Goal: Task Accomplishment & Management: Manage account settings

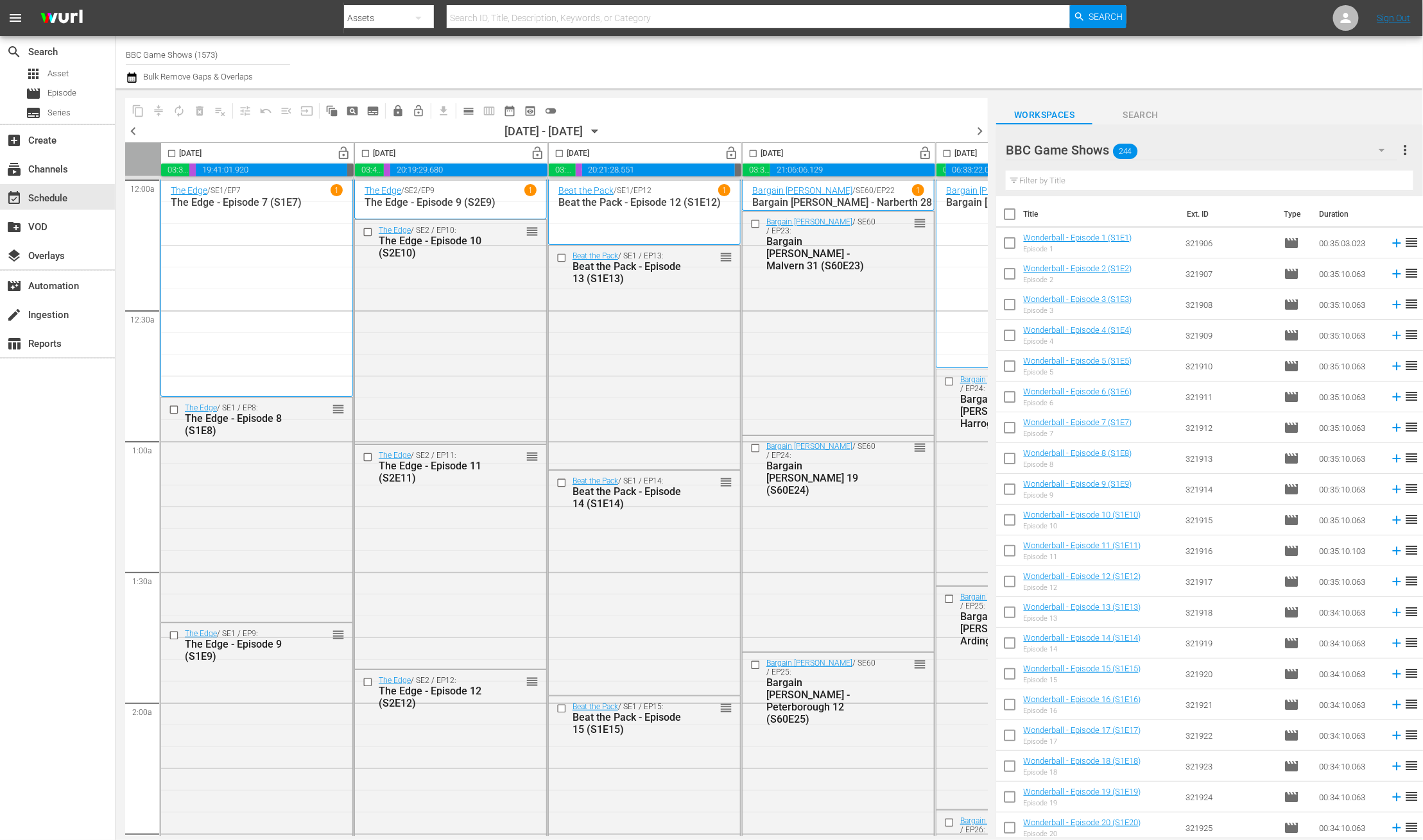
scroll to position [3762, 0]
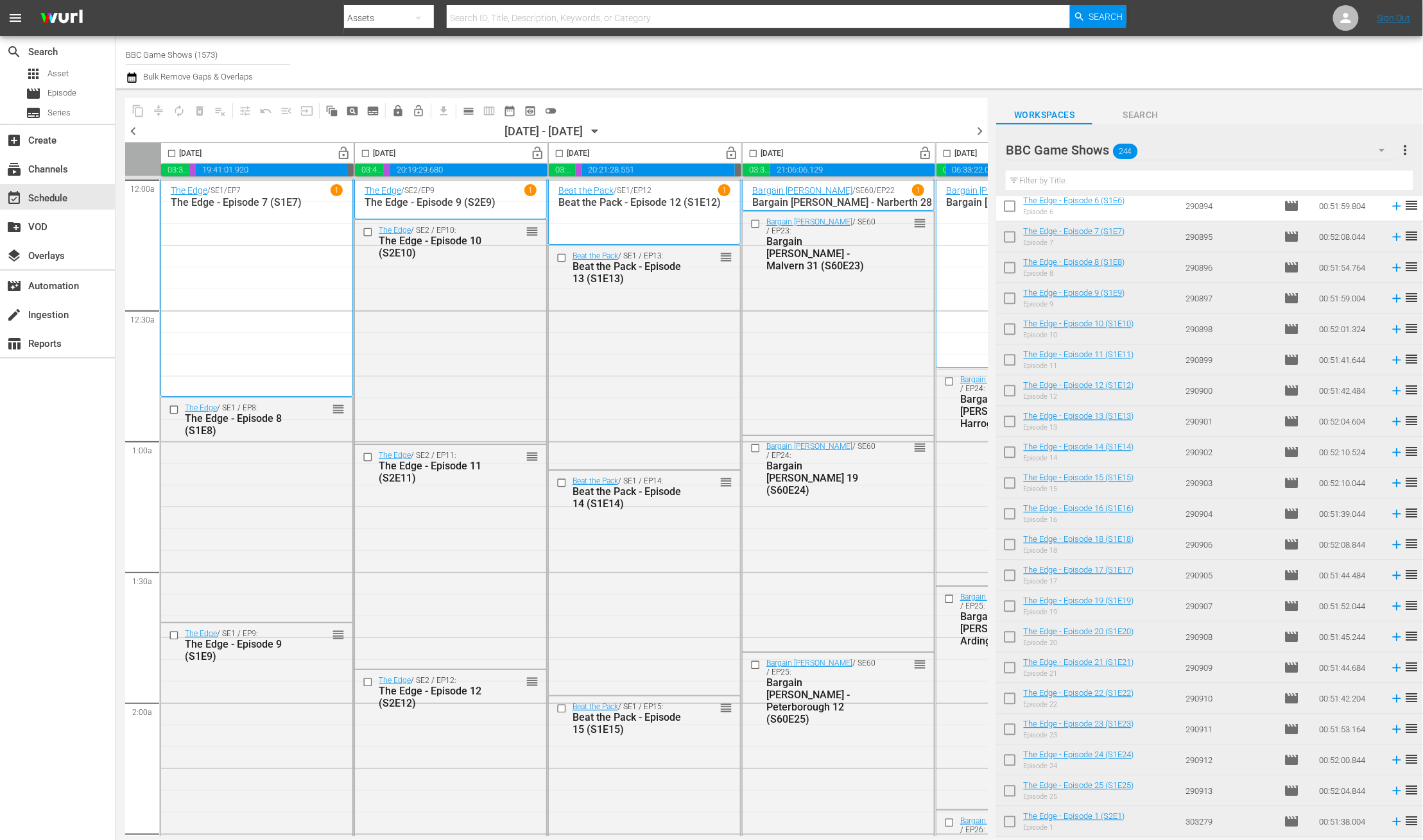
click at [126, 71] on icon "button" at bounding box center [131, 77] width 12 height 15
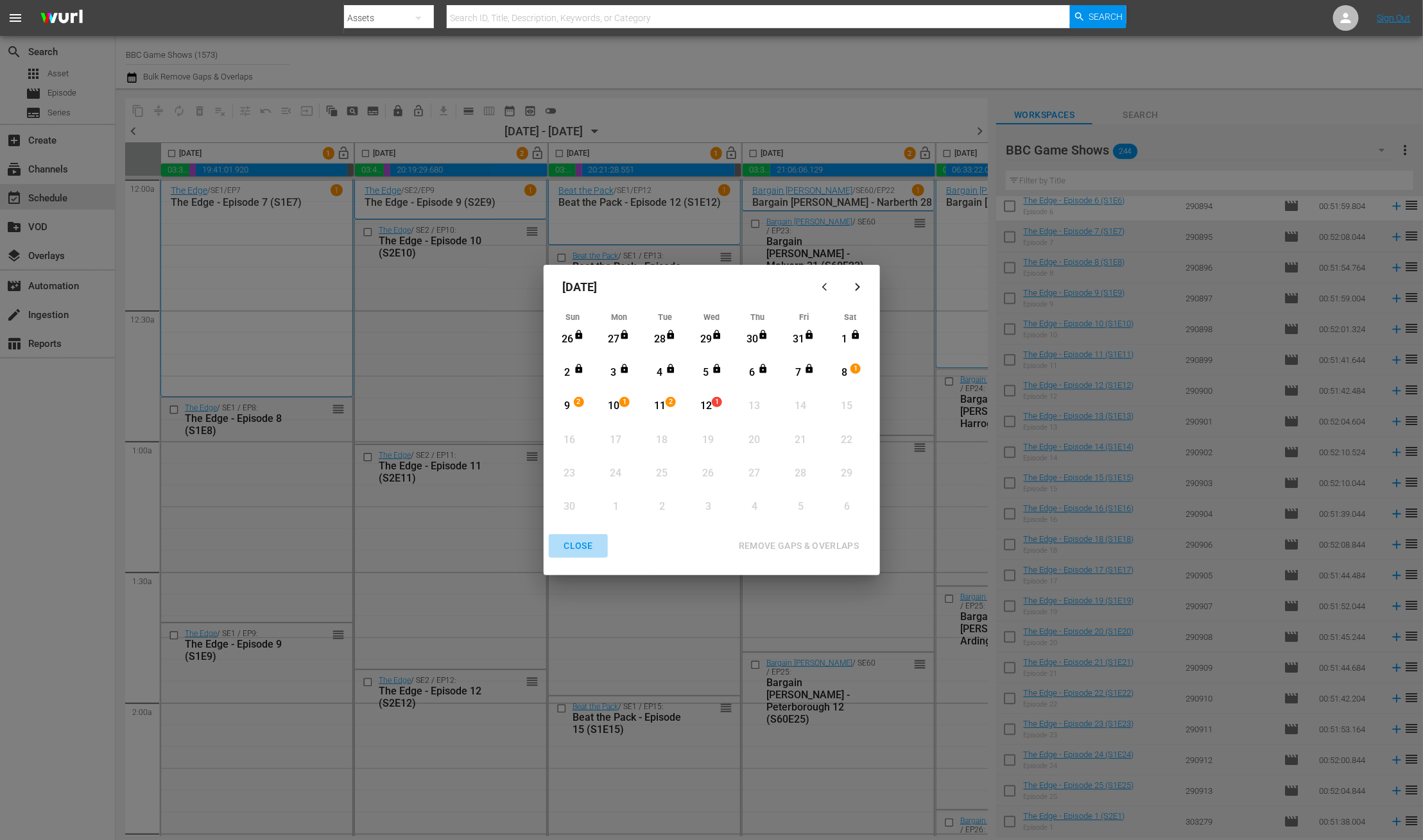
click at [581, 542] on div "CLOSE" at bounding box center [578, 546] width 49 height 16
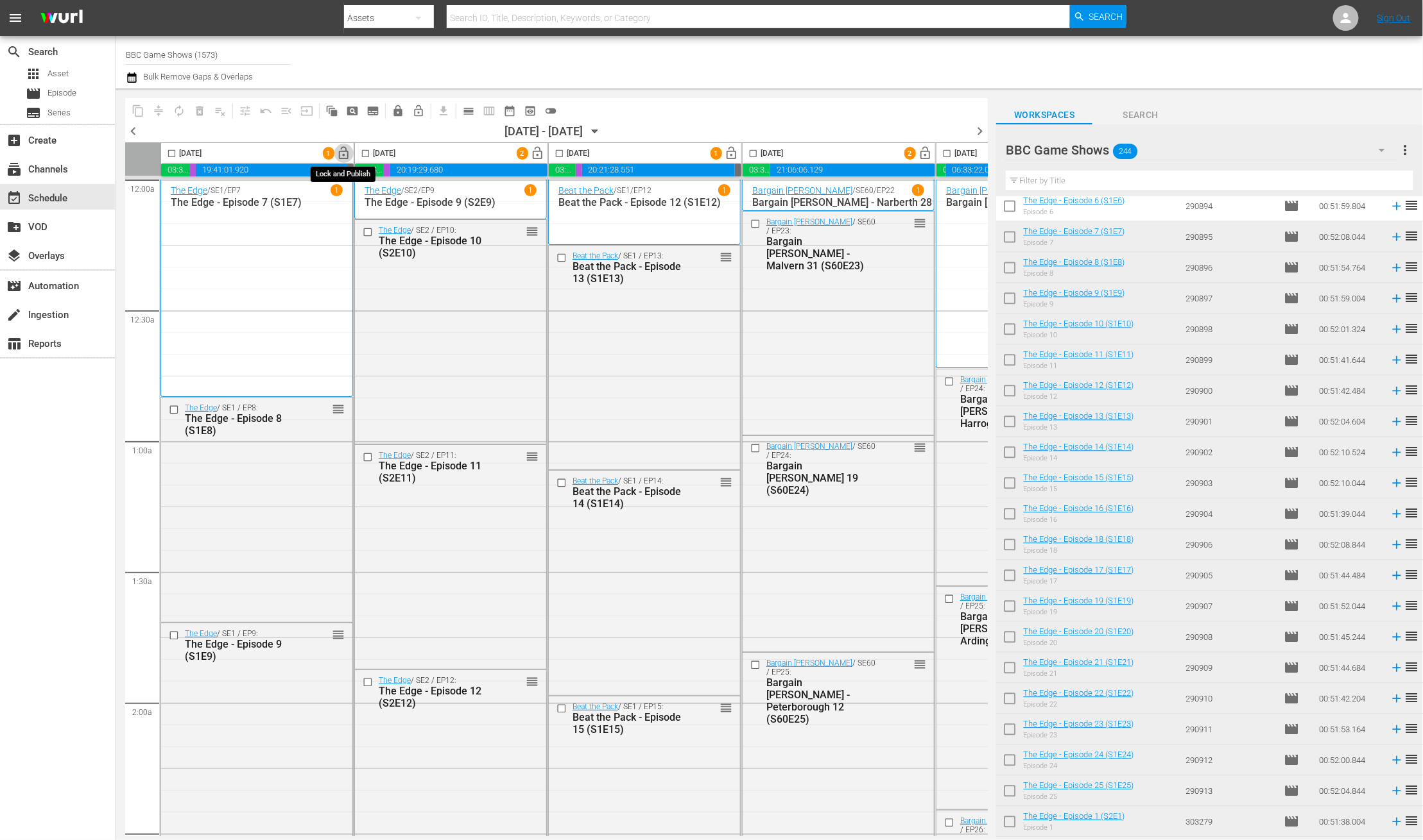
click at [341, 154] on span "lock_open" at bounding box center [344, 153] width 15 height 15
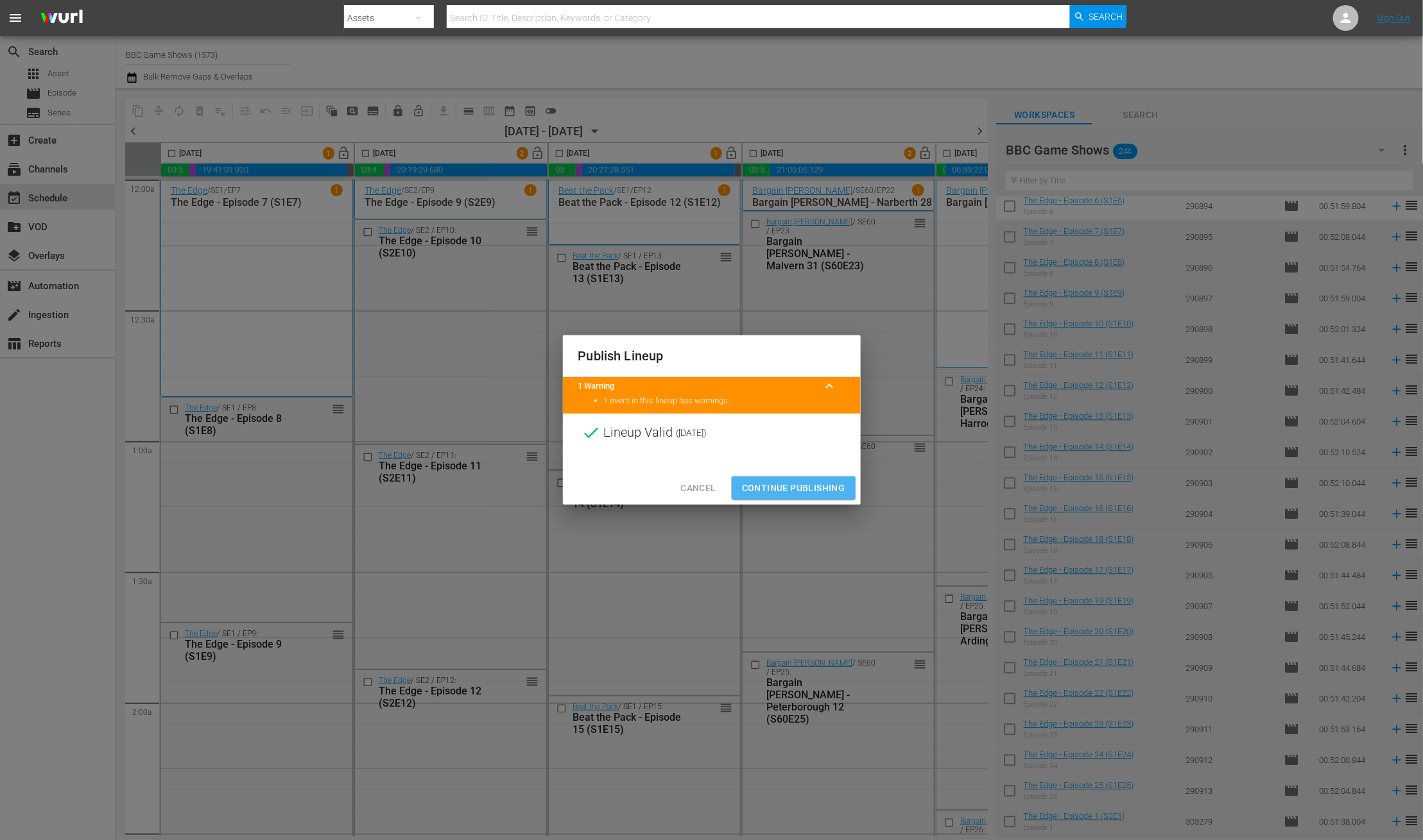
click at [804, 489] on span "Continue Publishing" at bounding box center [793, 489] width 103 height 16
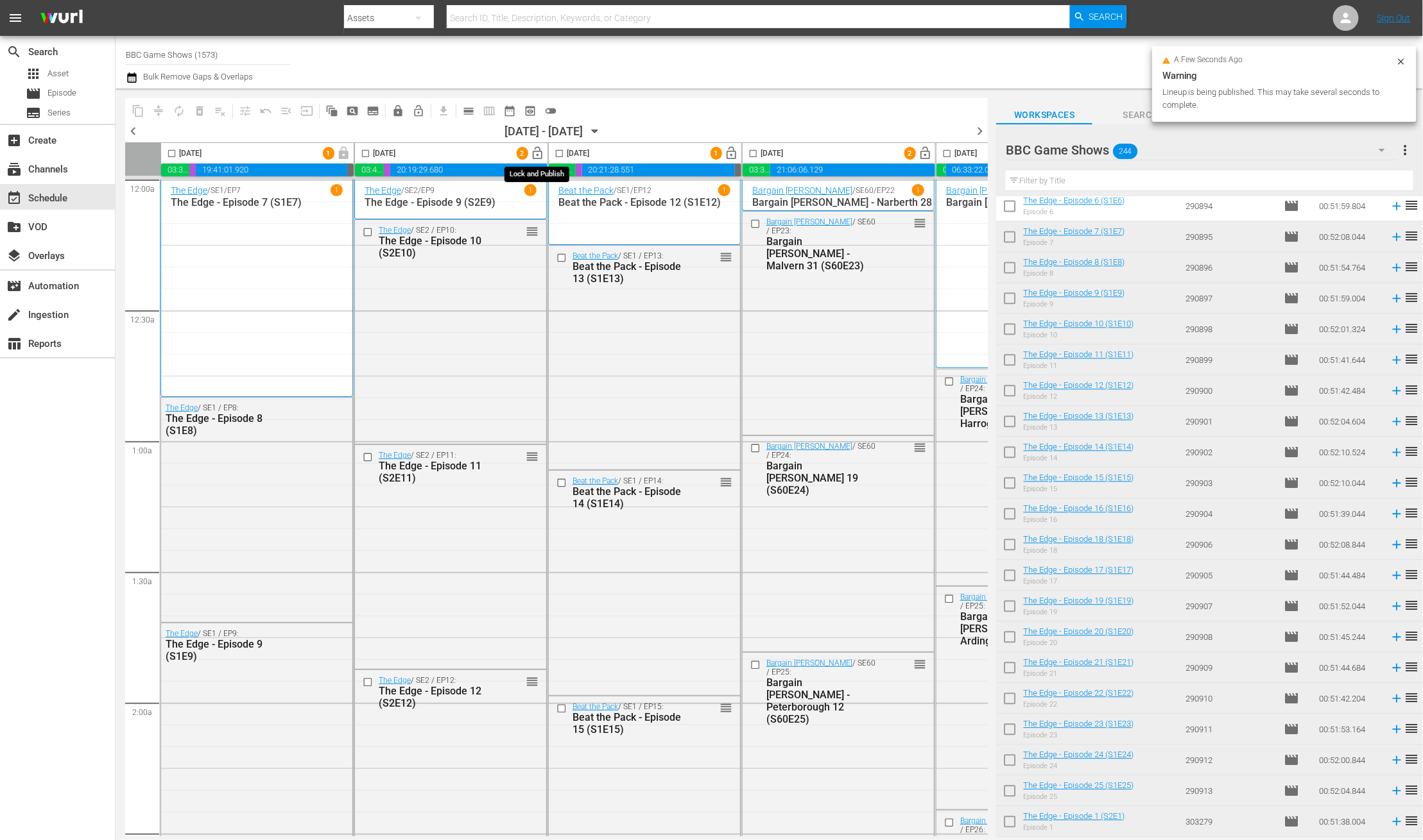
click at [540, 152] on span "lock_open" at bounding box center [538, 153] width 15 height 15
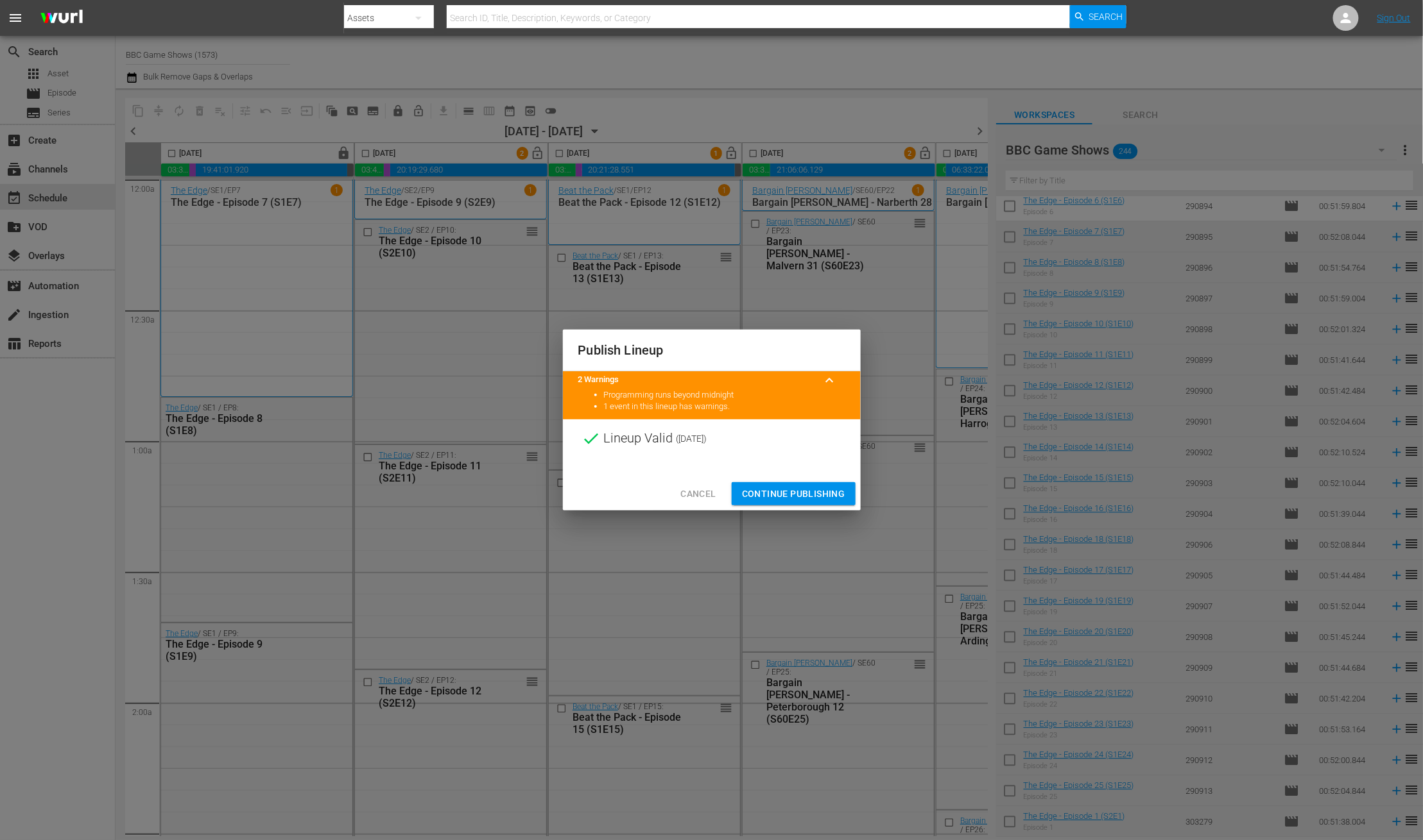
click at [790, 497] on span "Continue Publishing" at bounding box center [793, 494] width 103 height 16
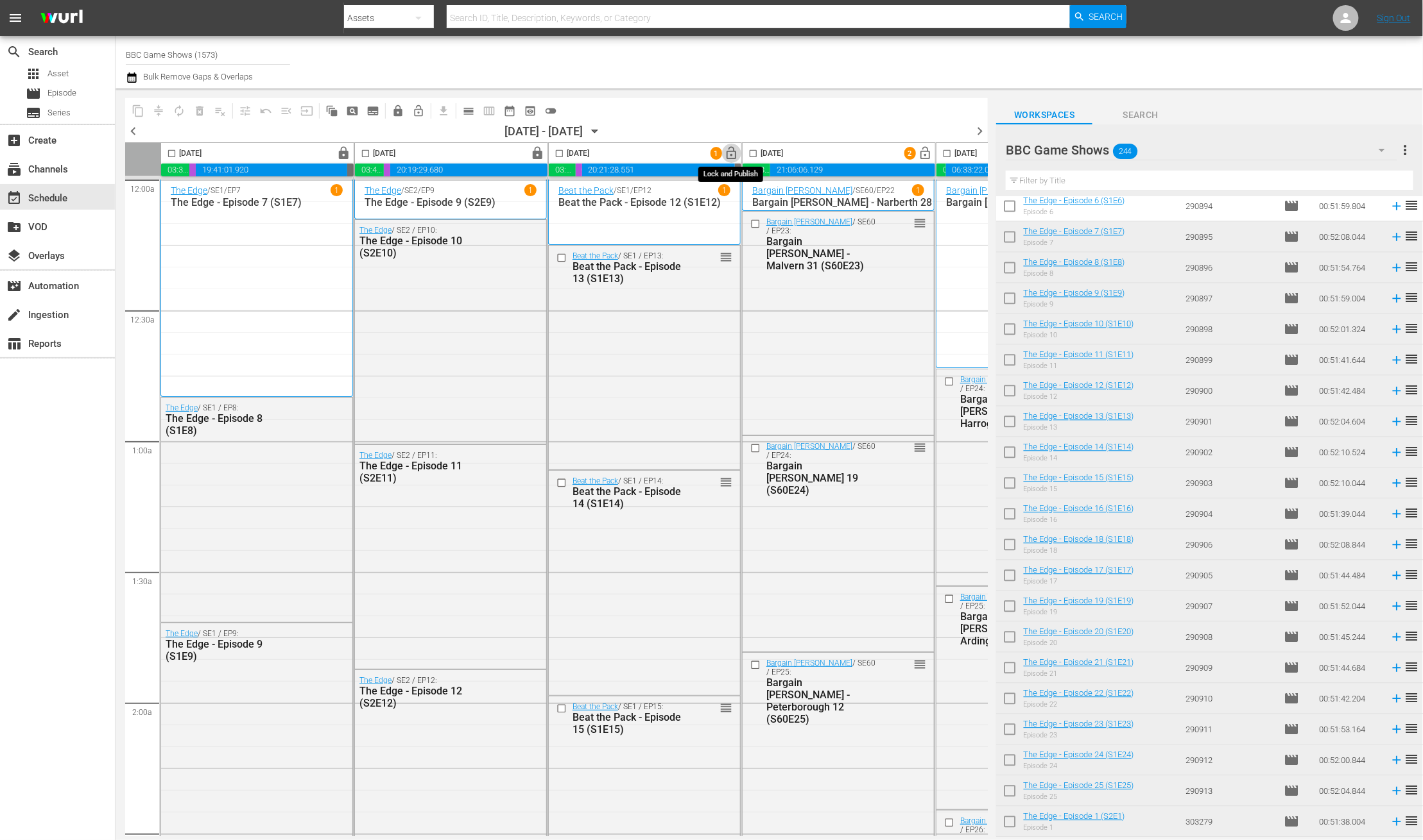
click at [738, 147] on span "lock_open" at bounding box center [731, 153] width 15 height 15
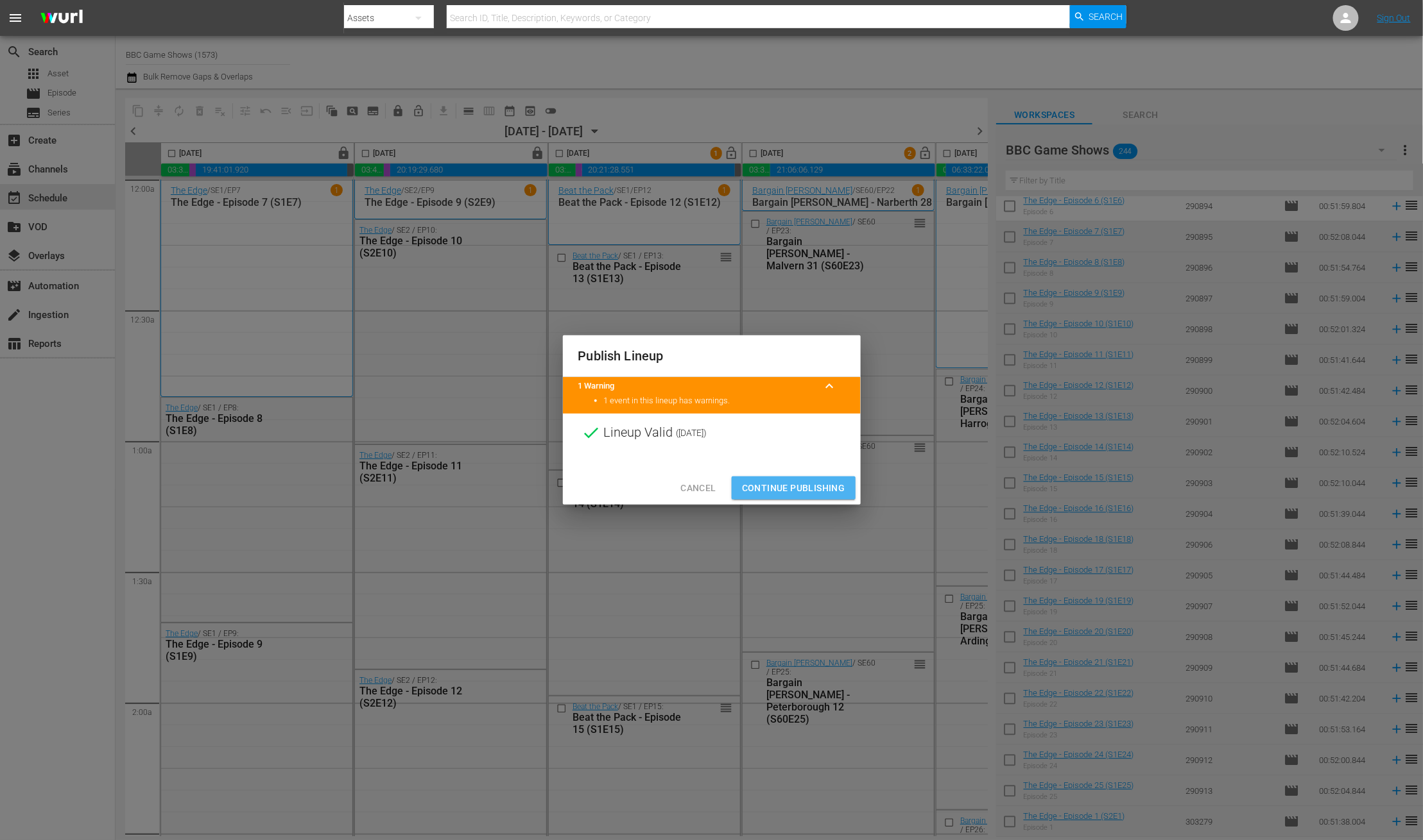
click at [816, 485] on span "Continue Publishing" at bounding box center [793, 489] width 103 height 16
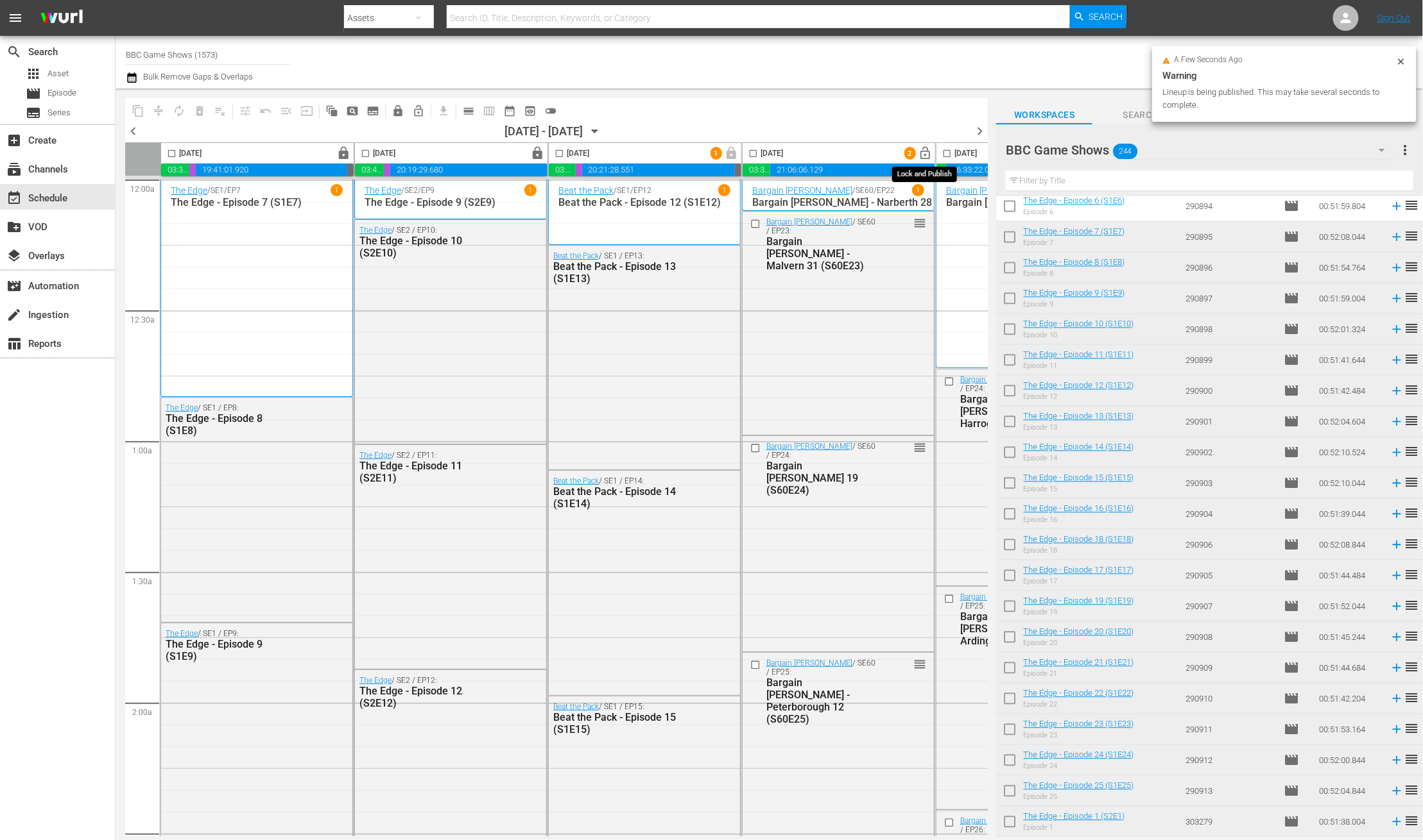
click at [928, 151] on span "lock_open" at bounding box center [925, 153] width 15 height 15
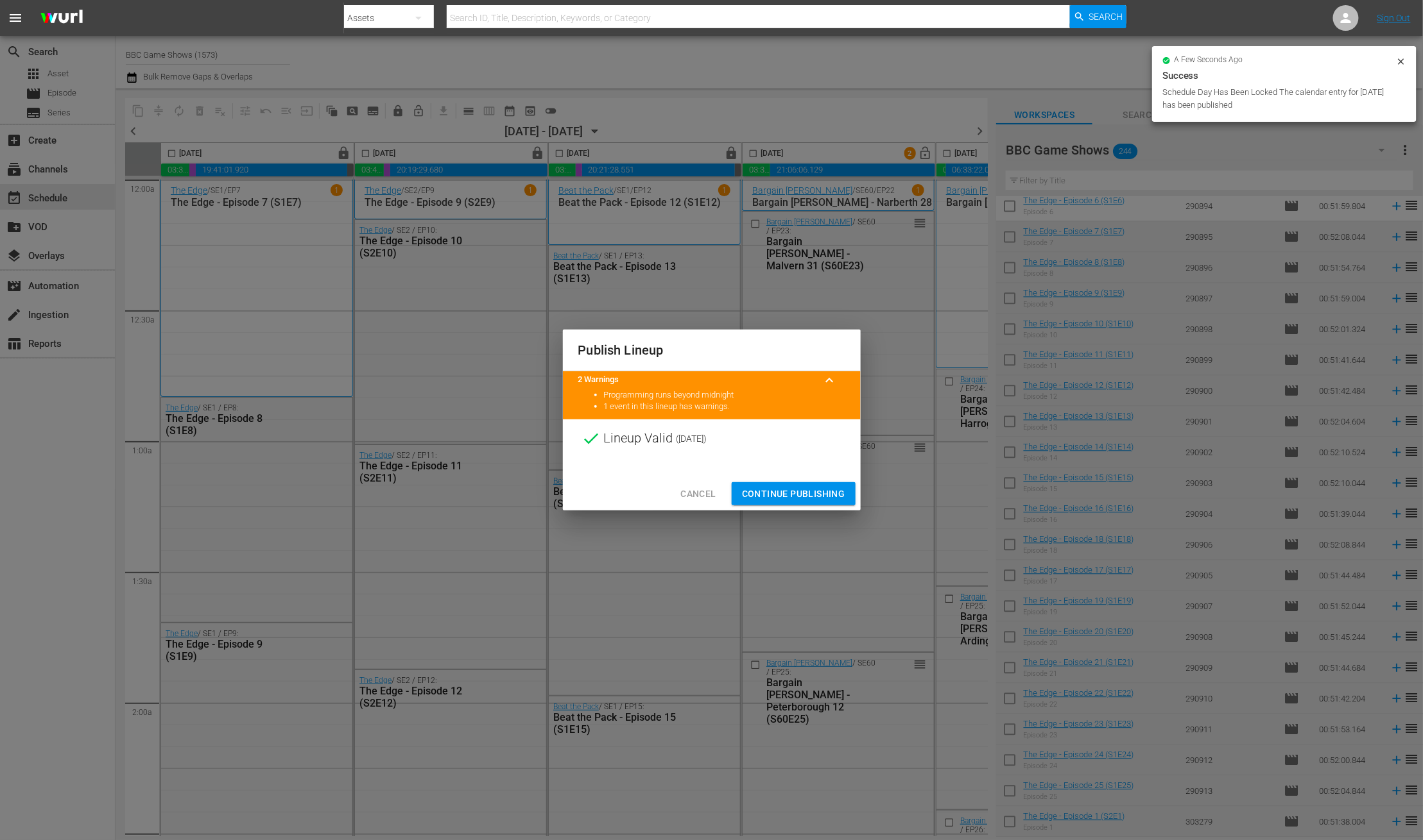
click at [757, 492] on span "Continue Publishing" at bounding box center [793, 494] width 103 height 16
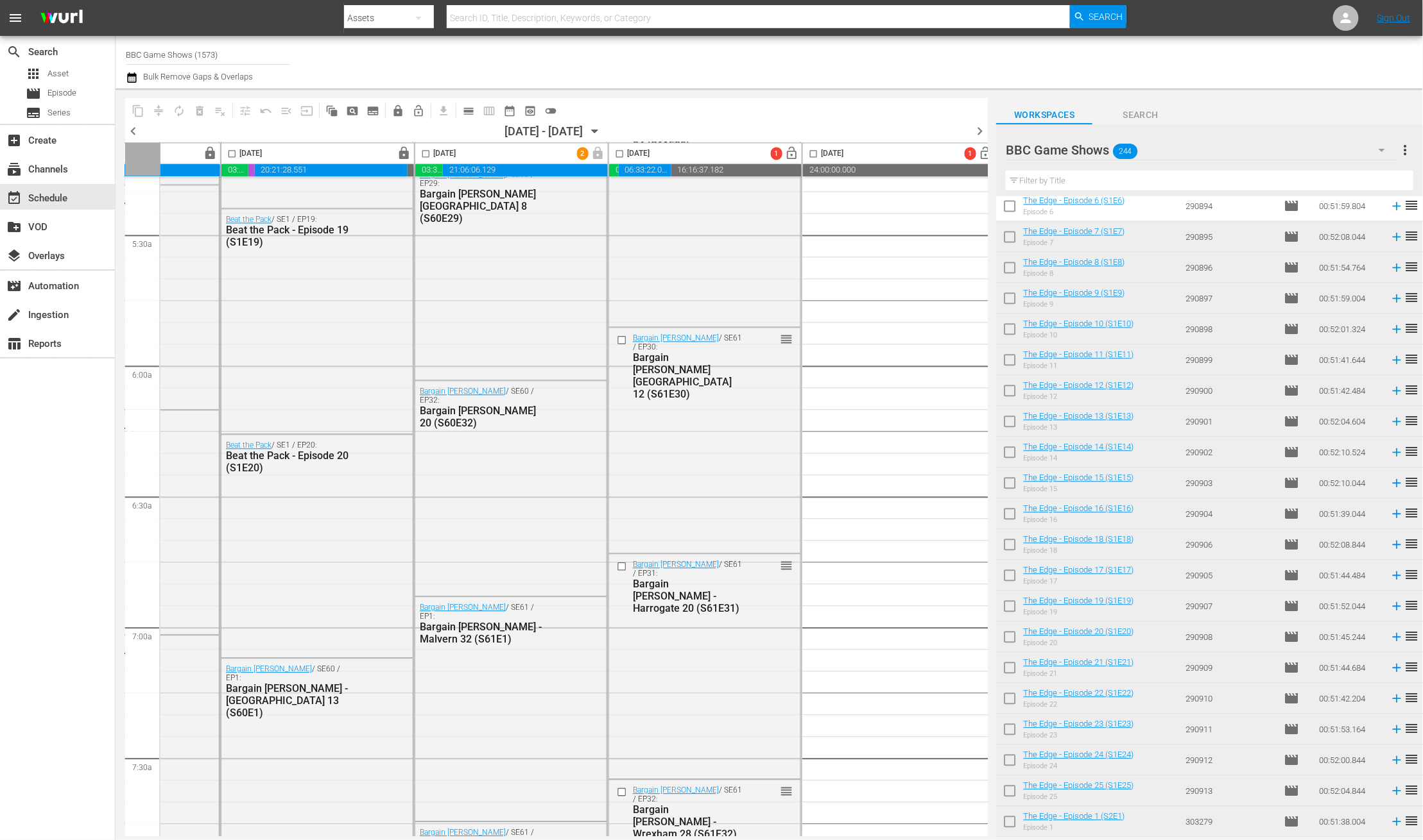
scroll to position [2627, 328]
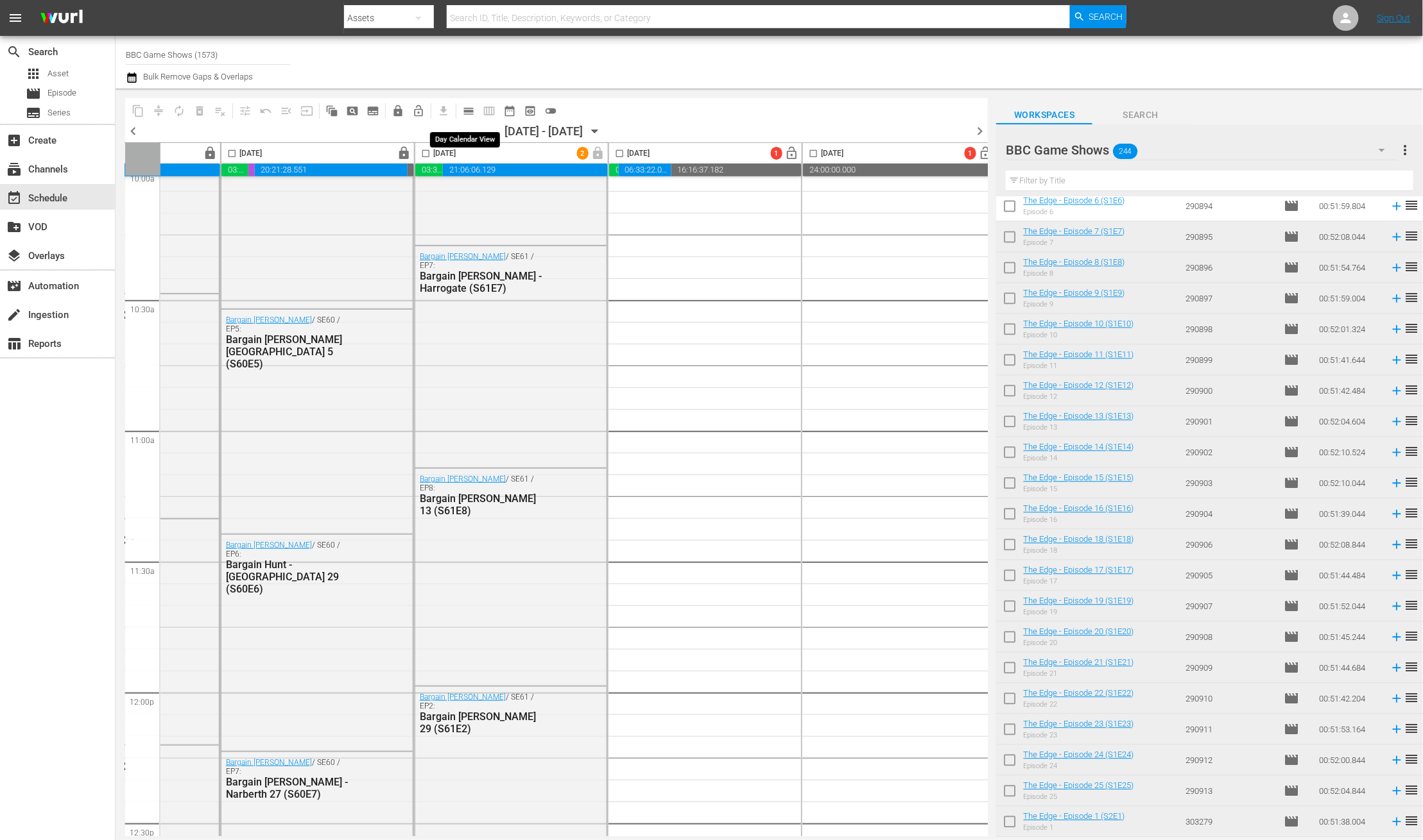
click at [470, 109] on span "calendar_view_day_outlined" at bounding box center [469, 111] width 13 height 13
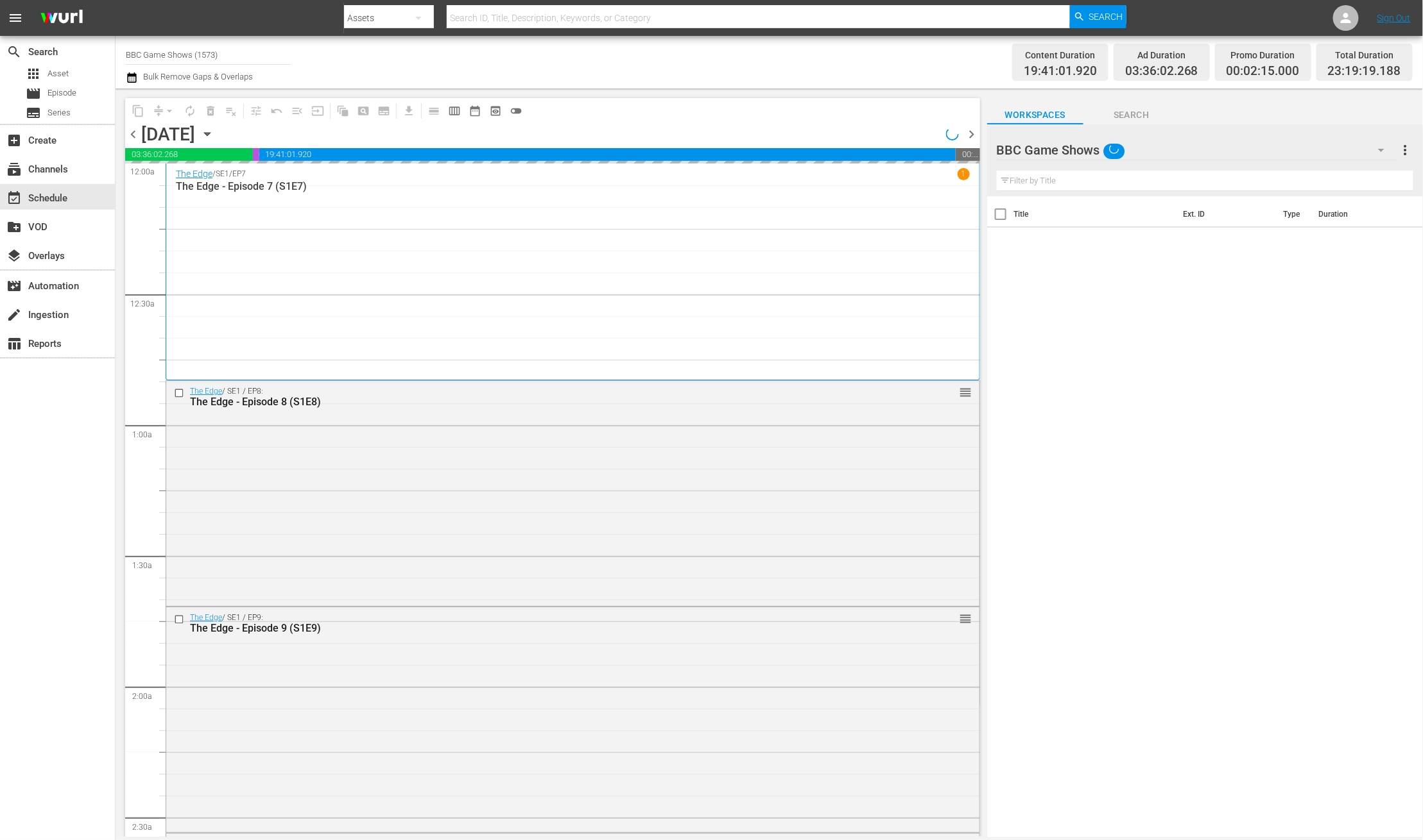
click at [214, 127] on icon "button" at bounding box center [207, 134] width 14 height 14
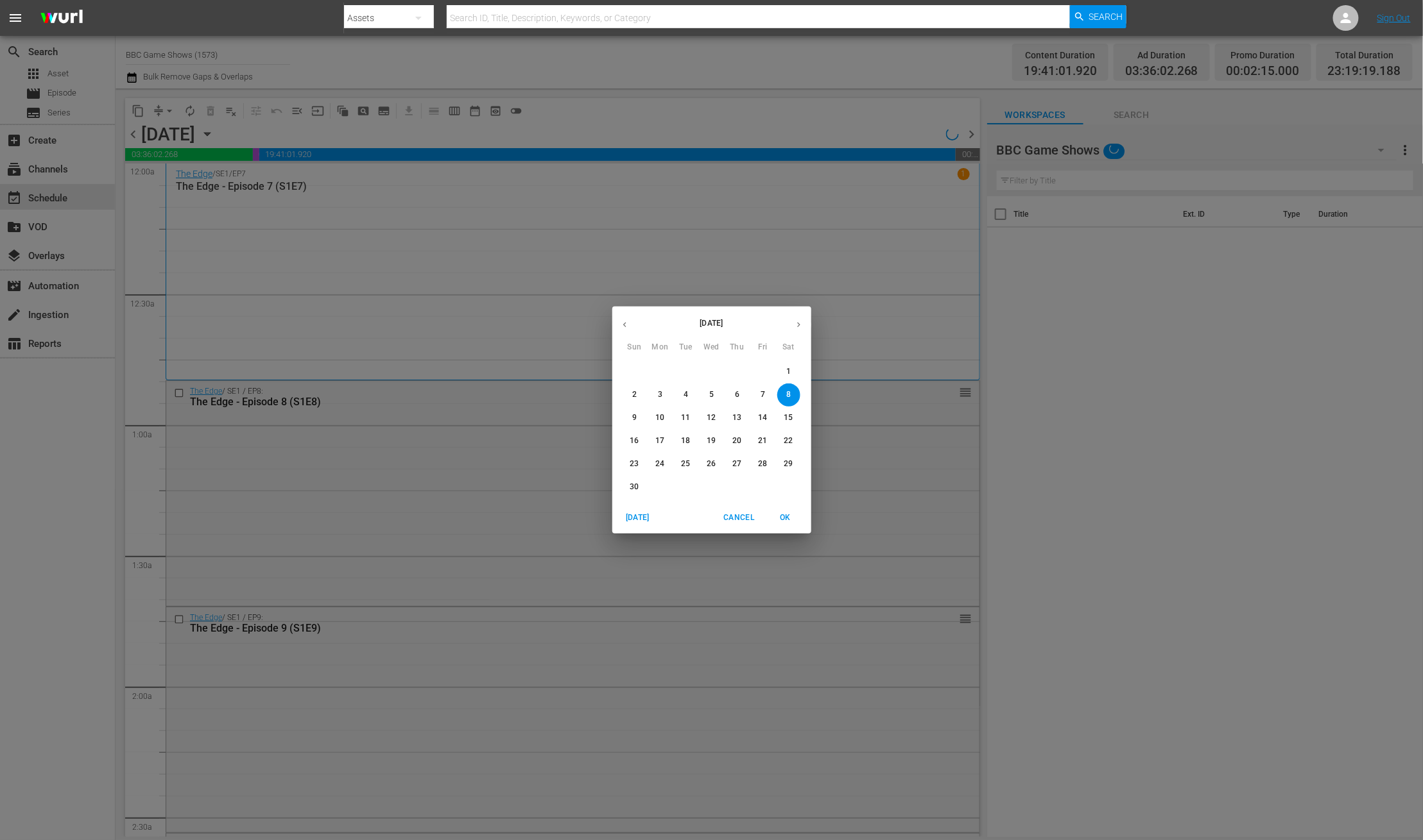
click at [705, 417] on span "12" at bounding box center [712, 417] width 23 height 11
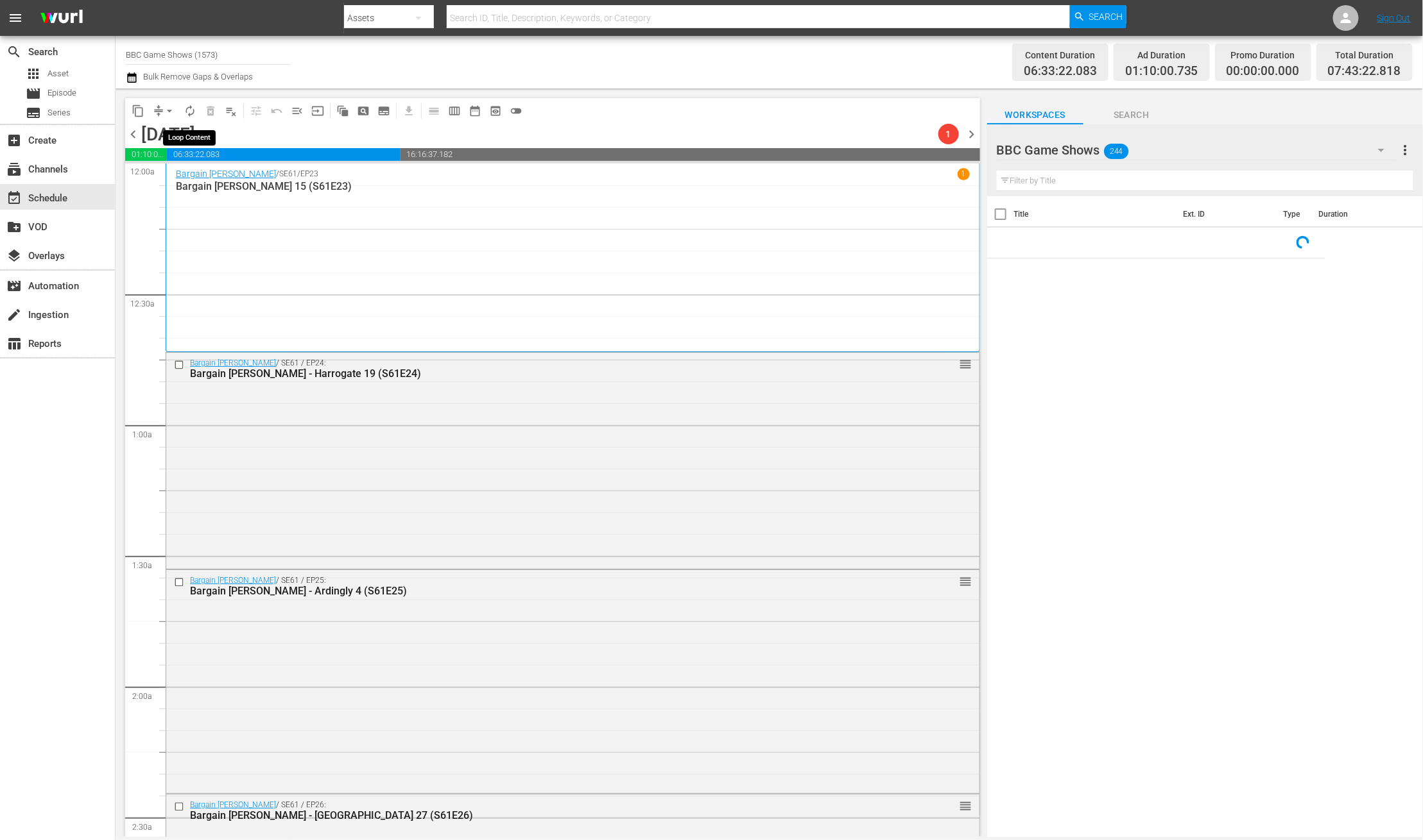
click at [188, 111] on span "autorenew_outlined" at bounding box center [190, 111] width 13 height 13
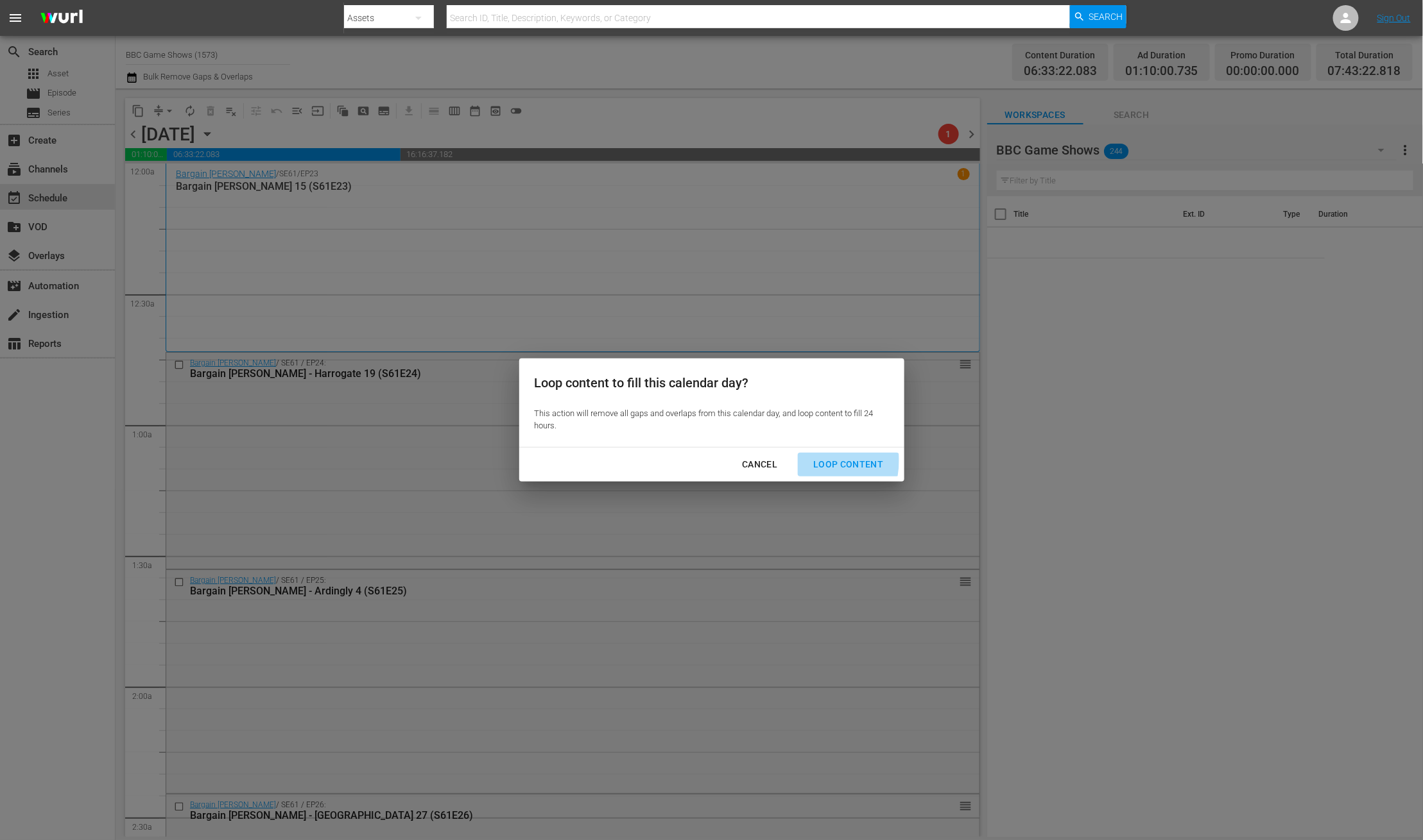
click at [806, 461] on div "Loop Content" at bounding box center [848, 465] width 91 height 16
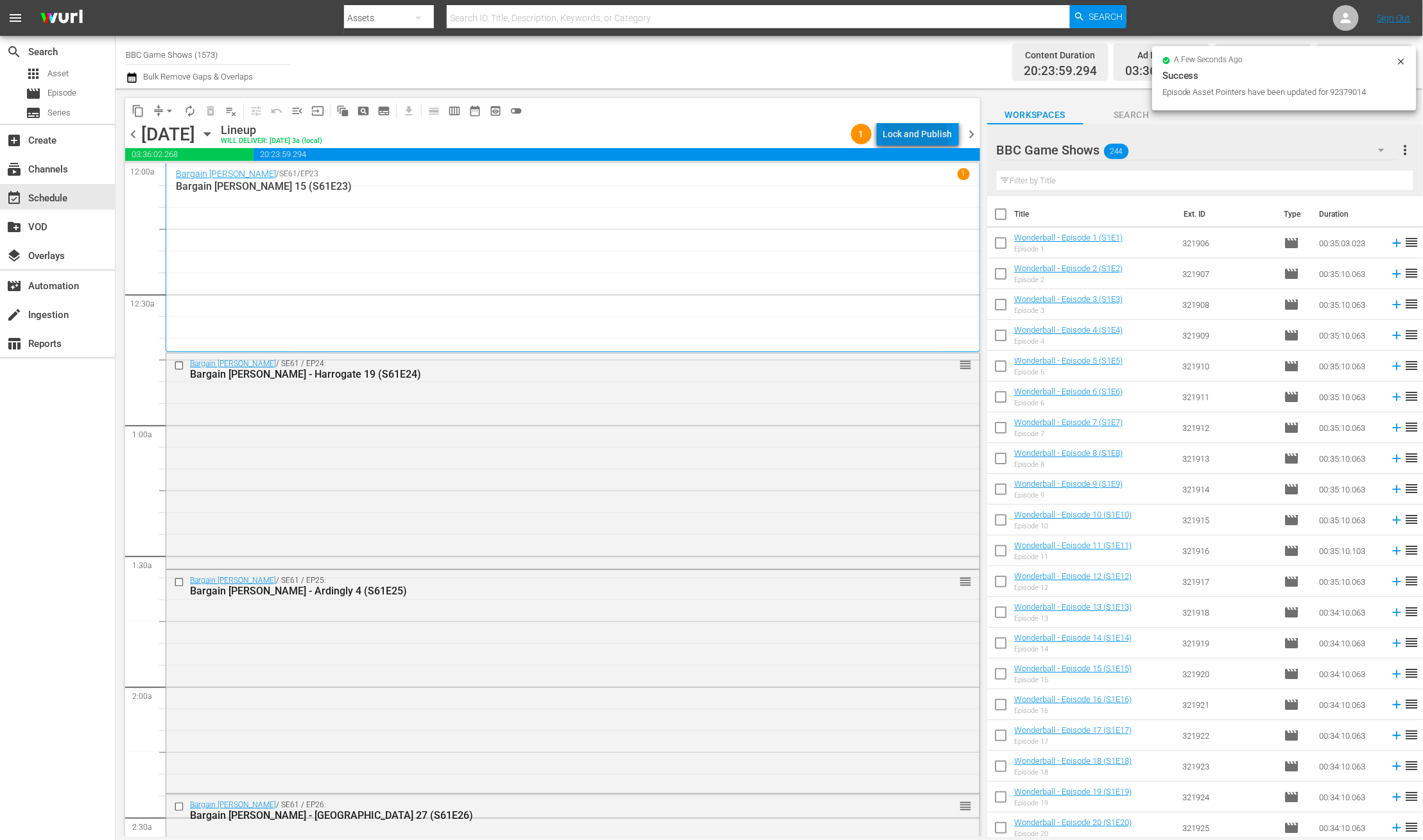
click at [901, 139] on div "Lock and Publish" at bounding box center [917, 134] width 69 height 23
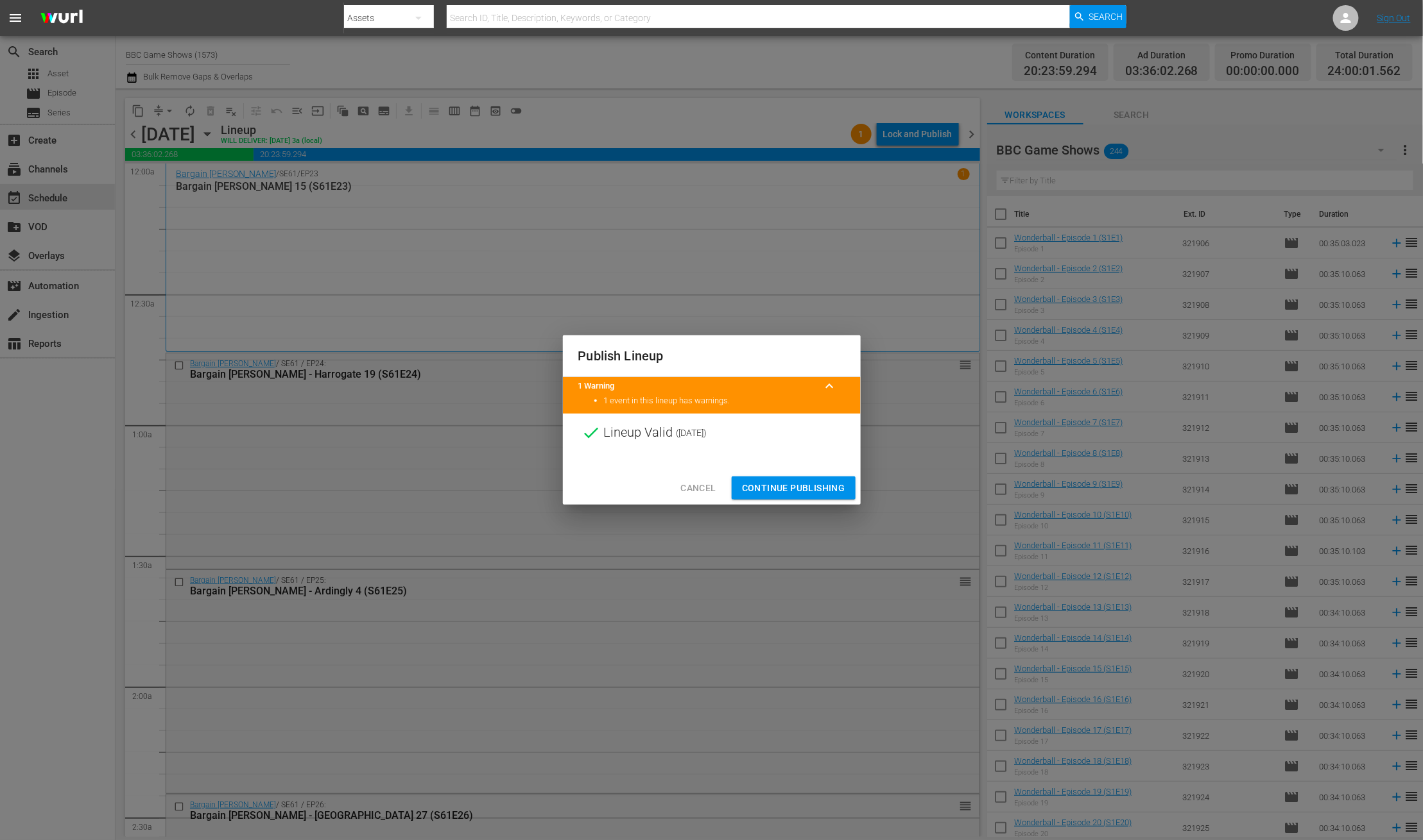
click at [785, 489] on span "Continue Publishing" at bounding box center [793, 489] width 103 height 16
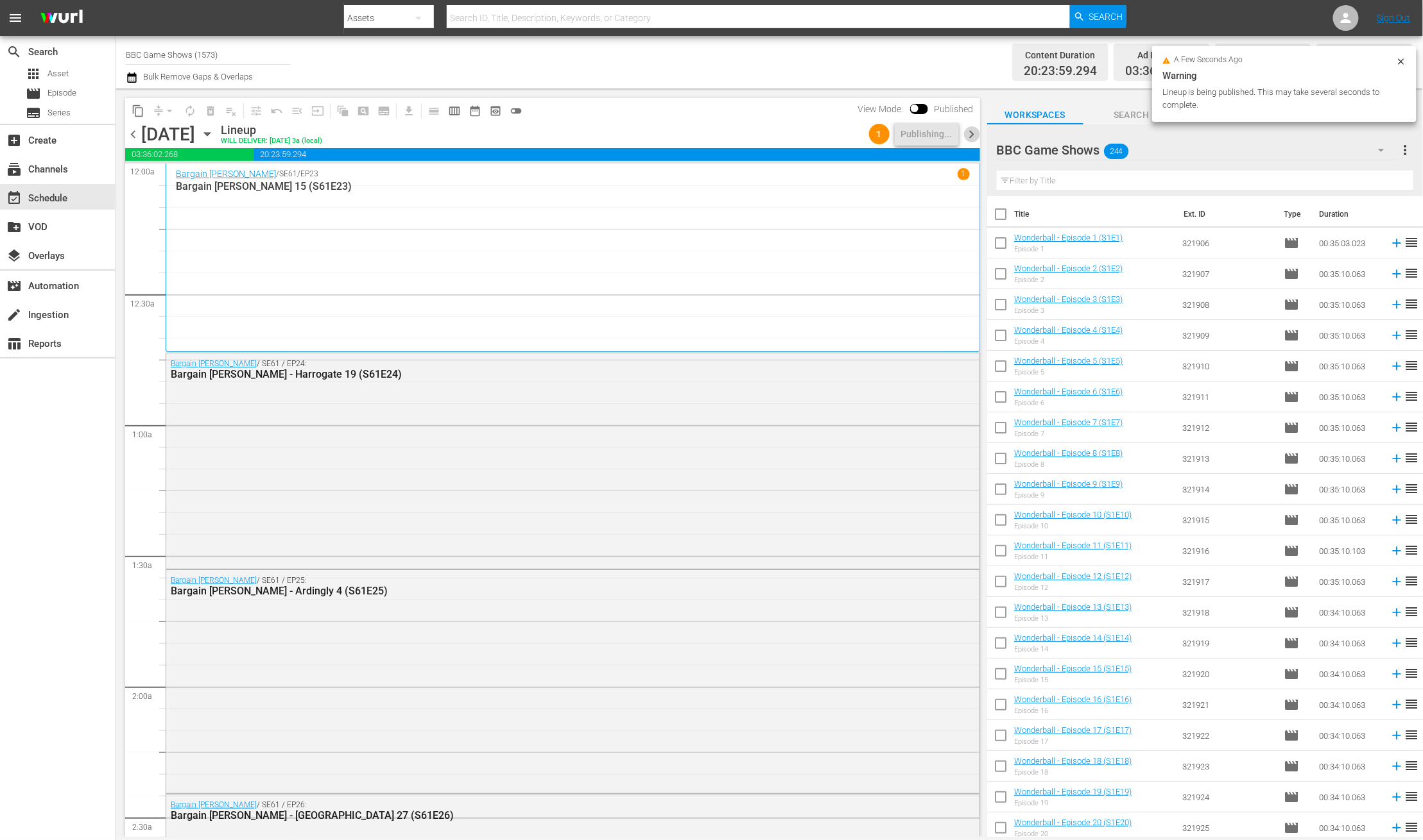
click at [976, 131] on span "chevron_right" at bounding box center [972, 134] width 16 height 16
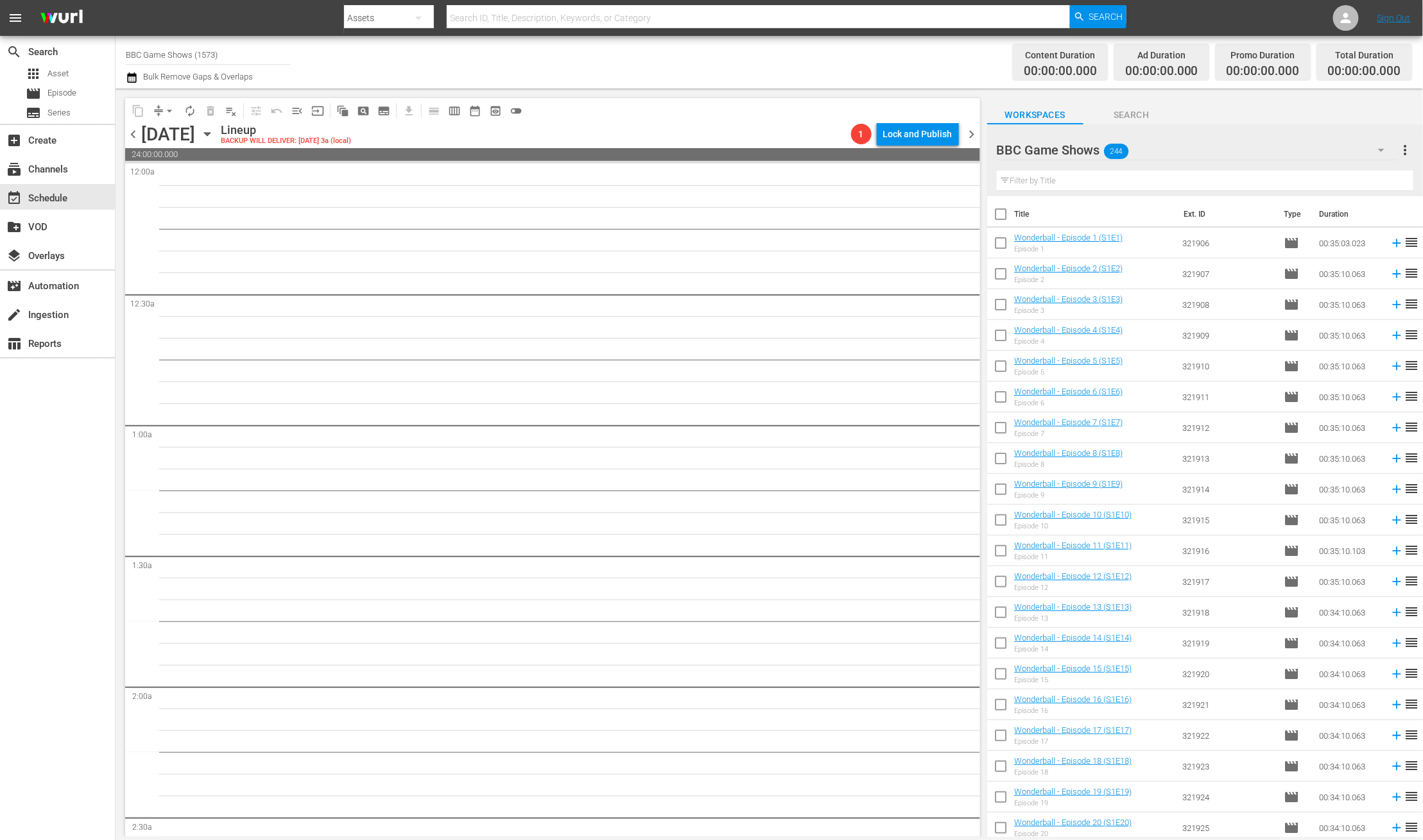
click at [217, 129] on div "Thursday, November 13th November 13th" at bounding box center [179, 134] width 76 height 21
click at [214, 129] on icon "button" at bounding box center [207, 134] width 14 height 14
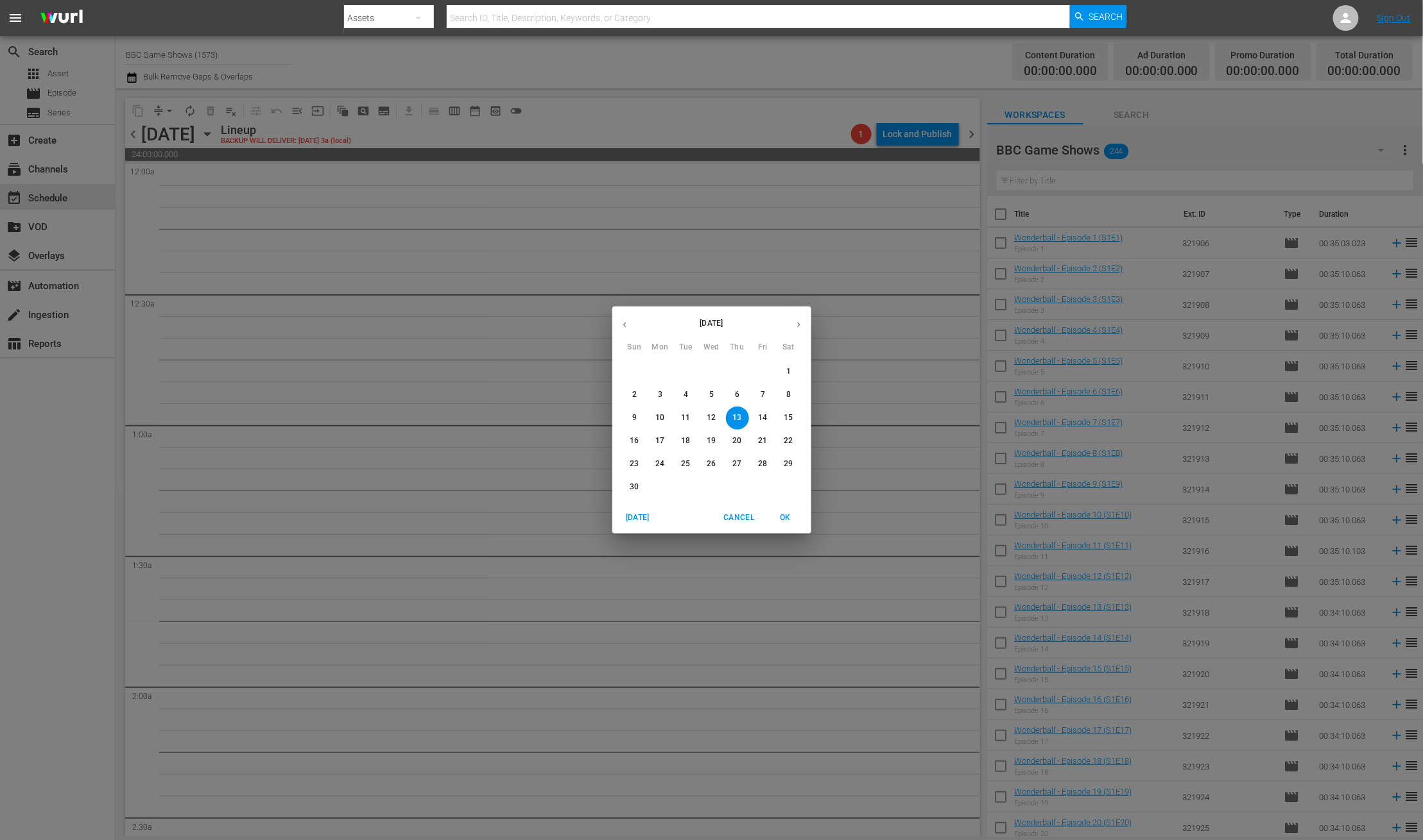
click at [624, 322] on icon "button" at bounding box center [624, 325] width 9 height 9
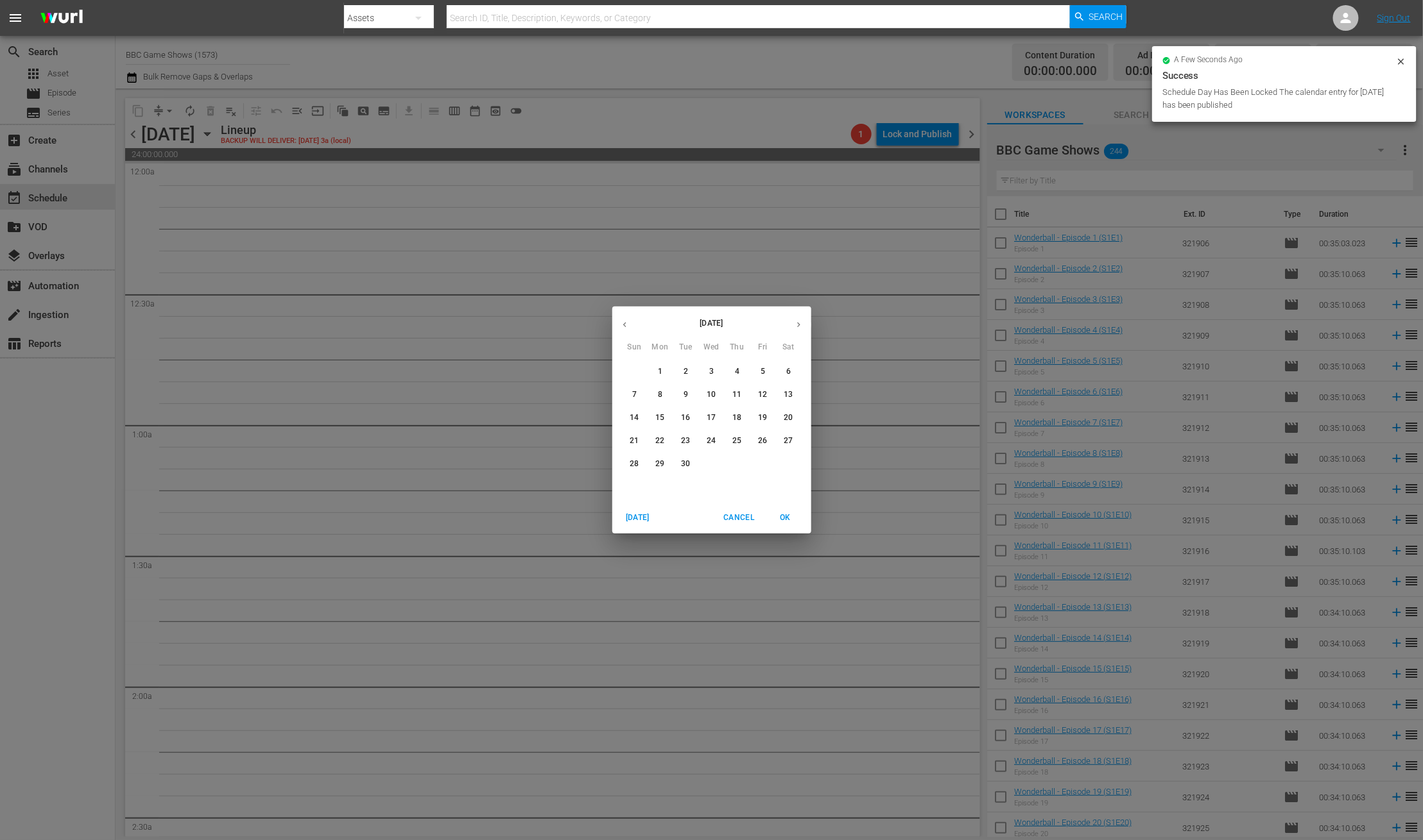
click at [622, 325] on icon "button" at bounding box center [624, 325] width 9 height 9
click at [619, 330] on button "button" at bounding box center [625, 325] width 25 height 25
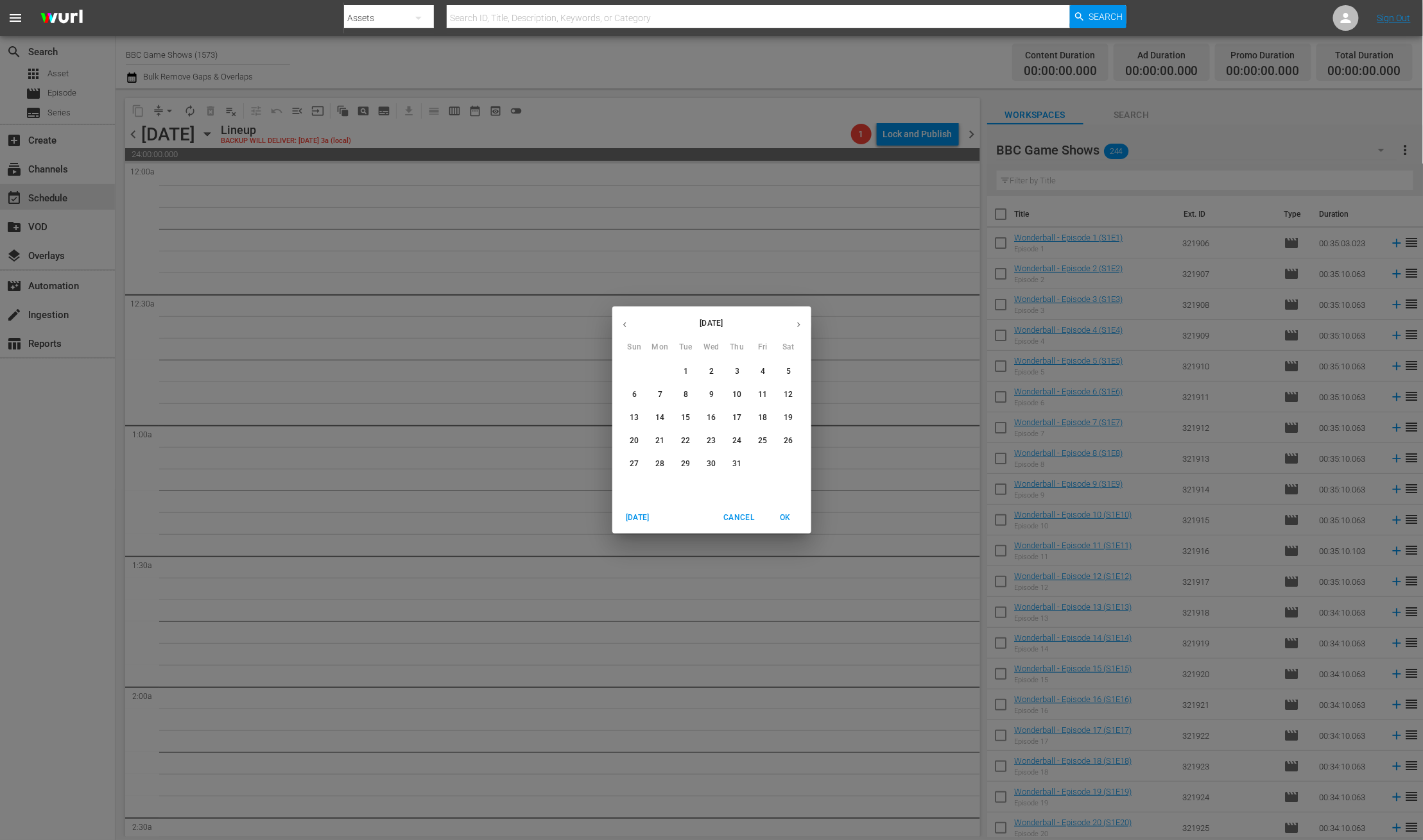
click at [636, 420] on p "13" at bounding box center [634, 417] width 9 height 11
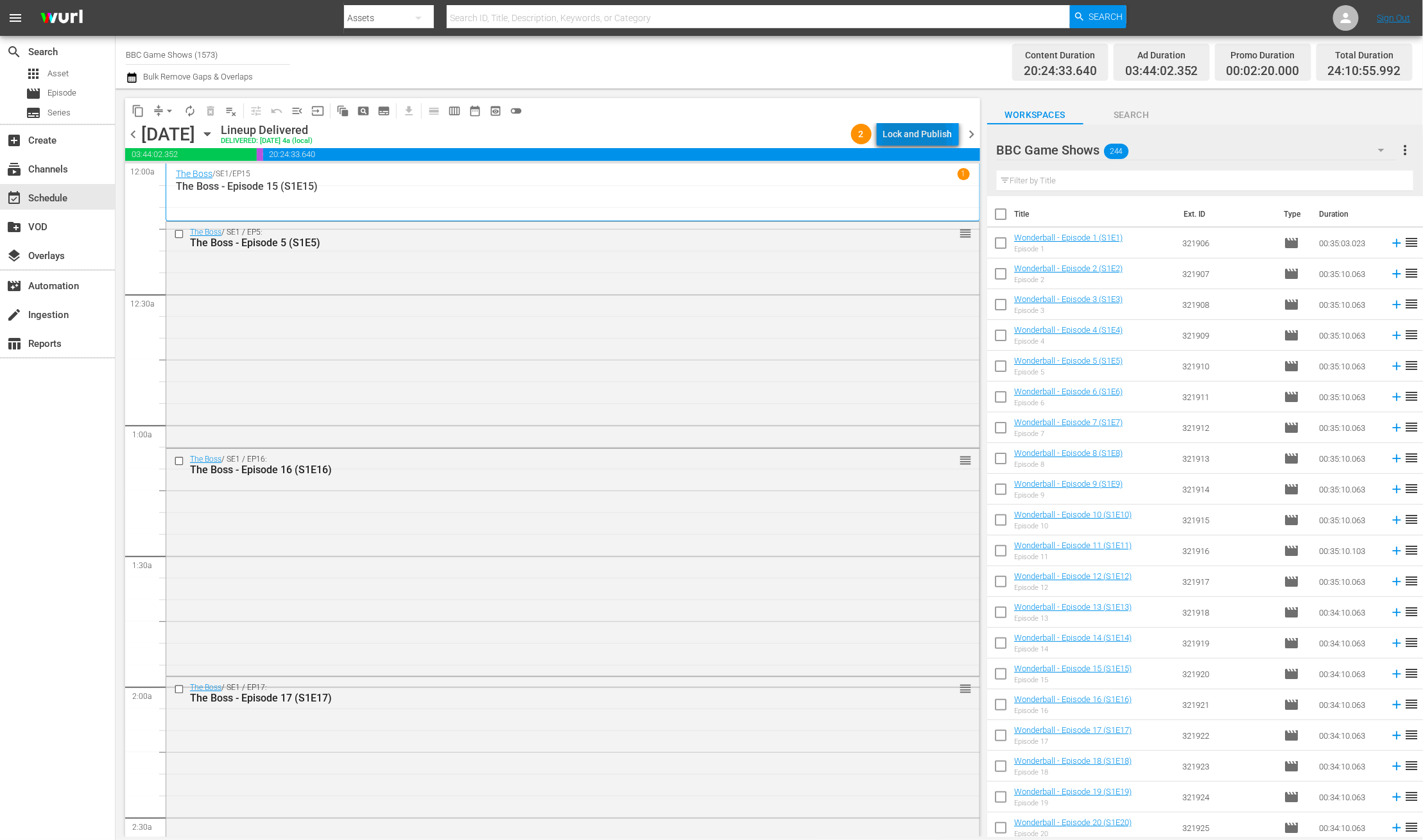
click at [889, 136] on div "Lock and Publish" at bounding box center [917, 134] width 69 height 23
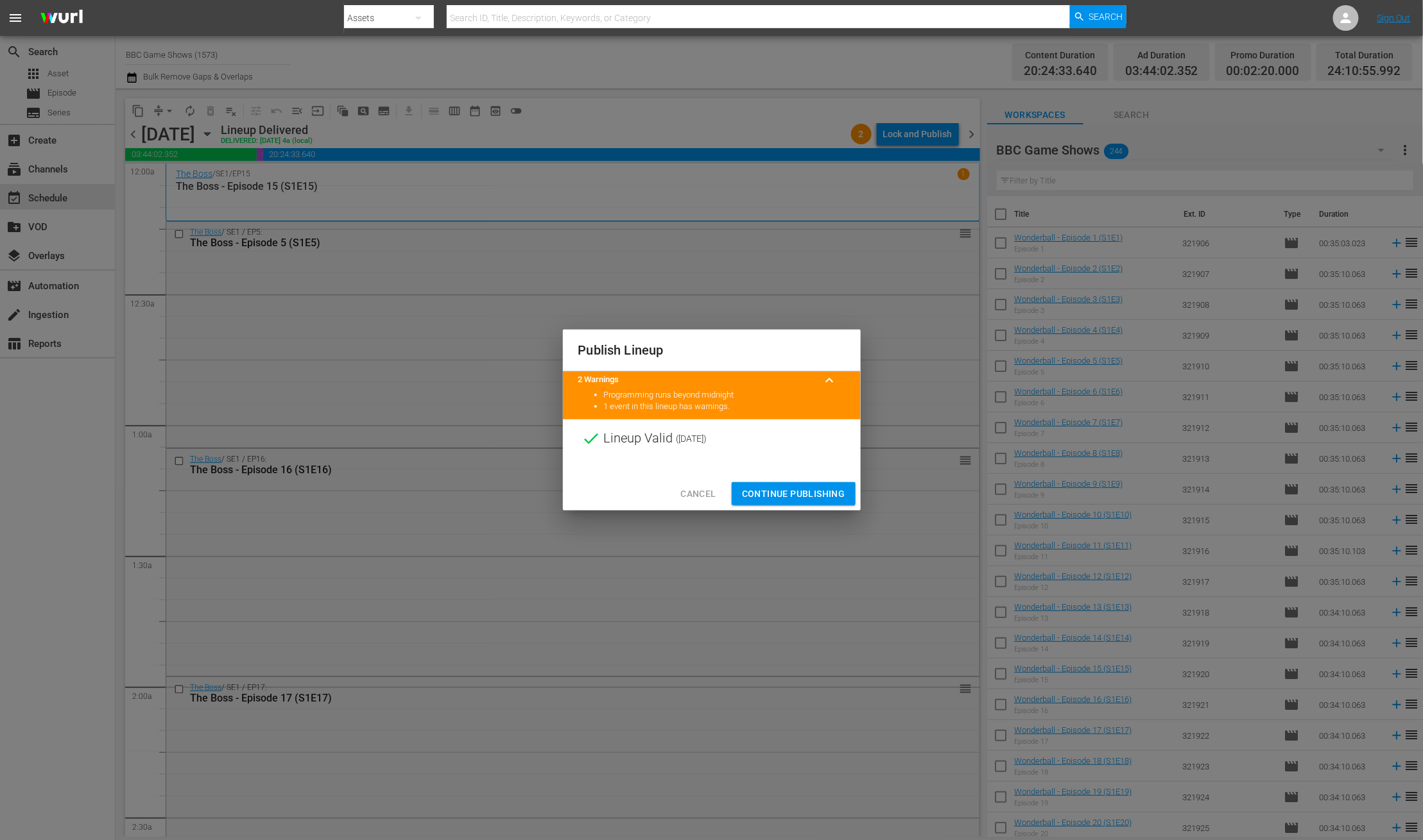
click at [825, 499] on span "Continue Publishing" at bounding box center [793, 494] width 103 height 16
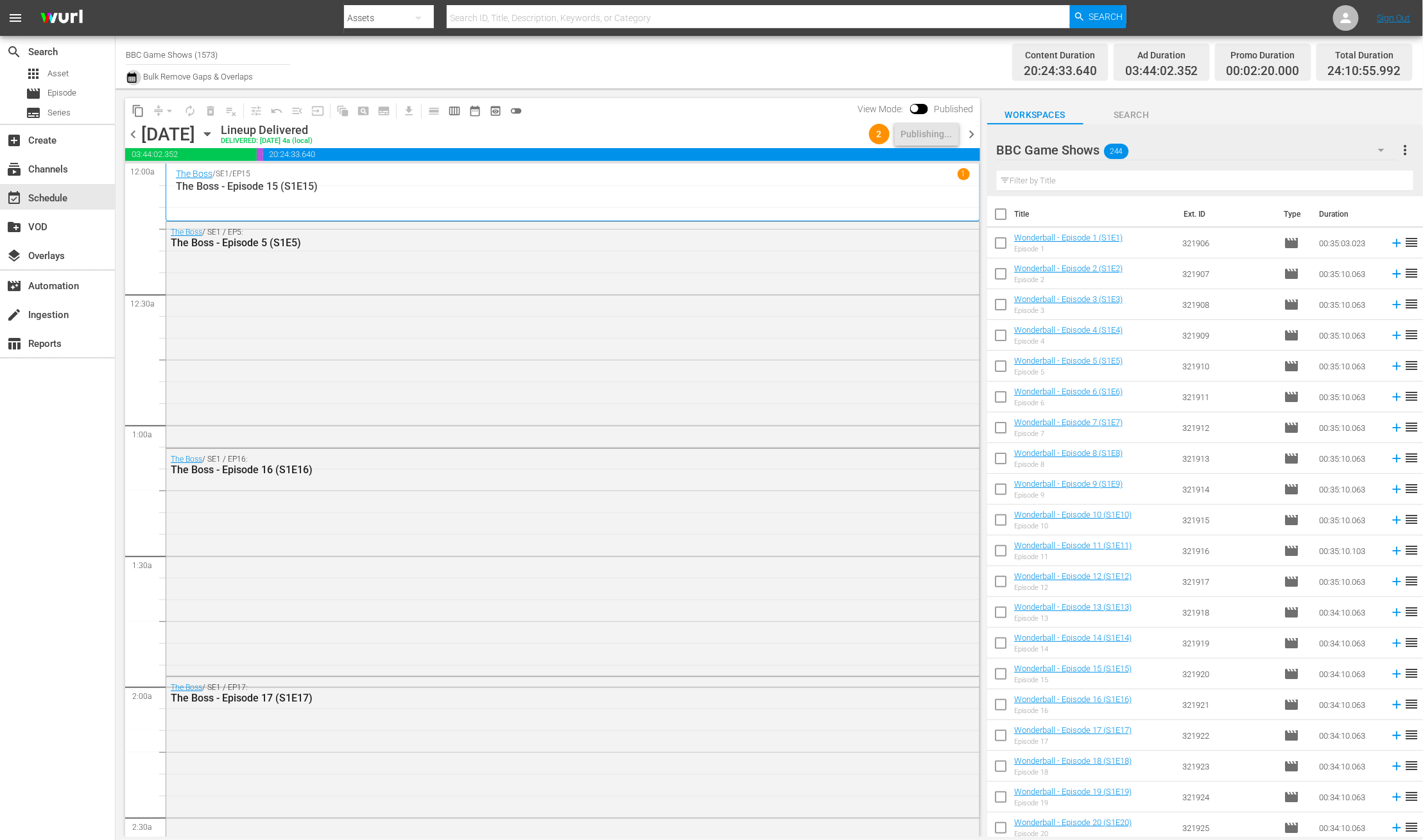
click at [131, 73] on icon "button" at bounding box center [131, 77] width 12 height 15
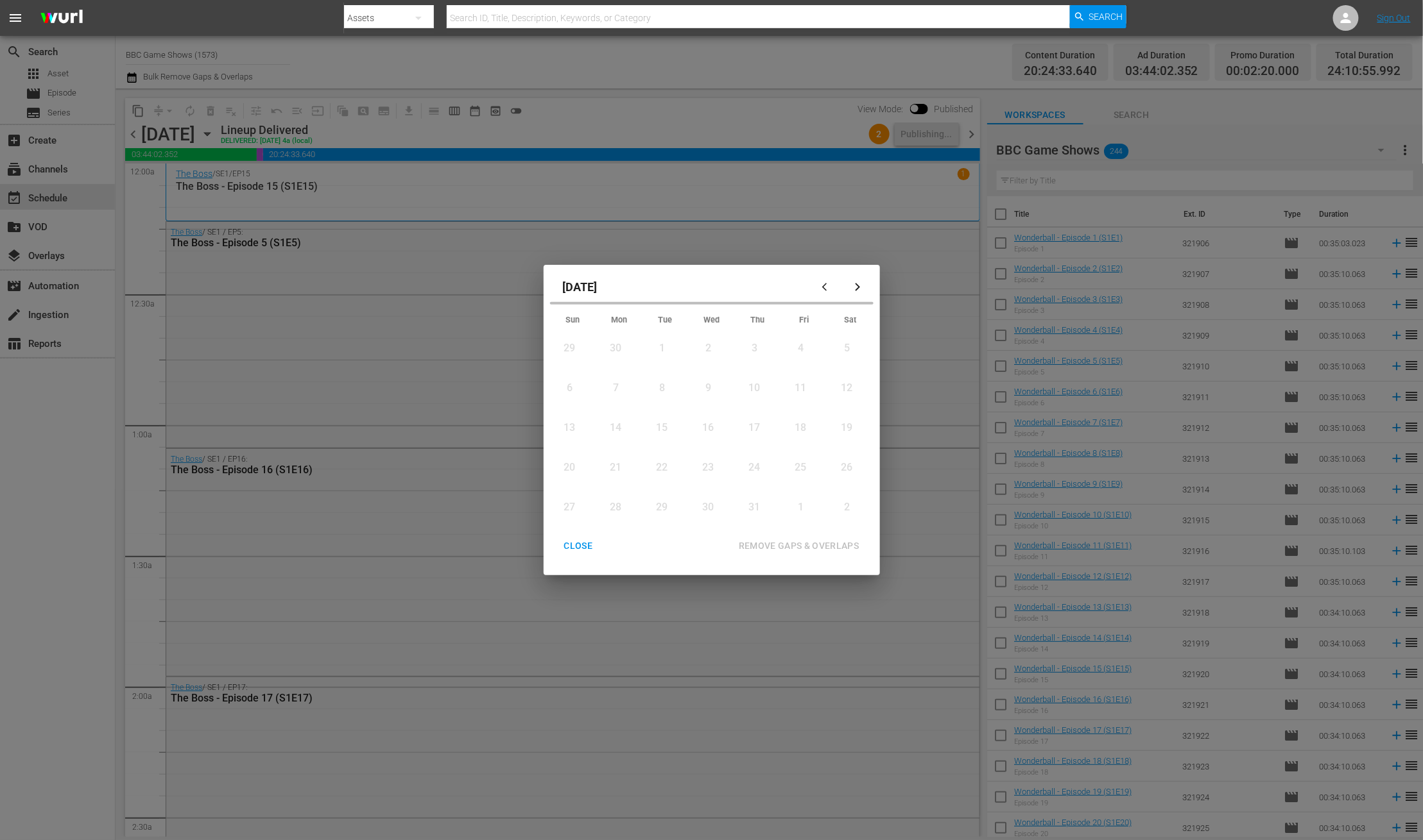
click at [581, 548] on div "CLOSE" at bounding box center [578, 546] width 49 height 16
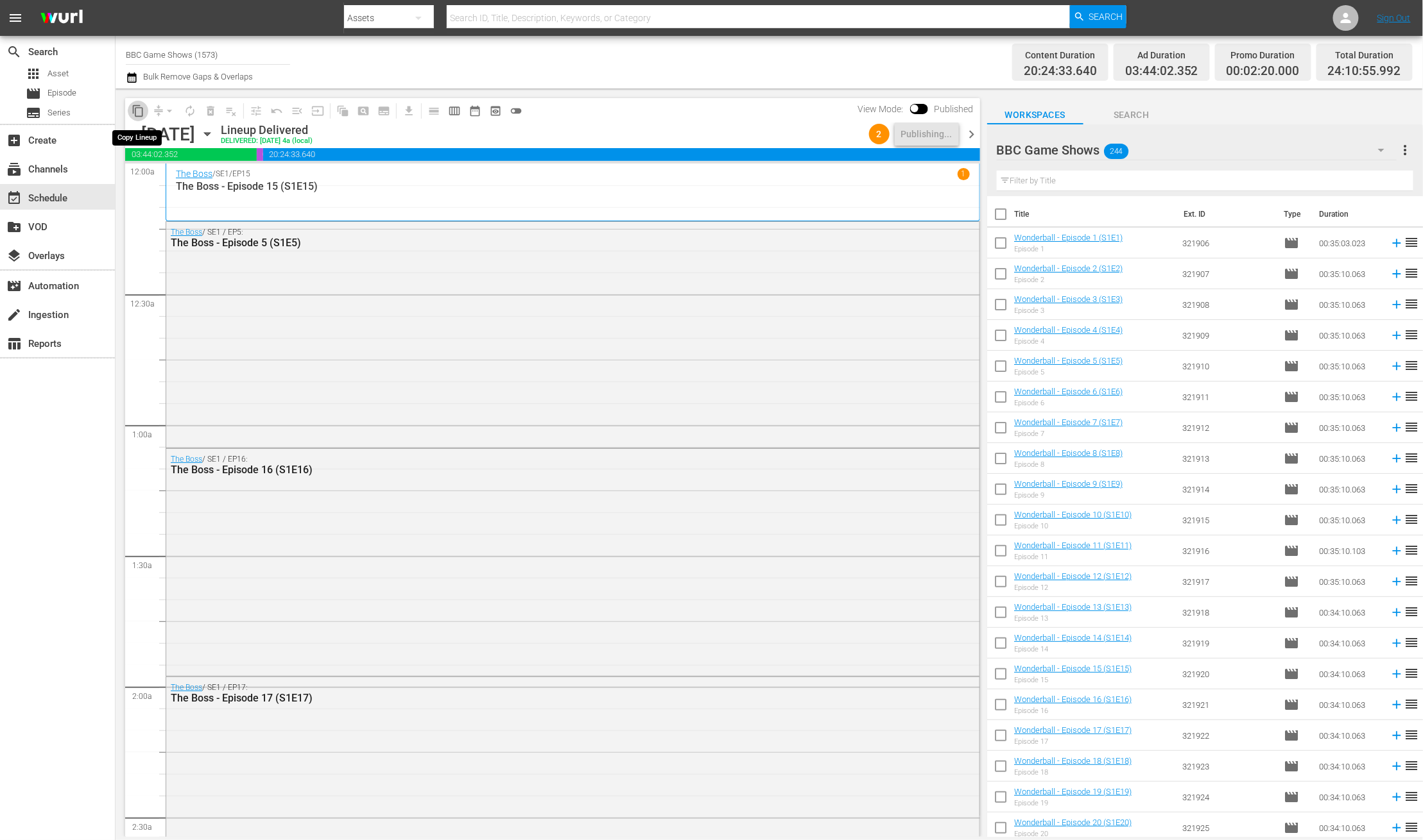
click at [132, 107] on span "content_copy" at bounding box center [138, 111] width 13 height 13
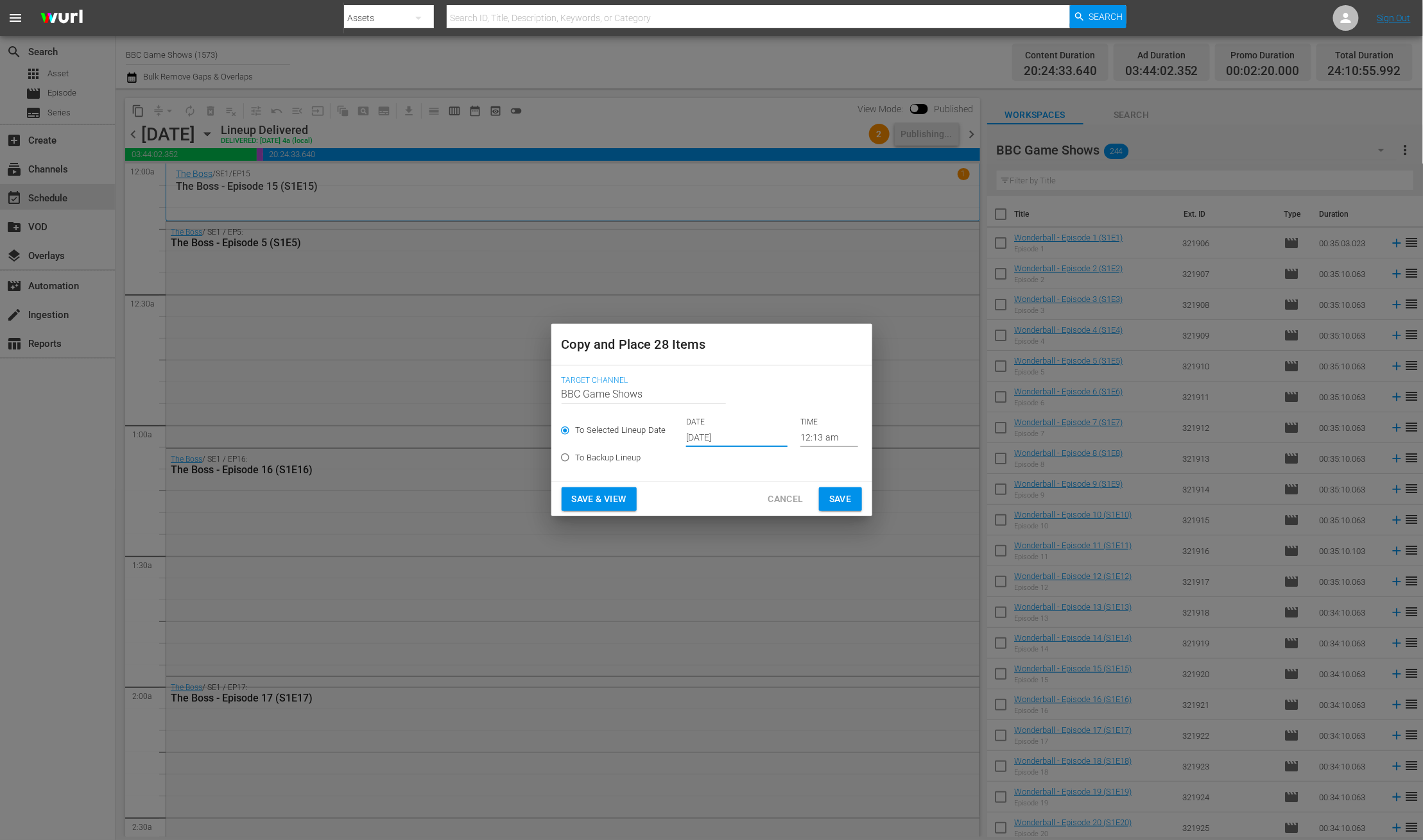
click at [702, 435] on input "Oct 17th 2025" at bounding box center [737, 437] width 102 height 20
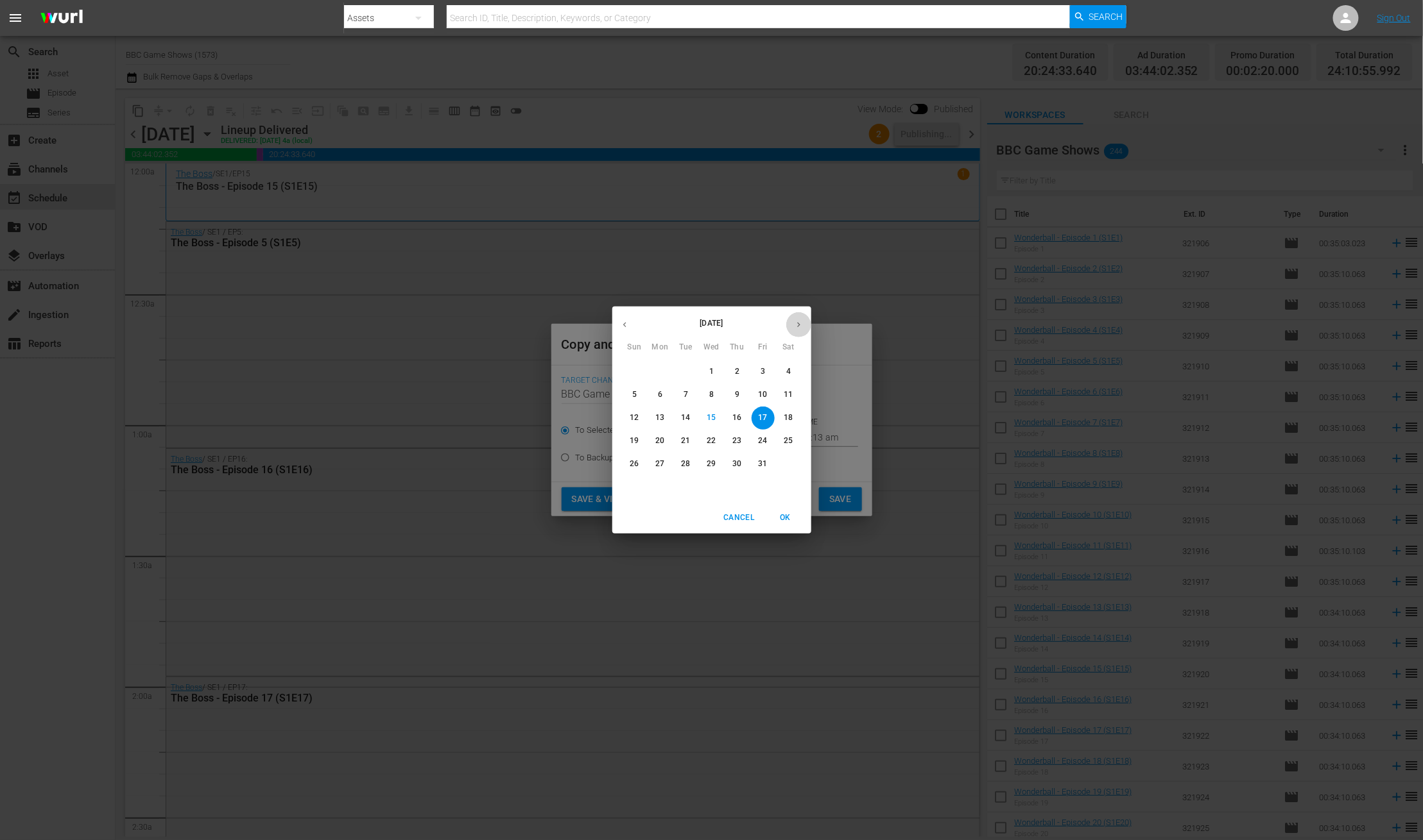
click at [798, 332] on button "button" at bounding box center [798, 325] width 25 height 25
click at [747, 416] on span "13" at bounding box center [737, 417] width 23 height 11
type input "Nov 13th 2025"
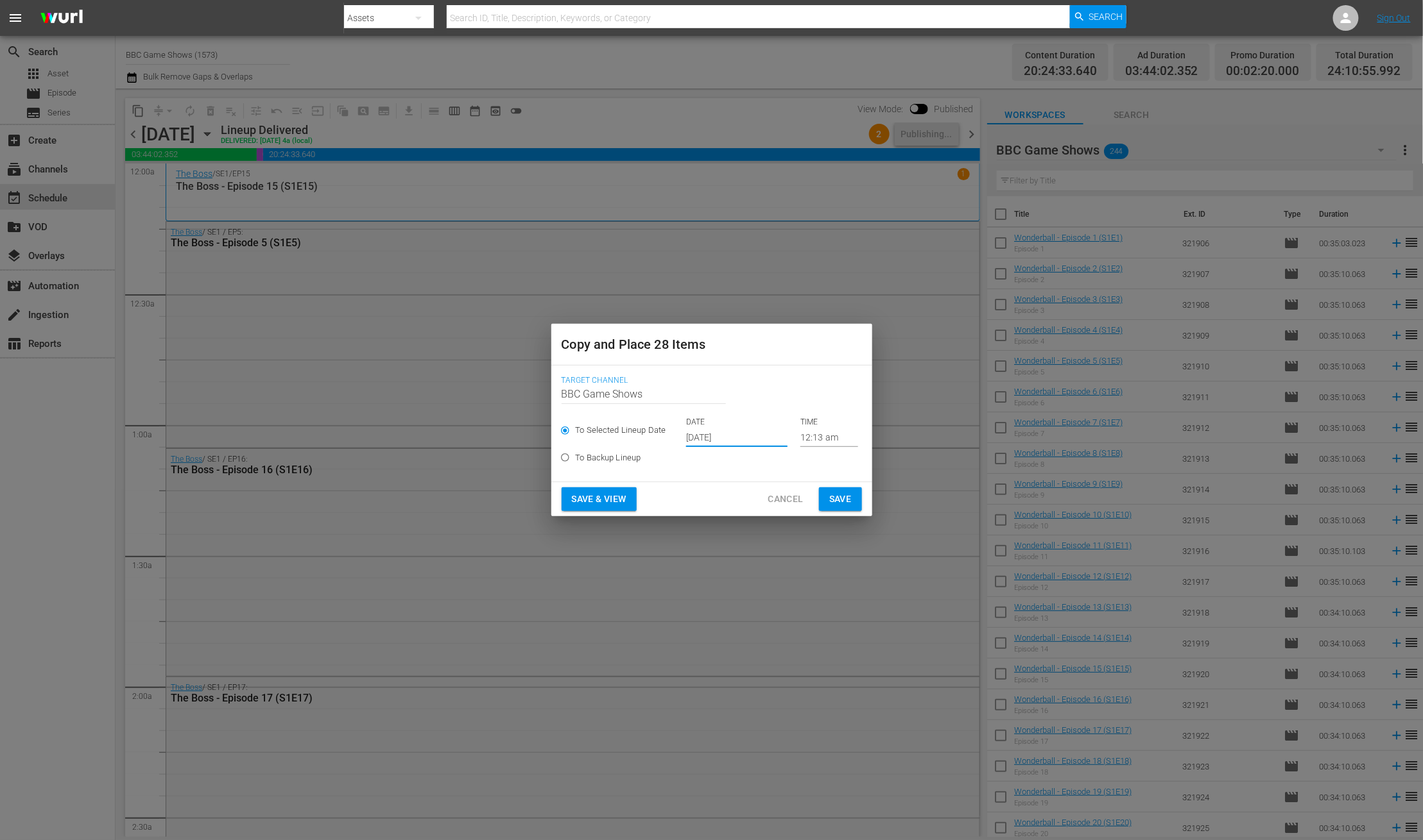
click at [844, 498] on span "Save" at bounding box center [840, 499] width 23 height 16
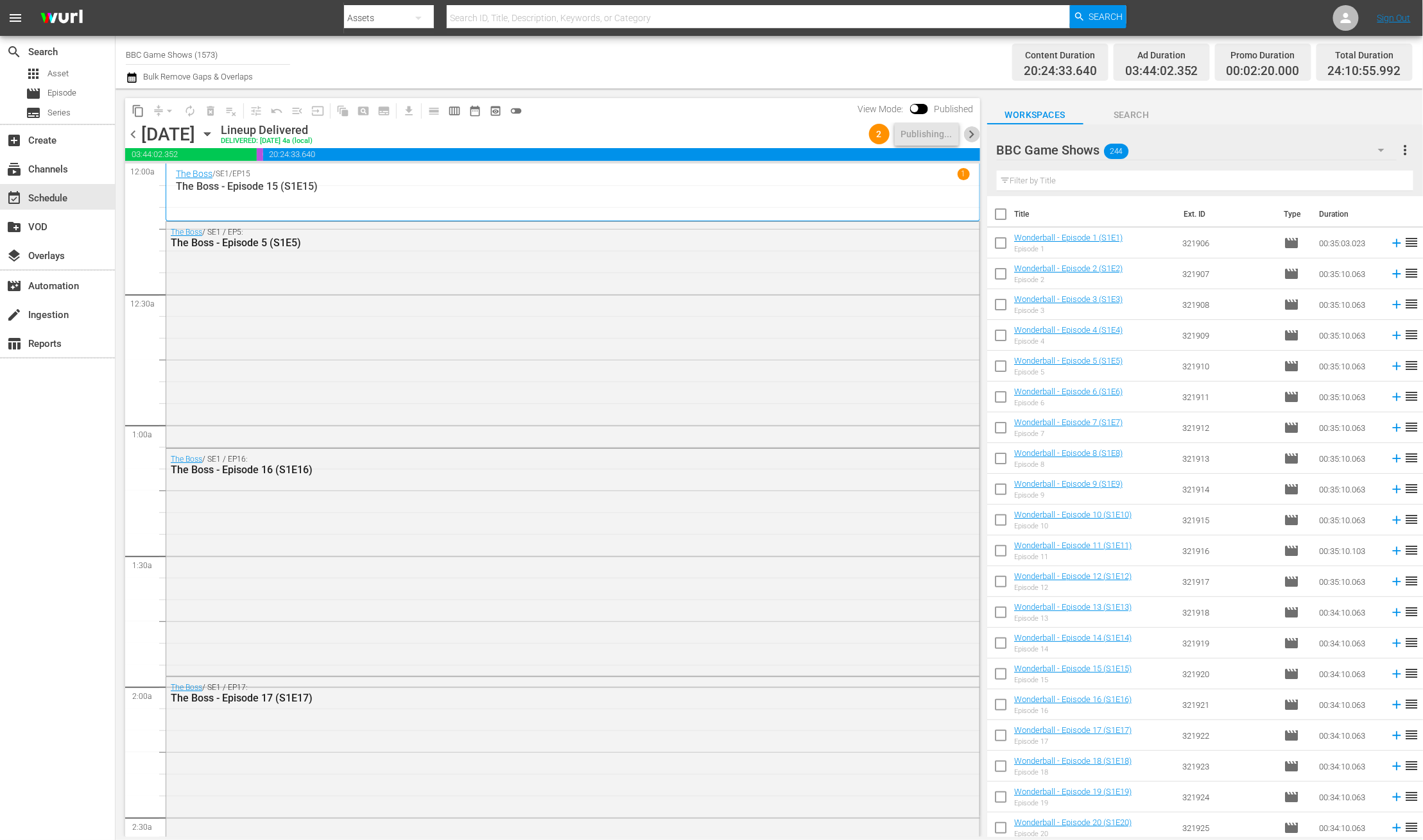
click at [972, 131] on span "chevron_right" at bounding box center [972, 134] width 16 height 16
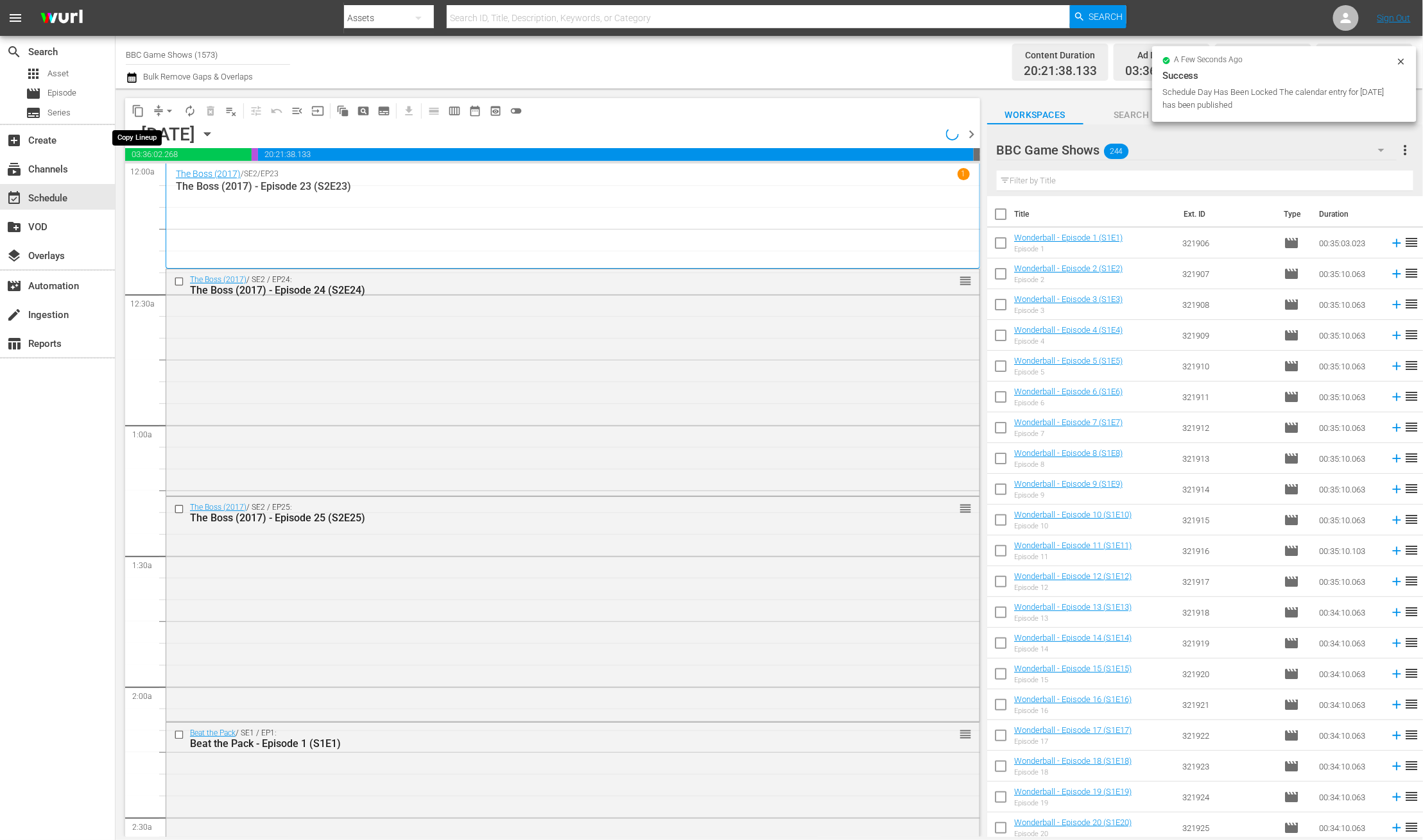
click at [135, 112] on span "content_copy" at bounding box center [138, 111] width 13 height 13
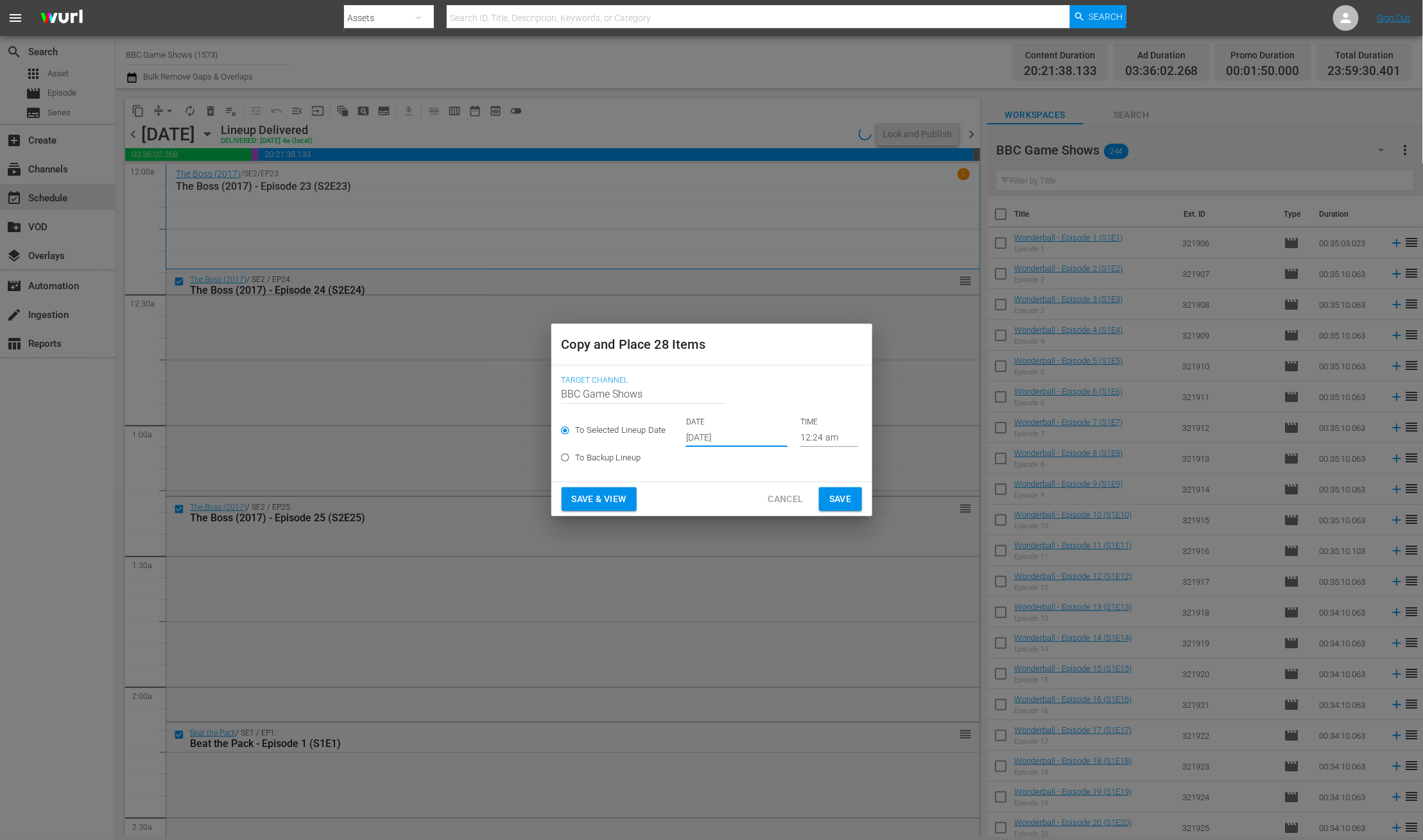
click at [721, 438] on input "Oct 17th 2025" at bounding box center [737, 437] width 102 height 20
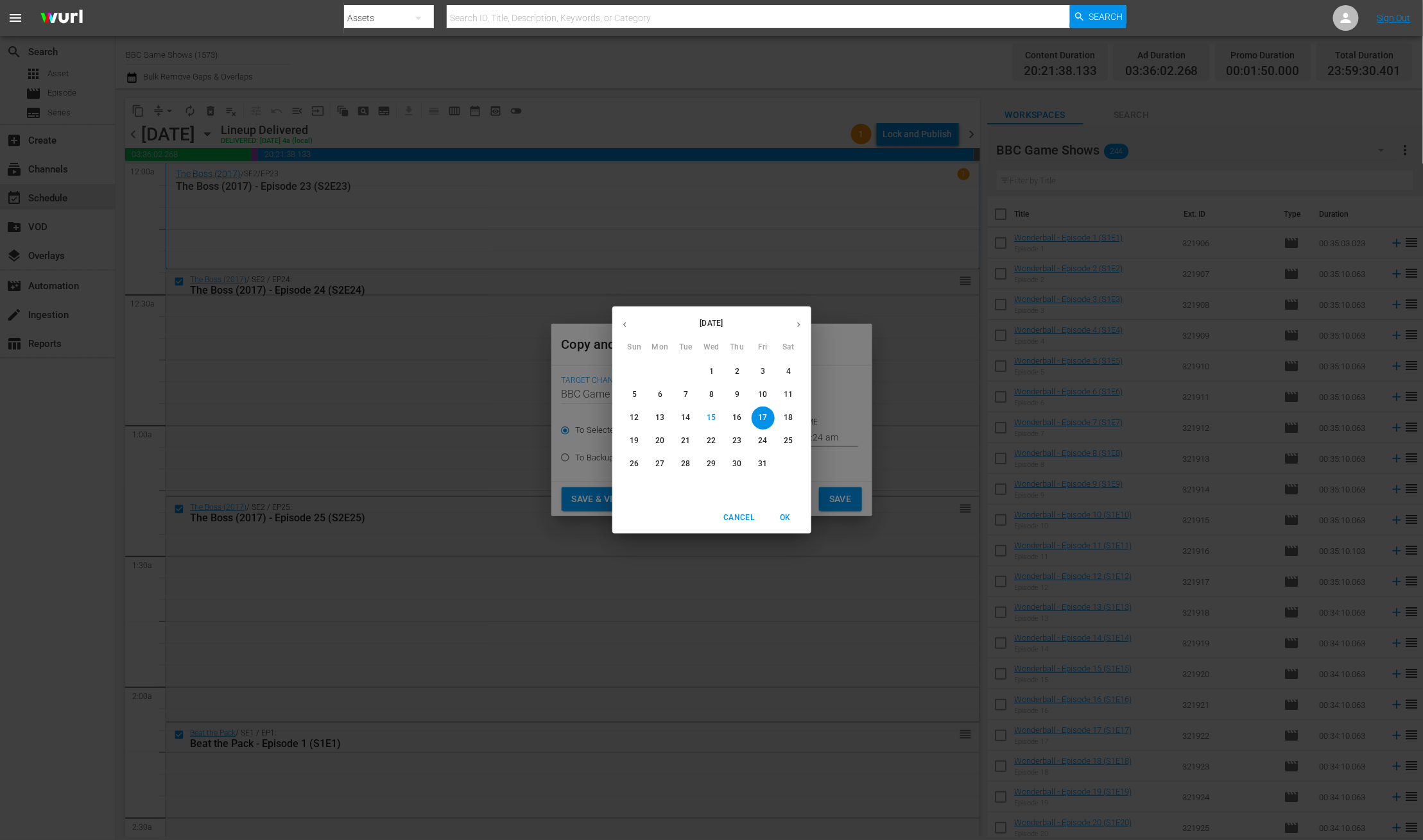
click at [800, 324] on icon "button" at bounding box center [798, 325] width 9 height 9
click at [757, 415] on span "14" at bounding box center [763, 417] width 23 height 11
type input "Nov 14th 2025"
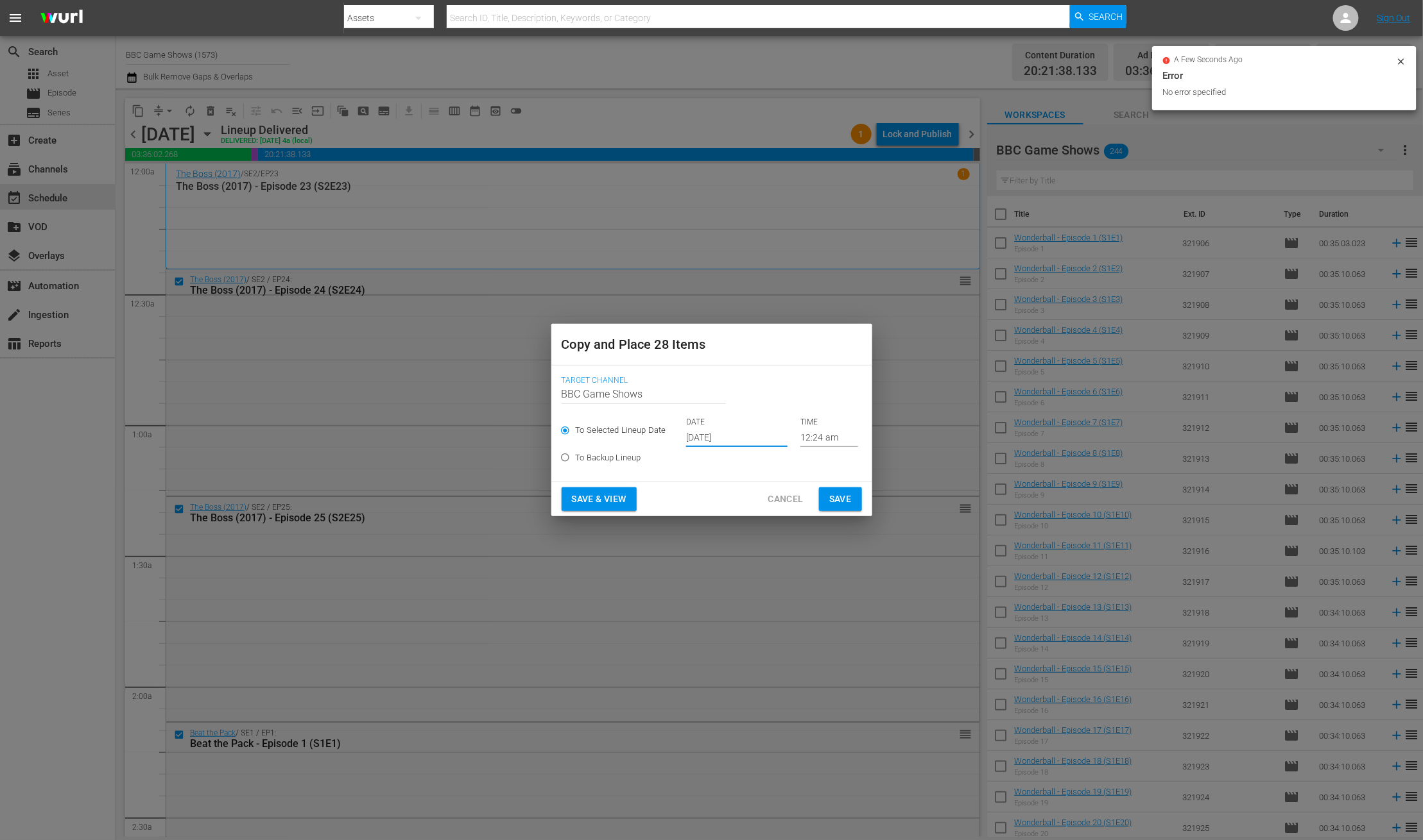
click at [844, 499] on span "Save" at bounding box center [840, 499] width 23 height 16
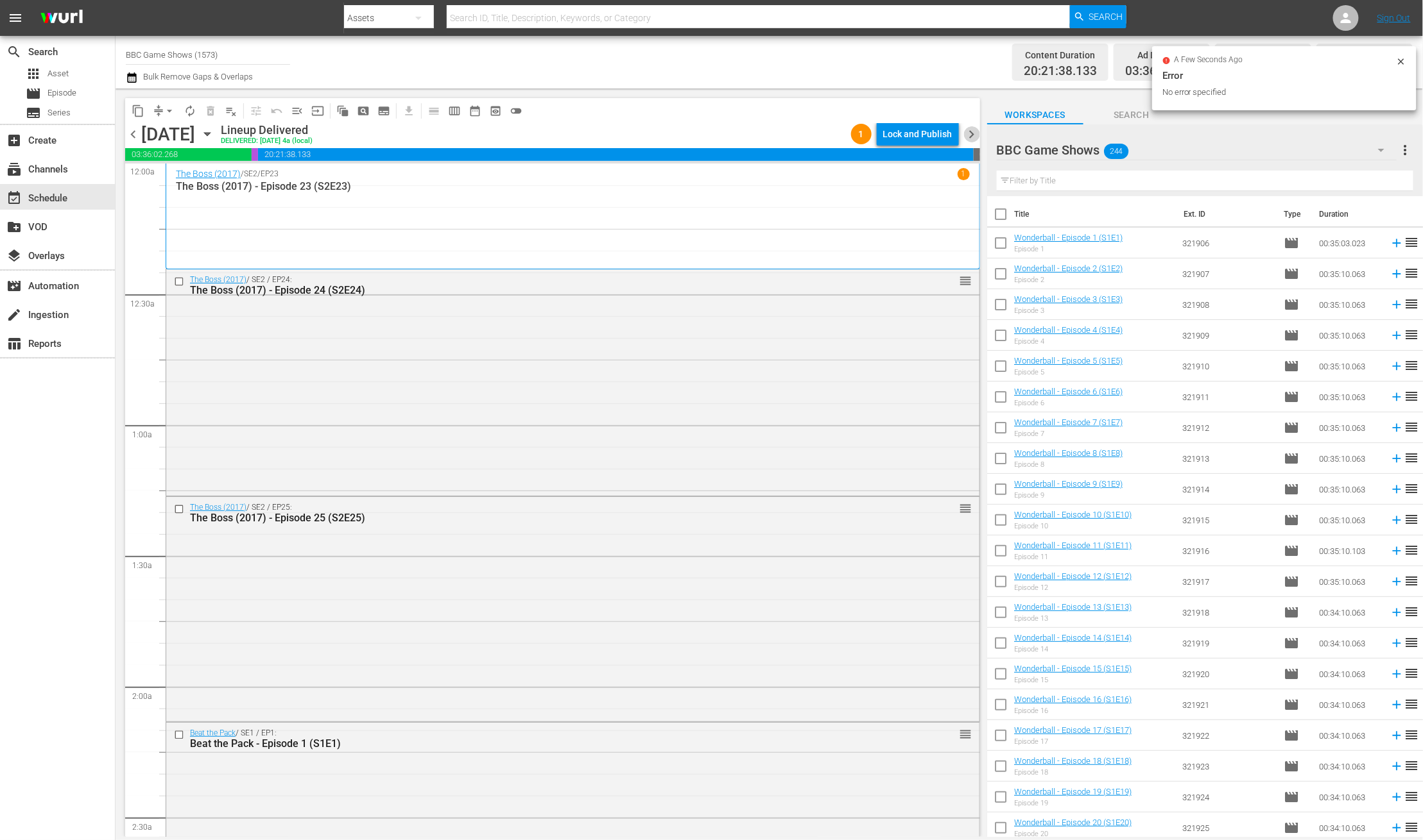
click at [968, 129] on span "chevron_right" at bounding box center [972, 134] width 16 height 16
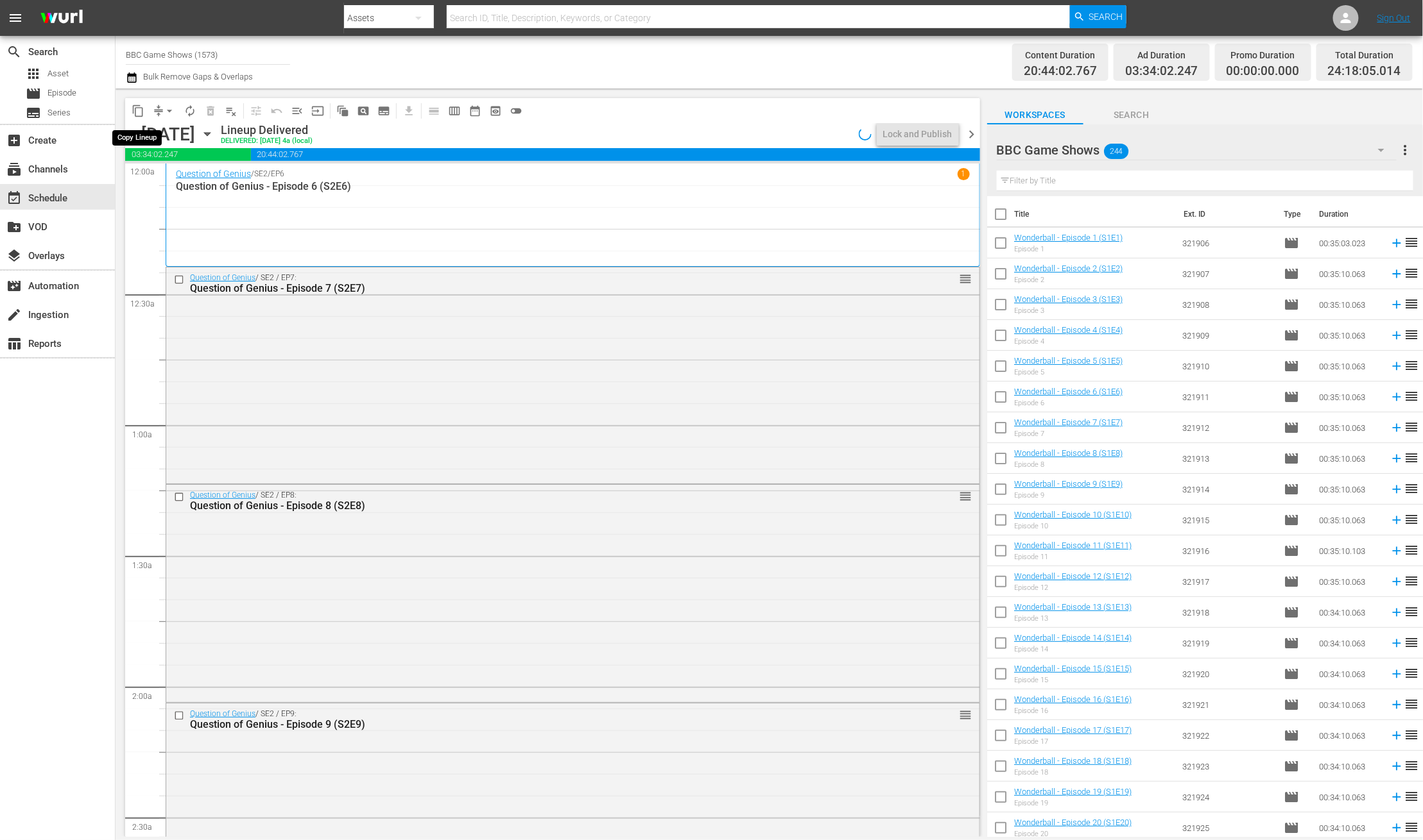
click at [139, 107] on span "content_copy" at bounding box center [138, 111] width 13 height 13
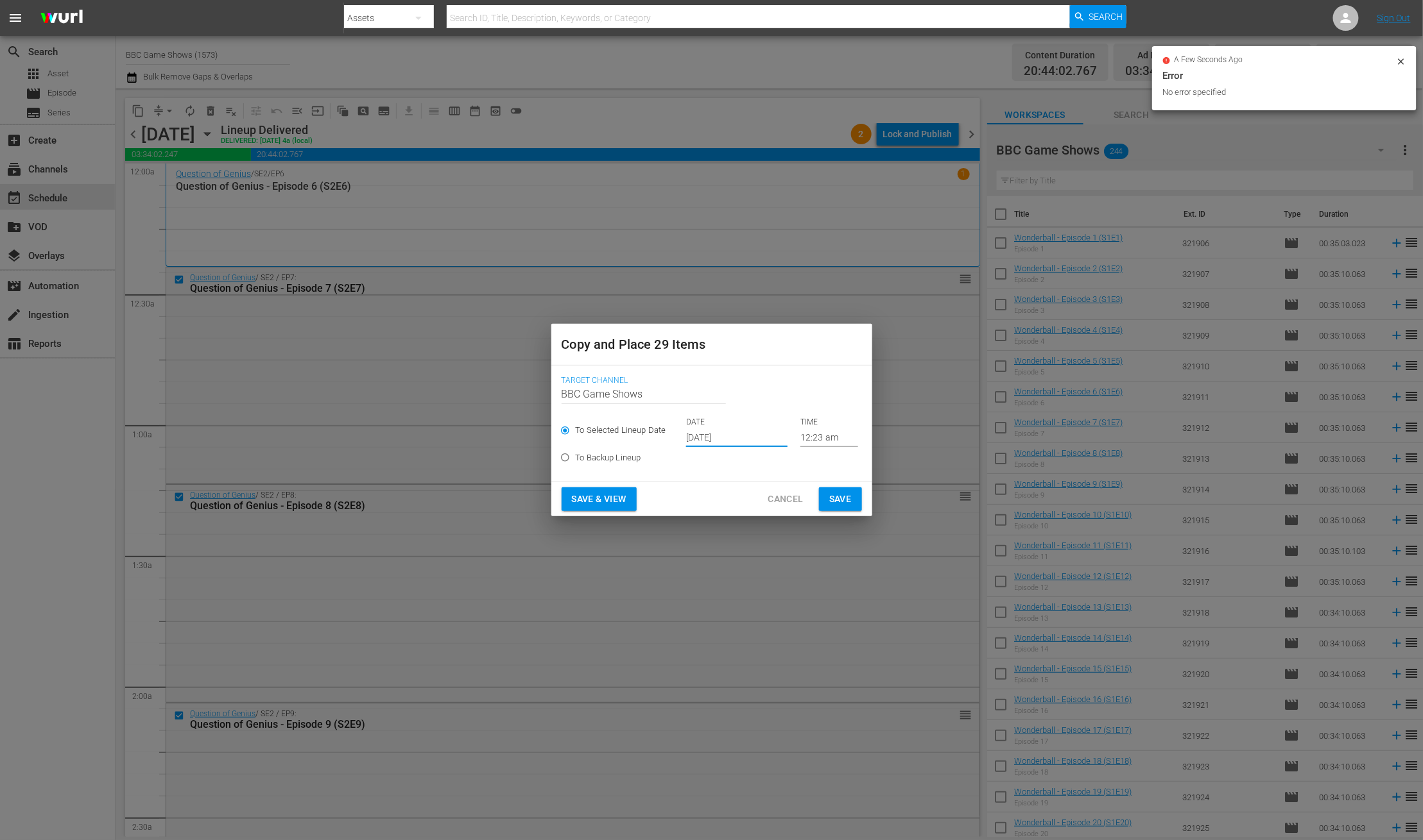
click at [696, 436] on input "Oct 17th 2025" at bounding box center [737, 437] width 102 height 20
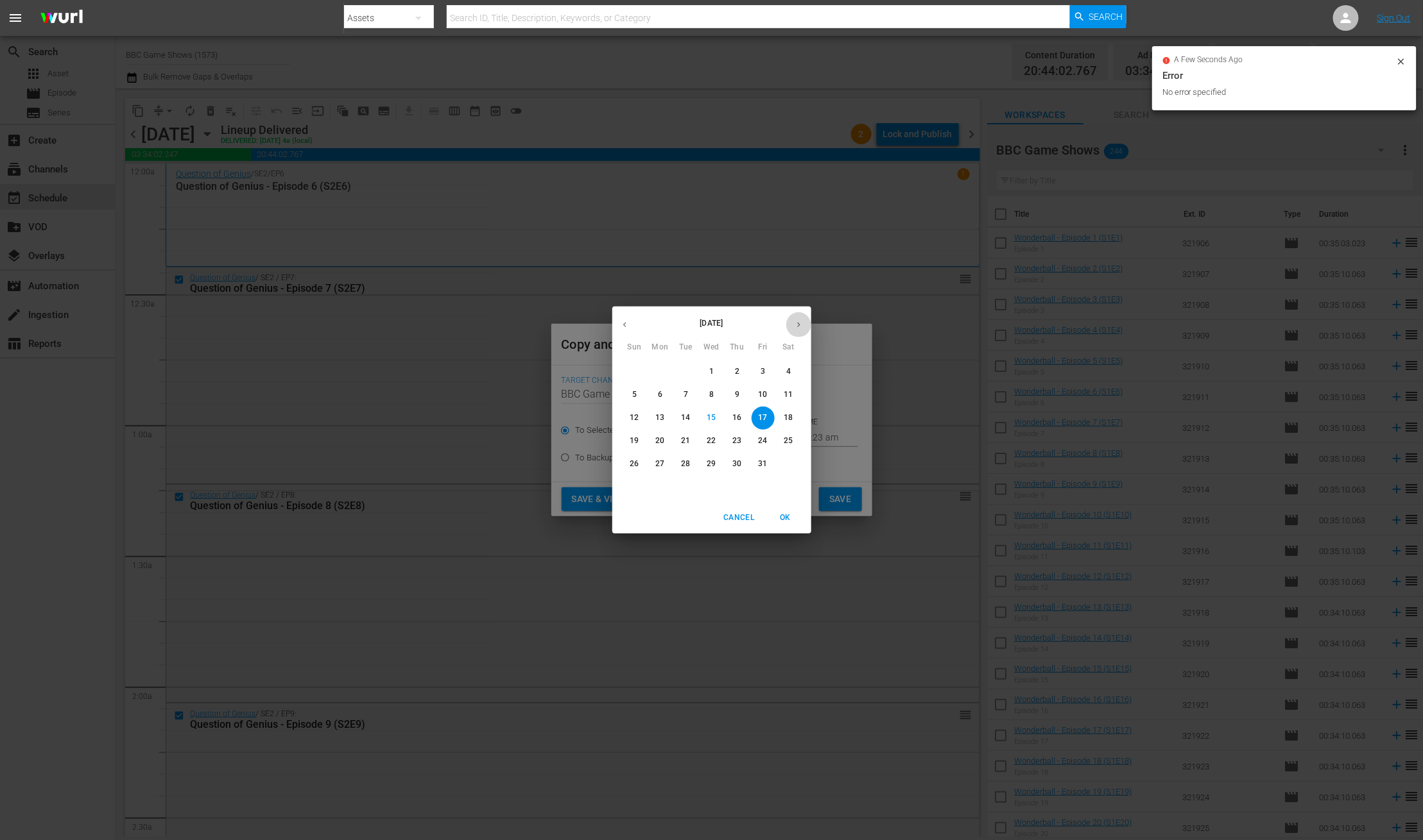
click at [797, 324] on icon "button" at bounding box center [798, 325] width 9 height 9
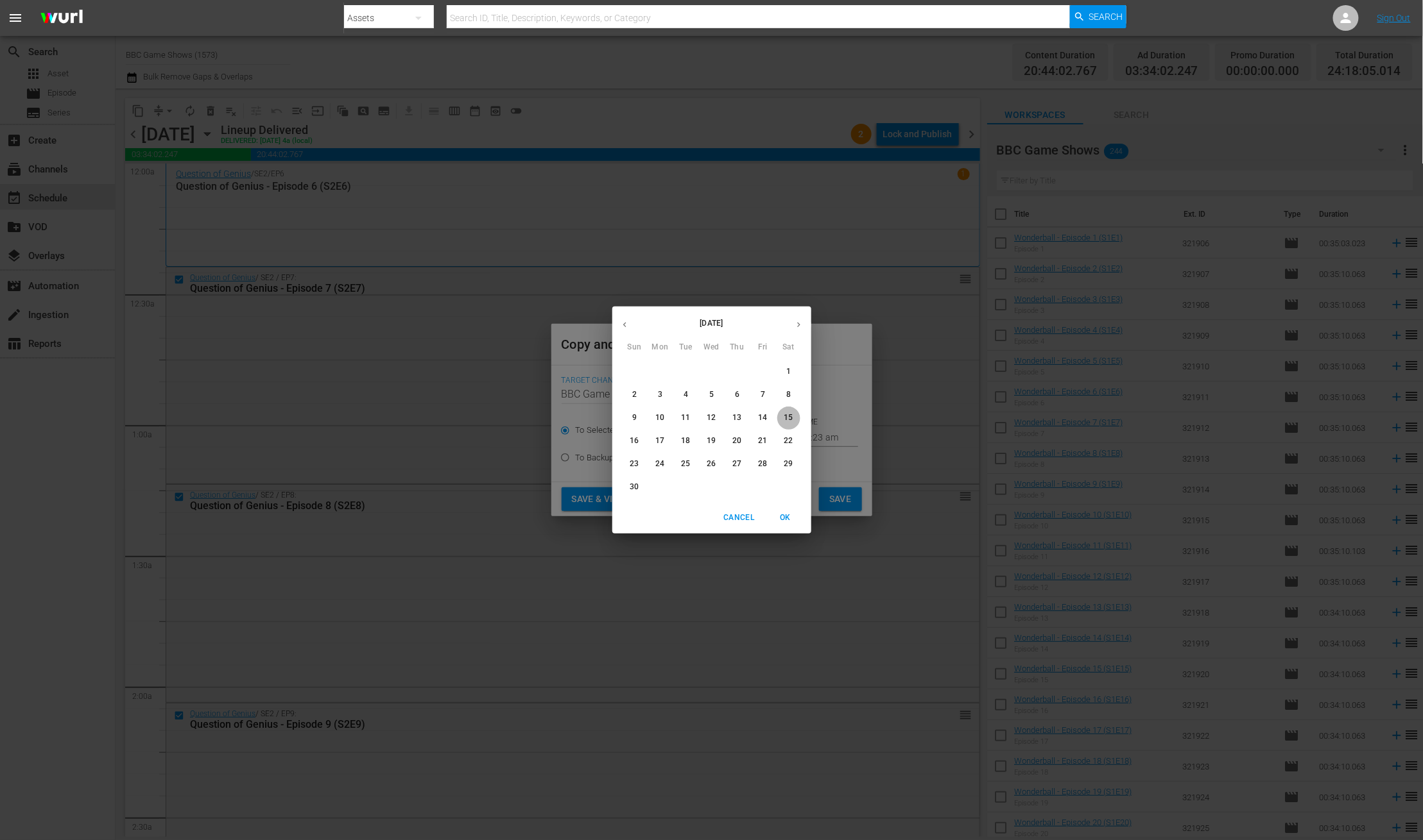
click at [791, 417] on p "15" at bounding box center [788, 417] width 9 height 11
type input "Nov 15th 2025"
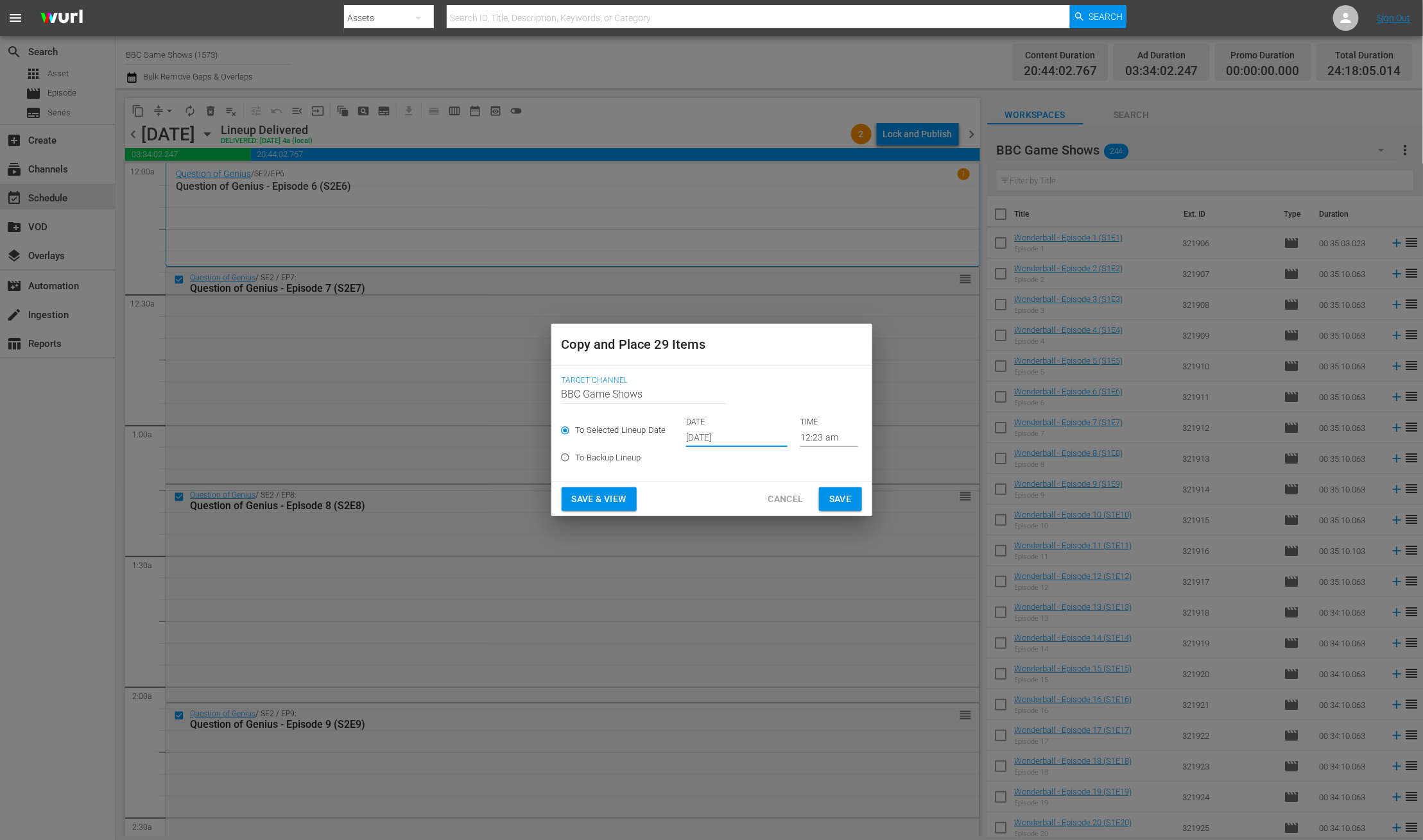
click at [847, 498] on span "Save" at bounding box center [840, 499] width 23 height 16
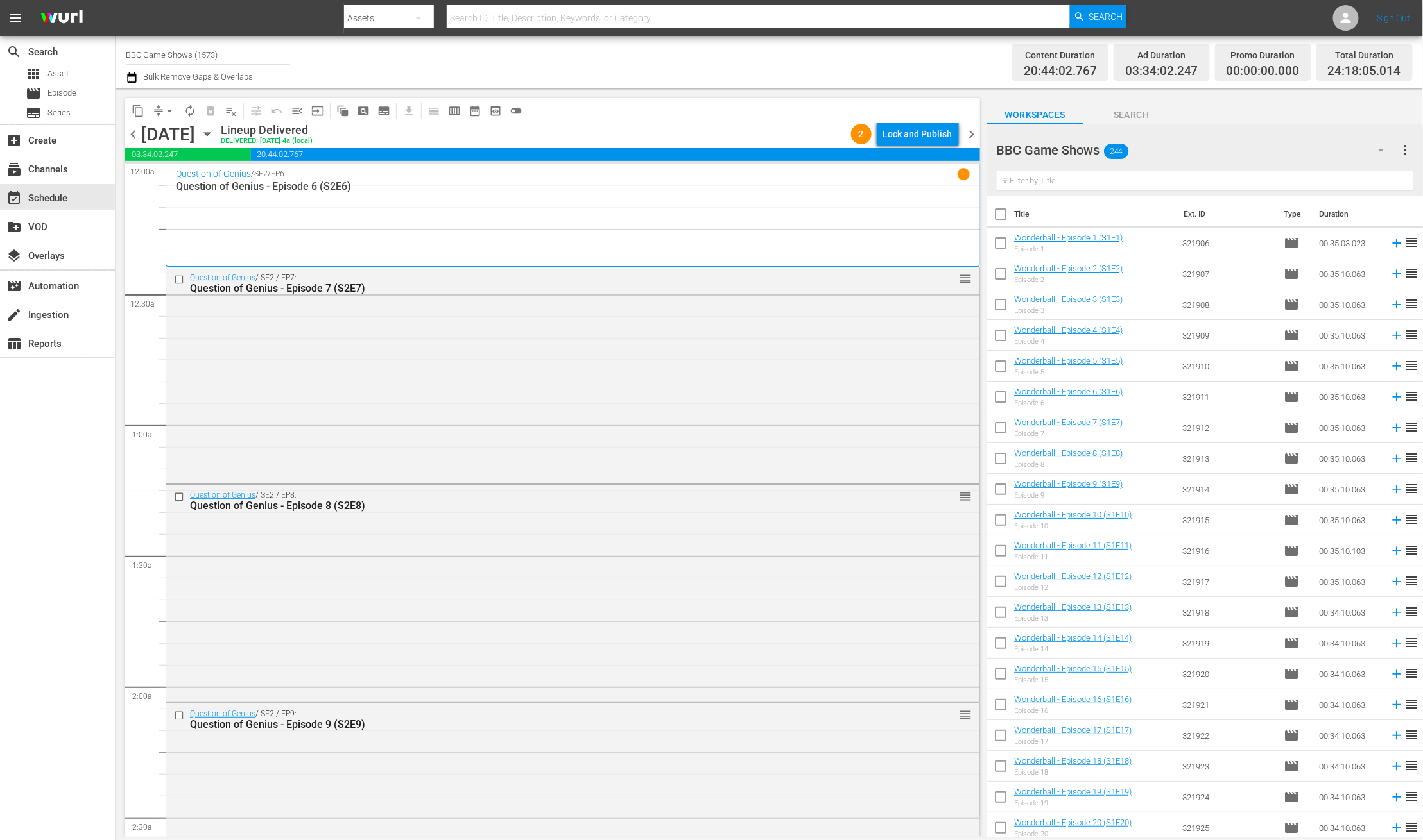
click at [977, 129] on span "chevron_right" at bounding box center [972, 134] width 16 height 16
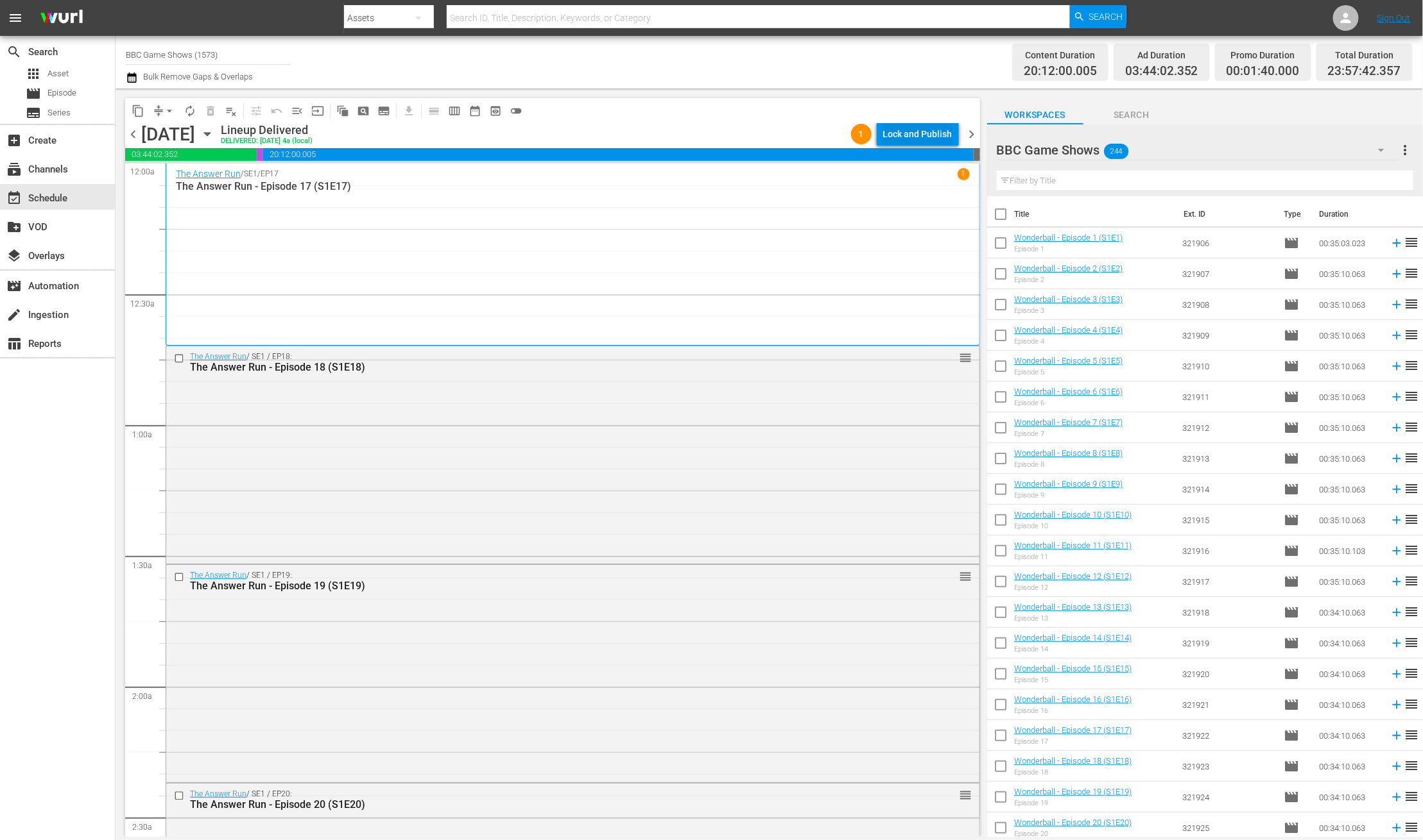
click at [907, 126] on div "Lock and Publish" at bounding box center [917, 134] width 69 height 23
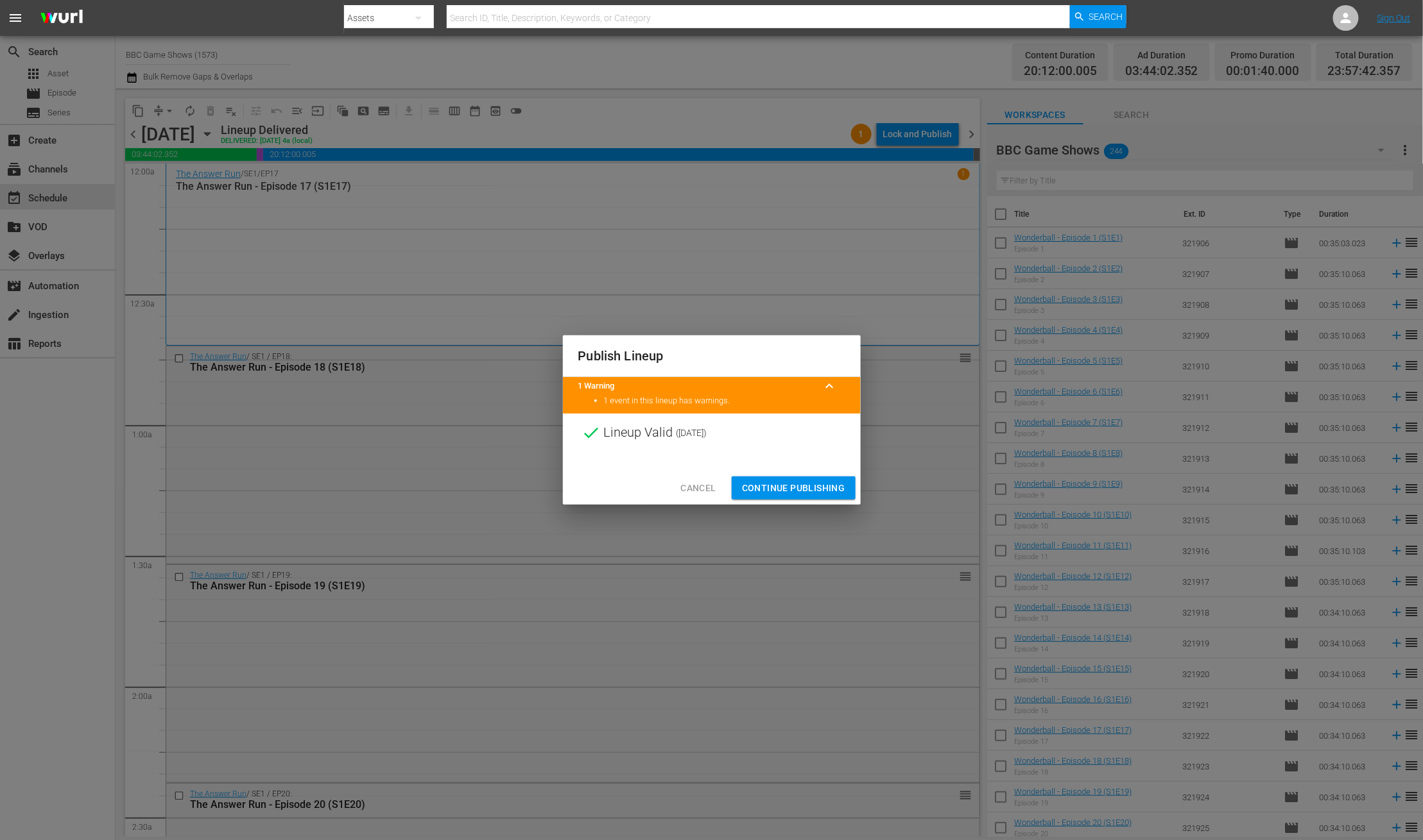
click at [782, 492] on span "Continue Publishing" at bounding box center [793, 489] width 103 height 16
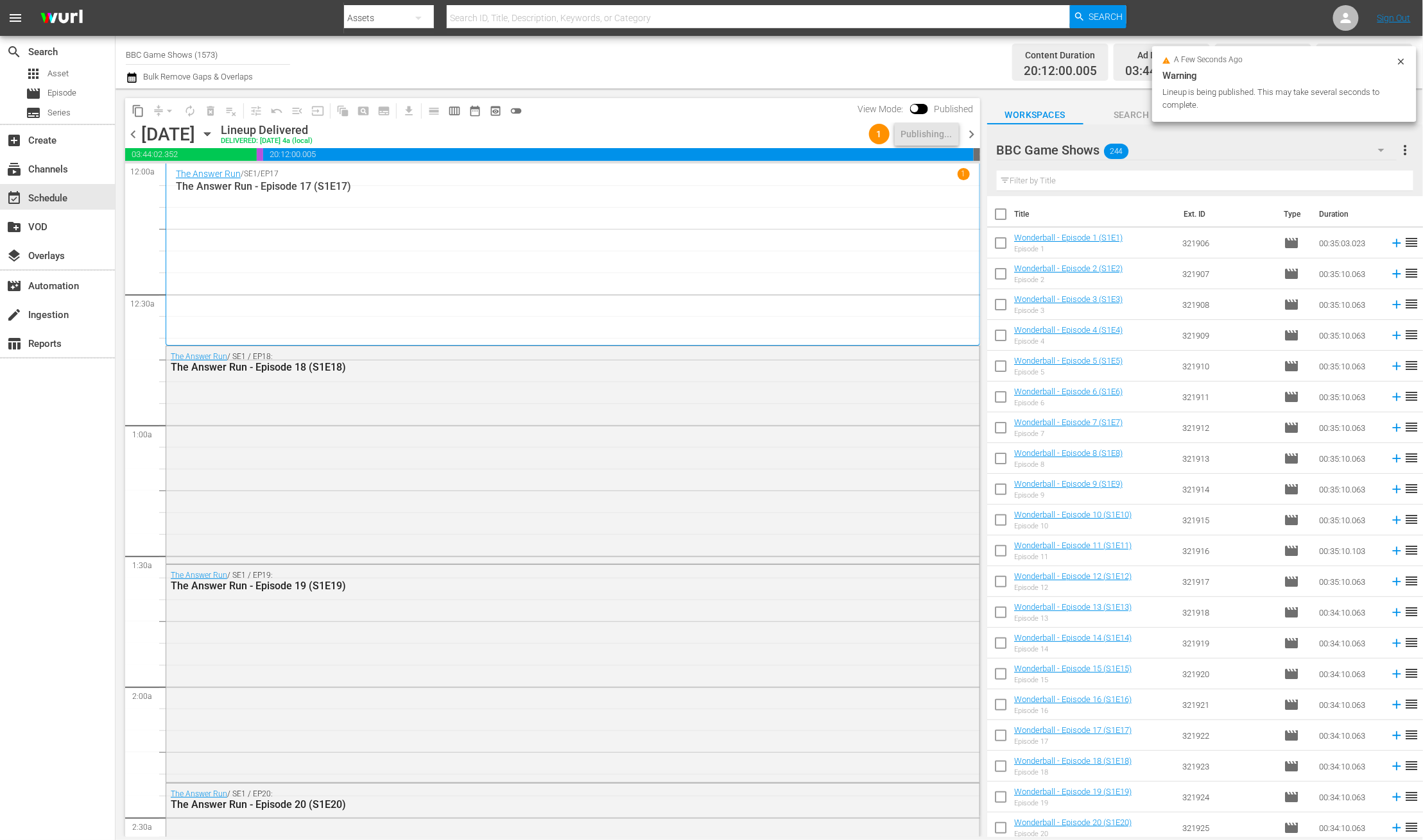
click at [973, 135] on span "chevron_right" at bounding box center [972, 134] width 16 height 16
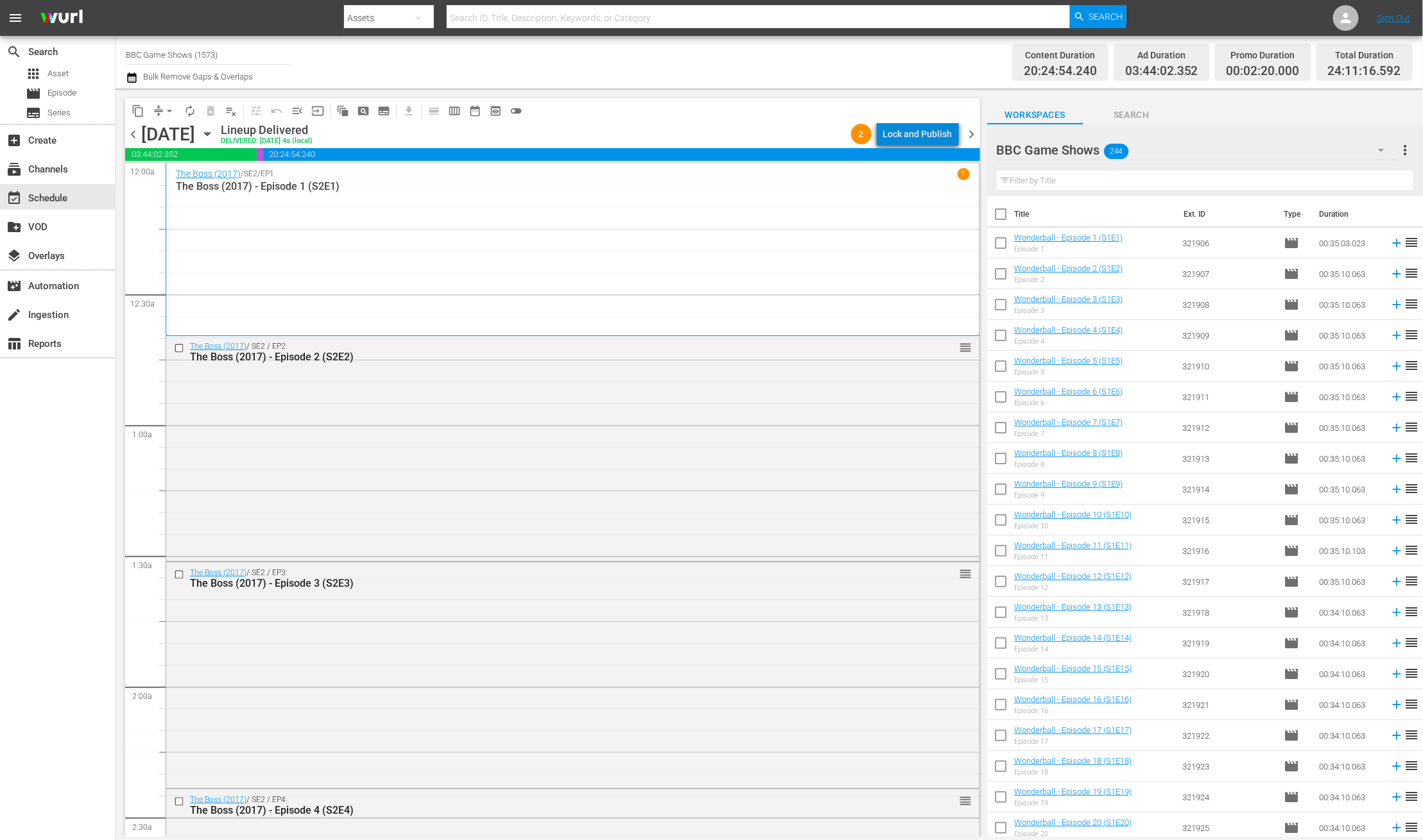
click at [936, 131] on div "Lock and Publish" at bounding box center [917, 134] width 69 height 23
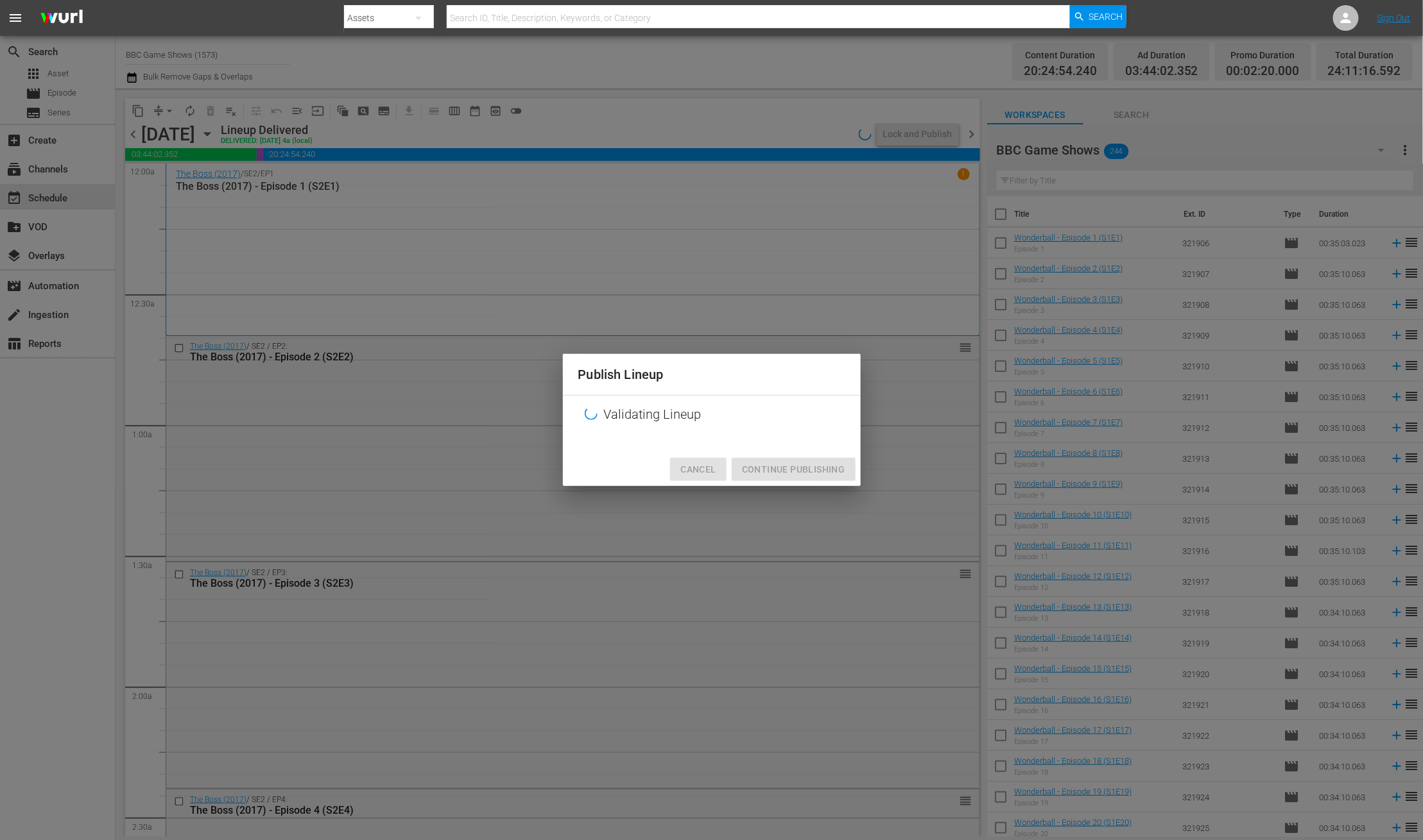
click at [715, 473] on span "Cancel" at bounding box center [697, 470] width 36 height 16
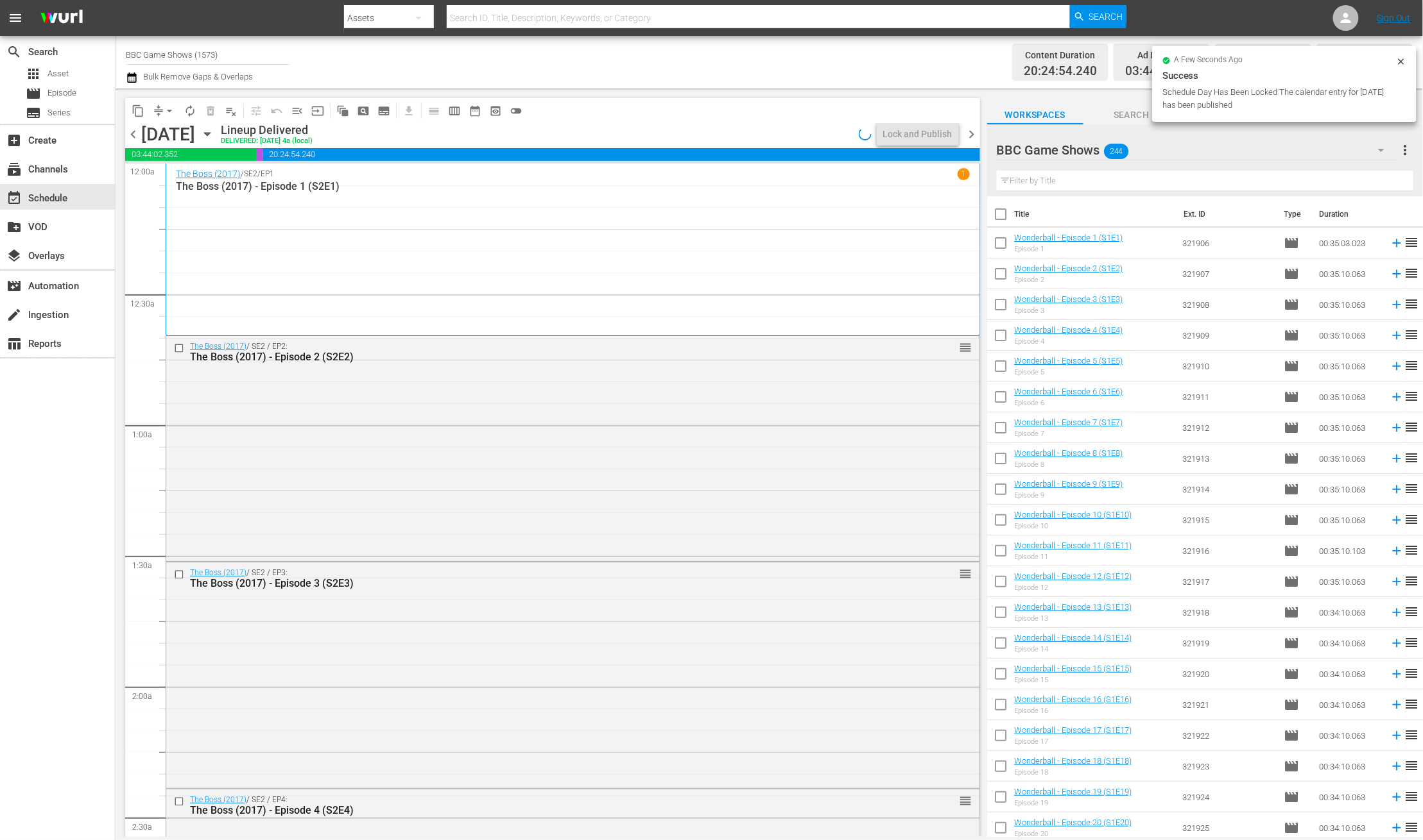
click at [131, 131] on span "chevron_left" at bounding box center [133, 134] width 16 height 16
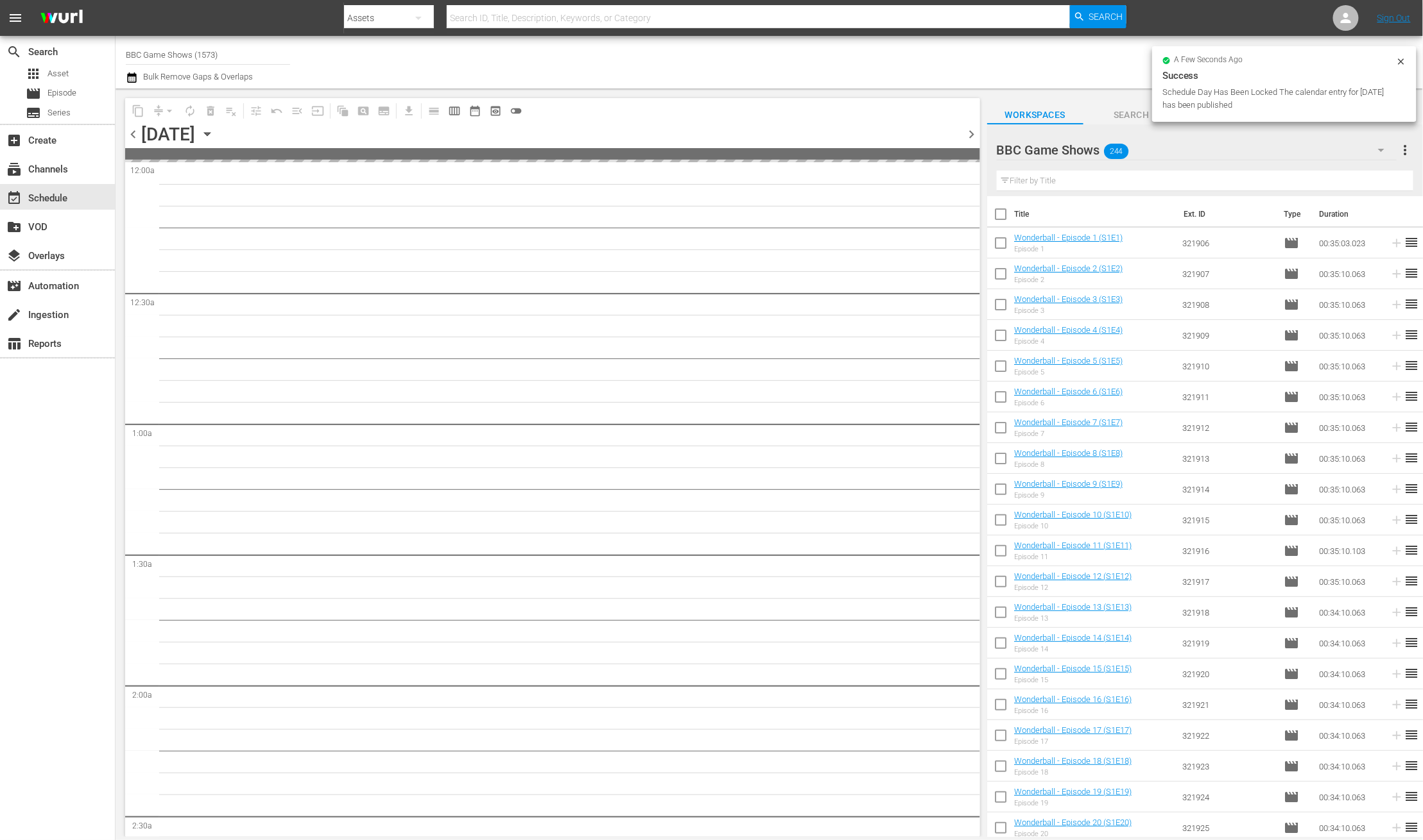
click at [132, 76] on icon "button" at bounding box center [131, 78] width 9 height 10
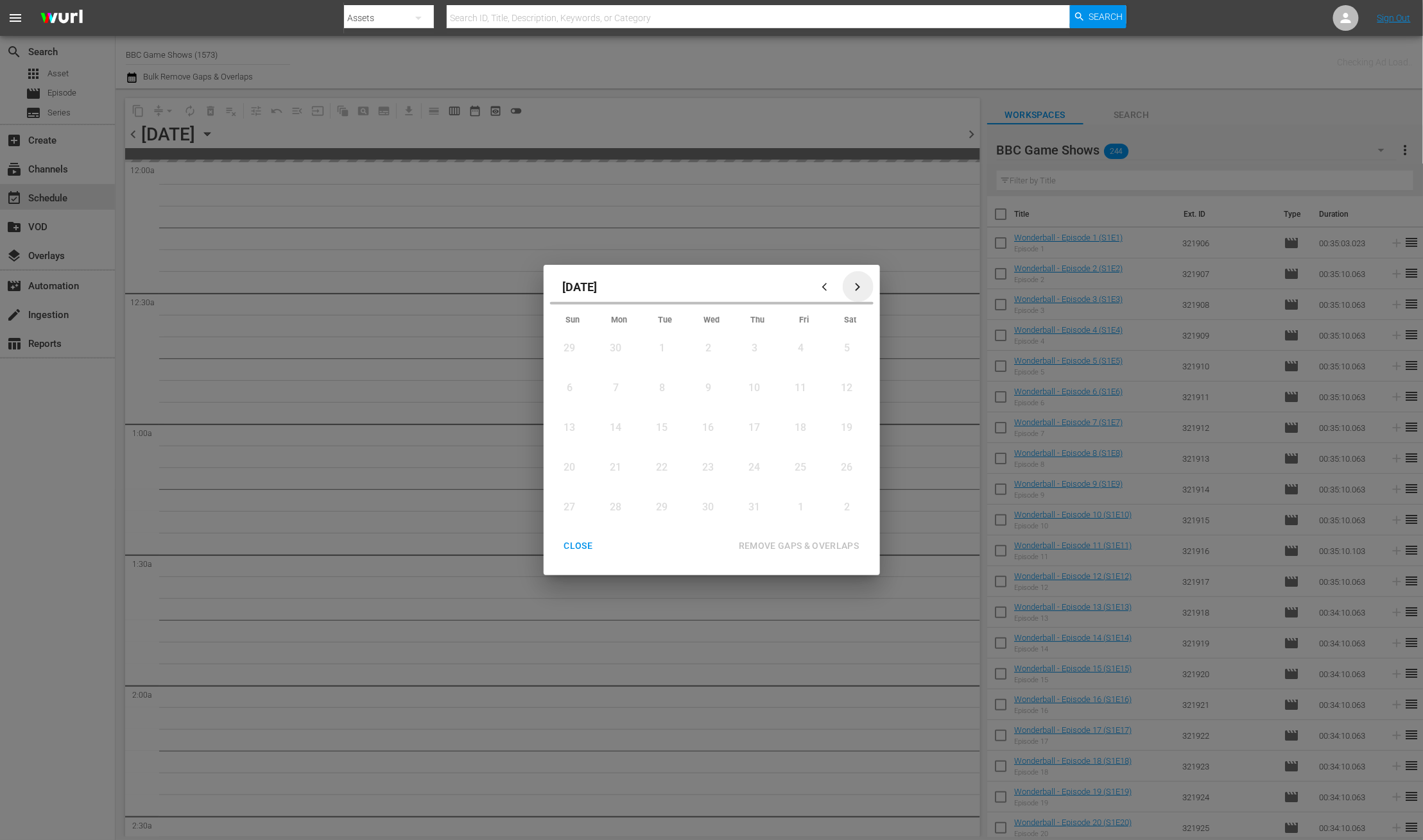
click at [857, 290] on icon "button" at bounding box center [857, 287] width 9 height 9
click at [856, 288] on icon "button" at bounding box center [857, 287] width 9 height 9
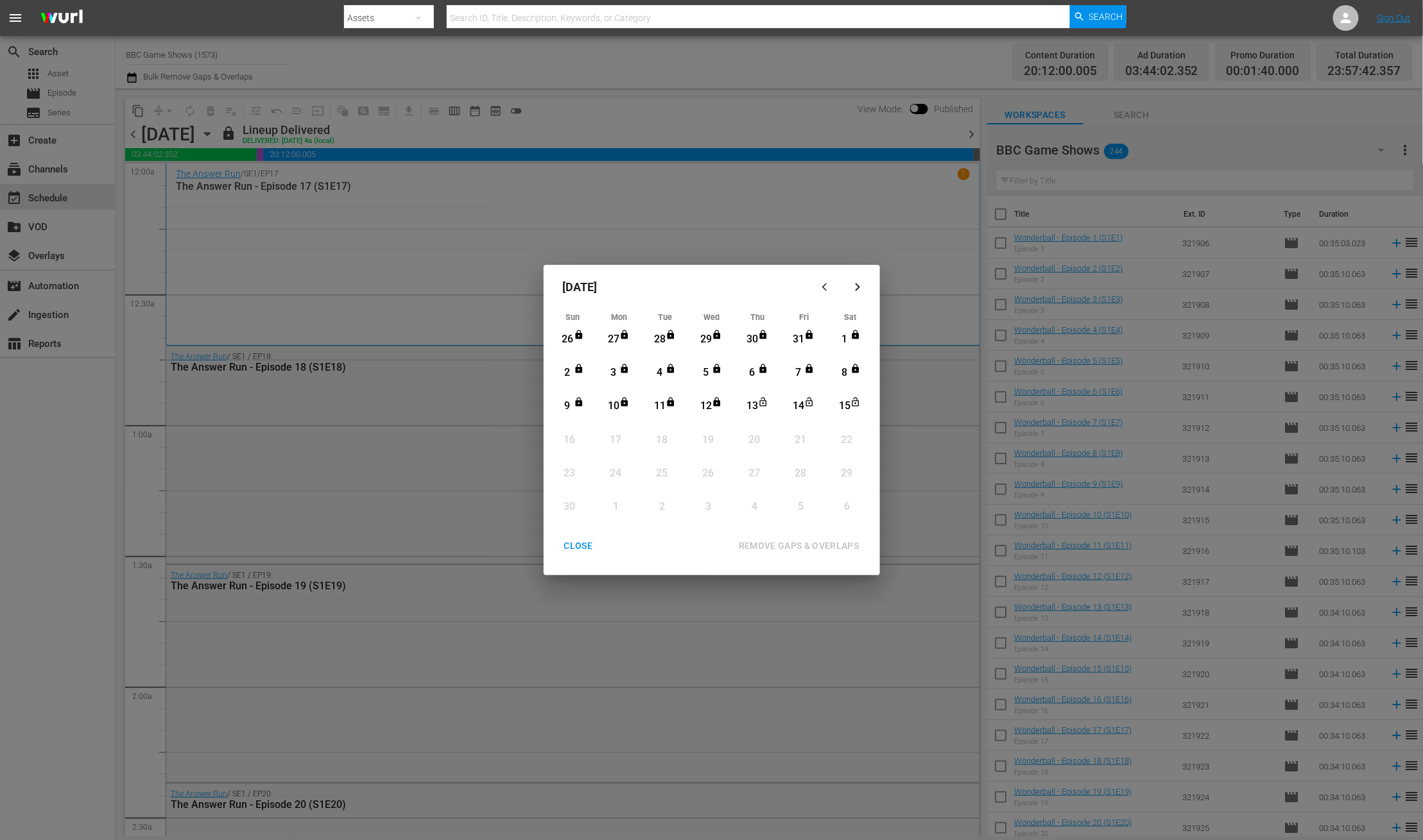
click at [575, 554] on button "CLOSE" at bounding box center [578, 546] width 60 height 24
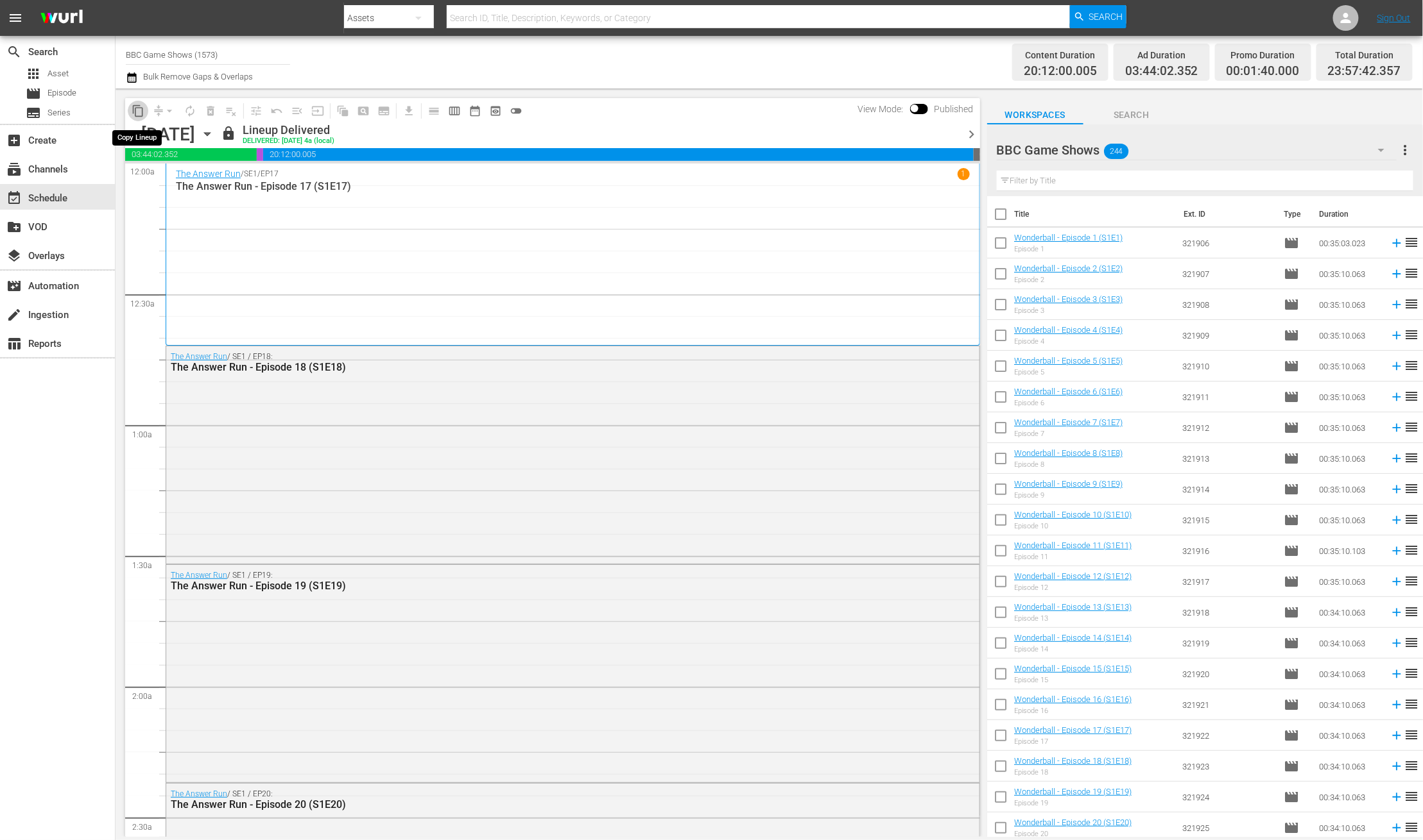
click at [137, 107] on span "content_copy" at bounding box center [138, 111] width 13 height 13
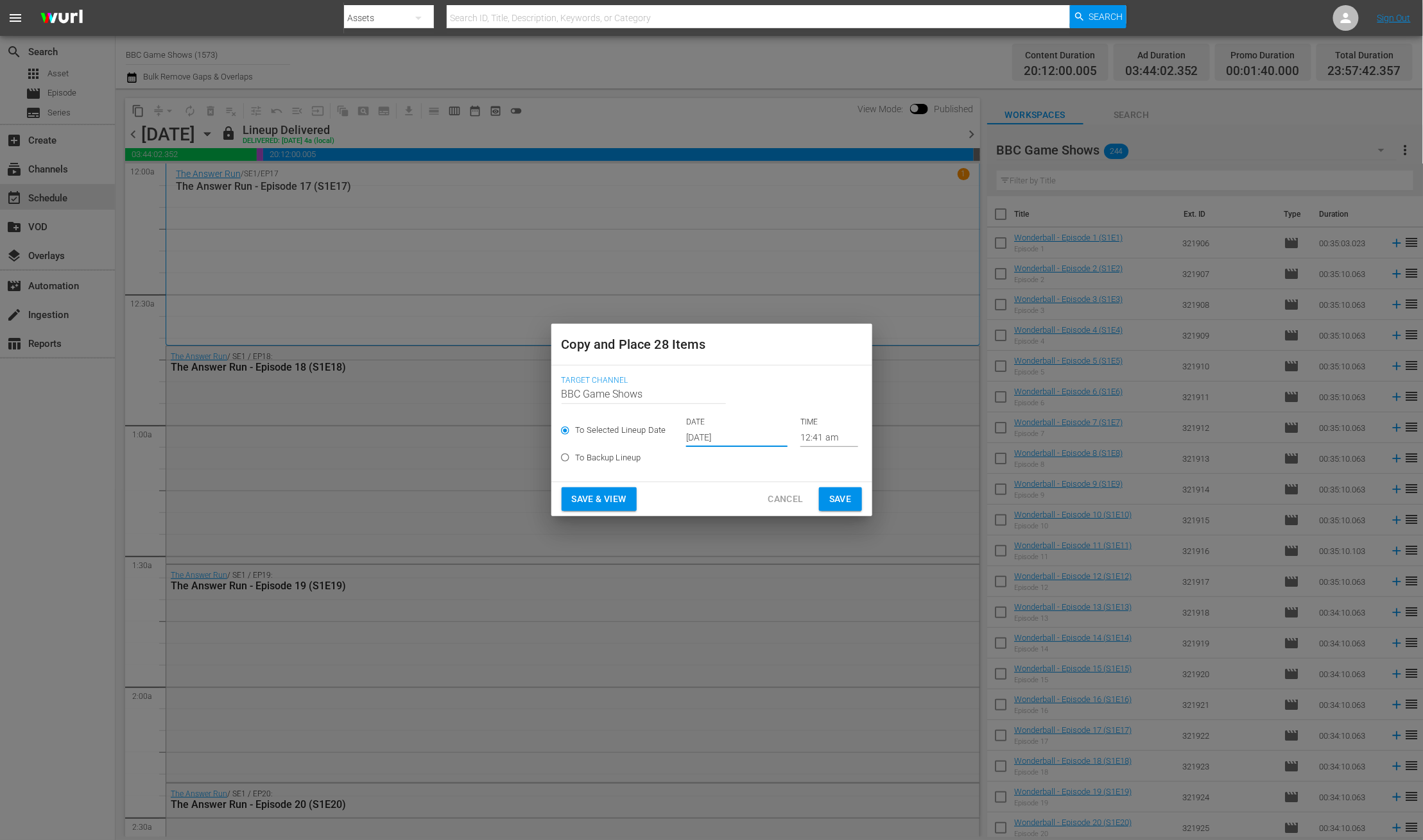
click at [695, 432] on input "Oct 17th 2025" at bounding box center [737, 437] width 102 height 20
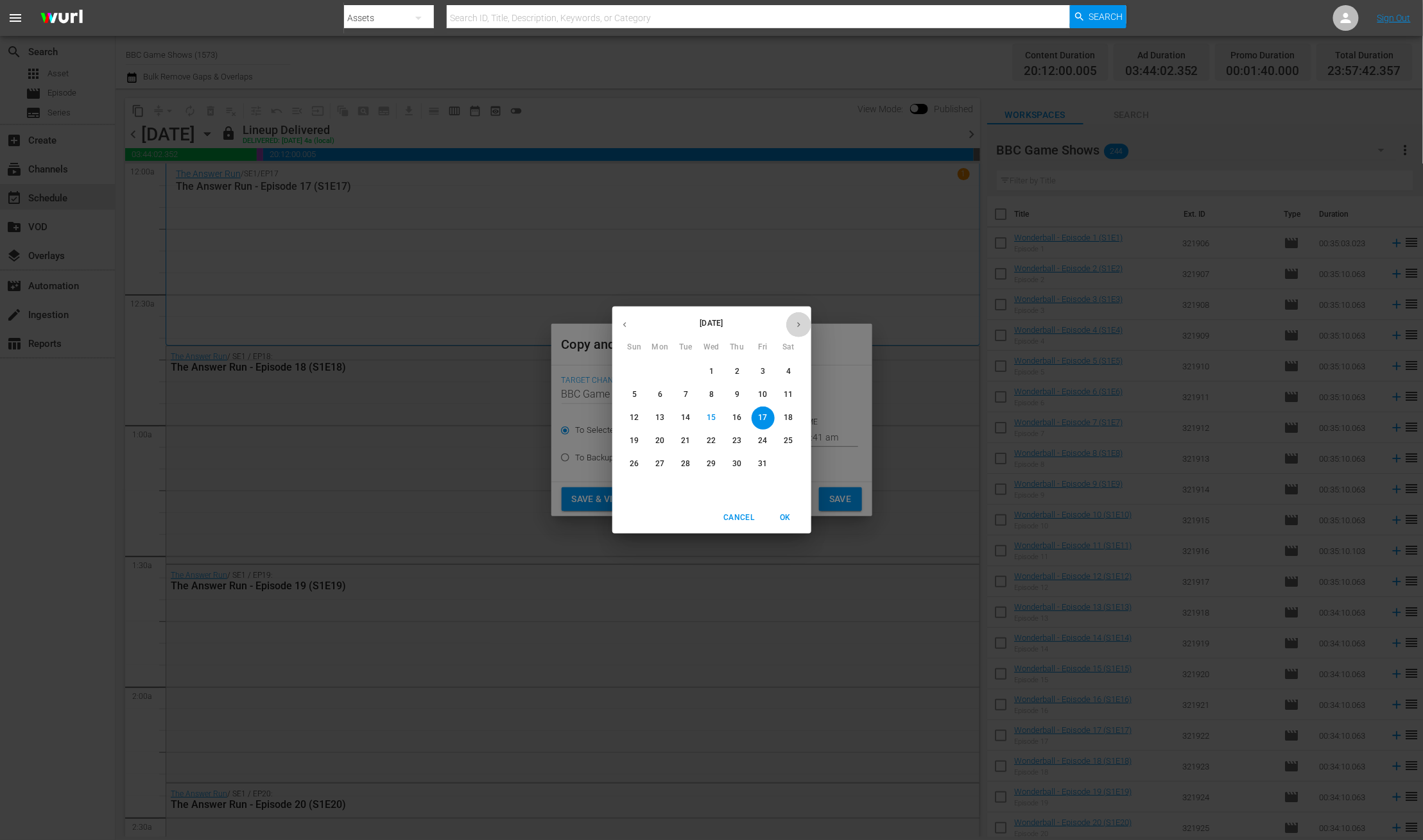
click at [794, 322] on icon "button" at bounding box center [798, 325] width 9 height 9
click at [637, 435] on button "16" at bounding box center [635, 441] width 23 height 23
type input "Nov 16th 2025"
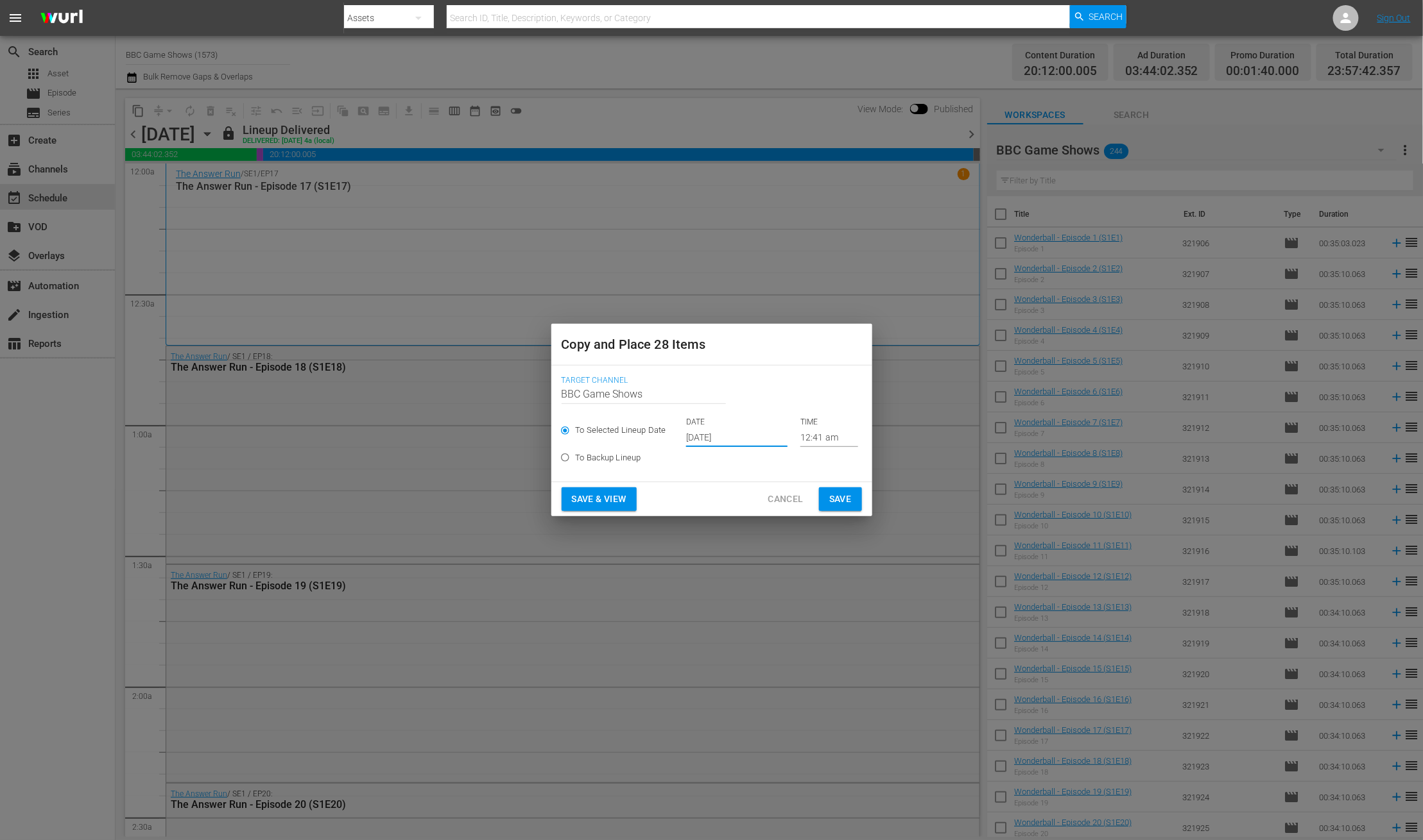
click at [827, 494] on button "Save" at bounding box center [840, 499] width 43 height 24
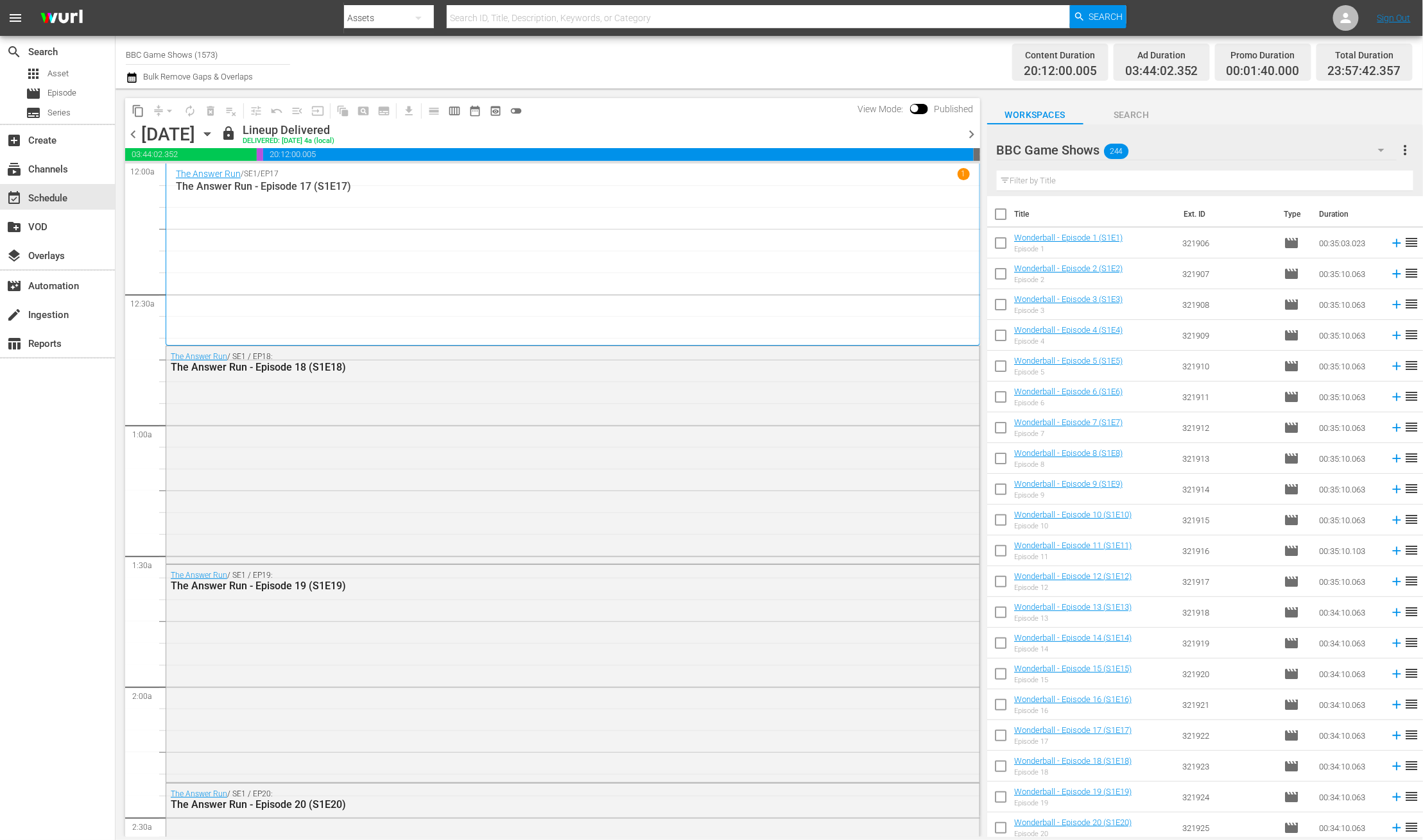
click at [970, 136] on span "chevron_right" at bounding box center [972, 134] width 16 height 16
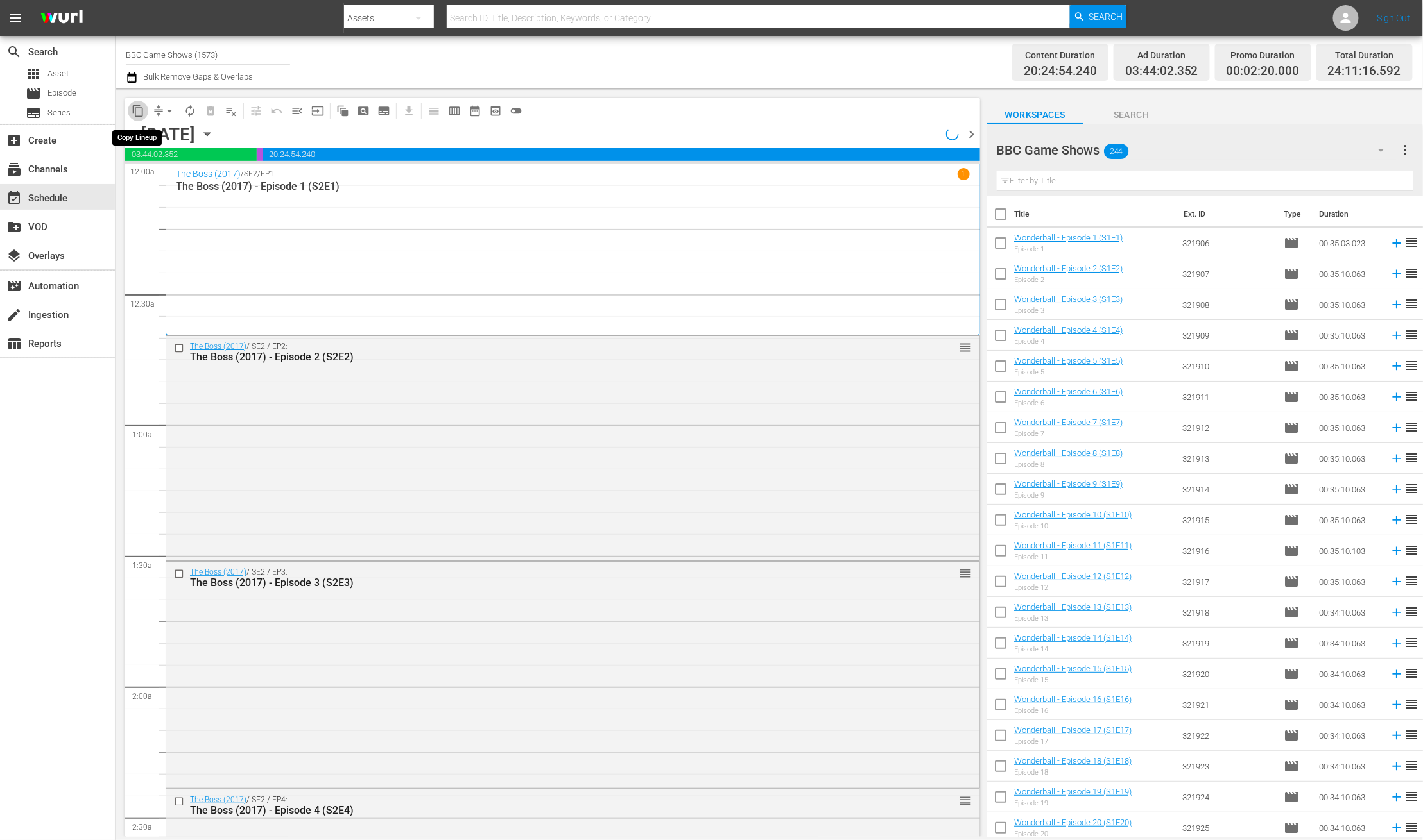
click at [138, 110] on span "content_copy" at bounding box center [138, 111] width 13 height 13
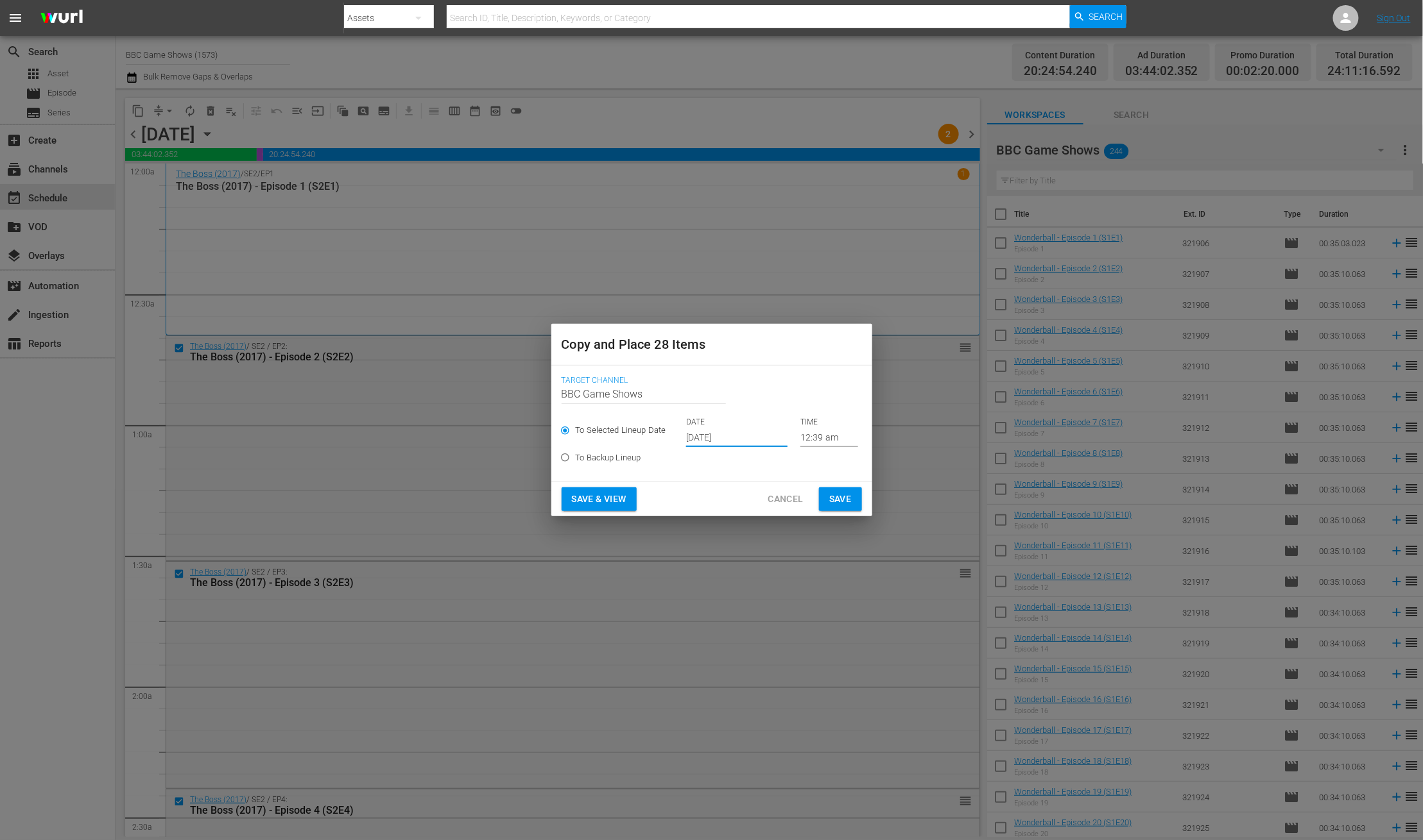
click at [686, 432] on input "Oct 17th 2025" at bounding box center [737, 437] width 102 height 20
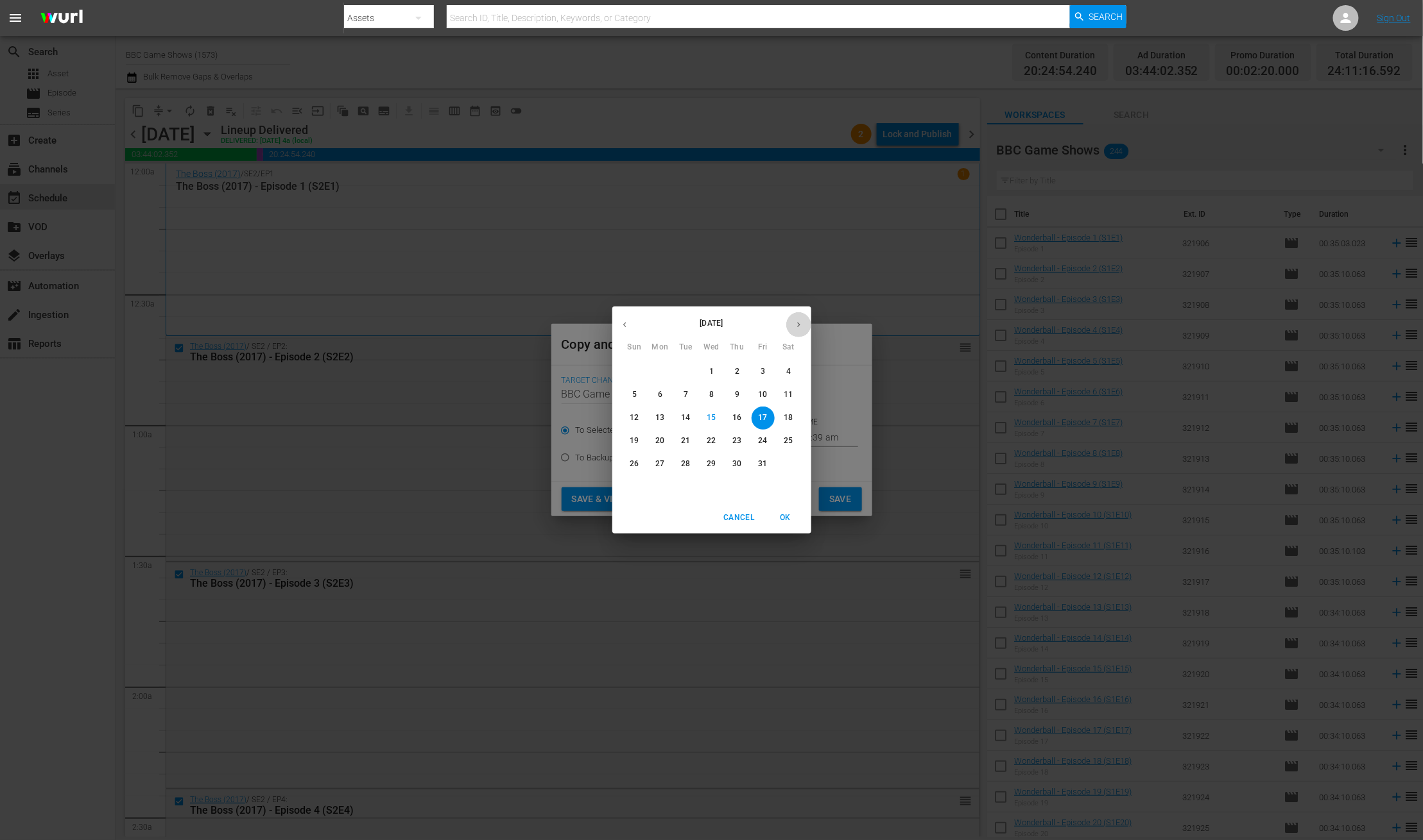
click at [795, 317] on button "button" at bounding box center [798, 325] width 25 height 25
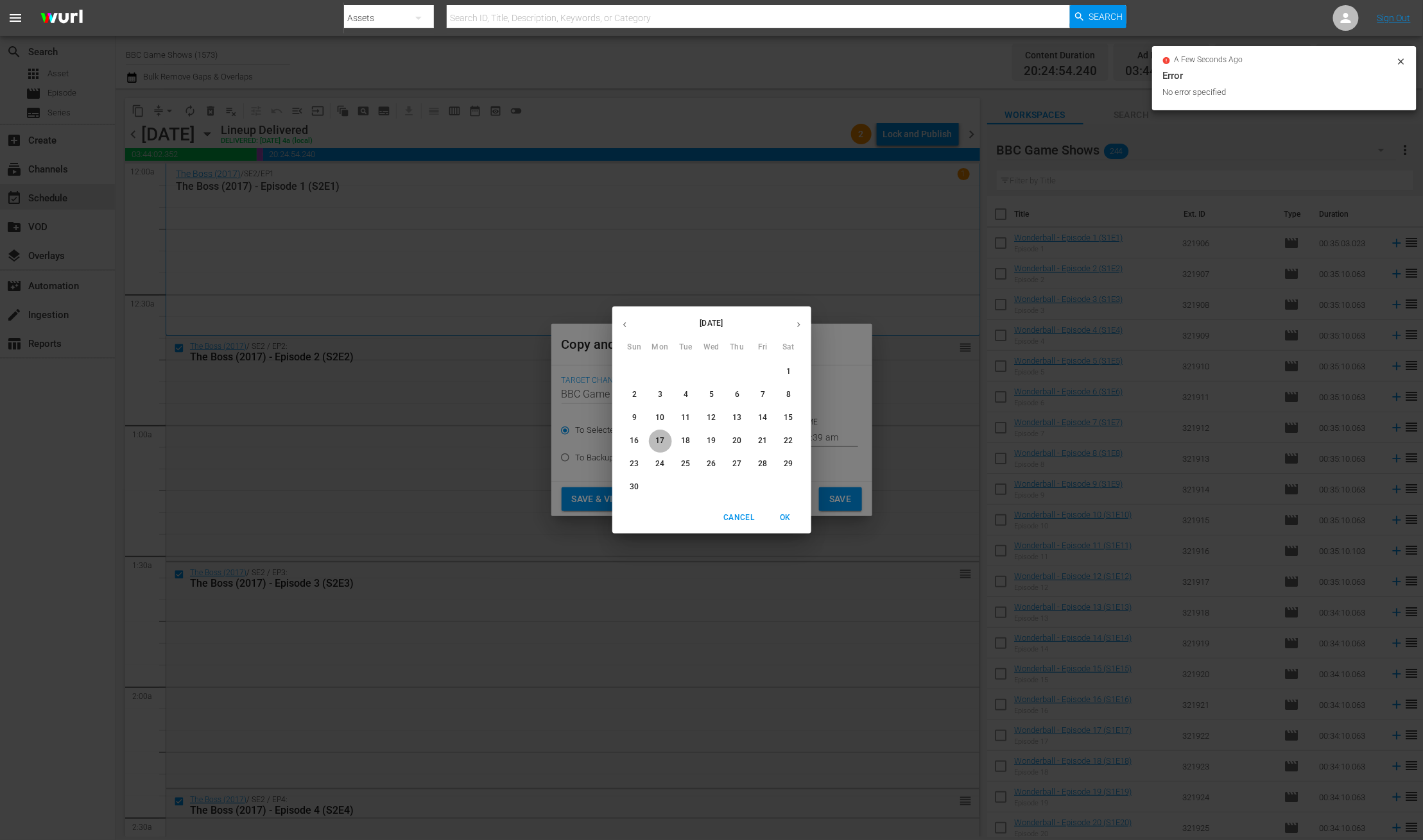
click at [664, 443] on p "17" at bounding box center [660, 441] width 9 height 11
type input "Nov 17th 2025"
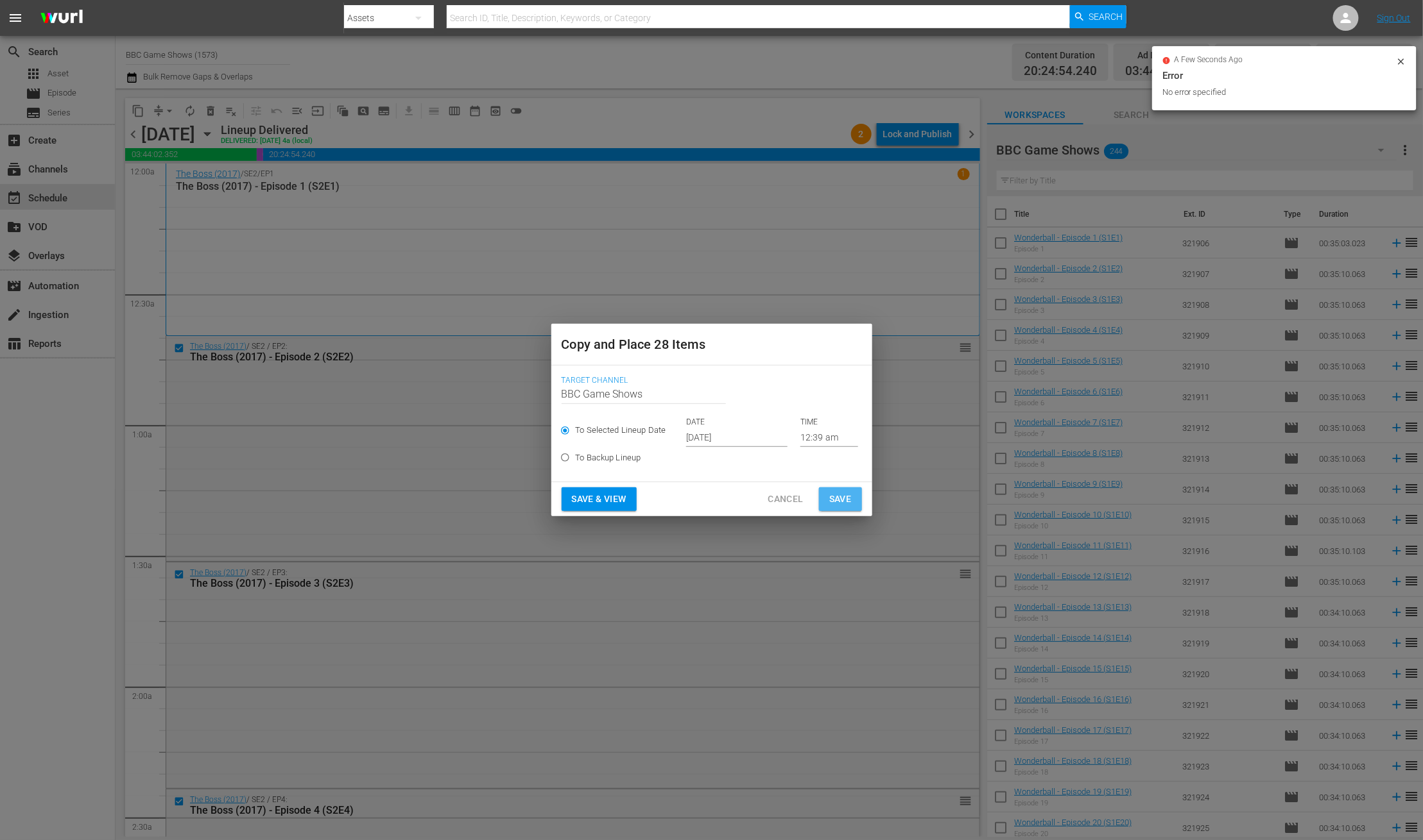
click at [843, 498] on span "Save" at bounding box center [840, 499] width 23 height 16
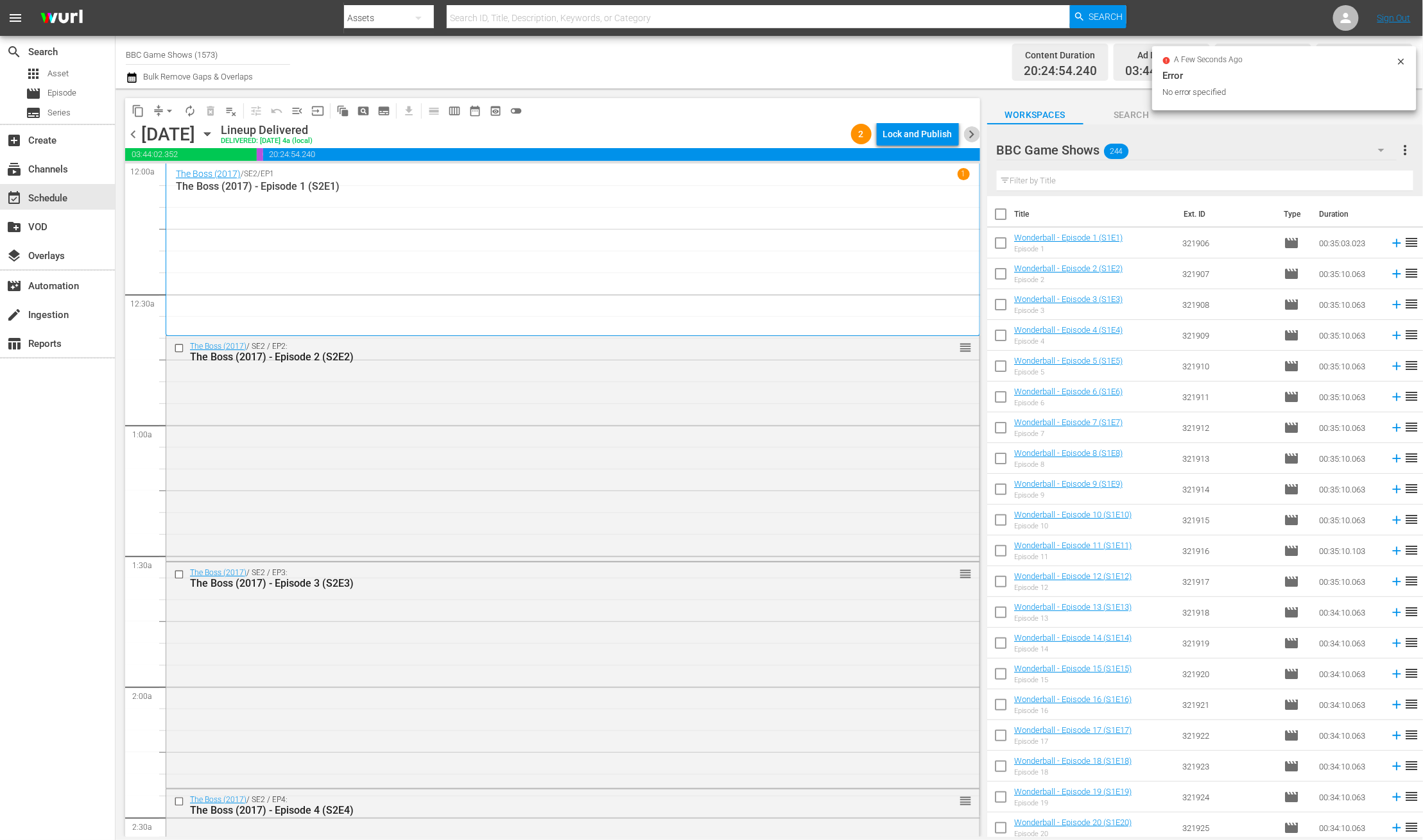
click at [968, 133] on span "chevron_right" at bounding box center [972, 134] width 16 height 16
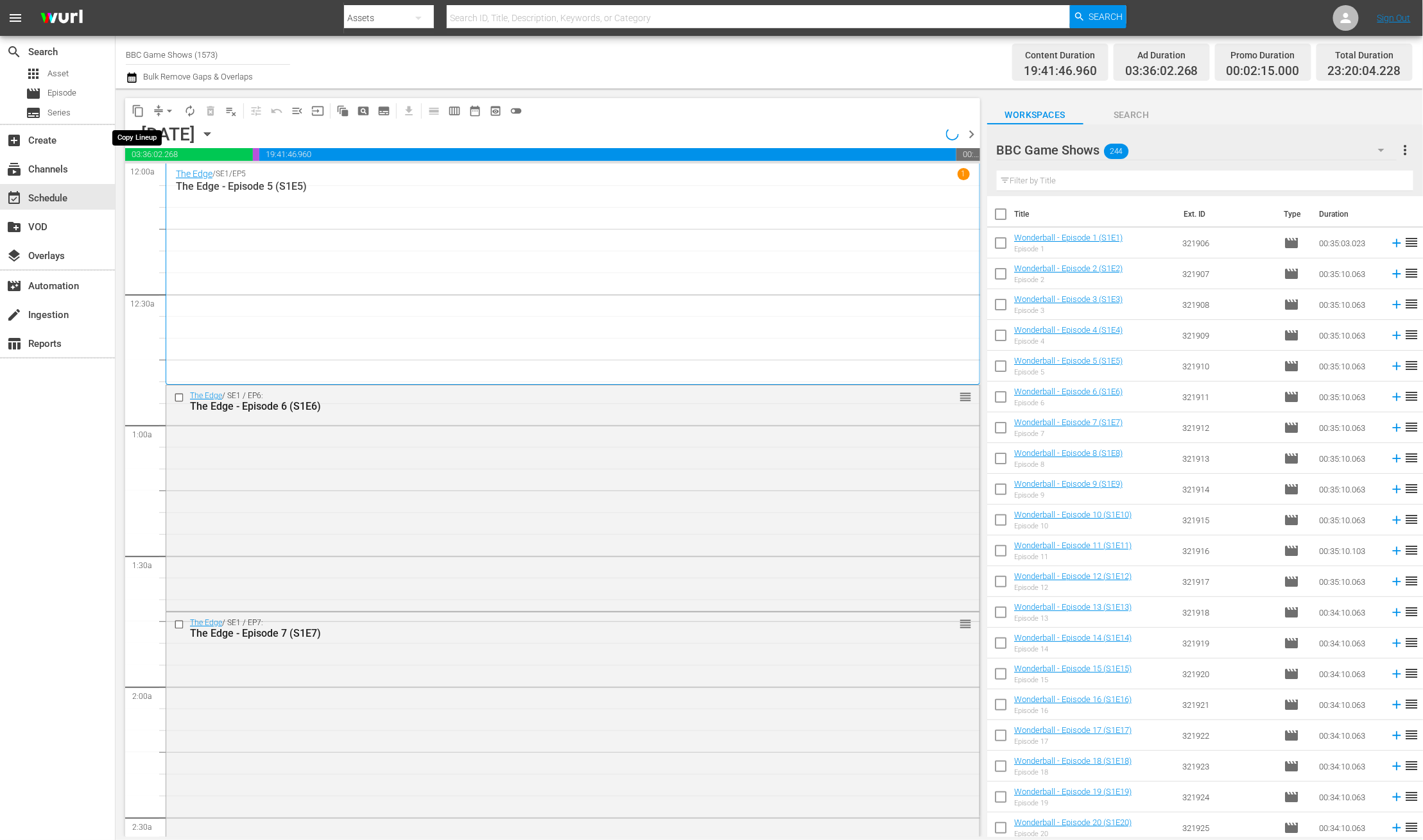
click at [141, 109] on span "content_copy" at bounding box center [138, 111] width 13 height 13
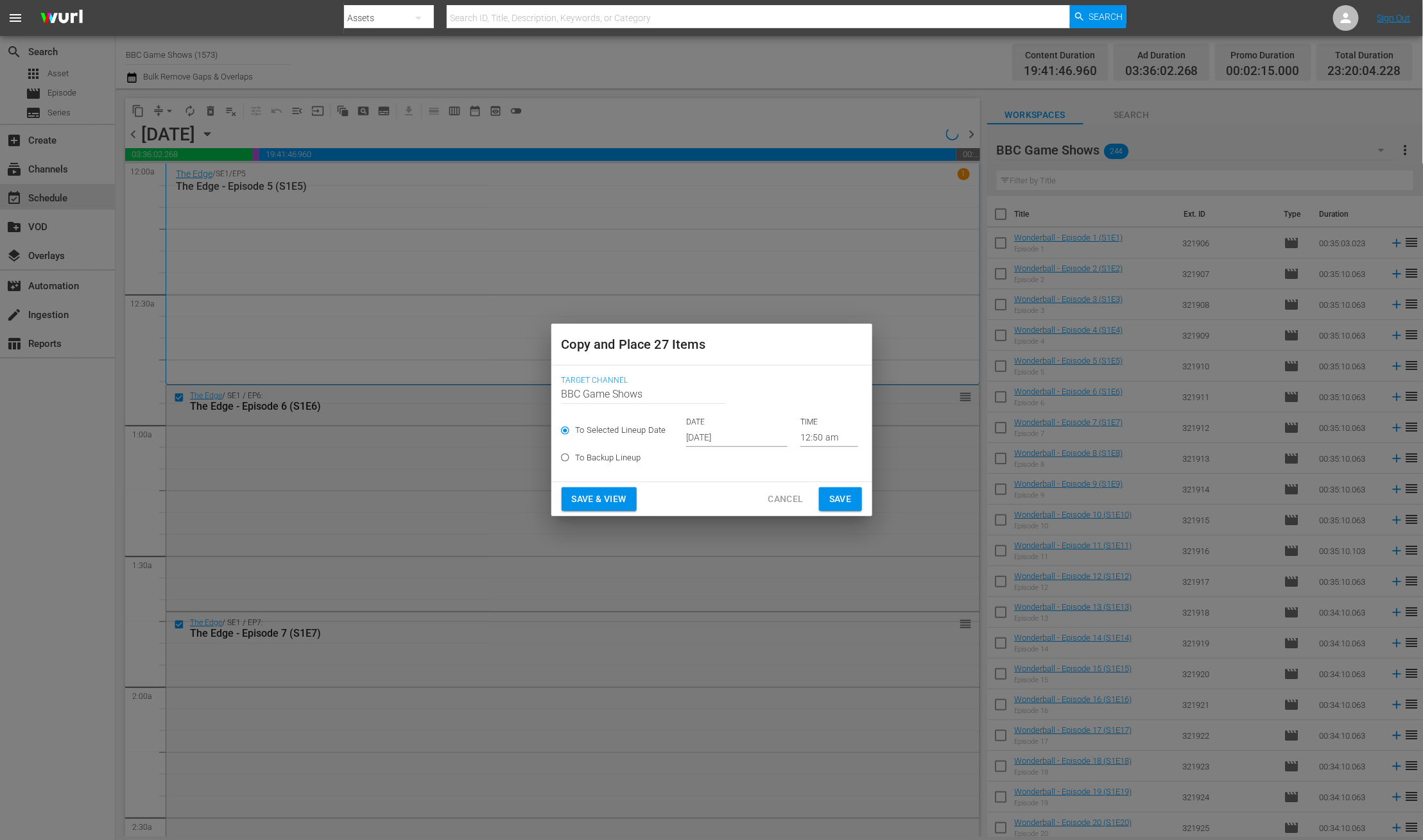
click at [704, 436] on input "Oct 17th 2025" at bounding box center [737, 437] width 102 height 20
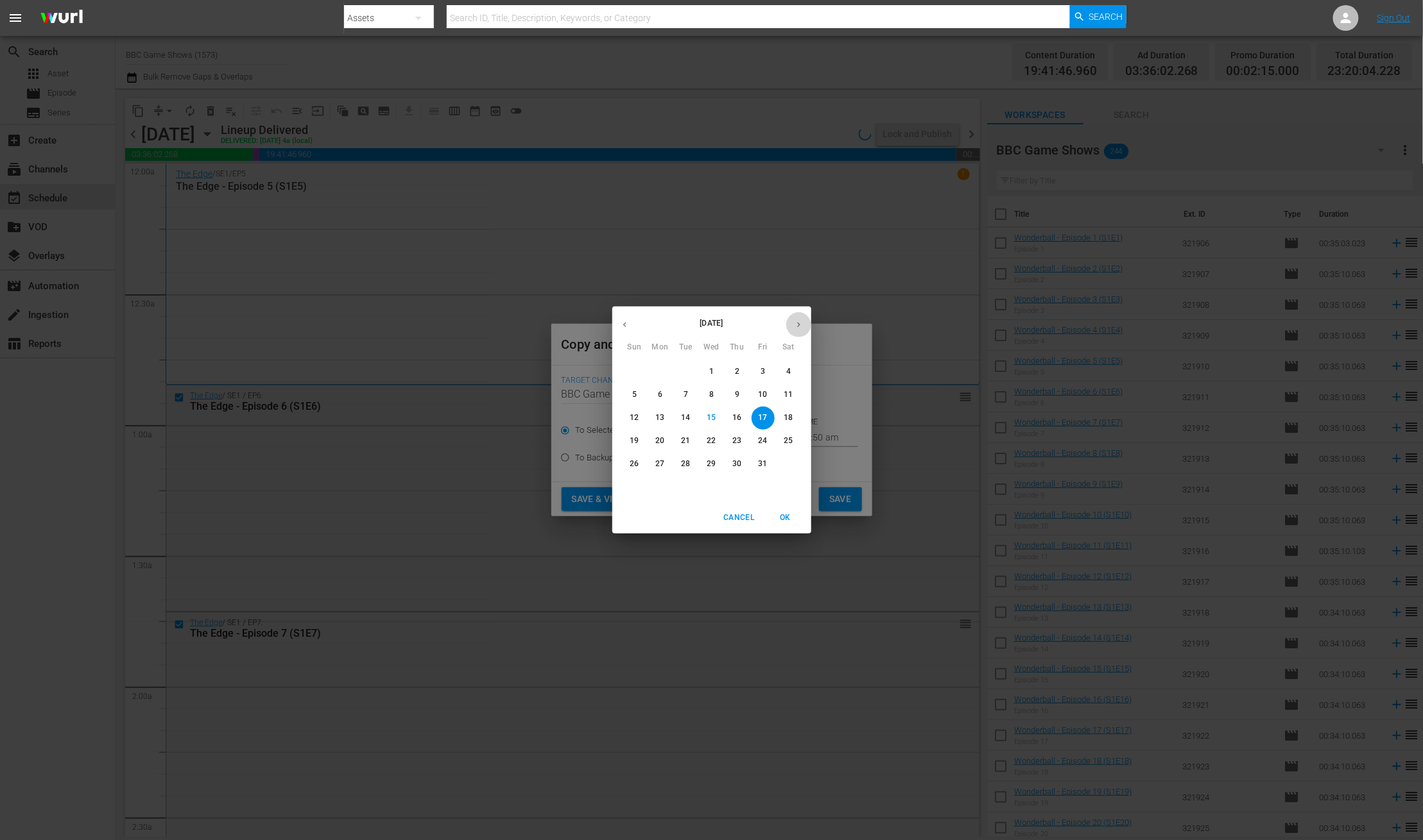
click at [803, 333] on button "button" at bounding box center [798, 325] width 25 height 25
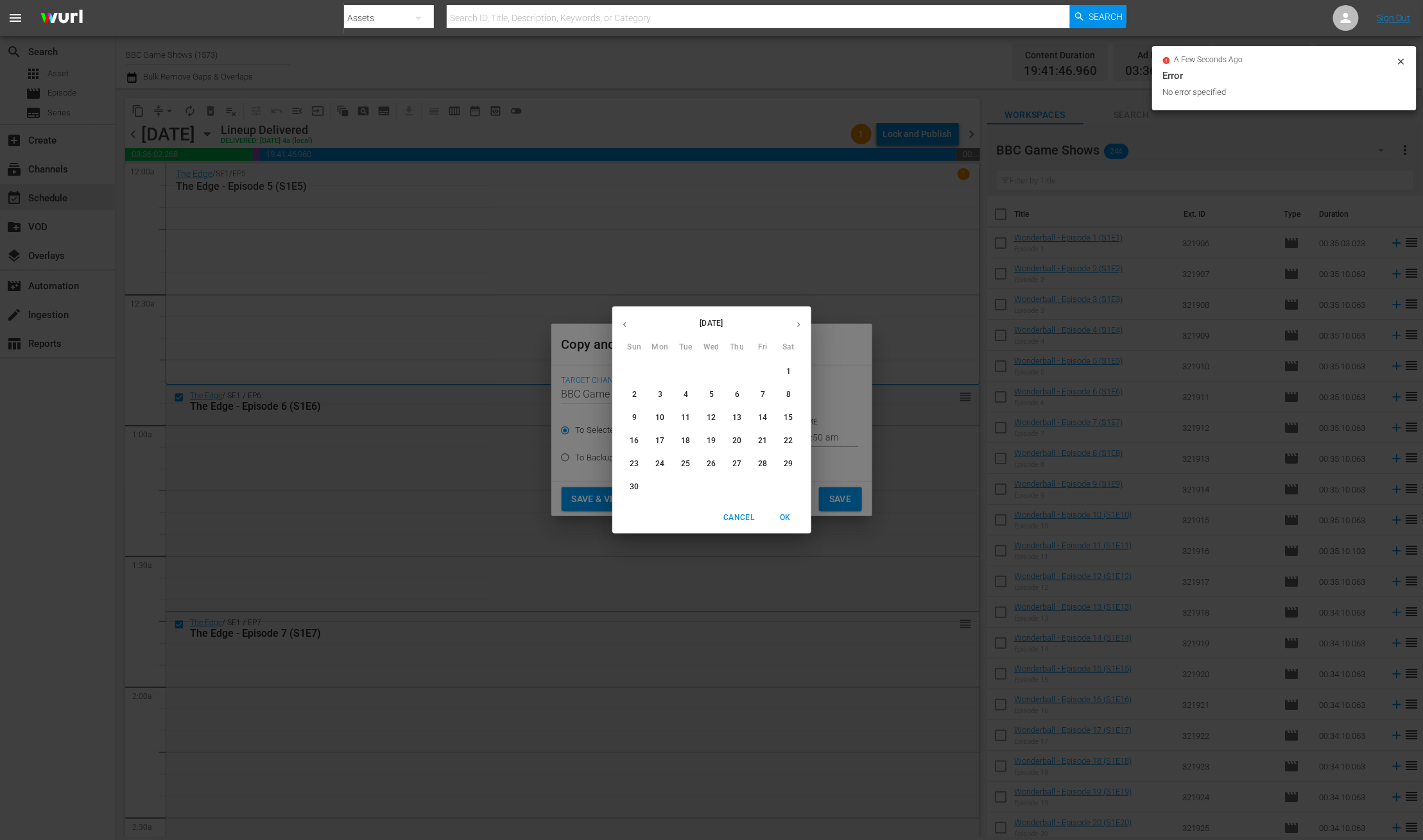
click at [689, 442] on p "18" at bounding box center [685, 441] width 9 height 11
type input "Nov 18th 2025"
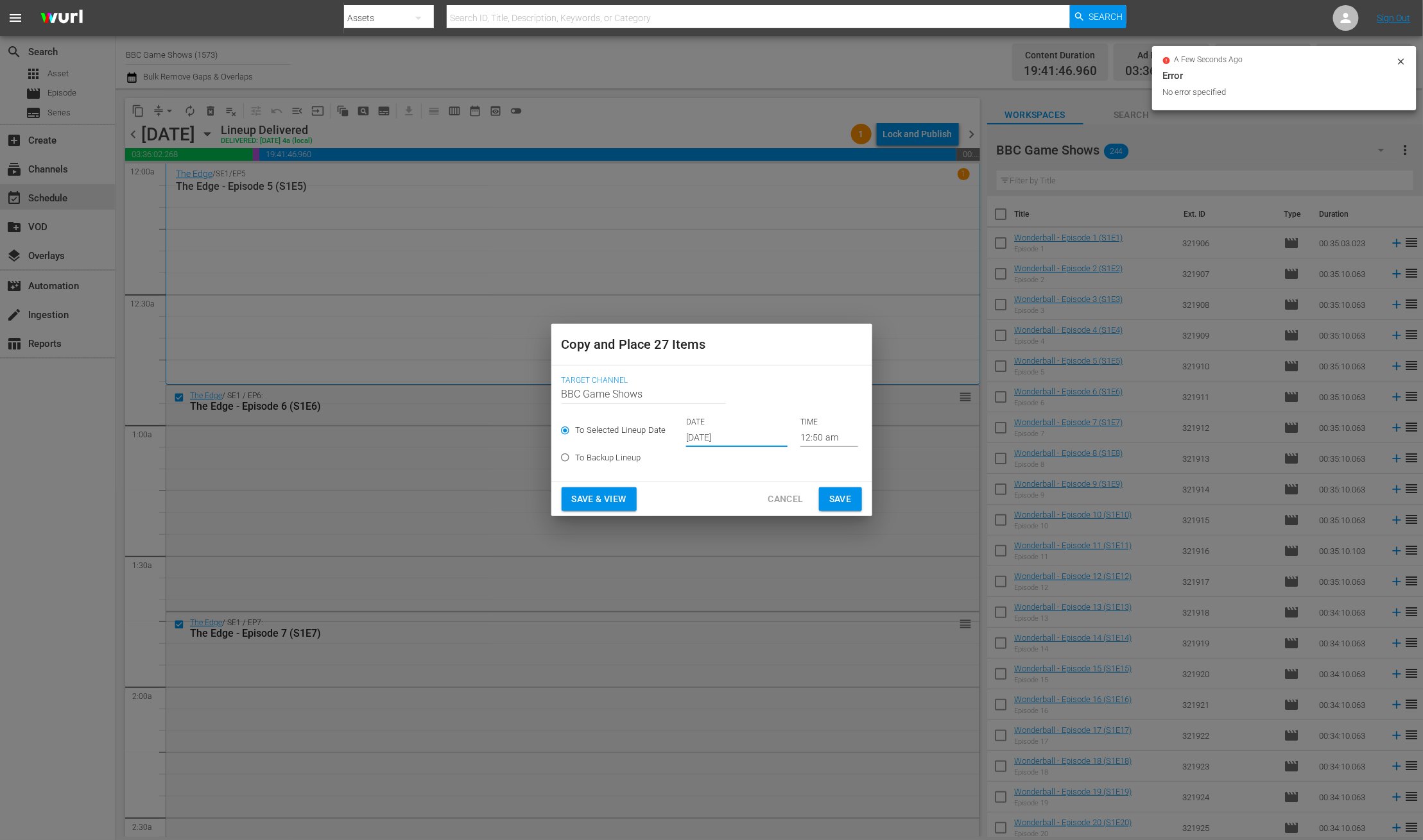
click at [829, 499] on span "Save" at bounding box center [840, 499] width 23 height 16
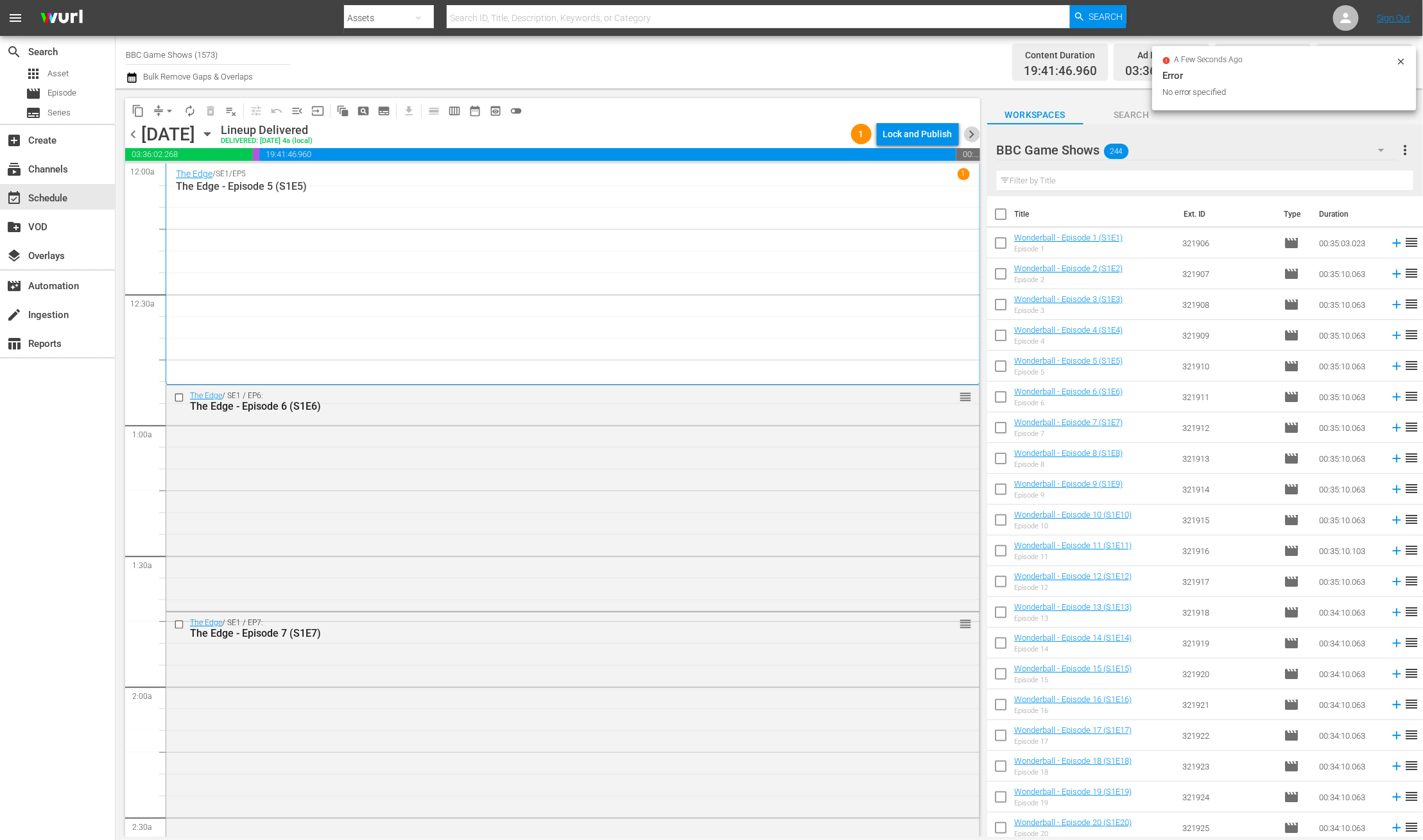
click at [969, 130] on span "chevron_right" at bounding box center [972, 134] width 16 height 16
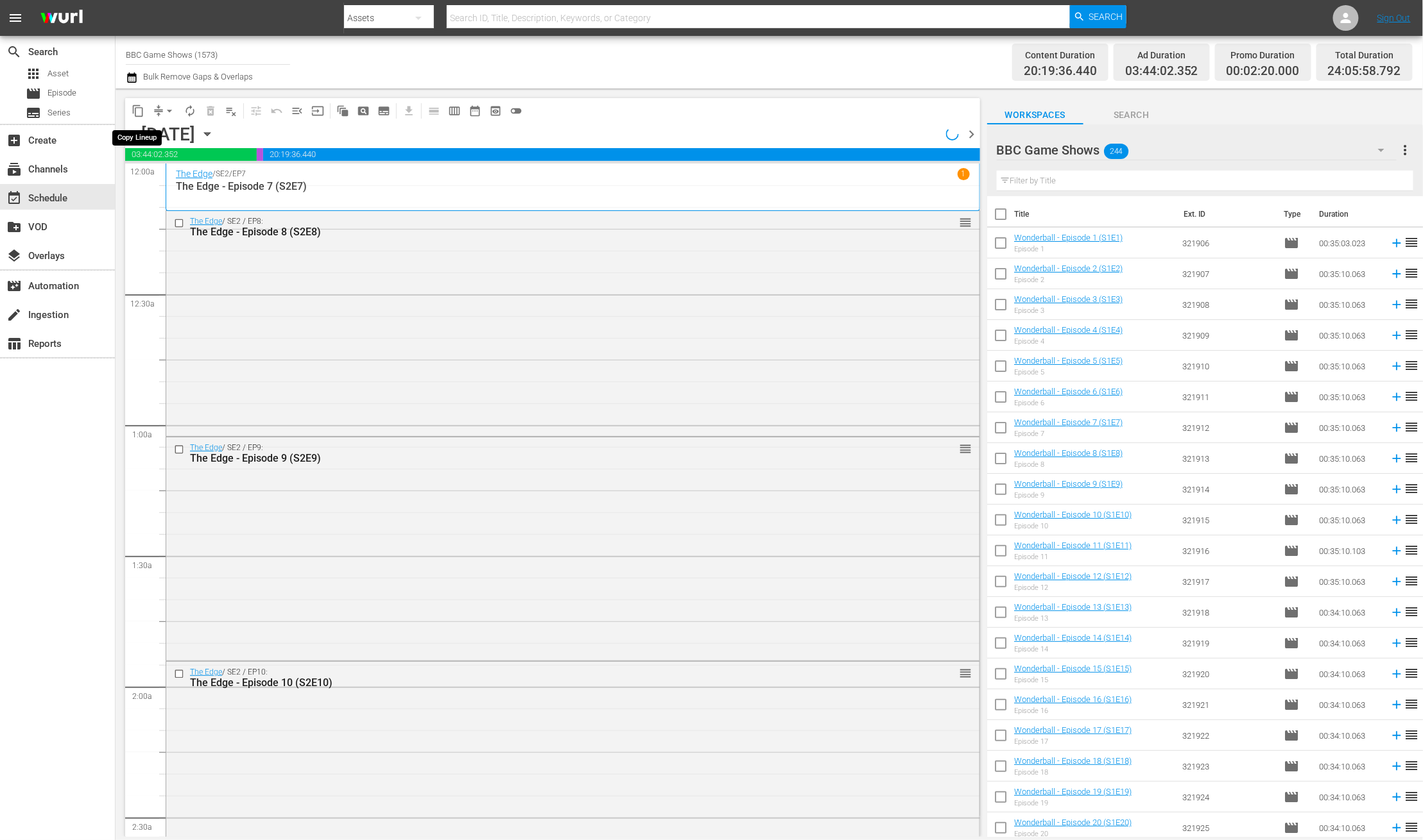
click at [137, 107] on span "content_copy" at bounding box center [138, 111] width 13 height 13
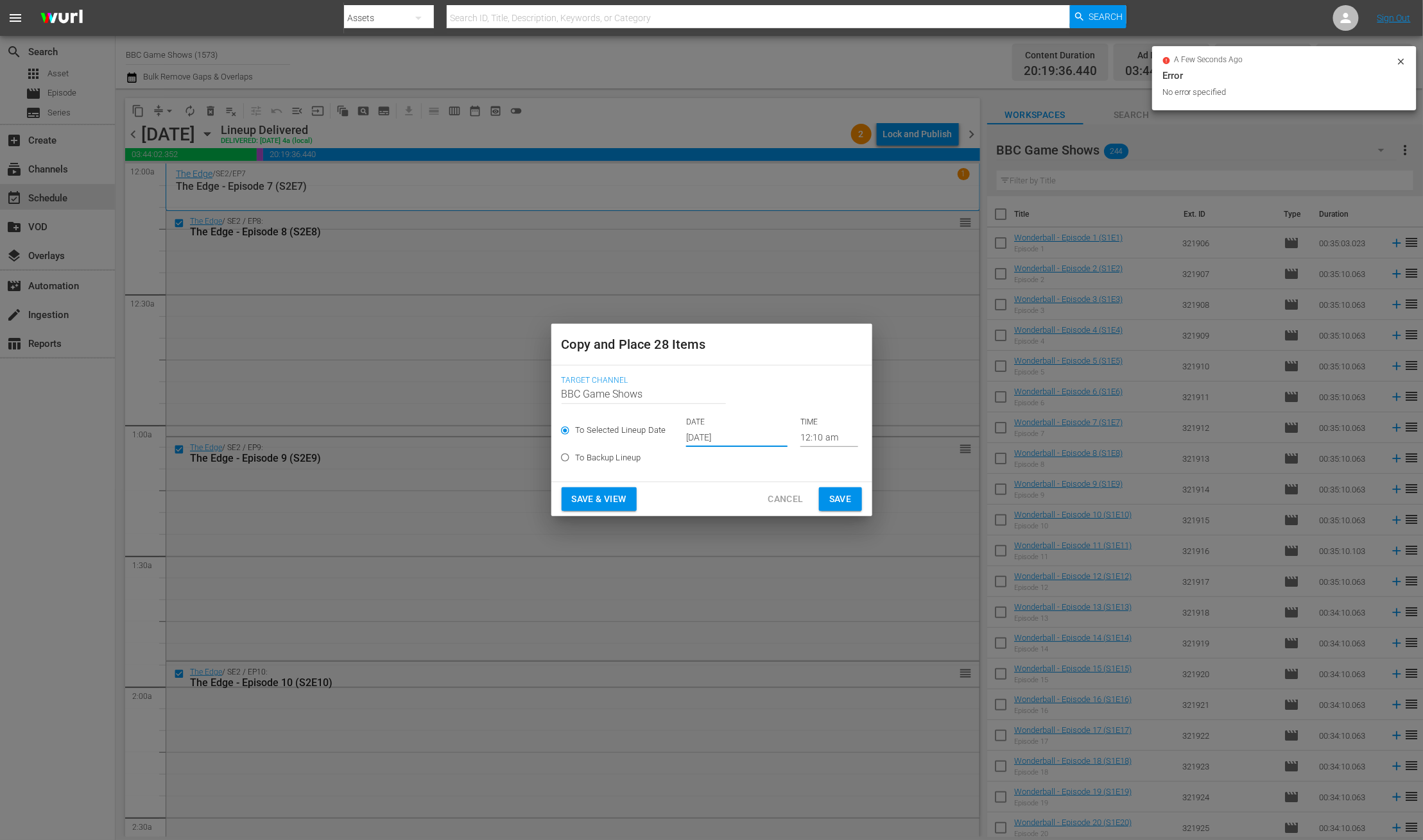
click at [700, 437] on input "Oct 17th 2025" at bounding box center [737, 437] width 102 height 20
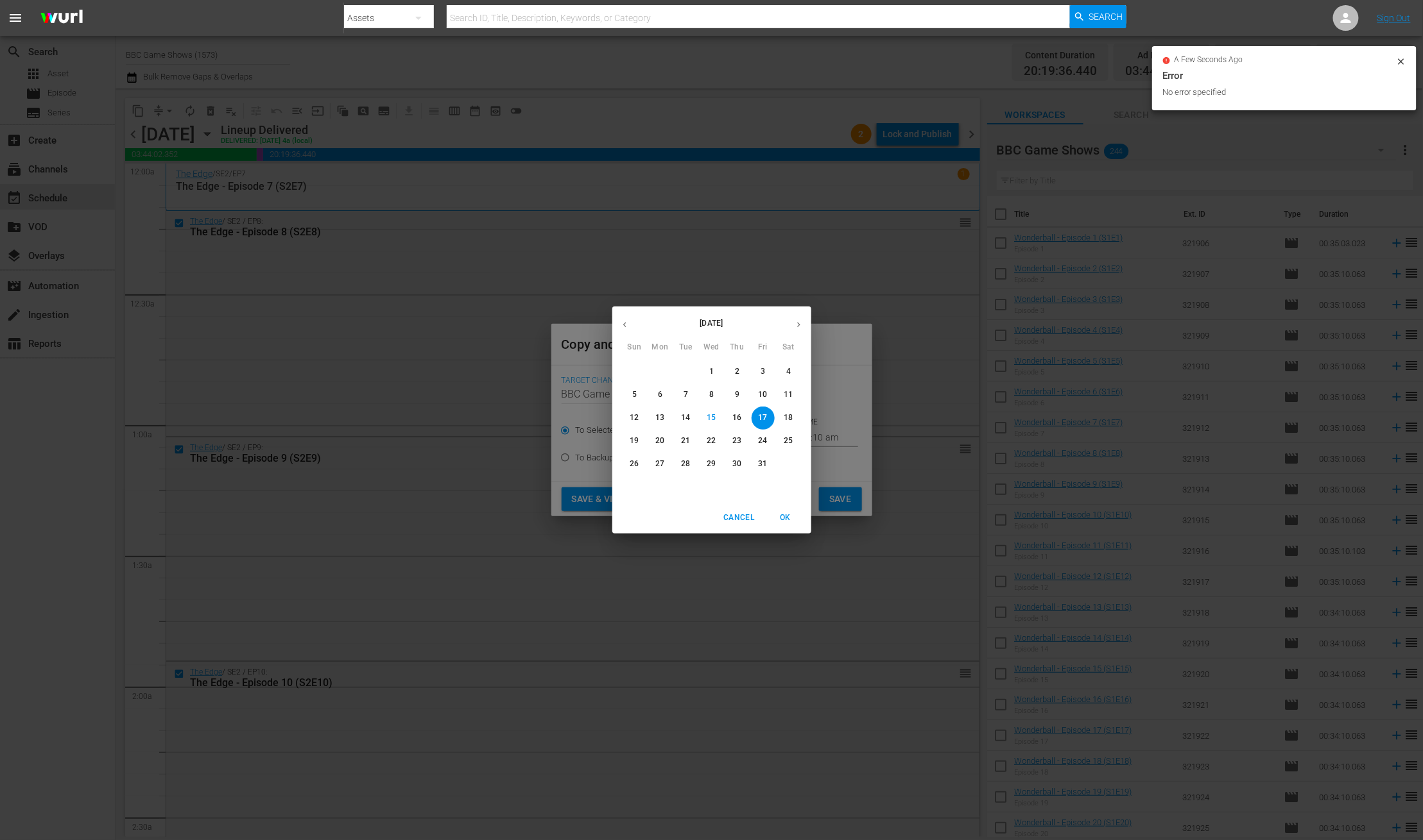
click at [795, 324] on icon "button" at bounding box center [798, 325] width 9 height 9
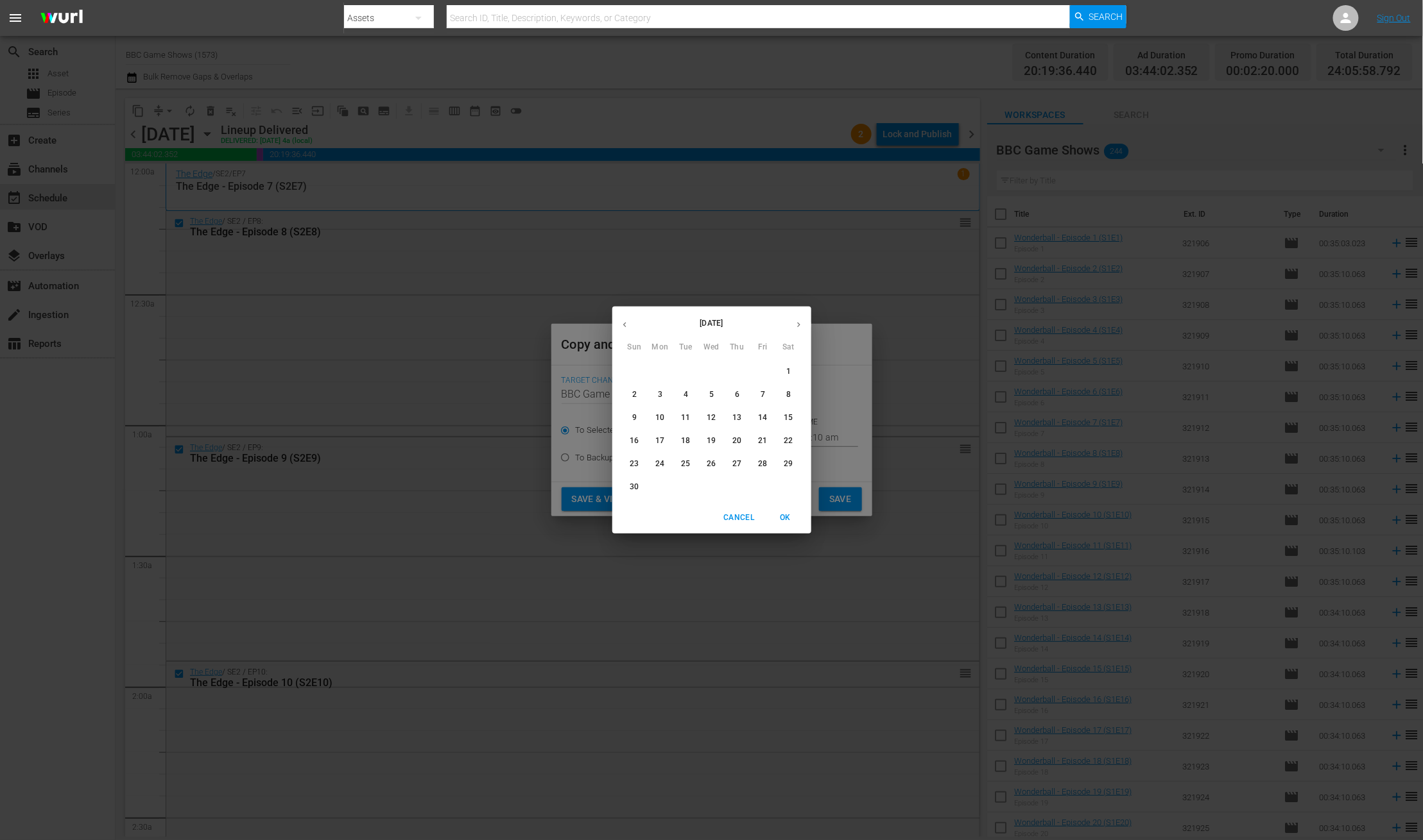
click at [713, 444] on p "19" at bounding box center [711, 441] width 9 height 11
type input "Nov 19th 2025"
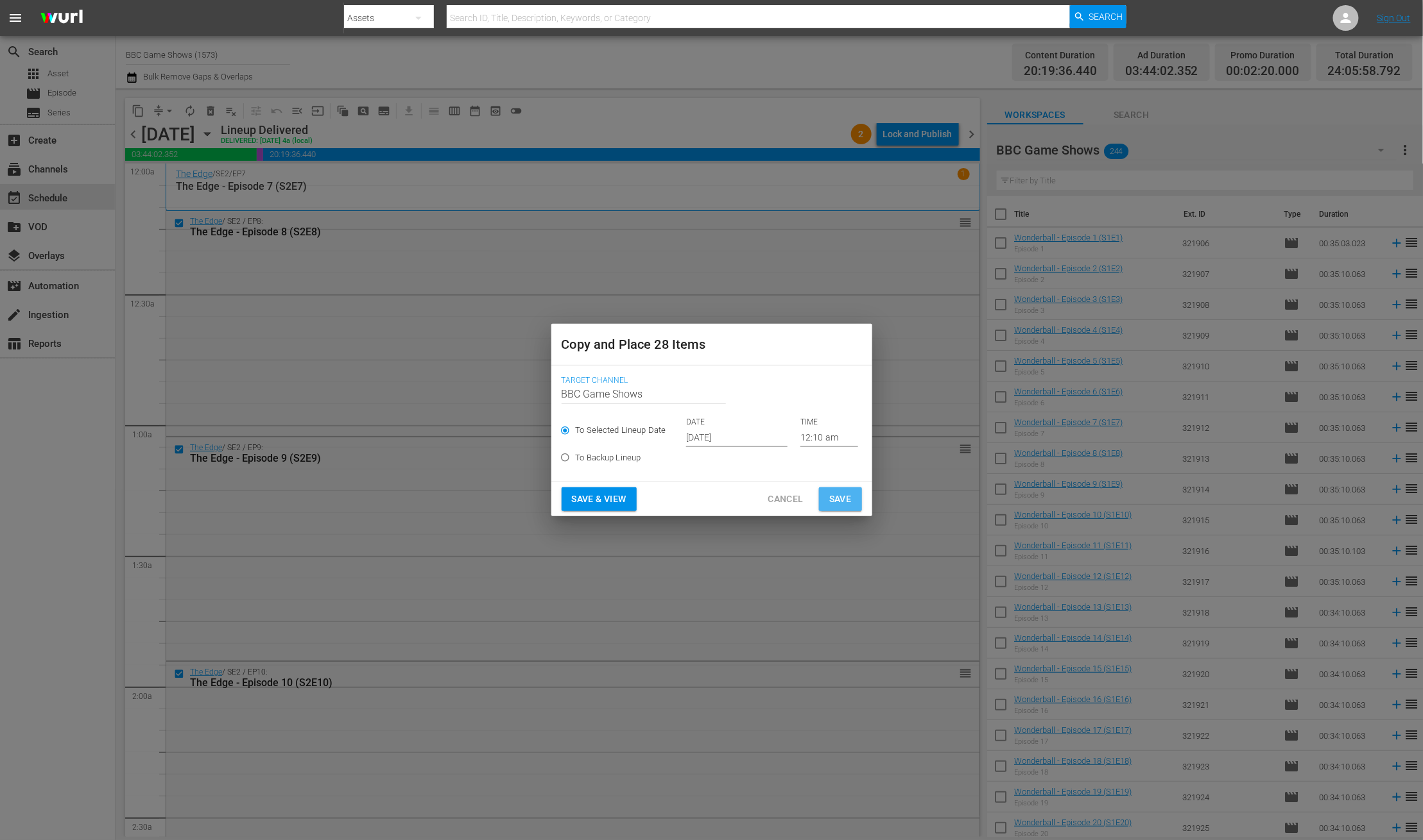
click at [847, 494] on span "Save" at bounding box center [840, 499] width 23 height 16
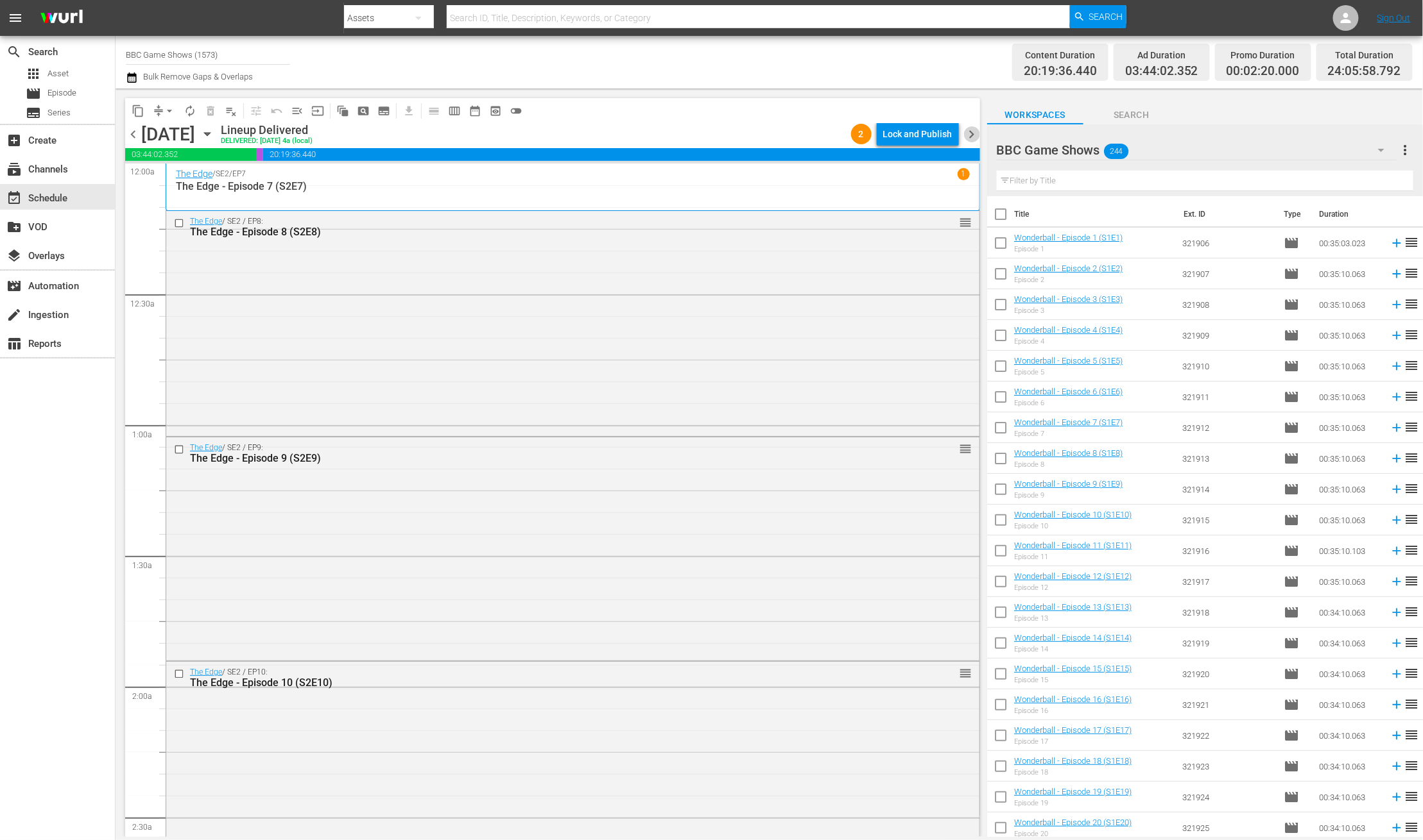
click at [968, 136] on span "chevron_right" at bounding box center [972, 134] width 16 height 16
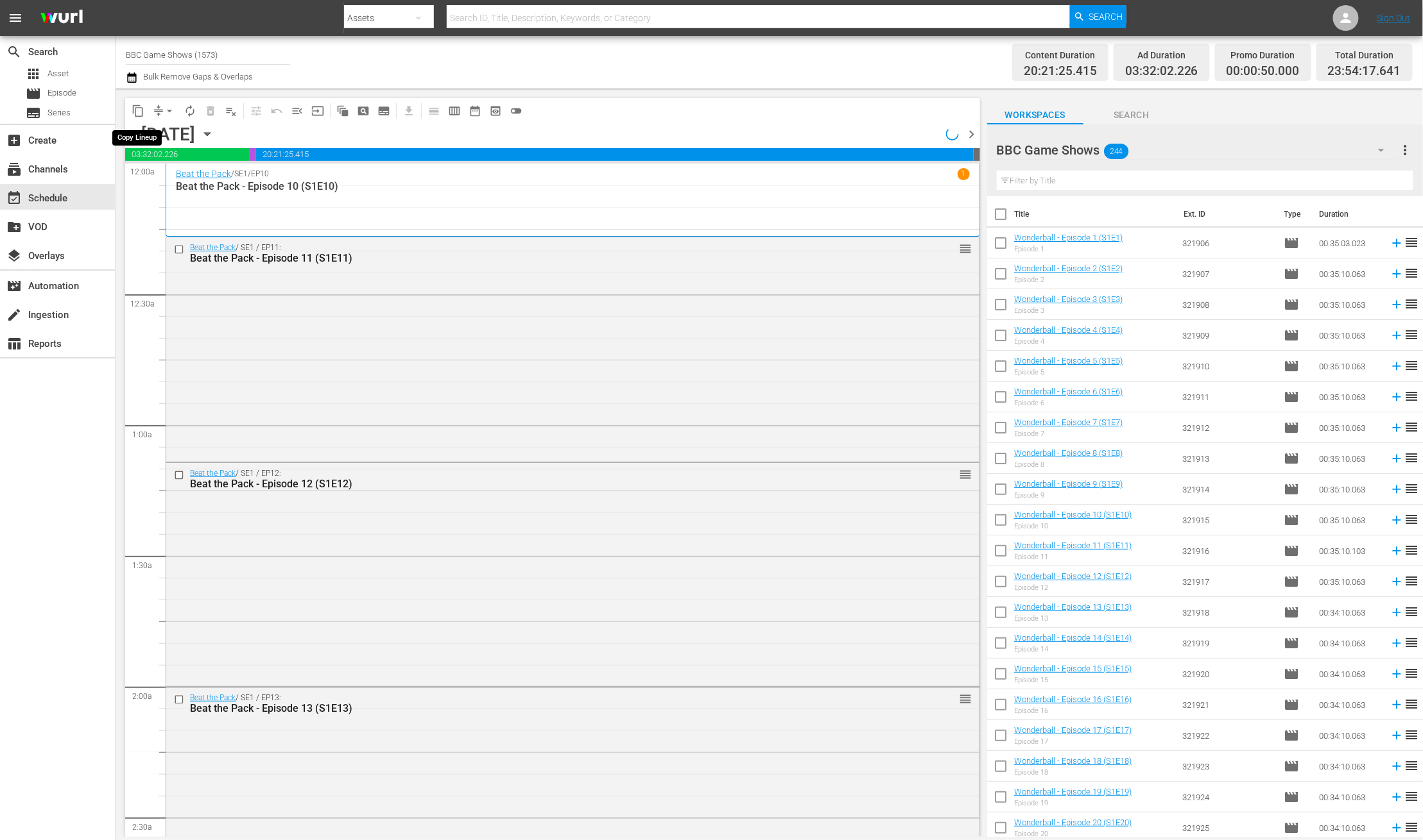
click at [140, 113] on span "content_copy" at bounding box center [138, 111] width 13 height 13
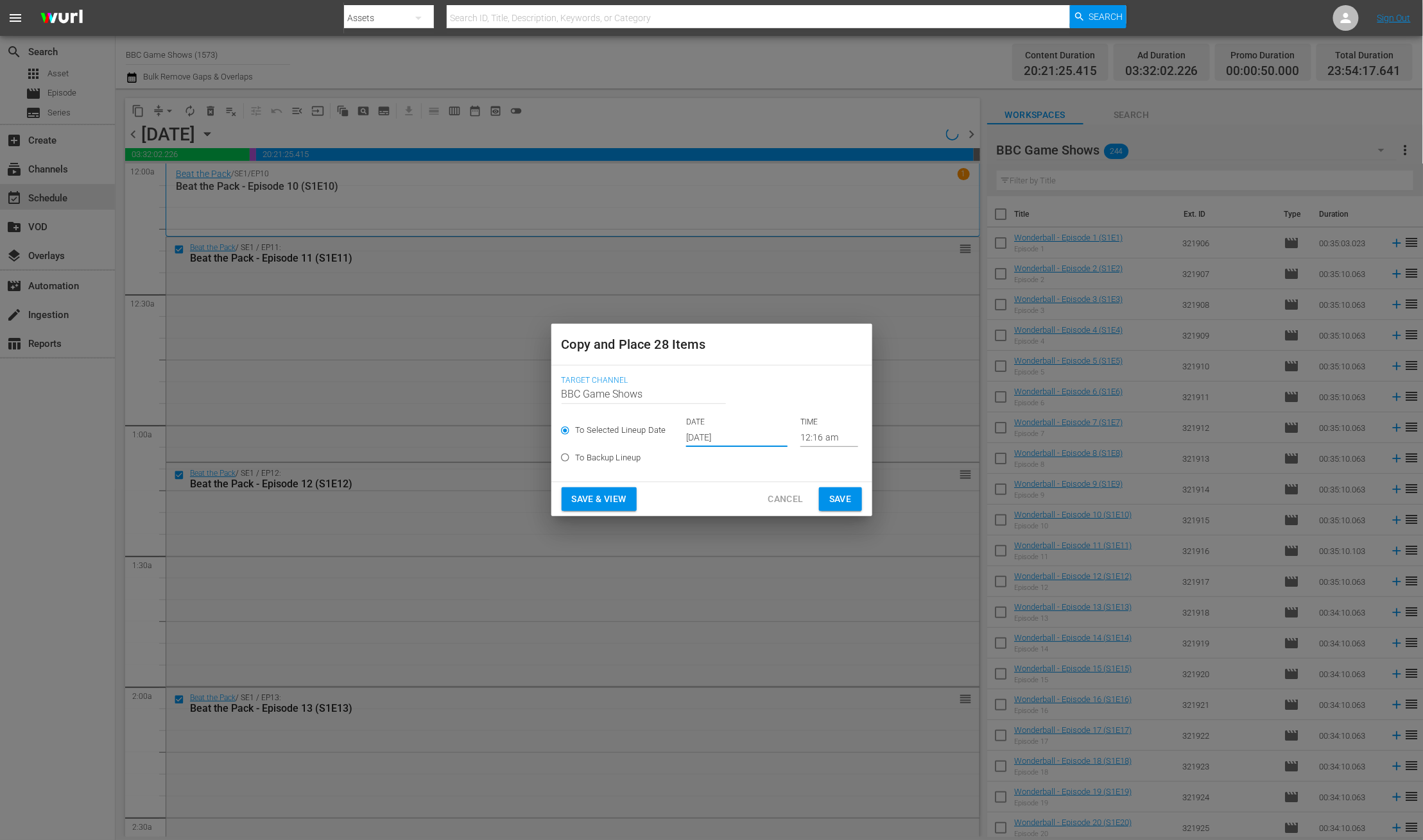
click at [702, 439] on input "Oct 17th 2025" at bounding box center [737, 437] width 102 height 20
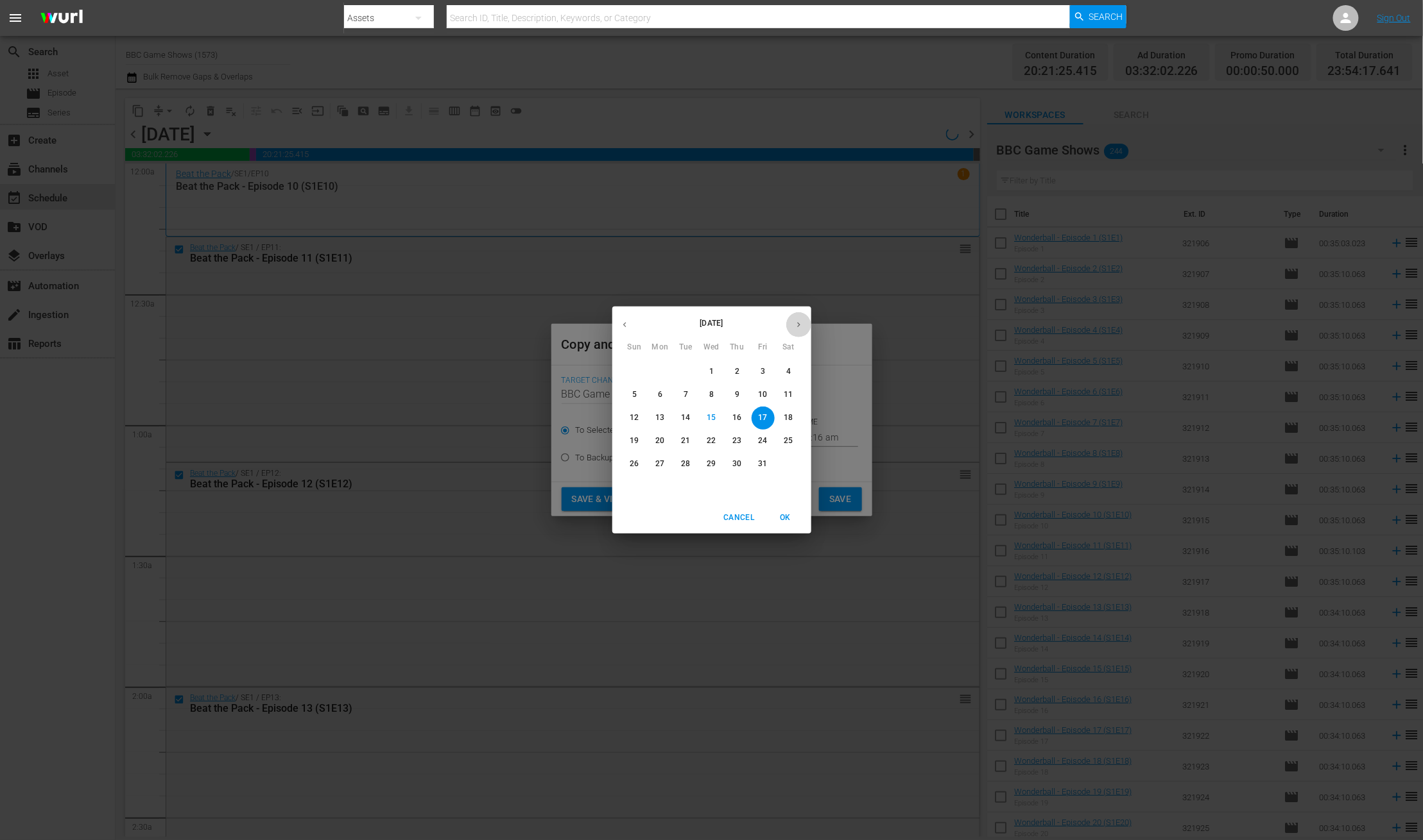
click at [797, 320] on icon "button" at bounding box center [798, 325] width 9 height 9
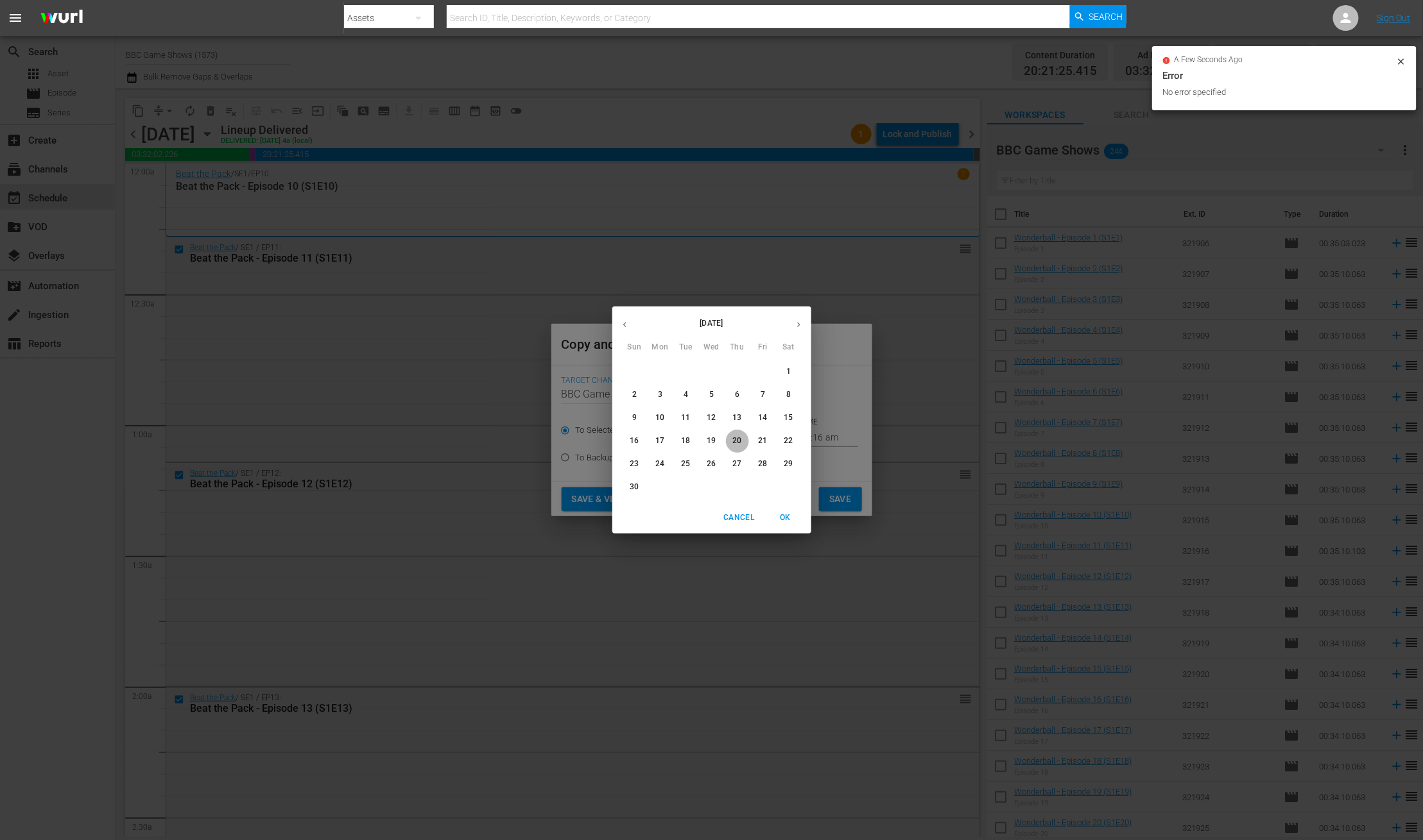
click at [737, 446] on p "20" at bounding box center [737, 441] width 9 height 11
type input "Nov 20th 2025"
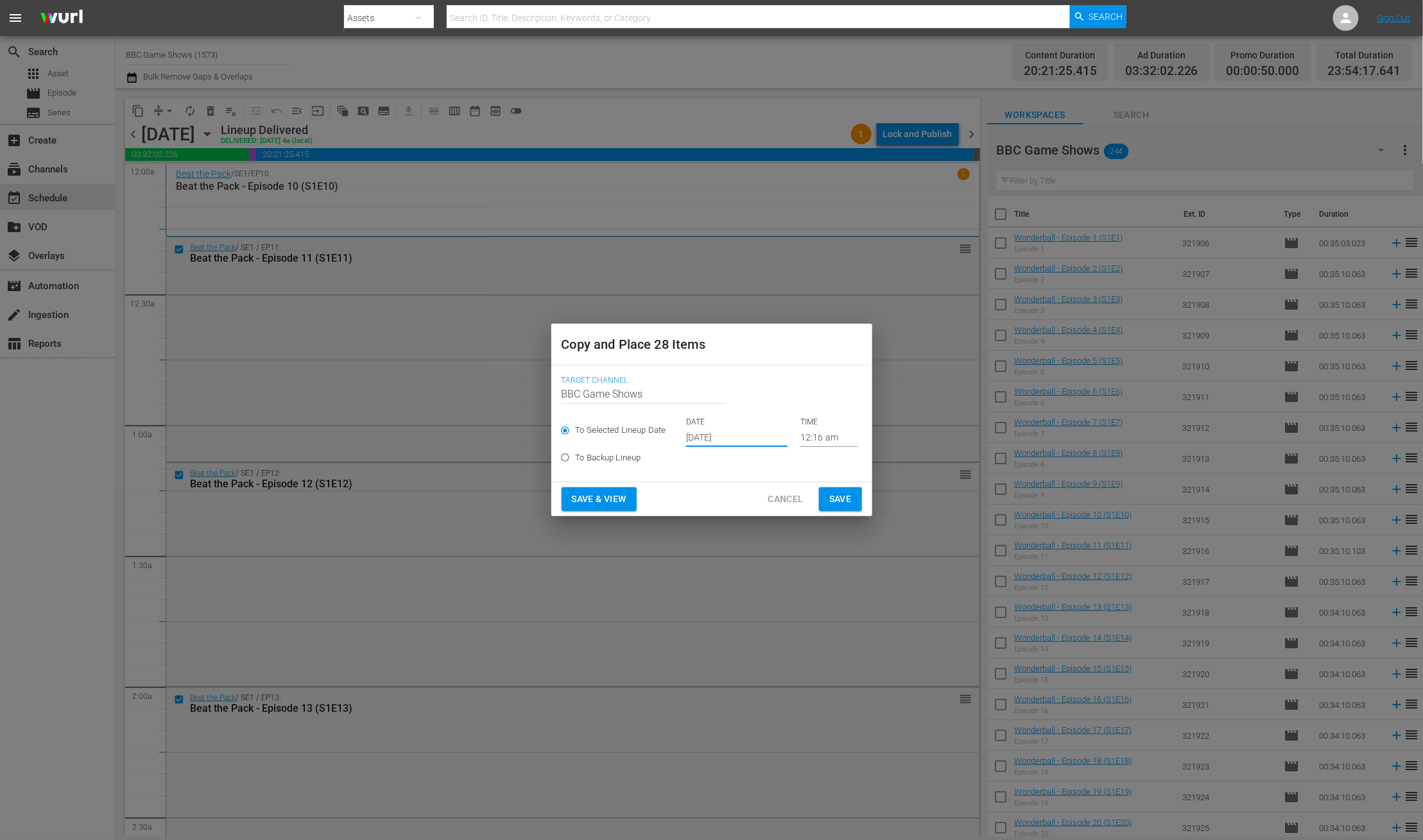
click at [835, 502] on span "Save" at bounding box center [840, 499] width 23 height 16
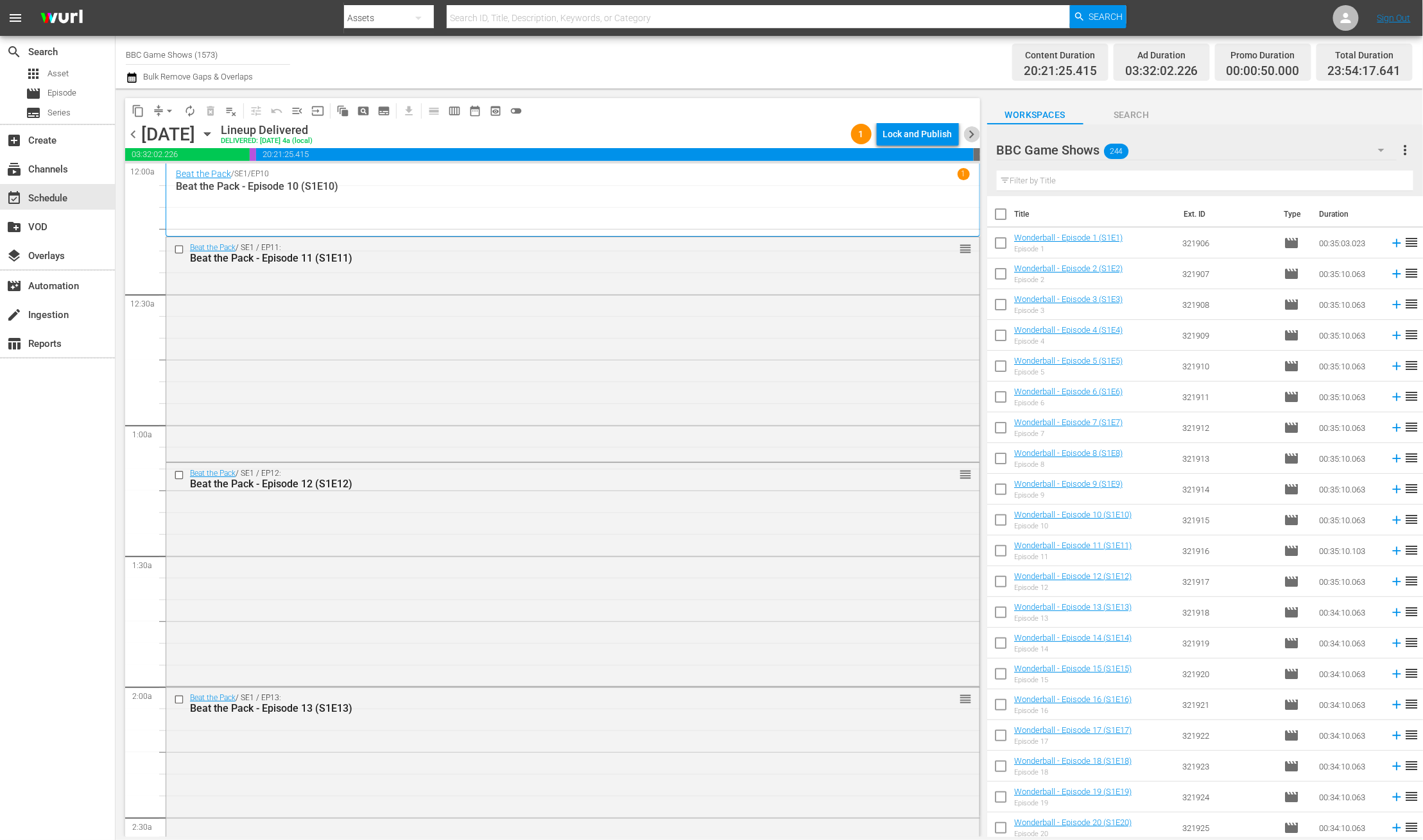
drag, startPoint x: 973, startPoint y: 131, endPoint x: 875, endPoint y: 146, distance: 99.1
click at [973, 131] on span "chevron_right" at bounding box center [972, 134] width 16 height 16
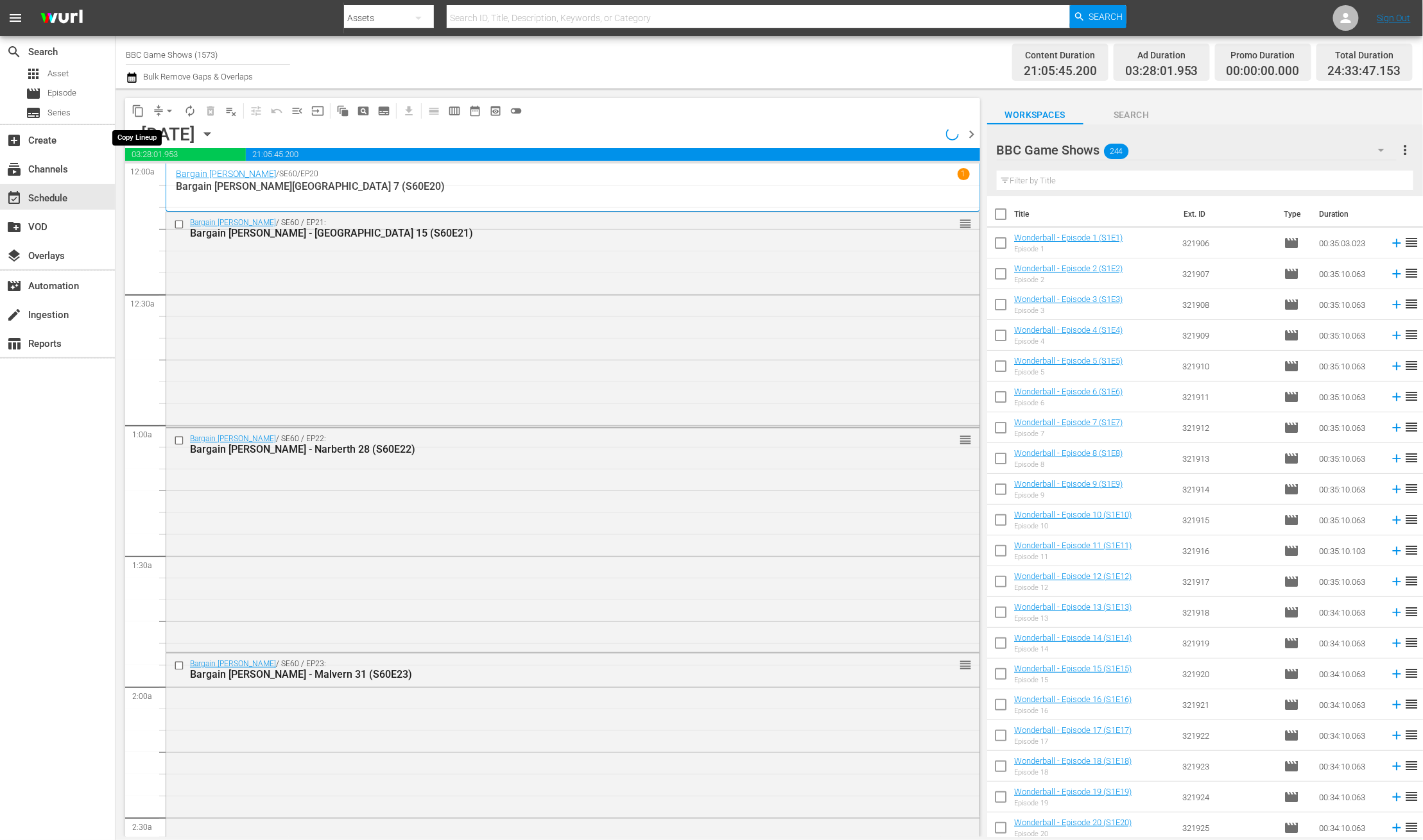
click at [139, 110] on span "content_copy" at bounding box center [138, 111] width 13 height 13
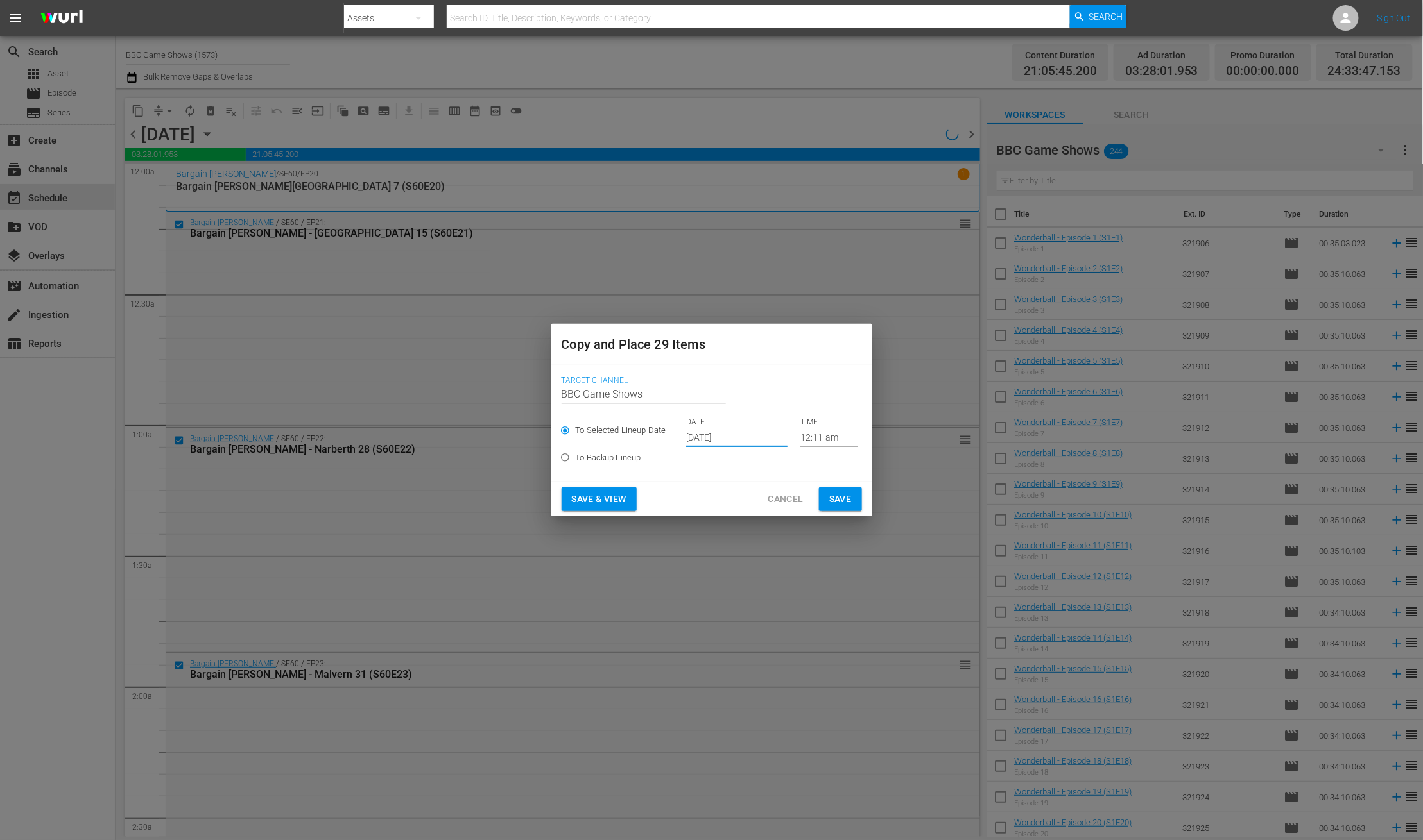
click at [694, 430] on input "Oct 17th 2025" at bounding box center [737, 437] width 102 height 20
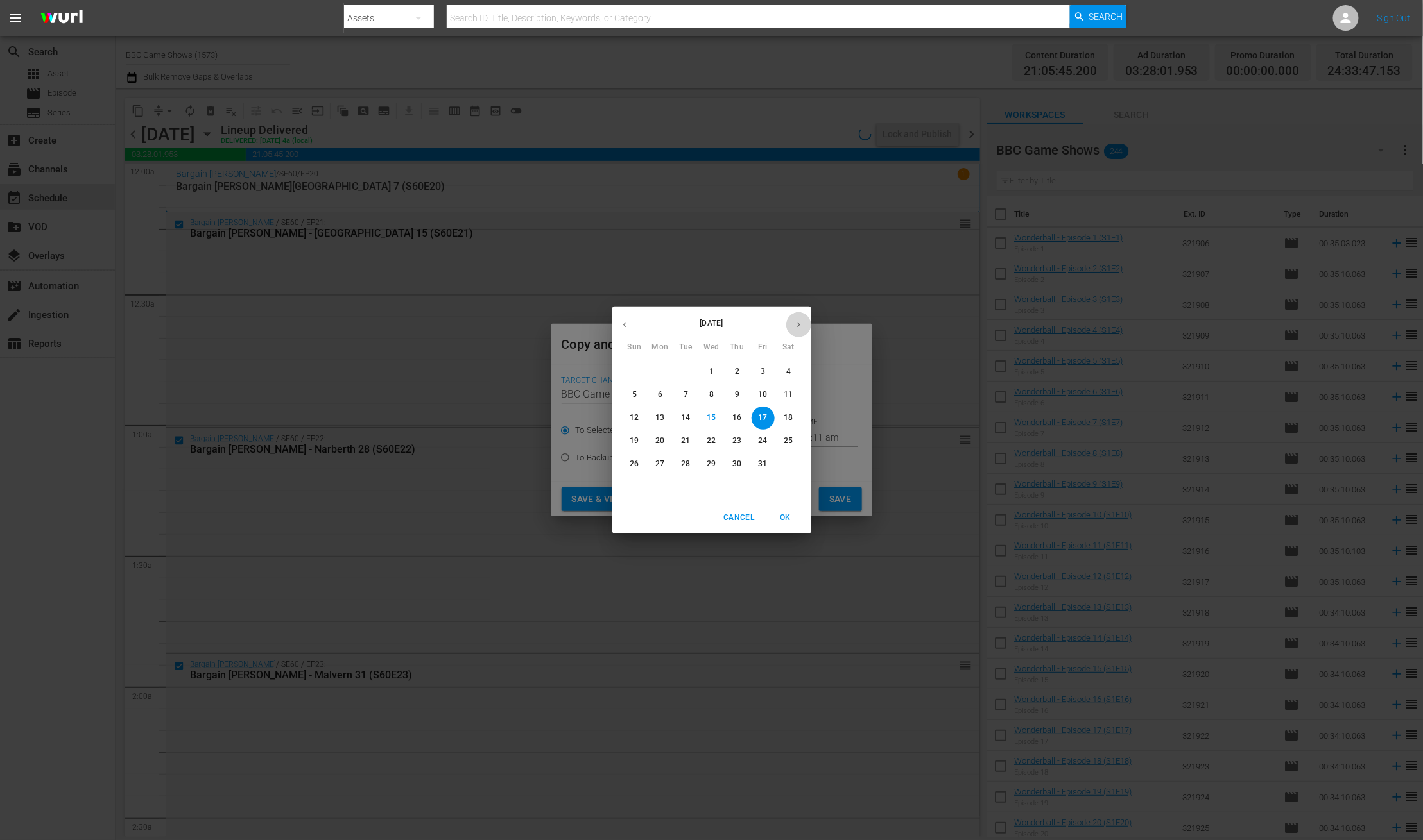
click at [799, 331] on button "button" at bounding box center [798, 325] width 25 height 25
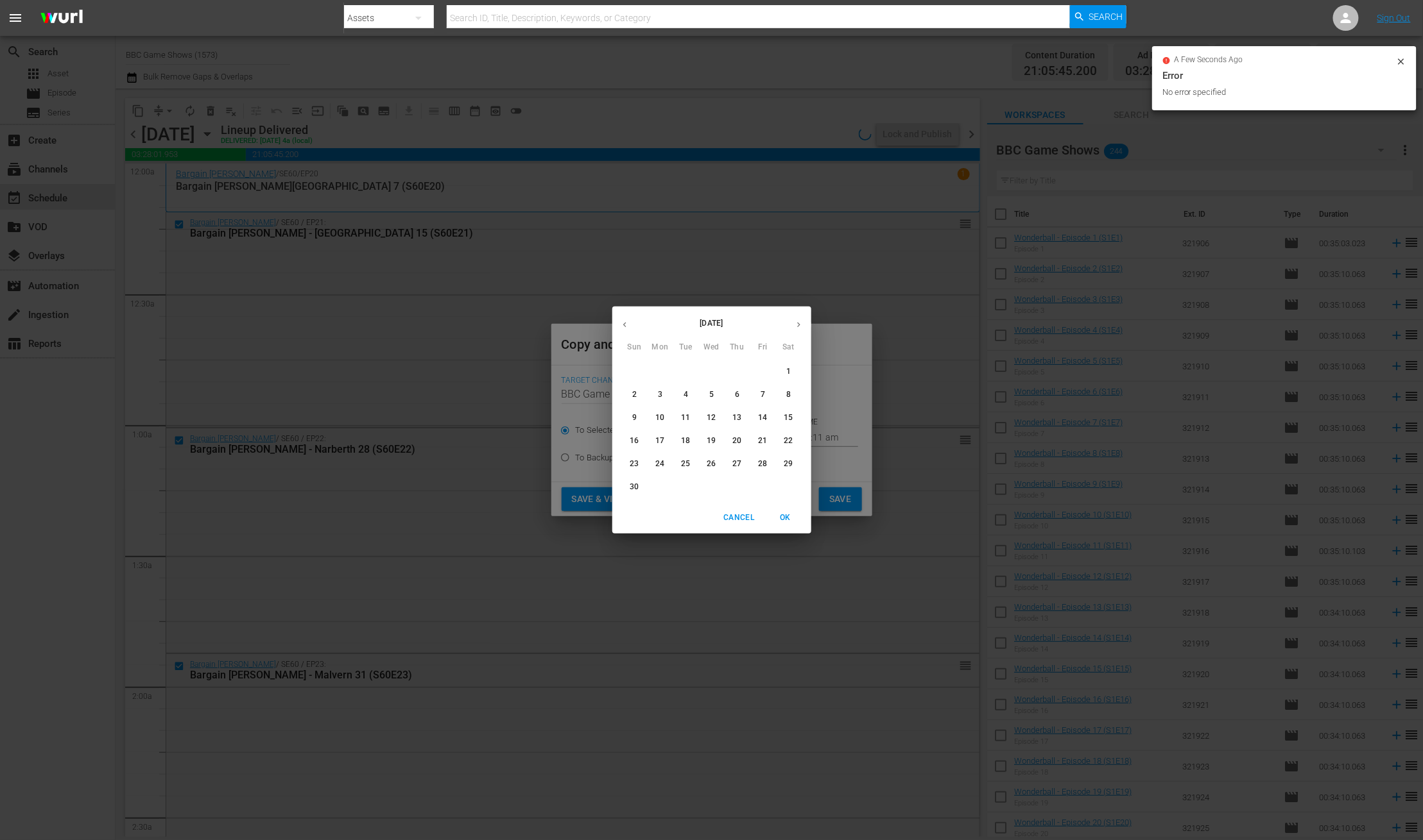
click at [766, 438] on p "21" at bounding box center [762, 441] width 9 height 11
type input "Nov 21st 2025"
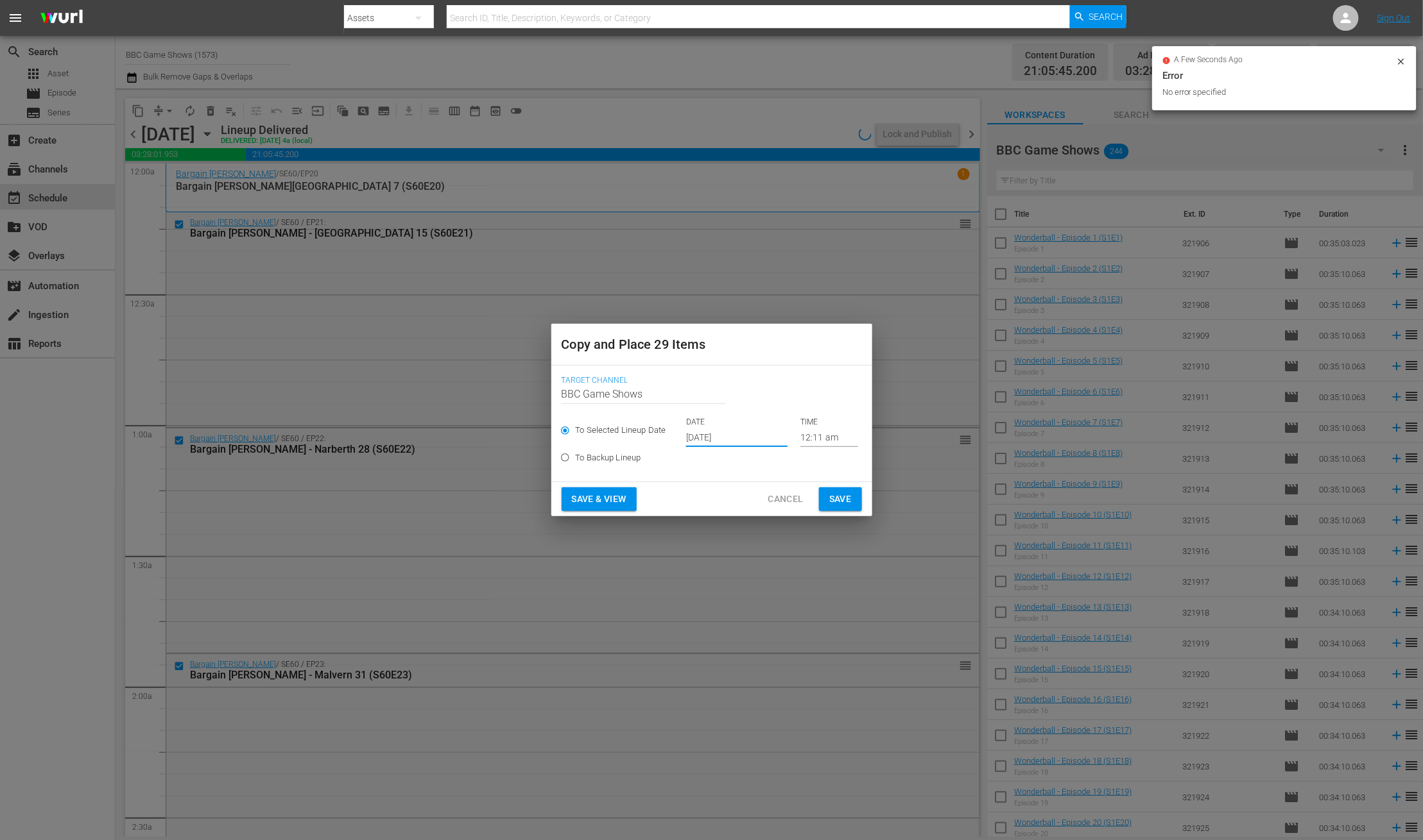
click at [838, 504] on span "Save" at bounding box center [840, 499] width 23 height 16
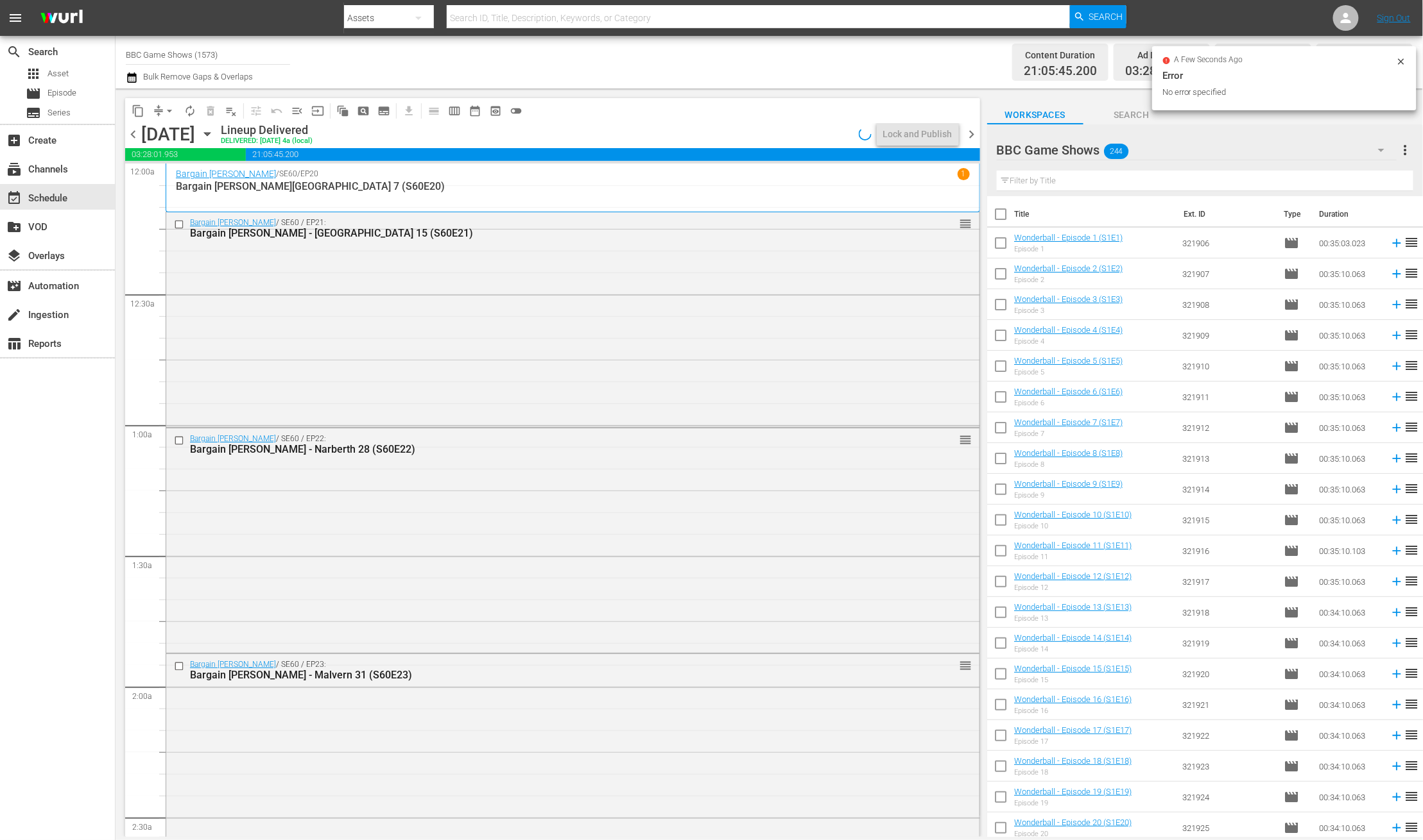
click at [972, 128] on span "chevron_right" at bounding box center [972, 134] width 16 height 16
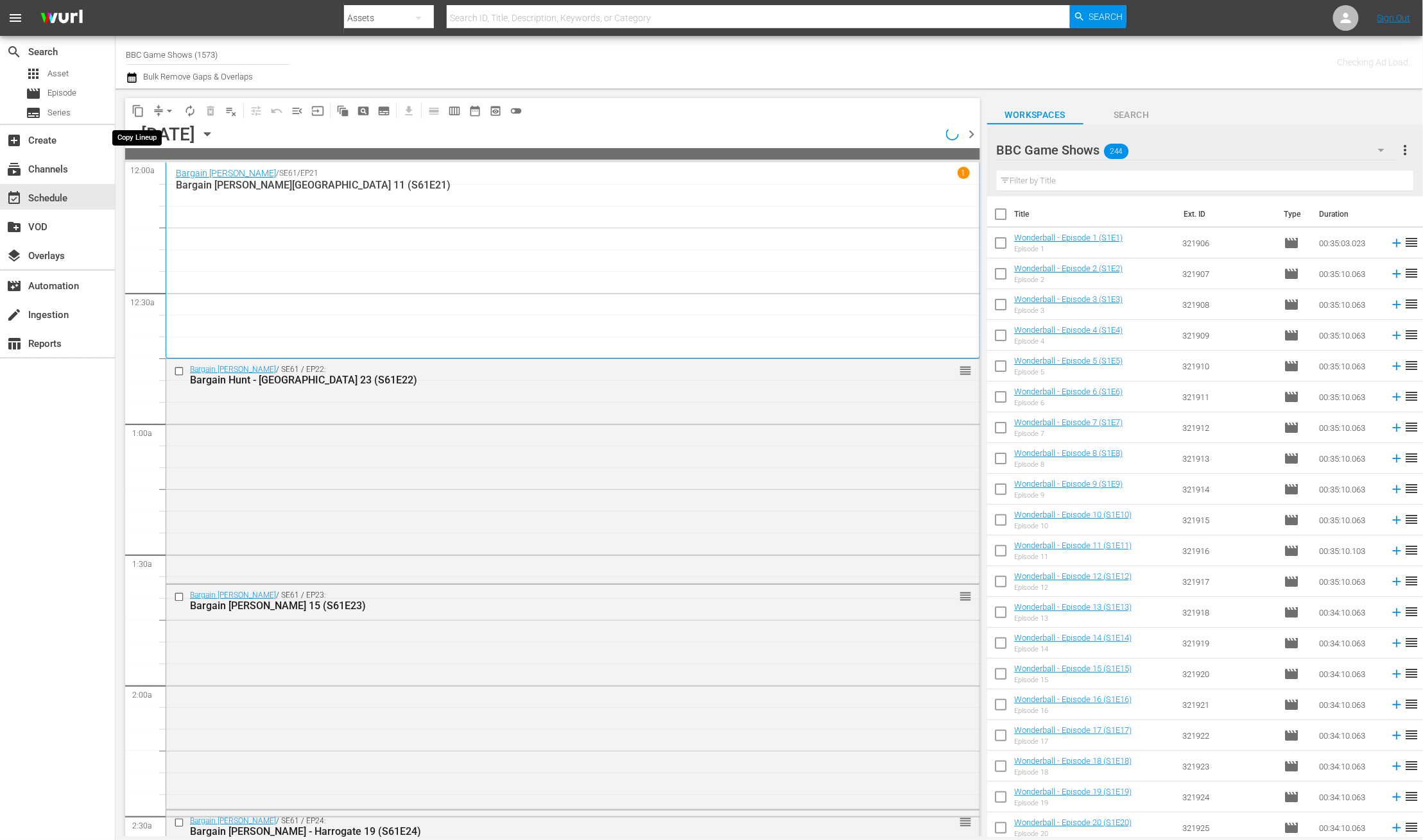
click at [139, 110] on span "content_copy" at bounding box center [138, 111] width 13 height 13
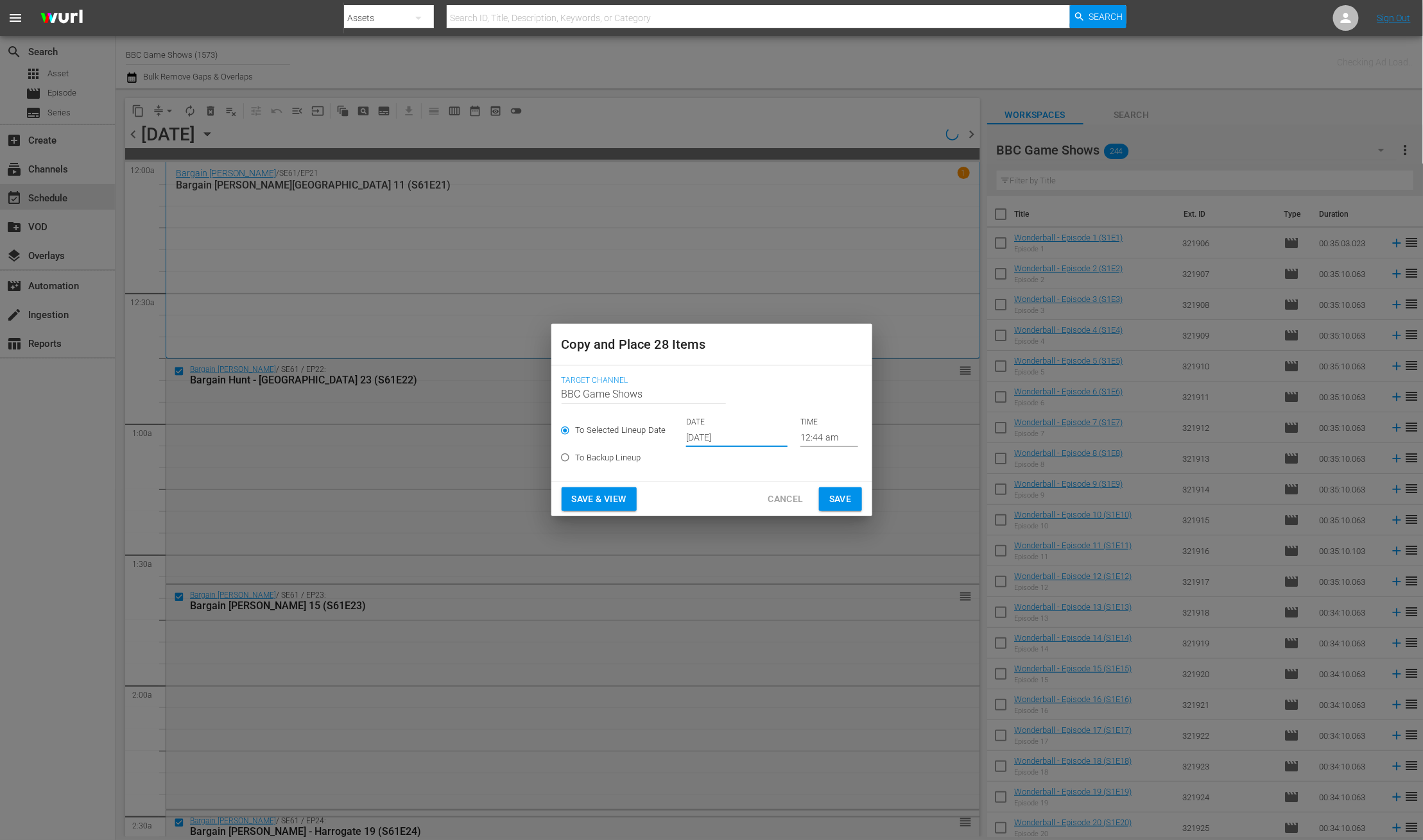
click at [694, 435] on input "Oct 17th 2025" at bounding box center [737, 437] width 102 height 20
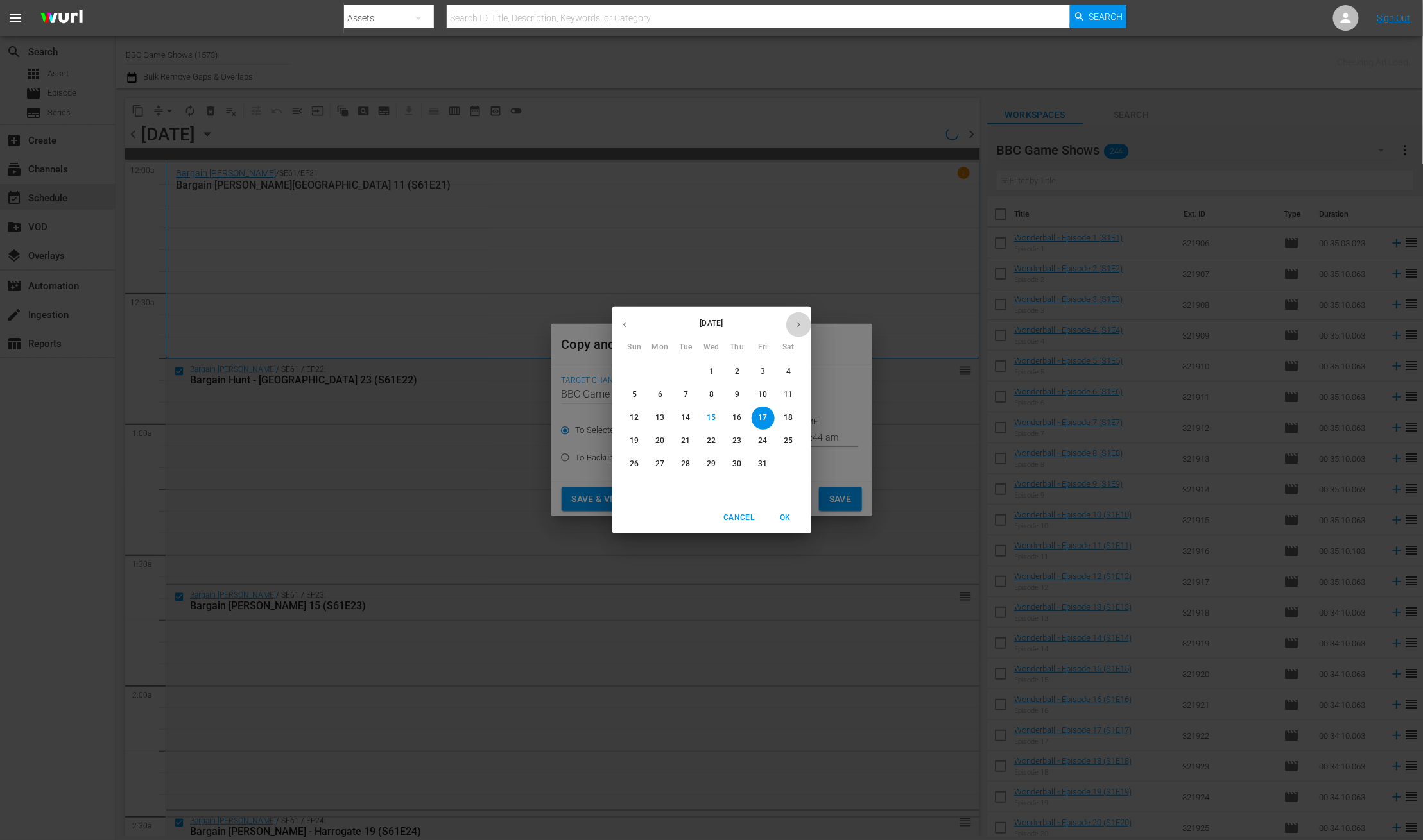
click at [801, 327] on icon "button" at bounding box center [798, 325] width 9 height 9
click at [790, 442] on p "22" at bounding box center [788, 441] width 9 height 11
type input "Nov 22nd 2025"
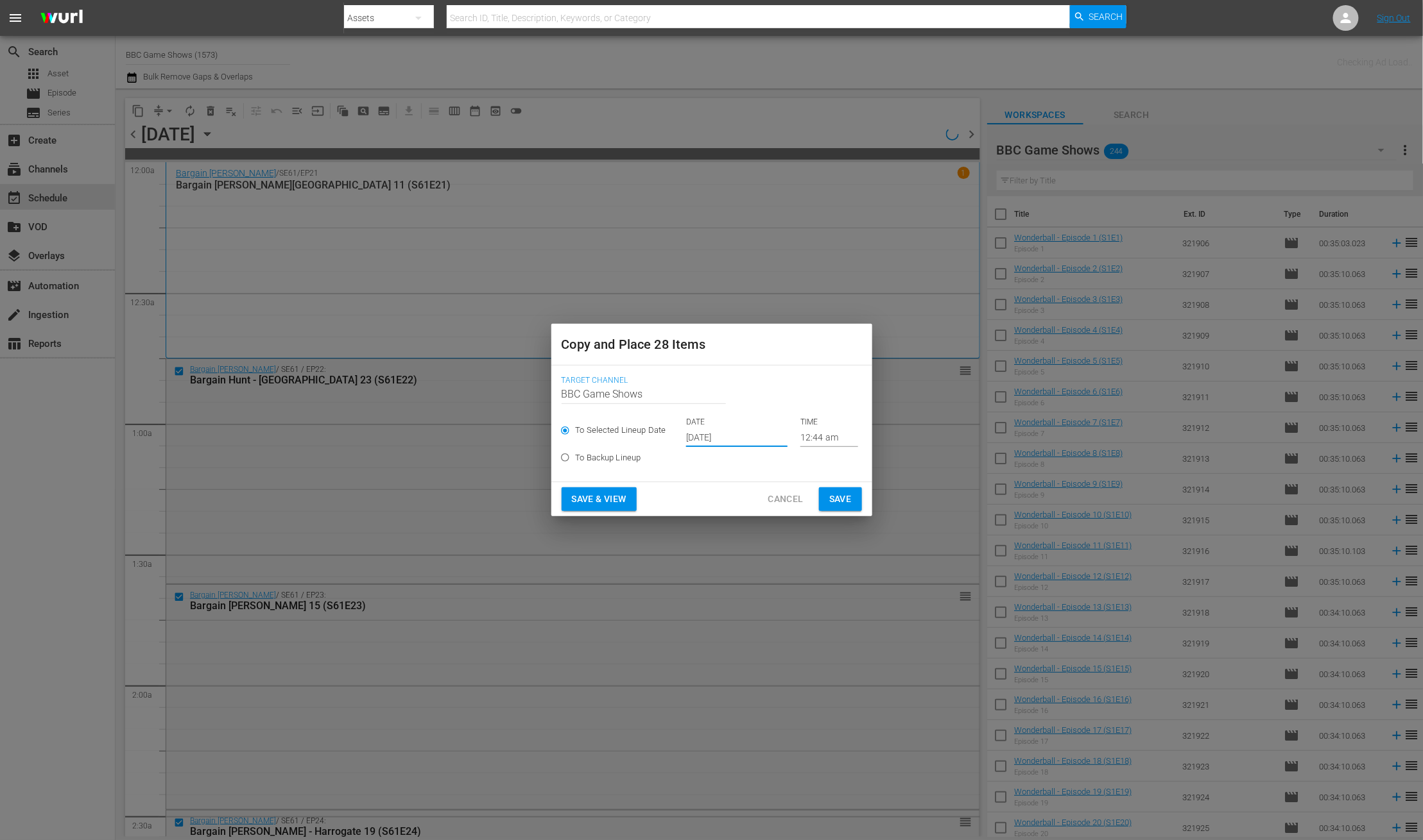
click at [840, 502] on span "Save" at bounding box center [840, 499] width 23 height 16
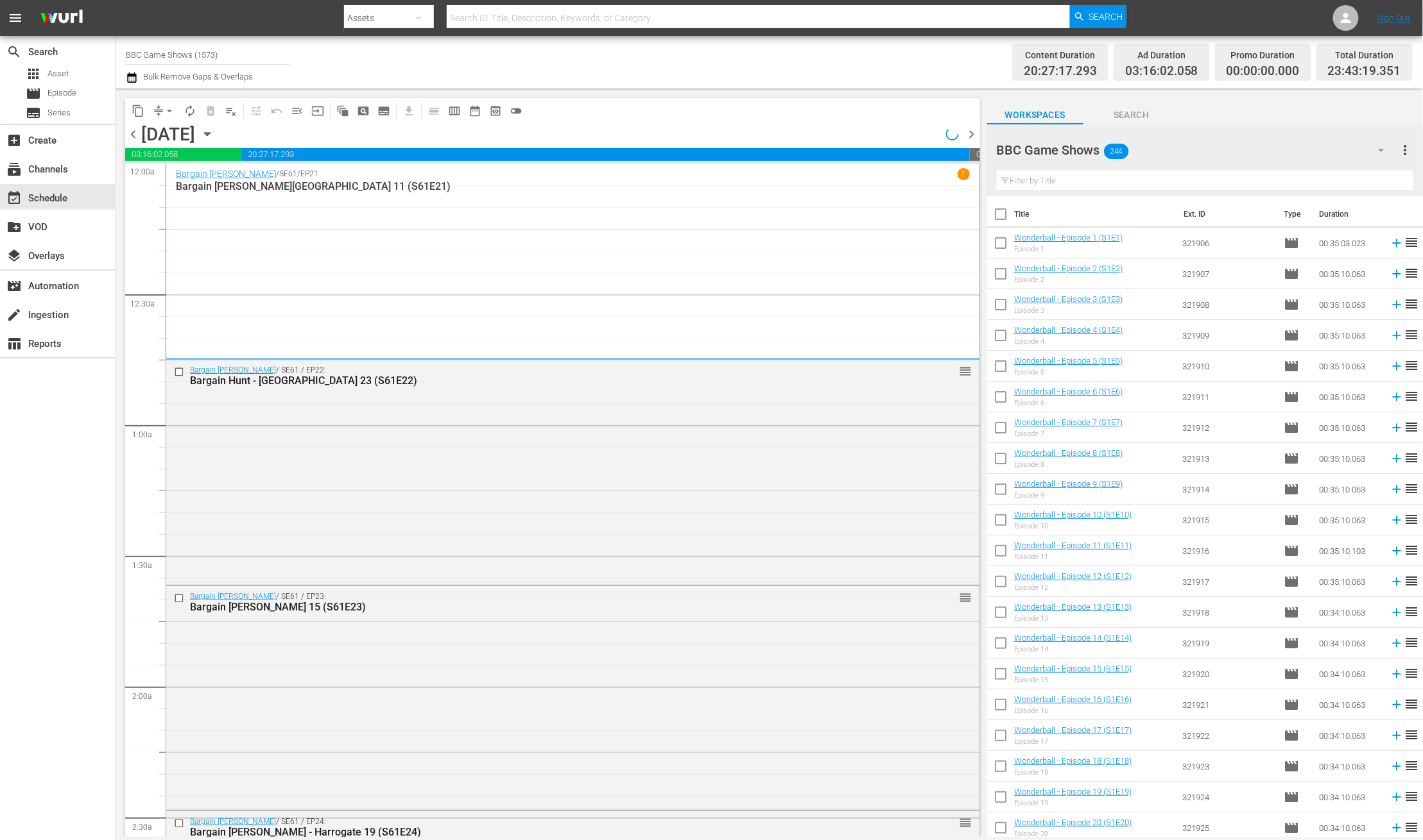
click at [969, 133] on span "chevron_right" at bounding box center [972, 134] width 16 height 16
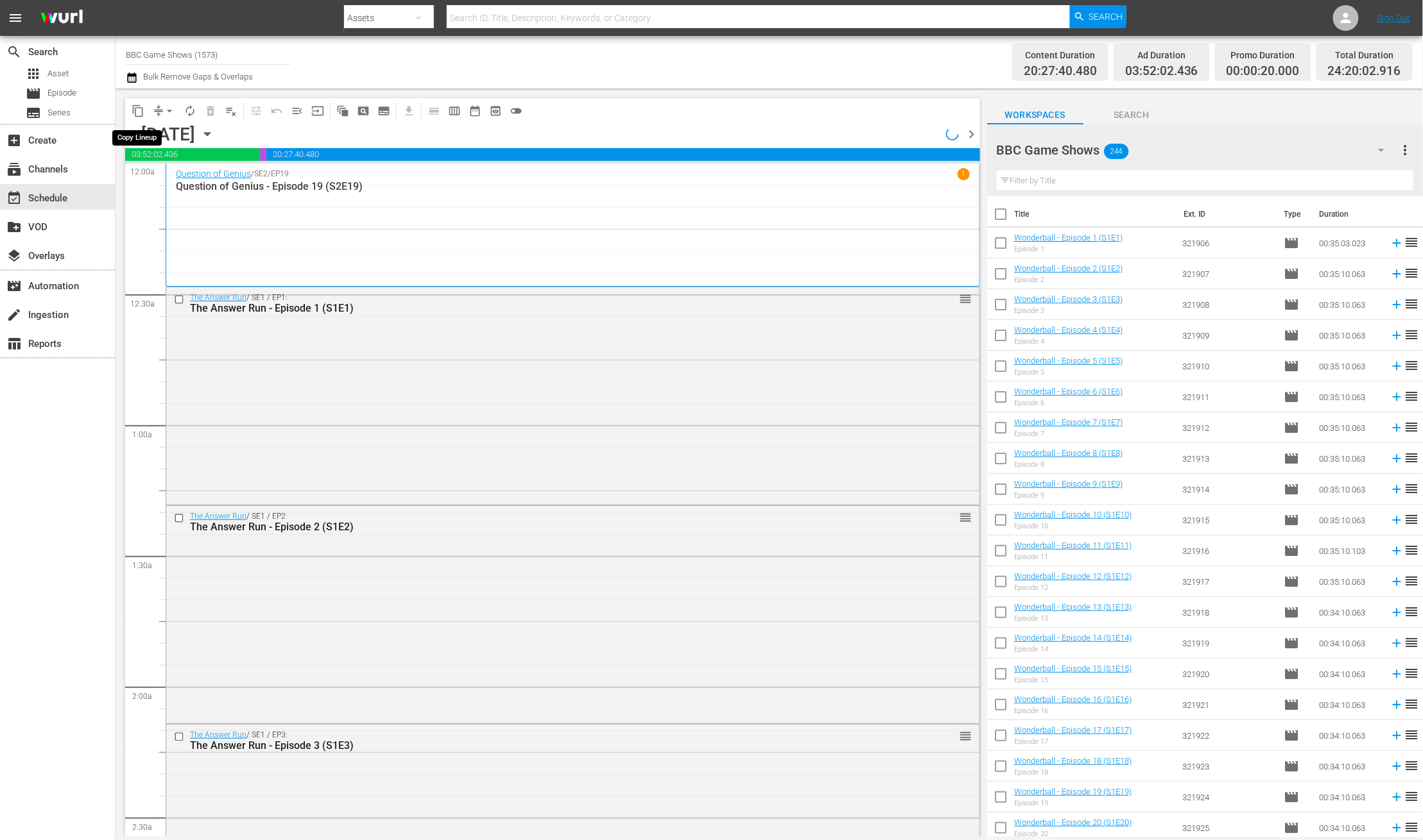
click at [134, 110] on span "content_copy" at bounding box center [138, 111] width 13 height 13
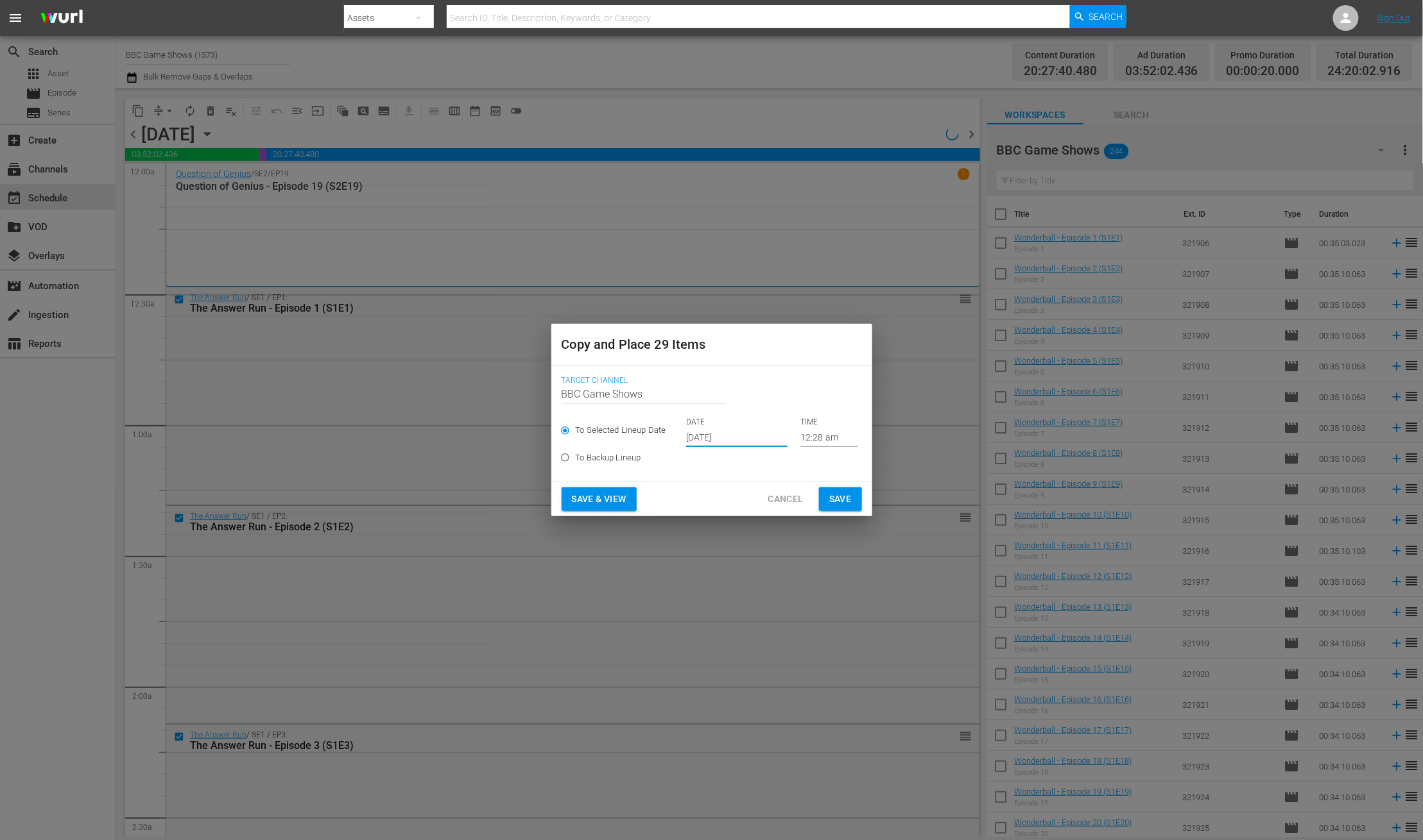
click at [709, 442] on input "Oct 17th 2025" at bounding box center [737, 437] width 102 height 20
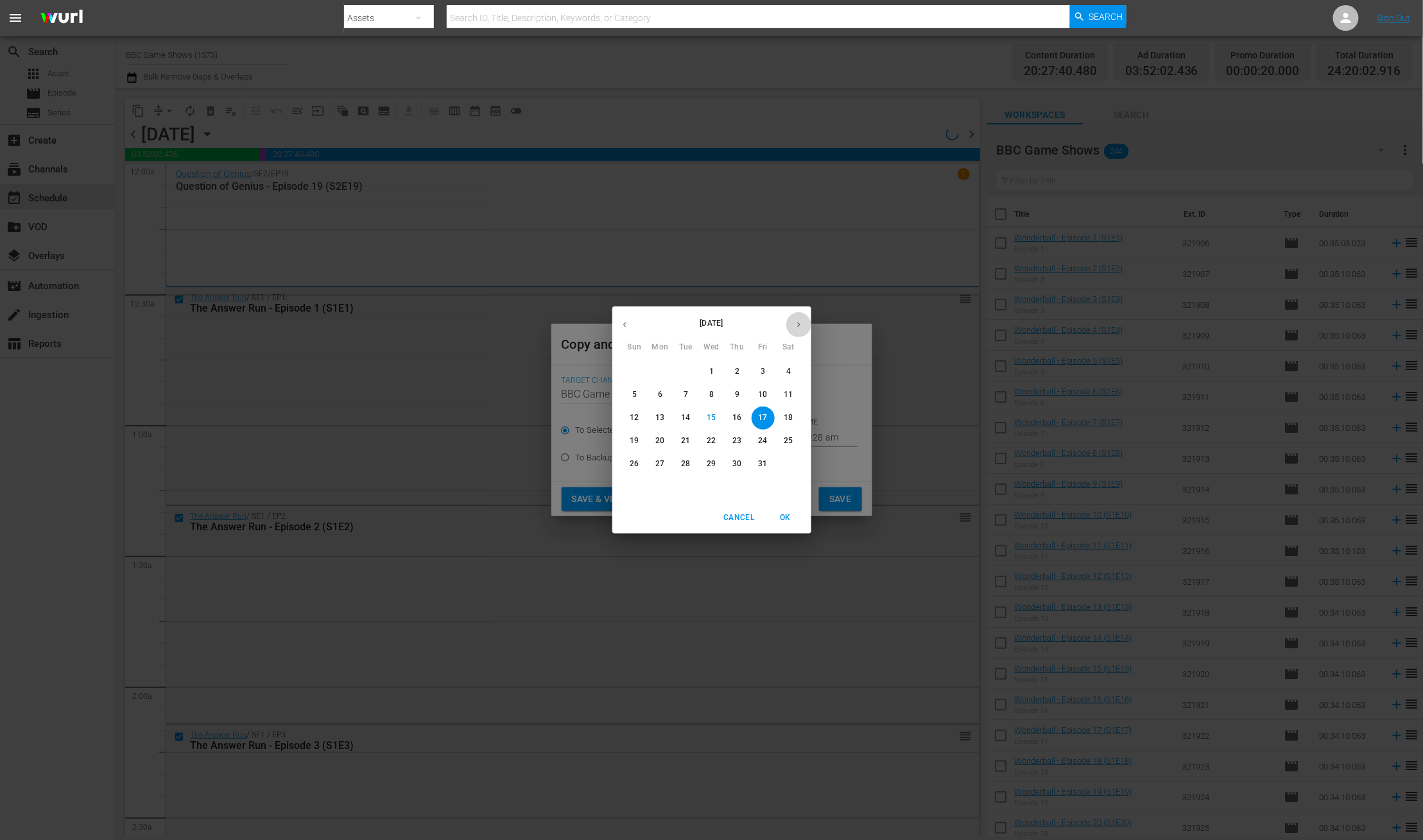
click at [806, 329] on button "button" at bounding box center [798, 325] width 25 height 25
click at [633, 462] on p "23" at bounding box center [634, 464] width 9 height 11
type input "Nov 23rd 2025"
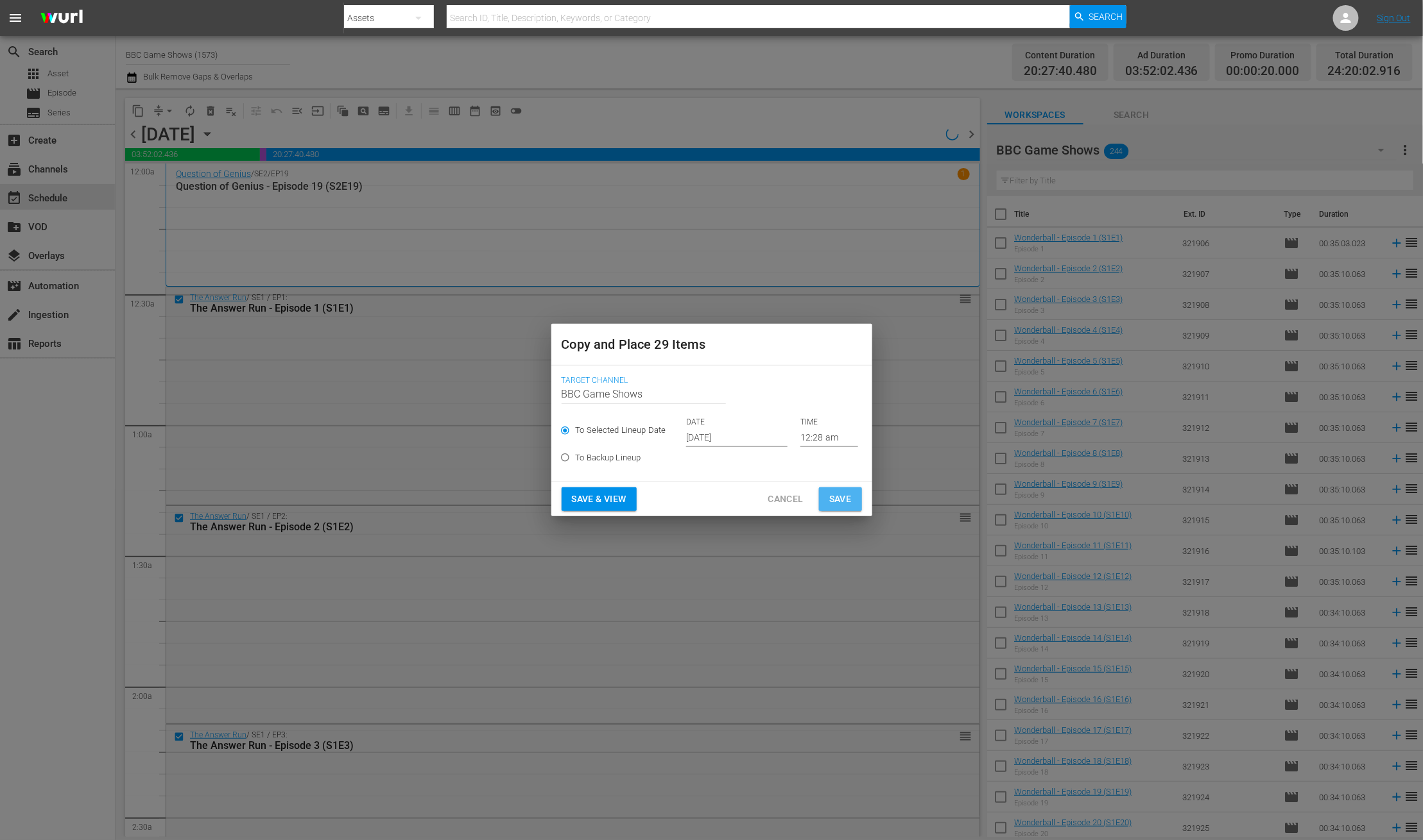
click at [851, 497] on button "Save" at bounding box center [840, 499] width 43 height 24
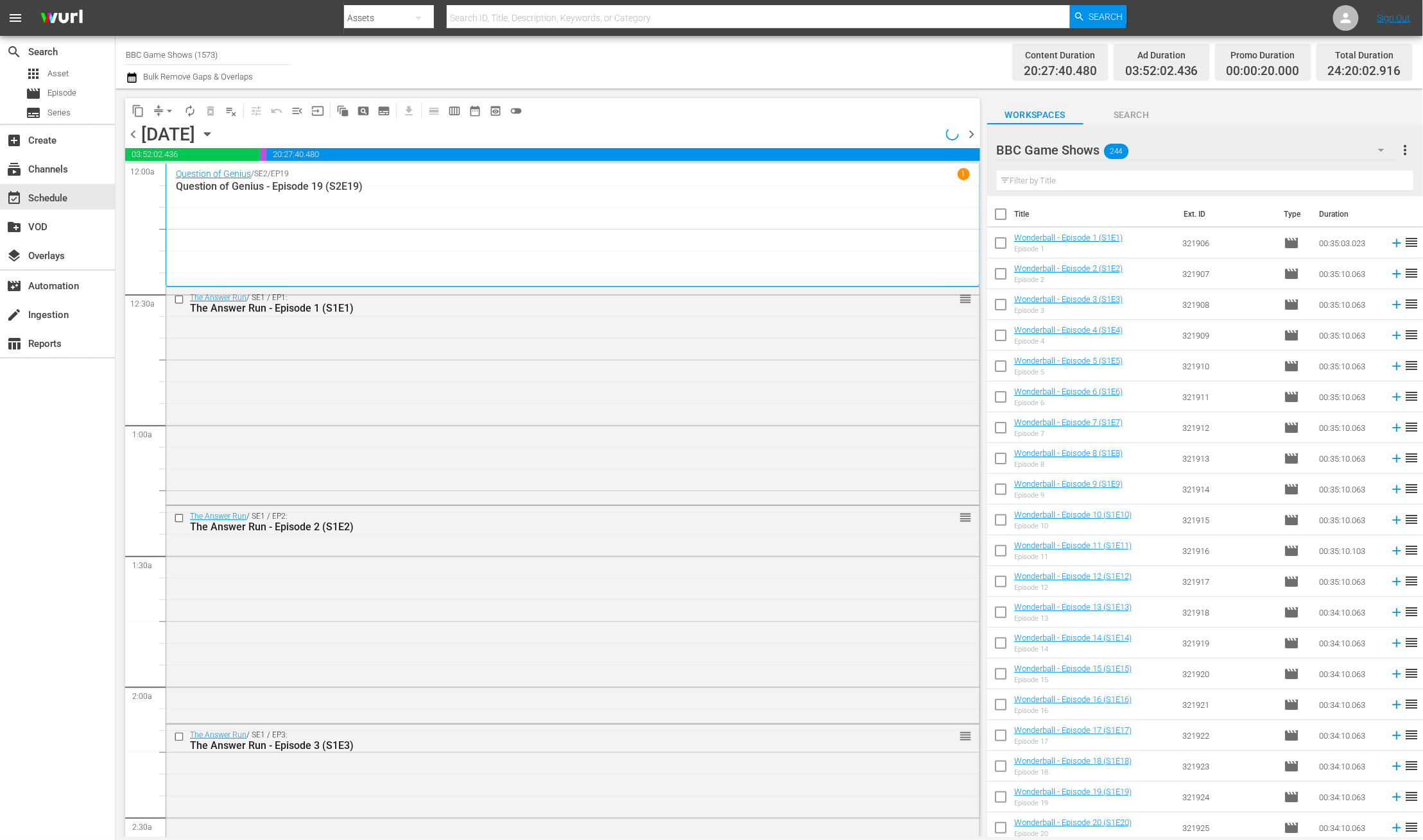
click at [973, 131] on span "chevron_right" at bounding box center [972, 134] width 16 height 16
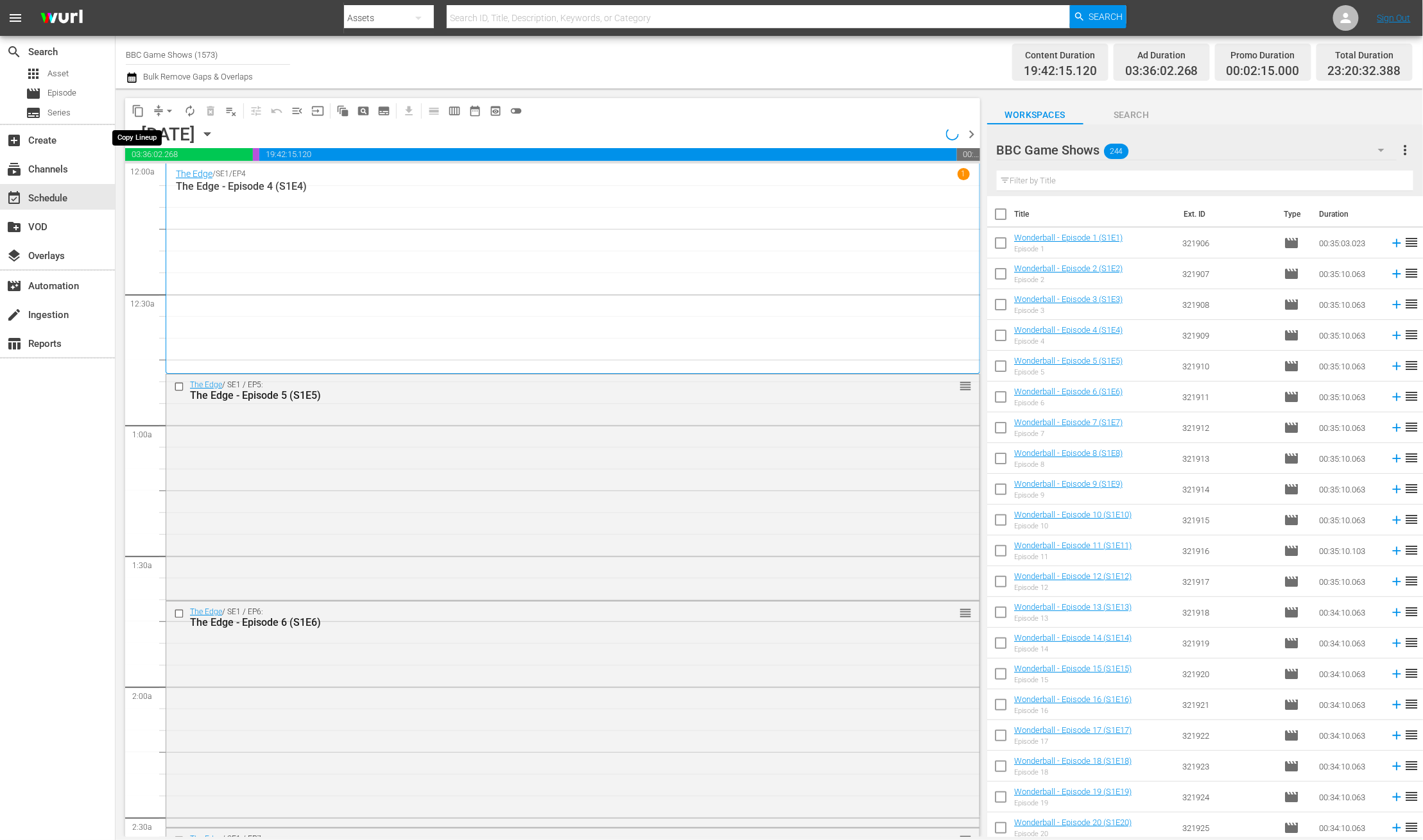
click at [132, 106] on span "content_copy" at bounding box center [138, 111] width 13 height 13
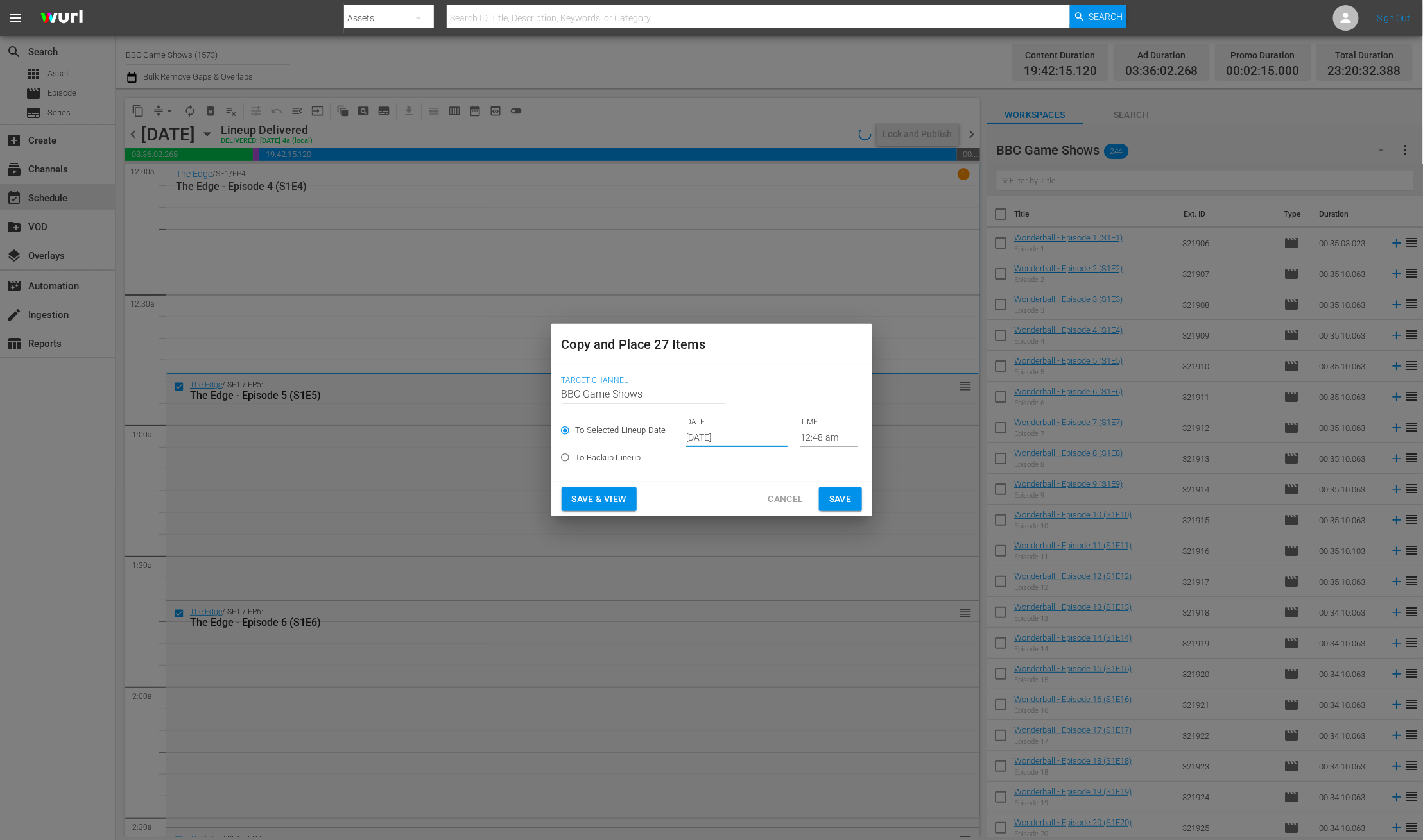
click at [702, 441] on input "Oct 17th 2025" at bounding box center [737, 437] width 102 height 20
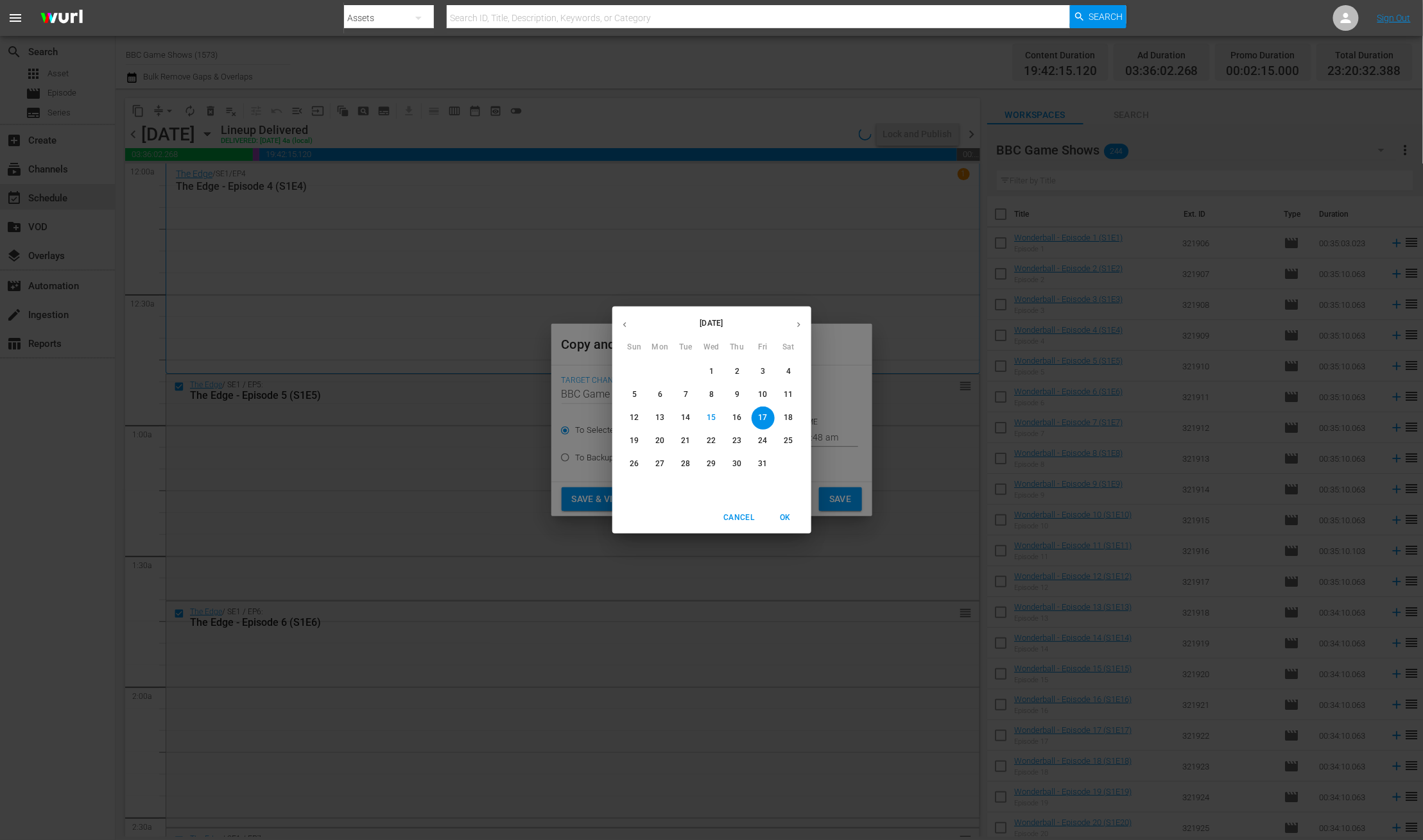
click at [806, 324] on button "button" at bounding box center [798, 325] width 25 height 25
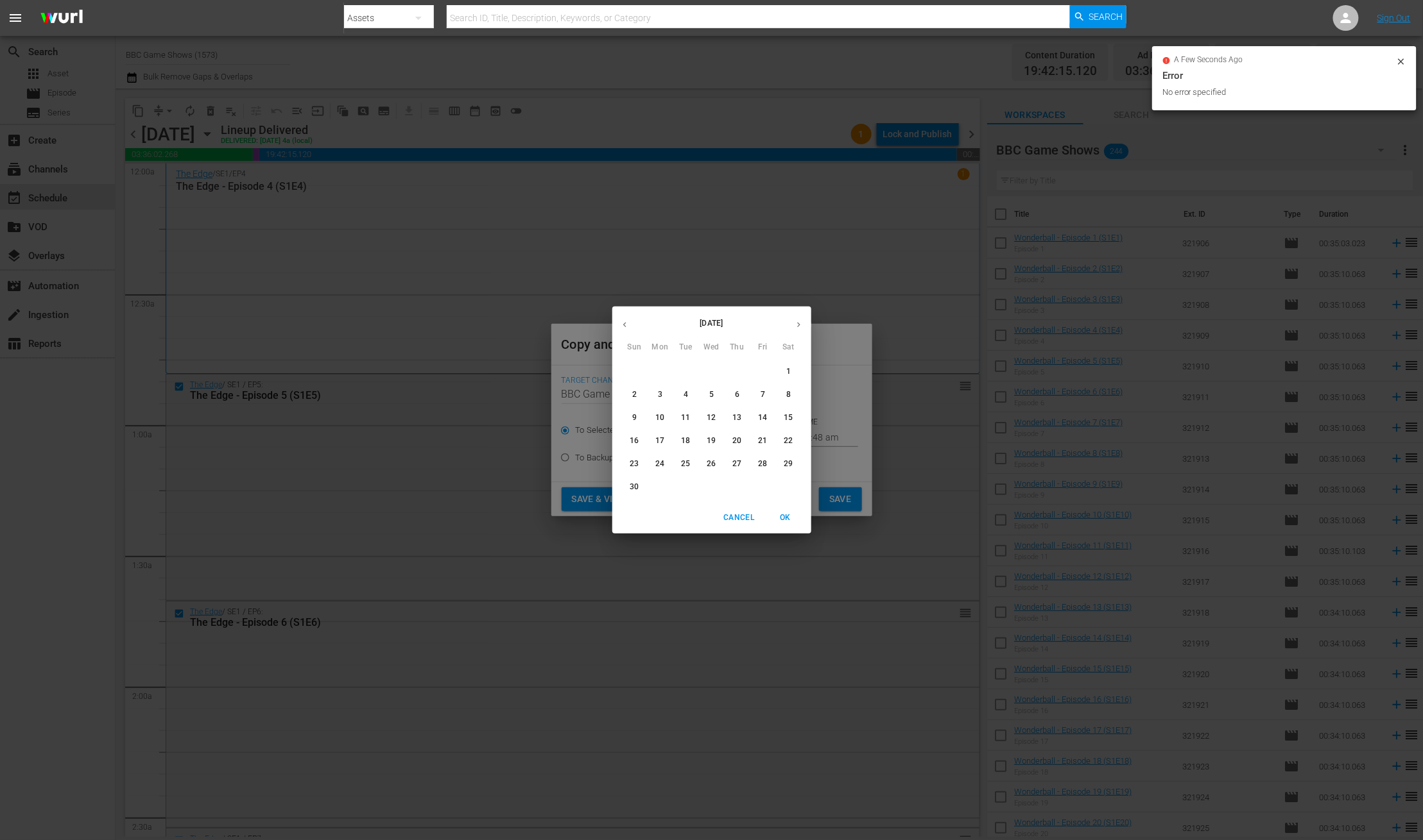
click at [664, 461] on p "24" at bounding box center [660, 464] width 9 height 11
type input "Nov 24th 2025"
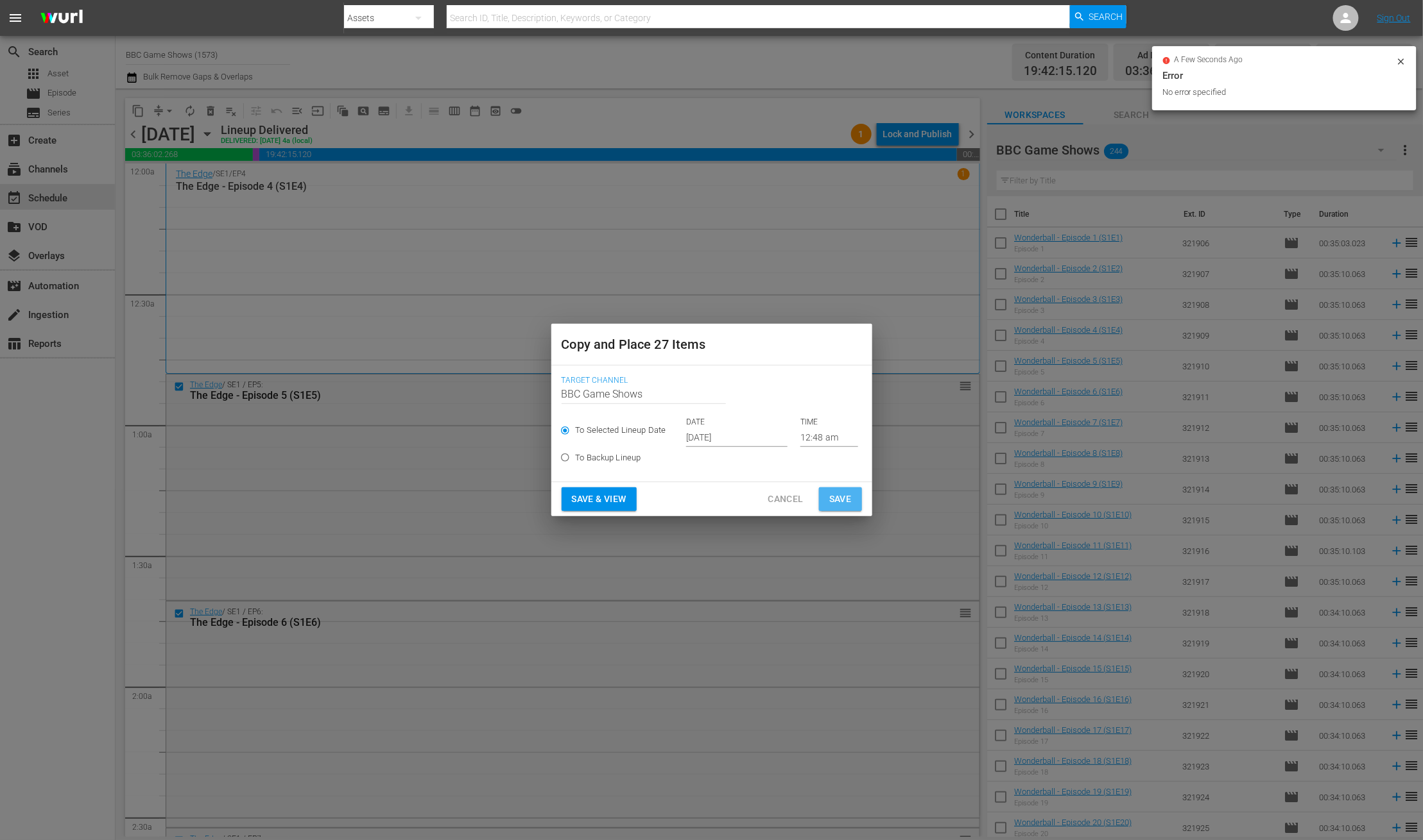
click at [834, 500] on span "Save" at bounding box center [840, 499] width 23 height 16
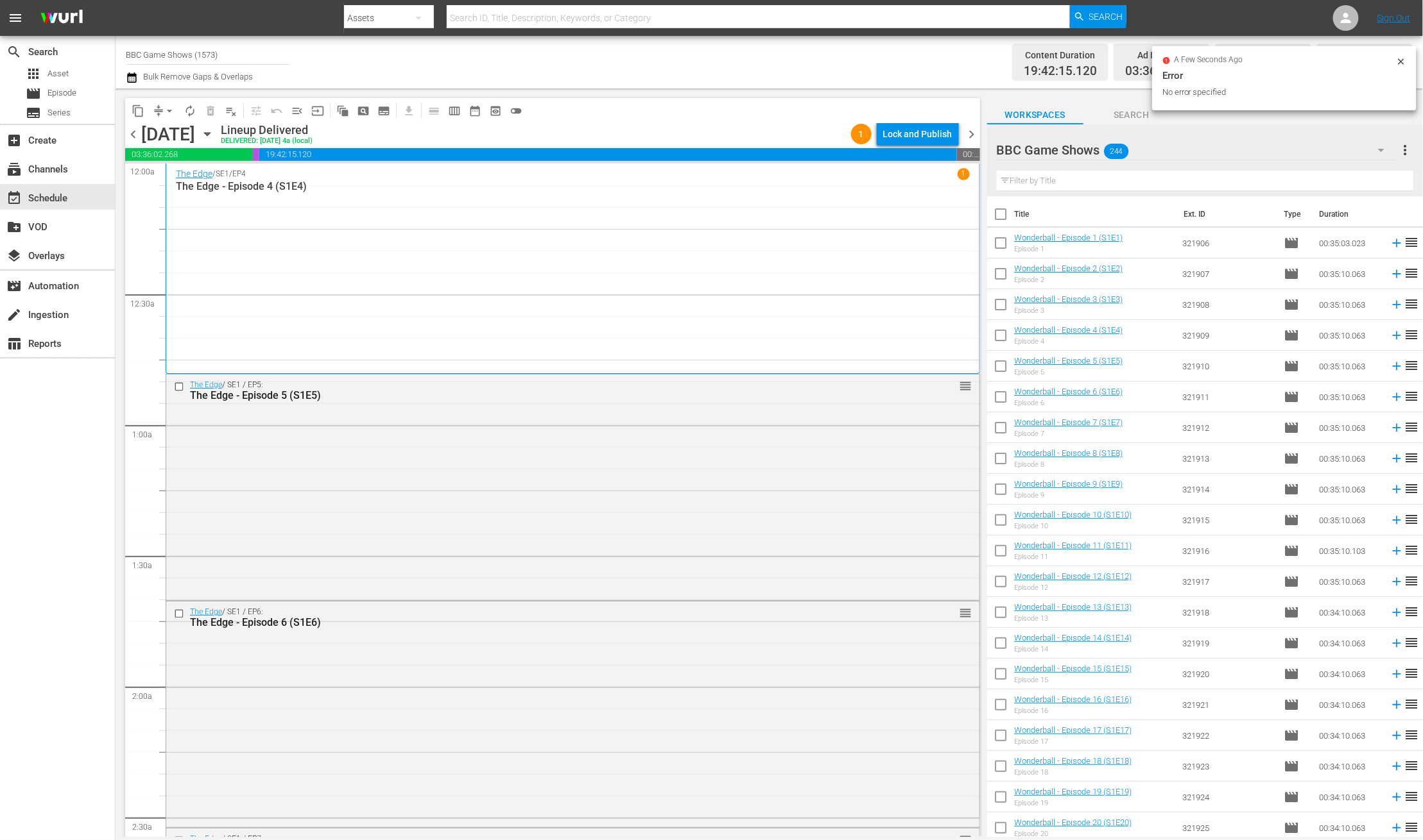
click at [972, 137] on span "chevron_right" at bounding box center [972, 134] width 16 height 16
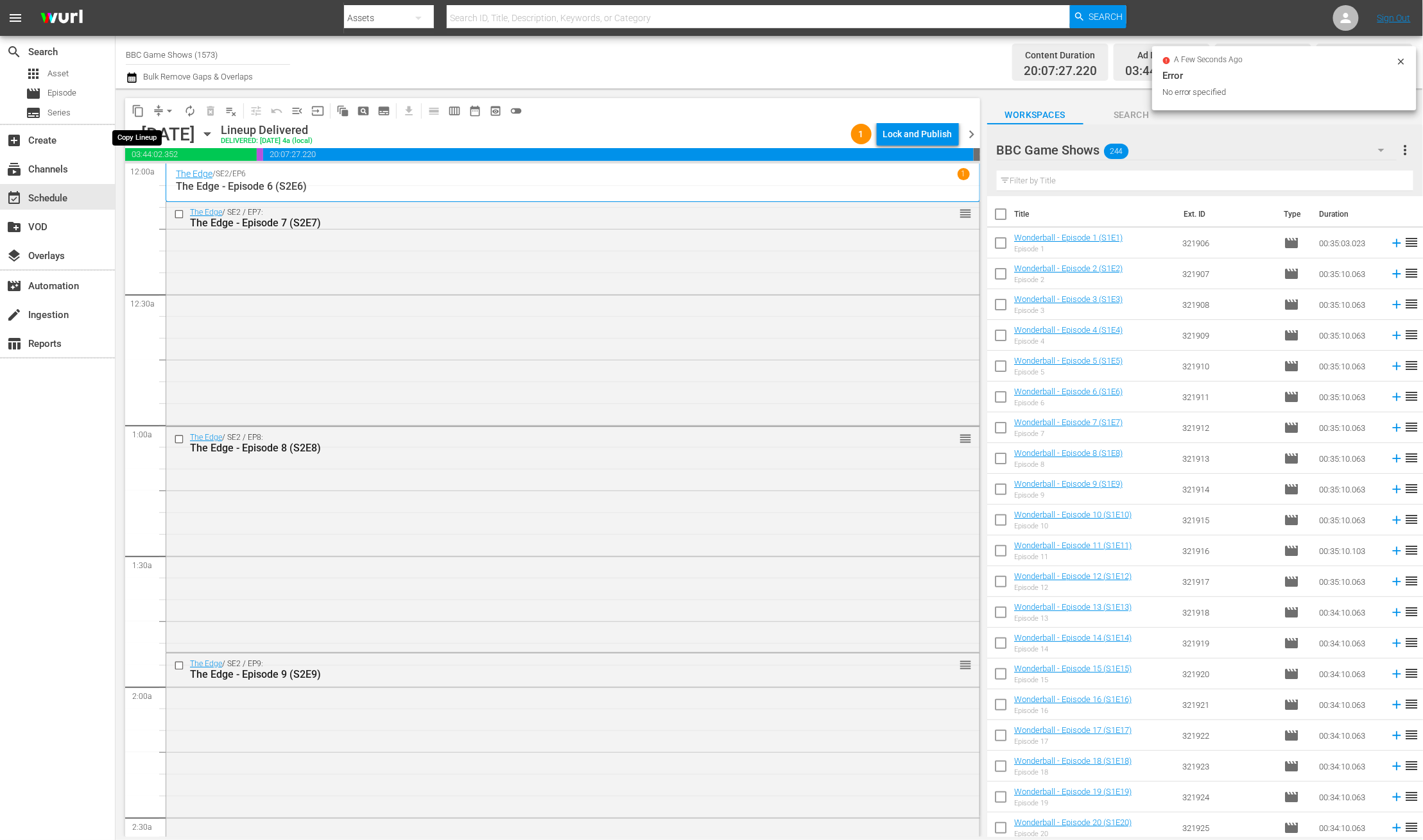
click at [139, 113] on span "content_copy" at bounding box center [138, 111] width 13 height 13
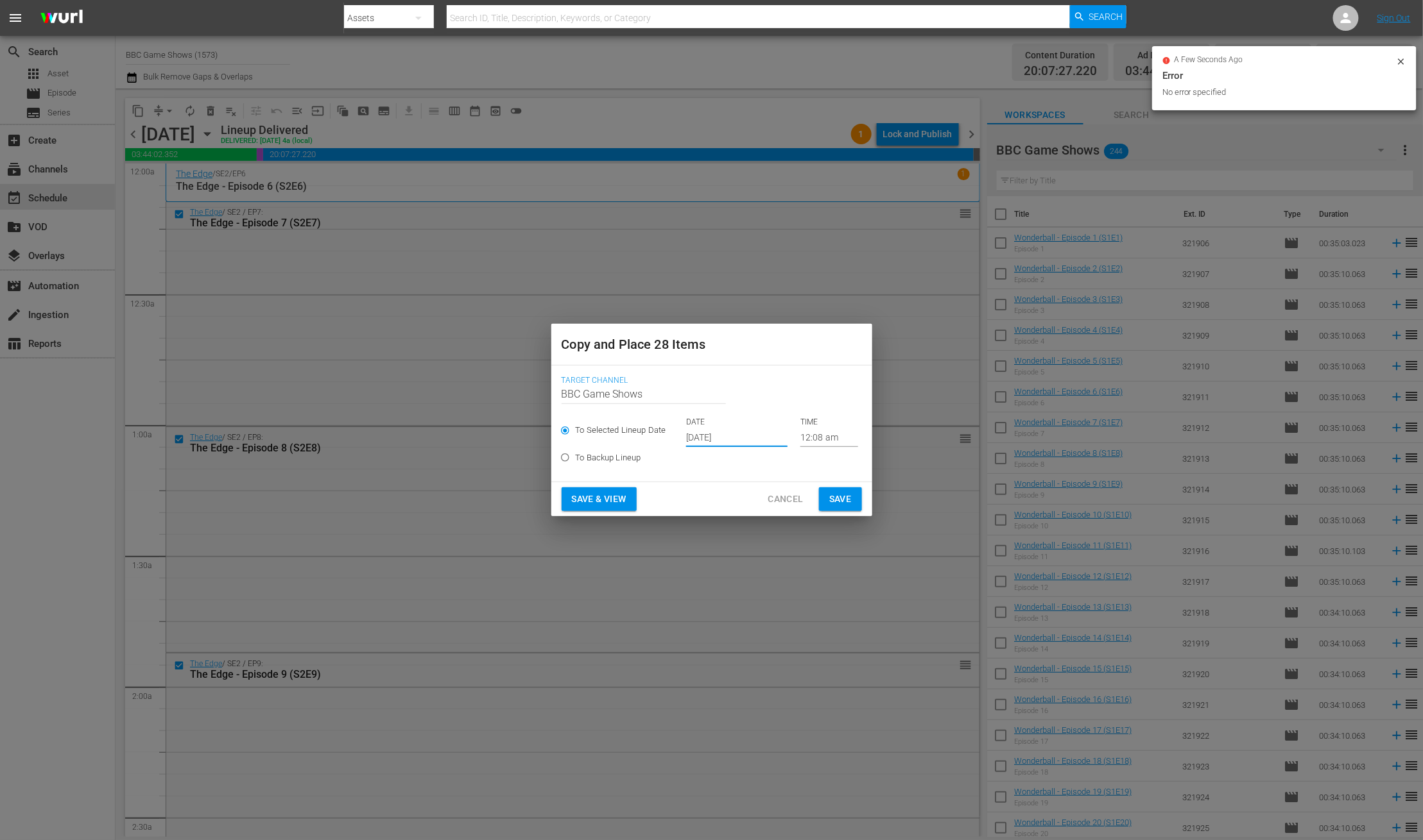
click at [689, 435] on input "Oct 17th 2025" at bounding box center [737, 437] width 102 height 20
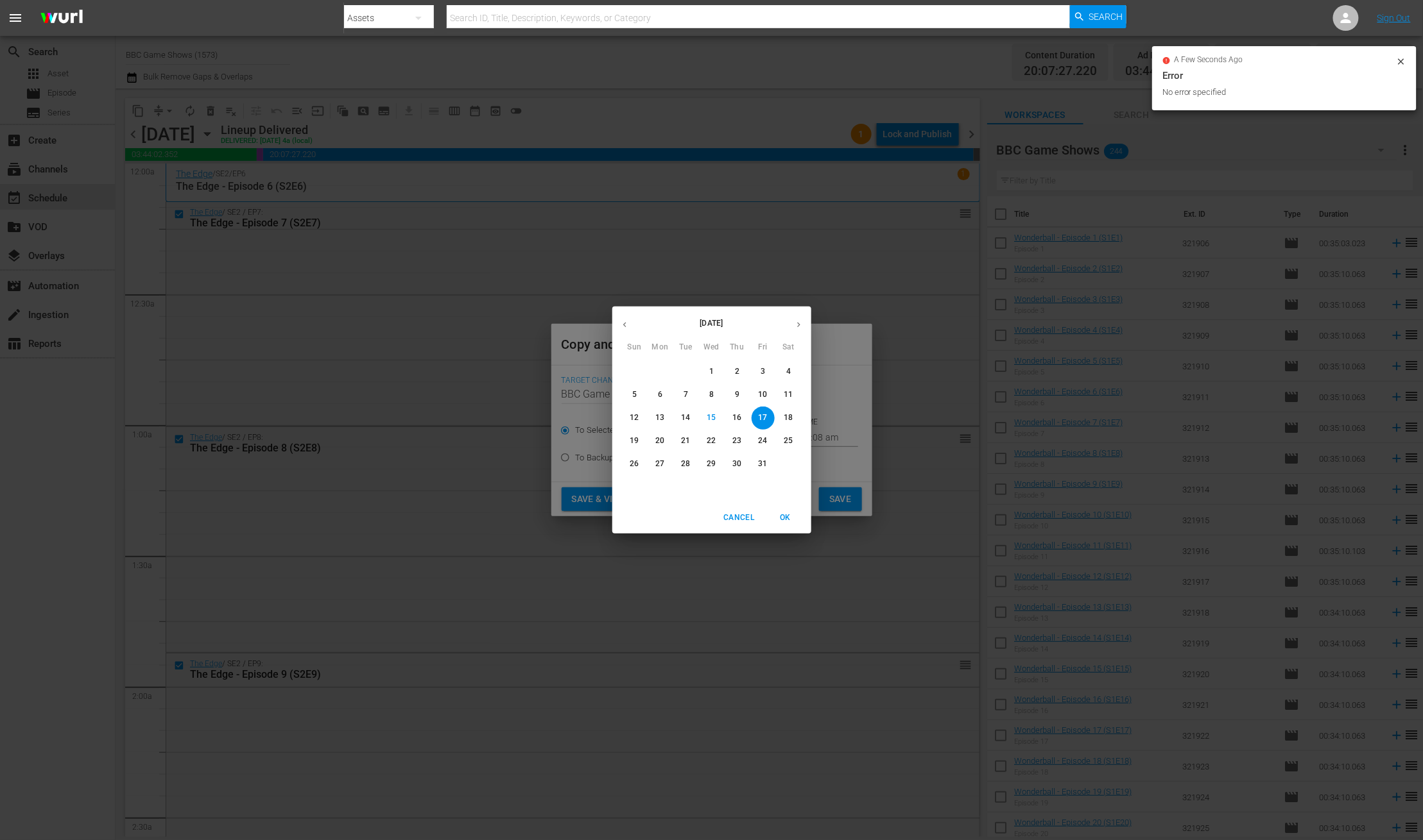
click at [795, 320] on icon "button" at bounding box center [798, 325] width 9 height 9
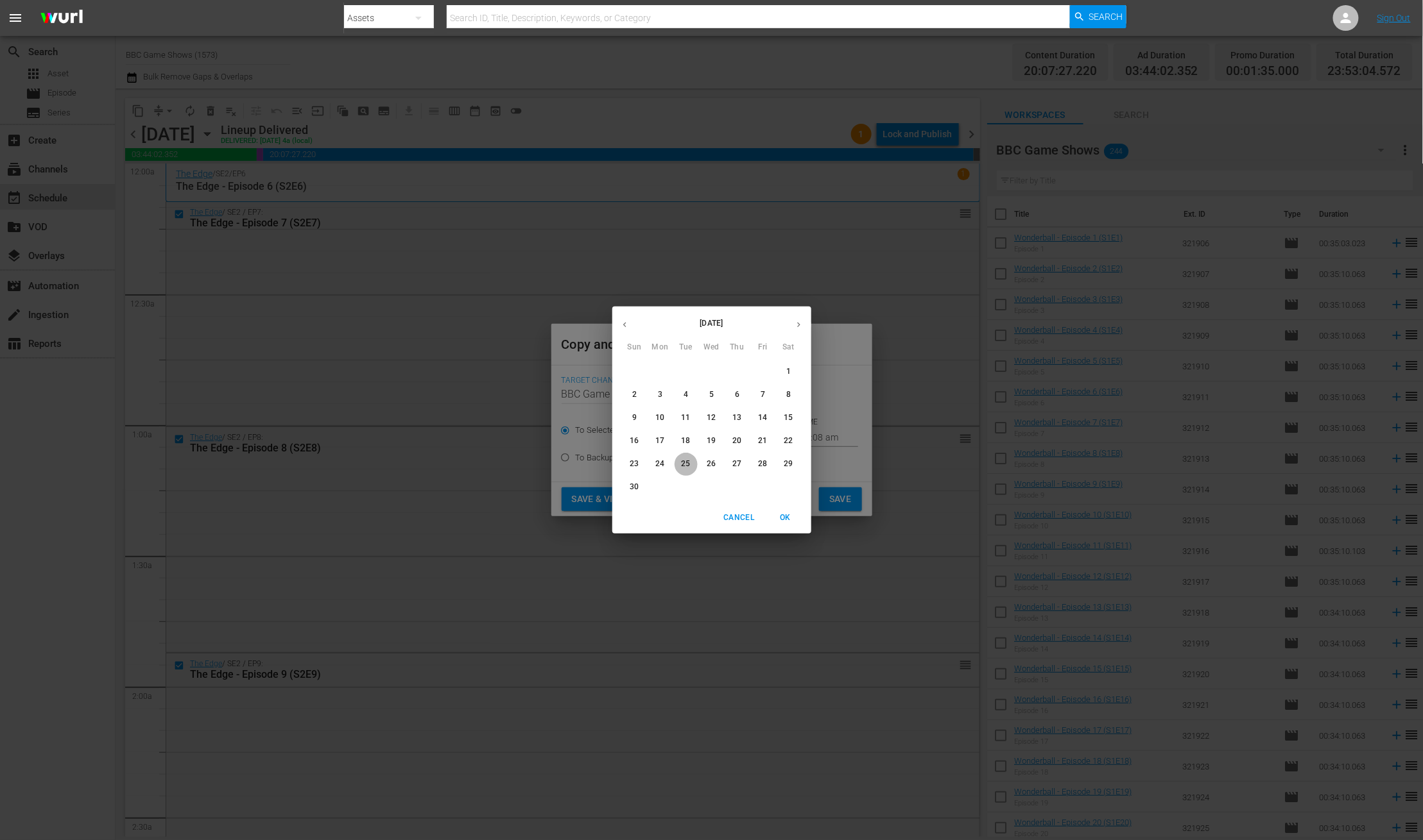
click at [691, 462] on span "25" at bounding box center [686, 464] width 23 height 11
type input "Nov 25th 2025"
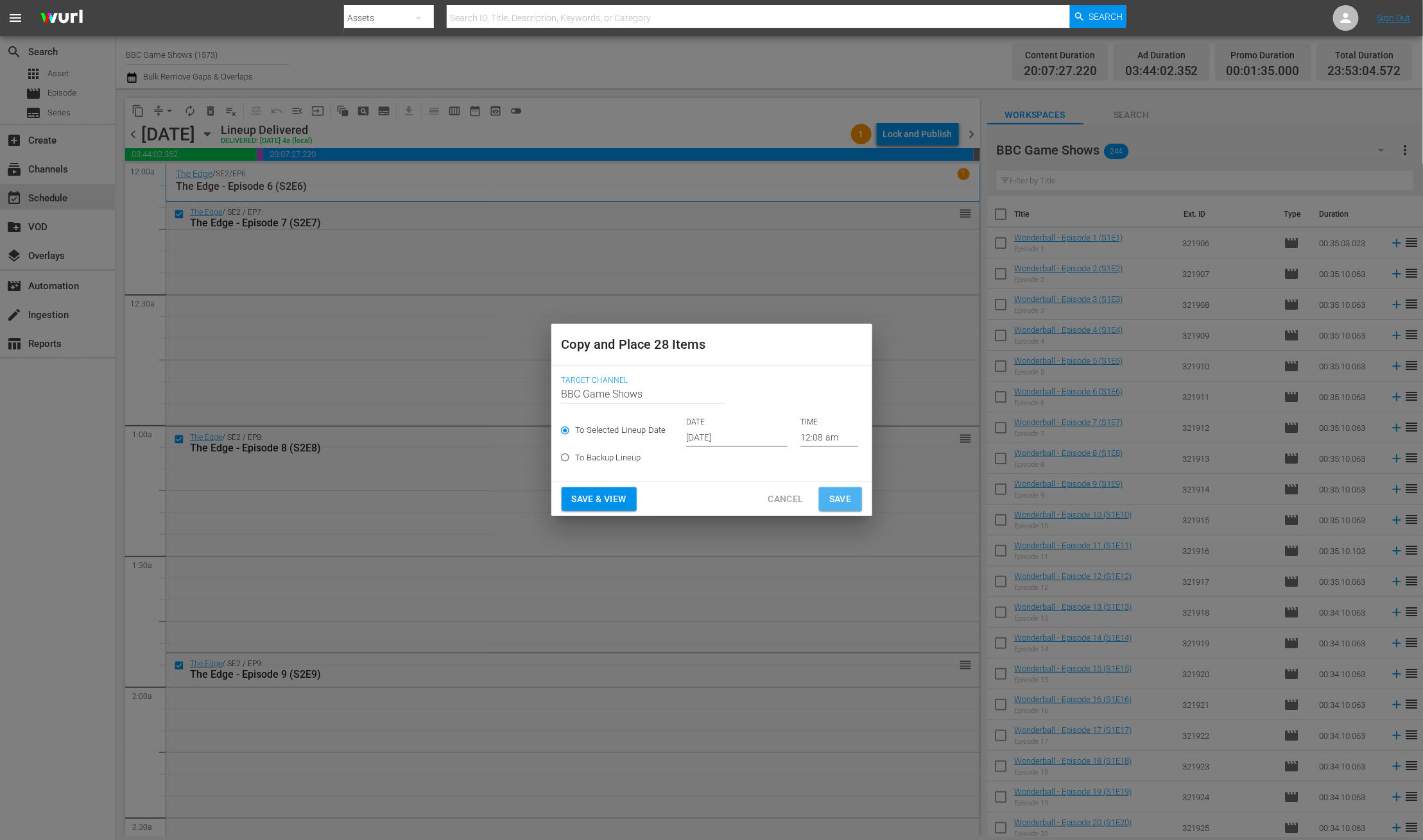
click at [828, 502] on button "Save" at bounding box center [840, 499] width 43 height 24
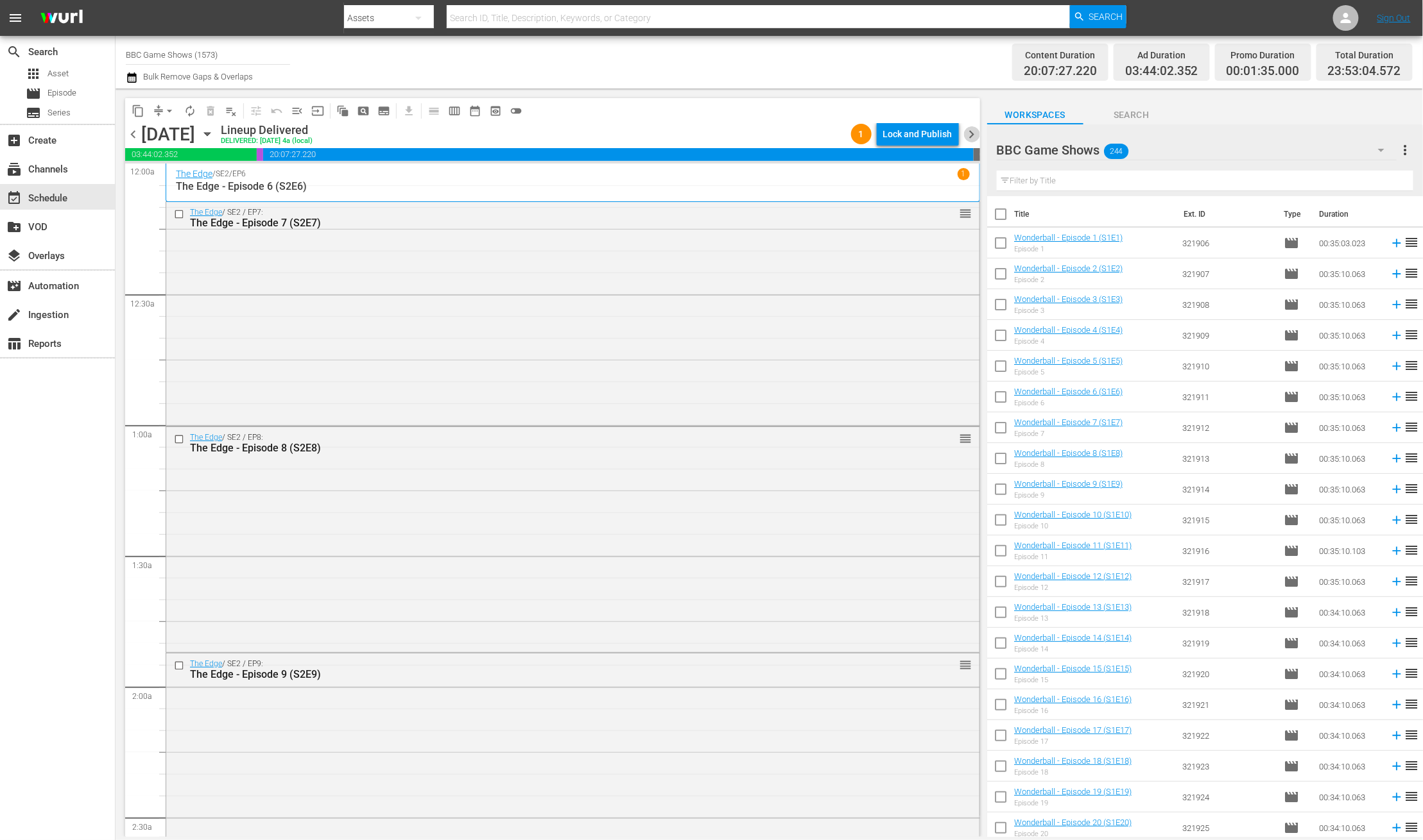
click at [970, 134] on span "chevron_right" at bounding box center [972, 134] width 16 height 16
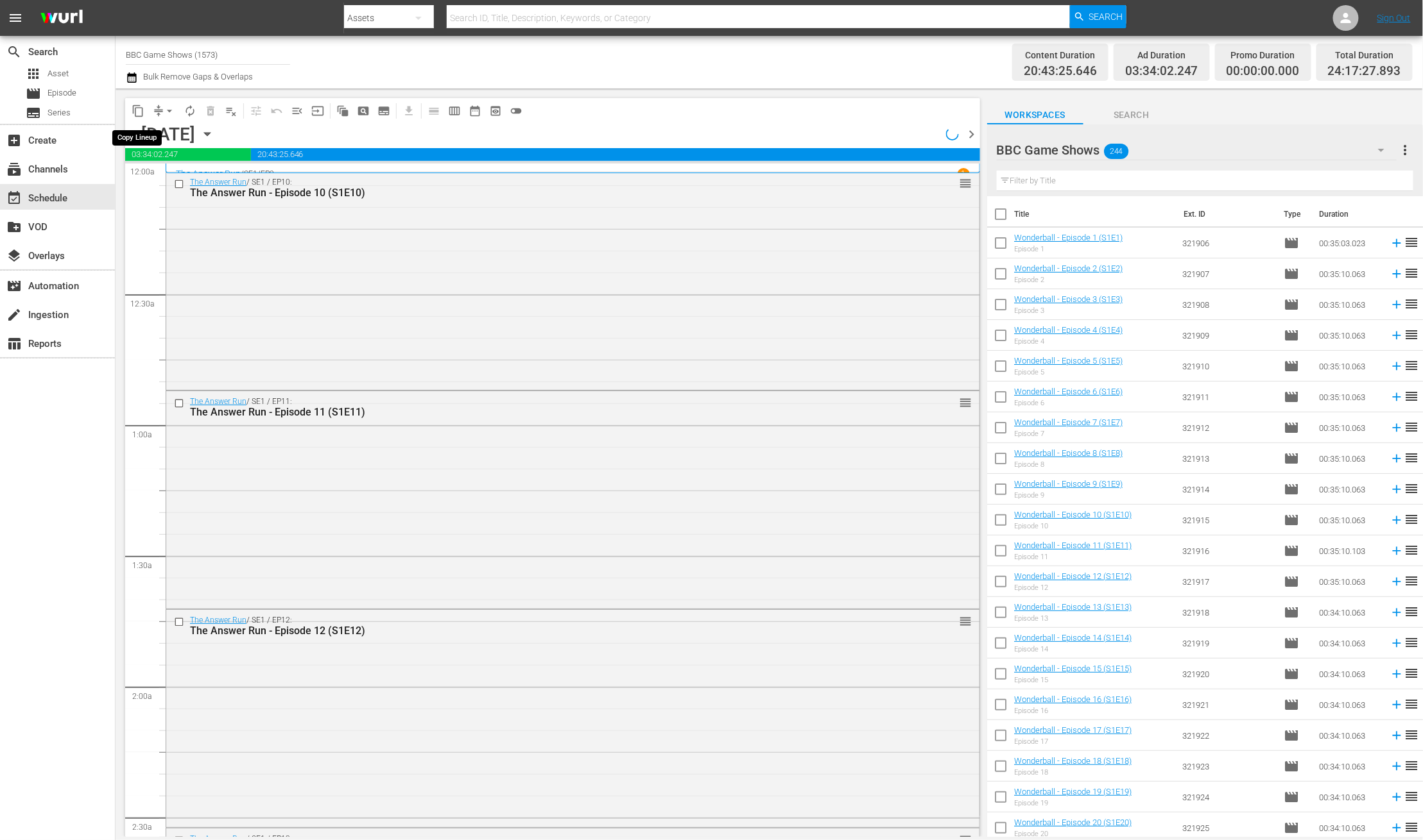
click at [139, 113] on span "content_copy" at bounding box center [138, 111] width 13 height 13
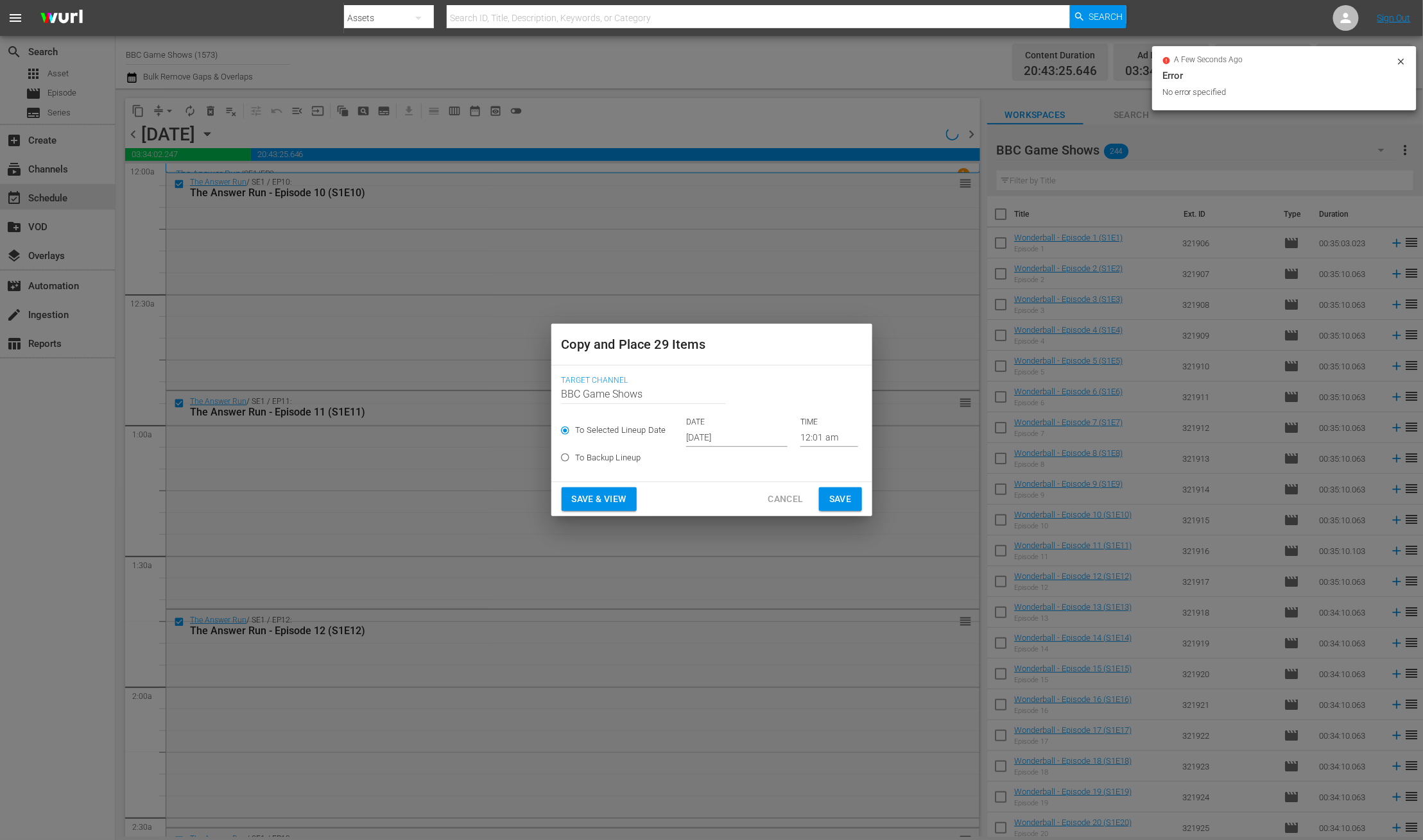
click at [711, 437] on input "Oct 17th 2025" at bounding box center [737, 437] width 102 height 20
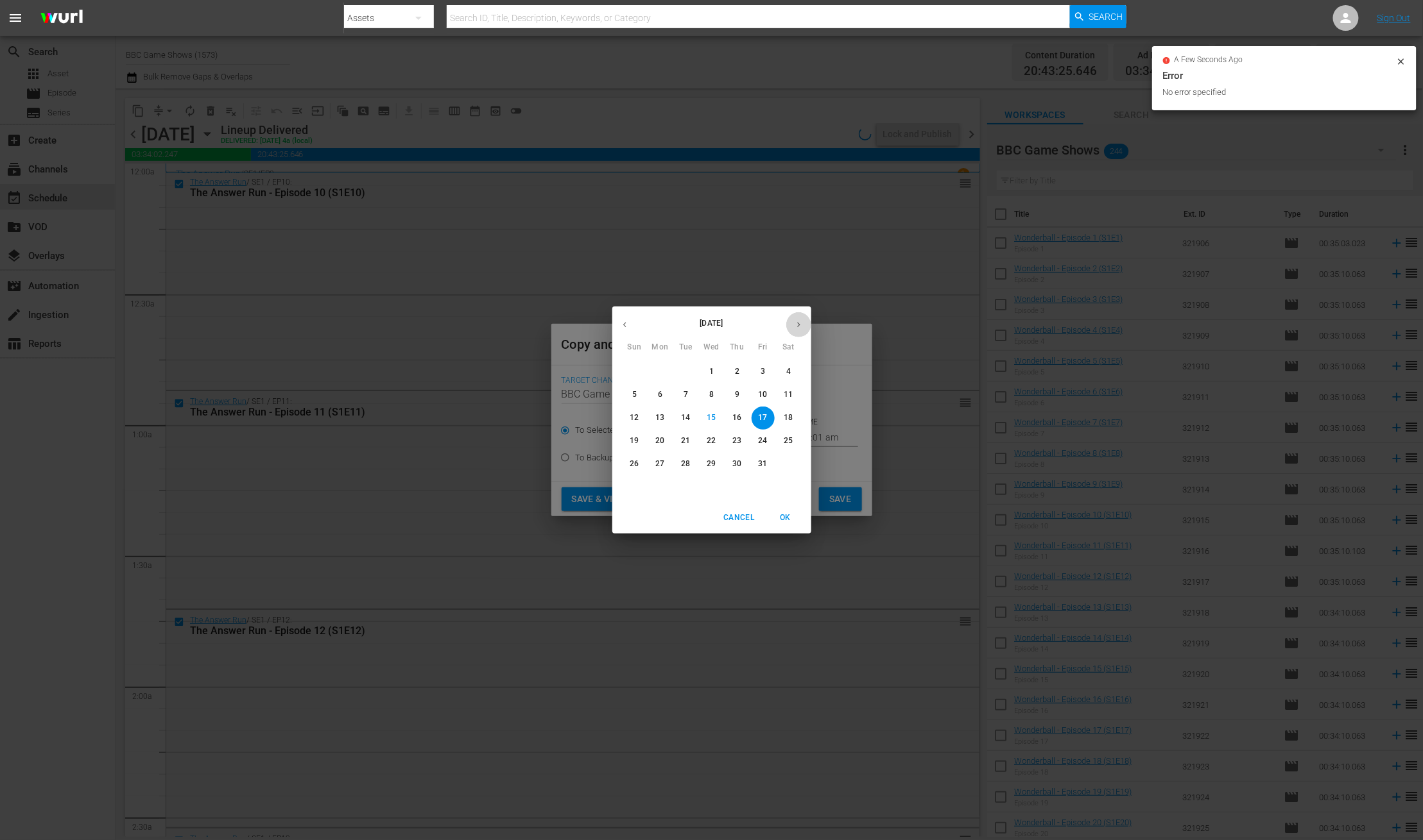
click at [794, 327] on icon "button" at bounding box center [798, 325] width 9 height 9
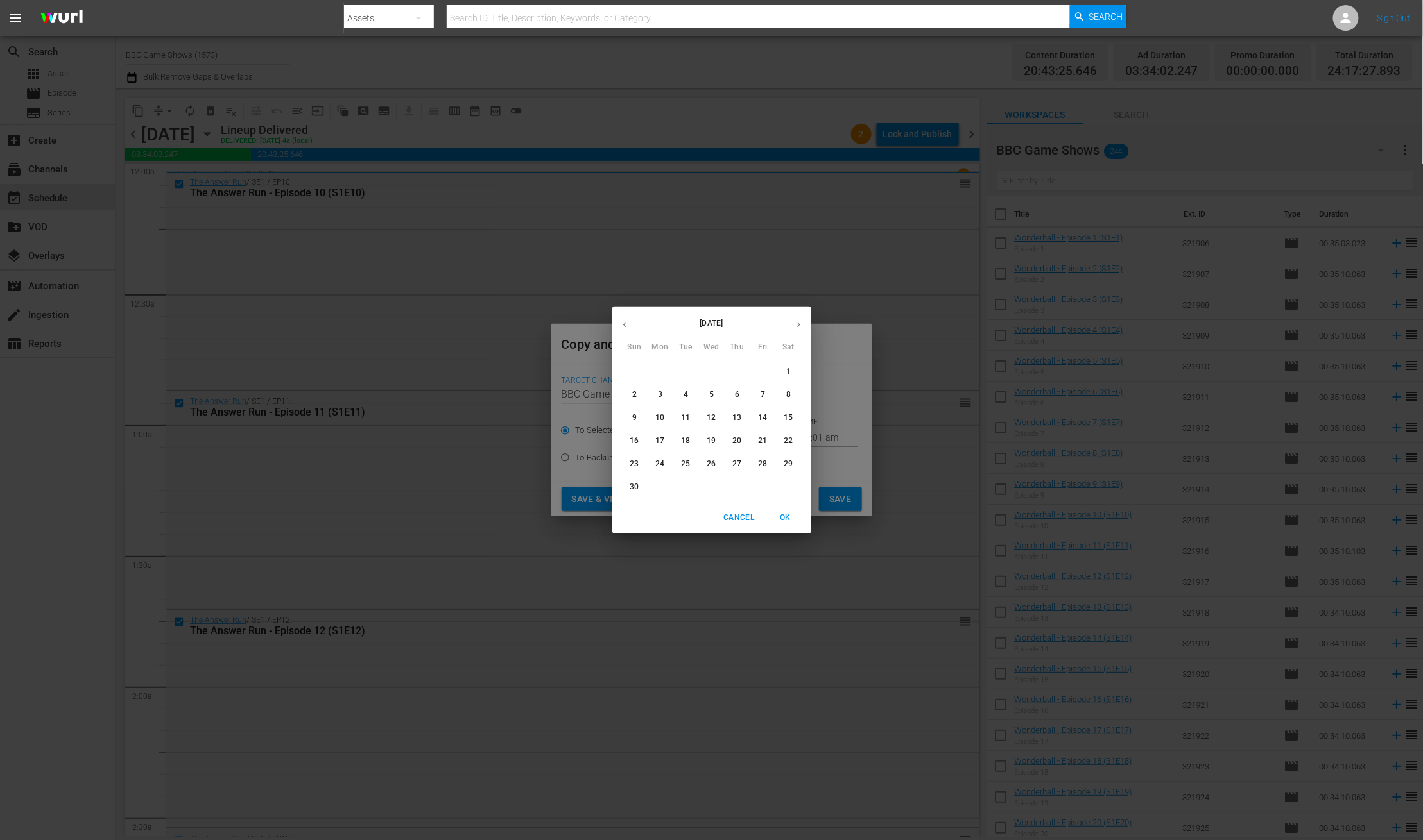
click at [710, 465] on p "26" at bounding box center [711, 464] width 9 height 11
type input "Nov 26th 2025"
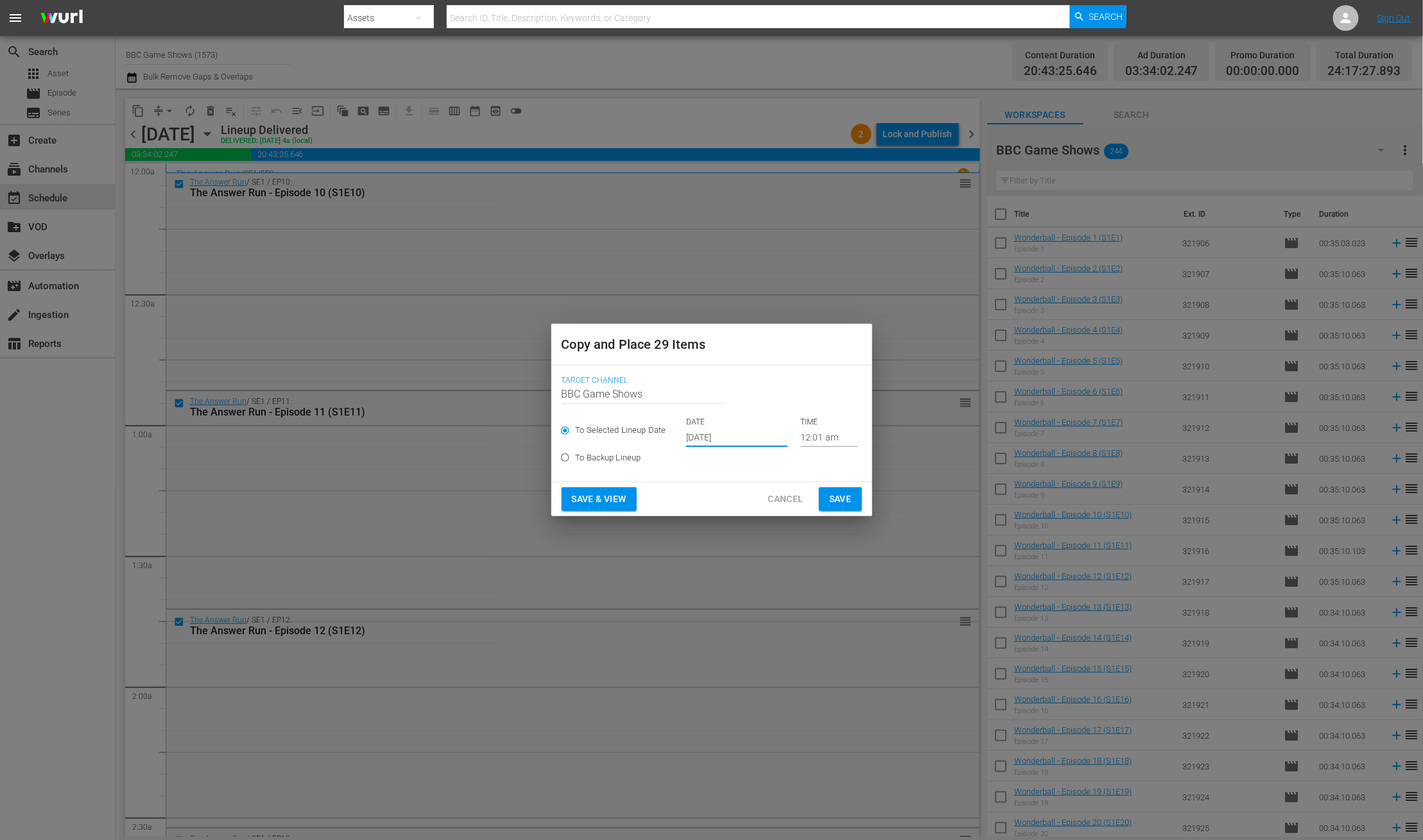
click at [835, 499] on span "Save" at bounding box center [840, 499] width 23 height 16
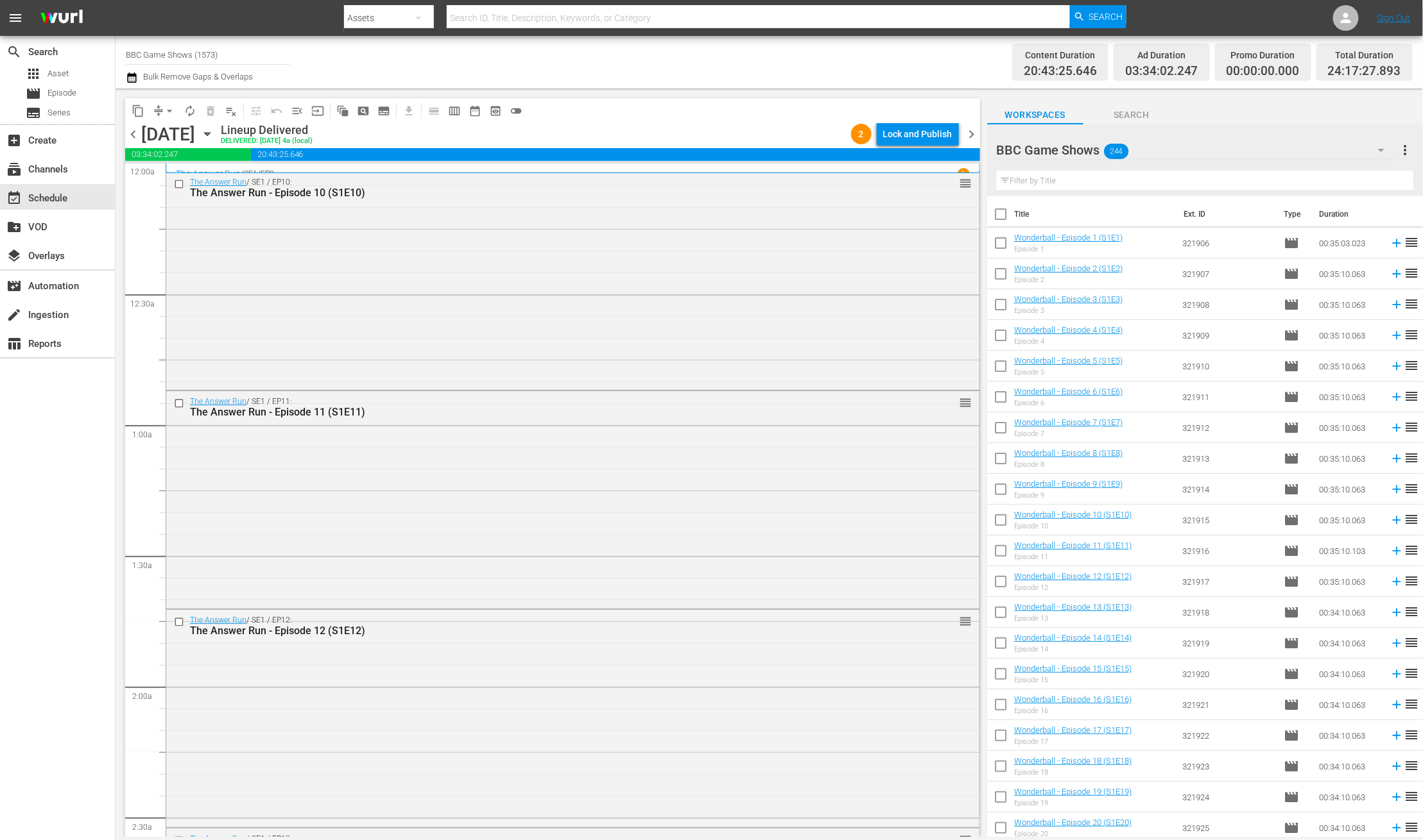
click at [974, 129] on span "chevron_right" at bounding box center [972, 134] width 16 height 16
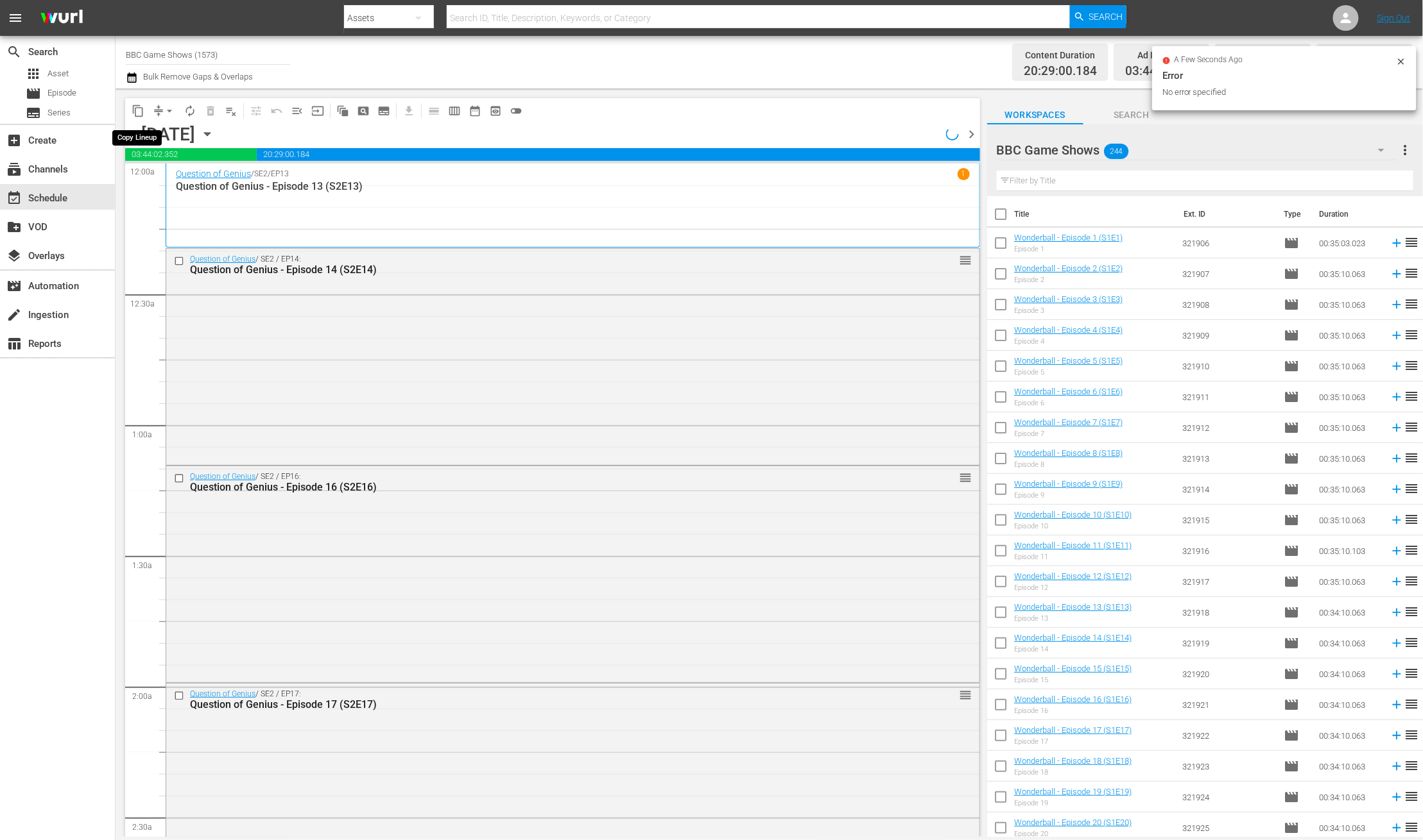
click at [139, 114] on span "content_copy" at bounding box center [138, 111] width 13 height 13
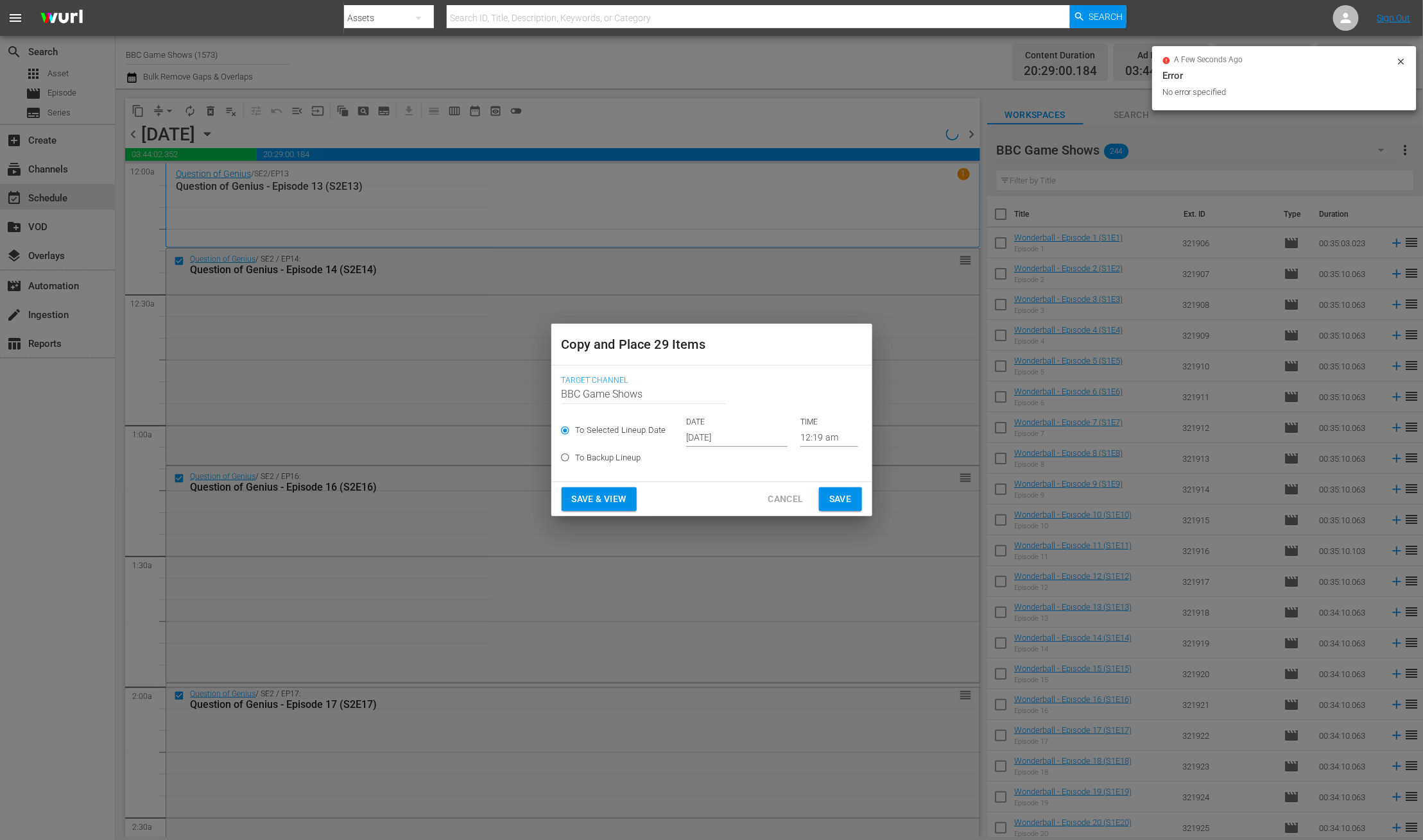
click at [700, 439] on input "Oct 17th 2025" at bounding box center [737, 437] width 102 height 20
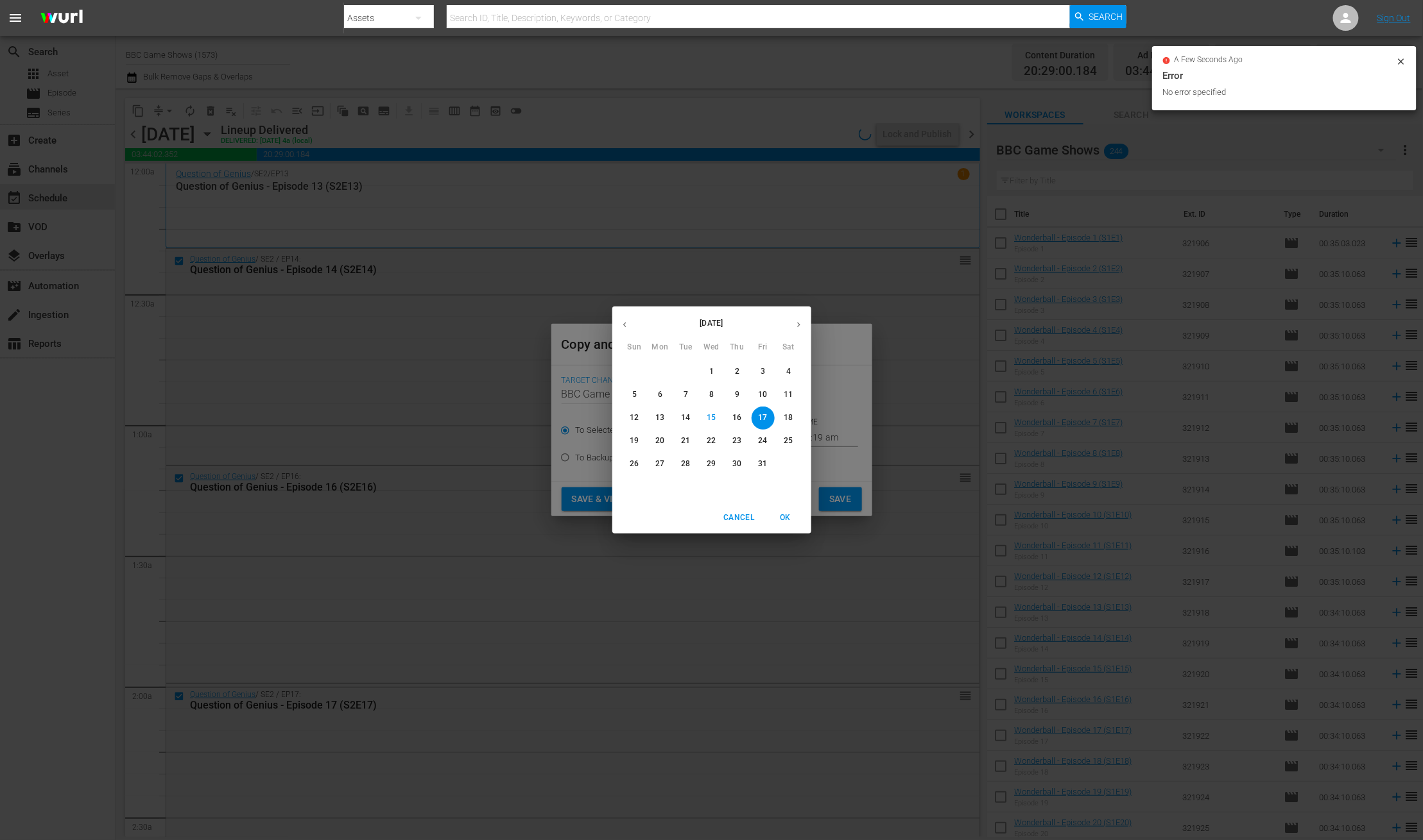
click at [798, 325] on icon "button" at bounding box center [798, 325] width 9 height 9
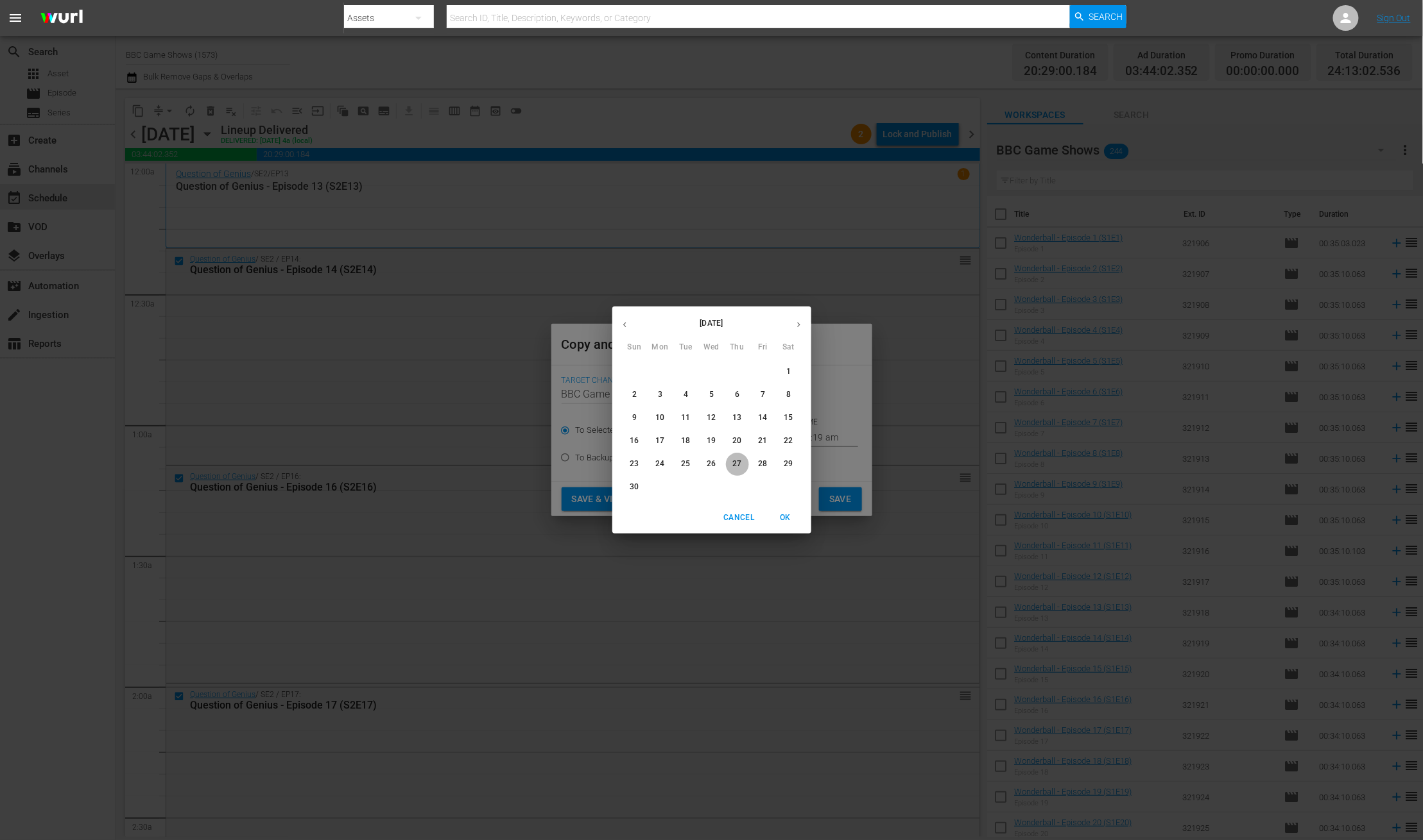
click at [733, 470] on button "27" at bounding box center [737, 465] width 23 height 23
type input "Nov 27th 2025"
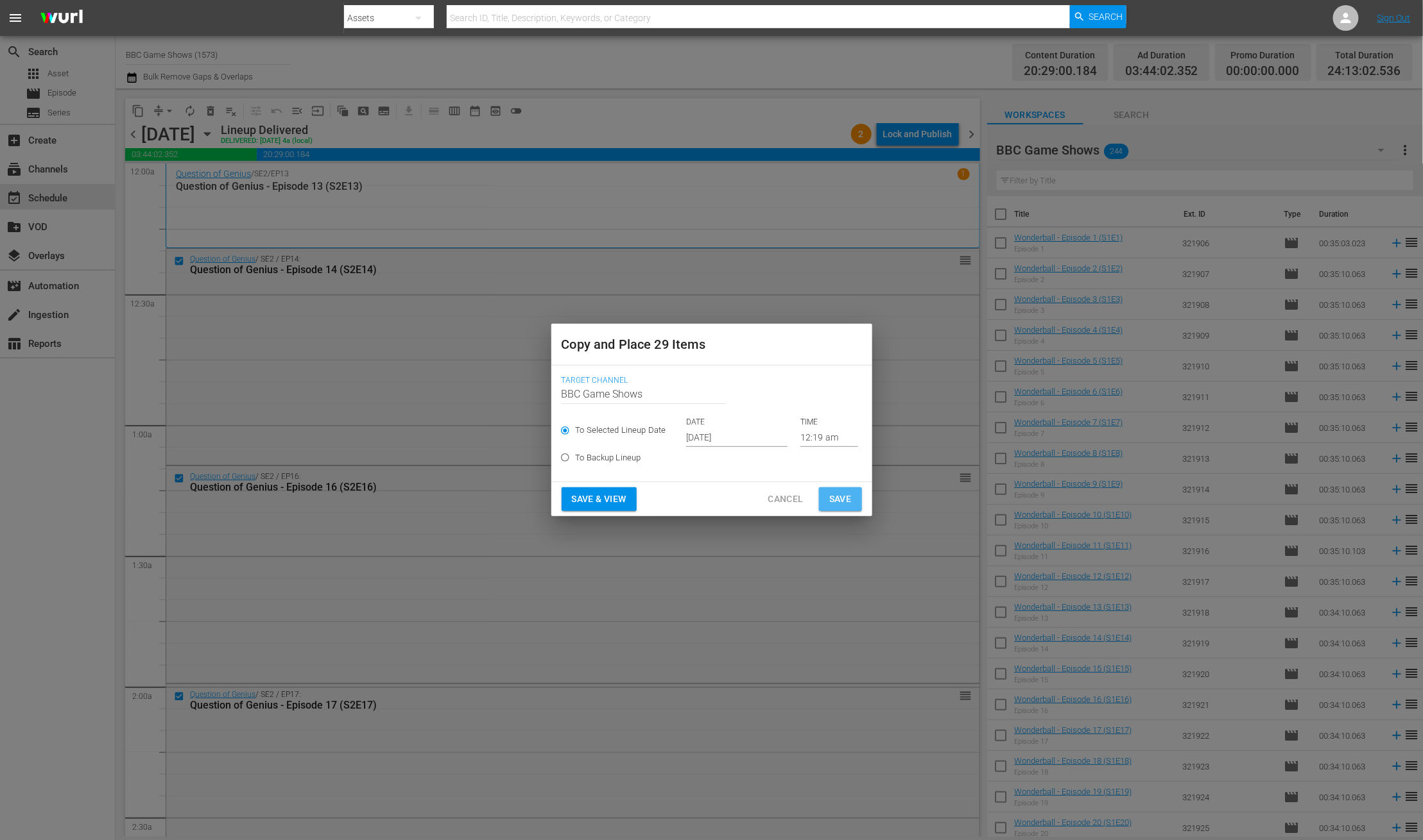
click at [840, 497] on span "Save" at bounding box center [840, 499] width 23 height 16
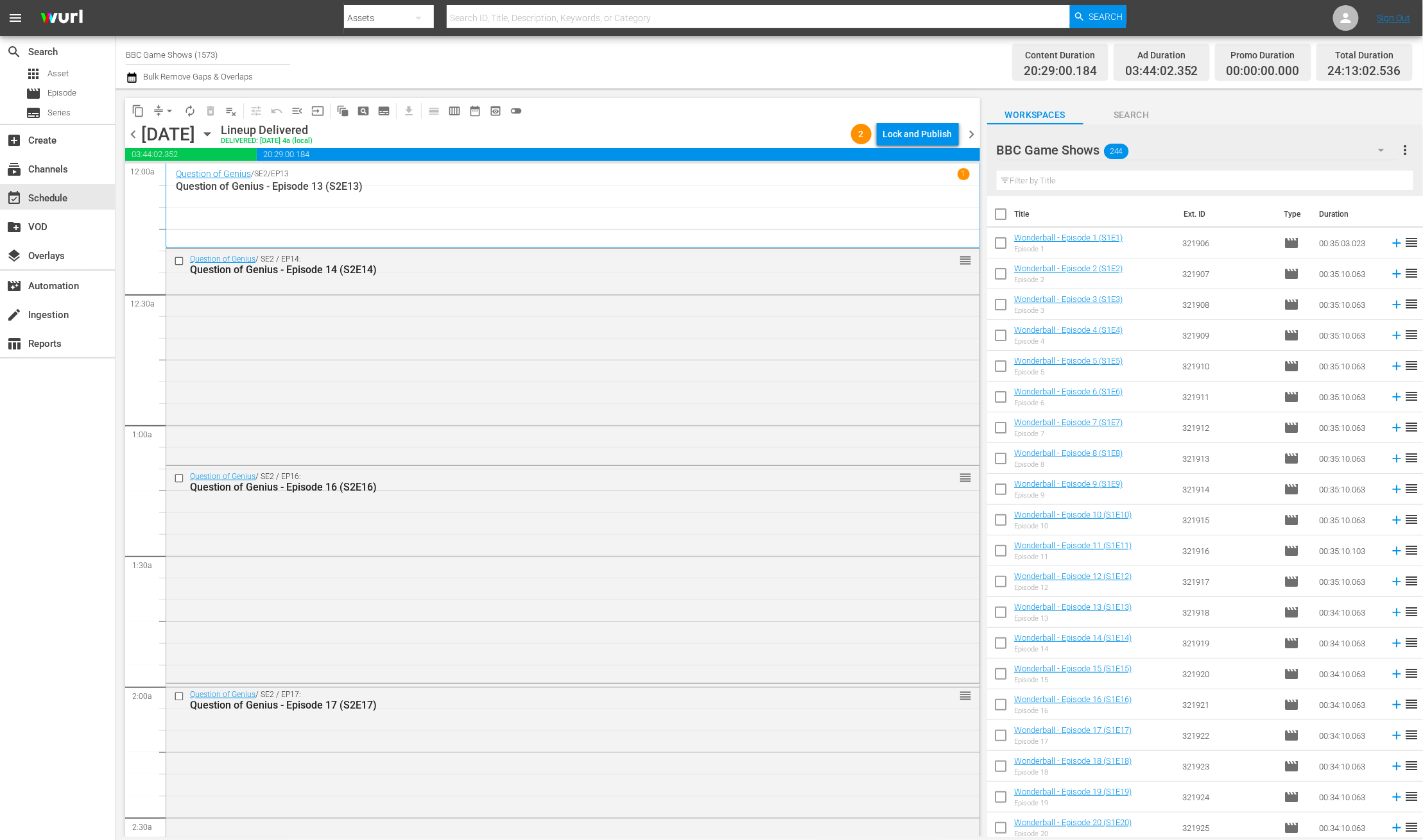
click at [969, 130] on span "chevron_right" at bounding box center [972, 134] width 16 height 16
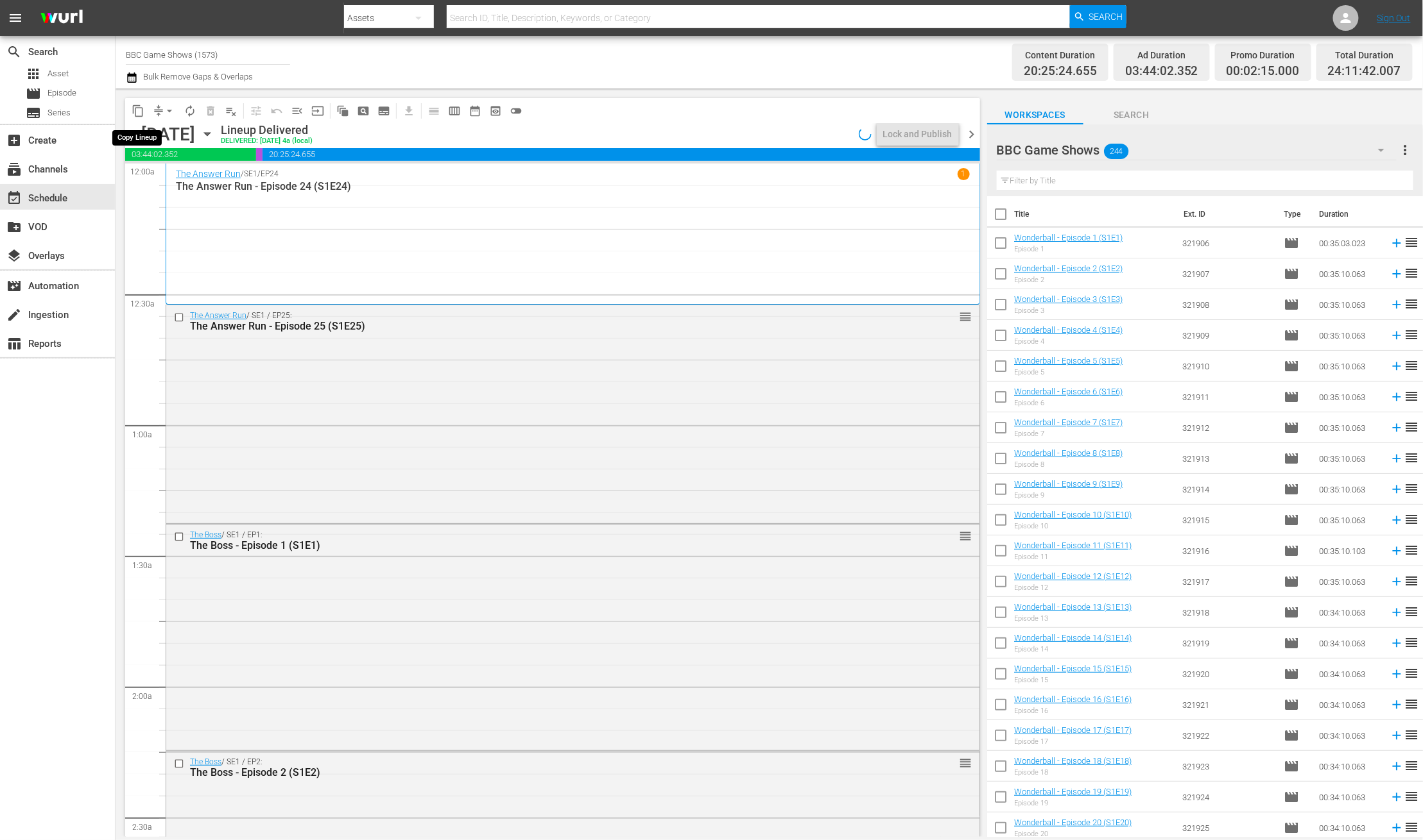
click at [137, 110] on span "content_copy" at bounding box center [138, 111] width 13 height 13
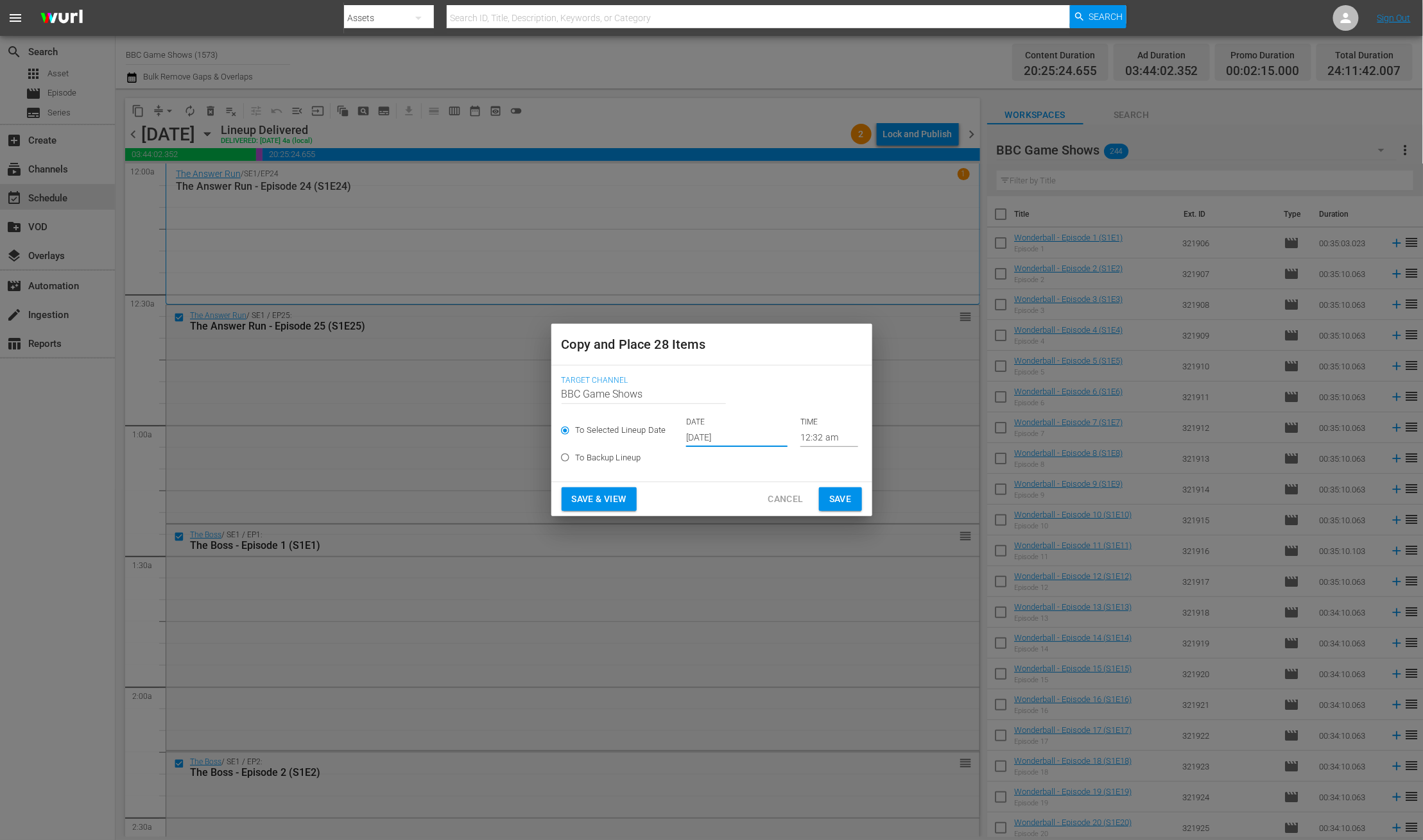
click at [713, 432] on input "Oct 17th 2025" at bounding box center [737, 437] width 102 height 20
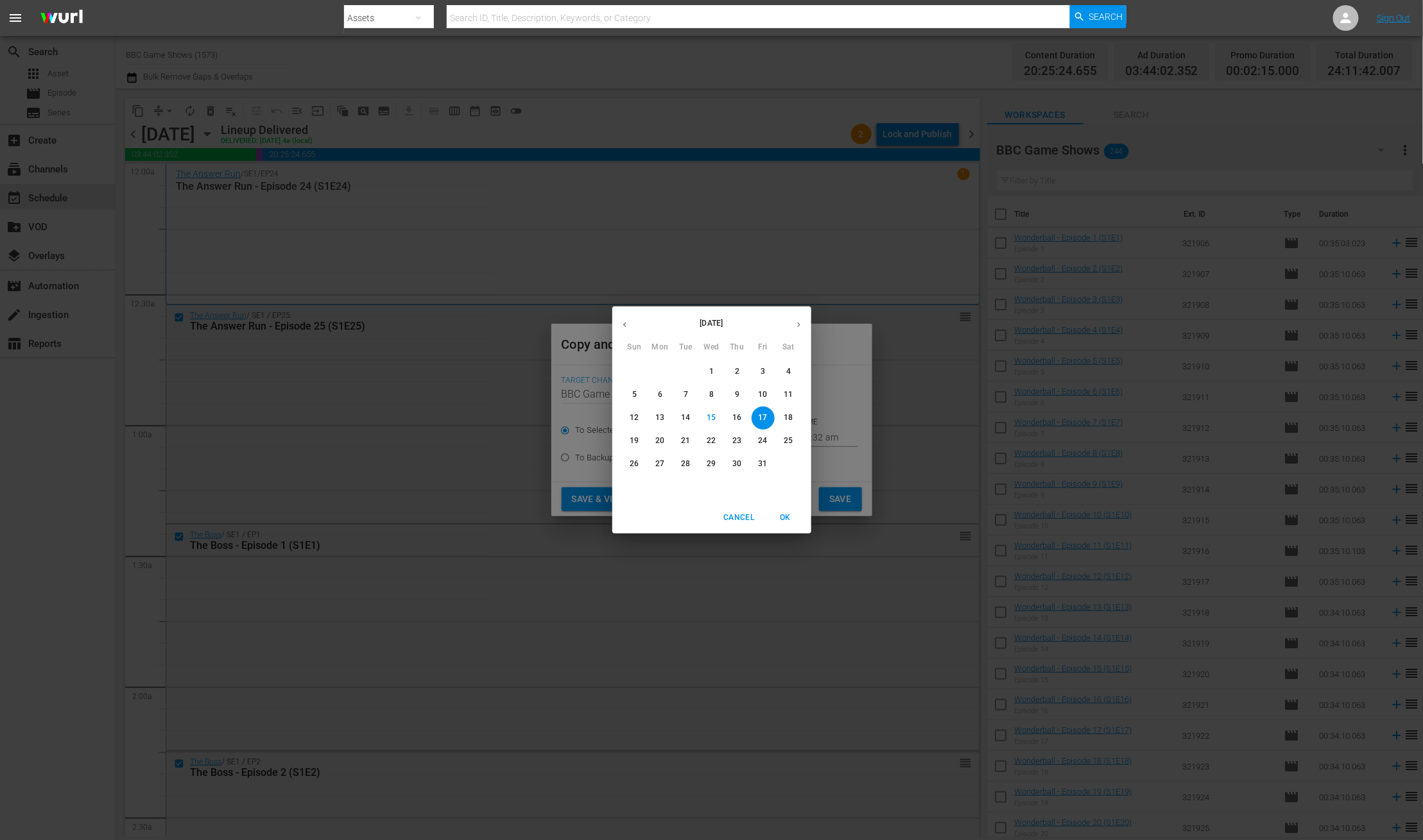
click at [803, 322] on button "button" at bounding box center [798, 325] width 25 height 25
click at [760, 466] on p "28" at bounding box center [762, 464] width 9 height 11
type input "Nov 28th 2025"
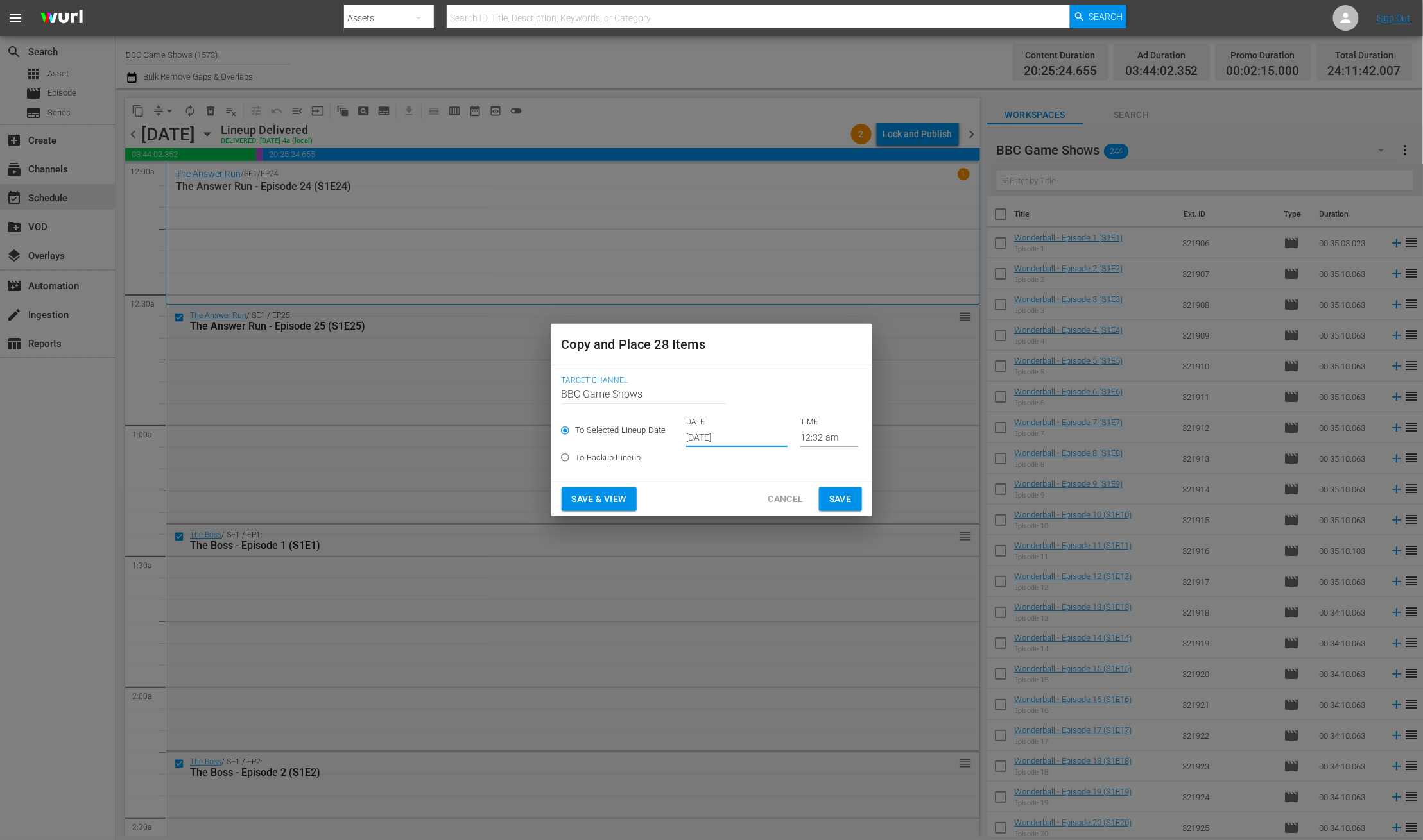
click at [829, 495] on span "Save" at bounding box center [840, 499] width 23 height 16
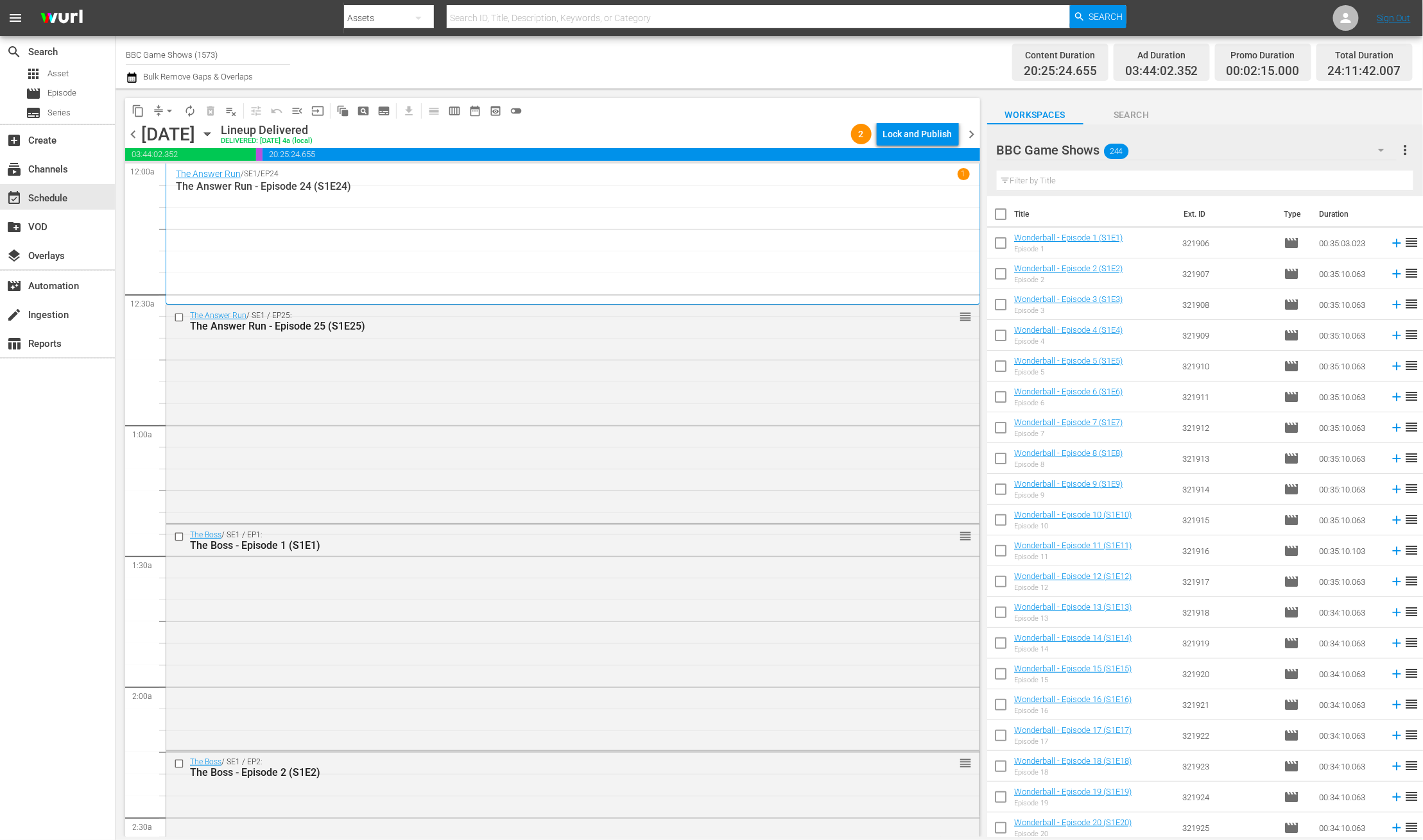
drag, startPoint x: 969, startPoint y: 146, endPoint x: 973, endPoint y: 139, distance: 8.1
click at [972, 140] on div "chevron_left Monday, July 28th July 28th Lineup Delivered DELIVERED: 7/27 @ 4a …" at bounding box center [552, 136] width 855 height 25
click at [973, 139] on span "chevron_right" at bounding box center [972, 134] width 16 height 16
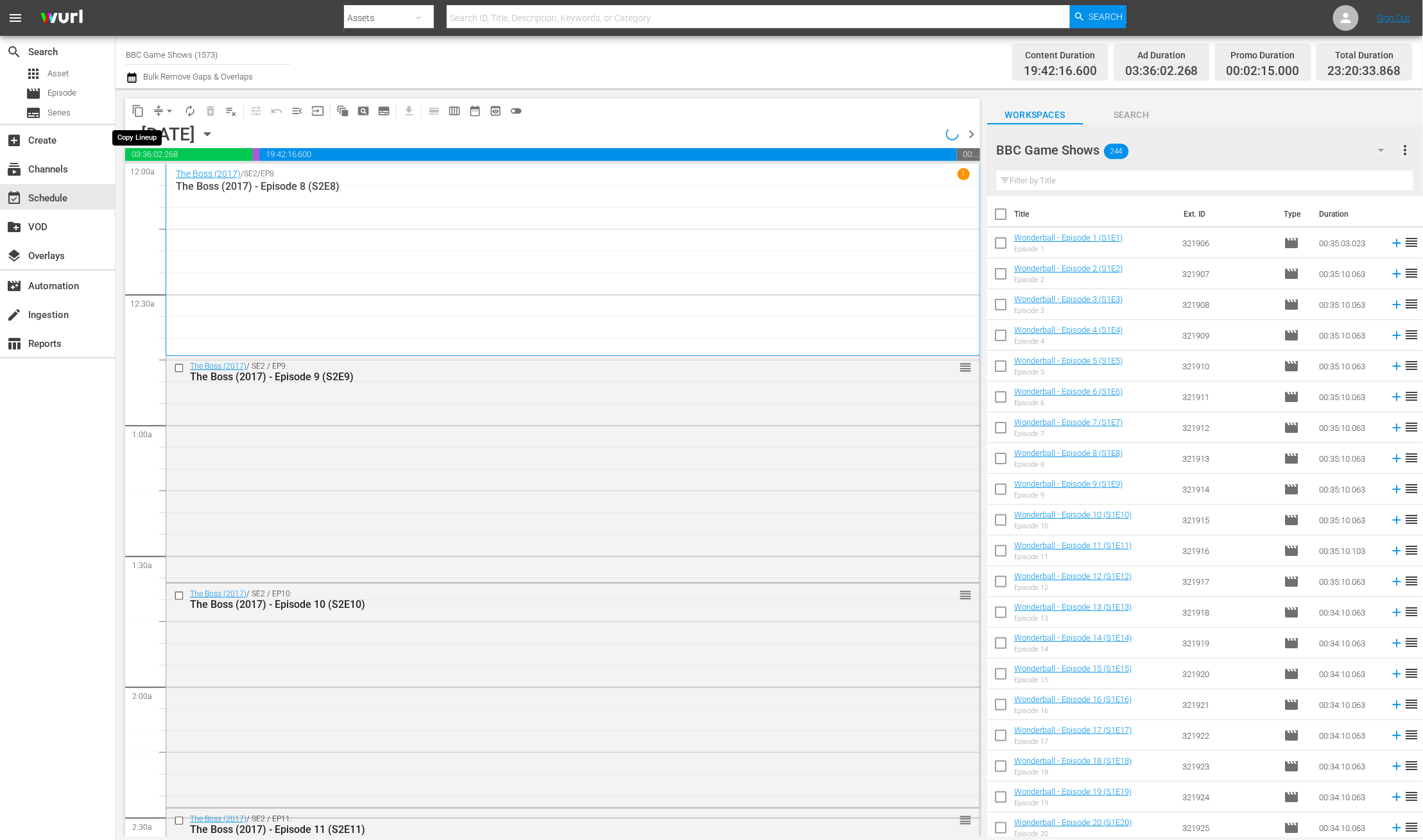
click at [140, 108] on span "content_copy" at bounding box center [138, 111] width 13 height 13
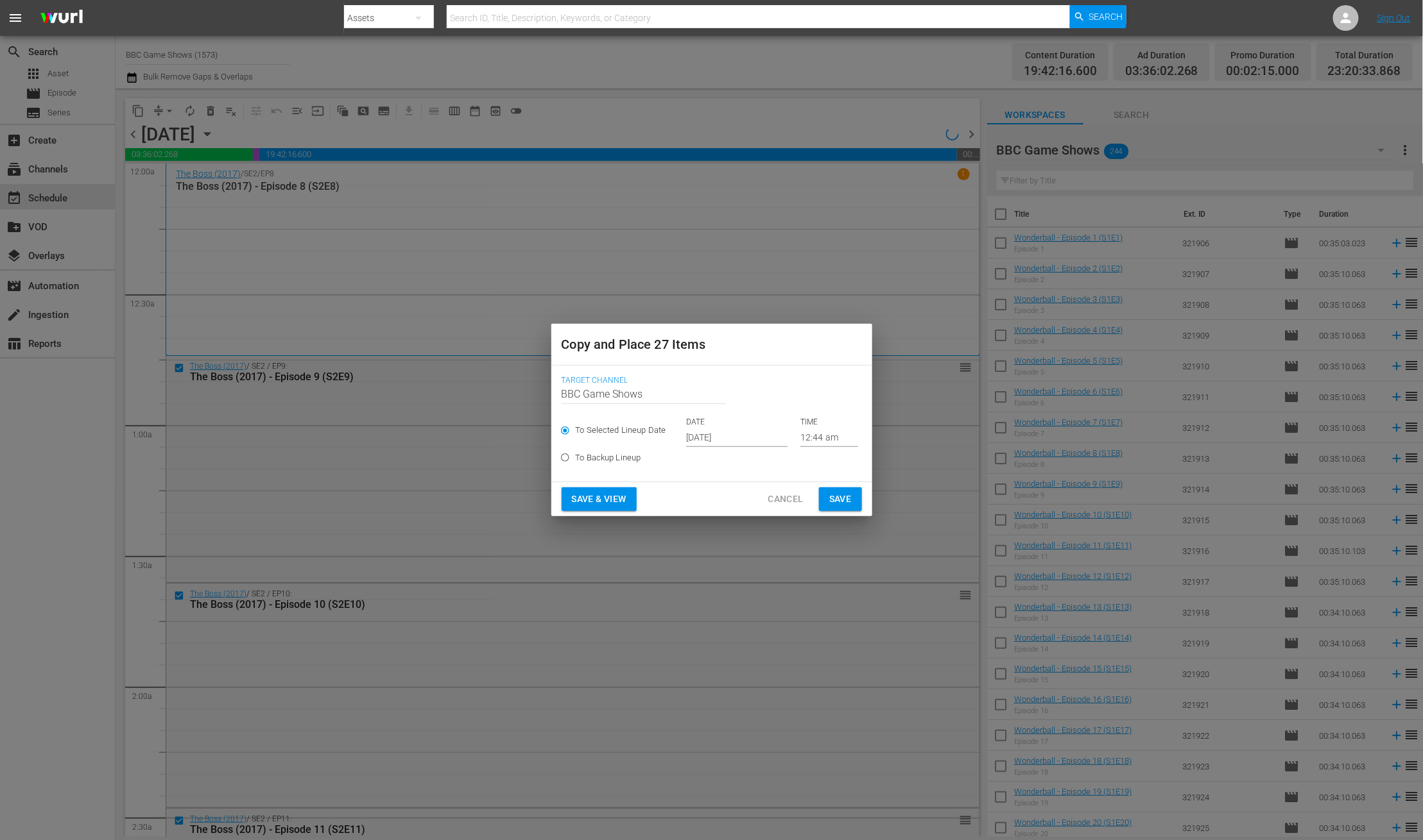
click at [691, 438] on input "Oct 17th 2025" at bounding box center [737, 437] width 102 height 20
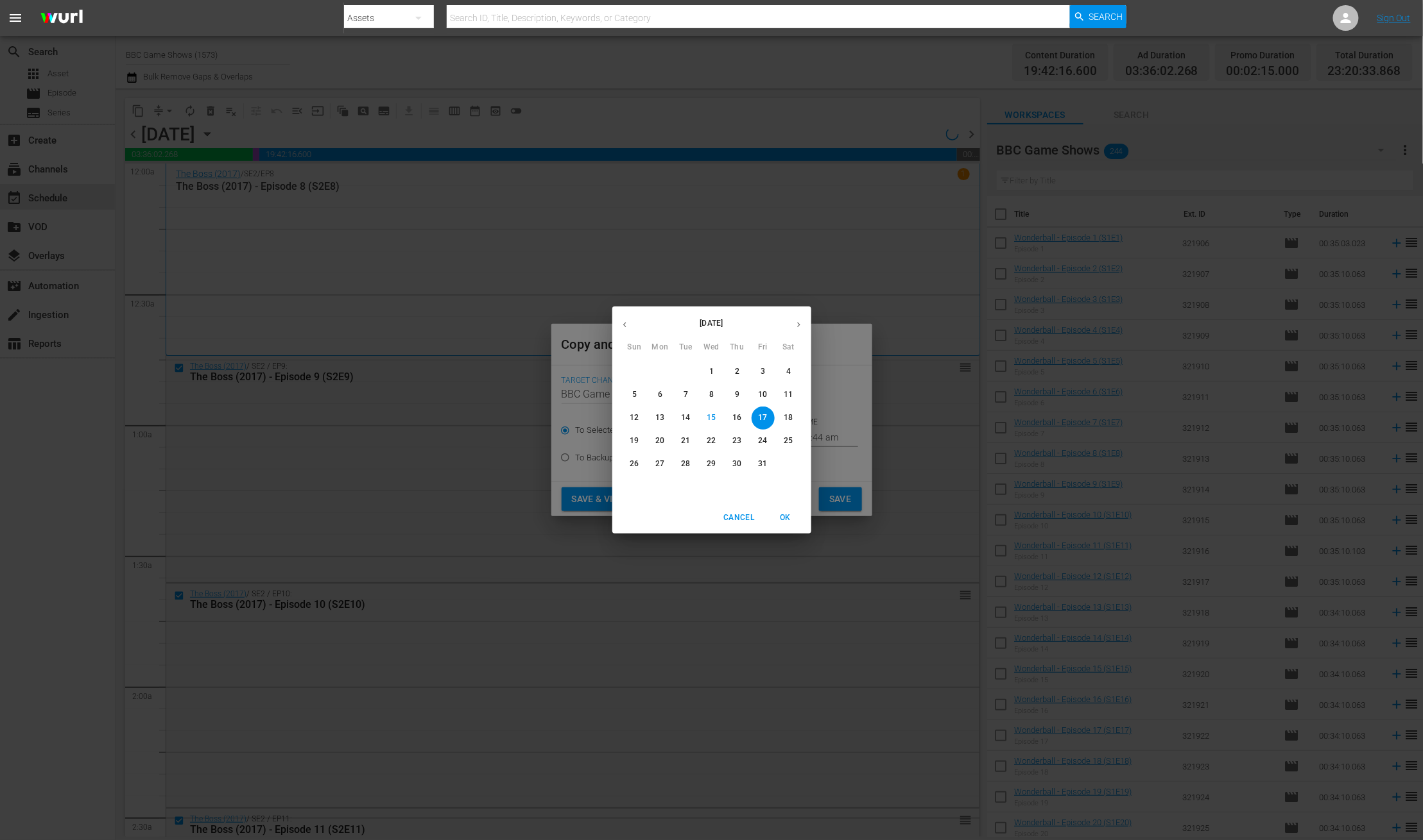
click at [803, 323] on button "button" at bounding box center [798, 325] width 25 height 25
click at [787, 461] on p "29" at bounding box center [788, 464] width 9 height 11
type input "Nov 29th 2025"
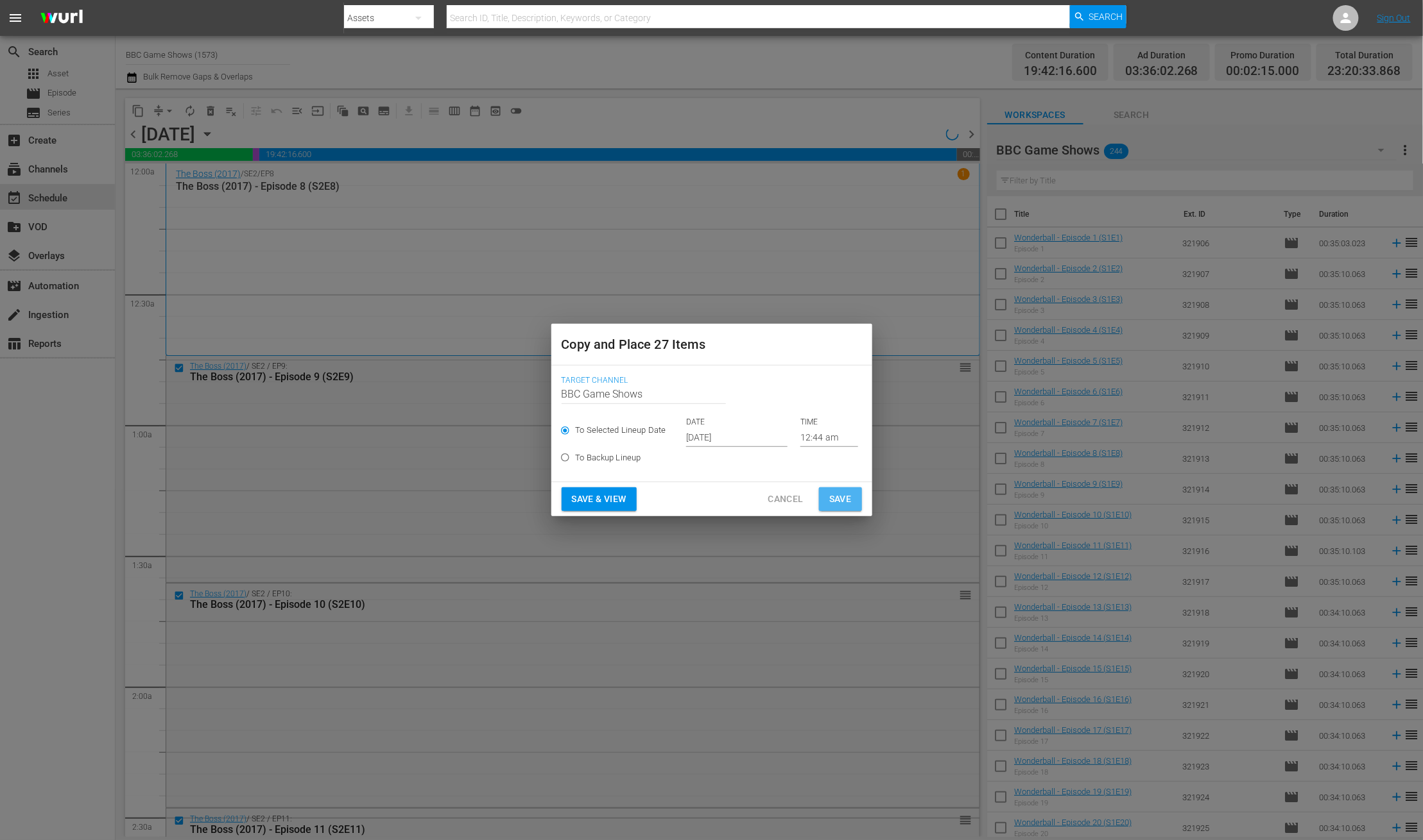
click at [837, 495] on span "Save" at bounding box center [840, 499] width 23 height 16
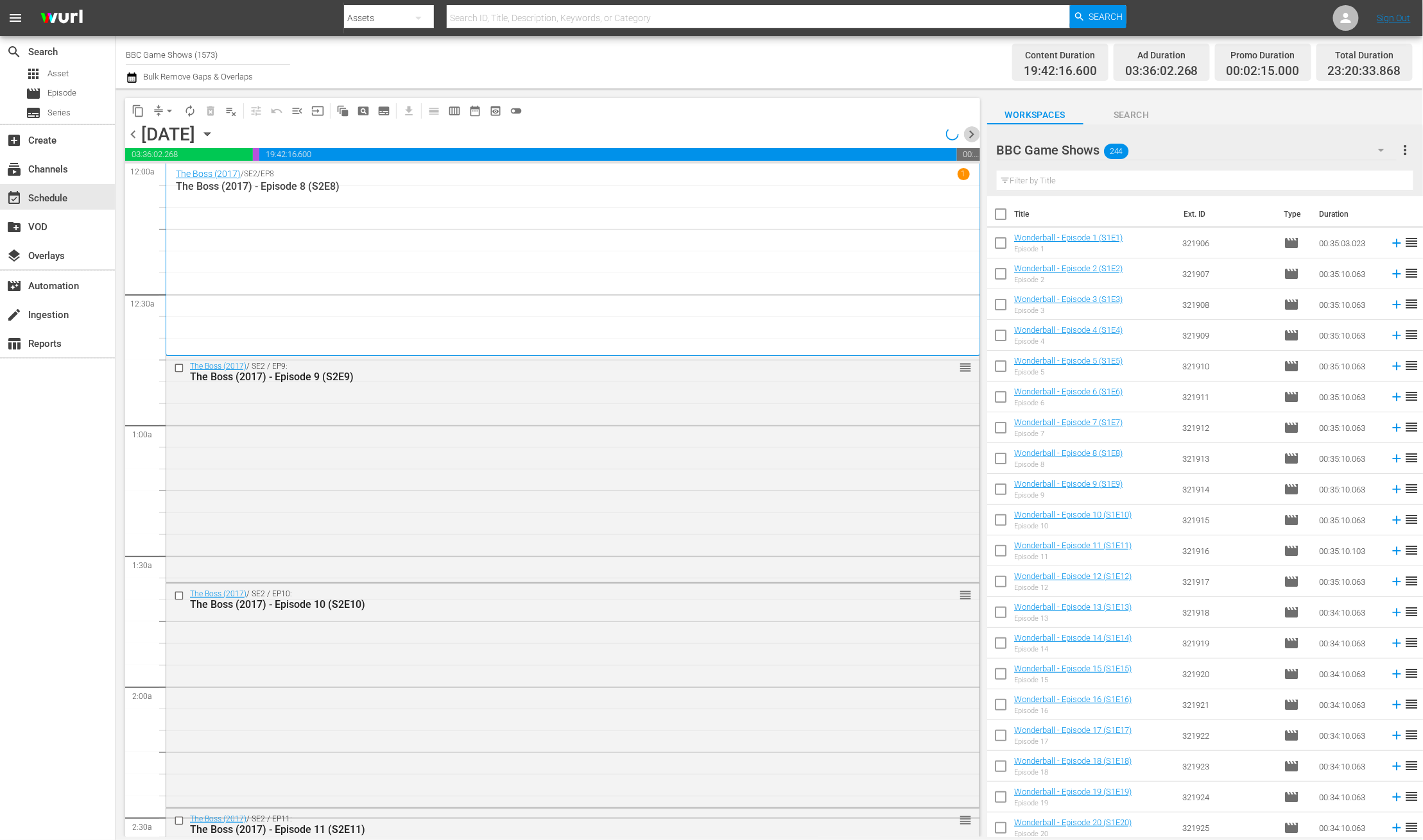
click at [977, 131] on span "chevron_right" at bounding box center [972, 134] width 16 height 16
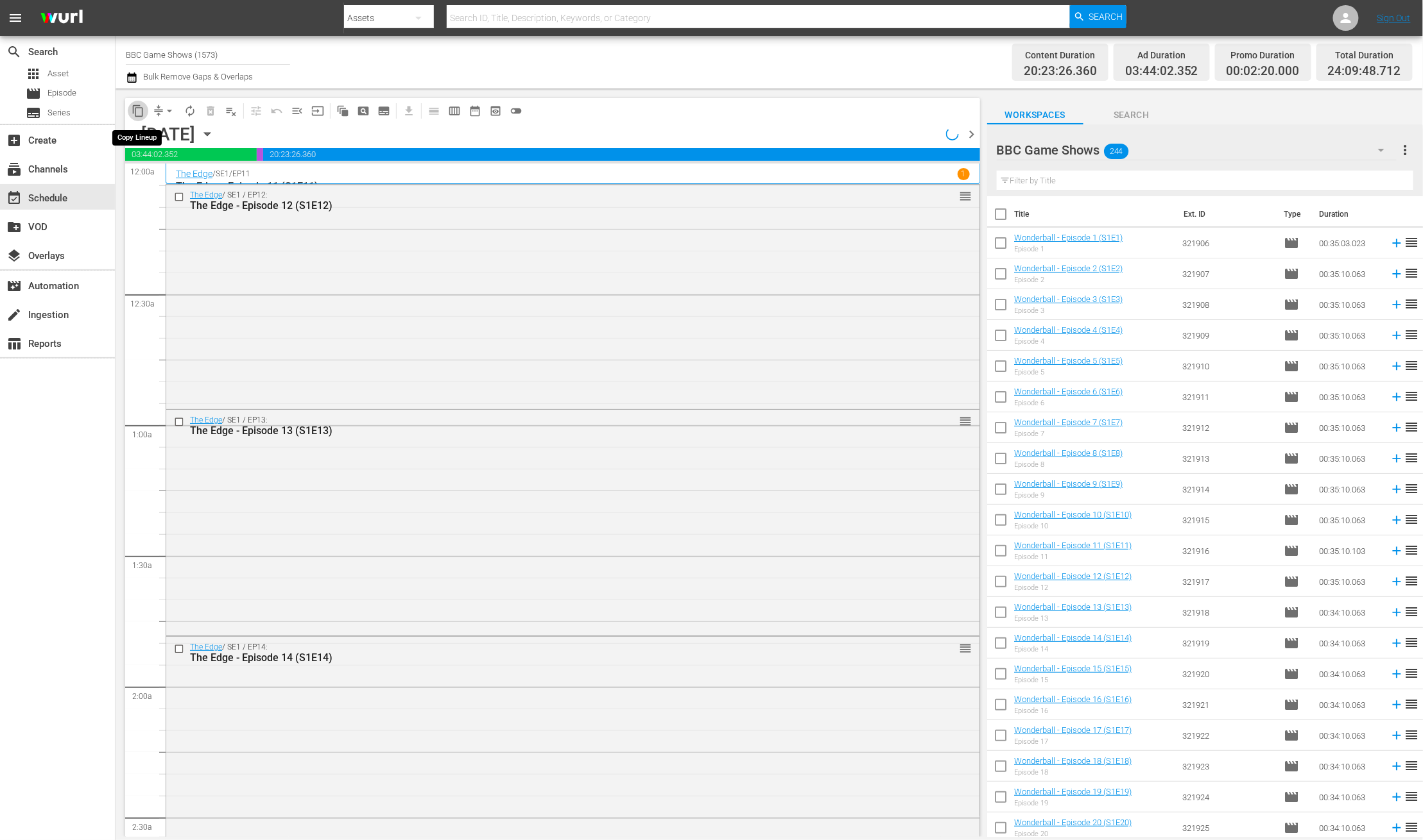
click at [139, 113] on span "content_copy" at bounding box center [138, 111] width 13 height 13
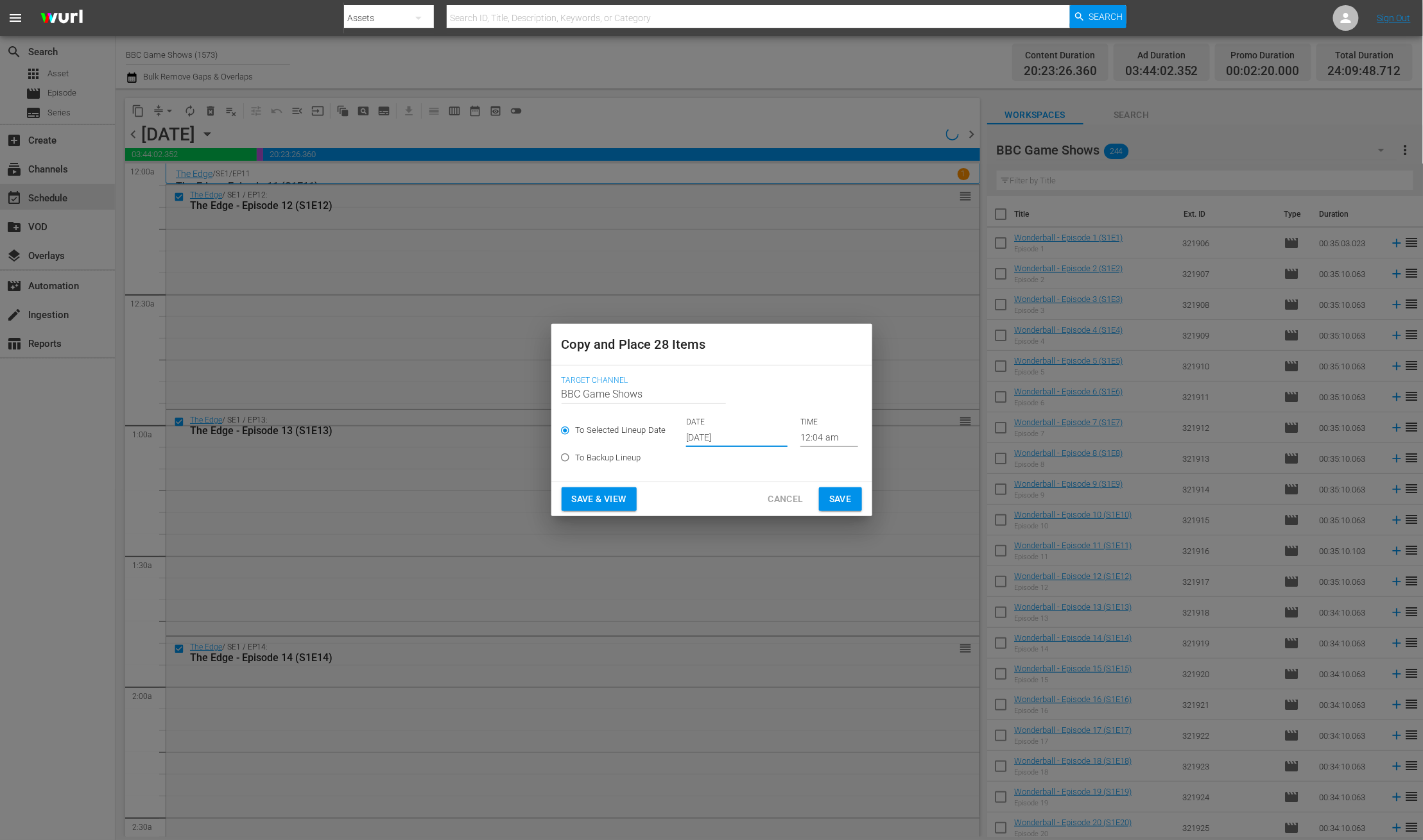
click at [705, 435] on input "Oct 17th 2025" at bounding box center [737, 437] width 102 height 20
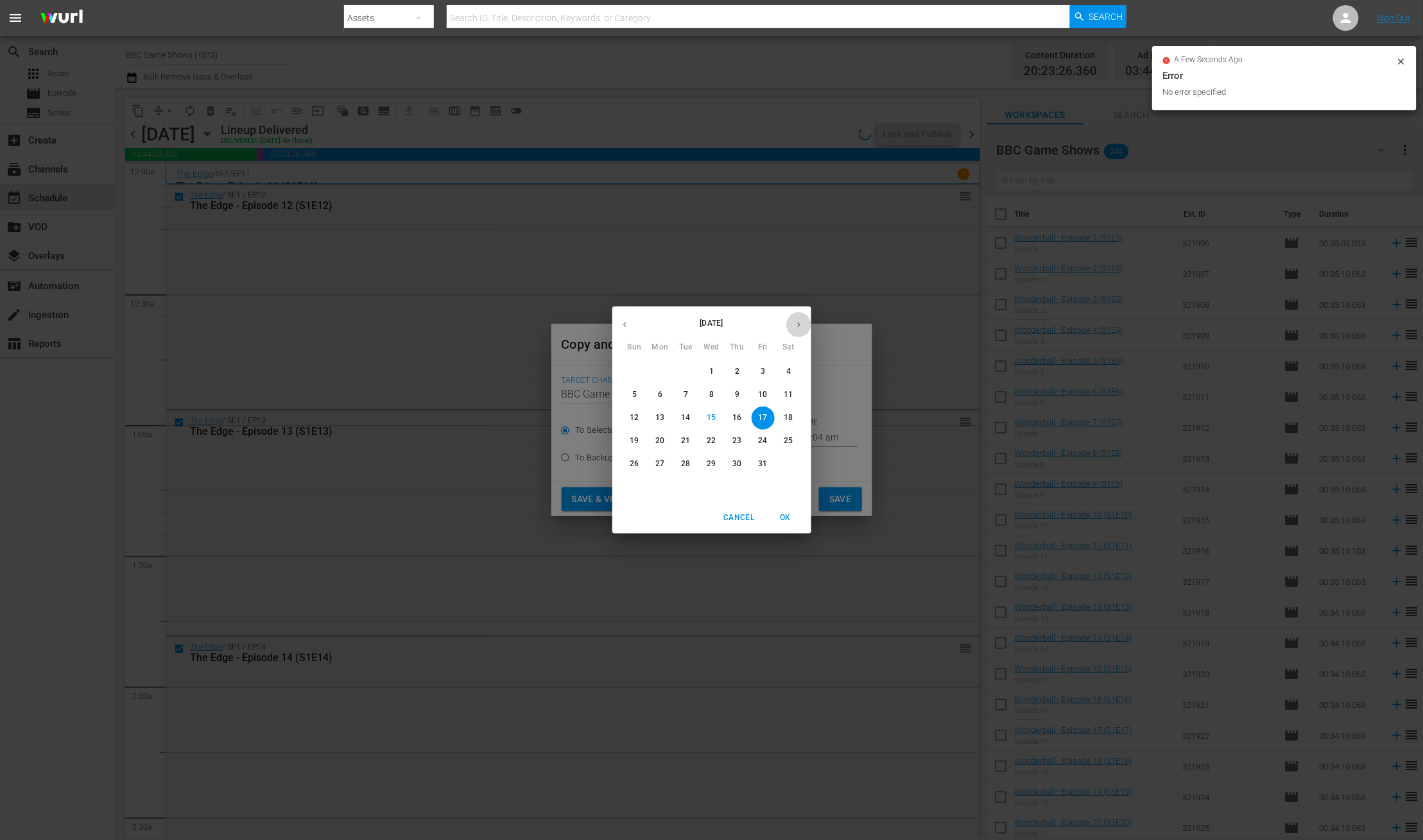
click at [798, 322] on icon "button" at bounding box center [798, 325] width 9 height 9
click at [631, 488] on p "30" at bounding box center [634, 486] width 9 height 11
type input "Nov 30th 2025"
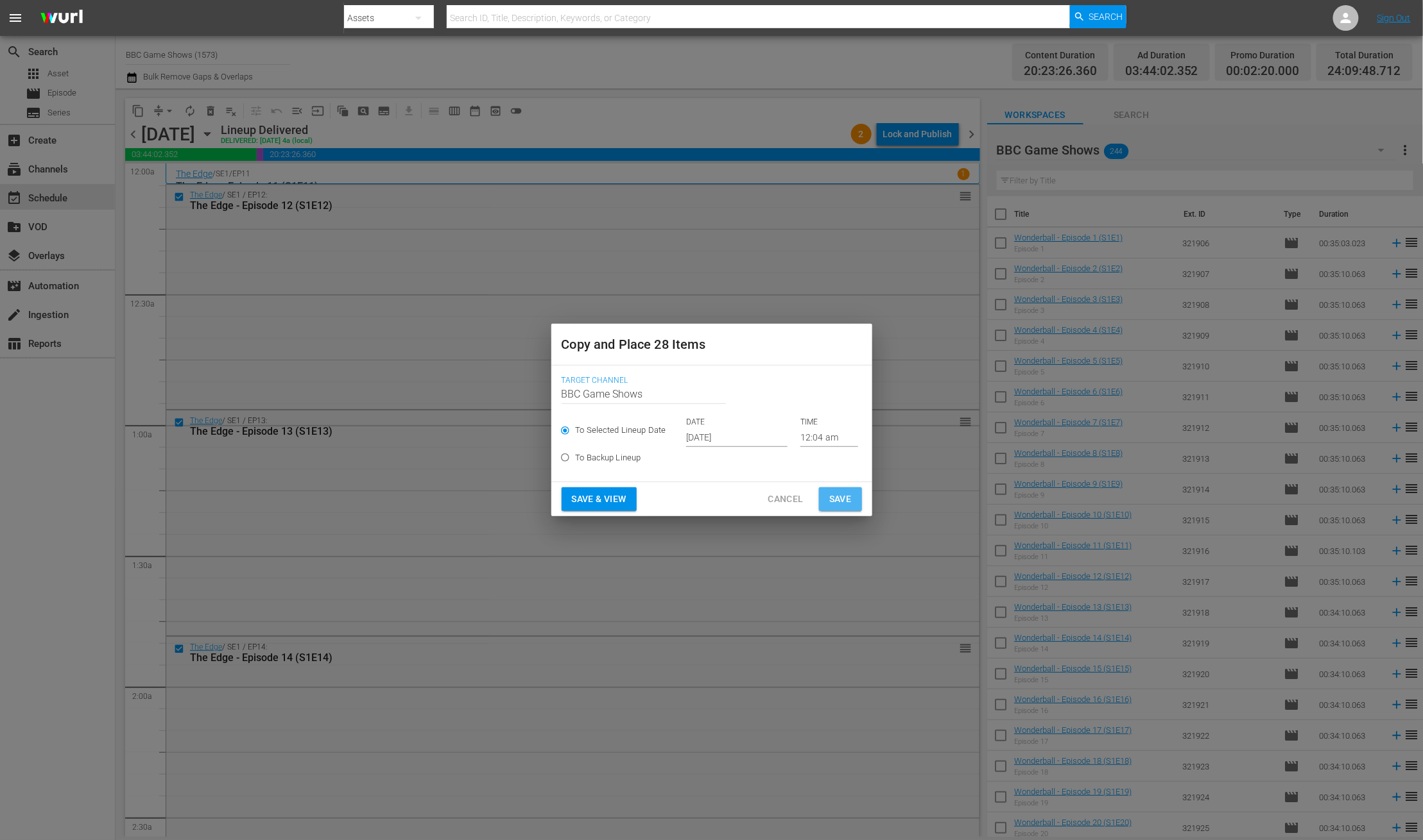
click at [845, 493] on span "Save" at bounding box center [840, 499] width 23 height 16
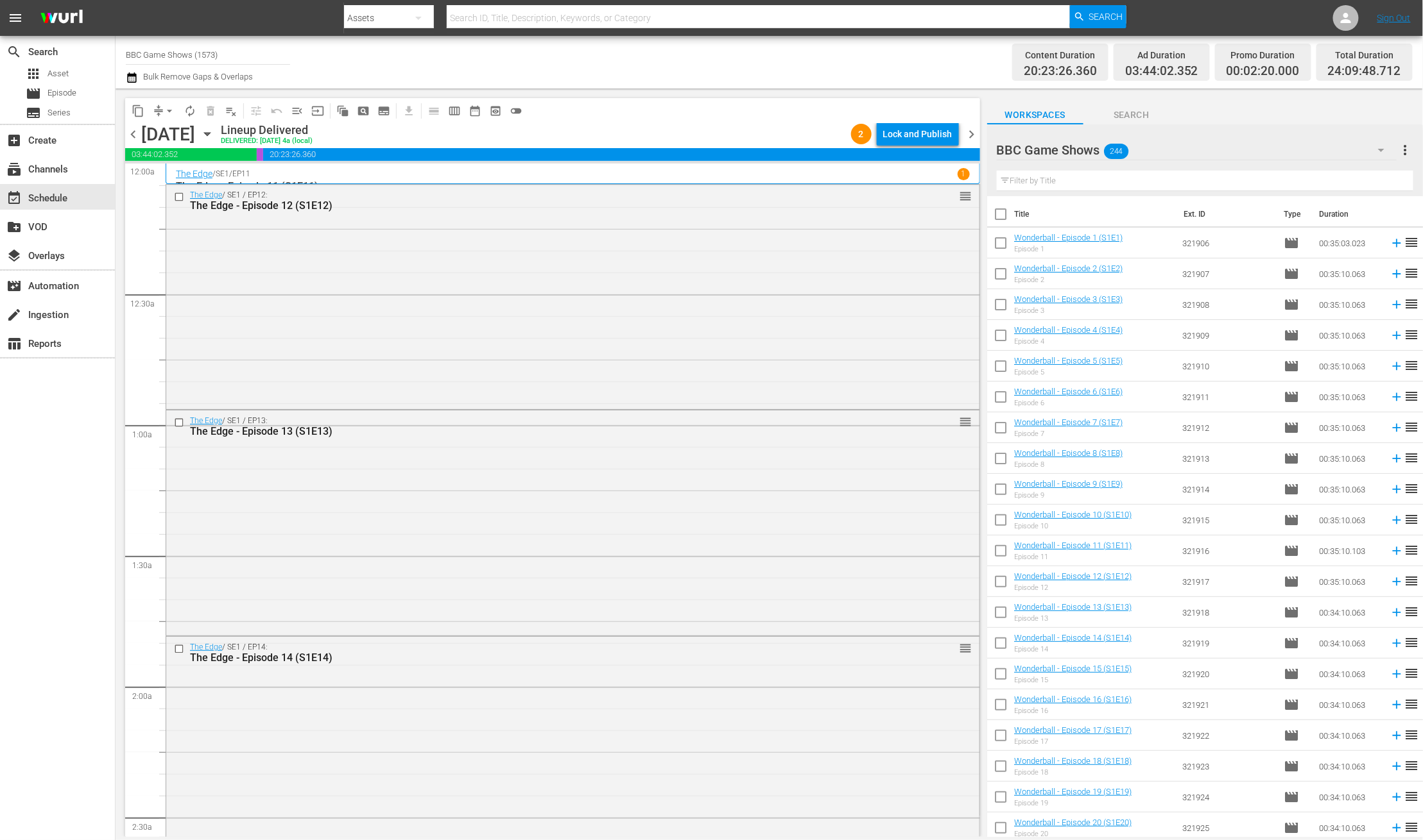
click at [214, 134] on icon "button" at bounding box center [207, 134] width 14 height 14
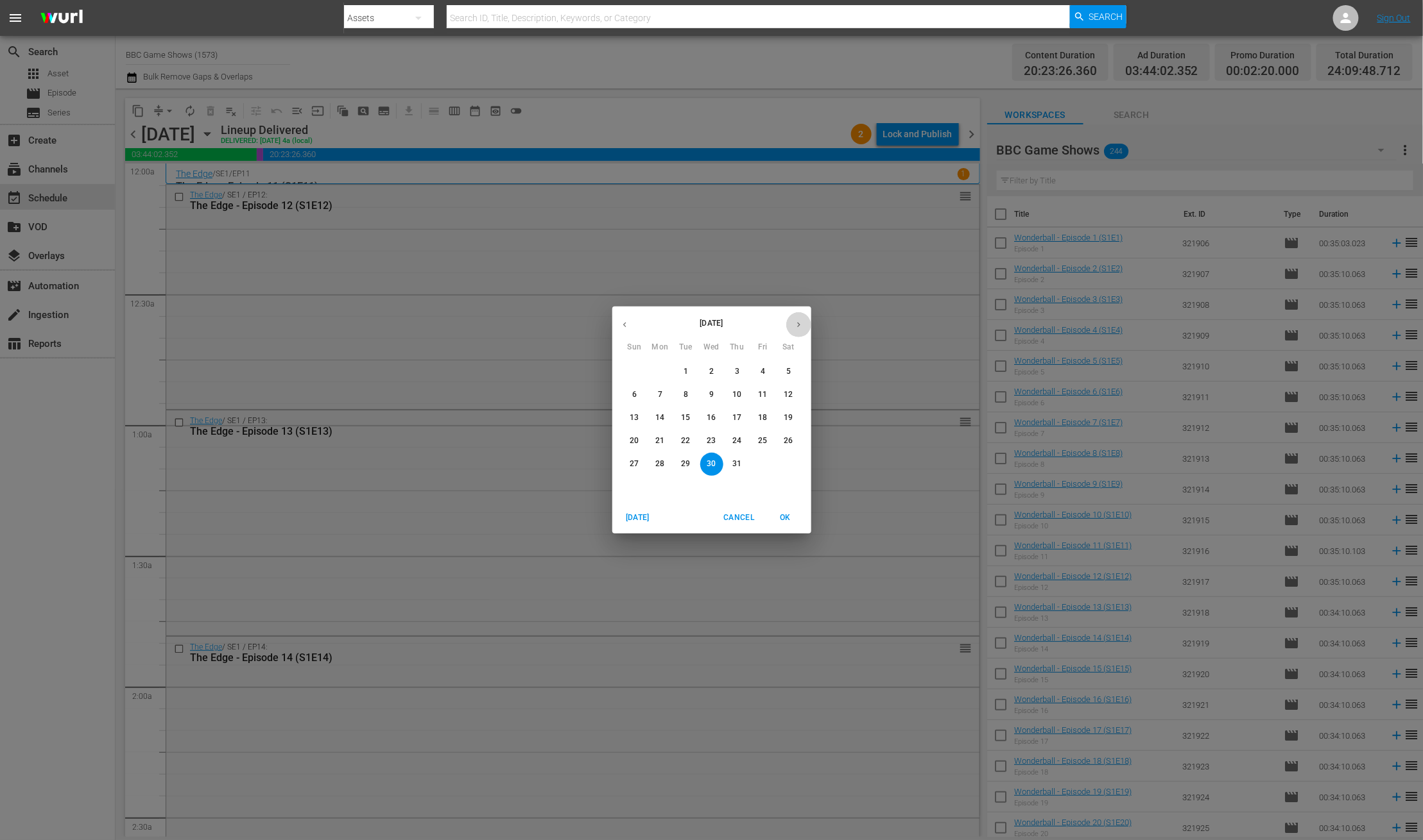
click at [795, 325] on icon "button" at bounding box center [798, 325] width 9 height 9
click at [795, 324] on icon "button" at bounding box center [798, 325] width 9 height 9
click at [713, 417] on p "12" at bounding box center [711, 417] width 9 height 11
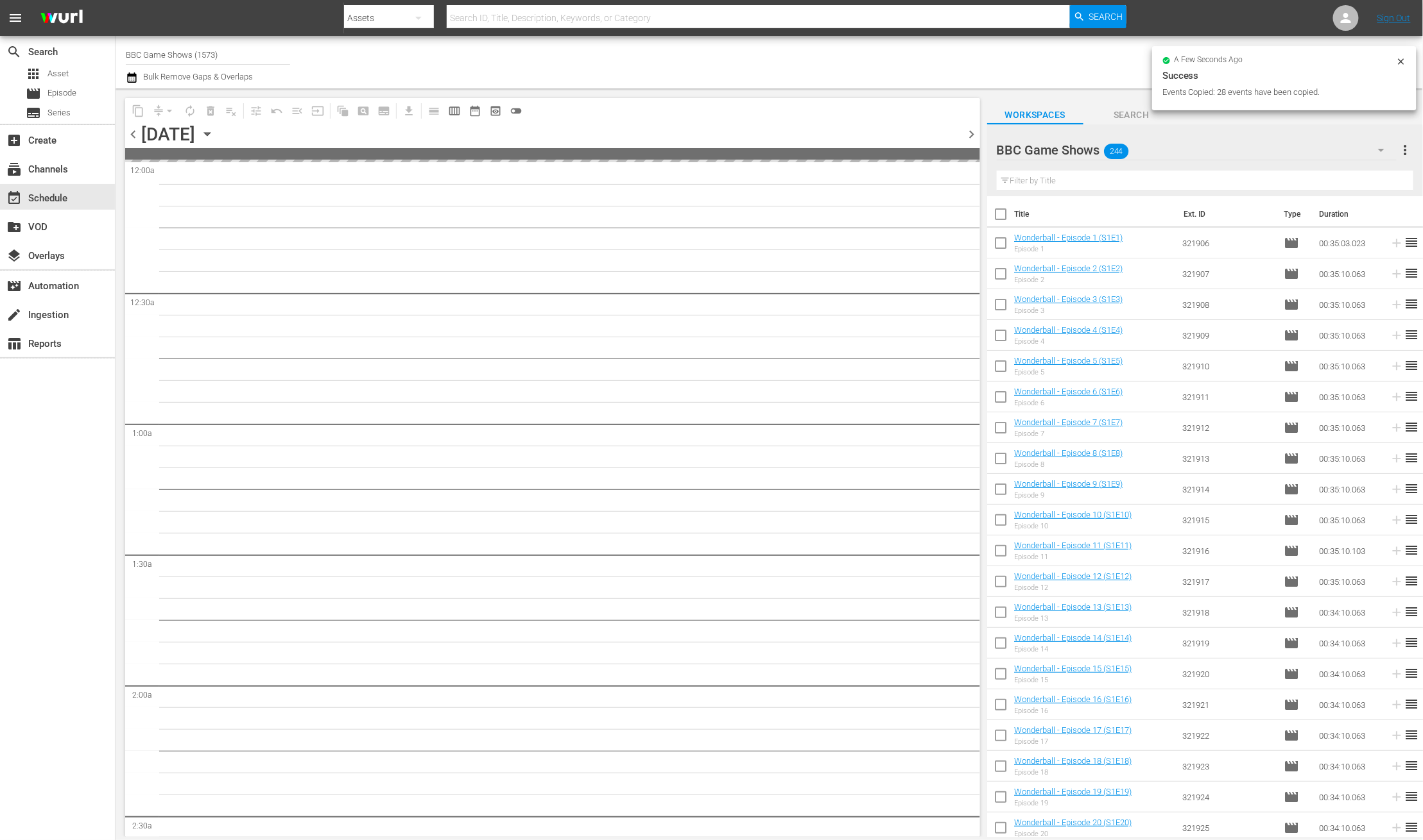
click at [131, 75] on icon "button" at bounding box center [131, 78] width 9 height 10
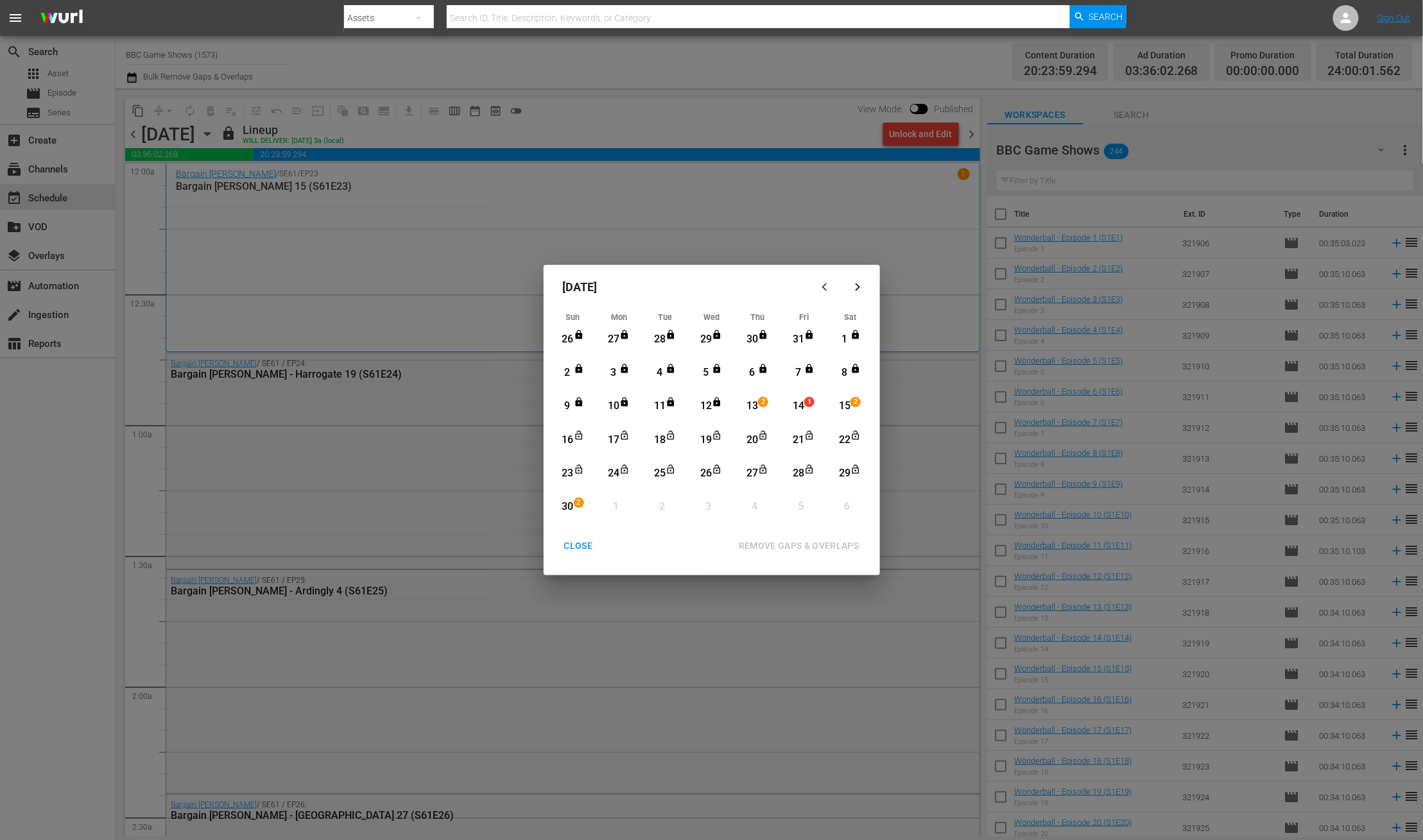
click at [758, 408] on div "13" at bounding box center [752, 407] width 16 height 15
click at [569, 507] on div "30" at bounding box center [567, 507] width 16 height 15
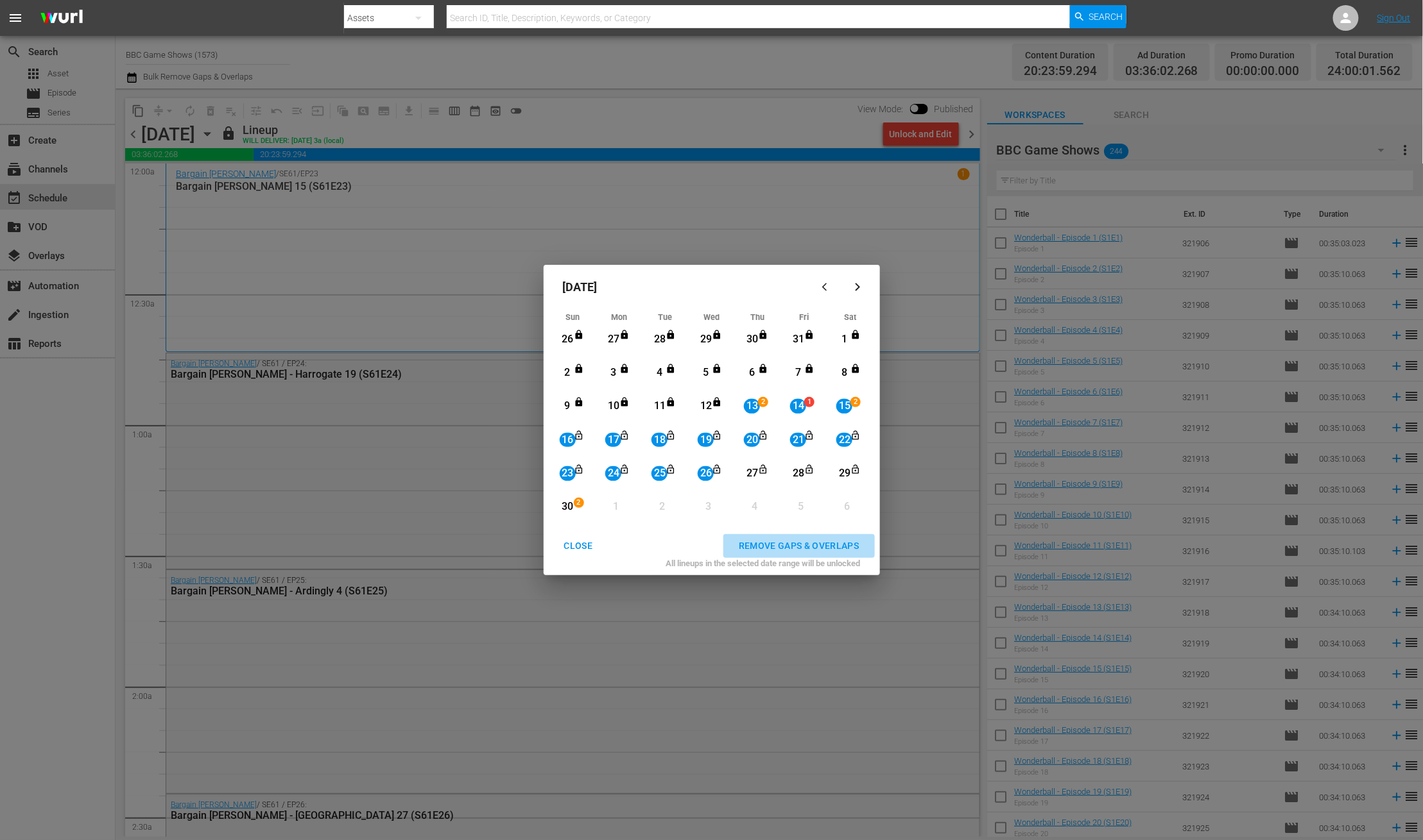
click at [789, 542] on div "REMOVE GAPS & OVERLAPS" at bounding box center [799, 546] width 141 height 16
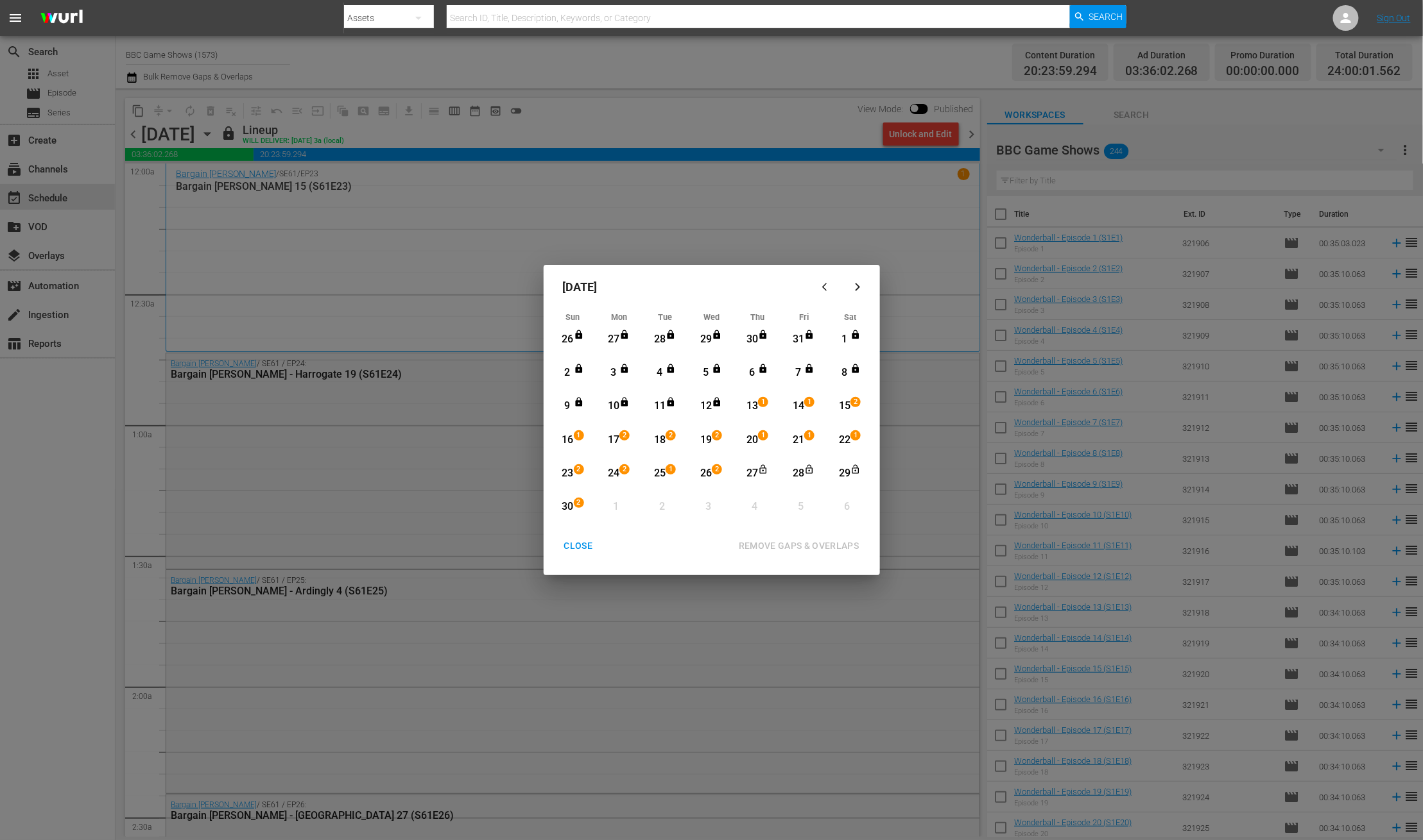
click at [706, 473] on div "26" at bounding box center [705, 473] width 16 height 15
click at [575, 504] on span "2" at bounding box center [579, 503] width 9 height 10
click at [753, 544] on div "REMOVE GAPS & OVERLAPS" at bounding box center [799, 546] width 141 height 16
click at [588, 542] on div "CLOSE" at bounding box center [578, 546] width 49 height 16
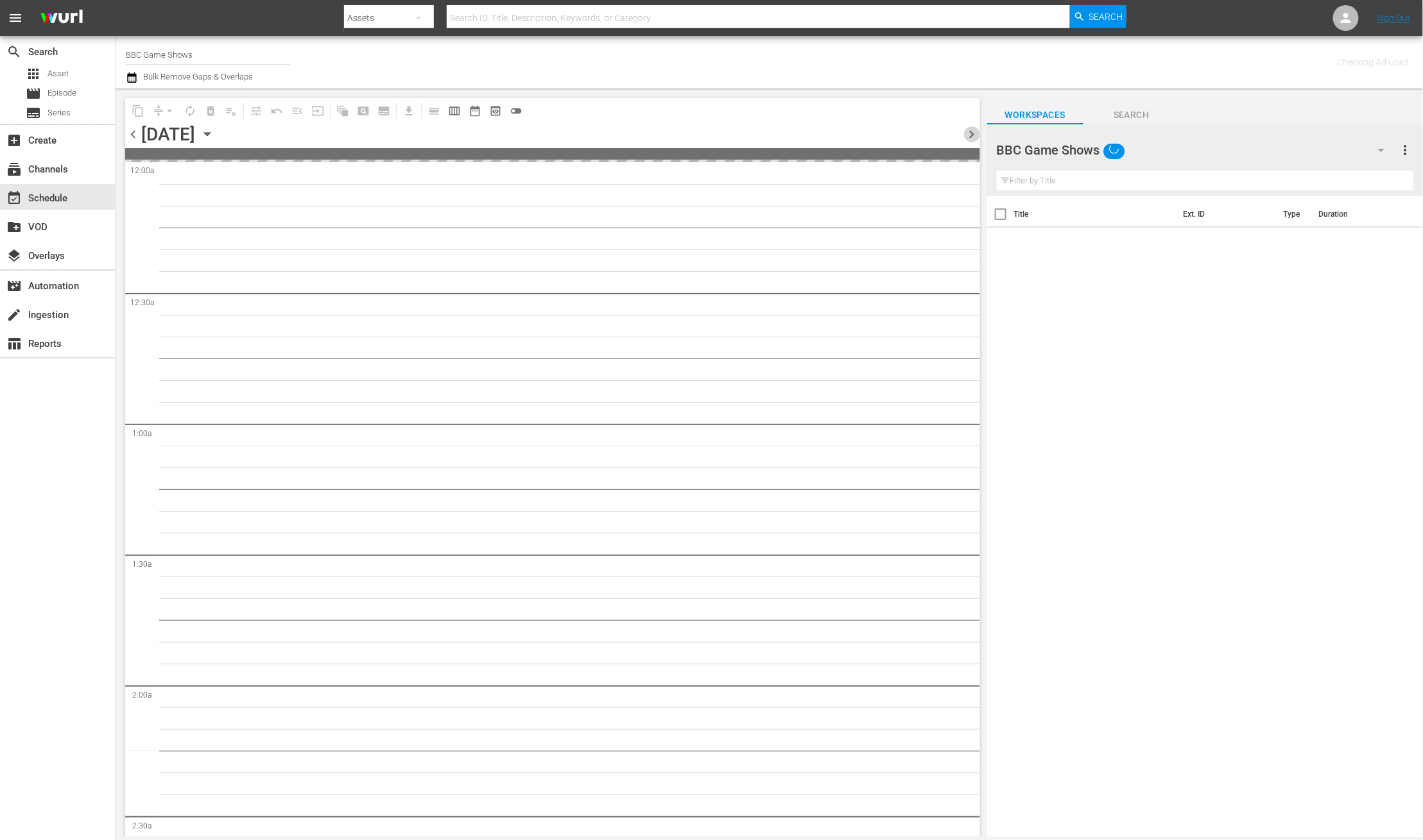
click at [973, 132] on span "chevron_right" at bounding box center [972, 134] width 16 height 16
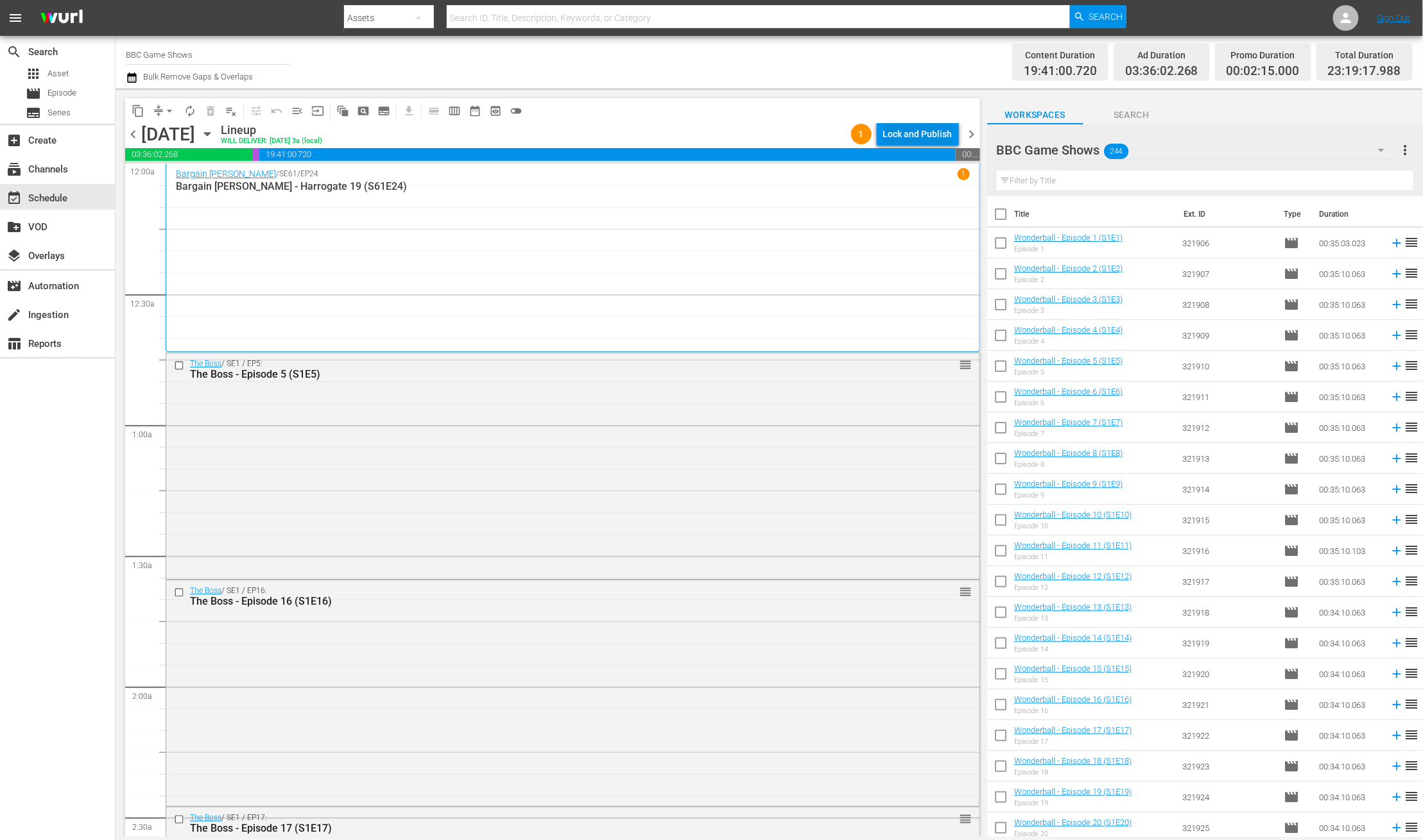
click at [927, 132] on div "Lock and Publish" at bounding box center [917, 134] width 69 height 23
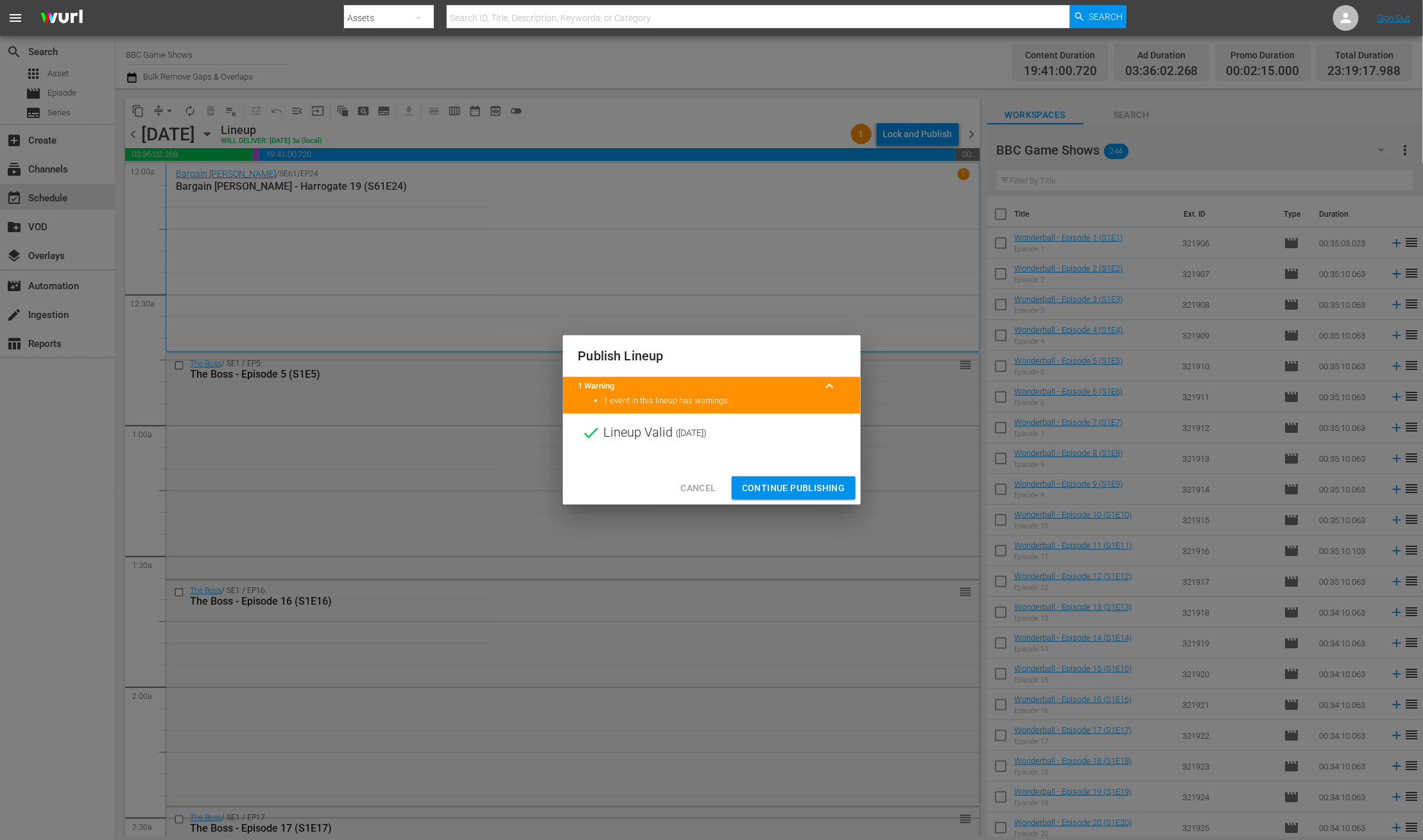
click at [798, 485] on span "Continue Publishing" at bounding box center [793, 489] width 103 height 16
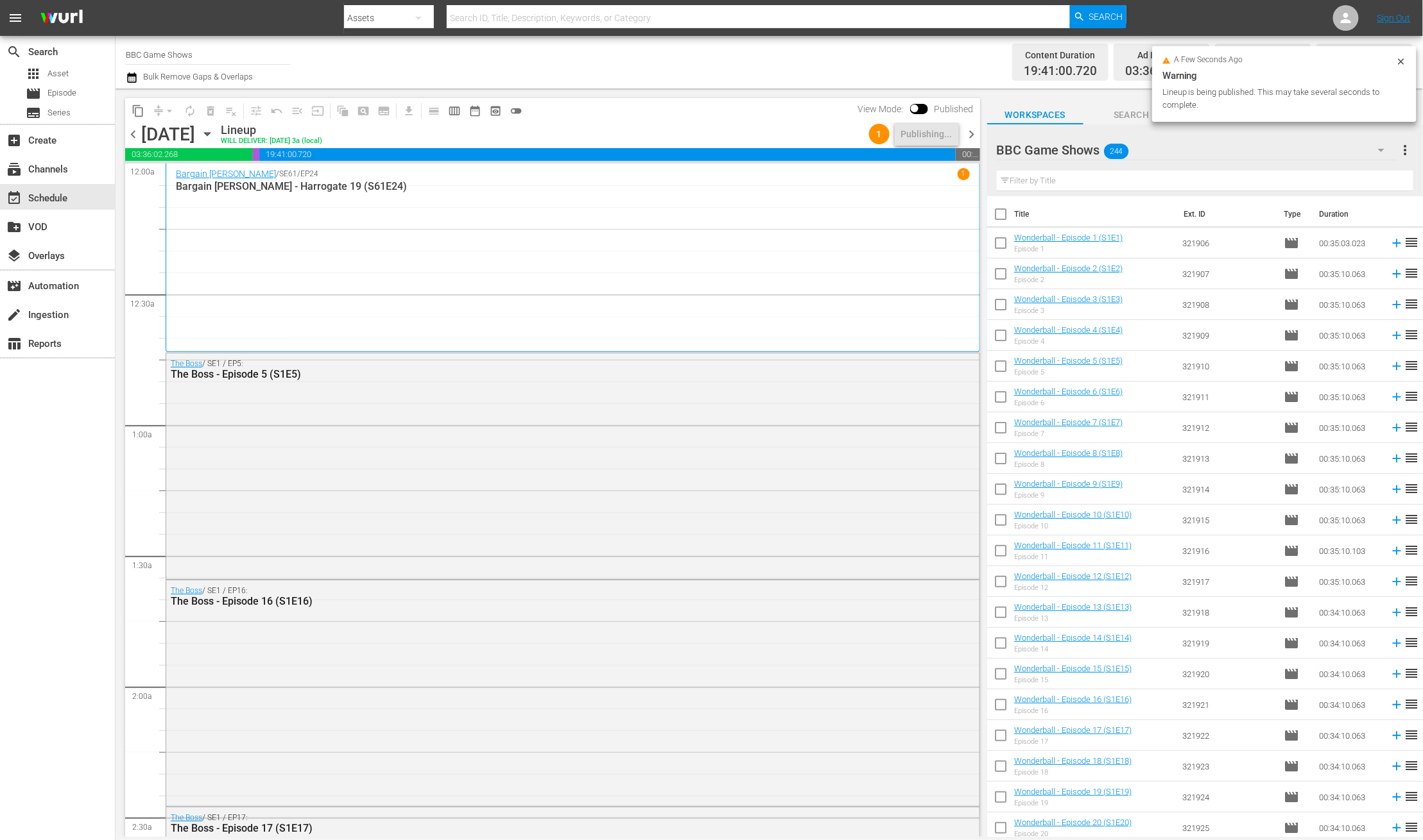
click at [974, 135] on span "chevron_right" at bounding box center [972, 134] width 16 height 16
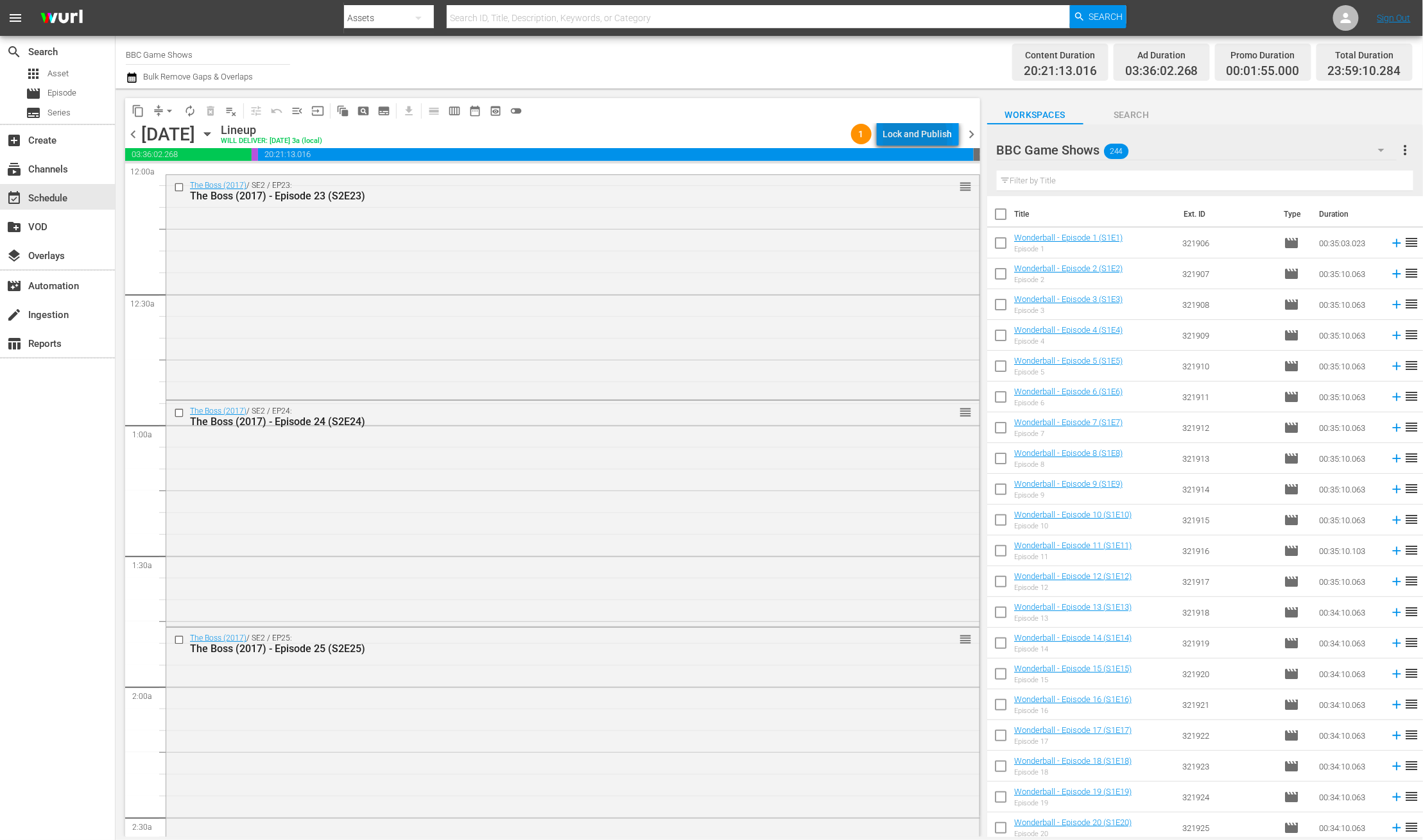
click at [894, 139] on div "Lock and Publish" at bounding box center [917, 134] width 69 height 23
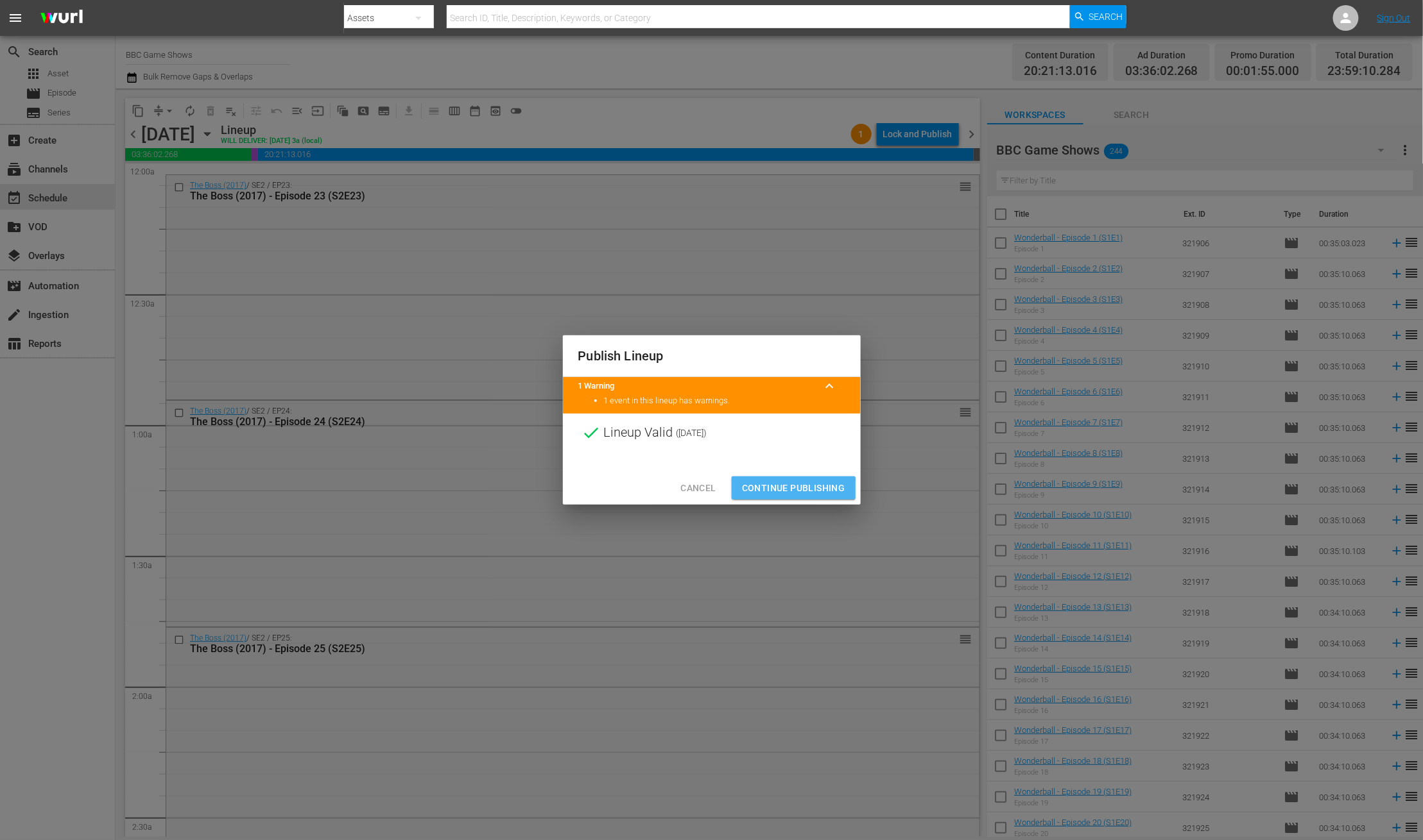
click at [755, 492] on span "Continue Publishing" at bounding box center [793, 489] width 103 height 16
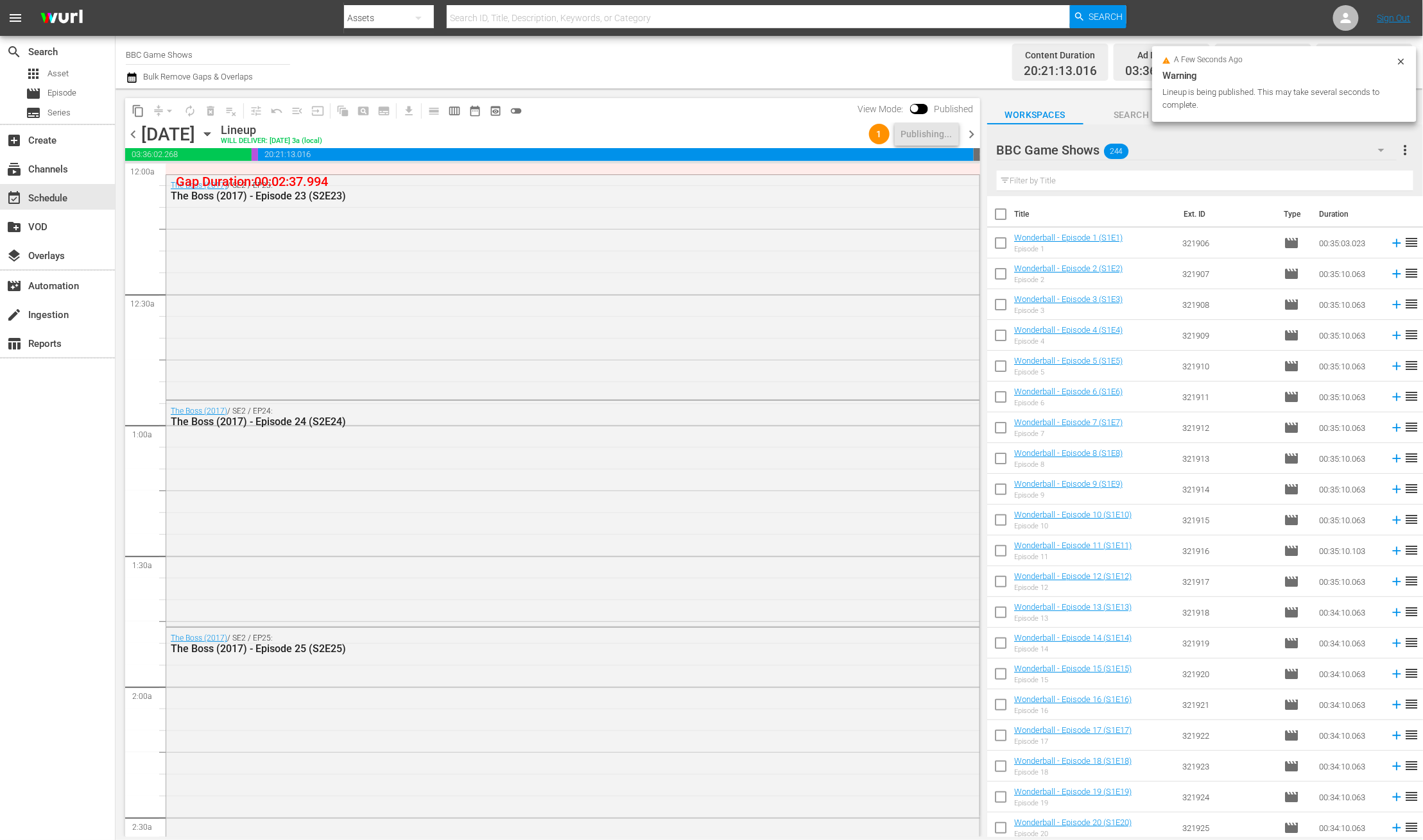
click at [976, 136] on span "chevron_right" at bounding box center [972, 134] width 16 height 16
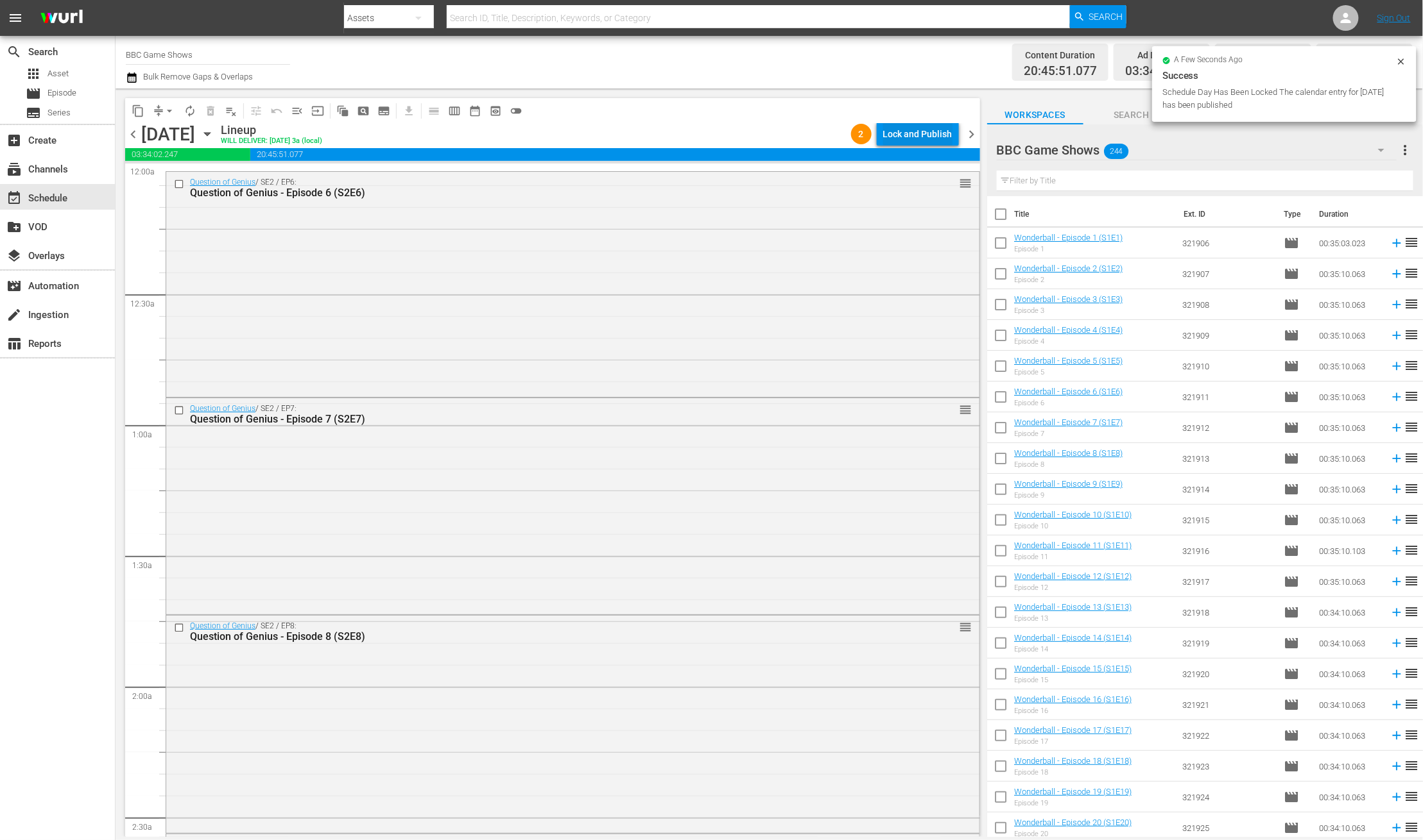
click at [898, 134] on div "Lock and Publish" at bounding box center [917, 134] width 69 height 23
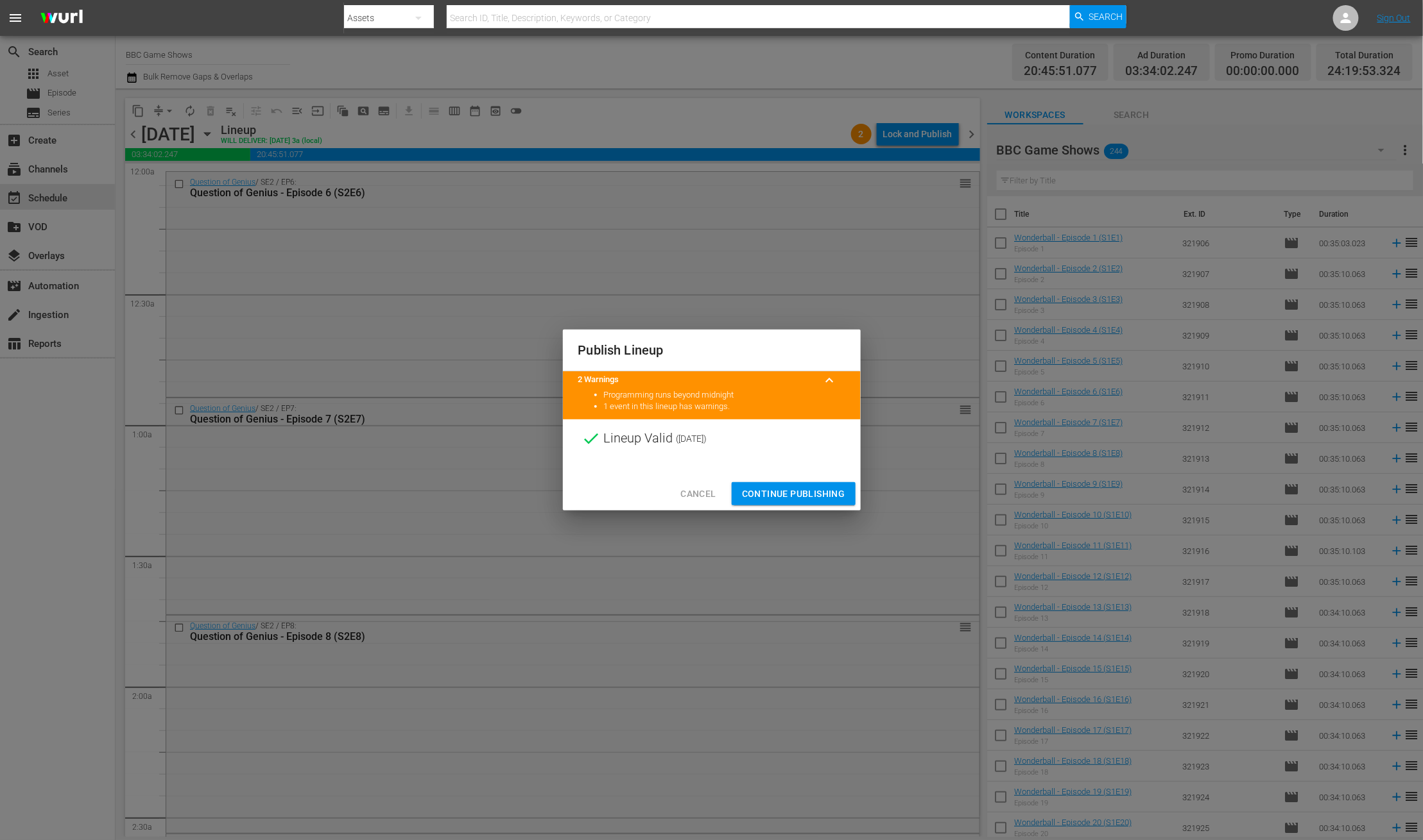
click at [793, 487] on span "Continue Publishing" at bounding box center [793, 494] width 103 height 16
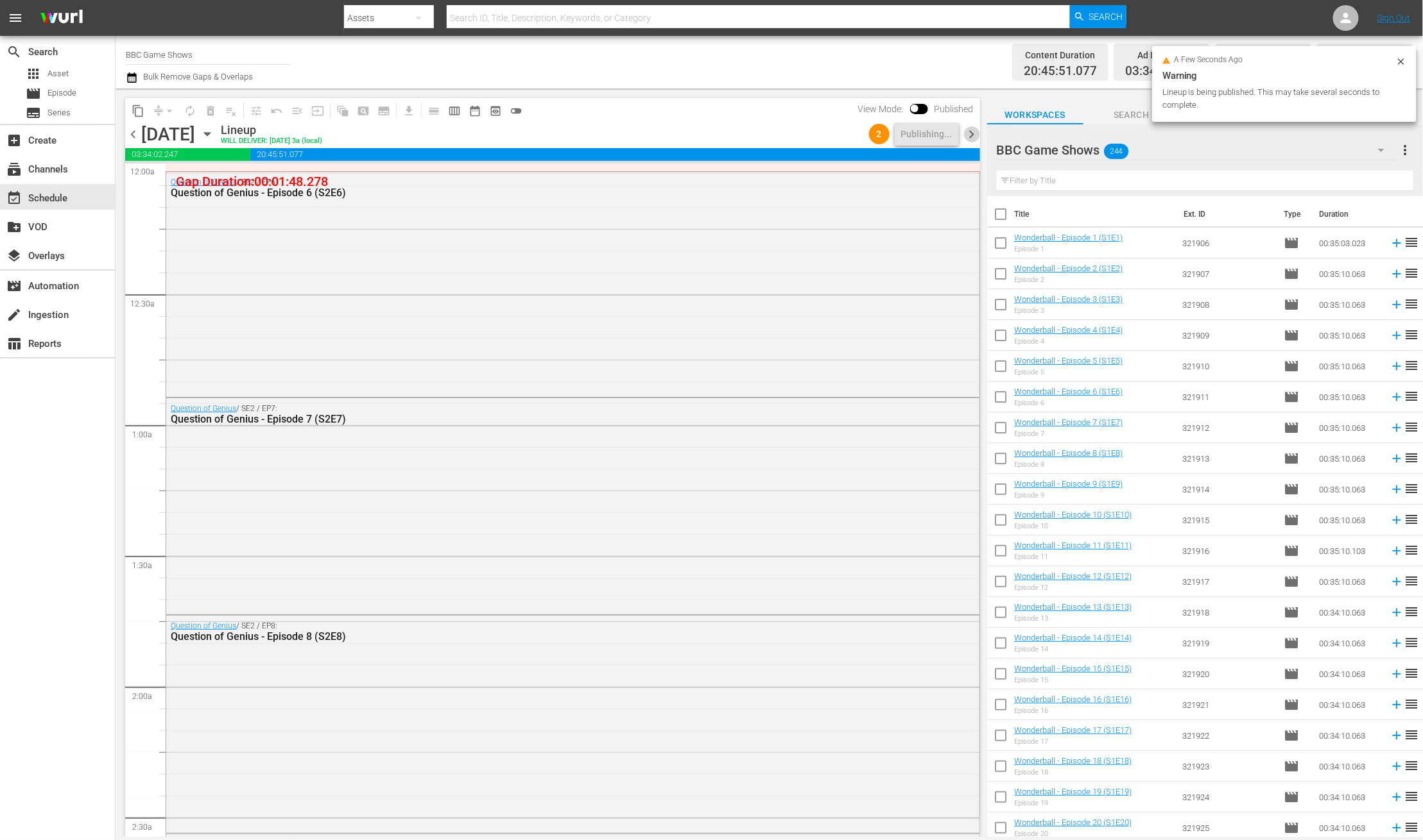
click at [966, 132] on span "chevron_right" at bounding box center [972, 134] width 16 height 16
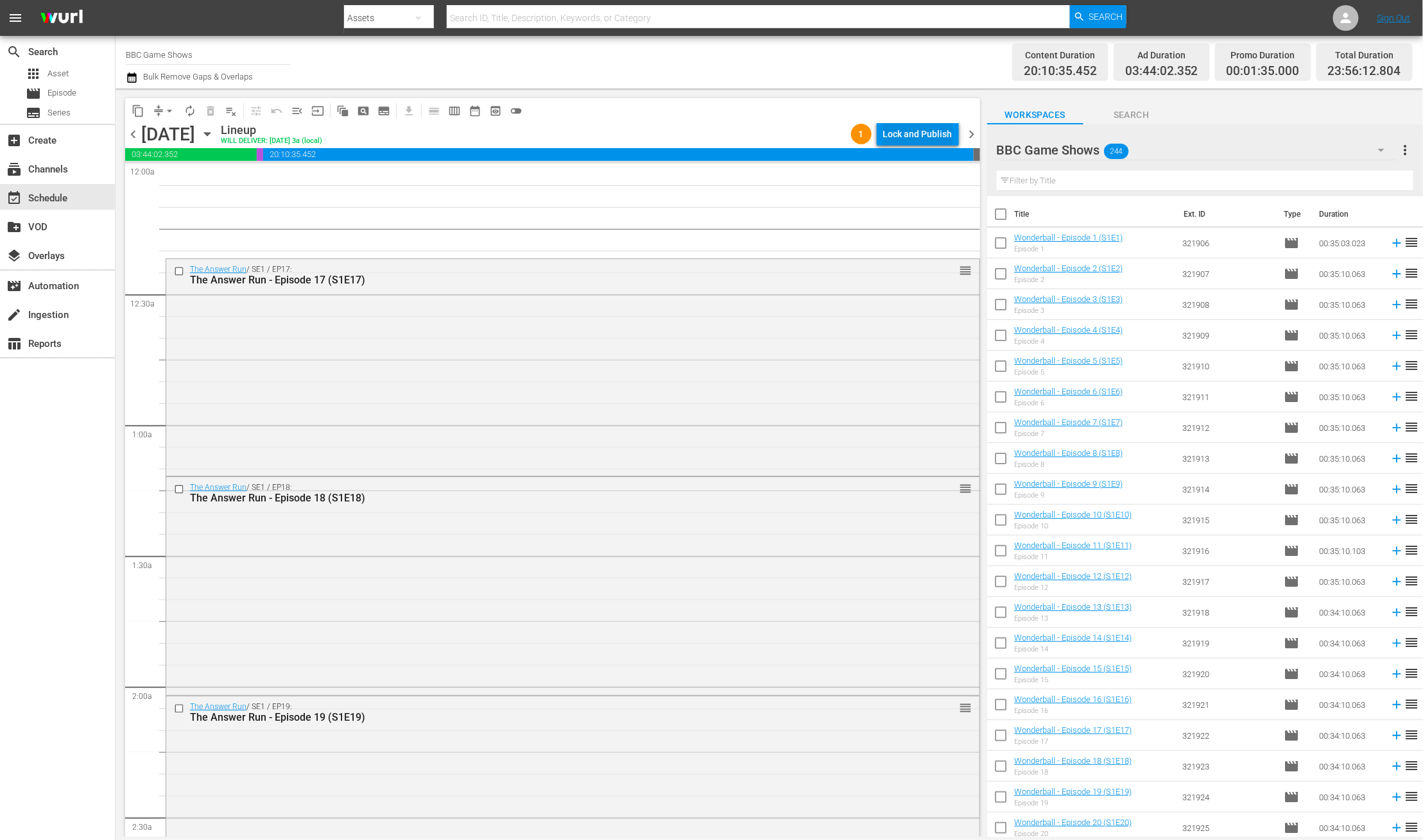
click at [906, 135] on div "Lock and Publish" at bounding box center [917, 134] width 69 height 23
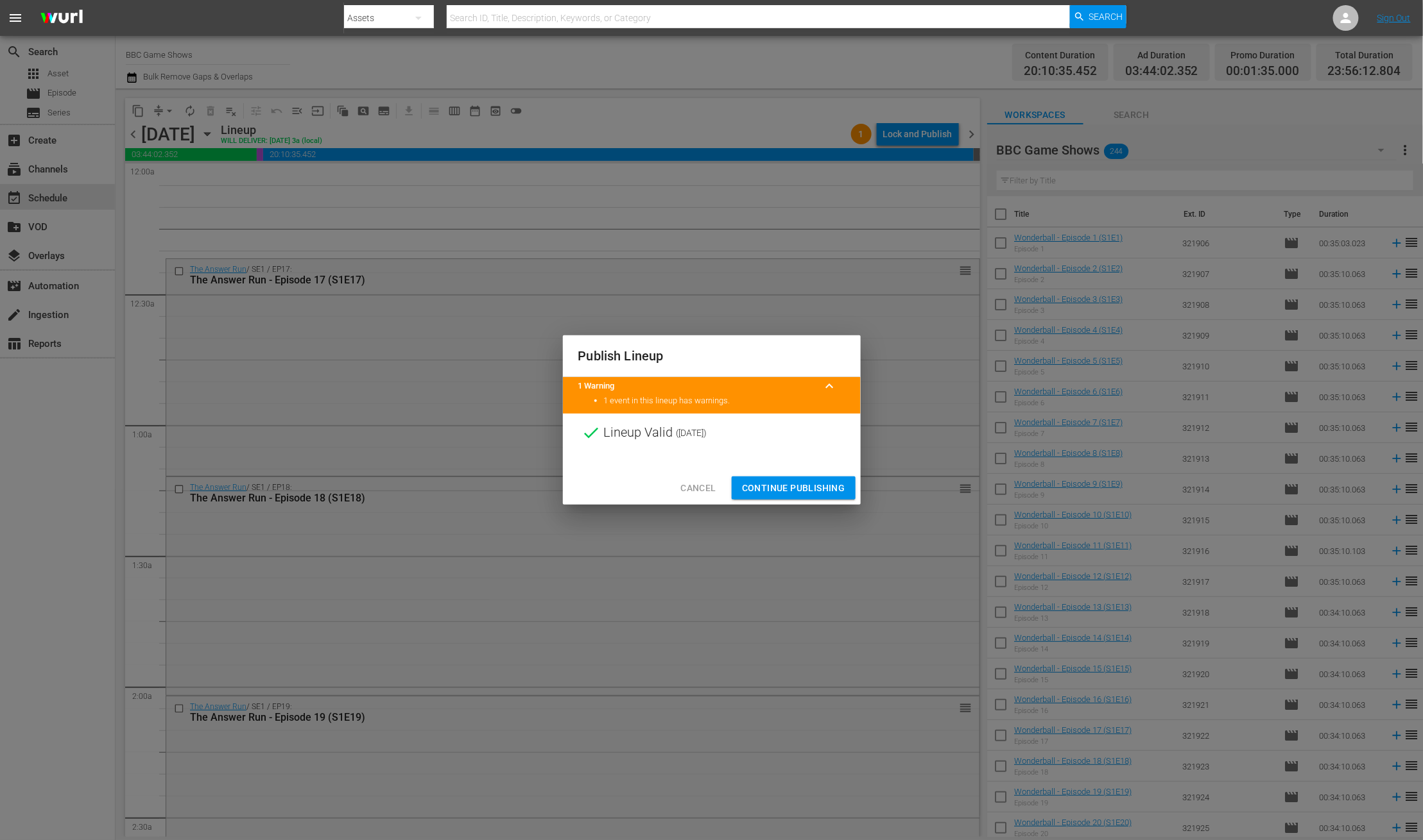
click at [755, 481] on span "Continue Publishing" at bounding box center [793, 489] width 103 height 16
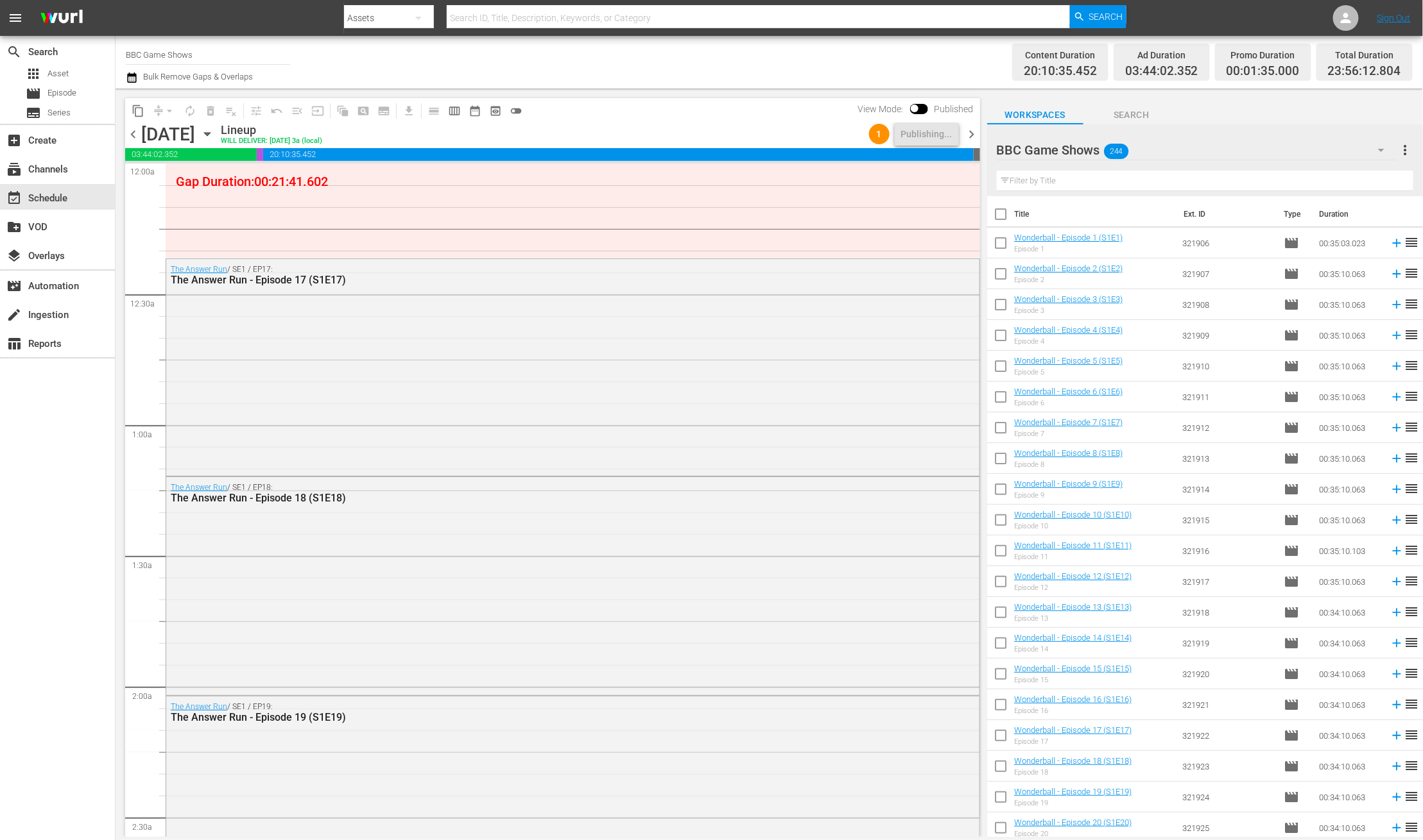
click at [967, 133] on span "chevron_right" at bounding box center [972, 134] width 16 height 16
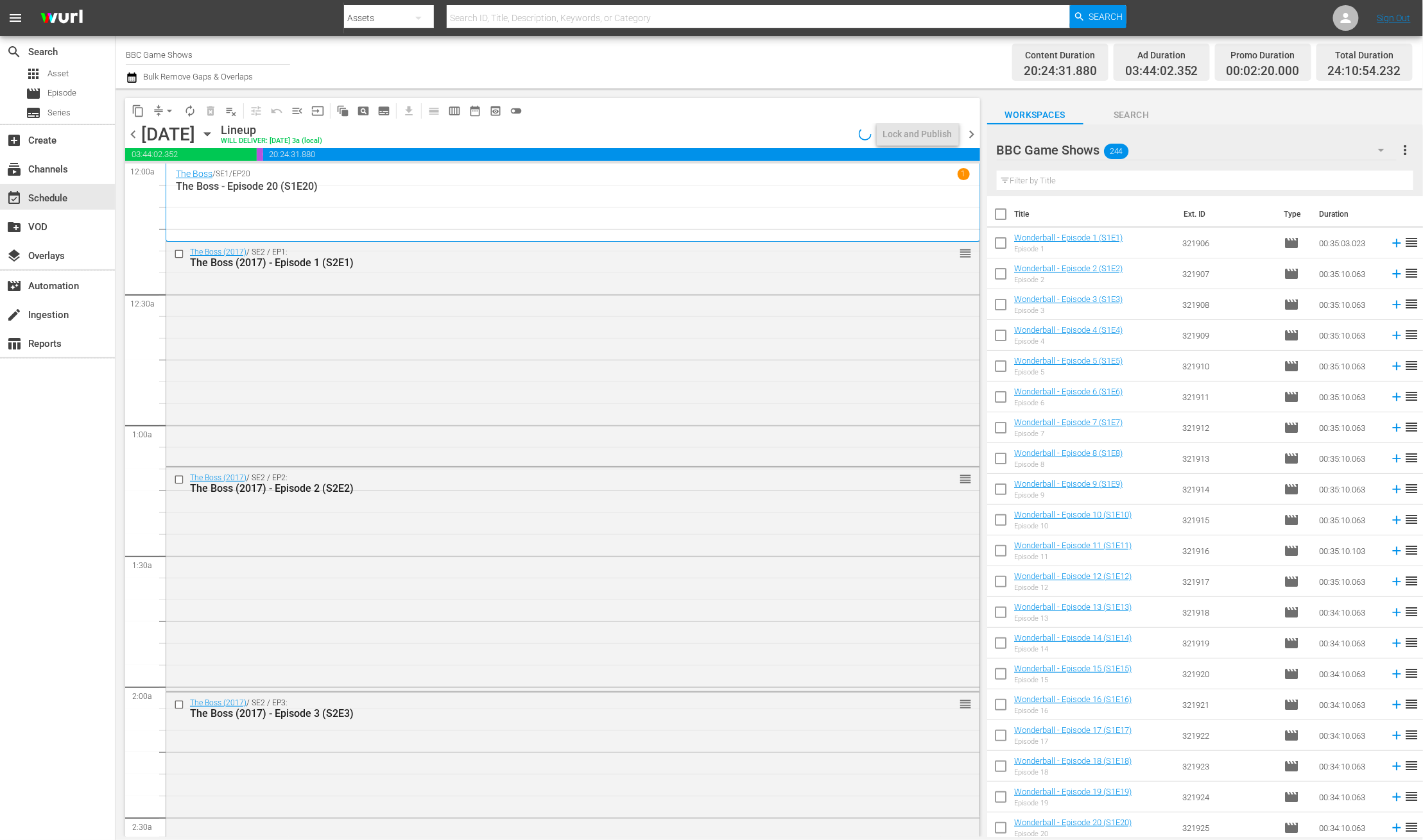
click at [973, 137] on span "chevron_right" at bounding box center [972, 134] width 16 height 16
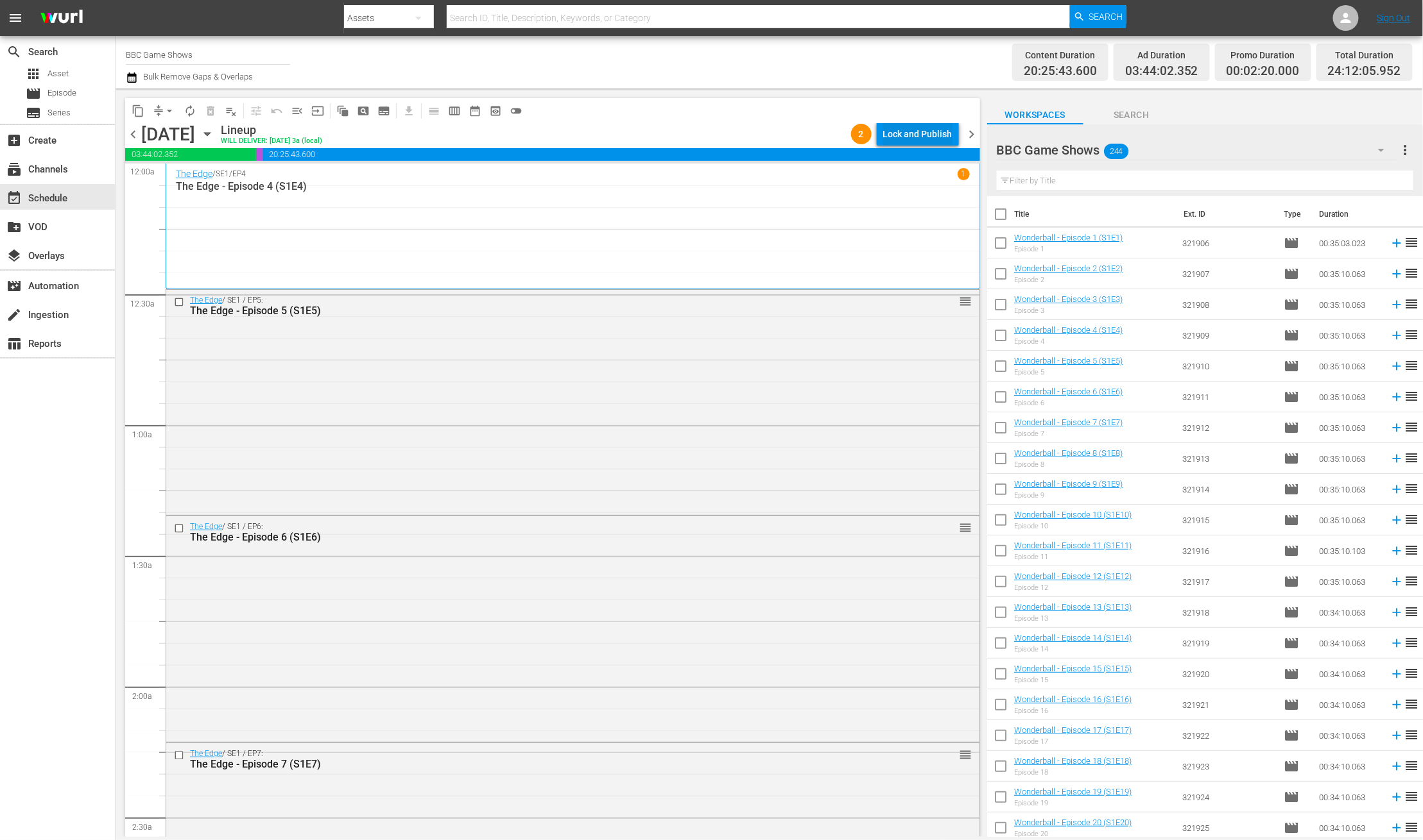
click at [885, 132] on div "Lock and Publish" at bounding box center [917, 134] width 69 height 23
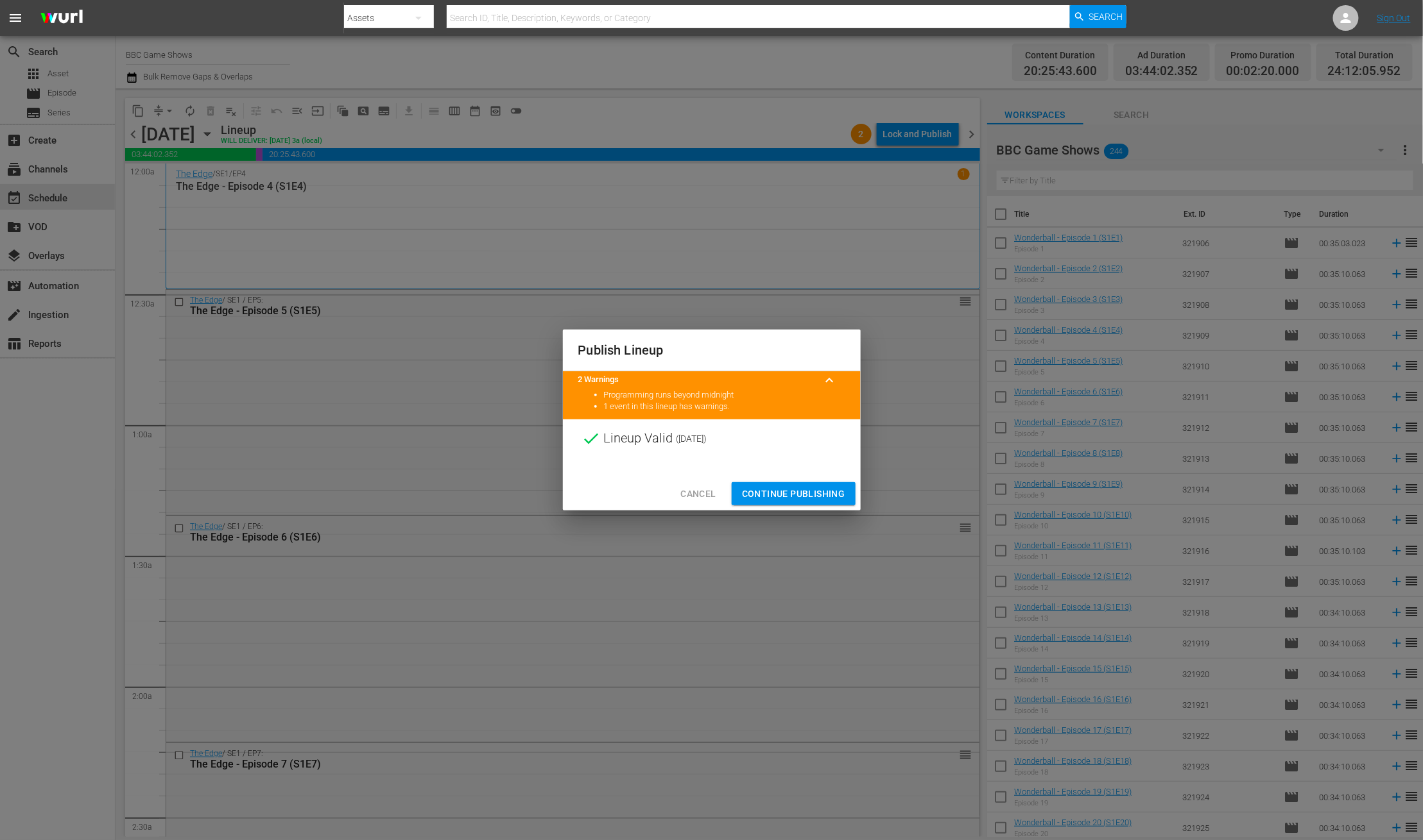
click at [765, 490] on span "Continue Publishing" at bounding box center [793, 494] width 103 height 16
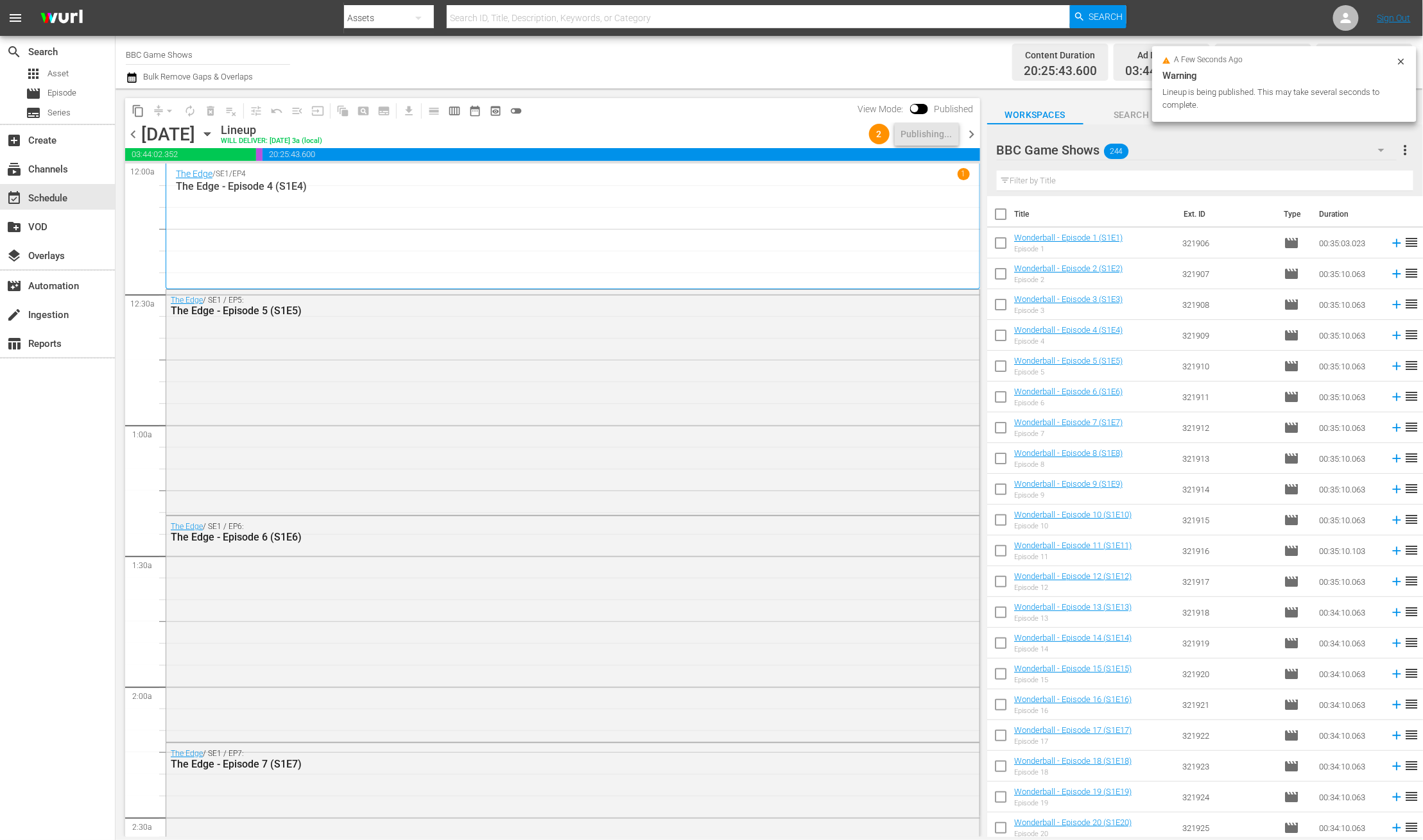
click at [970, 131] on span "chevron_right" at bounding box center [972, 134] width 16 height 16
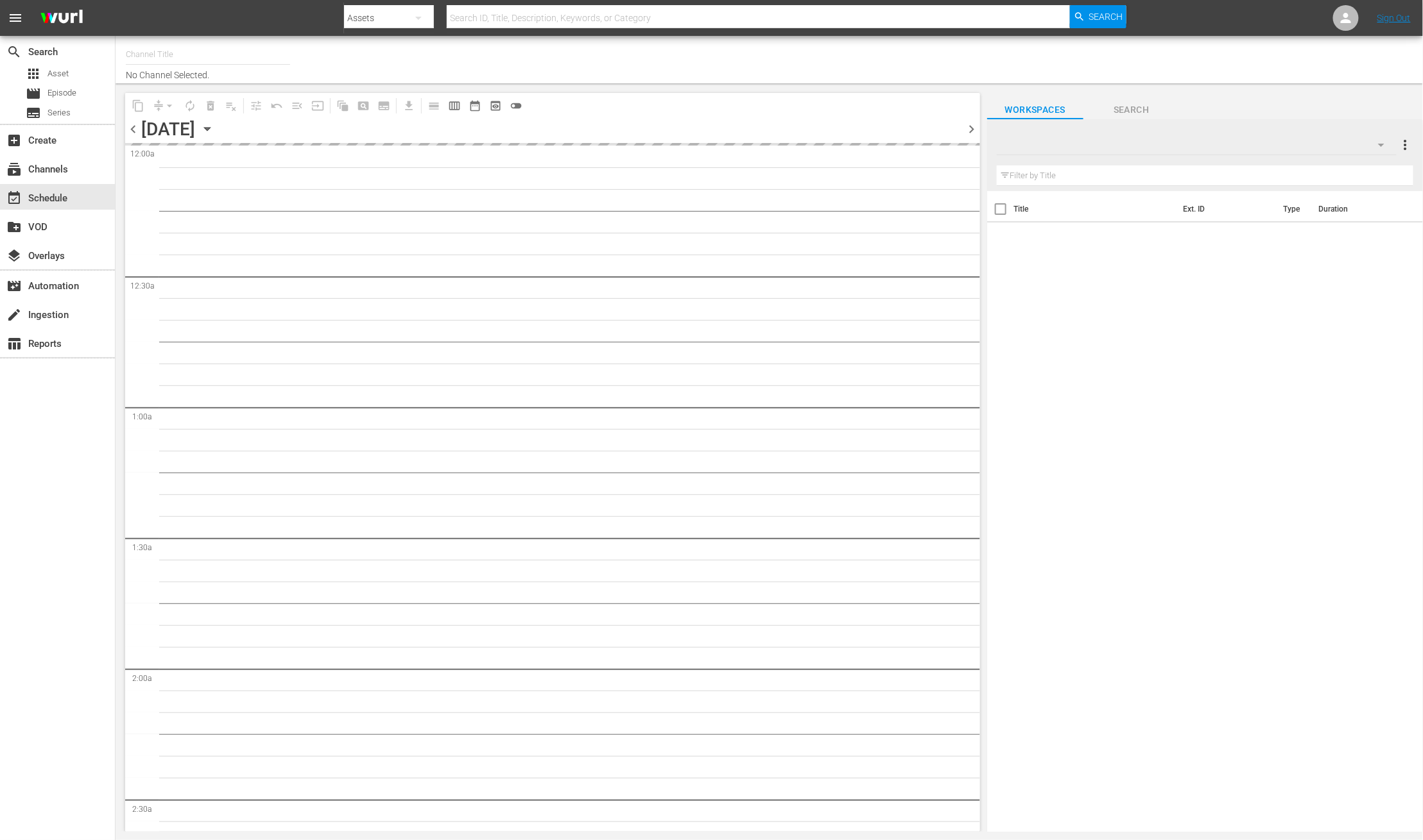
type input "BBC Game Shows (1573)"
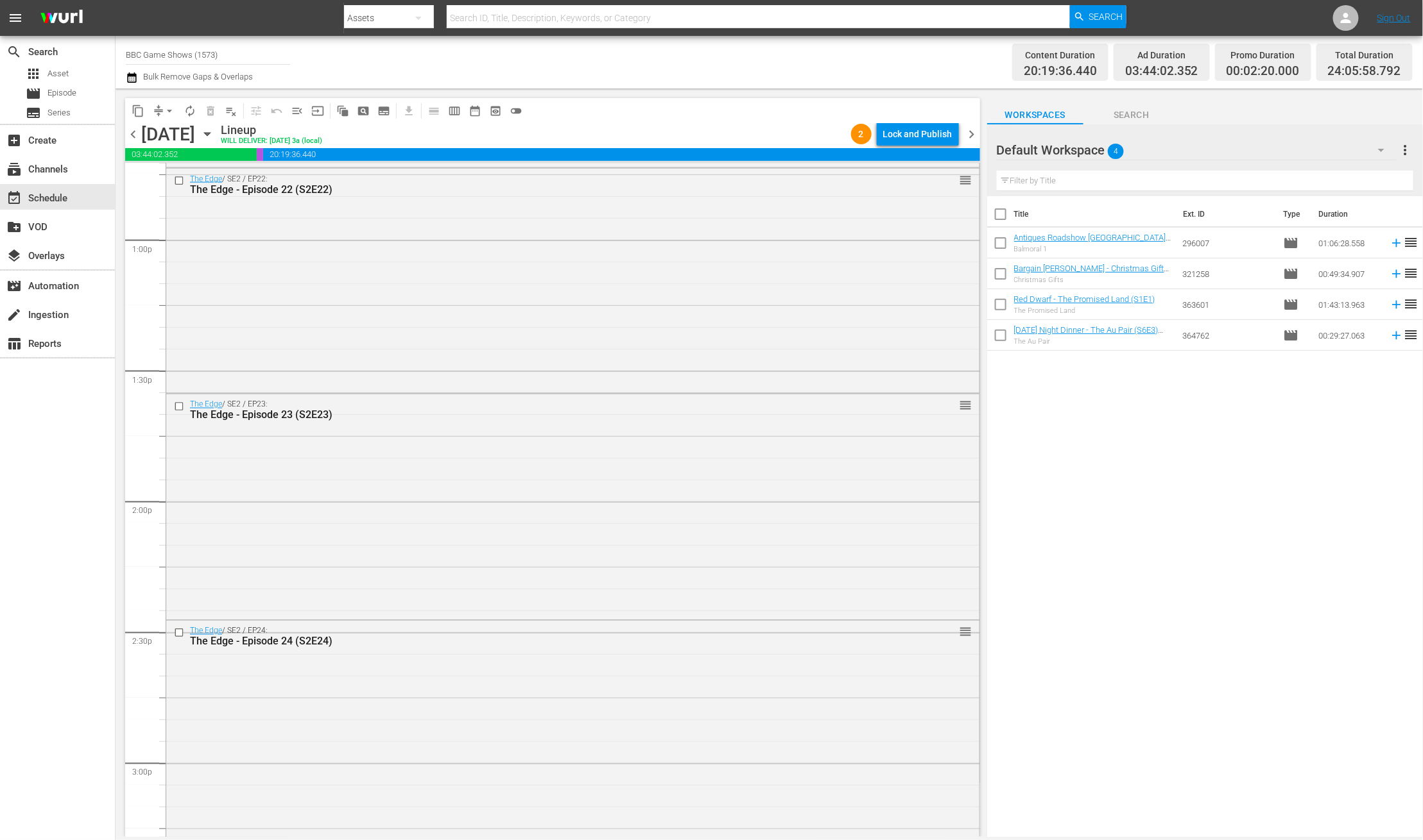
scroll to position [5811, 0]
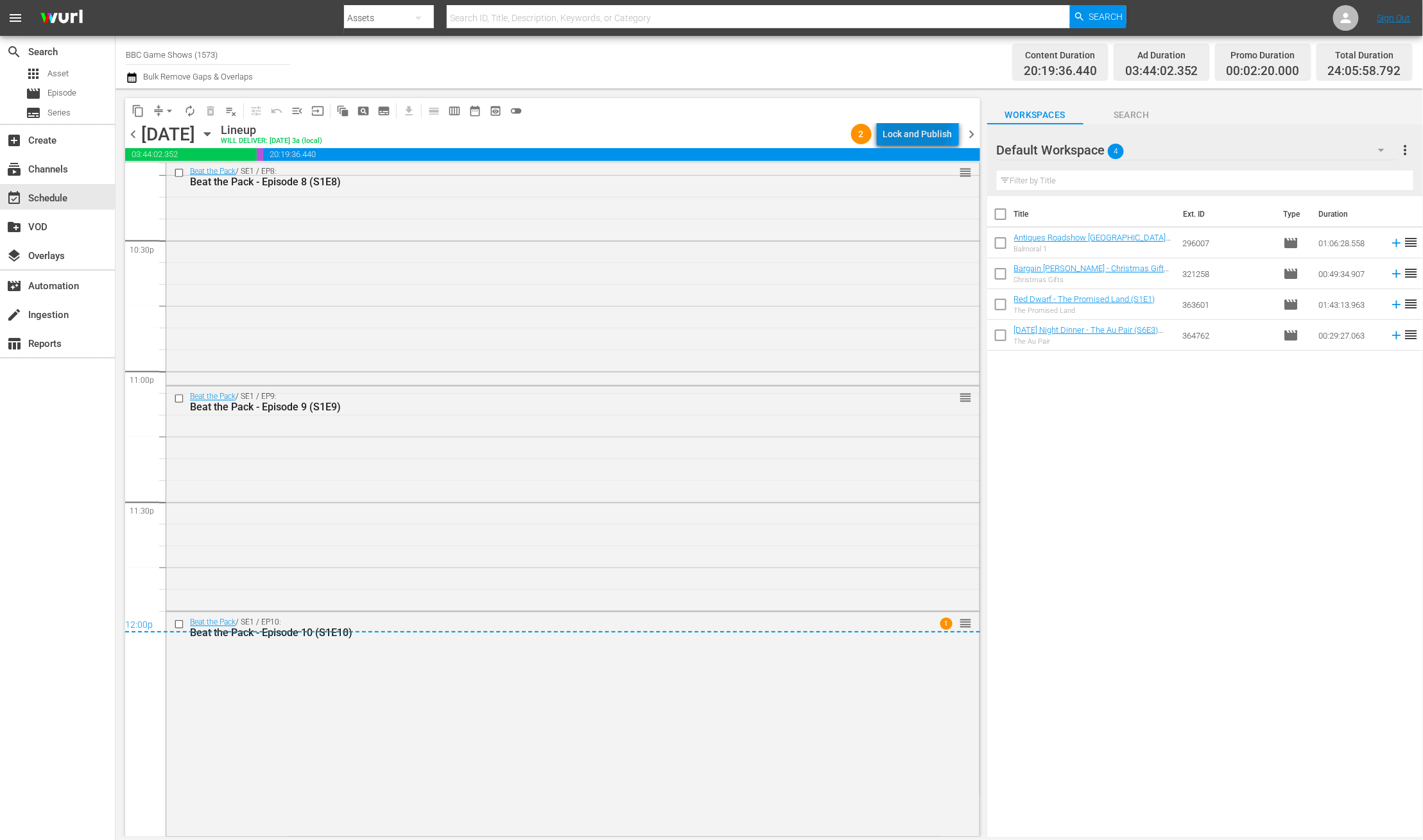
click at [908, 127] on div "Lock and Publish" at bounding box center [917, 134] width 69 height 23
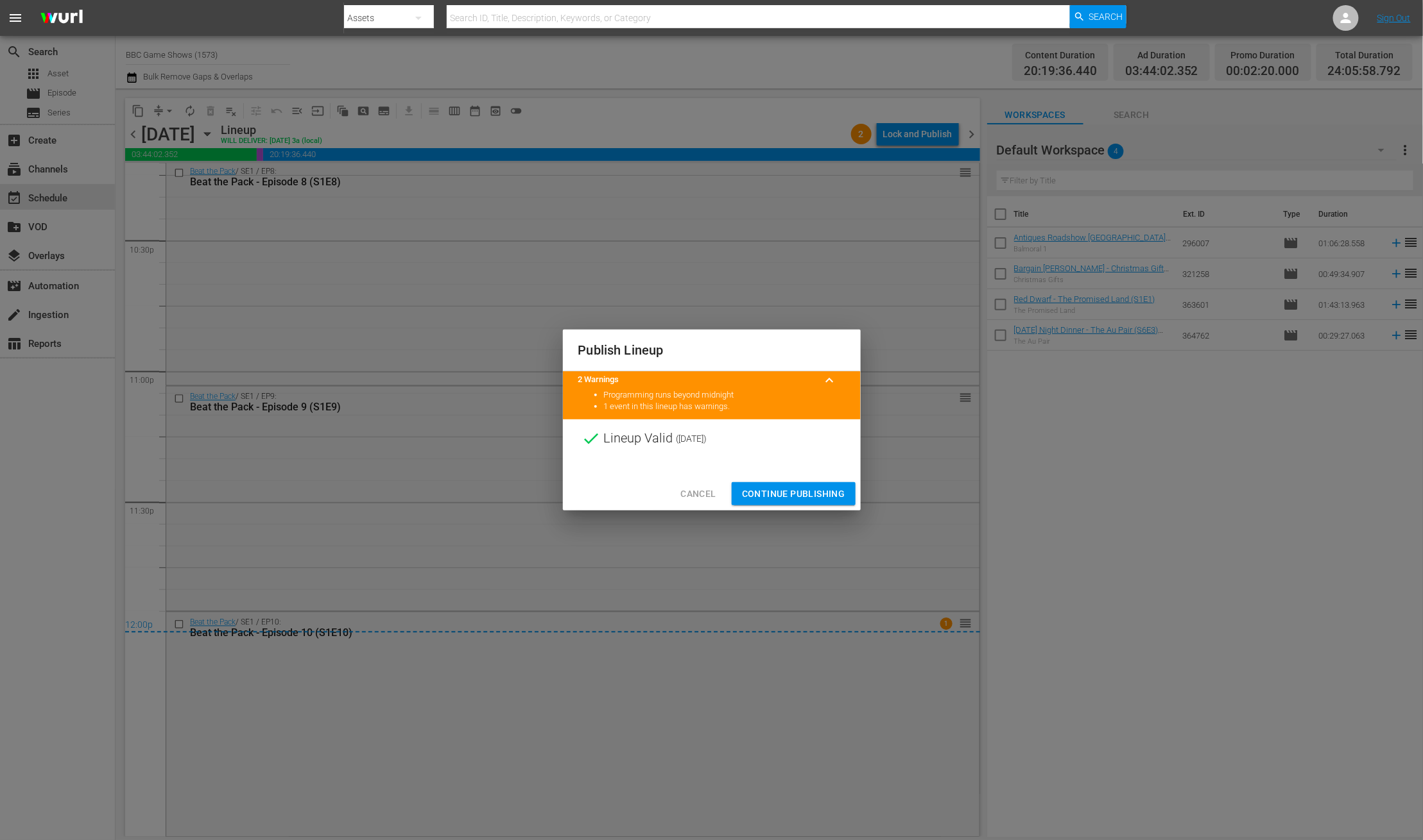
click at [806, 493] on span "Continue Publishing" at bounding box center [793, 494] width 103 height 16
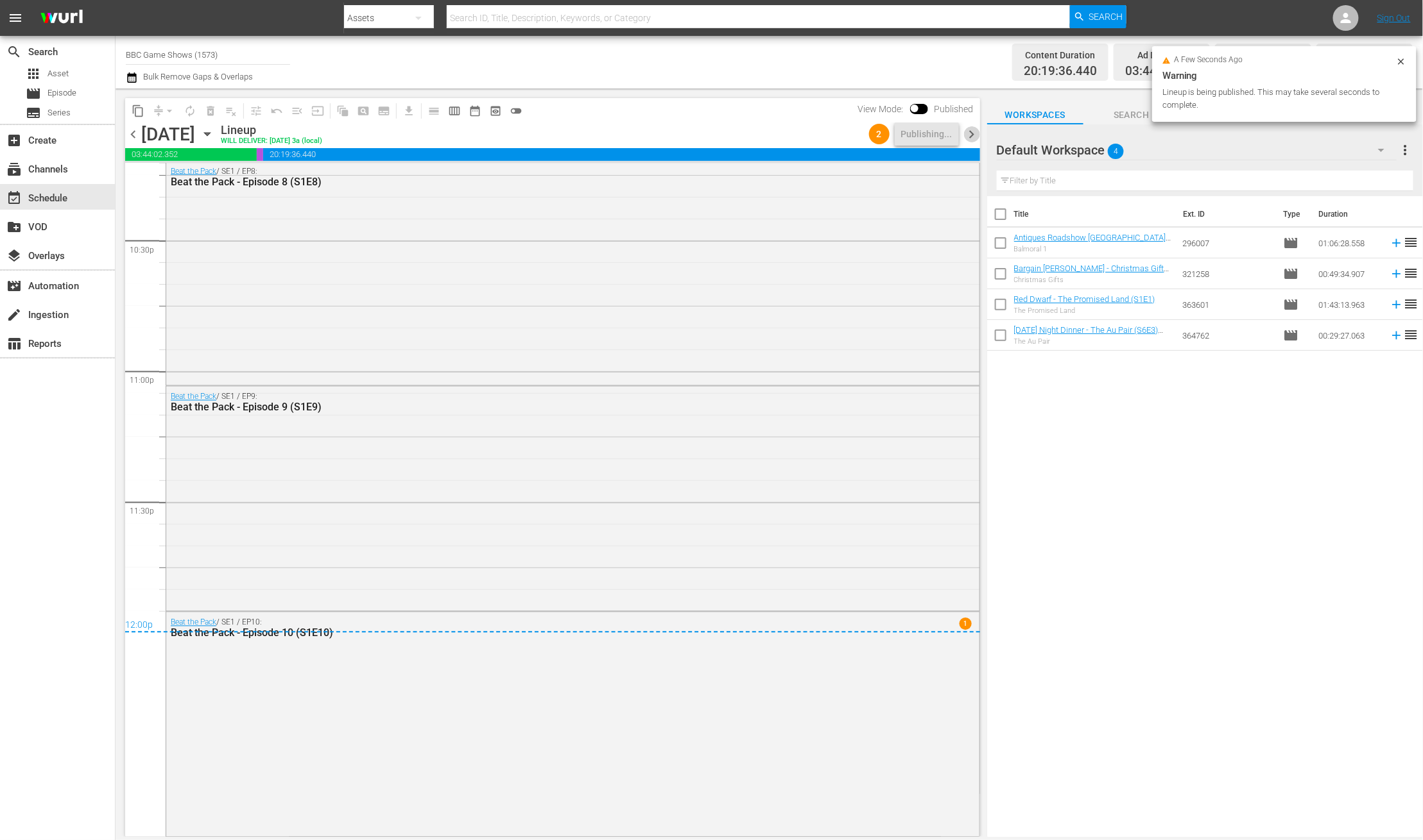
click at [970, 136] on span "chevron_right" at bounding box center [972, 134] width 16 height 16
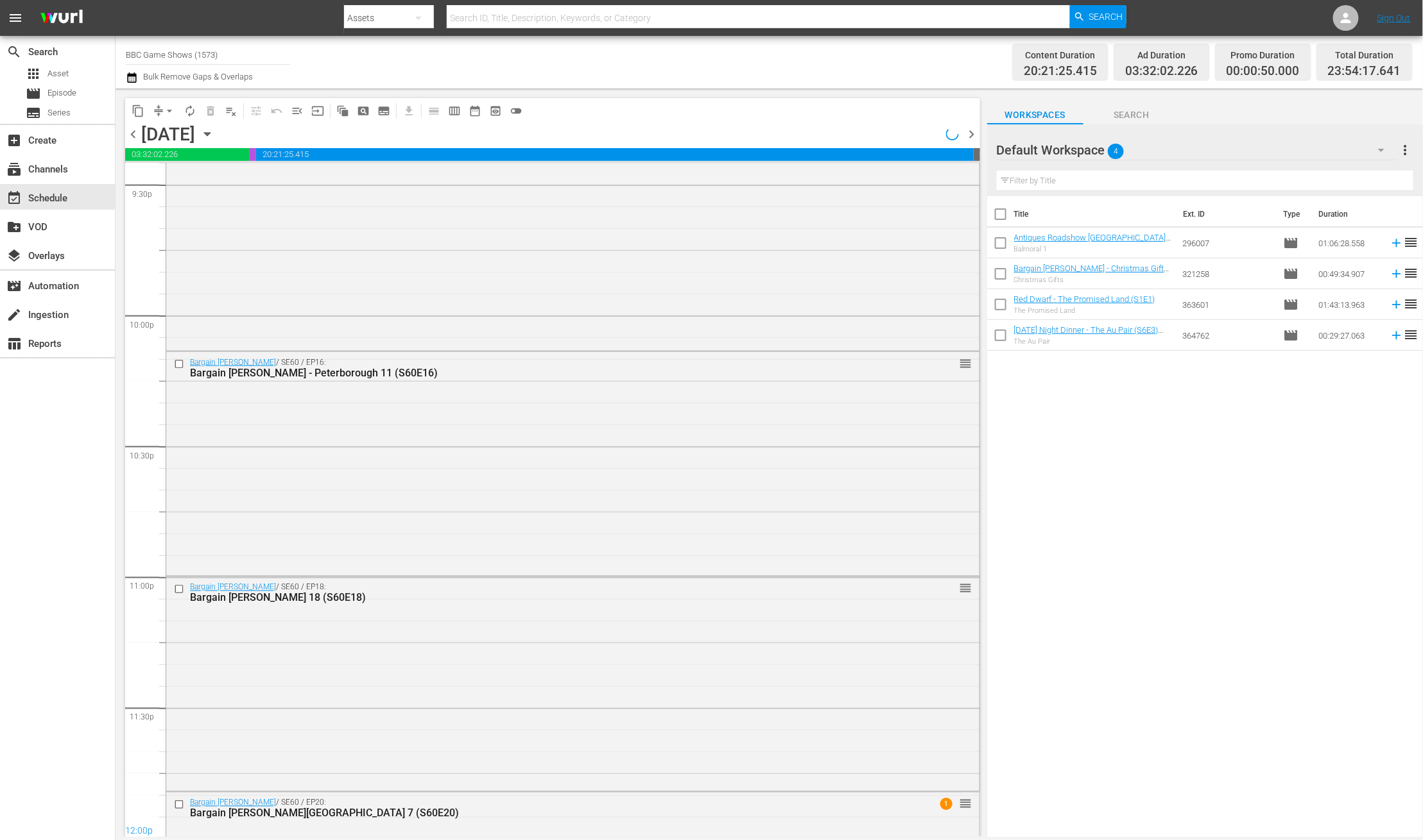
scroll to position [5299, 0]
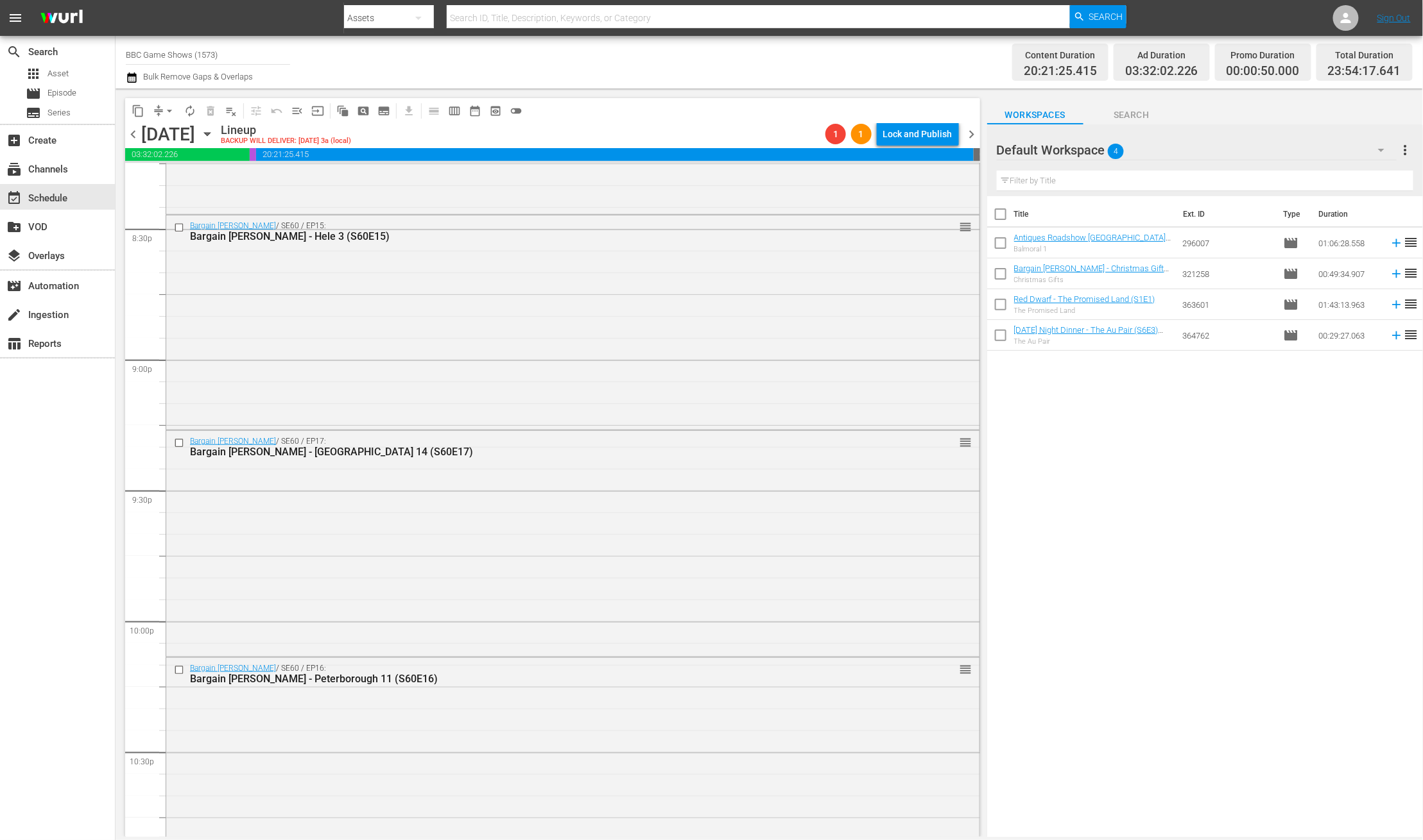
click at [1231, 568] on div "Title Ext. ID Type Duration Antiques Roadshow [GEOGRAPHIC_DATA] - Balmoral 1 (S…" at bounding box center [1205, 517] width 436 height 643
click at [895, 141] on div "Lock and Publish" at bounding box center [917, 134] width 69 height 23
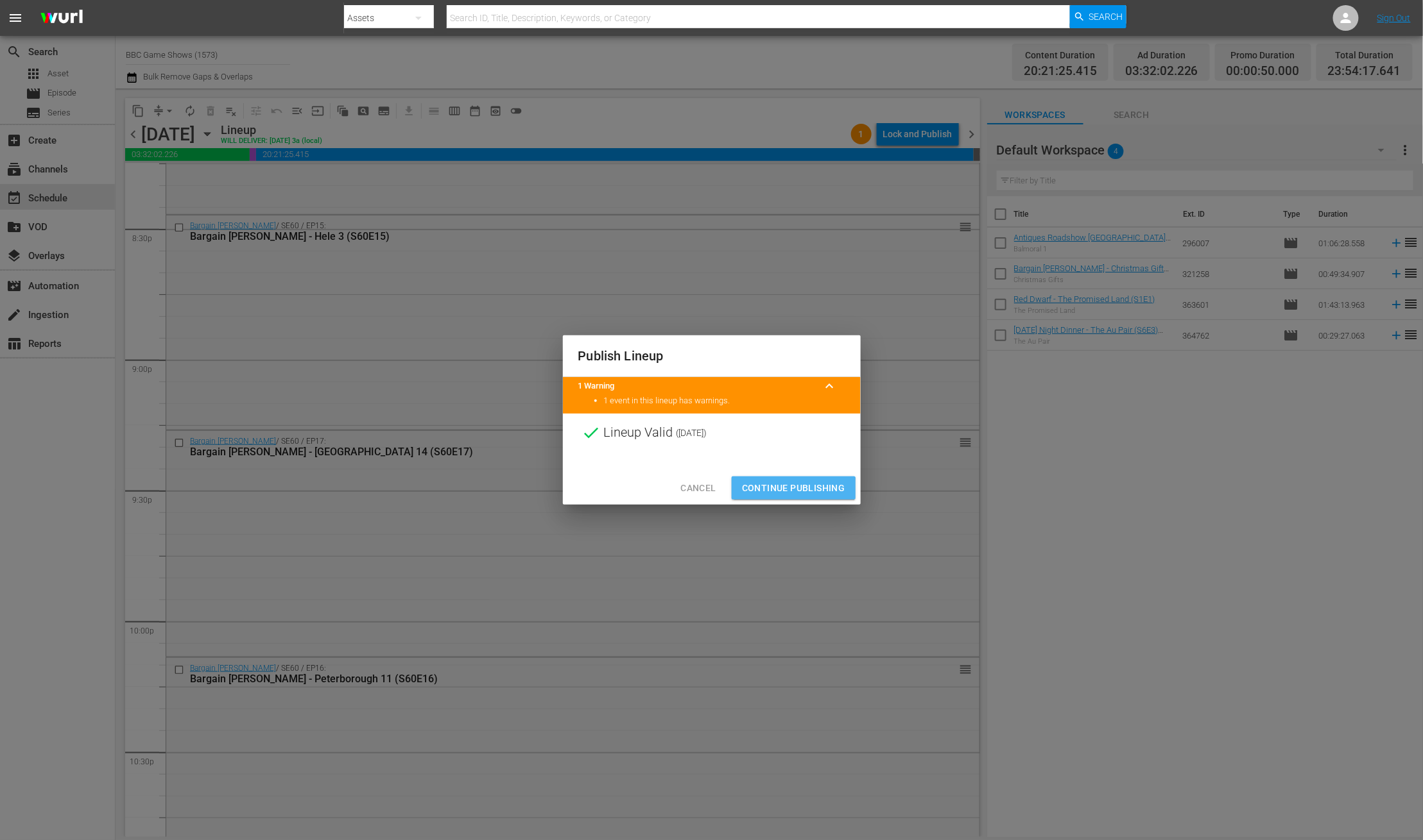
click at [771, 490] on span "Continue Publishing" at bounding box center [793, 489] width 103 height 16
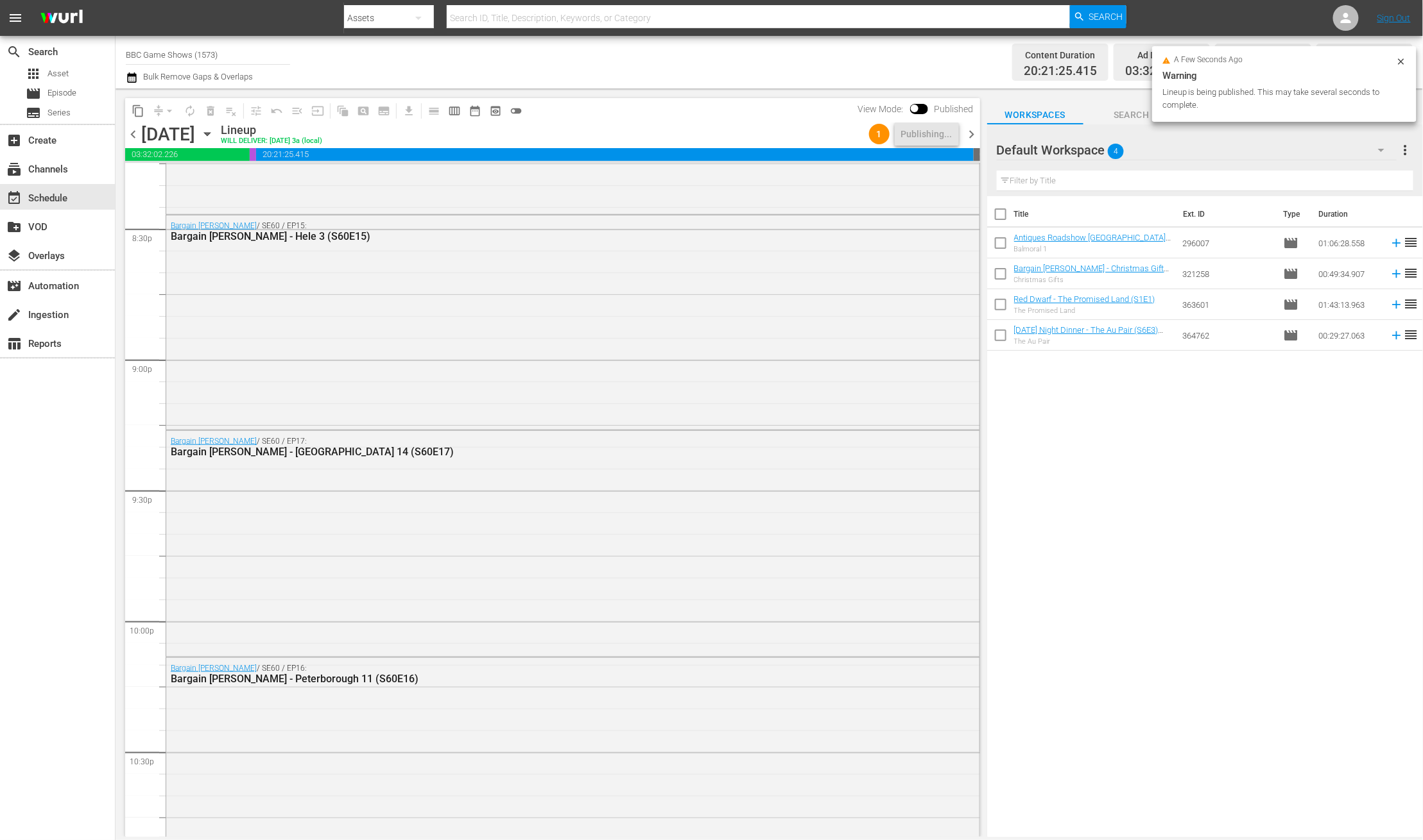
click at [970, 133] on span "chevron_right" at bounding box center [972, 134] width 16 height 16
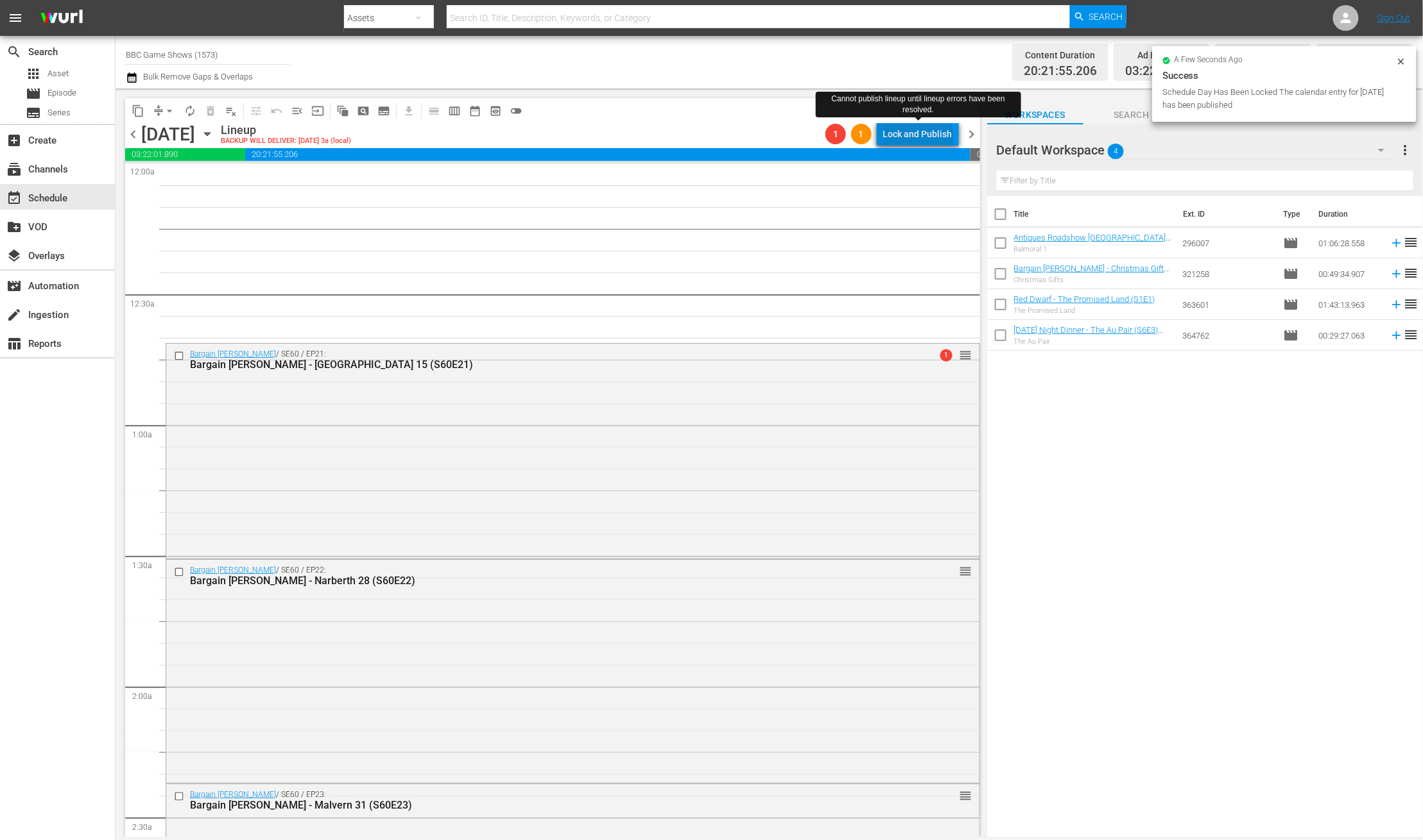
click at [920, 142] on div "Lock and Publish" at bounding box center [917, 134] width 69 height 23
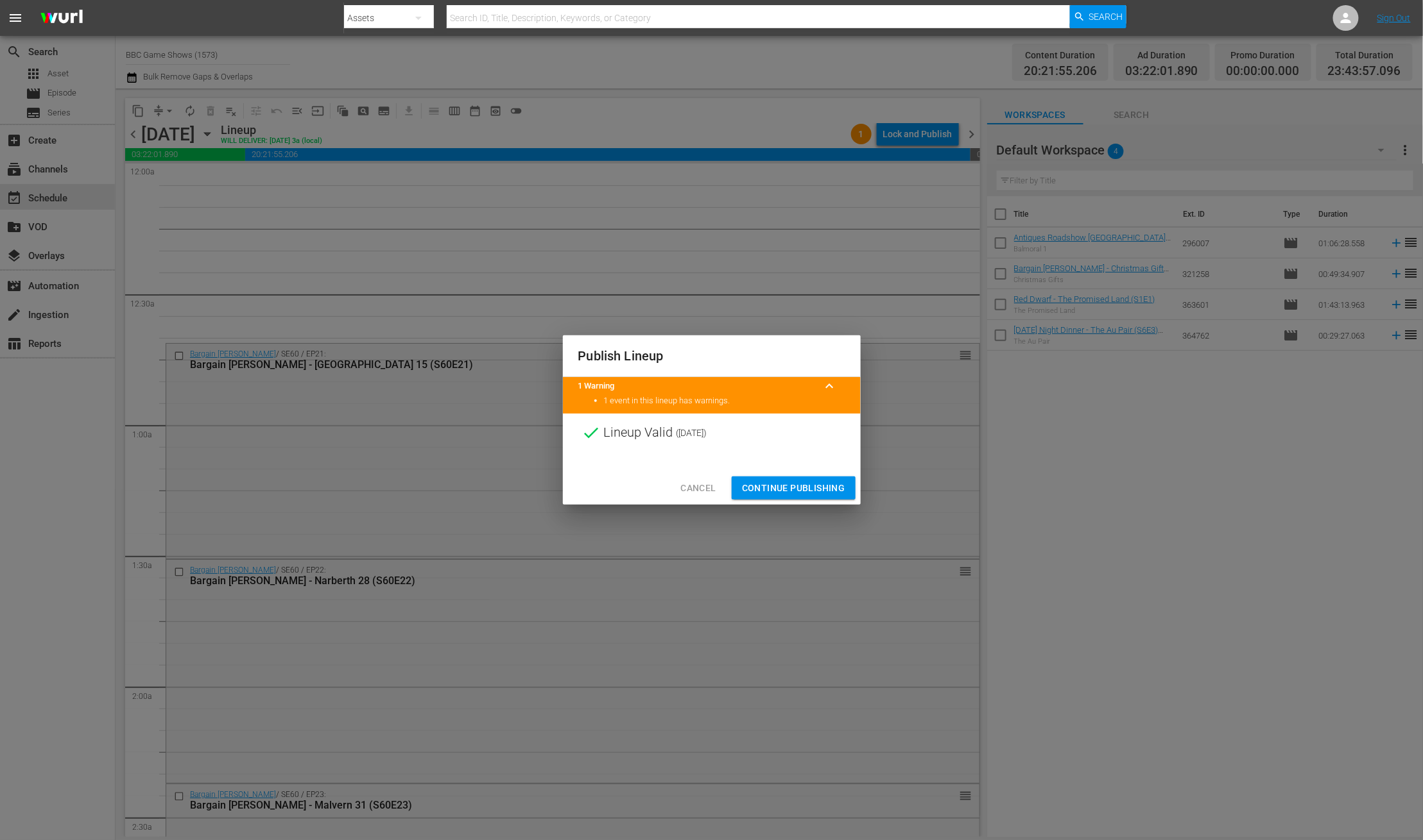
click at [800, 492] on span "Continue Publishing" at bounding box center [793, 489] width 103 height 16
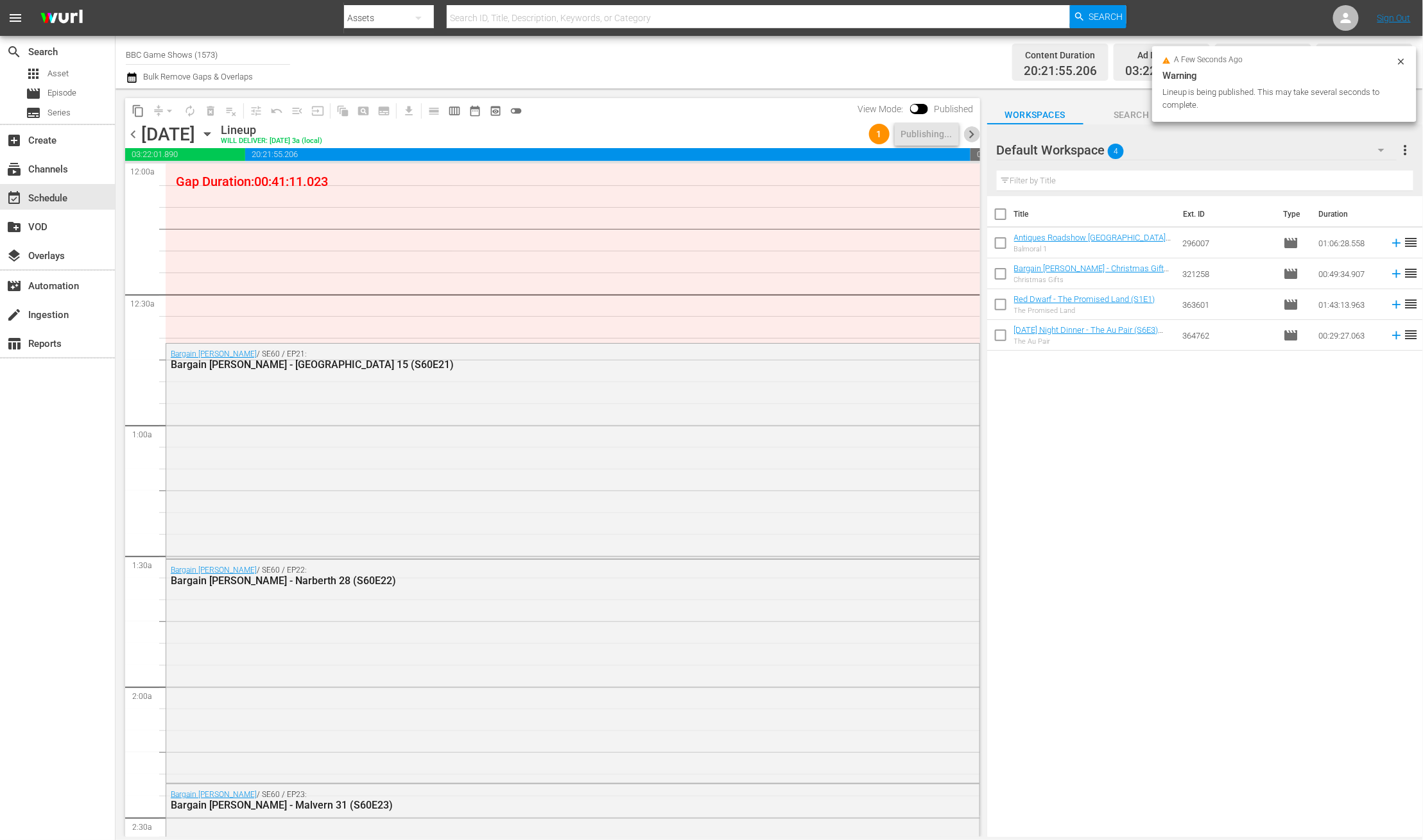
click at [970, 135] on span "chevron_right" at bounding box center [972, 134] width 16 height 16
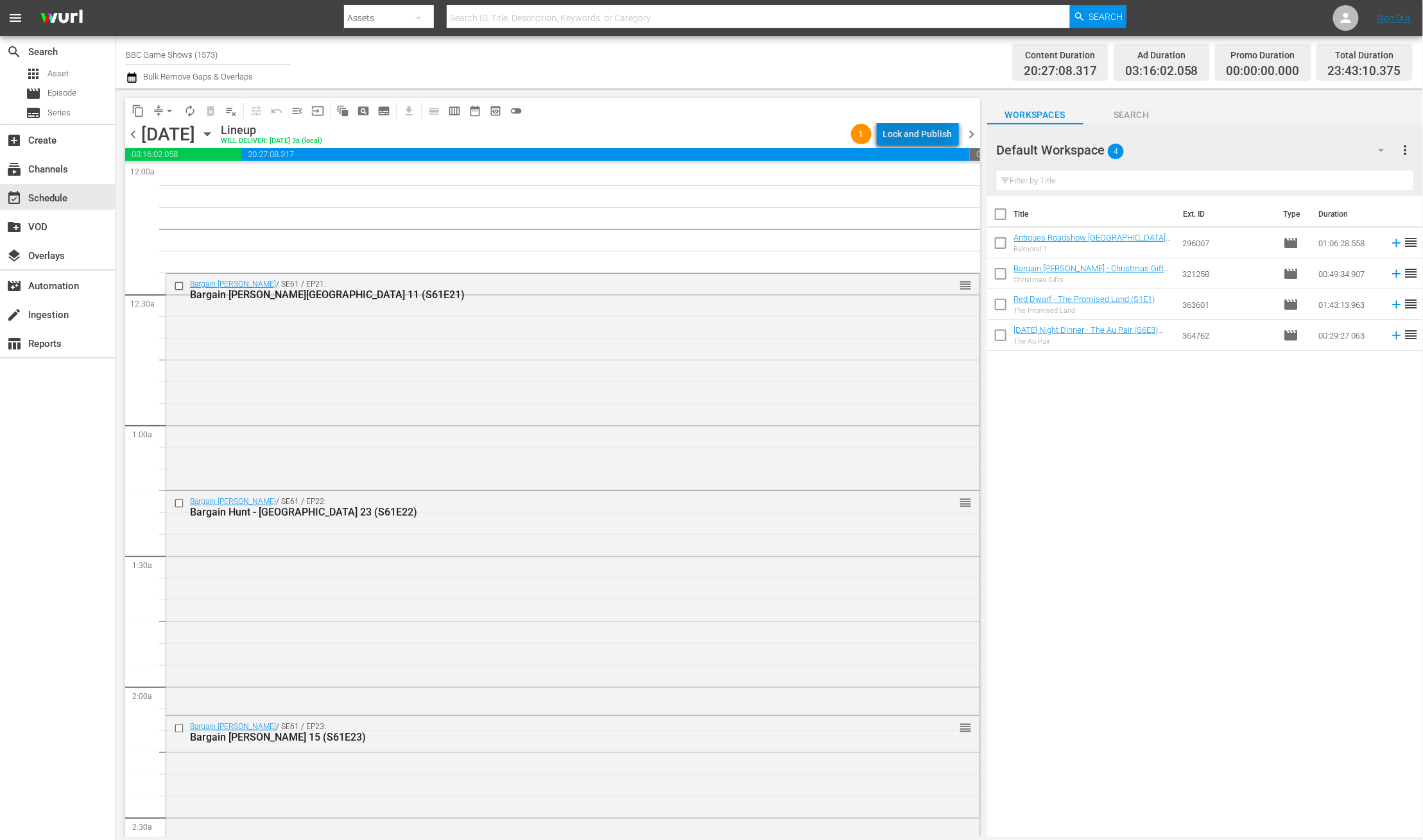
click at [916, 134] on div "Lock and Publish" at bounding box center [917, 134] width 69 height 23
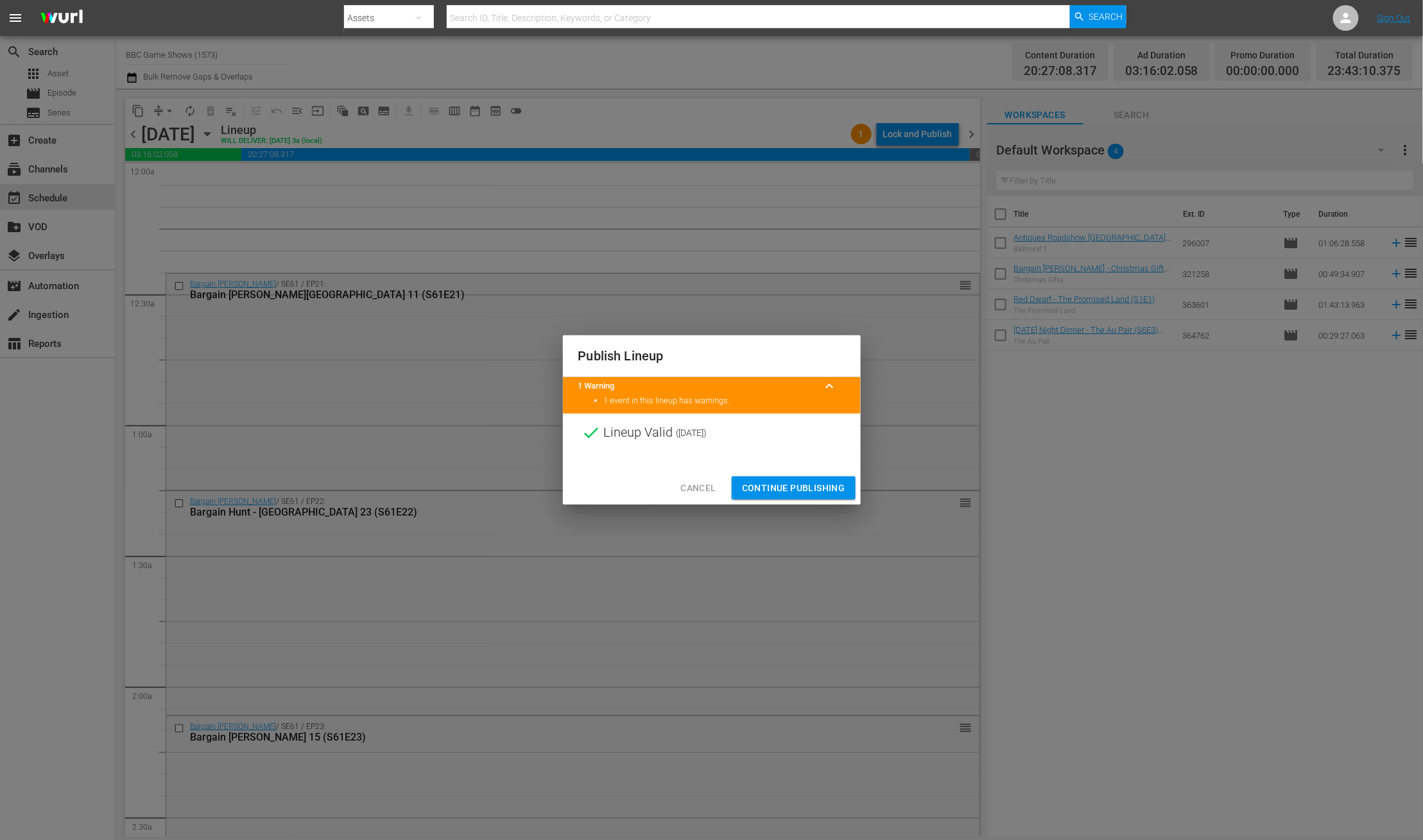
click at [820, 490] on span "Continue Publishing" at bounding box center [793, 489] width 103 height 16
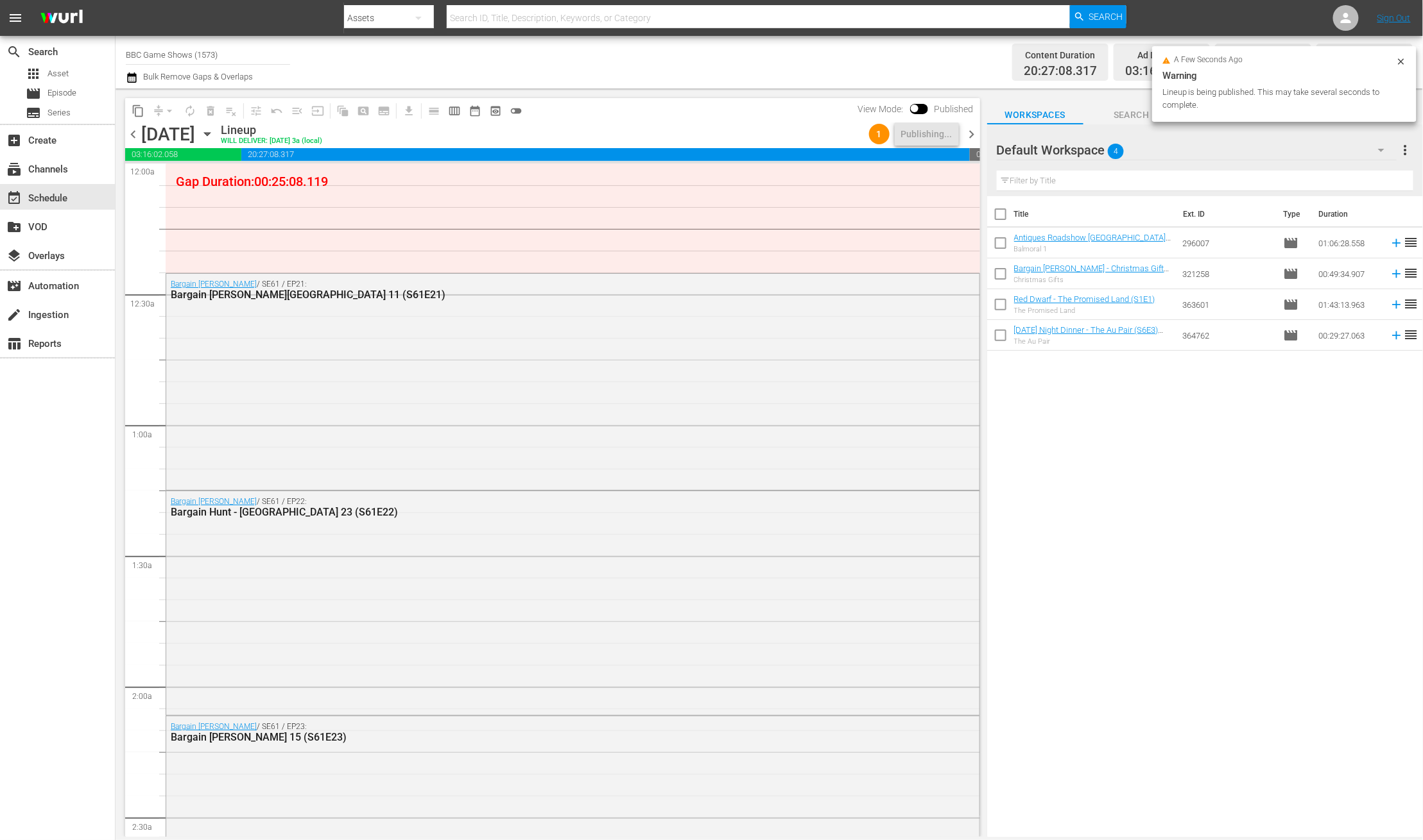
click at [972, 132] on span "chevron_right" at bounding box center [972, 134] width 16 height 16
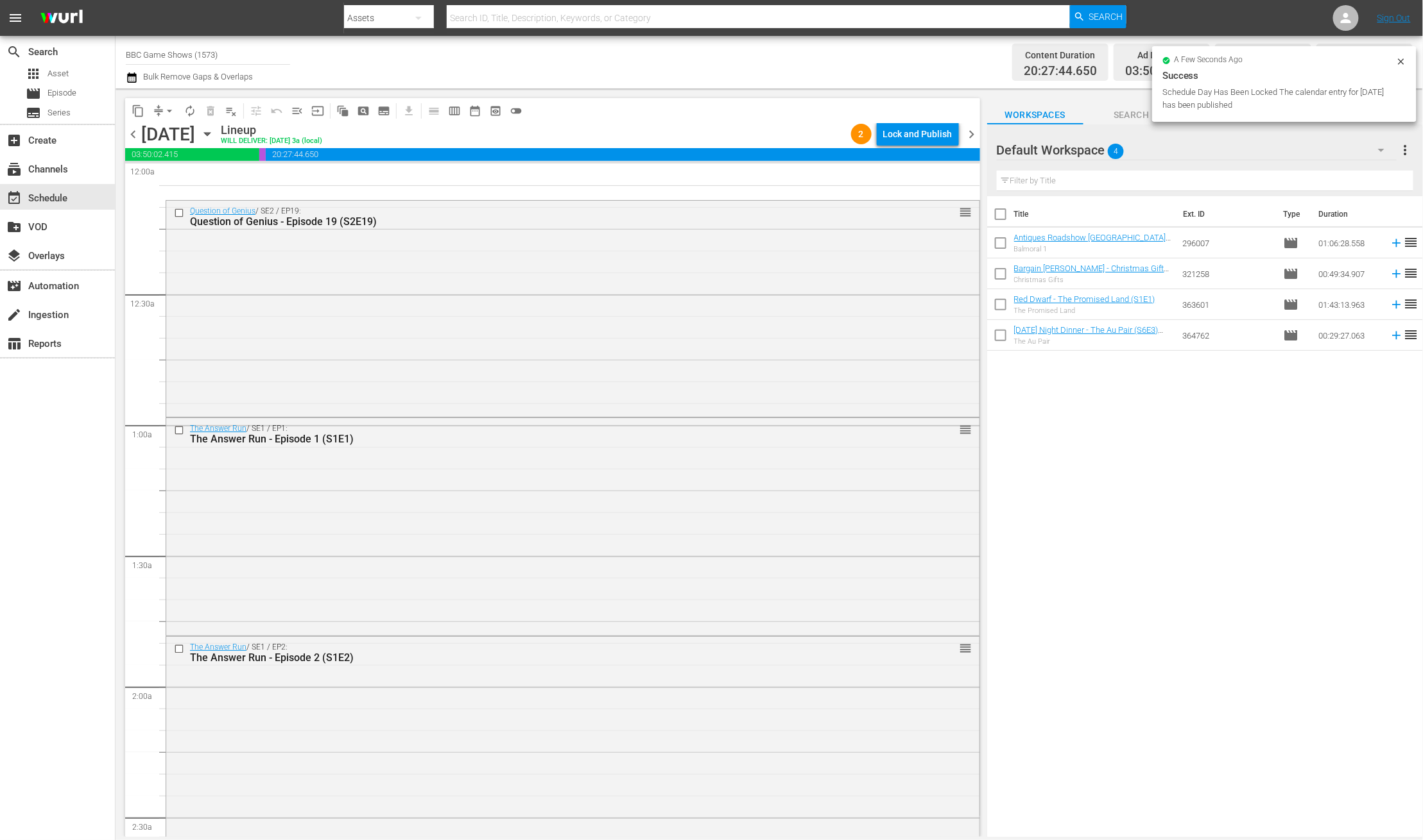
click at [1148, 555] on div "Title Ext. ID Type Duration Antiques Roadshow [GEOGRAPHIC_DATA] - Balmoral 1 (S…" at bounding box center [1205, 517] width 436 height 643
click at [905, 132] on div "Lock and Publish" at bounding box center [917, 134] width 69 height 23
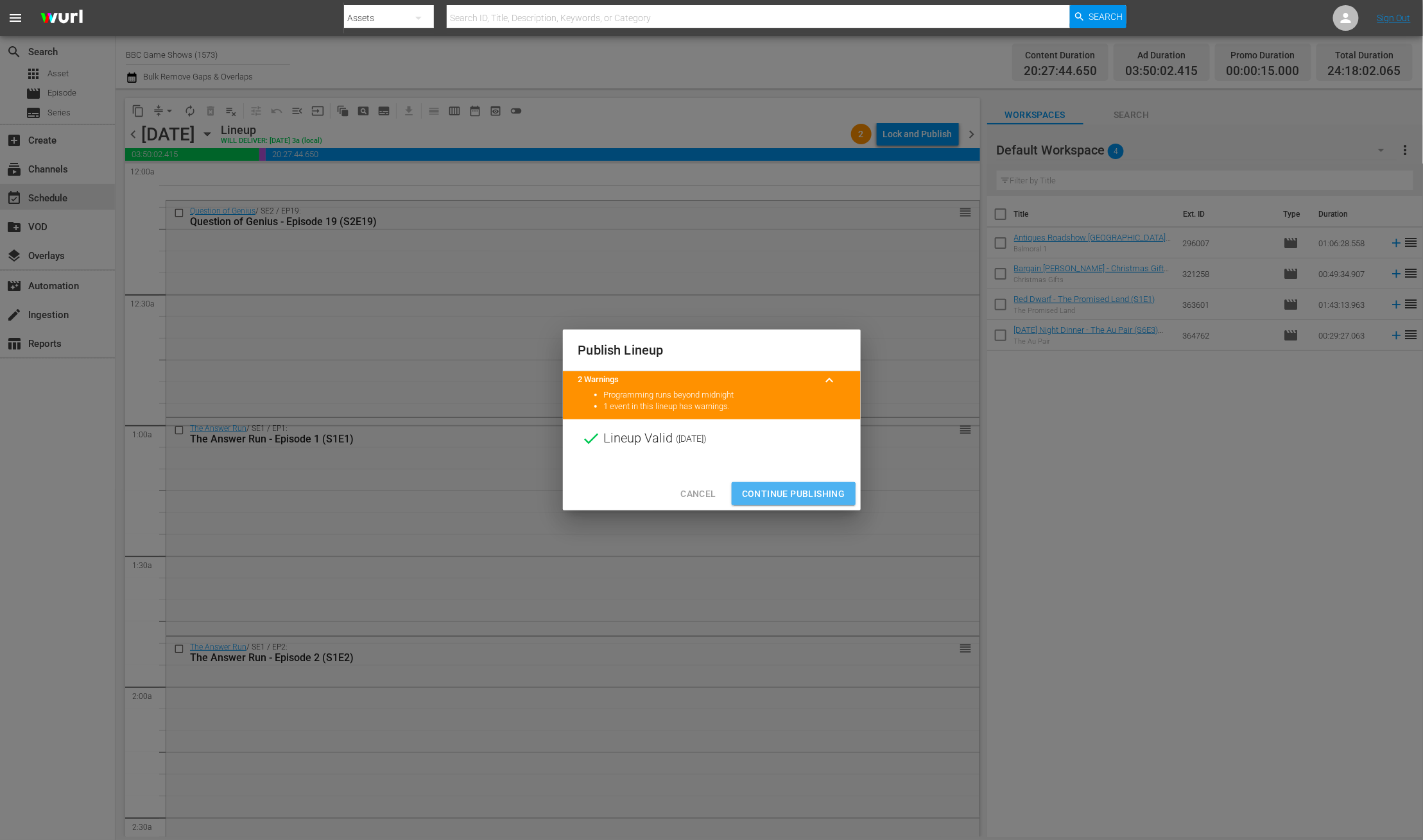
click at [777, 497] on span "Continue Publishing" at bounding box center [793, 494] width 103 height 16
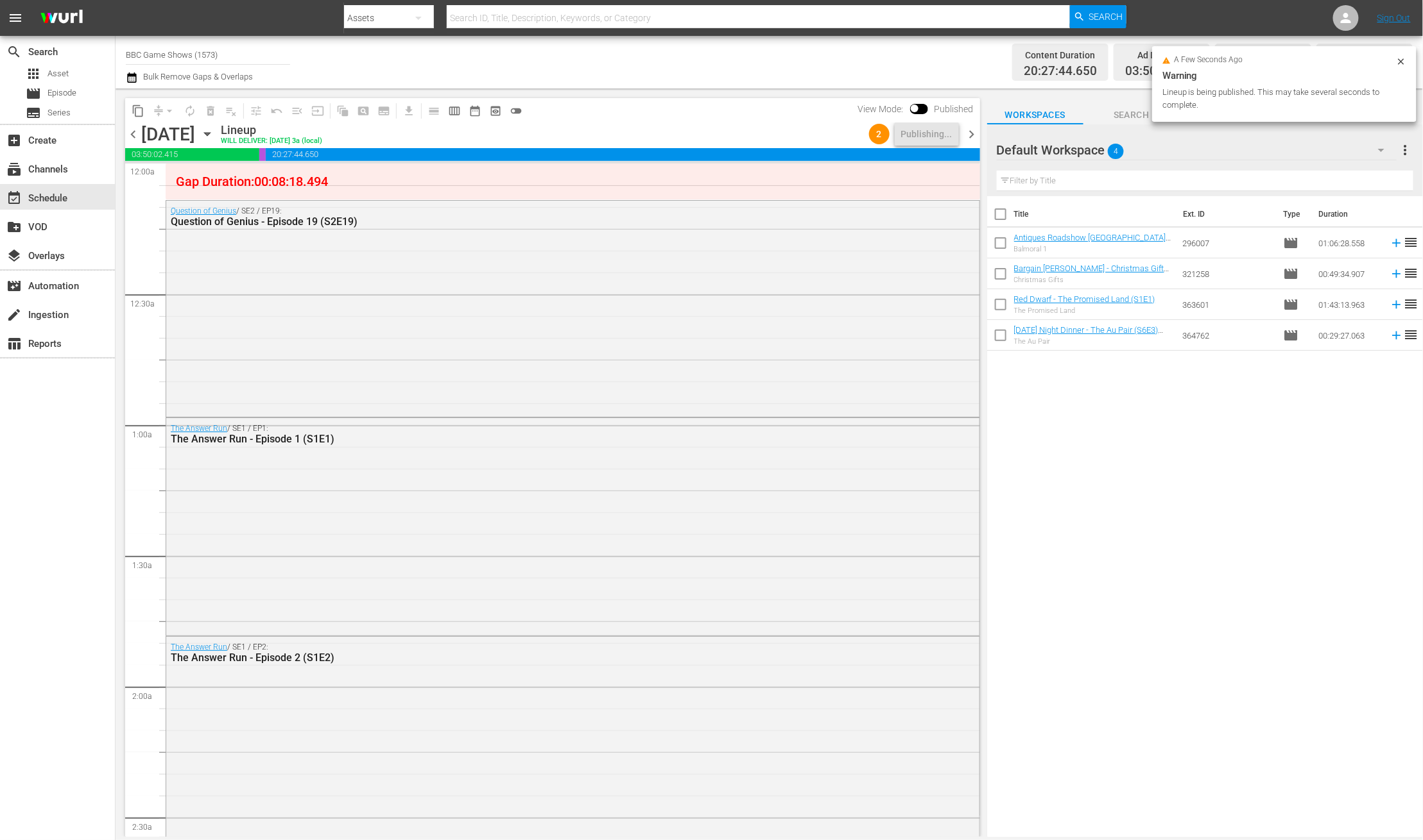
click at [976, 134] on span "chevron_right" at bounding box center [972, 134] width 16 height 16
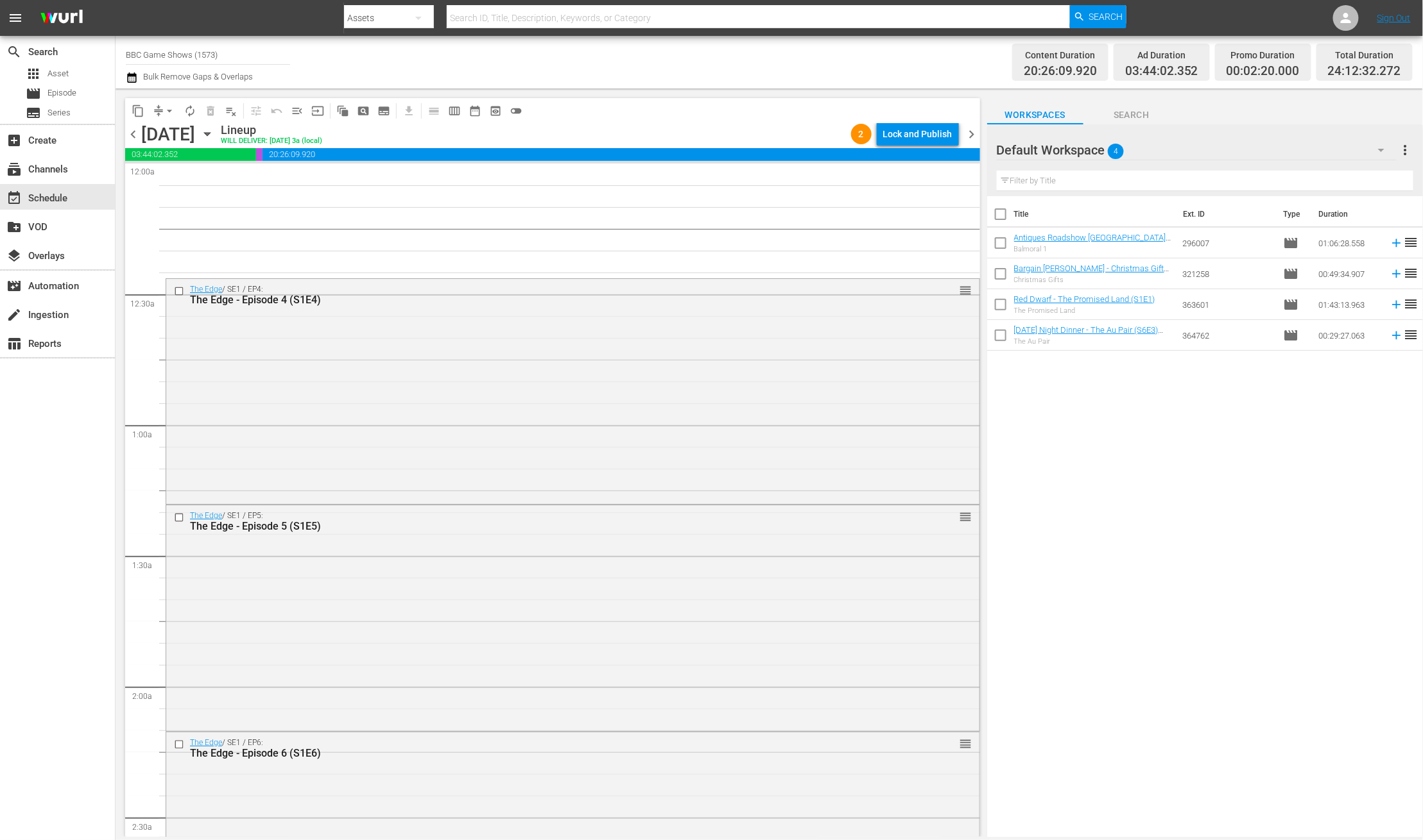
click at [1291, 454] on div "Title Ext. ID Type Duration Antiques Roadshow UK - Balmoral 1 (S38E14) Balmoral…" at bounding box center [1205, 517] width 436 height 643
click at [1280, 473] on div "Title Ext. ID Type Duration Antiques Roadshow UK - Balmoral 1 (S38E14) Balmoral…" at bounding box center [1205, 517] width 436 height 643
click at [900, 147] on div "chevron_left Monday, November 24th November 24th Lineup WILL DELIVER: 11/23 @ 3…" at bounding box center [552, 136] width 855 height 25
click at [907, 130] on div "Lock and Publish" at bounding box center [917, 134] width 69 height 23
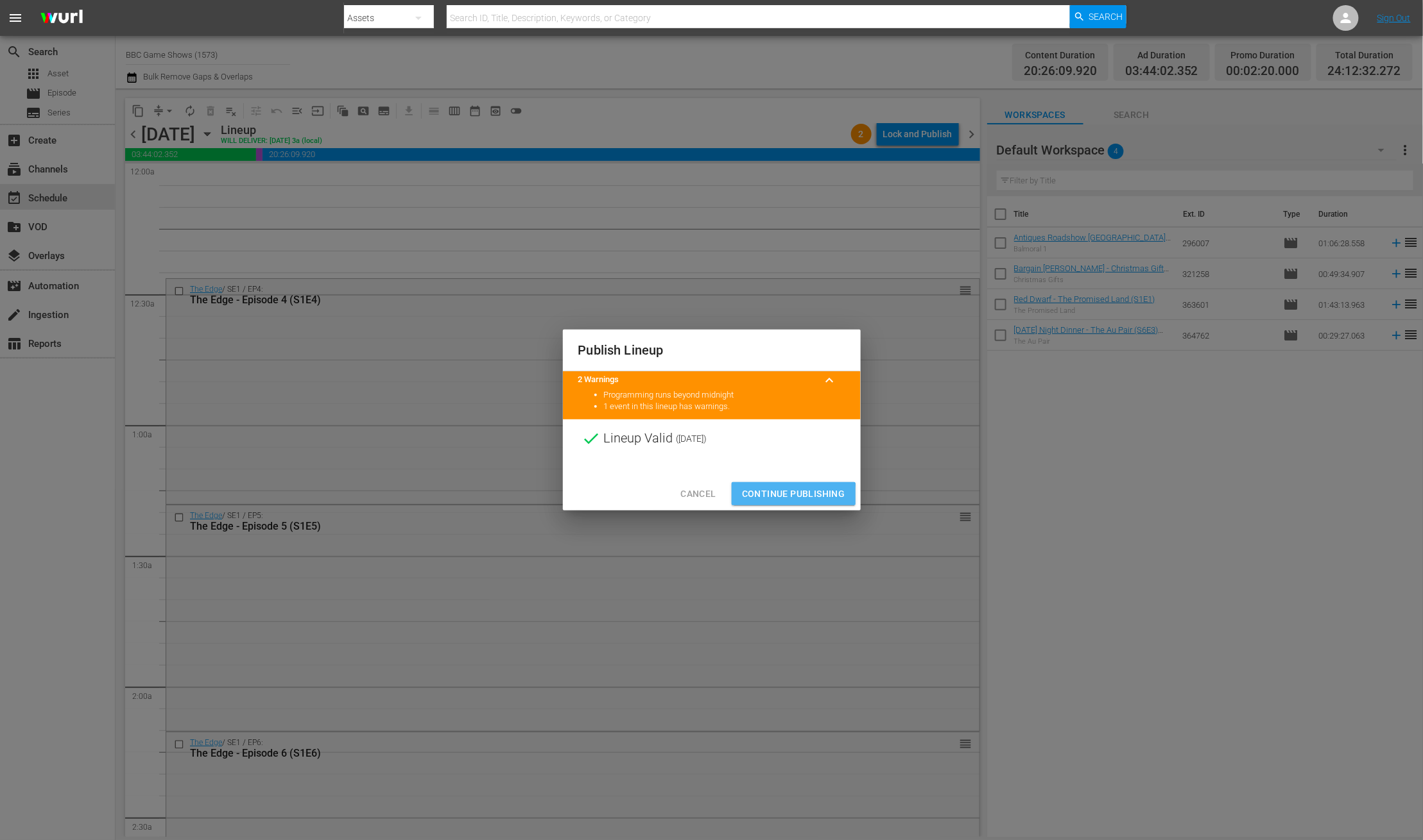
click at [790, 496] on span "Continue Publishing" at bounding box center [793, 494] width 103 height 16
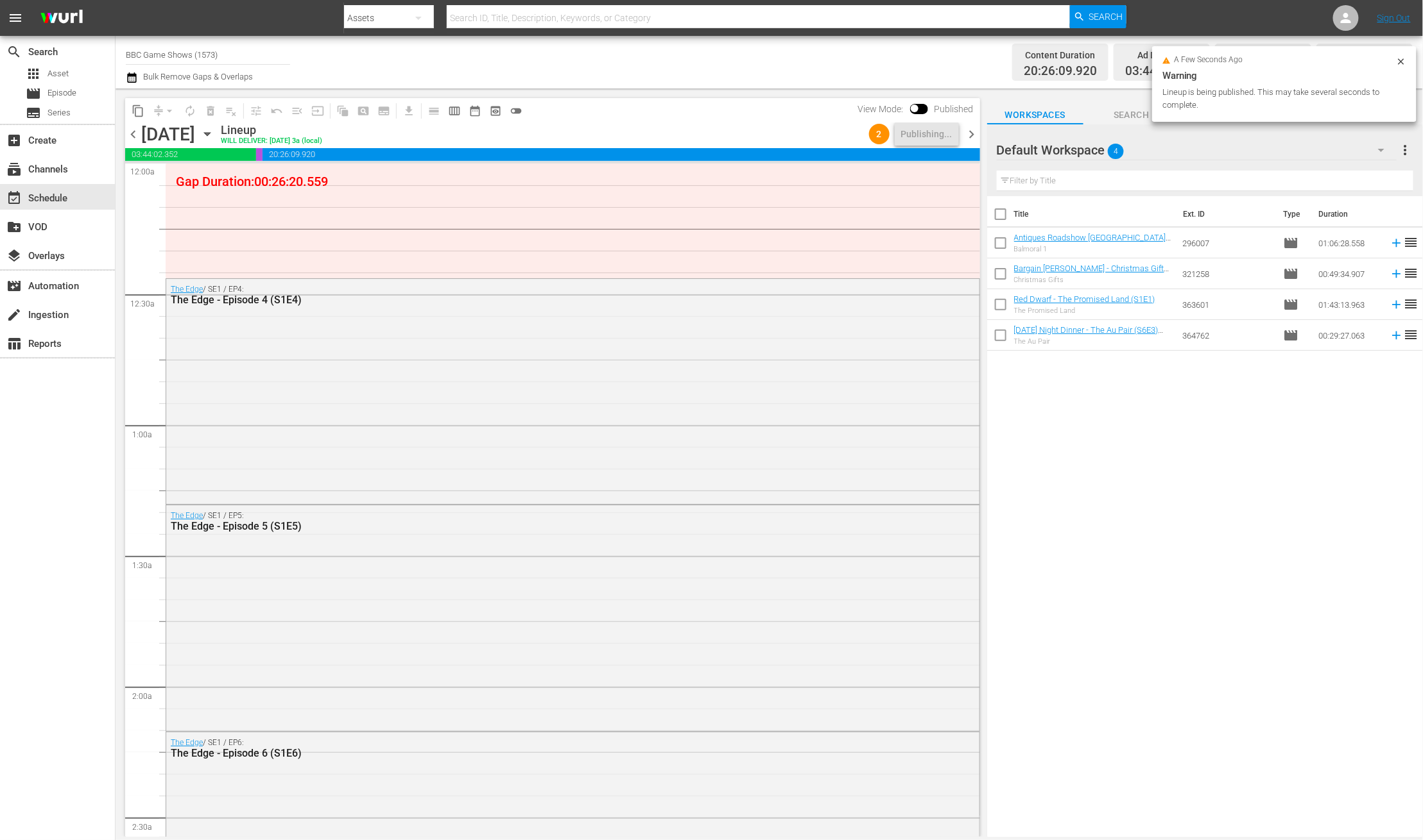
click at [967, 136] on span "chevron_right" at bounding box center [972, 134] width 16 height 16
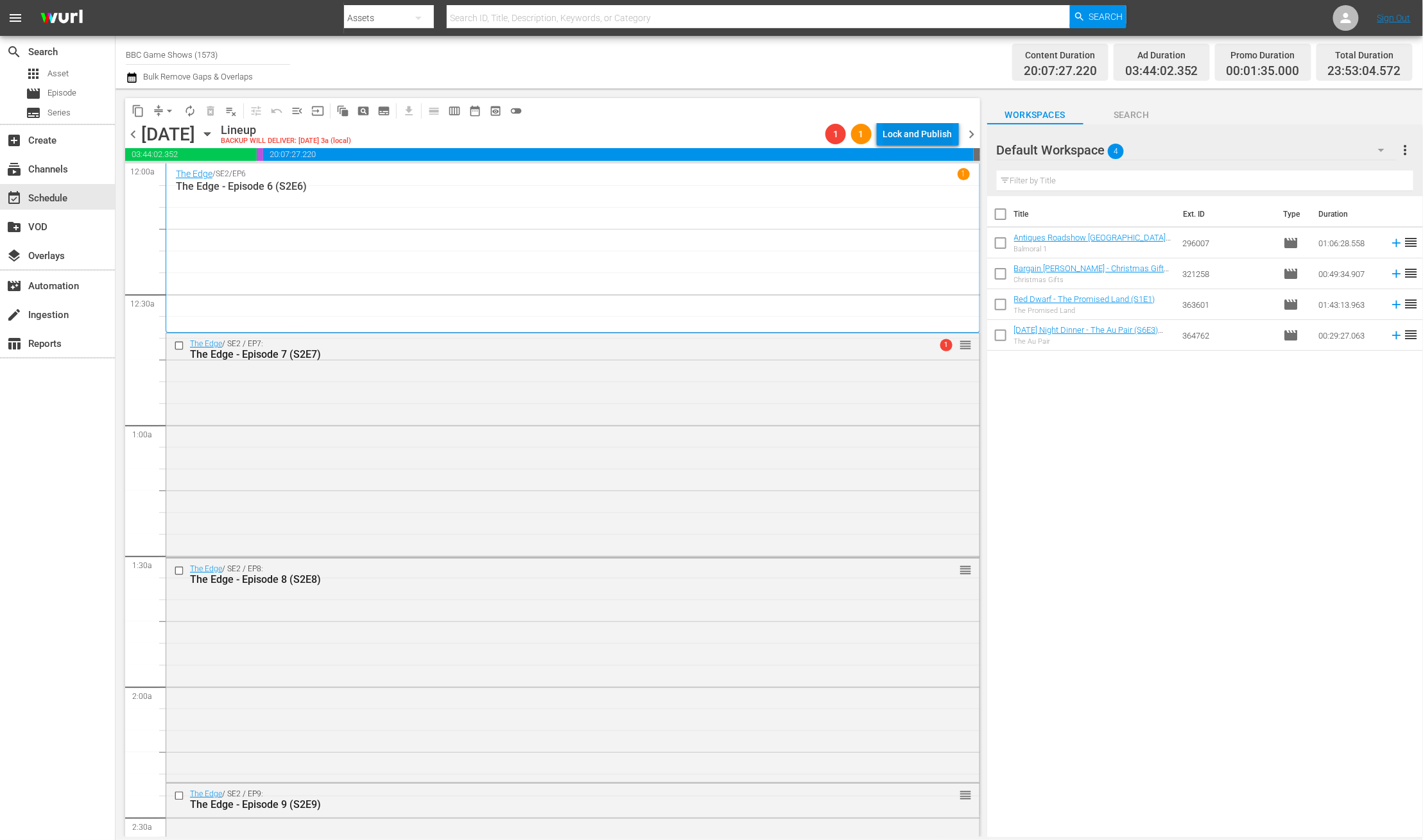
click at [896, 135] on div "Lock and Publish" at bounding box center [917, 134] width 69 height 23
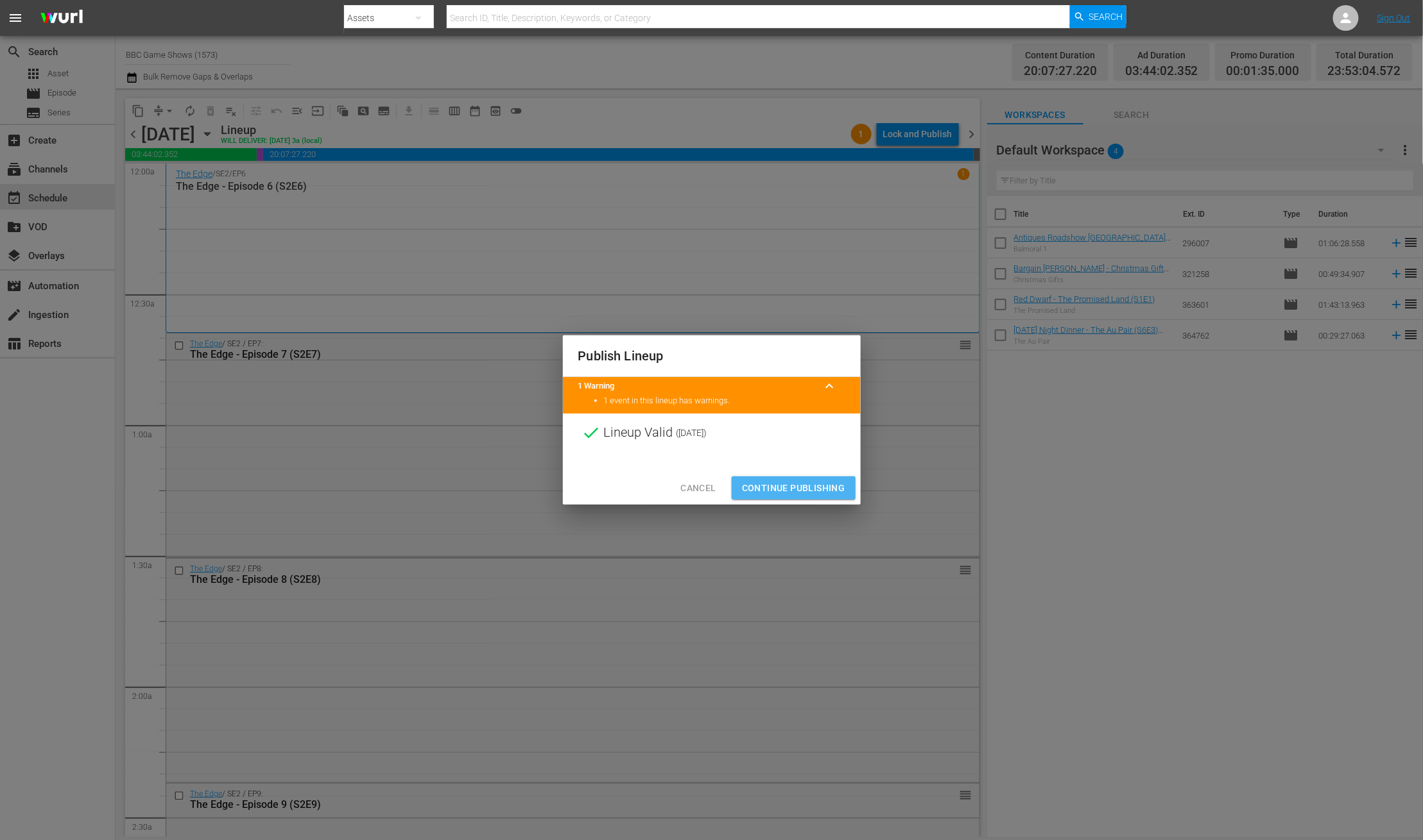
click at [798, 483] on span "Continue Publishing" at bounding box center [793, 489] width 103 height 16
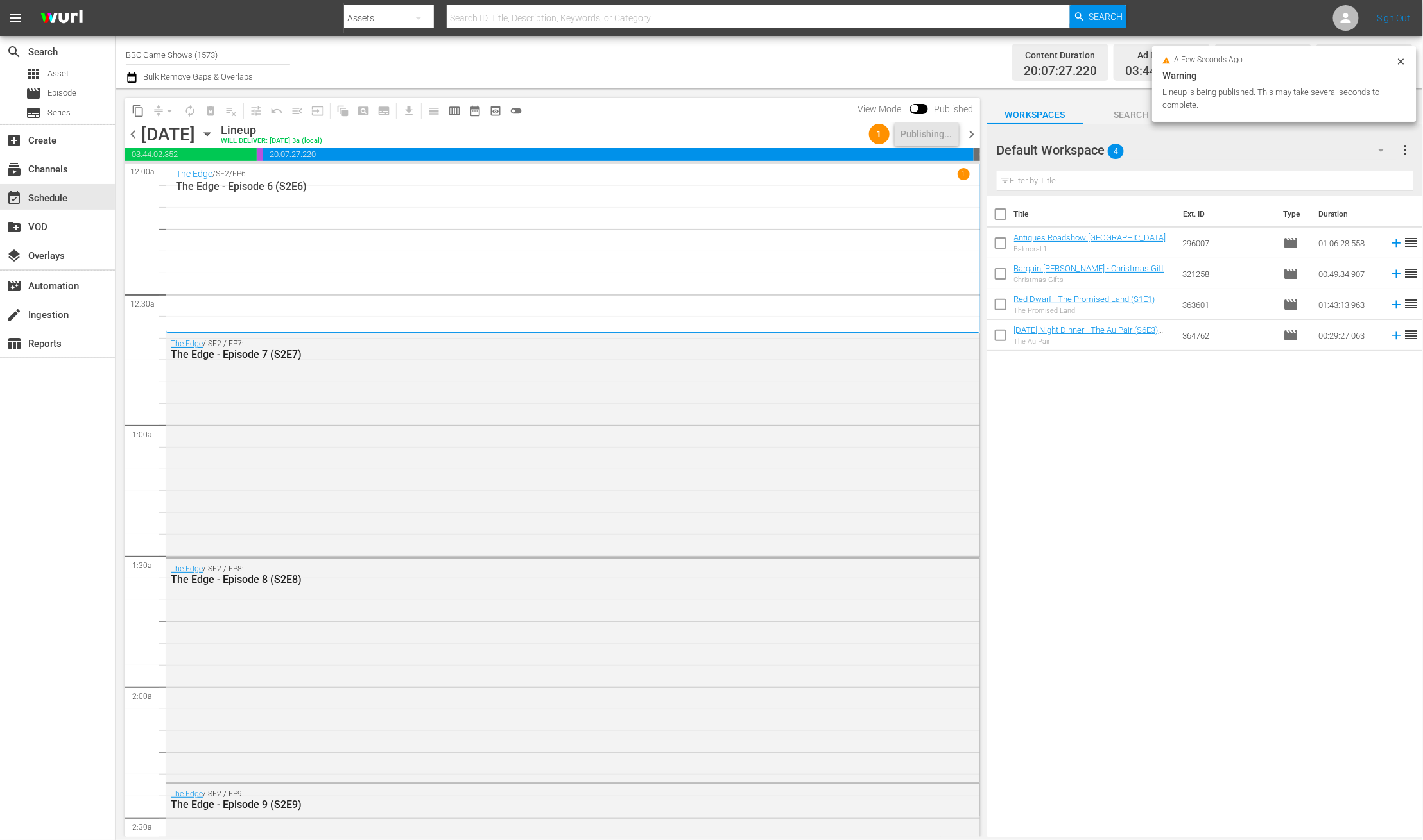
click at [974, 135] on span "chevron_right" at bounding box center [972, 134] width 16 height 16
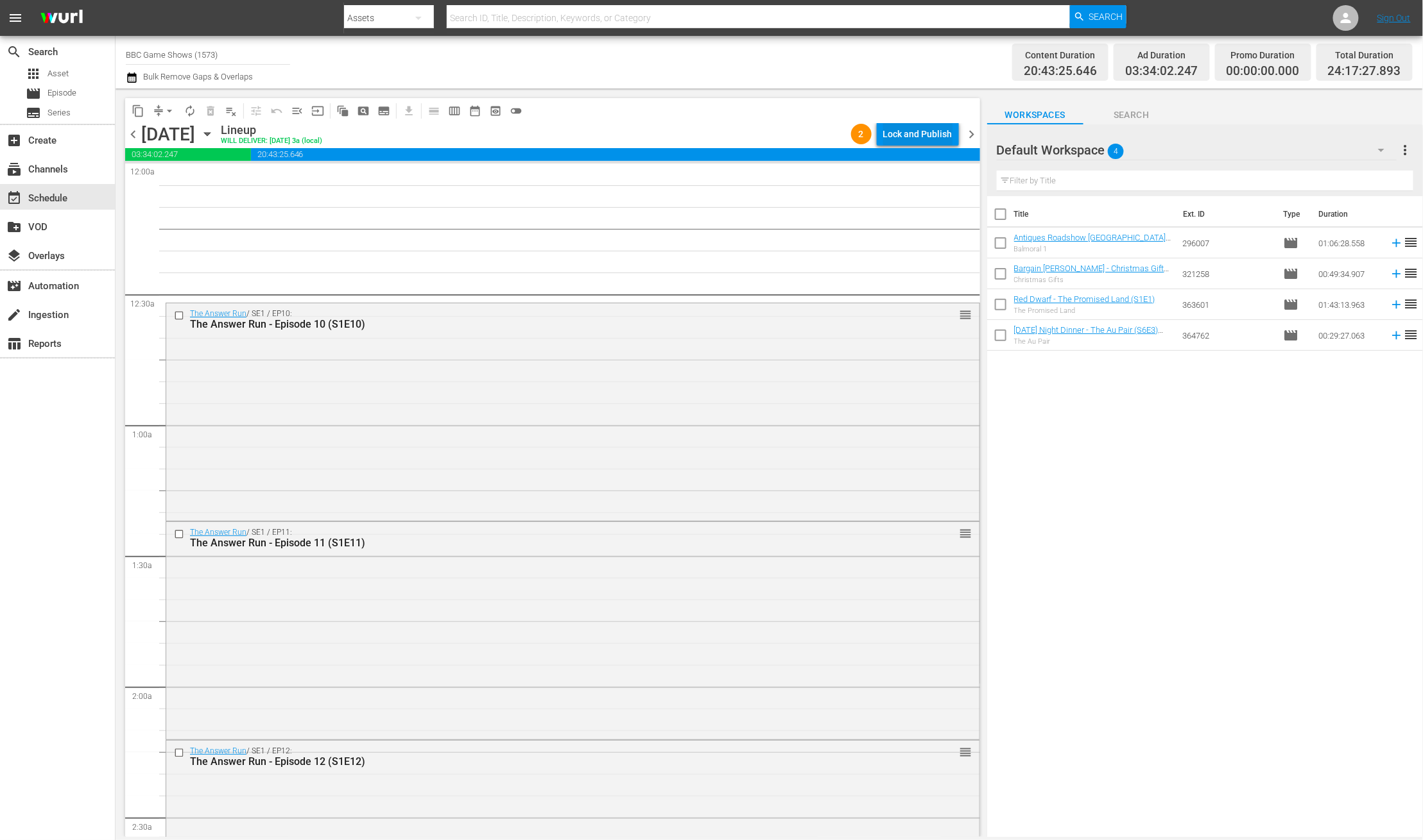
click at [928, 136] on div "Lock and Publish" at bounding box center [917, 134] width 69 height 23
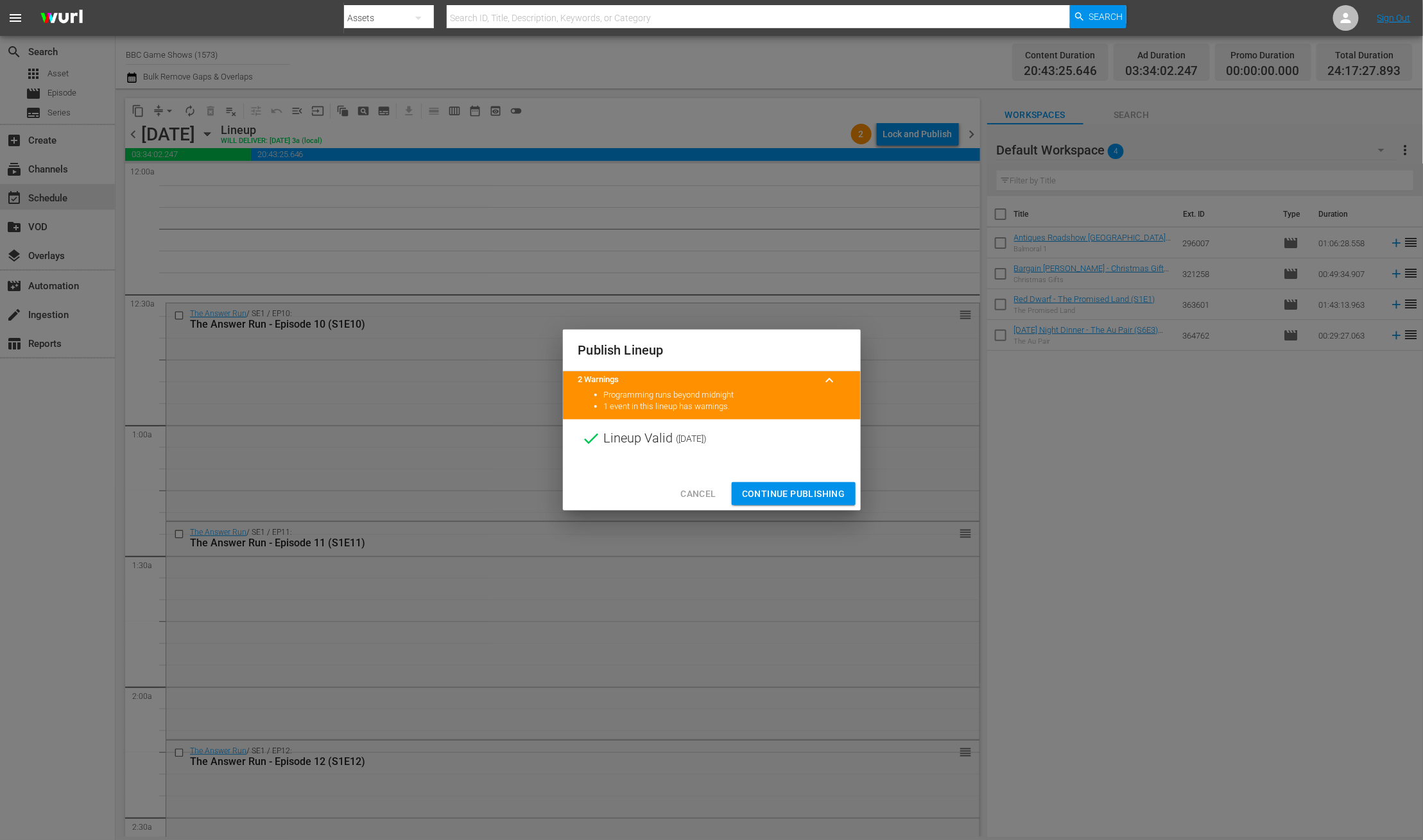
click at [827, 481] on div "Cancel Continue Publishing" at bounding box center [712, 494] width 298 height 34
drag, startPoint x: 825, startPoint y: 490, endPoint x: 840, endPoint y: 496, distance: 16.2
click at [824, 491] on span "Continue Publishing" at bounding box center [793, 494] width 103 height 16
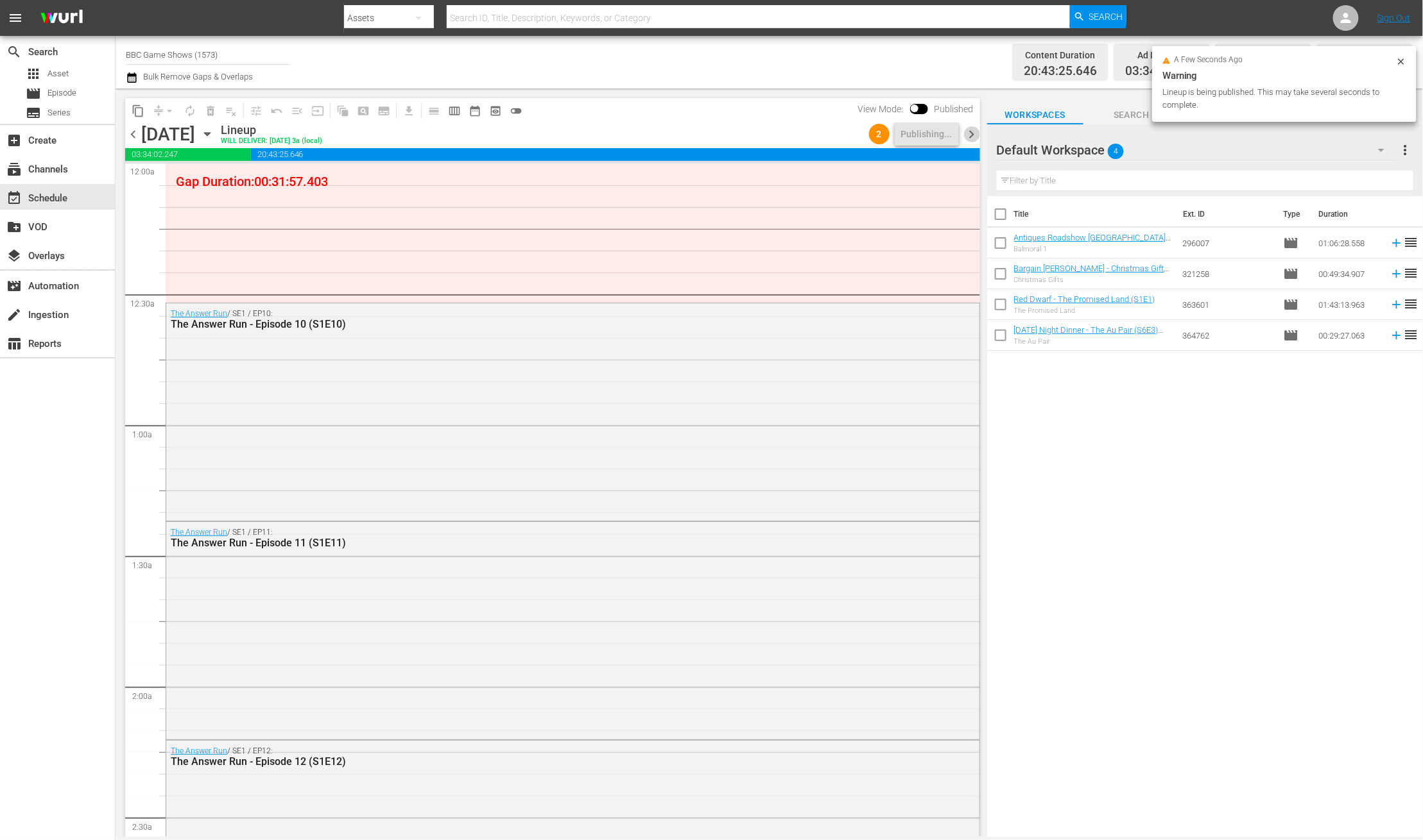
click at [969, 136] on span "chevron_right" at bounding box center [972, 134] width 16 height 16
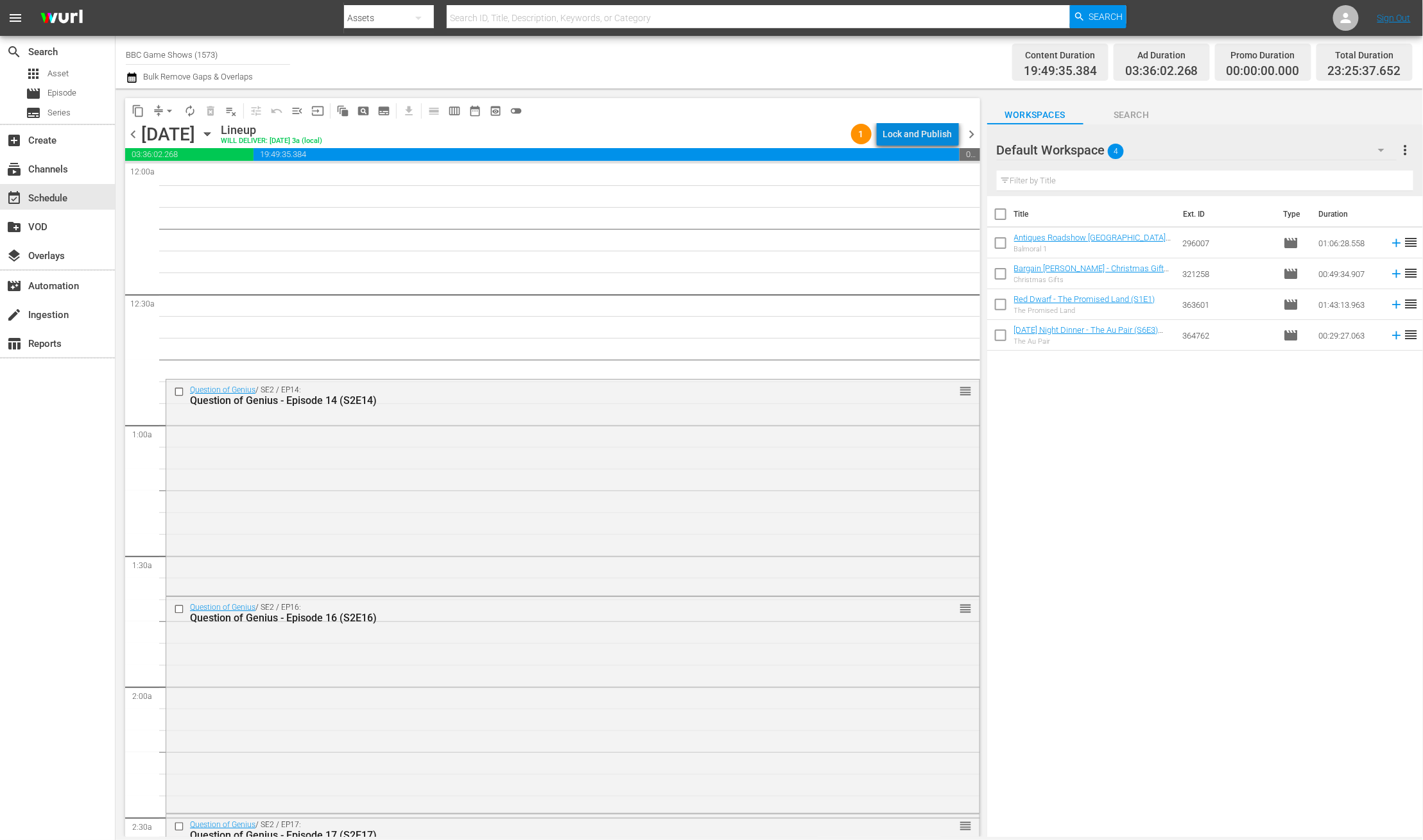
click at [934, 138] on div "Lock and Publish" at bounding box center [917, 134] width 69 height 23
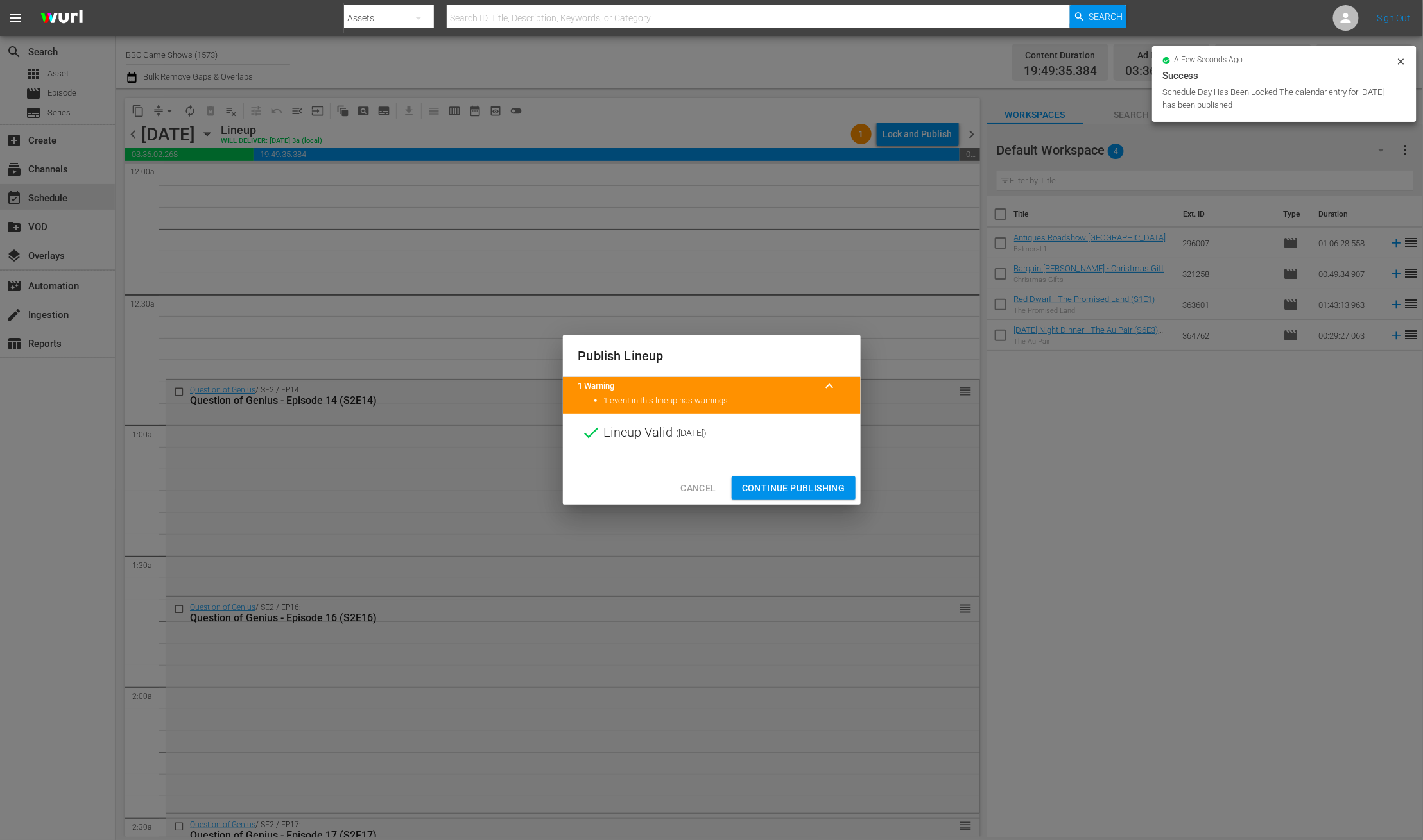
click at [817, 493] on span "Continue Publishing" at bounding box center [793, 489] width 103 height 16
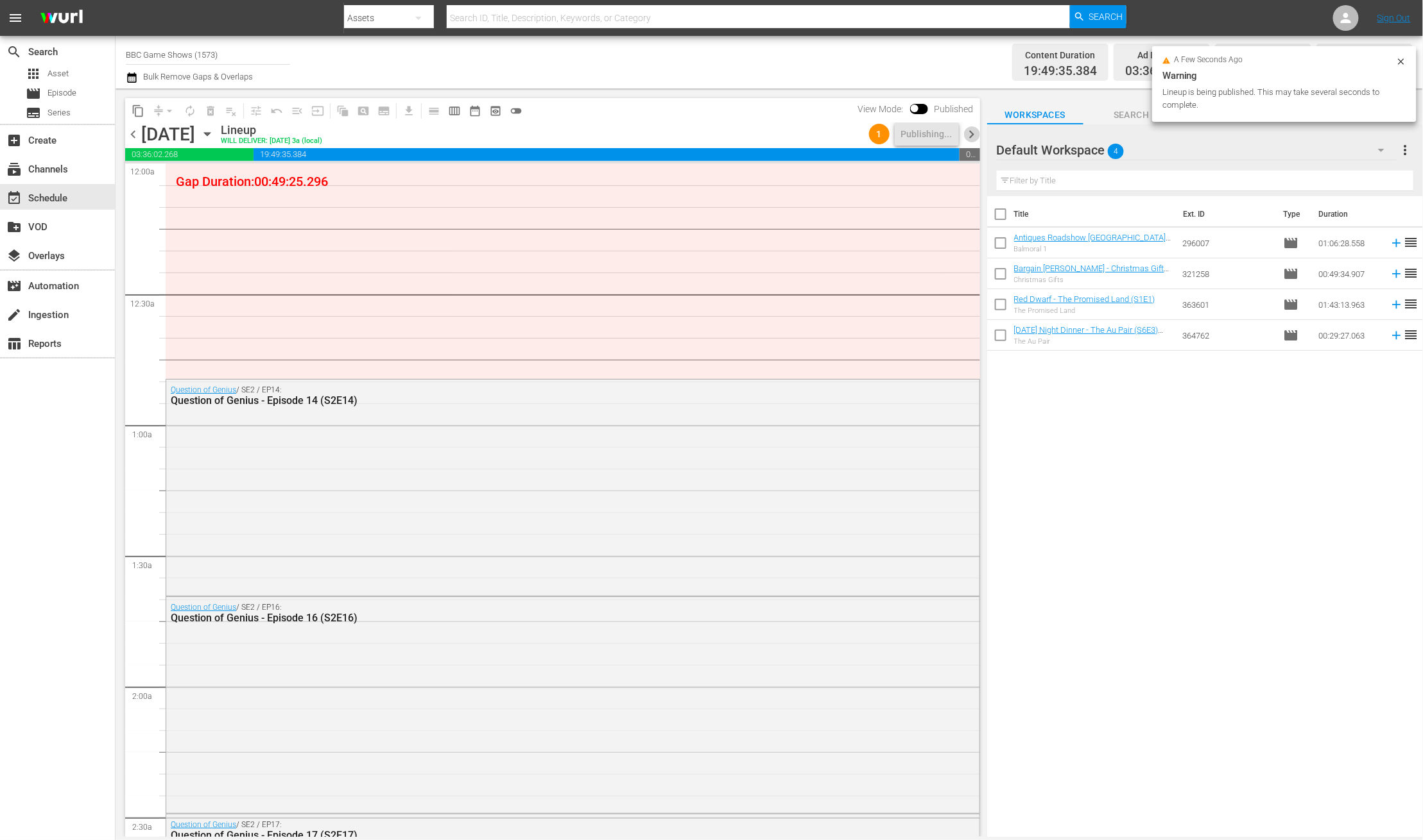
click at [971, 129] on span "chevron_right" at bounding box center [972, 134] width 16 height 16
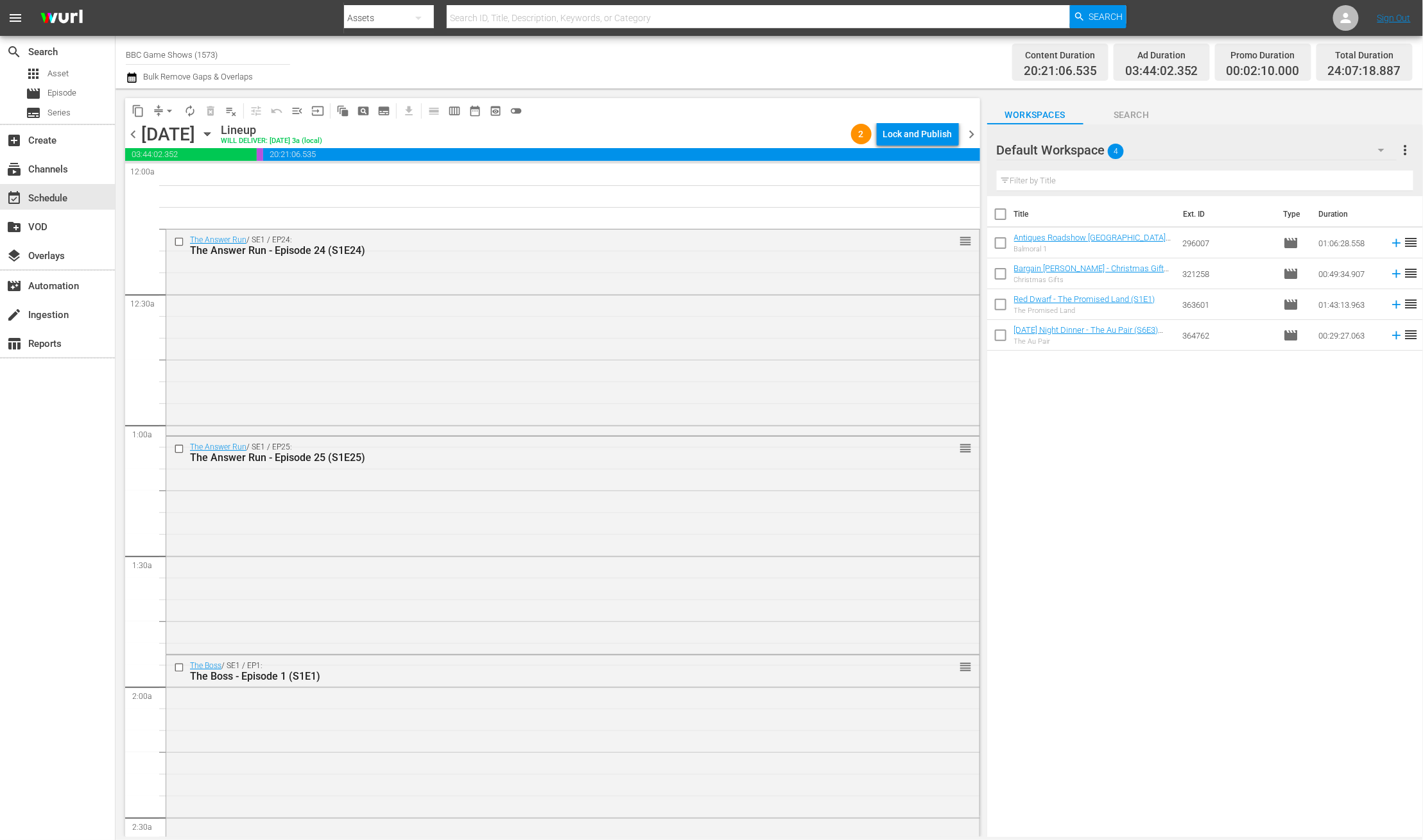
click at [928, 138] on div "Lock and Publish" at bounding box center [917, 134] width 69 height 23
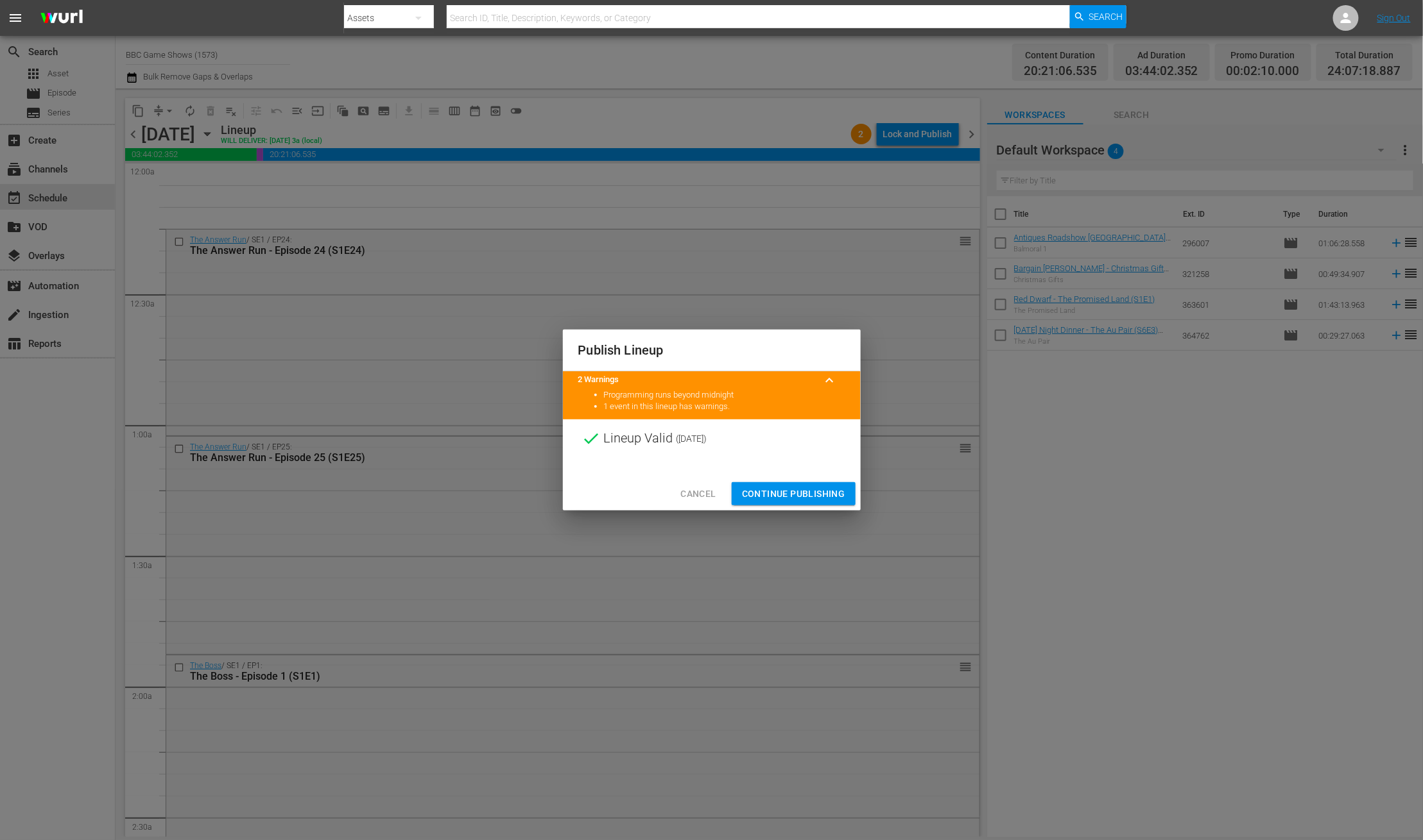
click at [810, 492] on span "Continue Publishing" at bounding box center [793, 494] width 103 height 16
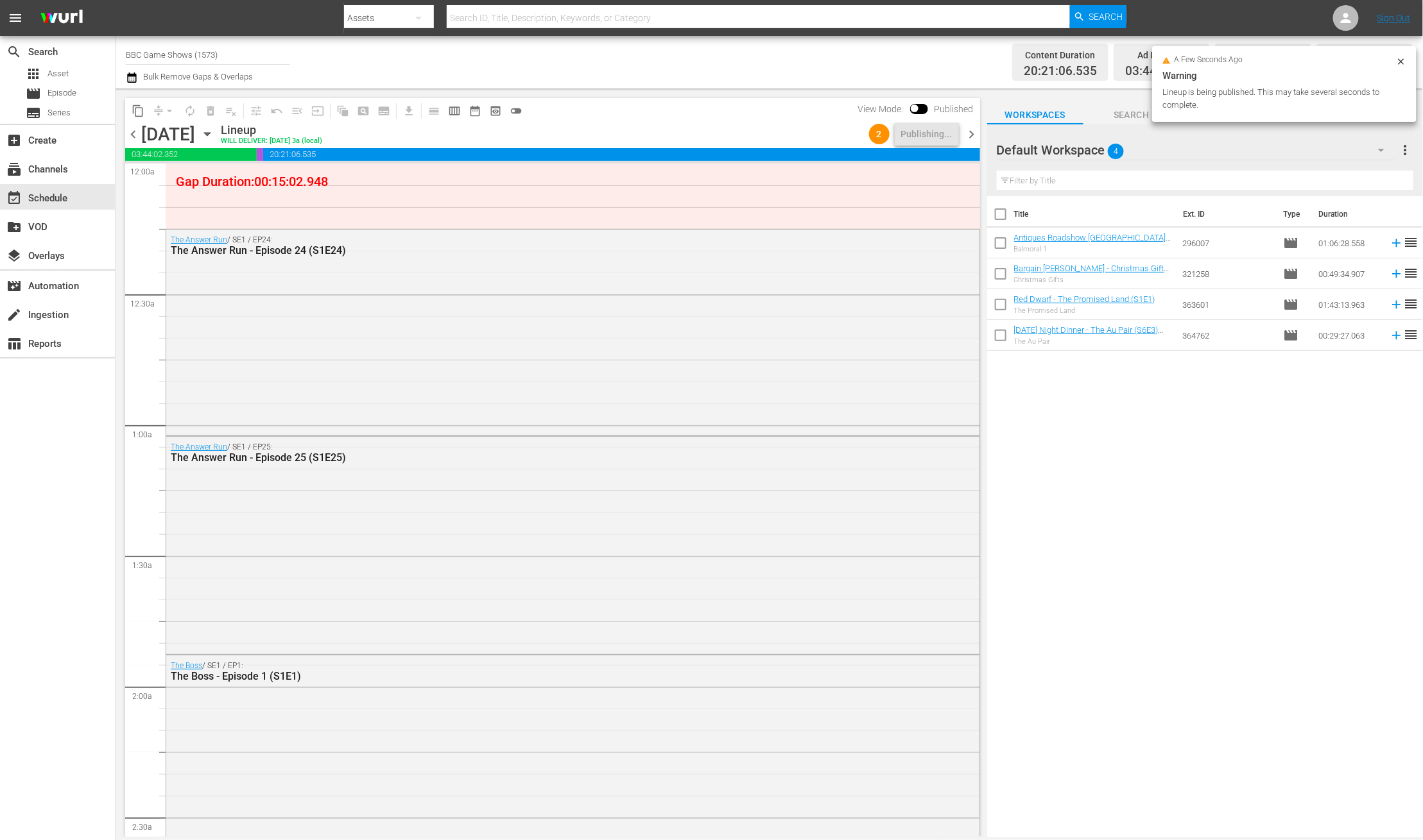
click at [977, 132] on span "chevron_right" at bounding box center [972, 134] width 16 height 16
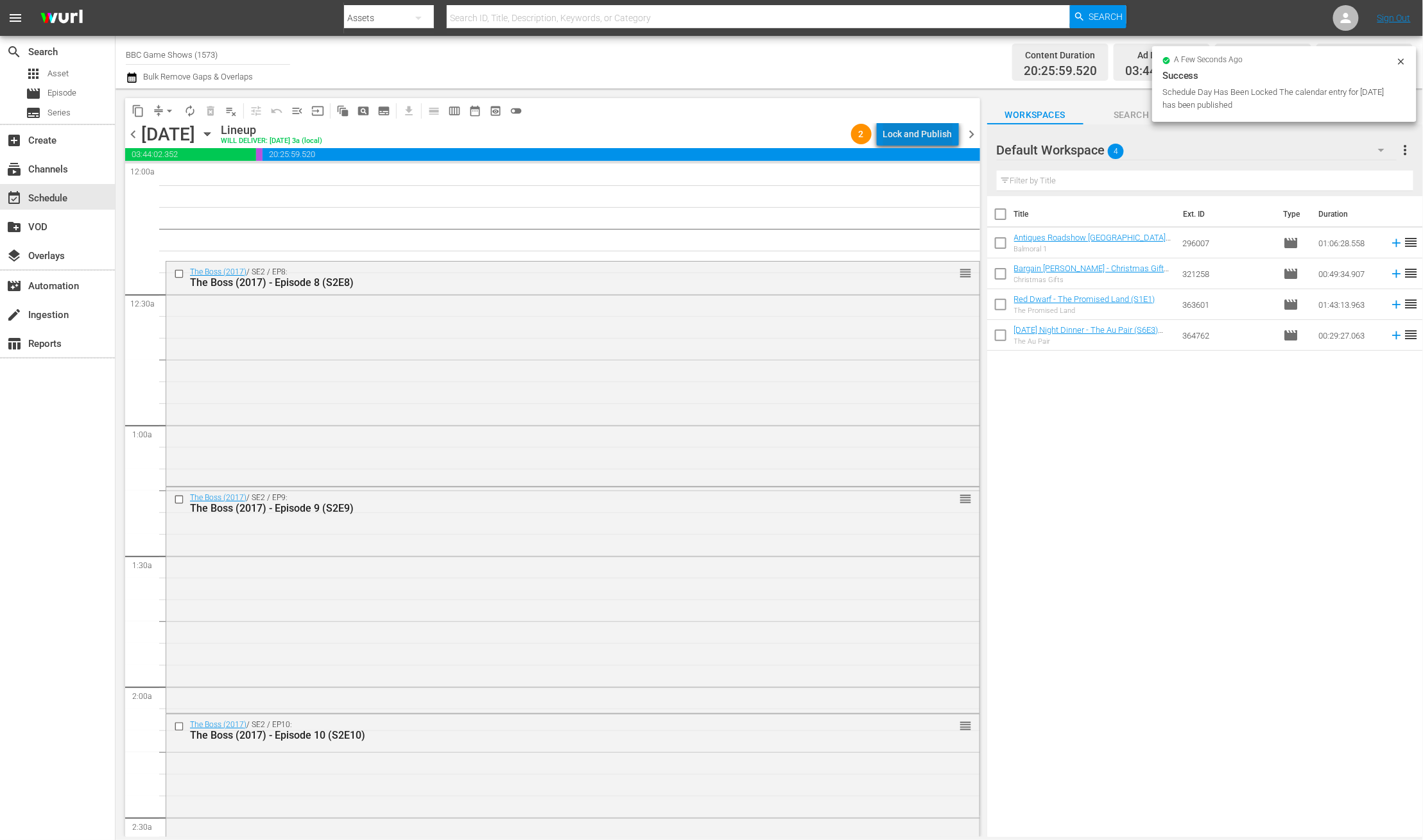
click at [938, 131] on div "Lock and Publish" at bounding box center [917, 134] width 69 height 23
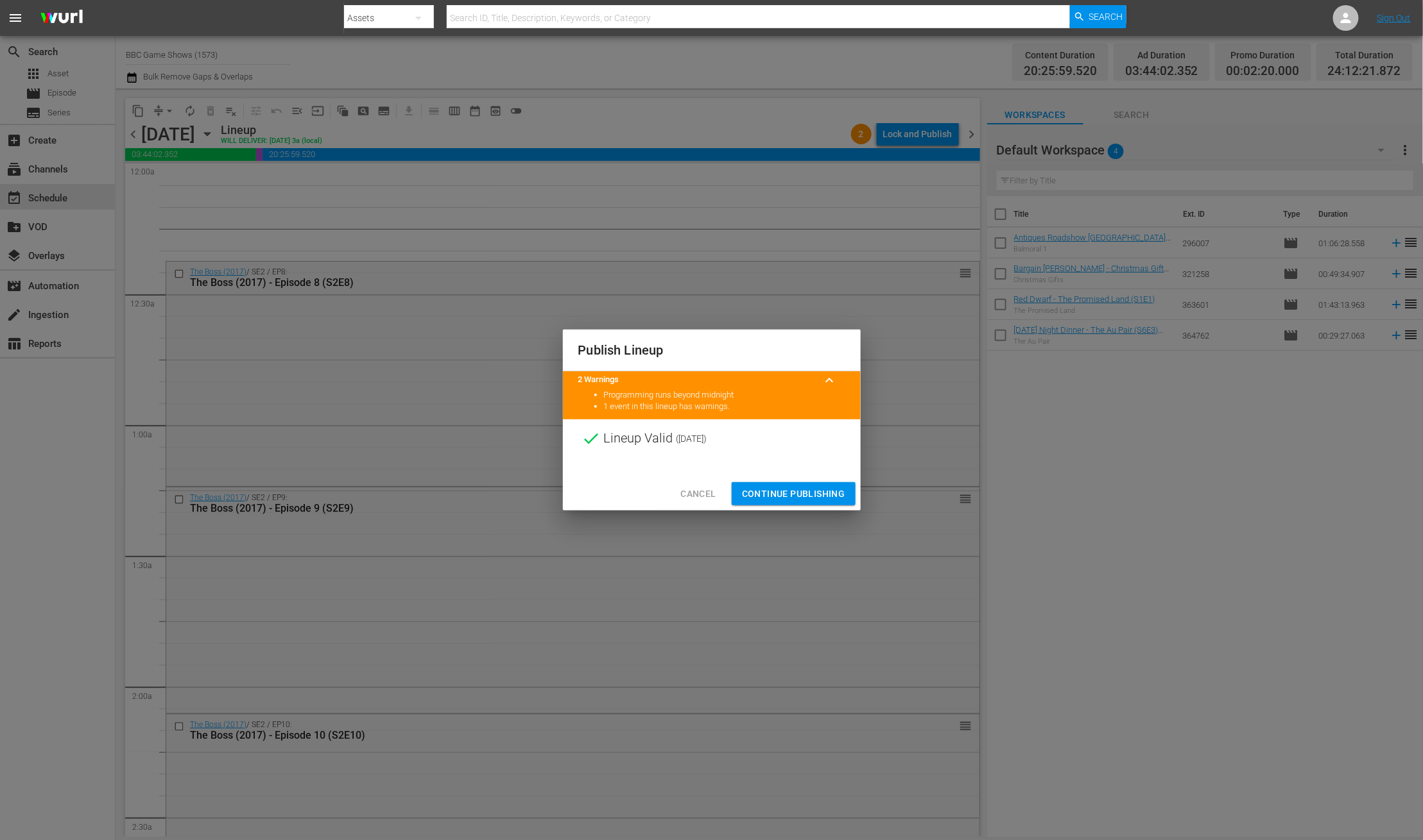
click at [814, 492] on span "Continue Publishing" at bounding box center [793, 494] width 103 height 16
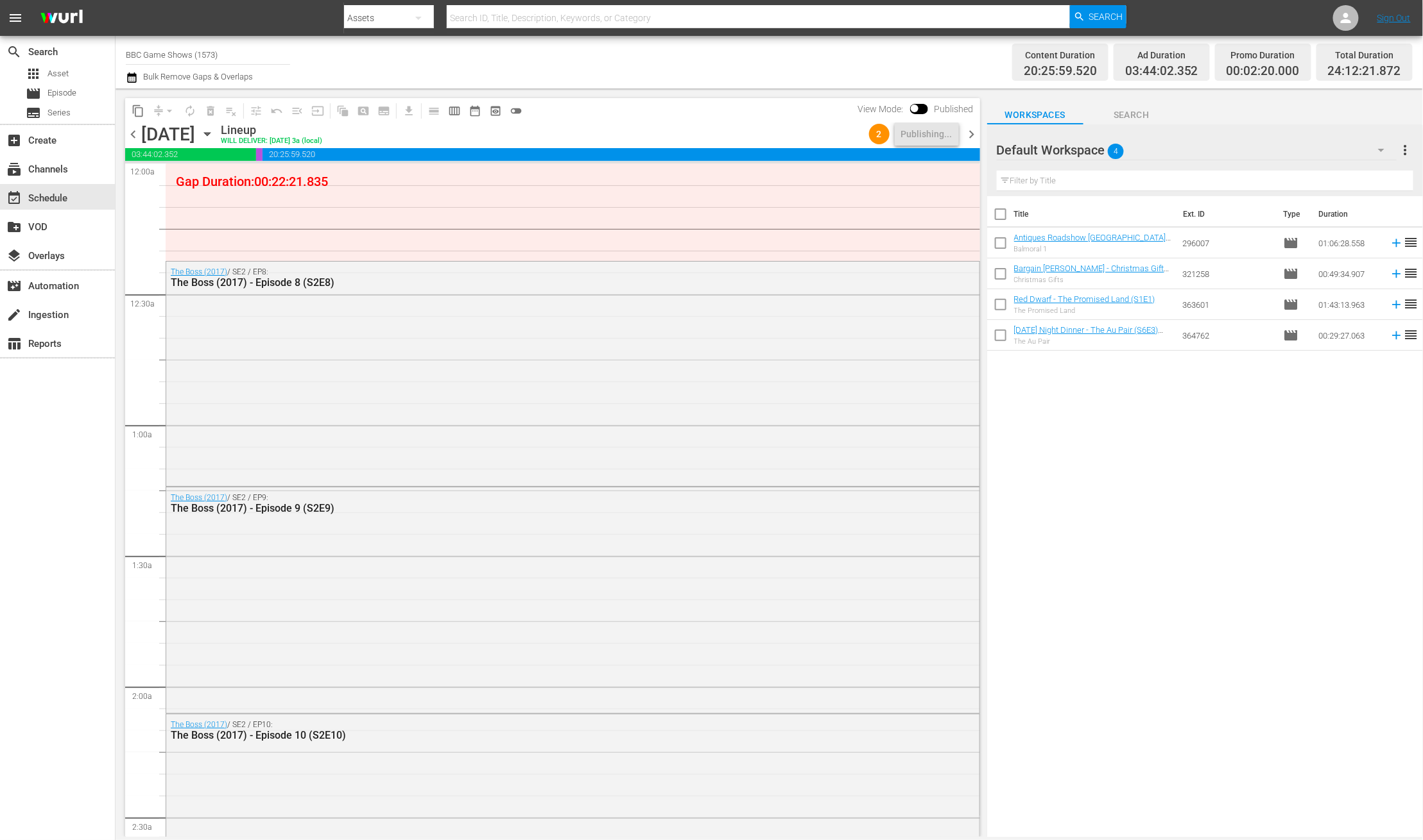
click at [969, 126] on span "chevron_right" at bounding box center [972, 134] width 16 height 16
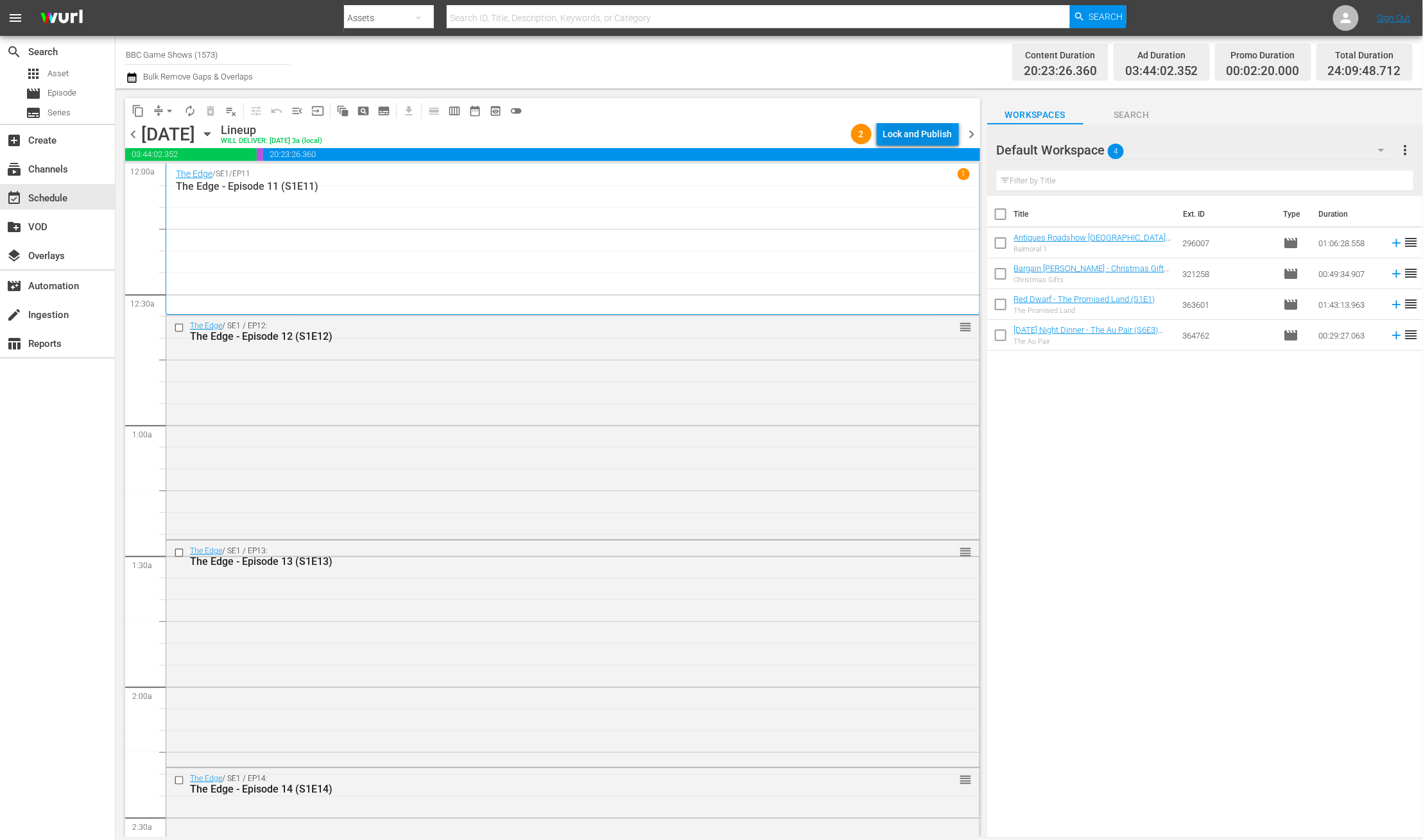
click at [935, 126] on div "Lock and Publish" at bounding box center [917, 134] width 69 height 23
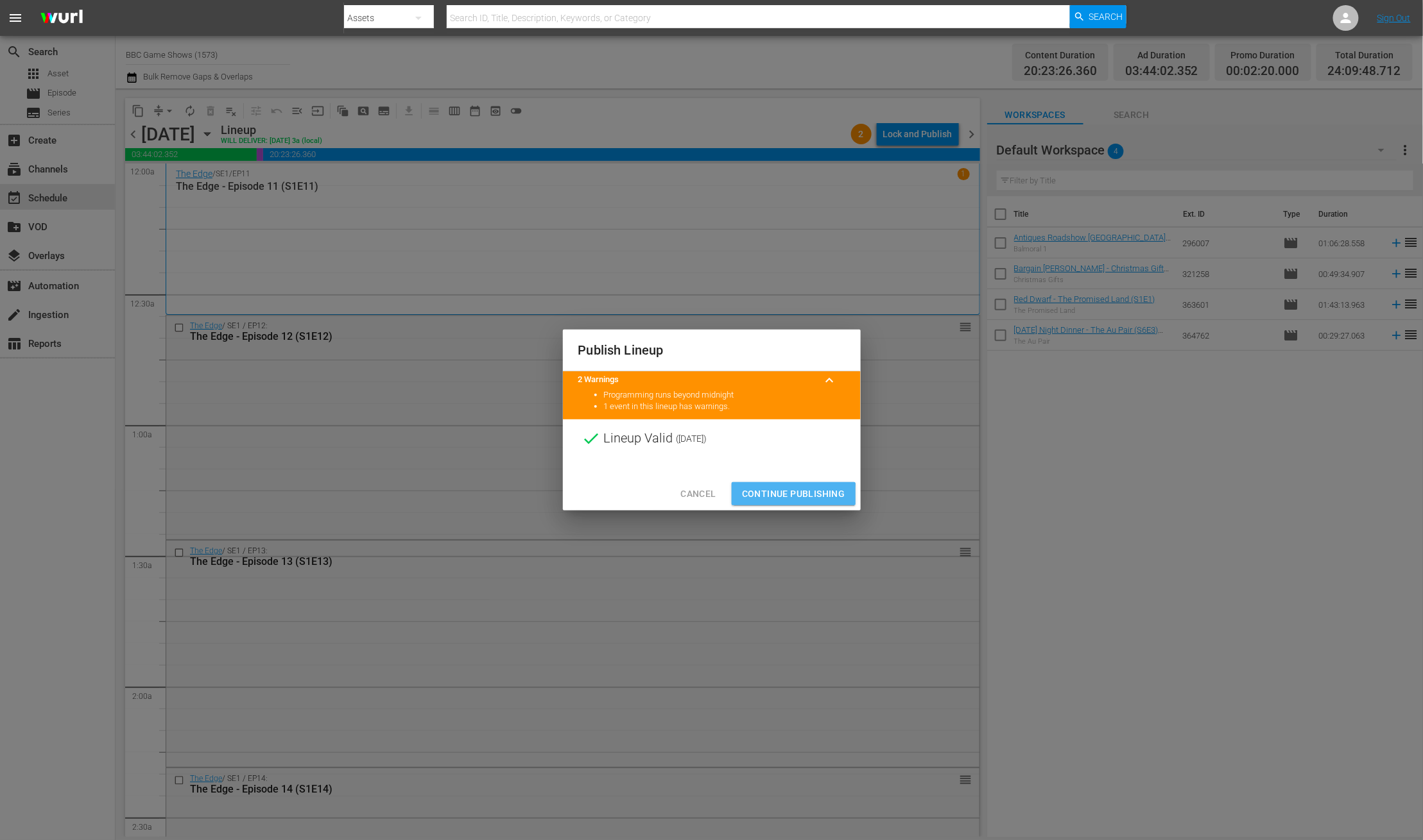
click at [790, 495] on span "Continue Publishing" at bounding box center [793, 494] width 103 height 16
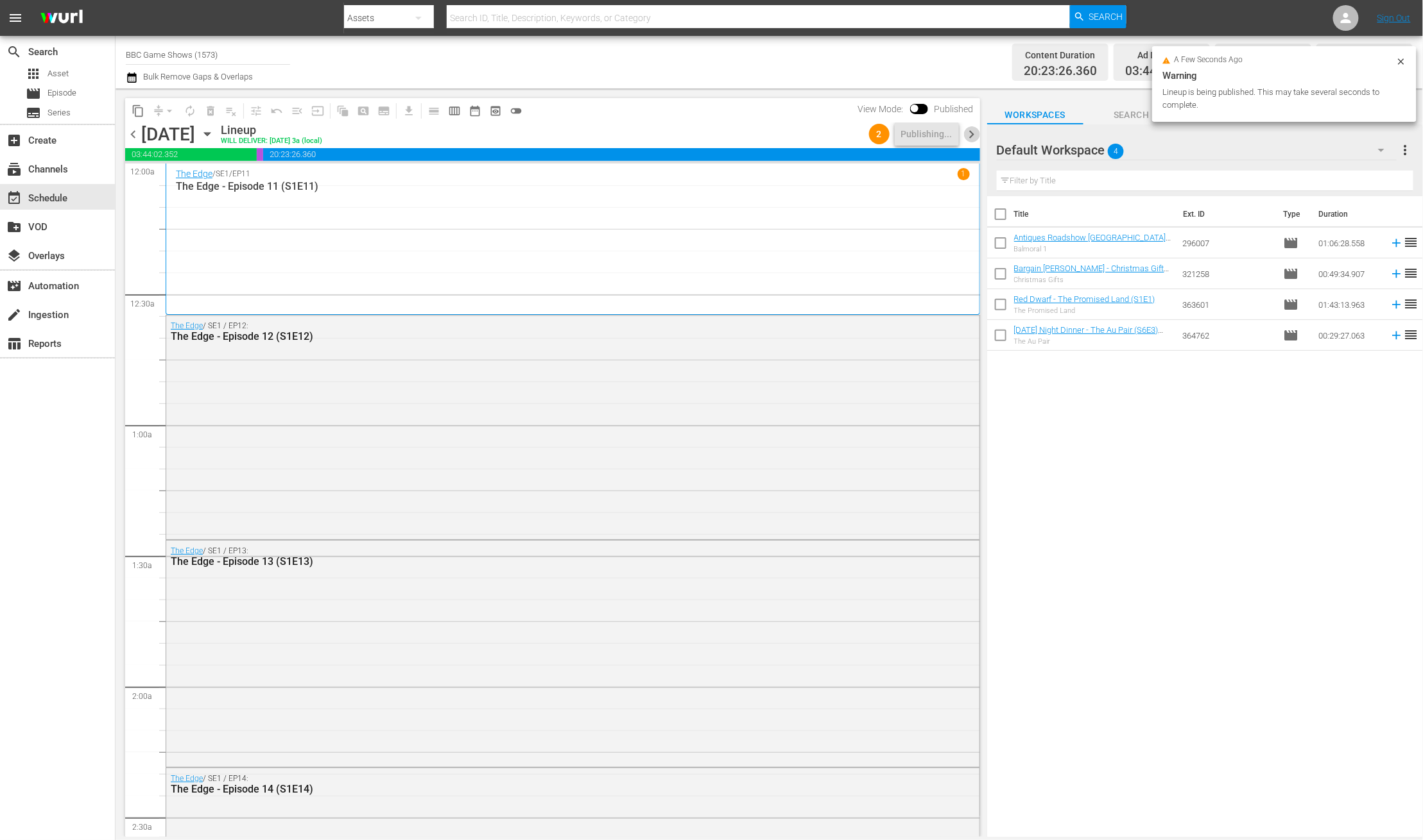
click at [966, 128] on span "chevron_right" at bounding box center [972, 134] width 16 height 16
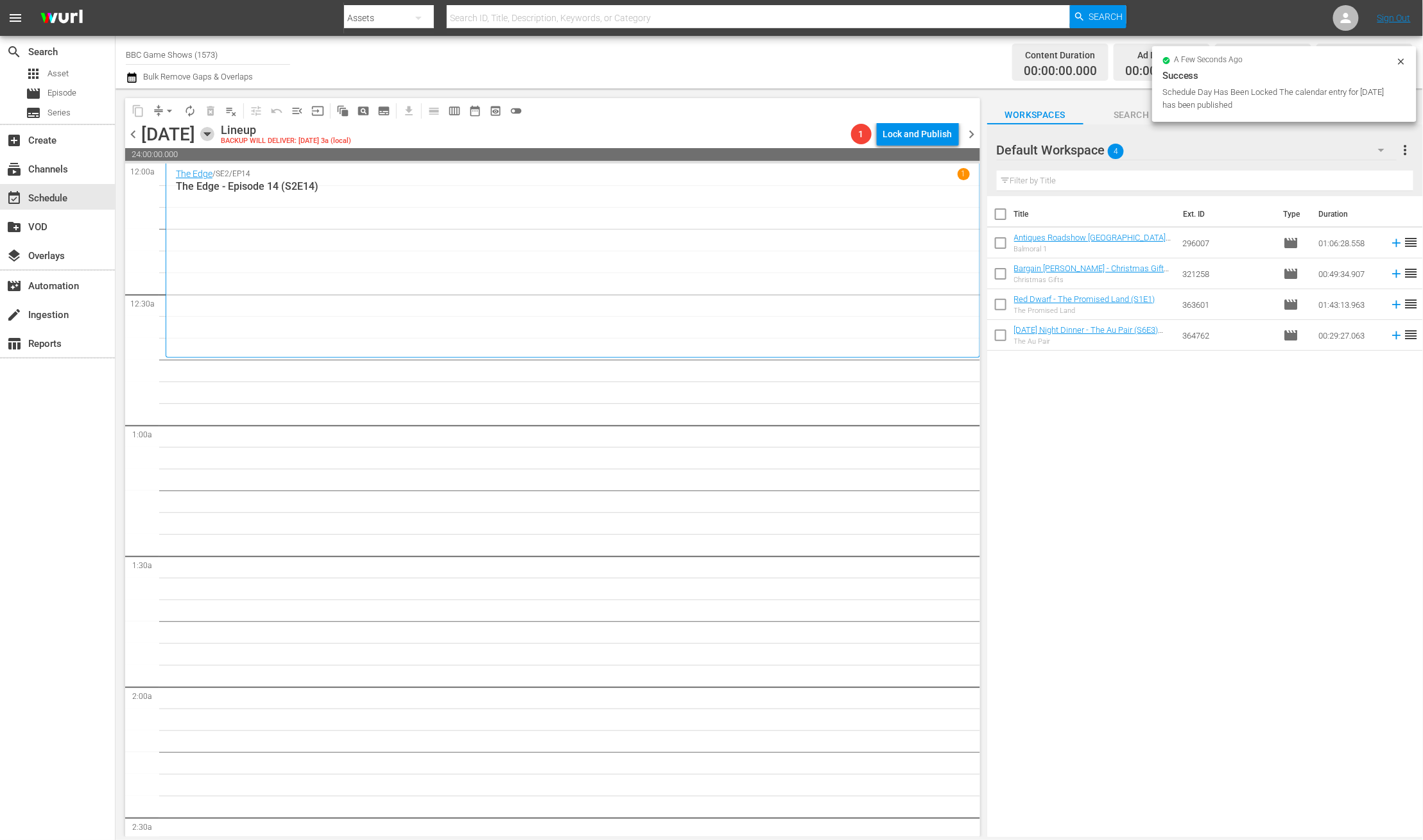
click at [214, 130] on icon "button" at bounding box center [207, 134] width 14 height 14
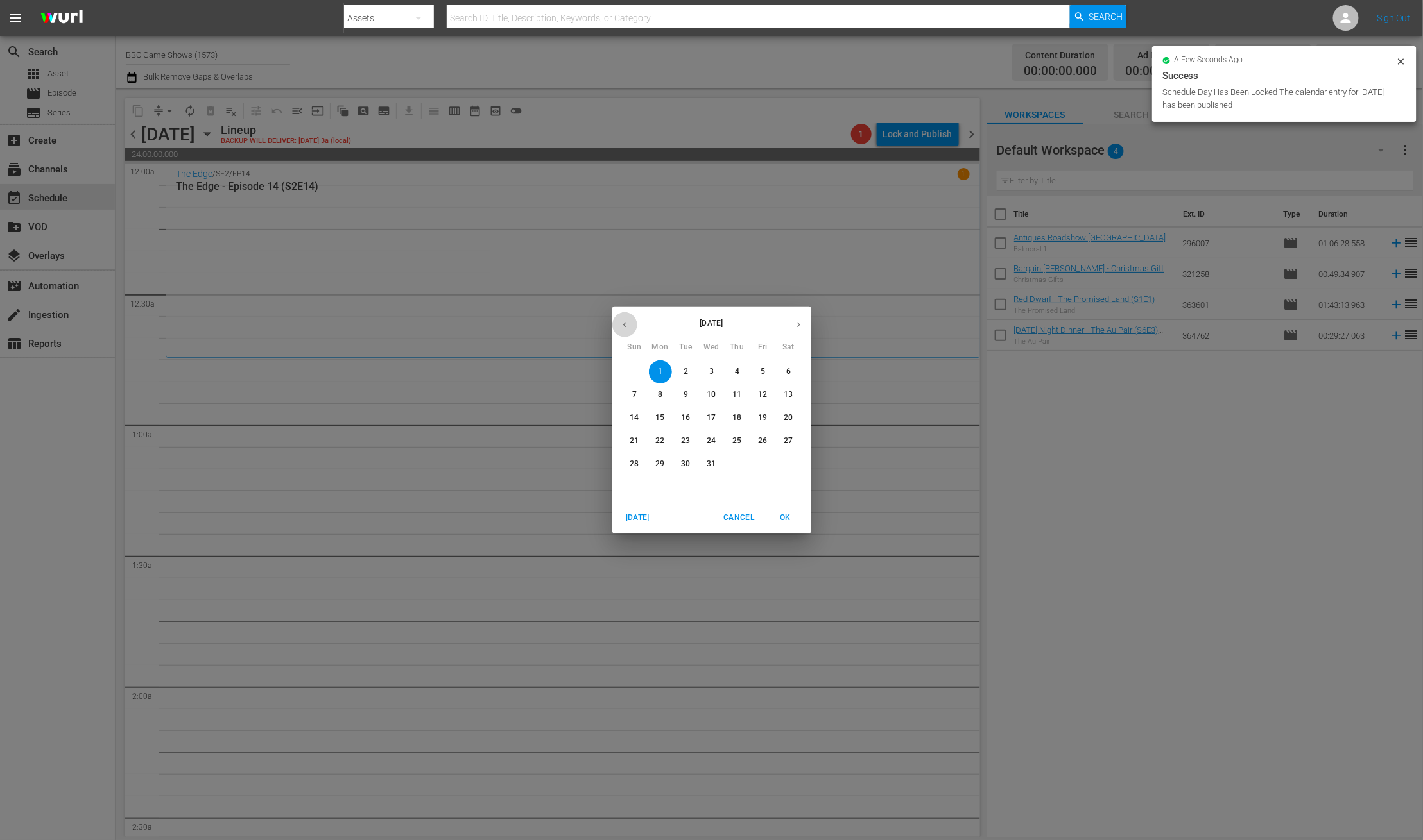
click at [623, 327] on icon "button" at bounding box center [624, 325] width 9 height 9
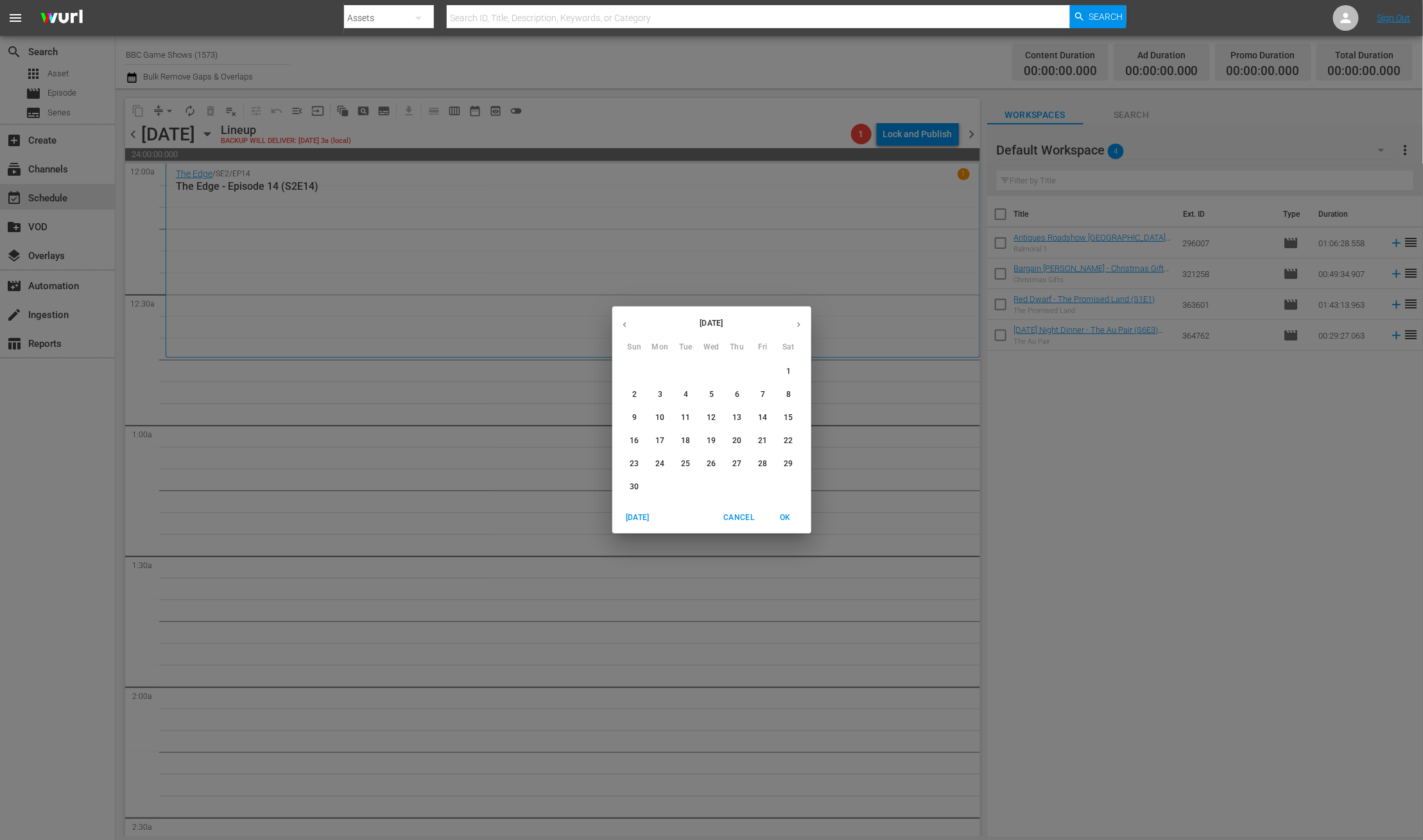
click at [787, 369] on p "1" at bounding box center [788, 371] width 4 height 11
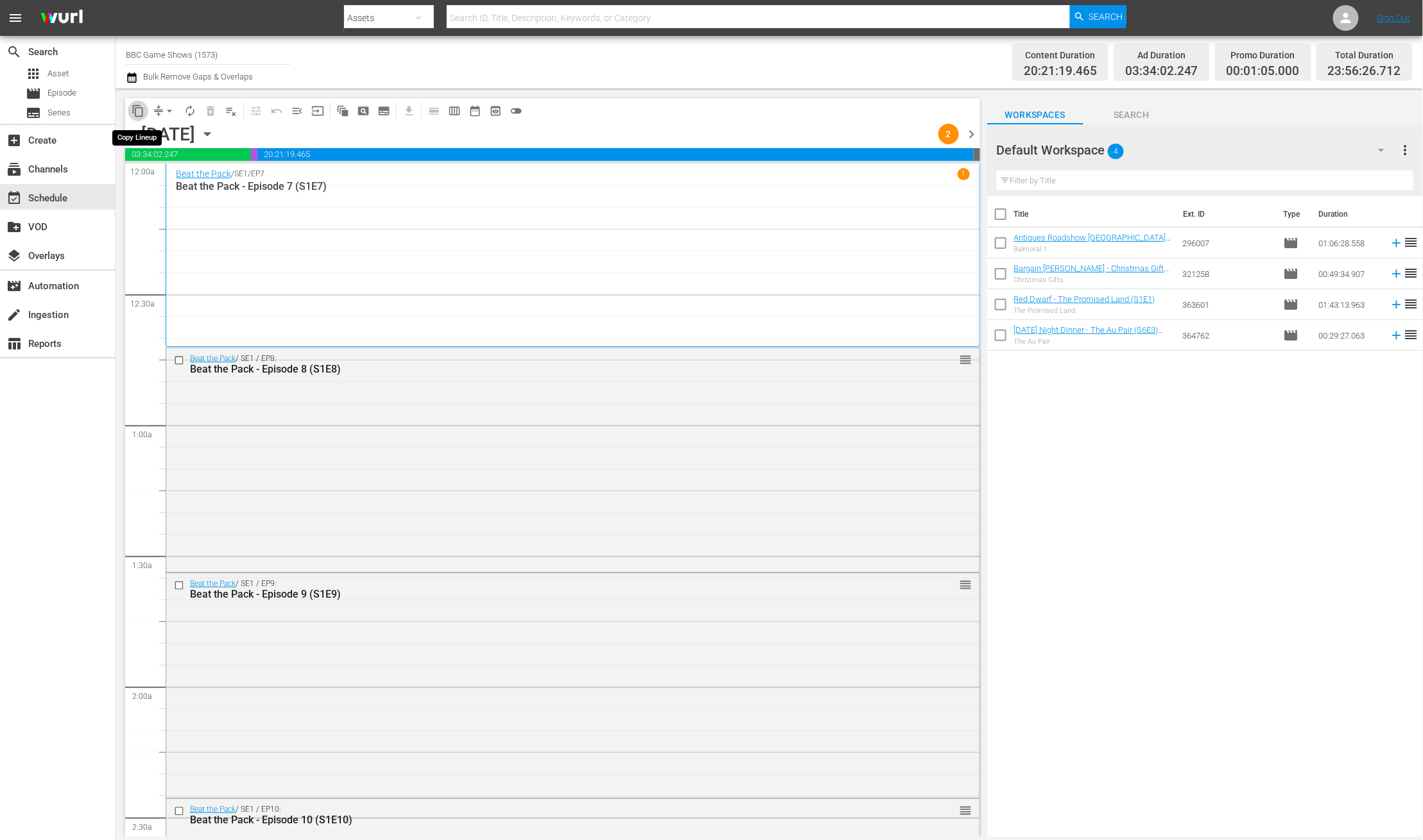
click at [137, 108] on span "content_copy" at bounding box center [138, 111] width 13 height 13
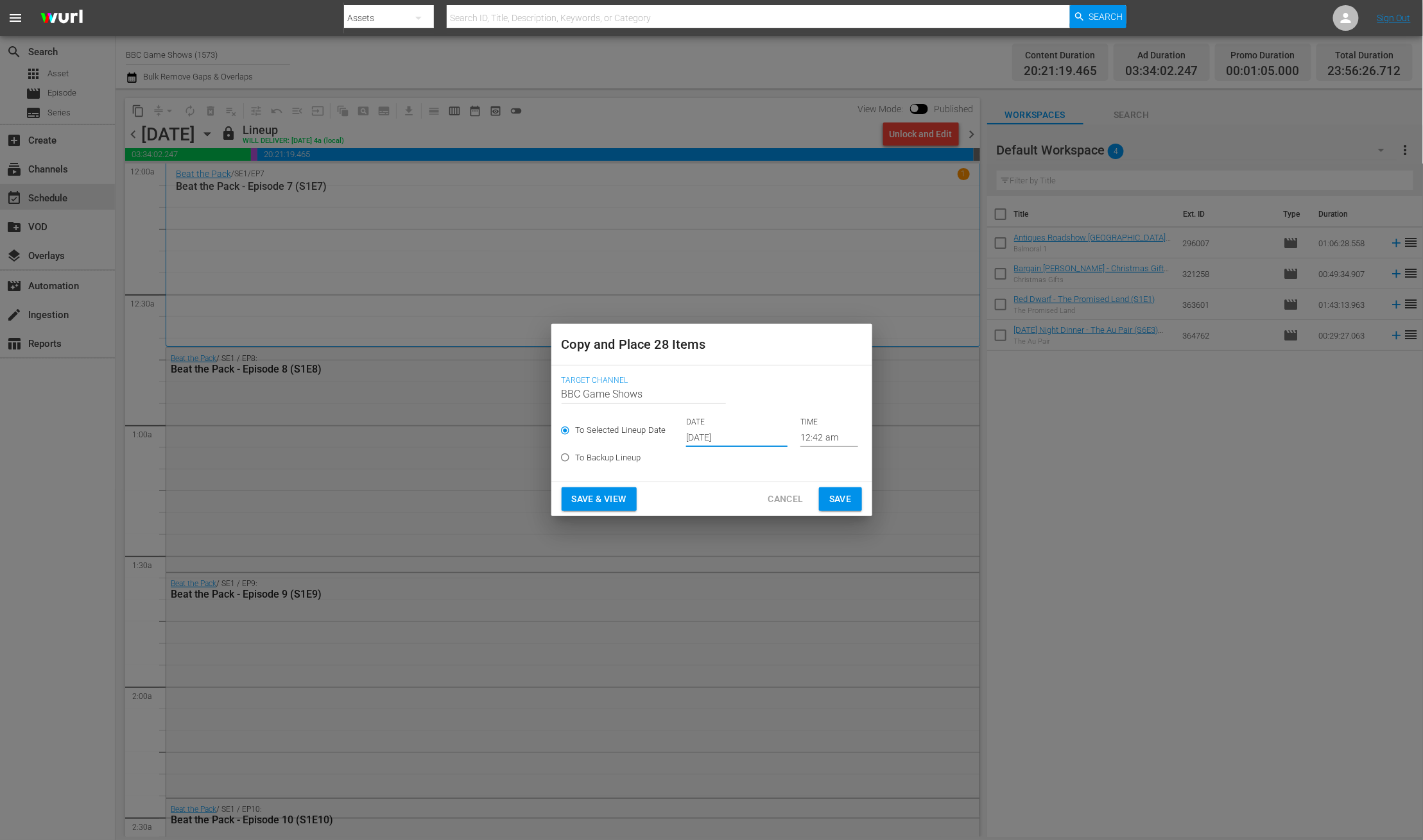
click at [692, 438] on input "Oct 17th 2025" at bounding box center [737, 437] width 102 height 20
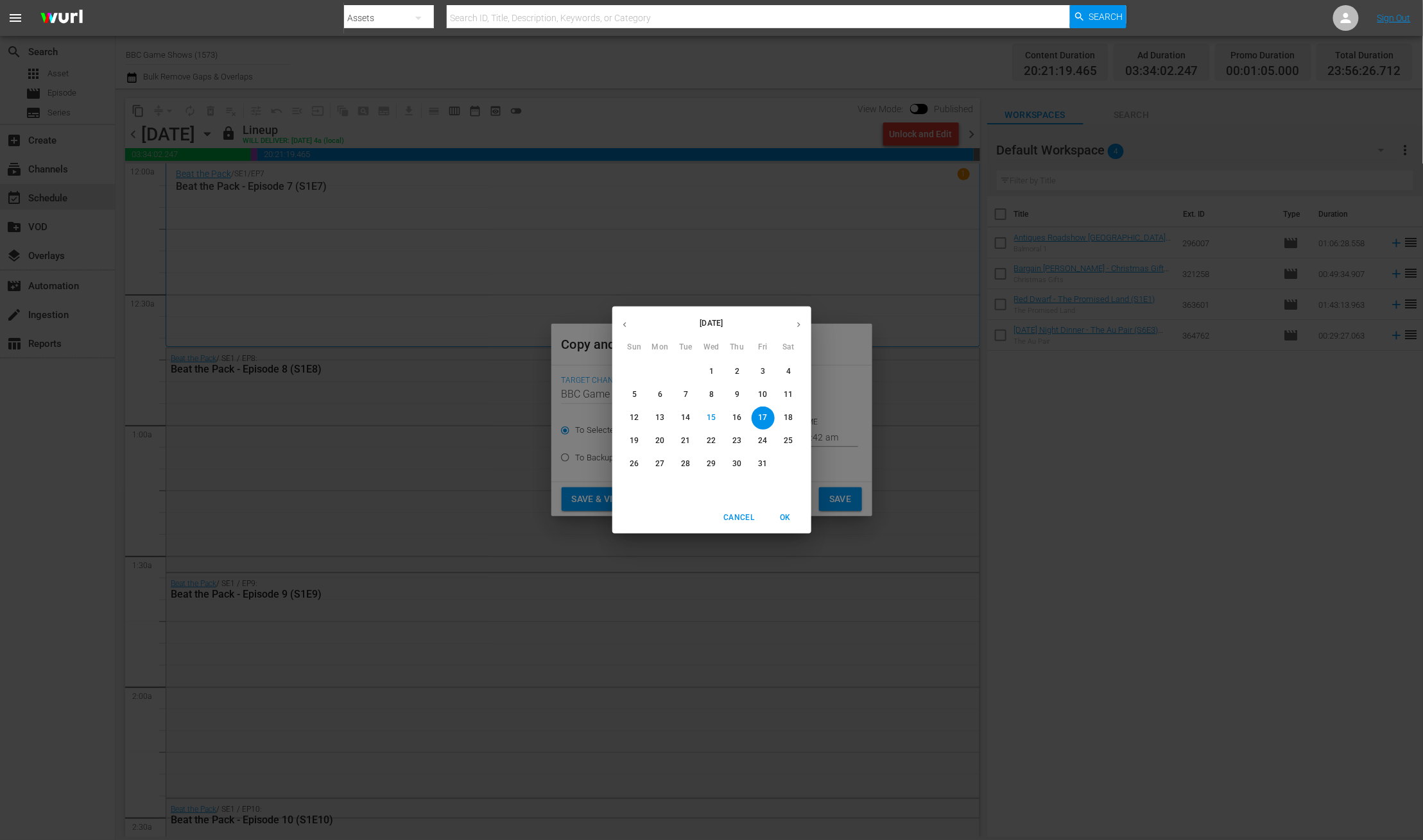
click at [801, 313] on button "button" at bounding box center [798, 325] width 25 height 25
click at [804, 325] on button "button" at bounding box center [798, 325] width 25 height 25
click at [660, 369] on p "1" at bounding box center [660, 371] width 4 height 11
type input "Dec 1st 2025"
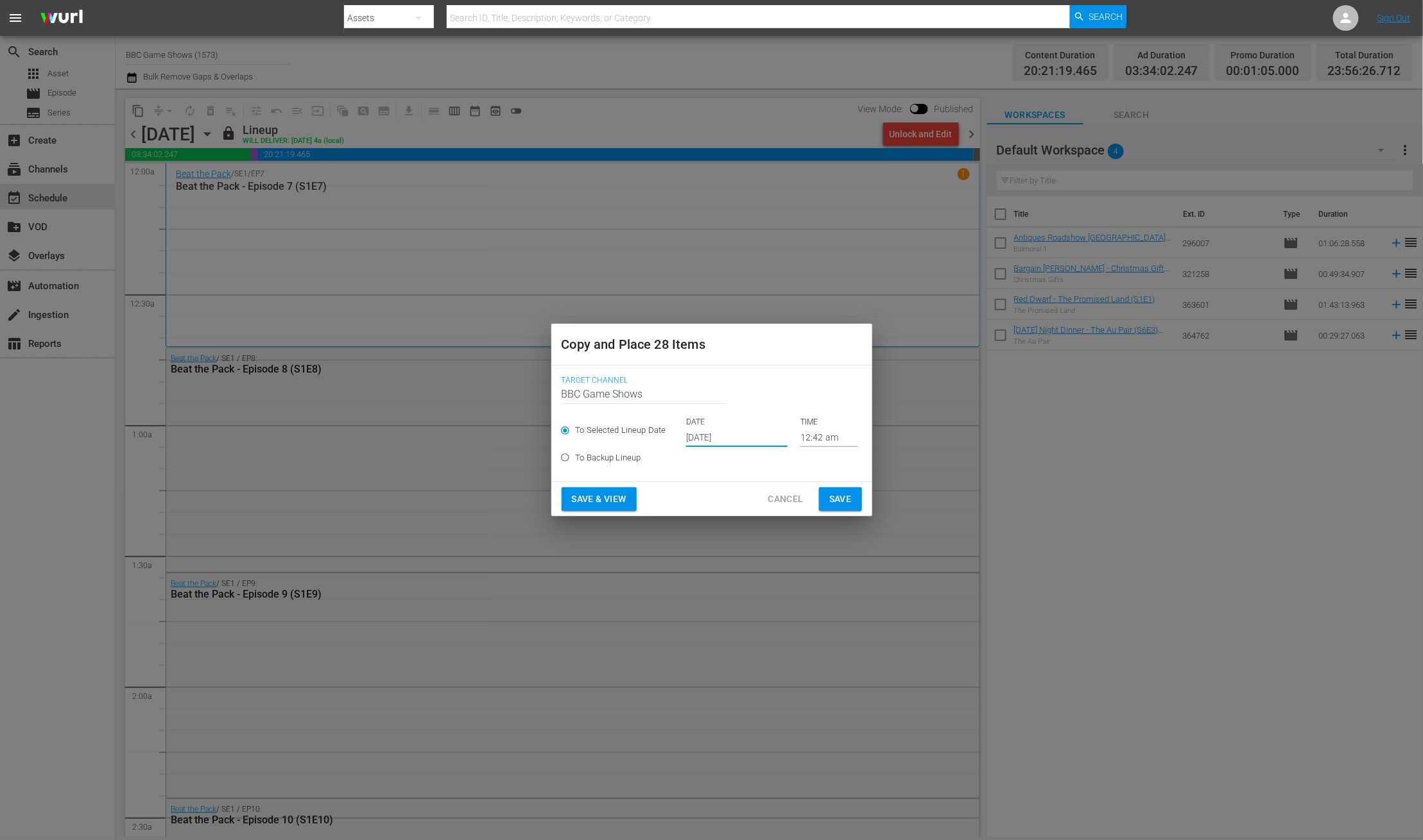
click at [837, 495] on span "Save" at bounding box center [840, 499] width 23 height 16
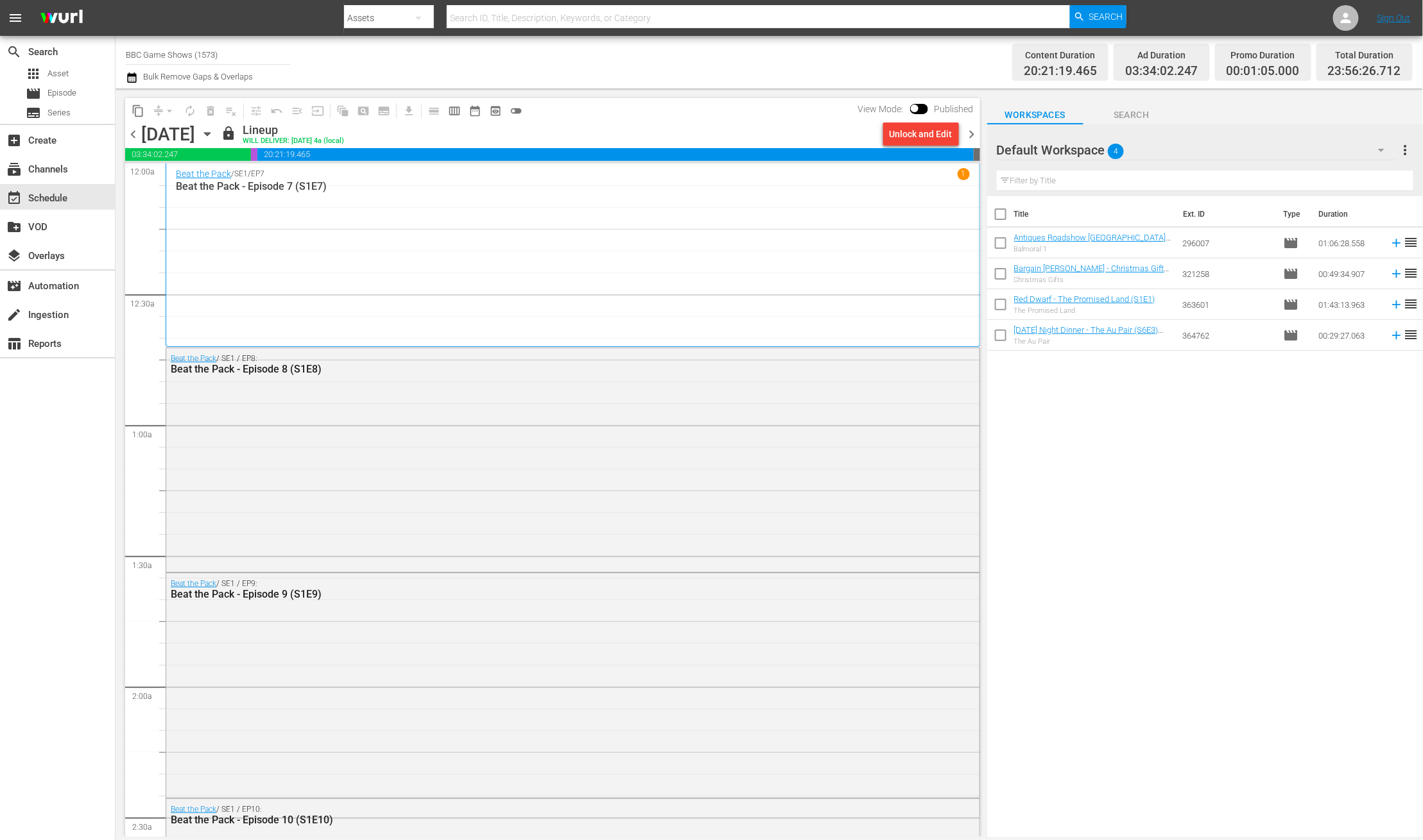
click at [210, 134] on icon "button" at bounding box center [207, 134] width 6 height 3
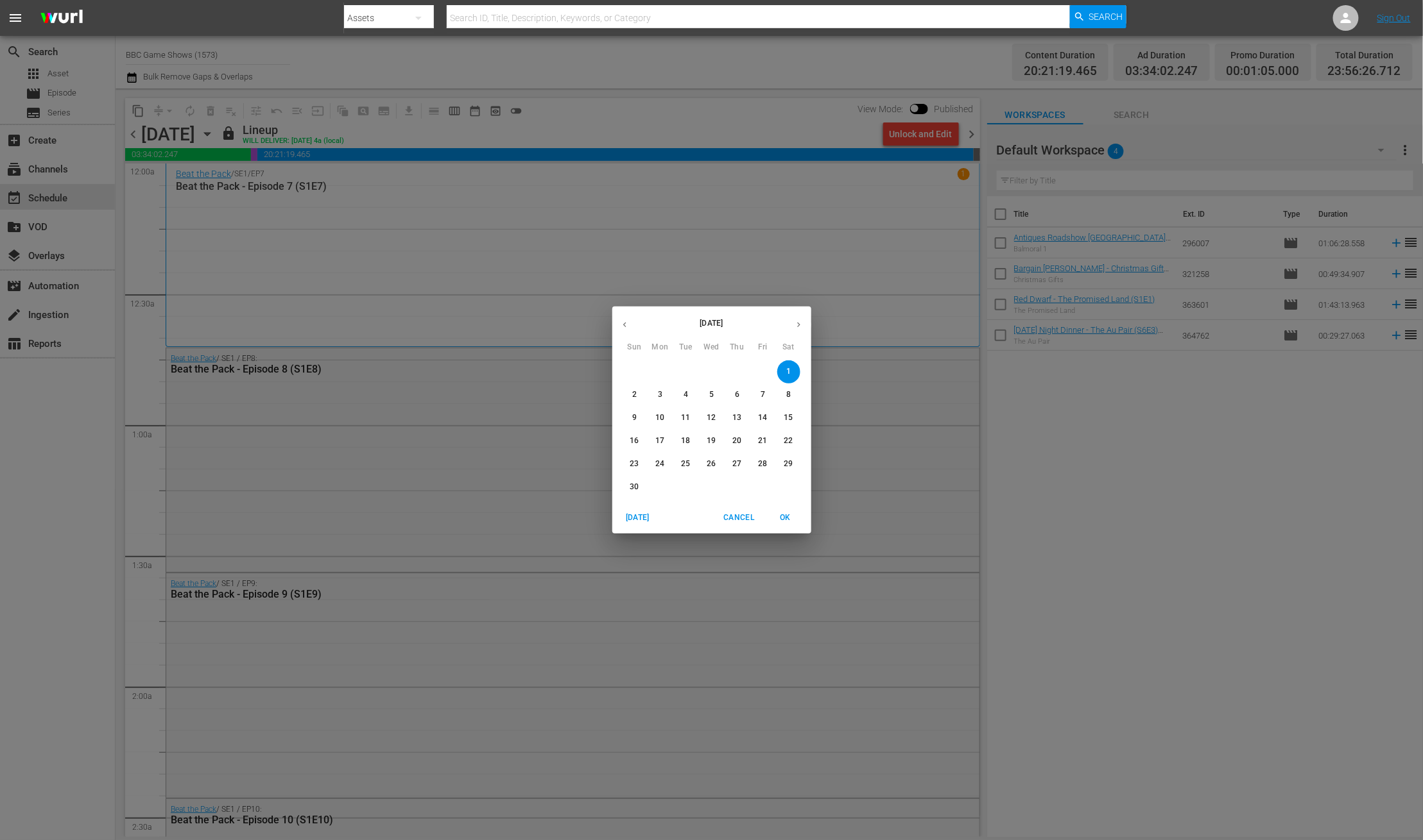
click at [806, 314] on div "November 2025" at bounding box center [712, 325] width 199 height 25
click at [800, 323] on icon "button" at bounding box center [798, 325] width 9 height 9
click at [656, 369] on span "1" at bounding box center [660, 371] width 23 height 11
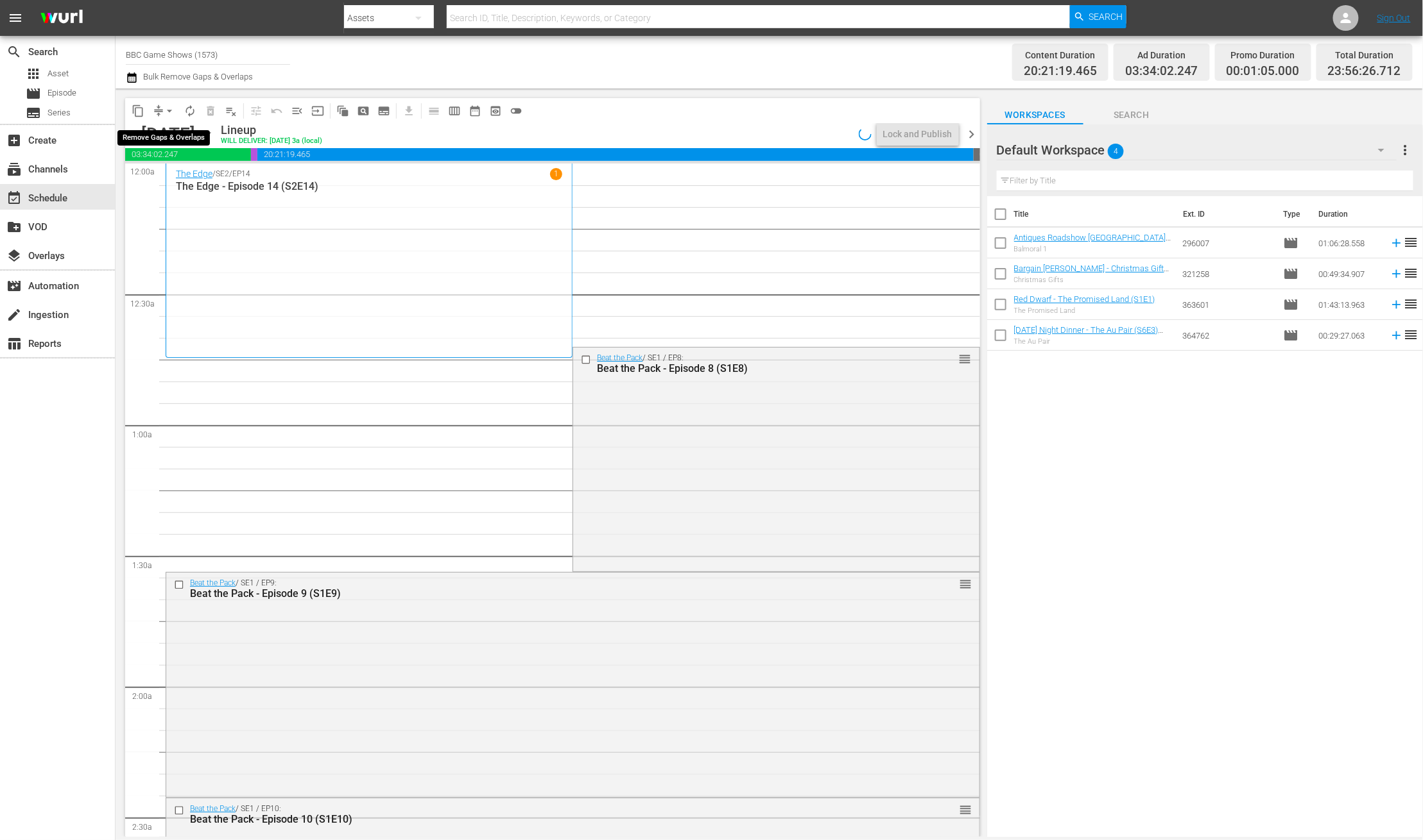
click at [167, 105] on span "arrow_drop_down" at bounding box center [169, 111] width 13 height 13
click at [182, 171] on li "Align to End of Previous Day" at bounding box center [170, 179] width 135 height 21
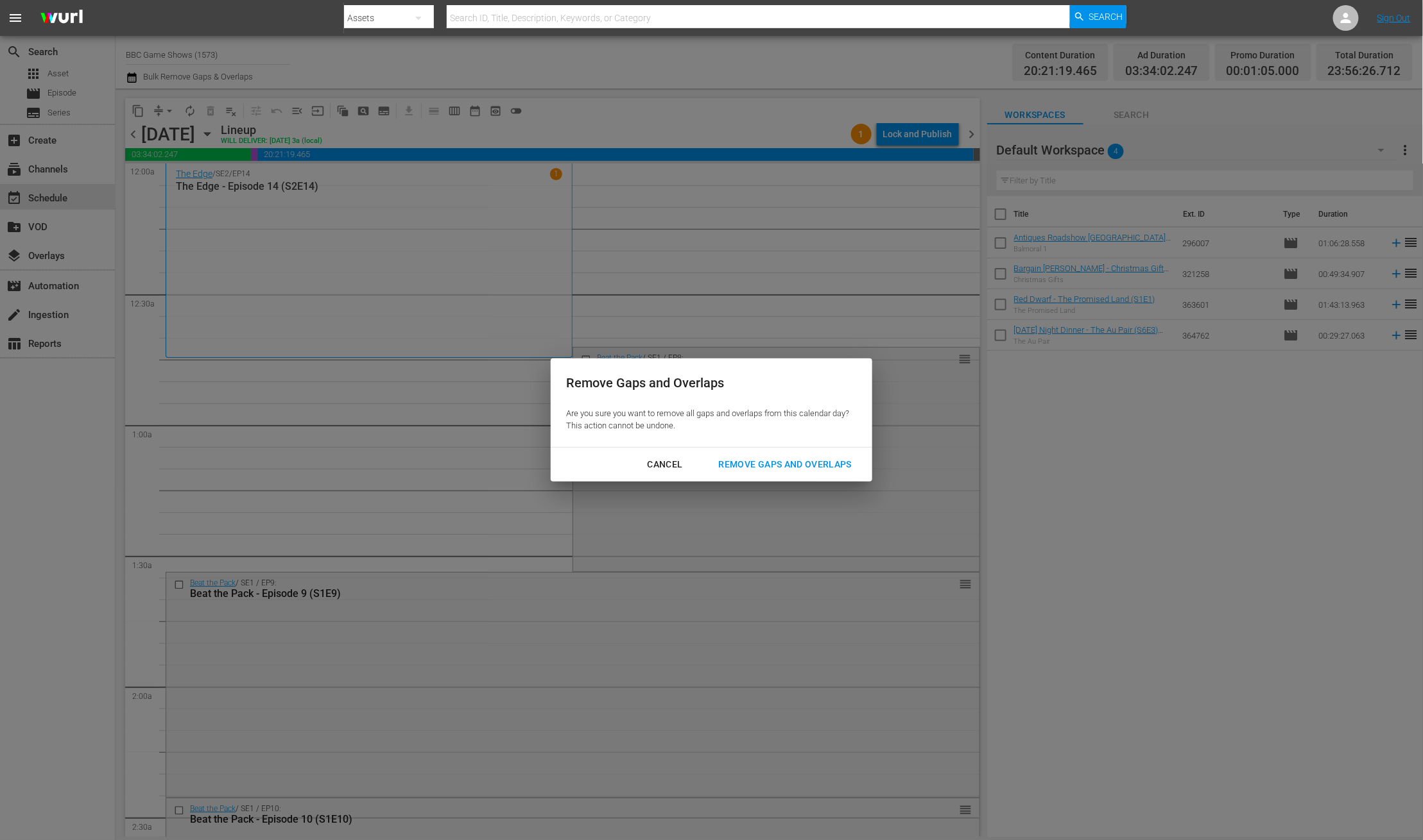
click at [769, 465] on div "Remove Gaps and Overlaps" at bounding box center [785, 465] width 153 height 16
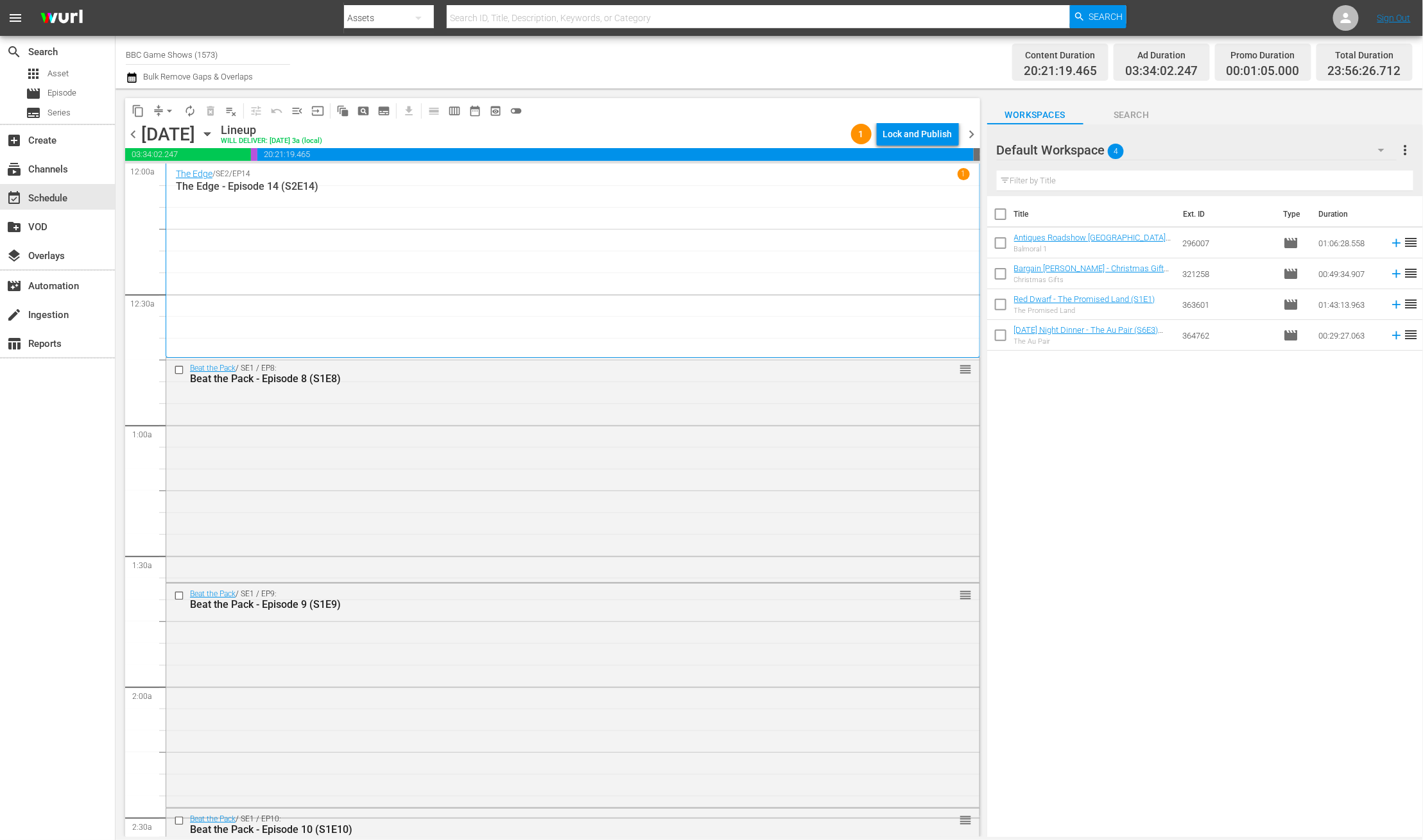
click at [895, 136] on div "Lock and Publish" at bounding box center [917, 134] width 69 height 23
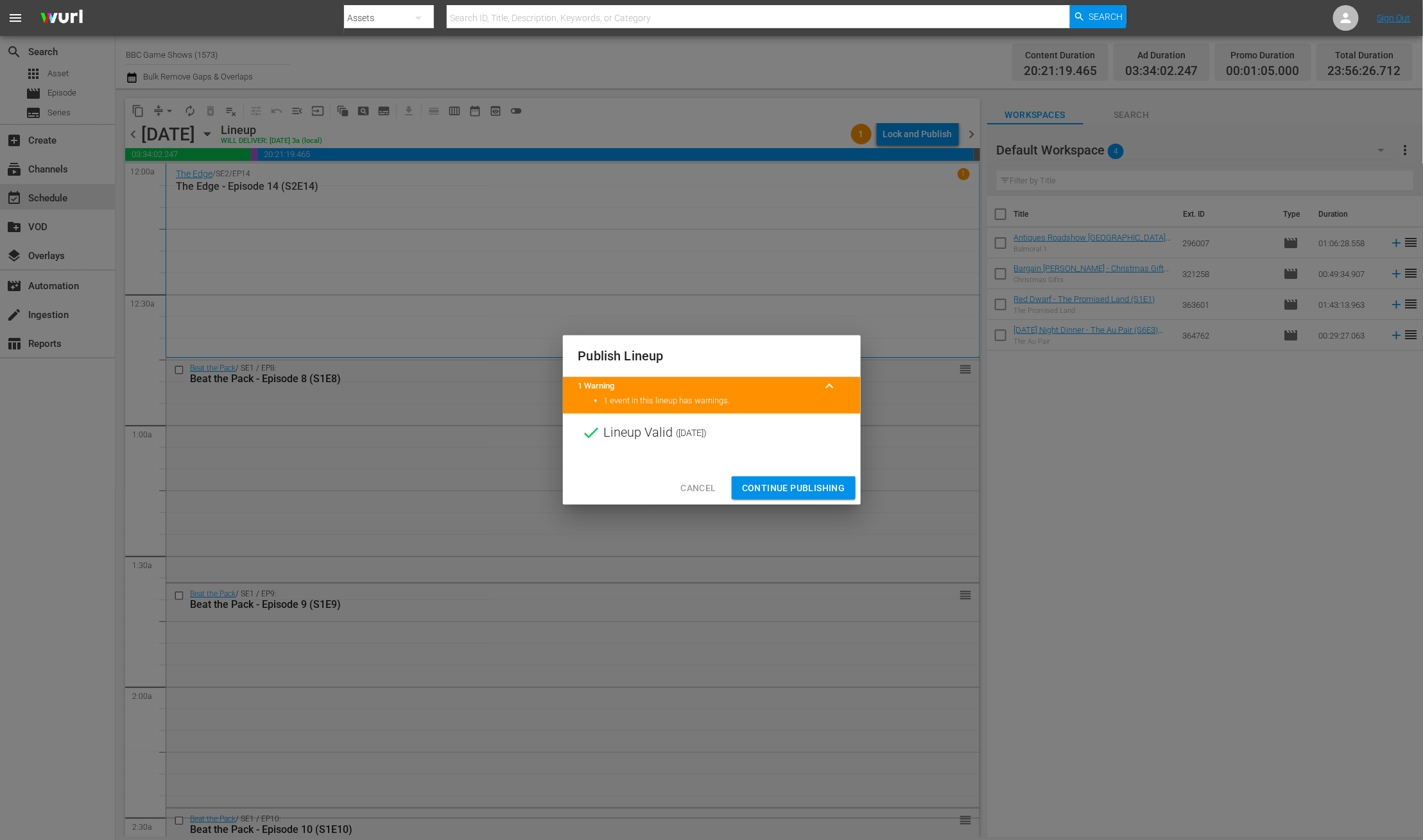
click at [803, 488] on span "Continue Publishing" at bounding box center [793, 489] width 103 height 16
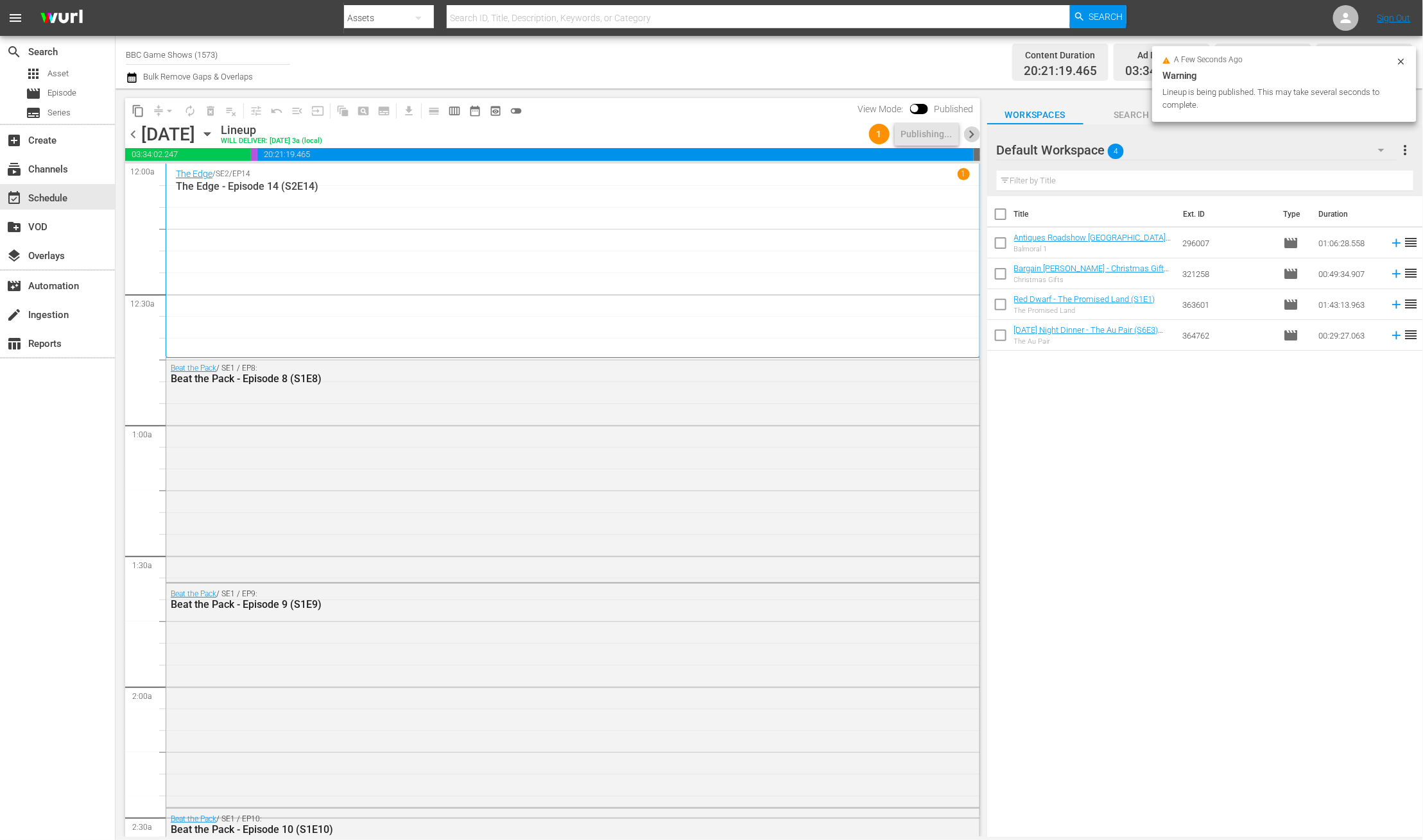
click at [972, 131] on span "chevron_right" at bounding box center [972, 134] width 16 height 16
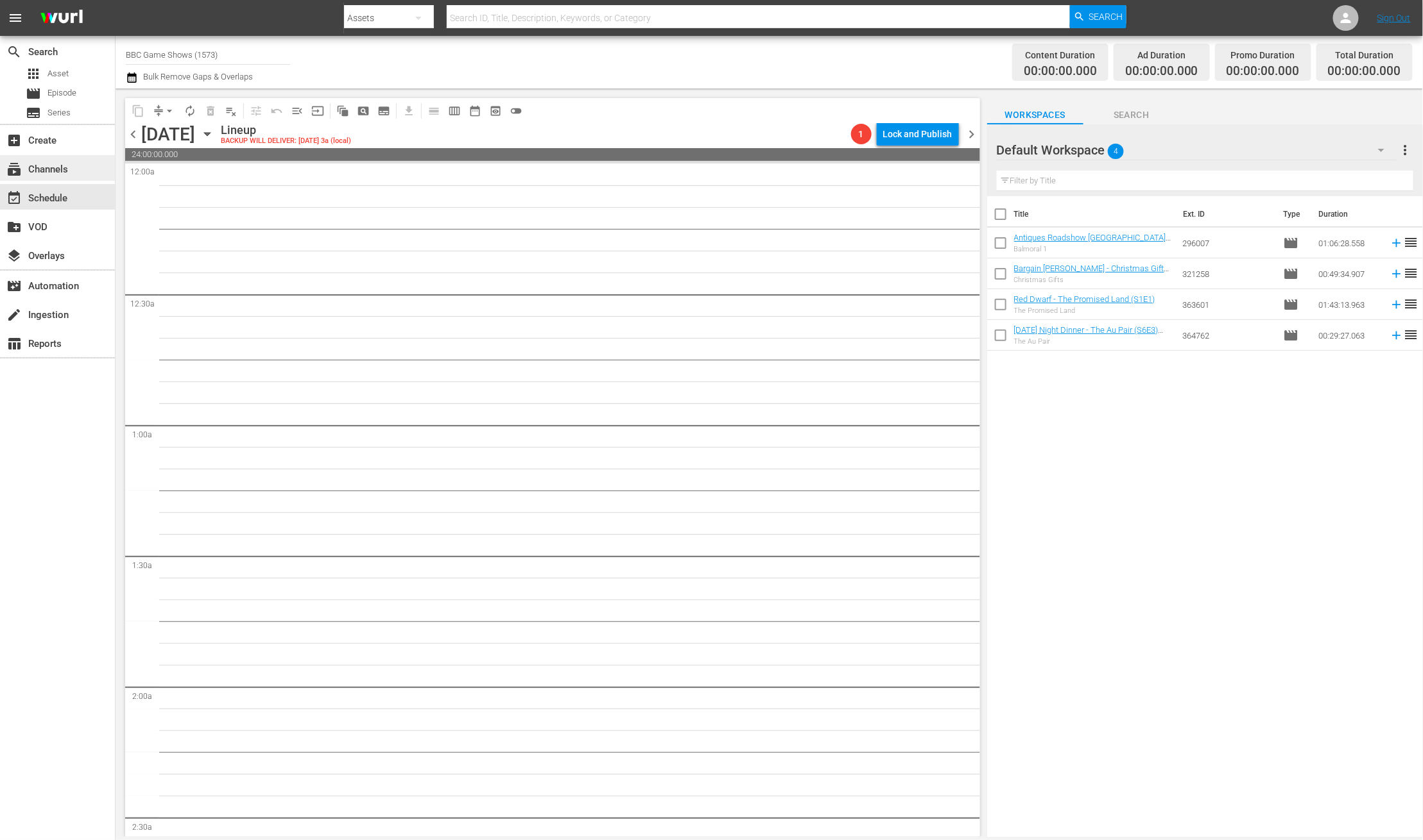
click at [37, 163] on div "subscriptions Channels" at bounding box center [36, 168] width 72 height 12
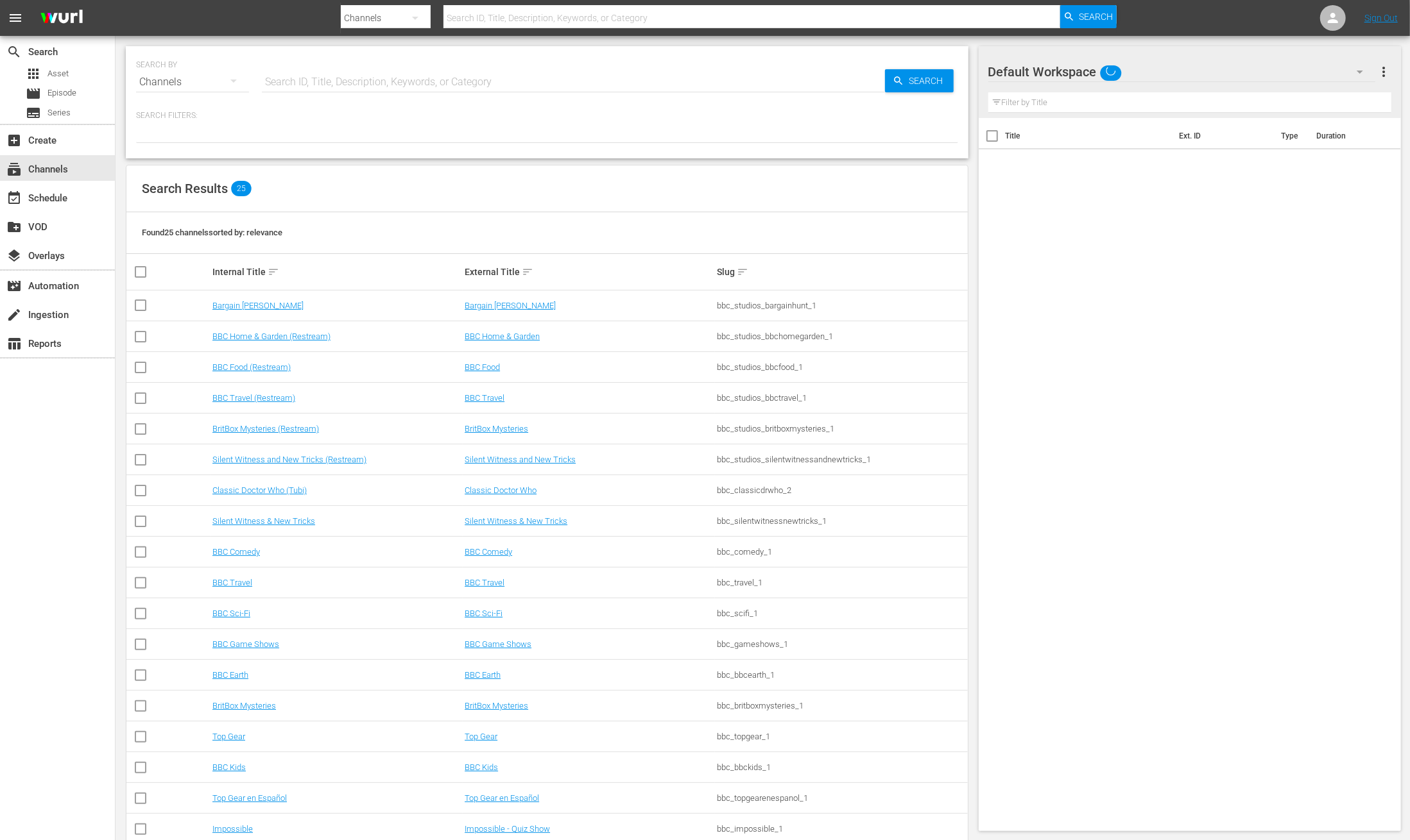
click at [229, 558] on td "BBC Comedy" at bounding box center [336, 552] width 252 height 30
click at [228, 549] on link "BBC Comedy" at bounding box center [235, 552] width 47 height 9
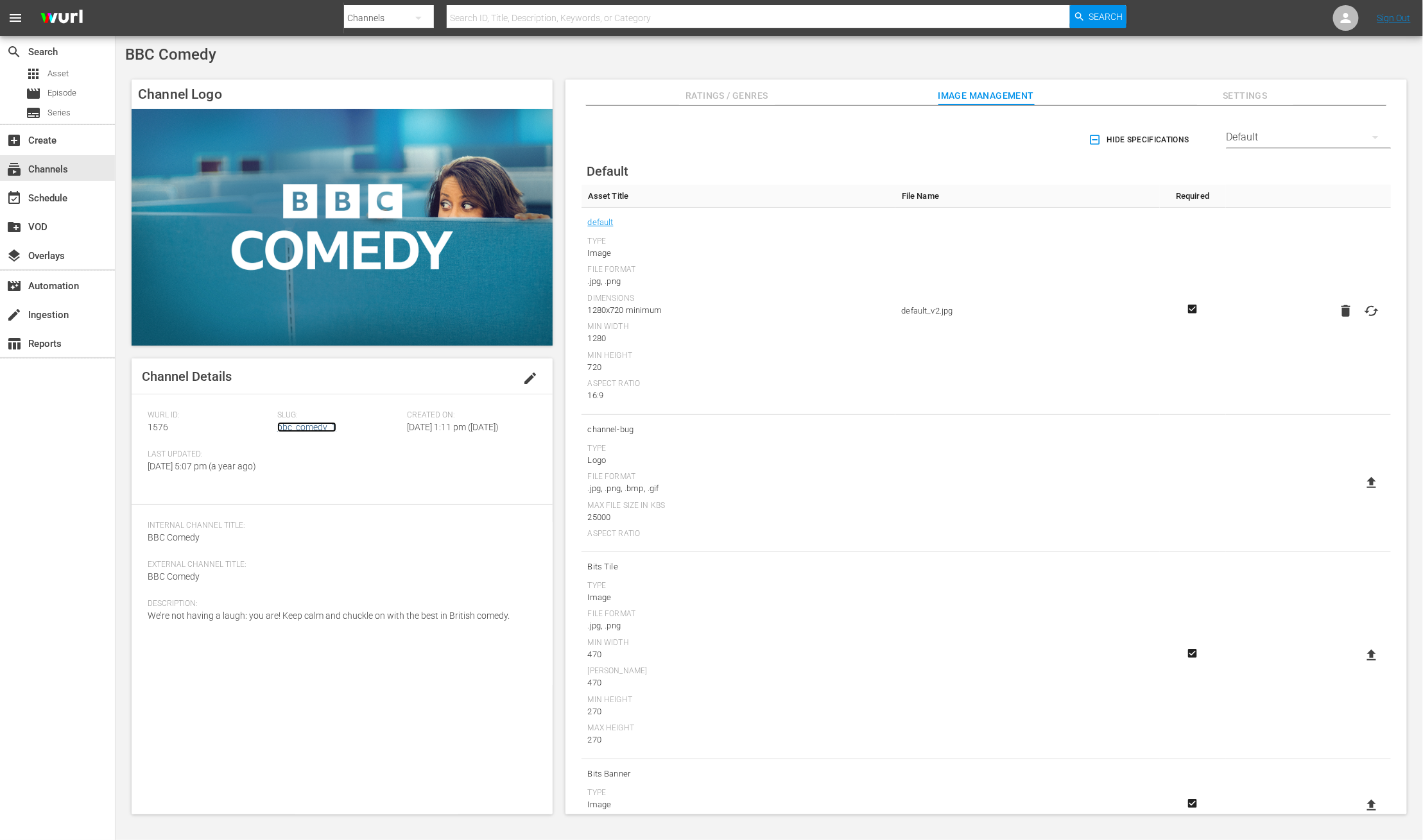
click at [321, 428] on link "bbc_comedy_1" at bounding box center [307, 427] width 59 height 10
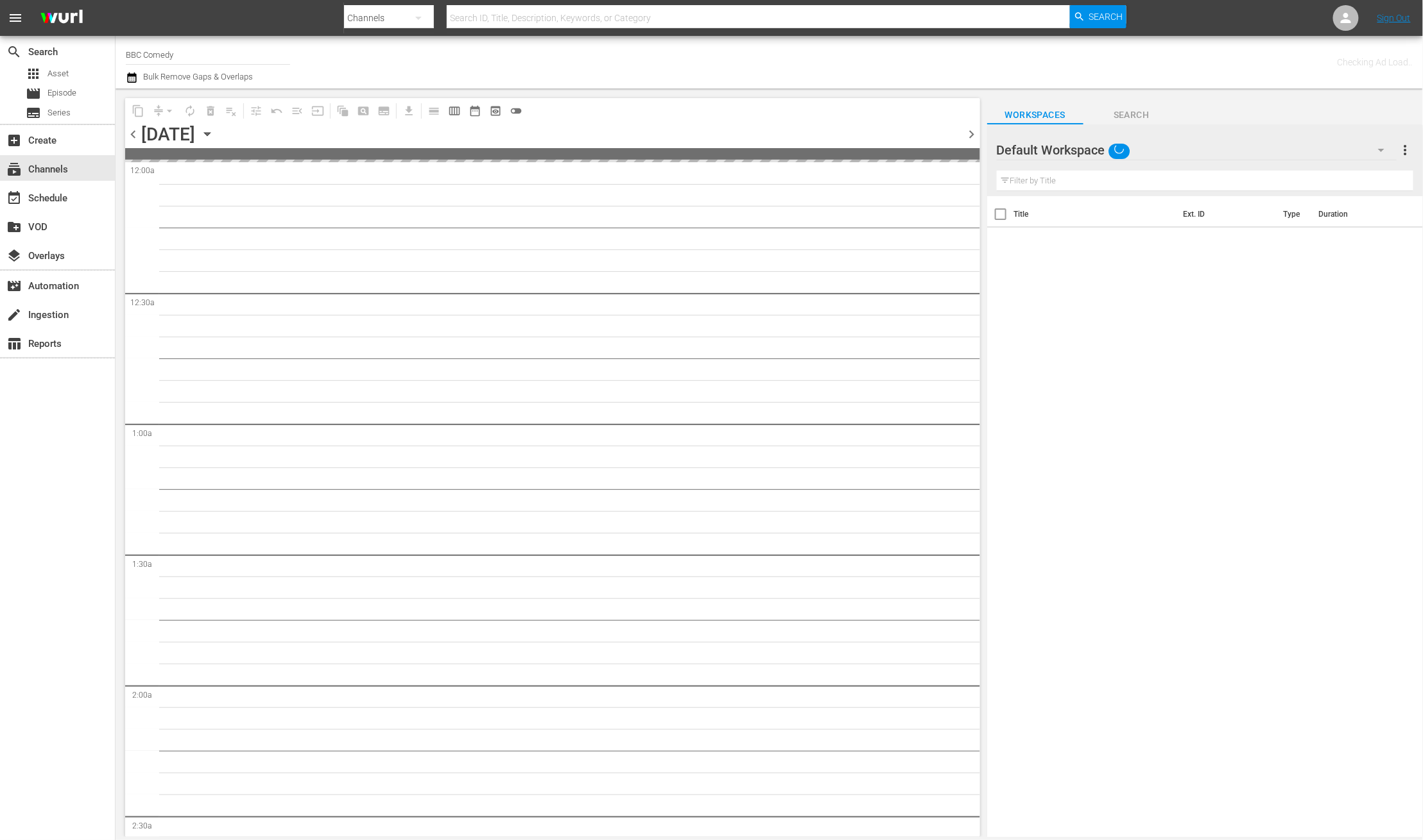
click at [210, 133] on icon "button" at bounding box center [207, 134] width 6 height 3
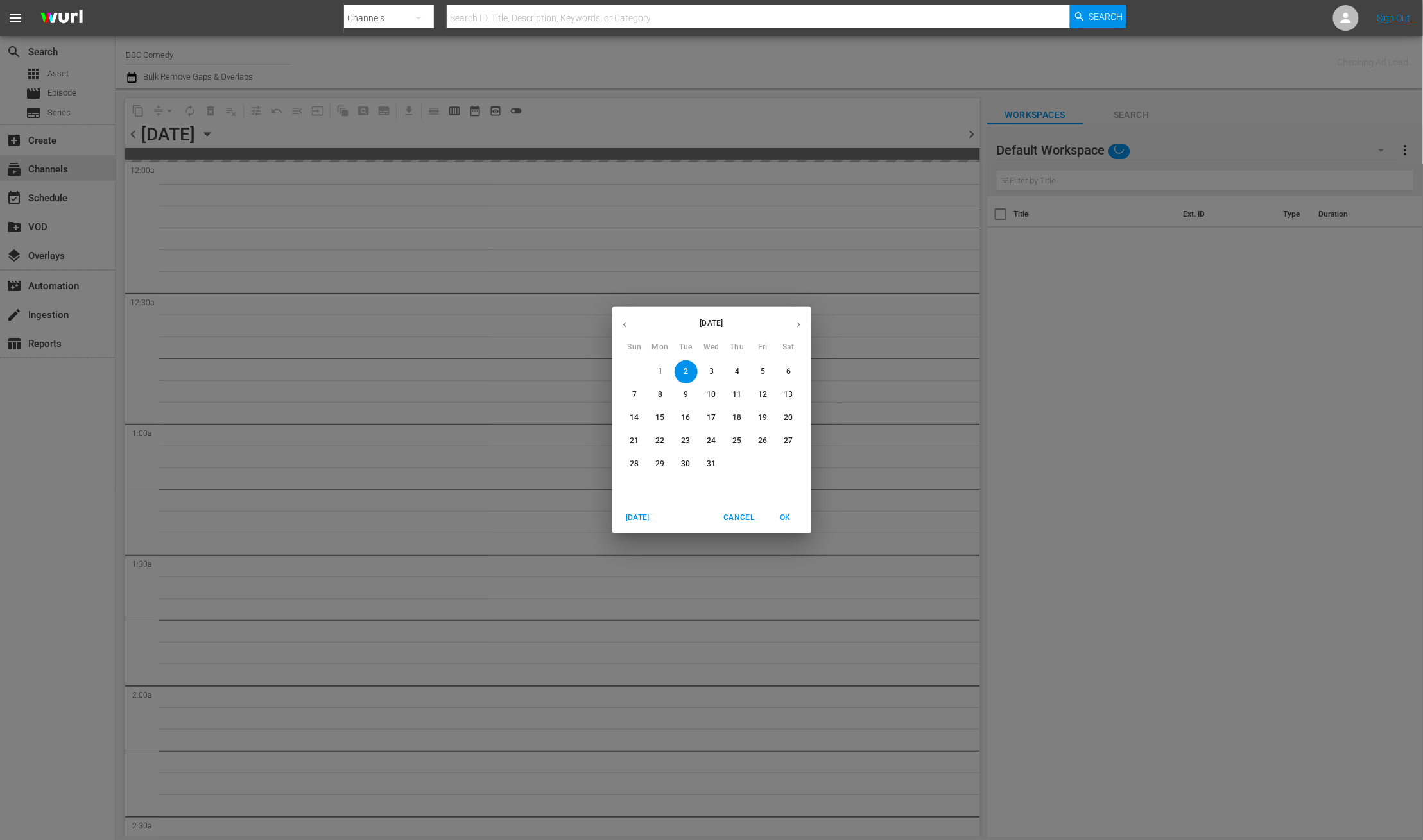
click at [625, 324] on icon "button" at bounding box center [624, 325] width 9 height 9
click at [686, 441] on p "18" at bounding box center [685, 441] width 9 height 11
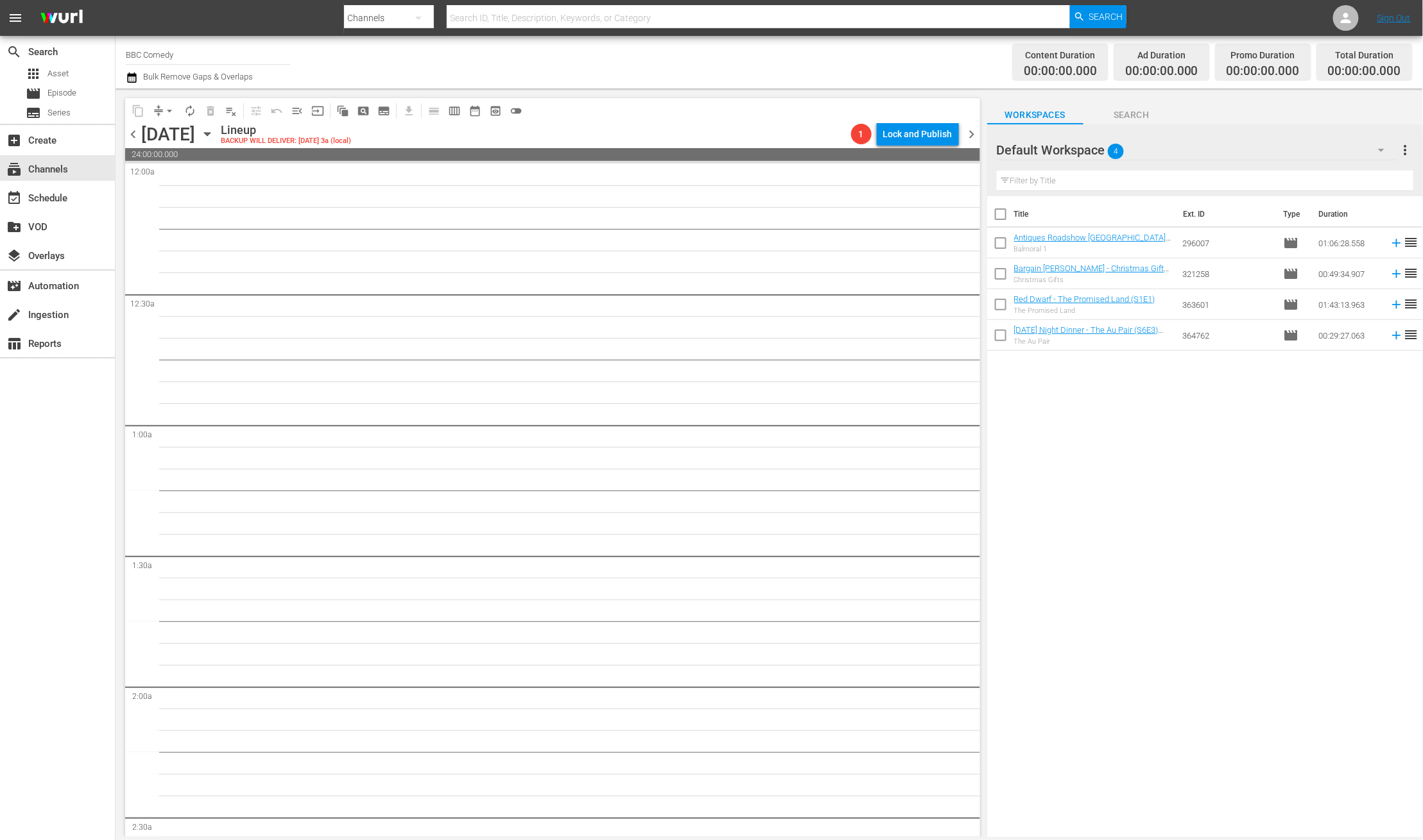
click at [214, 134] on icon "button" at bounding box center [207, 134] width 14 height 14
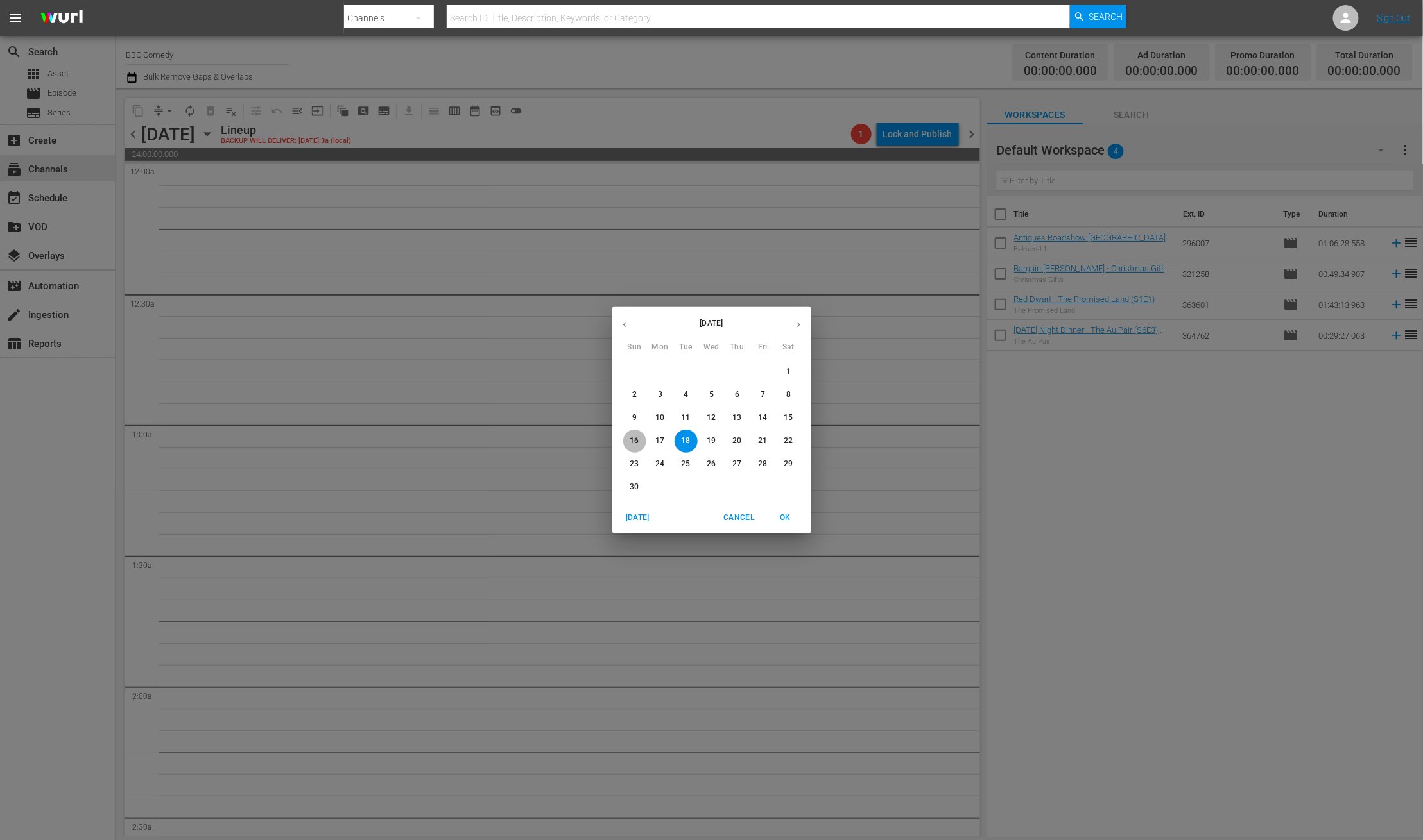
click at [628, 447] on button "16" at bounding box center [635, 441] width 23 height 23
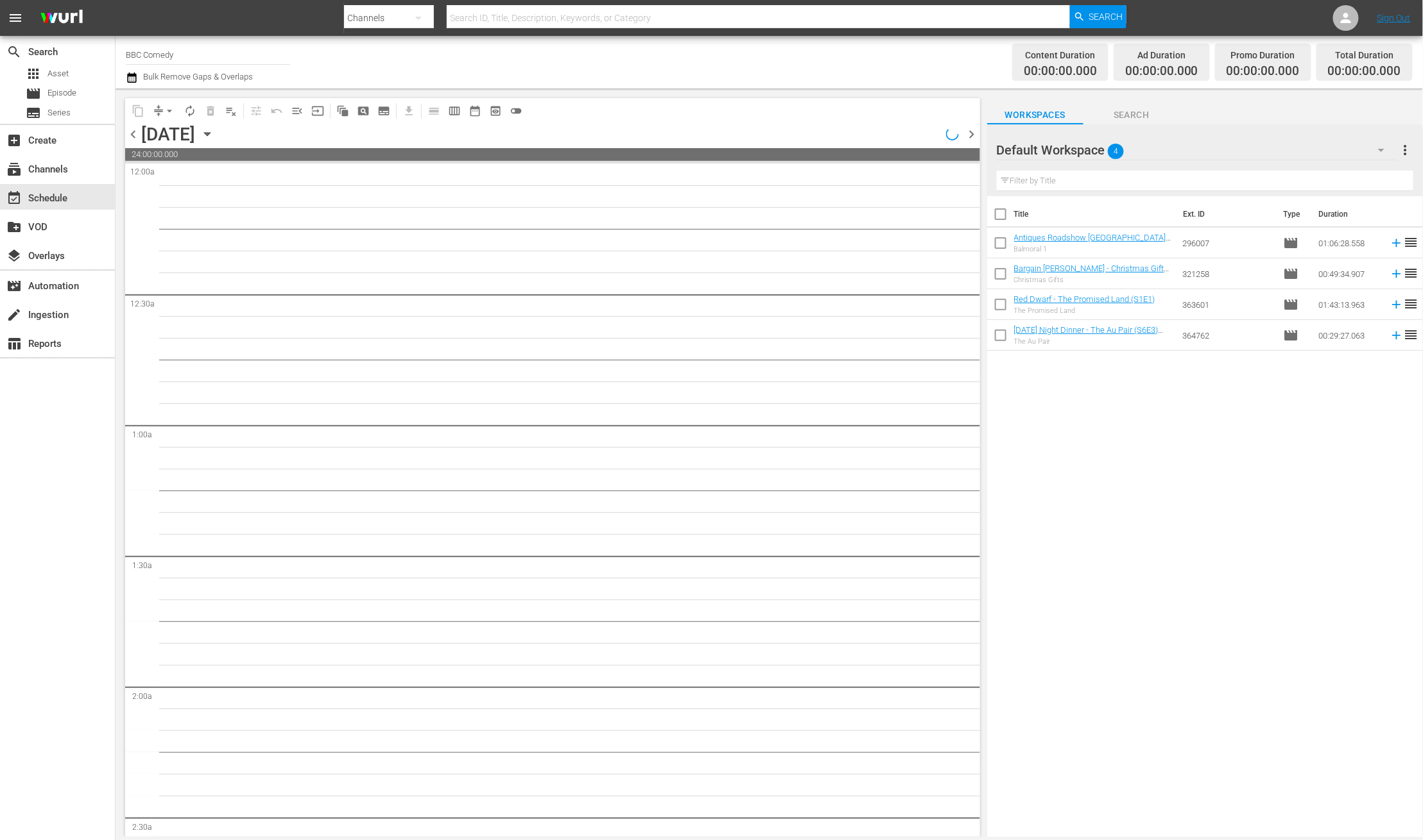
click at [342, 121] on span "auto_awesome_motion_outlined" at bounding box center [340, 110] width 25 height 25
click at [214, 135] on icon "button" at bounding box center [207, 134] width 14 height 14
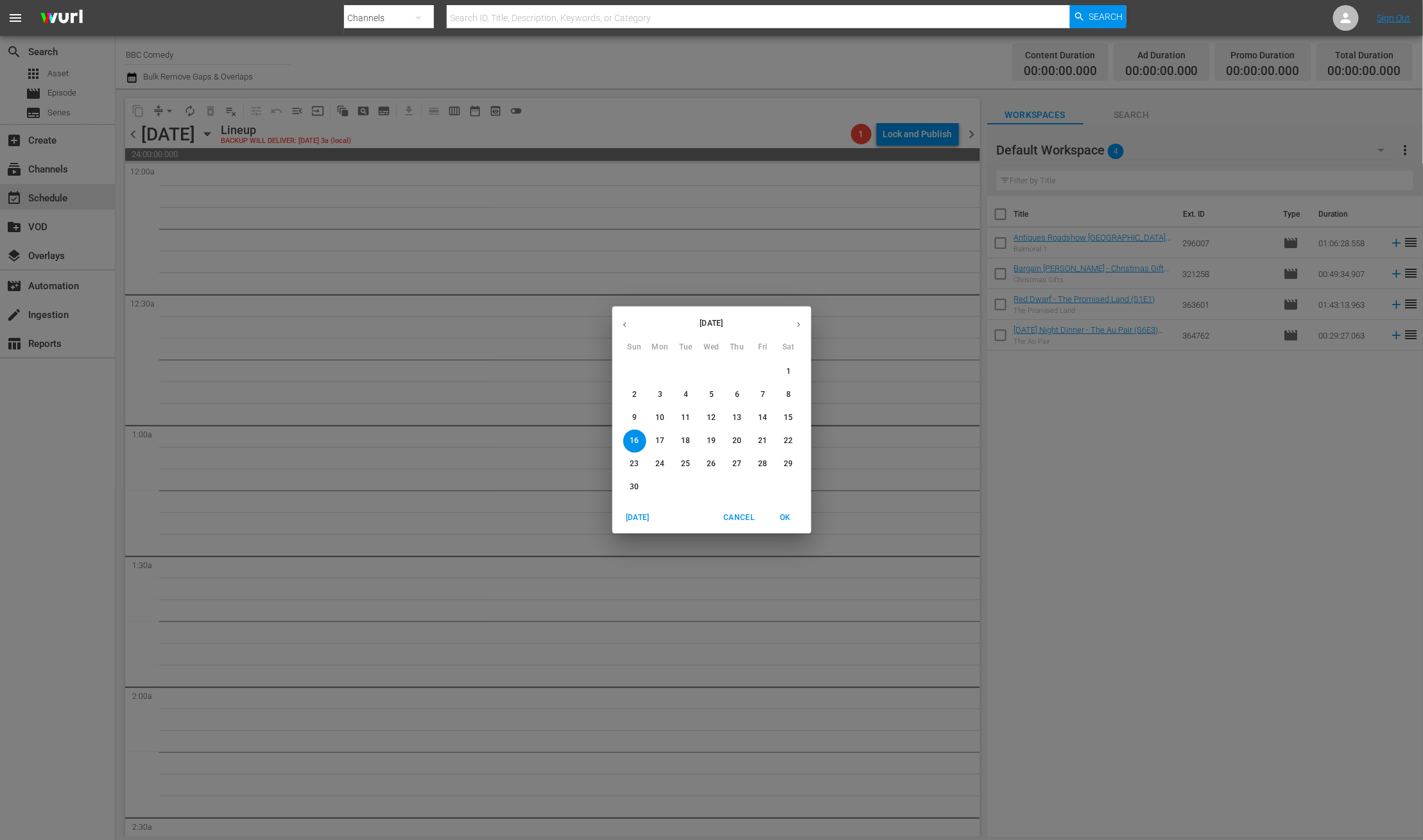
click at [621, 327] on icon "button" at bounding box center [624, 325] width 9 height 9
click at [715, 444] on p "22" at bounding box center [711, 441] width 9 height 11
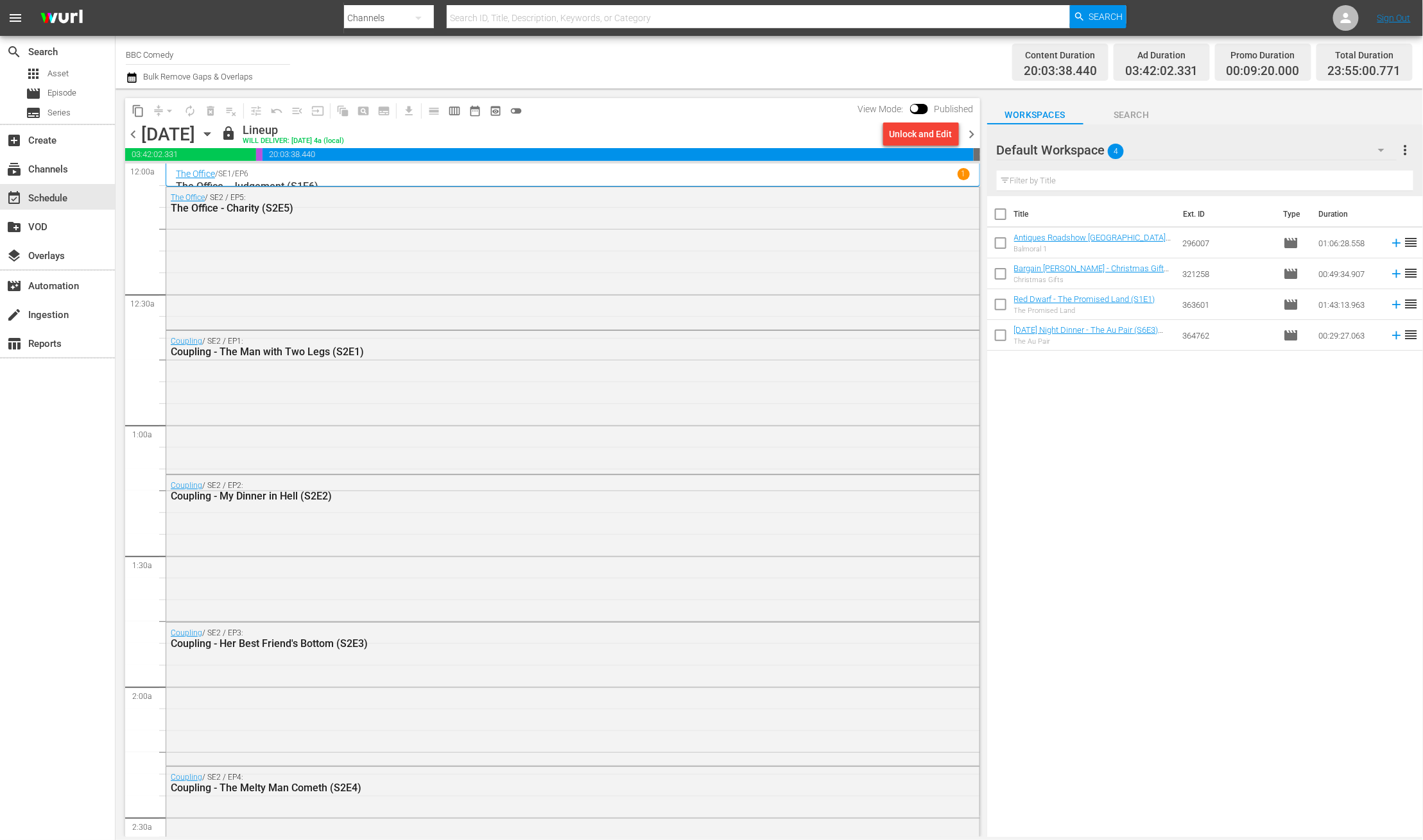
click at [137, 76] on icon "button" at bounding box center [131, 77] width 12 height 15
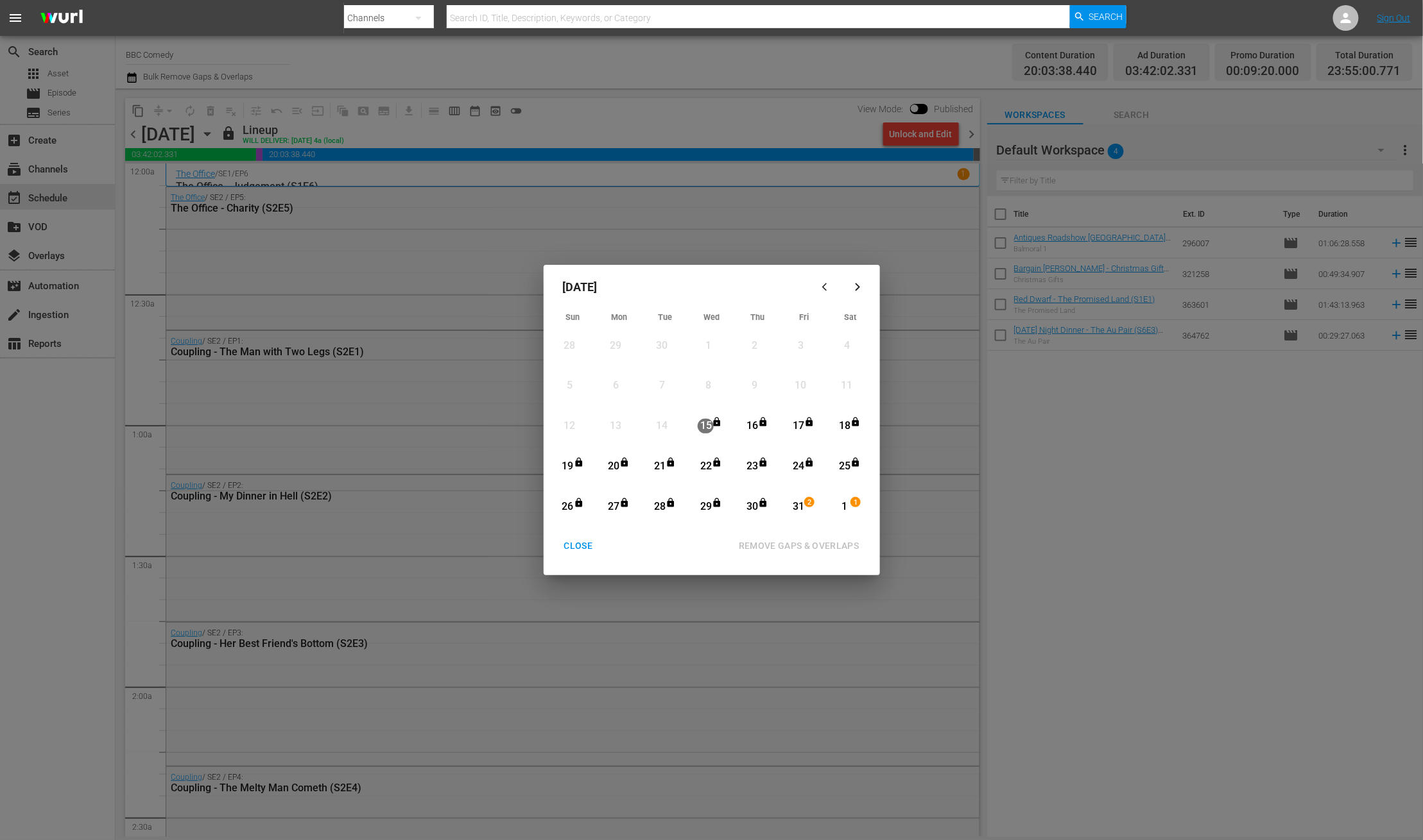
click at [576, 549] on div "CLOSE" at bounding box center [578, 546] width 49 height 16
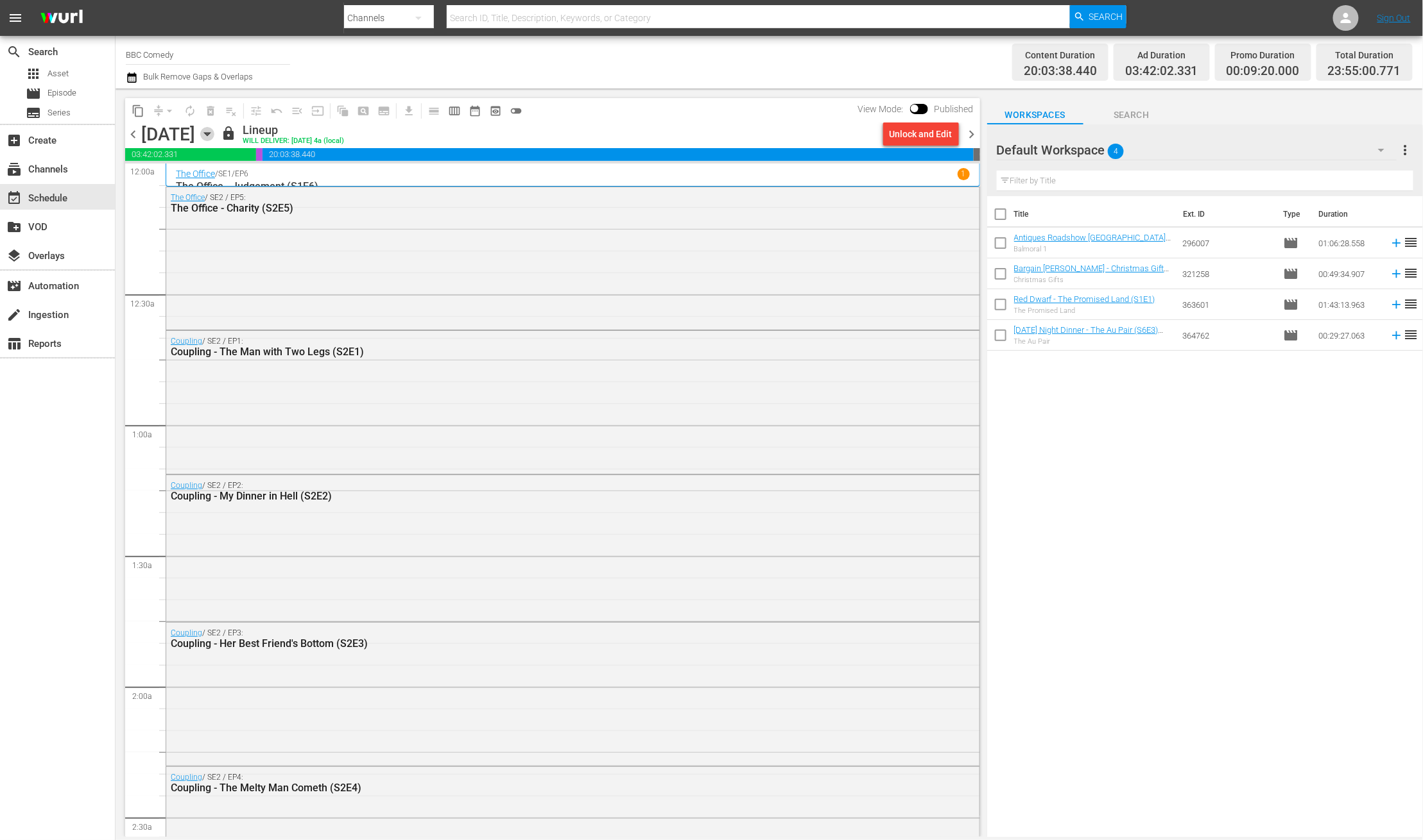
click at [214, 140] on icon "button" at bounding box center [207, 134] width 14 height 14
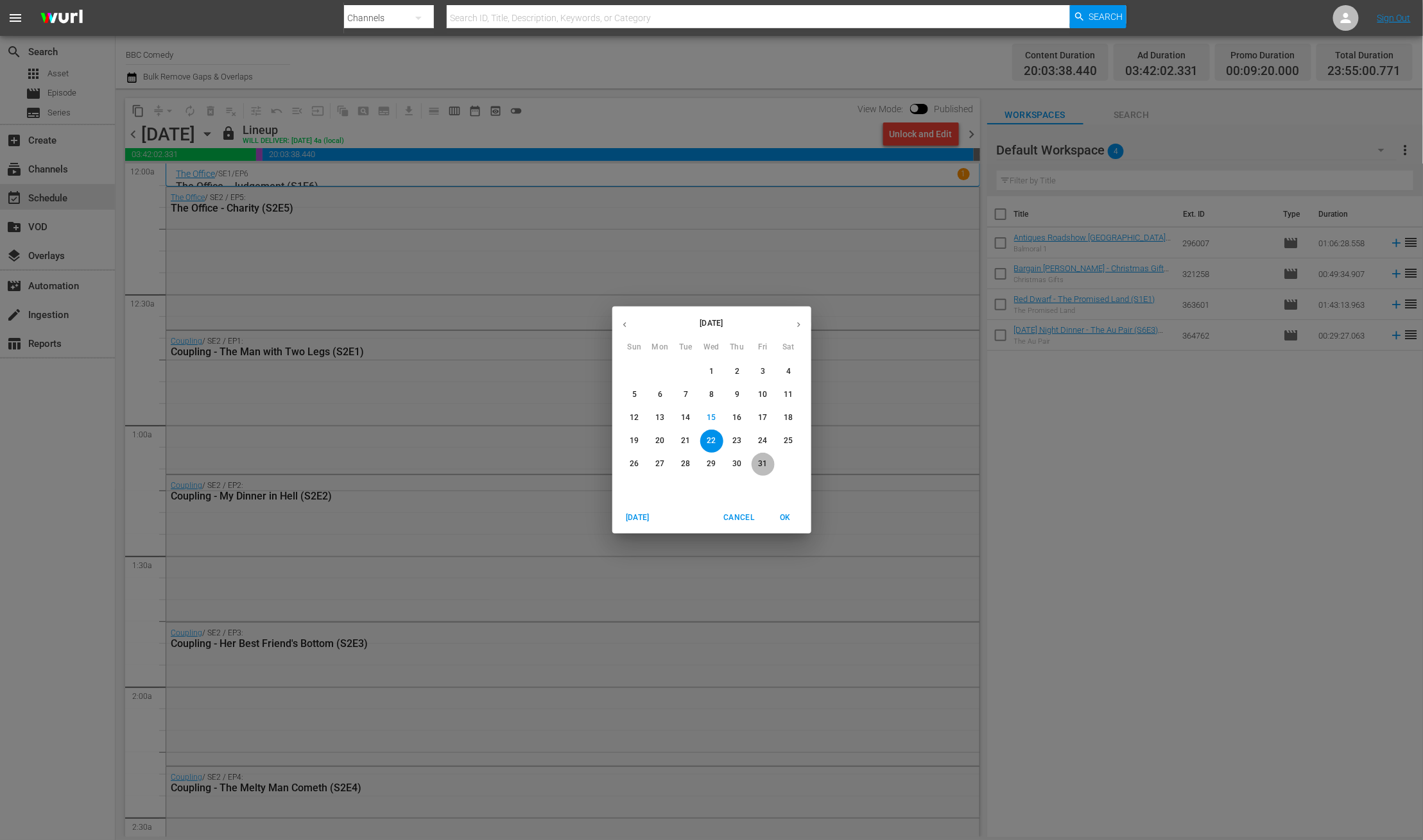
click at [757, 470] on span "31" at bounding box center [763, 464] width 23 height 11
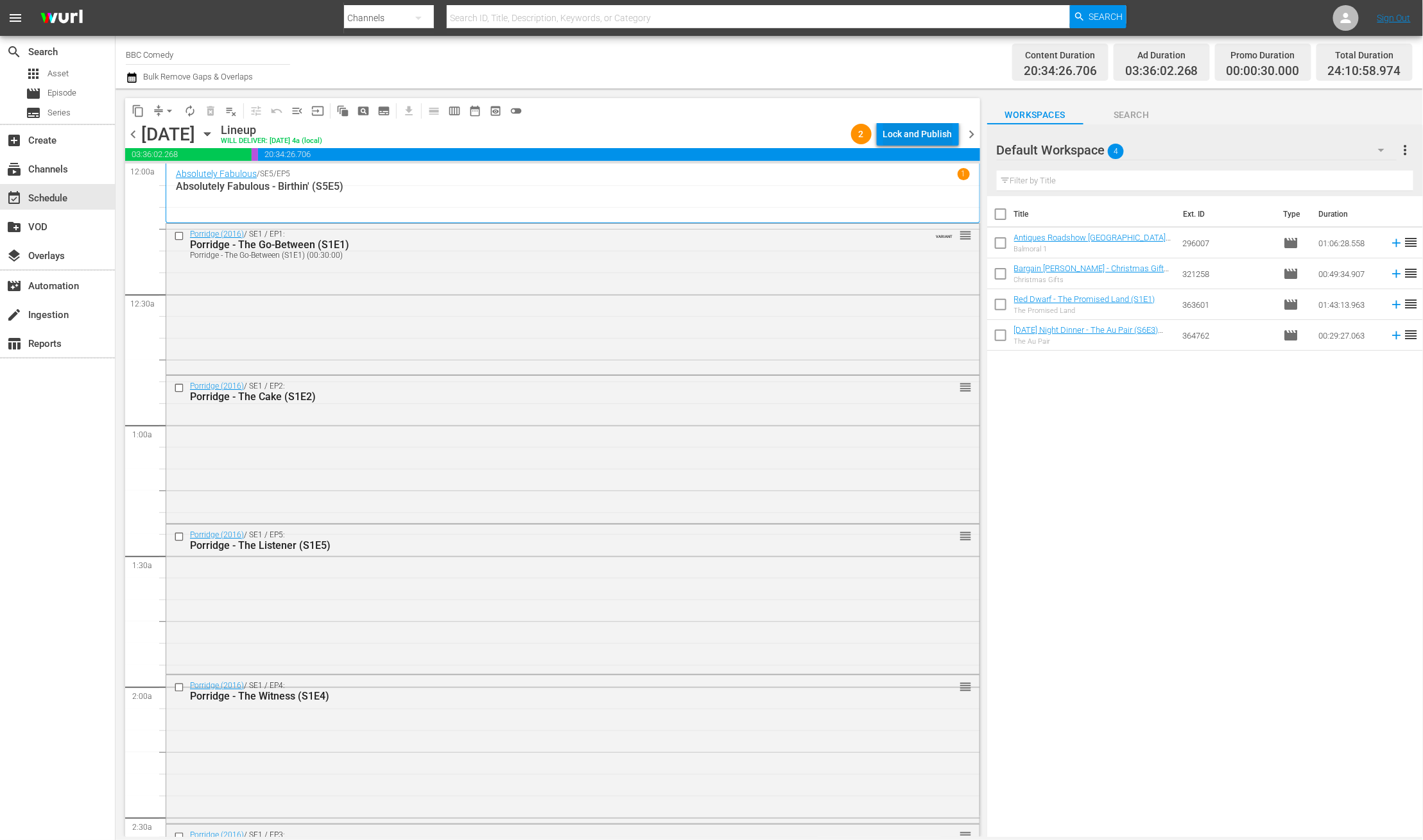
click at [926, 129] on div "Lock and Publish" at bounding box center [917, 134] width 69 height 23
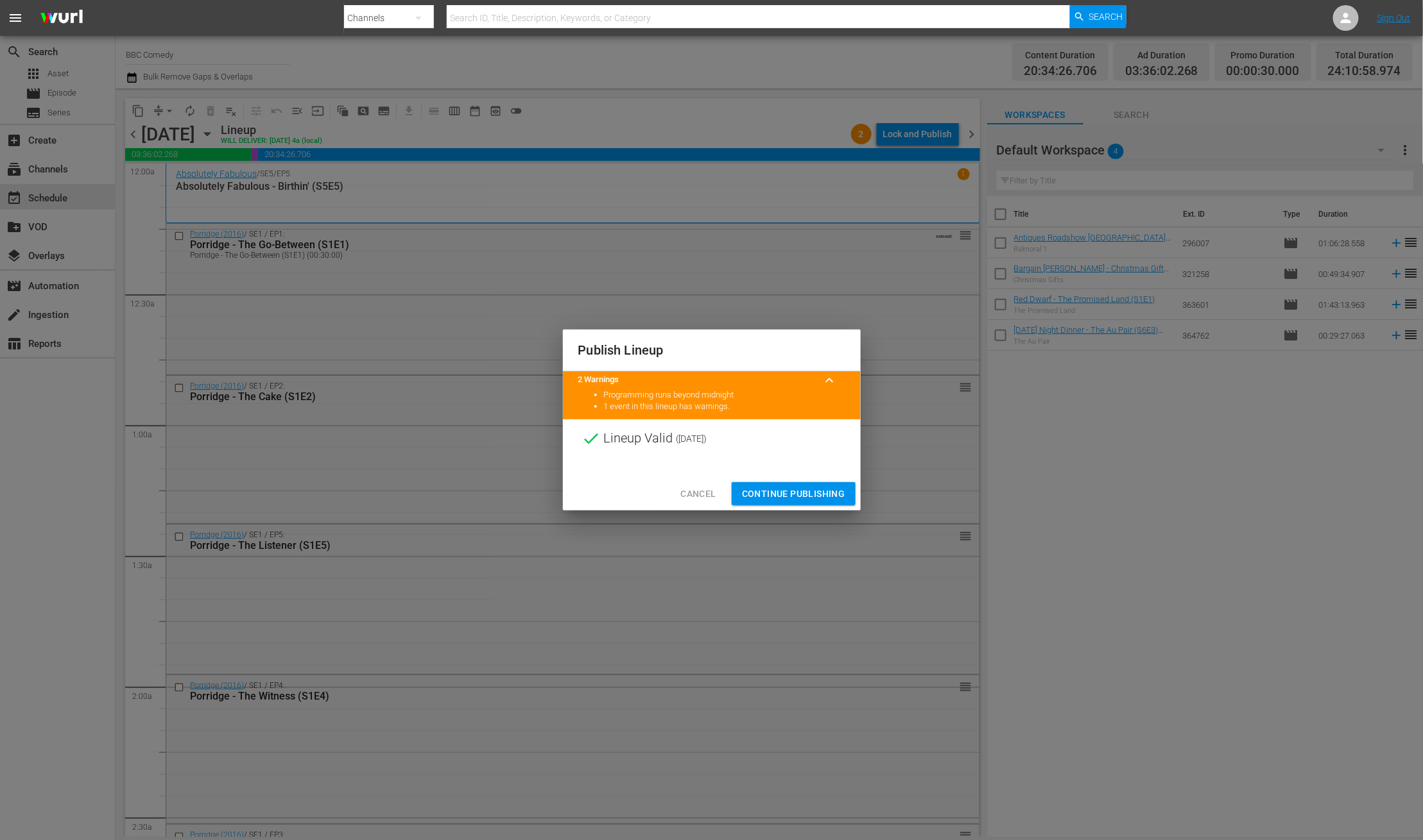
click at [790, 488] on span "Continue Publishing" at bounding box center [793, 494] width 103 height 16
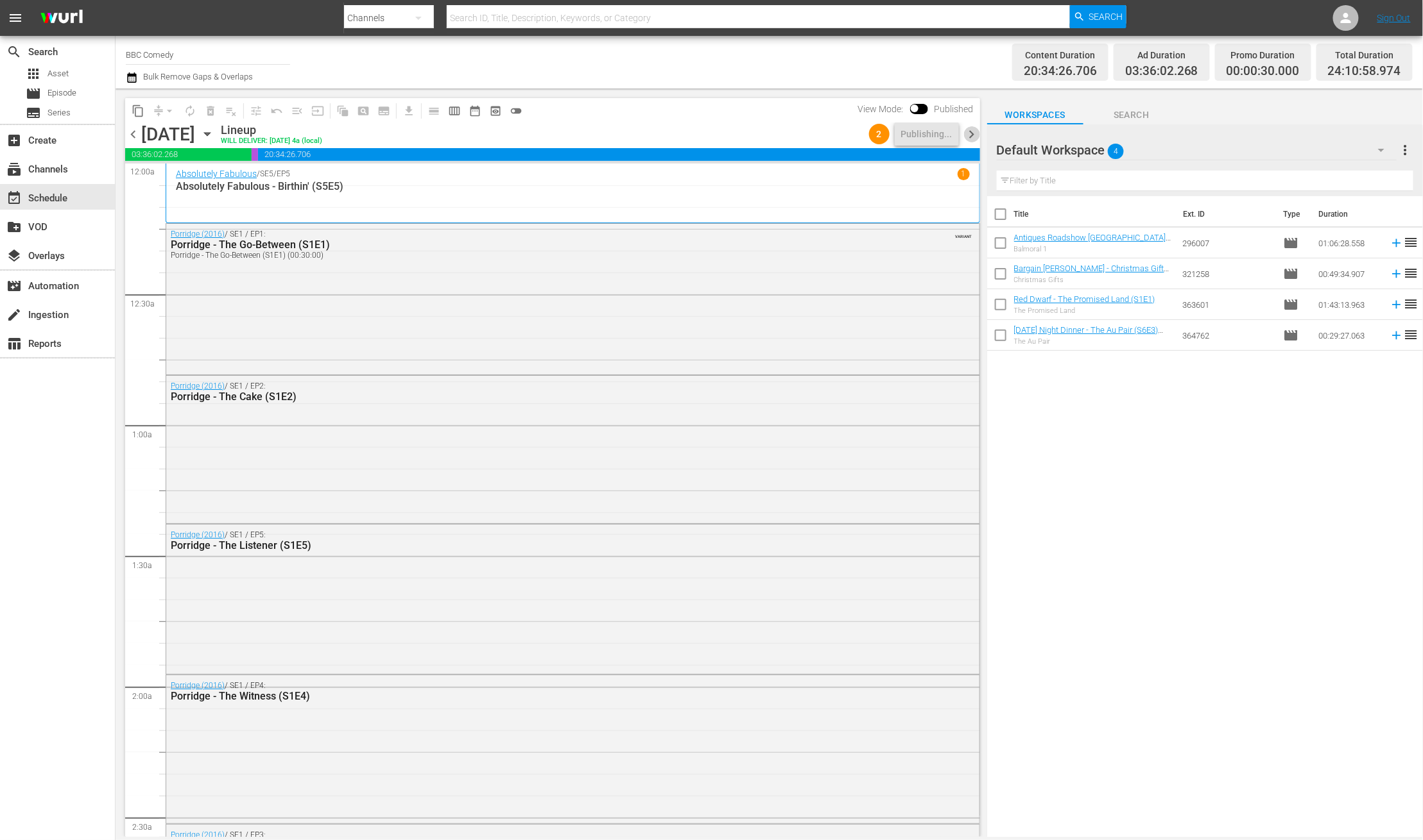
click at [971, 138] on span "chevron_right" at bounding box center [972, 134] width 16 height 16
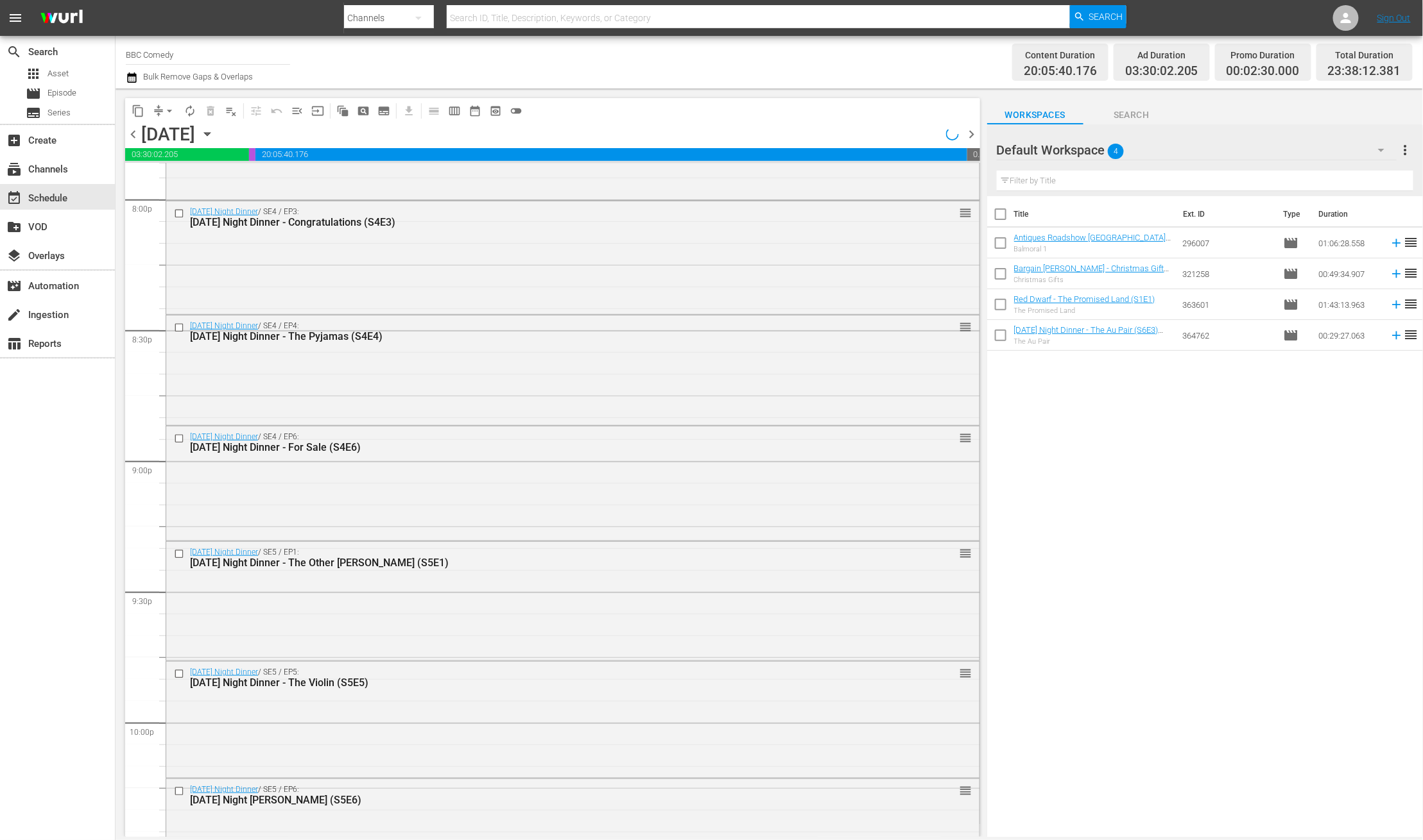
scroll to position [5619, 0]
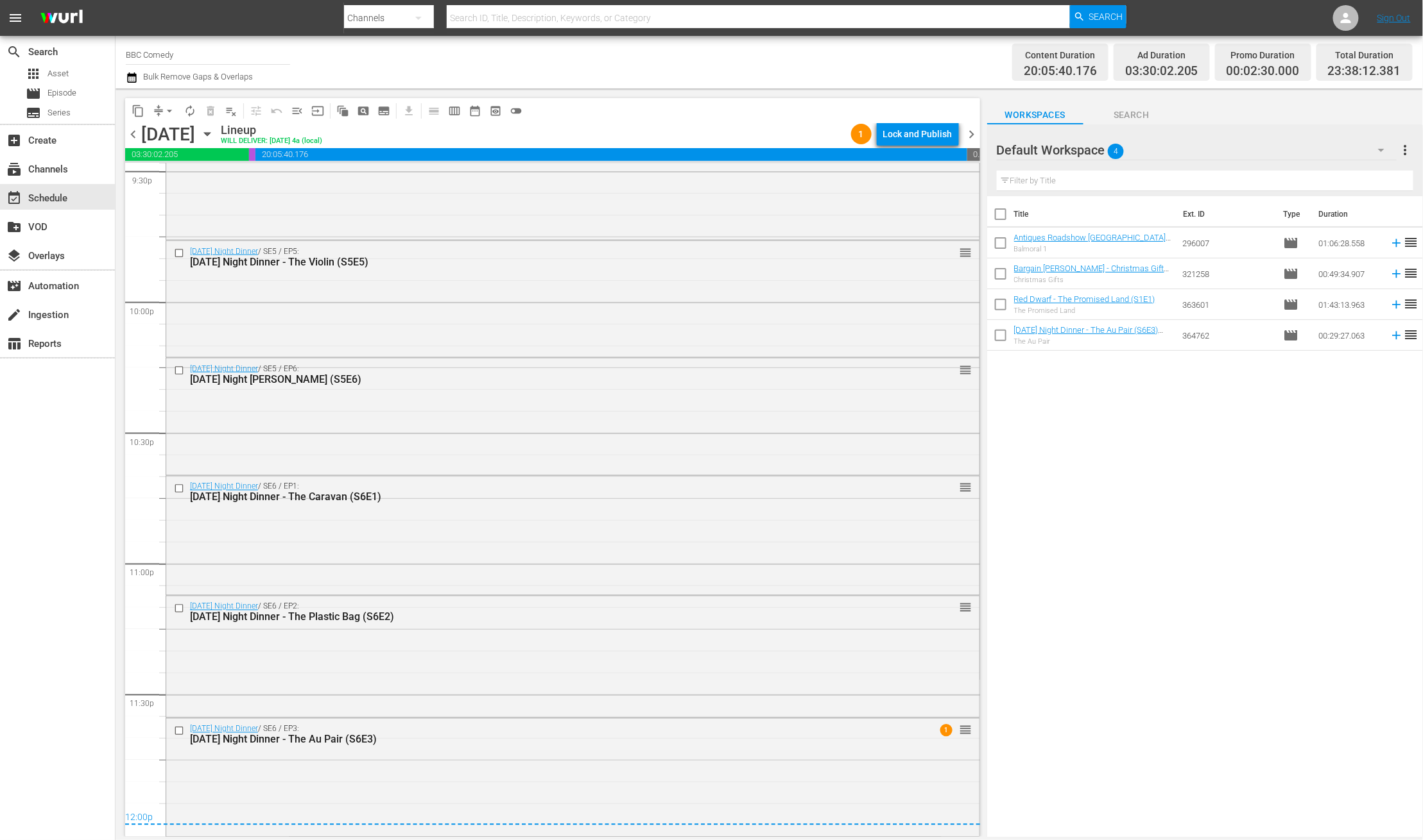
click at [932, 135] on div "Lock and Publish" at bounding box center [917, 134] width 69 height 23
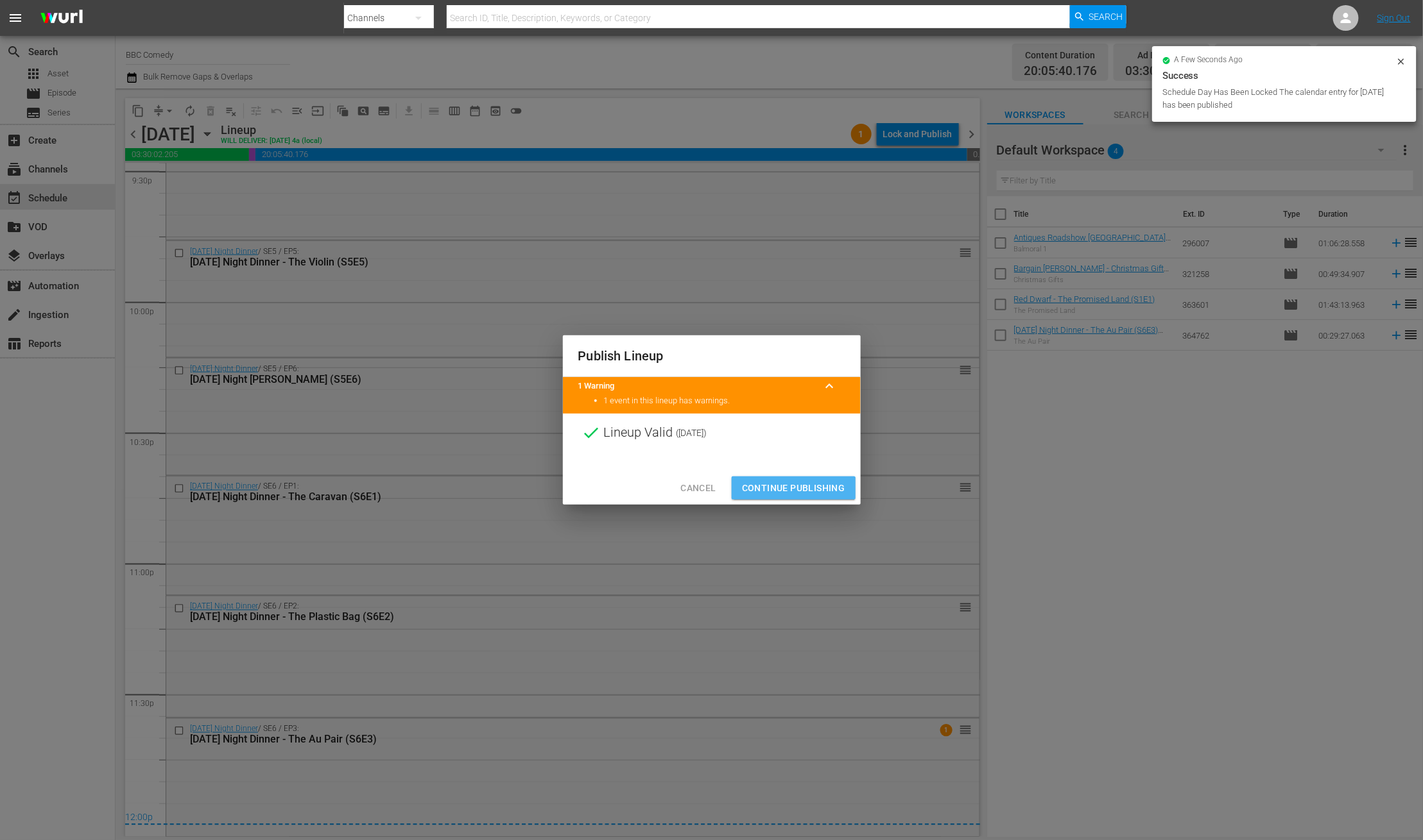
click at [773, 493] on span "Continue Publishing" at bounding box center [793, 489] width 103 height 16
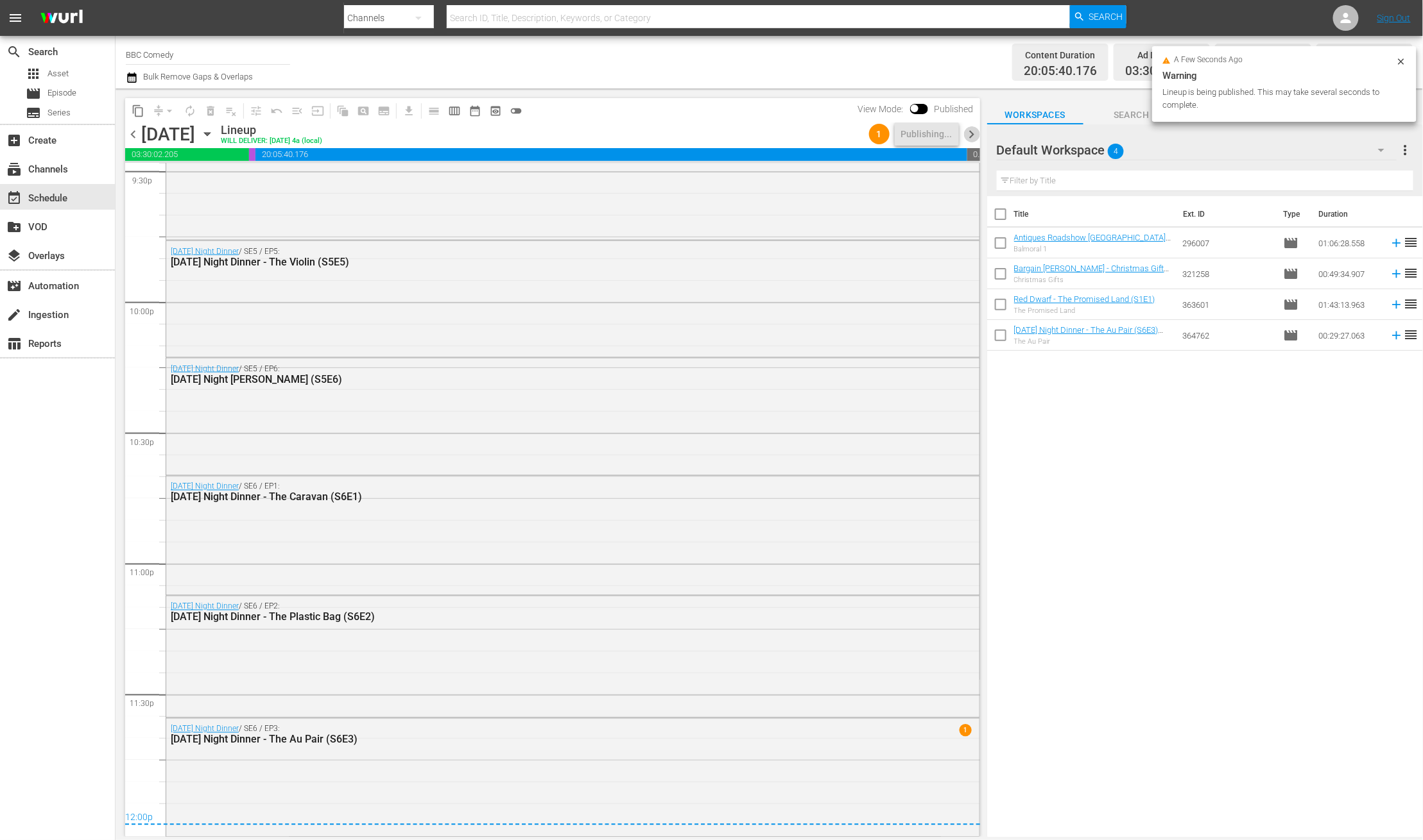
click at [973, 132] on span "chevron_right" at bounding box center [972, 134] width 16 height 16
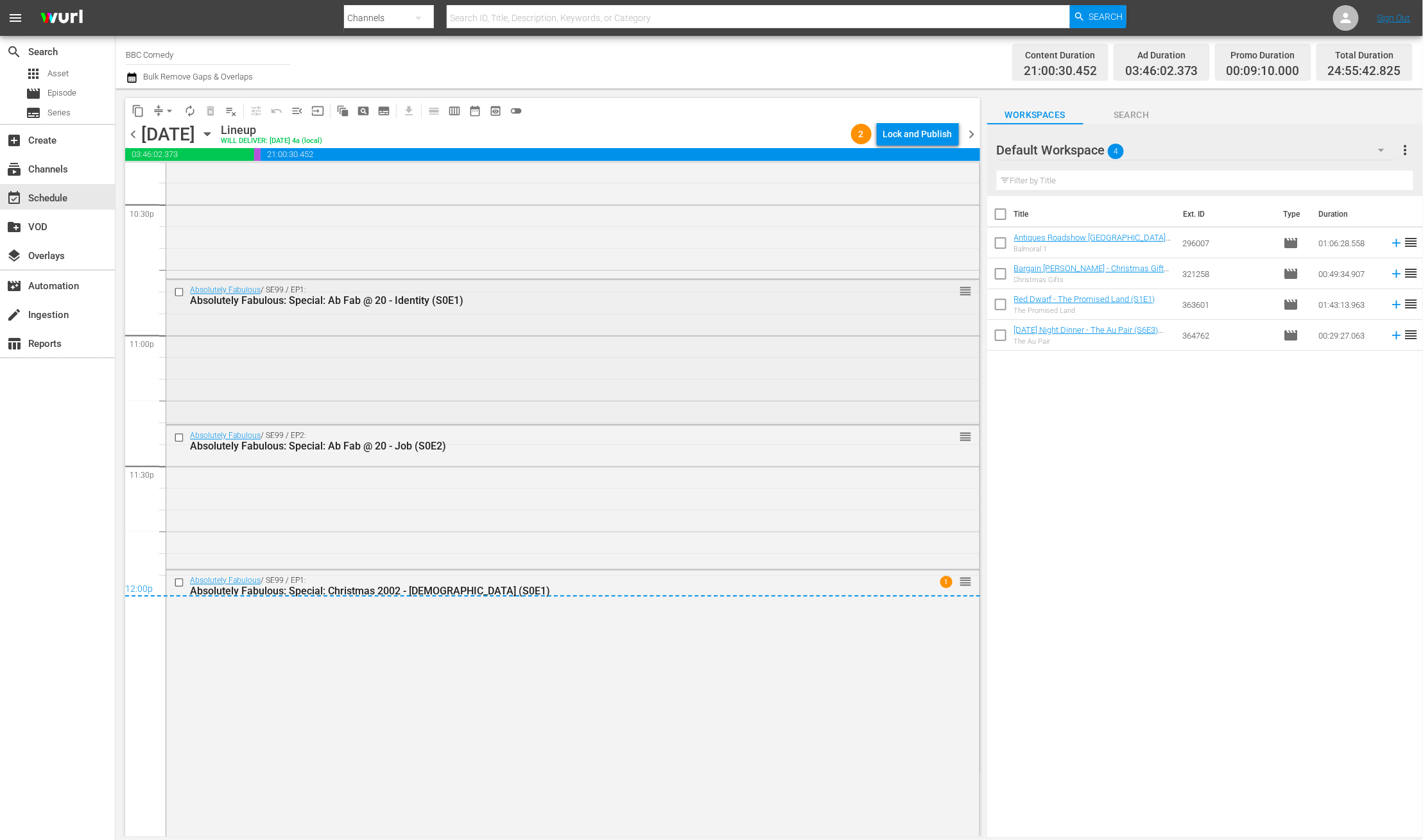
scroll to position [5868, 0]
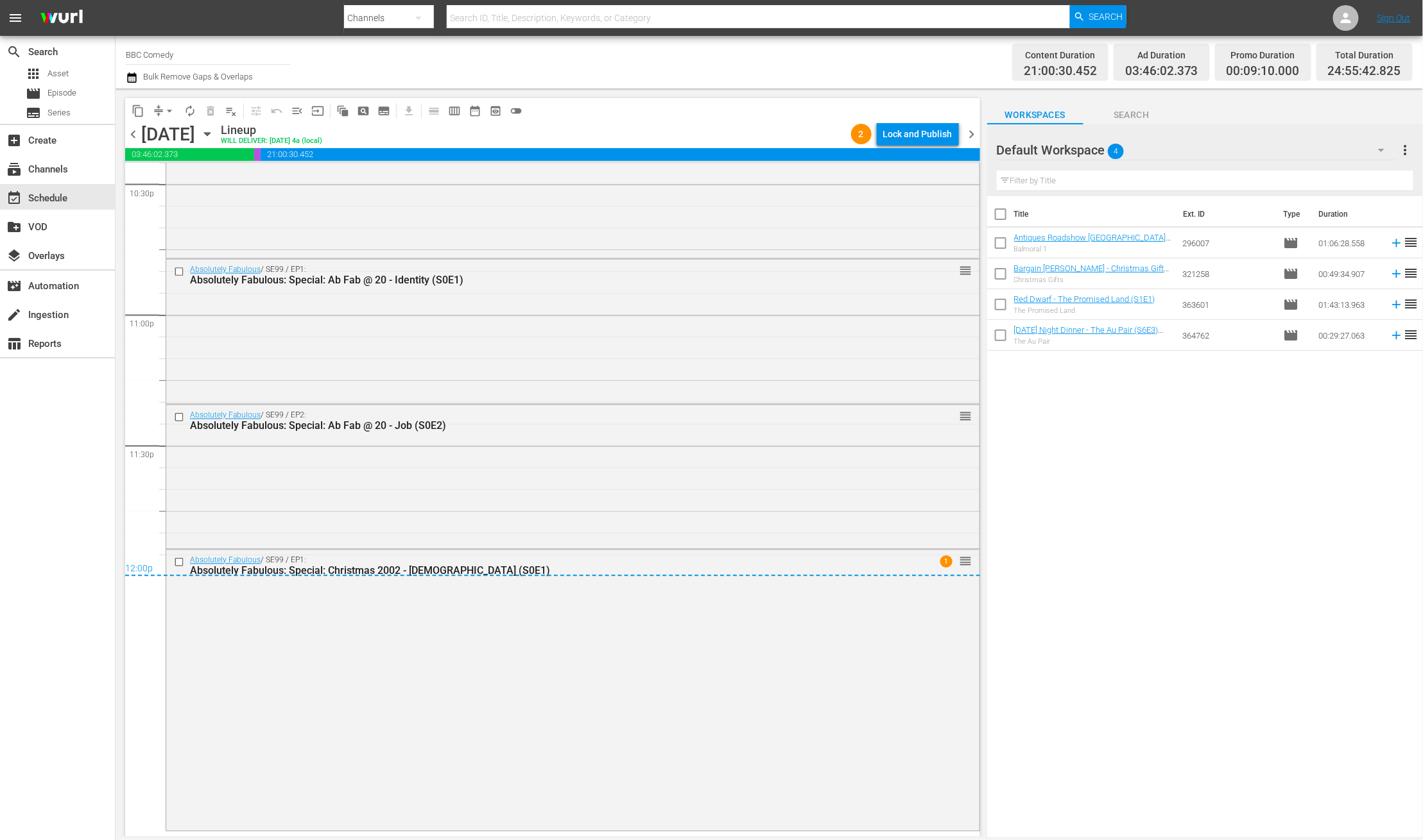
click at [926, 126] on div "Lock and Publish" at bounding box center [917, 134] width 69 height 23
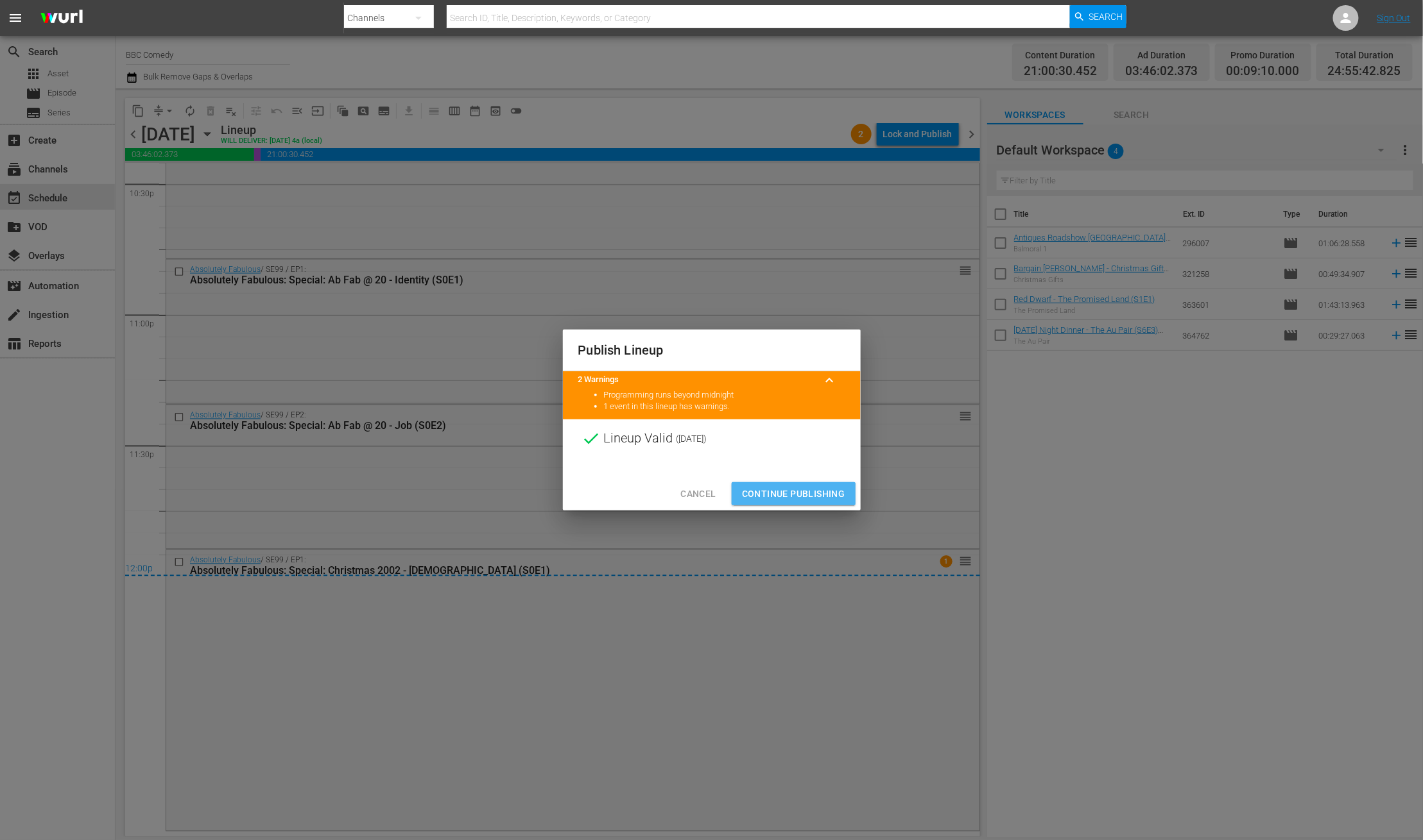
click at [753, 501] on span "Continue Publishing" at bounding box center [793, 494] width 103 height 16
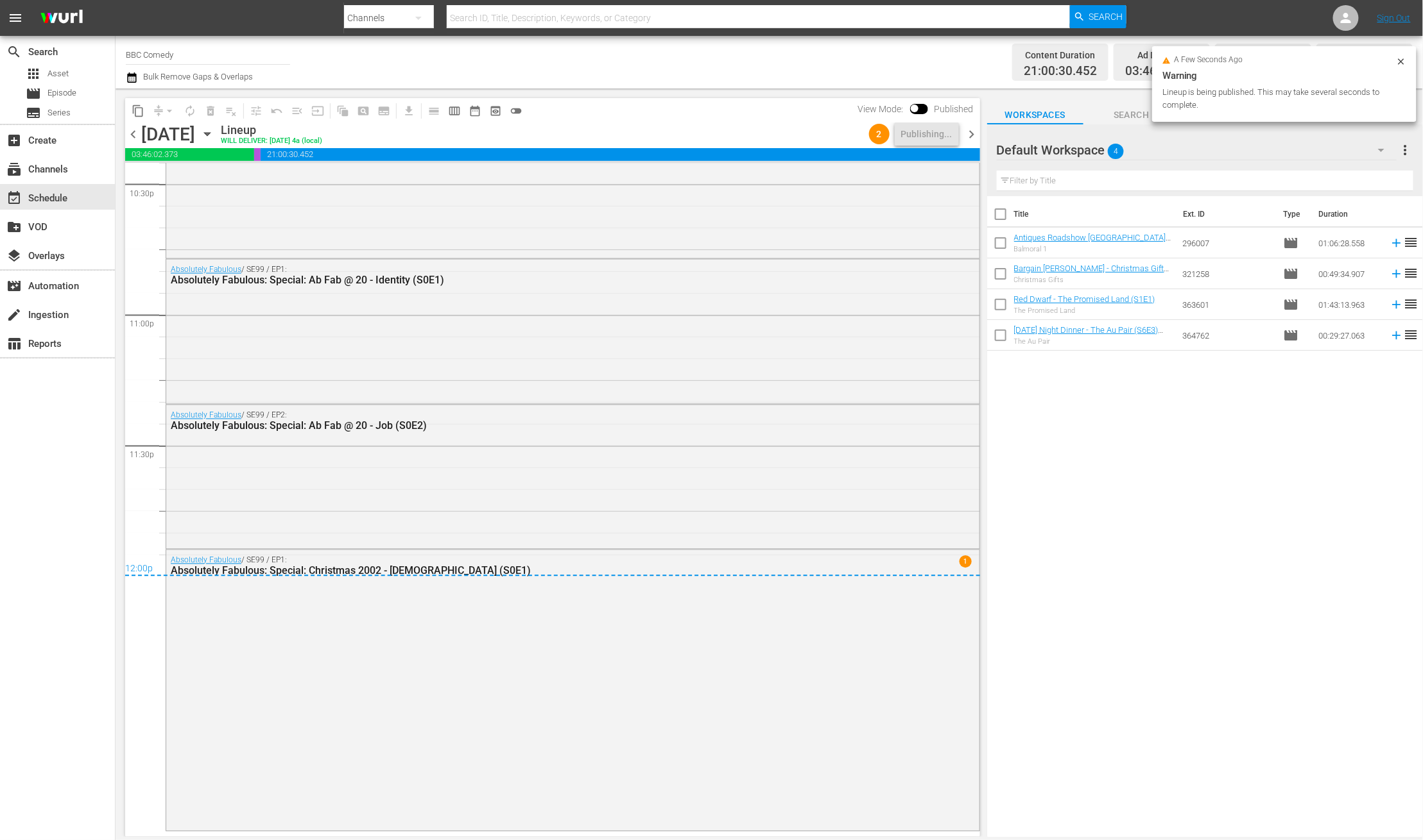
click at [972, 136] on span "chevron_right" at bounding box center [972, 134] width 16 height 16
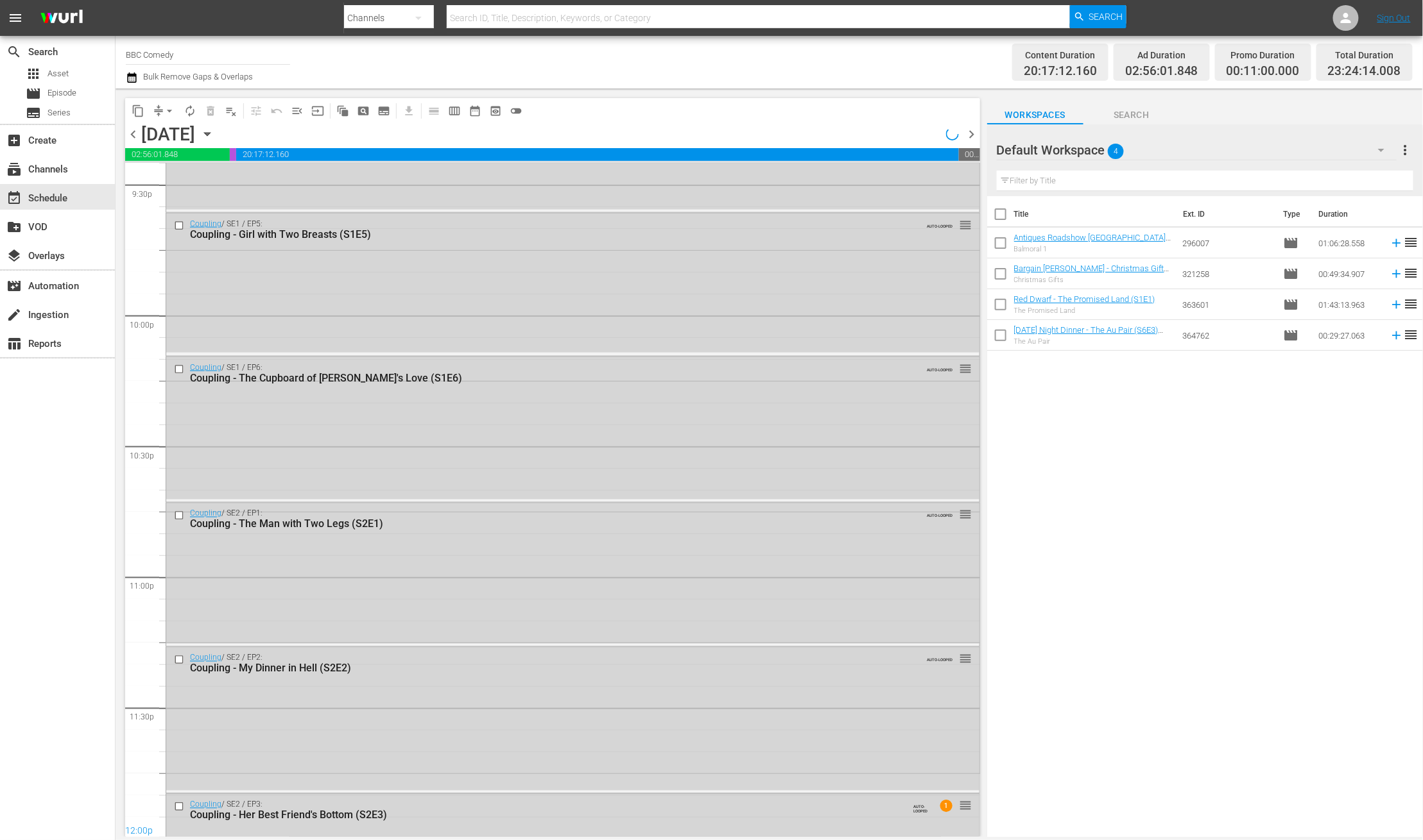
scroll to position [5706, 0]
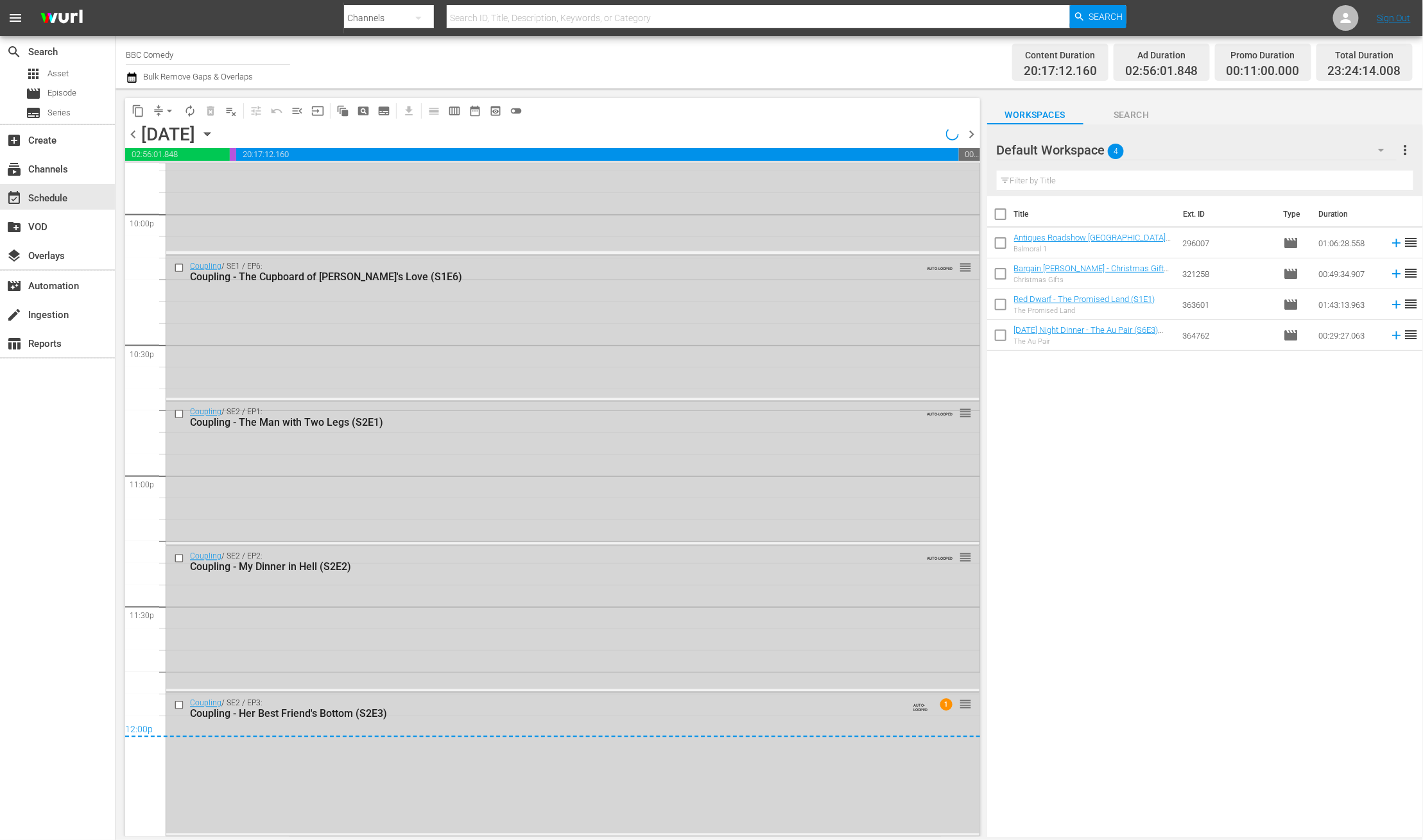
click at [129, 80] on icon "button" at bounding box center [131, 77] width 12 height 15
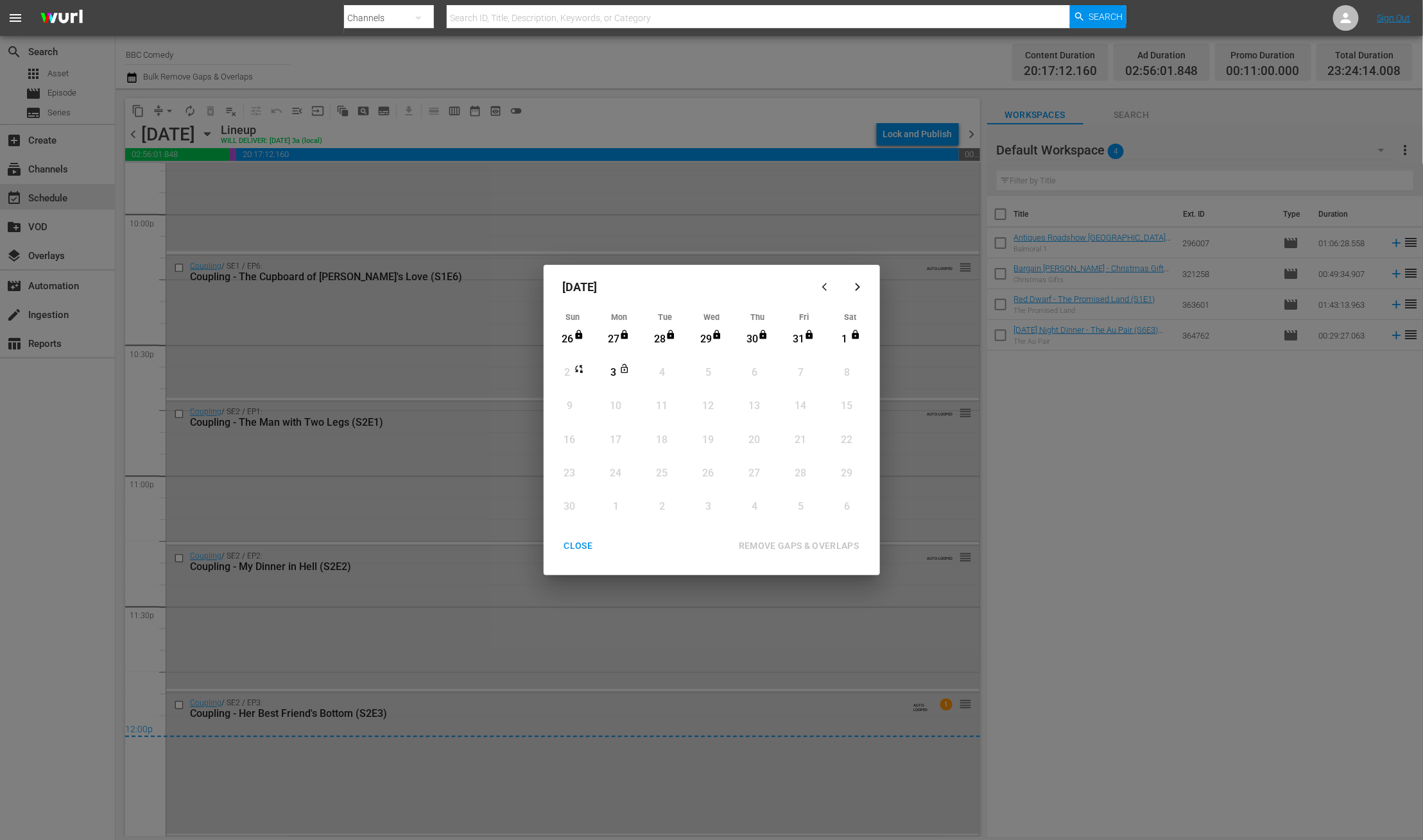
click at [583, 547] on div "CLOSE" at bounding box center [578, 546] width 49 height 16
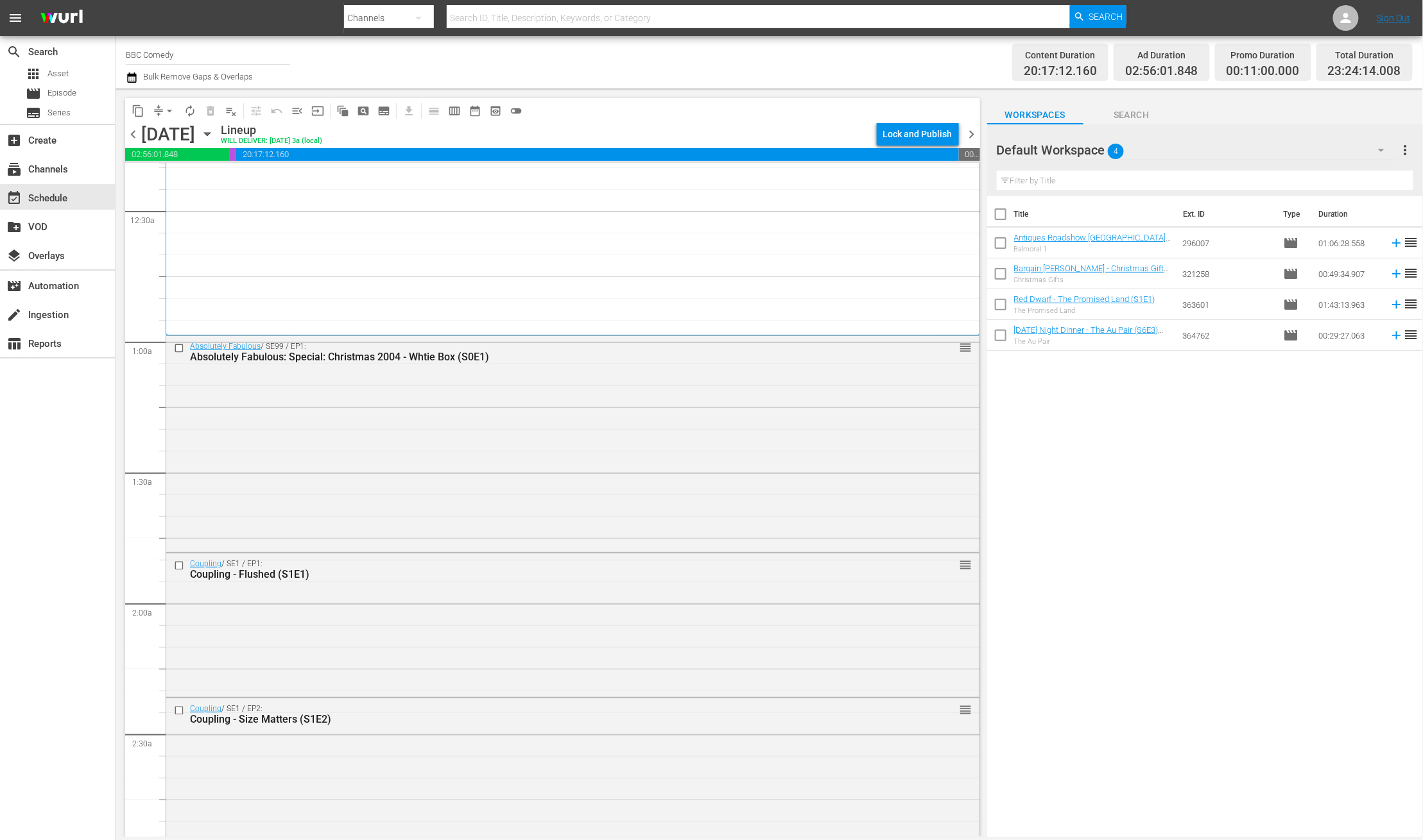
scroll to position [0, 0]
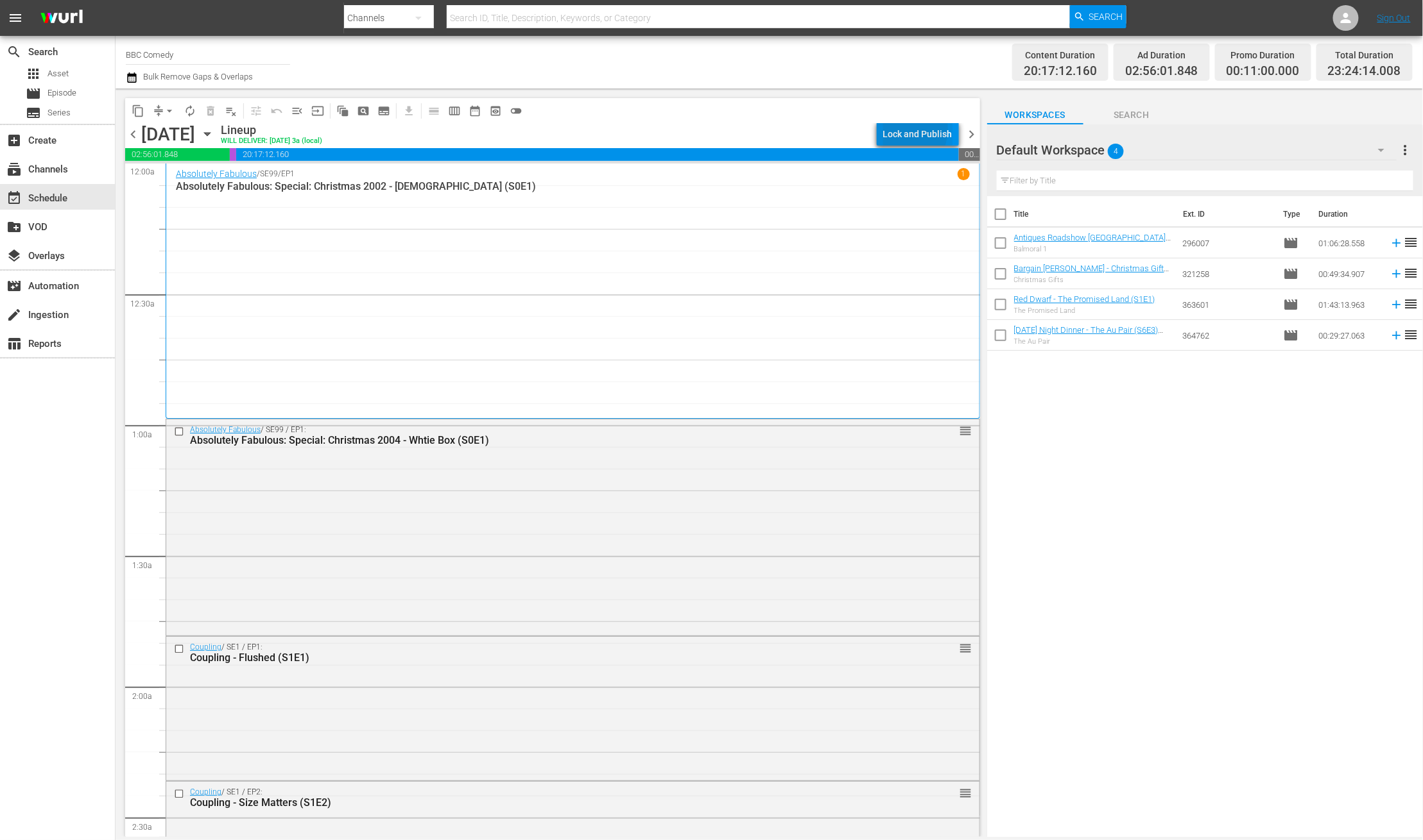
click at [901, 129] on div "Lock and Publish" at bounding box center [917, 134] width 69 height 23
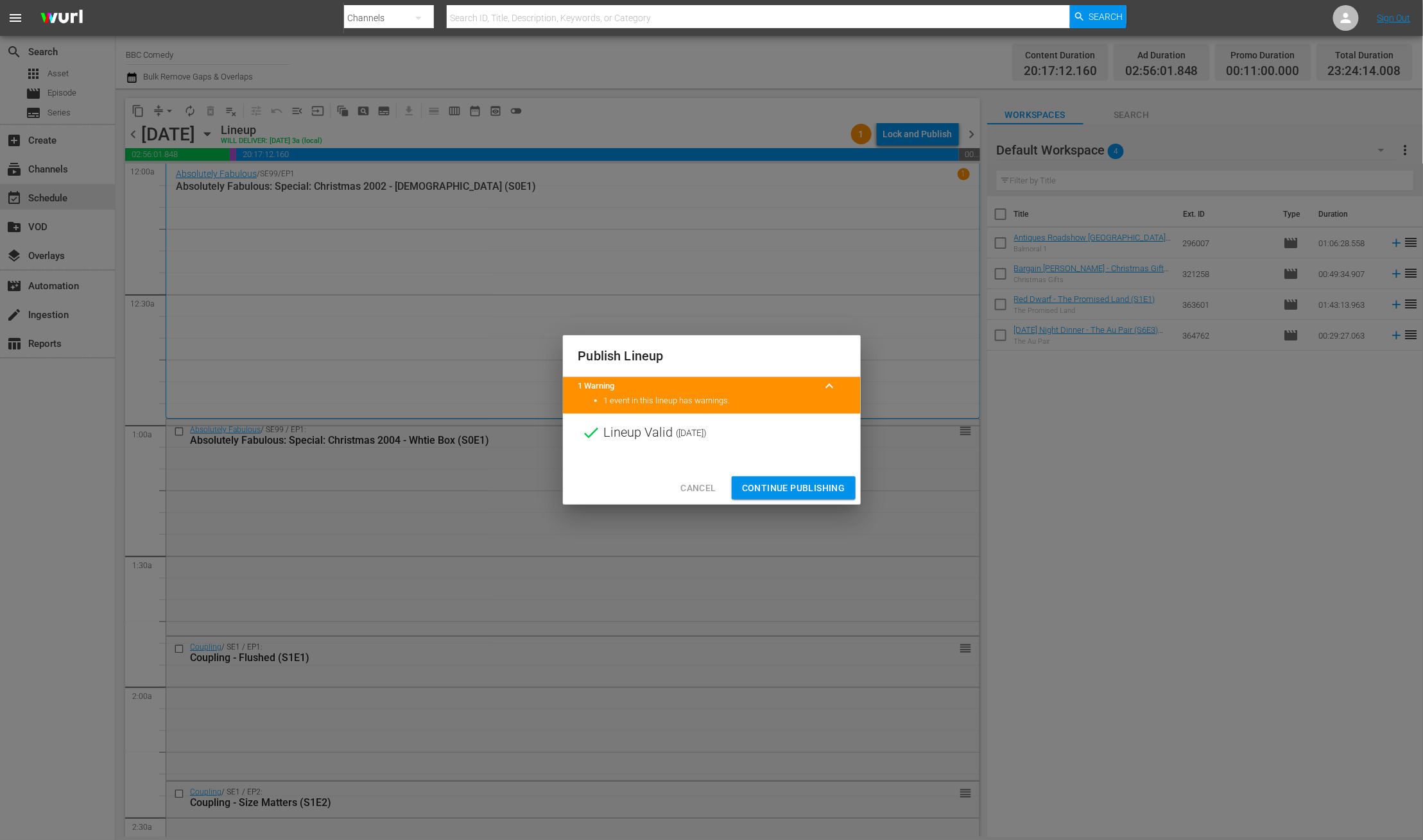
click at [782, 492] on span "Continue Publishing" at bounding box center [793, 489] width 103 height 16
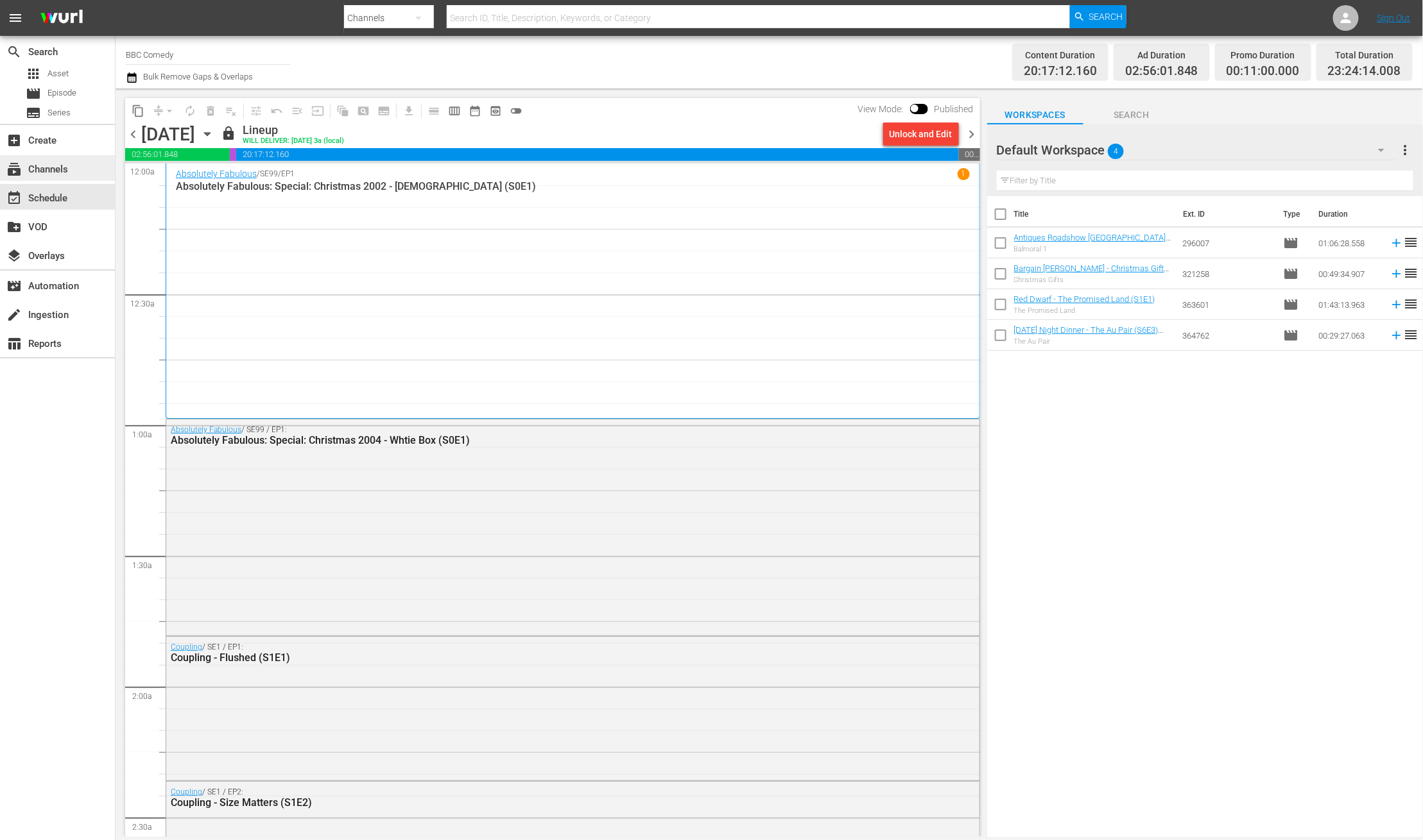
click at [60, 172] on div "subscriptions Channels" at bounding box center [36, 168] width 72 height 12
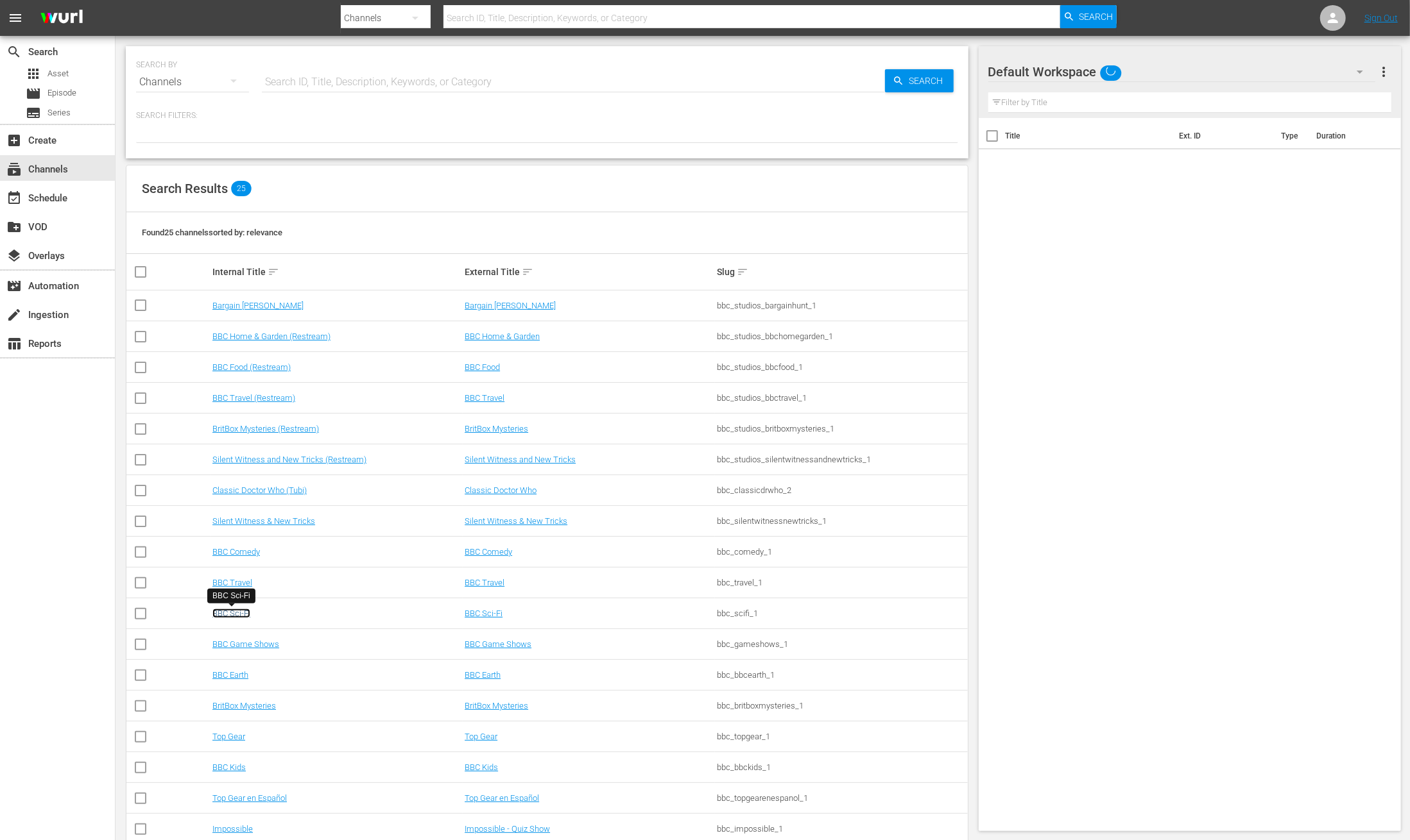
click at [238, 614] on link "BBC Sci-Fi" at bounding box center [231, 613] width 38 height 9
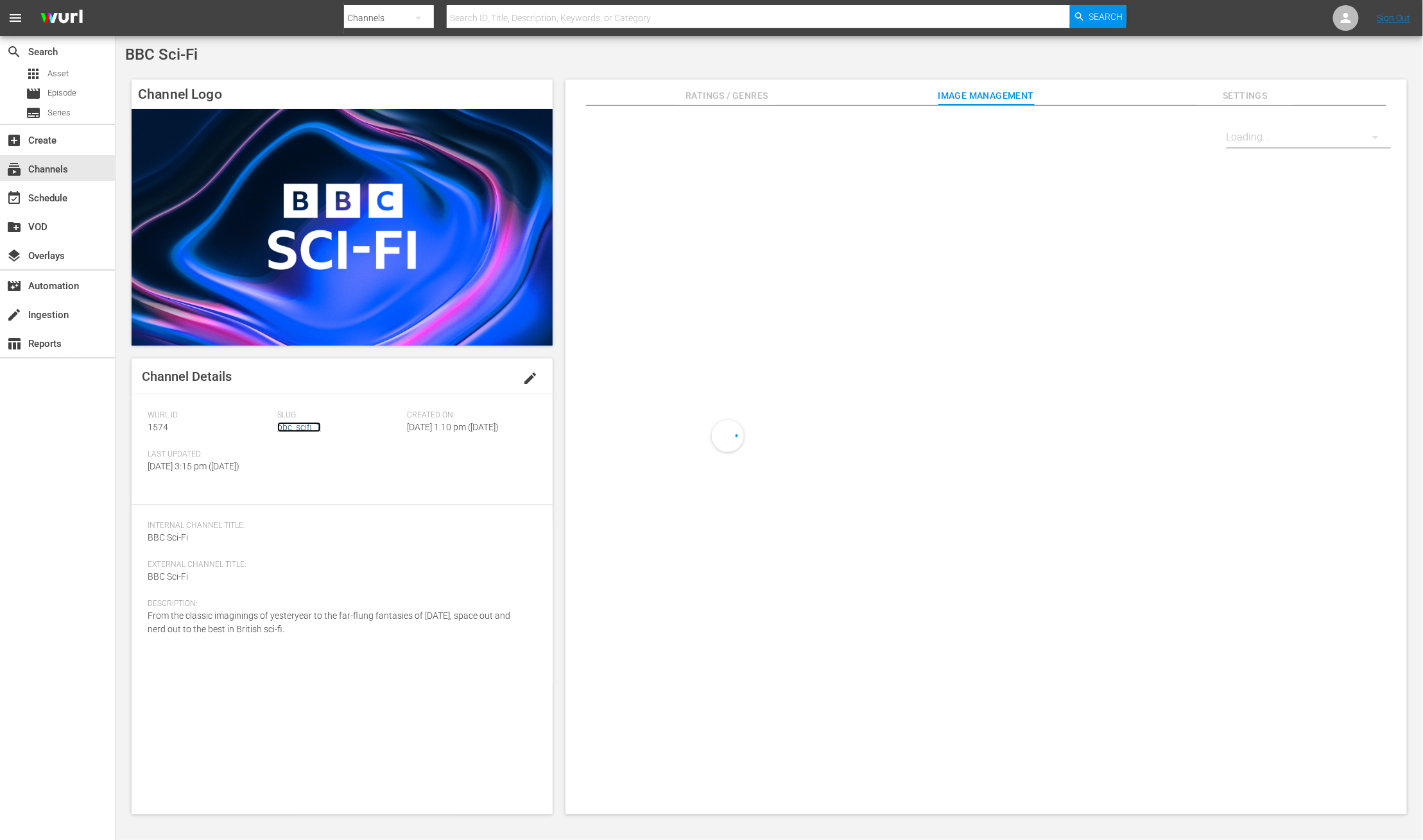
click at [301, 428] on link "bbc_scifi_1" at bounding box center [299, 427] width 44 height 10
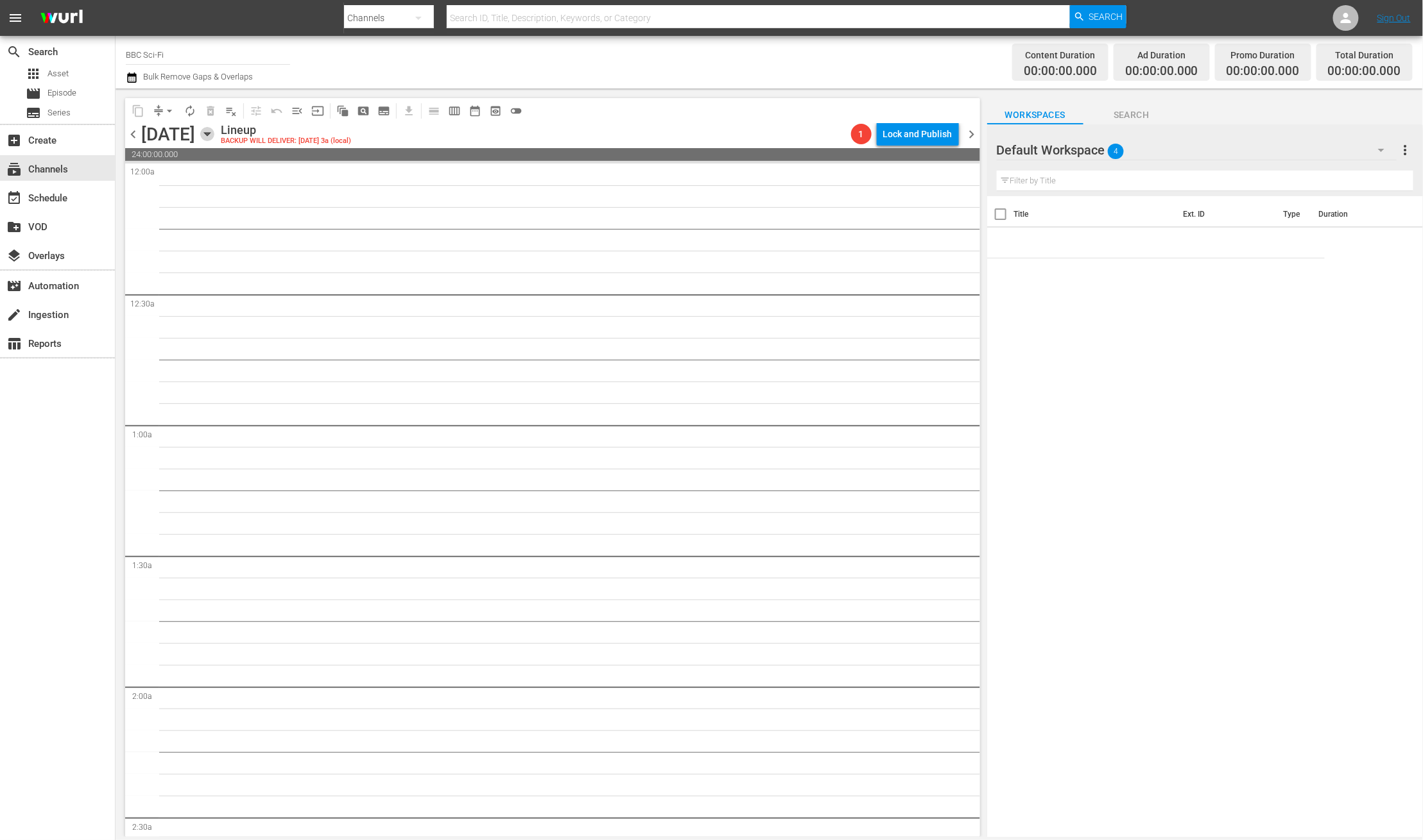
click at [210, 133] on icon "button" at bounding box center [207, 134] width 6 height 3
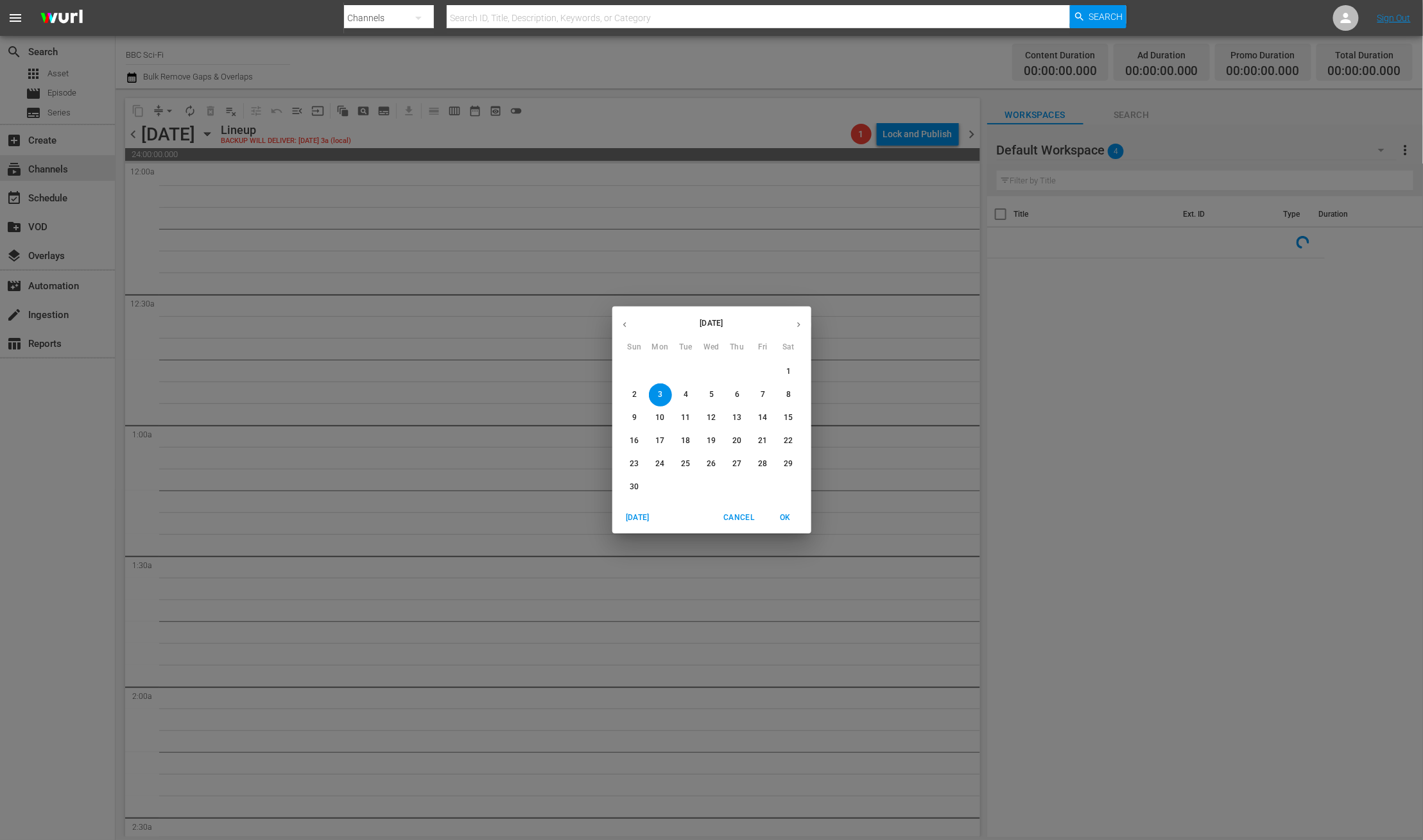
click at [622, 325] on icon "button" at bounding box center [624, 325] width 9 height 9
click at [686, 444] on p "21" at bounding box center [685, 441] width 9 height 11
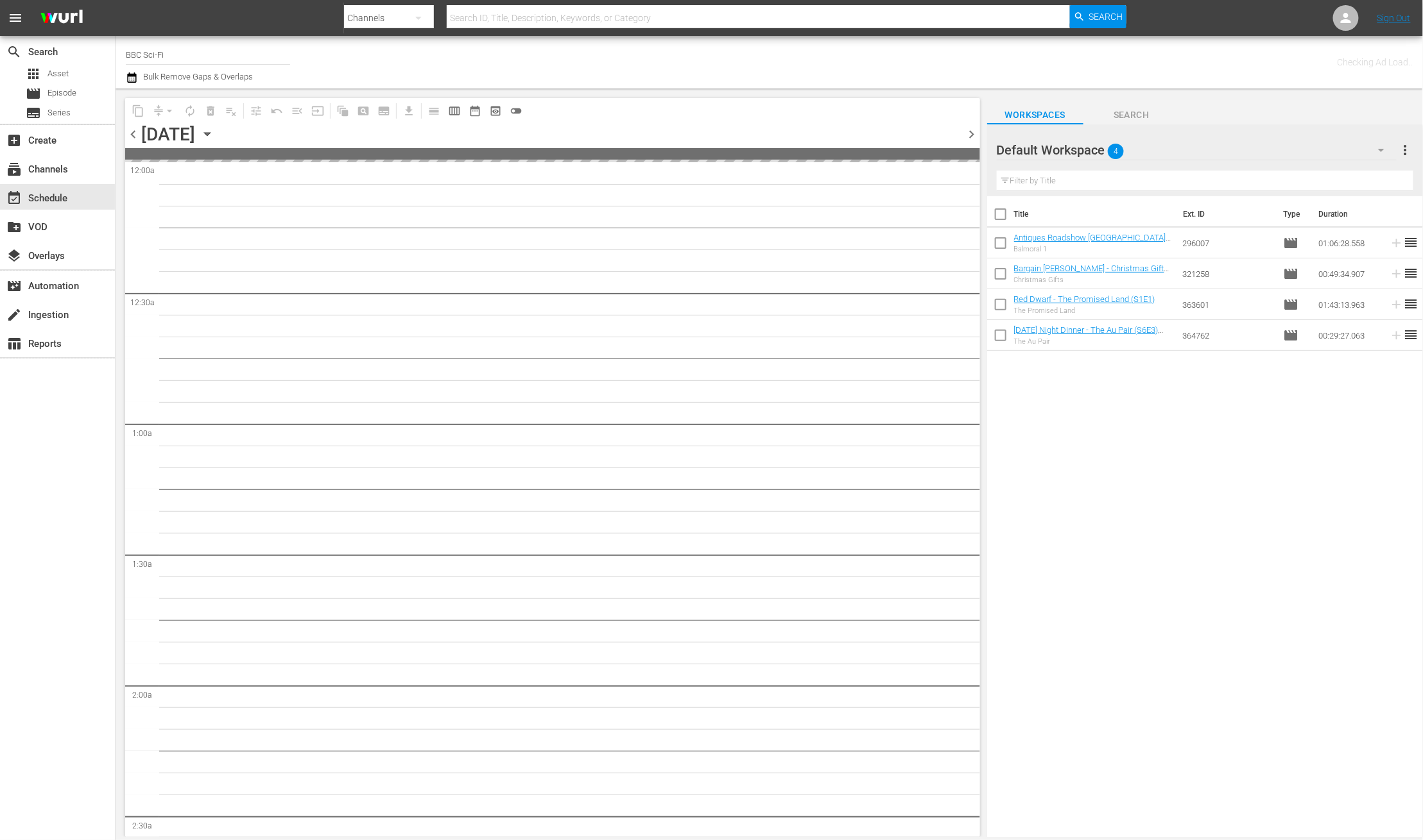
click at [135, 80] on icon "button" at bounding box center [131, 77] width 12 height 15
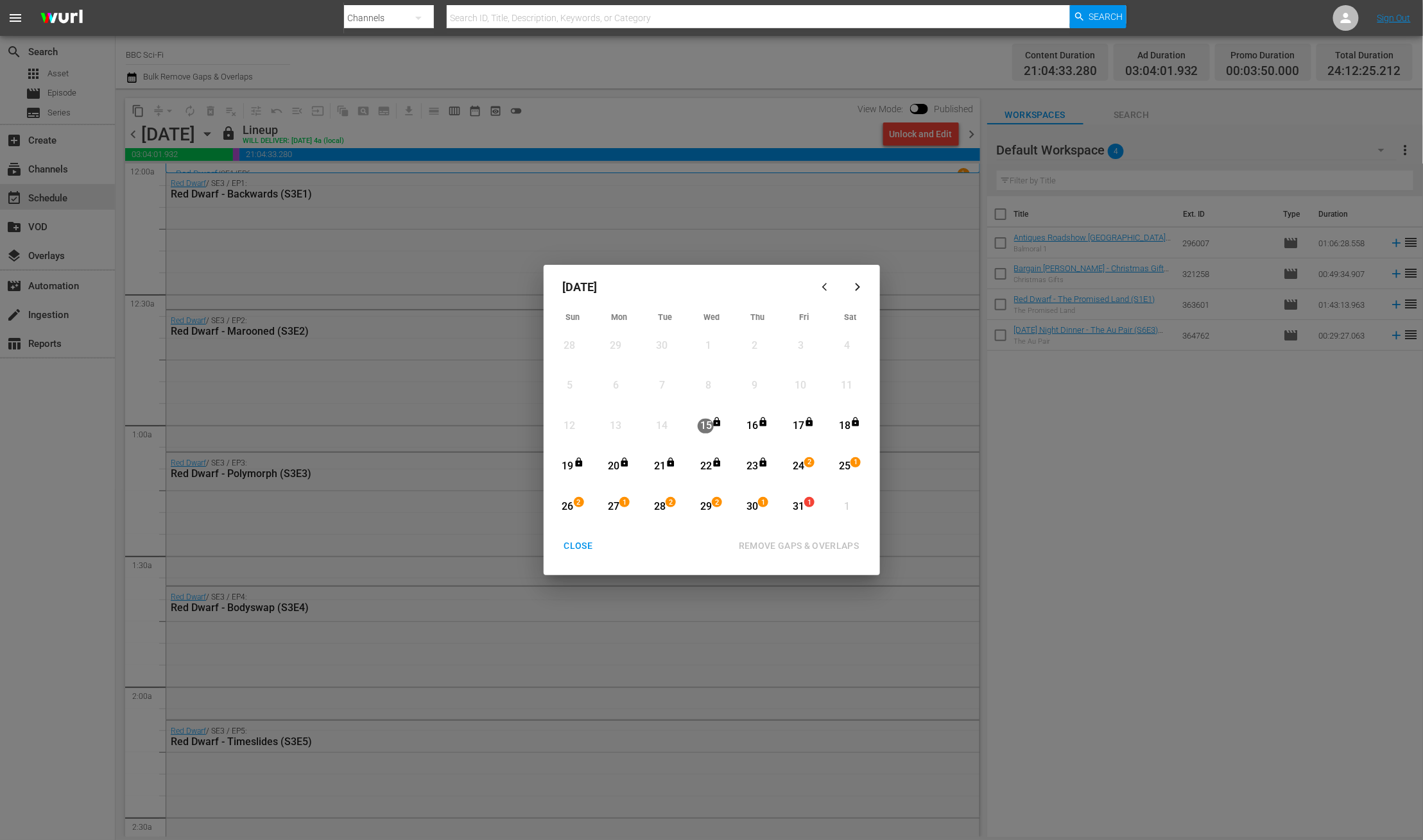
click at [591, 542] on div "CLOSE" at bounding box center [578, 546] width 49 height 16
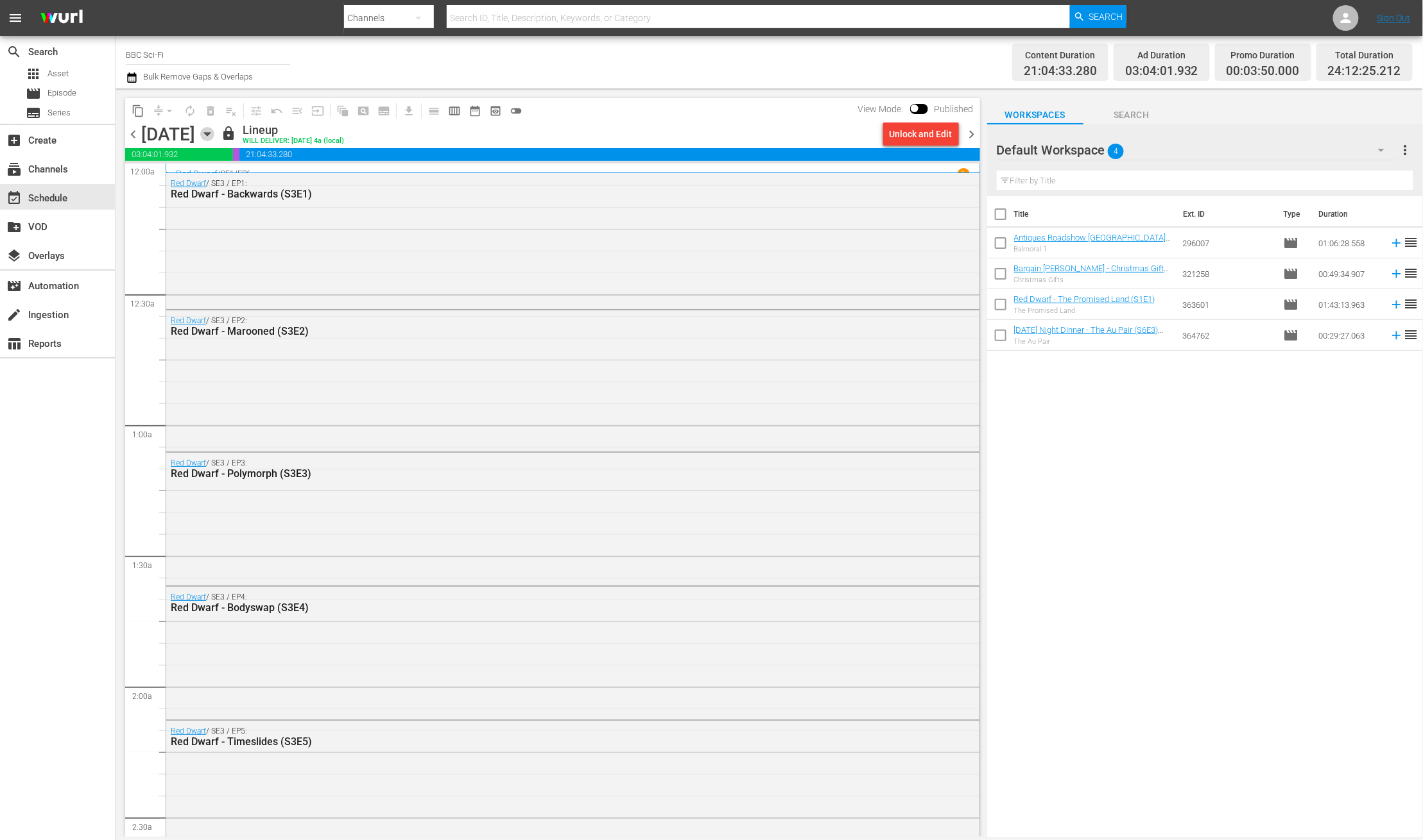
click at [214, 130] on icon "button" at bounding box center [207, 134] width 14 height 14
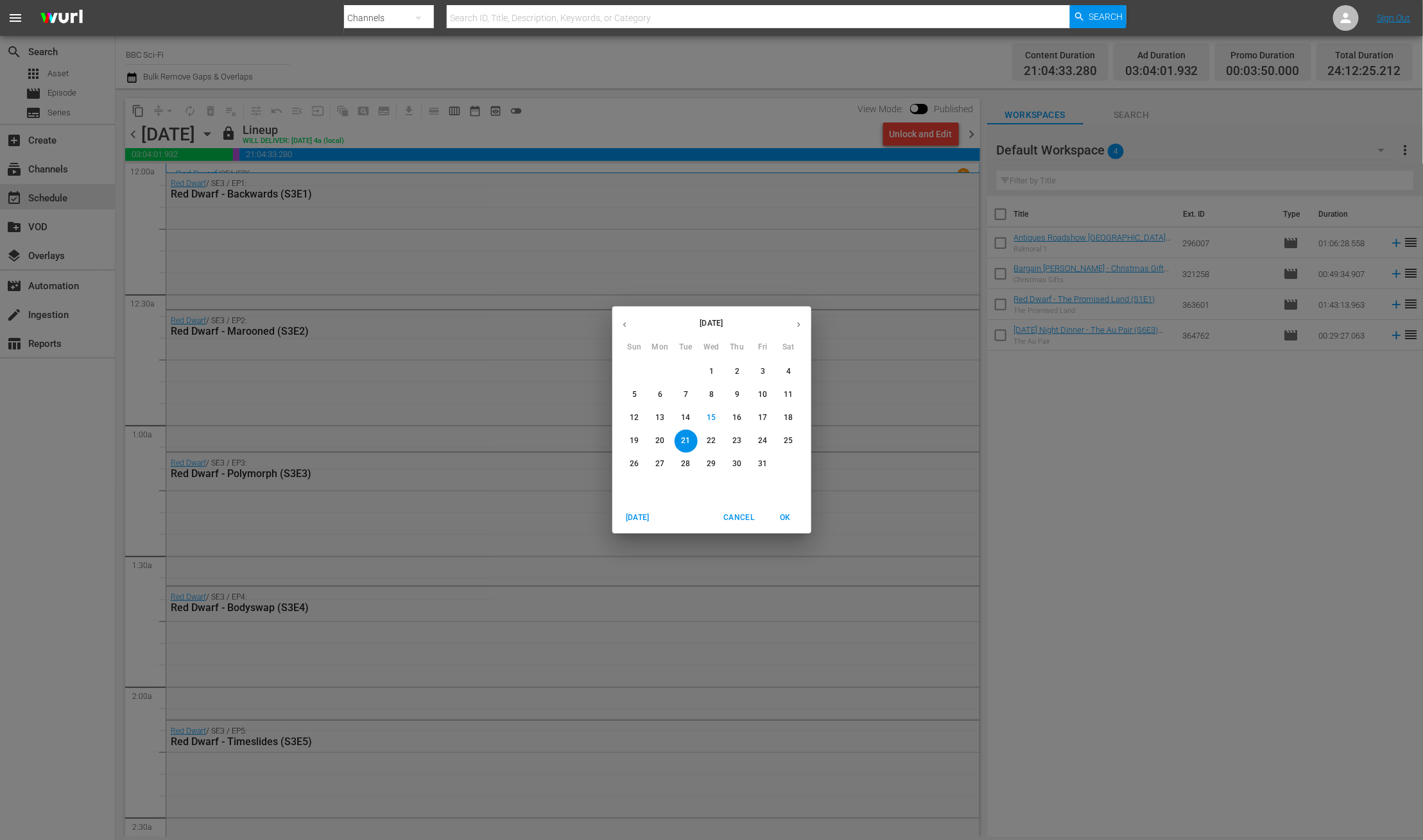
click at [763, 438] on p "24" at bounding box center [762, 441] width 9 height 11
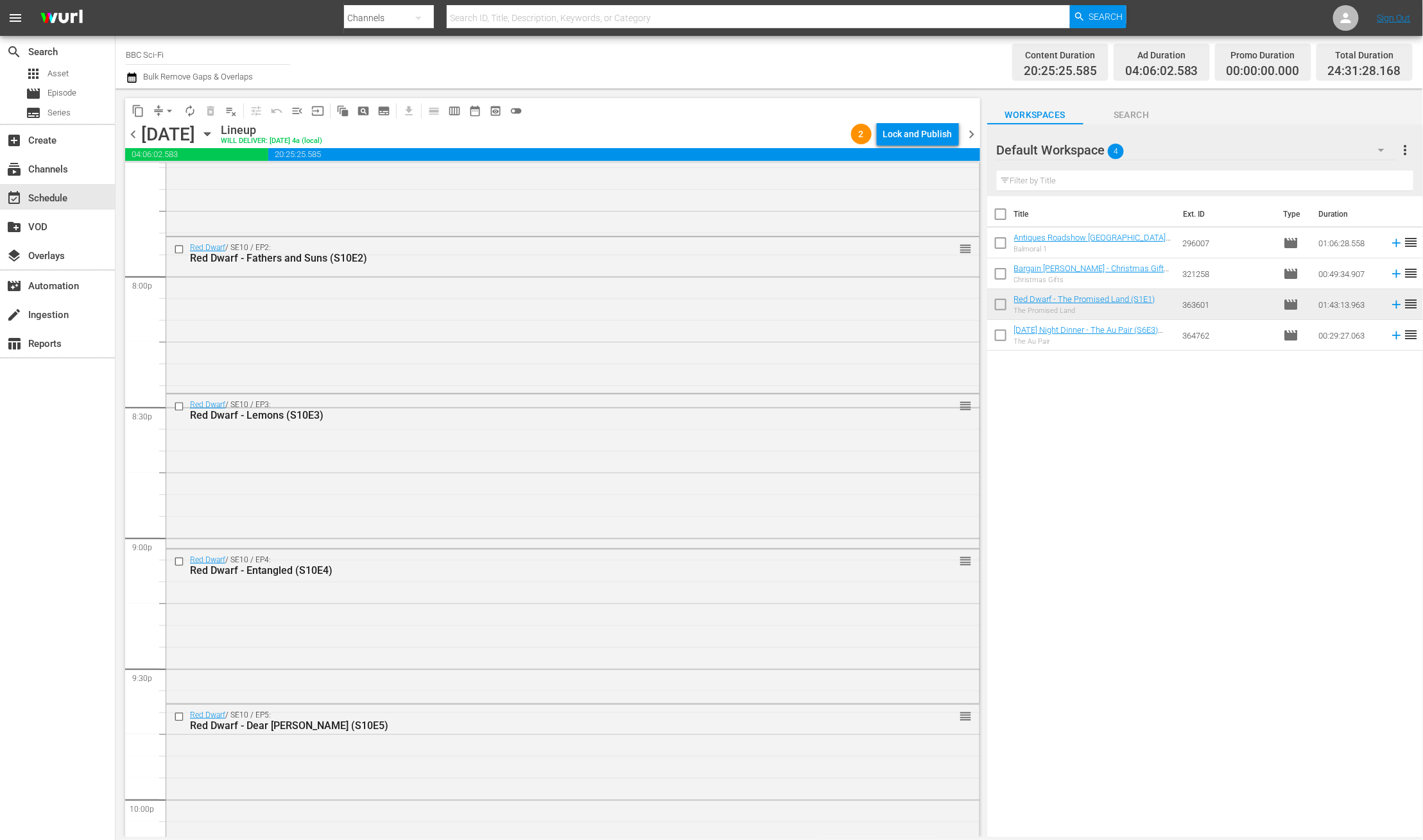
scroll to position [5755, 0]
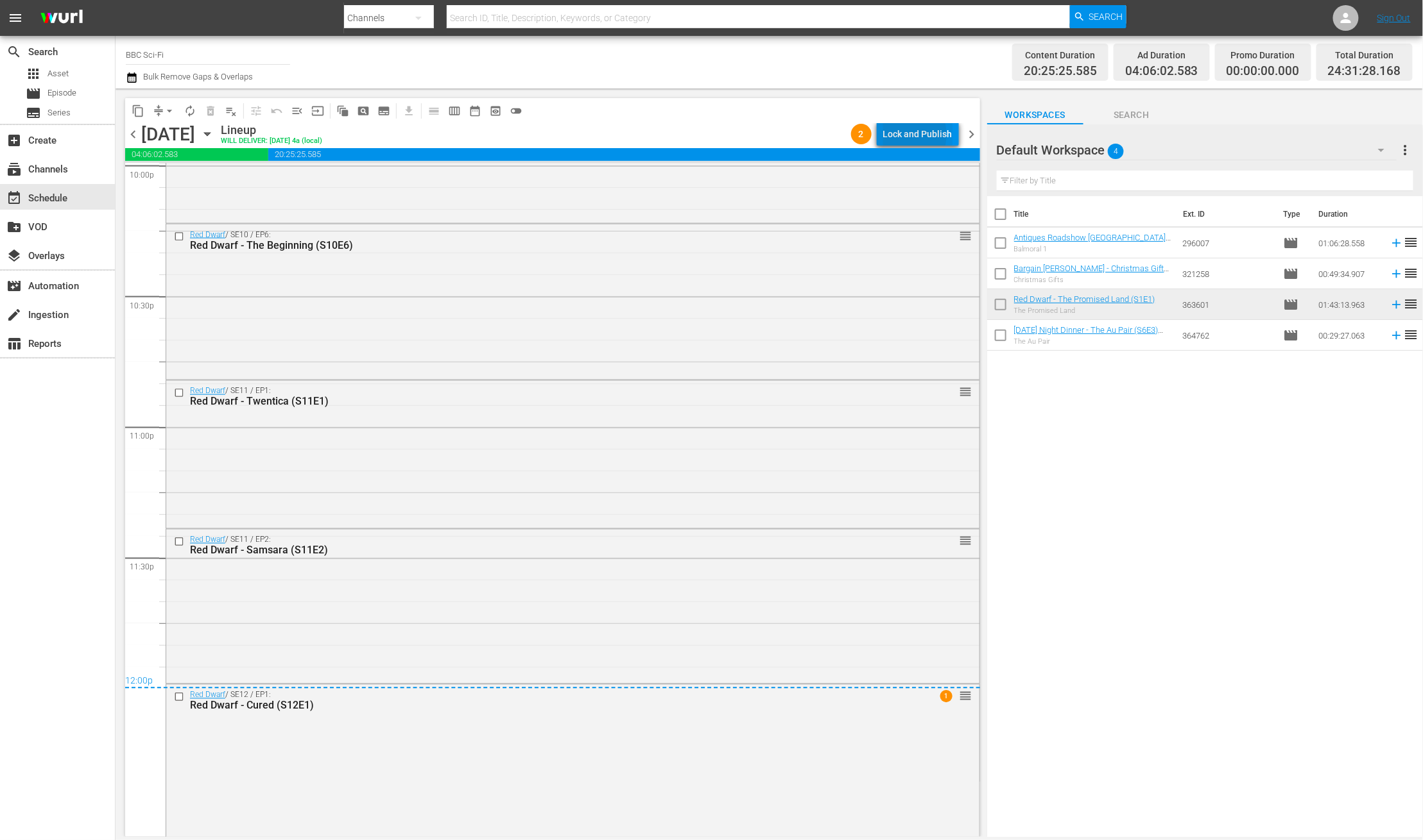
click at [909, 135] on div "Lock and Publish" at bounding box center [917, 134] width 69 height 23
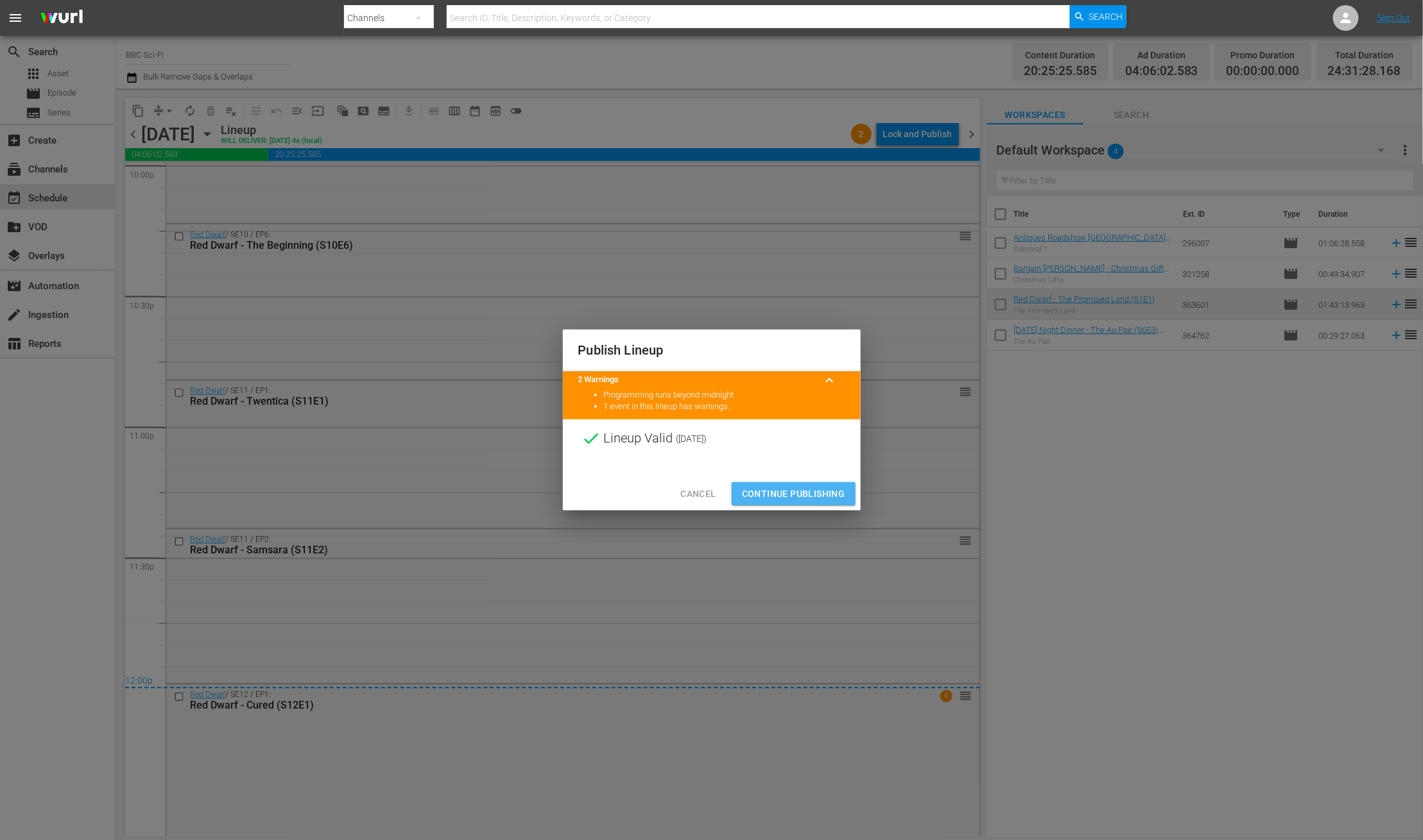
click at [804, 492] on span "Continue Publishing" at bounding box center [793, 494] width 103 height 16
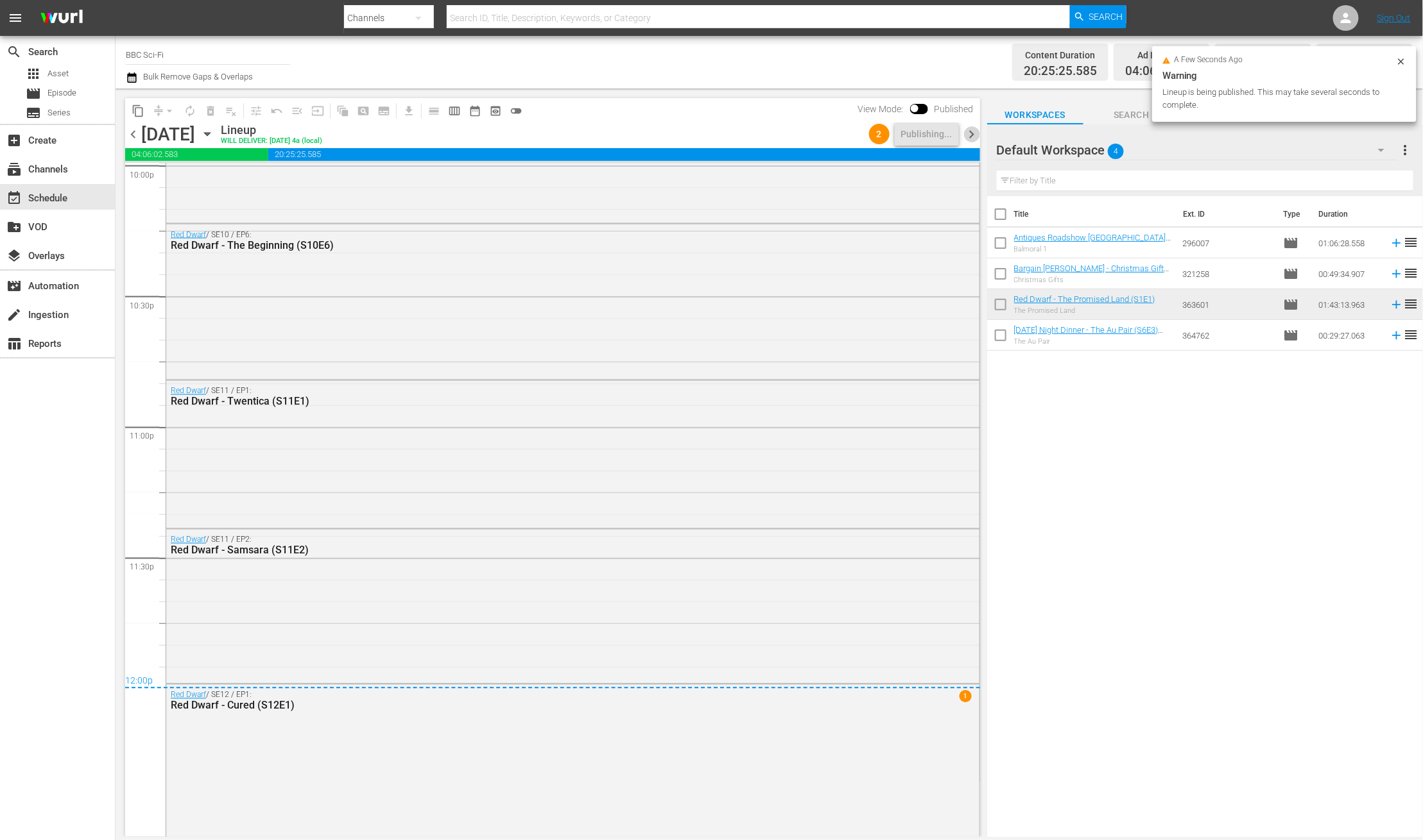
click at [970, 136] on span "chevron_right" at bounding box center [972, 134] width 16 height 16
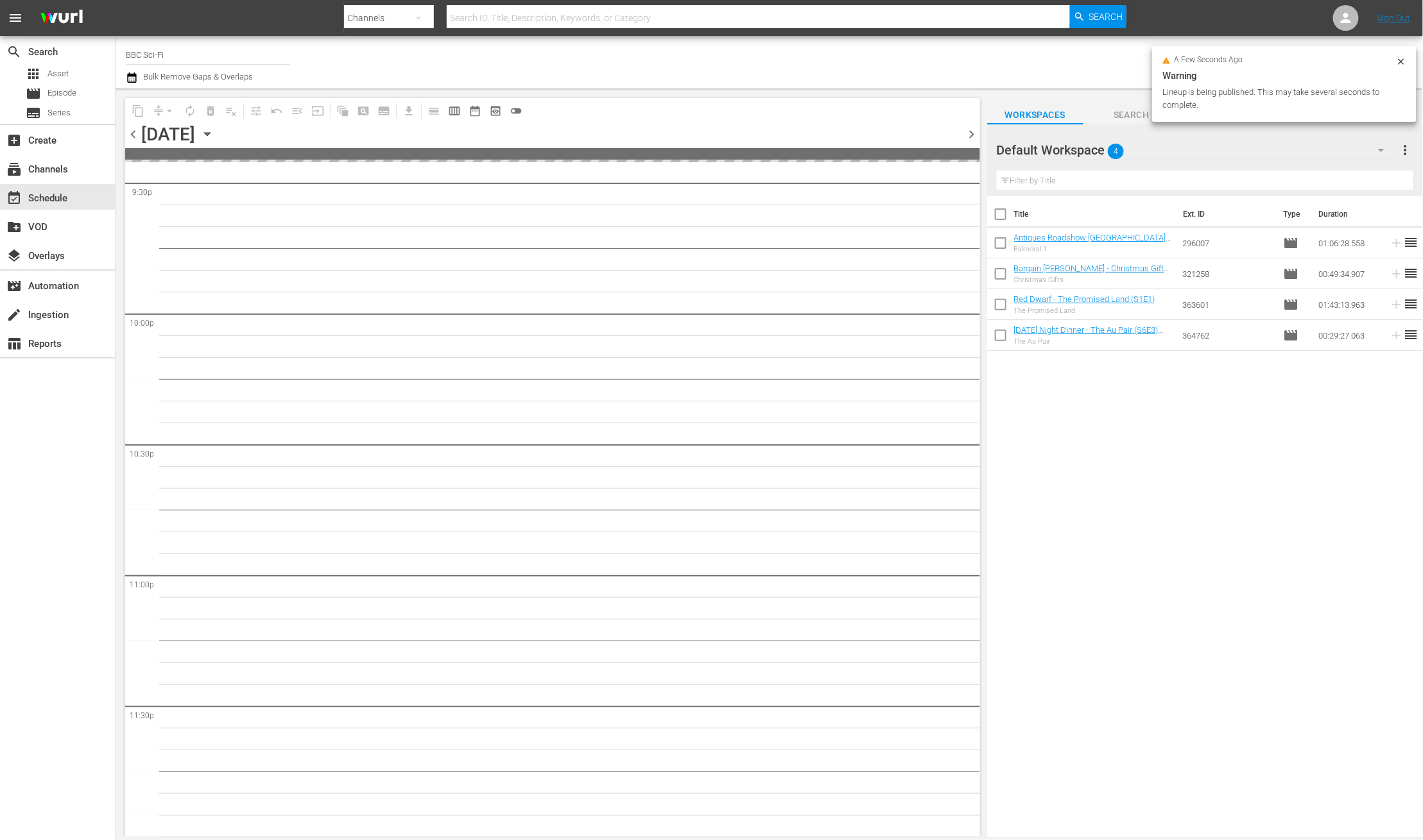
scroll to position [5605, 0]
click at [129, 82] on icon "button" at bounding box center [131, 78] width 9 height 10
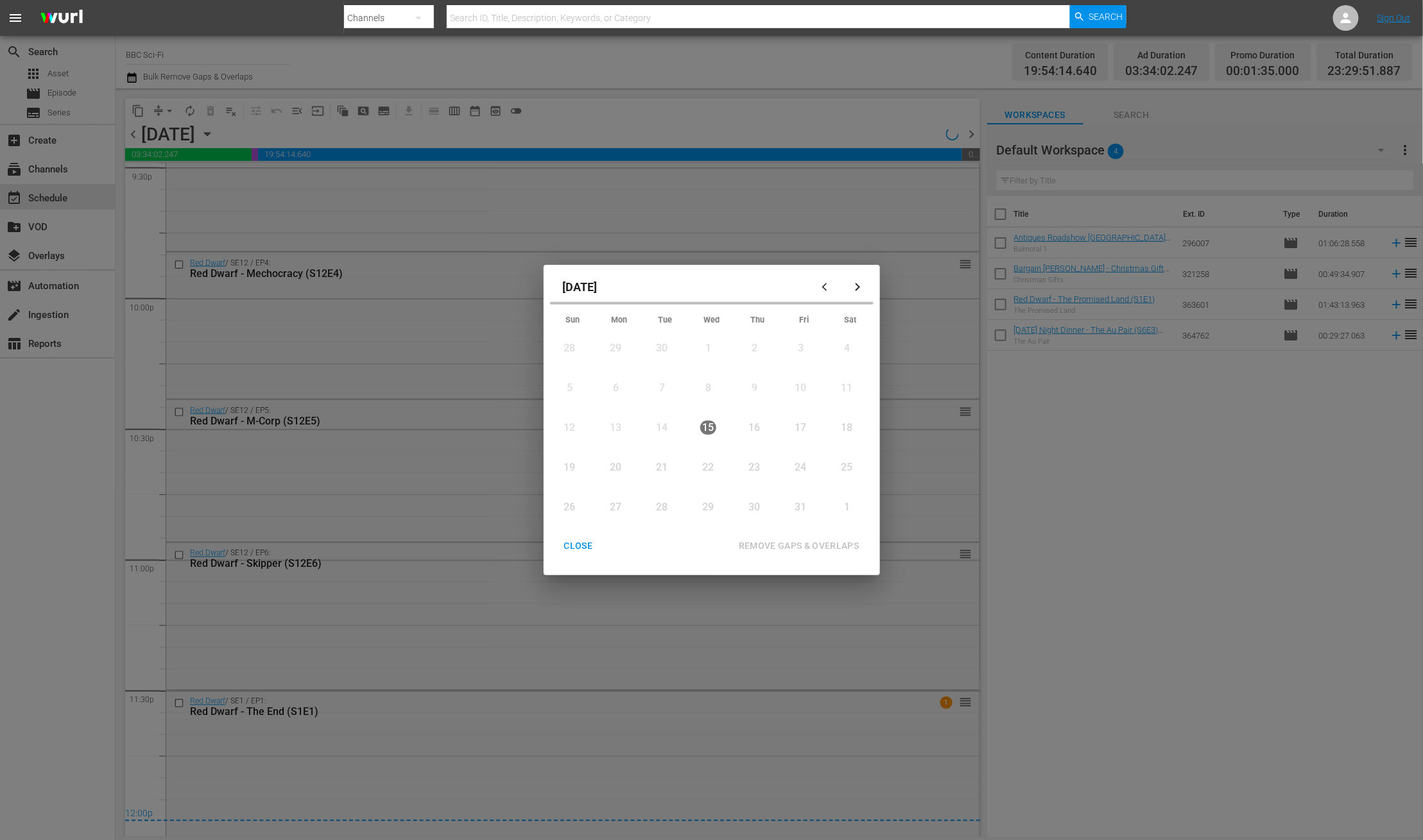
scroll to position [5624, 0]
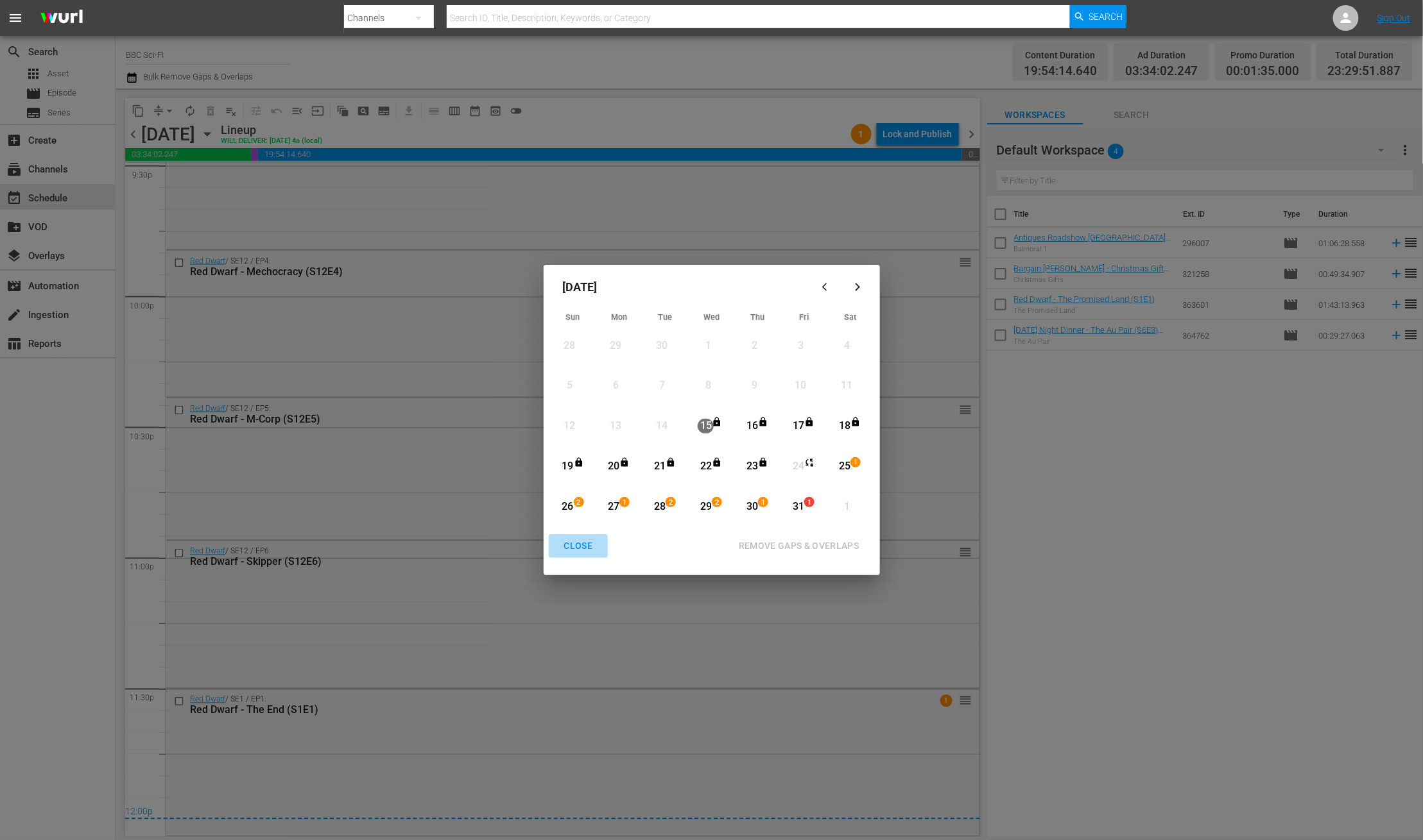
click at [575, 547] on div "CLOSE" at bounding box center [578, 546] width 49 height 16
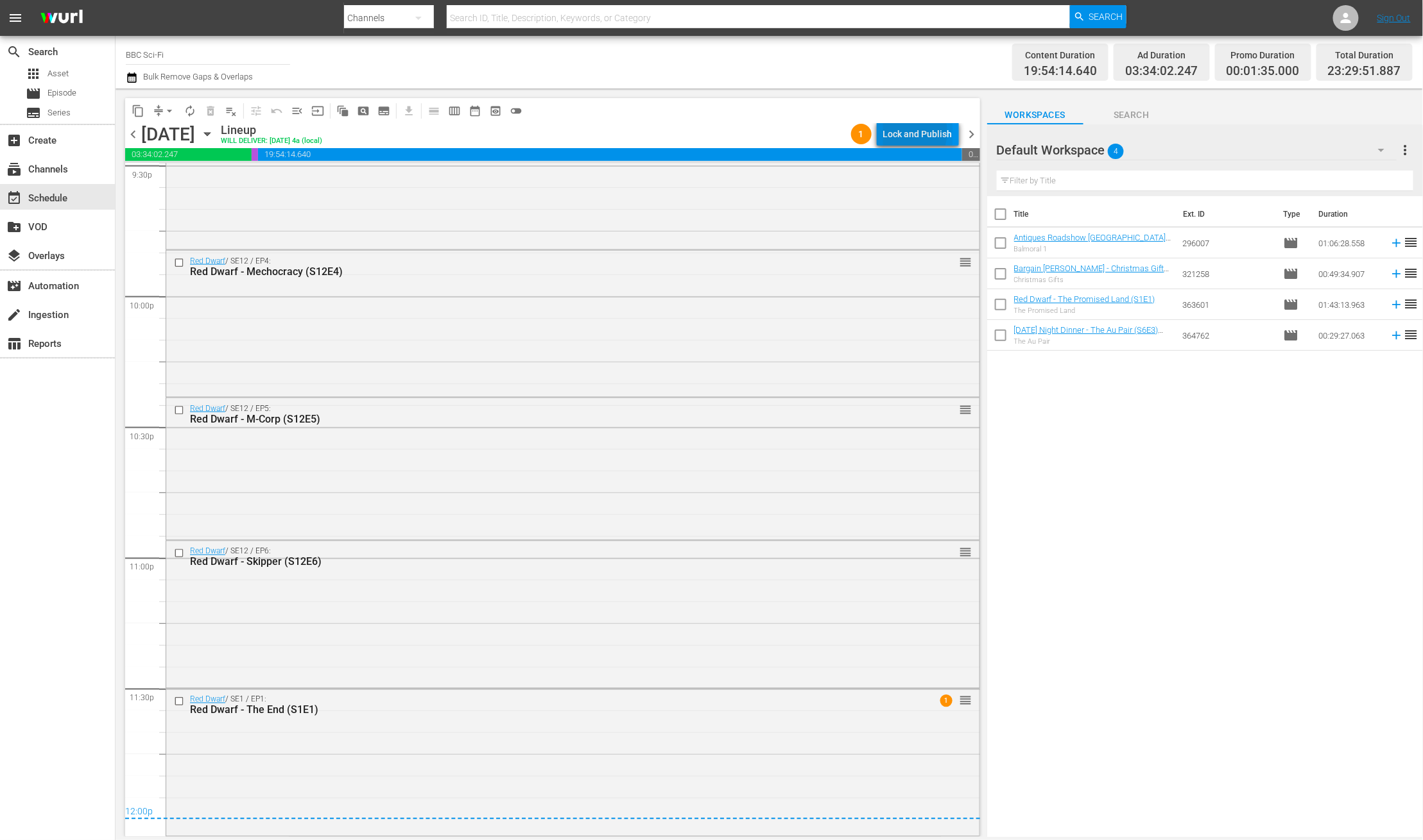
click at [907, 132] on div "Lock and Publish" at bounding box center [917, 134] width 69 height 23
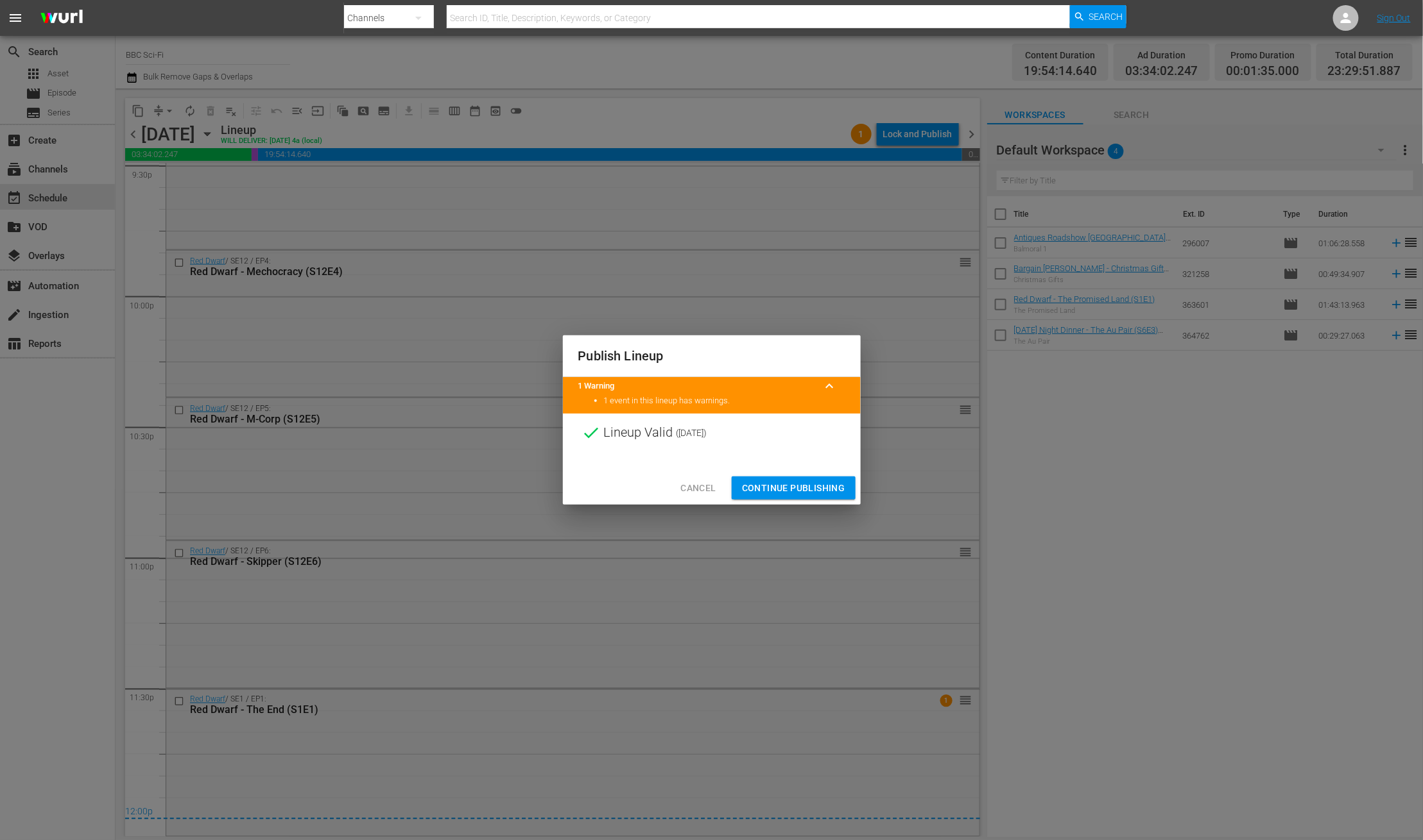
click at [796, 488] on span "Continue Publishing" at bounding box center [793, 489] width 103 height 16
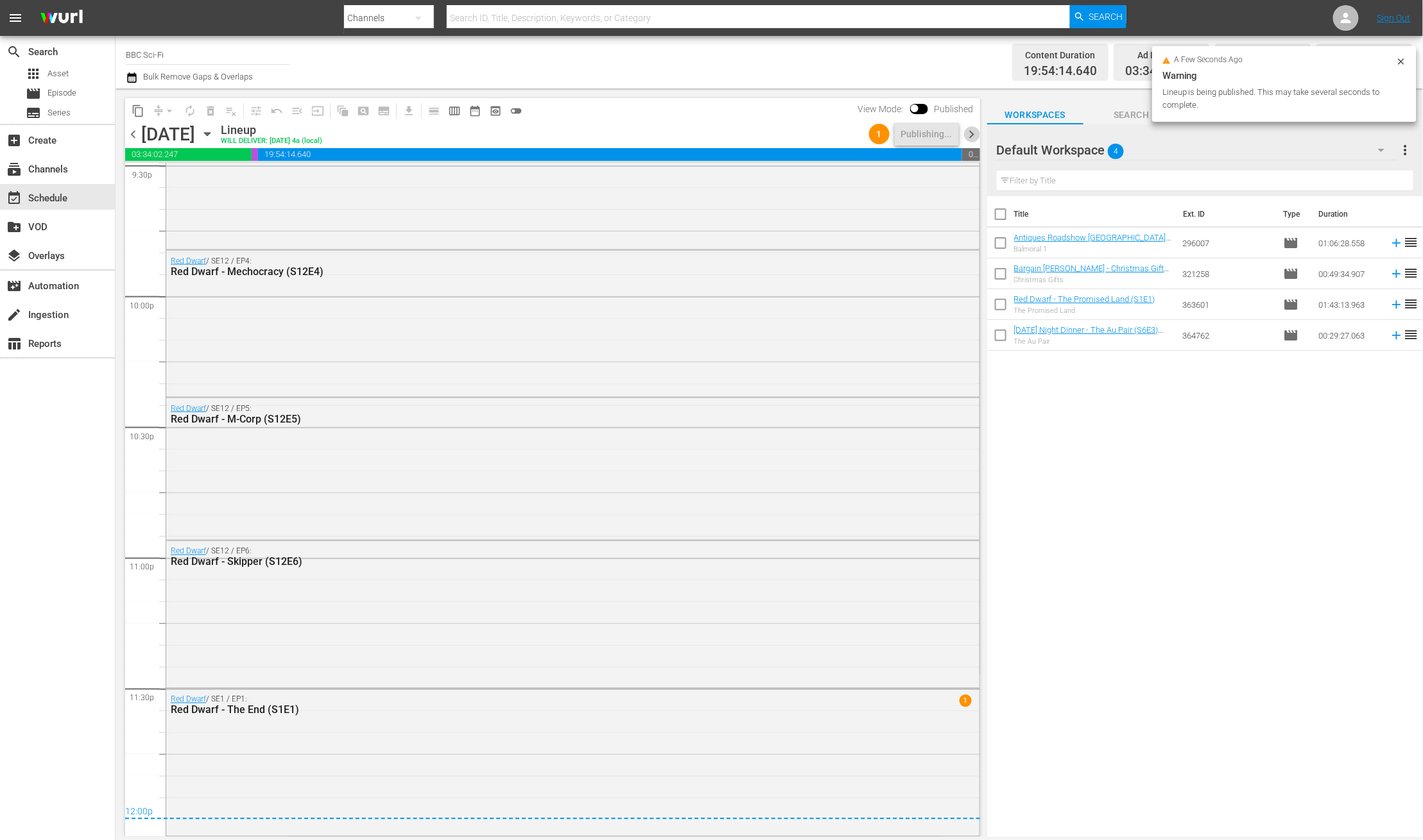
click at [970, 139] on span "chevron_right" at bounding box center [972, 134] width 16 height 16
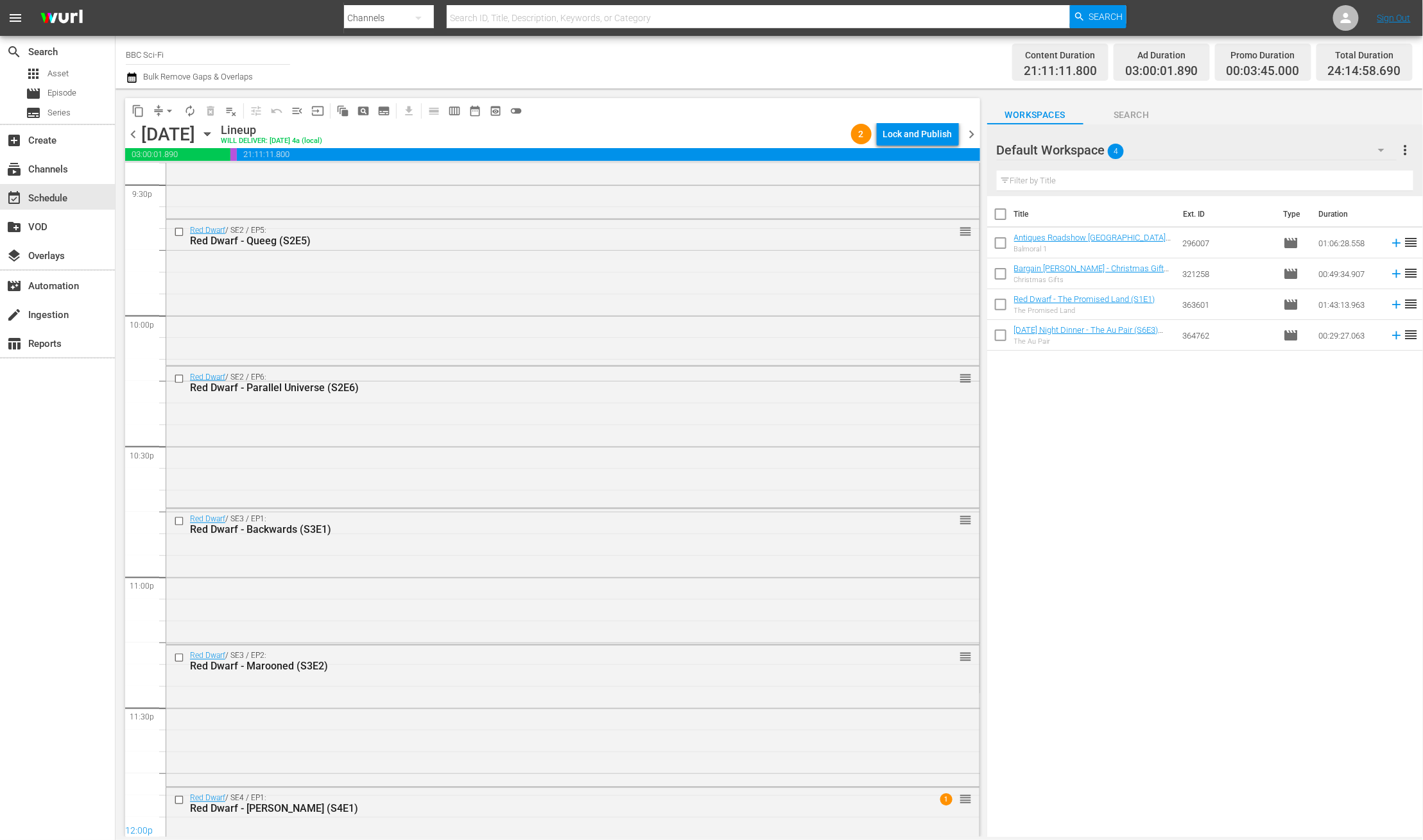
scroll to position [5602, 0]
click at [931, 134] on div "Lock and Publish" at bounding box center [917, 134] width 69 height 23
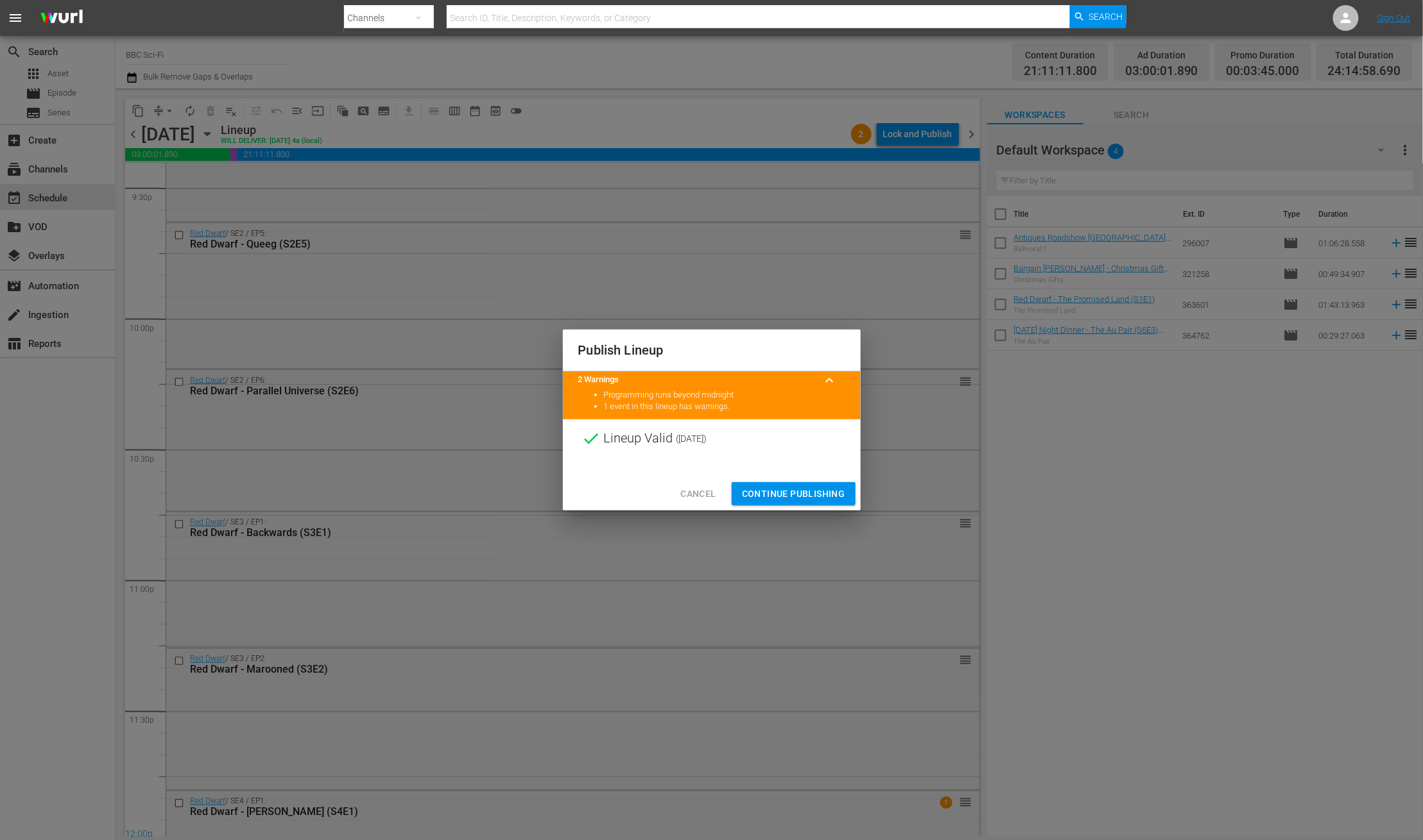
click at [808, 492] on span "Continue Publishing" at bounding box center [793, 494] width 103 height 16
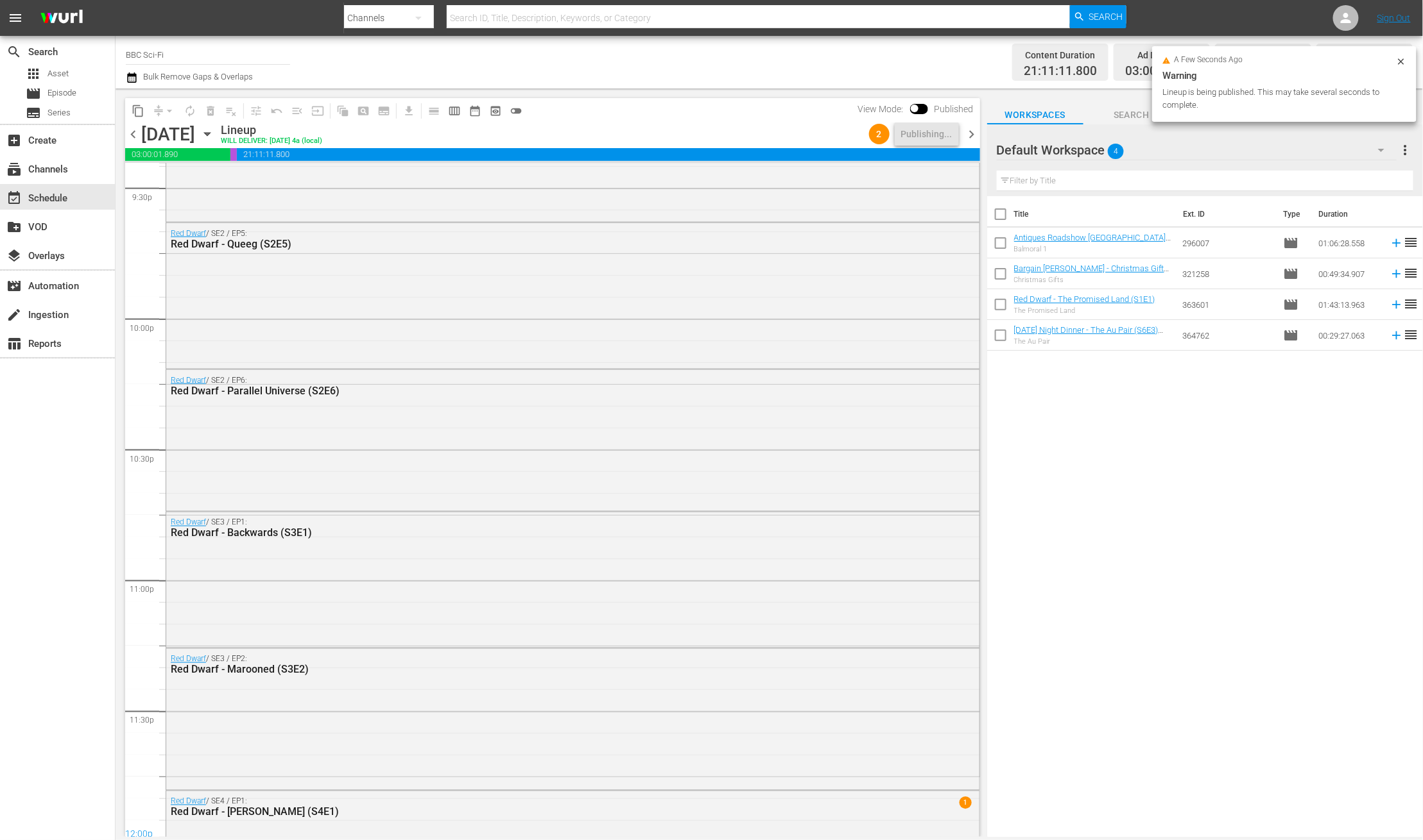
click at [976, 130] on span "chevron_right" at bounding box center [972, 134] width 16 height 16
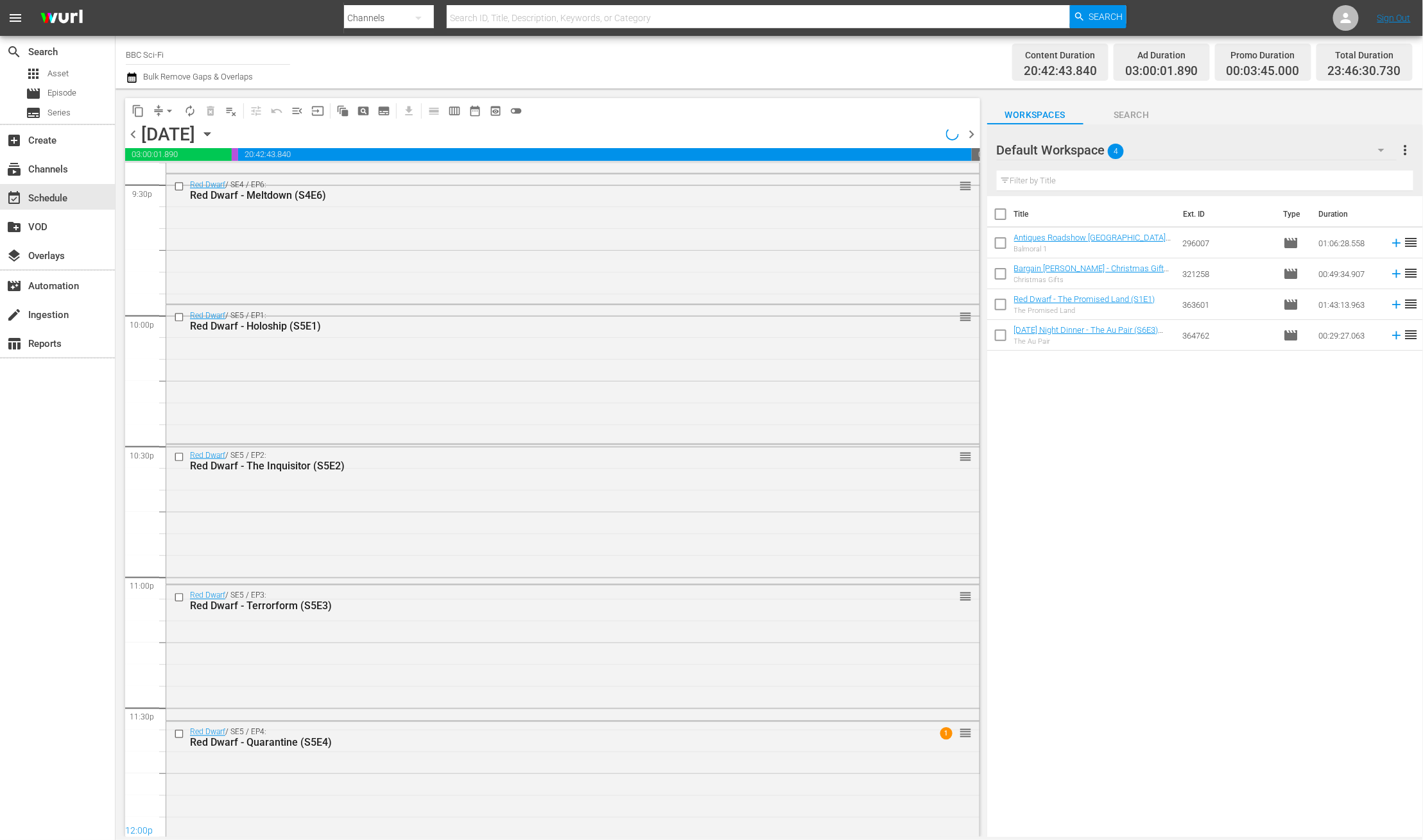
scroll to position [5602, 0]
click at [921, 133] on div "Lock and Publish" at bounding box center [917, 134] width 69 height 23
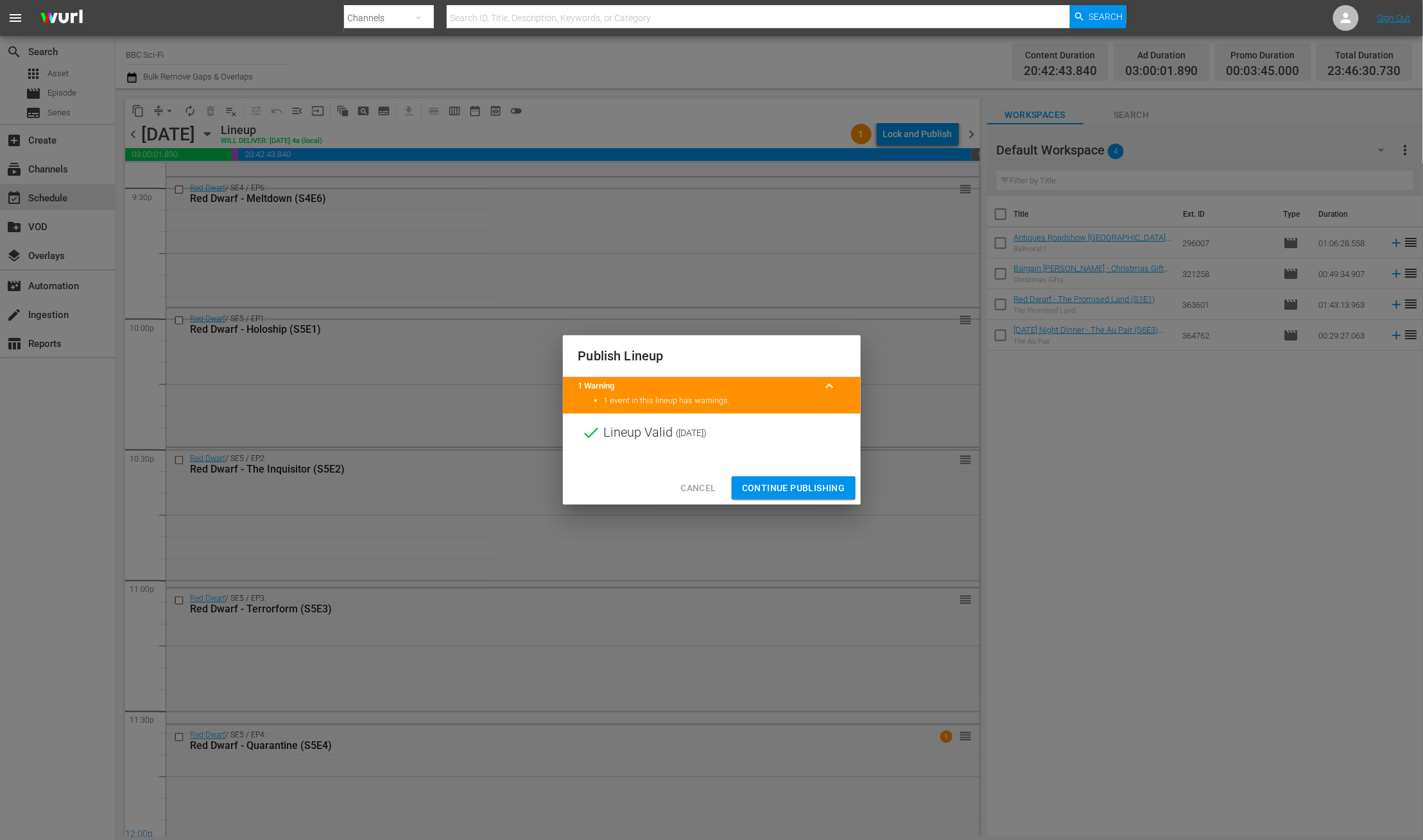
click at [761, 486] on span "Continue Publishing" at bounding box center [793, 489] width 103 height 16
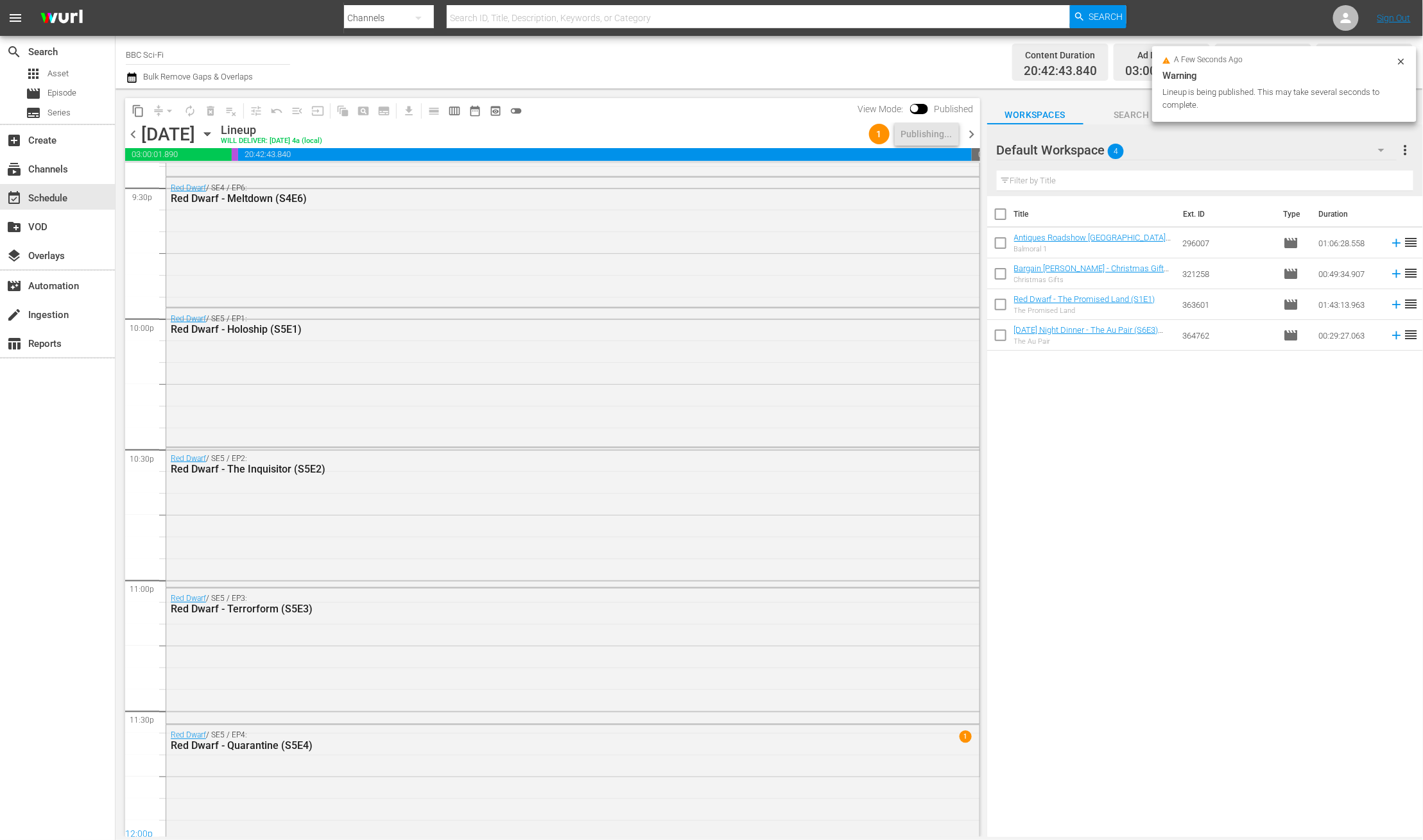
click at [970, 142] on div "chevron_left Monday, October 27th October 27th Lineup WILL DELIVER: 10/26 @ 4a …" at bounding box center [552, 136] width 855 height 25
click at [970, 138] on span "chevron_right" at bounding box center [972, 134] width 16 height 16
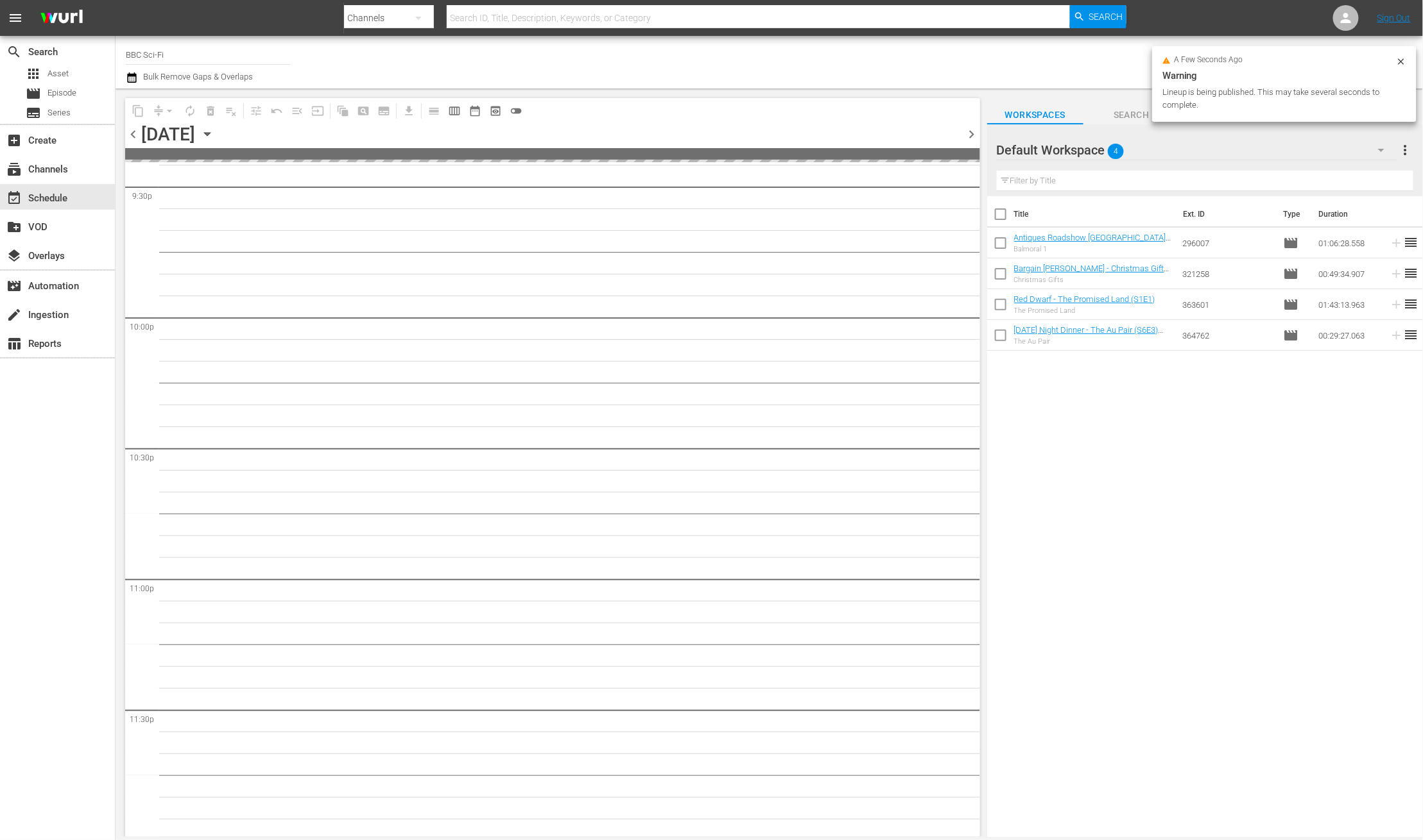
scroll to position [5605, 0]
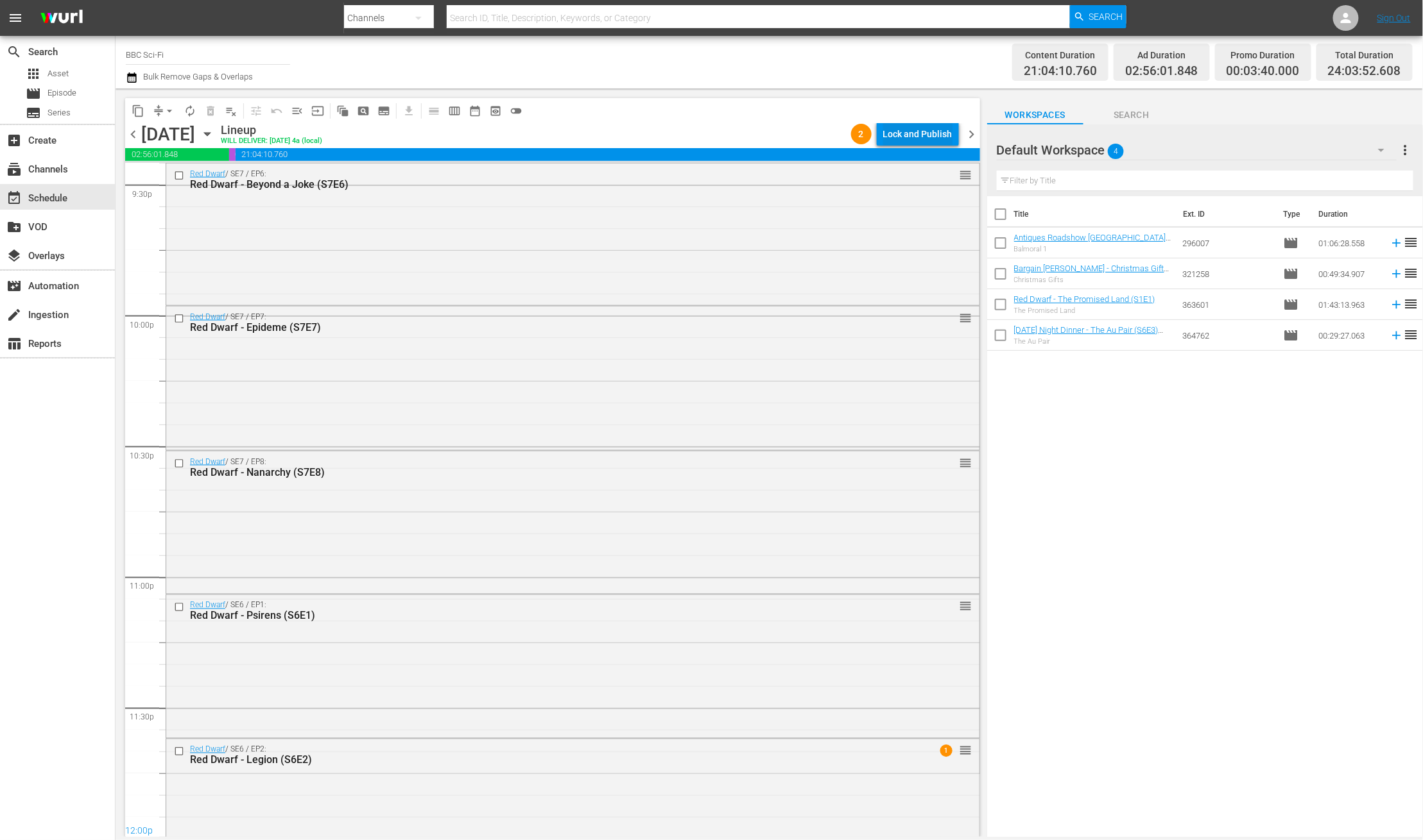
click at [915, 141] on div "Lock and Publish" at bounding box center [917, 134] width 69 height 23
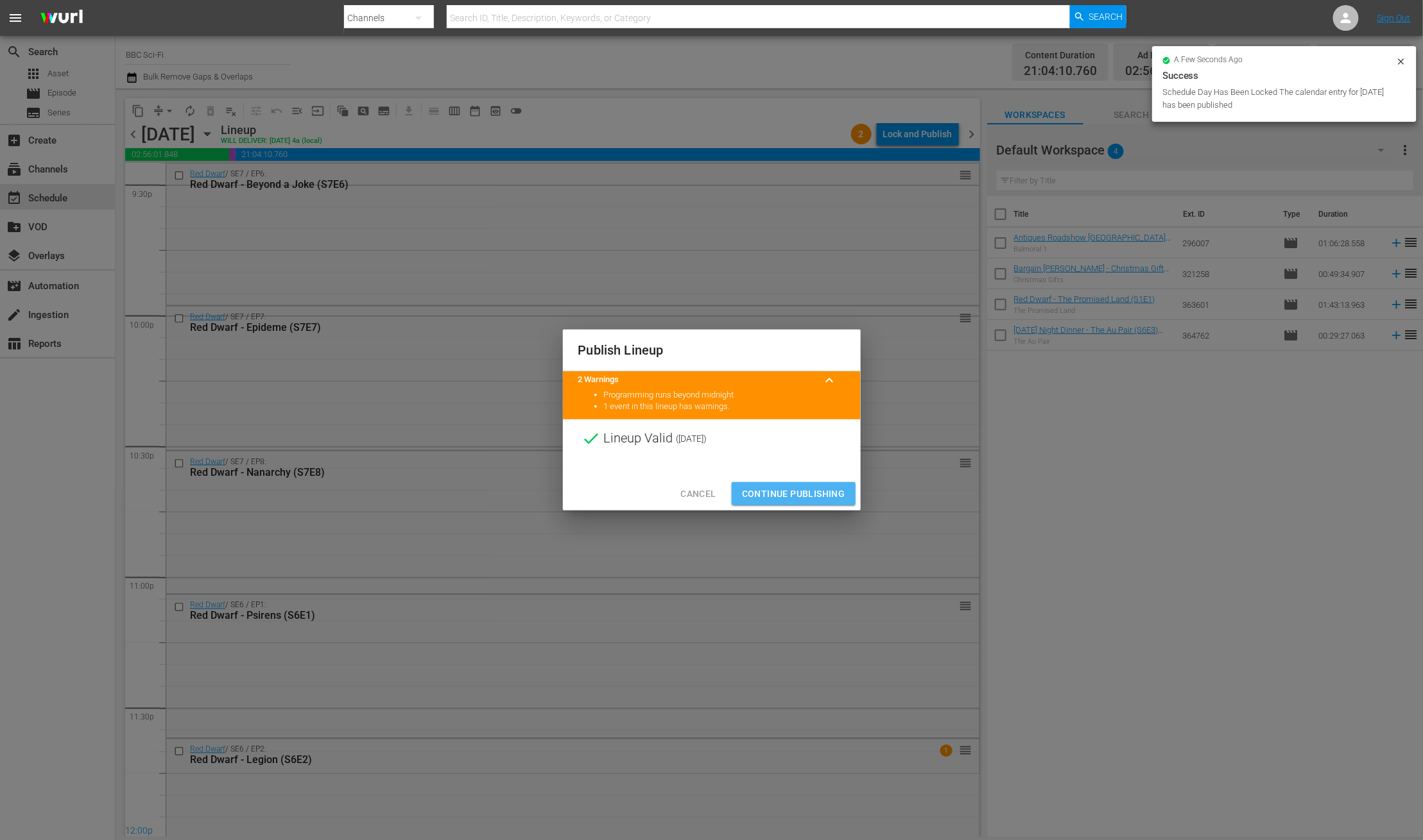
drag, startPoint x: 816, startPoint y: 487, endPoint x: 835, endPoint y: 322, distance: 166.1
click at [815, 487] on span "Continue Publishing" at bounding box center [793, 494] width 103 height 16
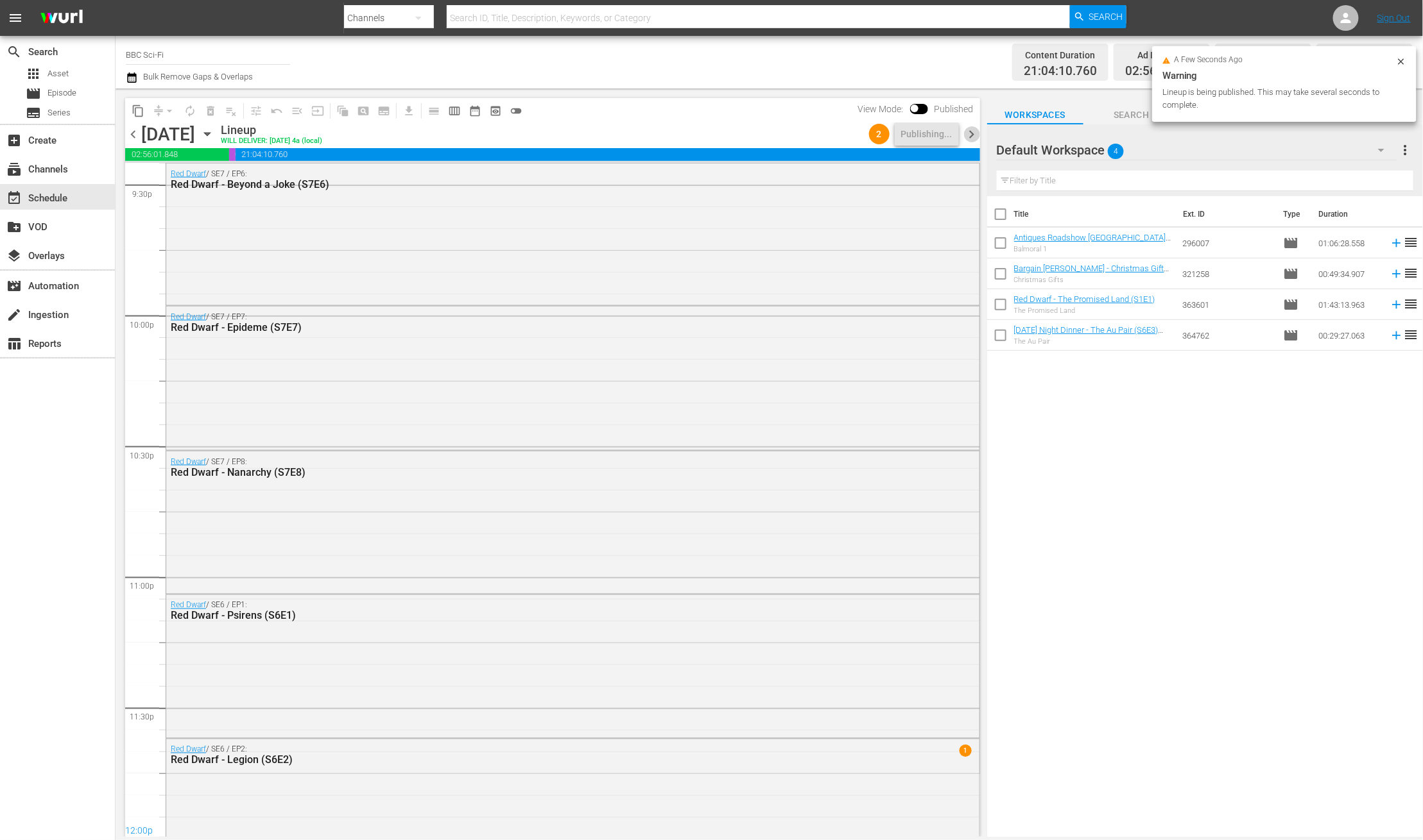
click at [968, 129] on span "chevron_right" at bounding box center [972, 134] width 16 height 16
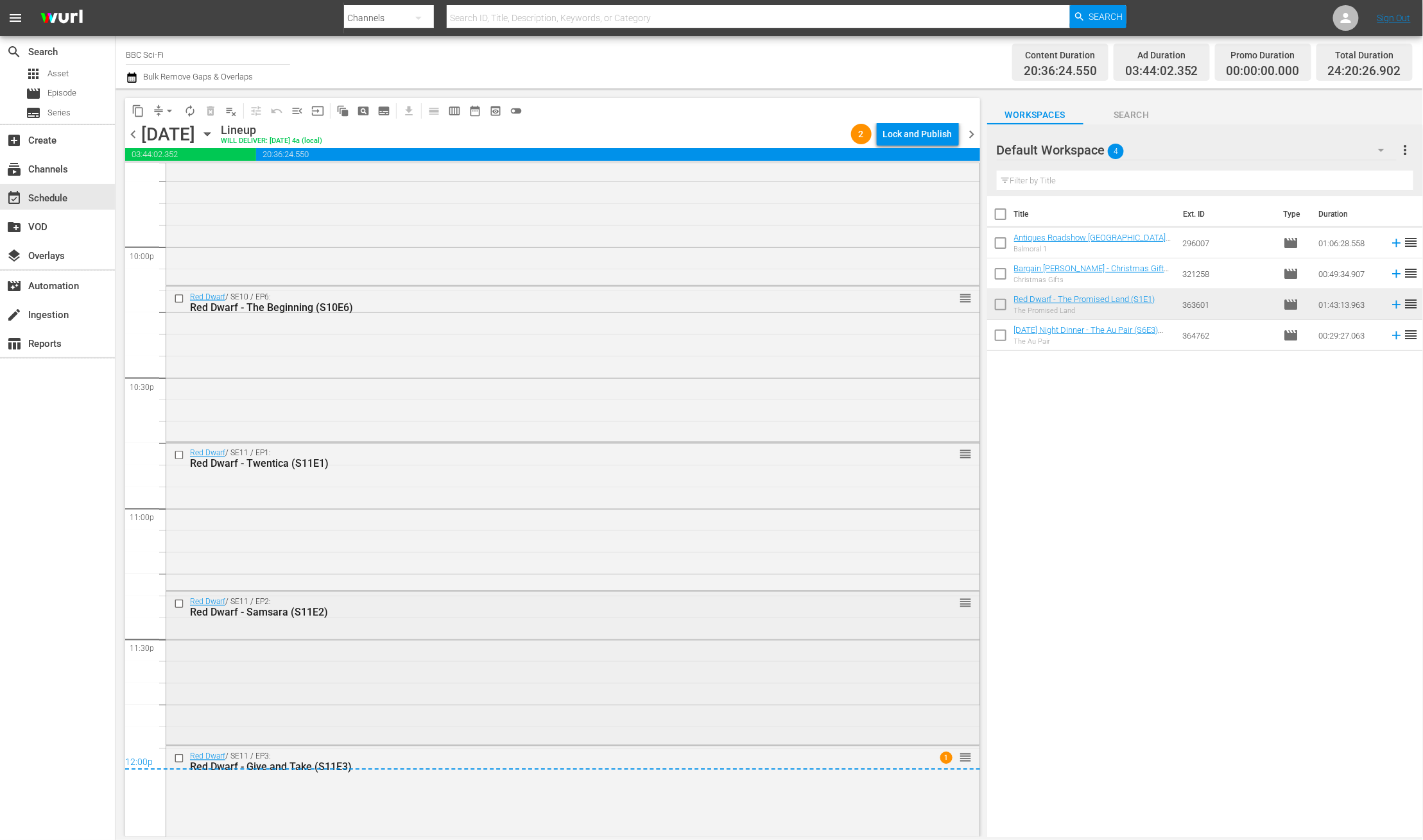
scroll to position [5737, 0]
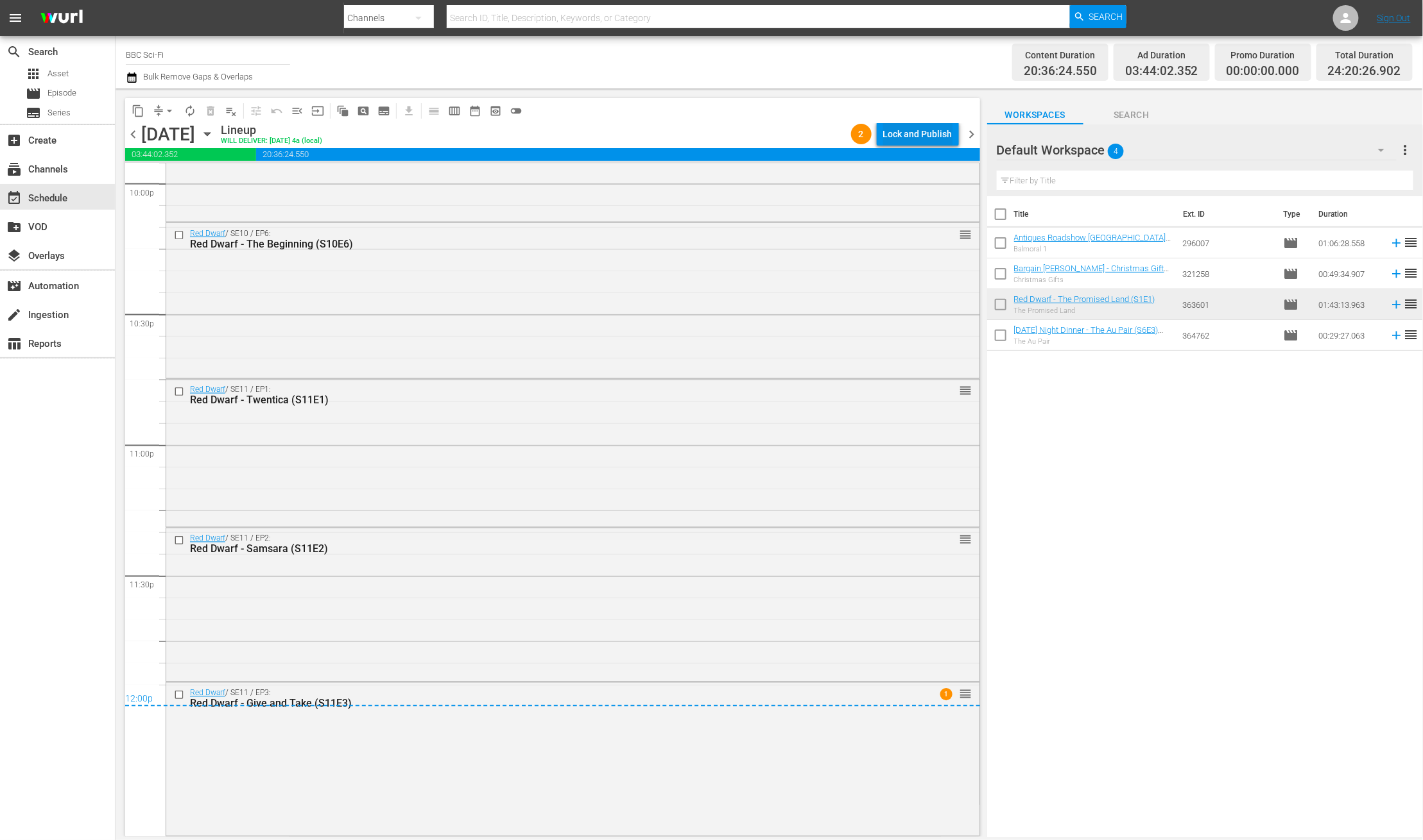
click at [901, 129] on div "Lock and Publish" at bounding box center [917, 134] width 69 height 23
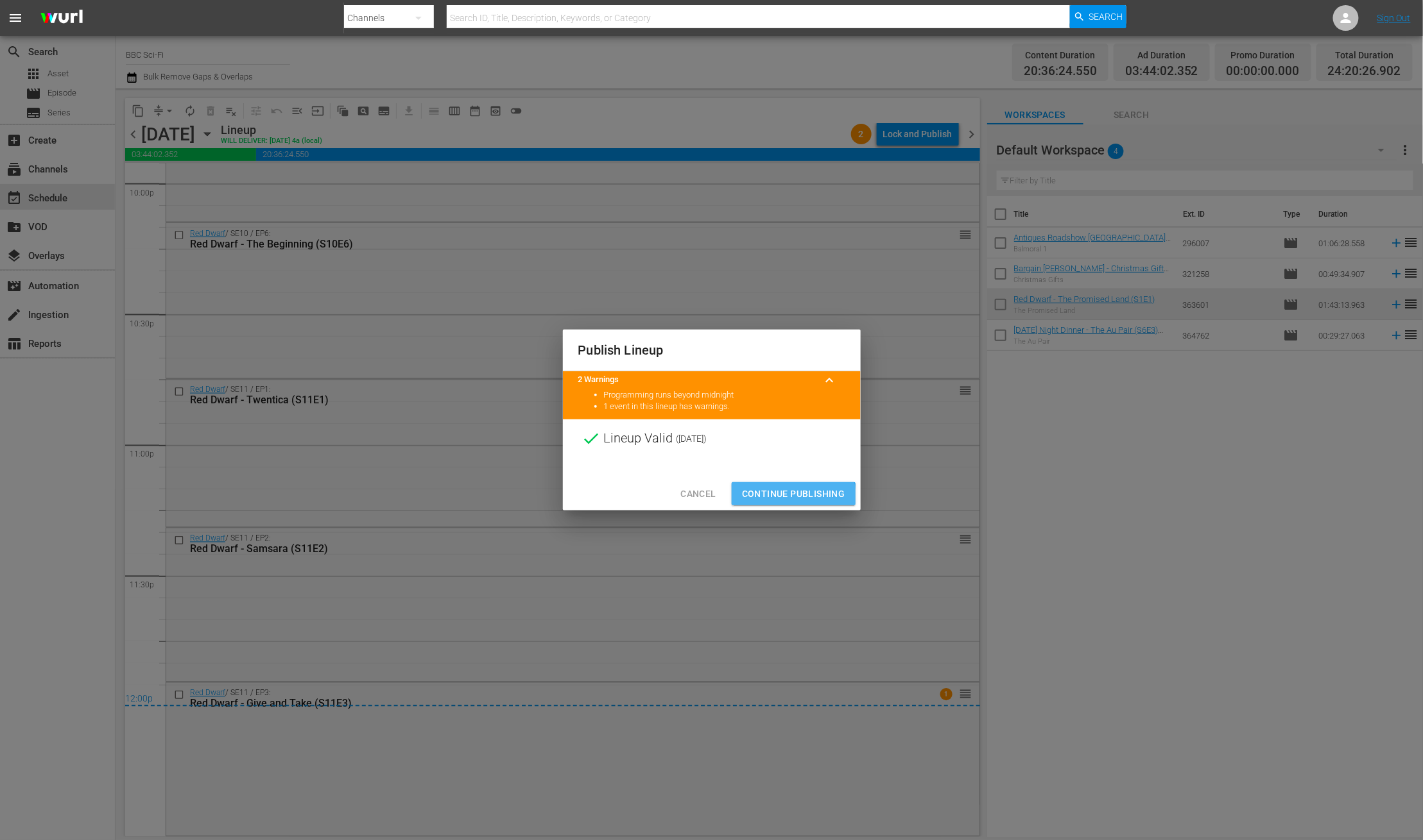
click at [758, 499] on span "Continue Publishing" at bounding box center [793, 494] width 103 height 16
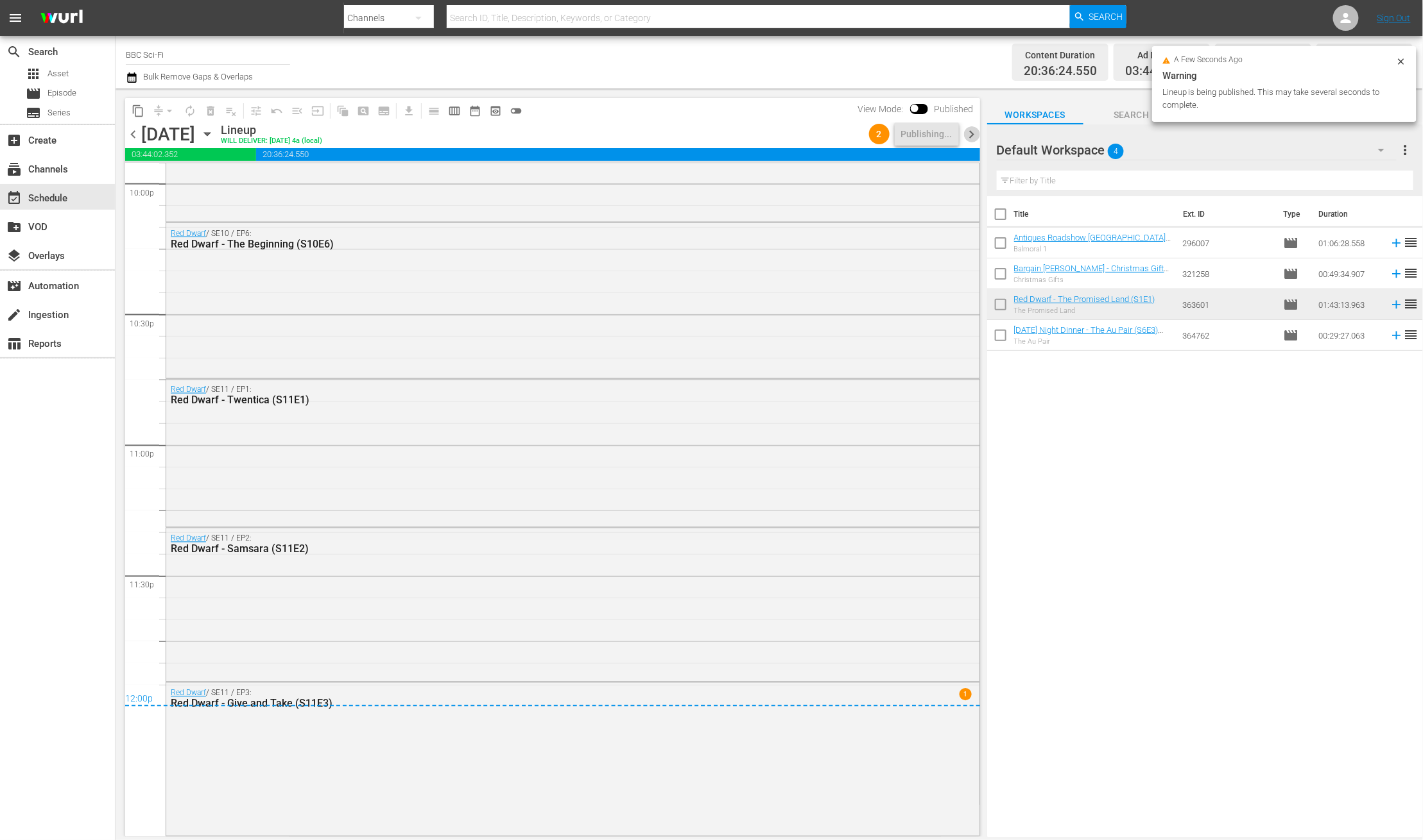
click at [978, 133] on span "chevron_right" at bounding box center [972, 134] width 16 height 16
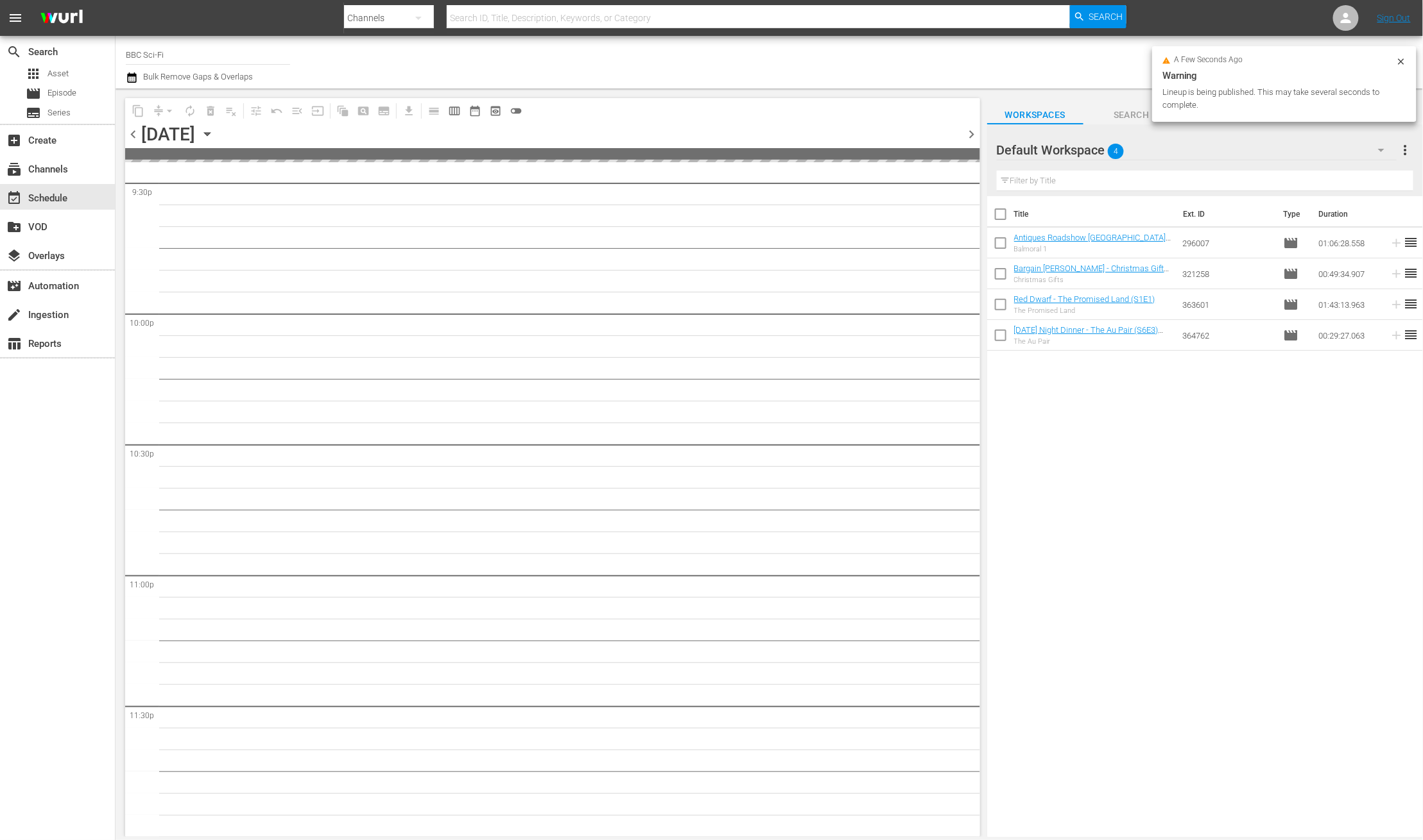
scroll to position [5605, 0]
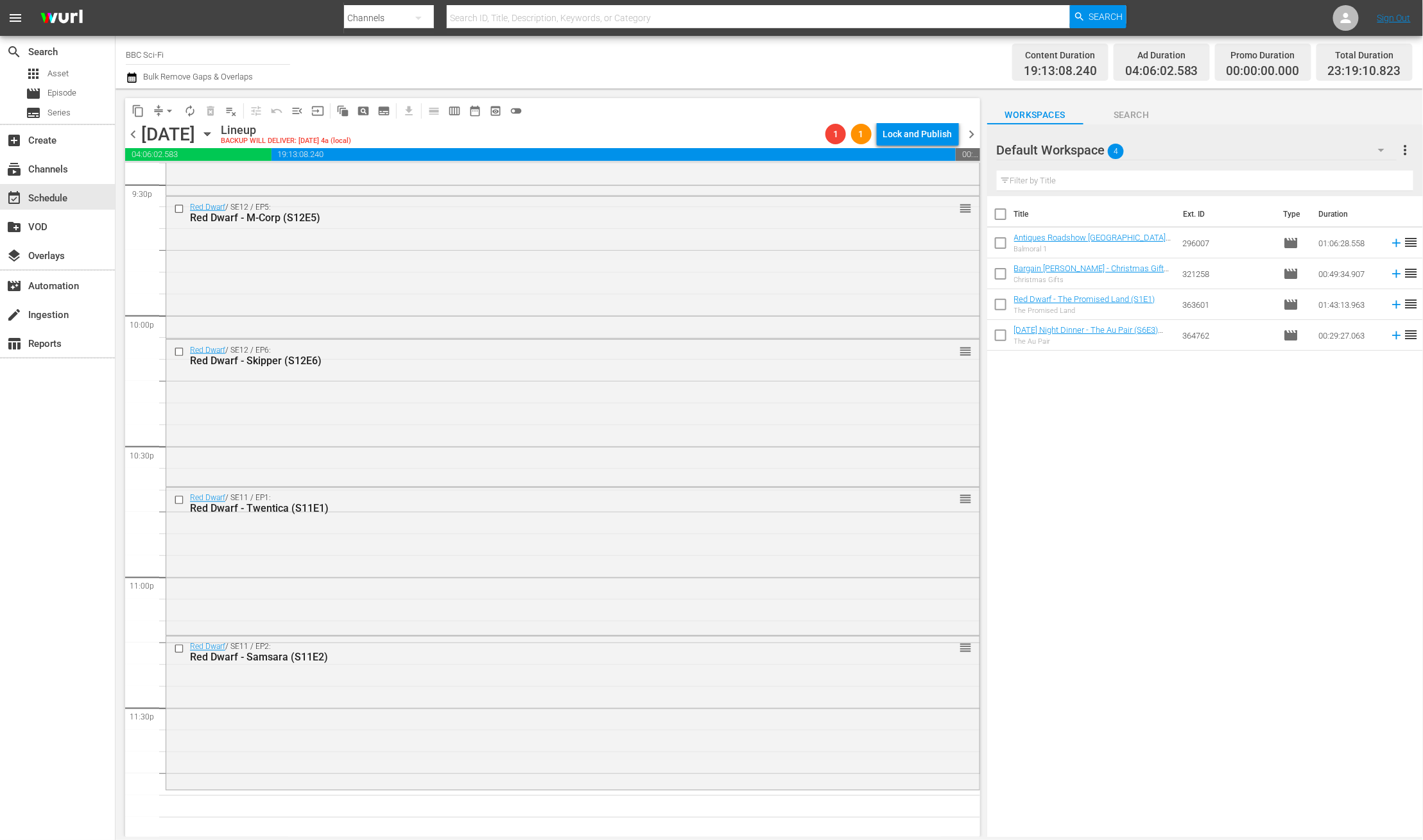
click at [128, 74] on icon "button" at bounding box center [131, 78] width 9 height 10
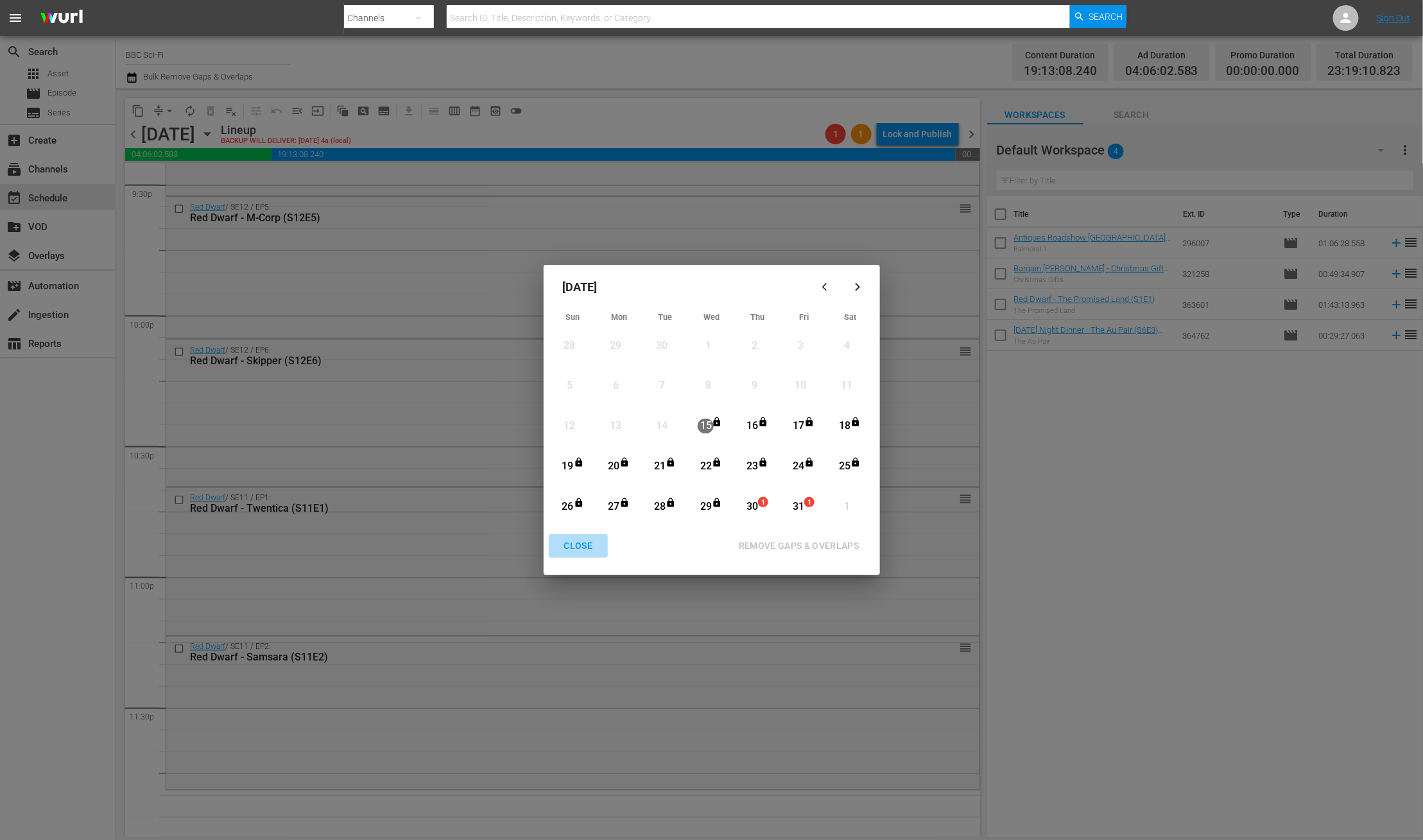
click at [592, 547] on div "CLOSE" at bounding box center [578, 546] width 49 height 16
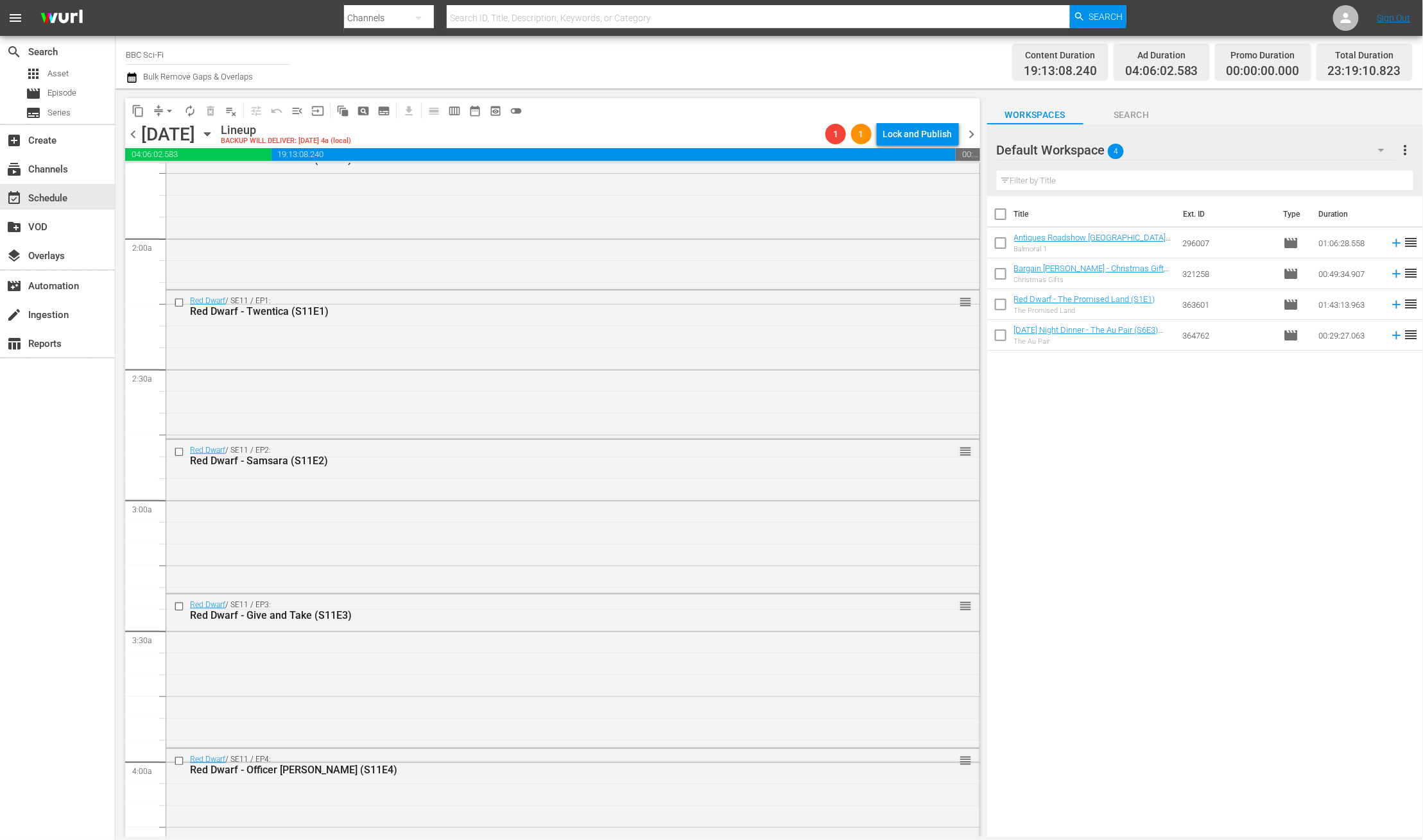
scroll to position [0, 0]
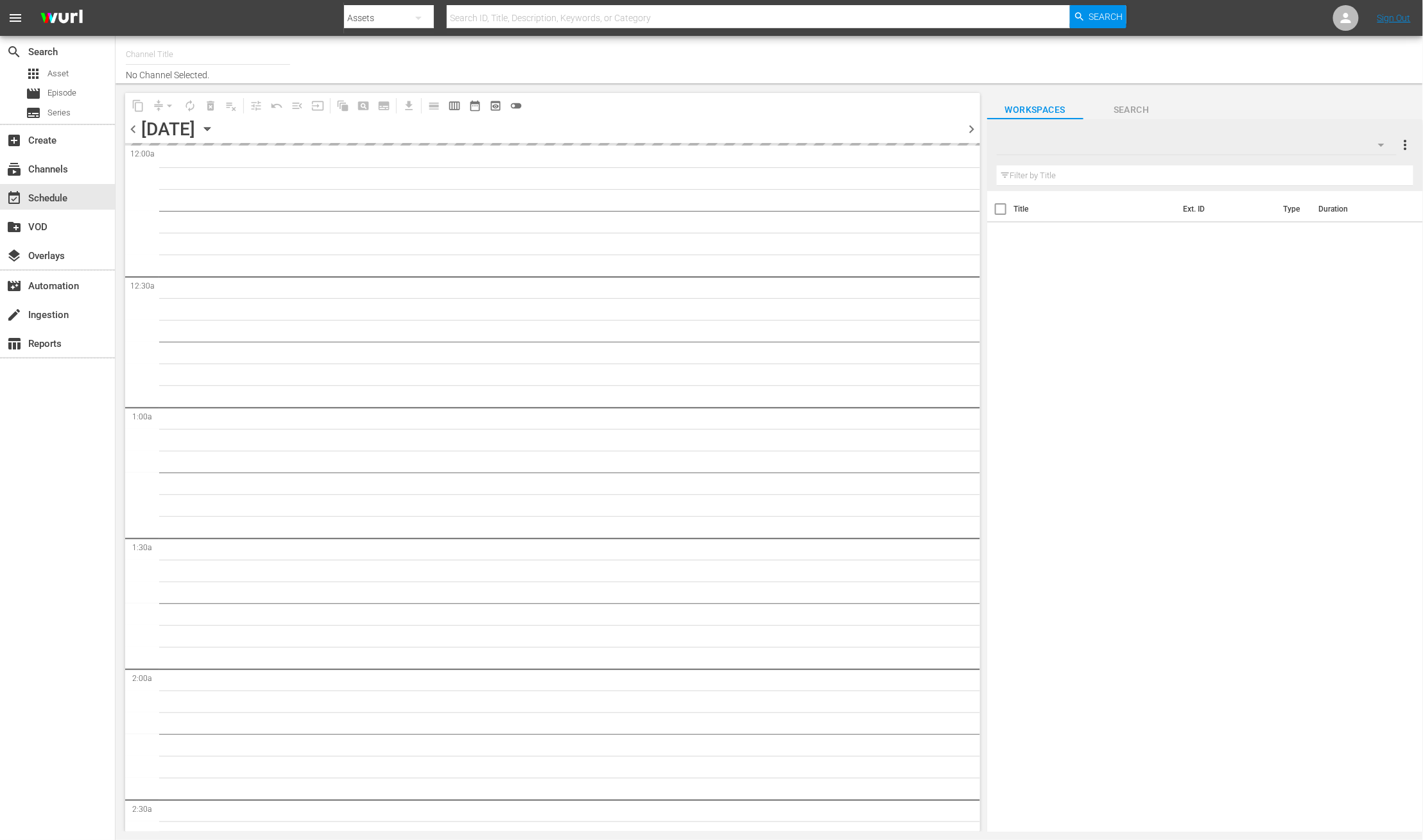
type input "BBC Sci-Fi (1574)"
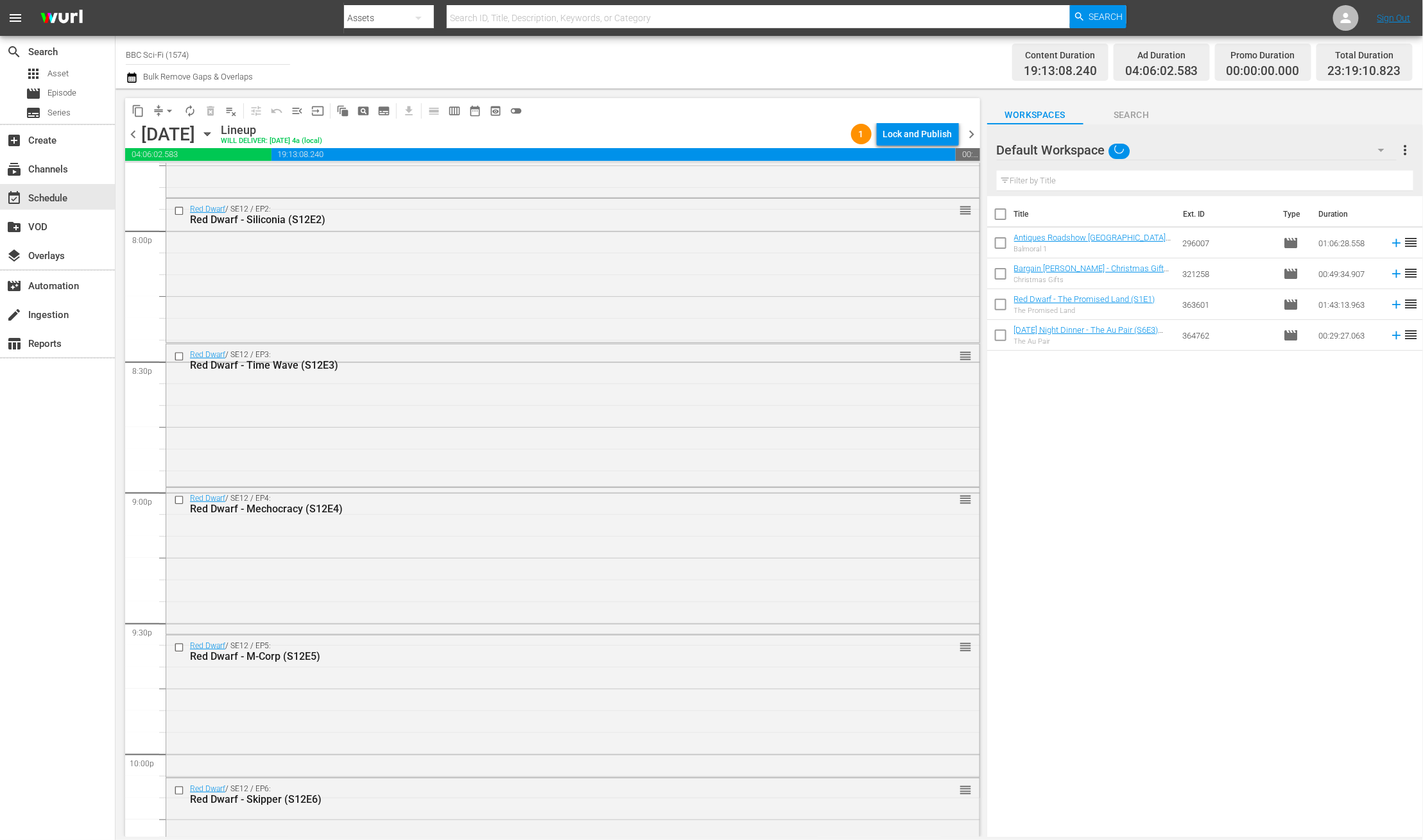
scroll to position [5606, 0]
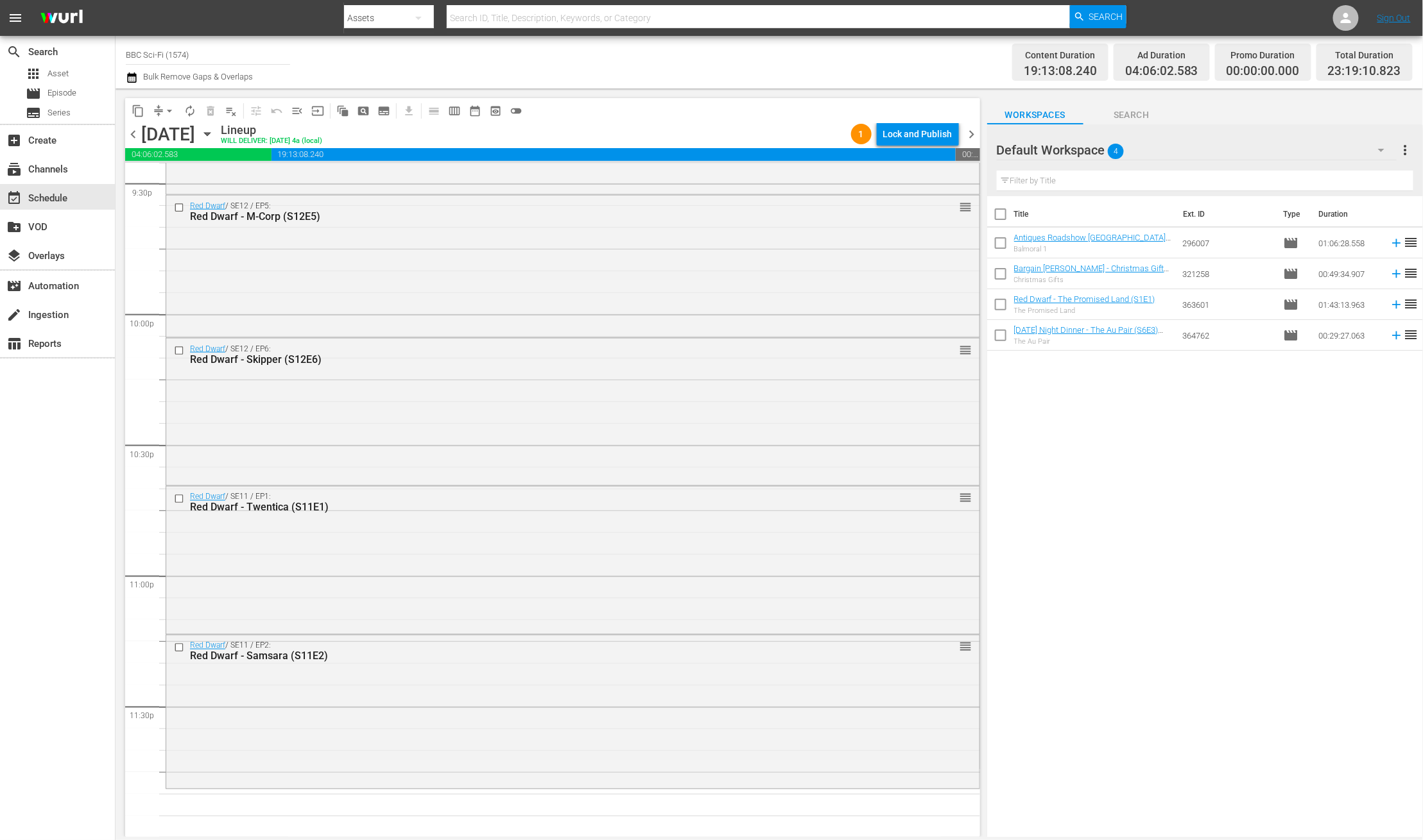
click at [188, 109] on span "autorenew_outlined" at bounding box center [190, 111] width 13 height 13
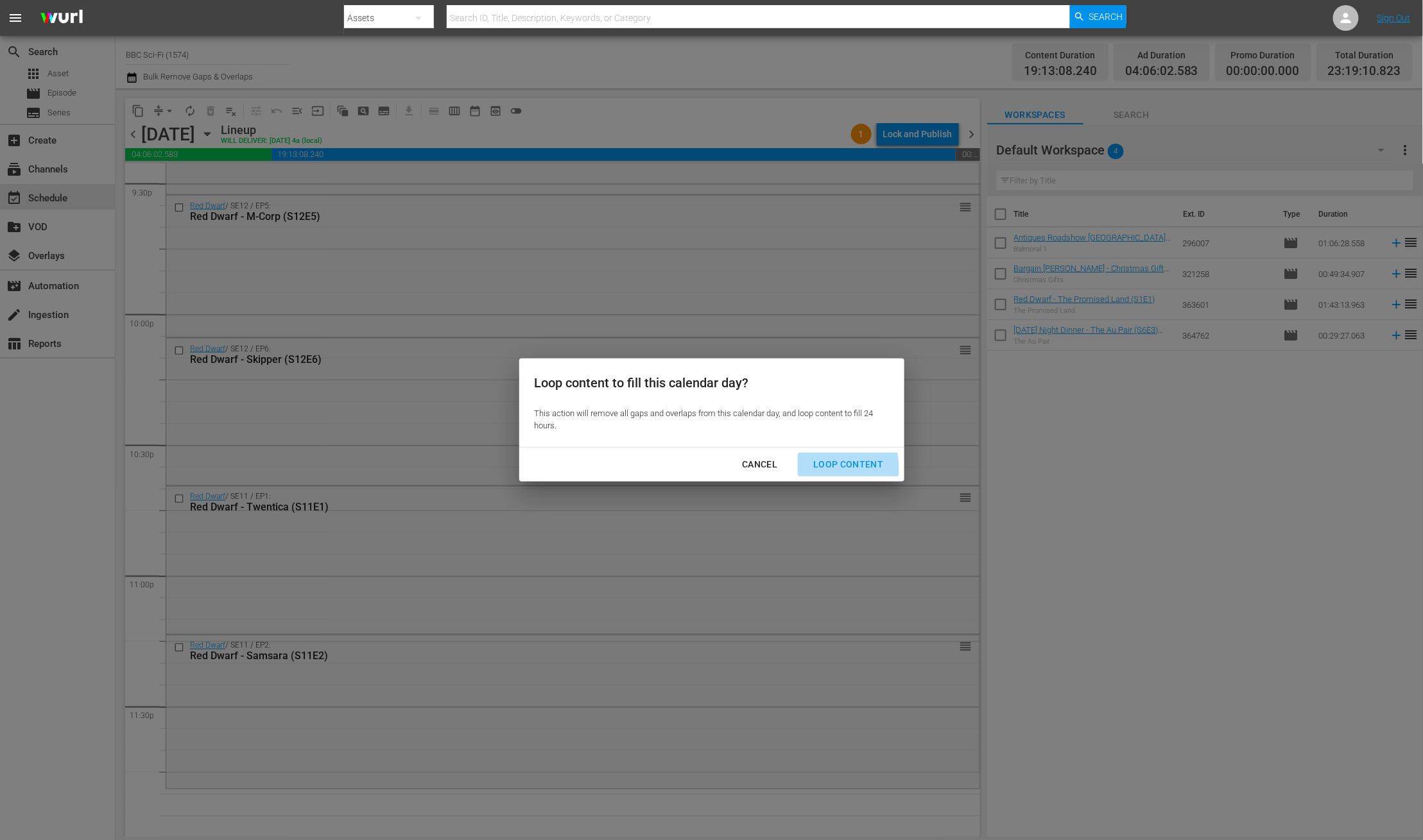
click at [814, 469] on div "Loop Content" at bounding box center [848, 465] width 91 height 16
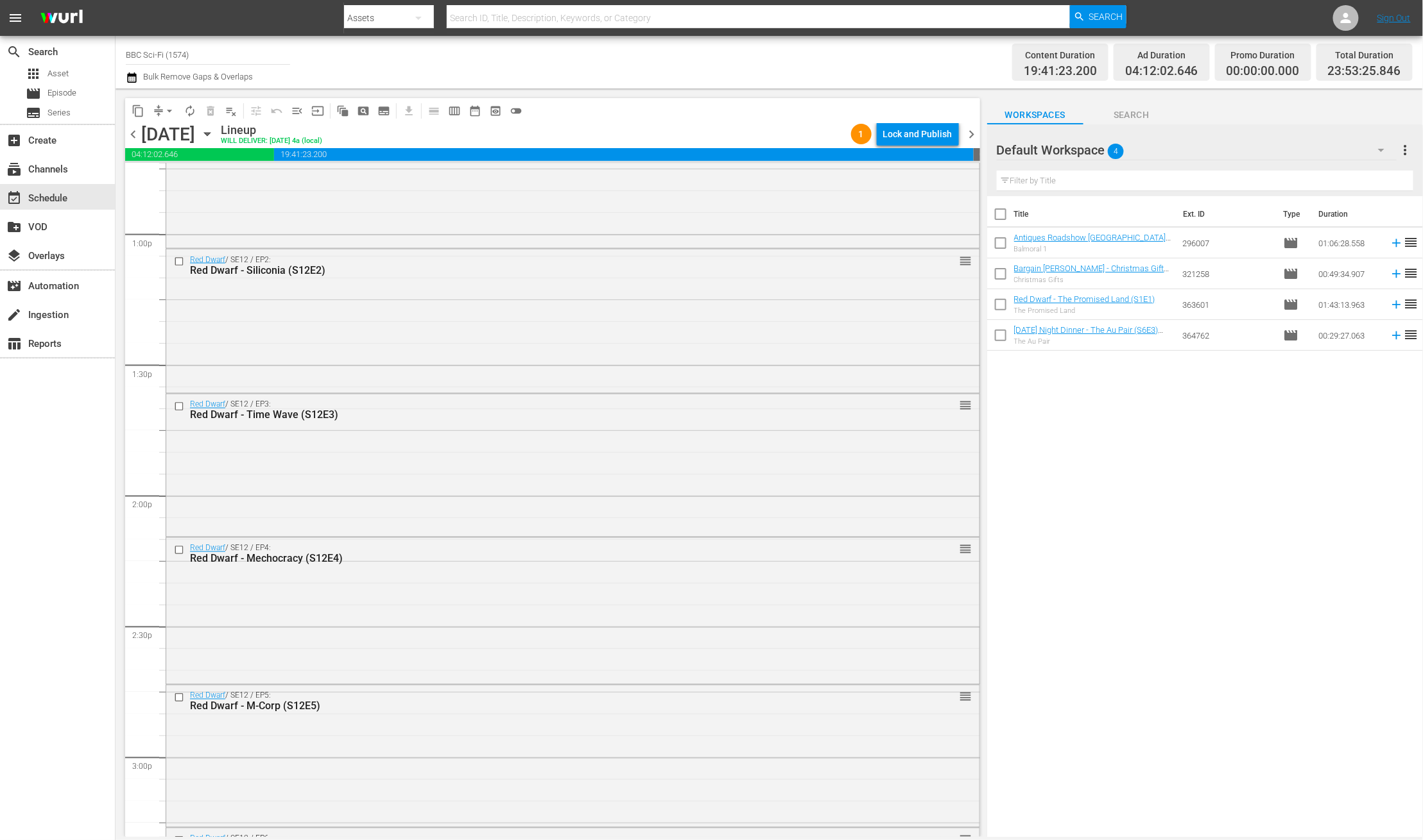
scroll to position [5709, 0]
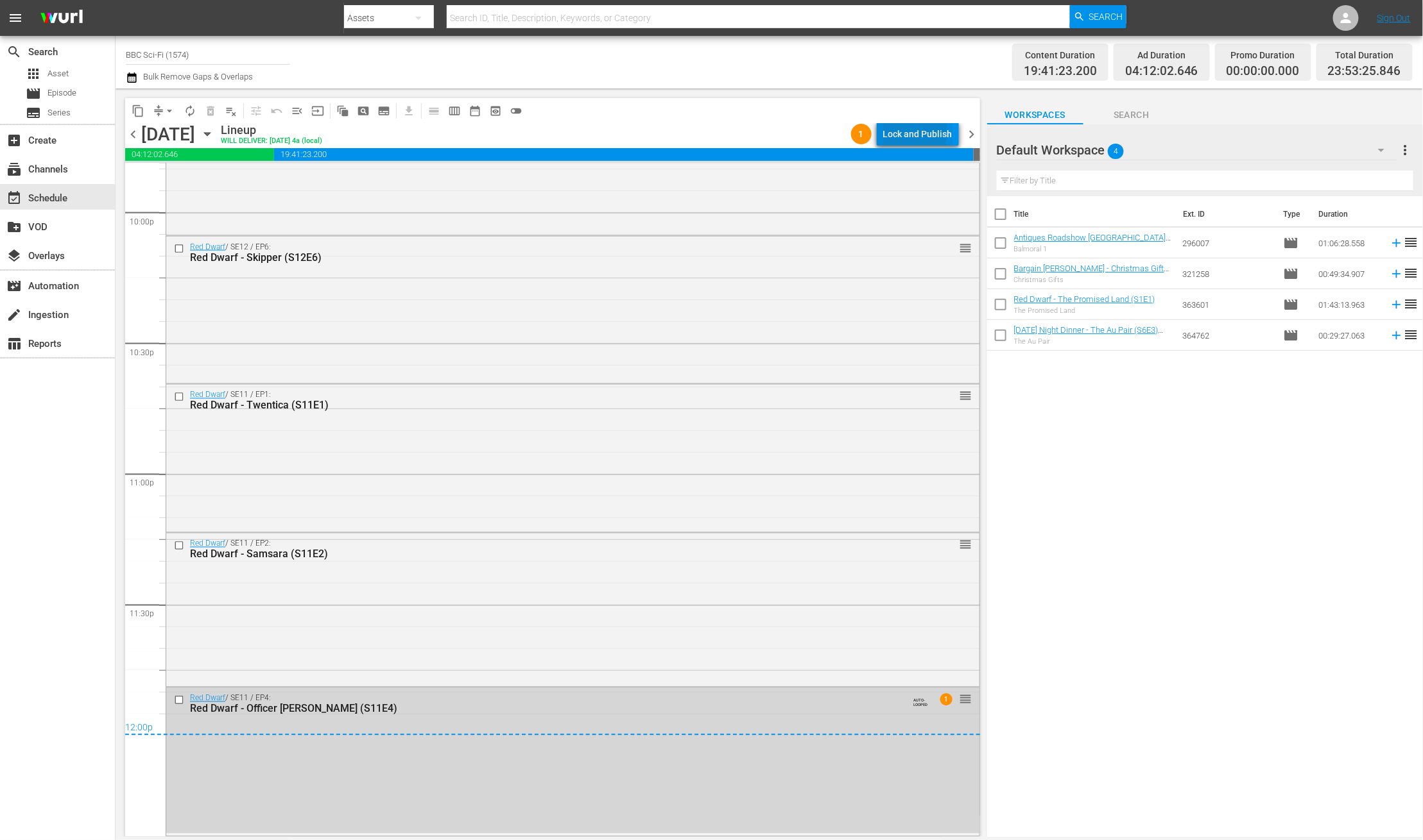
click at [889, 130] on div "Lock and Publish" at bounding box center [917, 134] width 69 height 23
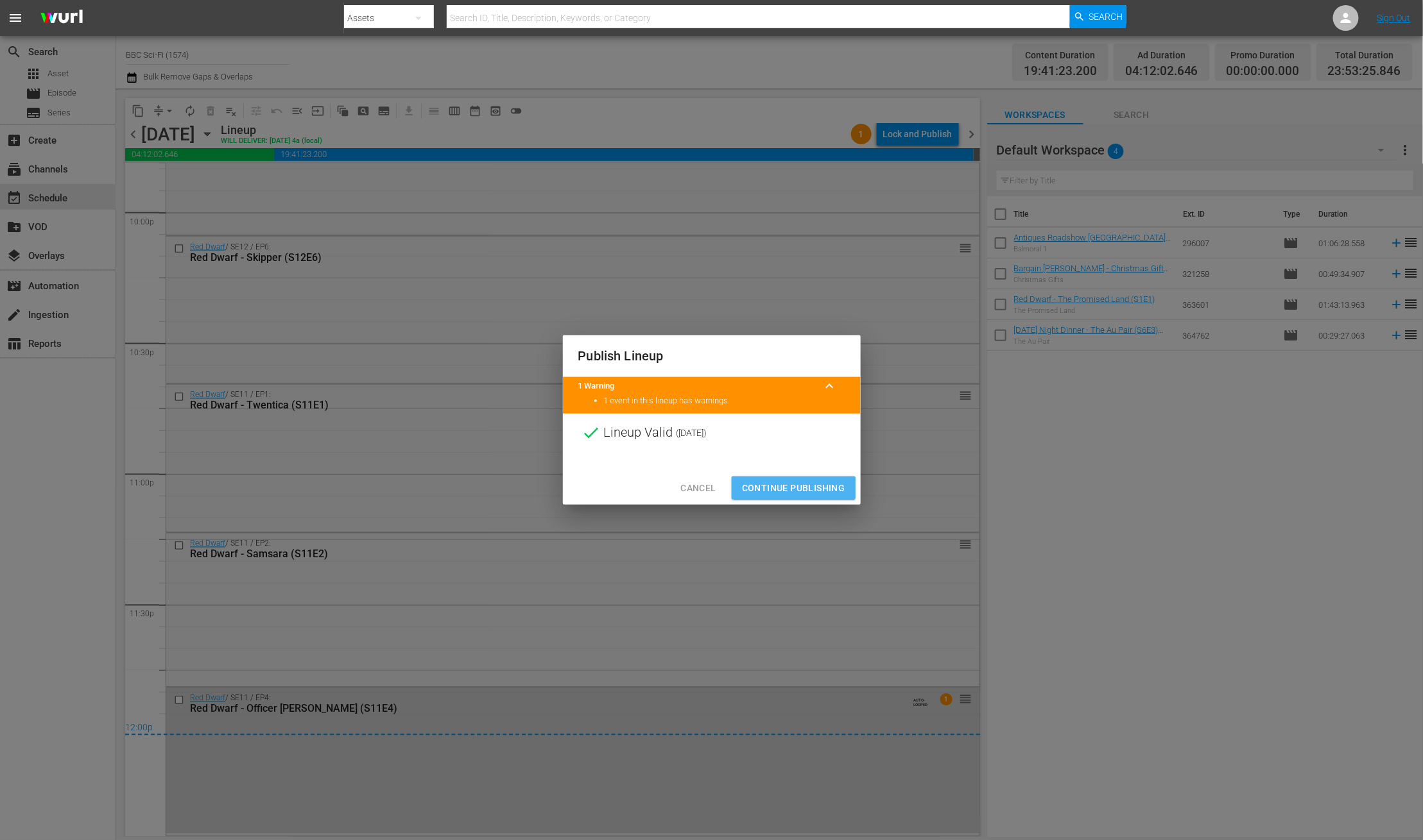
click at [765, 491] on span "Continue Publishing" at bounding box center [793, 489] width 103 height 16
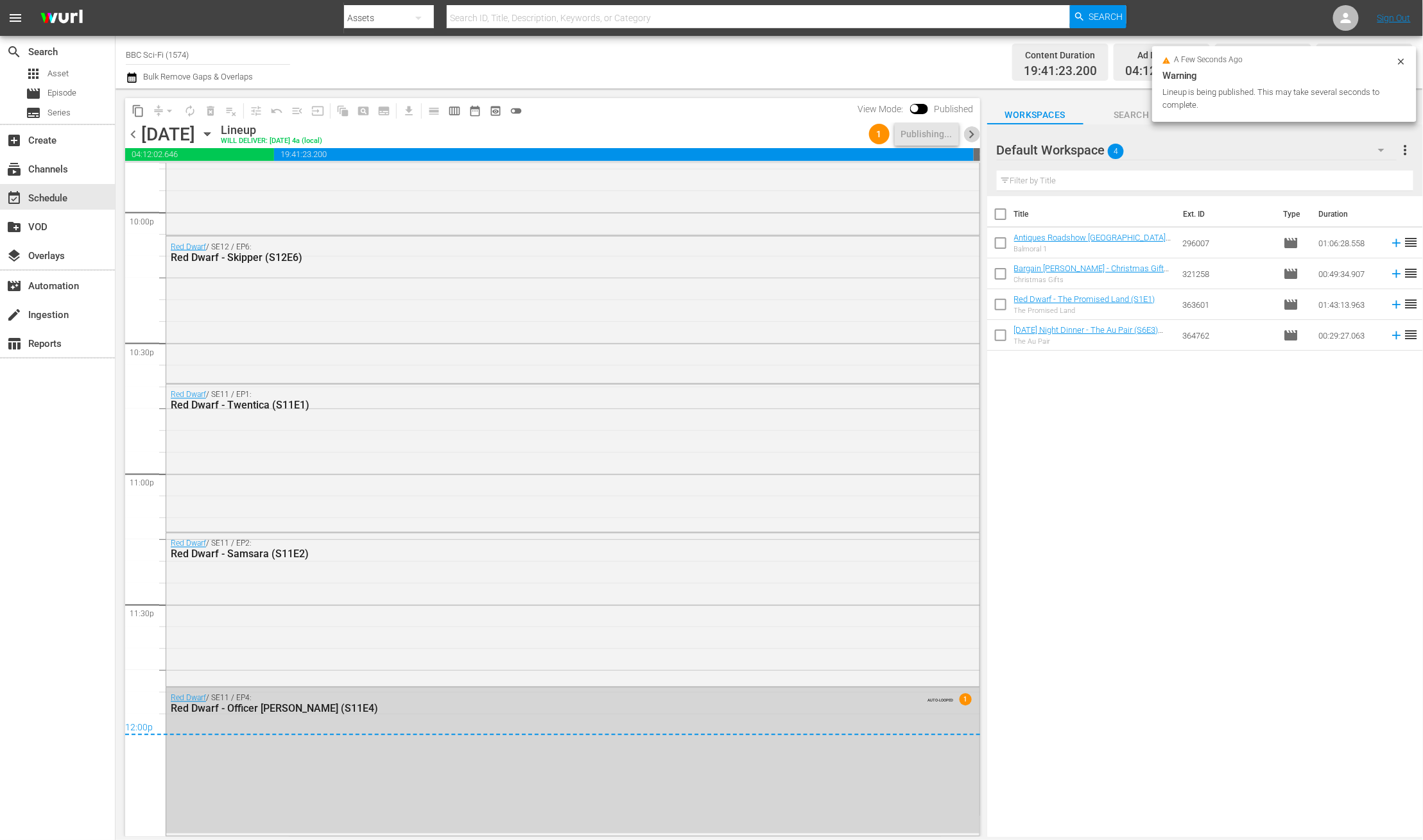
click at [970, 131] on span "chevron_right" at bounding box center [972, 134] width 16 height 16
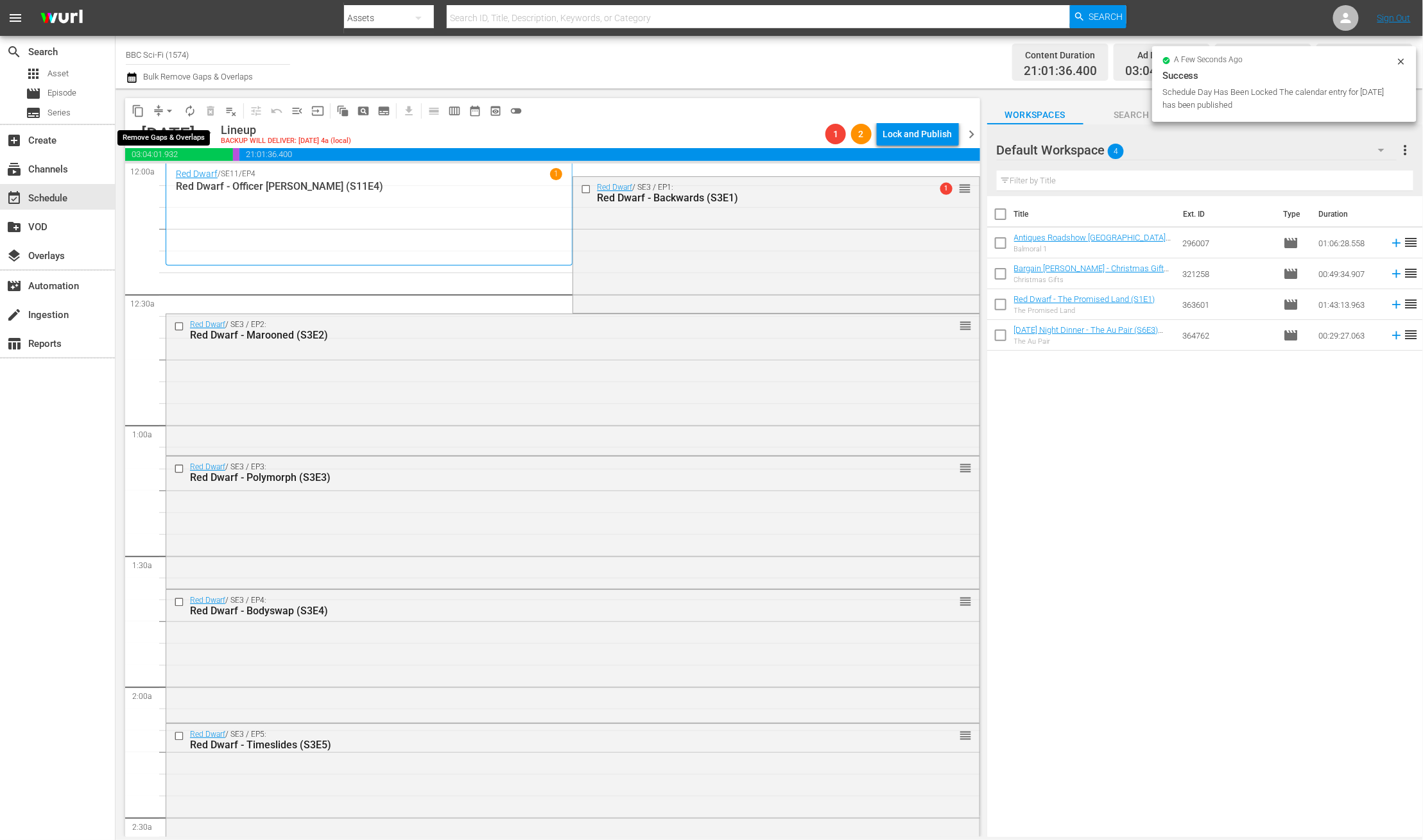
click at [159, 102] on button "compress" at bounding box center [158, 111] width 20 height 20
click at [162, 110] on button "arrow_drop_down" at bounding box center [169, 111] width 20 height 20
click at [146, 184] on li "Align to End of Previous Day" at bounding box center [170, 179] width 135 height 21
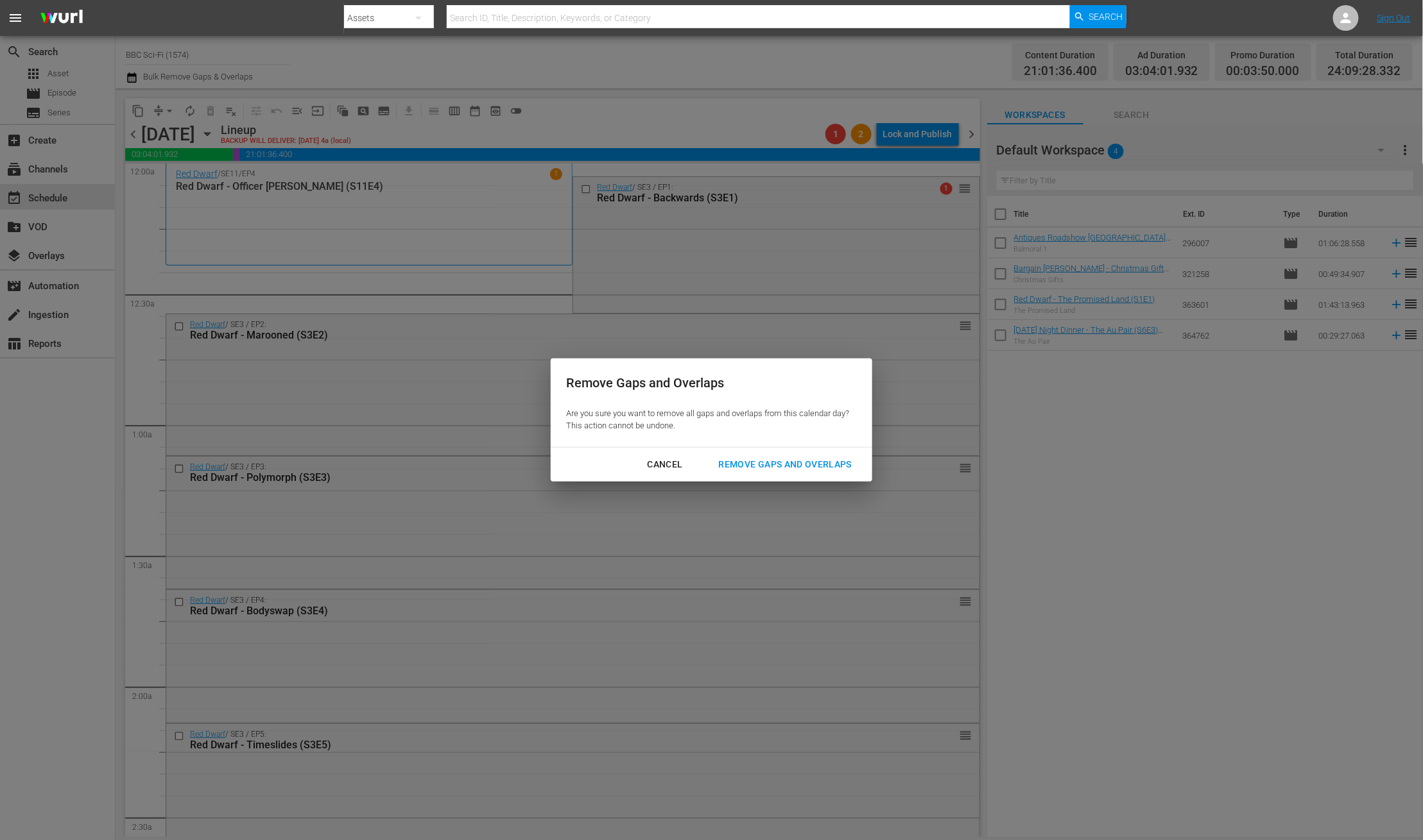
click at [747, 471] on div "Remove Gaps and Overlaps" at bounding box center [785, 465] width 153 height 16
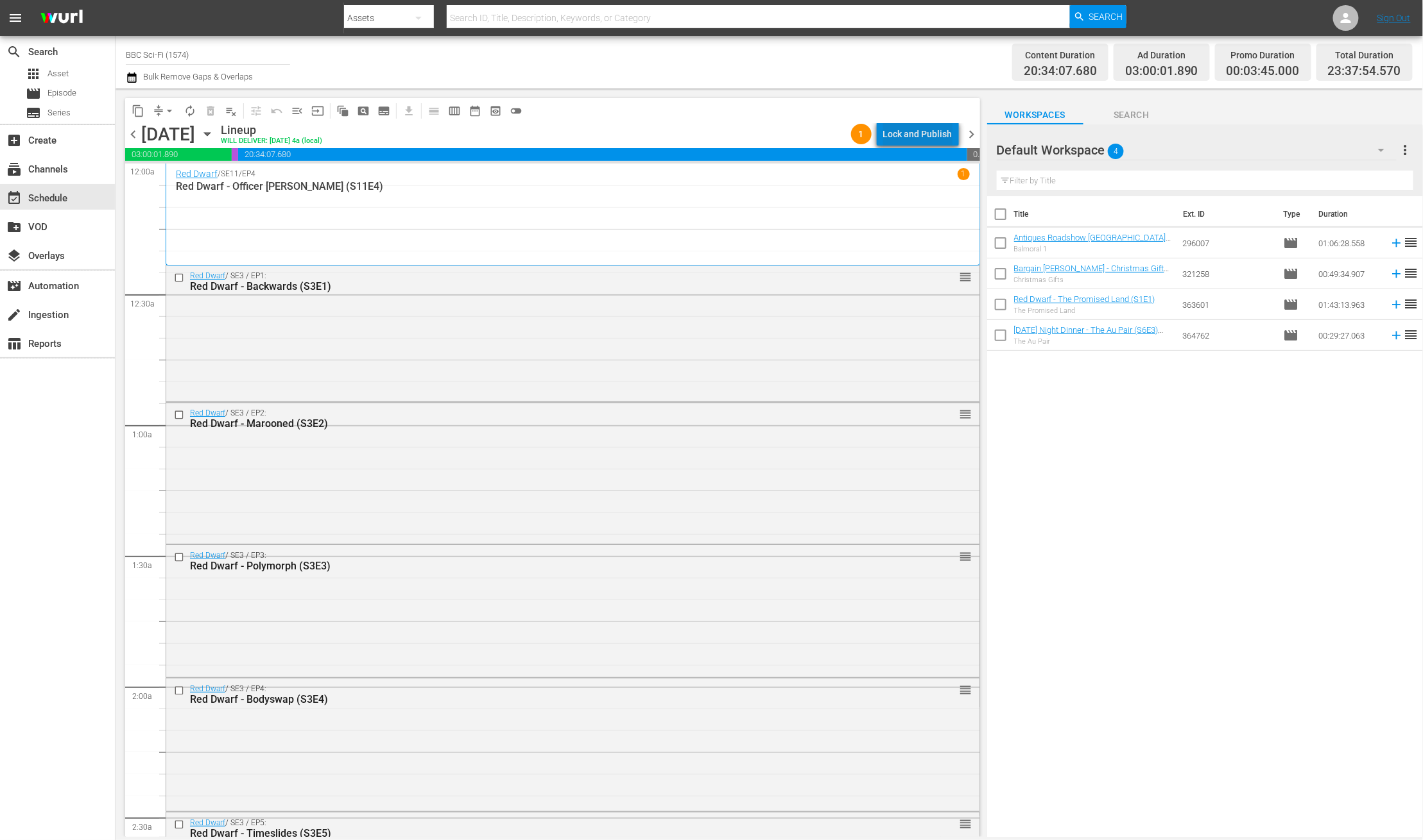
click at [936, 127] on div "Lock and Publish" at bounding box center [917, 134] width 69 height 23
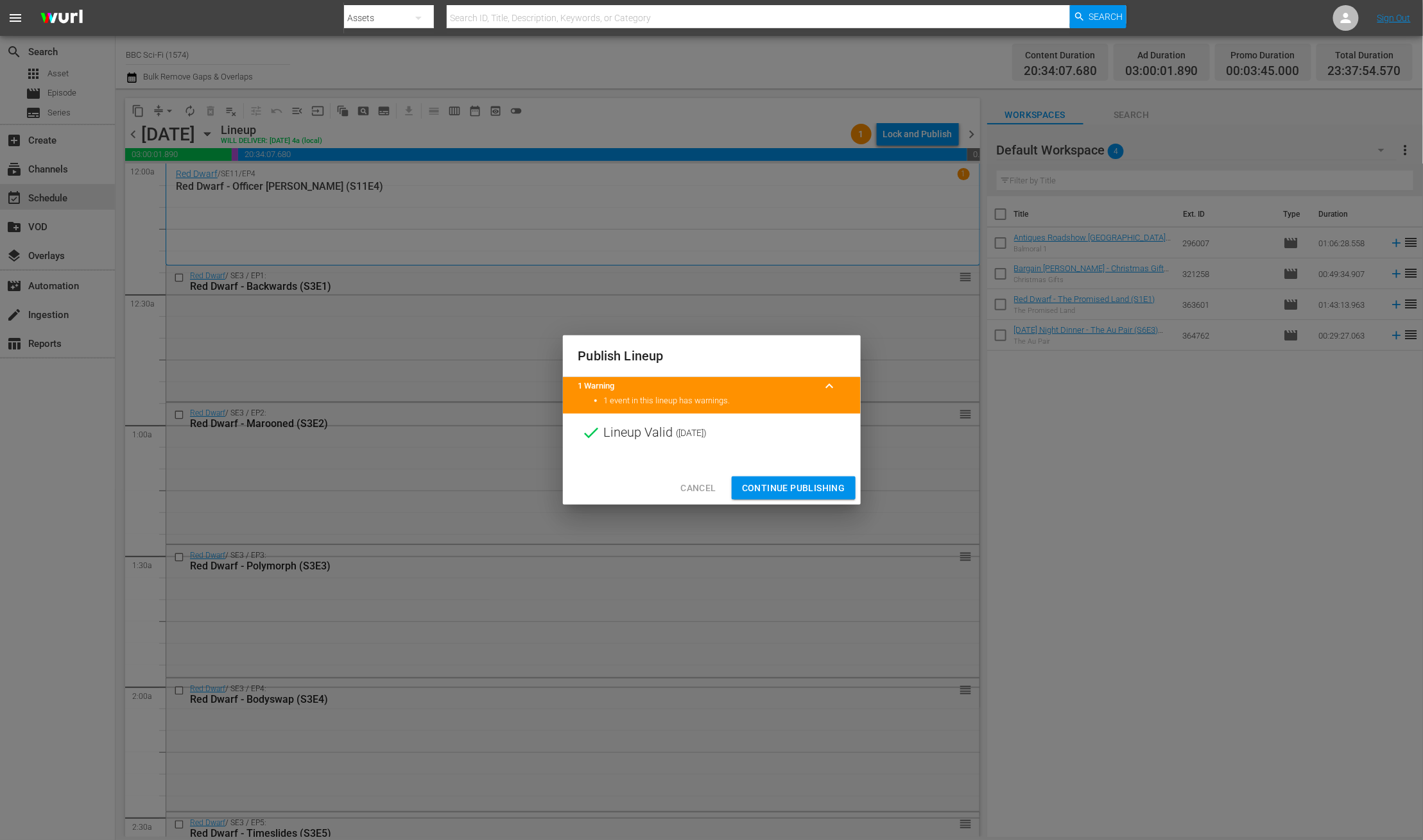
click at [800, 492] on span "Continue Publishing" at bounding box center [793, 489] width 103 height 16
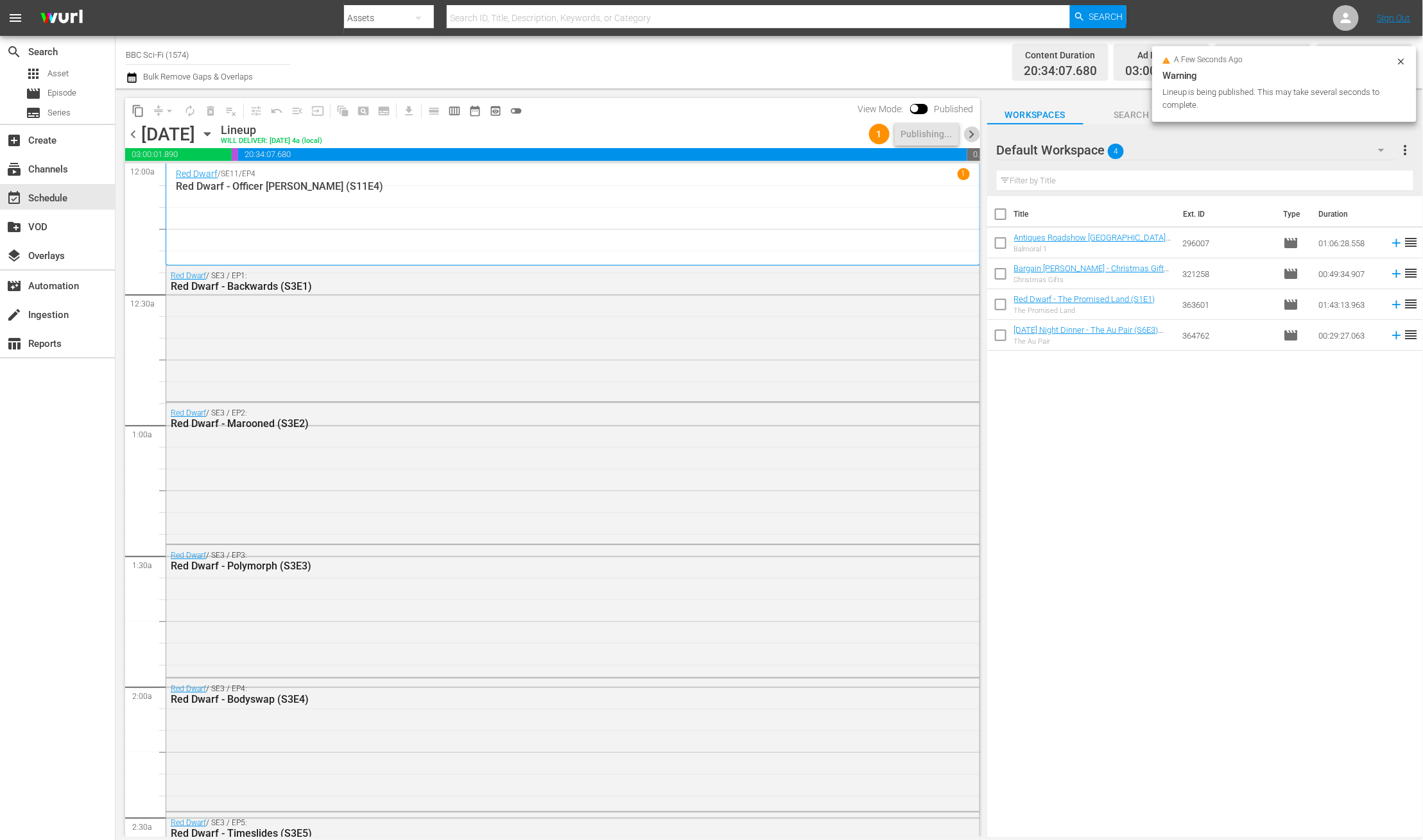
click at [973, 129] on span "chevron_right" at bounding box center [972, 134] width 16 height 16
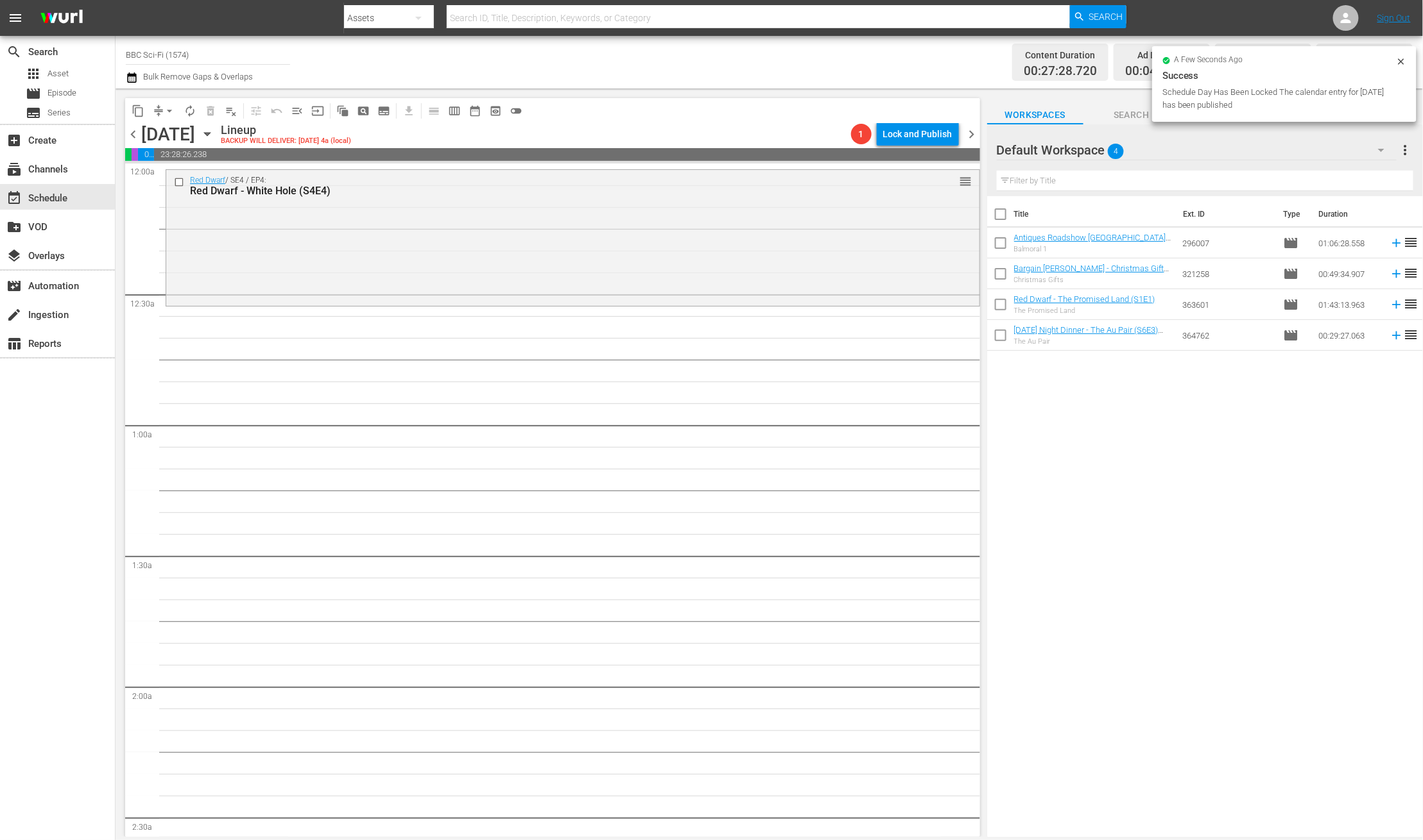
click at [1374, 151] on icon "button" at bounding box center [1381, 150] width 15 height 15
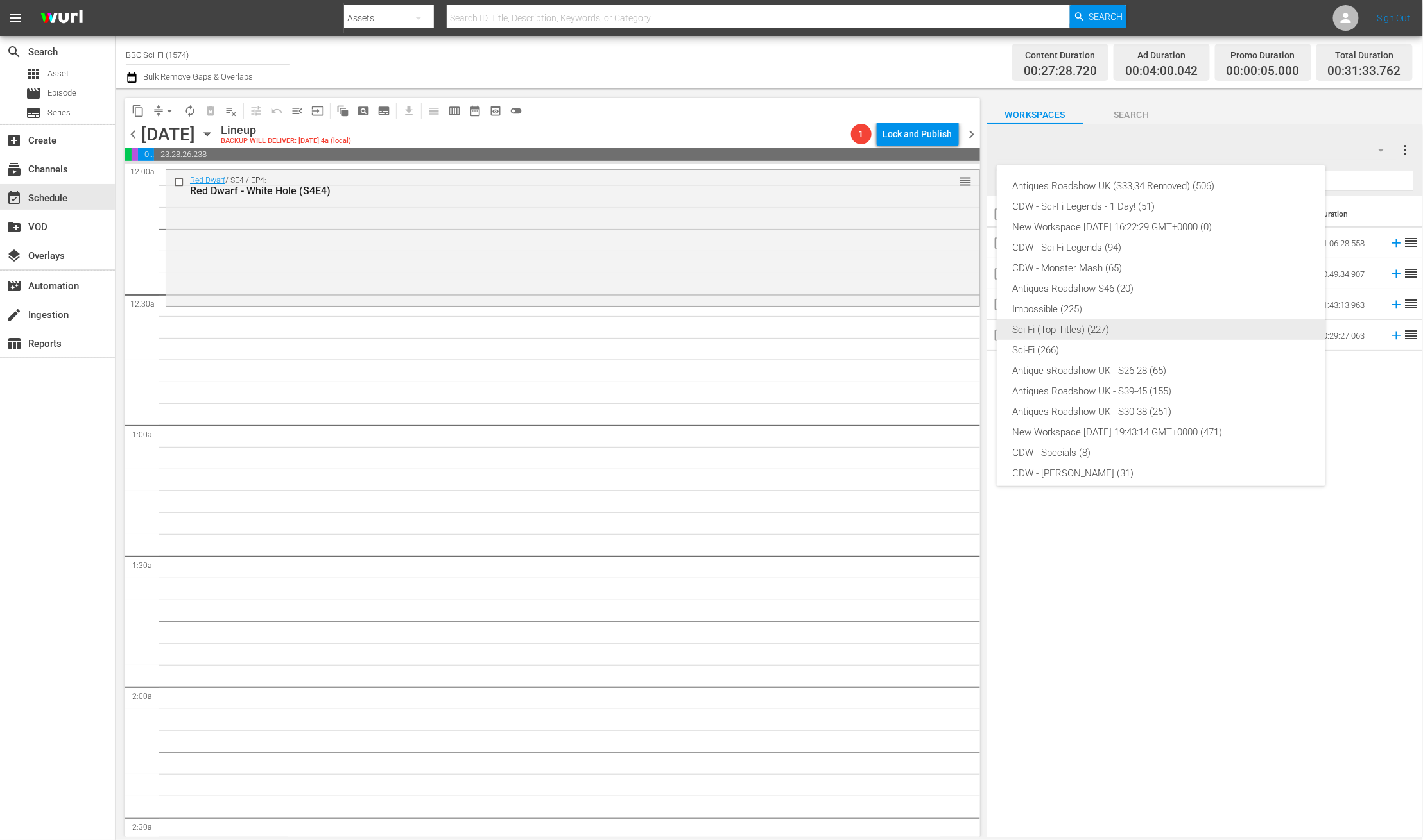
click at [1104, 332] on div "Sci-Fi (Top Titles) (227)" at bounding box center [1161, 330] width 298 height 20
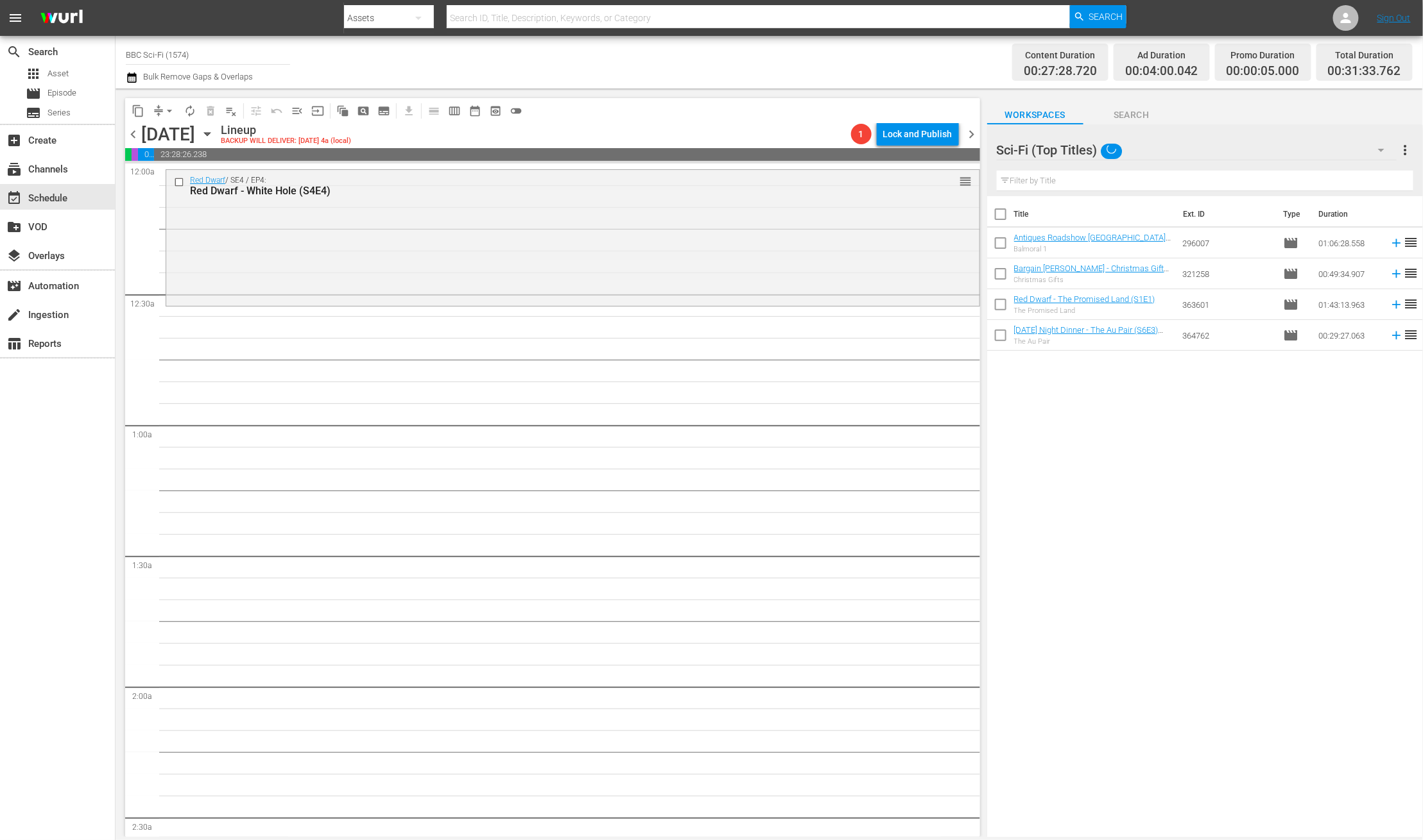
scroll to position [4, 0]
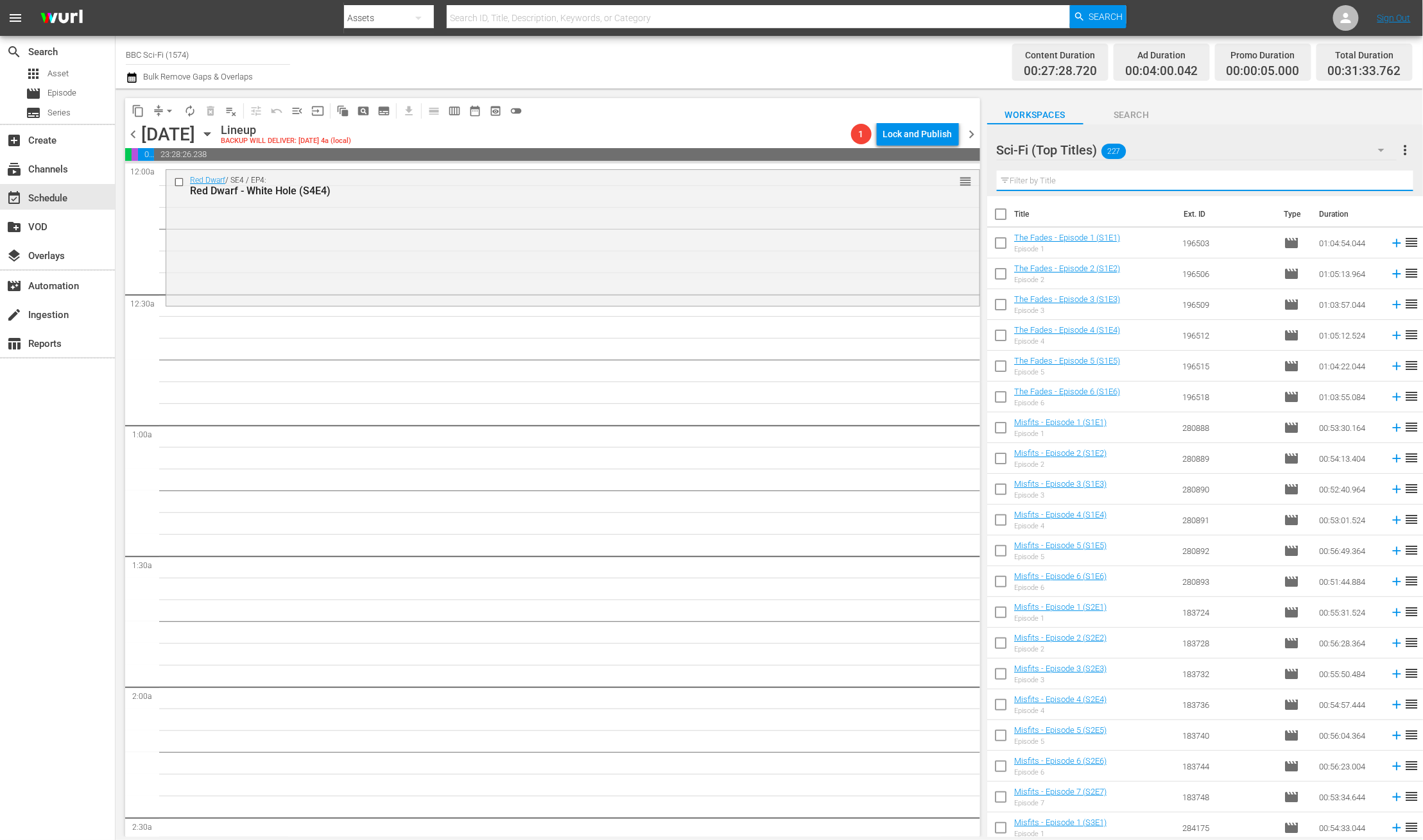
click at [1128, 183] on input "text" at bounding box center [1204, 181] width 416 height 20
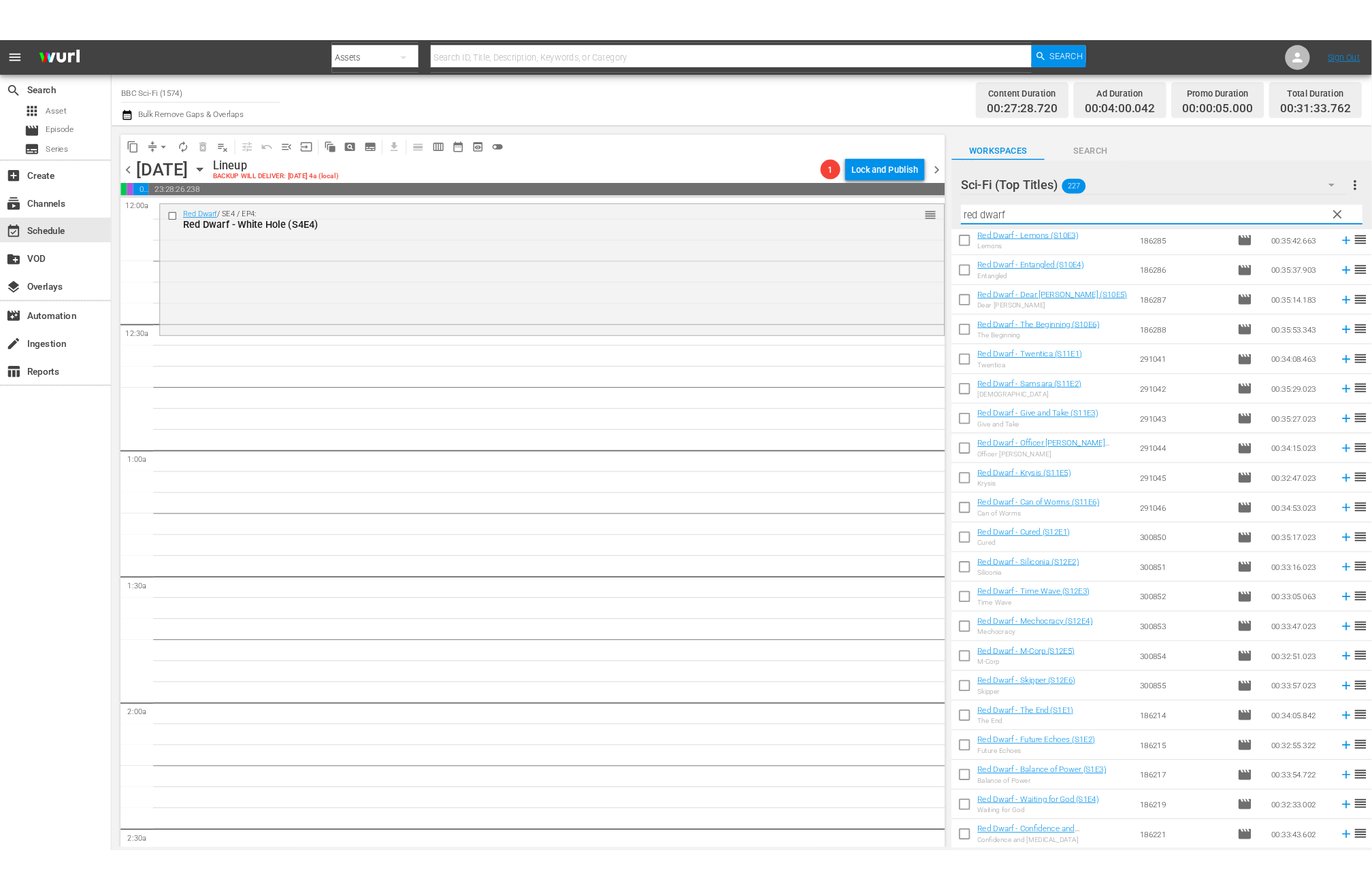
scroll to position [0, 0]
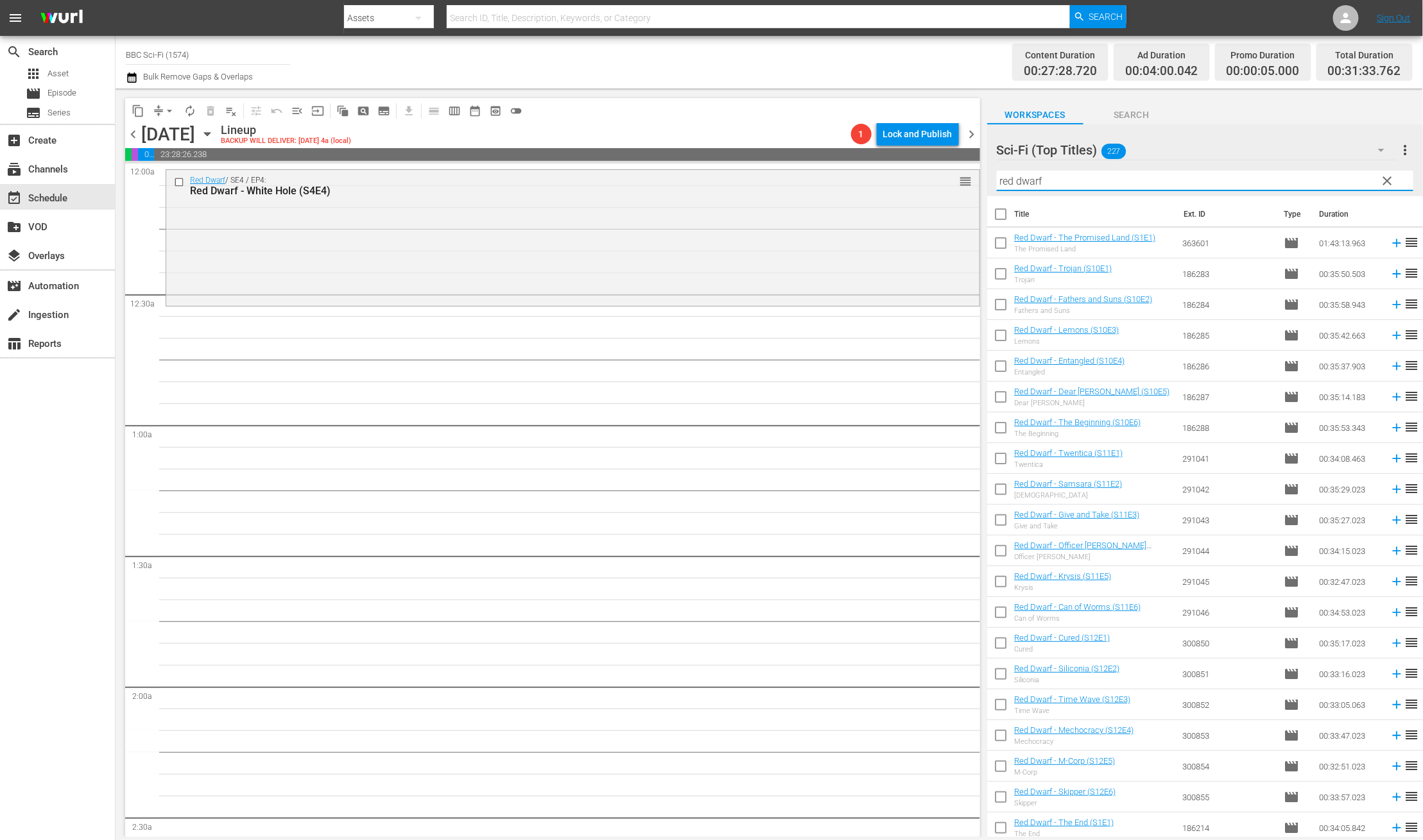
type input "red dwarf"
click at [214, 137] on icon "button" at bounding box center [207, 134] width 14 height 14
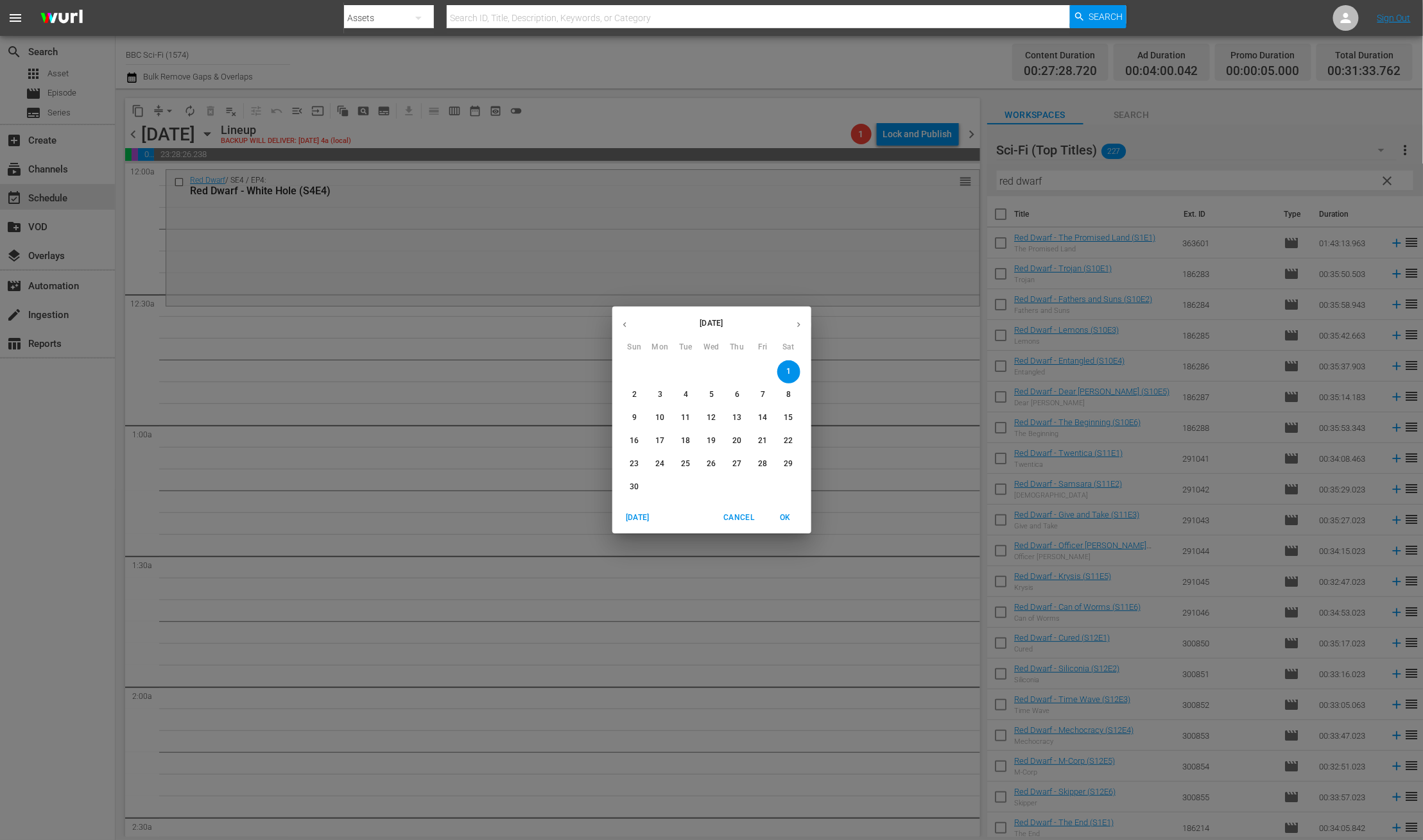
drag, startPoint x: 392, startPoint y: 314, endPoint x: 265, endPoint y: 208, distance: 165.4
click at [391, 312] on div "November 2025 Sun Mon Tue Wed Thu Fri Sat 26 27 28 29 30 31 1 2 3 4 5 6 7 8 9 1…" at bounding box center [711, 420] width 1423 height 840
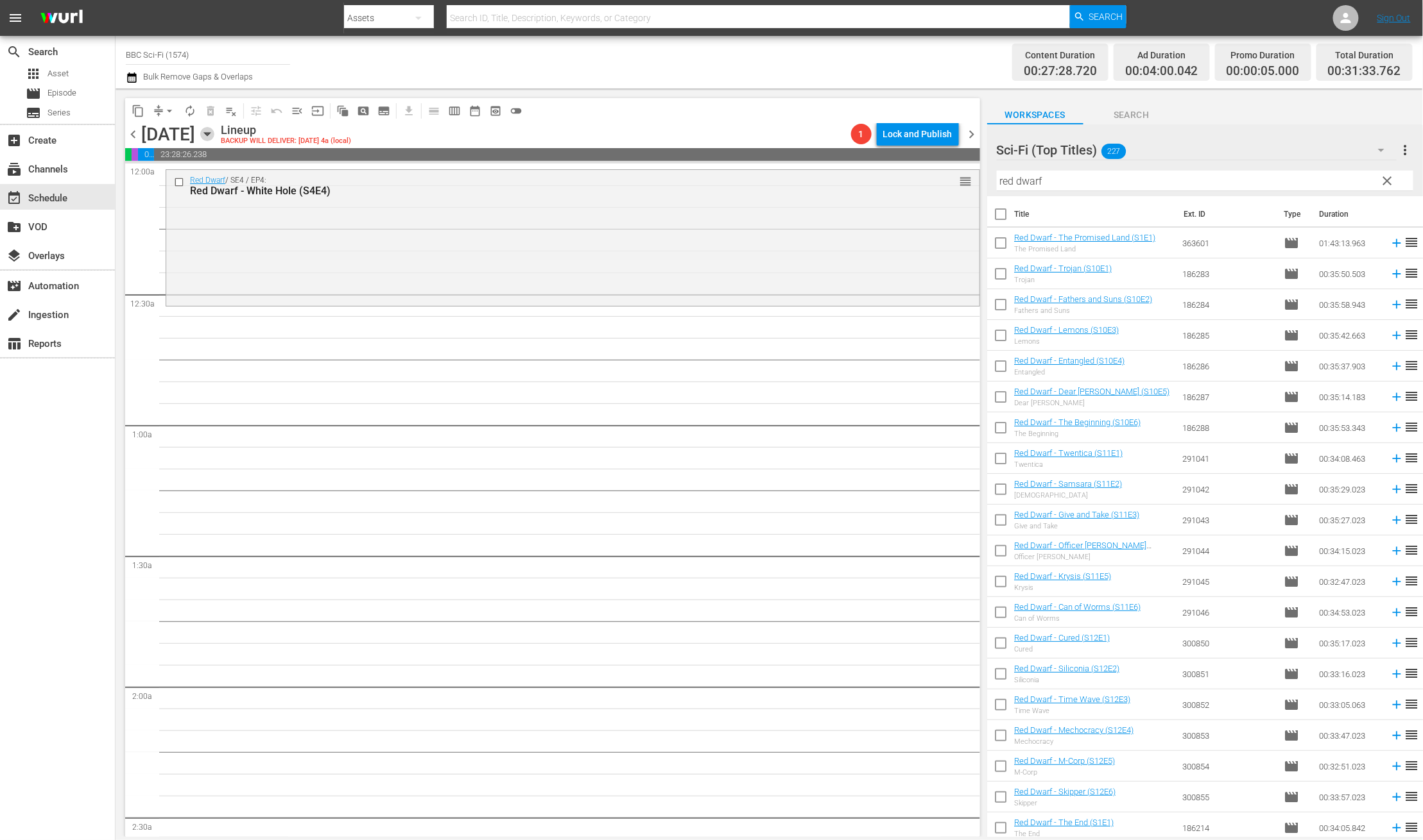
click at [214, 138] on icon "button" at bounding box center [207, 134] width 14 height 14
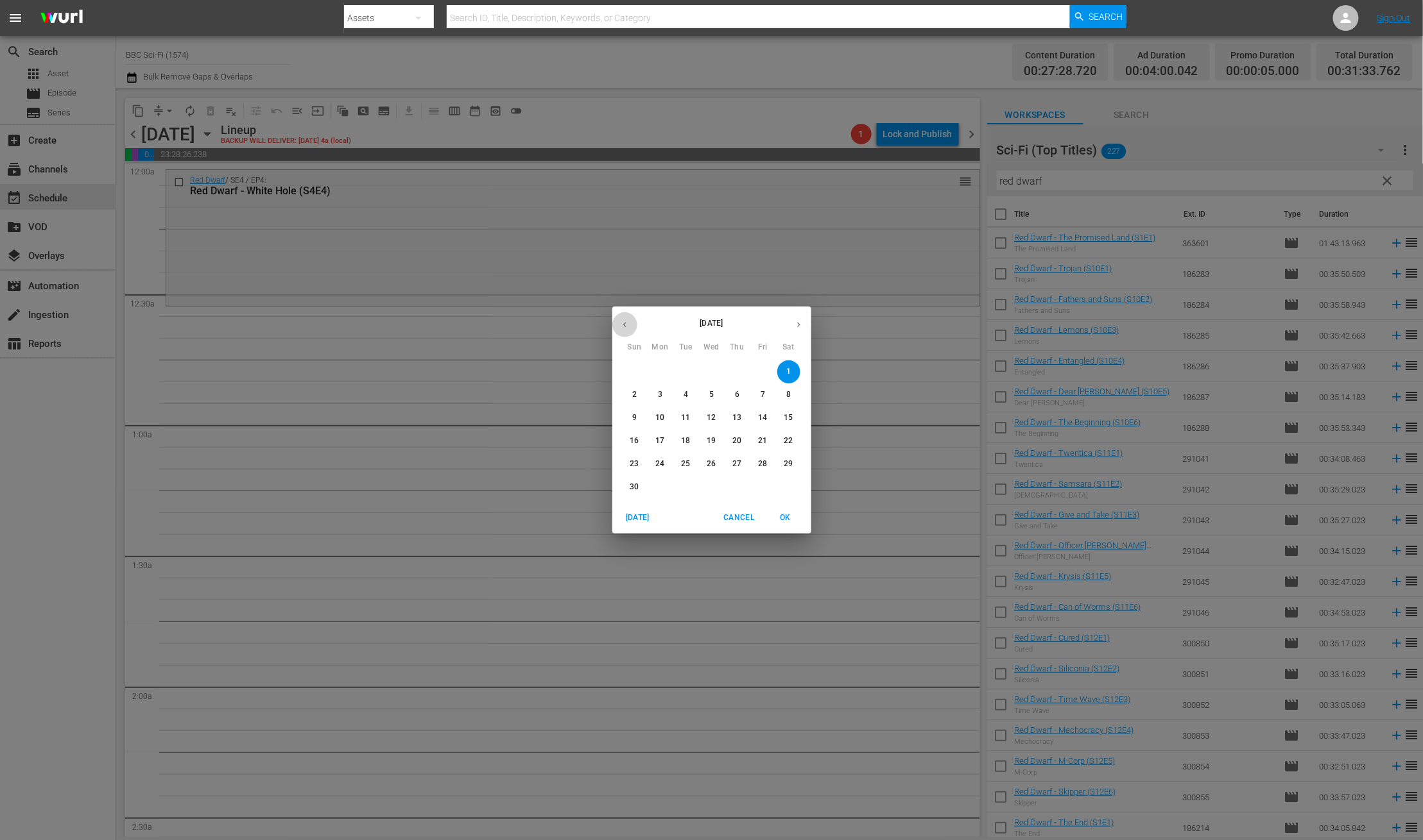
click at [625, 322] on icon "button" at bounding box center [624, 325] width 9 height 9
click at [626, 322] on icon "button" at bounding box center [624, 325] width 9 height 9
click at [659, 372] on p "1" at bounding box center [660, 371] width 4 height 11
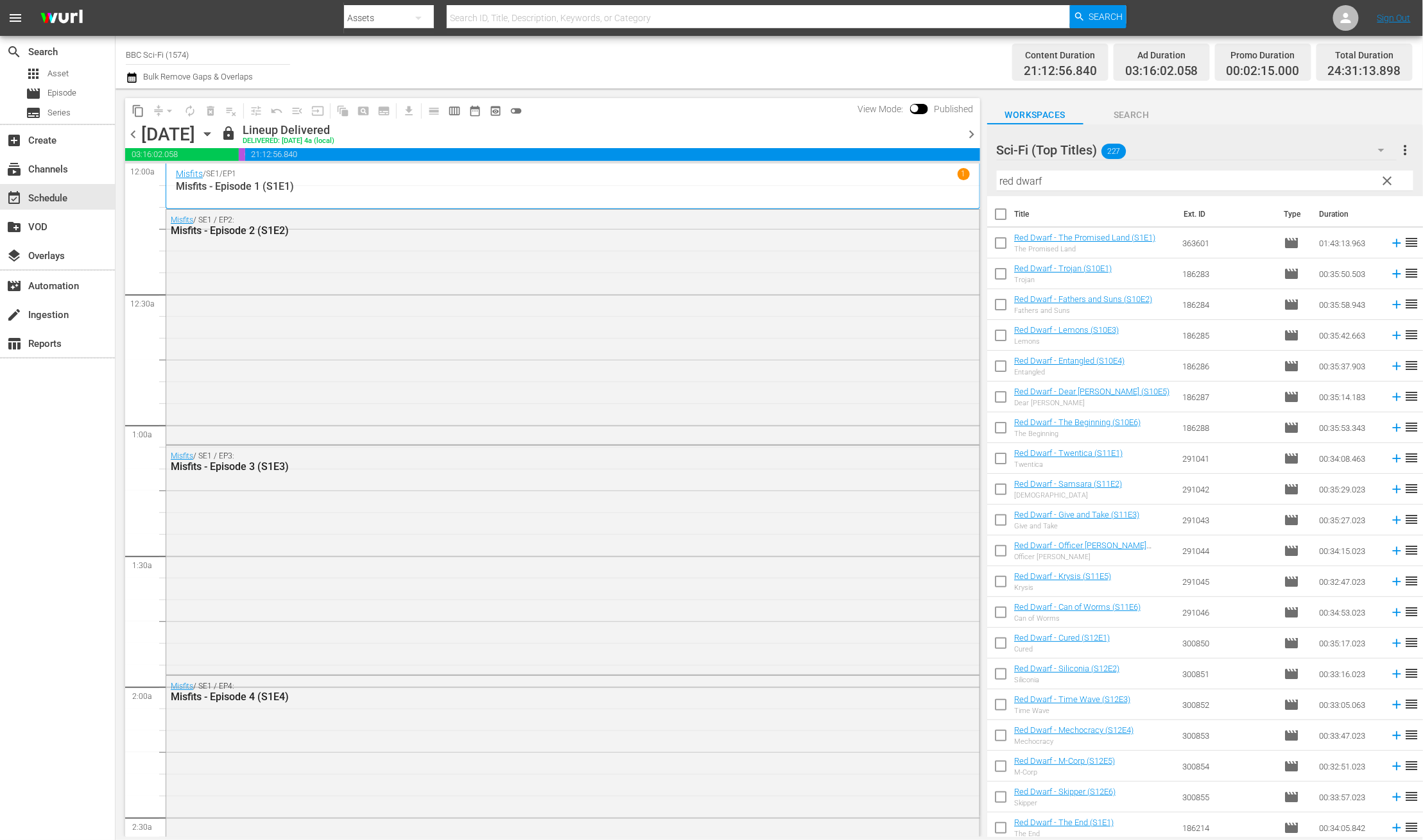
click at [972, 130] on span "chevron_right" at bounding box center [972, 134] width 16 height 16
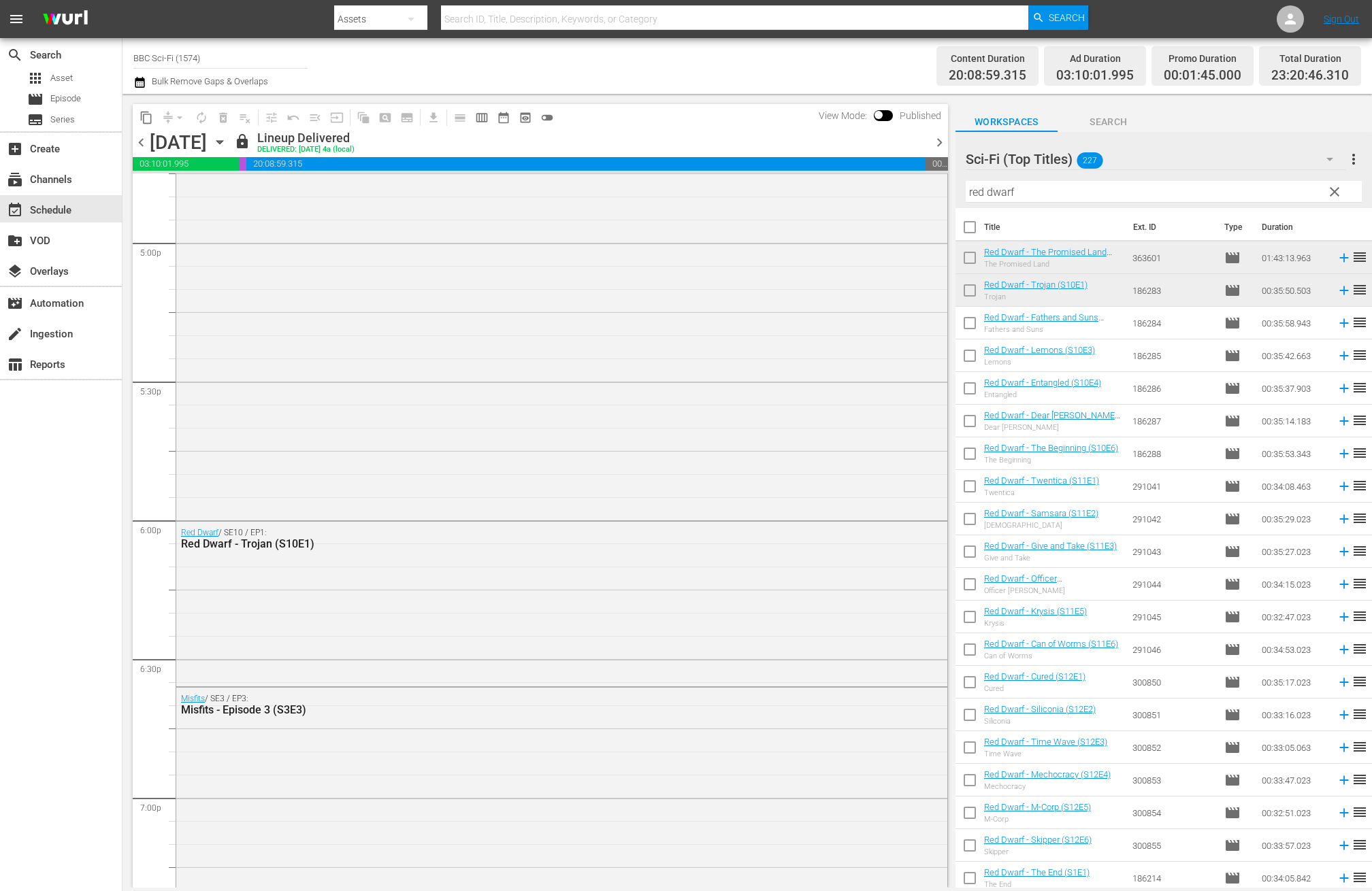
scroll to position [5957, 0]
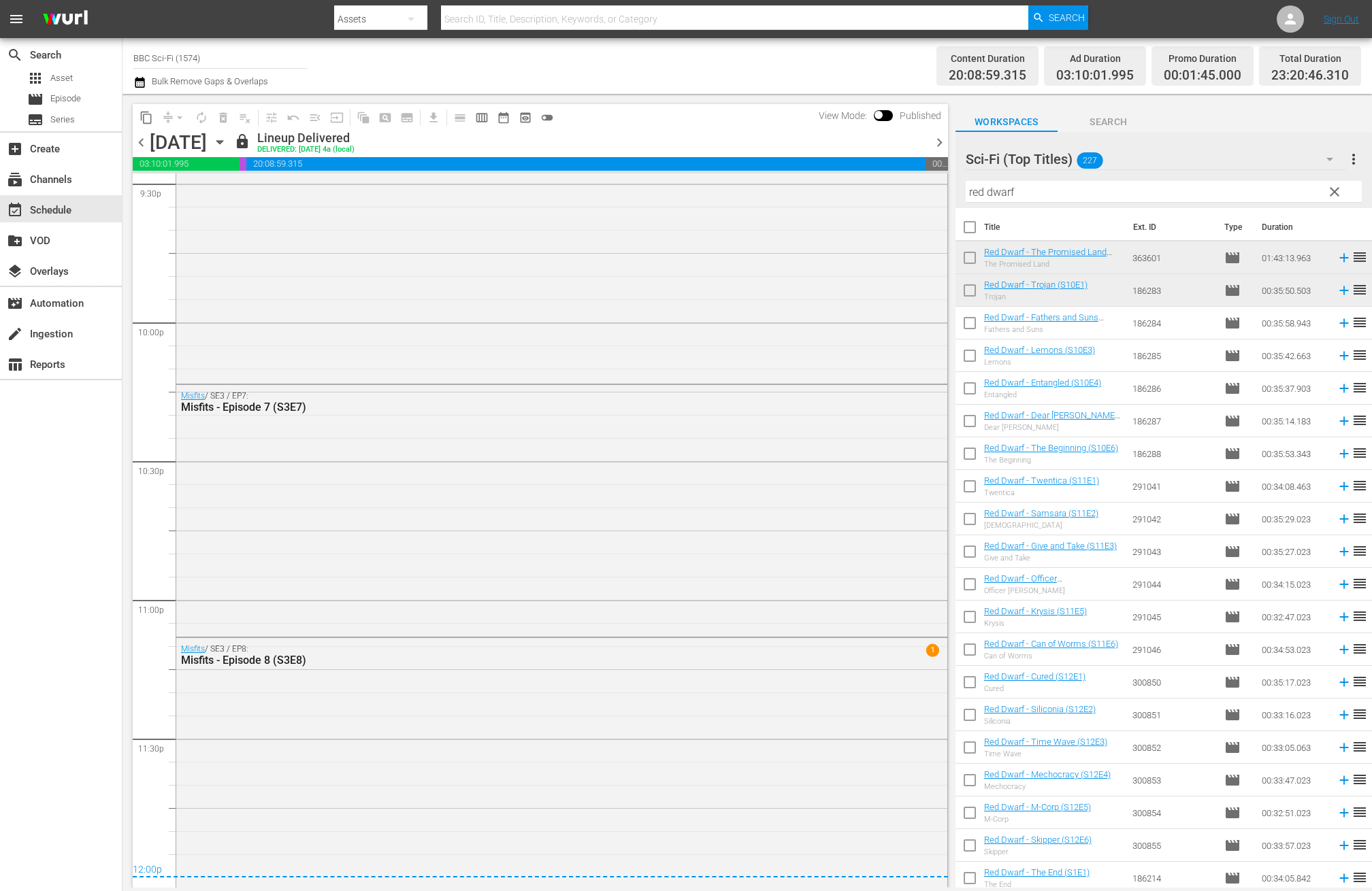
click at [938, 137] on span "chevron_right" at bounding box center [940, 142] width 17 height 17
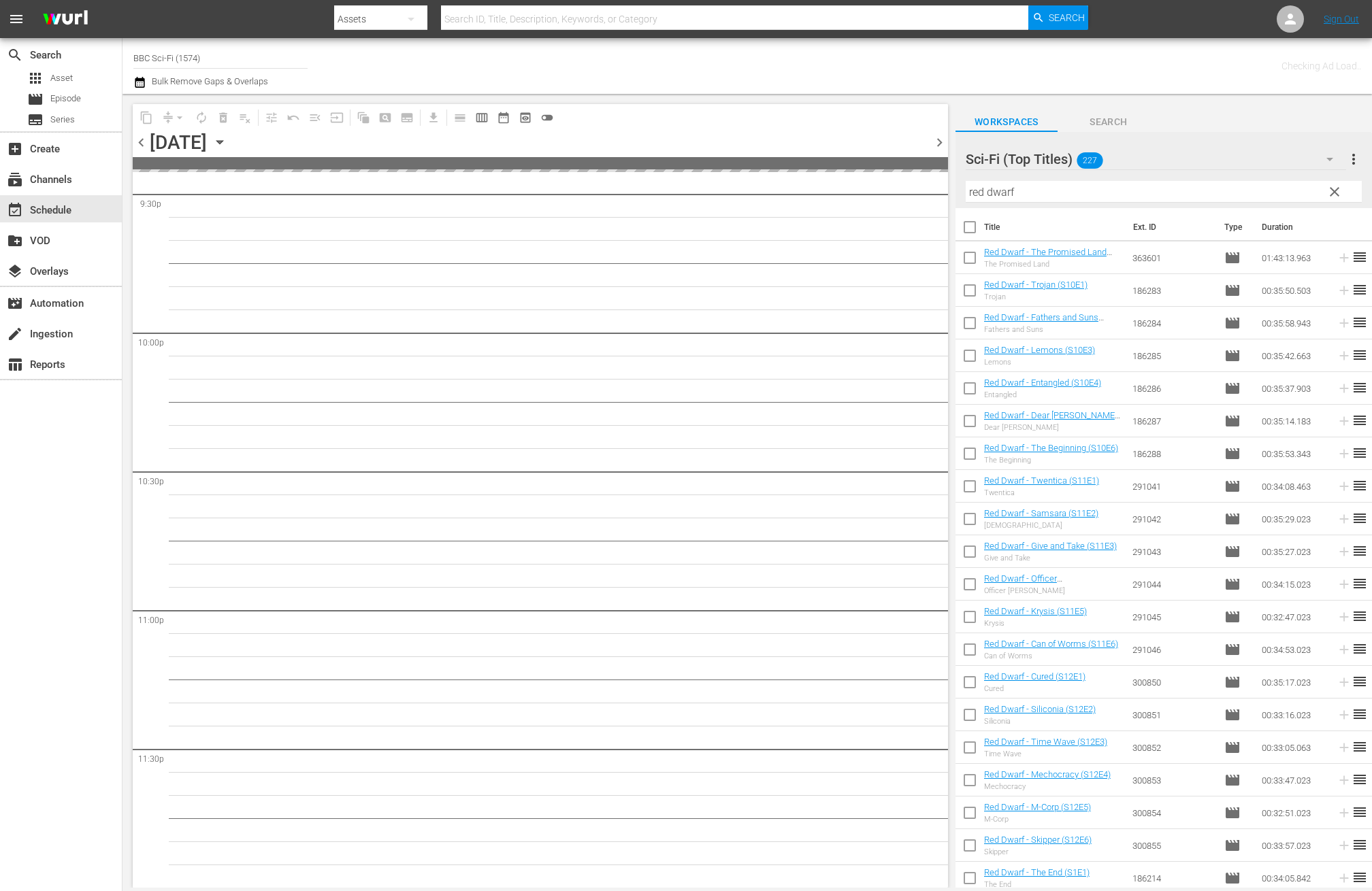
scroll to position [5945, 0]
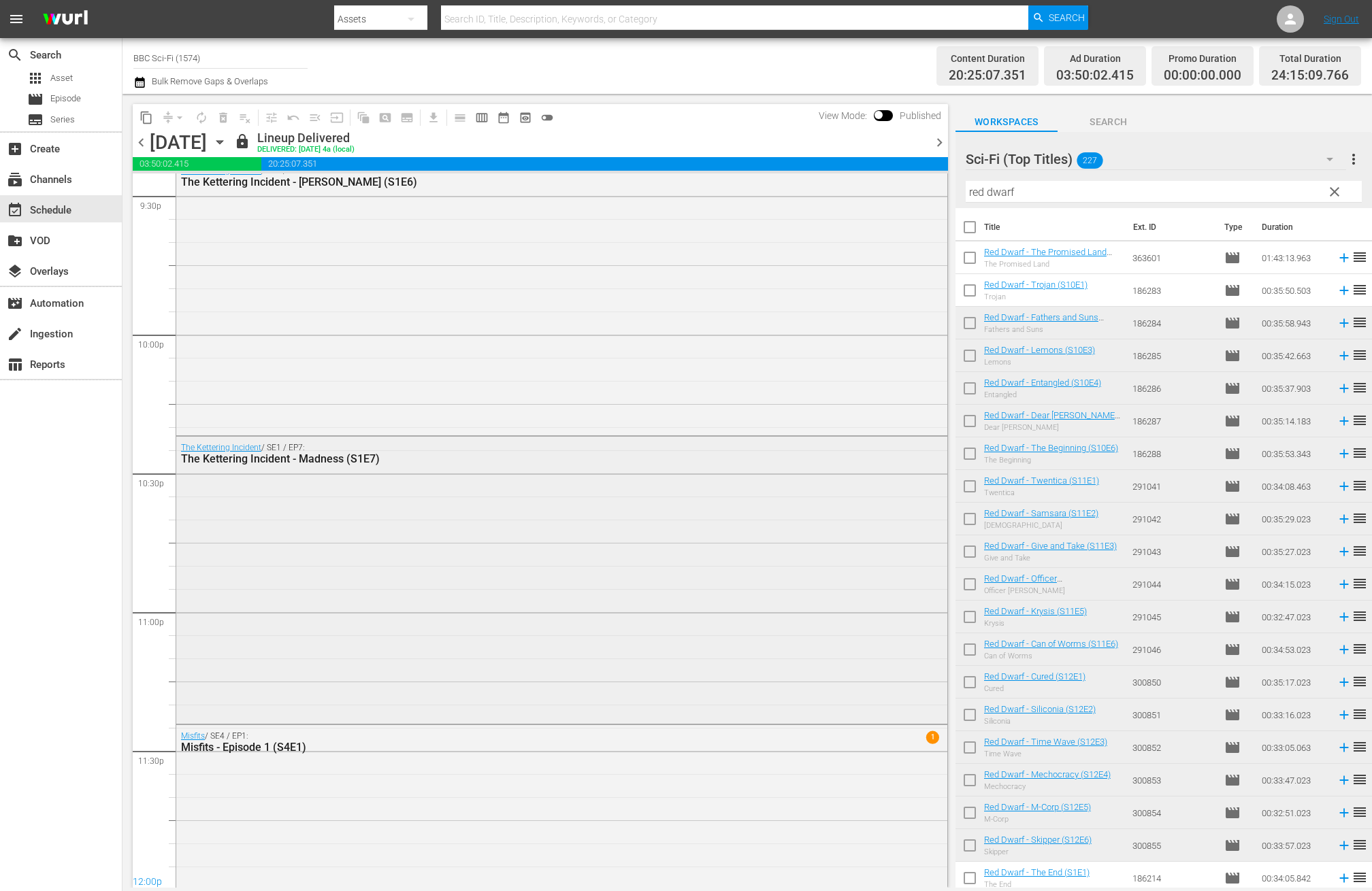
scroll to position [5889, 0]
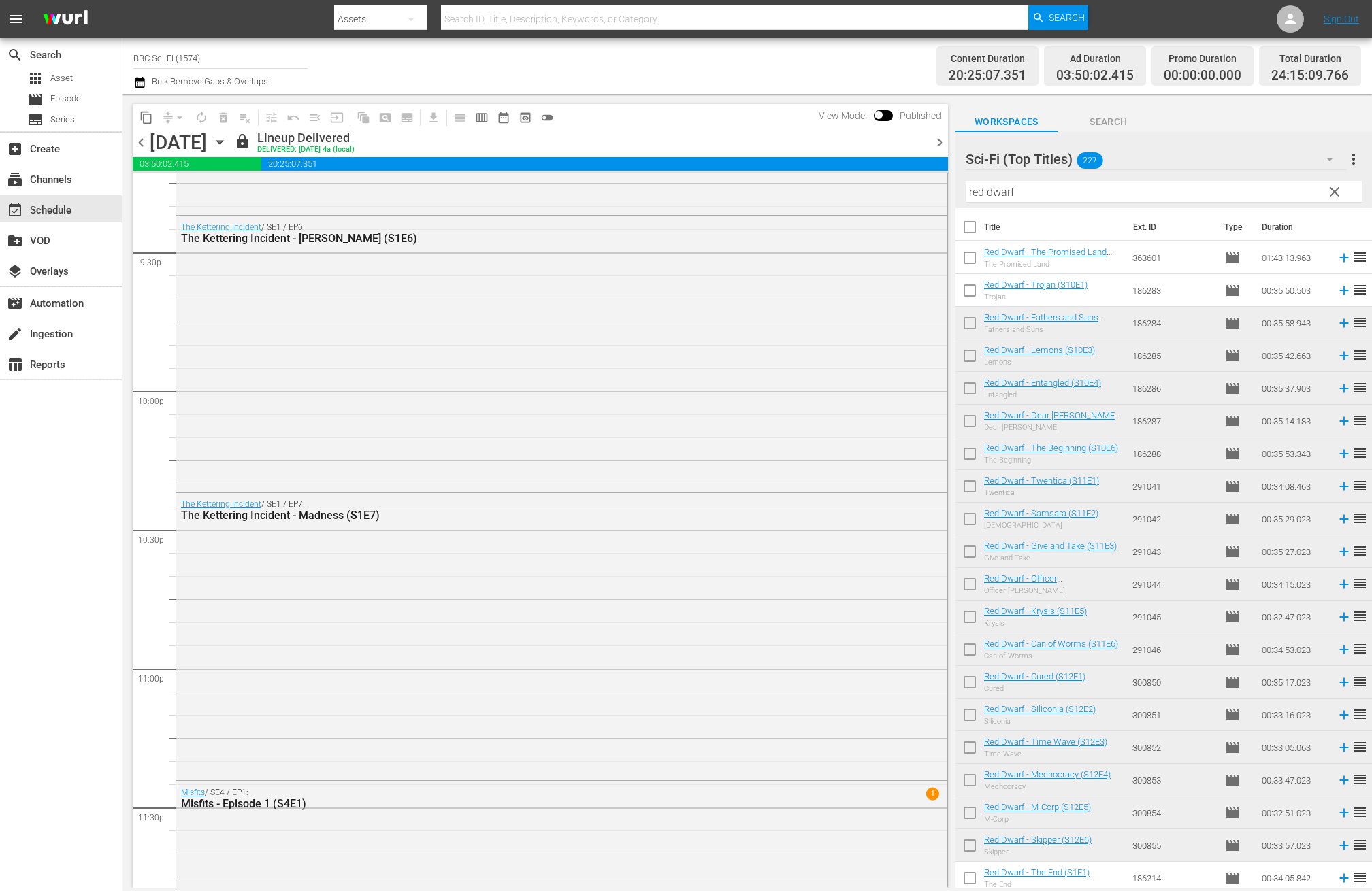
click at [937, 139] on span "chevron_right" at bounding box center [940, 142] width 17 height 17
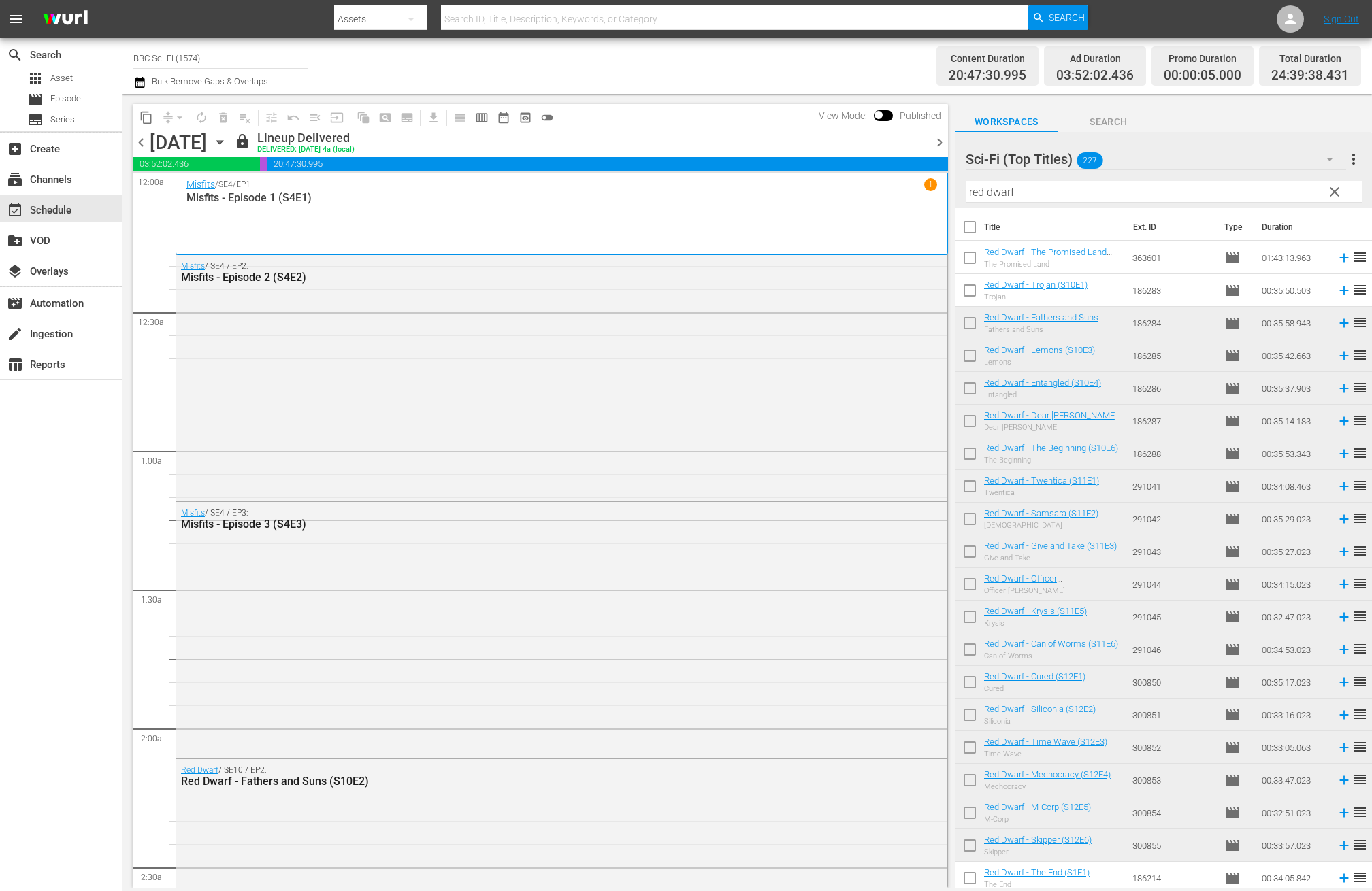
click at [937, 136] on span "chevron_right" at bounding box center [940, 142] width 17 height 17
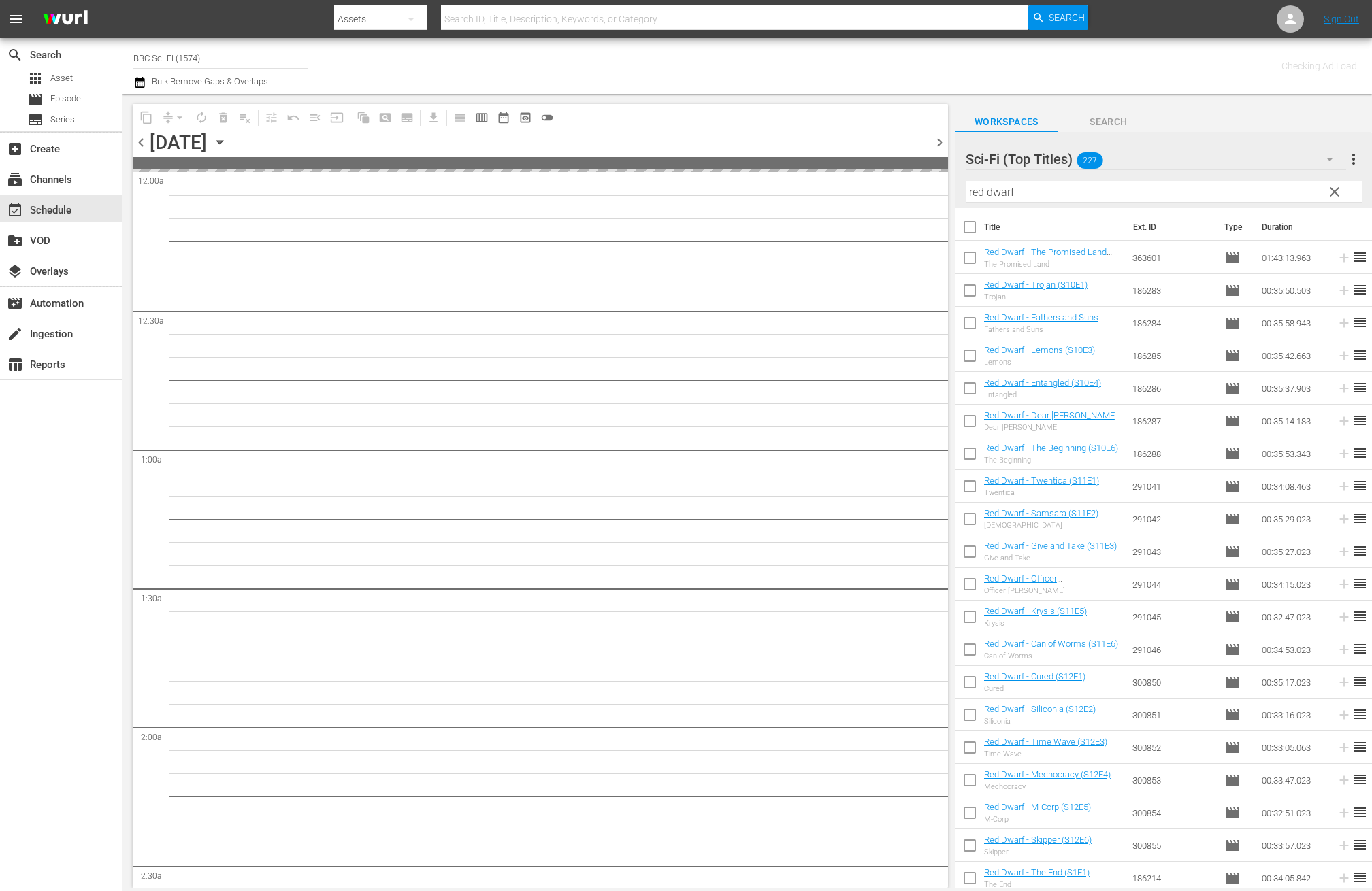
click at [227, 144] on icon "button" at bounding box center [220, 142] width 15 height 15
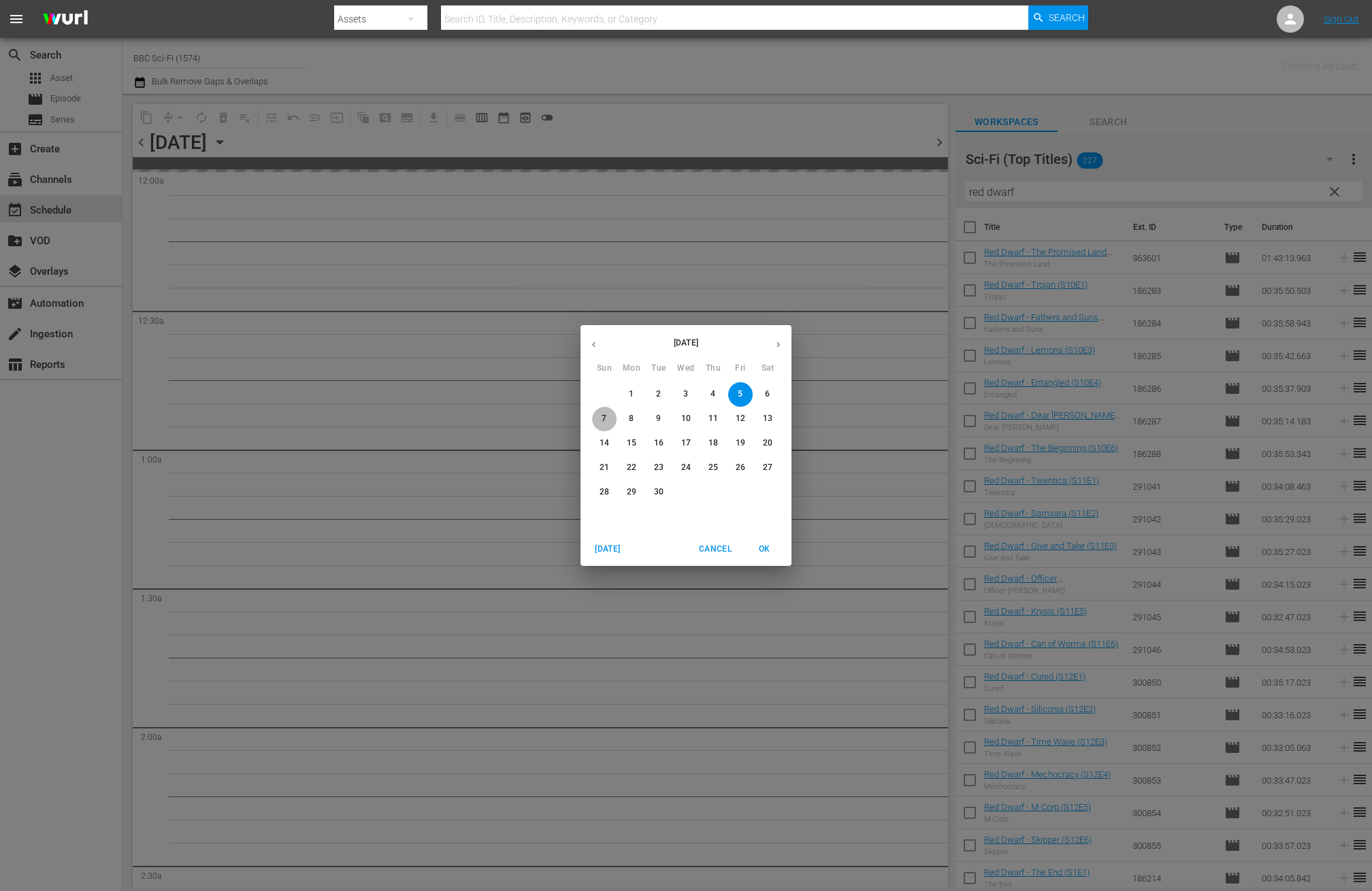
click at [602, 417] on p "7" at bounding box center [604, 418] width 5 height 12
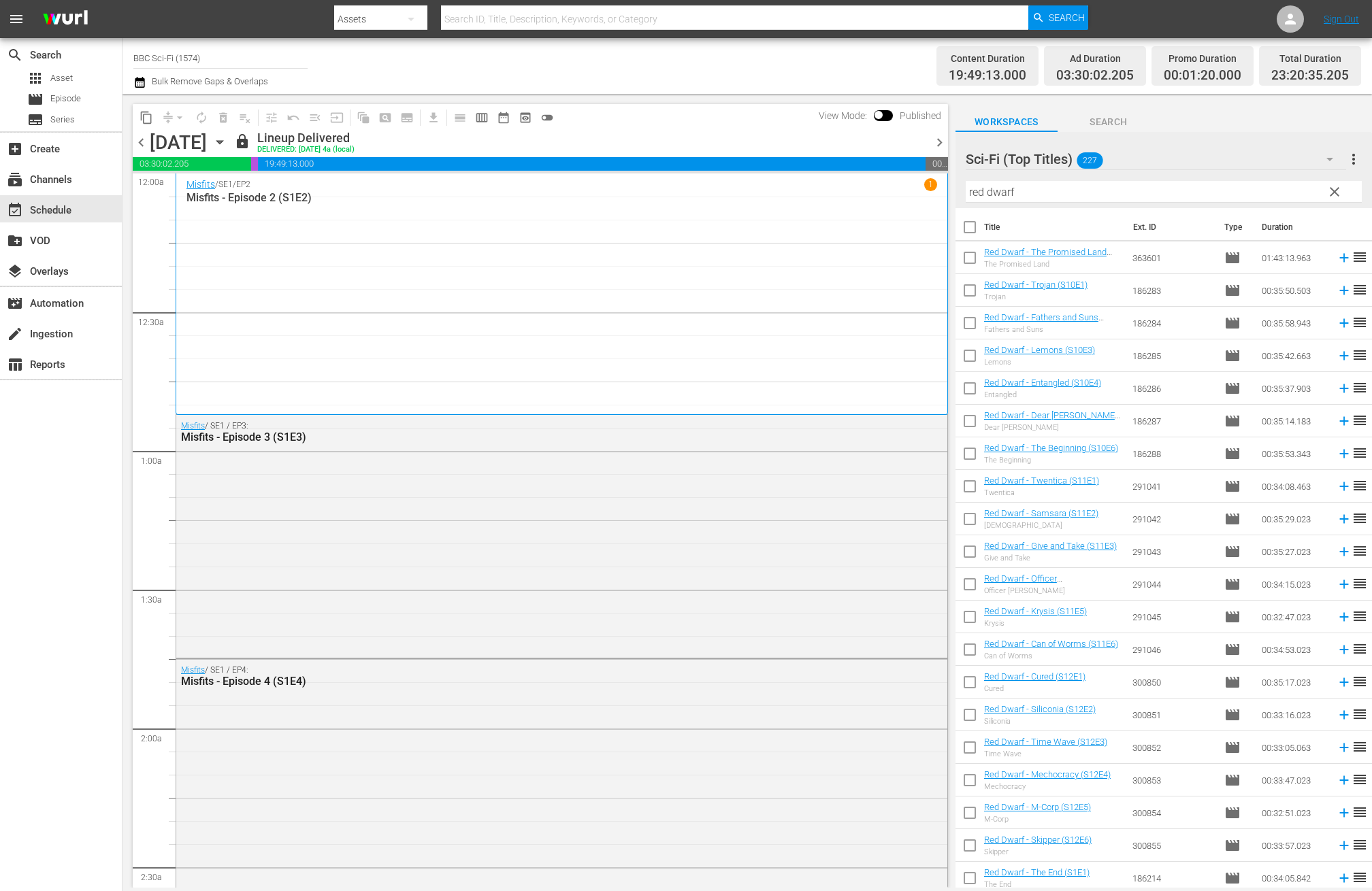
click at [939, 146] on span "chevron_right" at bounding box center [940, 142] width 17 height 17
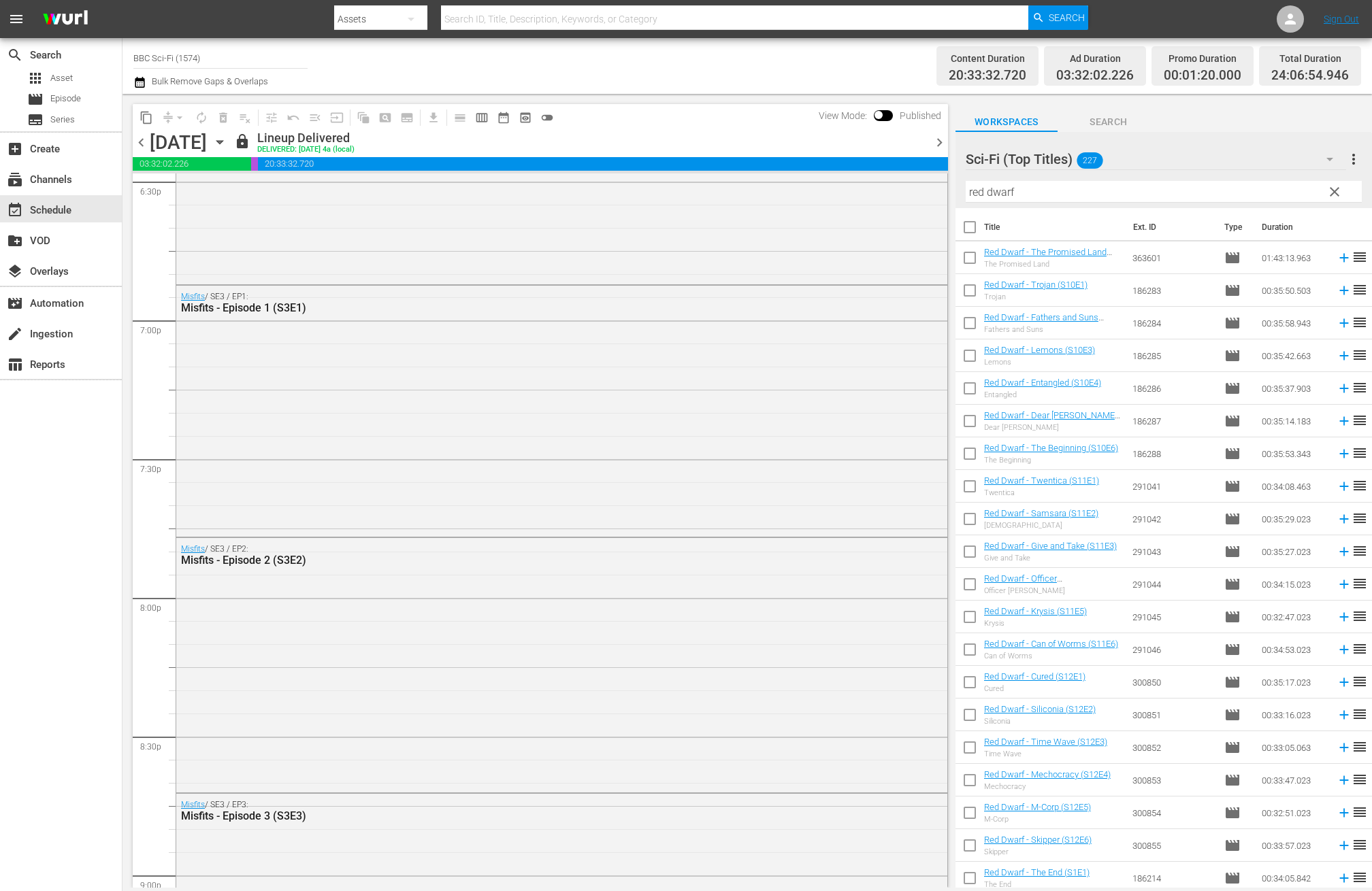
scroll to position [6038, 0]
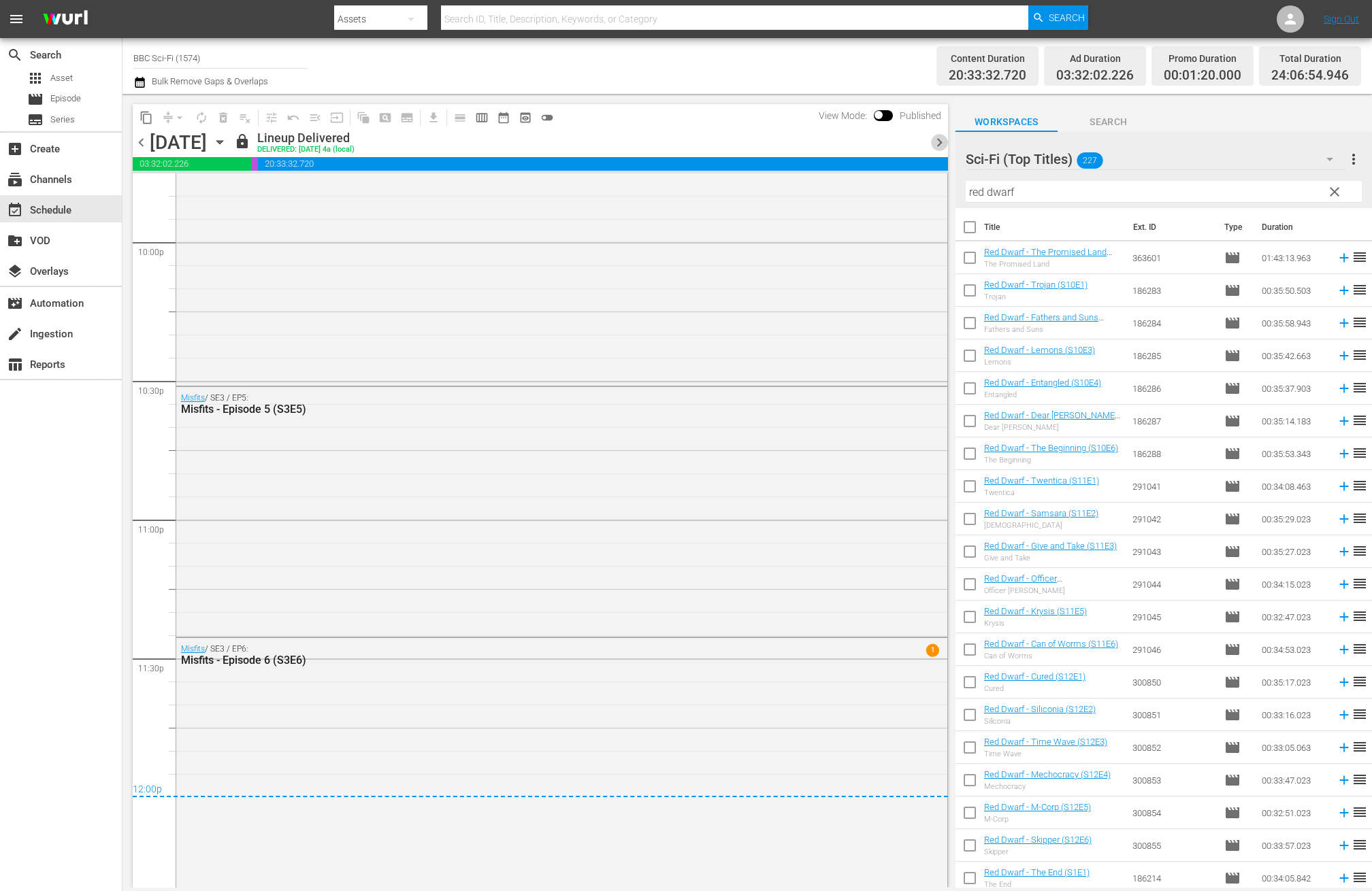
click at [937, 146] on span "chevron_right" at bounding box center [940, 142] width 17 height 17
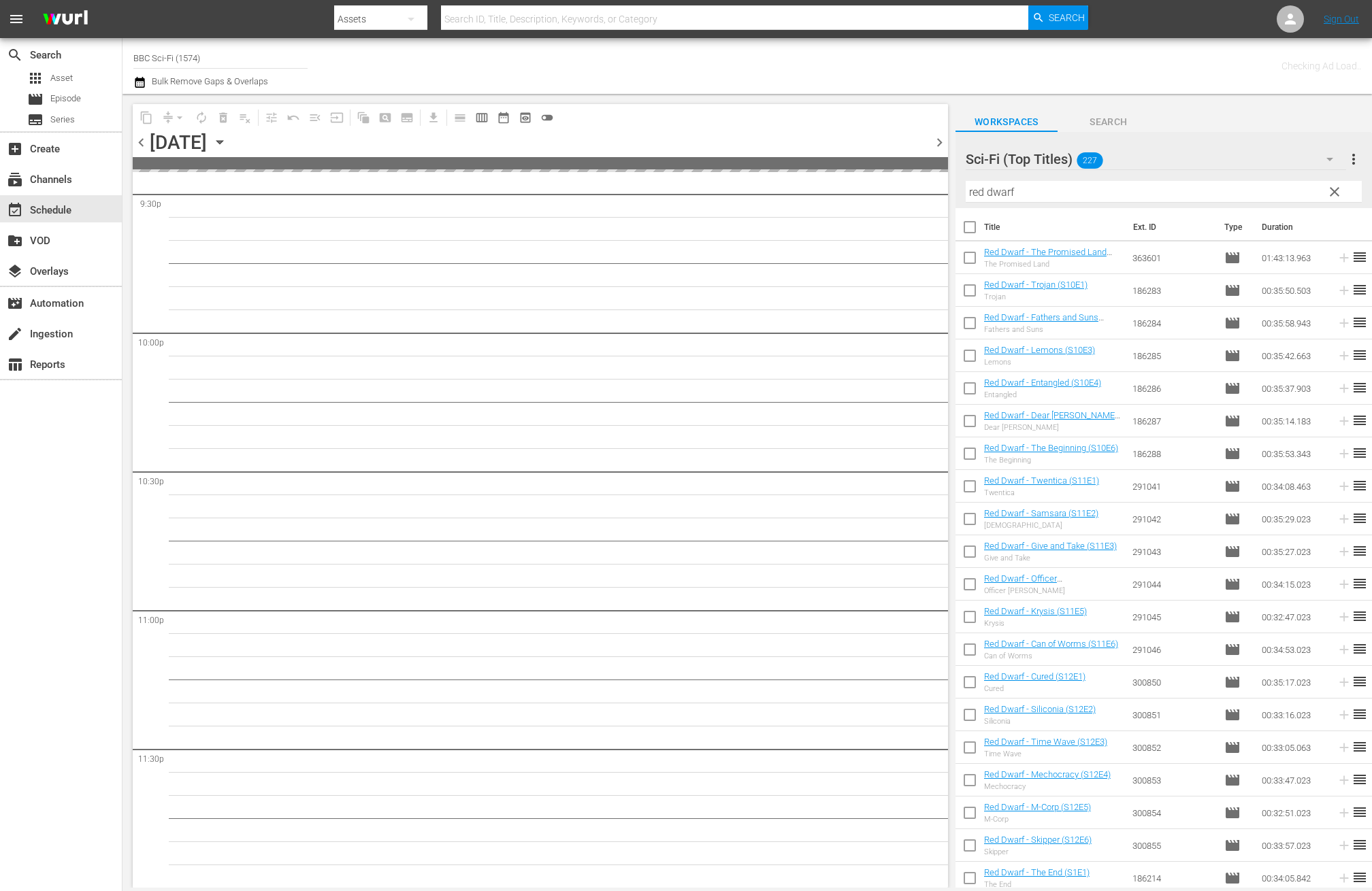
scroll to position [5945, 0]
click at [937, 146] on span "chevron_right" at bounding box center [940, 142] width 17 height 17
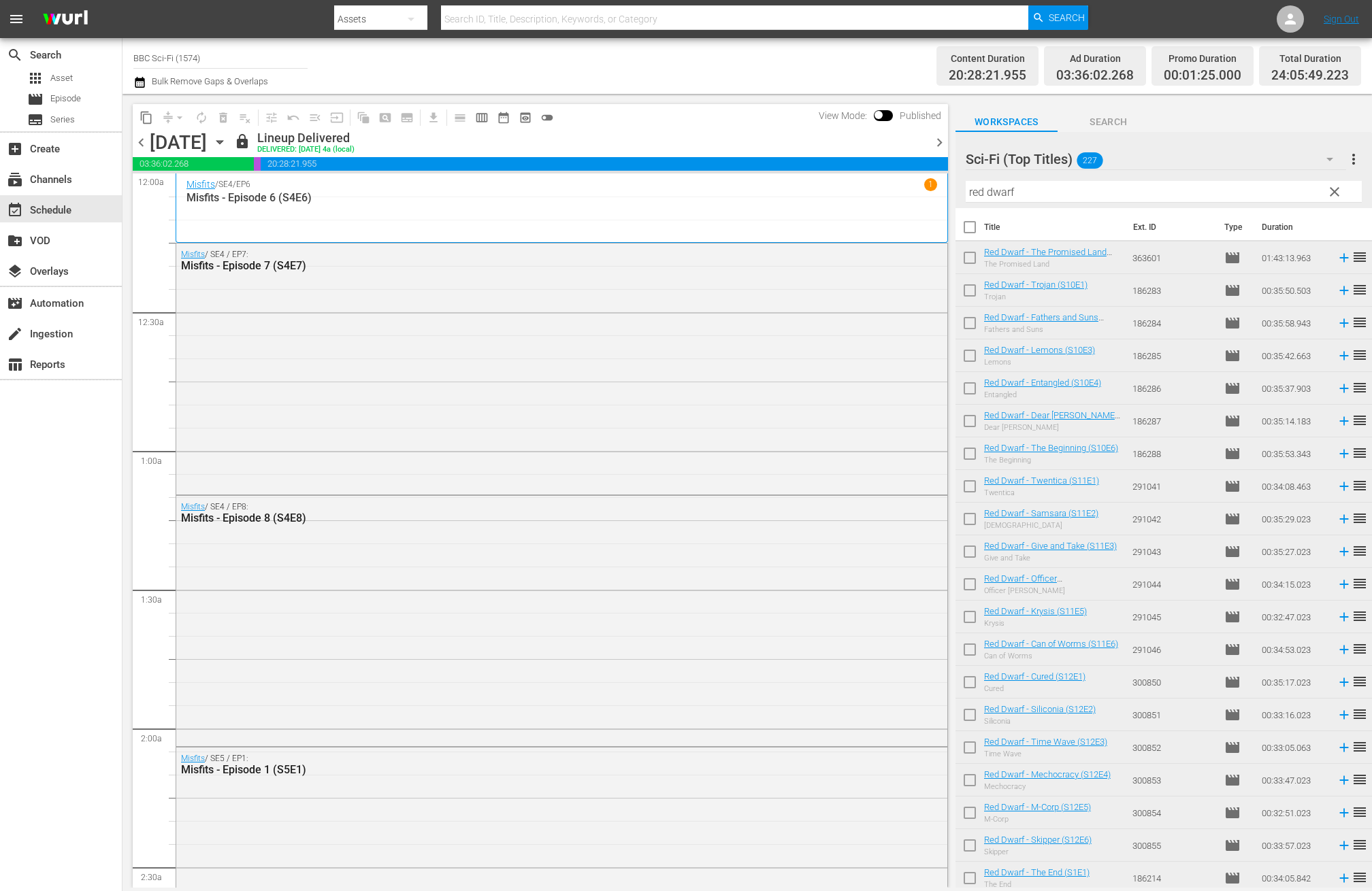
click at [934, 138] on span "chevron_right" at bounding box center [940, 142] width 17 height 17
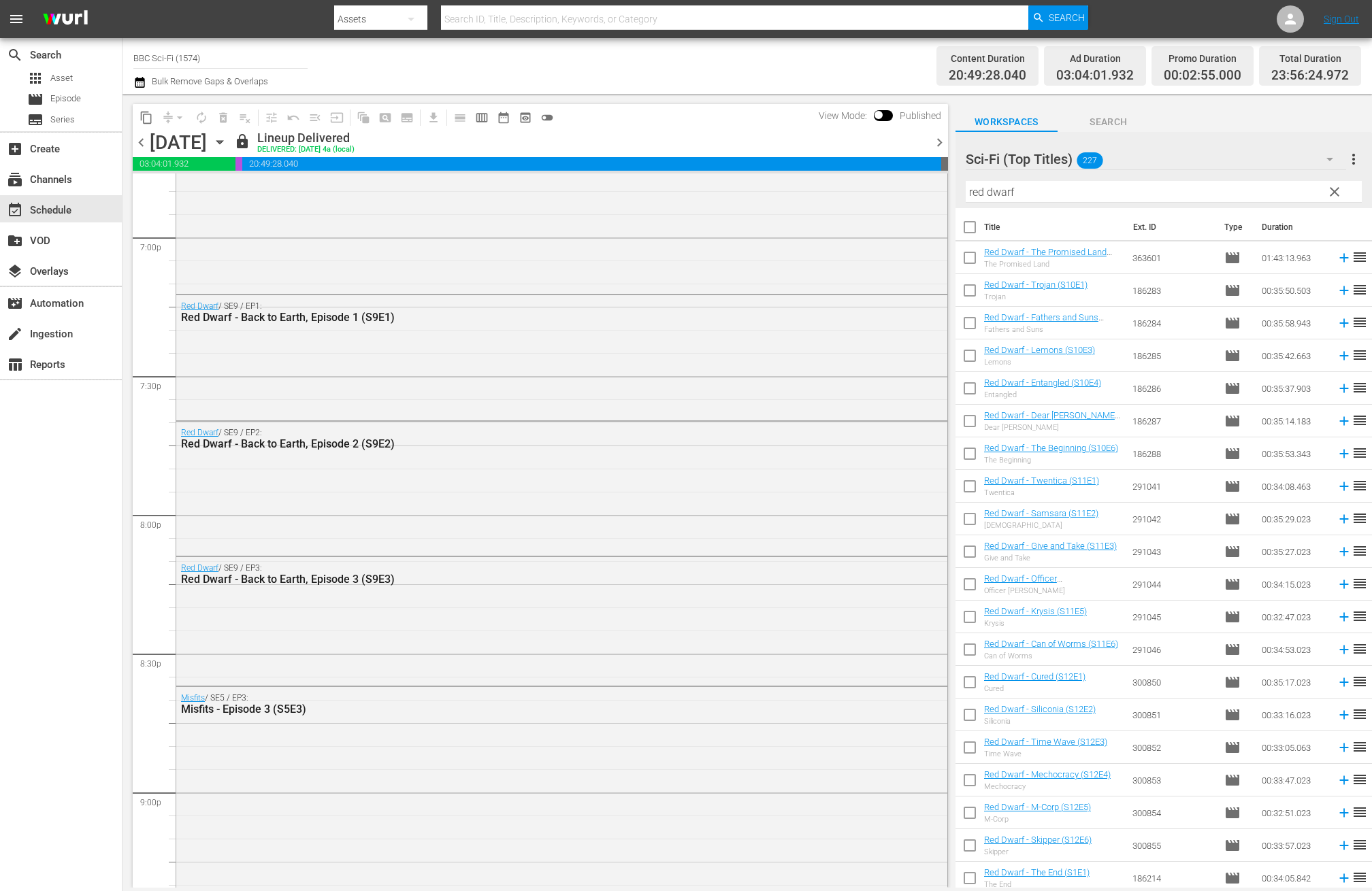
scroll to position [4848, 0]
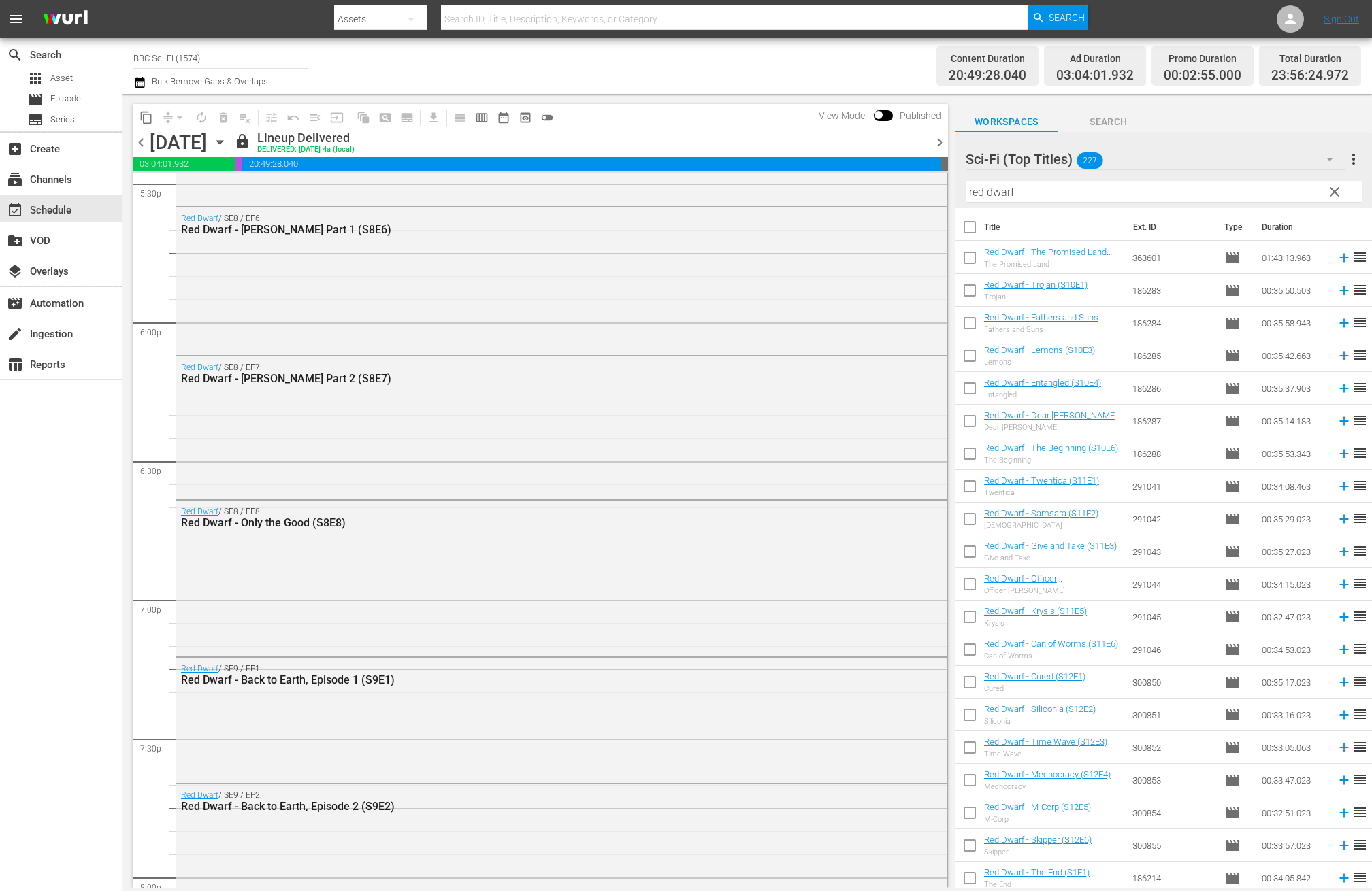
click at [931, 139] on span "chevron_right" at bounding box center [940, 142] width 17 height 17
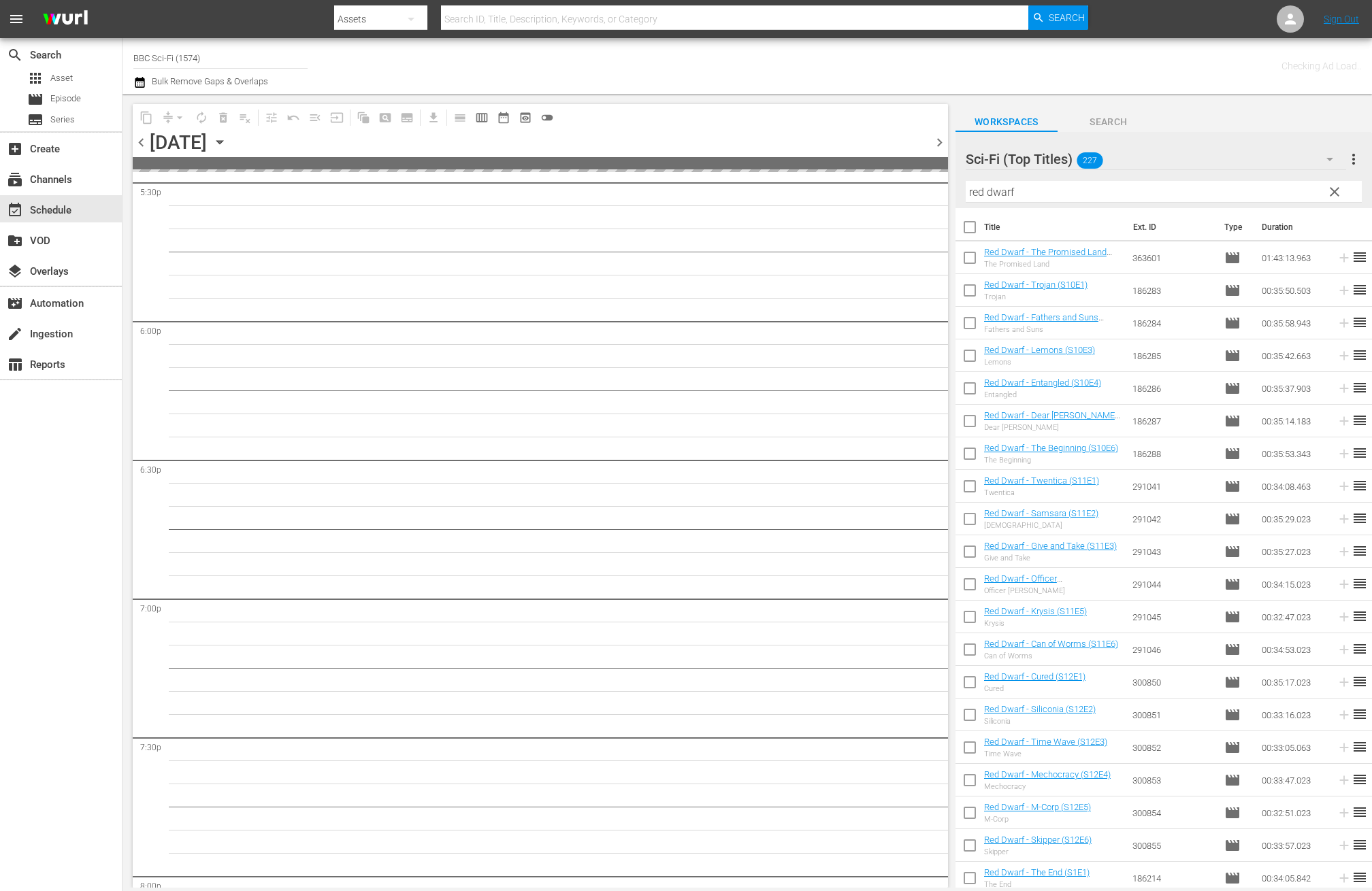
scroll to position [5310, 0]
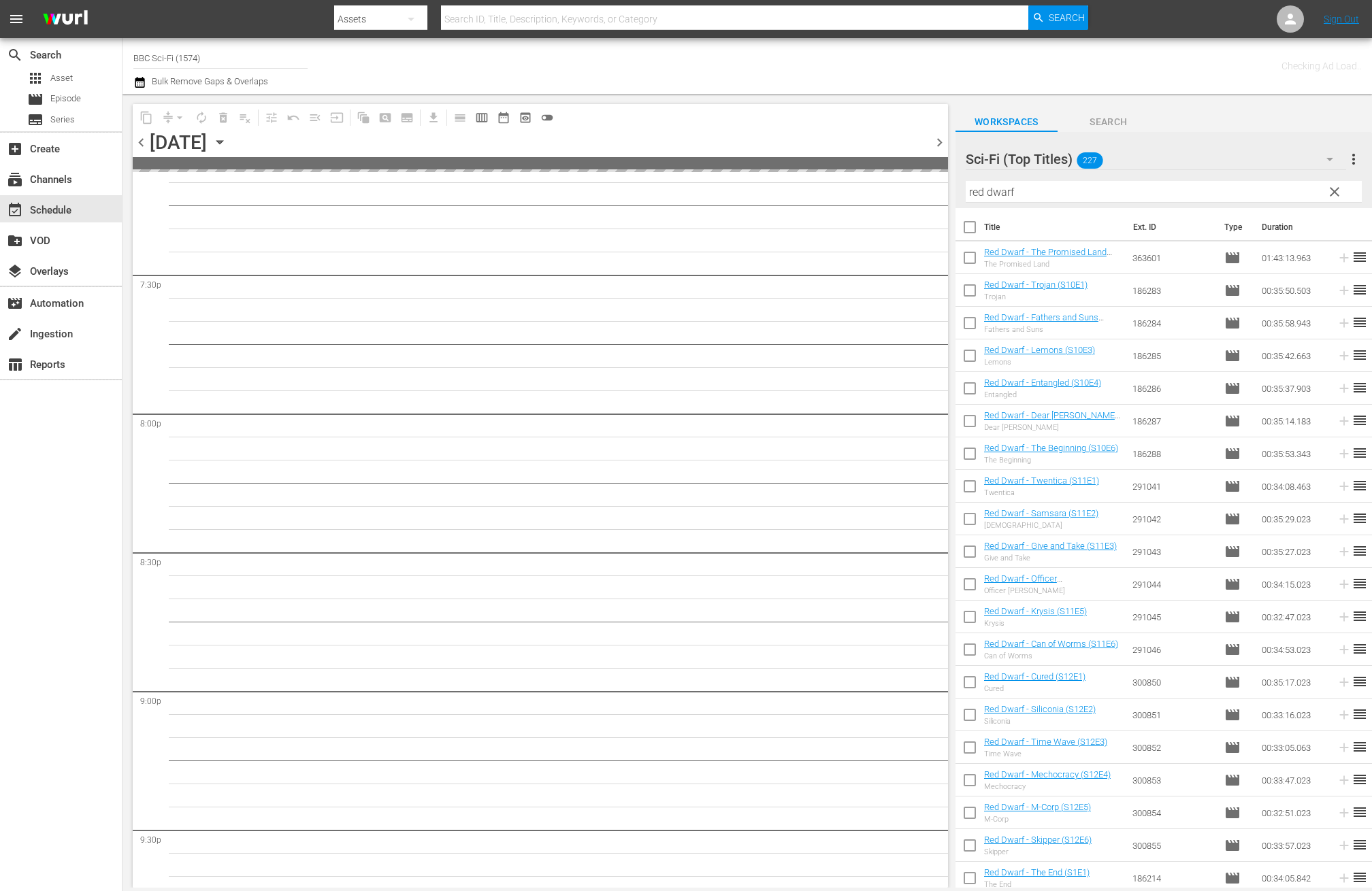
drag, startPoint x: 598, startPoint y: 444, endPoint x: 608, endPoint y: 407, distance: 38.3
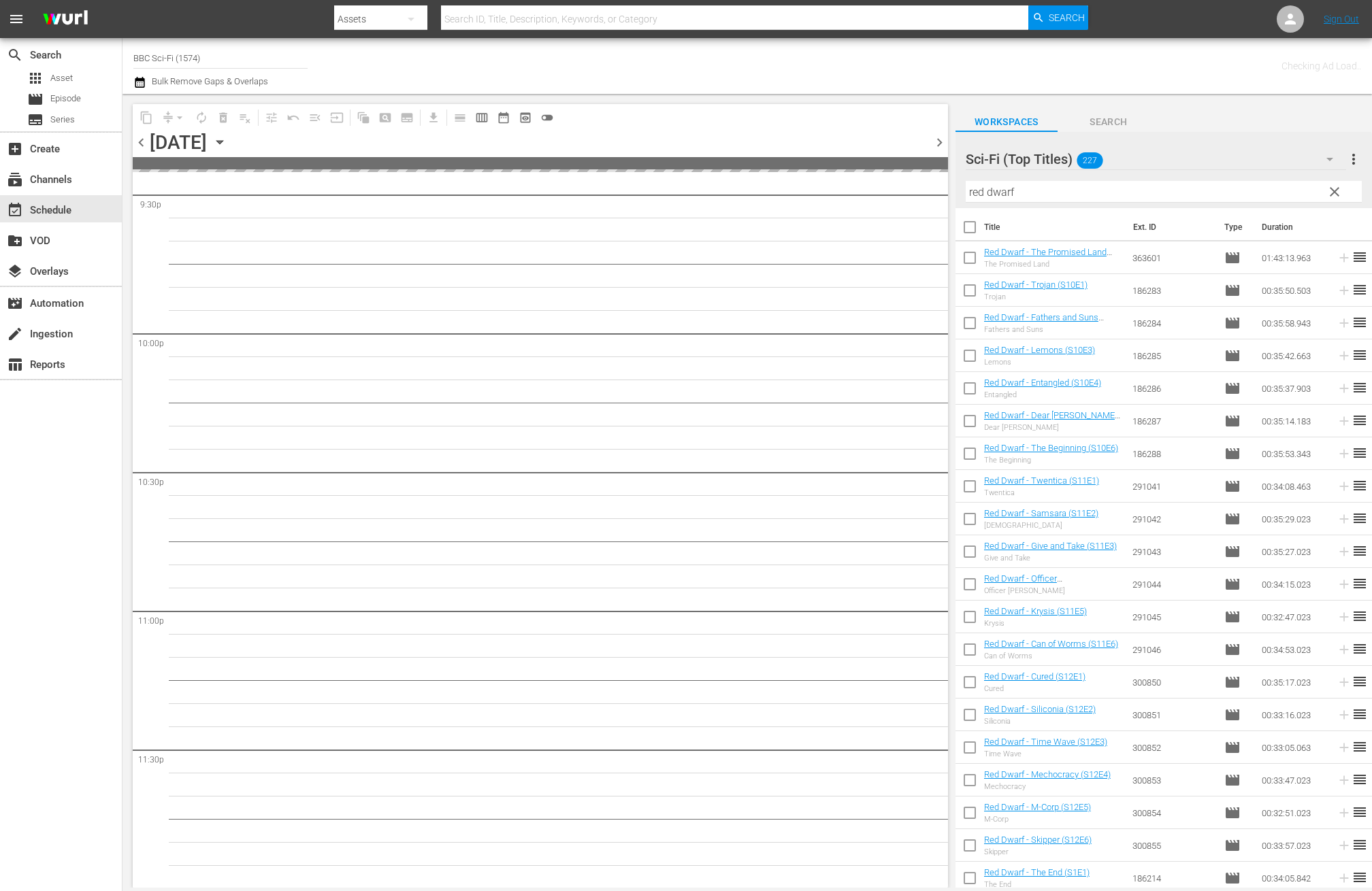
drag, startPoint x: 608, startPoint y: 407, endPoint x: 558, endPoint y: 404, distance: 50.1
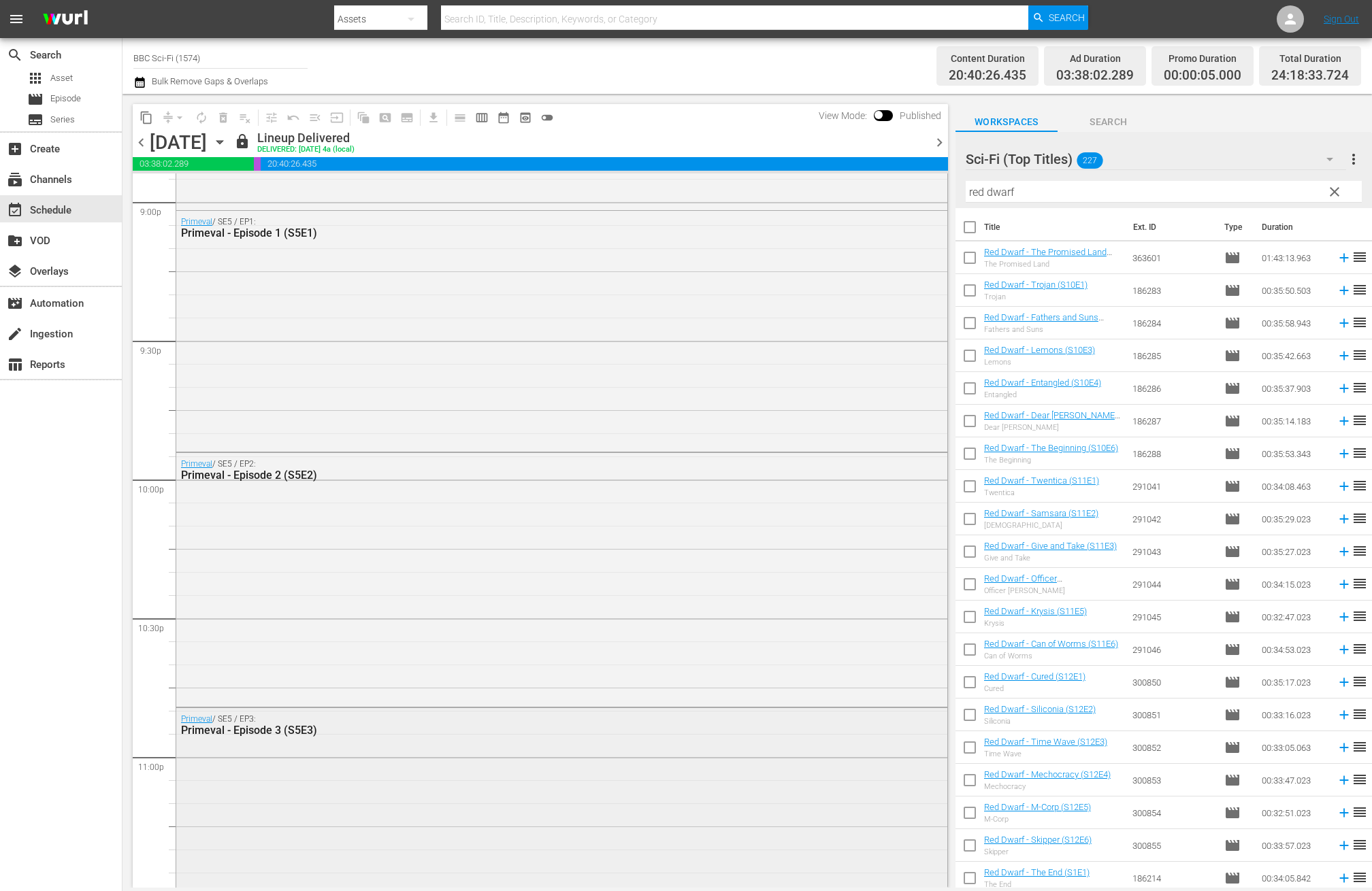
scroll to position [6112, 0]
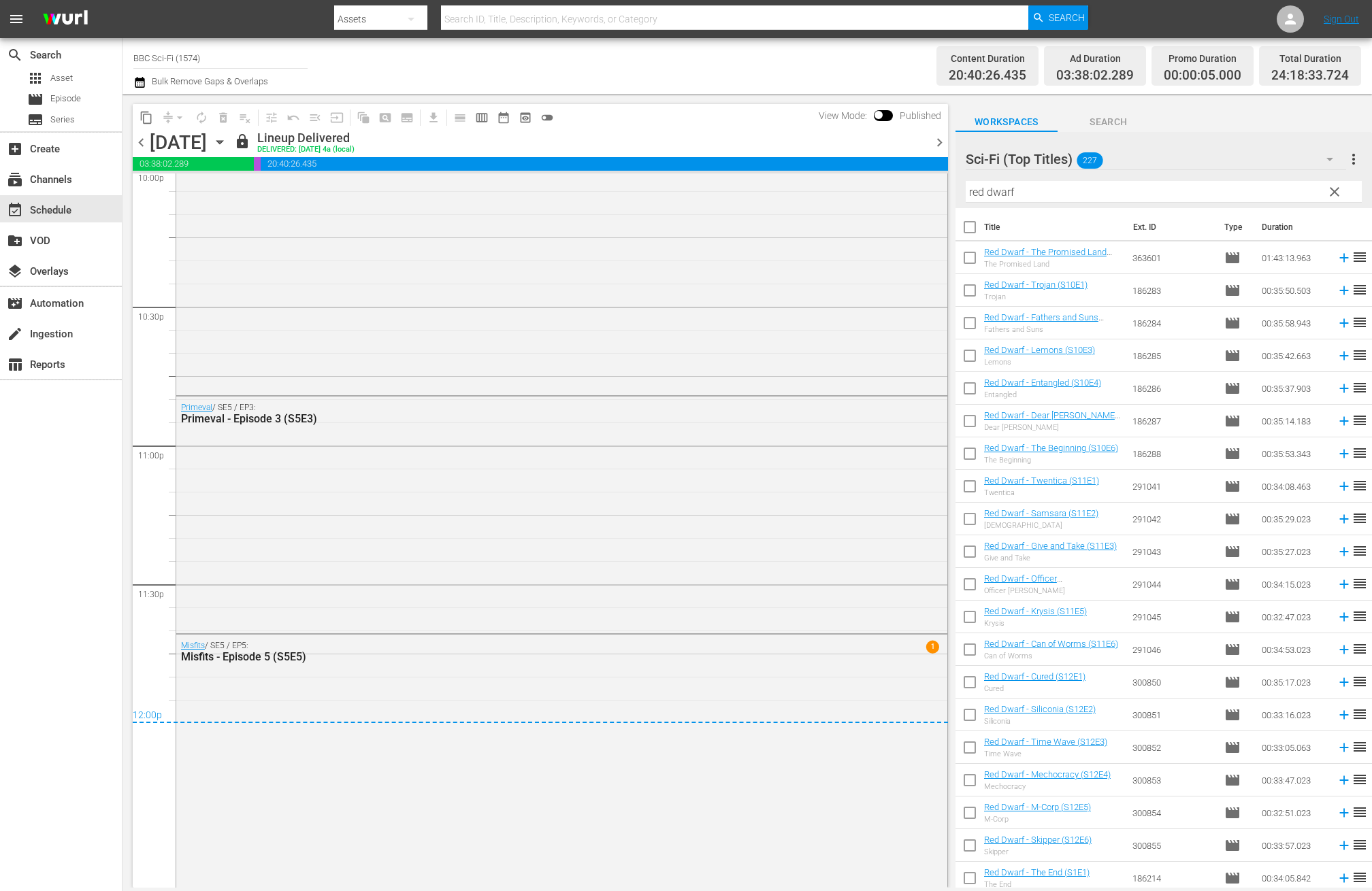
click at [937, 141] on span "chevron_right" at bounding box center [940, 142] width 17 height 17
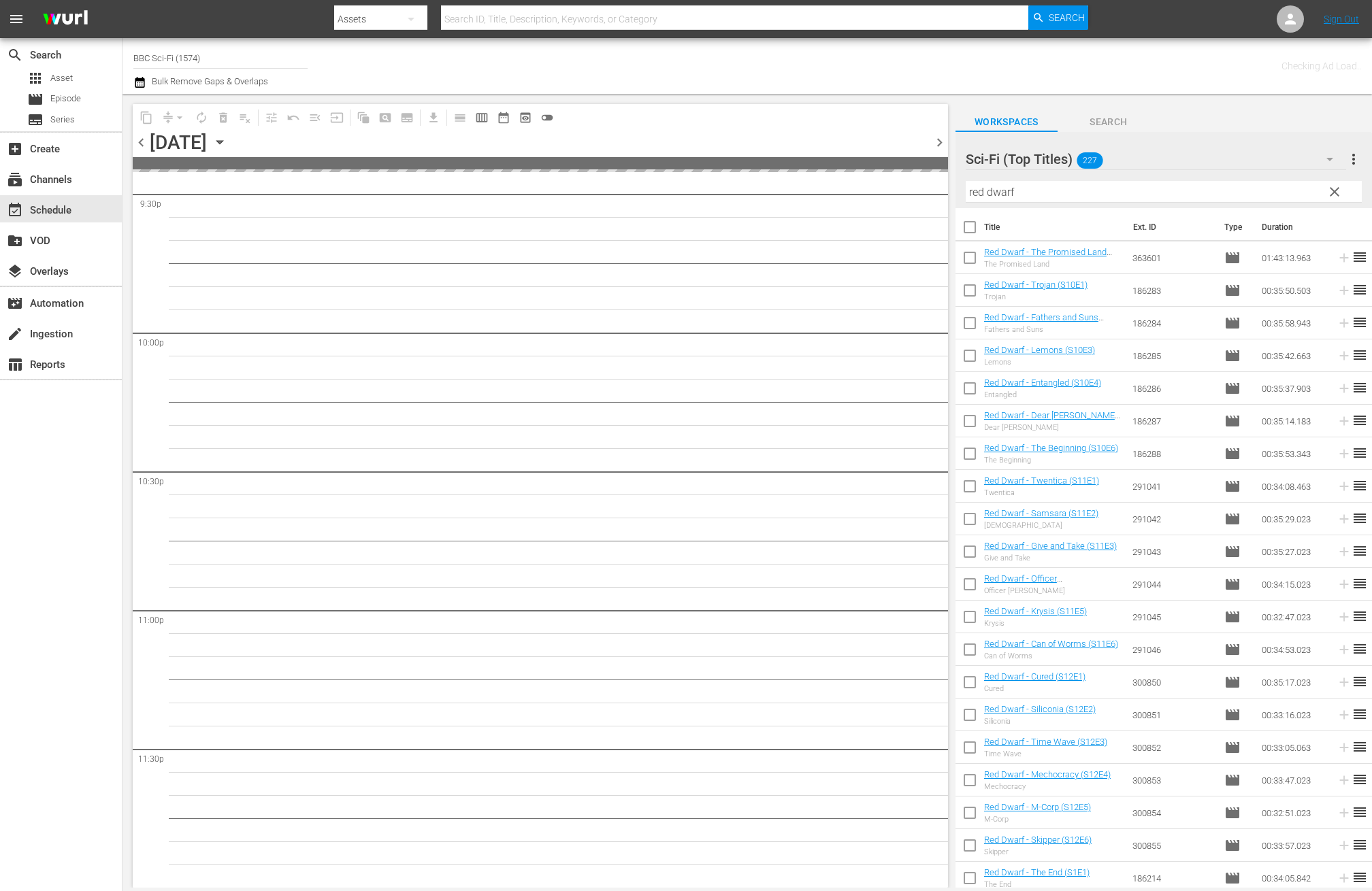
scroll to position [5945, 0]
drag, startPoint x: 851, startPoint y: 487, endPoint x: 829, endPoint y: 440, distance: 51.9
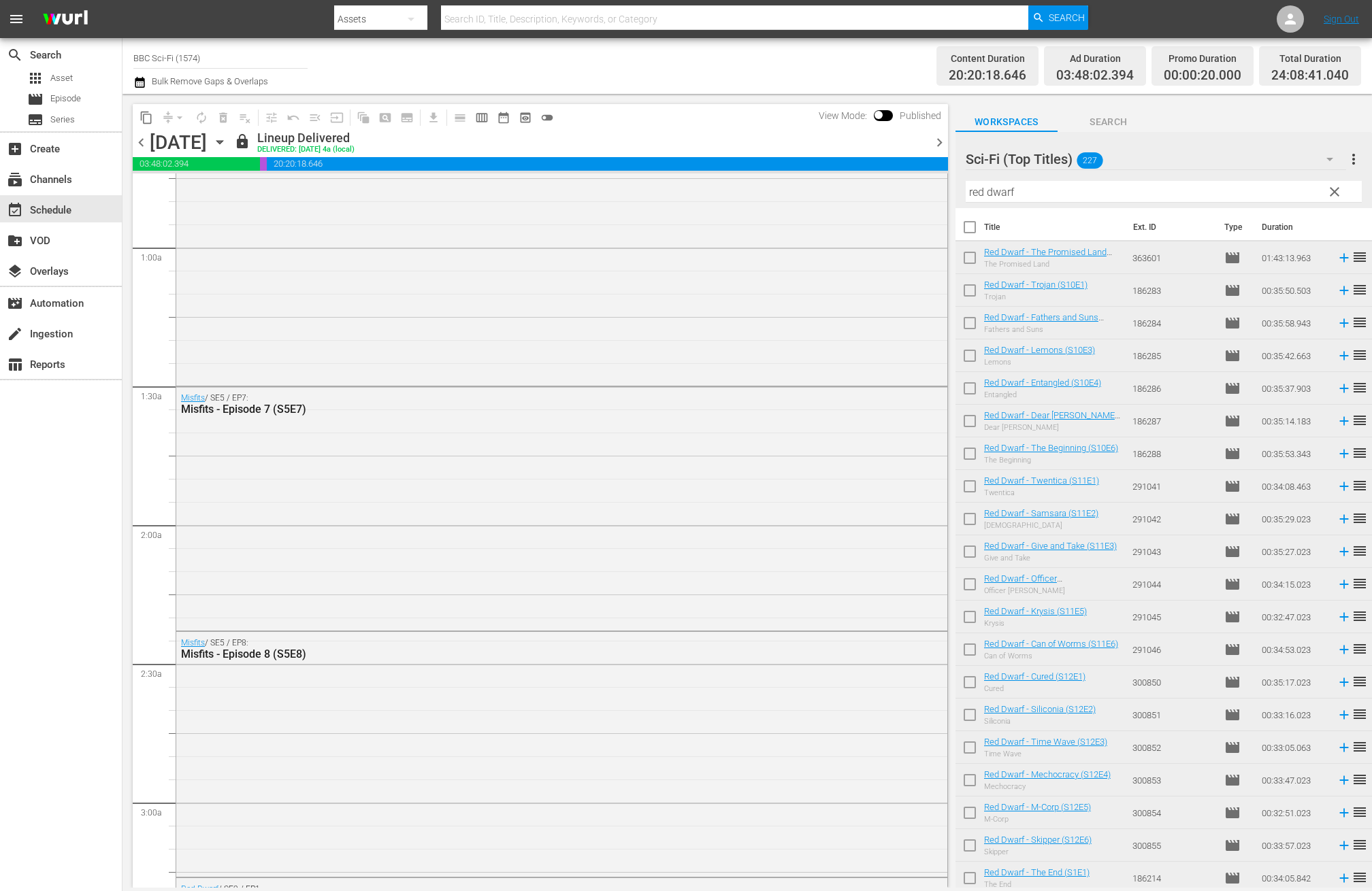
scroll to position [0, 0]
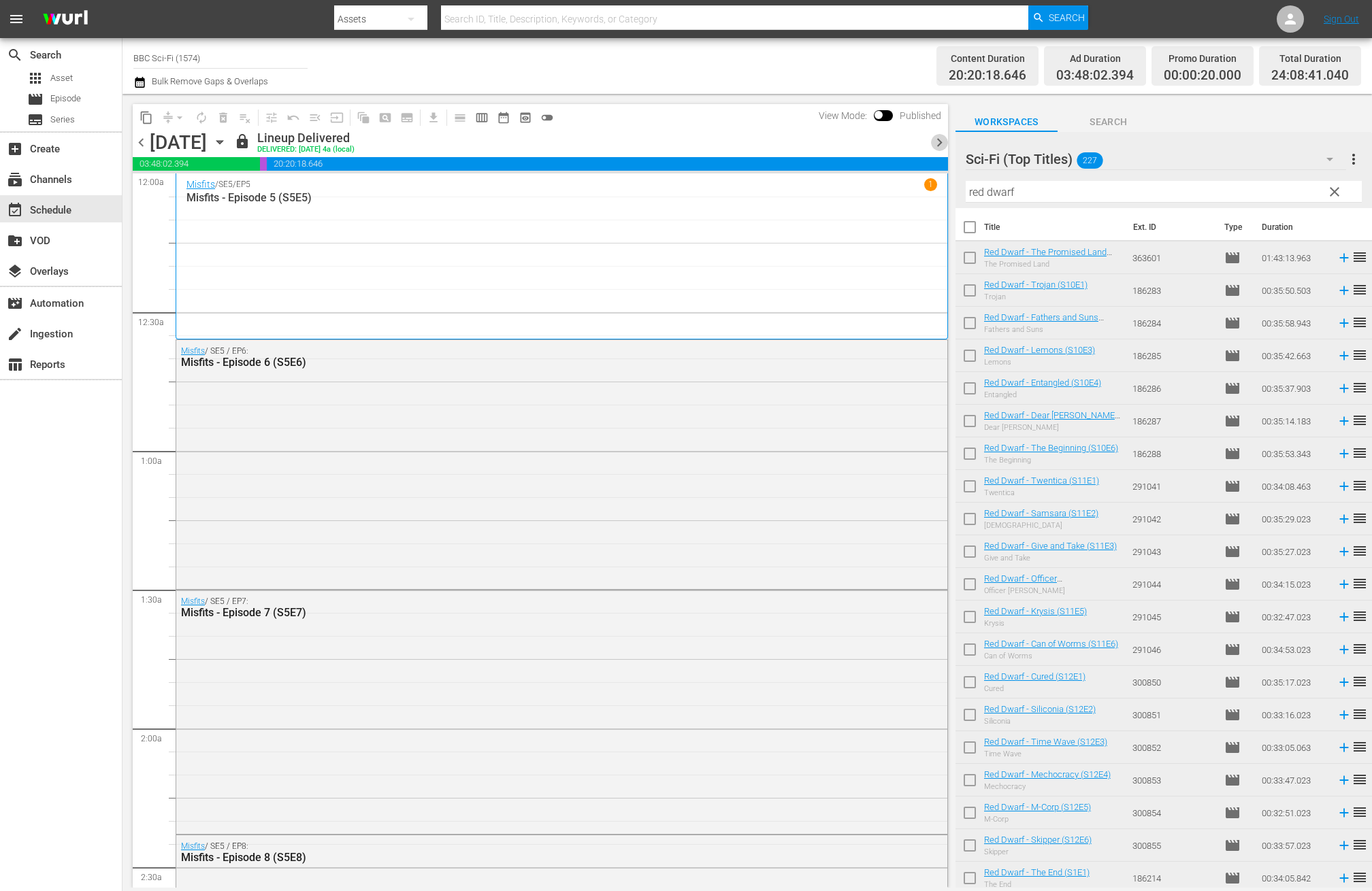
click at [938, 142] on span "chevron_right" at bounding box center [940, 142] width 17 height 17
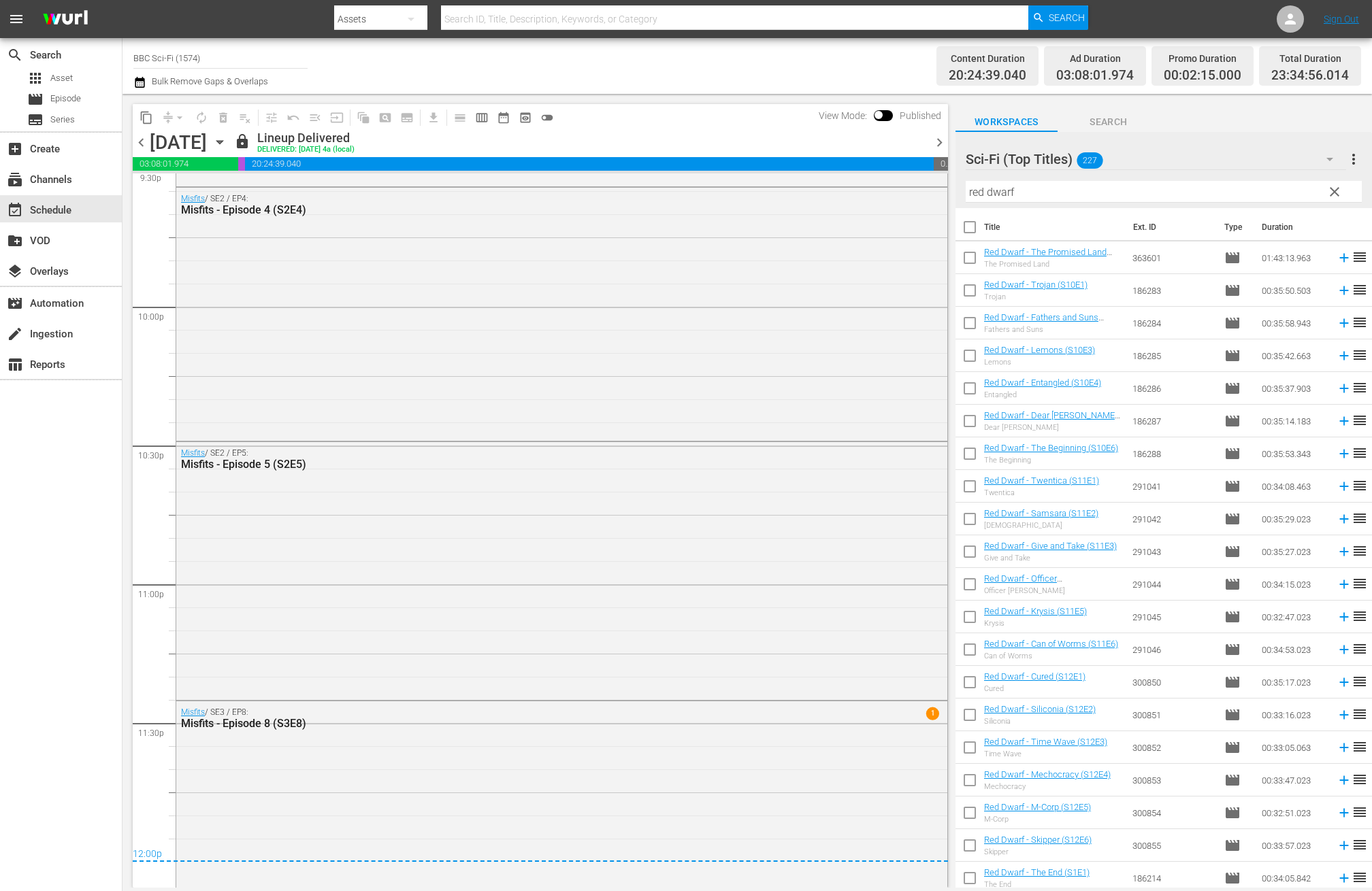
scroll to position [6037, 0]
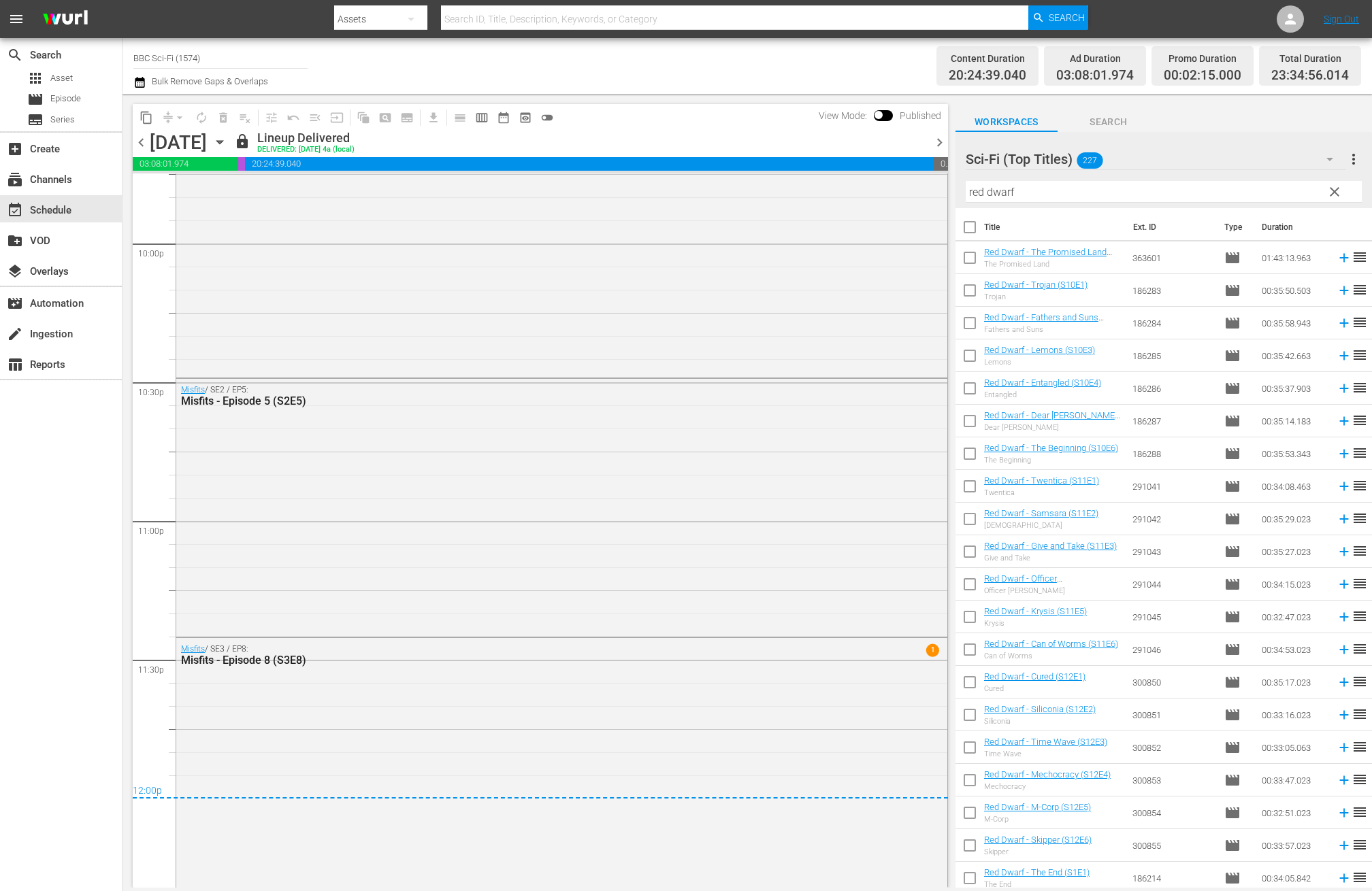
click at [934, 139] on span "chevron_right" at bounding box center [940, 142] width 17 height 17
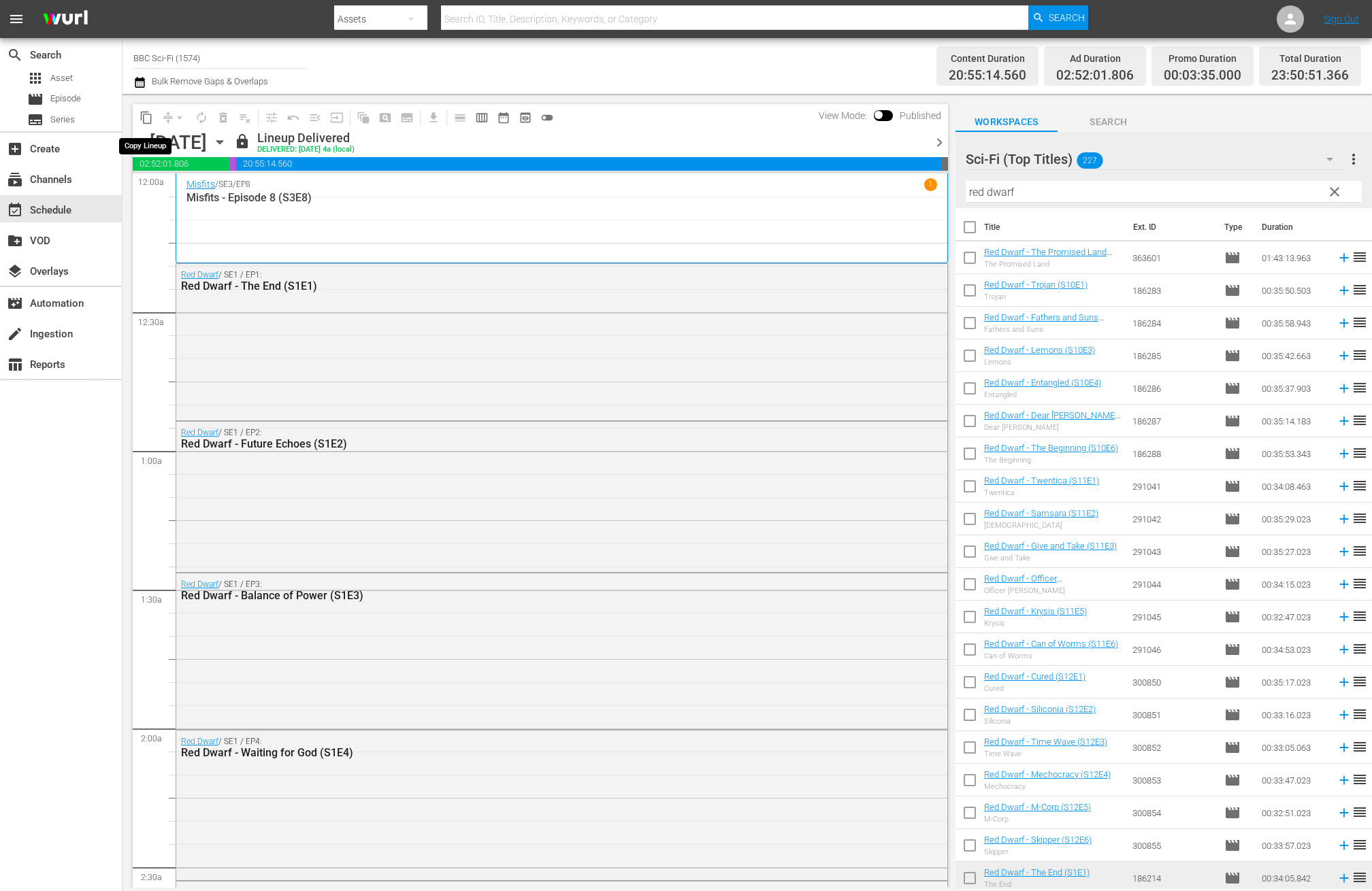
click at [150, 117] on span "content_copy" at bounding box center [146, 118] width 14 height 14
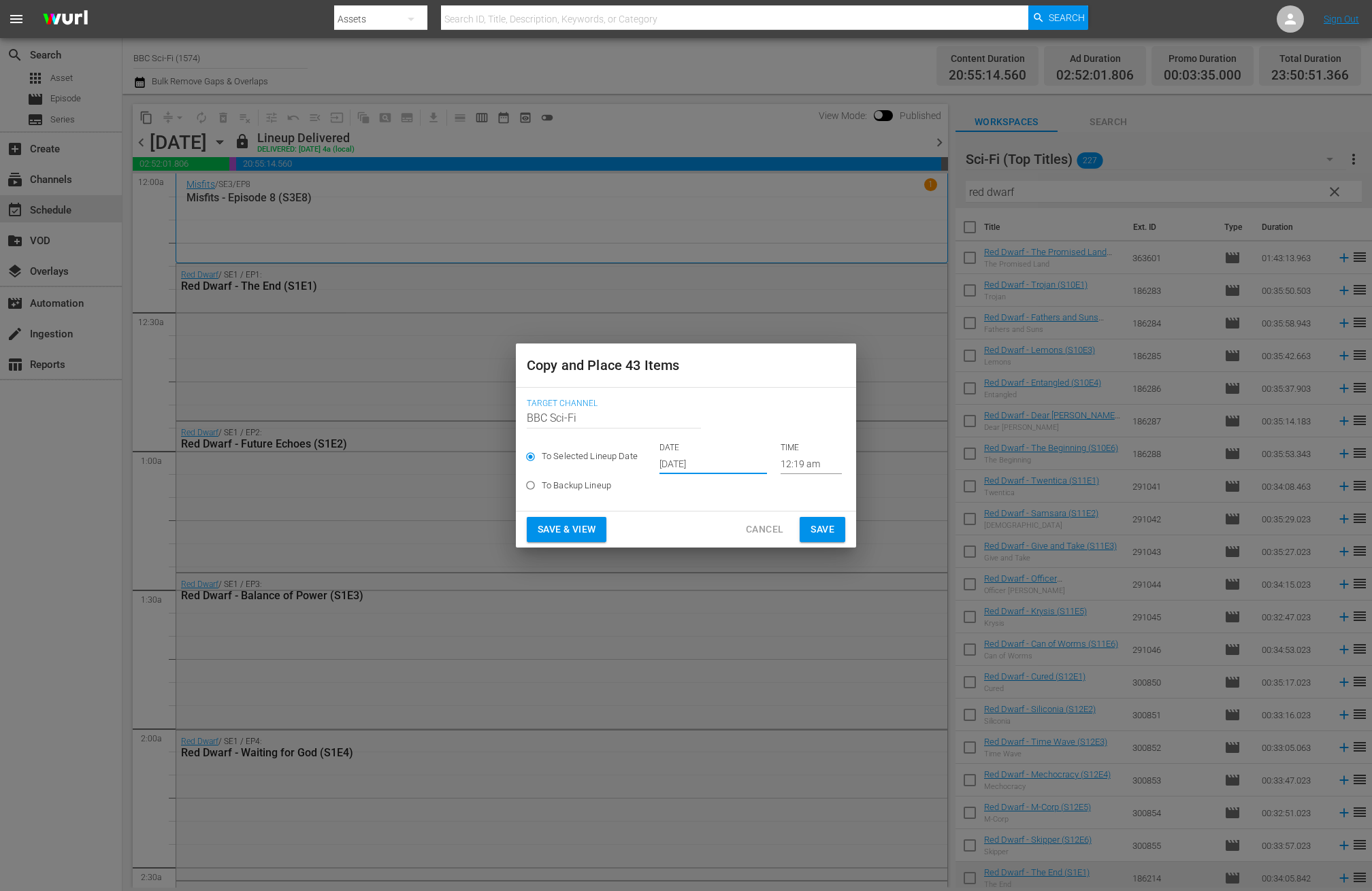
click at [689, 466] on input "Oct 17th 2025" at bounding box center [713, 464] width 108 height 21
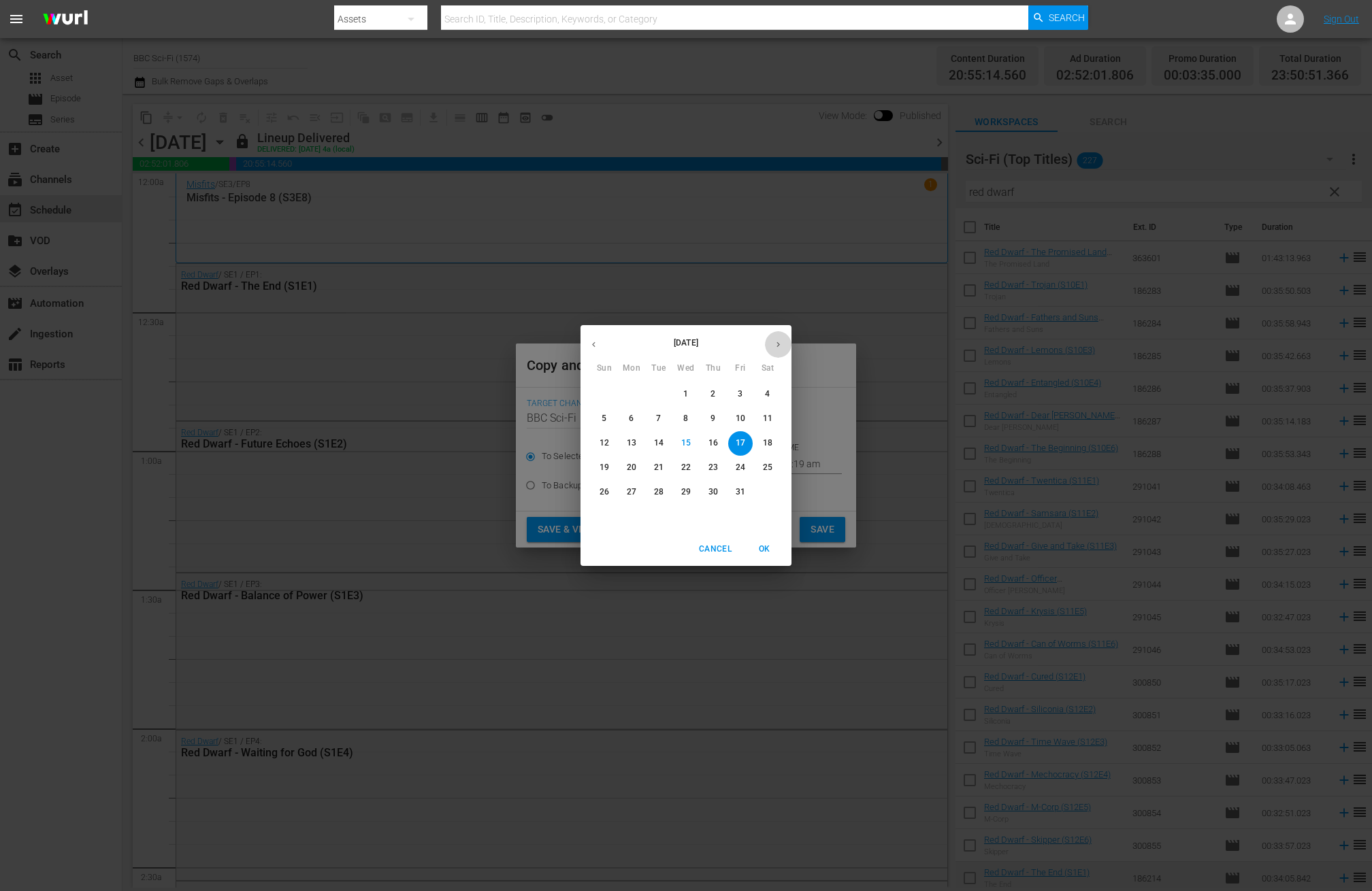
click at [776, 349] on icon "button" at bounding box center [778, 344] width 10 height 10
click at [771, 397] on span "1" at bounding box center [768, 394] width 25 height 12
type input "Nov 1st 2025"
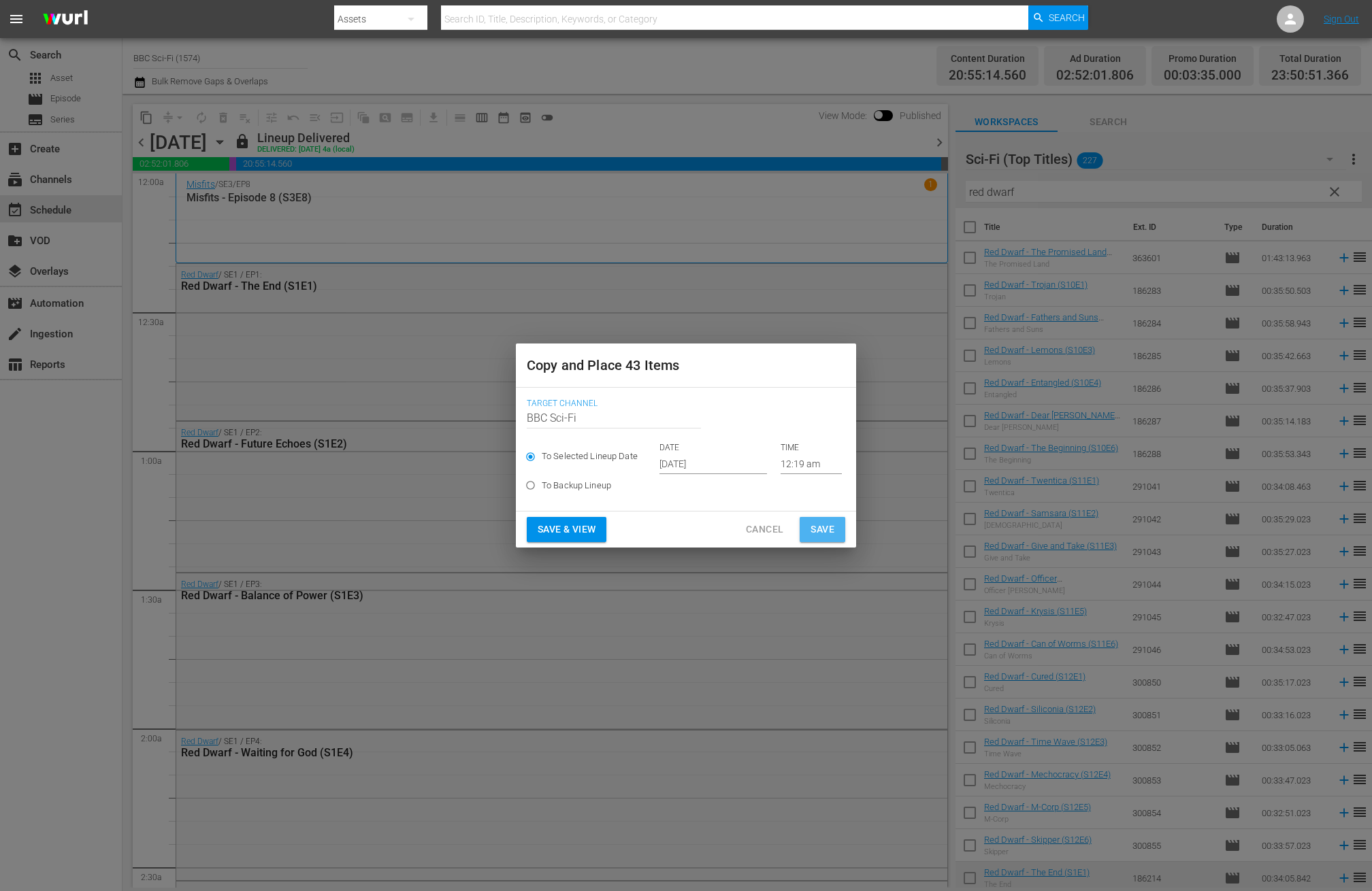
click at [812, 518] on button "Save" at bounding box center [822, 529] width 45 height 25
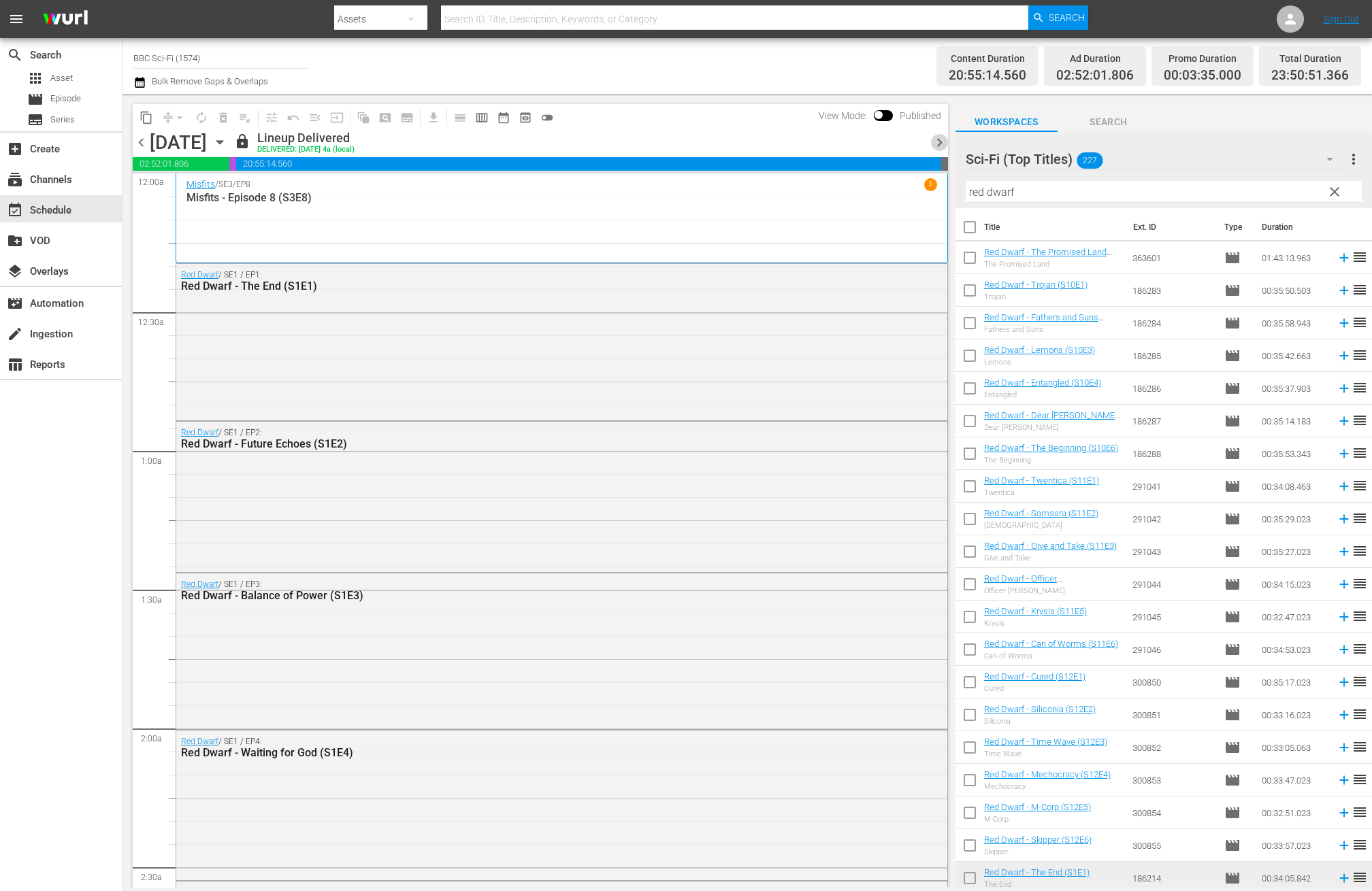
click at [937, 137] on span "chevron_right" at bounding box center [940, 142] width 17 height 17
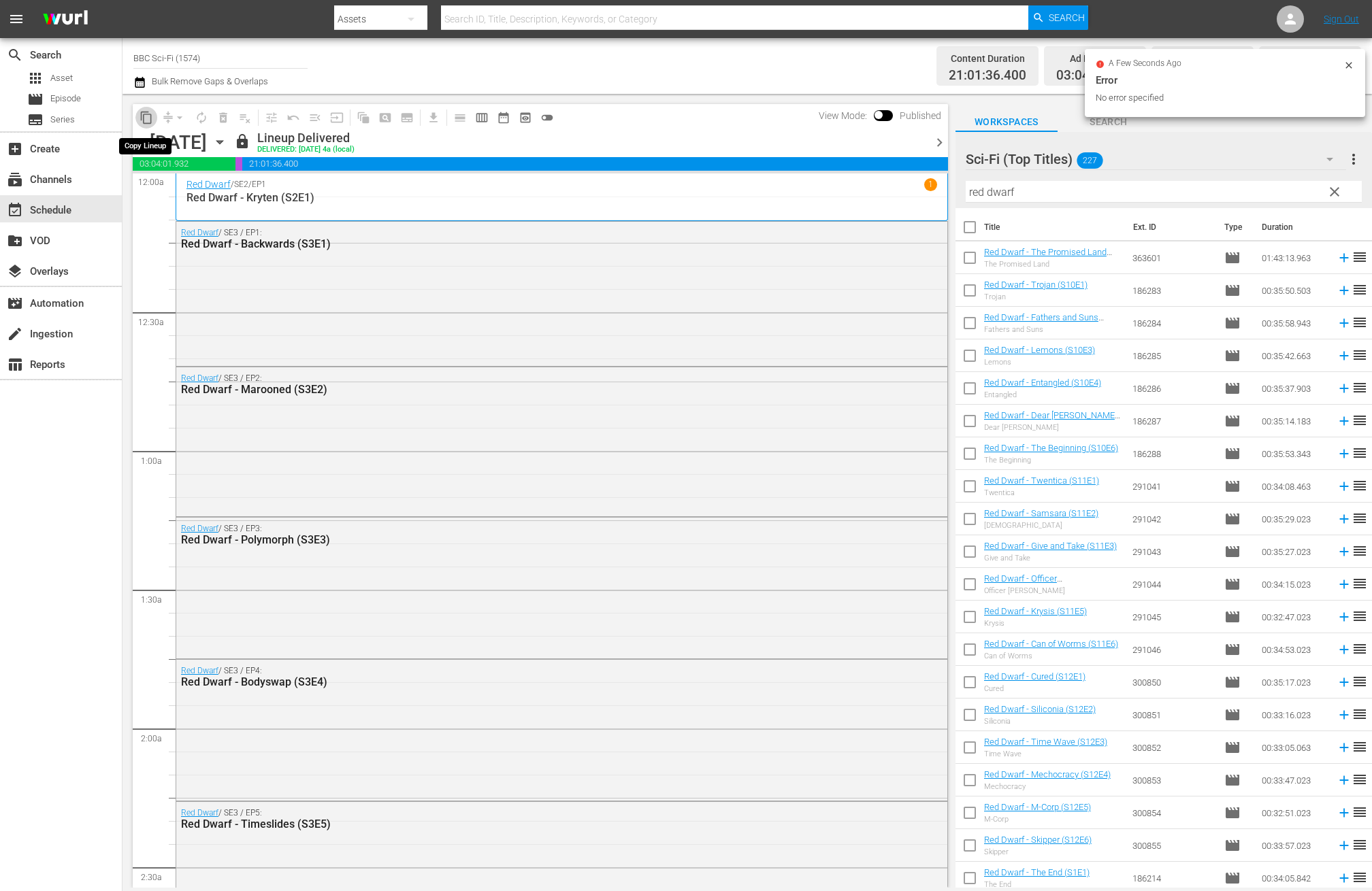
click at [147, 116] on span "content_copy" at bounding box center [146, 118] width 14 height 14
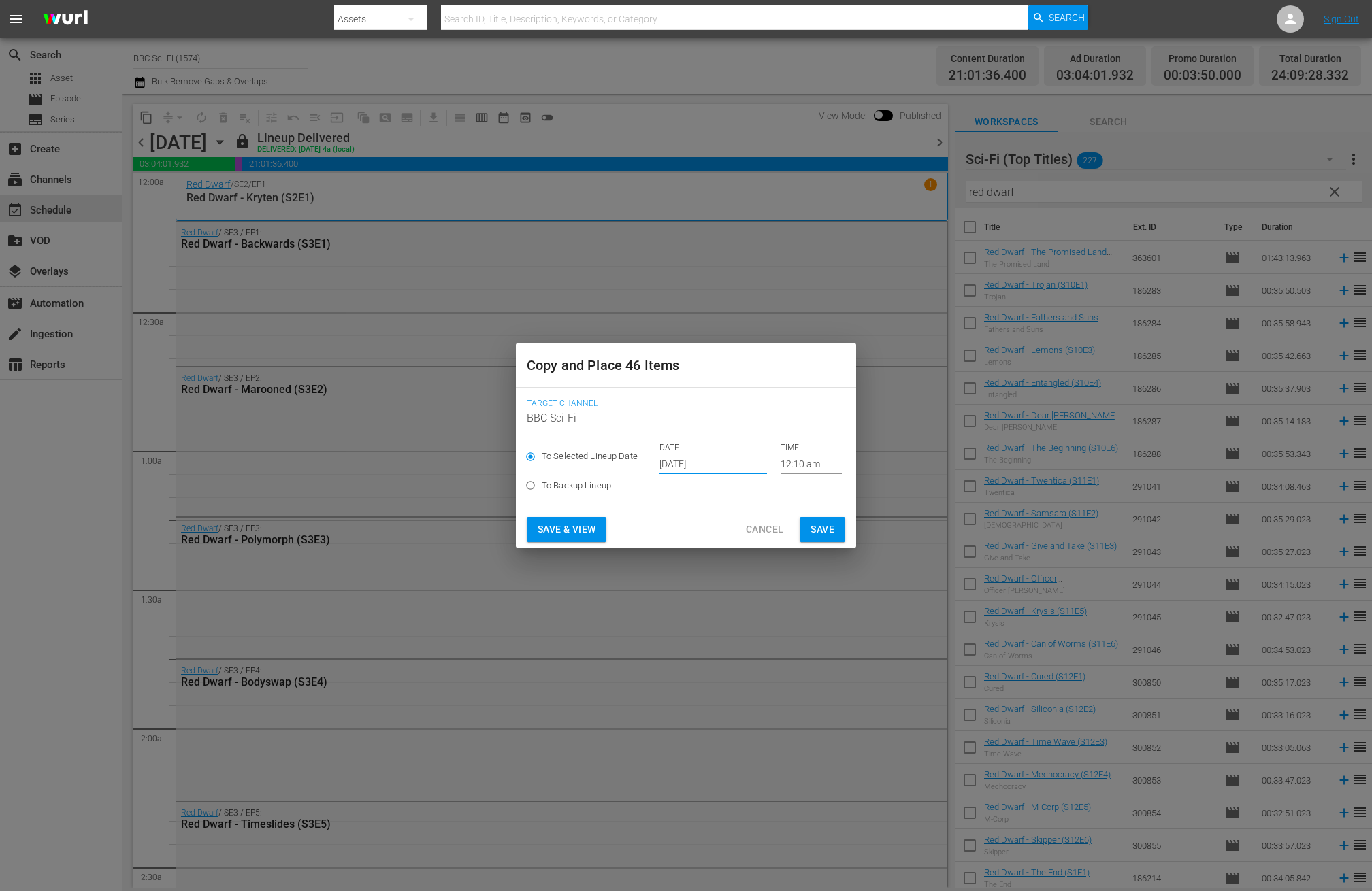
click at [686, 458] on input "Oct 17th 2025" at bounding box center [713, 464] width 108 height 21
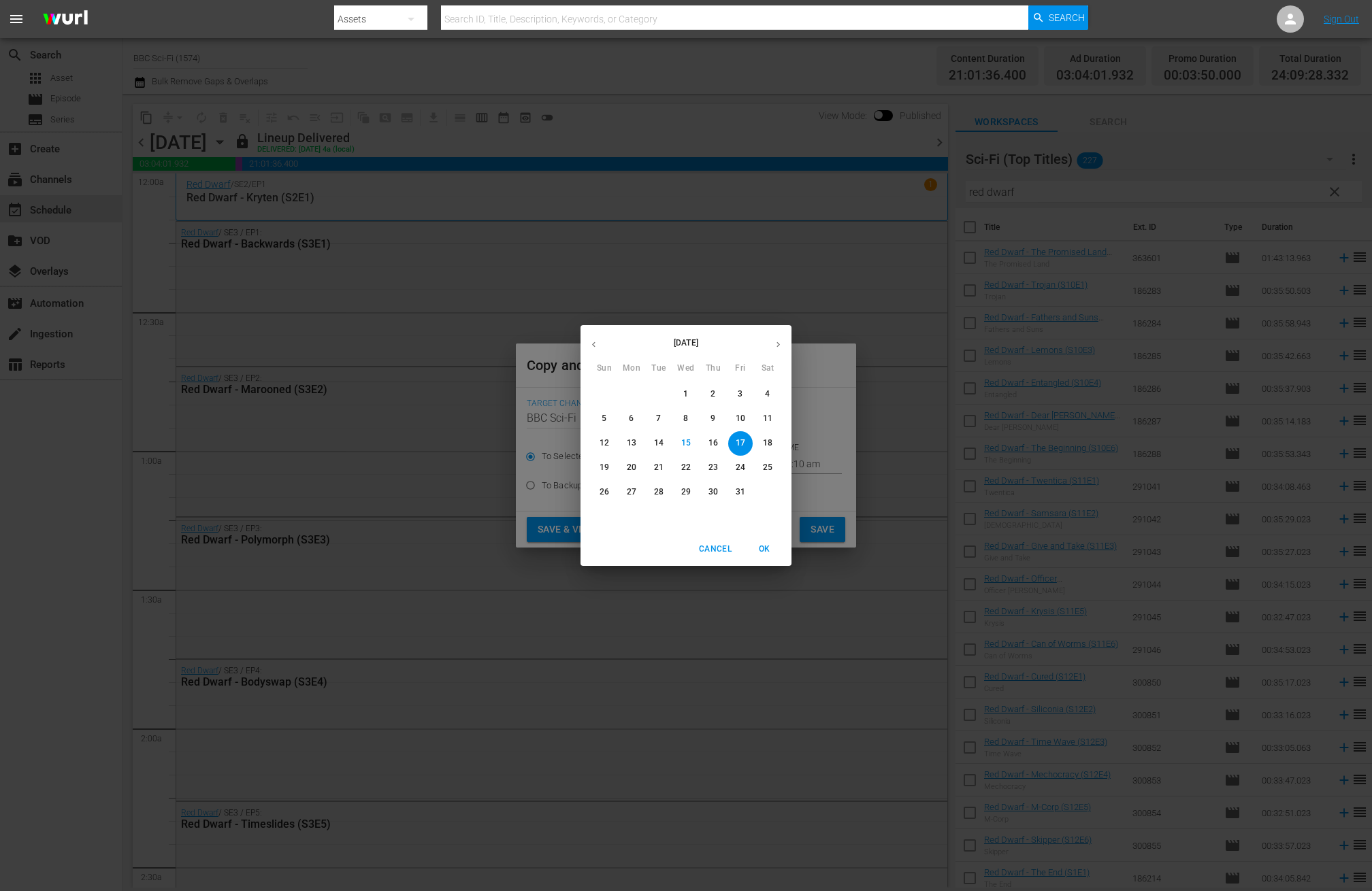
click at [777, 348] on icon "button" at bounding box center [778, 344] width 10 height 10
click at [605, 418] on p "2" at bounding box center [604, 418] width 5 height 12
type input "Nov 2nd 2025"
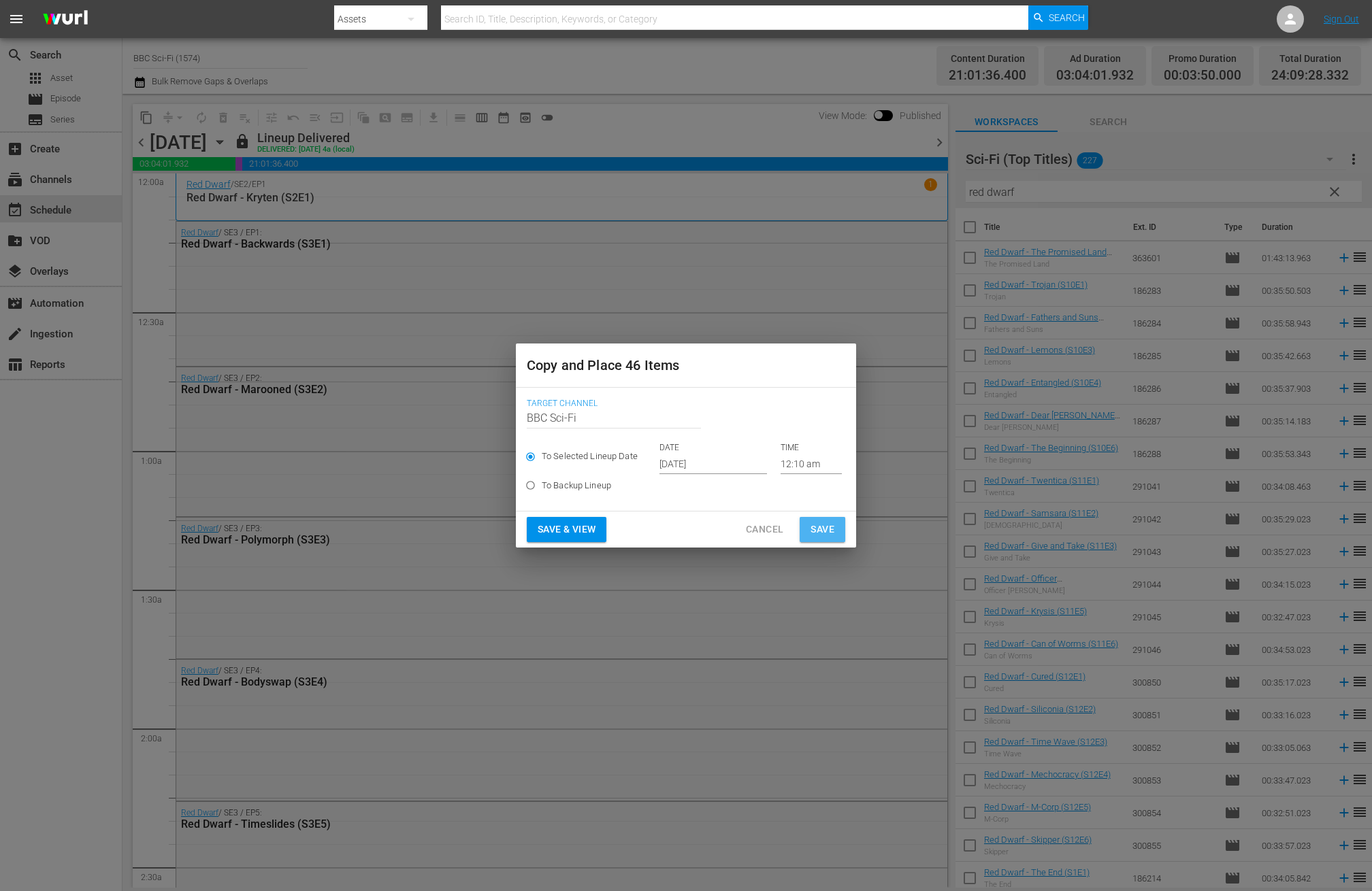
click at [817, 528] on span "Save" at bounding box center [822, 530] width 24 height 17
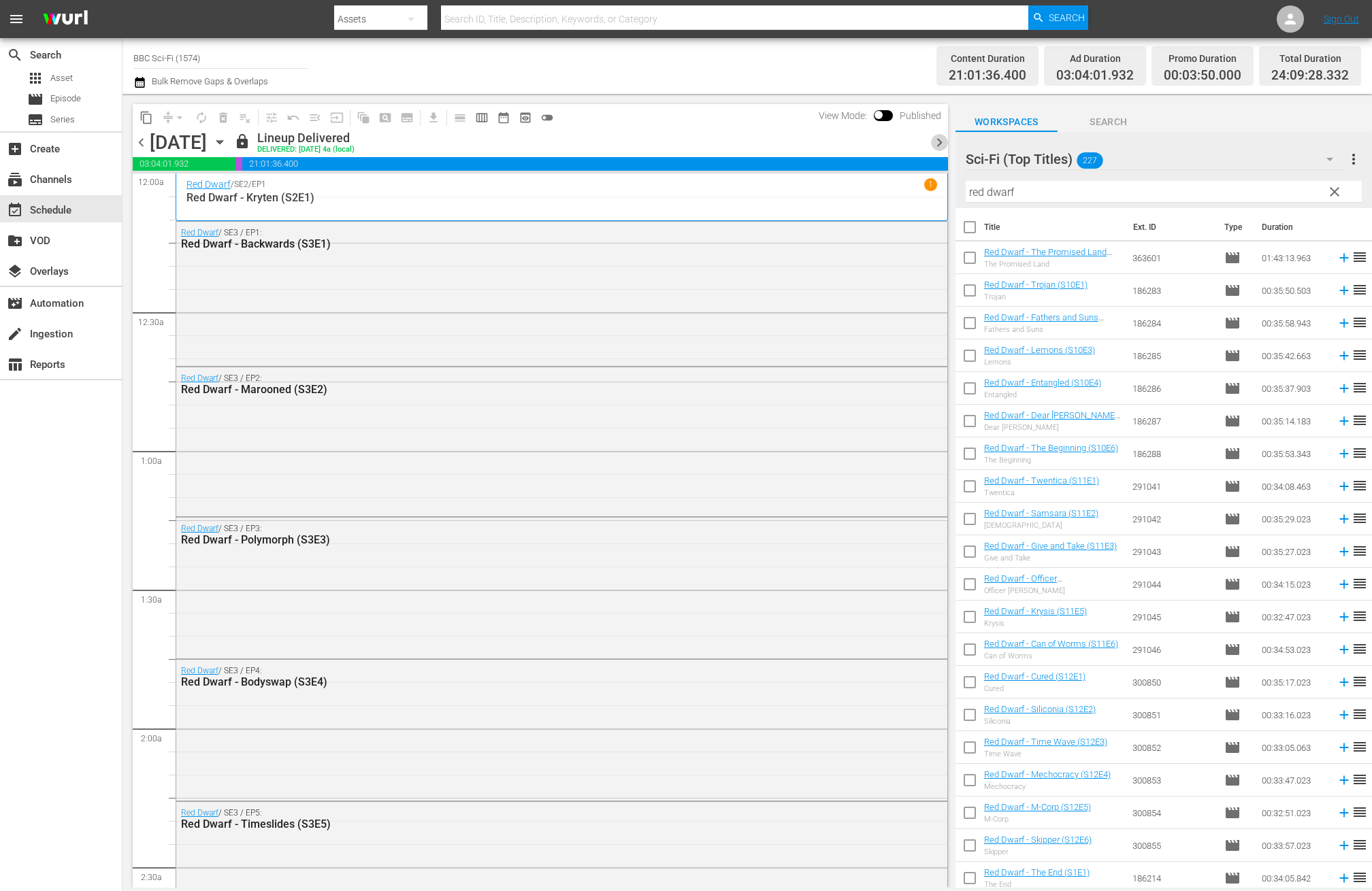
click at [941, 136] on span "chevron_right" at bounding box center [940, 142] width 17 height 17
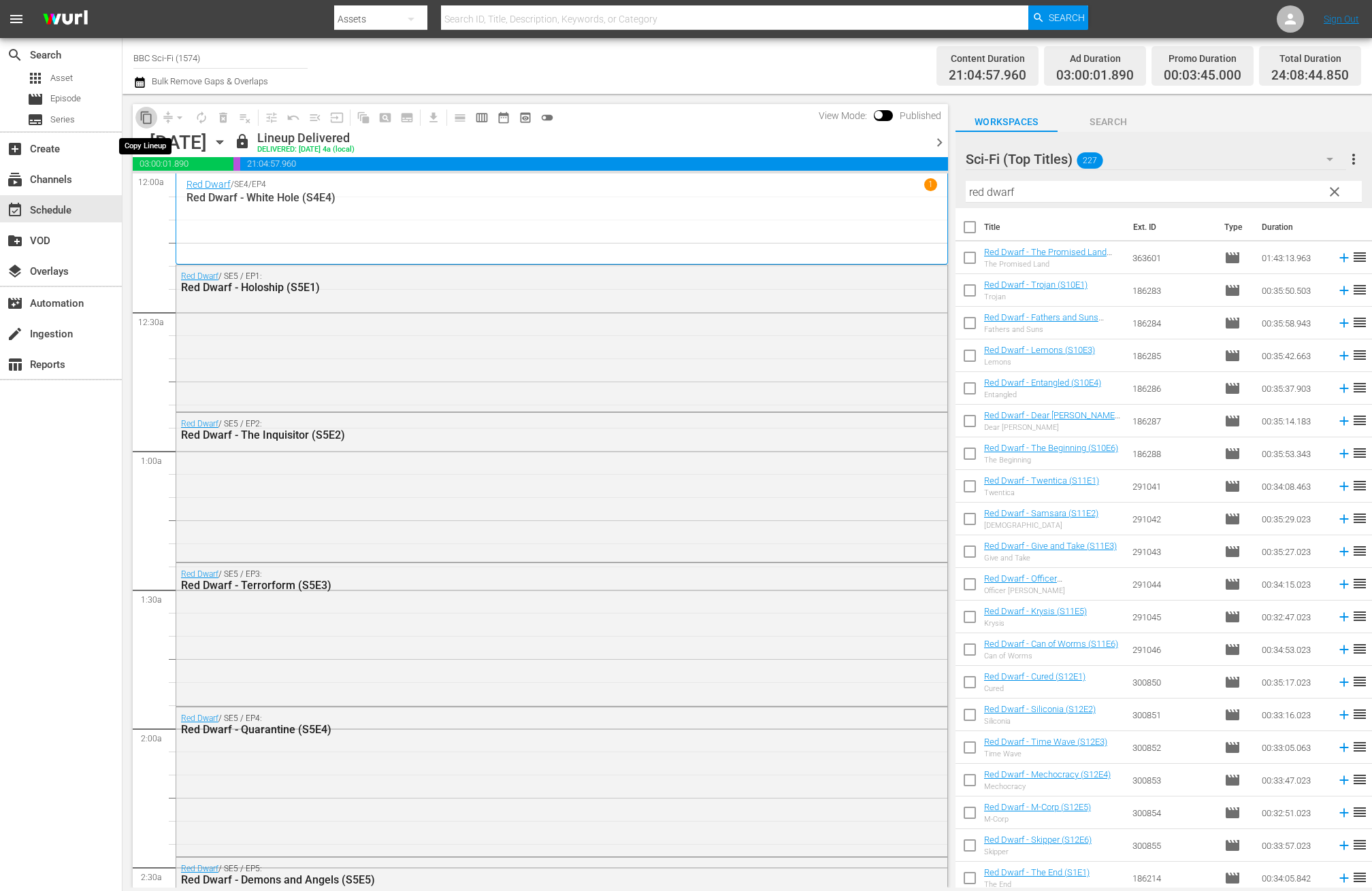
click at [147, 116] on span "content_copy" at bounding box center [146, 118] width 14 height 14
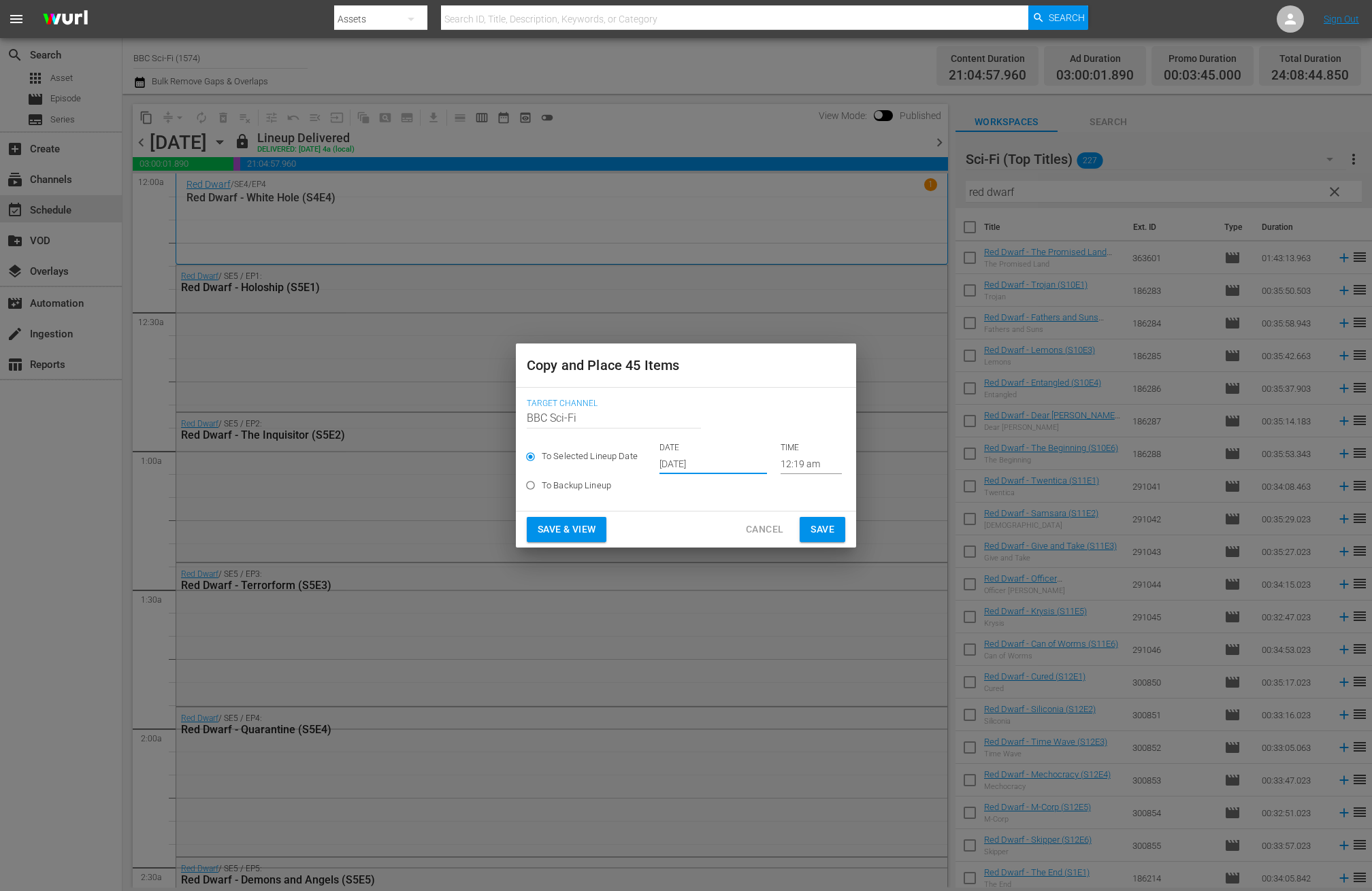
click at [689, 467] on input "Oct 17th 2025" at bounding box center [713, 464] width 108 height 21
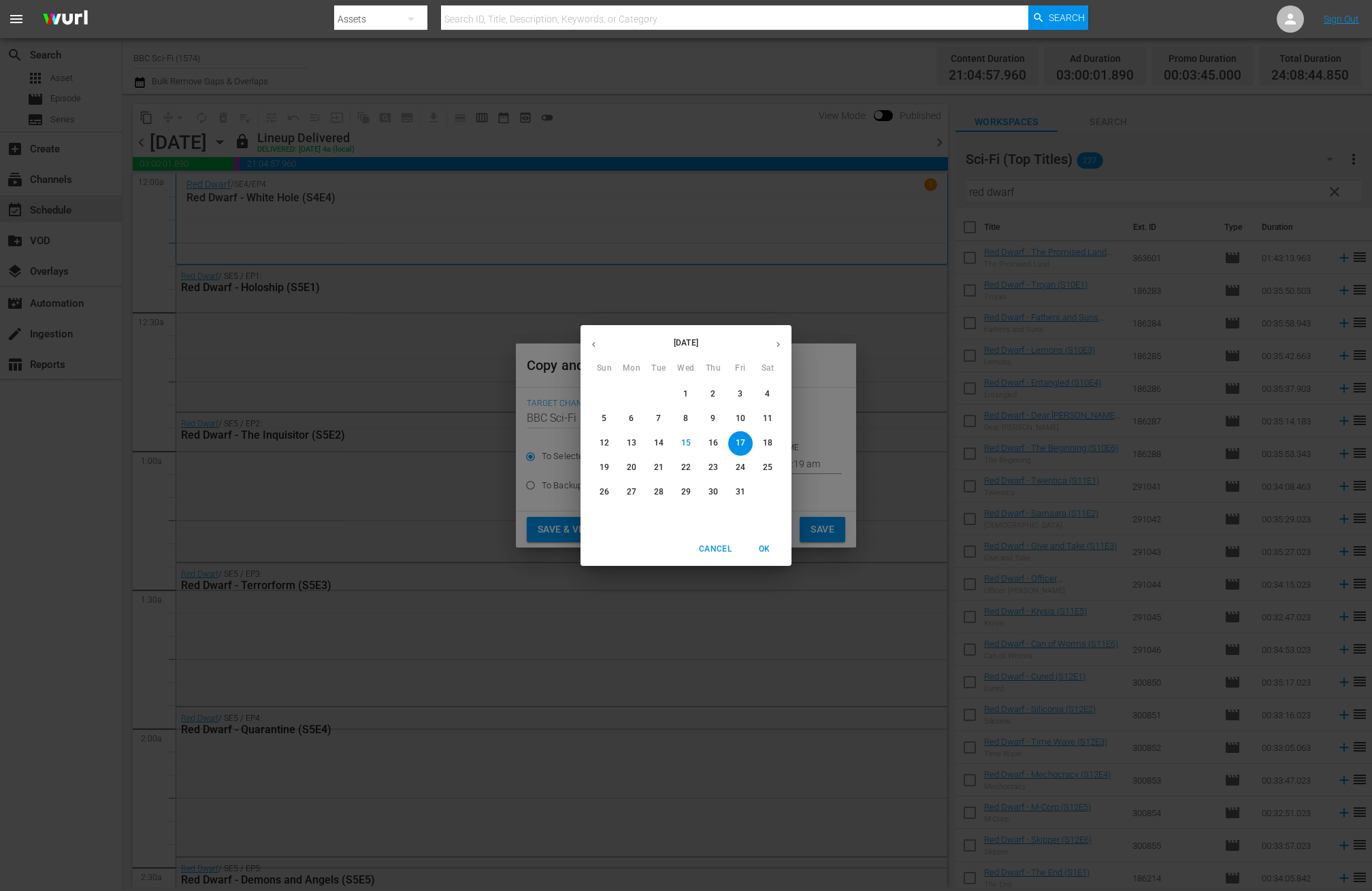
click at [785, 343] on button "button" at bounding box center [778, 344] width 26 height 26
click at [629, 420] on p "3" at bounding box center [631, 418] width 5 height 12
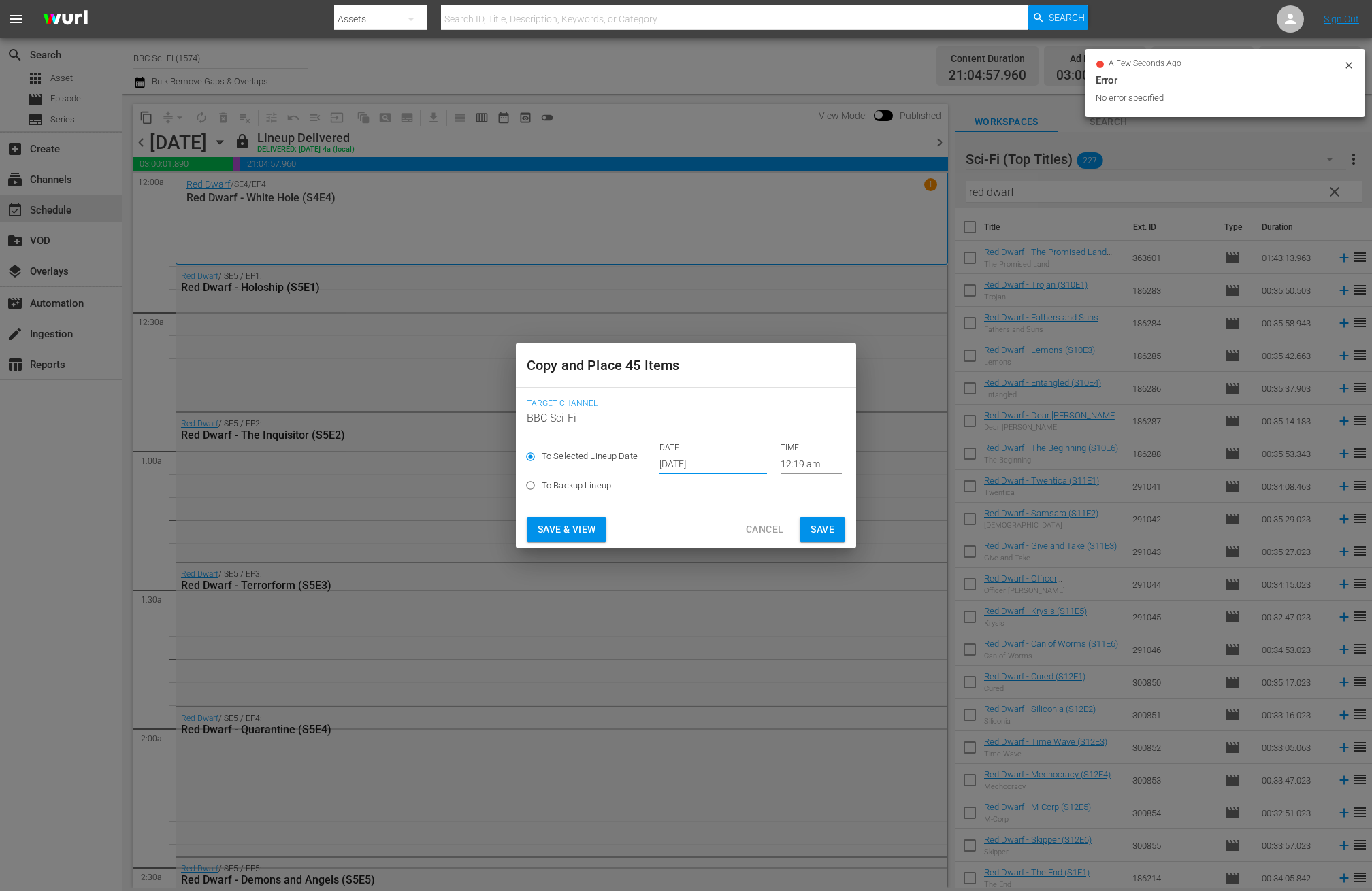
type input "Nov 3rd 2025"
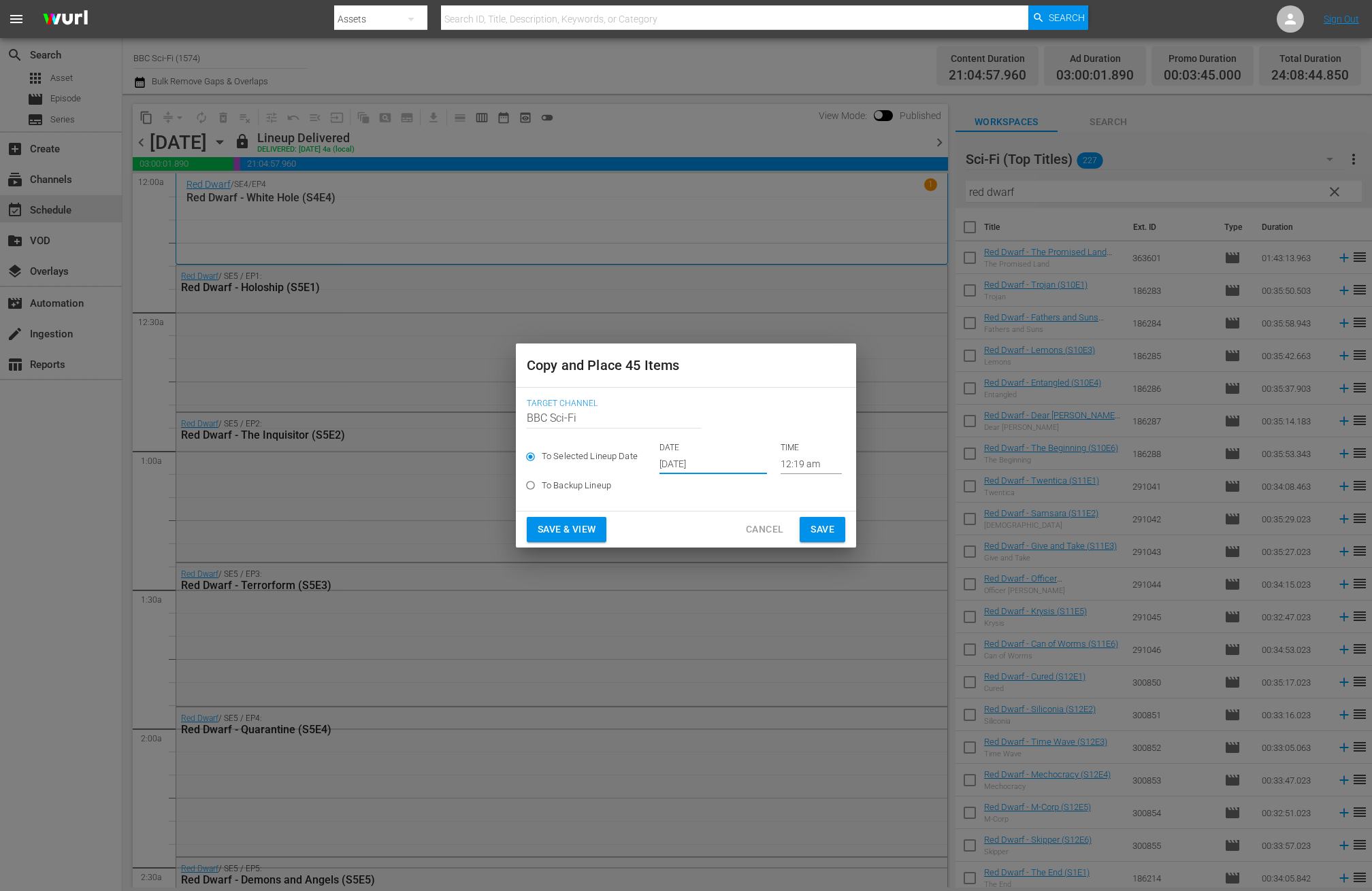
click at [829, 531] on span "Save" at bounding box center [822, 530] width 24 height 17
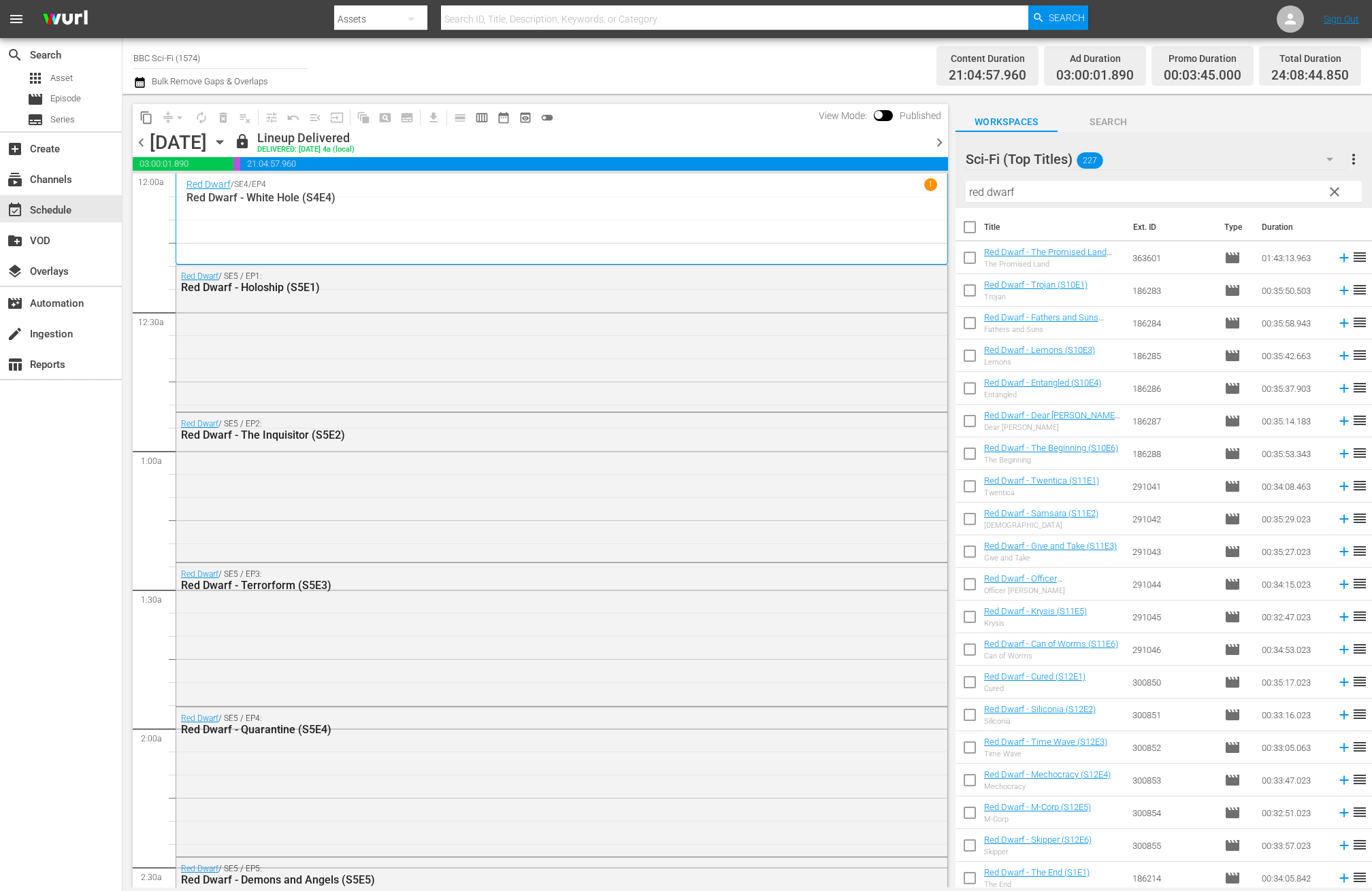
click at [943, 144] on span "chevron_right" at bounding box center [940, 142] width 17 height 17
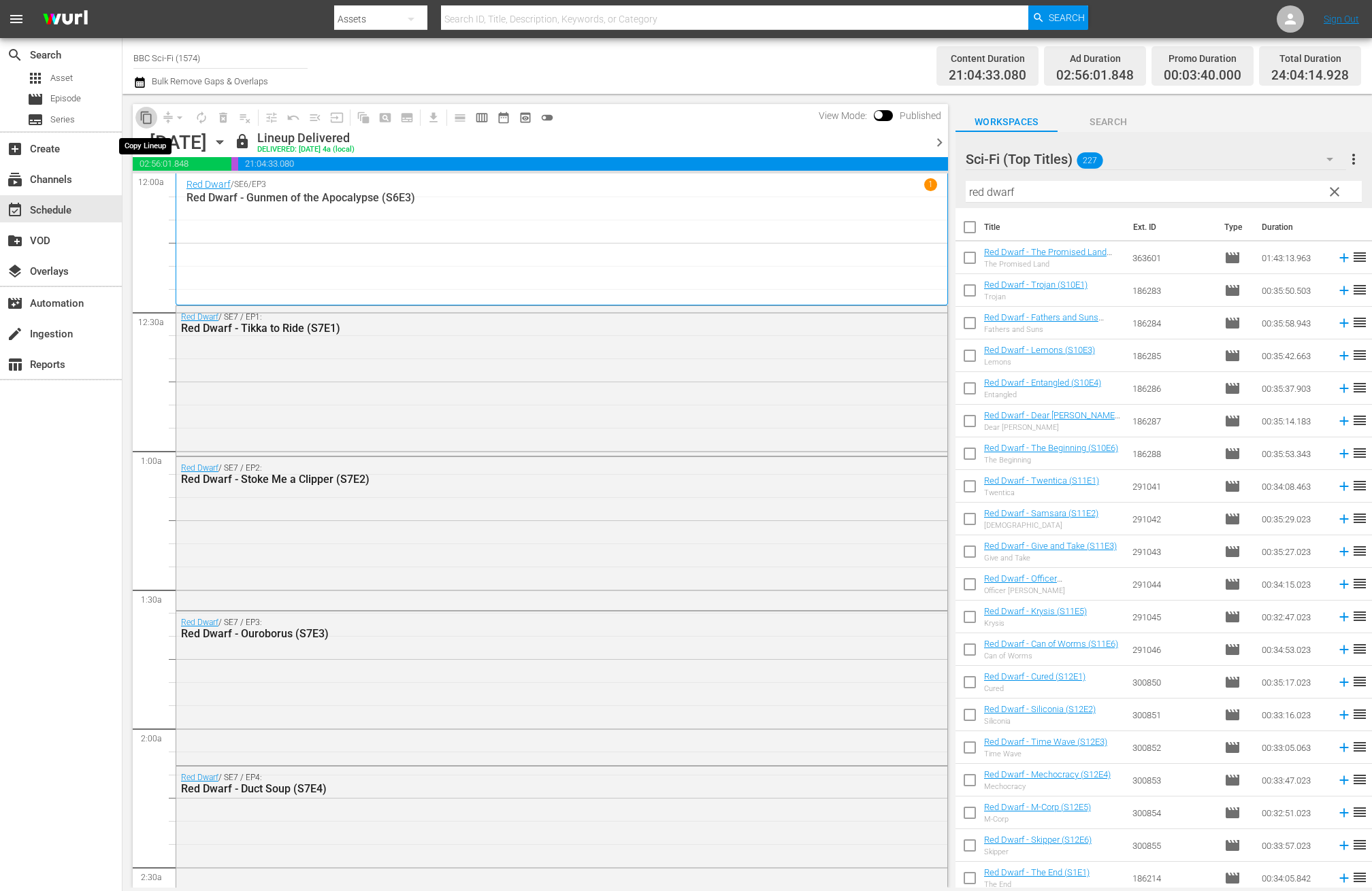
click at [146, 119] on span "content_copy" at bounding box center [146, 118] width 14 height 14
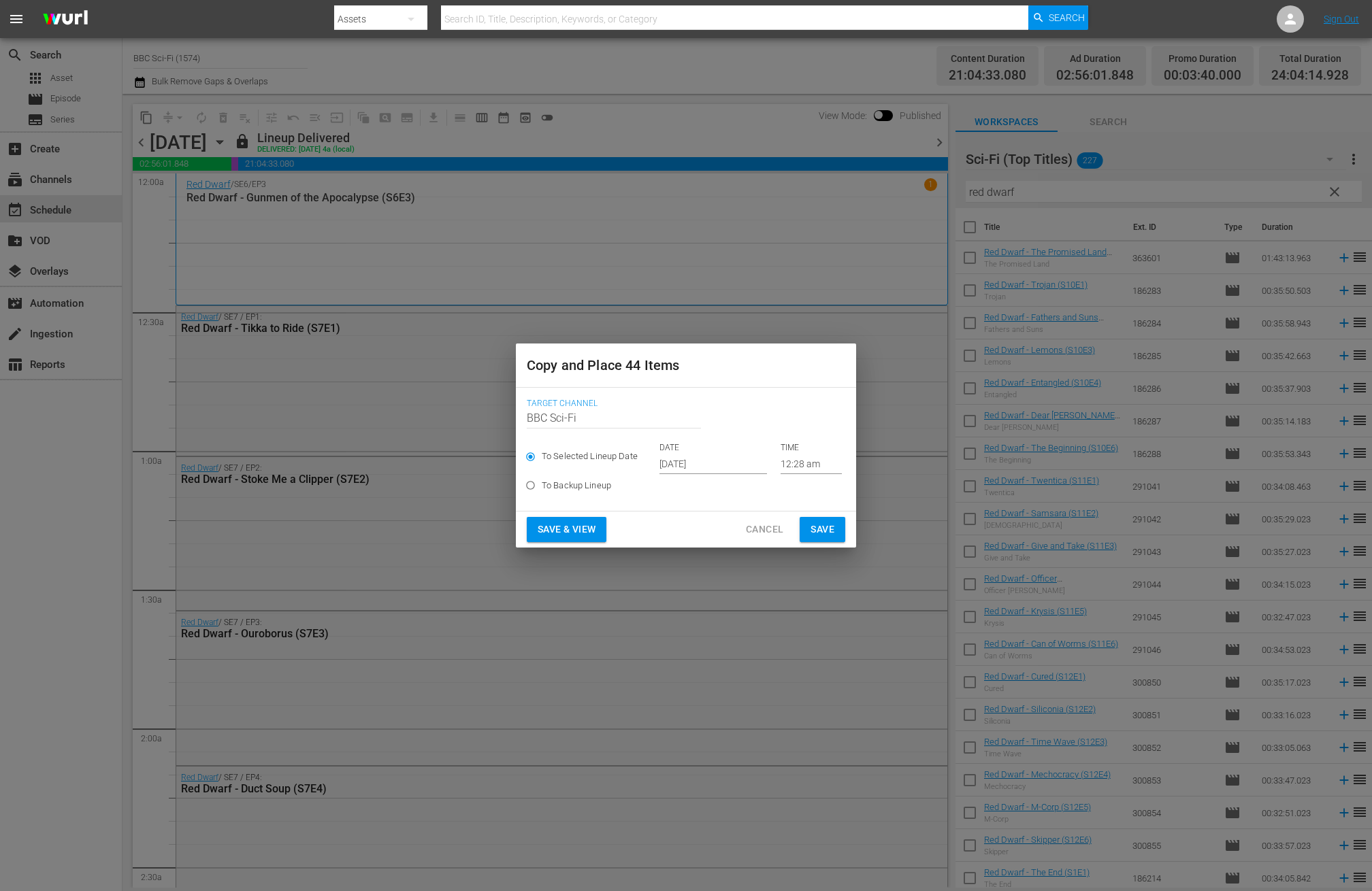
click at [686, 473] on input "Oct 17th 2025" at bounding box center [713, 464] width 108 height 21
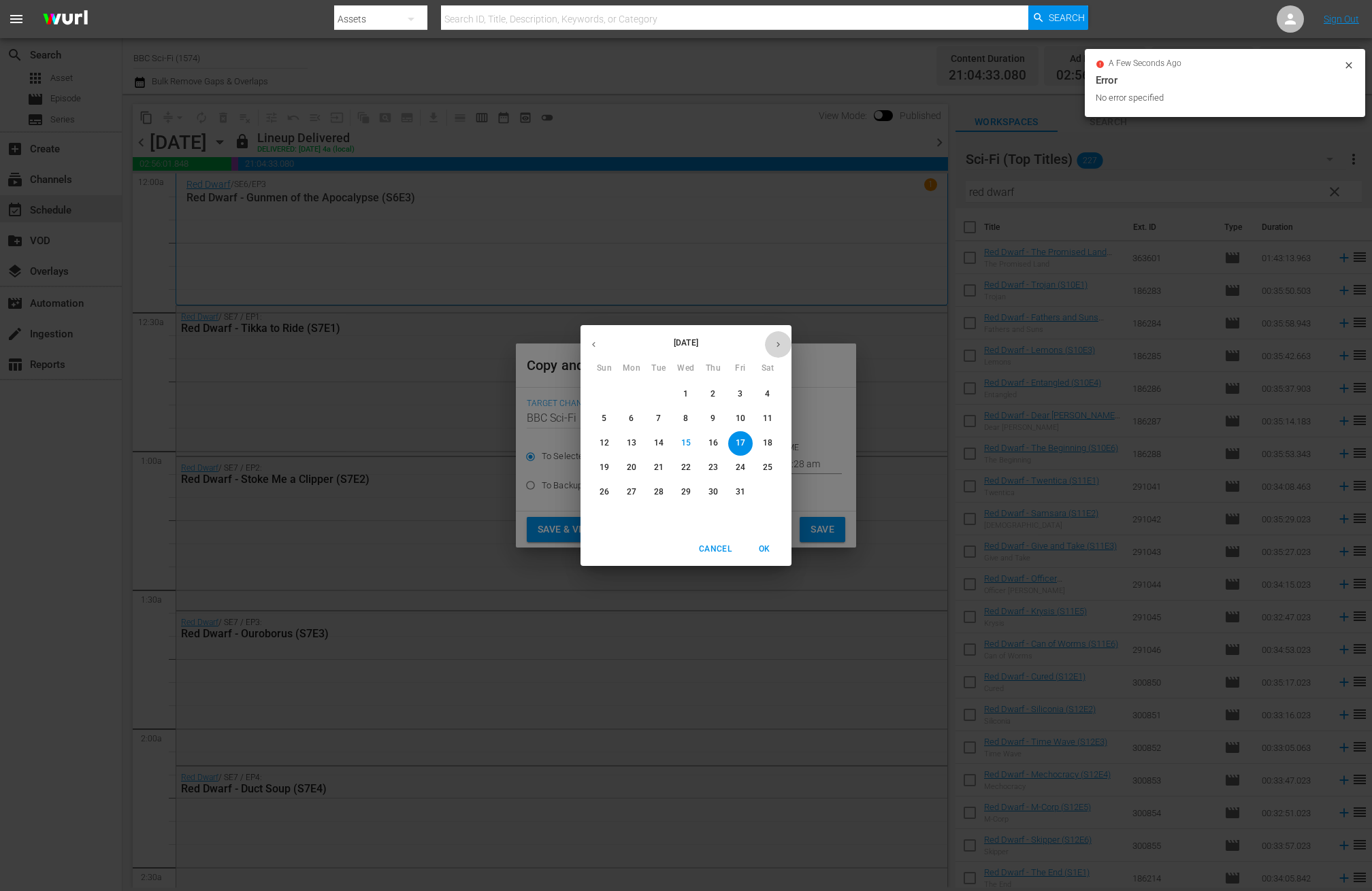
click at [782, 335] on button "button" at bounding box center [778, 344] width 26 height 26
click at [666, 424] on span "4" at bounding box center [659, 418] width 25 height 12
type input "Nov 4th 2025"
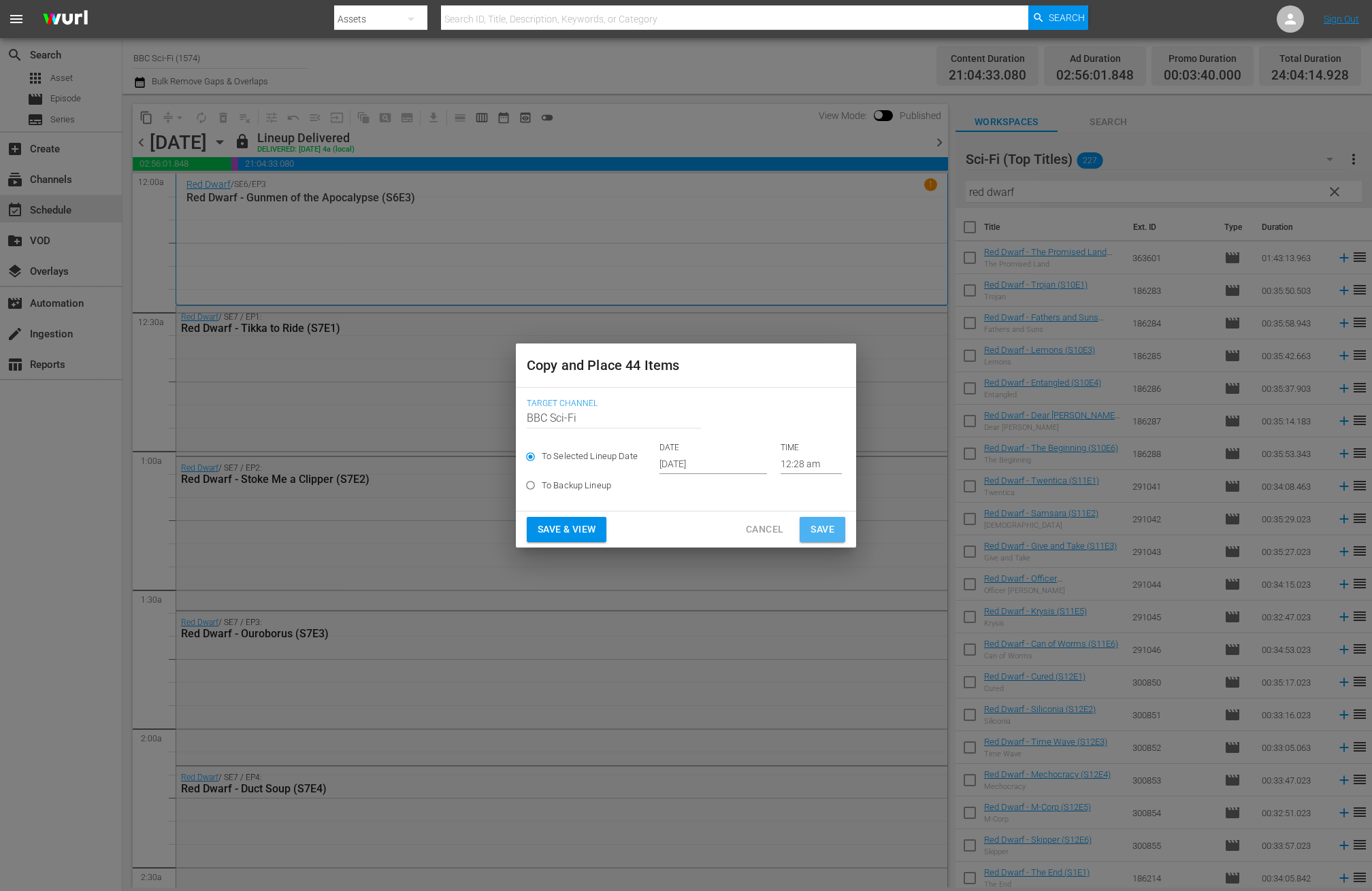
click at [821, 524] on span "Save" at bounding box center [822, 530] width 24 height 17
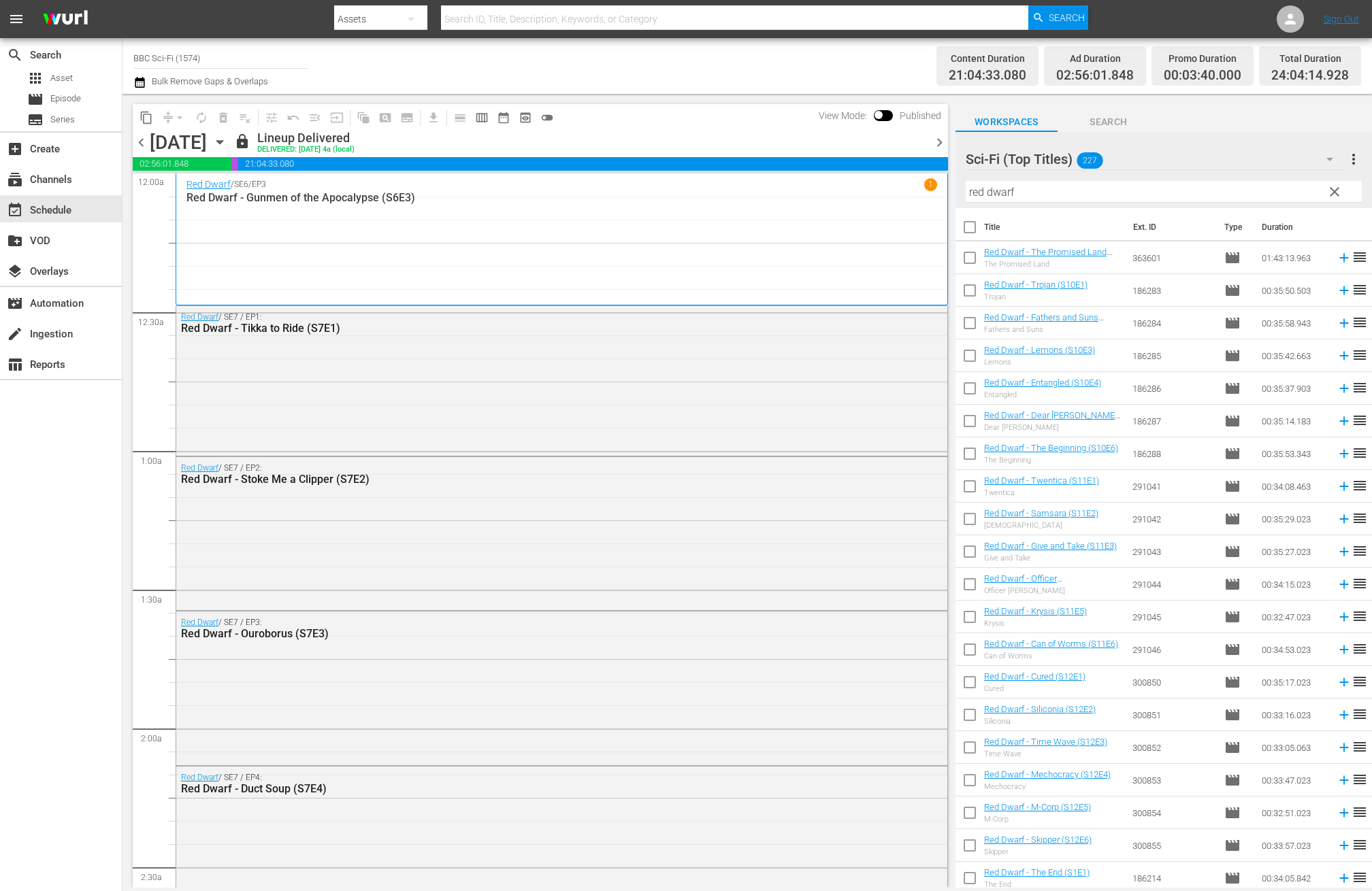
click at [938, 139] on span "chevron_right" at bounding box center [940, 142] width 17 height 17
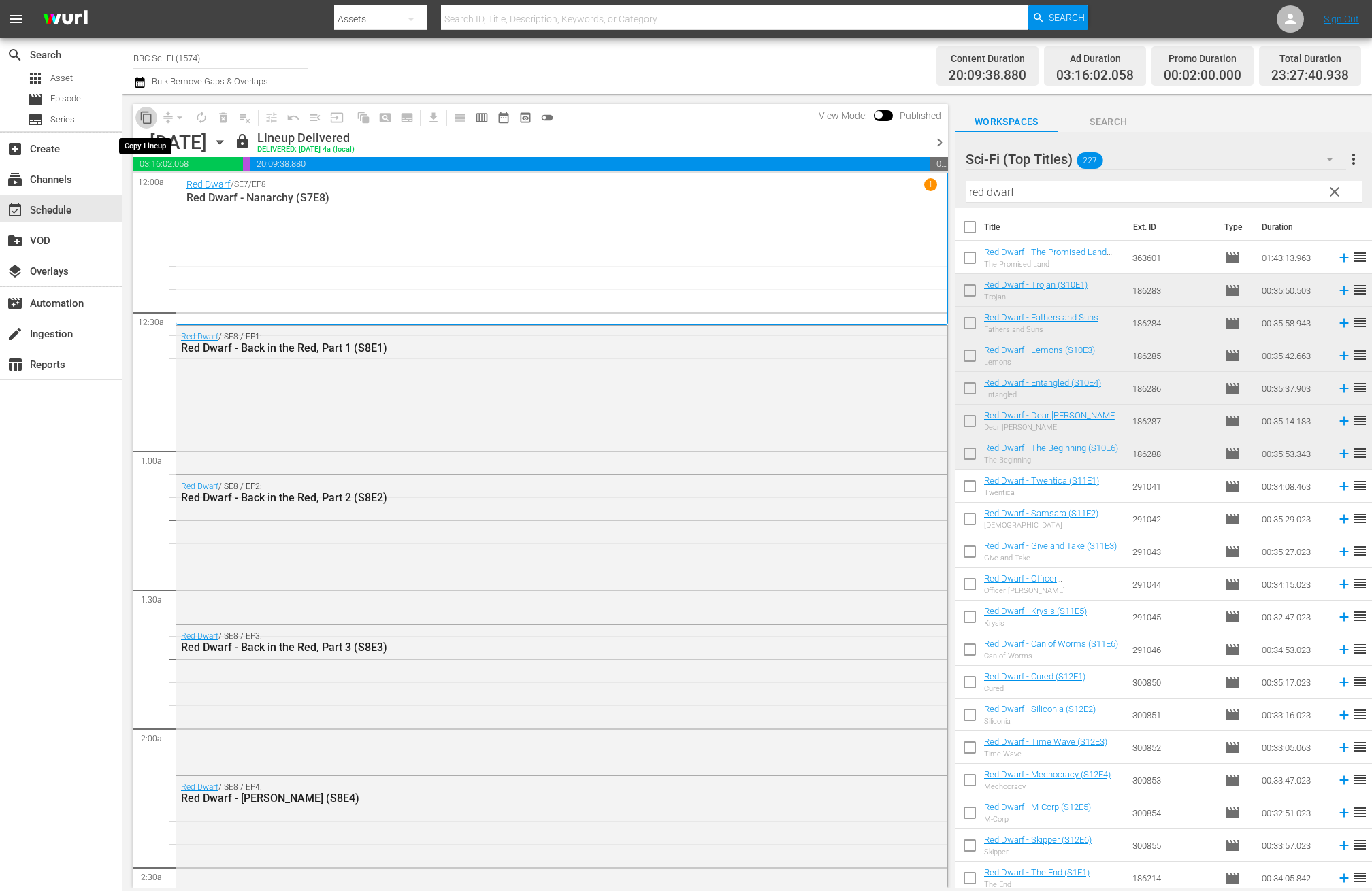
click at [148, 119] on span "content_copy" at bounding box center [146, 118] width 14 height 14
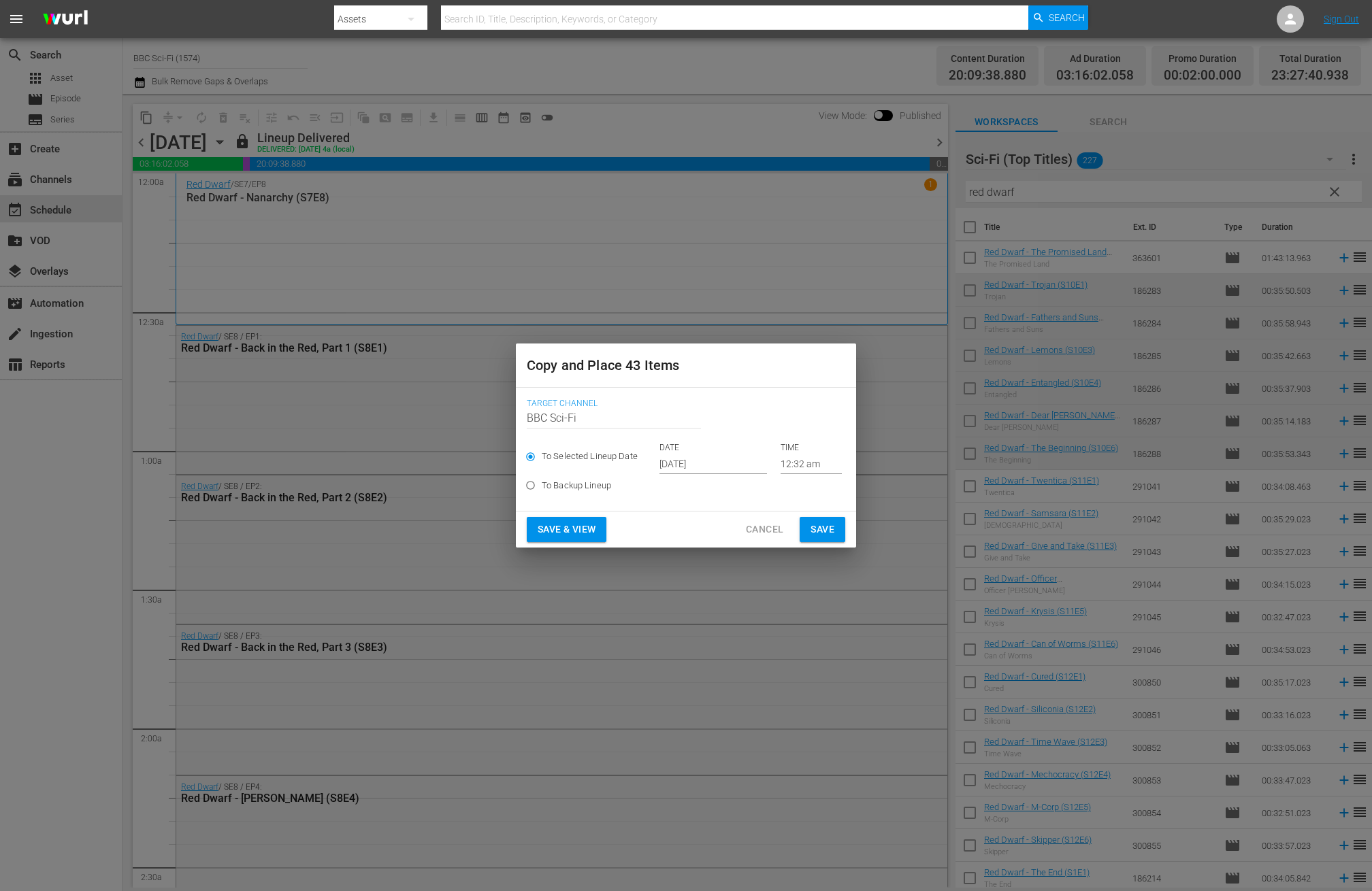
click at [697, 461] on input "Oct 17th 2025" at bounding box center [713, 464] width 108 height 21
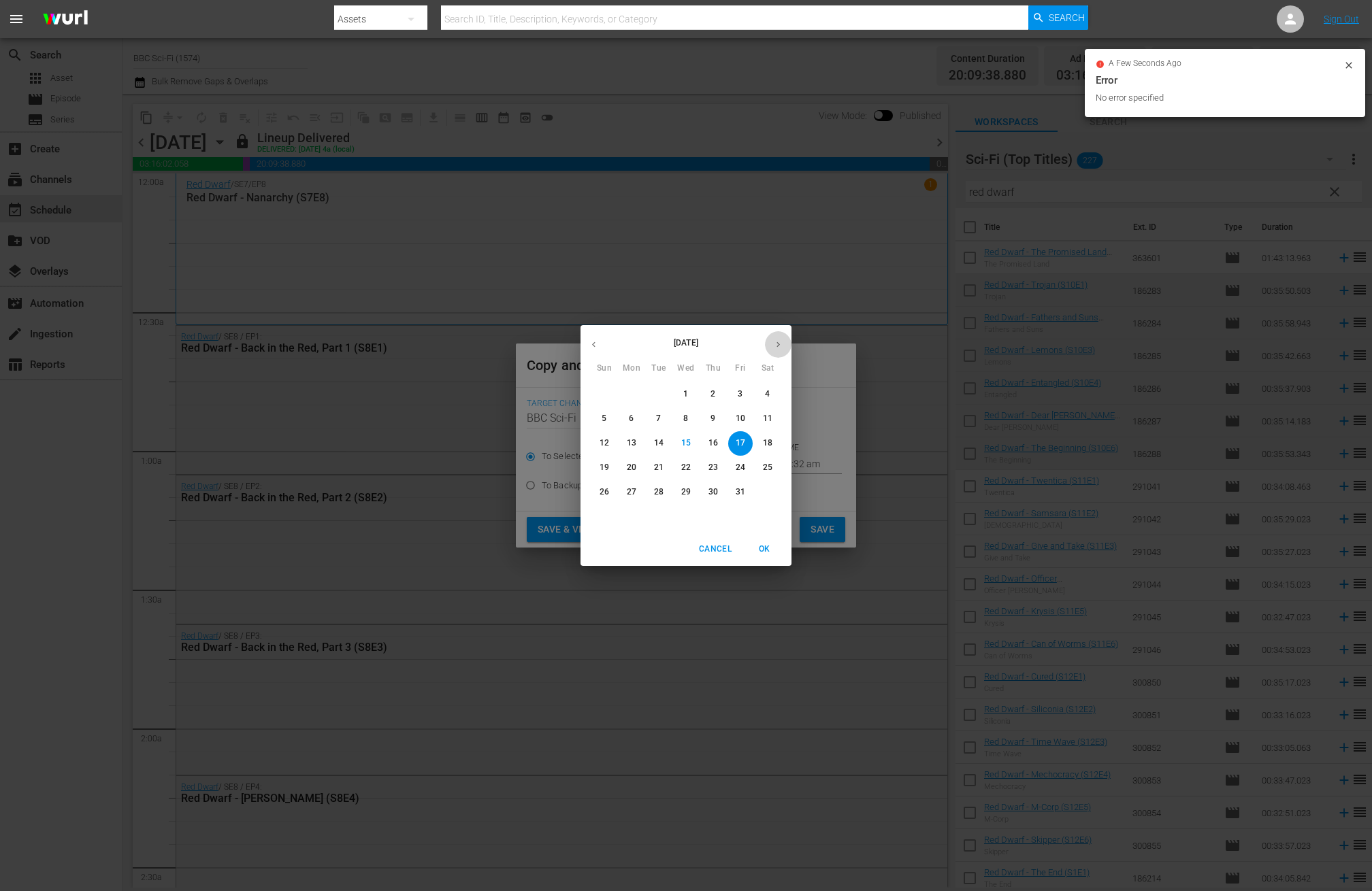
click at [778, 343] on icon "button" at bounding box center [778, 344] width 3 height 5
click at [683, 420] on p "5" at bounding box center [686, 418] width 5 height 12
type input "Nov 5th 2025"
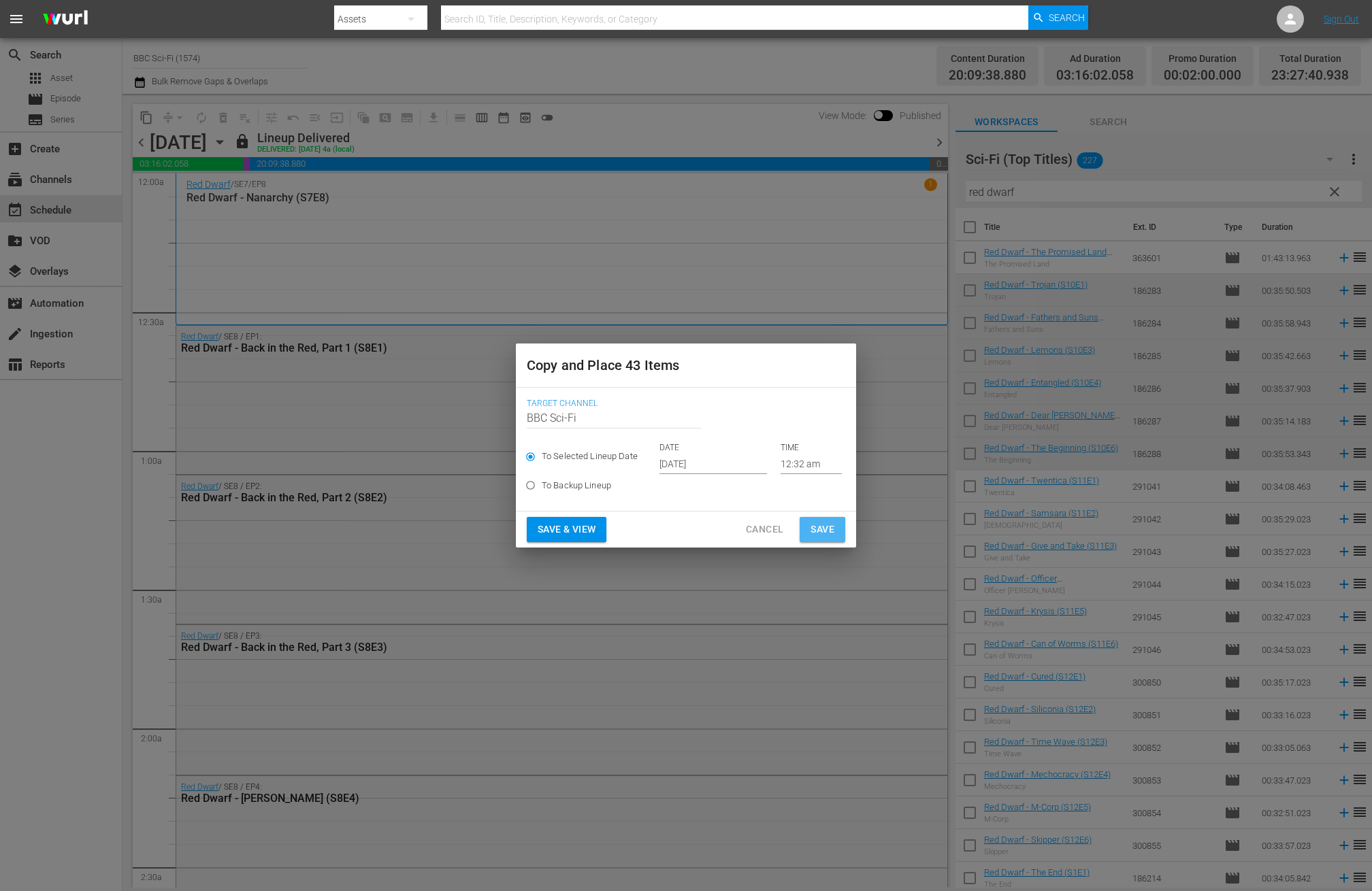
click at [826, 534] on span "Save" at bounding box center [822, 530] width 24 height 17
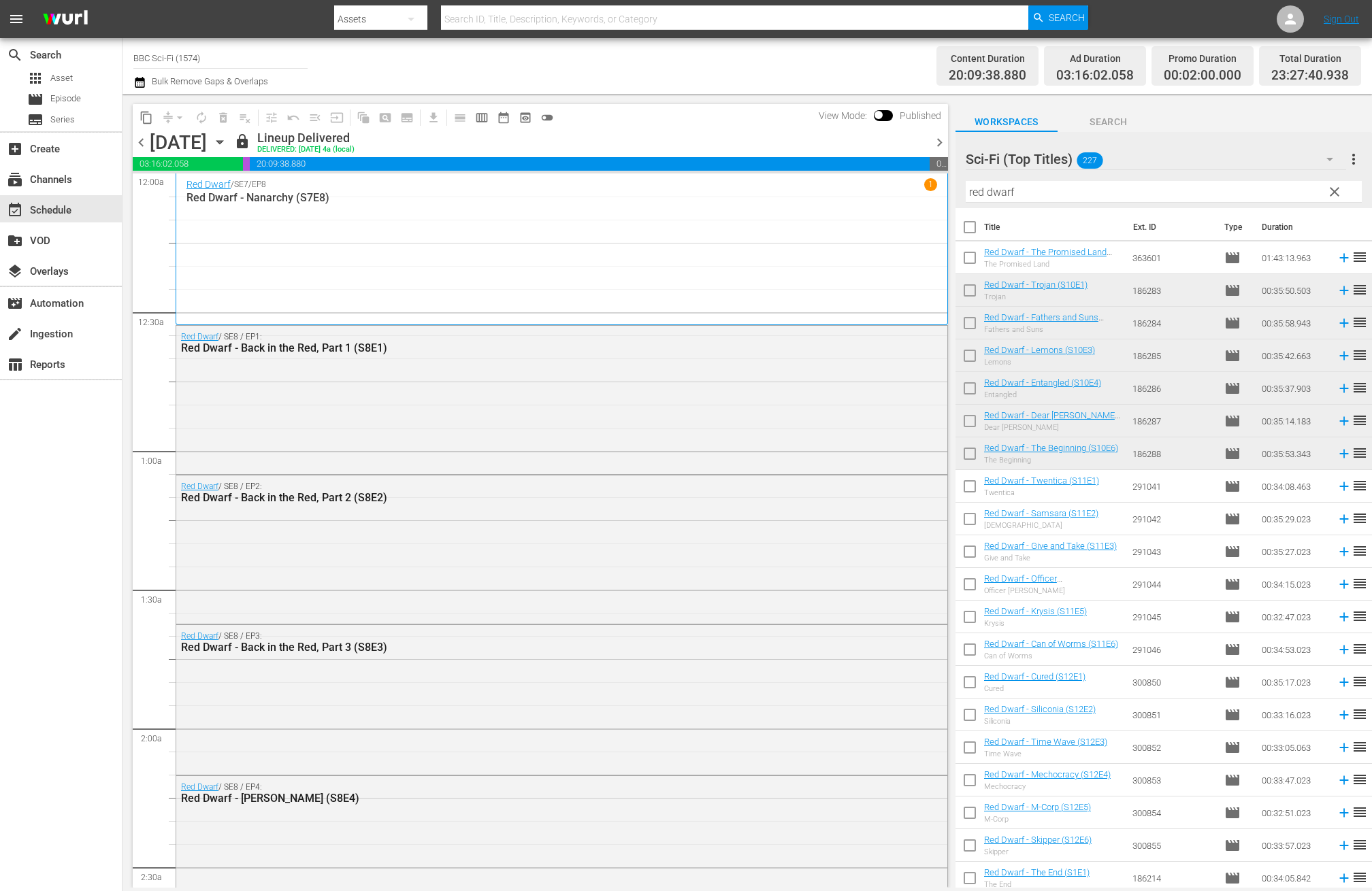
click at [939, 137] on span "chevron_right" at bounding box center [940, 142] width 17 height 17
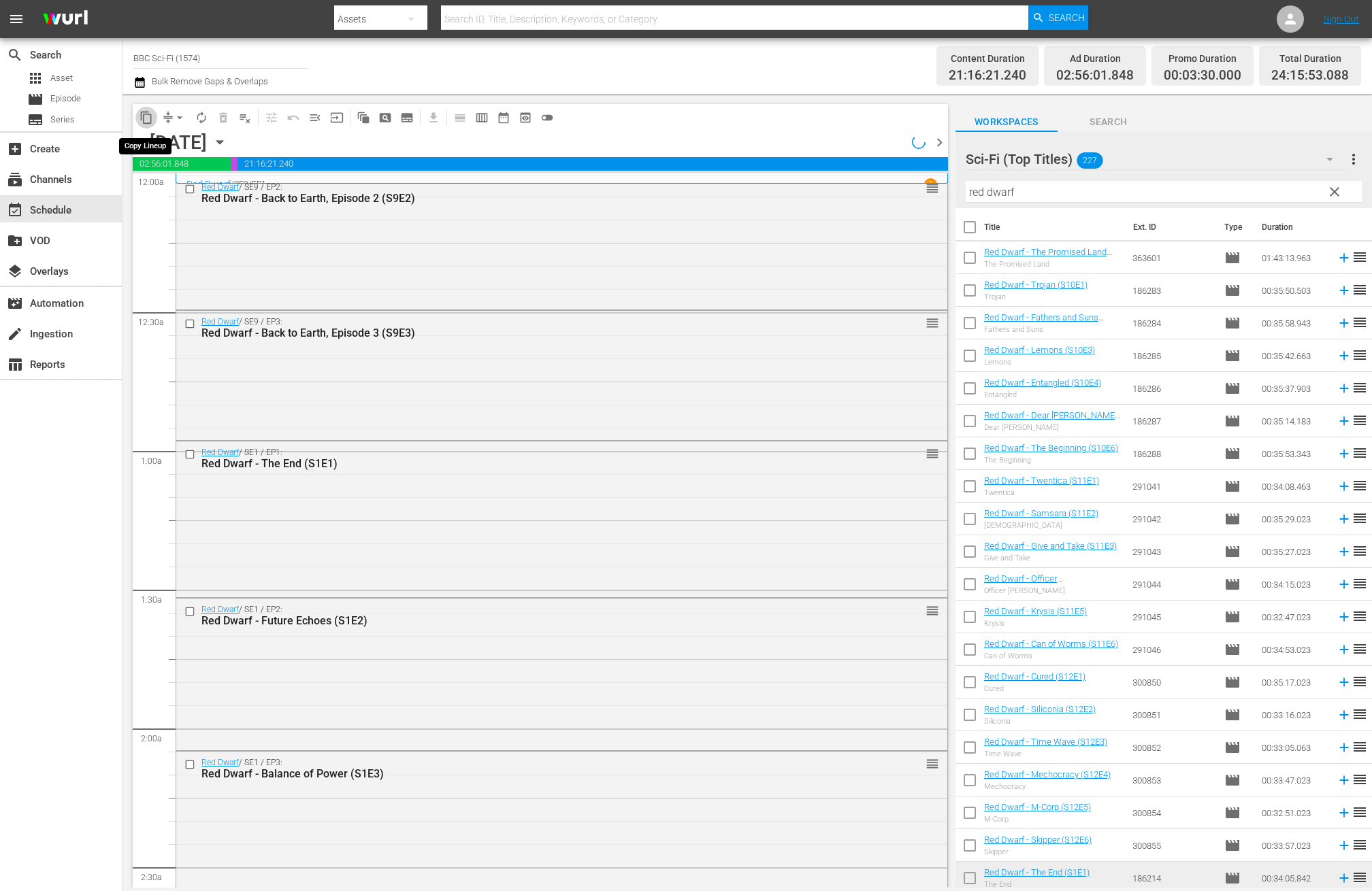
click at [146, 112] on span "content_copy" at bounding box center [146, 118] width 14 height 14
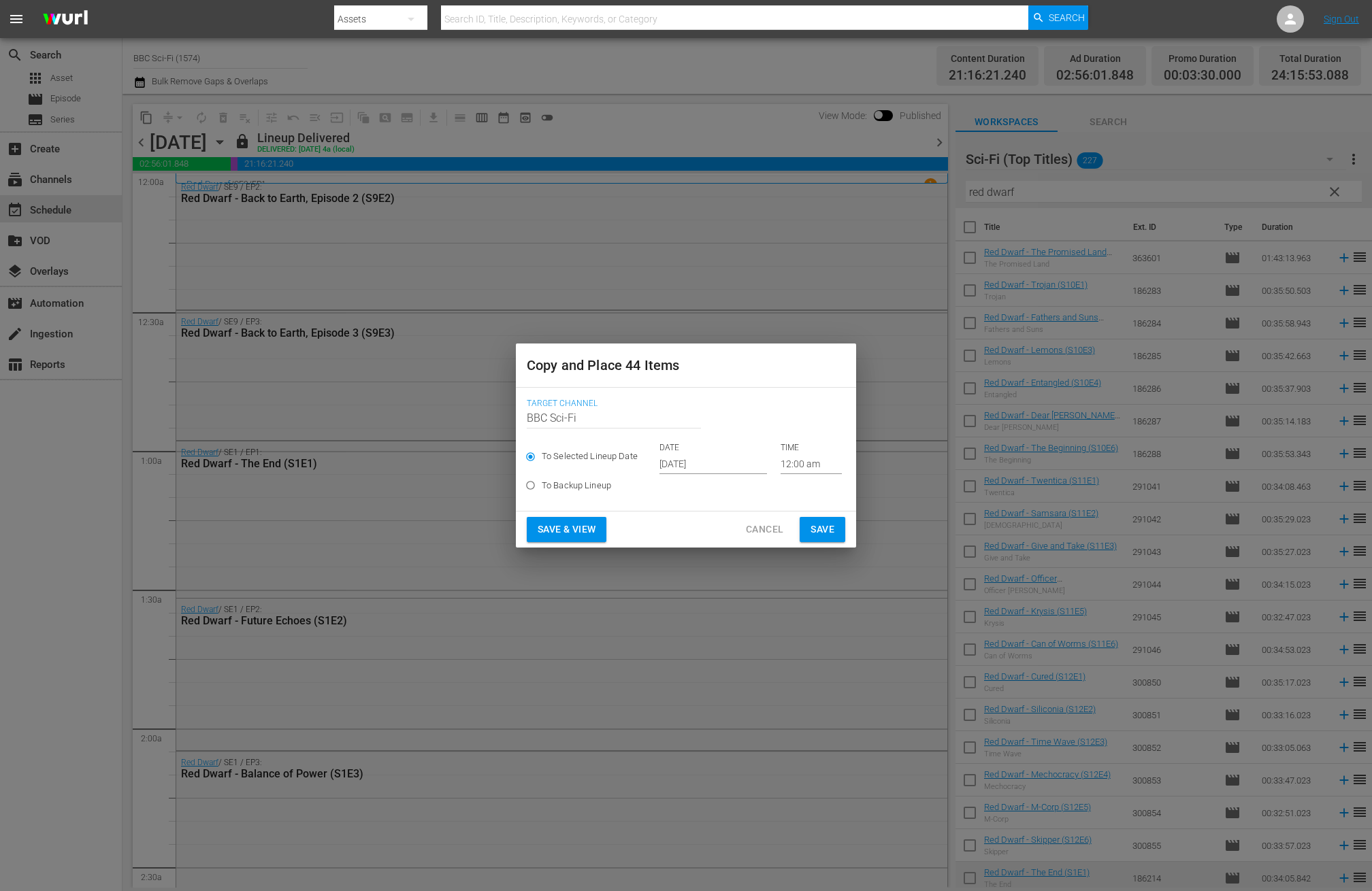
click at [669, 454] on input "Oct 17th 2025" at bounding box center [713, 464] width 108 height 21
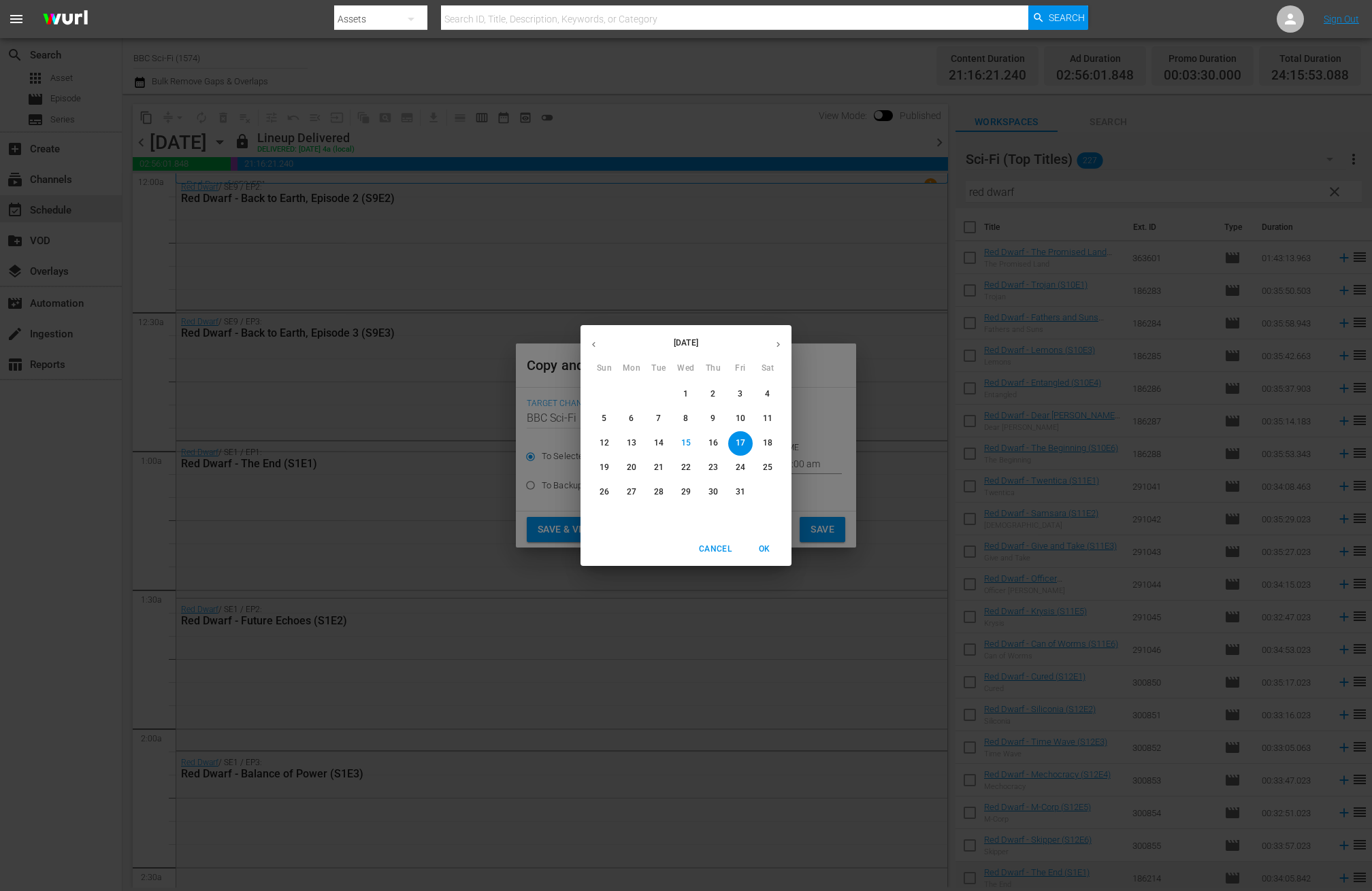
click at [782, 347] on icon "button" at bounding box center [778, 344] width 10 height 10
click at [719, 417] on span "6" at bounding box center [713, 418] width 25 height 12
type input "Nov 6th 2025"
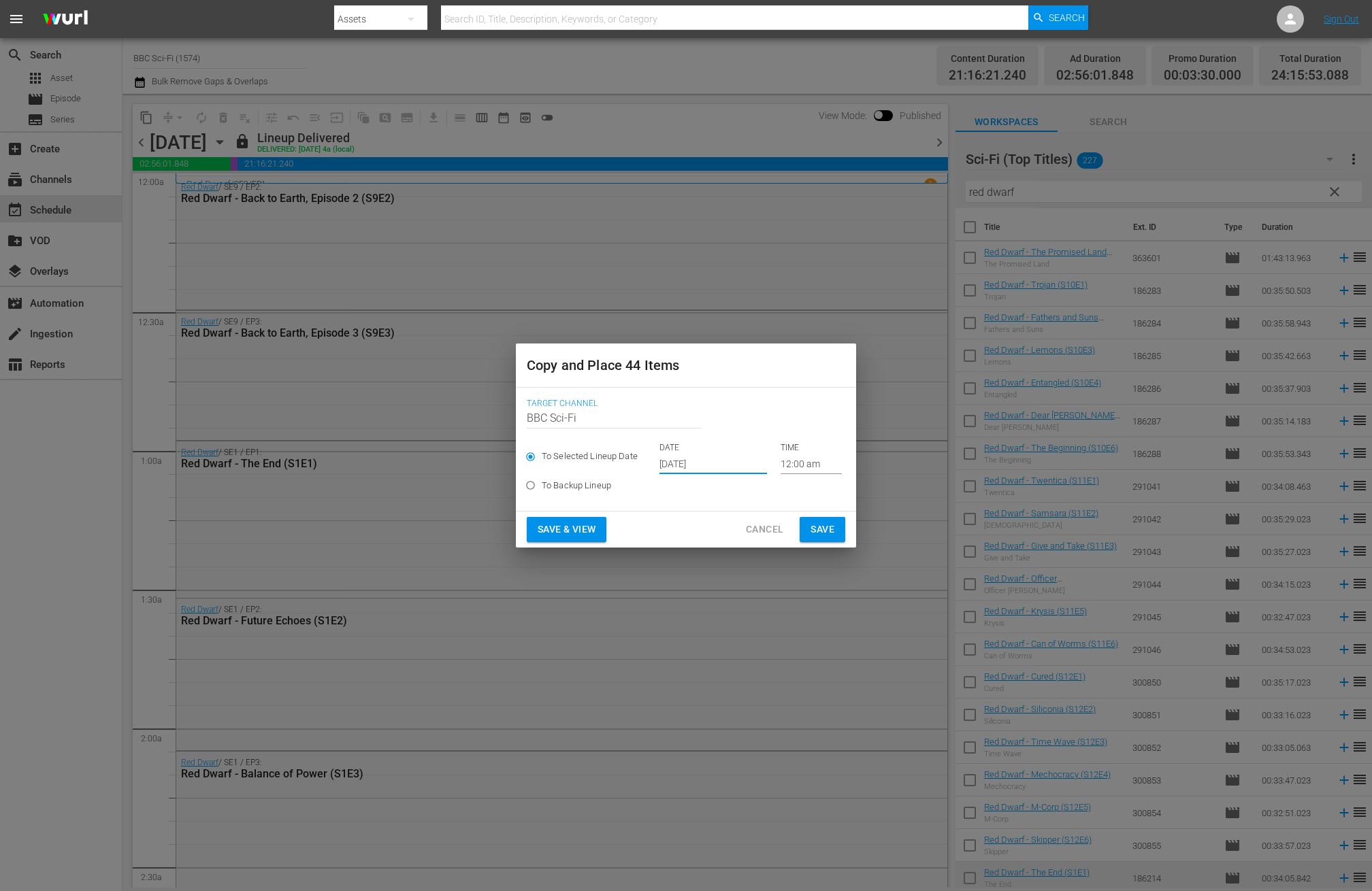
click at [820, 525] on span "Save" at bounding box center [822, 530] width 24 height 17
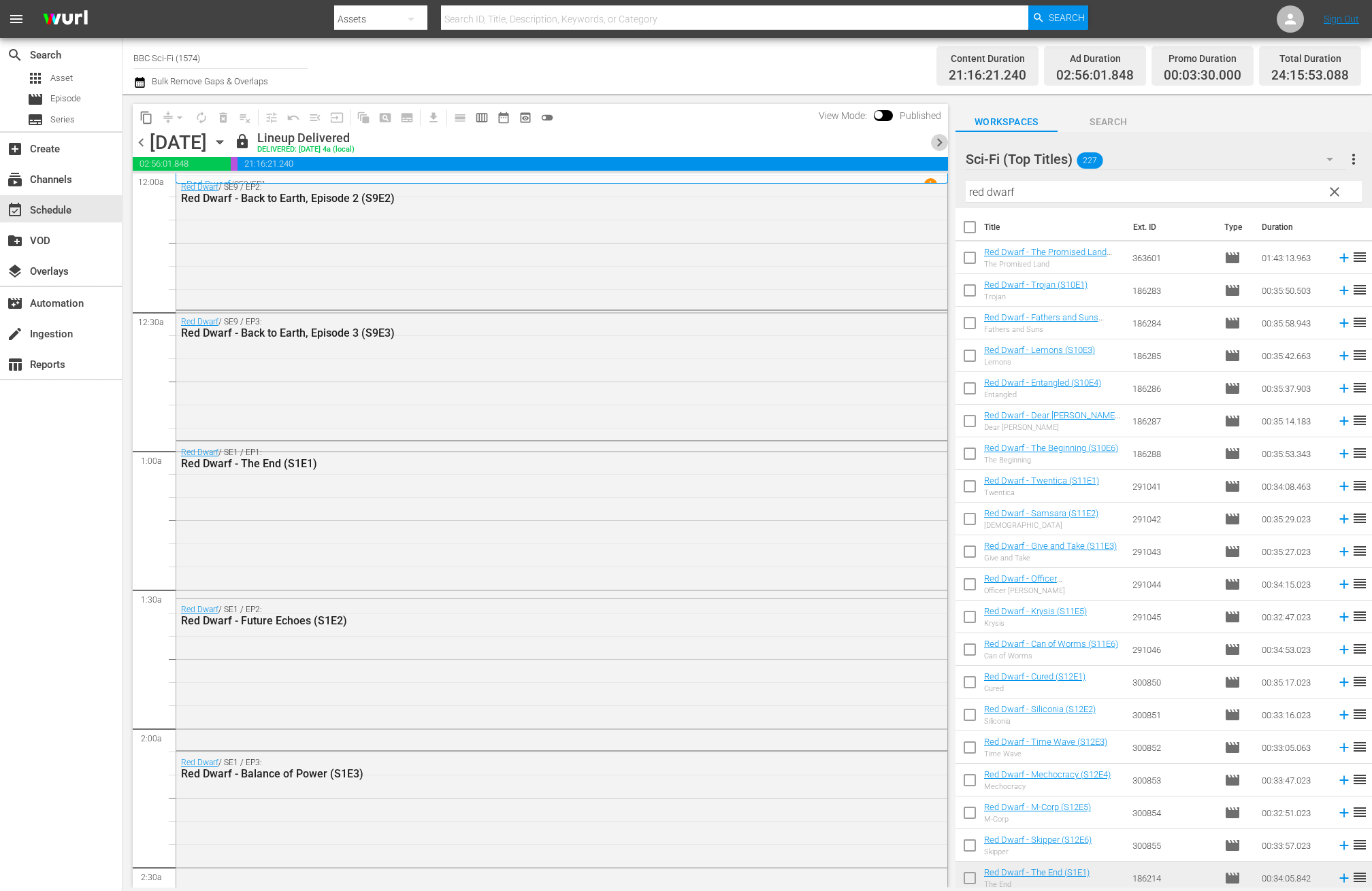
click at [938, 137] on span "chevron_right" at bounding box center [940, 142] width 17 height 17
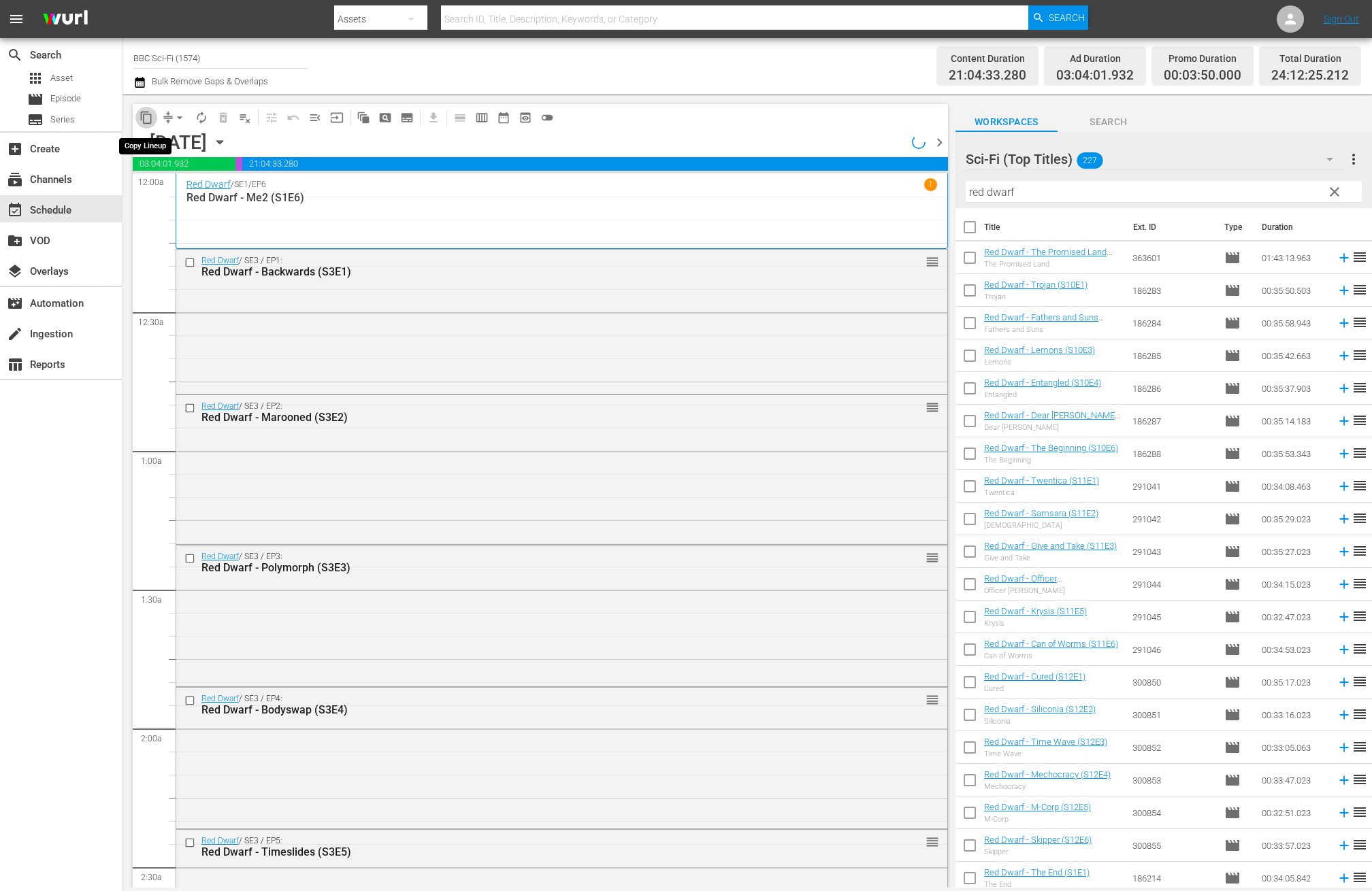
click at [147, 117] on span "content_copy" at bounding box center [146, 118] width 14 height 14
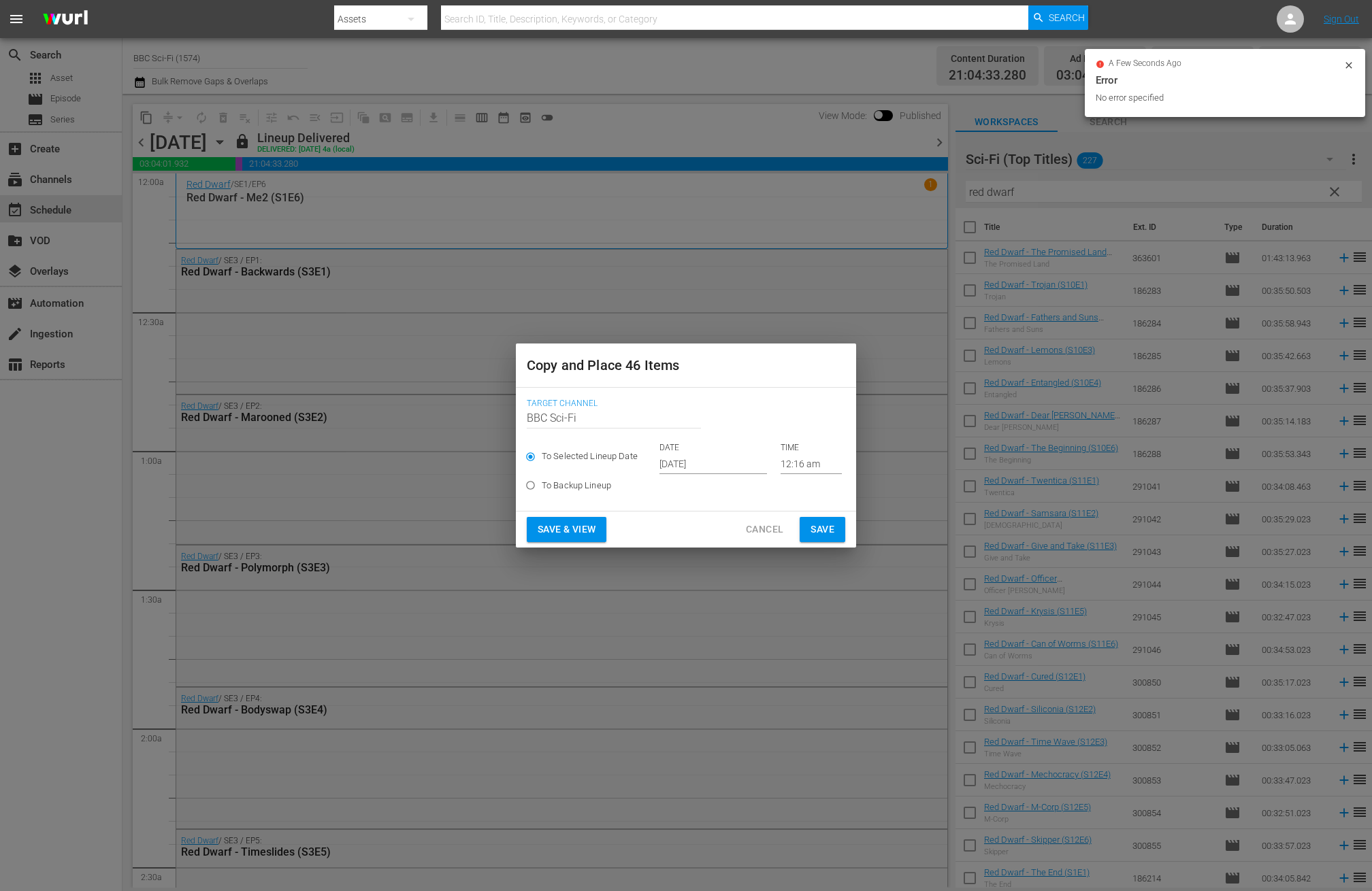
click at [692, 465] on input "Oct 17th 2025" at bounding box center [713, 464] width 108 height 21
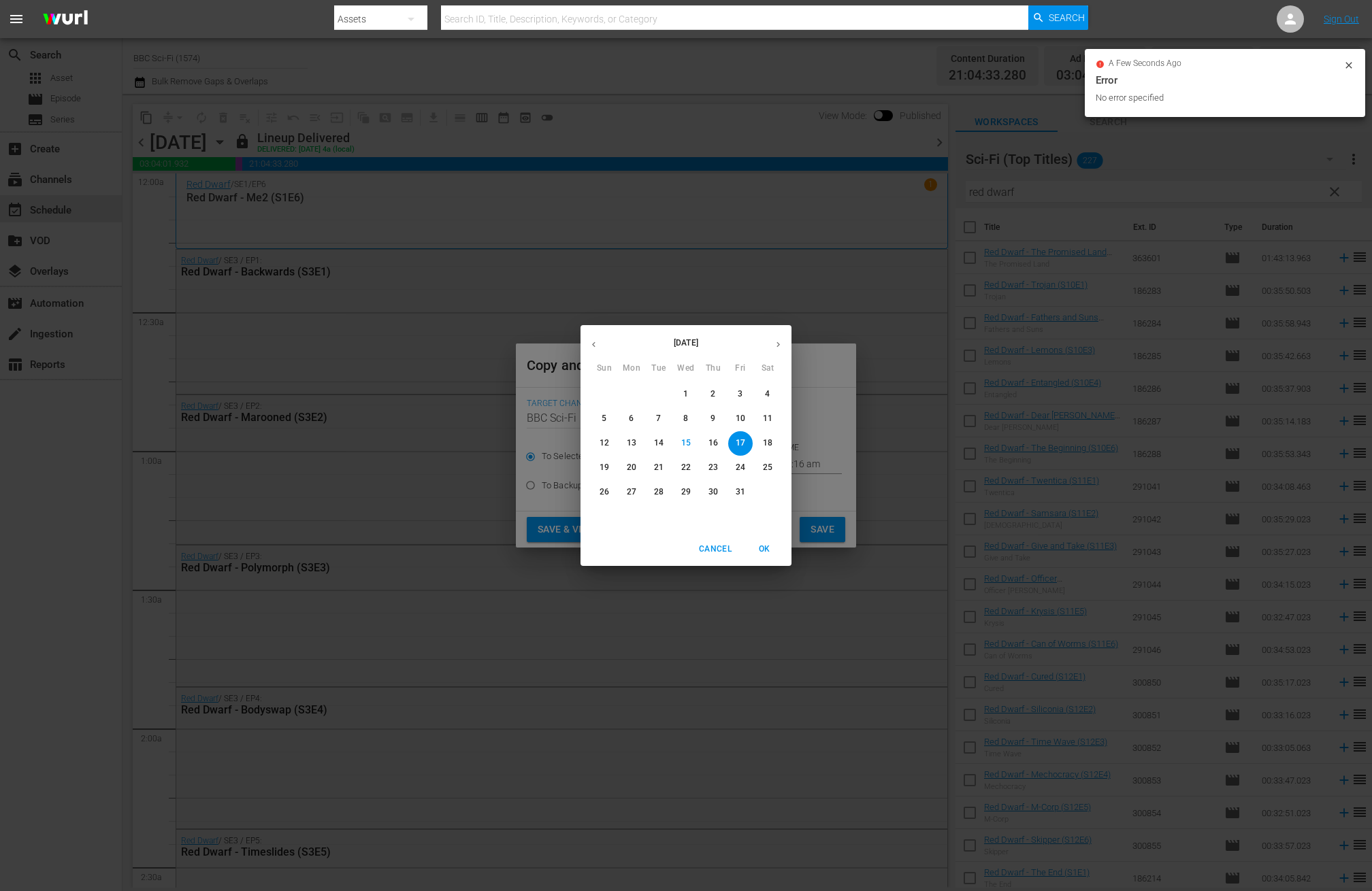
click at [776, 340] on icon "button" at bounding box center [778, 344] width 10 height 10
click at [739, 414] on p "7" at bounding box center [740, 418] width 5 height 12
type input "Nov 7th 2025"
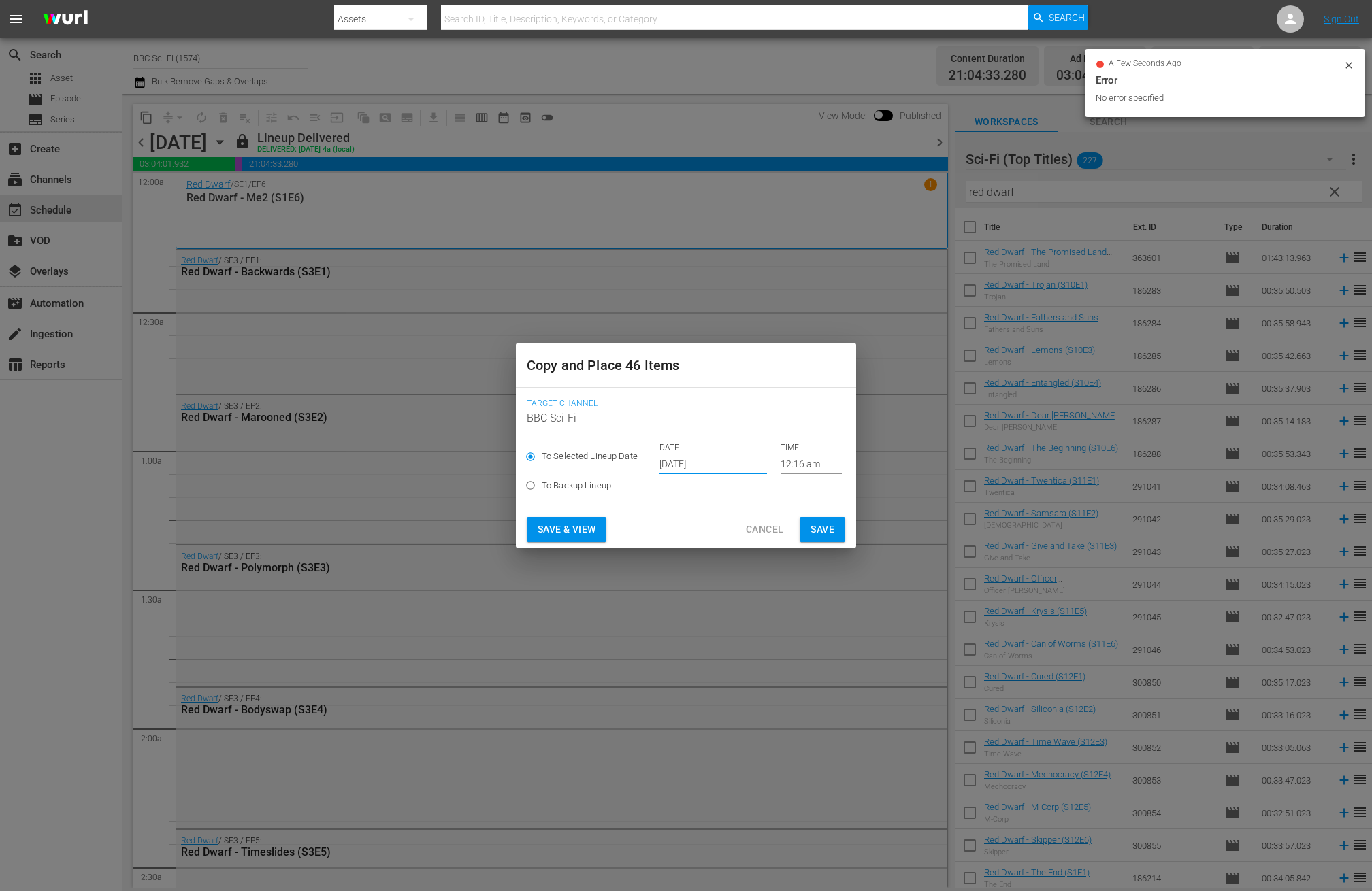
click at [827, 530] on span "Save" at bounding box center [822, 530] width 24 height 17
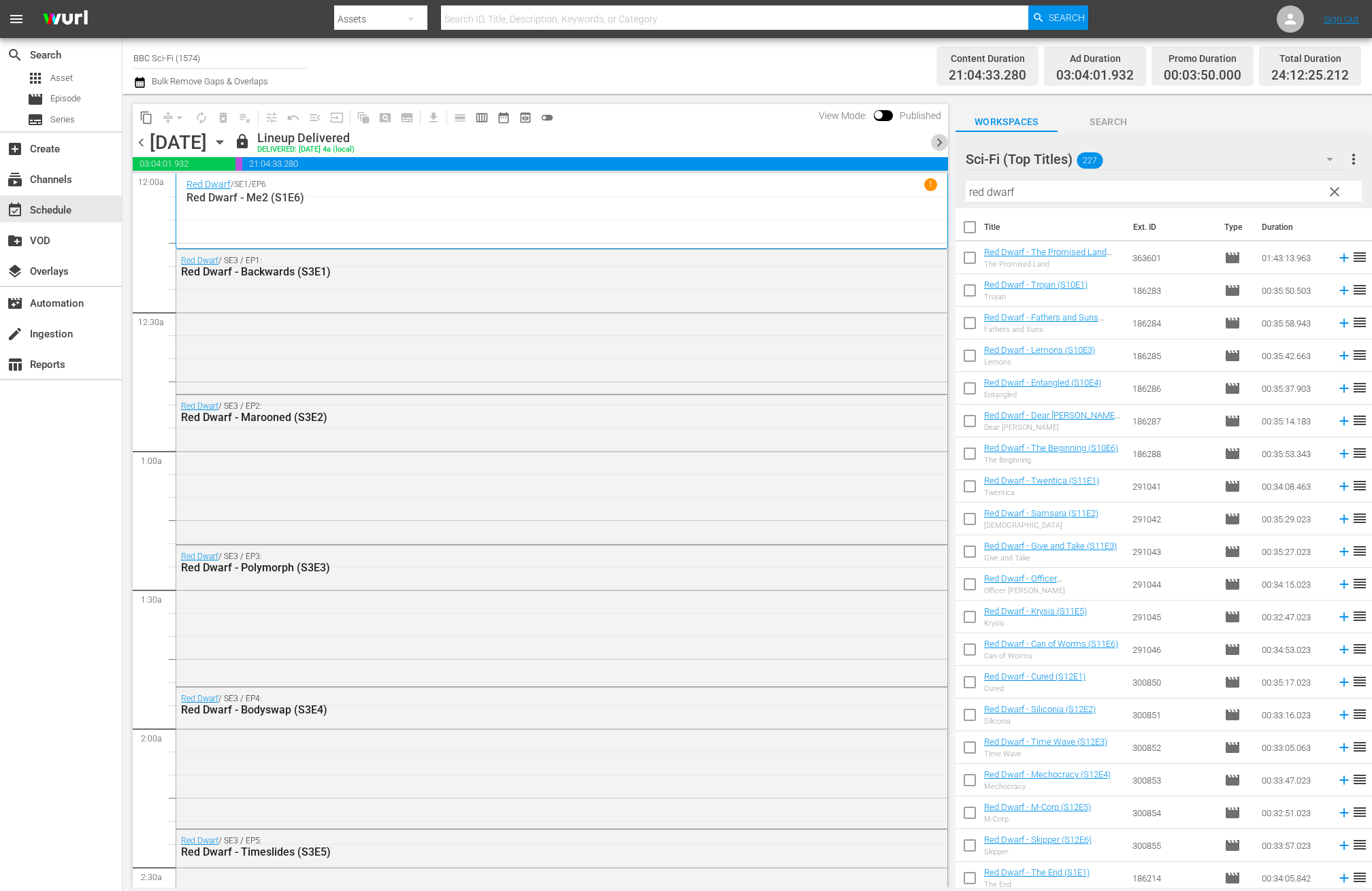
click at [941, 142] on span "chevron_right" at bounding box center [940, 142] width 17 height 17
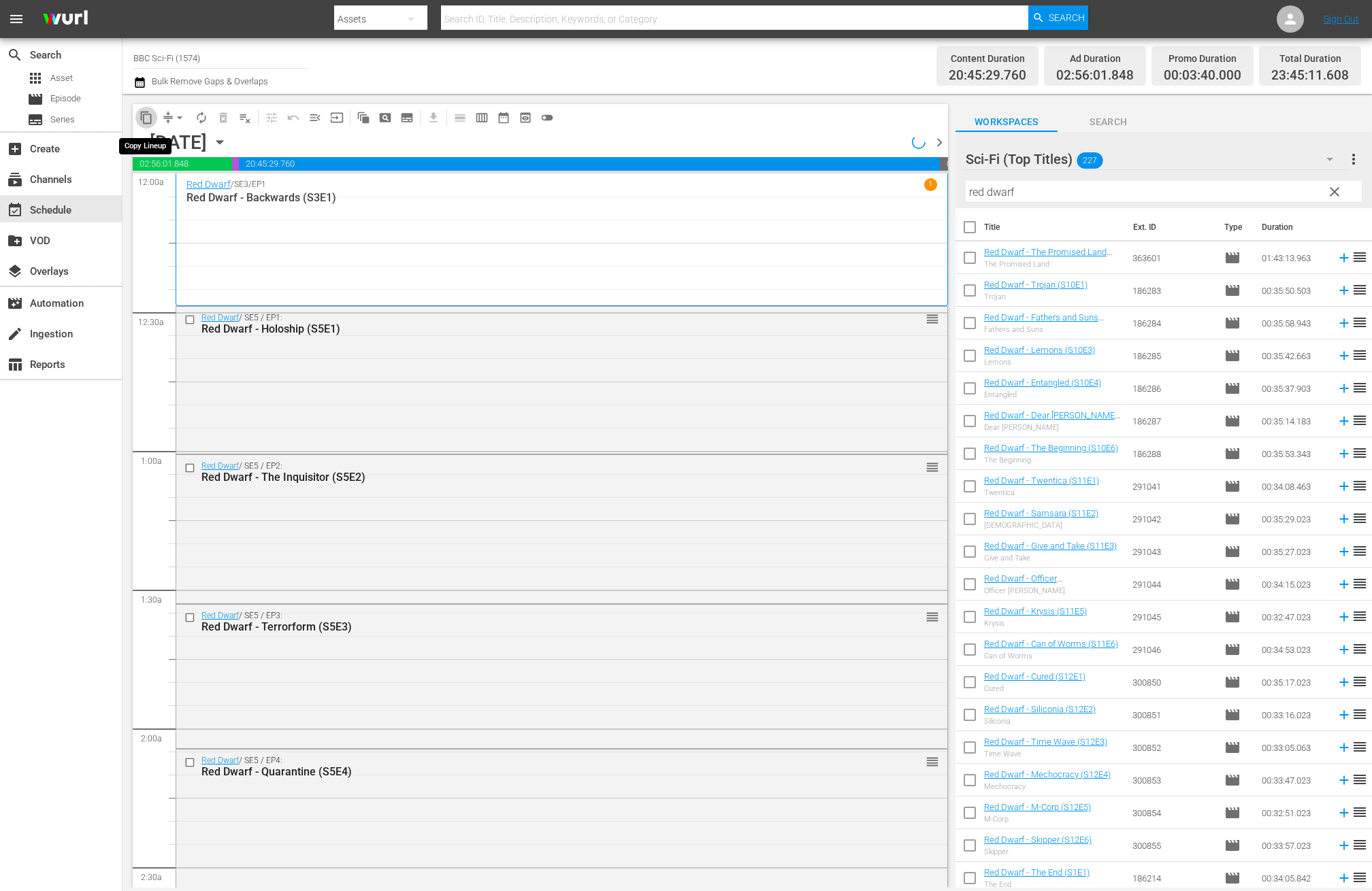
click at [146, 116] on span "content_copy" at bounding box center [146, 118] width 14 height 14
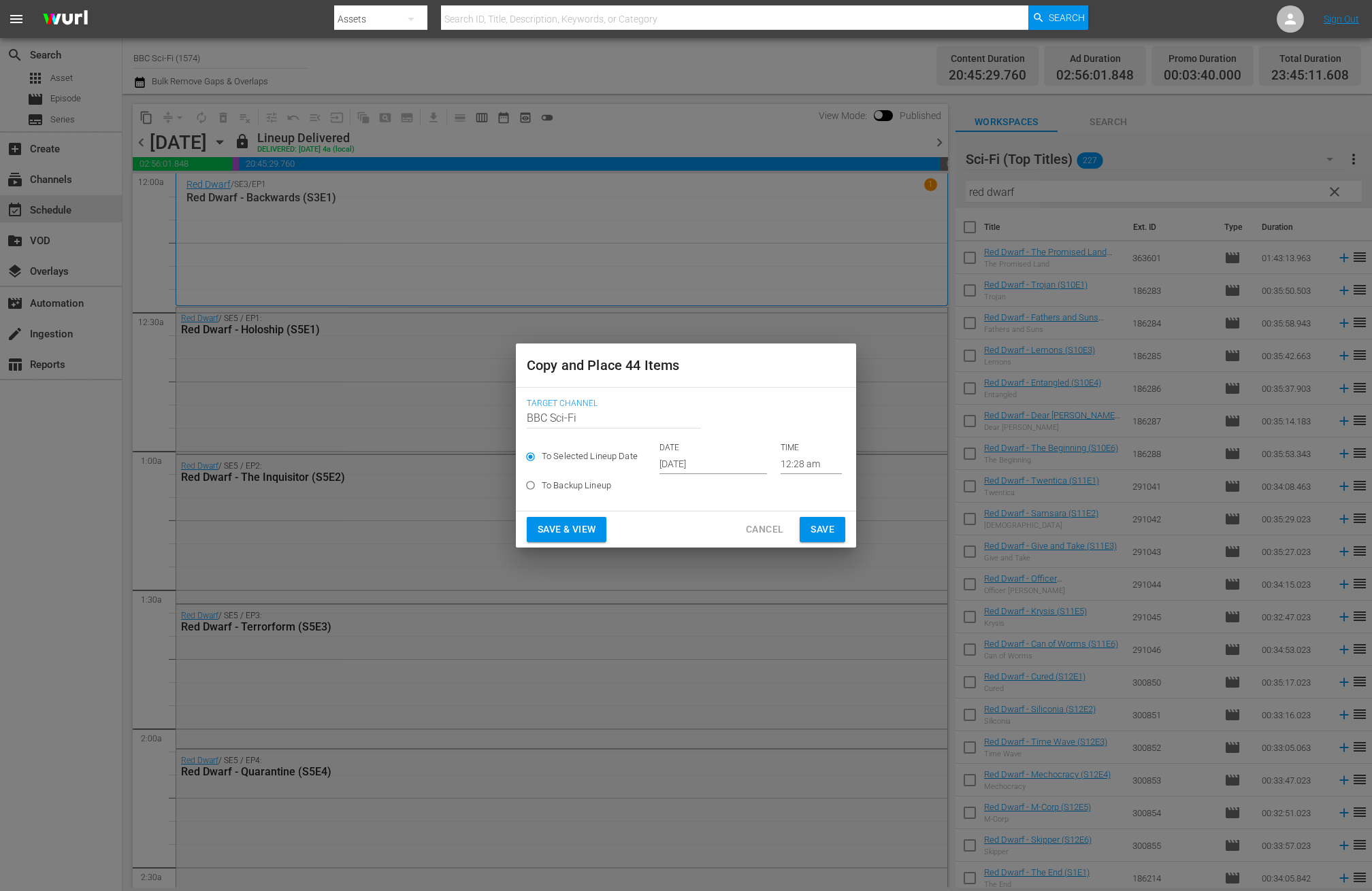
click at [680, 461] on input "Oct 17th 2025" at bounding box center [713, 464] width 108 height 21
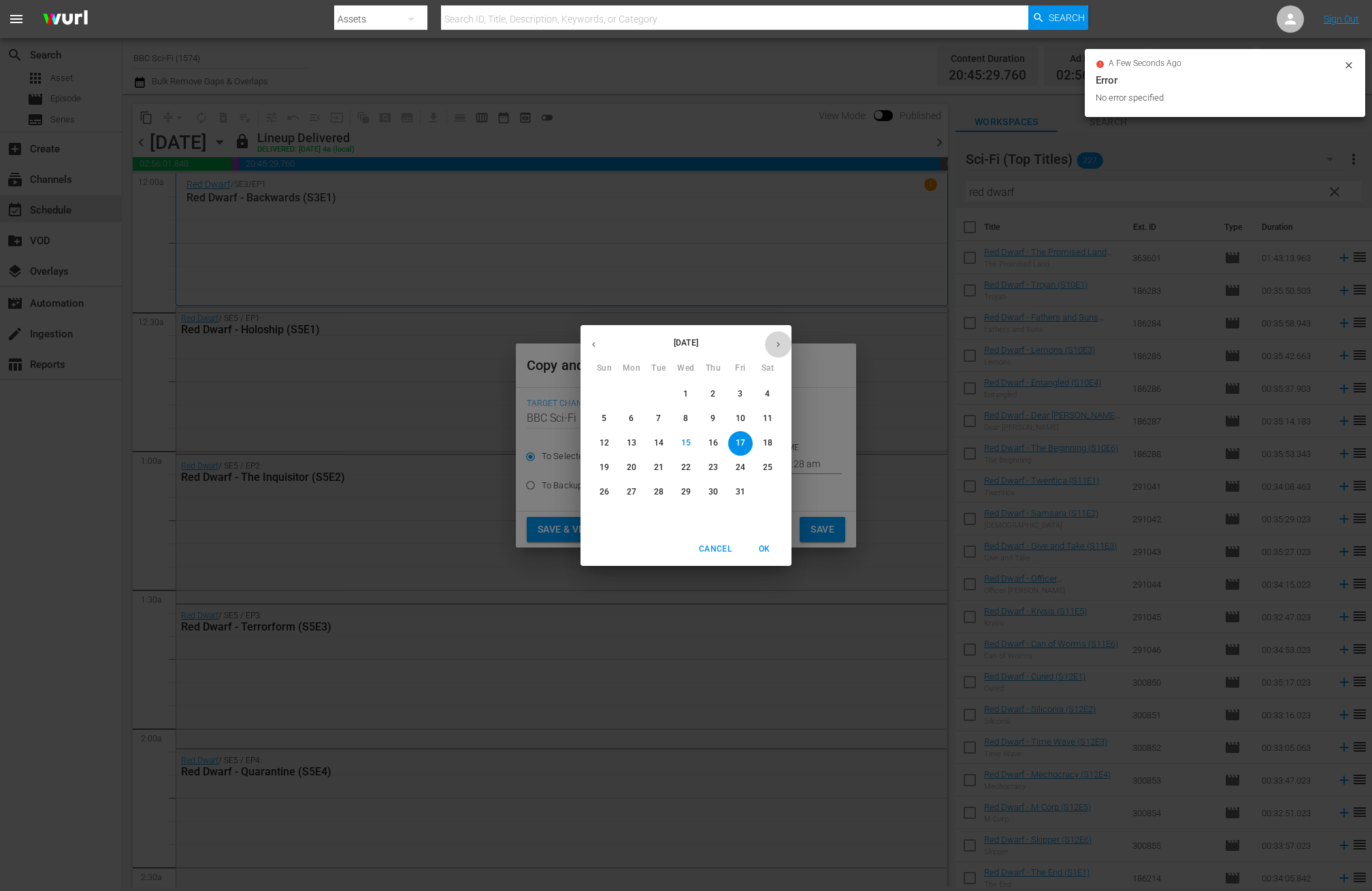
click at [775, 346] on icon "button" at bounding box center [778, 344] width 10 height 10
click at [763, 417] on span "8" at bounding box center [768, 418] width 25 height 12
type input "Nov 8th 2025"
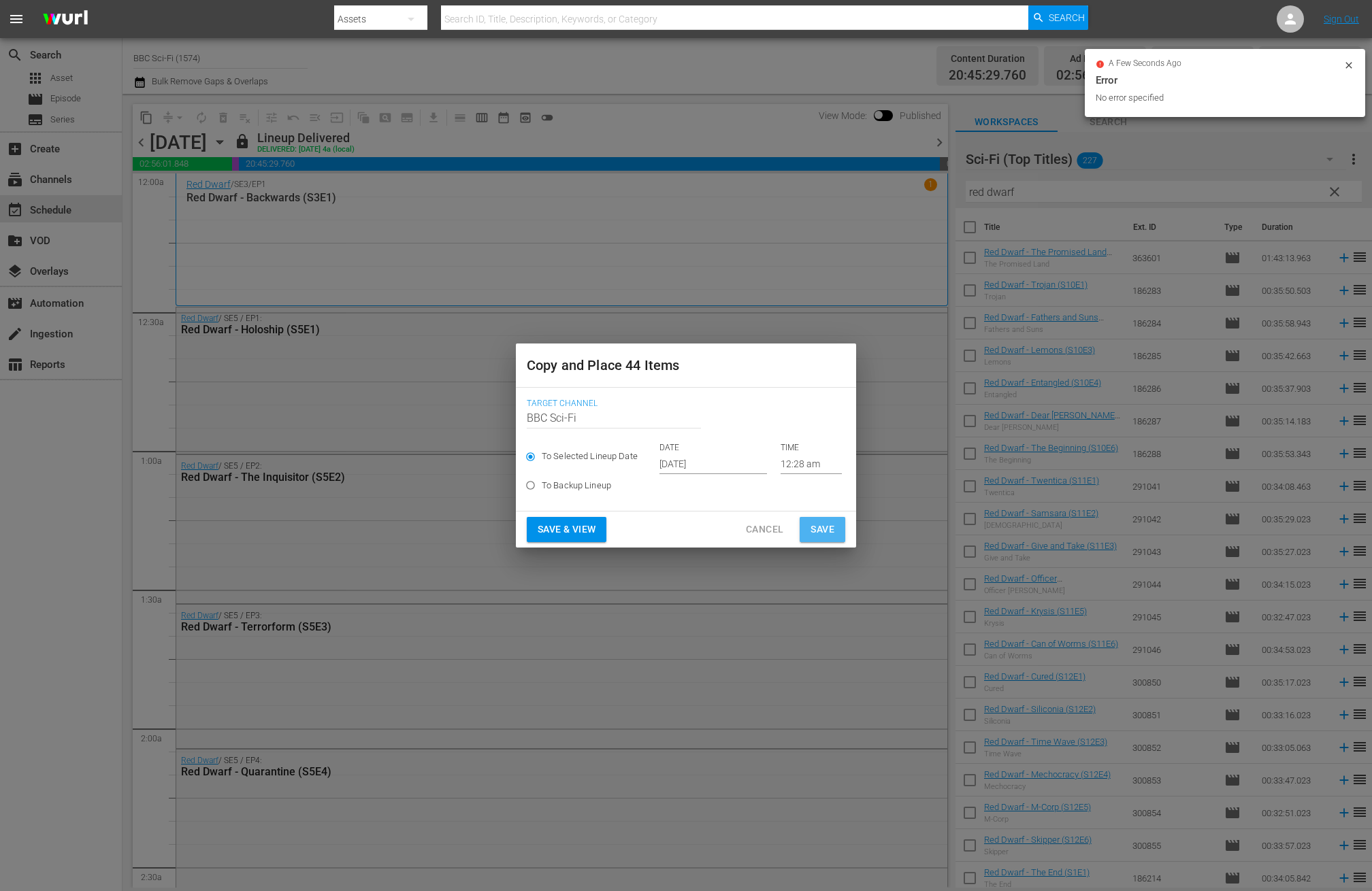
click at [826, 531] on span "Save" at bounding box center [822, 530] width 24 height 17
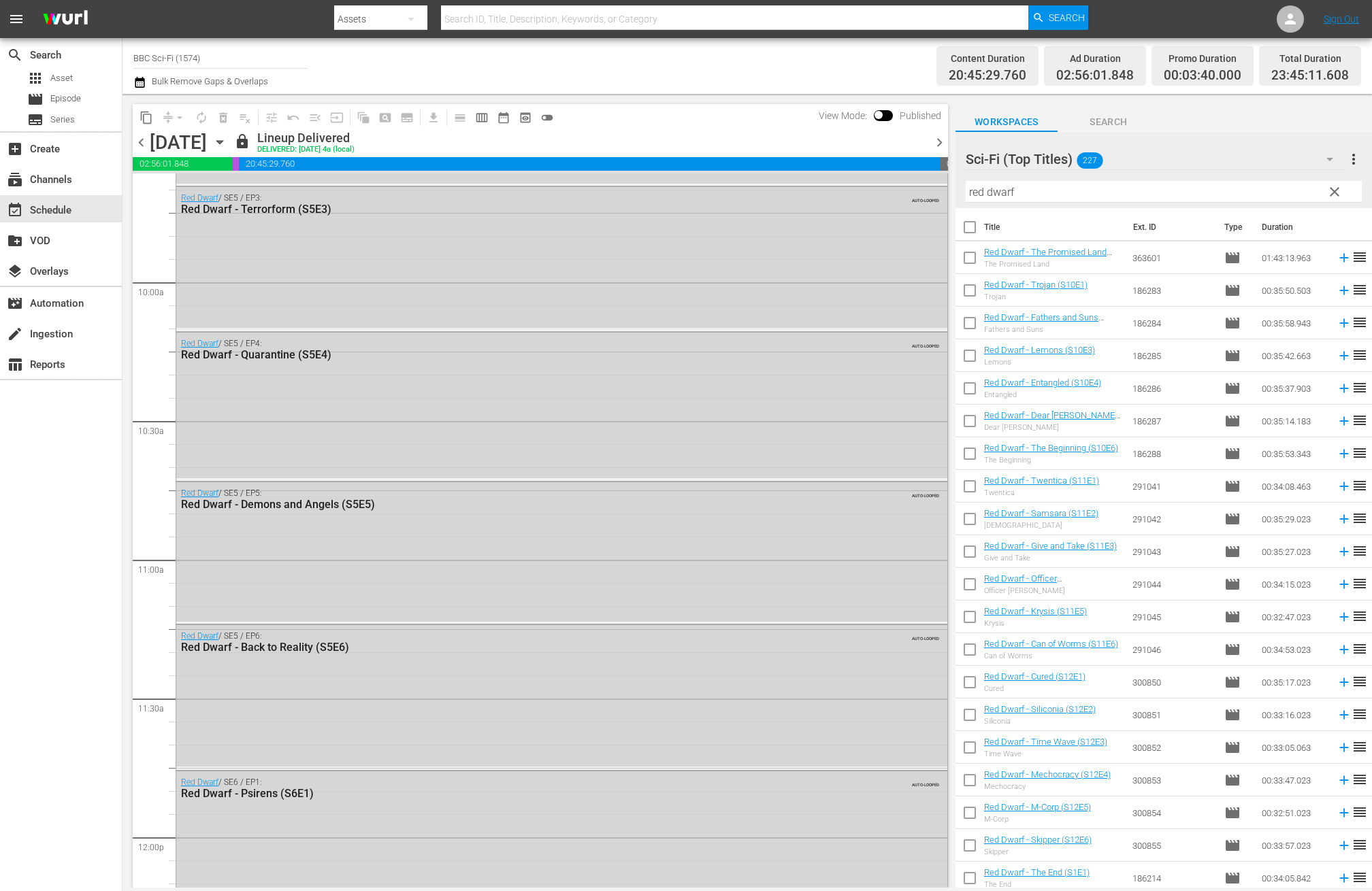
scroll to position [2660, 0]
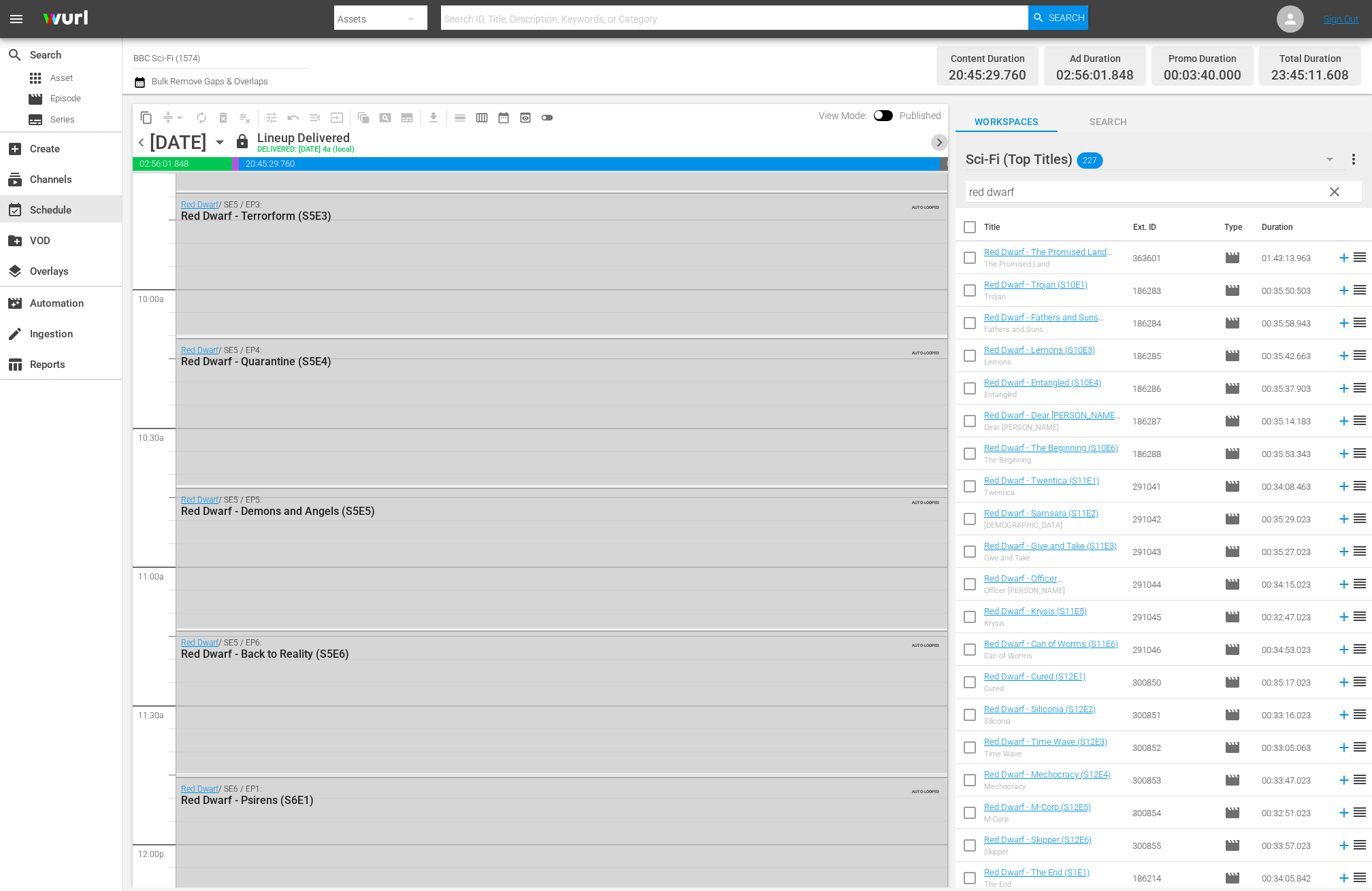
click at [941, 137] on span "chevron_right" at bounding box center [940, 142] width 17 height 17
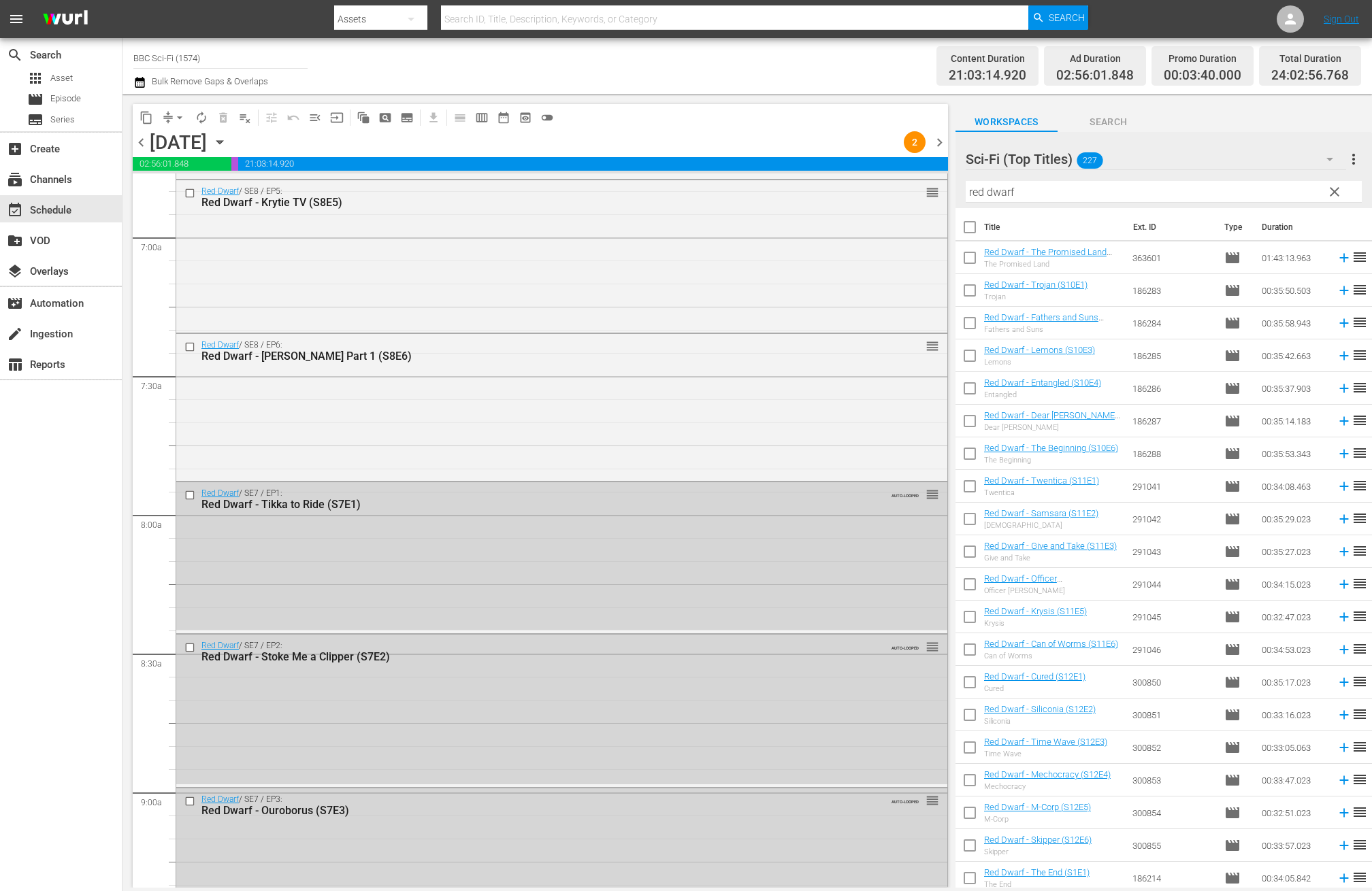
scroll to position [1431, 0]
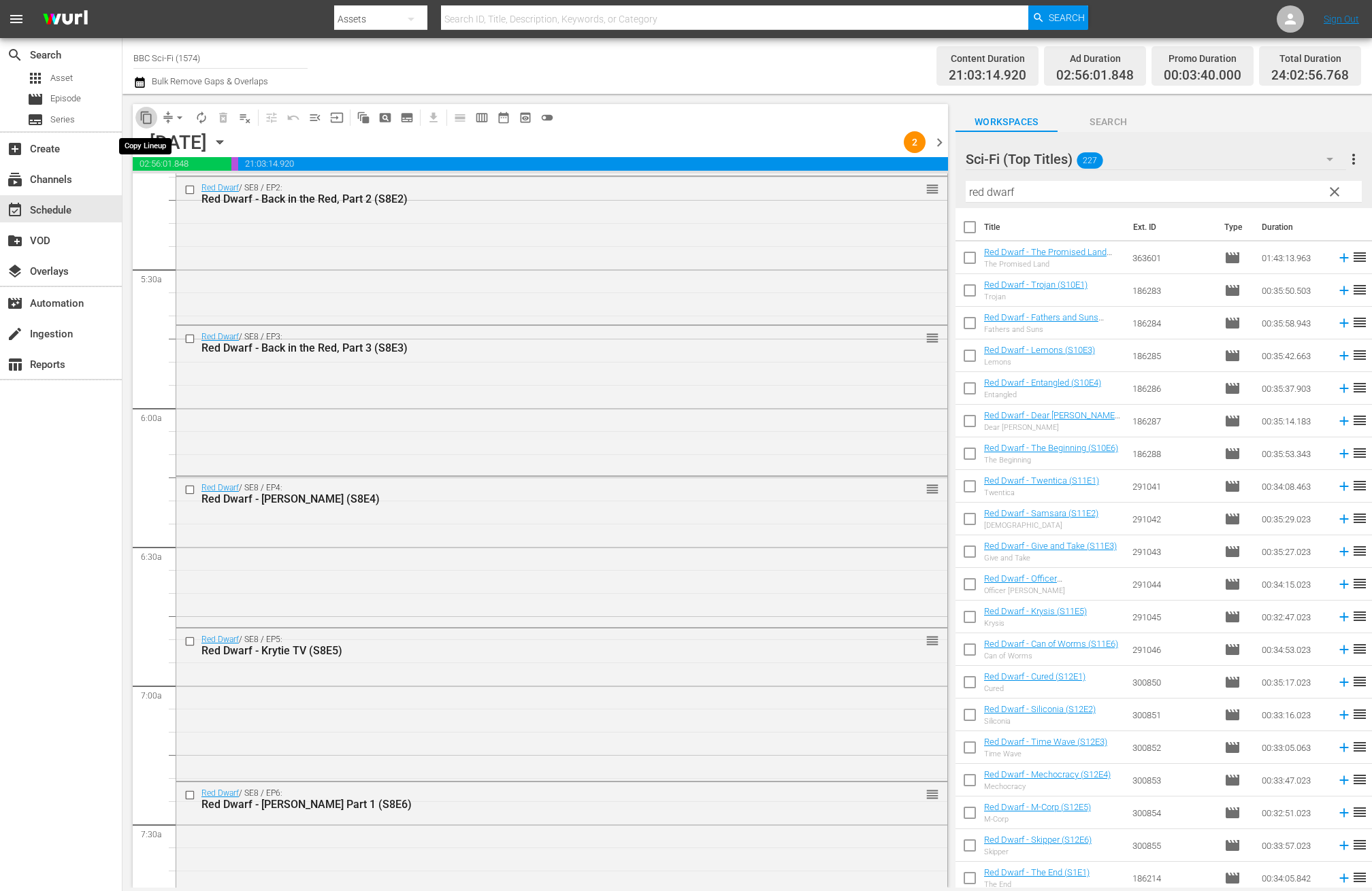
click at [144, 108] on button "content_copy" at bounding box center [146, 118] width 22 height 22
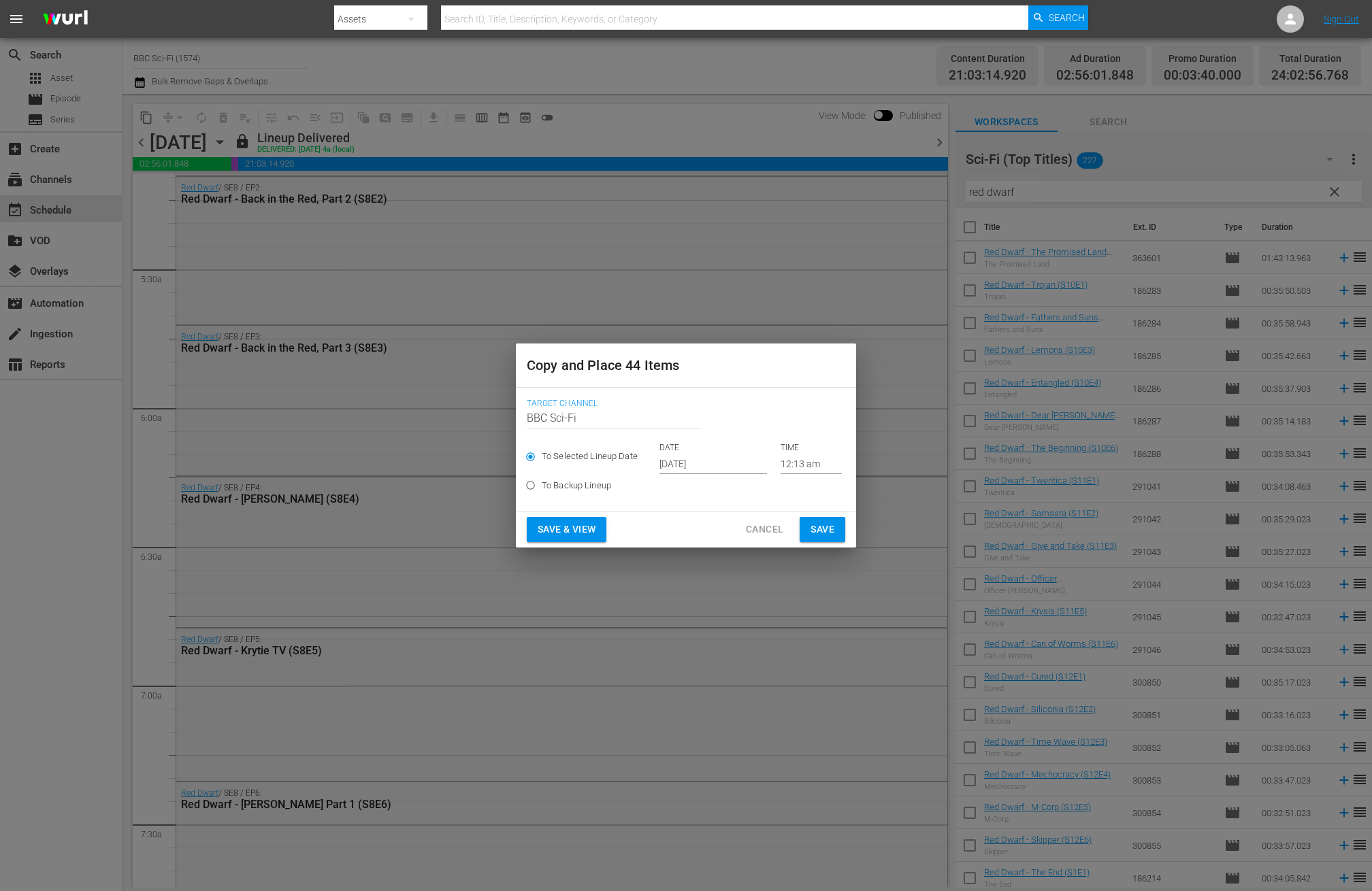
click at [692, 464] on input "Oct 17th 2025" at bounding box center [713, 464] width 108 height 21
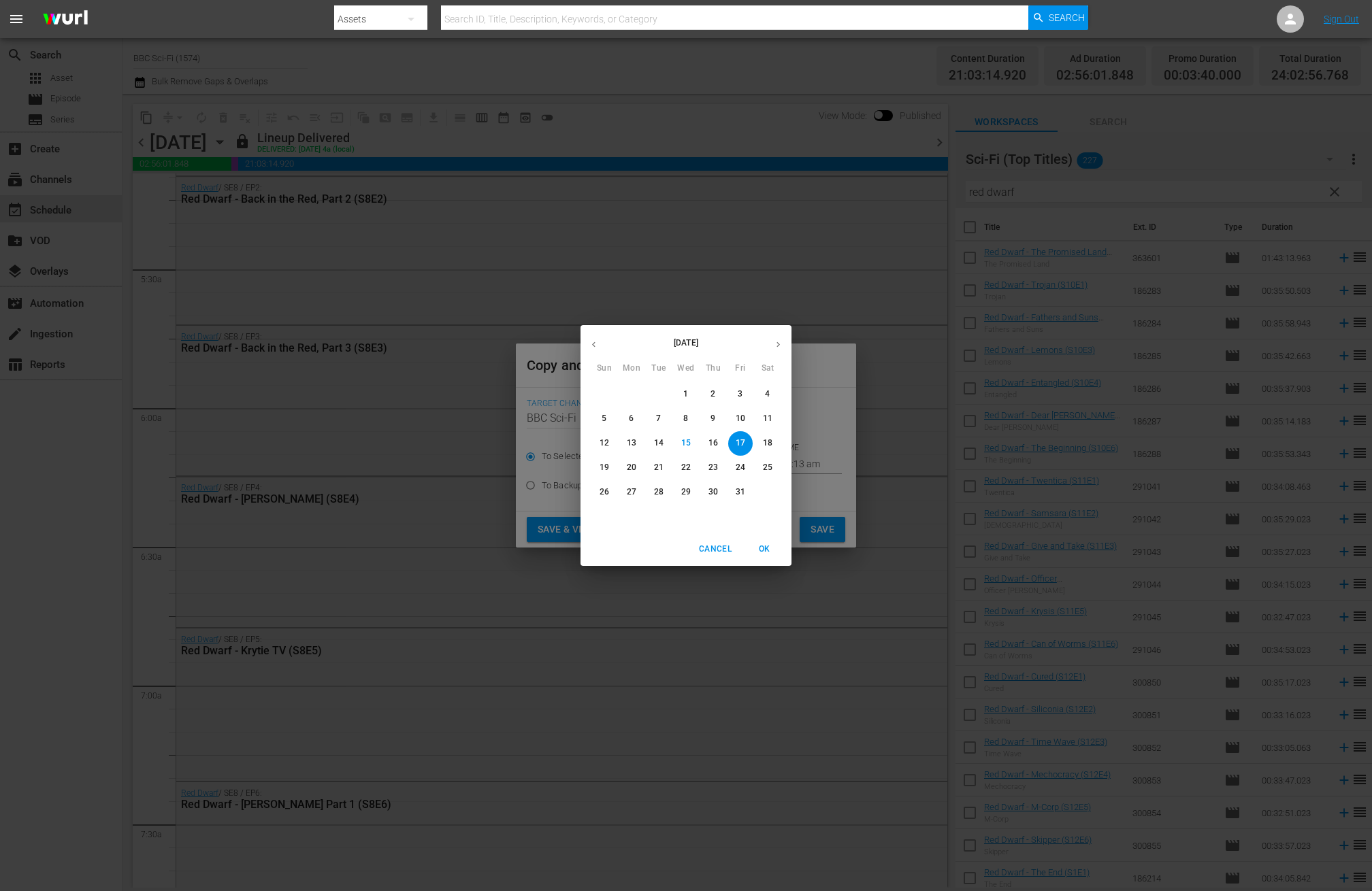
click at [780, 347] on icon "button" at bounding box center [778, 344] width 10 height 10
click at [609, 440] on span "9" at bounding box center [605, 443] width 25 height 12
type input "Nov 9th 2025"
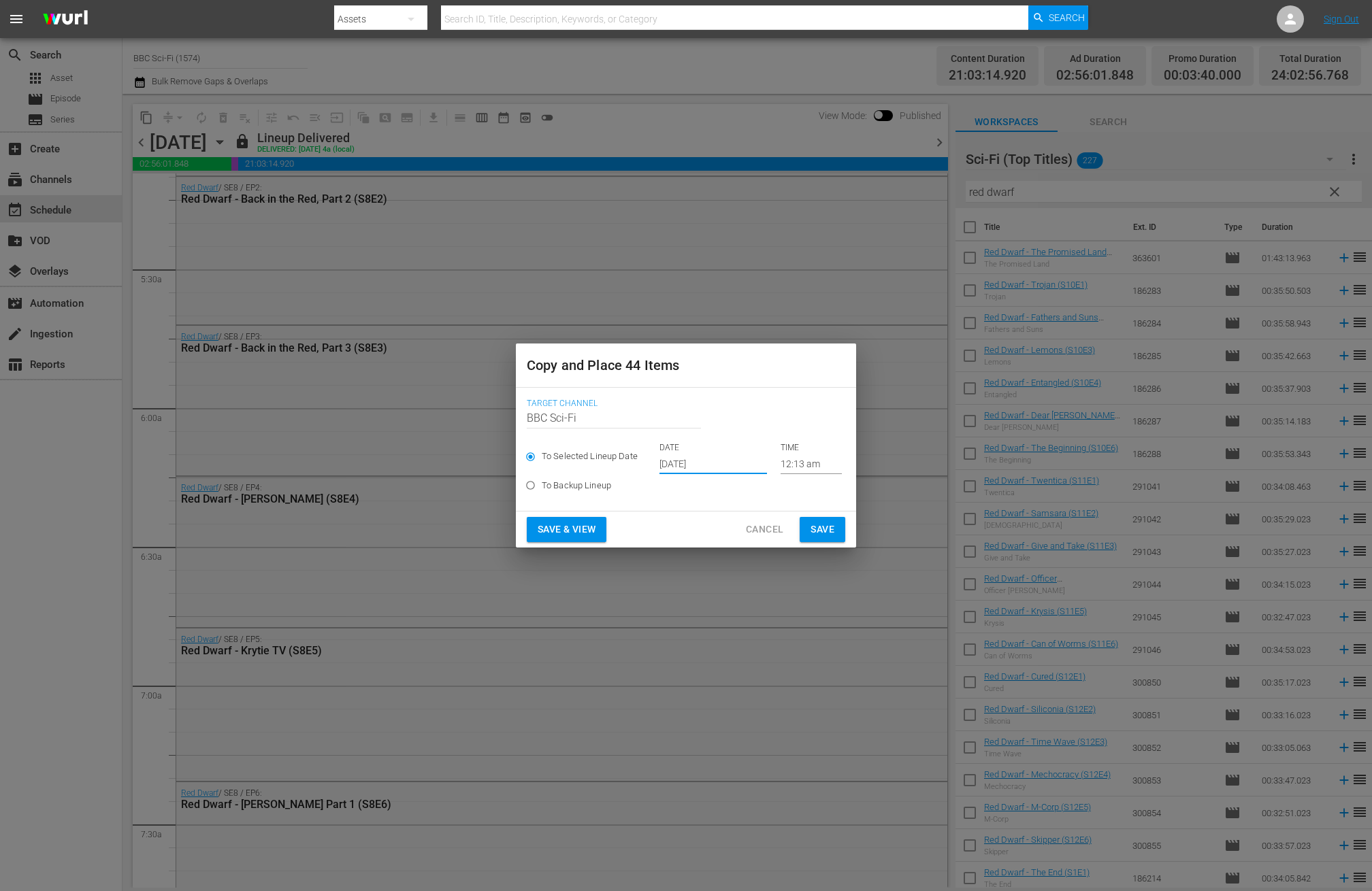
click at [831, 523] on span "Save" at bounding box center [822, 530] width 24 height 17
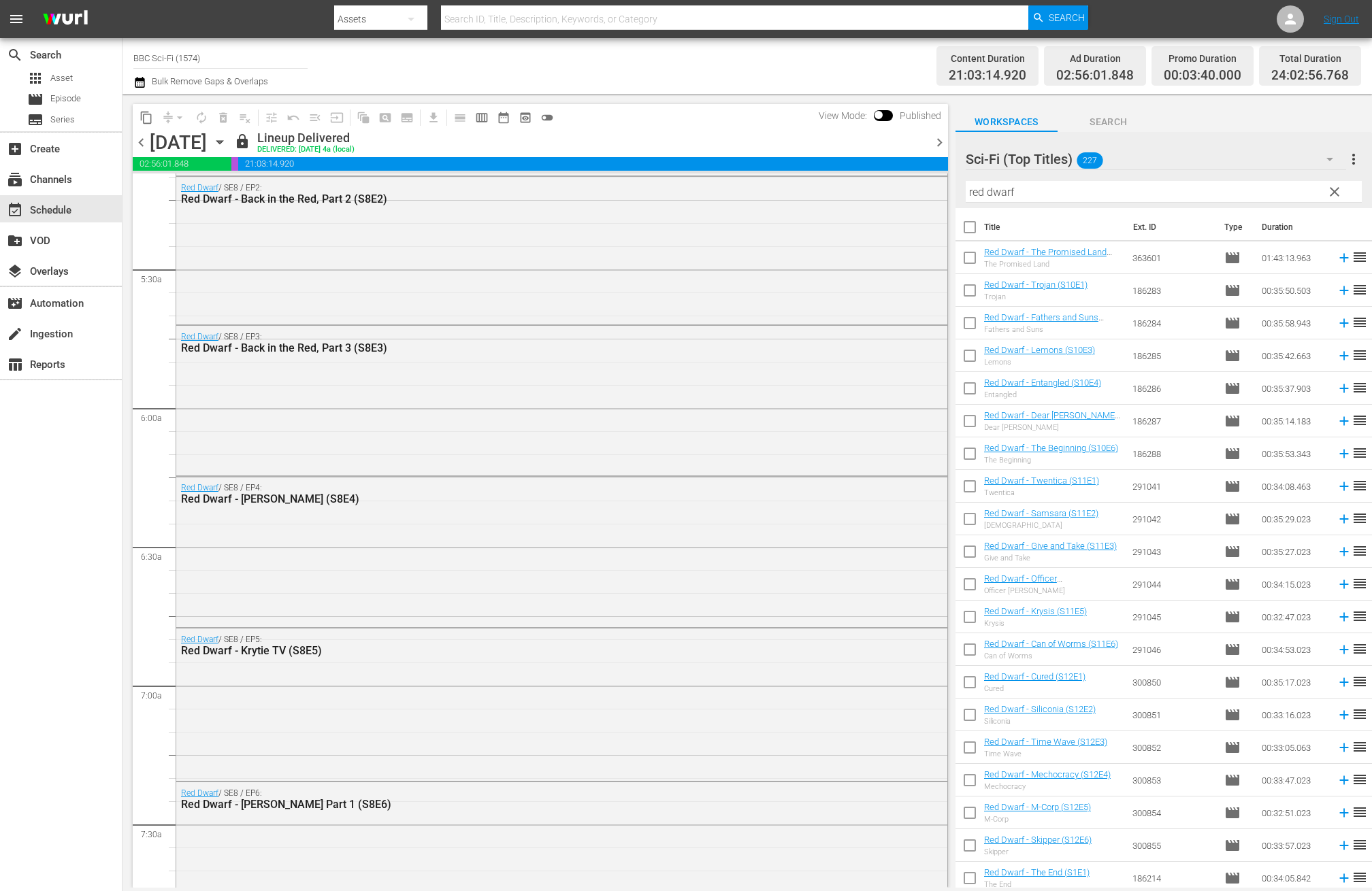
click at [937, 141] on span "chevron_right" at bounding box center [940, 142] width 17 height 17
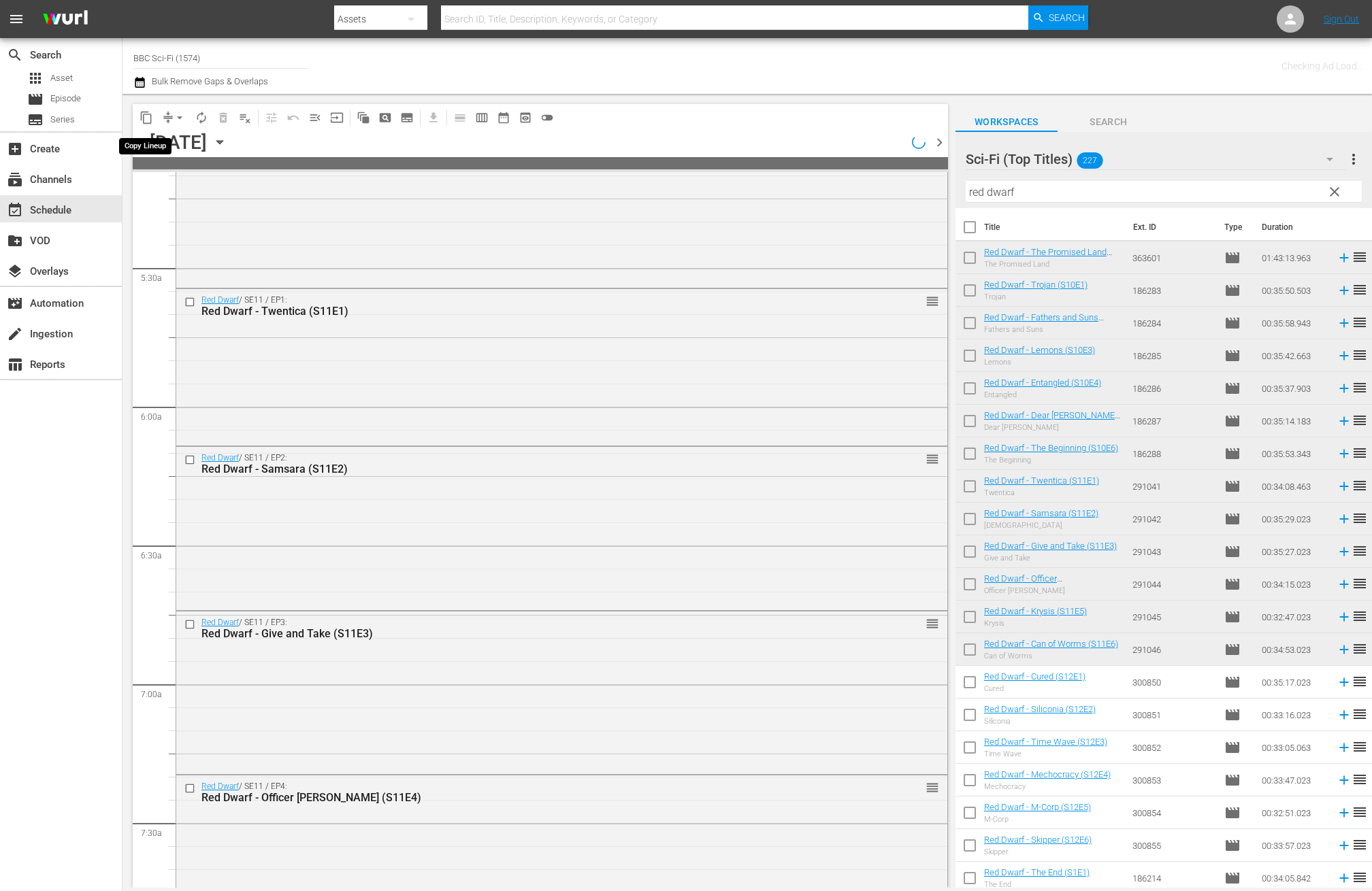
scroll to position [1339, 0]
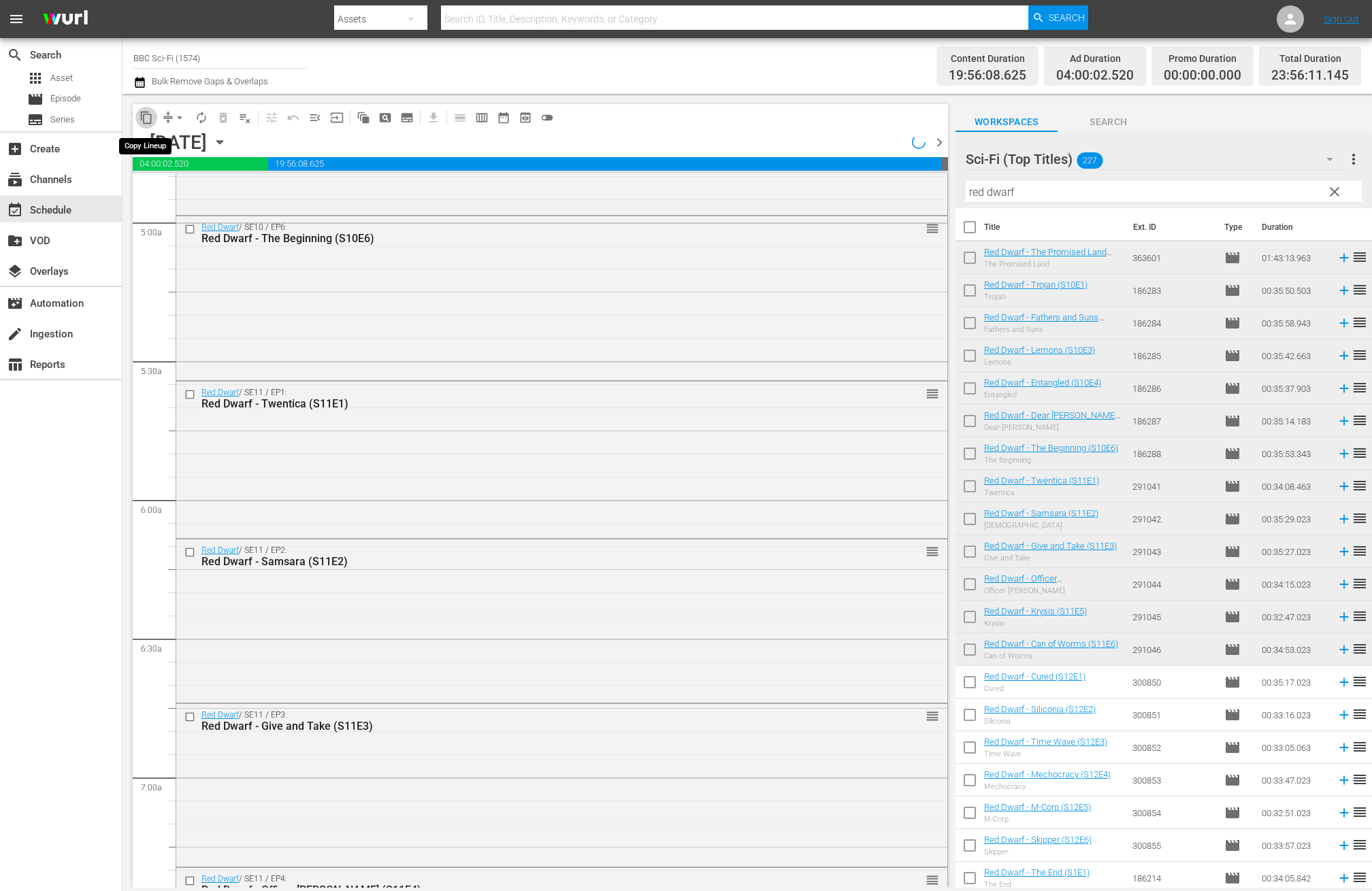
click at [147, 118] on span "content_copy" at bounding box center [146, 118] width 14 height 14
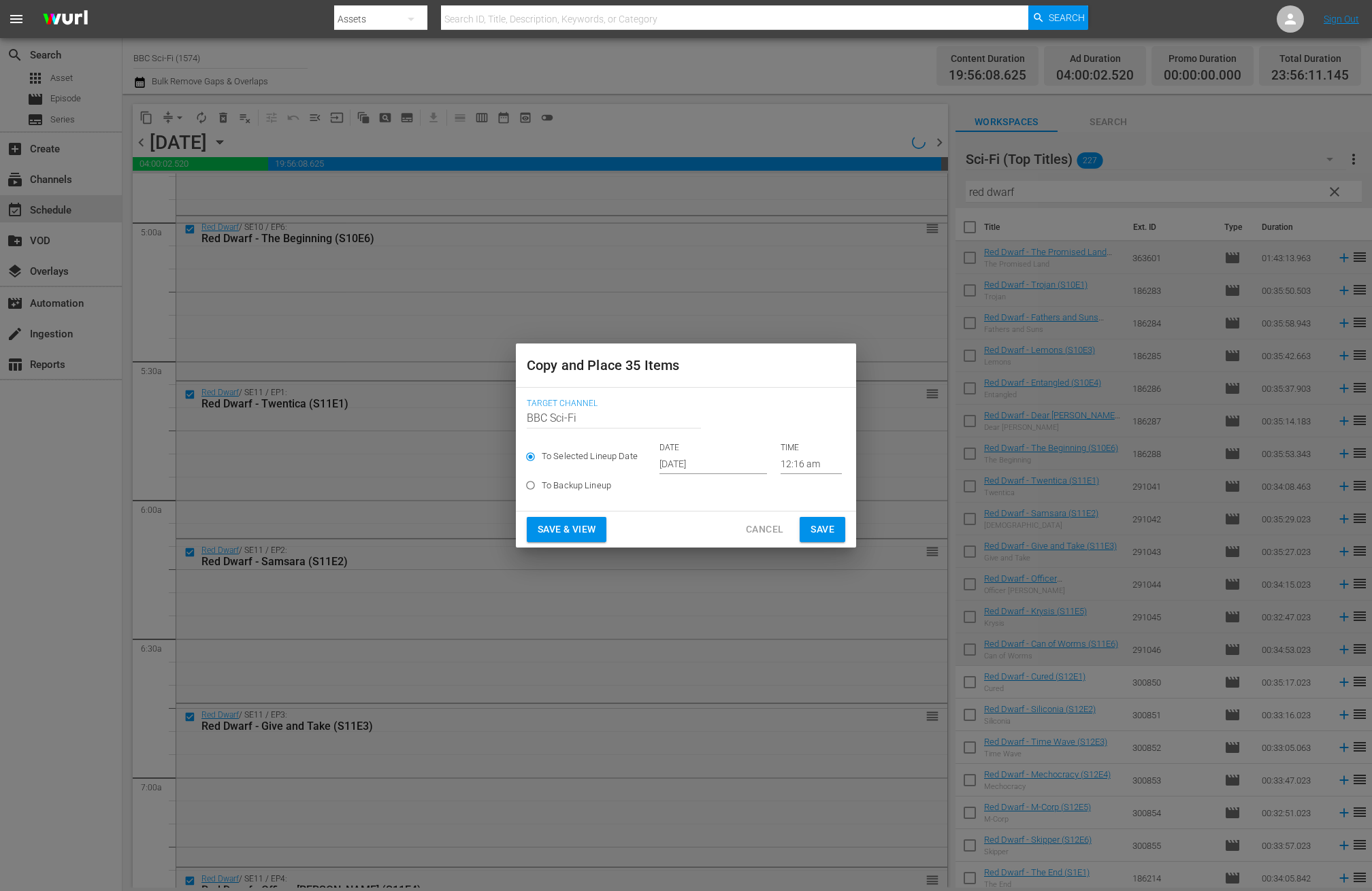
click at [678, 462] on input "Oct 17th 2025" at bounding box center [713, 464] width 108 height 21
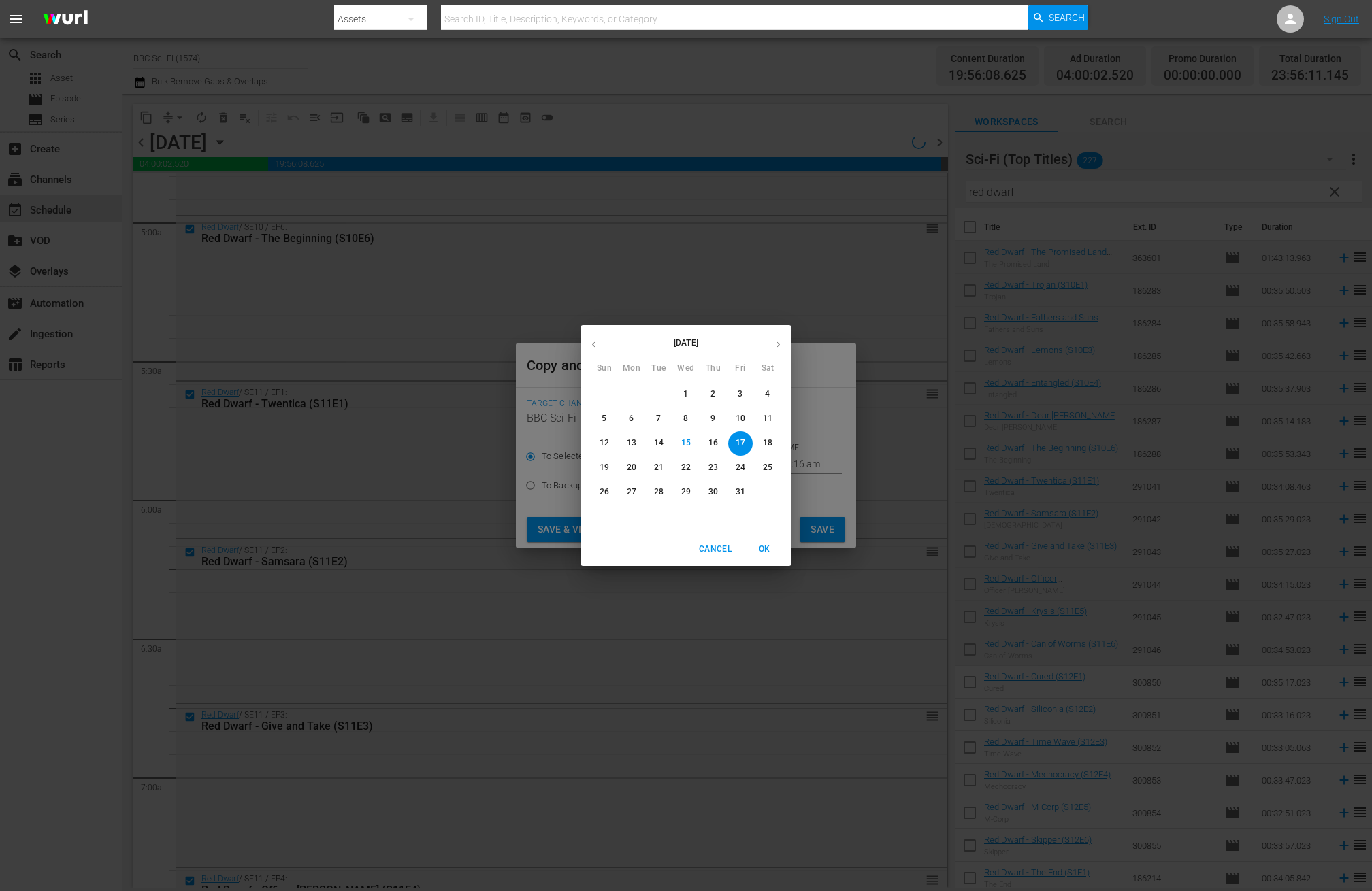
click at [777, 341] on icon "button" at bounding box center [778, 344] width 10 height 10
click at [636, 440] on span "10" at bounding box center [632, 443] width 25 height 12
type input "Nov 10th 2025"
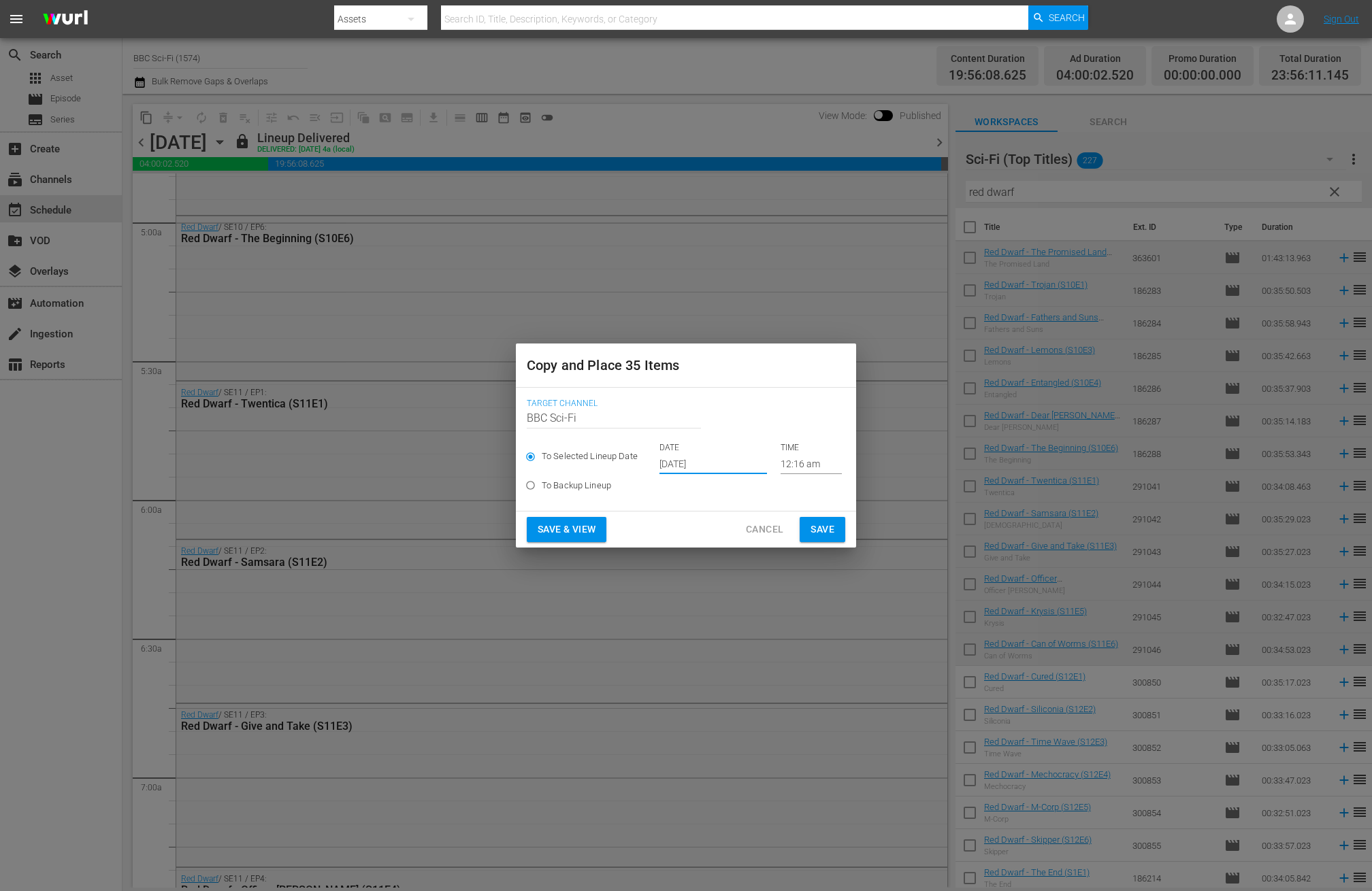
click at [820, 525] on span "Save" at bounding box center [822, 530] width 24 height 17
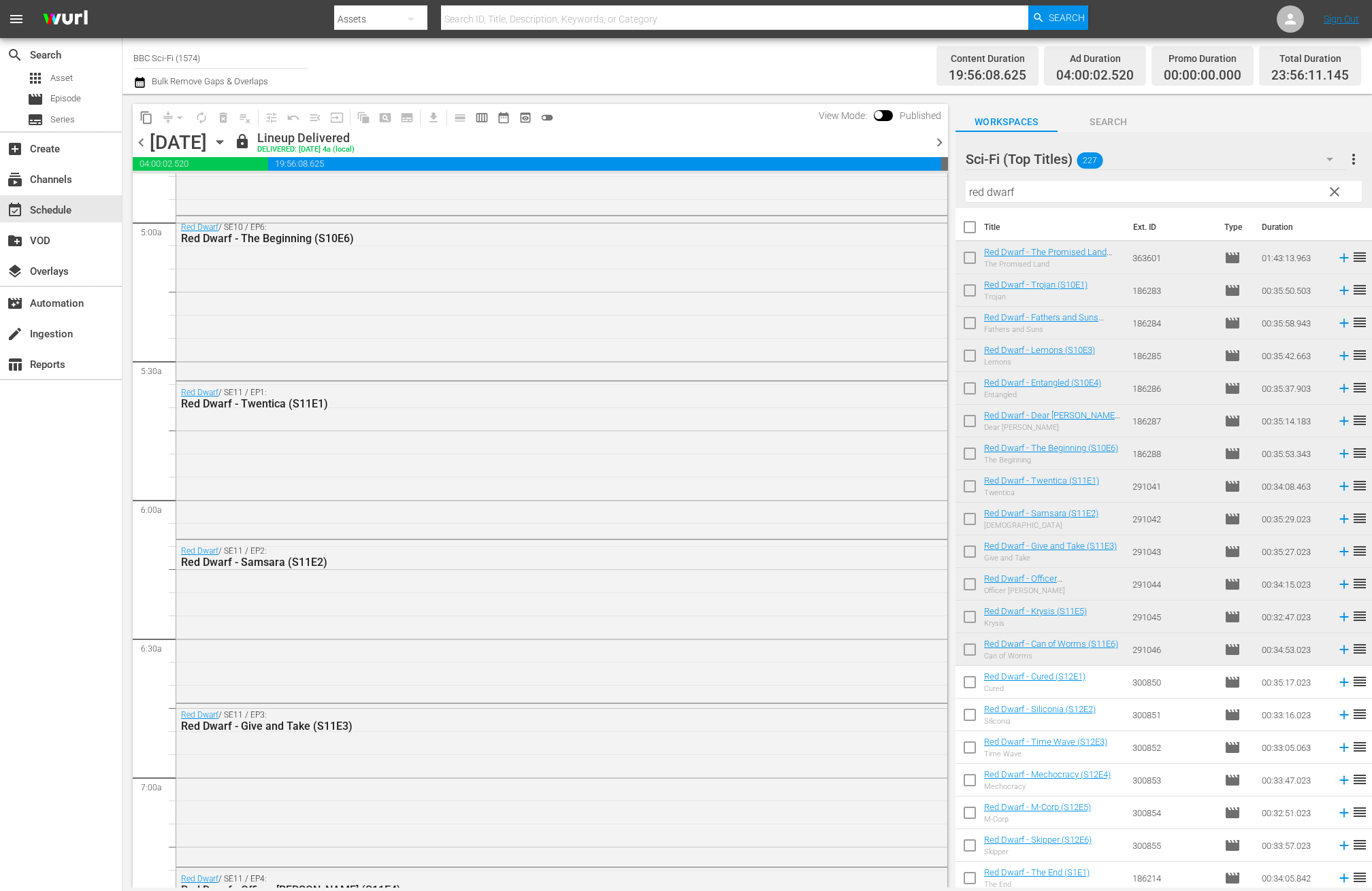
click at [941, 142] on span "chevron_right" at bounding box center [940, 142] width 17 height 17
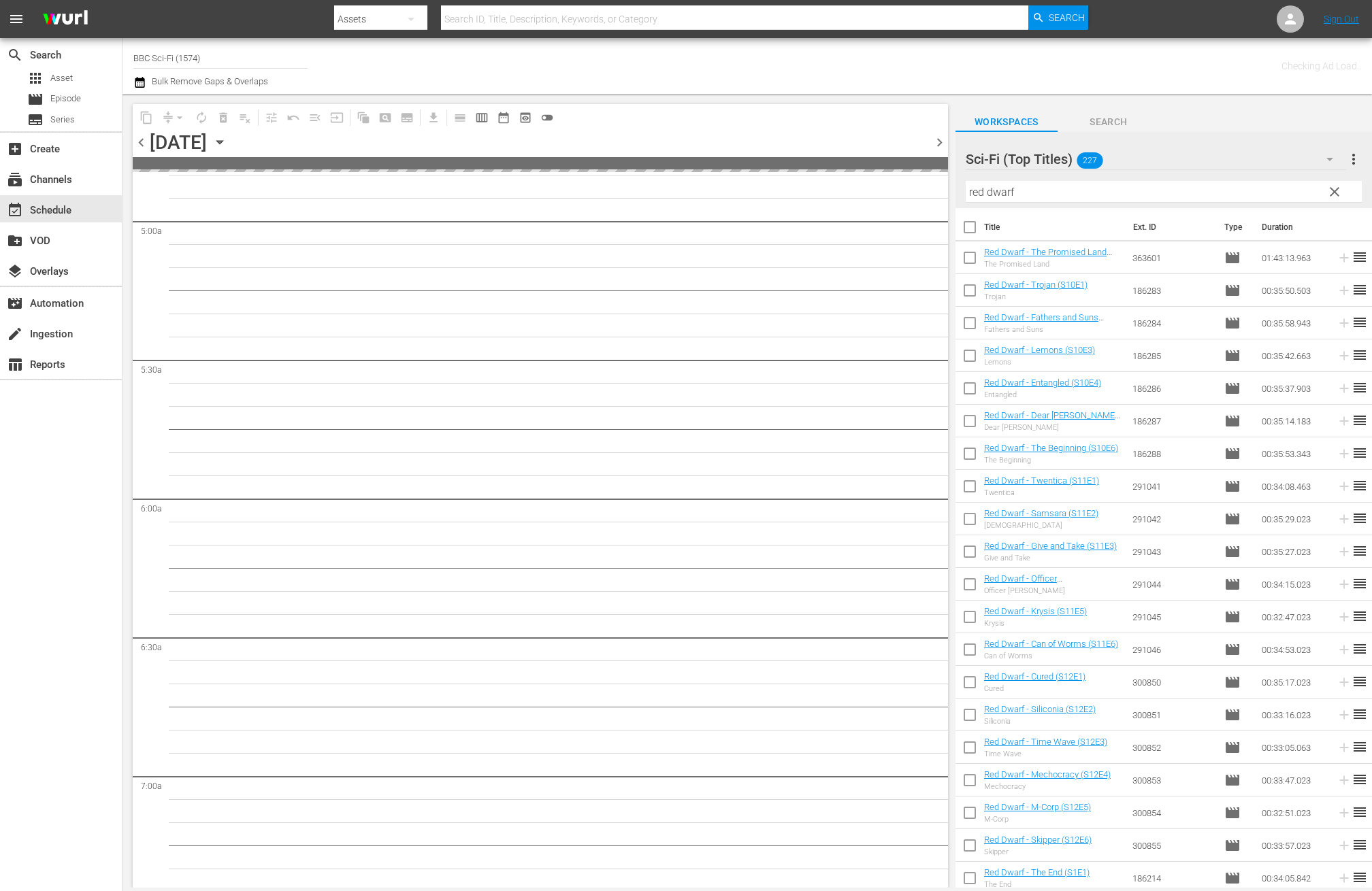
scroll to position [1431, 0]
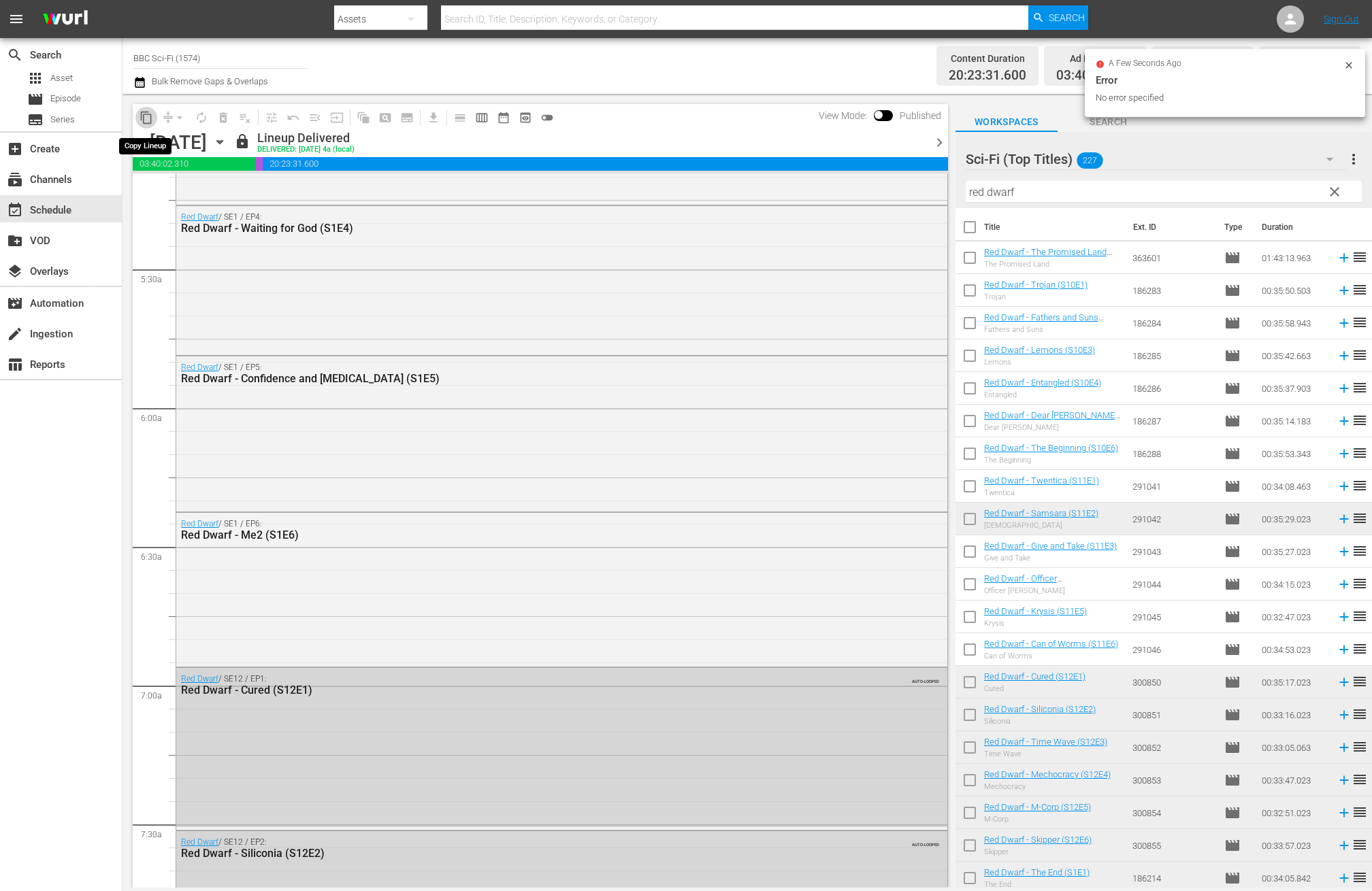
click at [144, 112] on span "content_copy" at bounding box center [146, 118] width 14 height 14
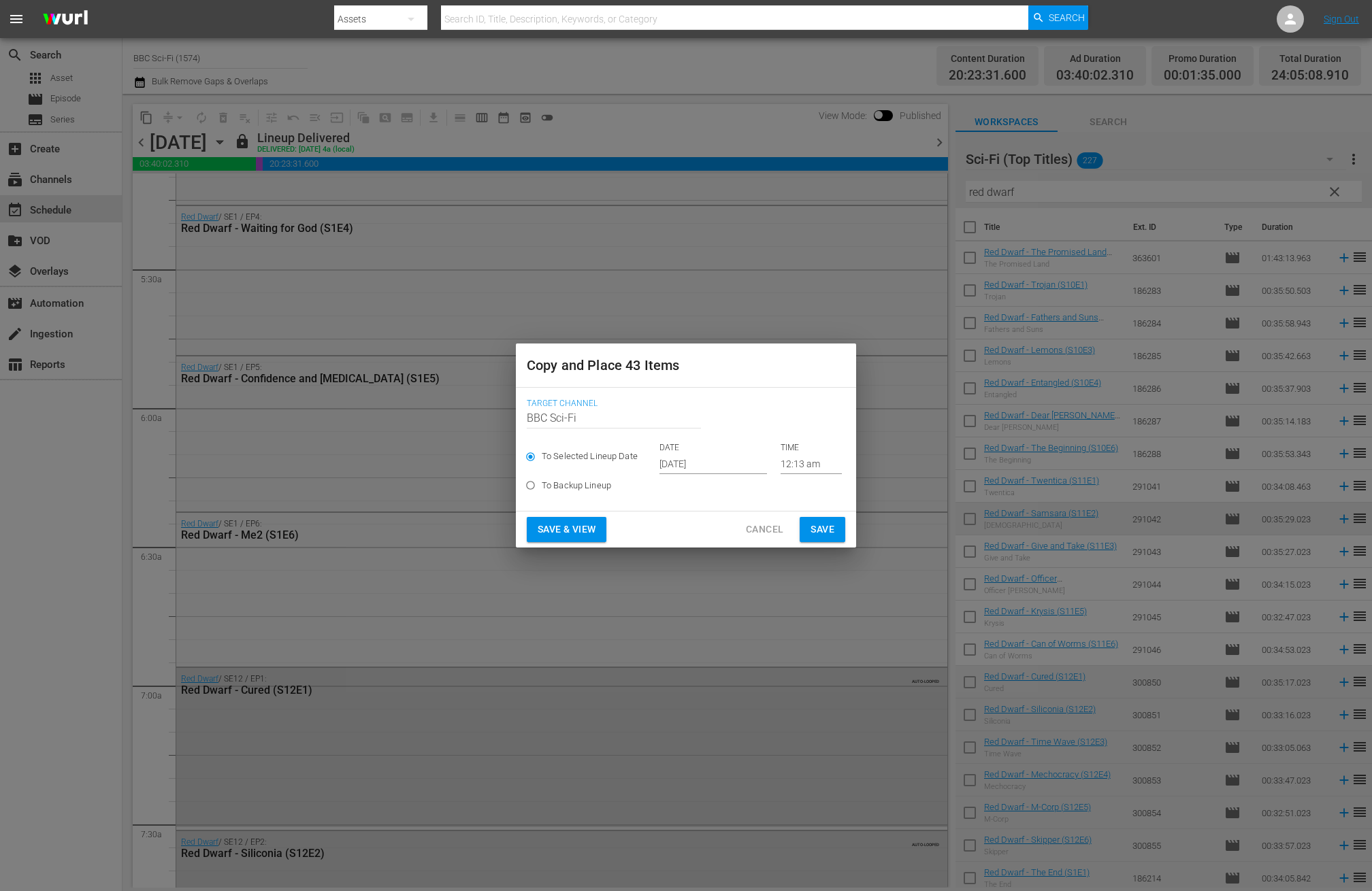
click at [669, 464] on input "Oct 17th 2025" at bounding box center [713, 464] width 108 height 21
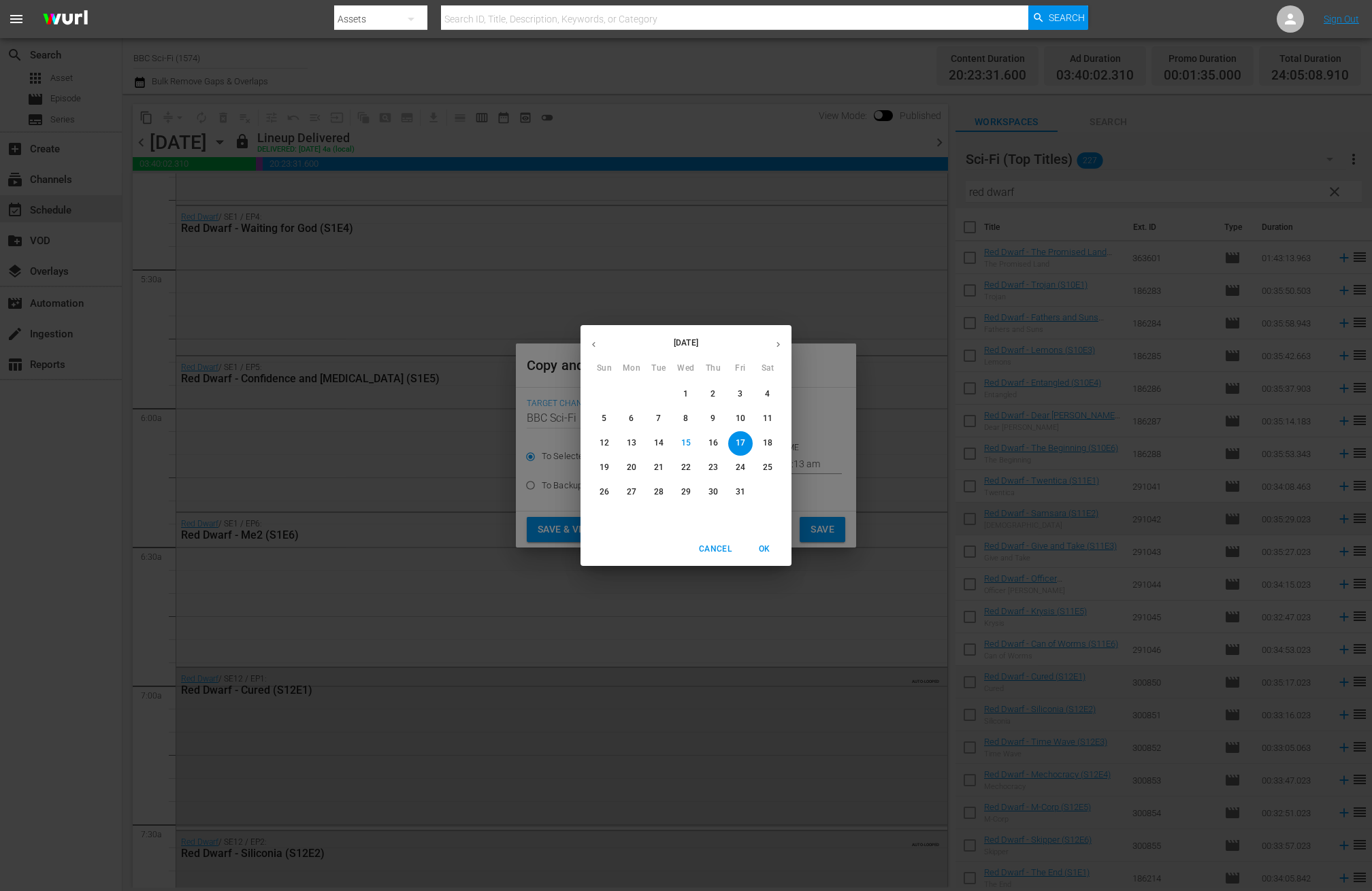
click at [780, 342] on icon "button" at bounding box center [778, 344] width 10 height 10
click at [663, 445] on p "11" at bounding box center [659, 443] width 9 height 12
type input "Nov 11th 2025"
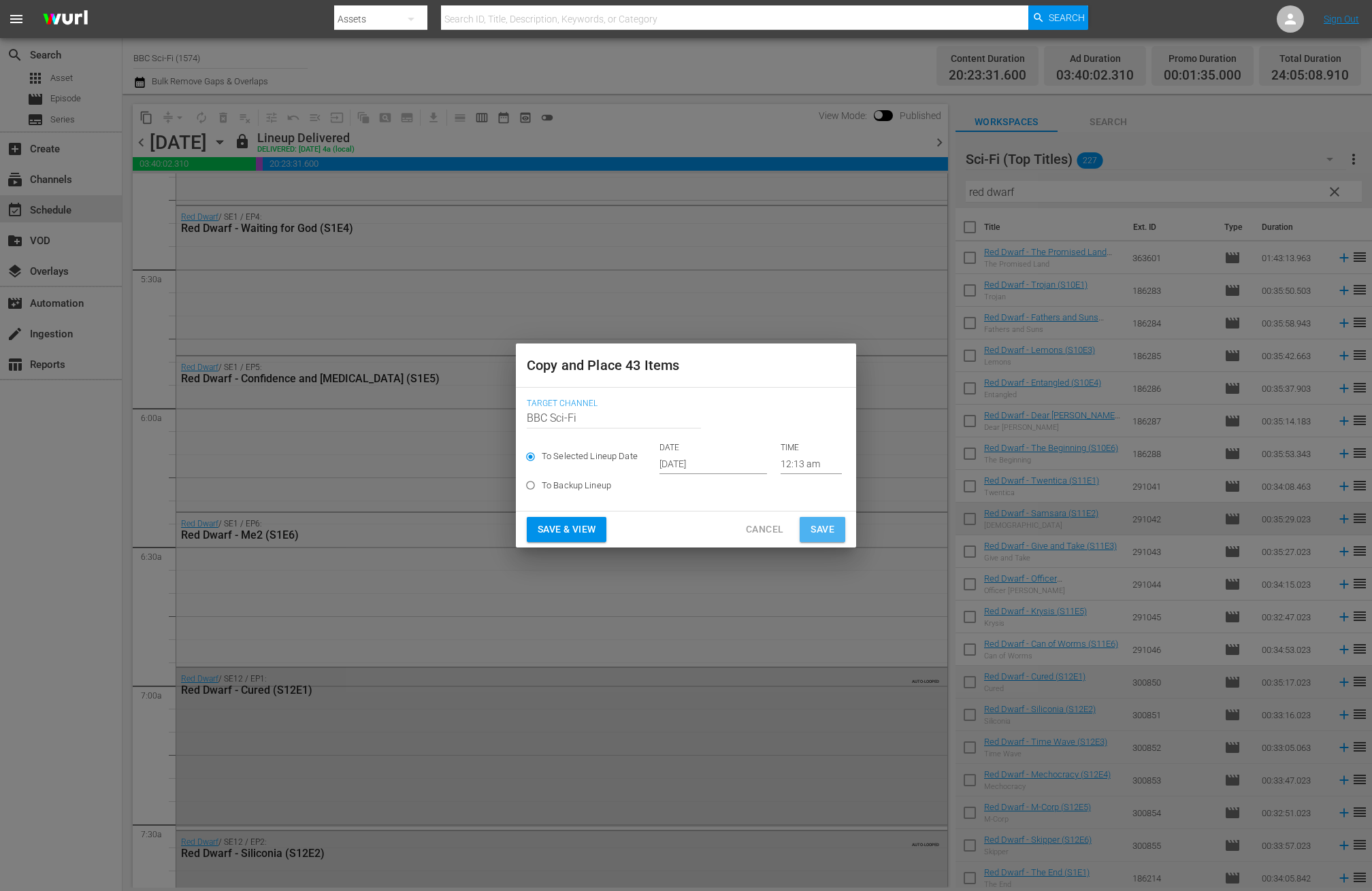
click at [818, 528] on span "Save" at bounding box center [822, 530] width 24 height 17
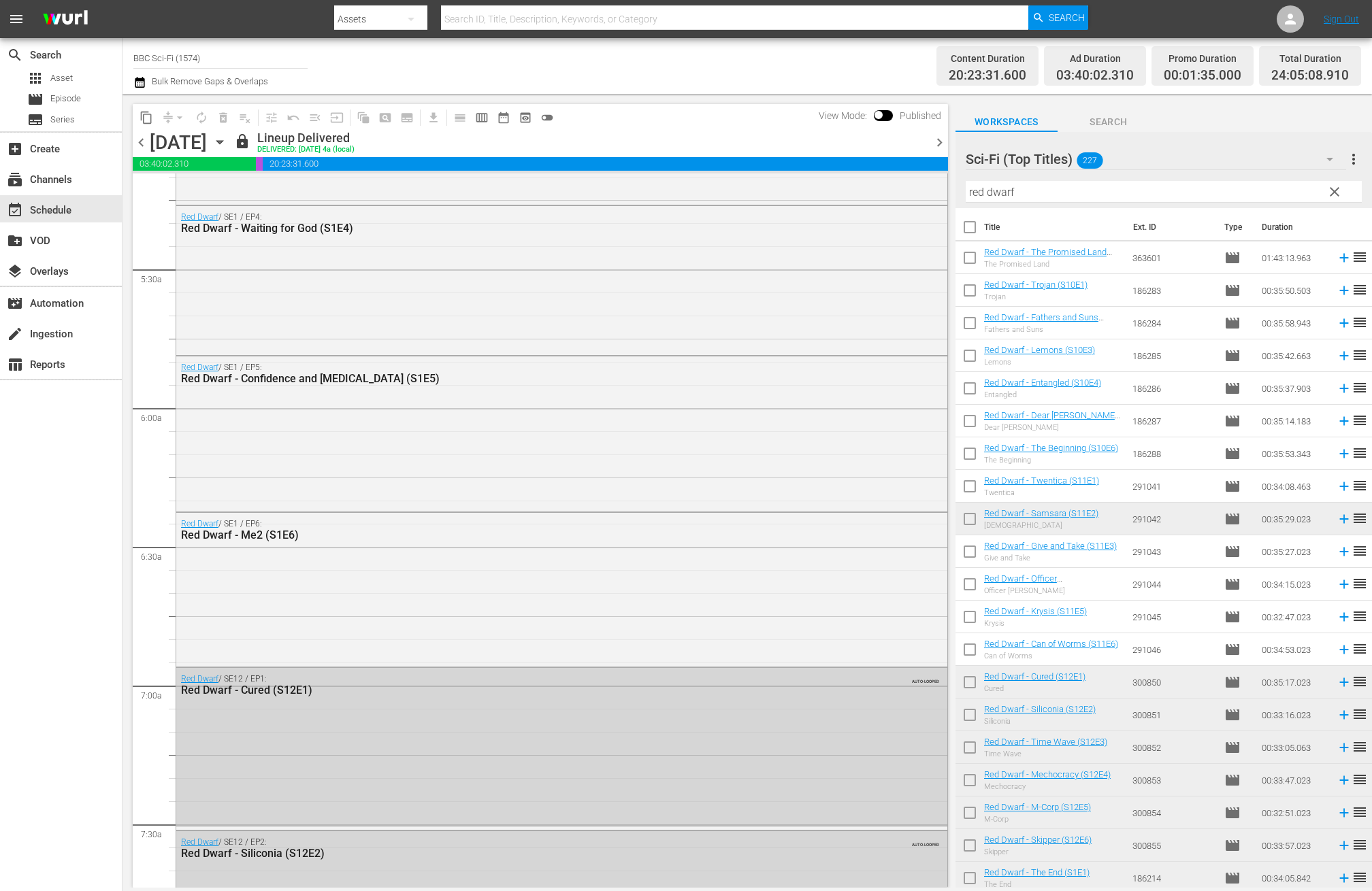
click at [941, 144] on span "chevron_right" at bounding box center [940, 142] width 17 height 17
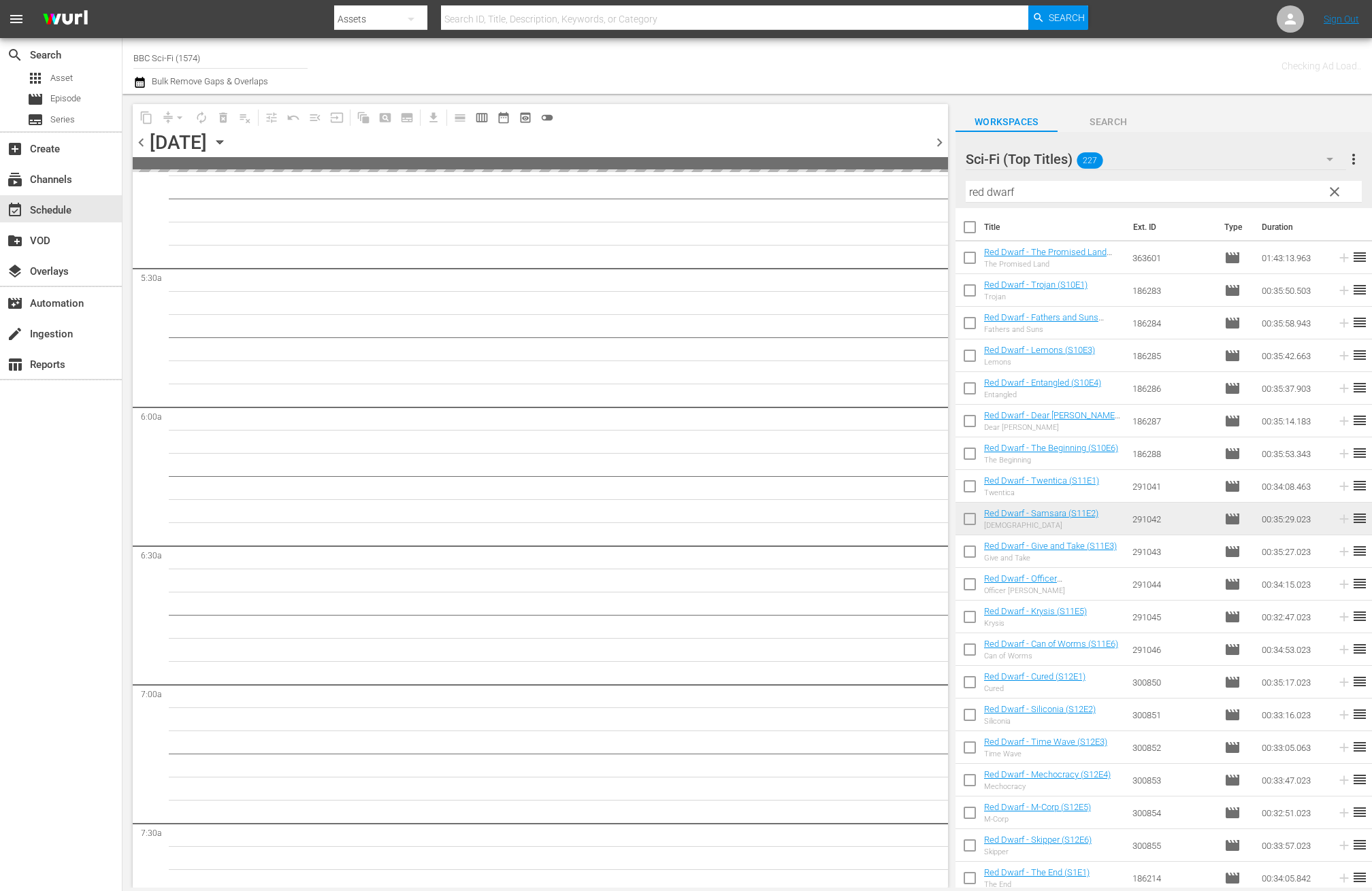
scroll to position [1570, 0]
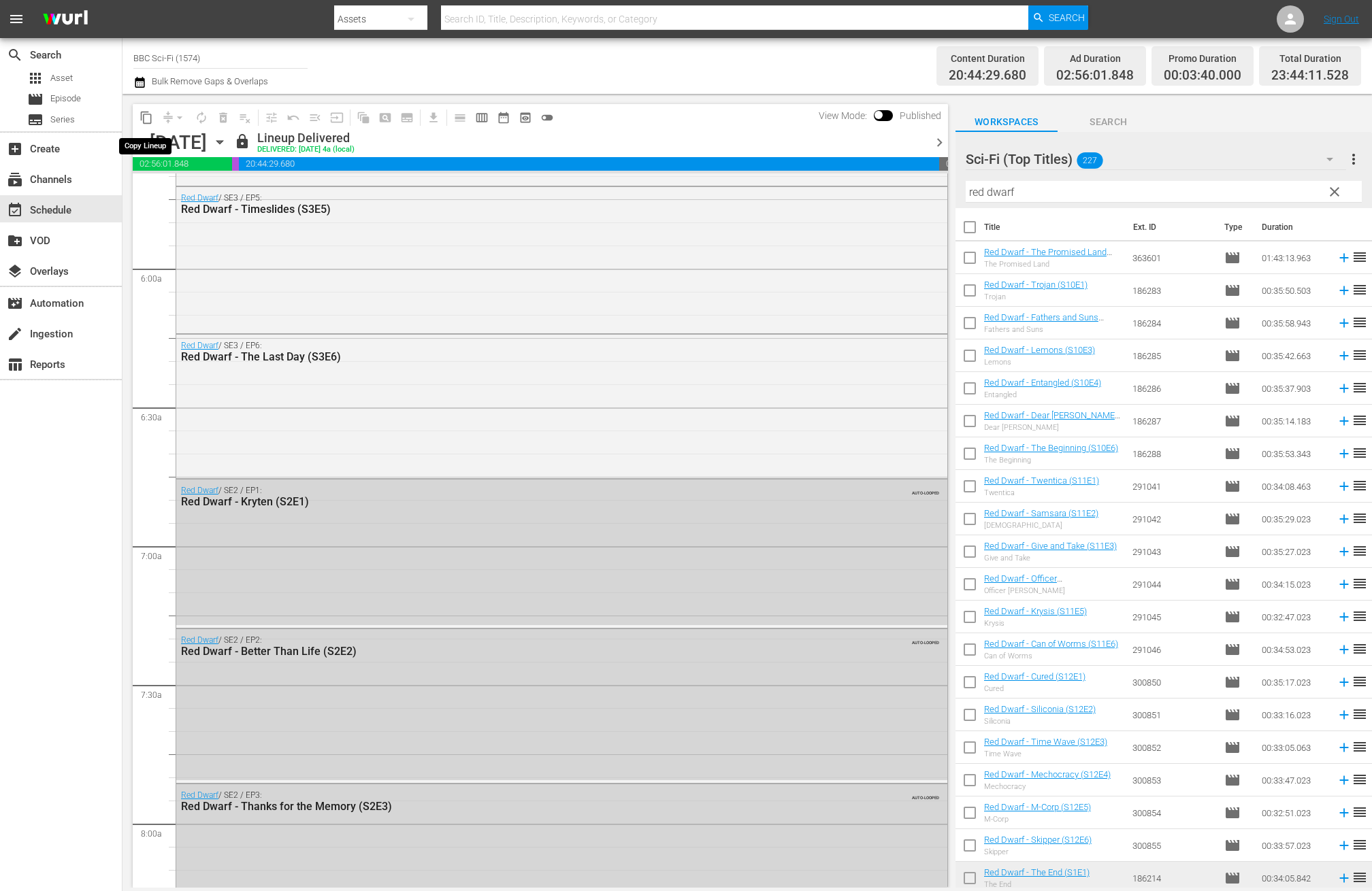
click at [143, 118] on span "content_copy" at bounding box center [146, 118] width 14 height 14
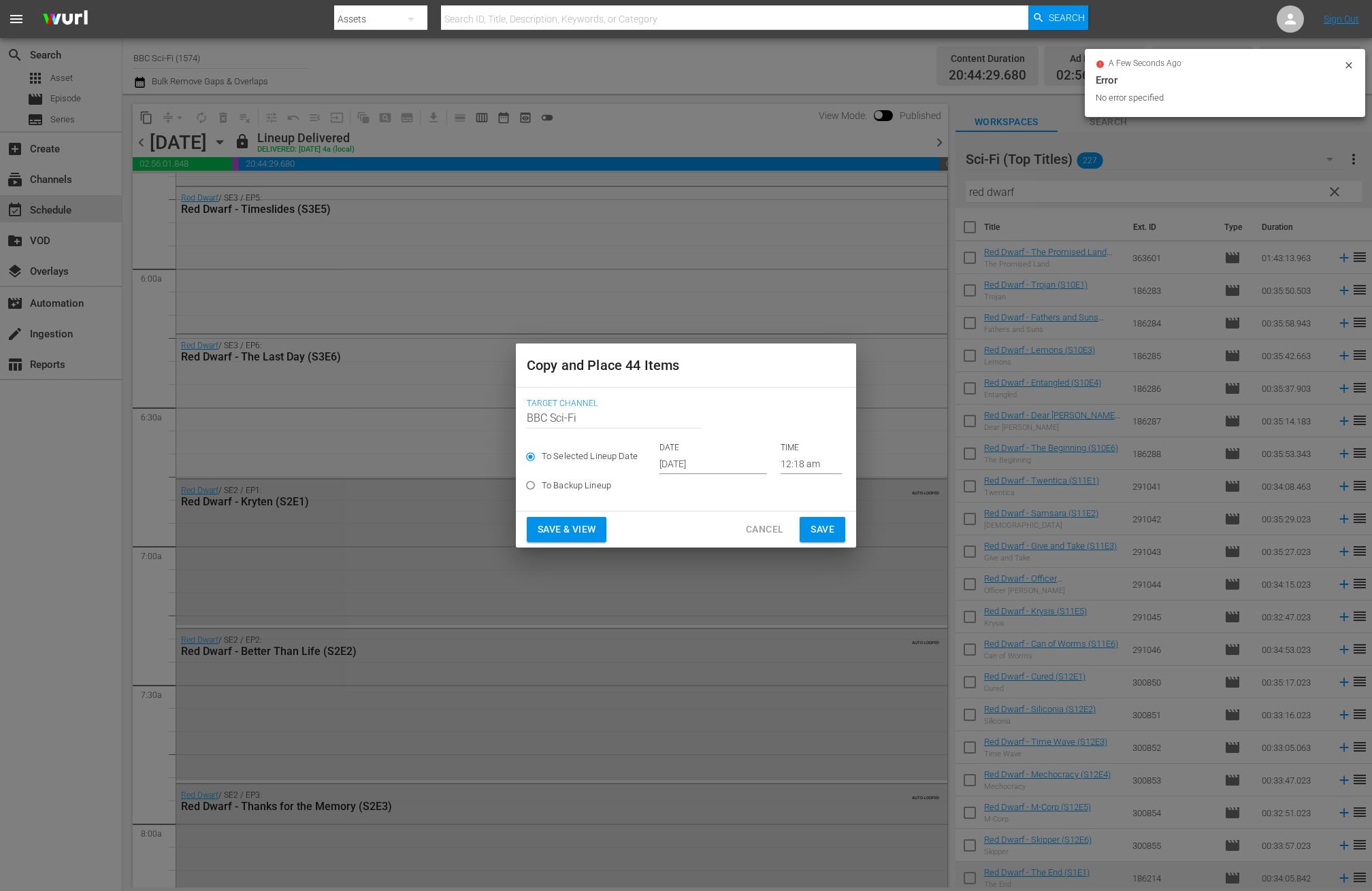
click at [676, 467] on input "Oct 17th 2025" at bounding box center [713, 464] width 108 height 21
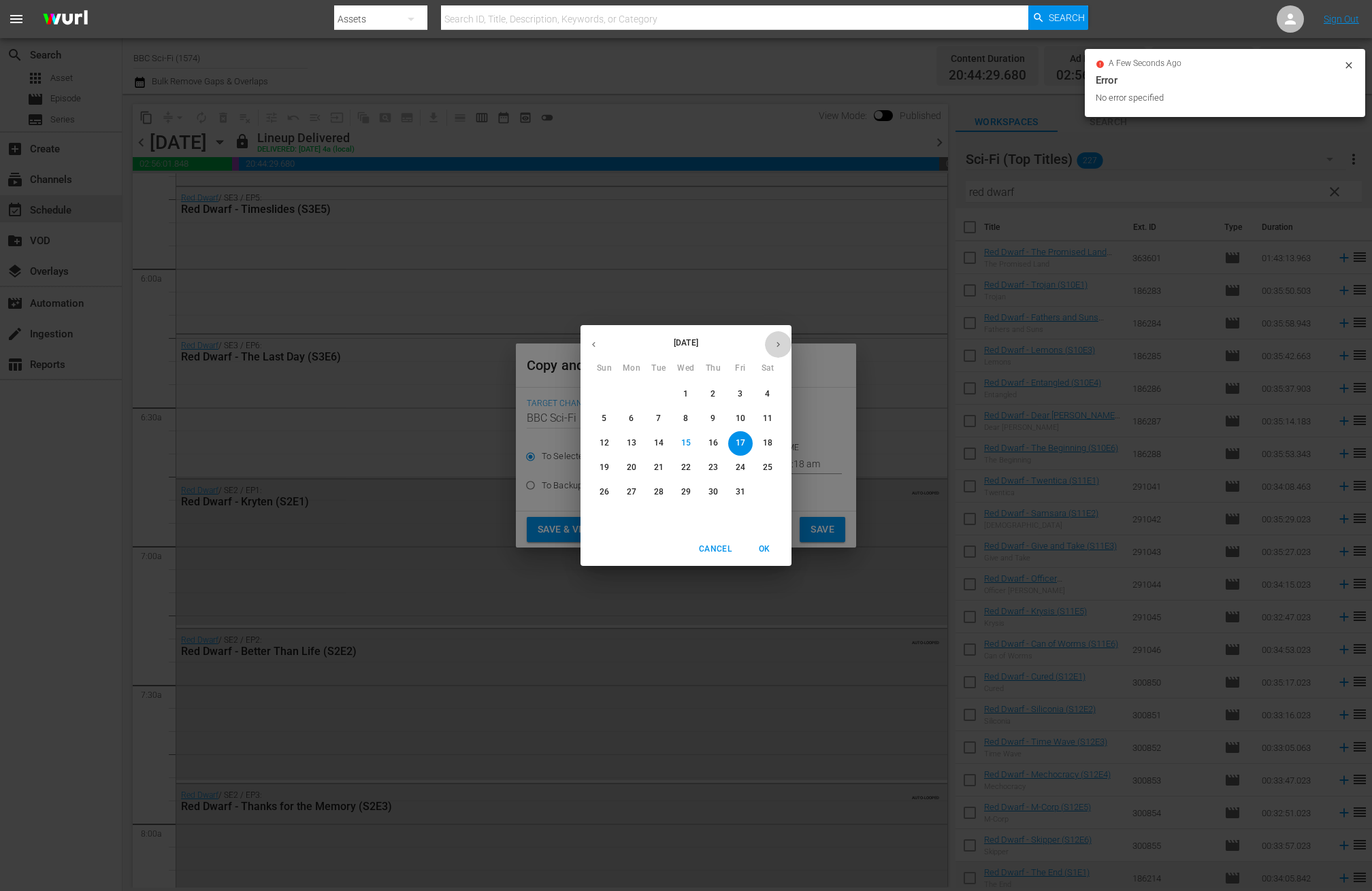
click at [774, 340] on icon "button" at bounding box center [778, 344] width 10 height 10
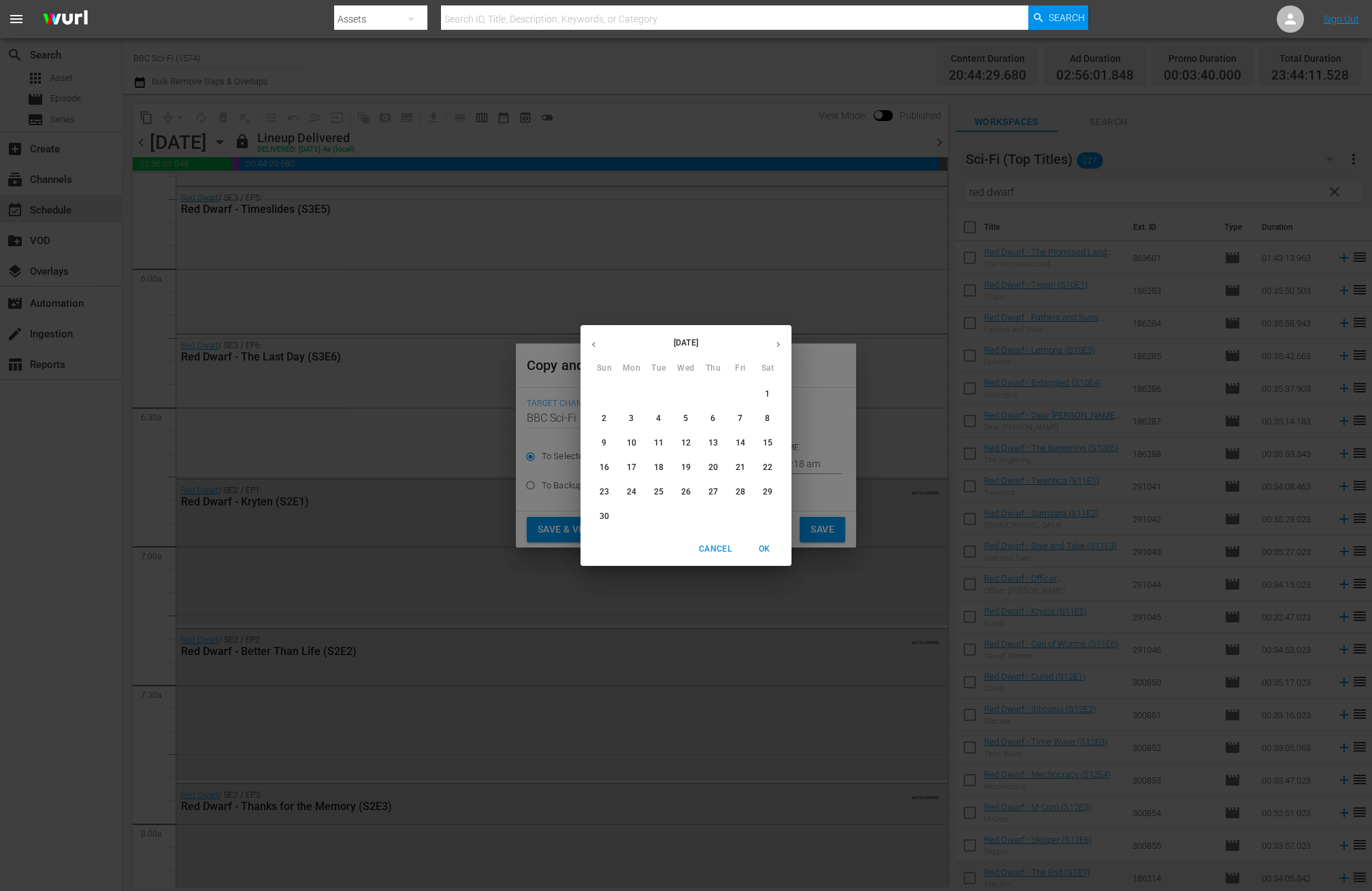
click at [681, 445] on p "12" at bounding box center [686, 443] width 9 height 12
type input "Nov 12th 2025"
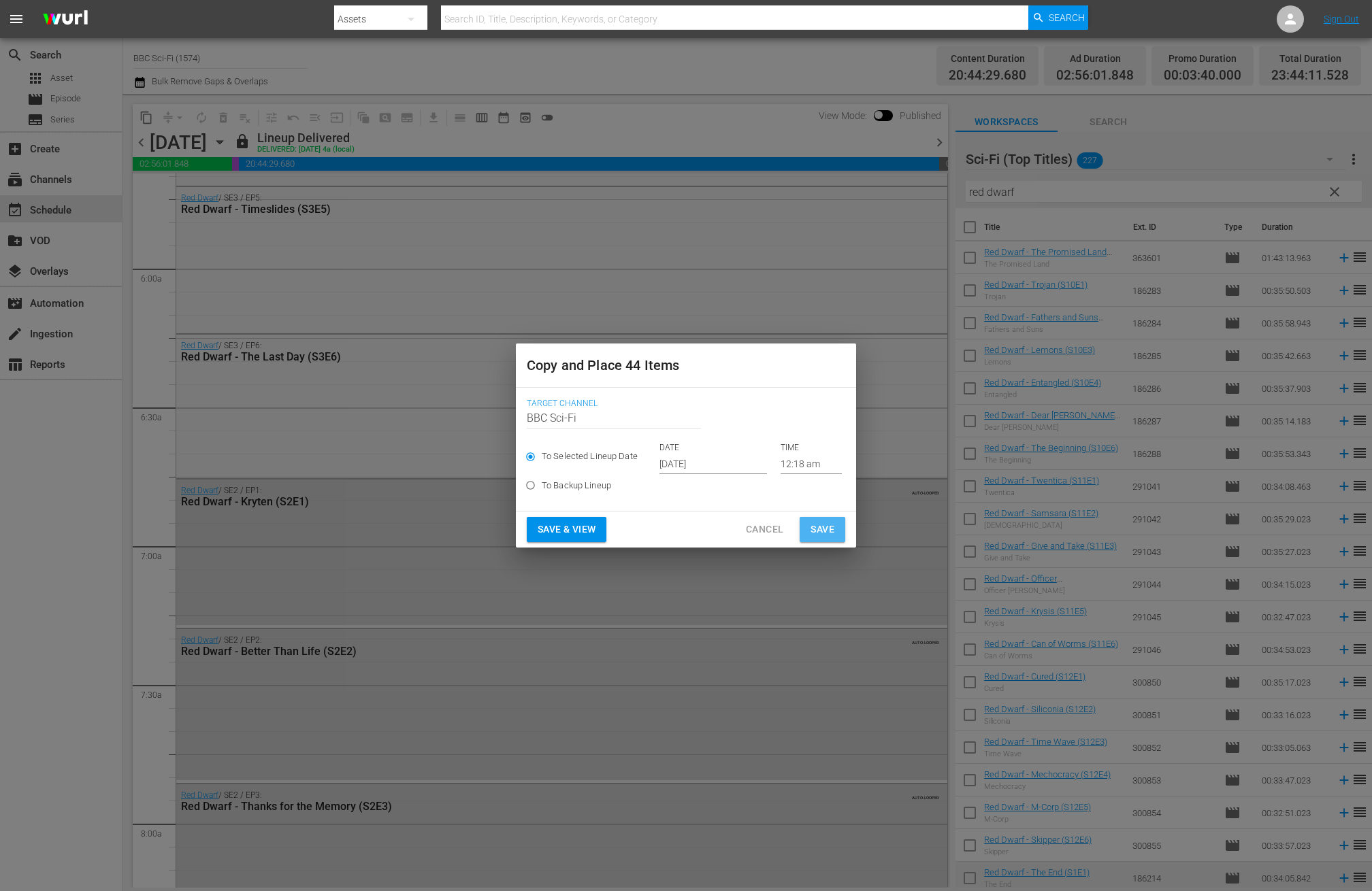
click at [820, 531] on span "Save" at bounding box center [822, 530] width 24 height 17
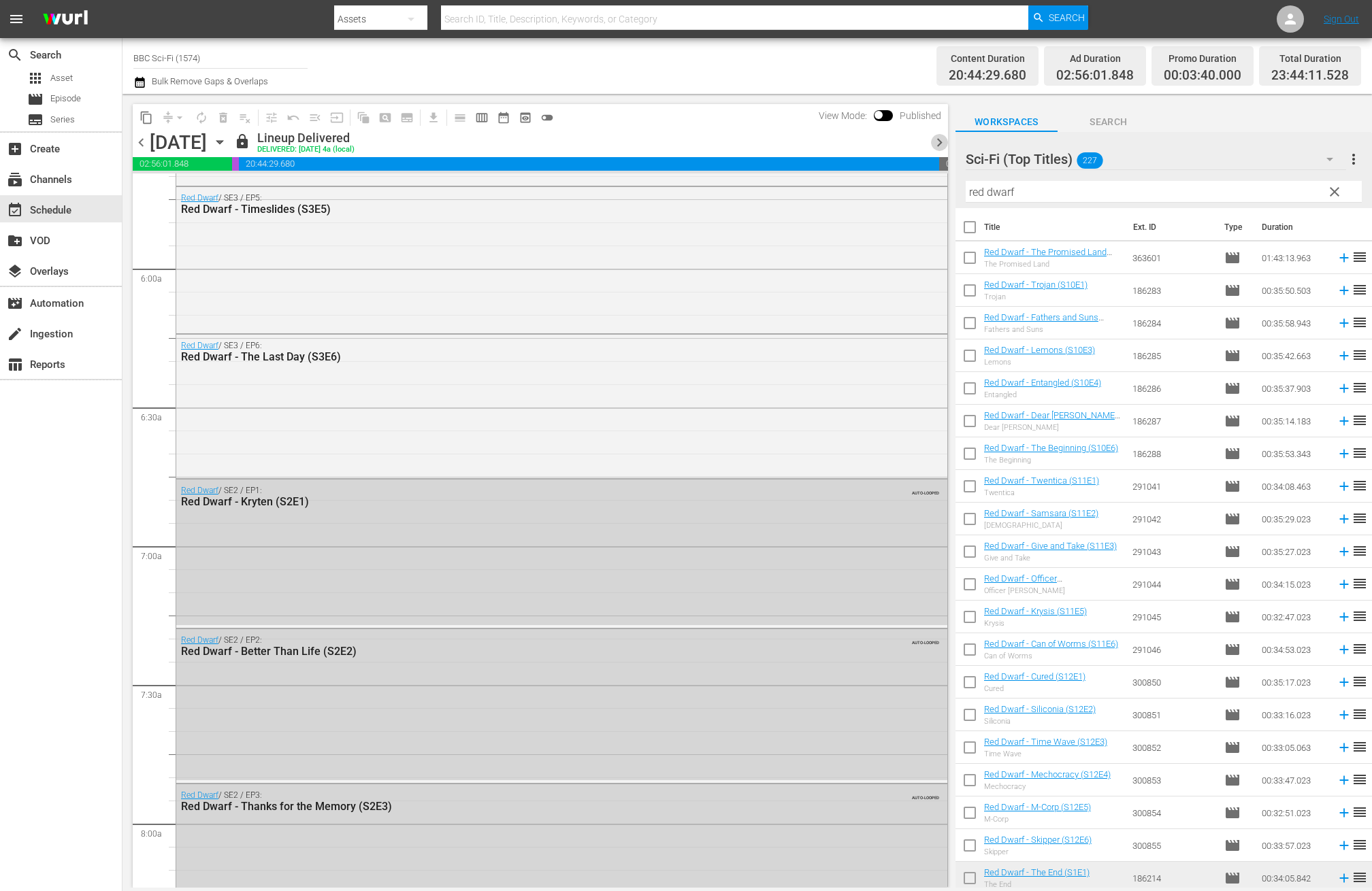
click at [938, 140] on span "chevron_right" at bounding box center [940, 142] width 17 height 17
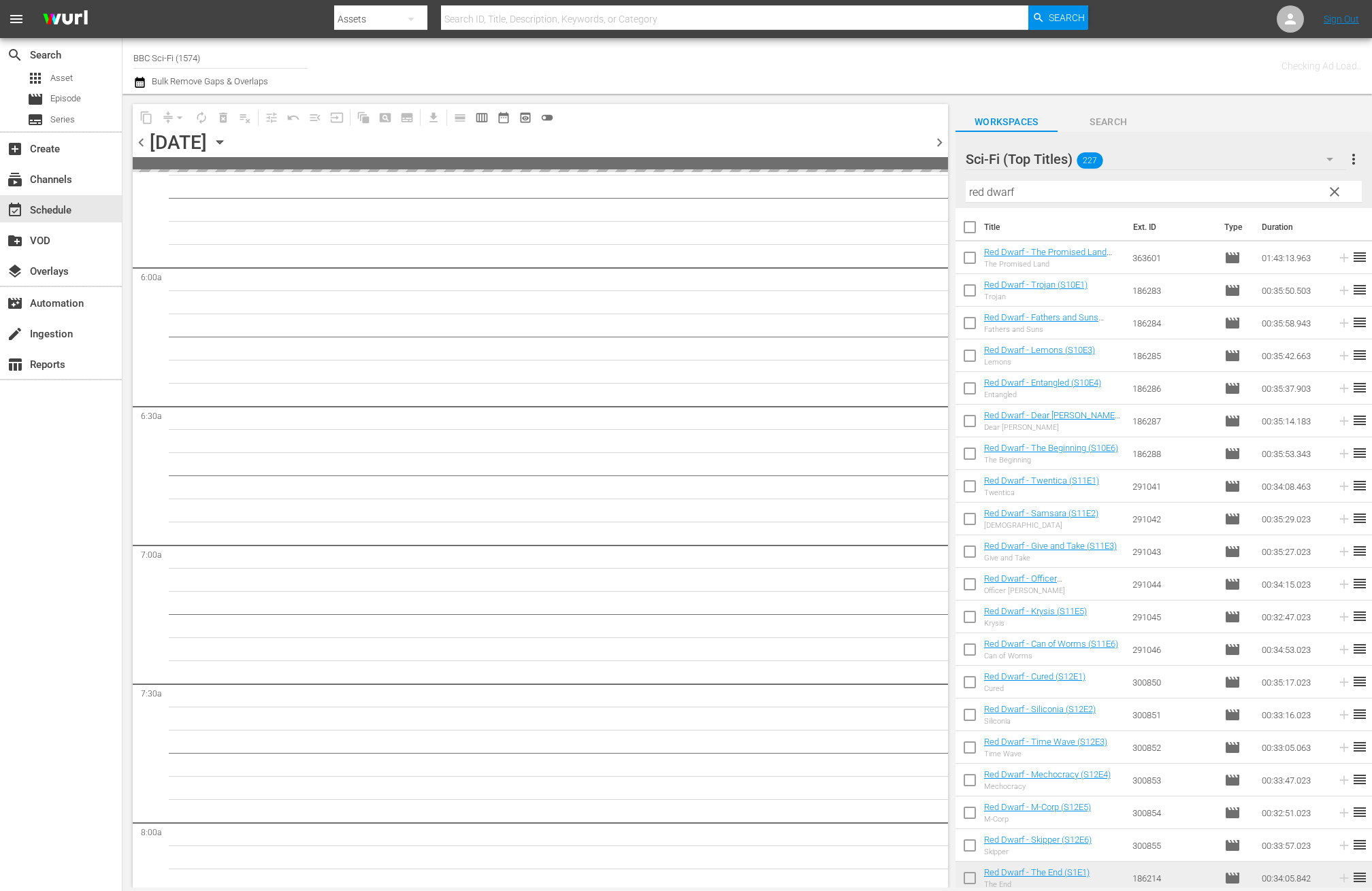
scroll to position [1686, 0]
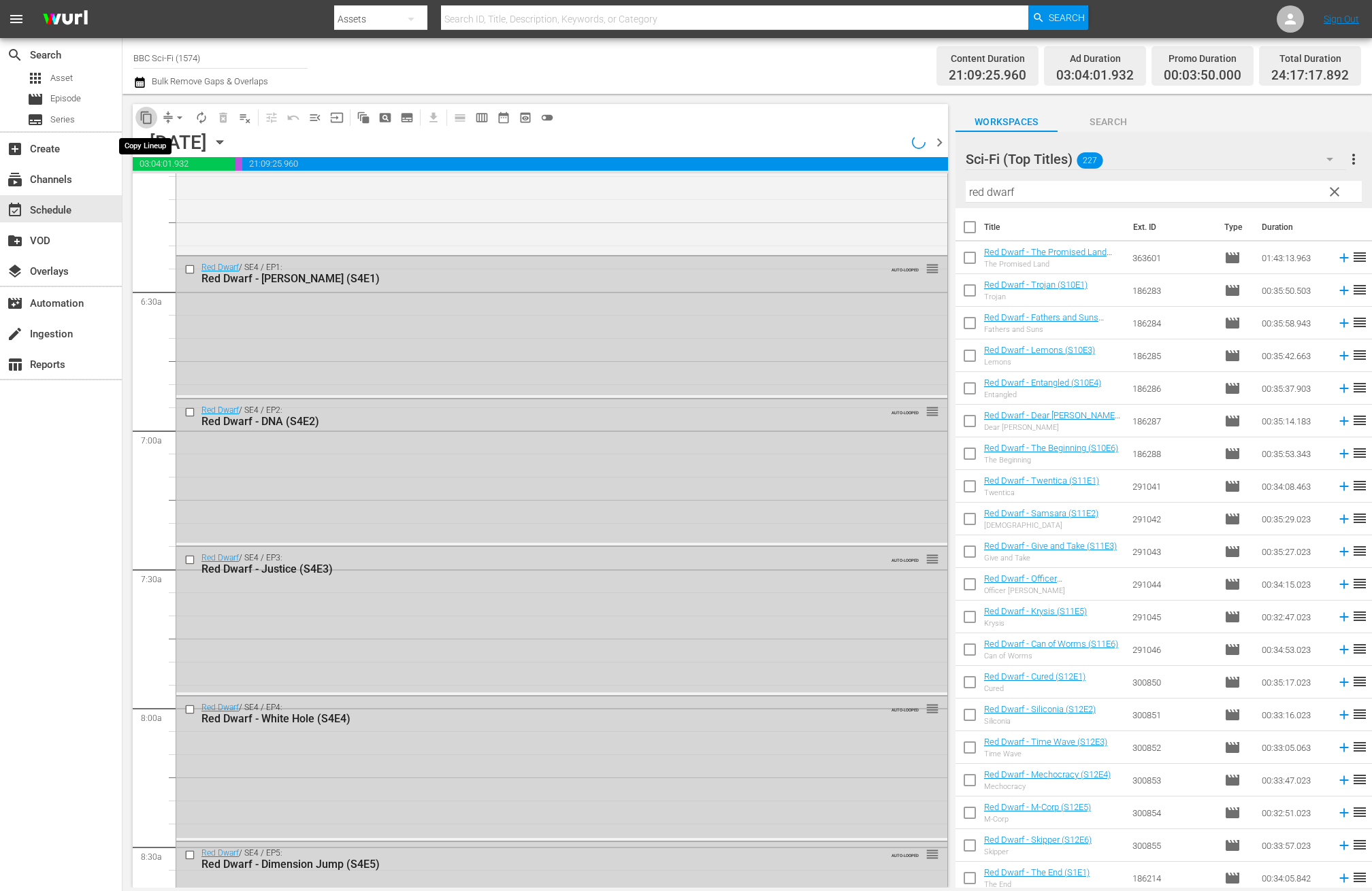
click at [149, 112] on span "content_copy" at bounding box center [146, 118] width 14 height 14
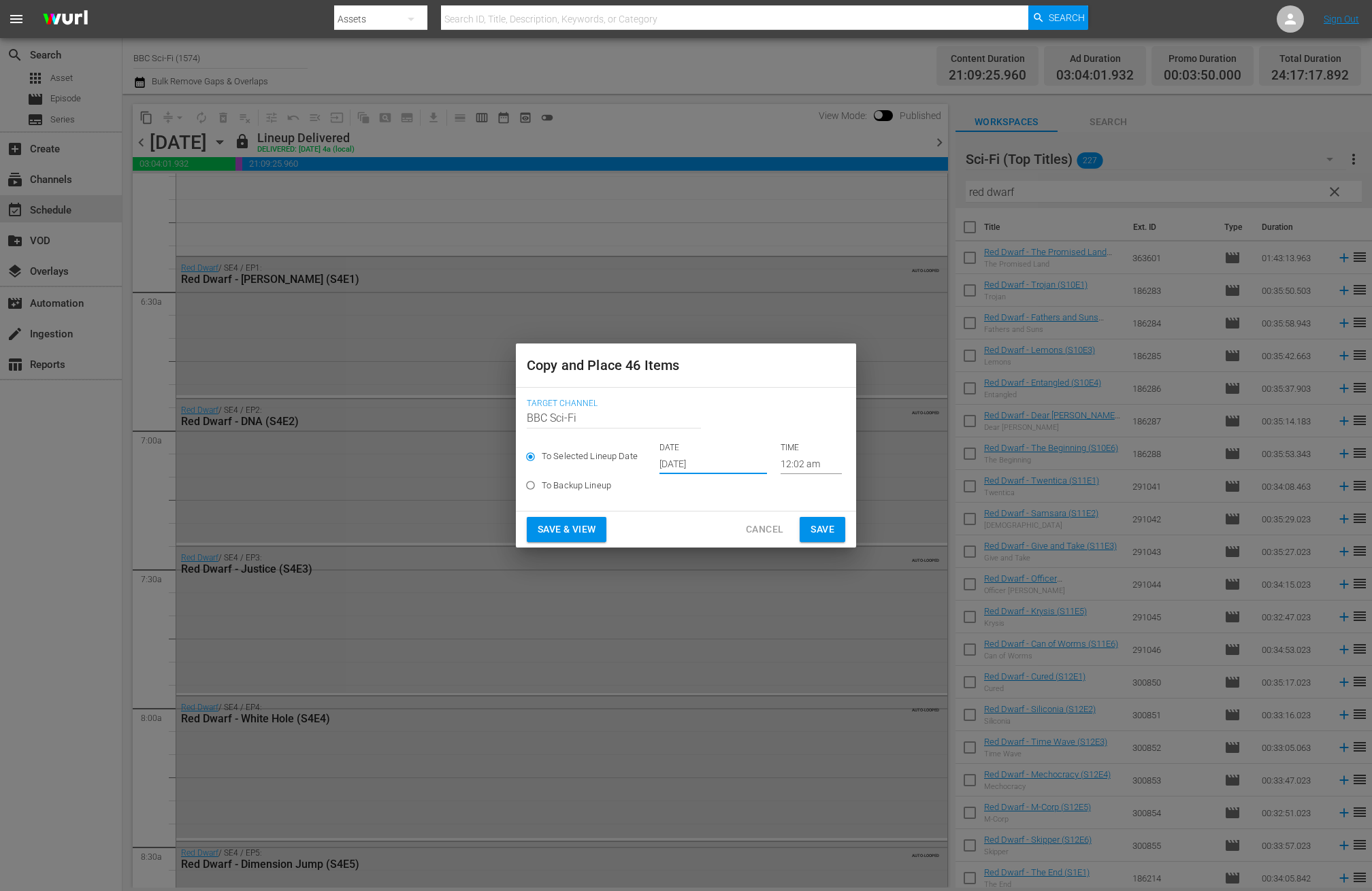
click at [673, 460] on input "Oct 17th 2025" at bounding box center [713, 464] width 108 height 21
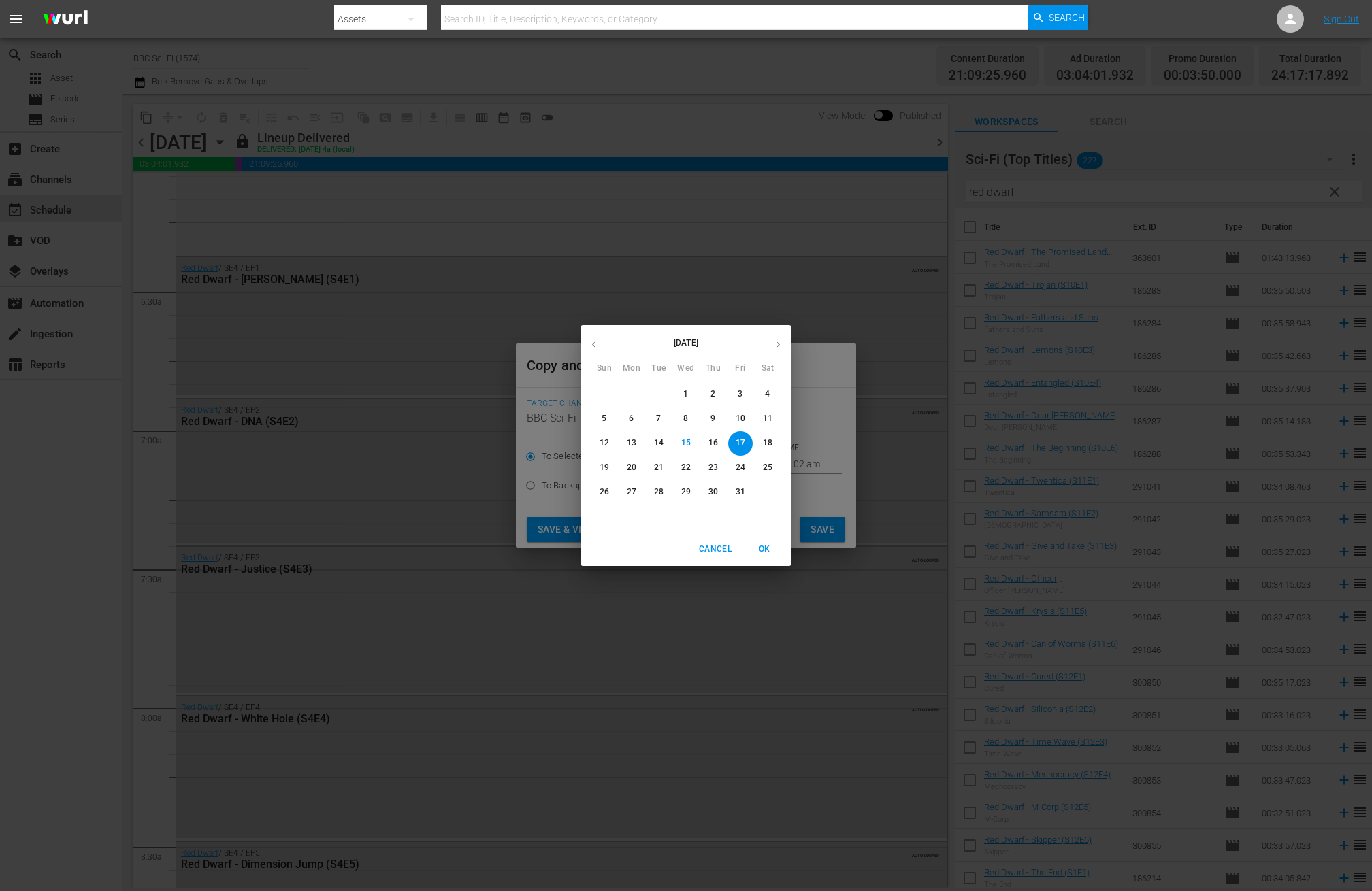
click at [777, 341] on icon "button" at bounding box center [778, 344] width 10 height 10
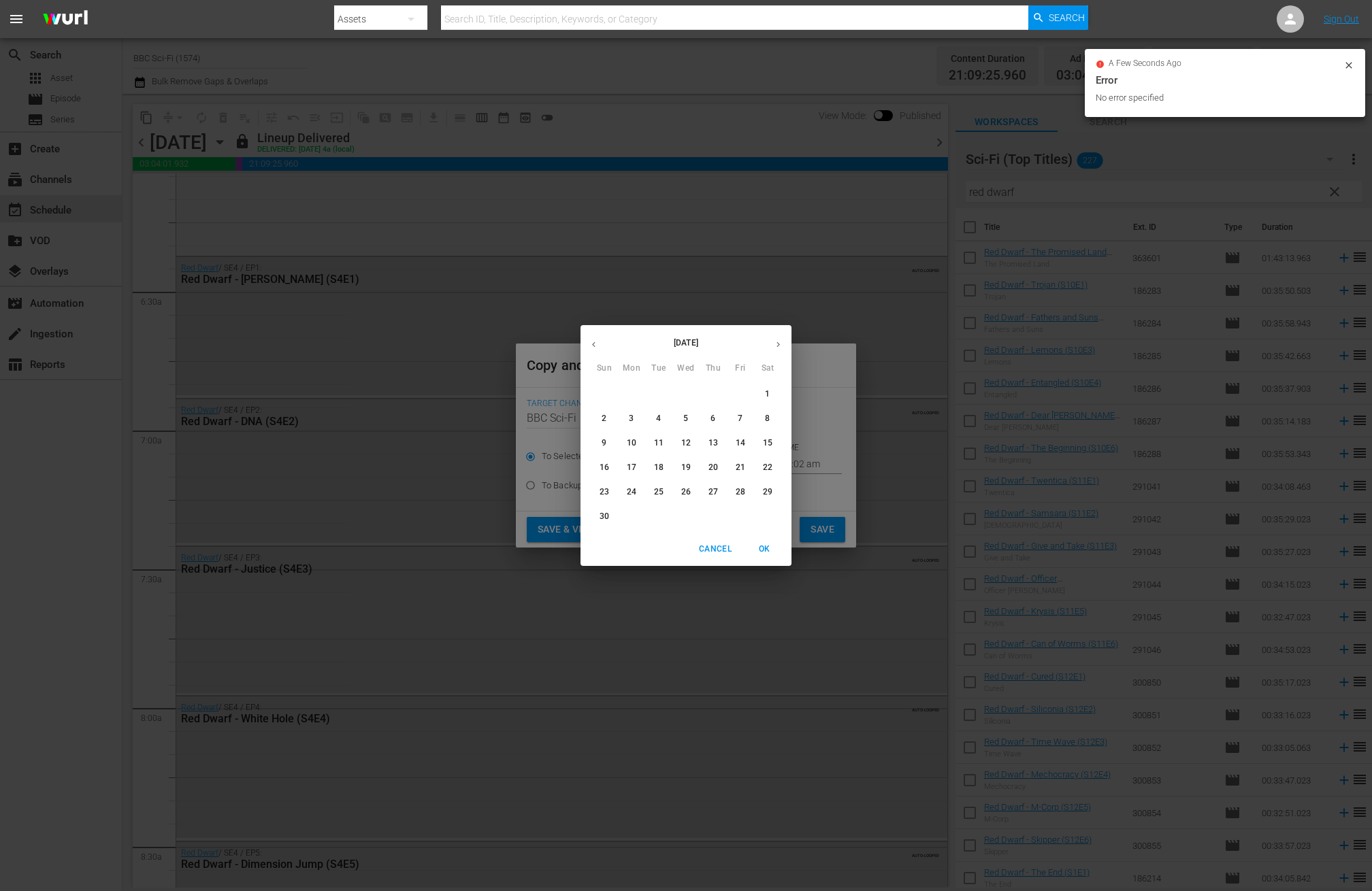
click at [716, 444] on p "13" at bounding box center [713, 443] width 9 height 12
type input "Nov 13th 2025"
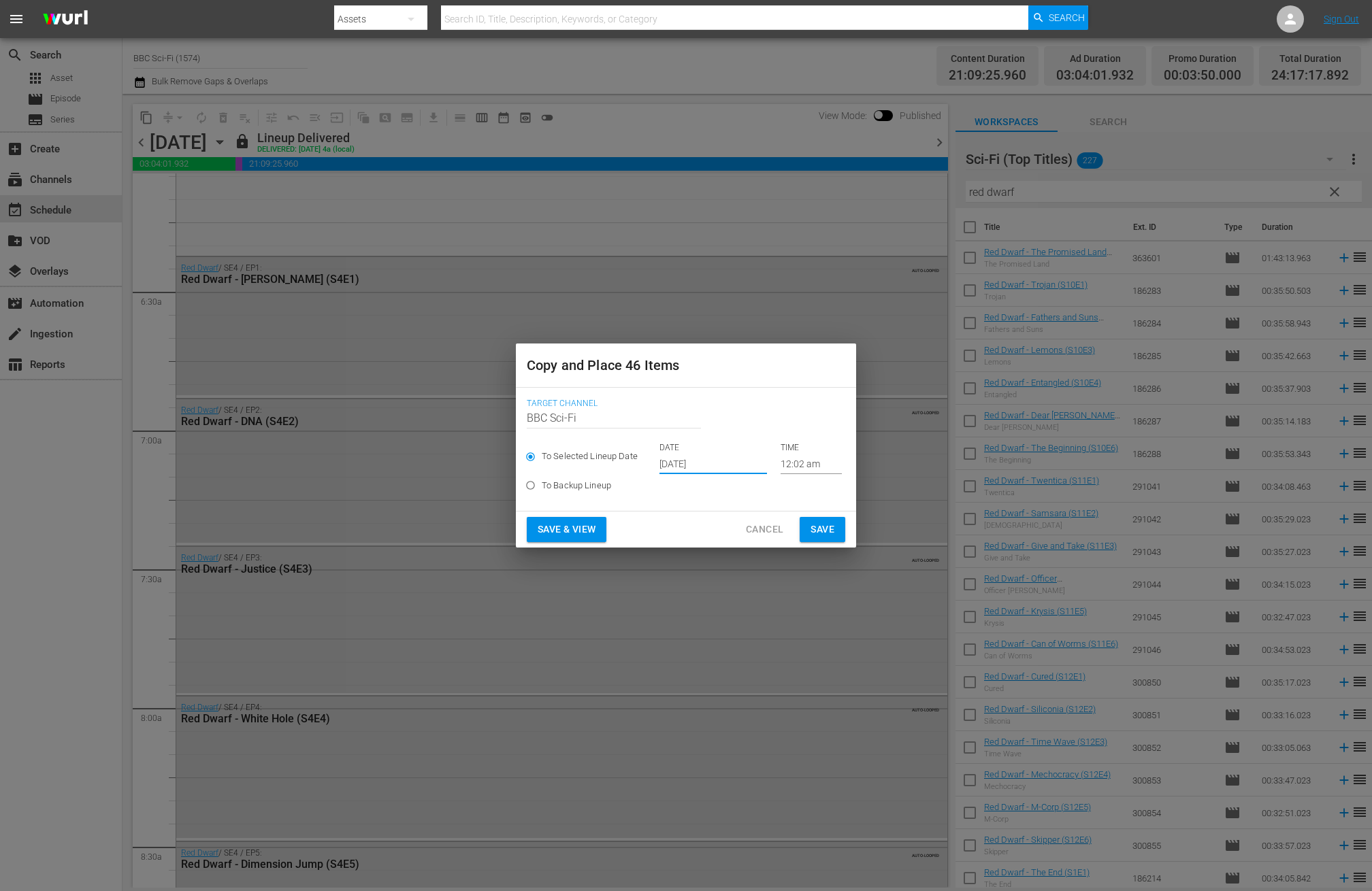
click at [820, 526] on span "Save" at bounding box center [822, 530] width 24 height 17
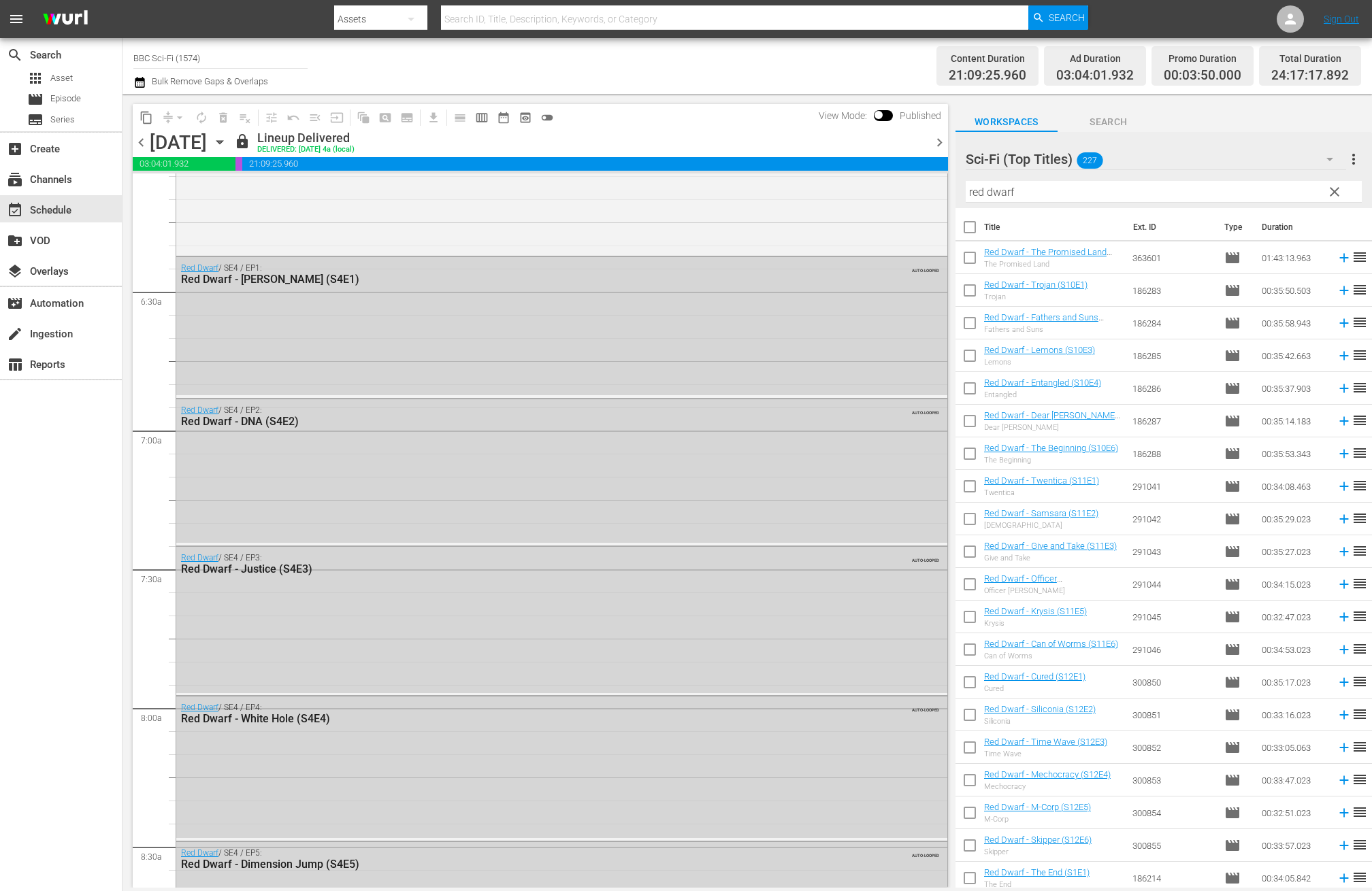
click at [939, 143] on span "chevron_right" at bounding box center [940, 142] width 17 height 17
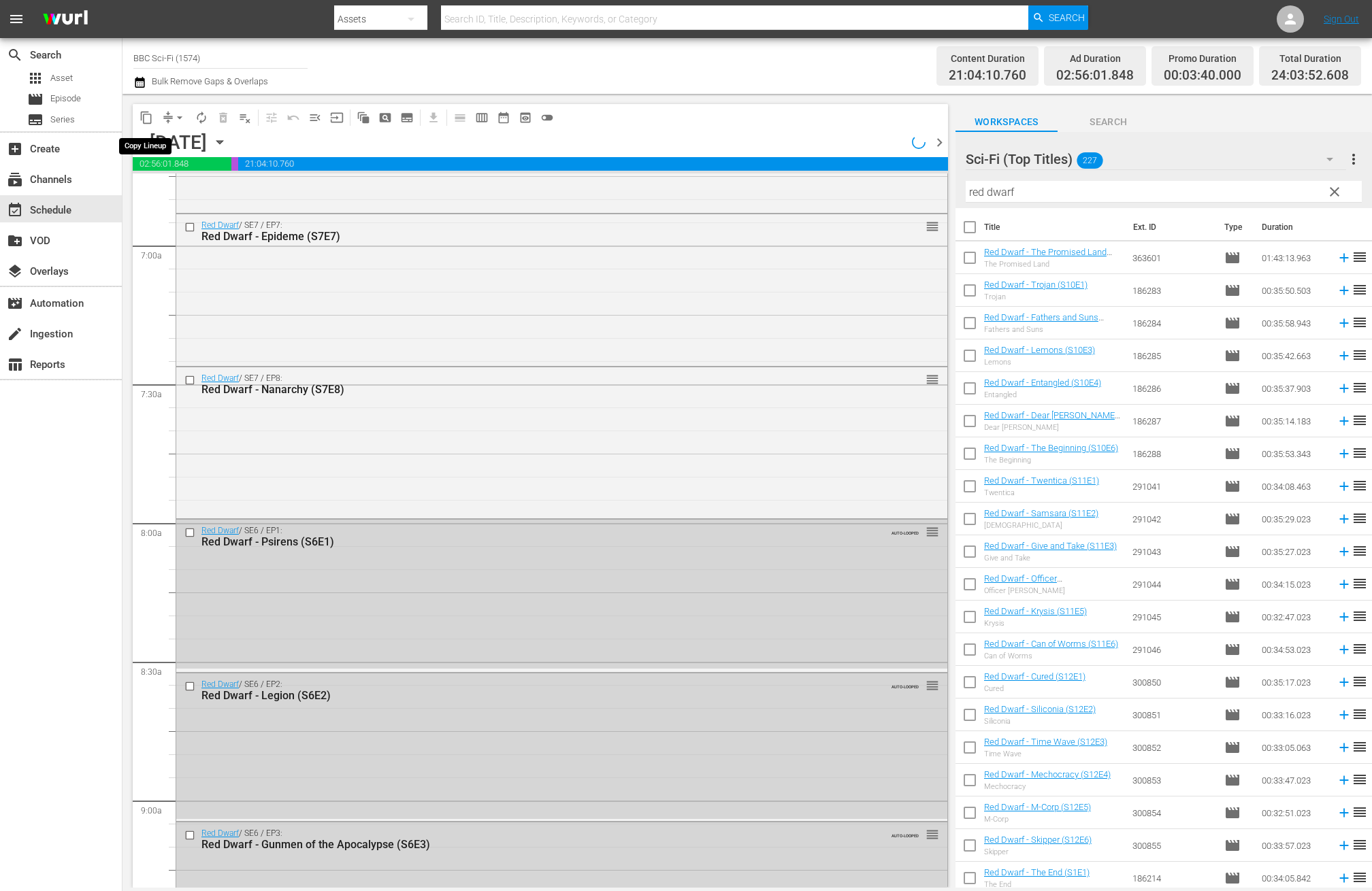
scroll to position [1733, 0]
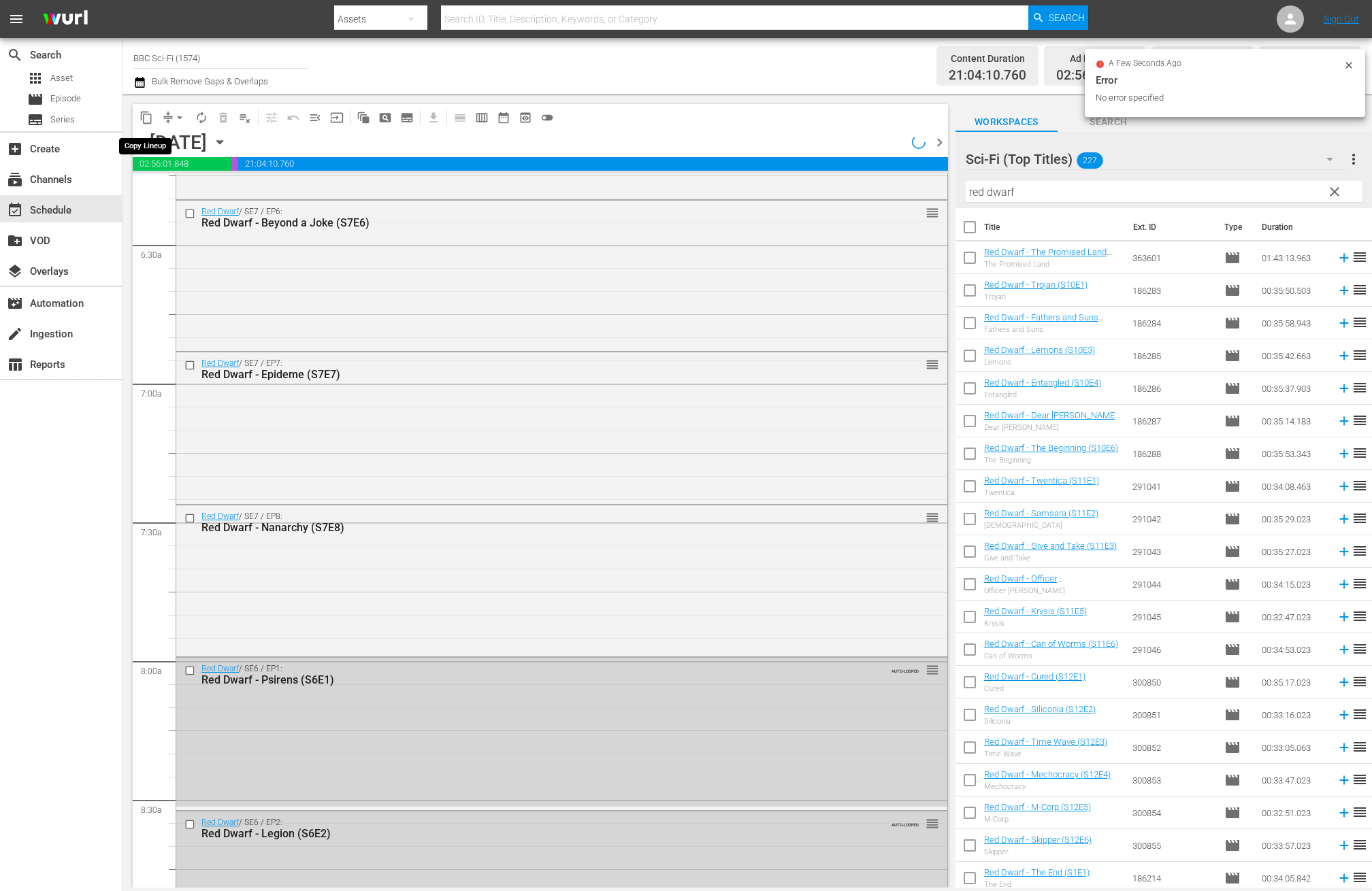
click at [146, 116] on span "content_copy" at bounding box center [146, 118] width 14 height 14
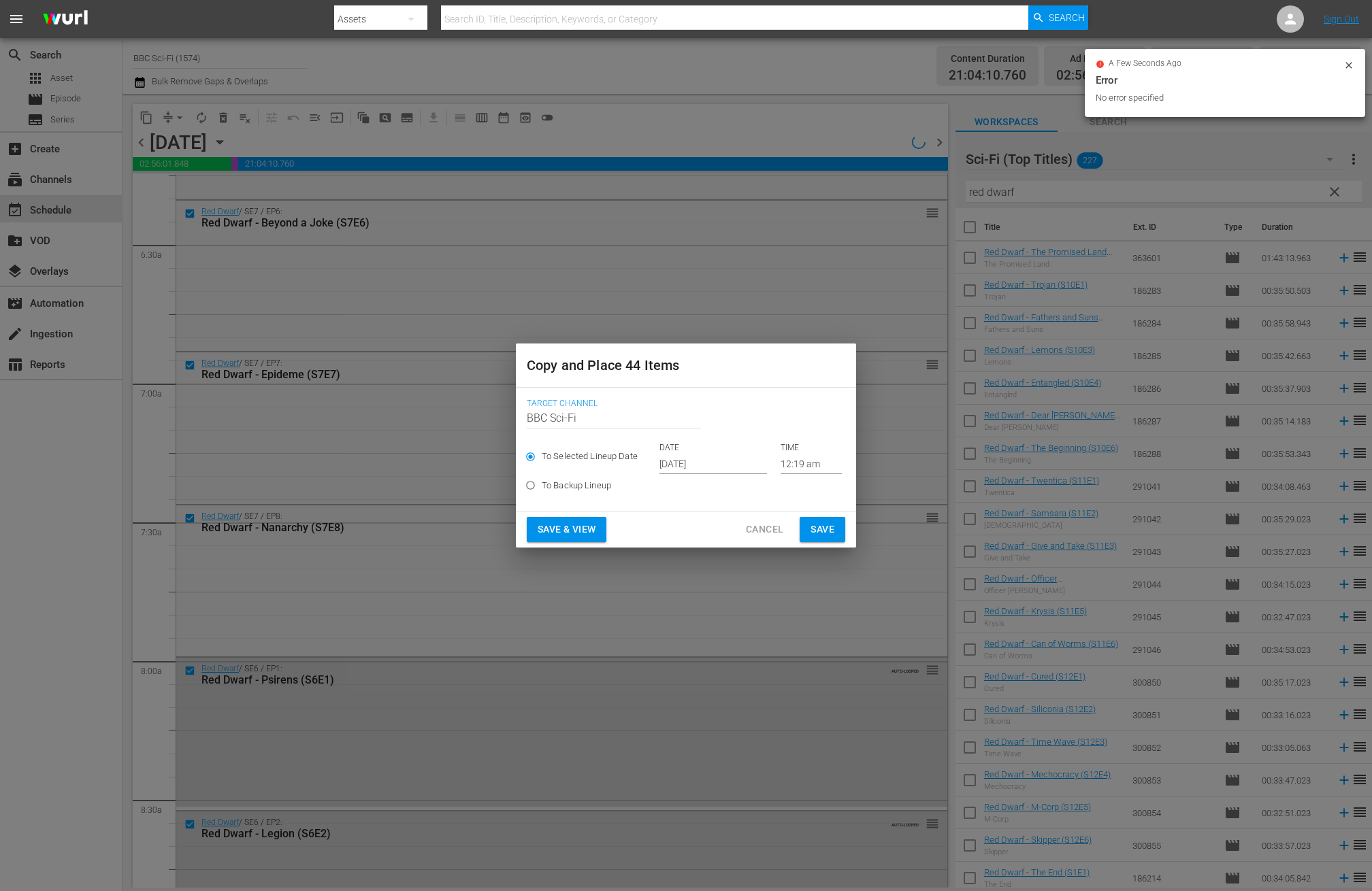
click at [709, 463] on input "Oct 17th 2025" at bounding box center [713, 464] width 108 height 21
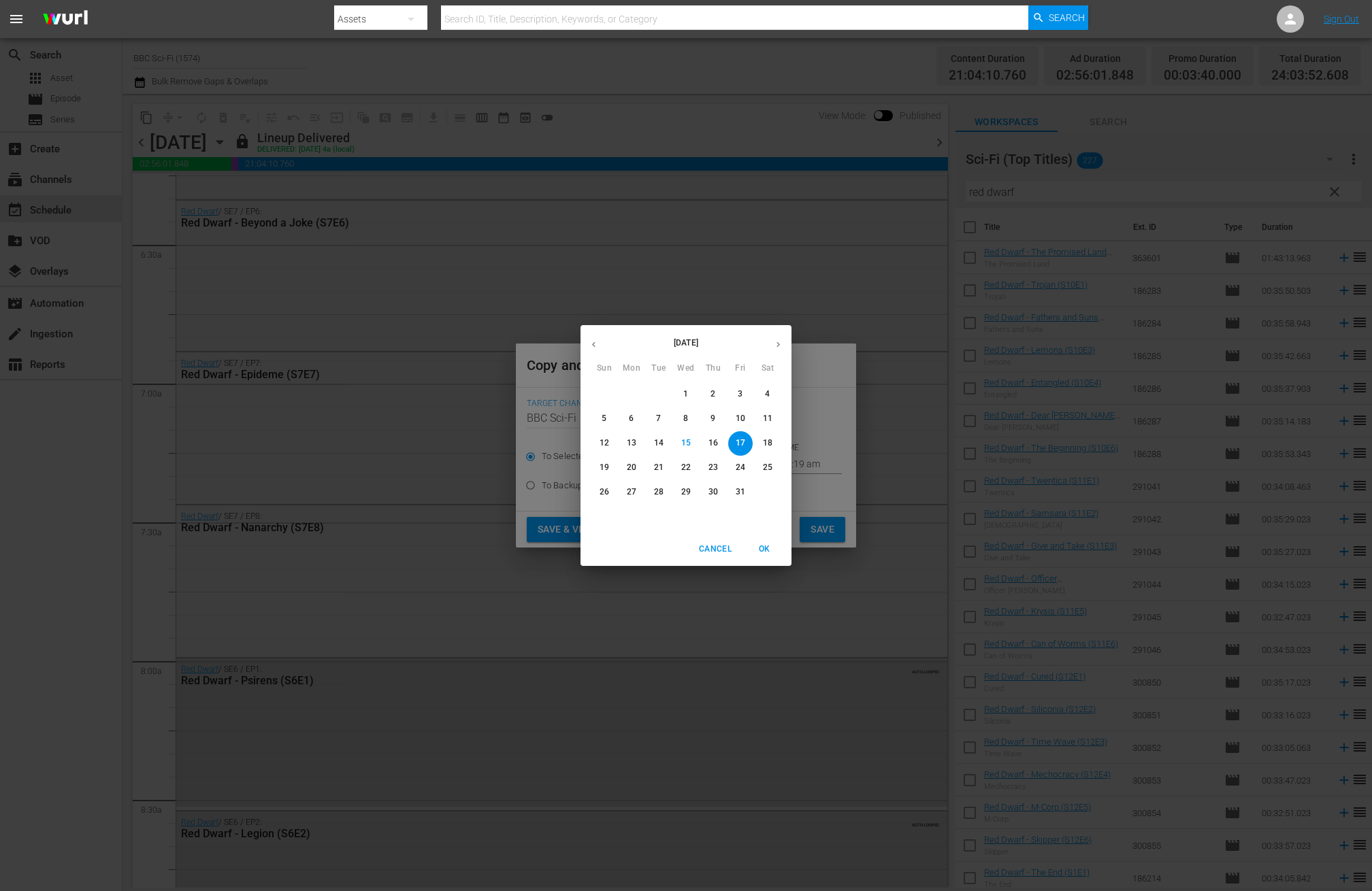
click at [840, 494] on div "October 2025 Sun Mon Tue Wed Thu Fri Sat 28 29 30 1 2 3 4 5 6 7 8 9 10 11 12 13…" at bounding box center [686, 445] width 1372 height 891
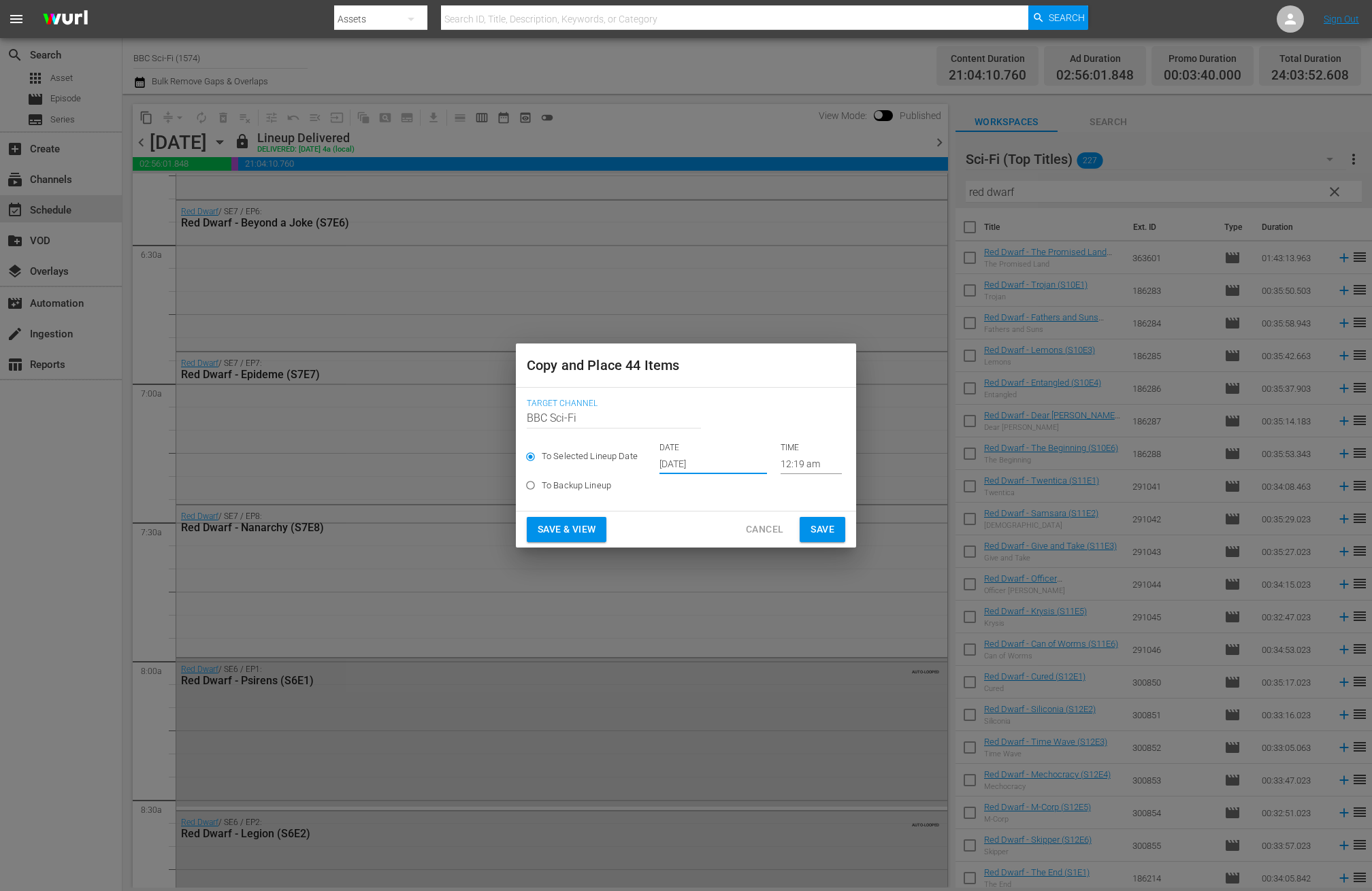
click at [775, 528] on span "Cancel" at bounding box center [764, 530] width 38 height 17
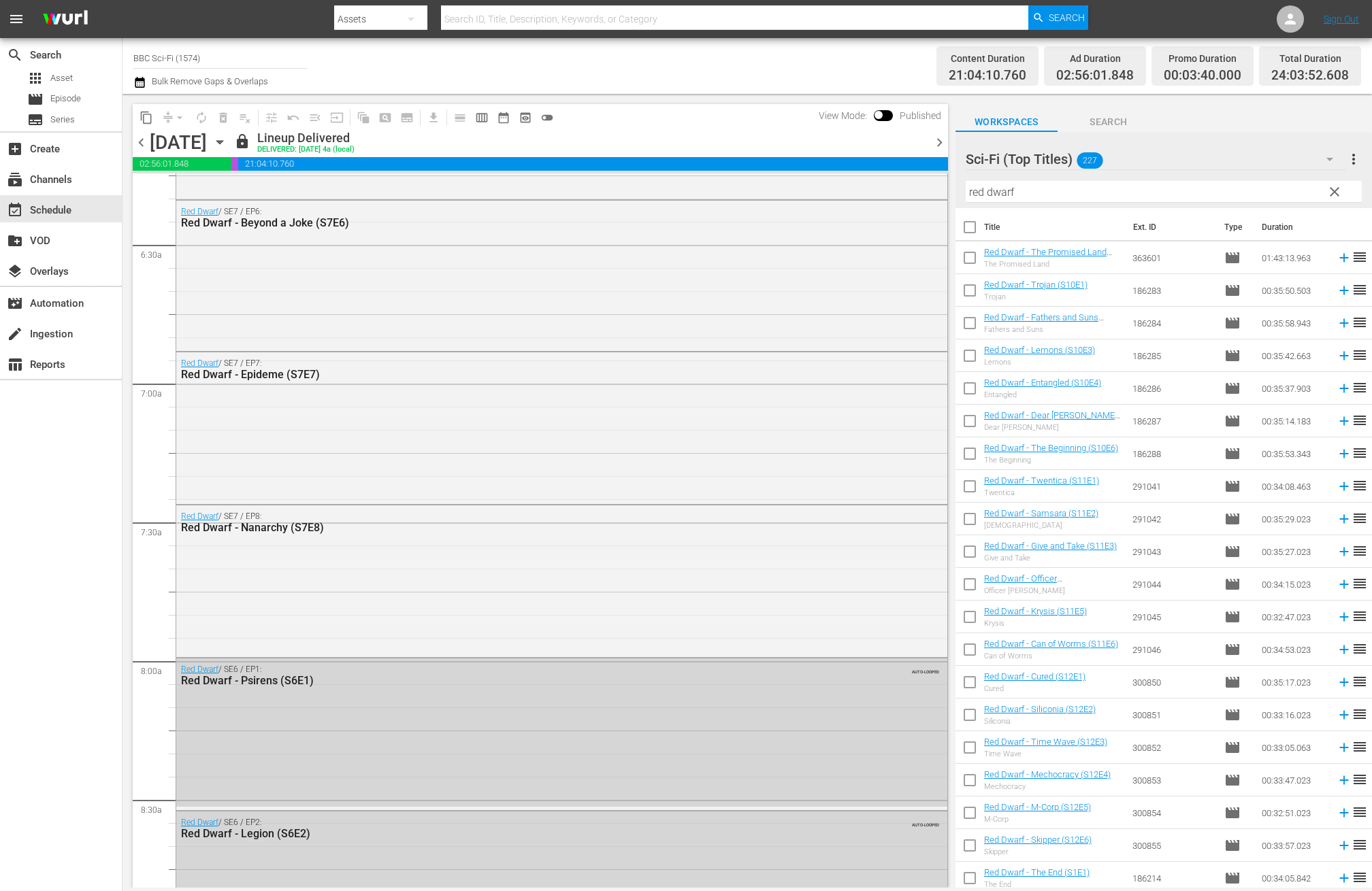
click at [139, 84] on icon "button" at bounding box center [139, 82] width 13 height 16
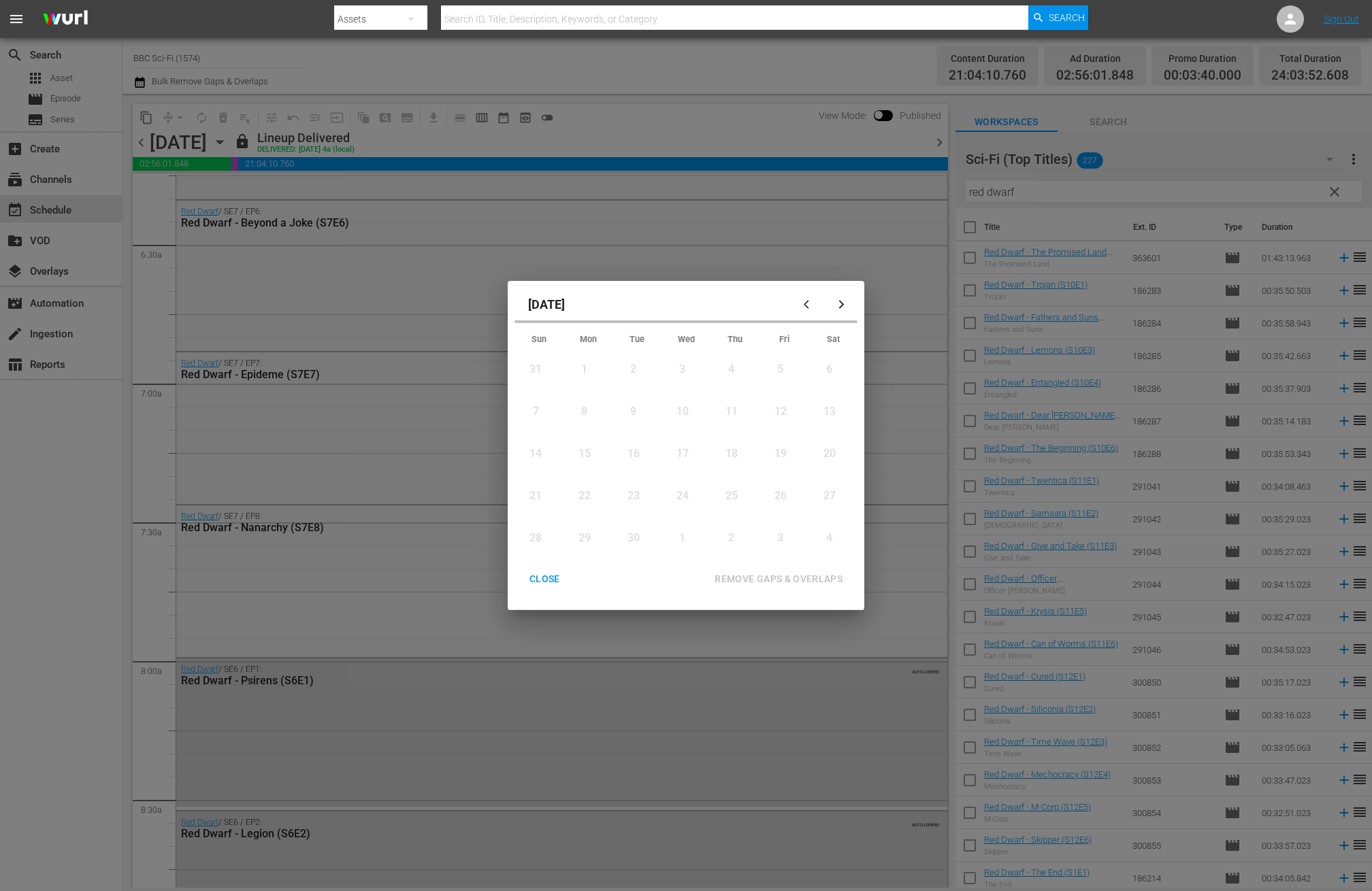
click at [837, 300] on icon "button" at bounding box center [841, 304] width 10 height 10
click at [543, 576] on div "CLOSE" at bounding box center [545, 579] width 52 height 17
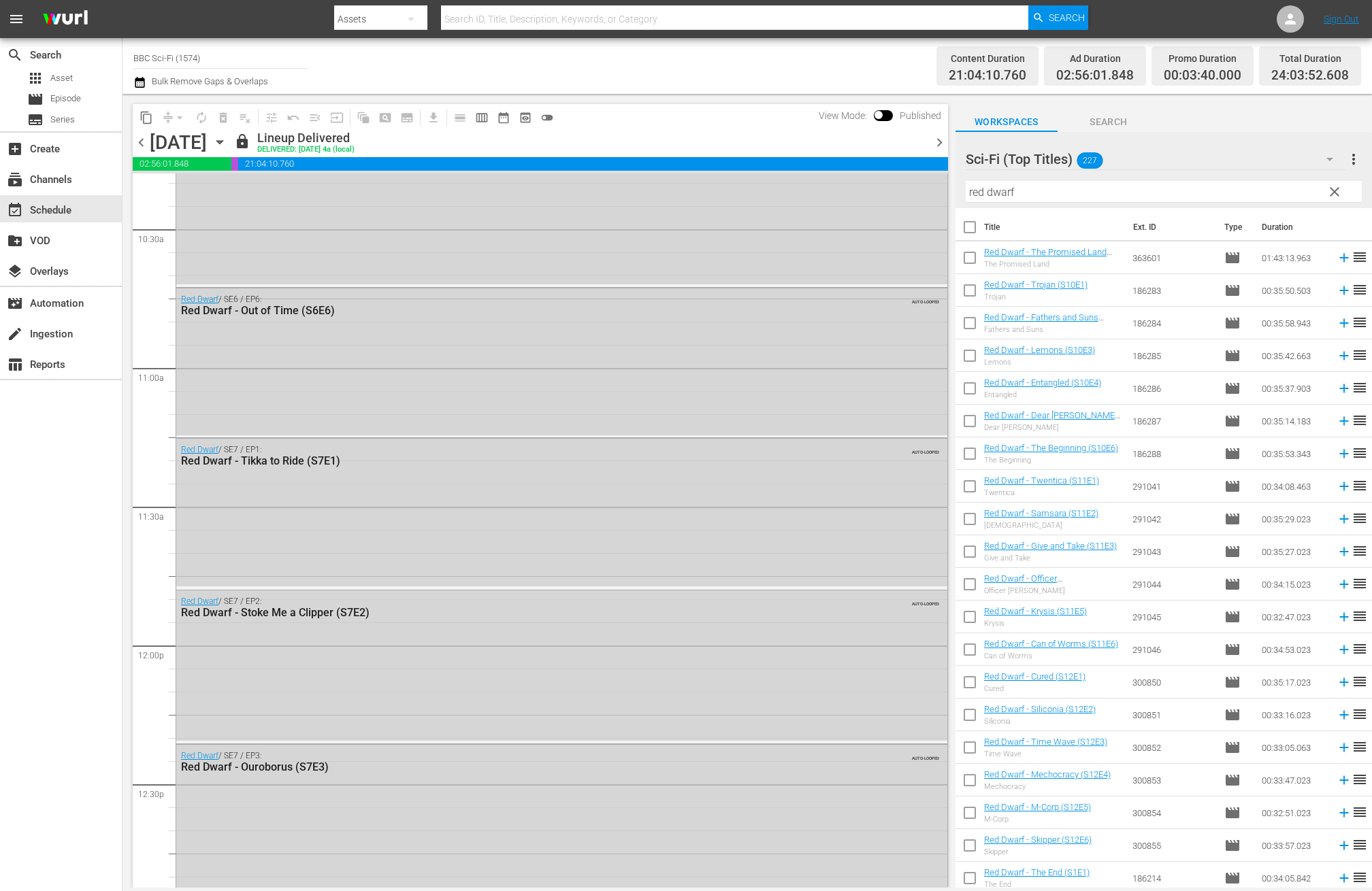
scroll to position [0, 0]
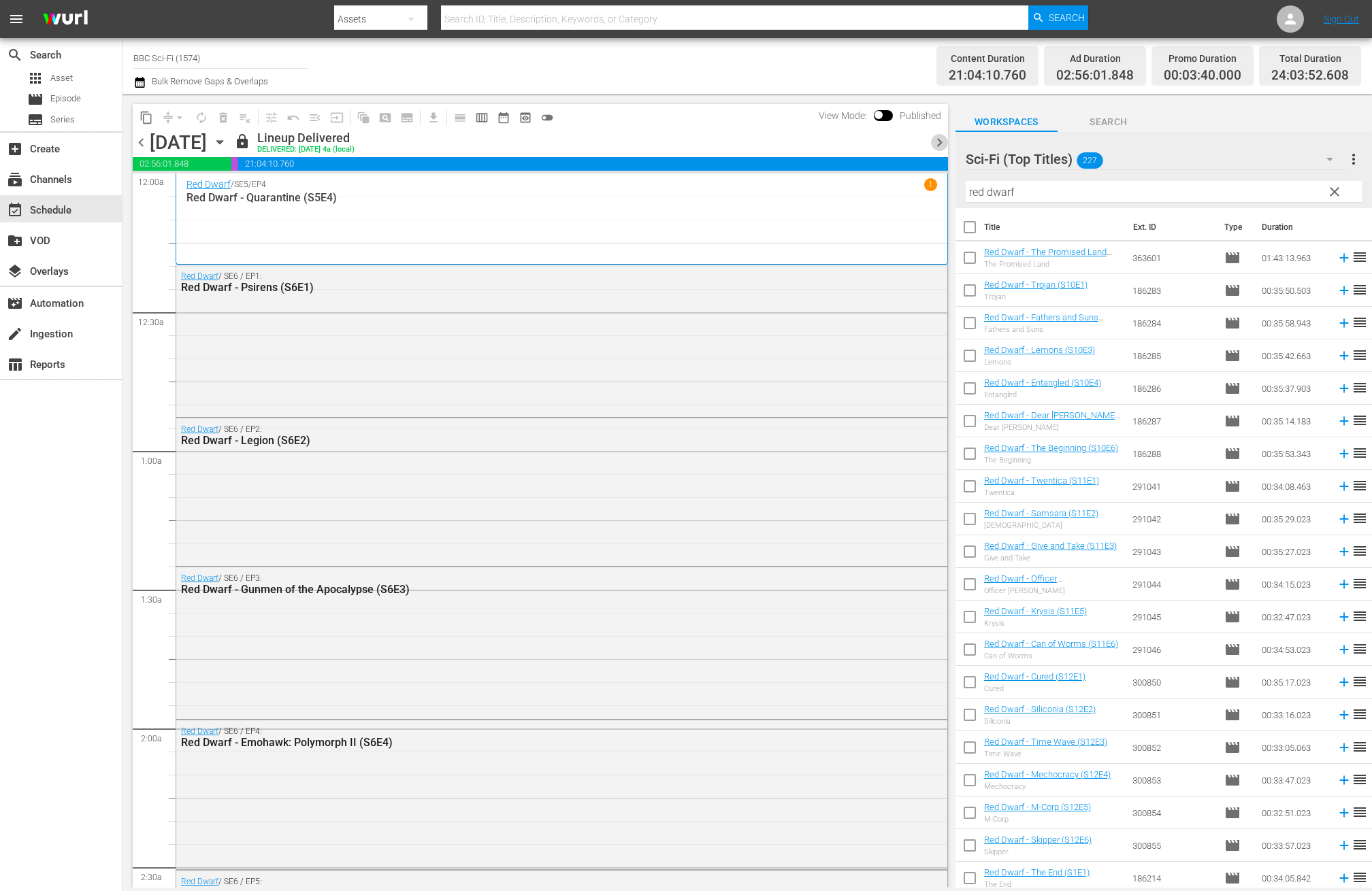
click at [938, 141] on span "chevron_right" at bounding box center [940, 142] width 17 height 17
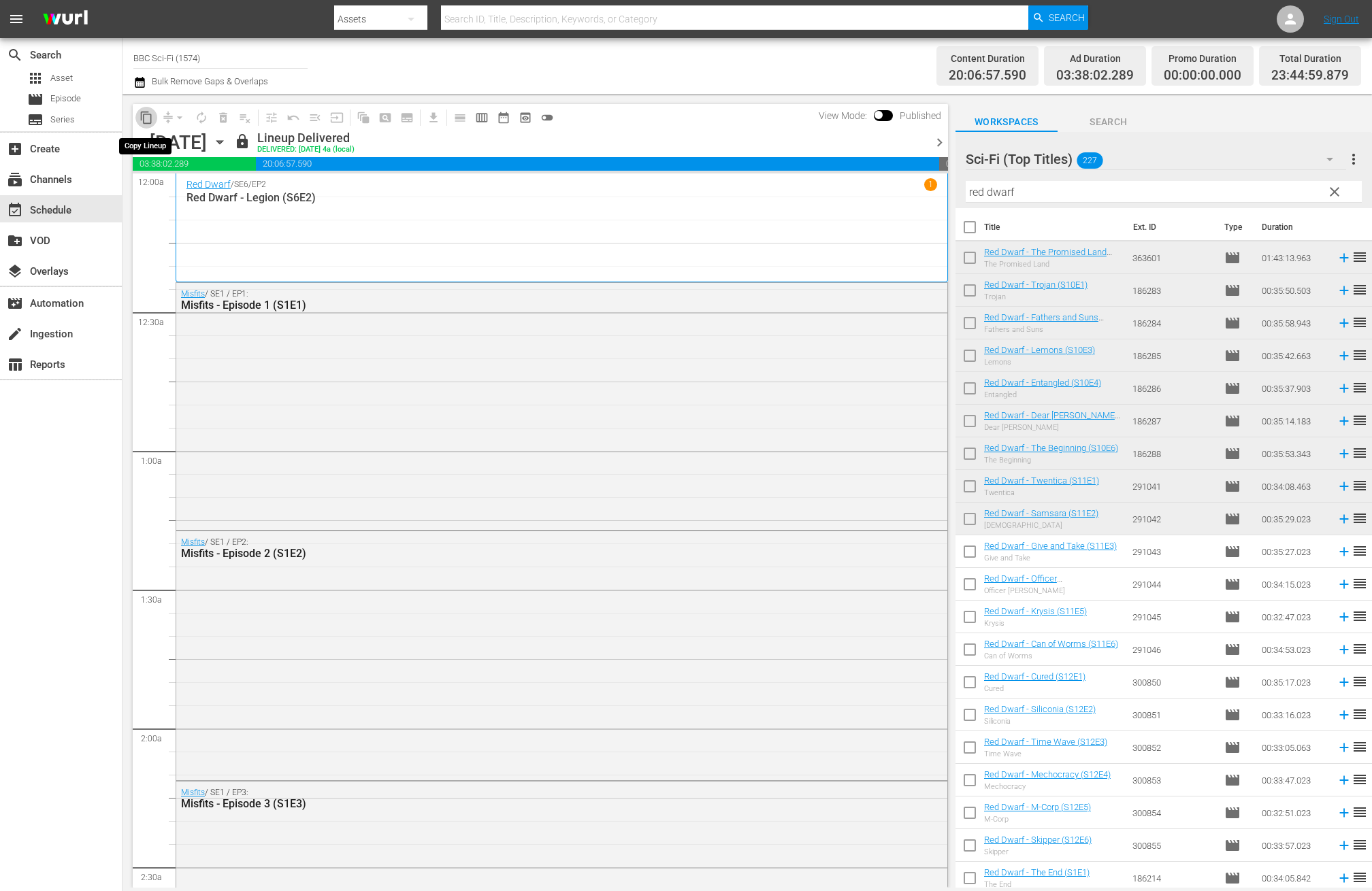
click at [145, 114] on span "content_copy" at bounding box center [146, 118] width 14 height 14
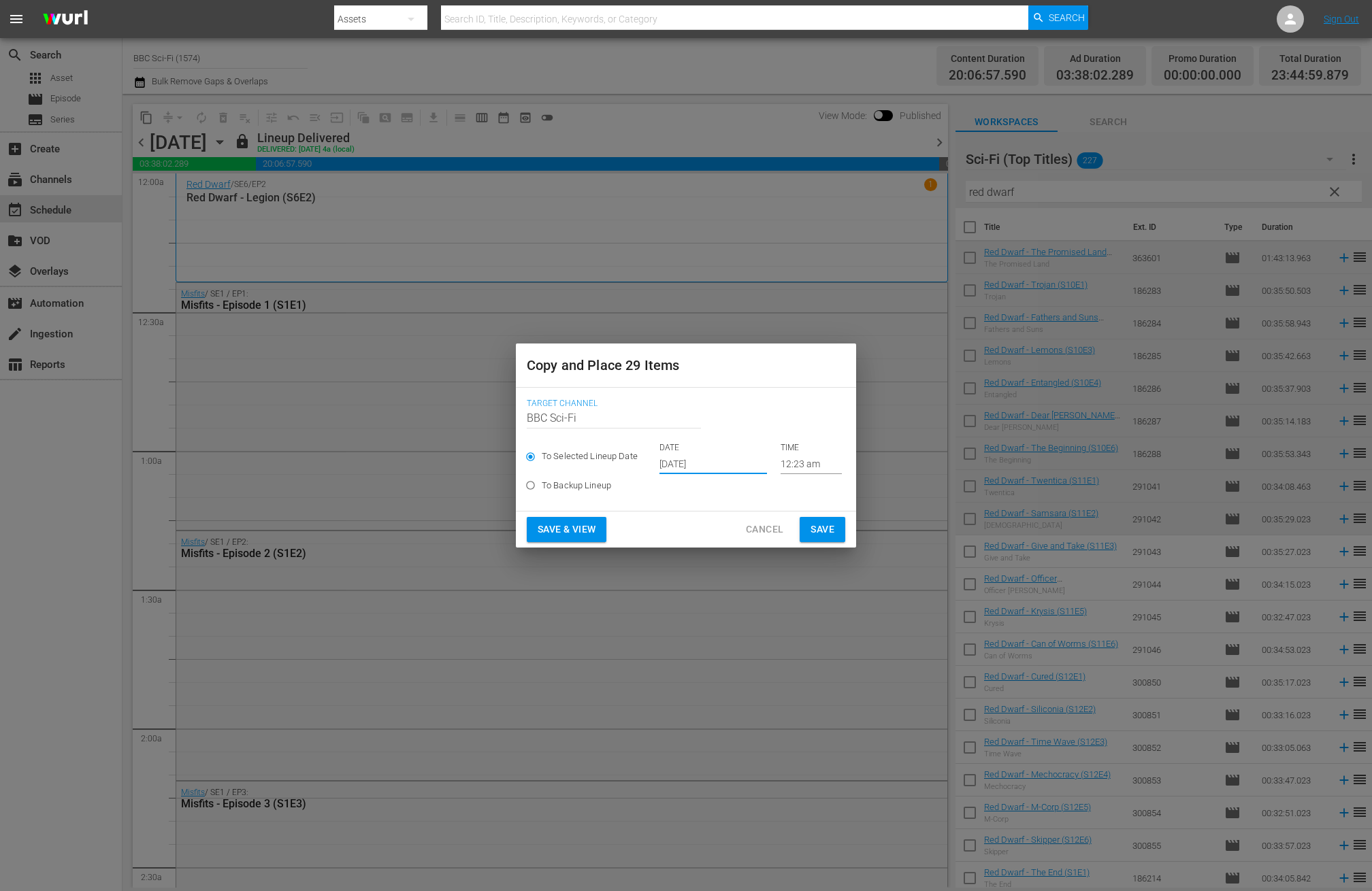
click at [683, 467] on input "Oct 17th 2025" at bounding box center [713, 464] width 108 height 21
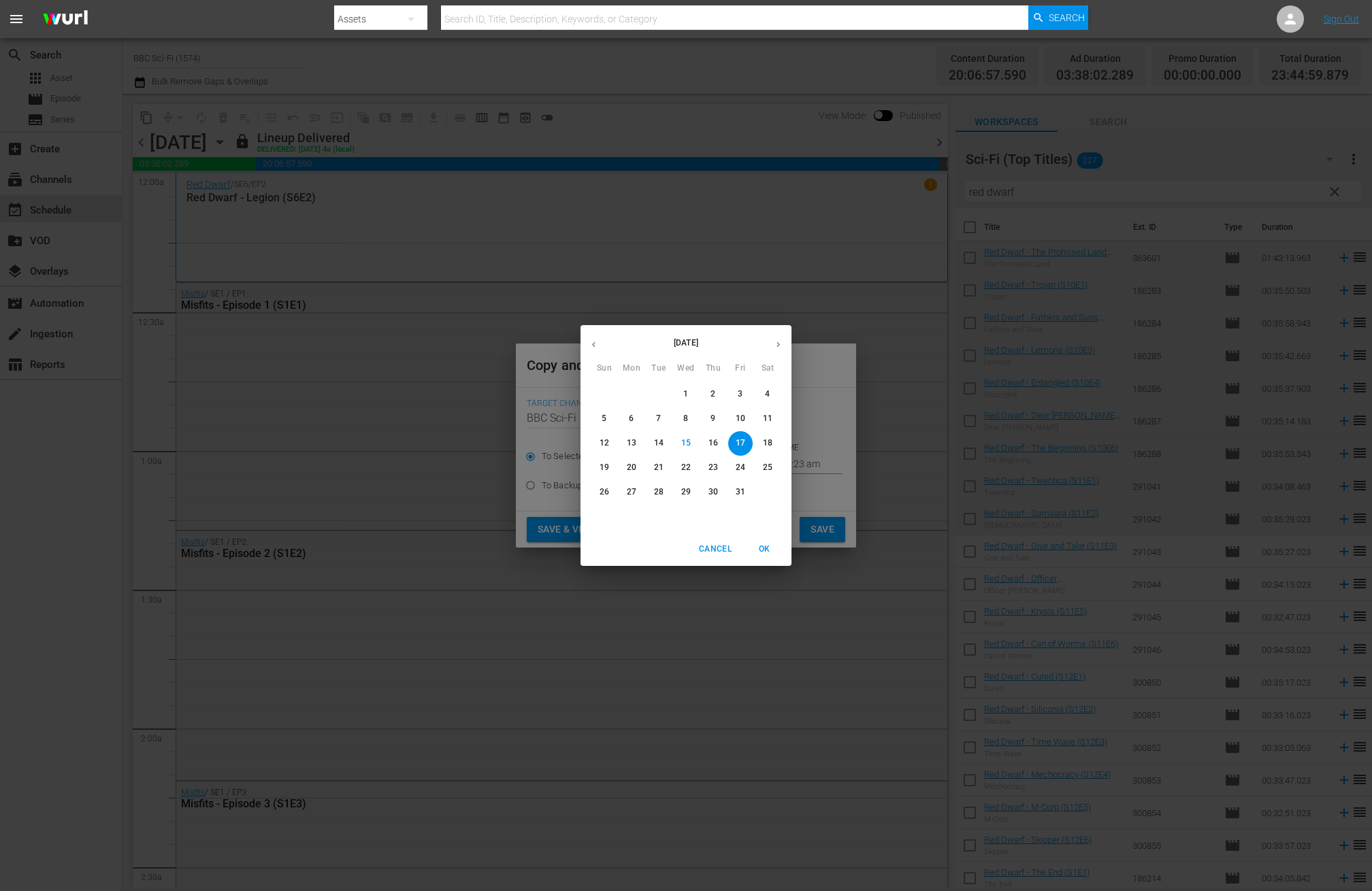
click at [812, 493] on div "October 2025 Sun Mon Tue Wed Thu Fri Sat 28 29 30 1 2 3 4 5 6 7 8 9 10 11 12 13…" at bounding box center [686, 445] width 1372 height 891
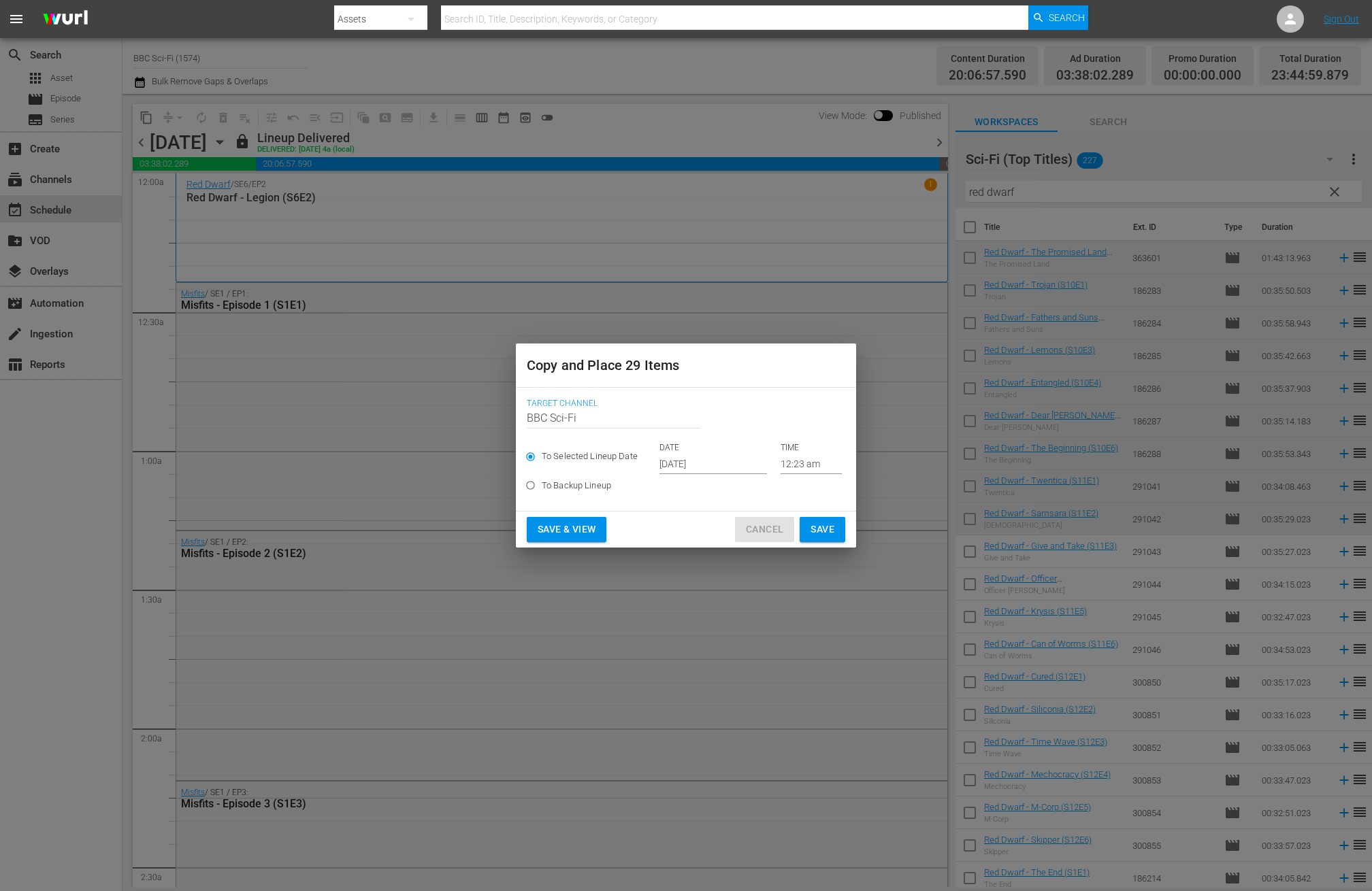
click at [775, 528] on span "Cancel" at bounding box center [764, 530] width 38 height 17
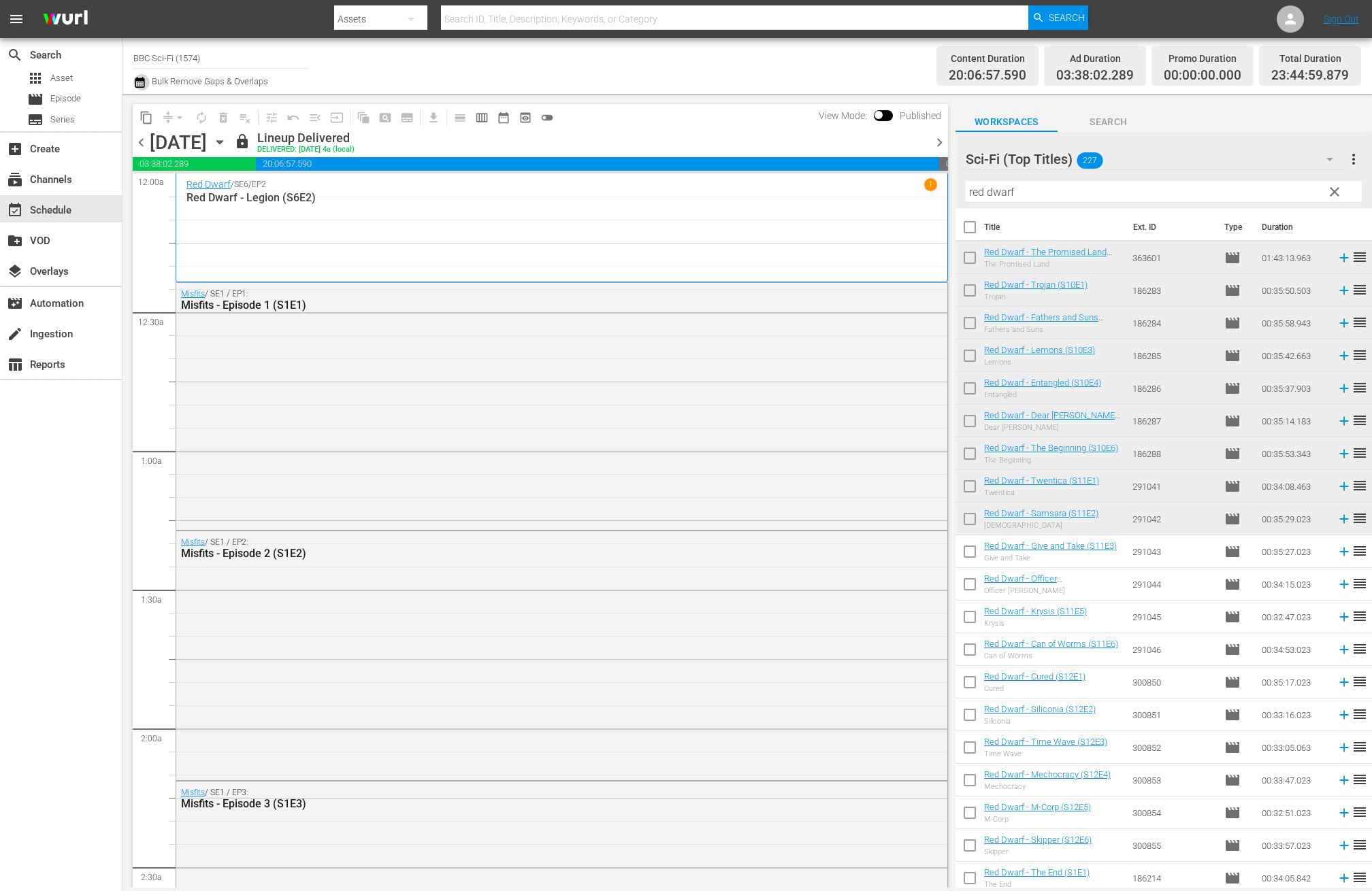
click at [138, 85] on icon "button" at bounding box center [139, 82] width 13 height 16
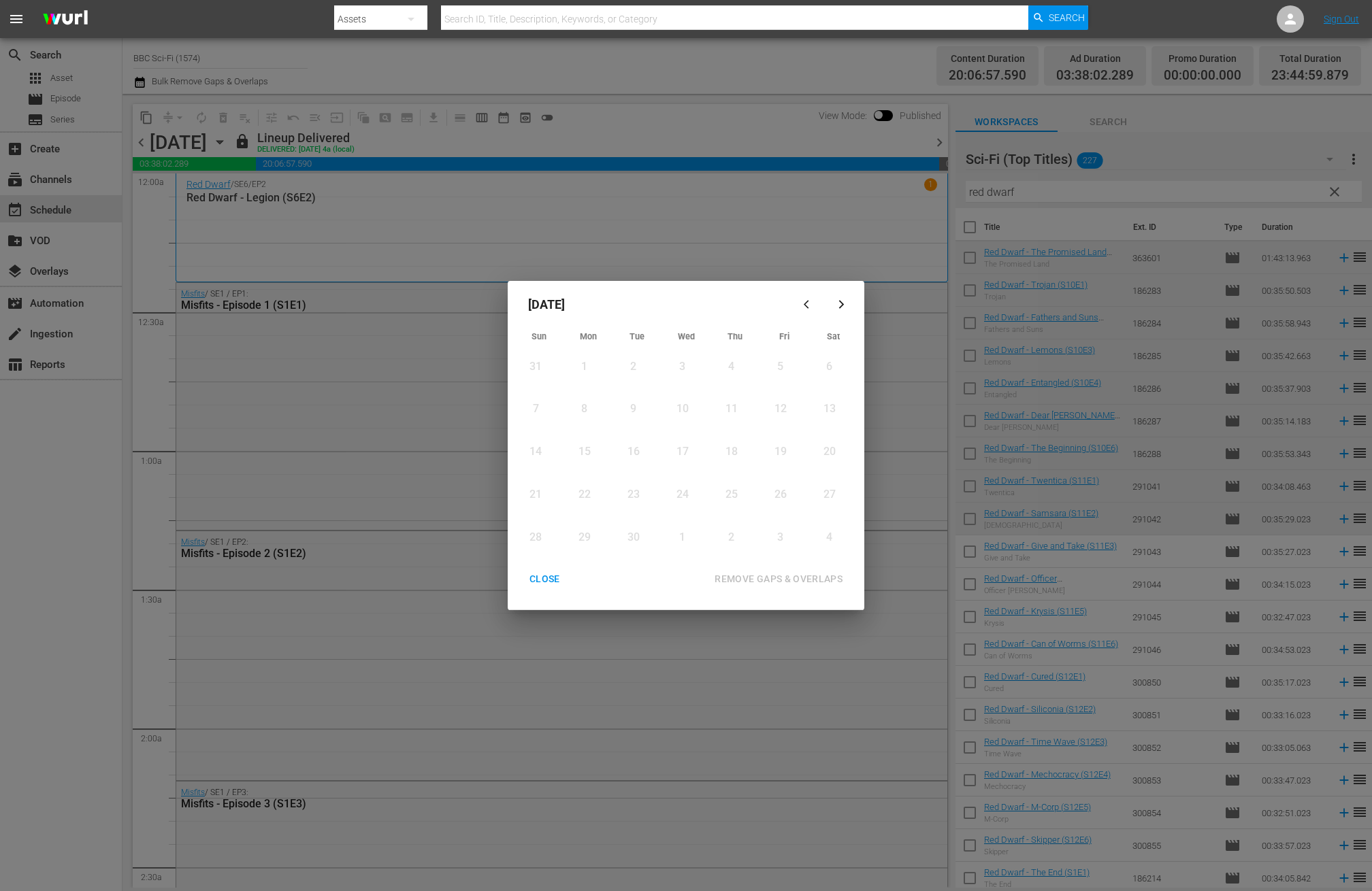
click at [552, 578] on div "CLOSE" at bounding box center [545, 579] width 52 height 17
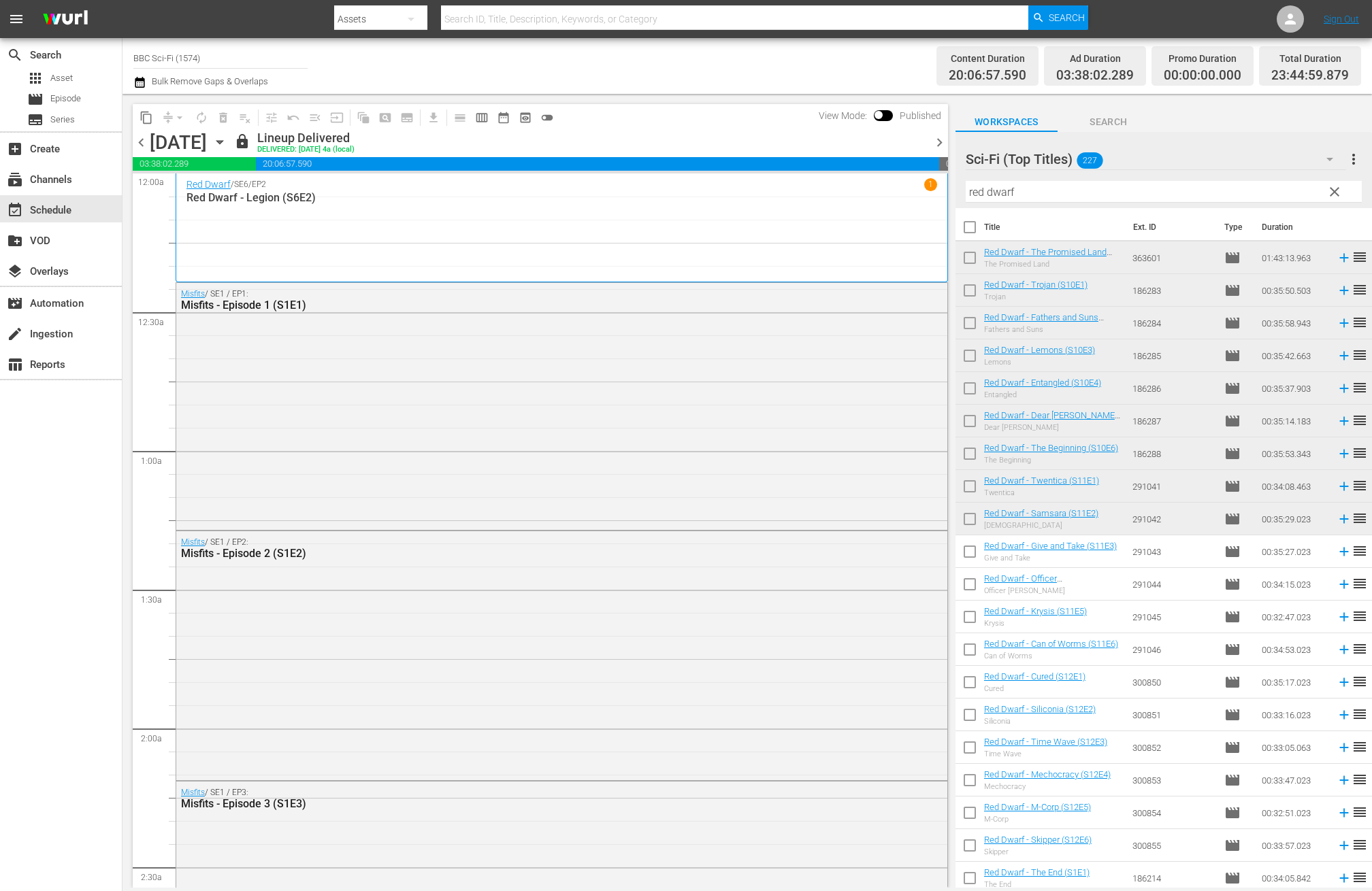
click at [138, 83] on icon "button" at bounding box center [139, 82] width 13 height 16
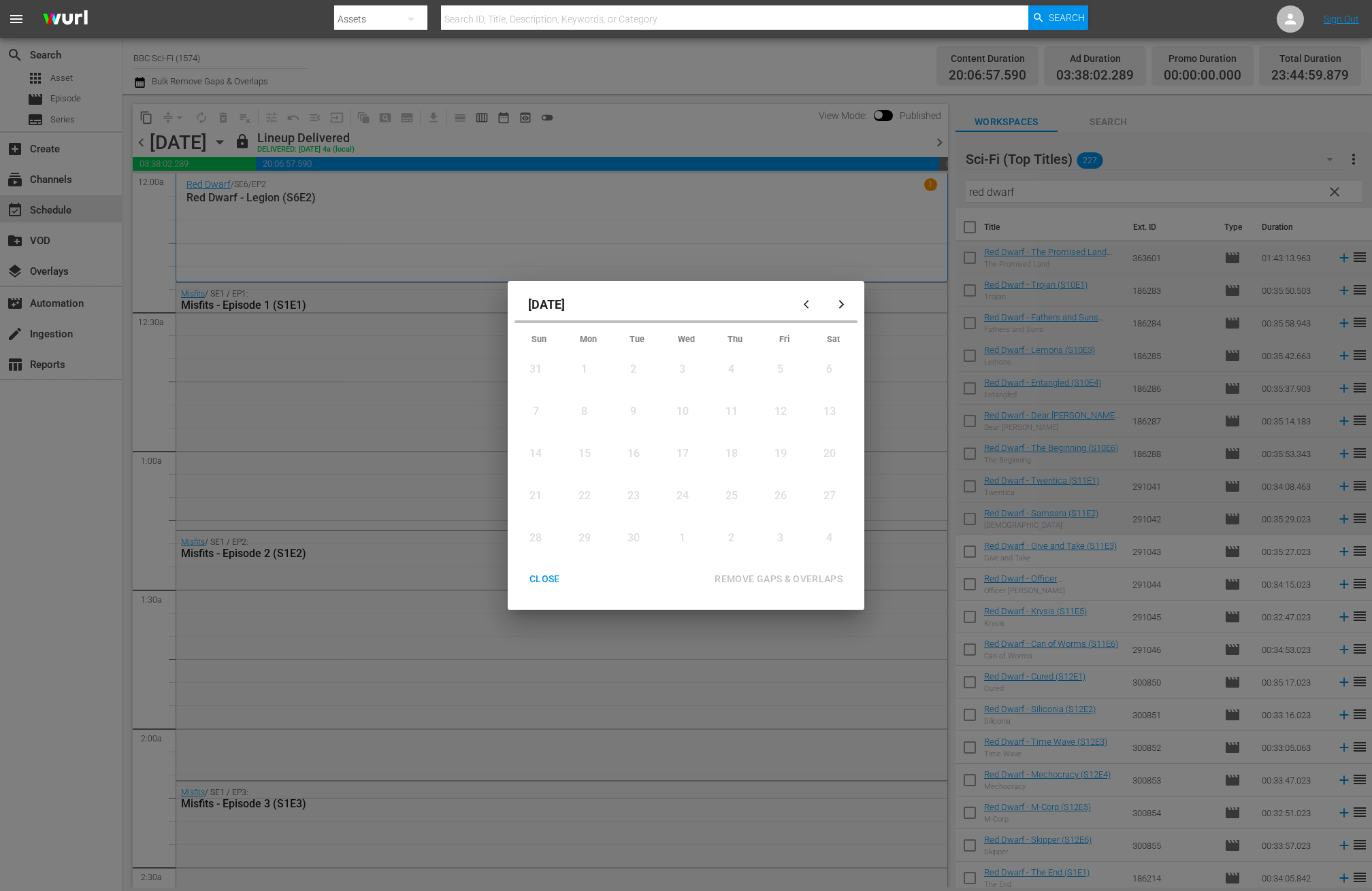
click at [837, 303] on icon "button" at bounding box center [841, 304] width 10 height 10
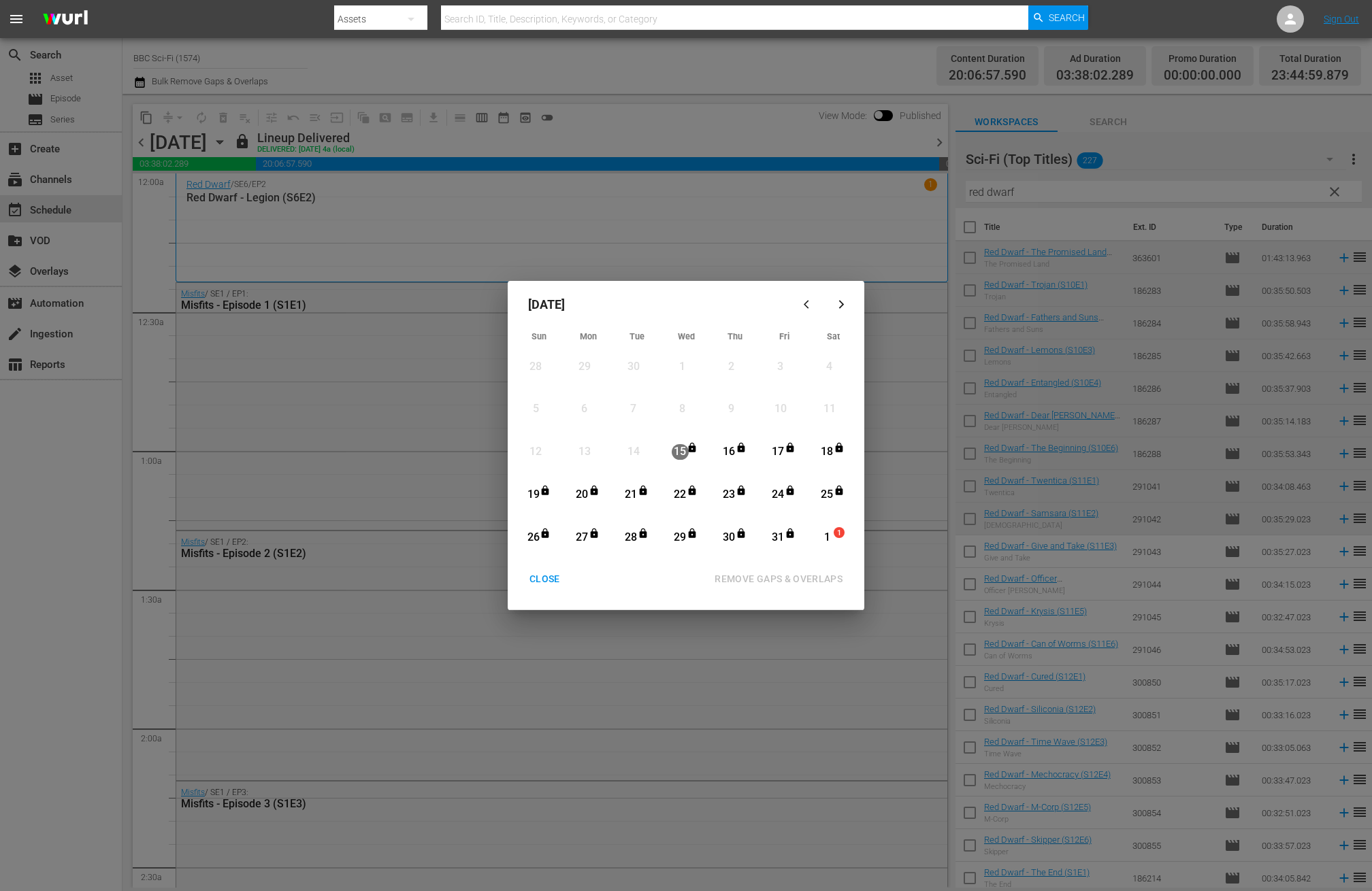
click at [844, 300] on icon "button" at bounding box center [841, 304] width 10 height 10
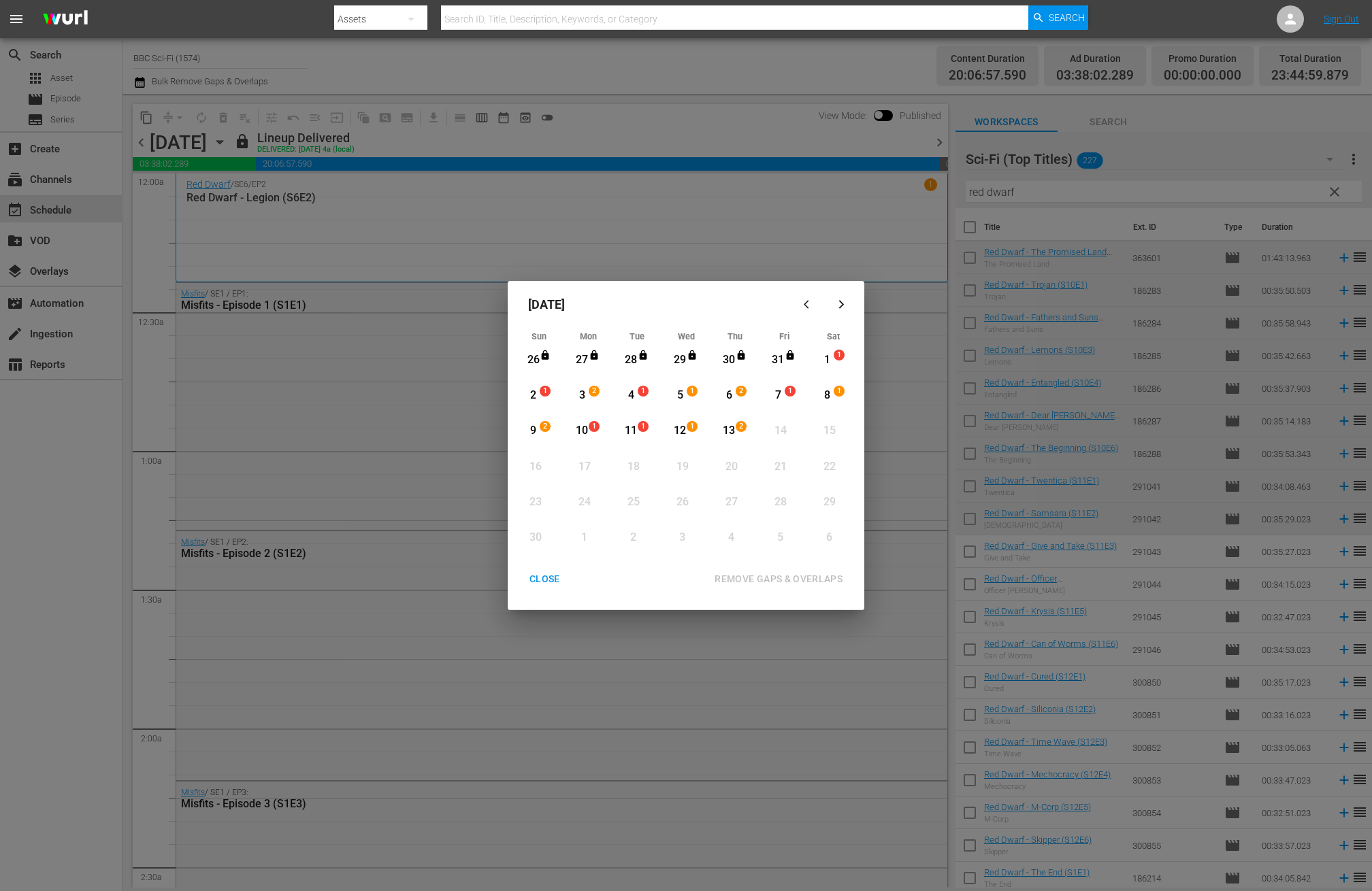
click at [542, 581] on div "CLOSE" at bounding box center [545, 579] width 52 height 17
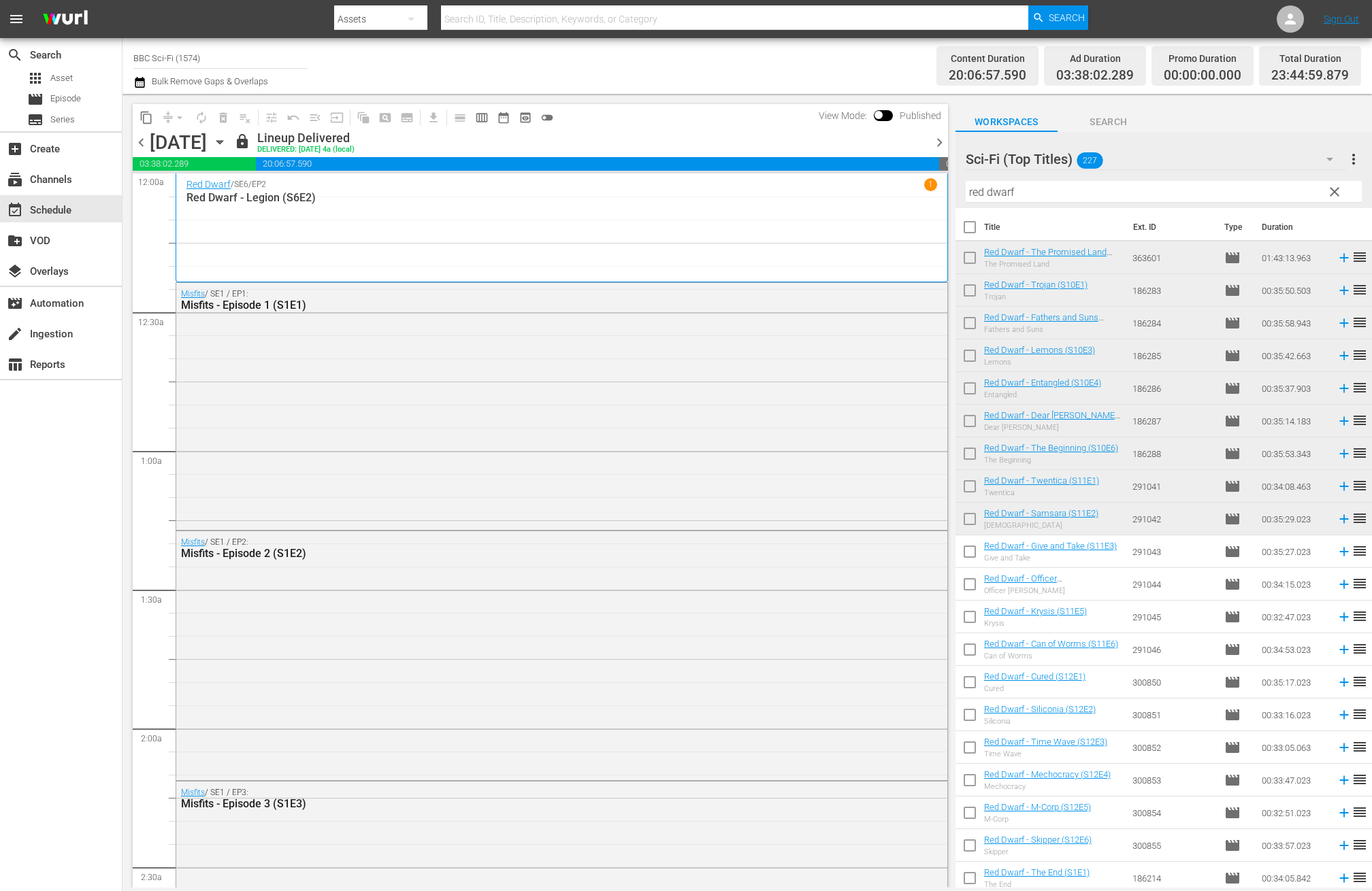
click at [148, 121] on span "content_copy" at bounding box center [146, 118] width 14 height 14
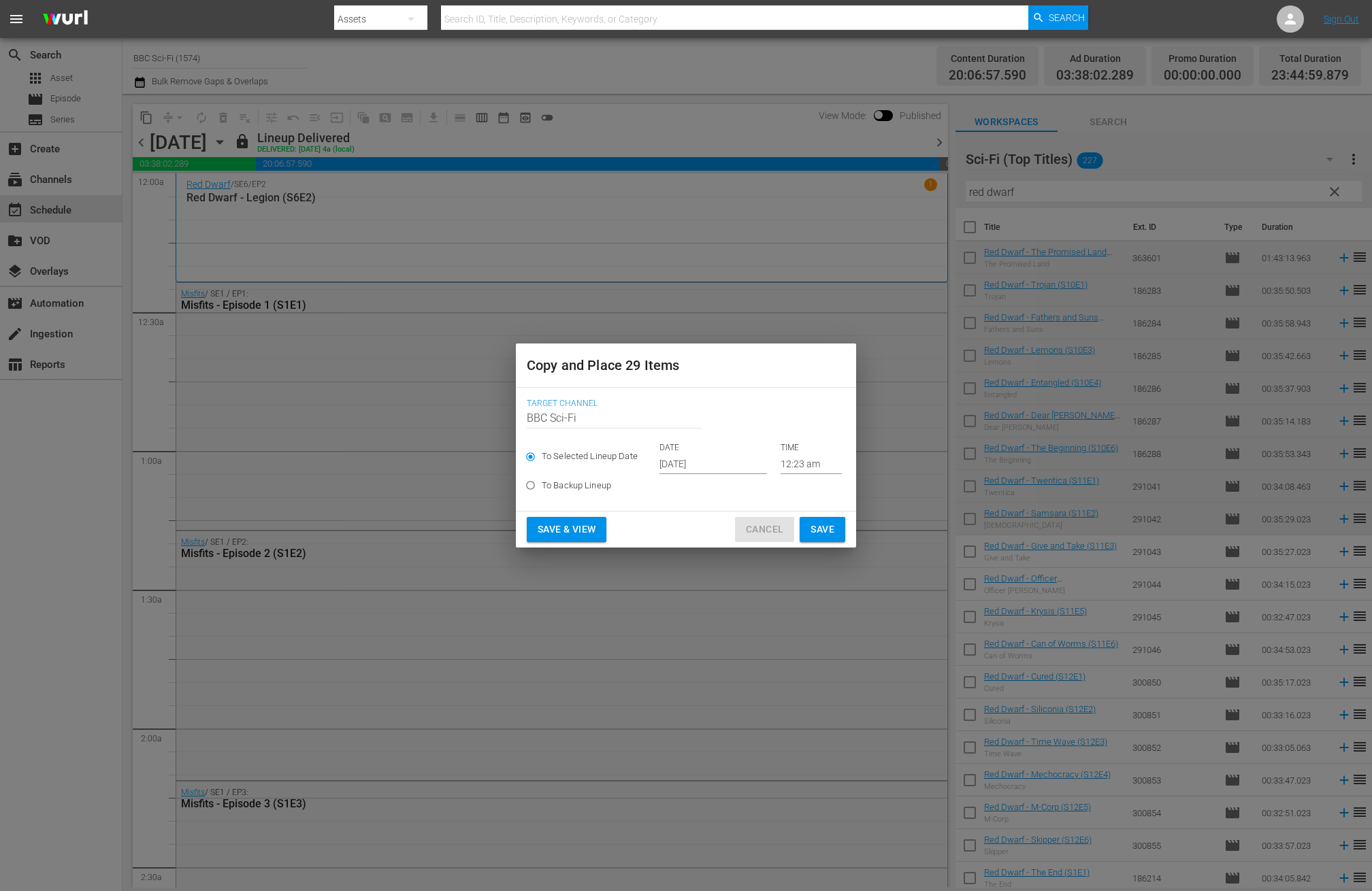
click at [751, 521] on span "Cancel" at bounding box center [764, 530] width 38 height 17
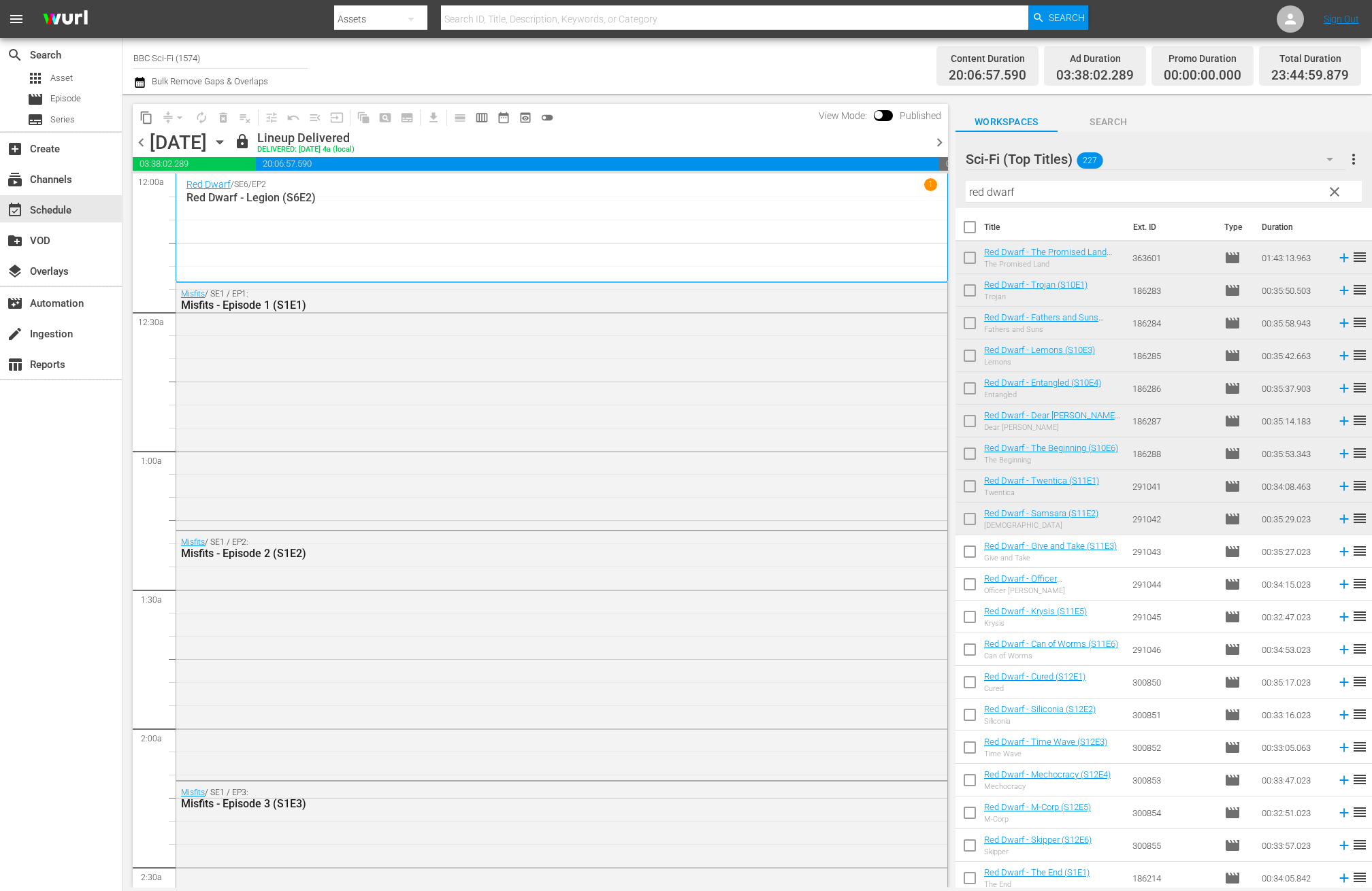
click at [143, 139] on span "chevron_left" at bounding box center [141, 142] width 17 height 17
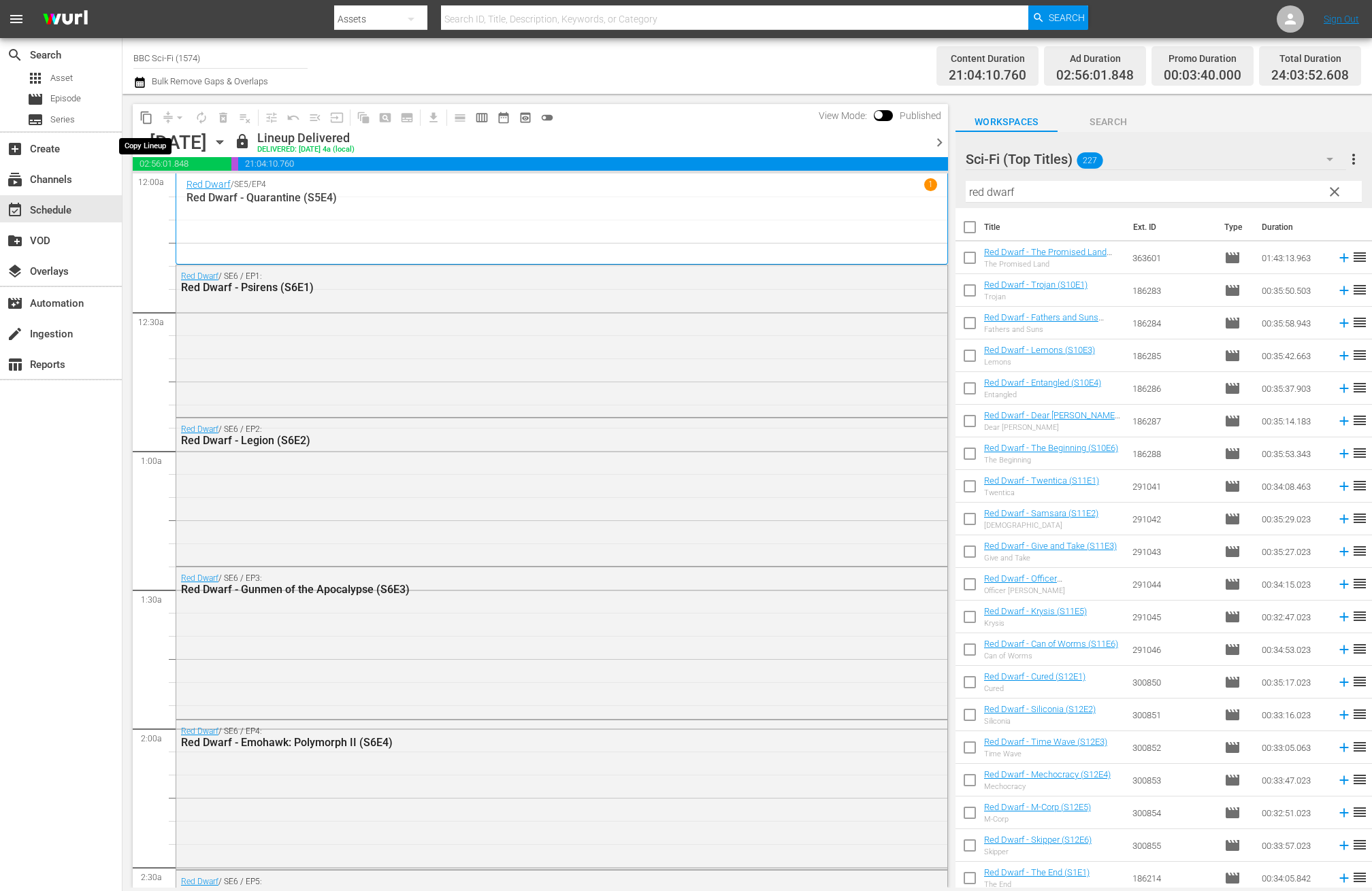
click at [143, 117] on span "content_copy" at bounding box center [146, 118] width 14 height 14
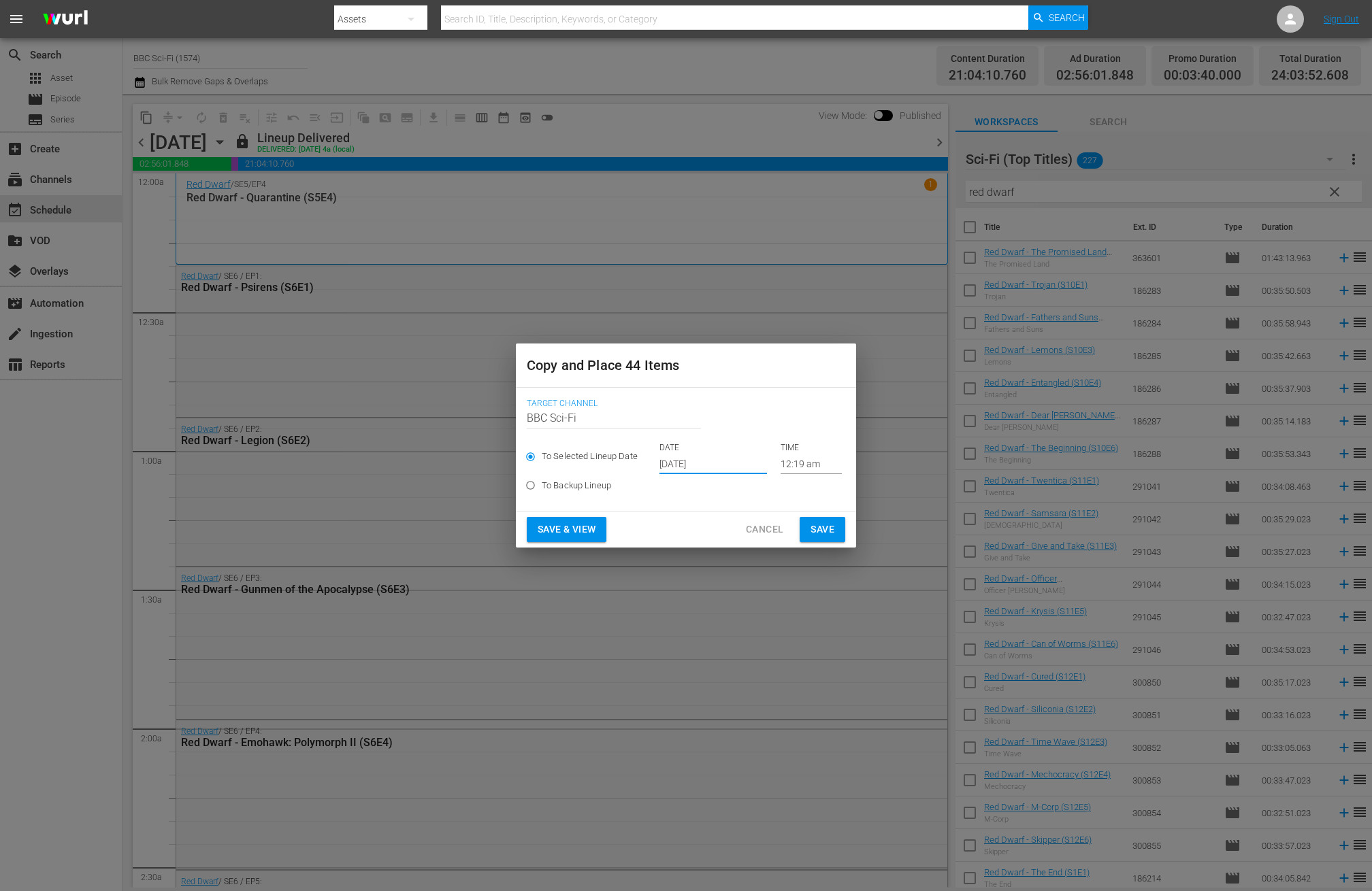
click at [692, 464] on input "Oct 17th 2025" at bounding box center [713, 464] width 108 height 21
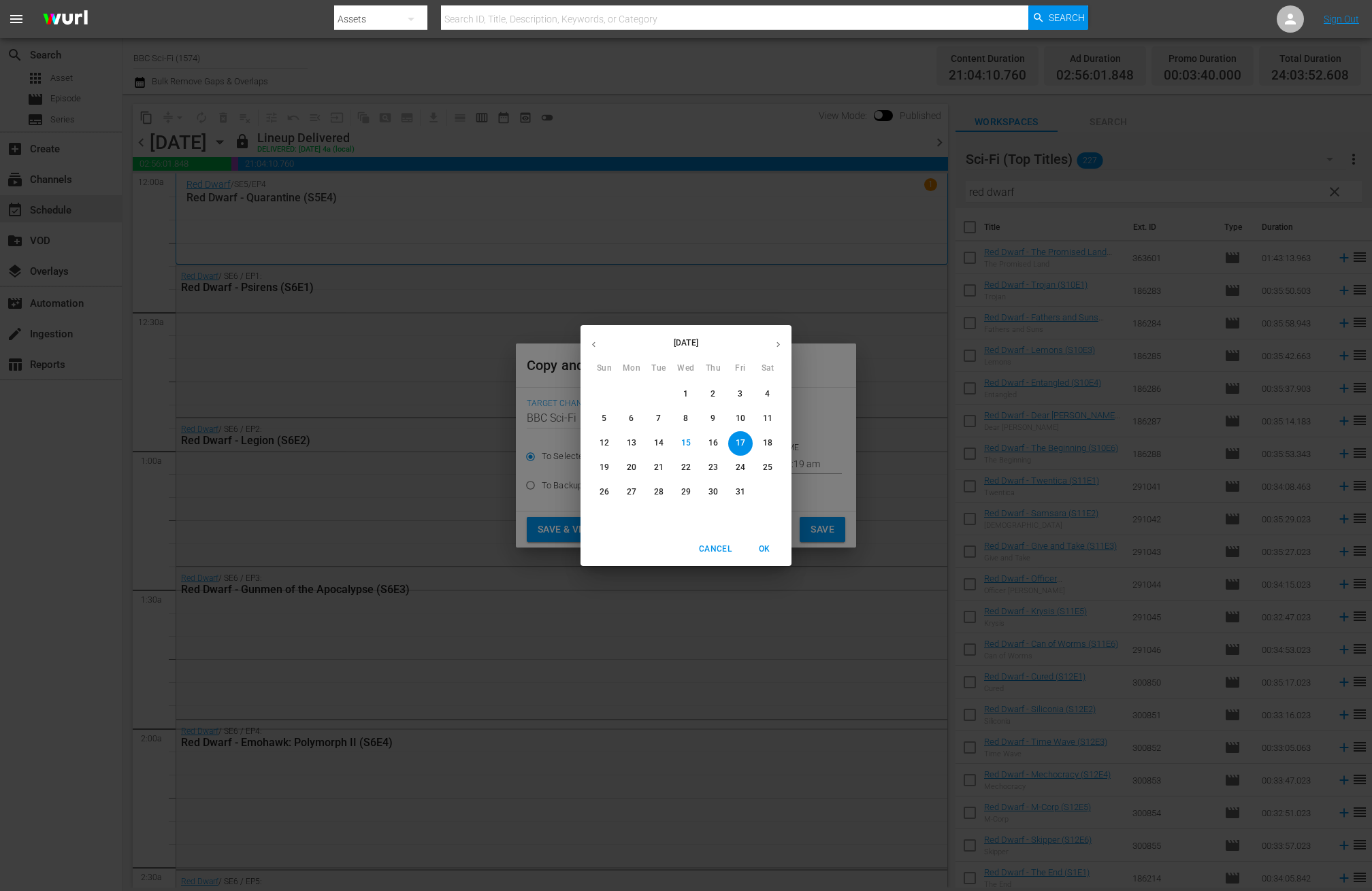
click at [784, 341] on button "button" at bounding box center [778, 344] width 26 height 26
click at [746, 447] on span "14" at bounding box center [740, 443] width 25 height 12
type input "Nov 14th 2025"
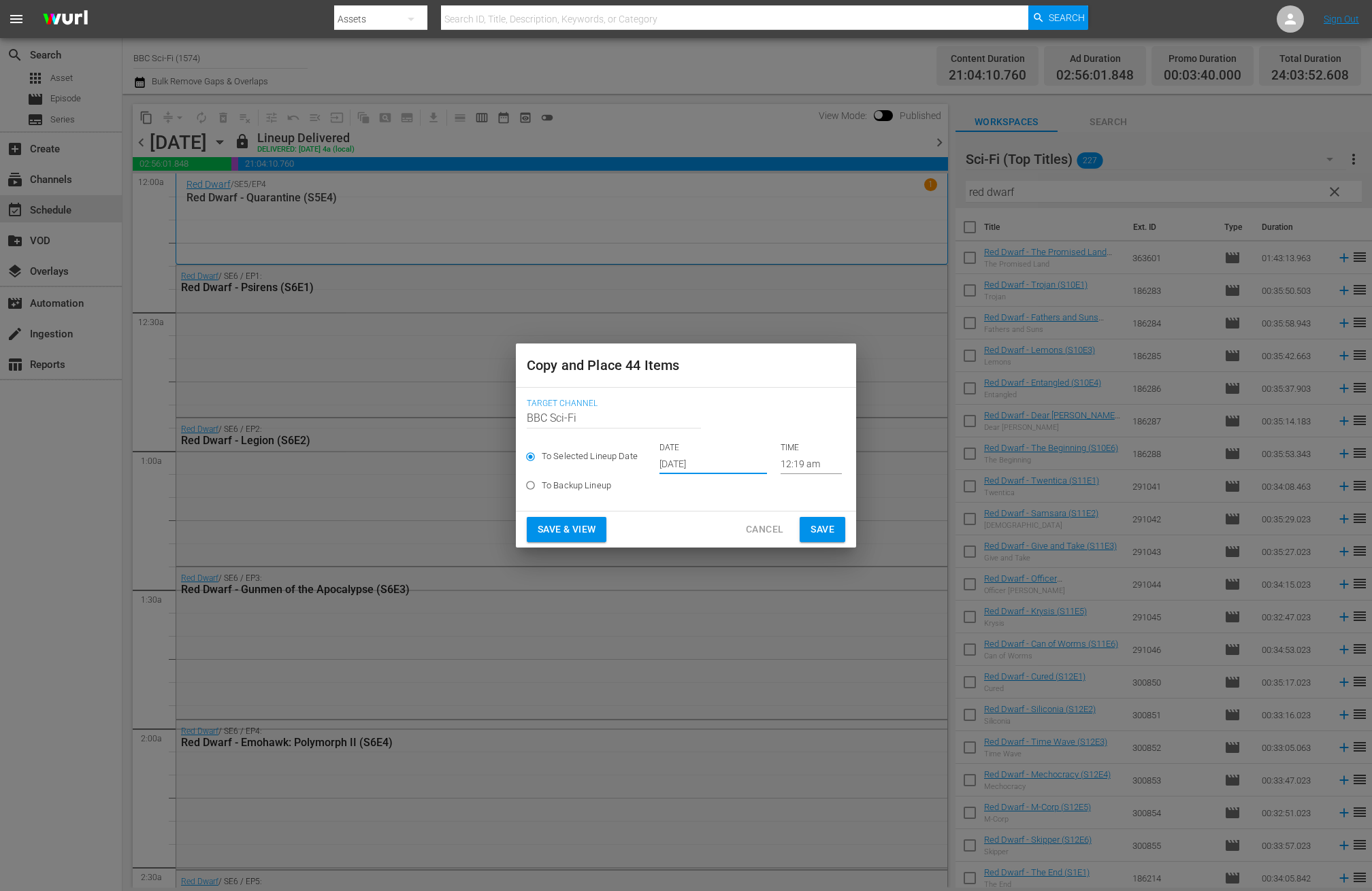
click at [824, 523] on span "Save" at bounding box center [822, 530] width 24 height 17
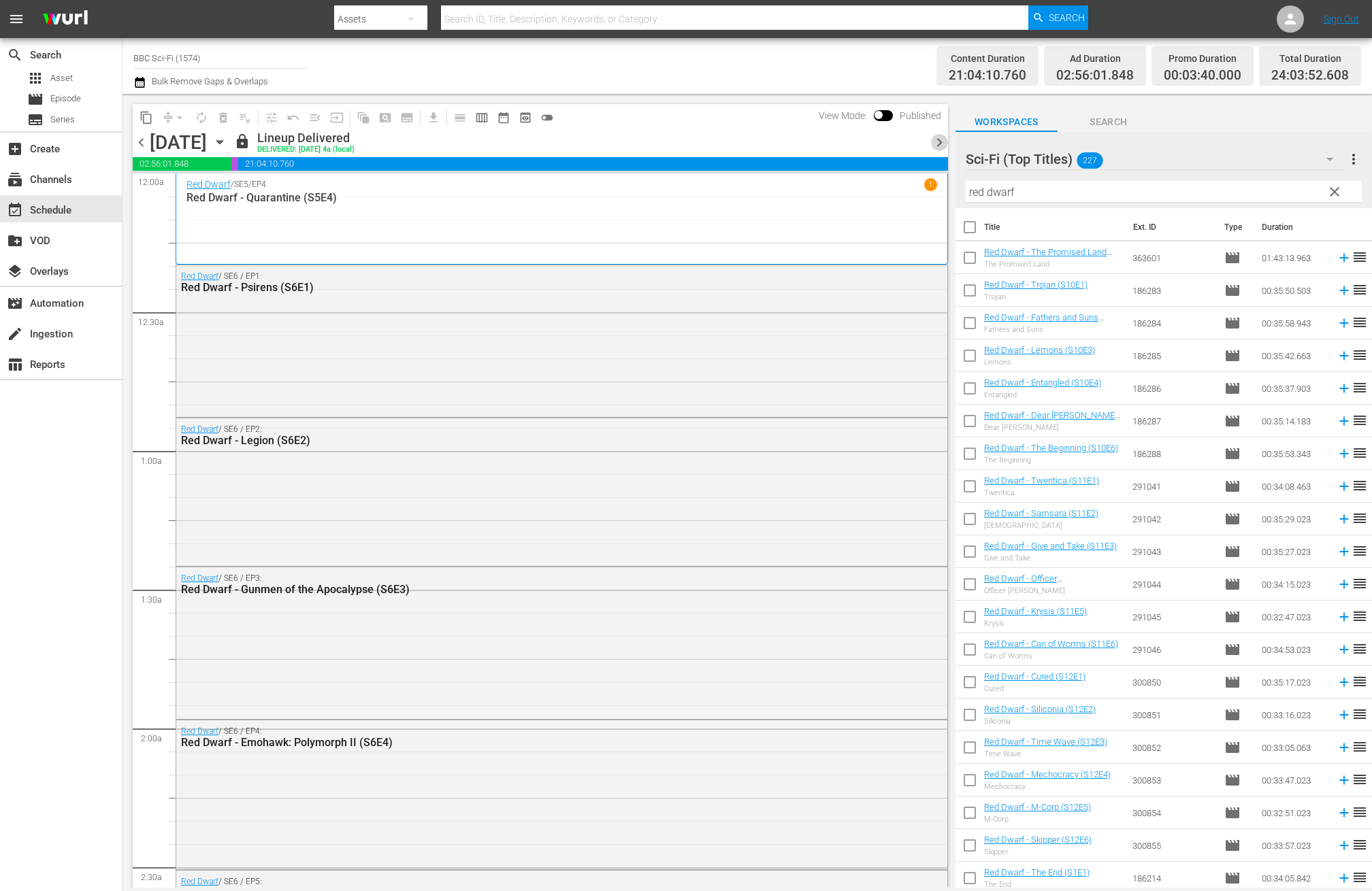
click at [938, 139] on span "chevron_right" at bounding box center [940, 142] width 17 height 17
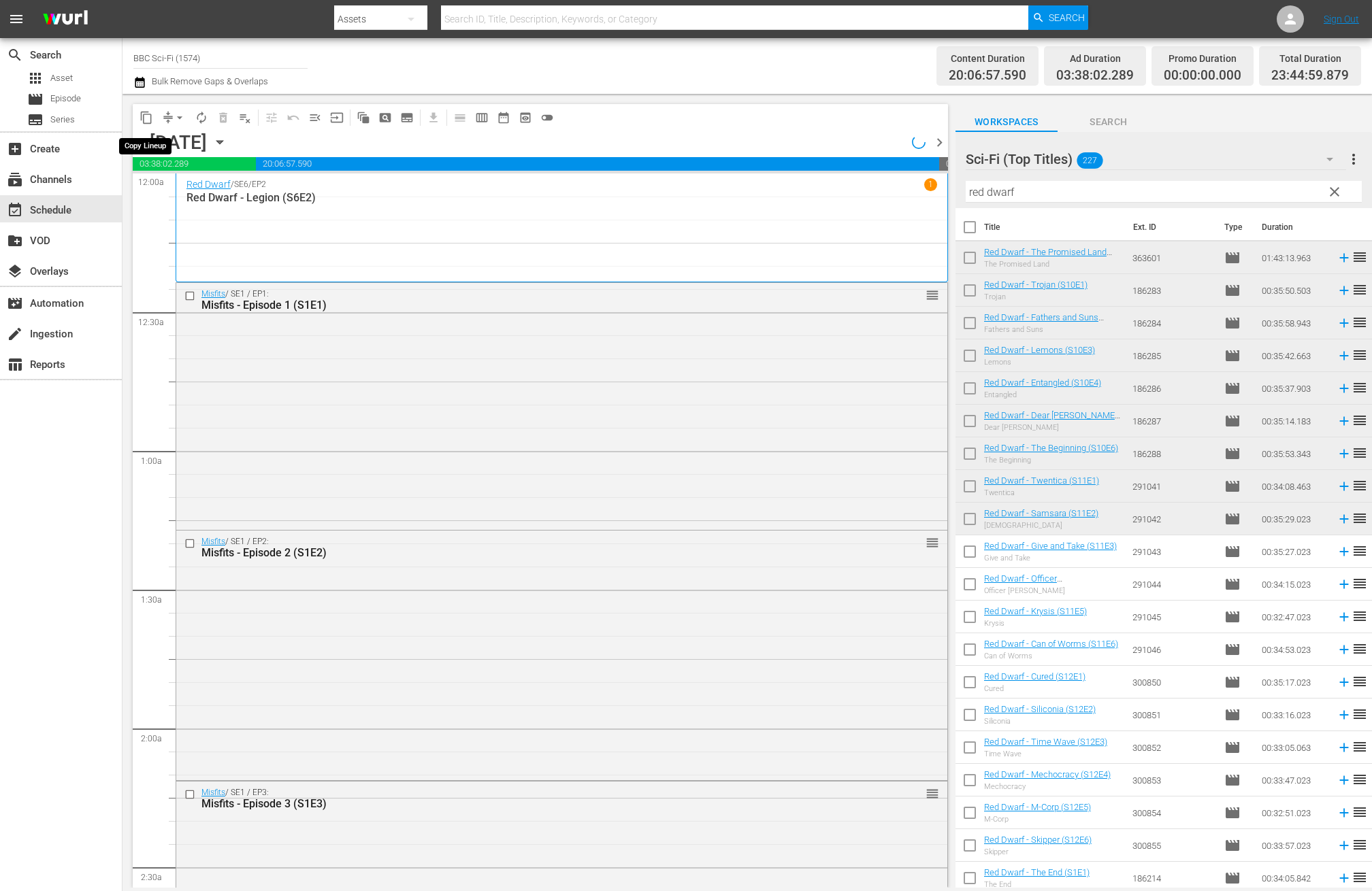
click at [149, 116] on span "content_copy" at bounding box center [146, 118] width 14 height 14
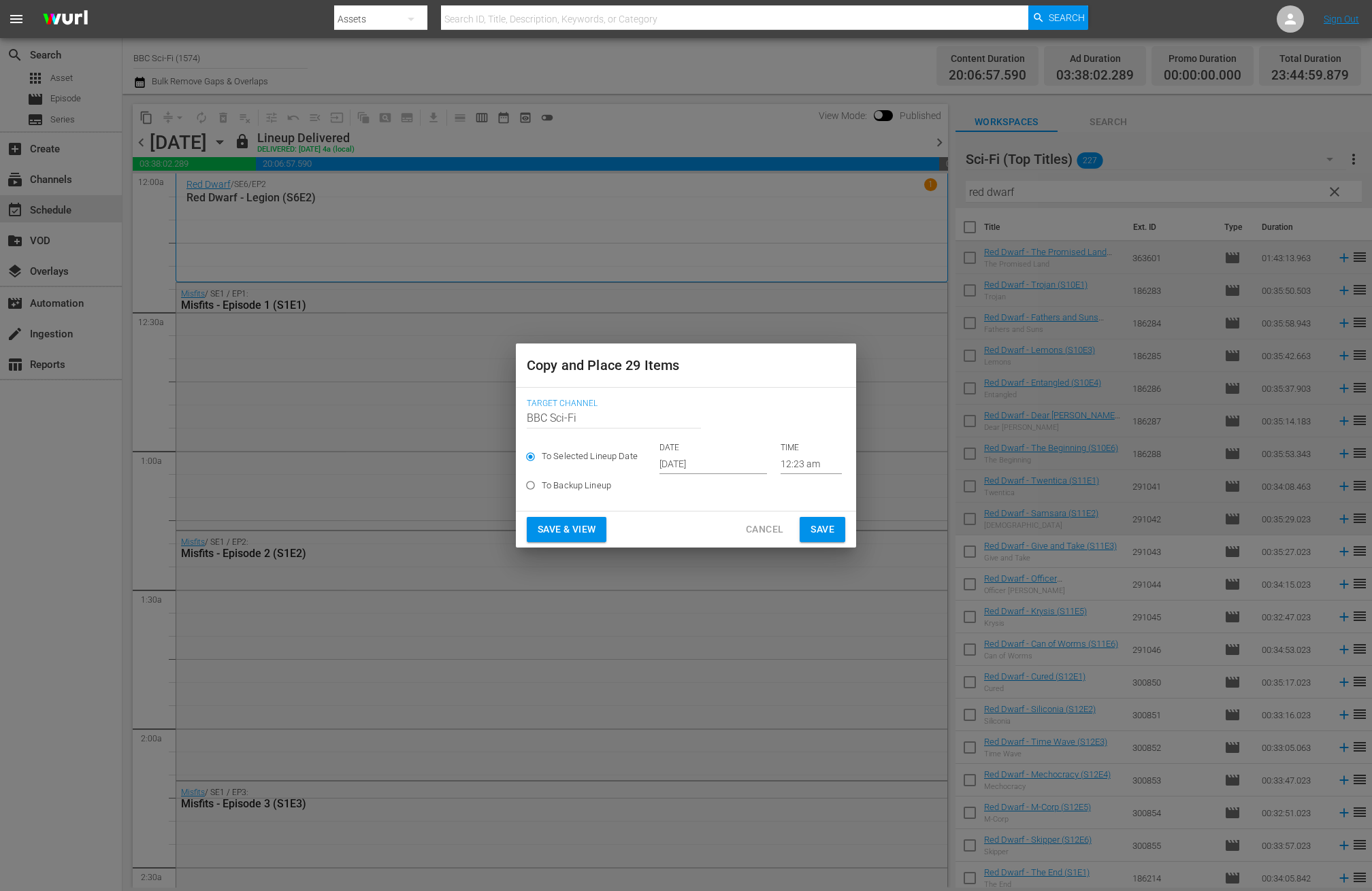
click at [716, 470] on input "Oct 17th 2025" at bounding box center [713, 464] width 108 height 21
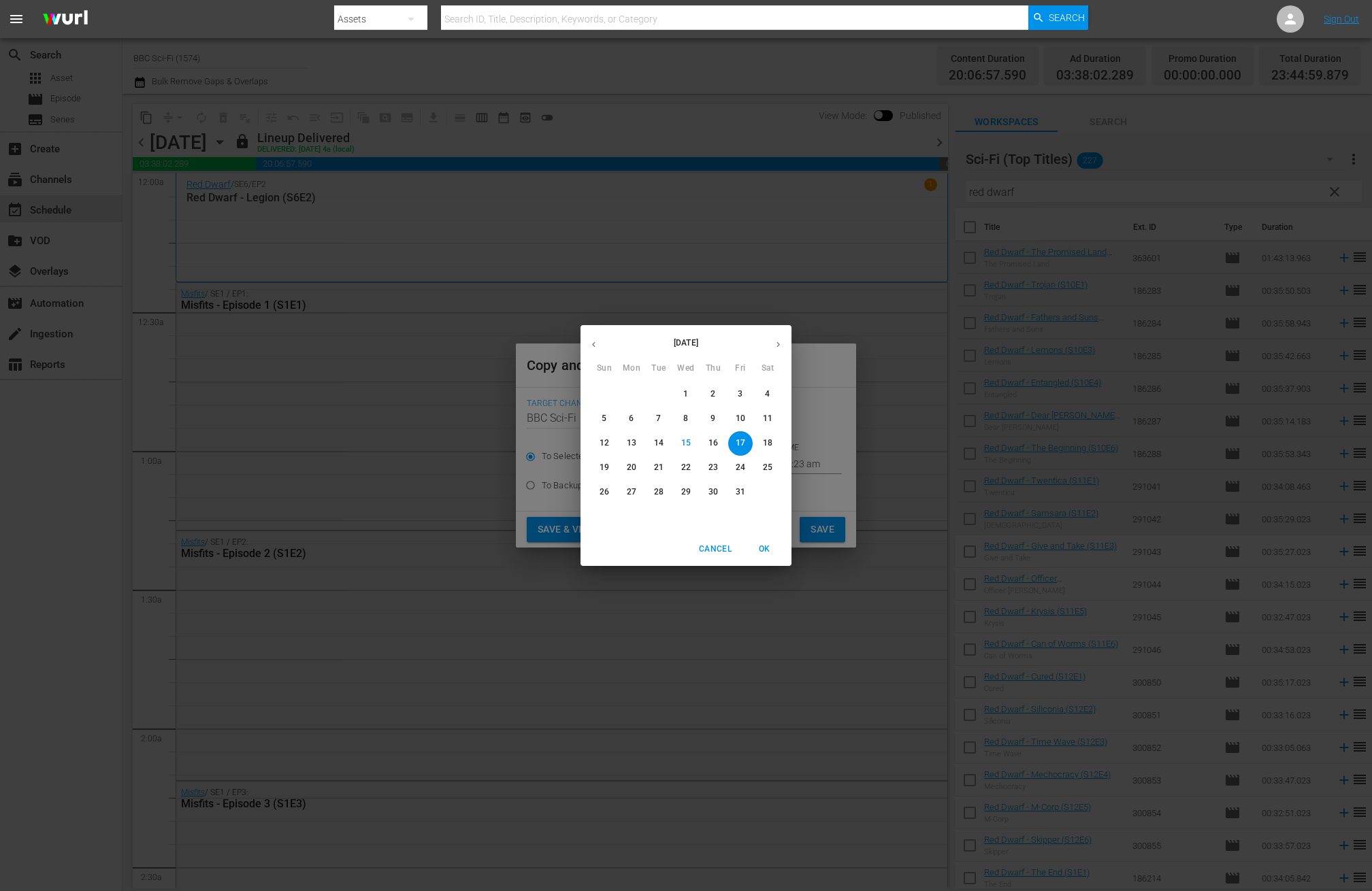
click at [777, 343] on icon "button" at bounding box center [778, 344] width 10 height 10
click at [771, 442] on p "15" at bounding box center [767, 443] width 9 height 12
type input "Nov 15th 2025"
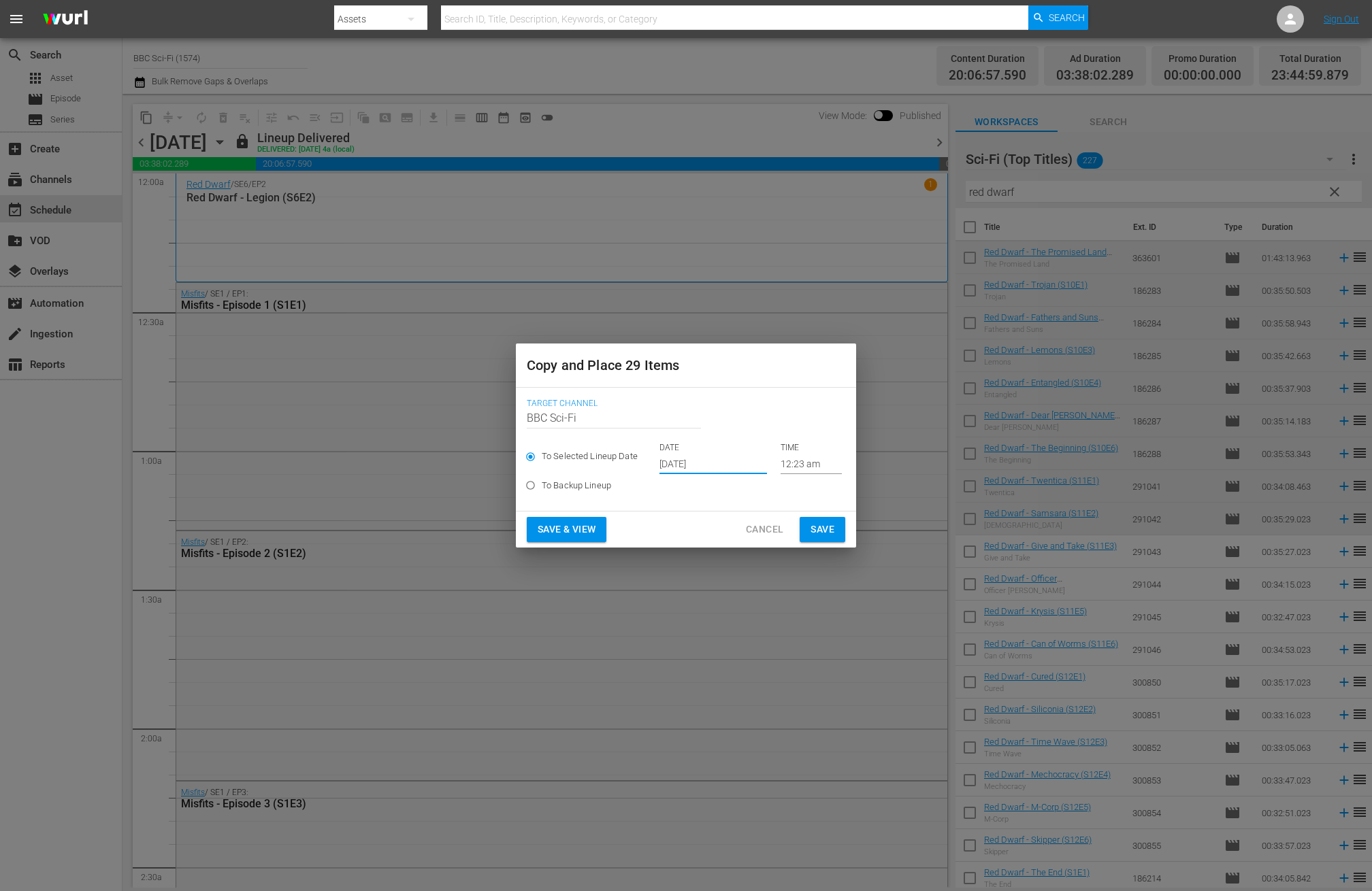
click at [827, 528] on span "Save" at bounding box center [822, 530] width 24 height 17
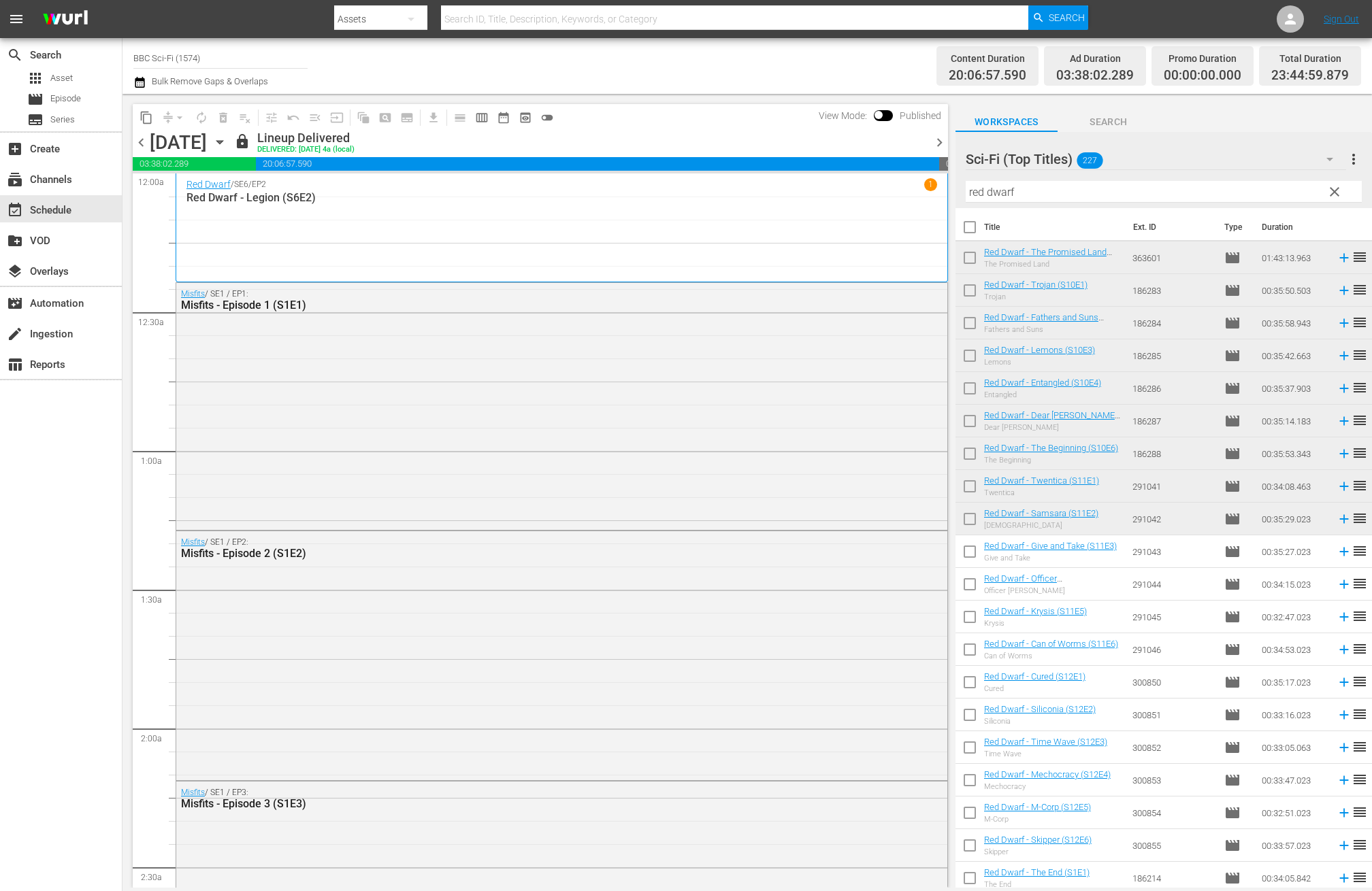
click at [142, 136] on span "chevron_left" at bounding box center [141, 142] width 17 height 17
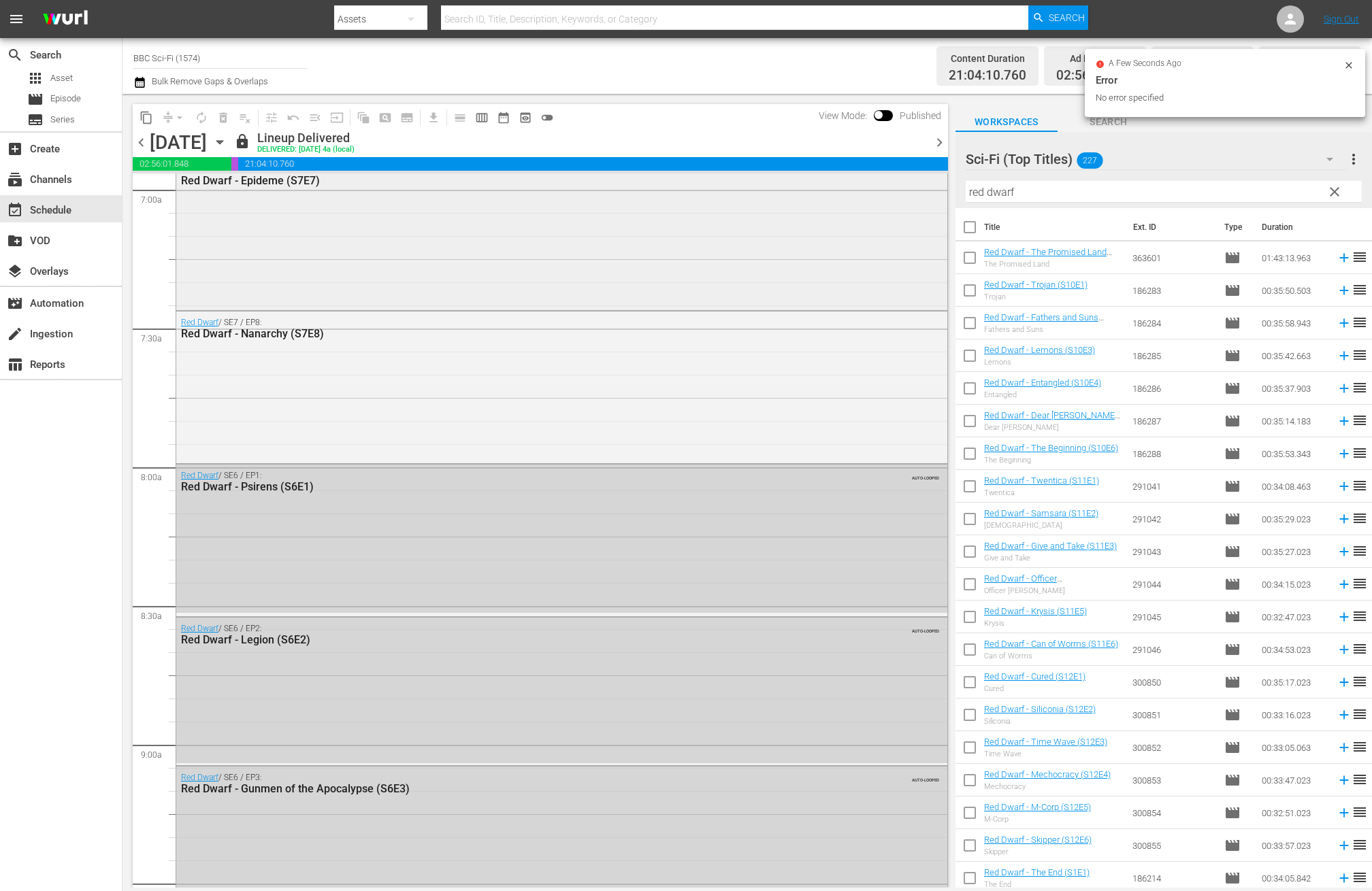
scroll to position [2358, 0]
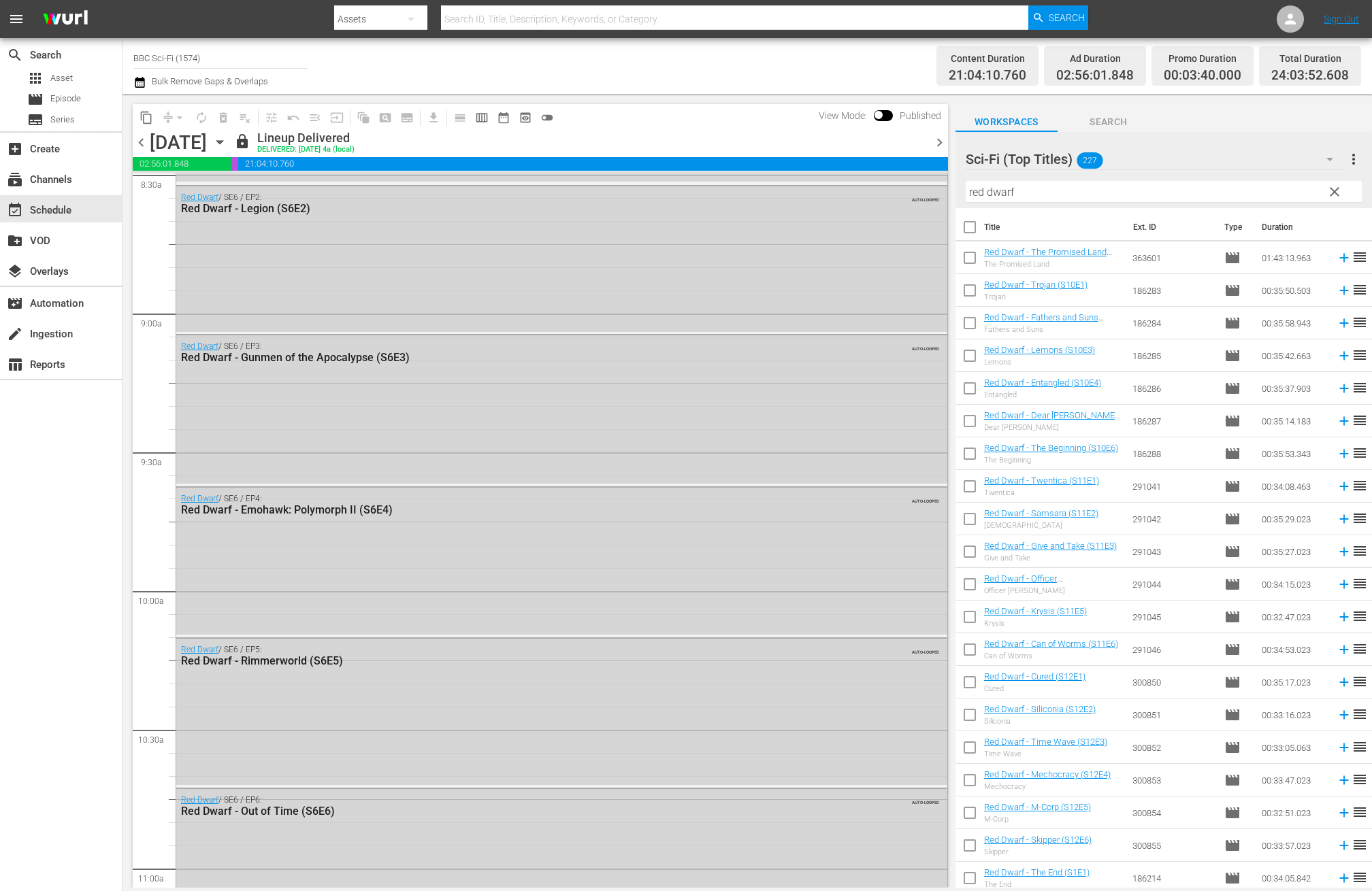
click at [227, 141] on icon "button" at bounding box center [220, 142] width 15 height 15
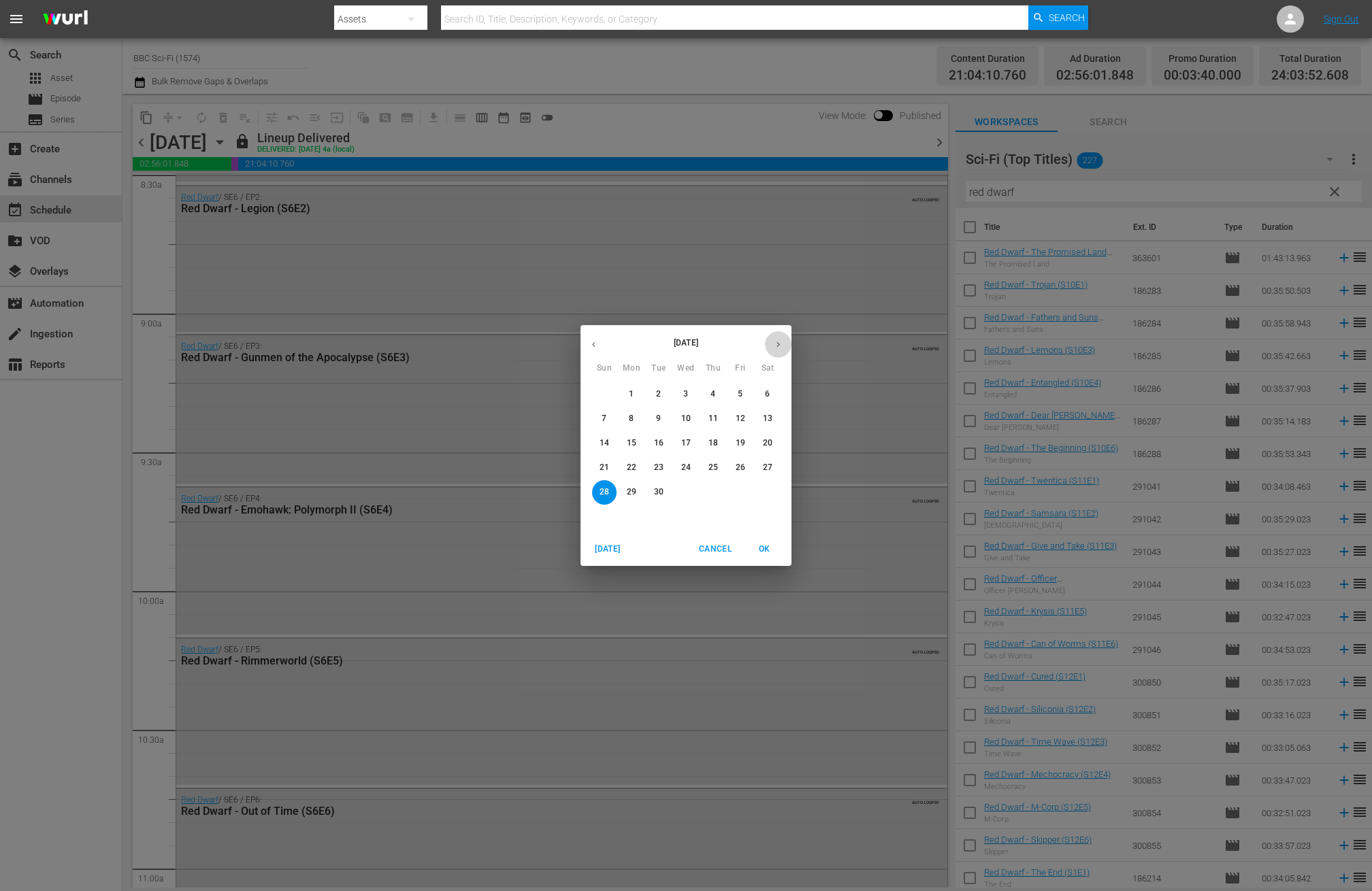
click at [777, 340] on icon "button" at bounding box center [778, 344] width 10 height 10
click at [772, 341] on button "button" at bounding box center [778, 344] width 26 height 26
click at [709, 449] on p "13" at bounding box center [713, 443] width 9 height 12
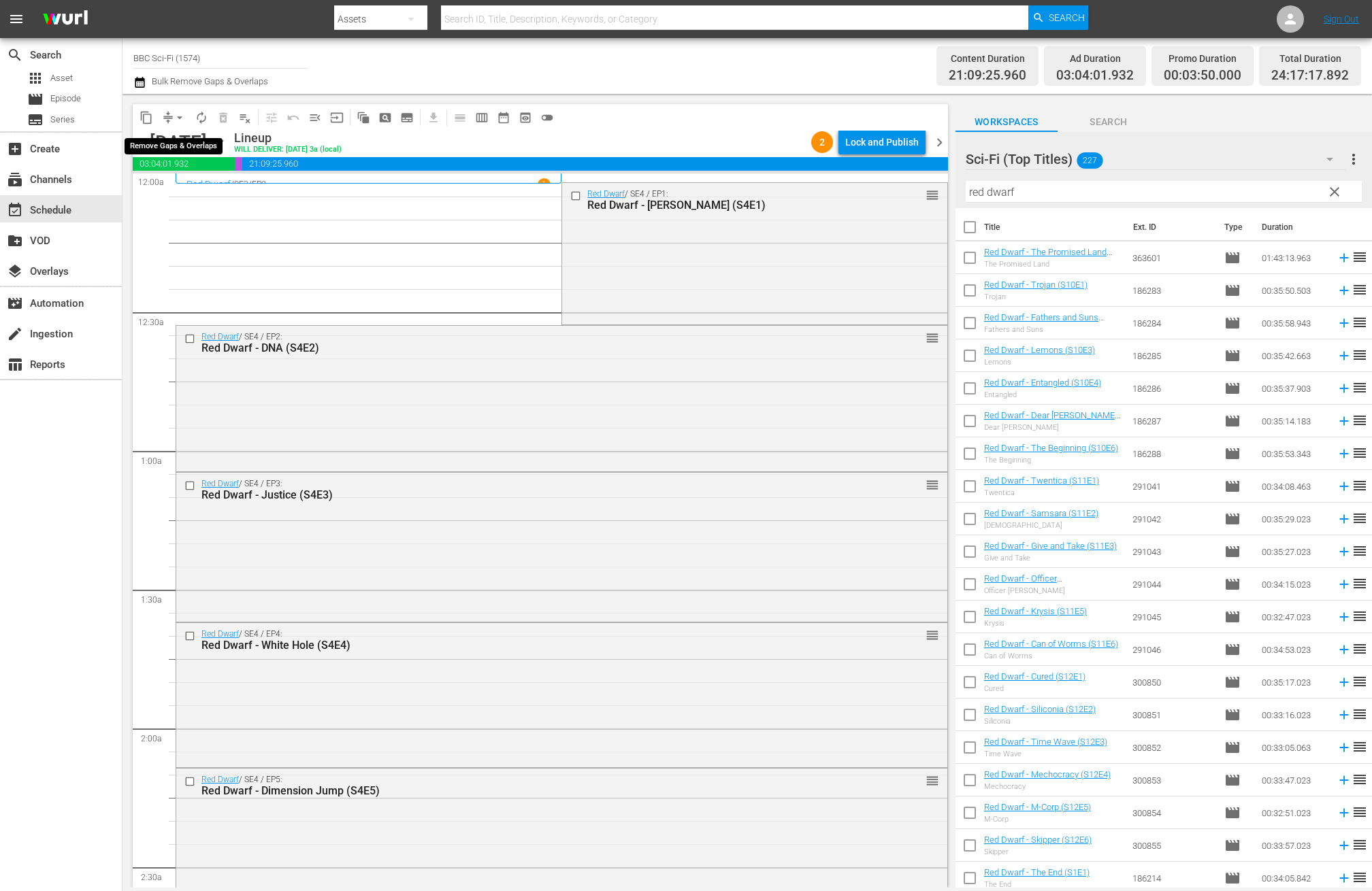
click at [172, 114] on button "arrow_drop_down" at bounding box center [179, 118] width 22 height 22
click at [198, 191] on li "Align to End of Previous Day" at bounding box center [180, 189] width 143 height 22
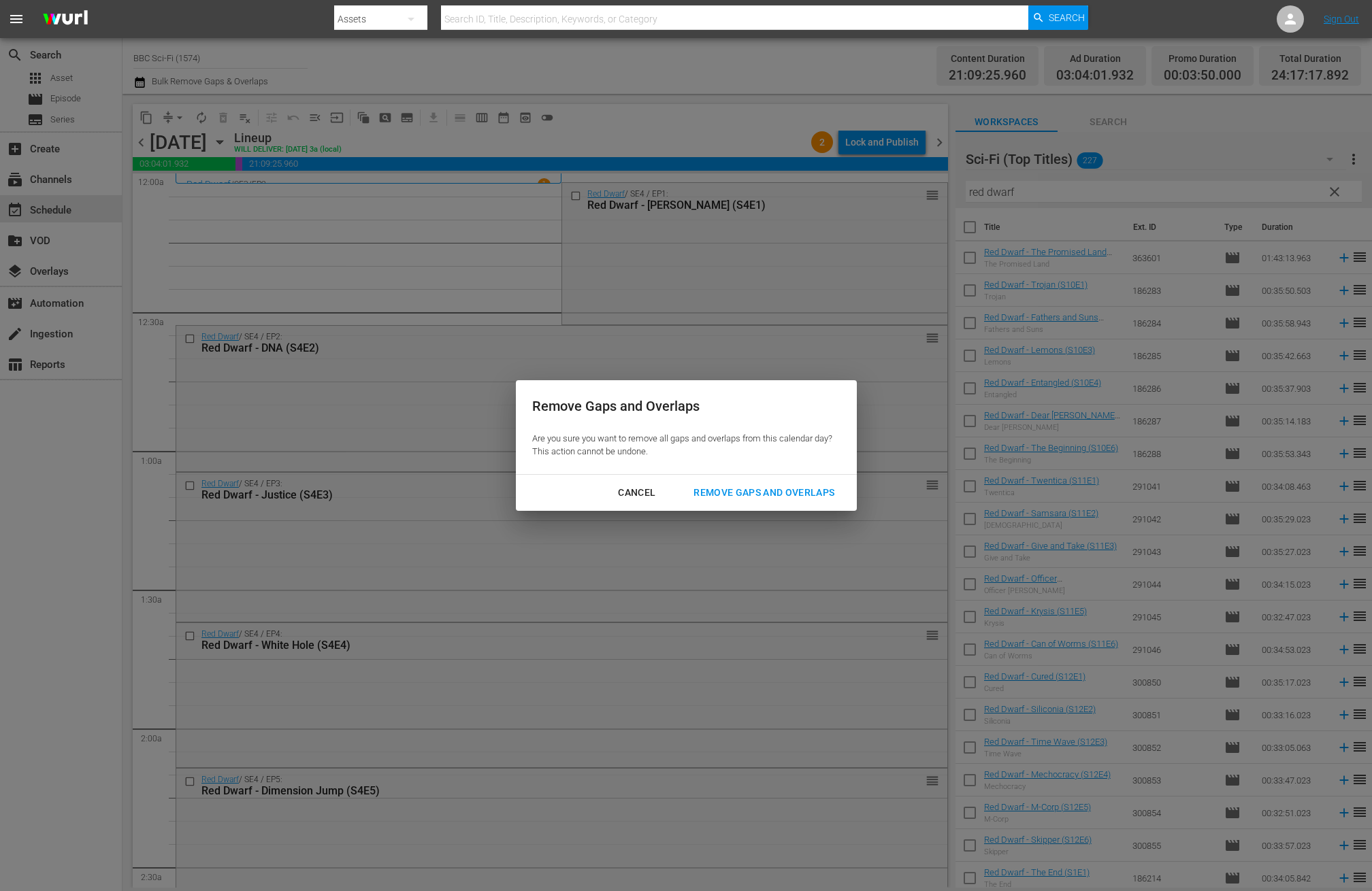
drag, startPoint x: 619, startPoint y: 493, endPoint x: 629, endPoint y: 478, distance: 18.0
click at [621, 493] on div "Cancel" at bounding box center [636, 493] width 59 height 17
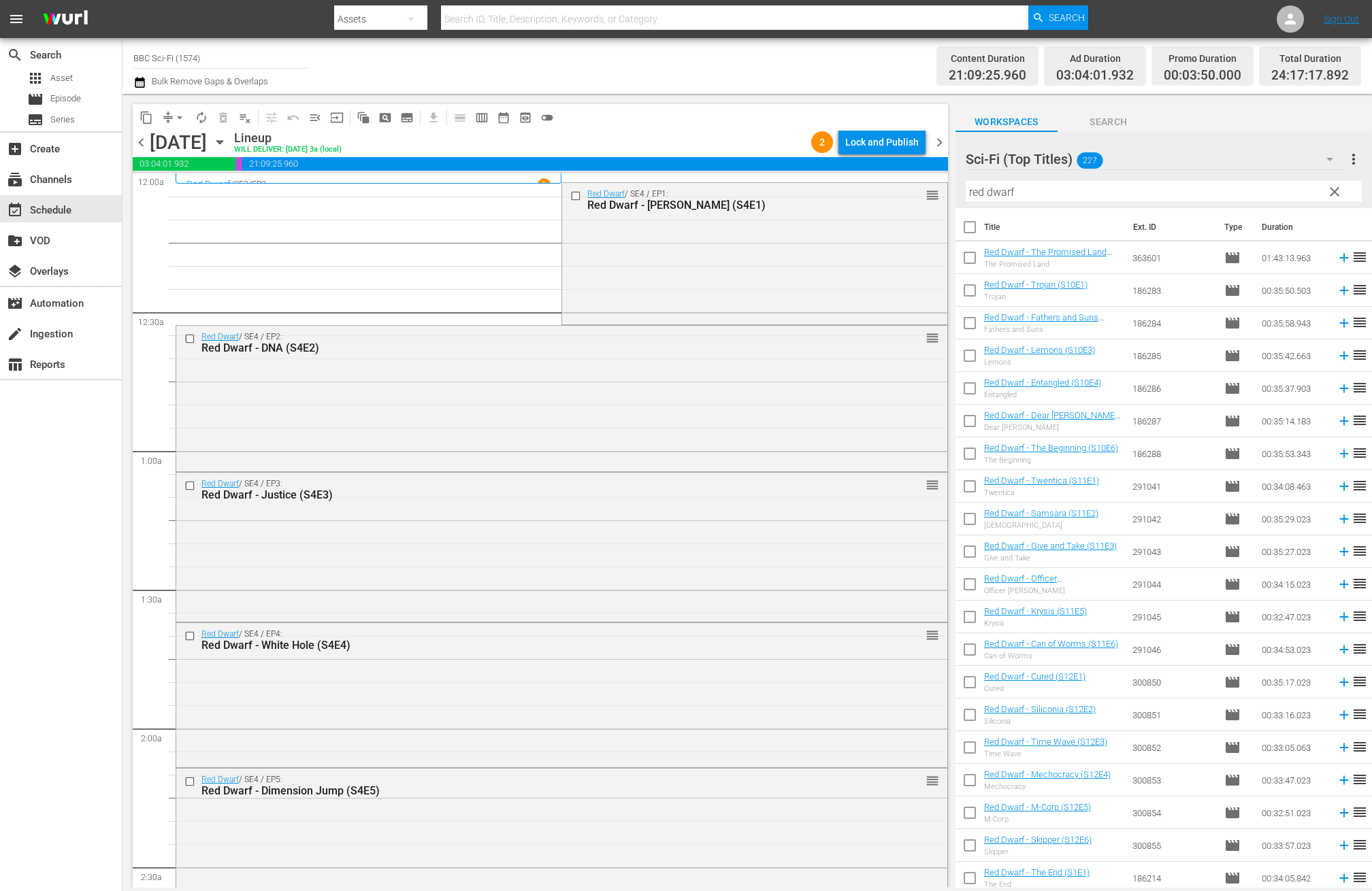
click at [945, 137] on span "chevron_right" at bounding box center [940, 142] width 17 height 17
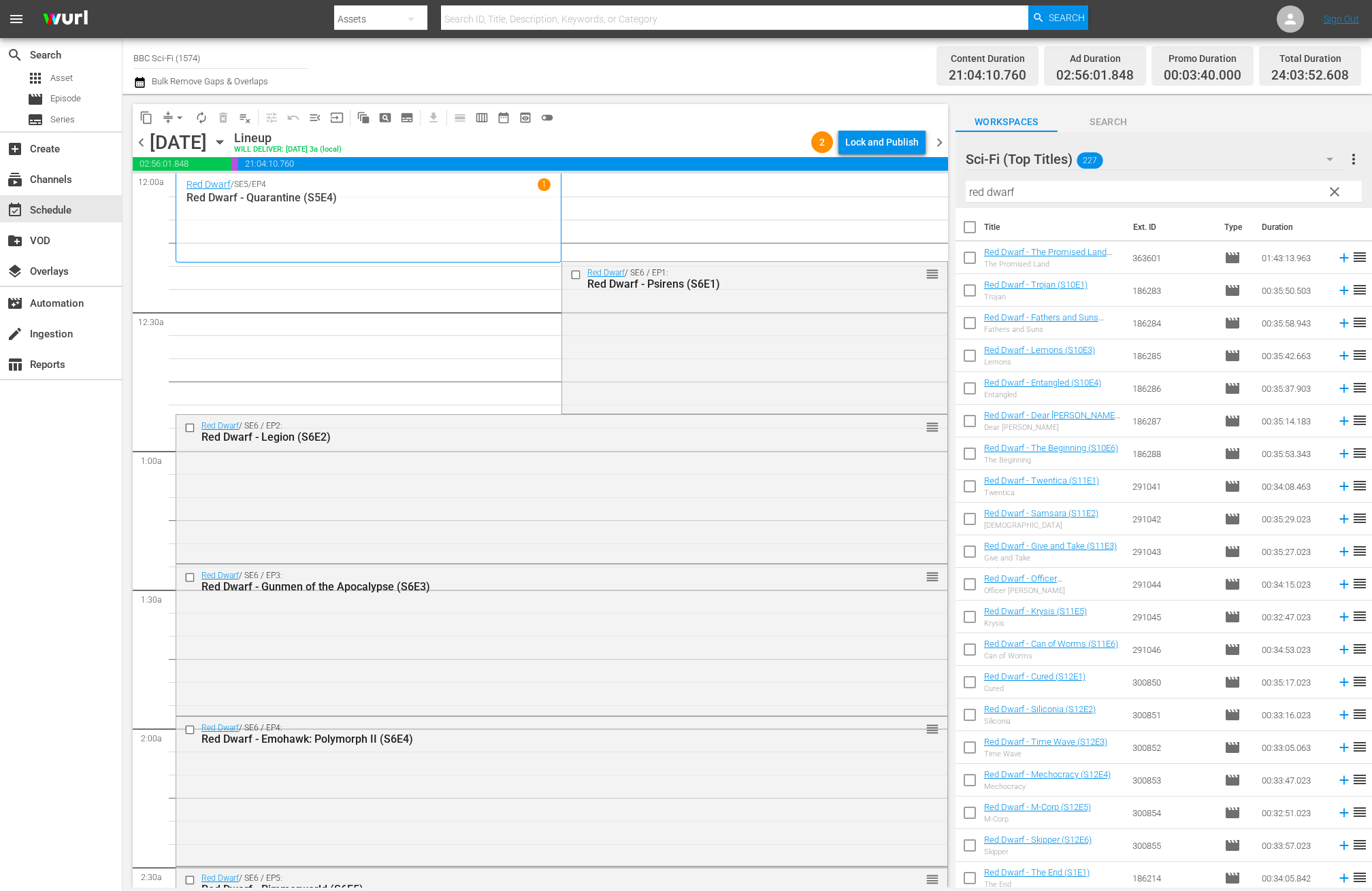
click at [144, 79] on icon "button" at bounding box center [139, 82] width 9 height 11
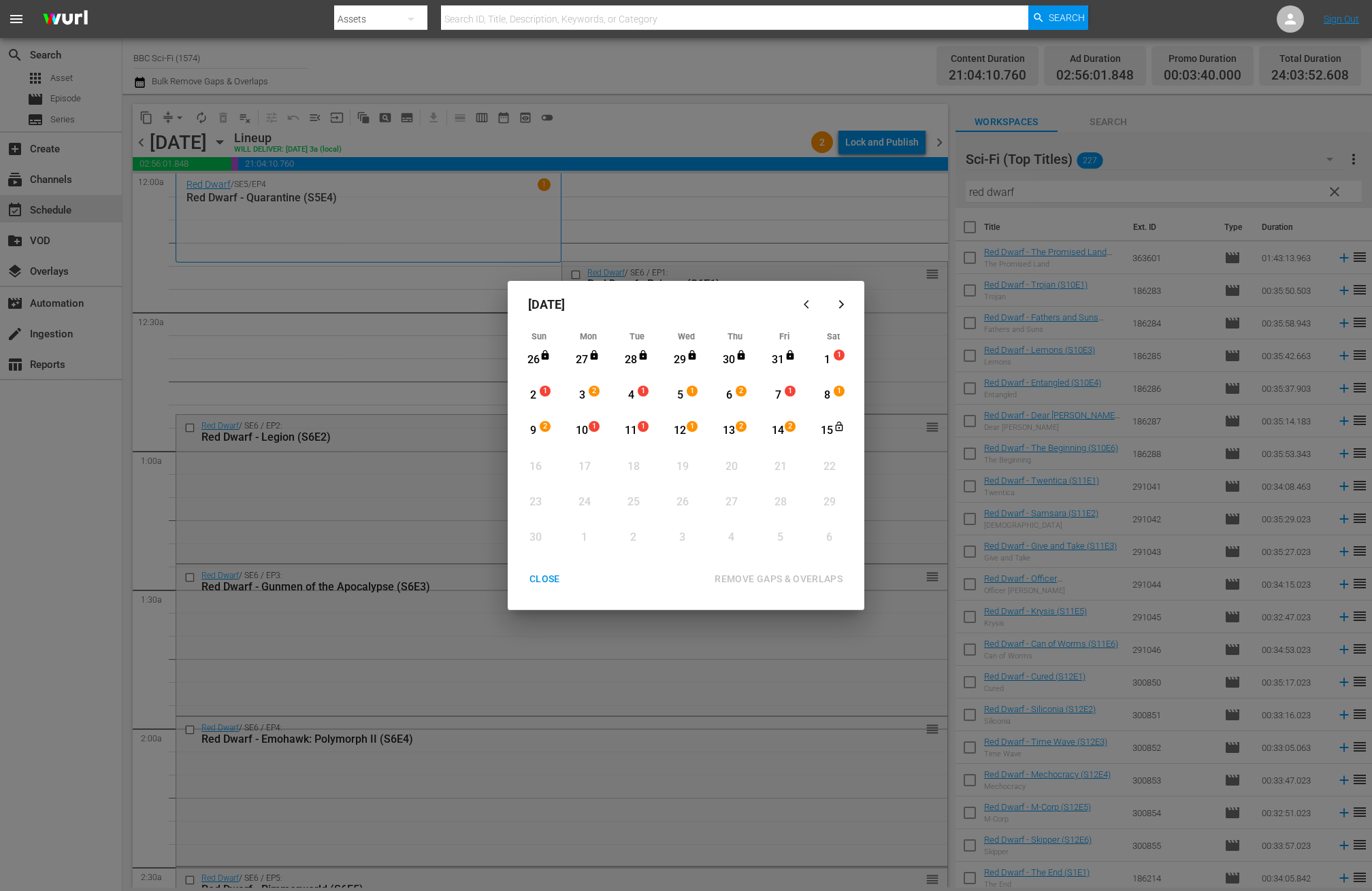
drag, startPoint x: 827, startPoint y: 354, endPoint x: 821, endPoint y: 397, distance: 43.4
click at [828, 354] on div "1" at bounding box center [827, 360] width 17 height 15
click at [832, 437] on div "15" at bounding box center [827, 431] width 17 height 15
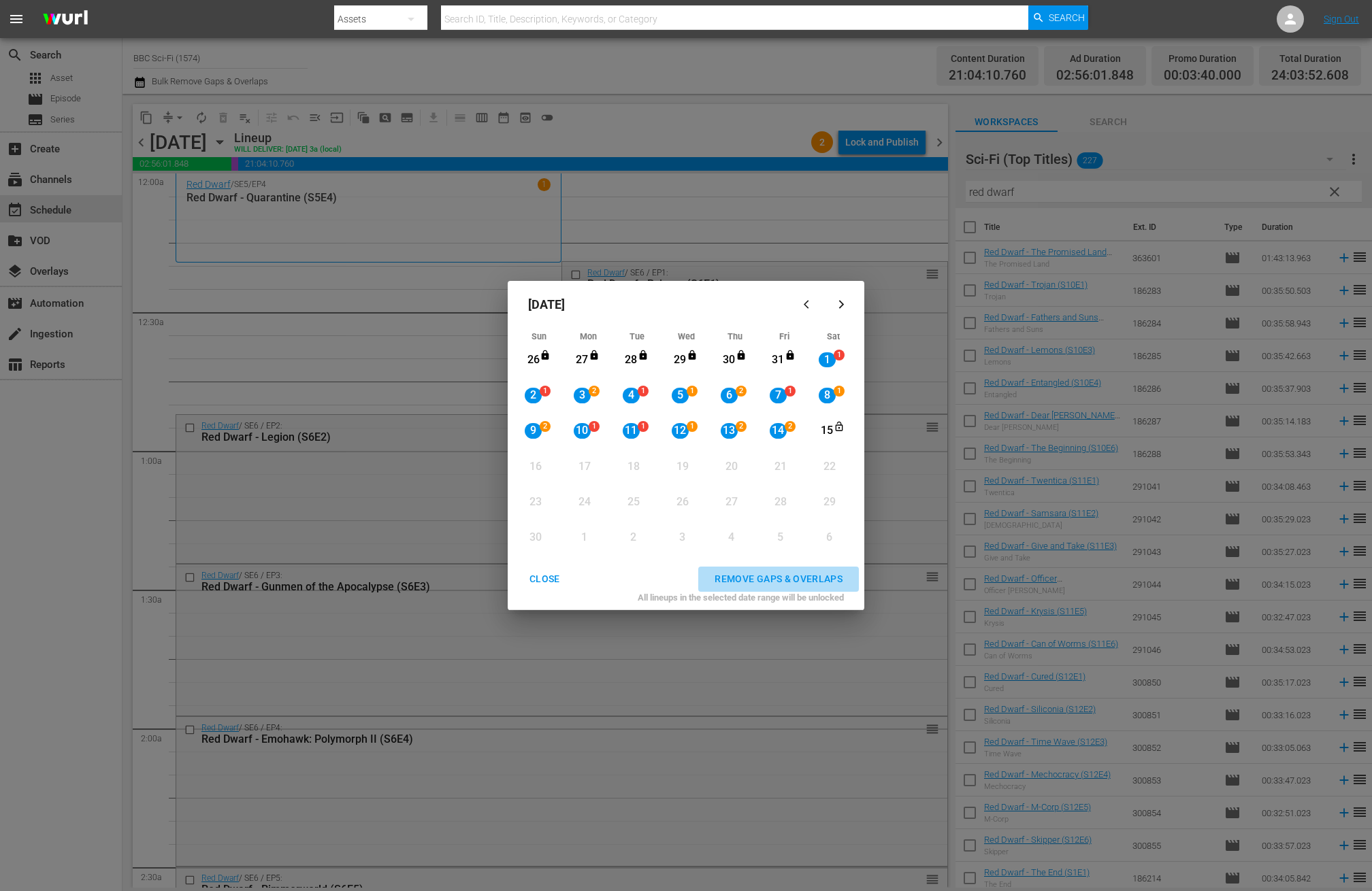
drag, startPoint x: 791, startPoint y: 577, endPoint x: 799, endPoint y: 577, distance: 8.0
click at [791, 577] on div "REMOVE GAPS & OVERLAPS" at bounding box center [778, 579] width 149 height 17
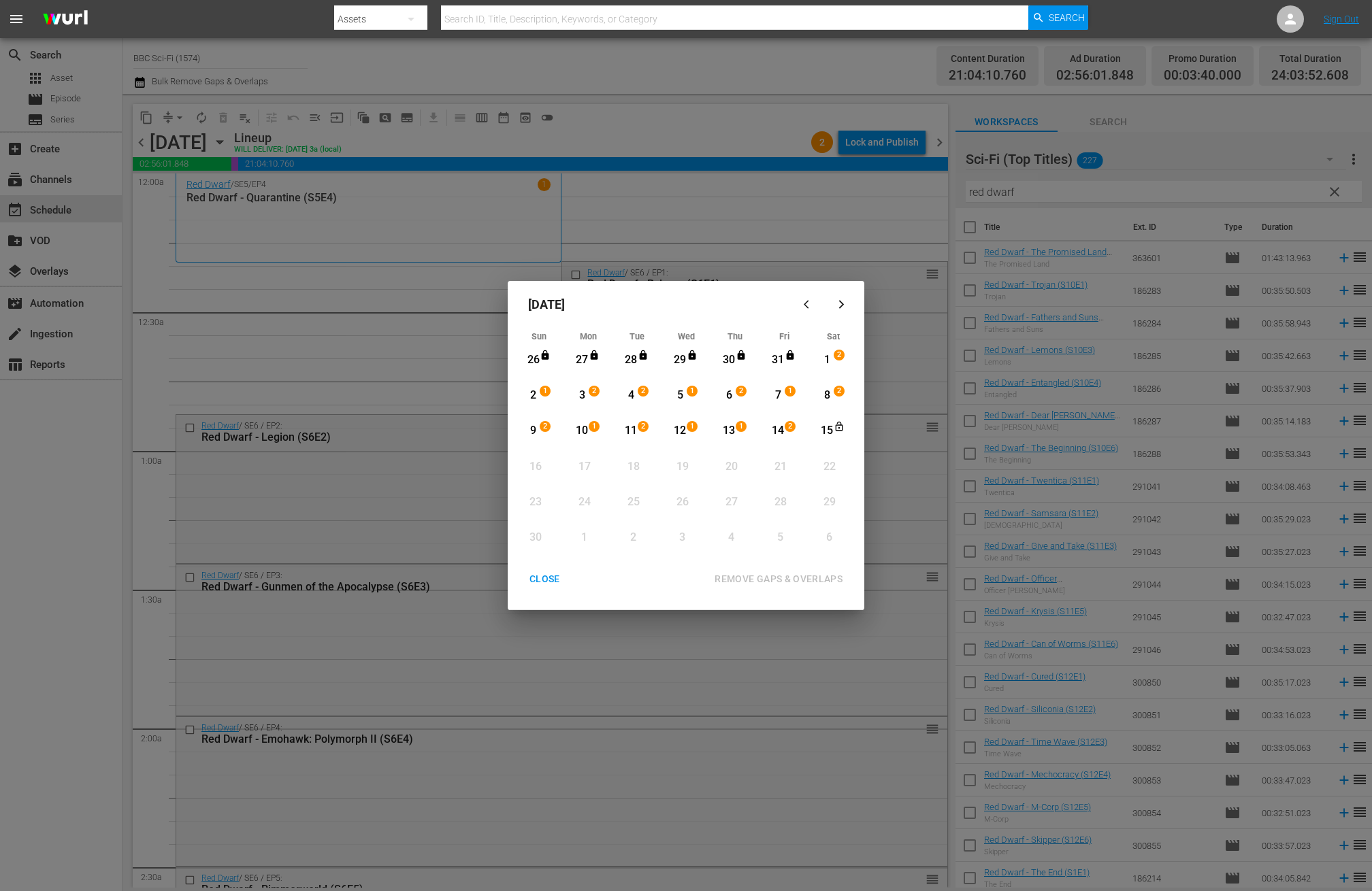
click at [732, 421] on div "13" at bounding box center [730, 430] width 17 height 24
click at [831, 433] on div "15" at bounding box center [827, 431] width 17 height 15
click at [813, 581] on div "REMOVE GAPS & OVERLAPS" at bounding box center [778, 579] width 149 height 17
click at [535, 581] on div "CLOSE" at bounding box center [545, 579] width 52 height 17
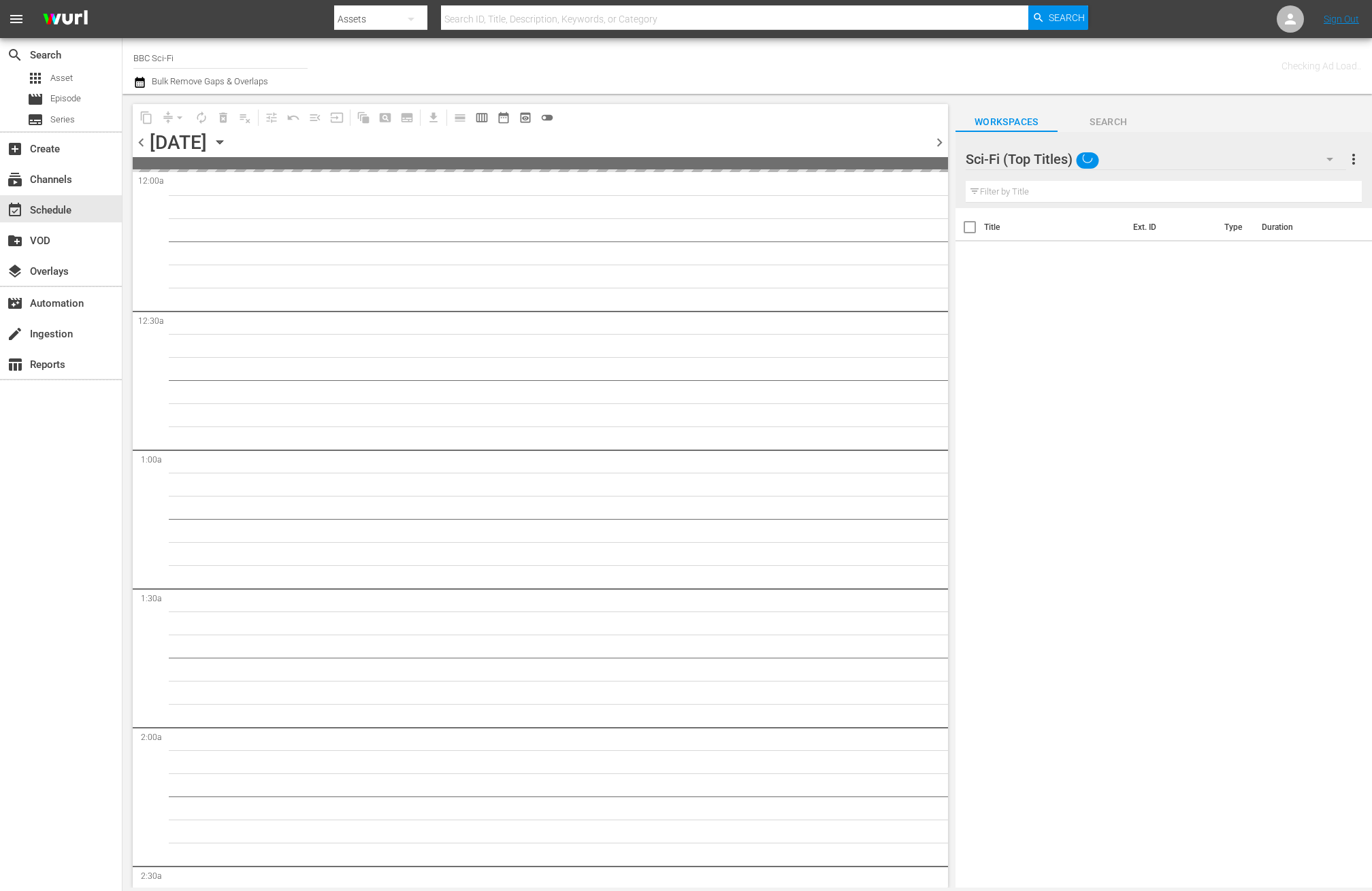
click at [227, 146] on icon "button" at bounding box center [220, 142] width 15 height 15
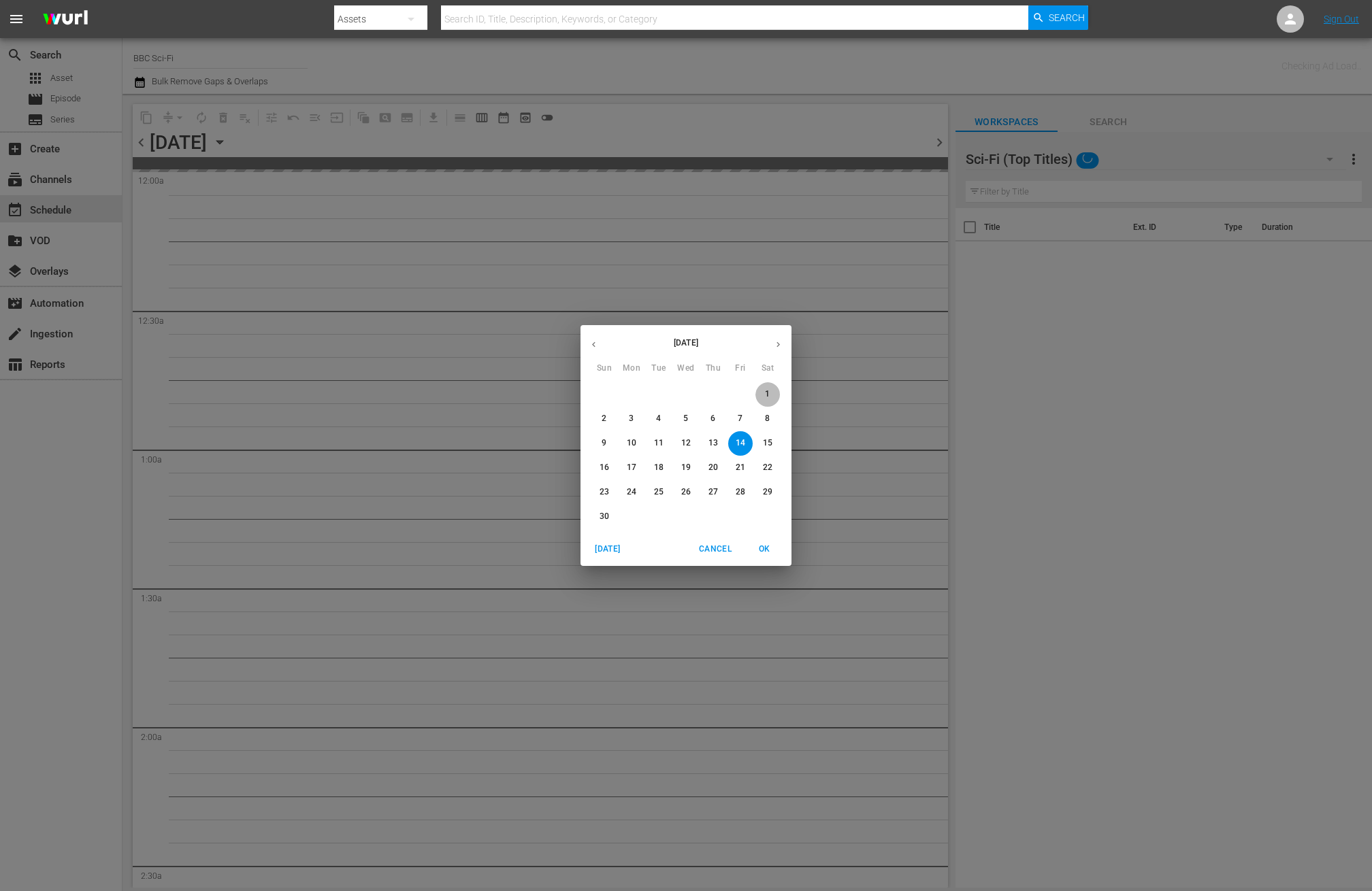
click at [771, 400] on span "1" at bounding box center [768, 394] width 25 height 12
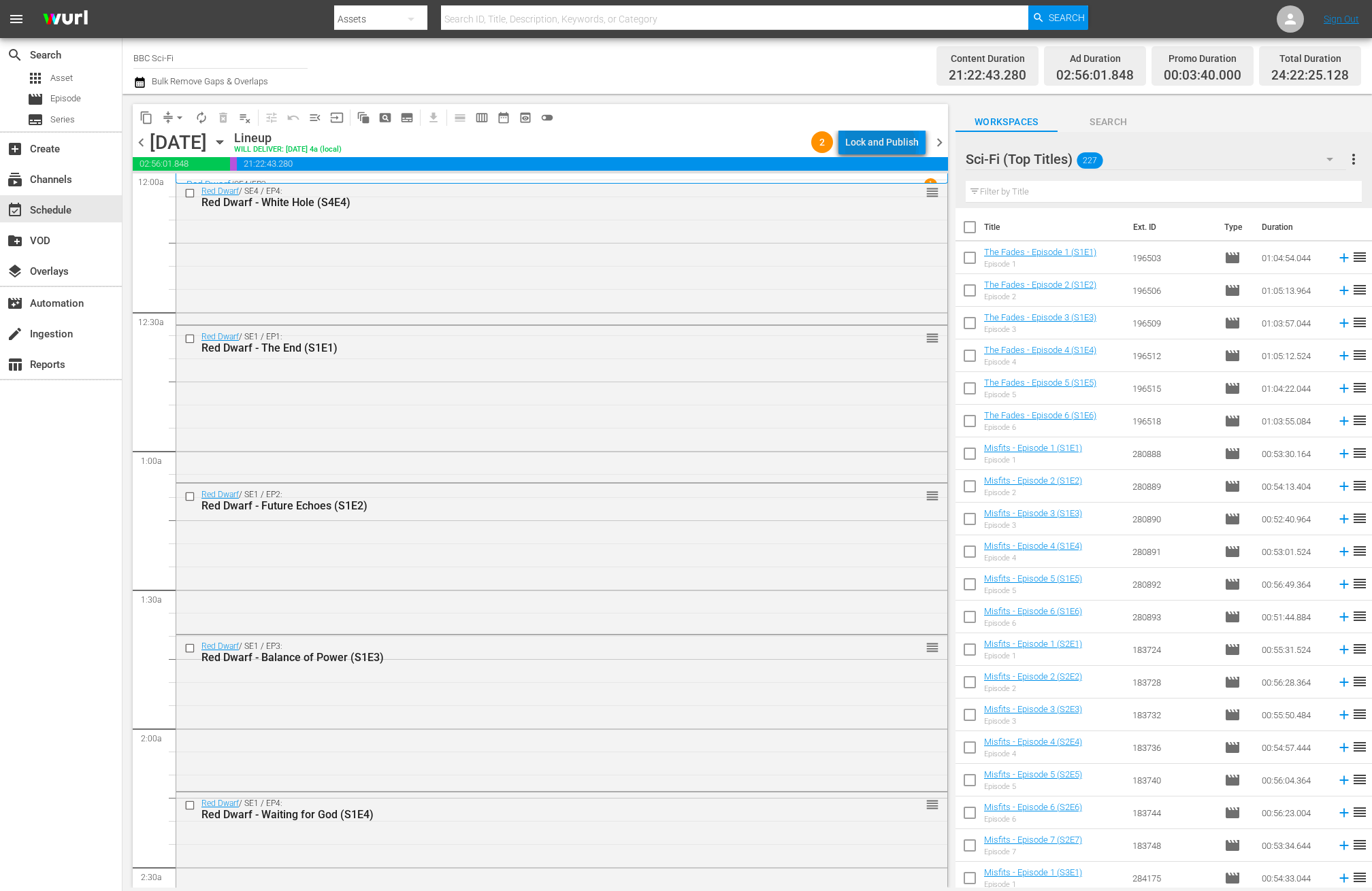
click at [884, 147] on div "Lock and Publish" at bounding box center [881, 142] width 73 height 25
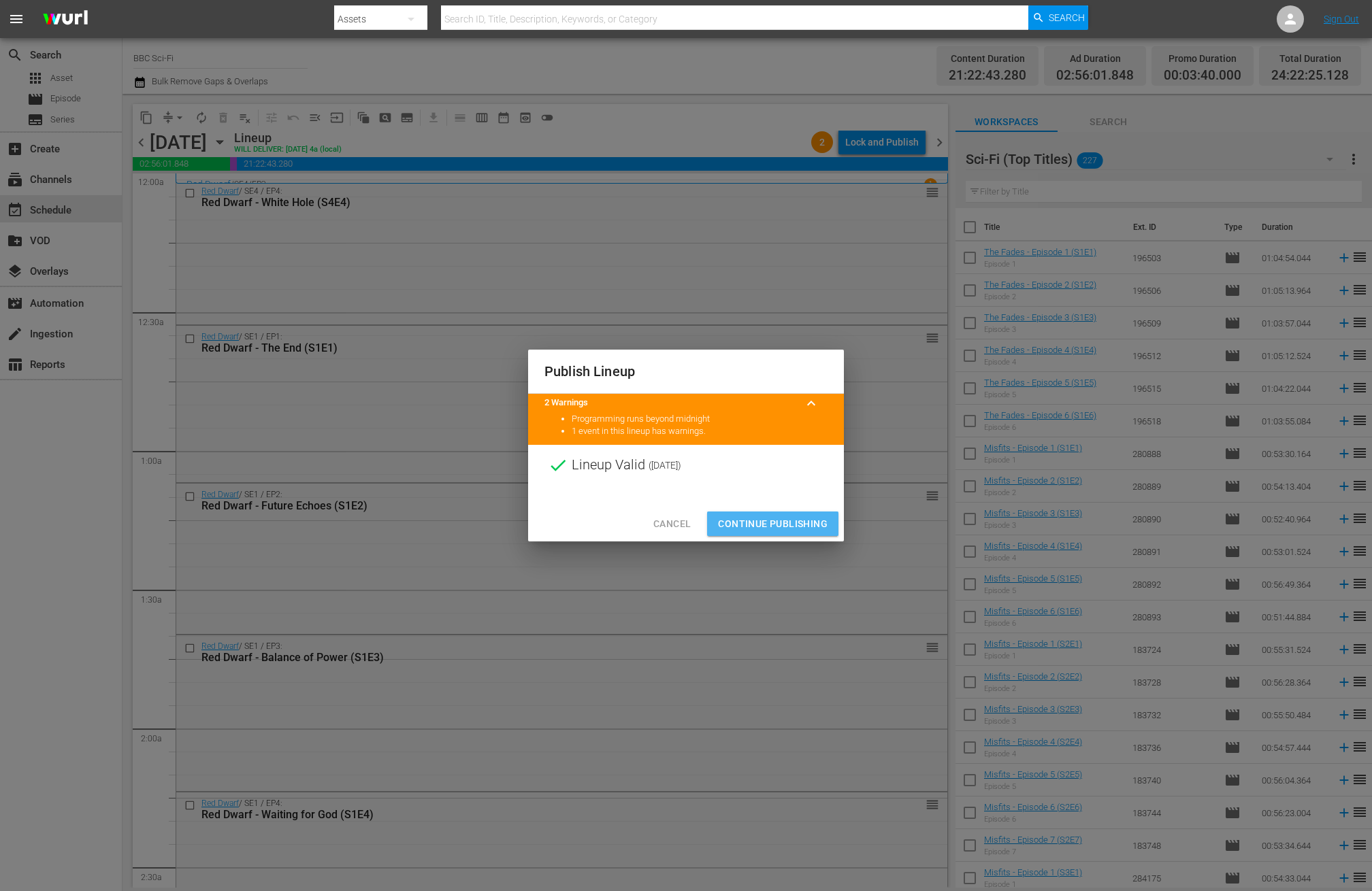
click at [744, 516] on span "Continue Publishing" at bounding box center [773, 524] width 109 height 17
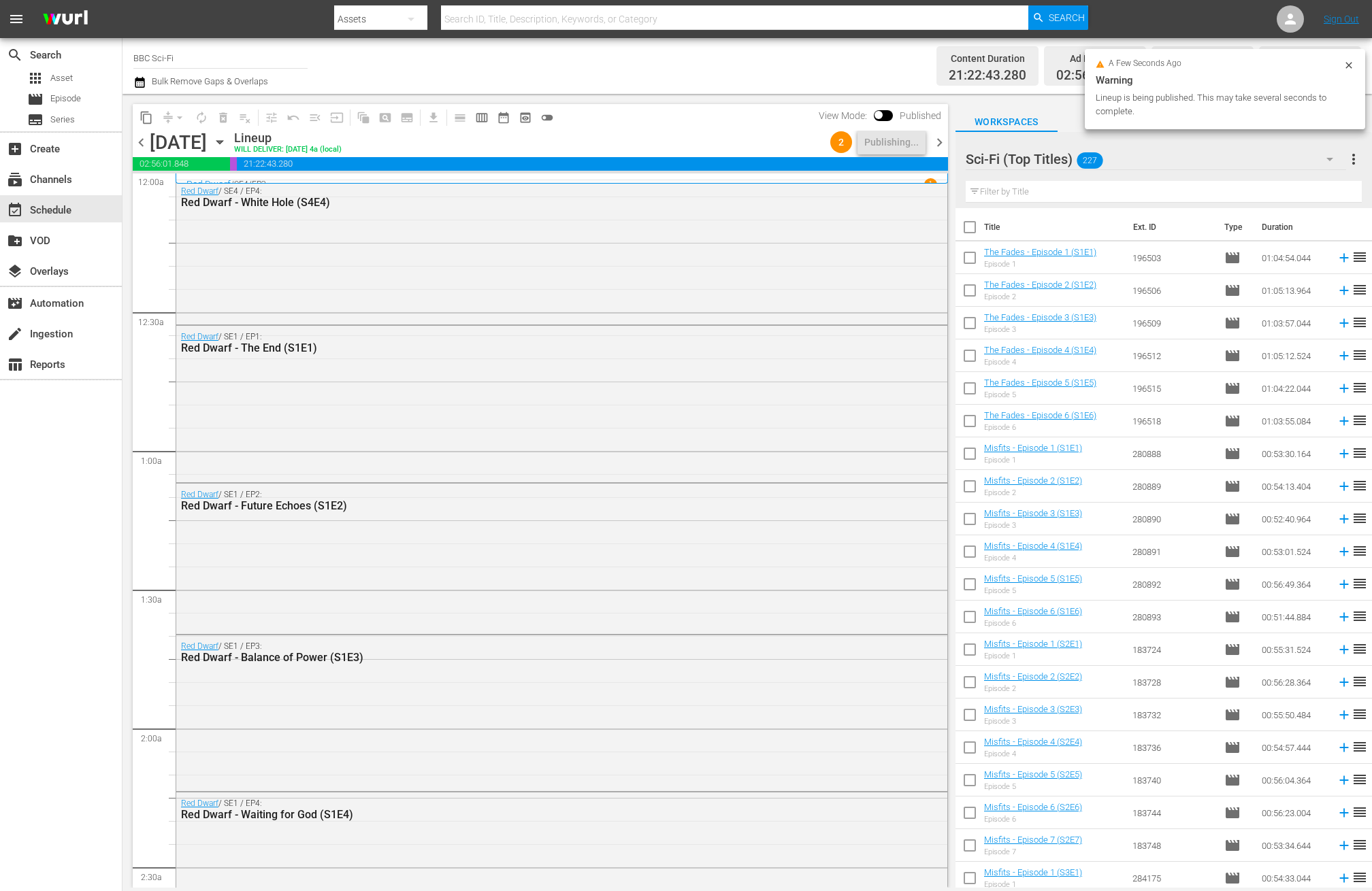
click at [949, 142] on div "content_copy compress arrow_drop_down autorenew_outlined delete_forever_outline…" at bounding box center [537, 491] width 829 height 794
click at [943, 142] on span "chevron_right" at bounding box center [940, 142] width 17 height 17
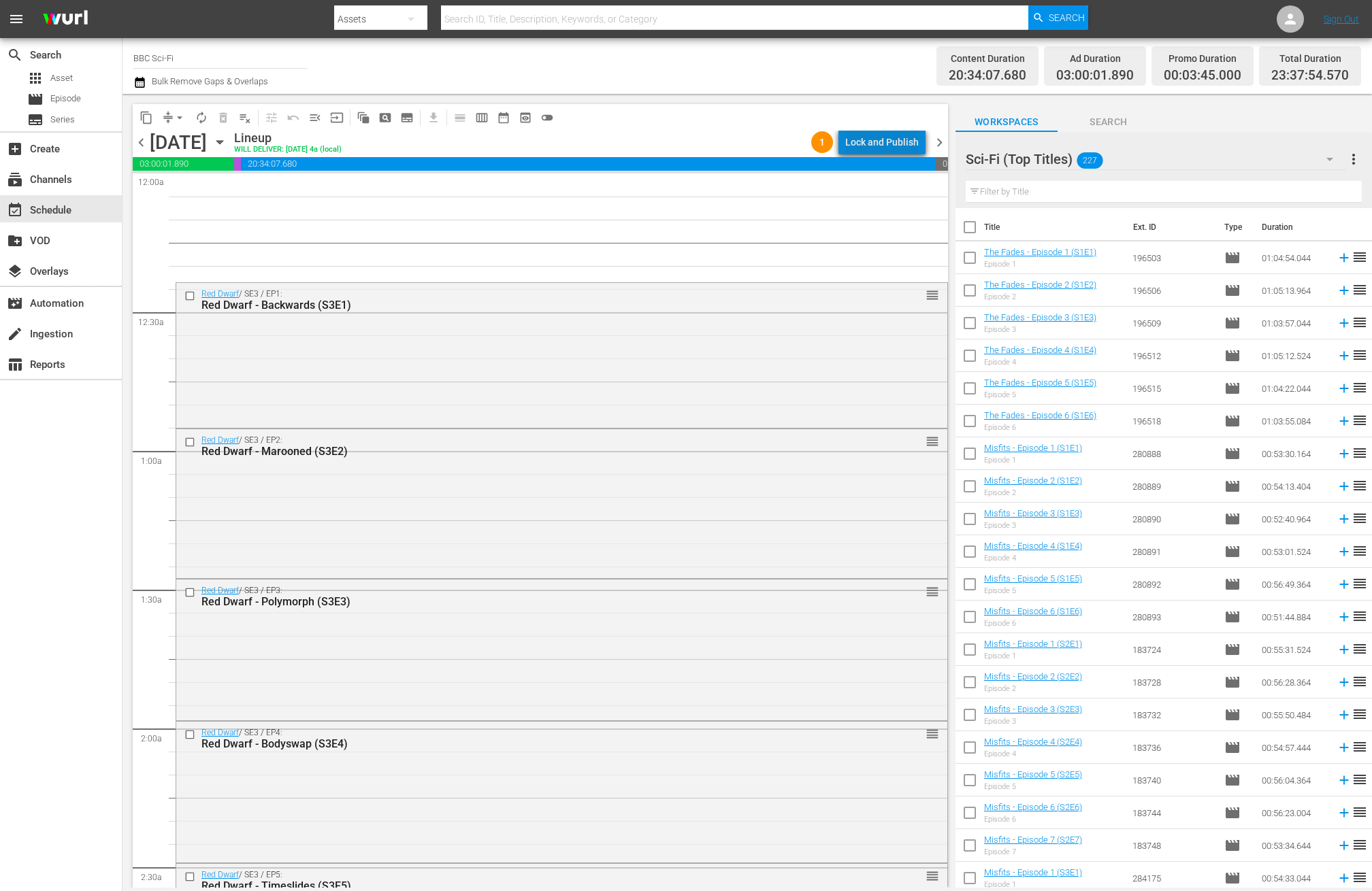
click at [901, 149] on div "Lock and Publish" at bounding box center [881, 142] width 73 height 25
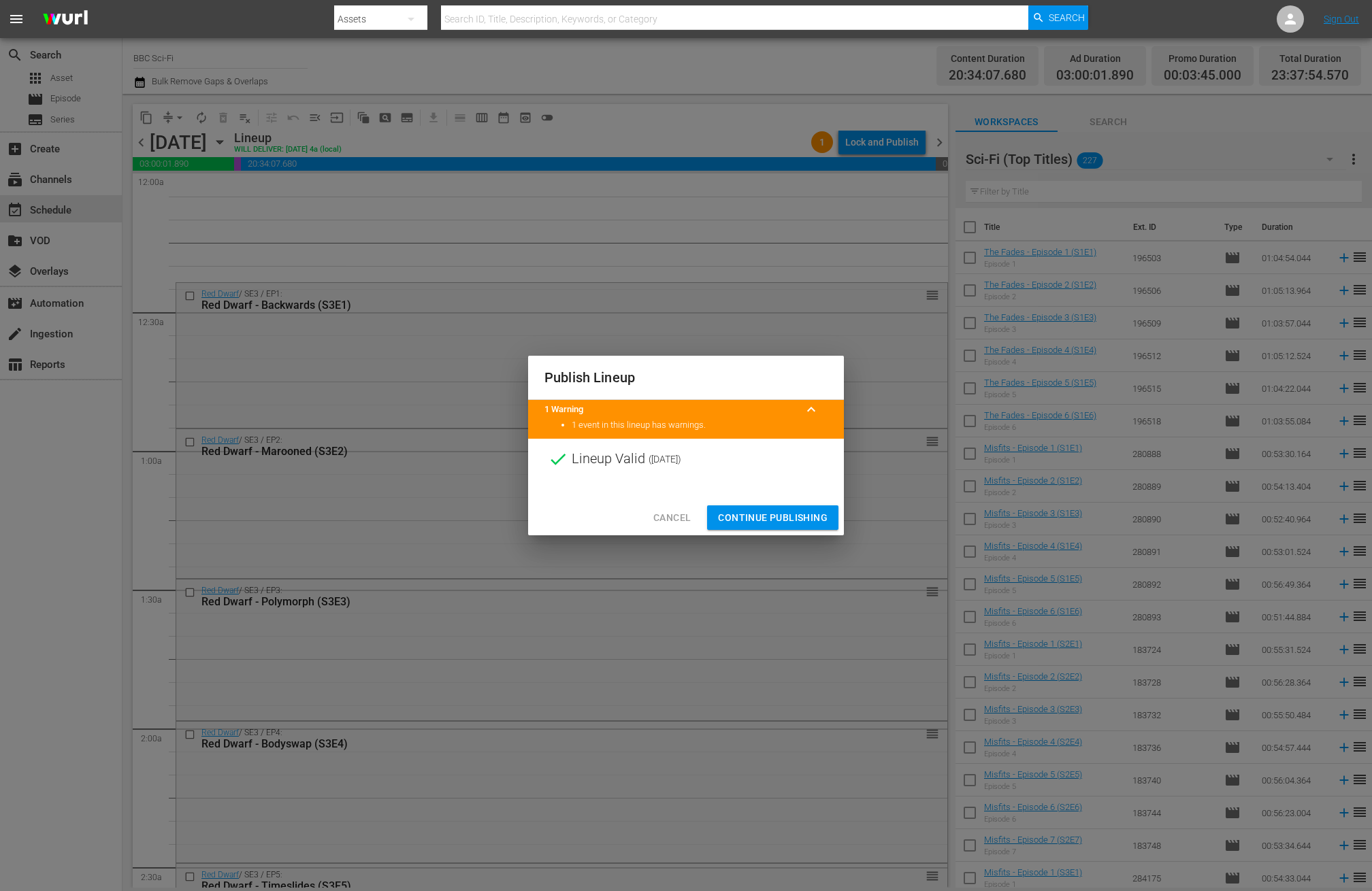
click at [751, 517] on span "Continue Publishing" at bounding box center [773, 518] width 109 height 17
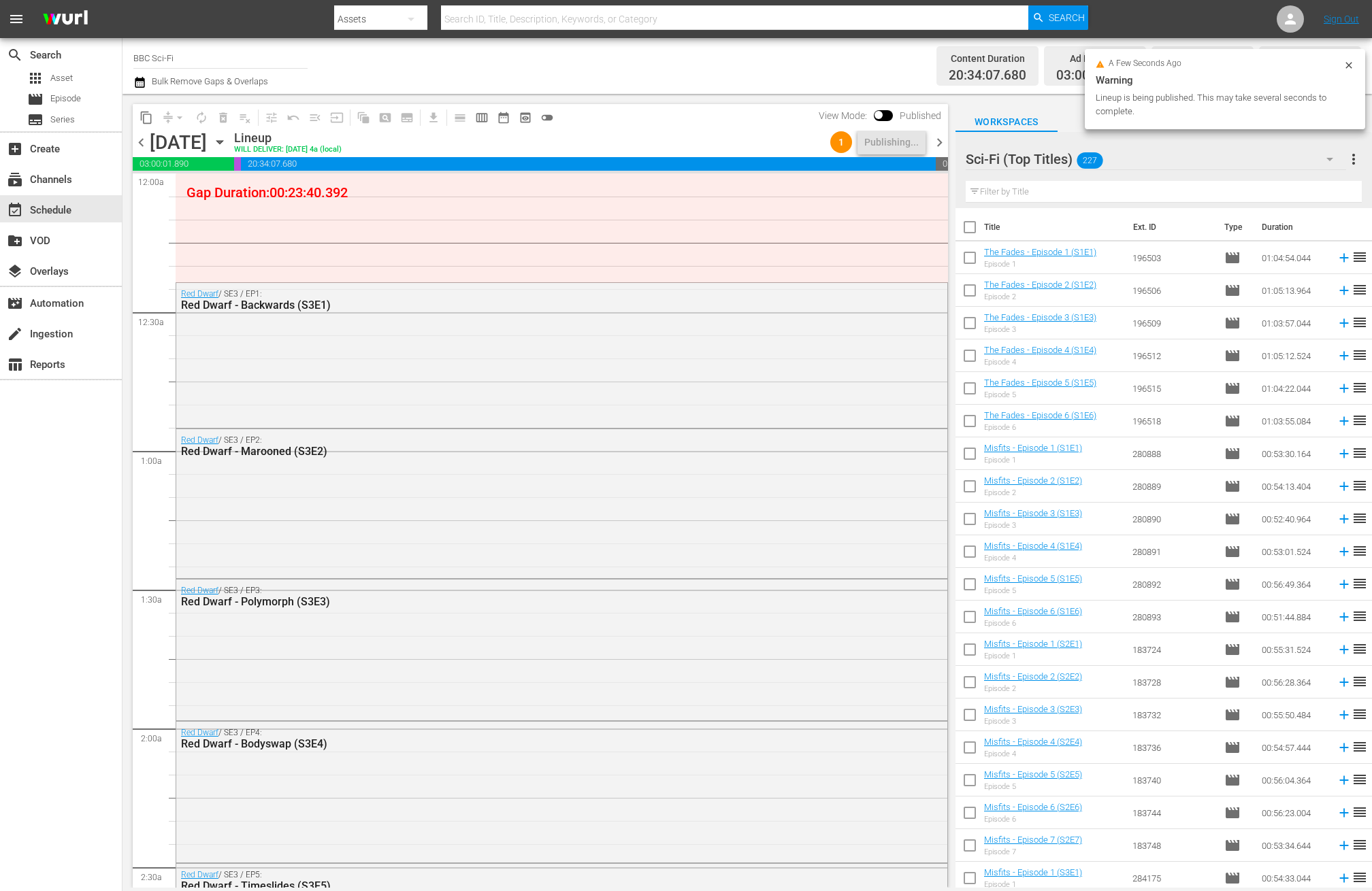
click at [934, 149] on span "chevron_right" at bounding box center [940, 142] width 17 height 17
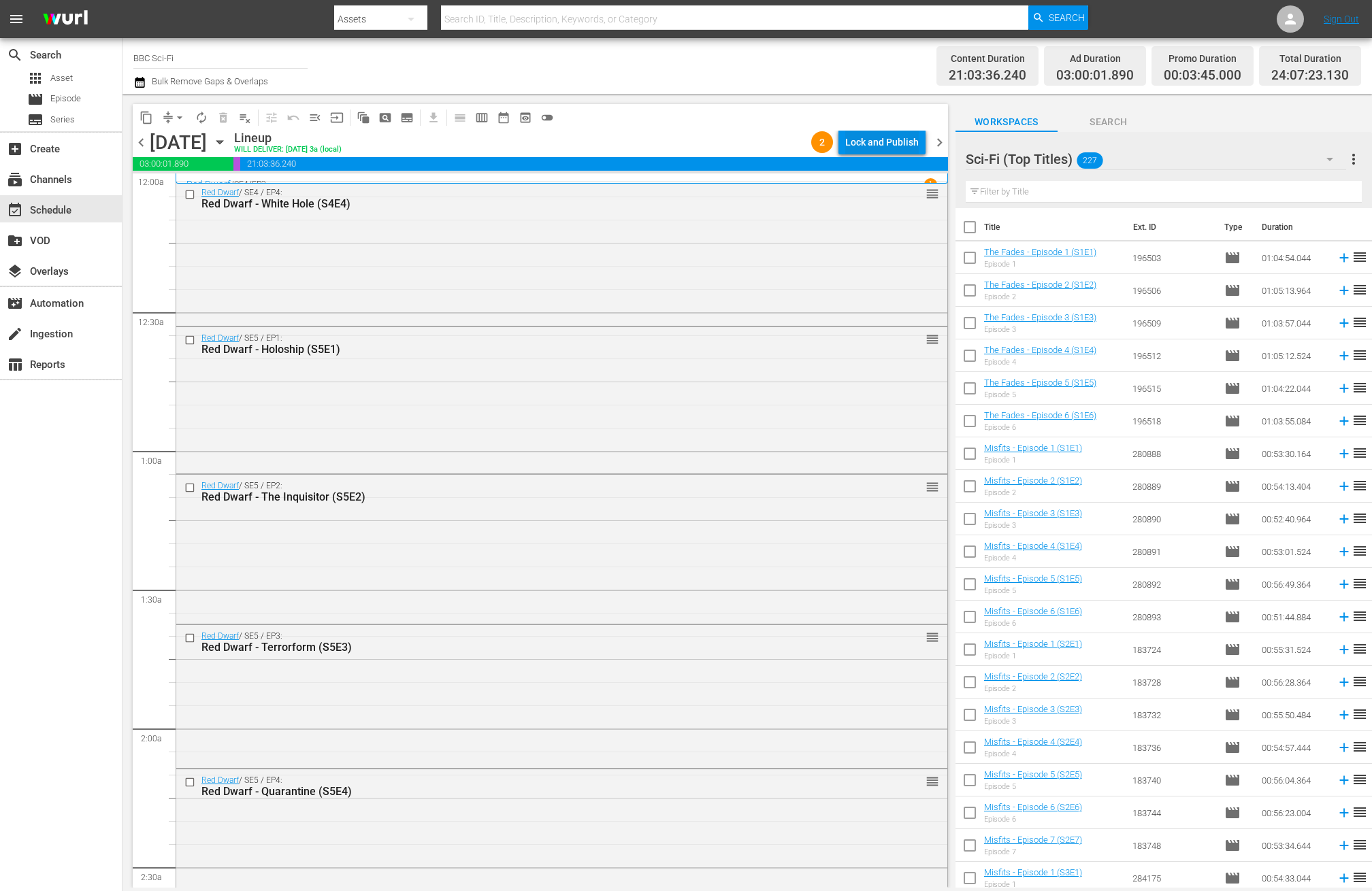
click at [876, 137] on div "Lock and Publish" at bounding box center [881, 142] width 73 height 25
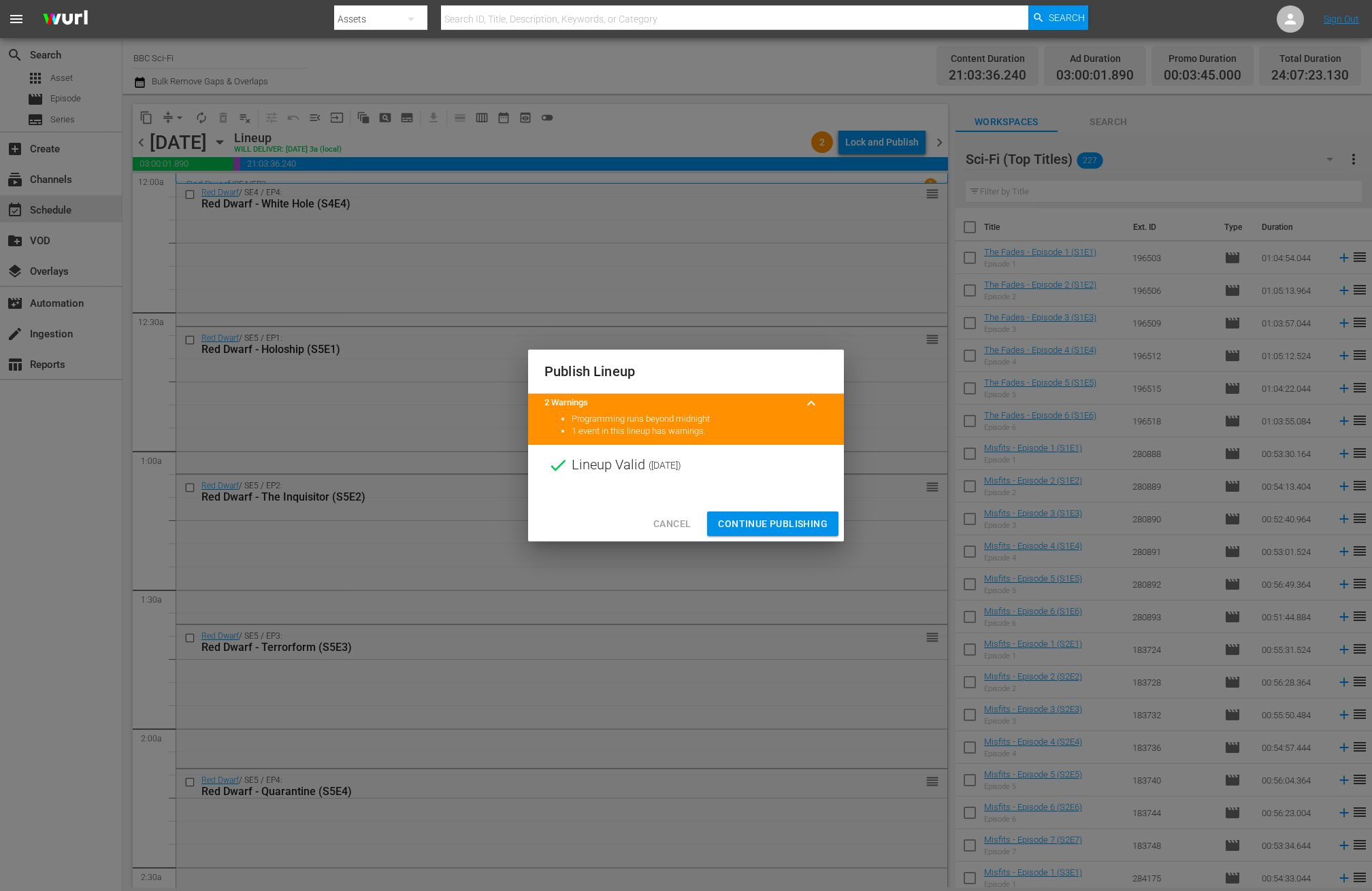
click at [787, 526] on span "Continue Publishing" at bounding box center [773, 524] width 109 height 17
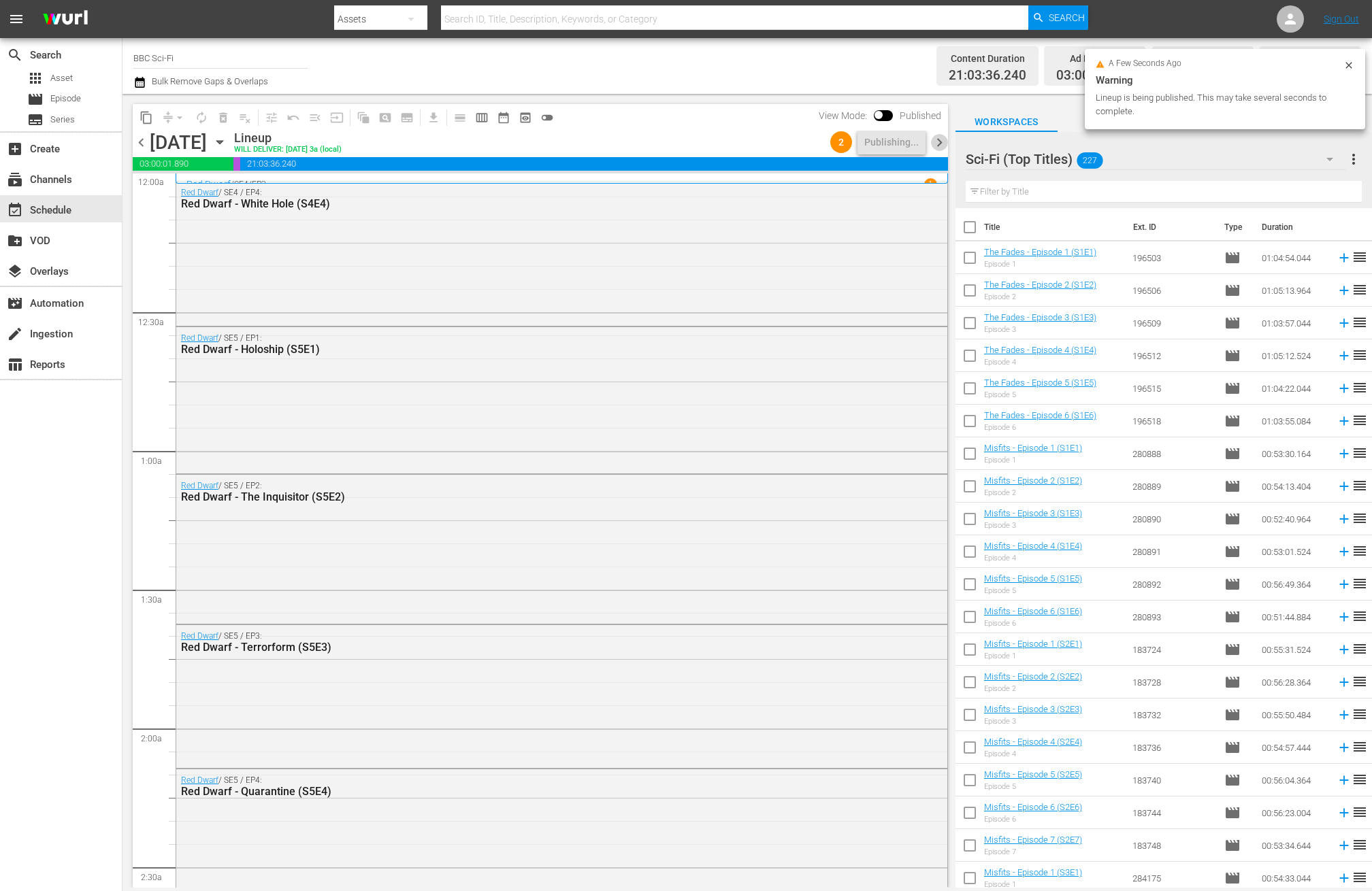
click at [943, 143] on span "chevron_right" at bounding box center [940, 142] width 17 height 17
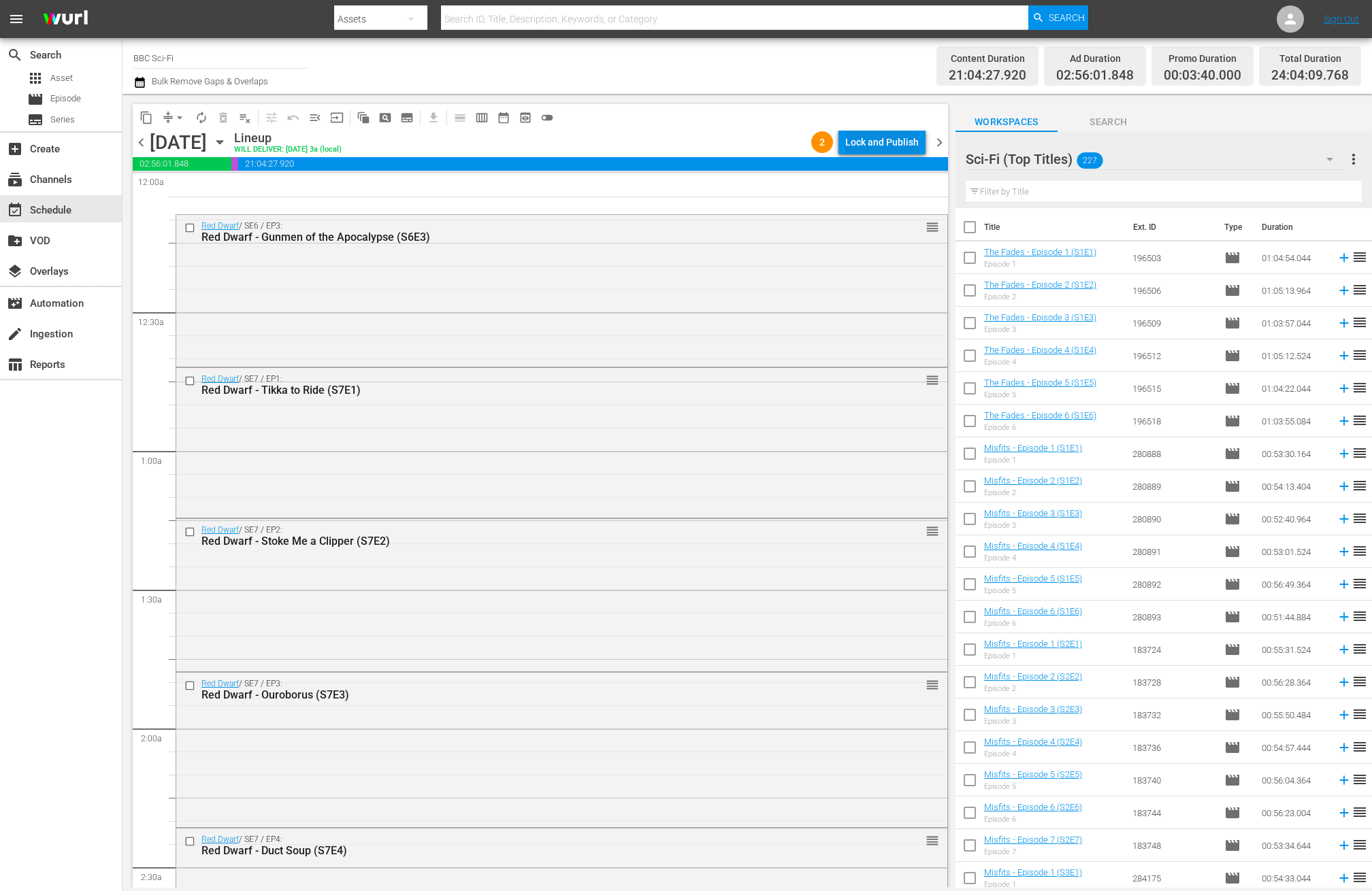
click at [872, 148] on div "Lock and Publish" at bounding box center [881, 142] width 73 height 25
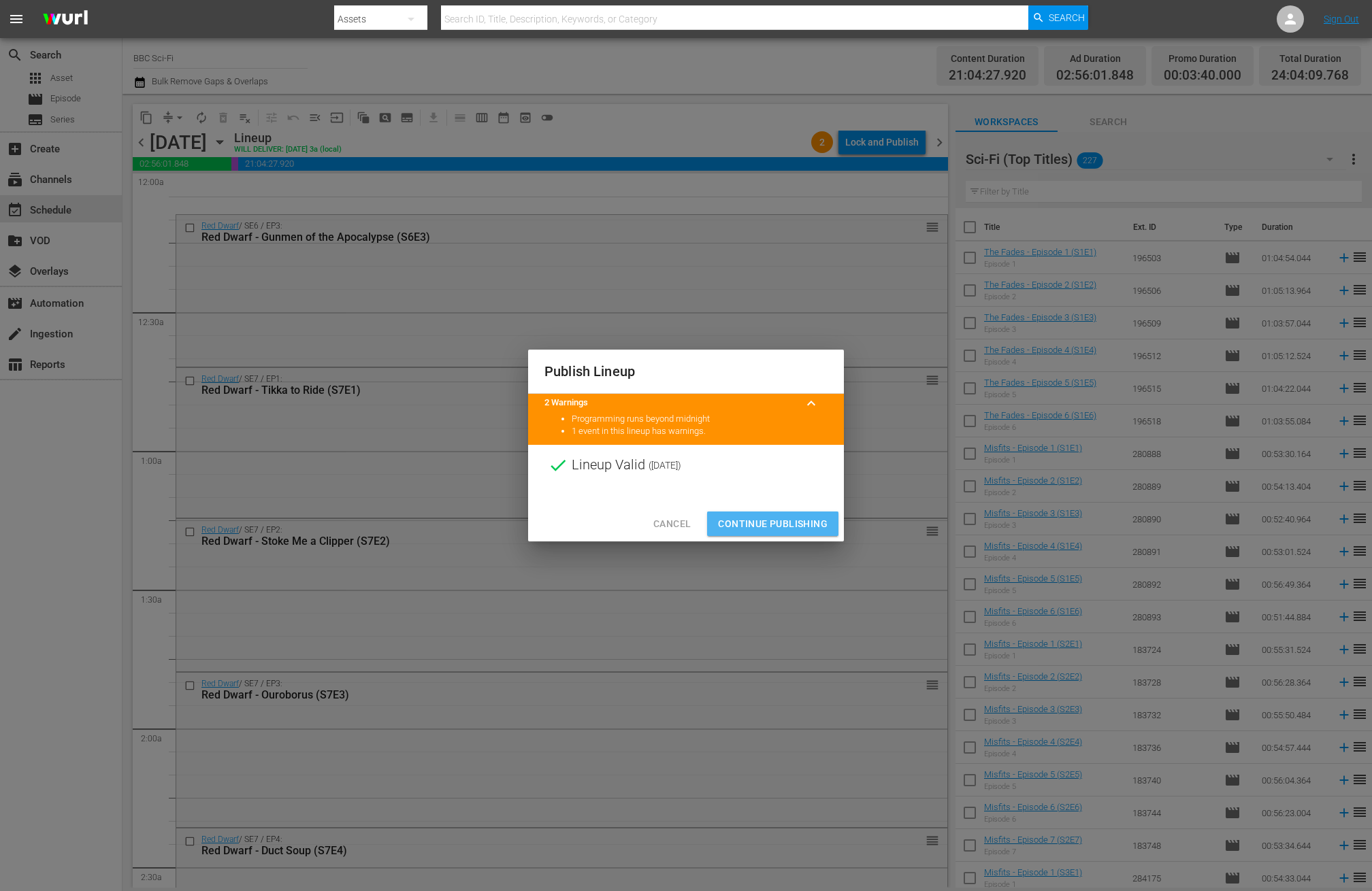
click at [782, 528] on span "Continue Publishing" at bounding box center [773, 524] width 109 height 17
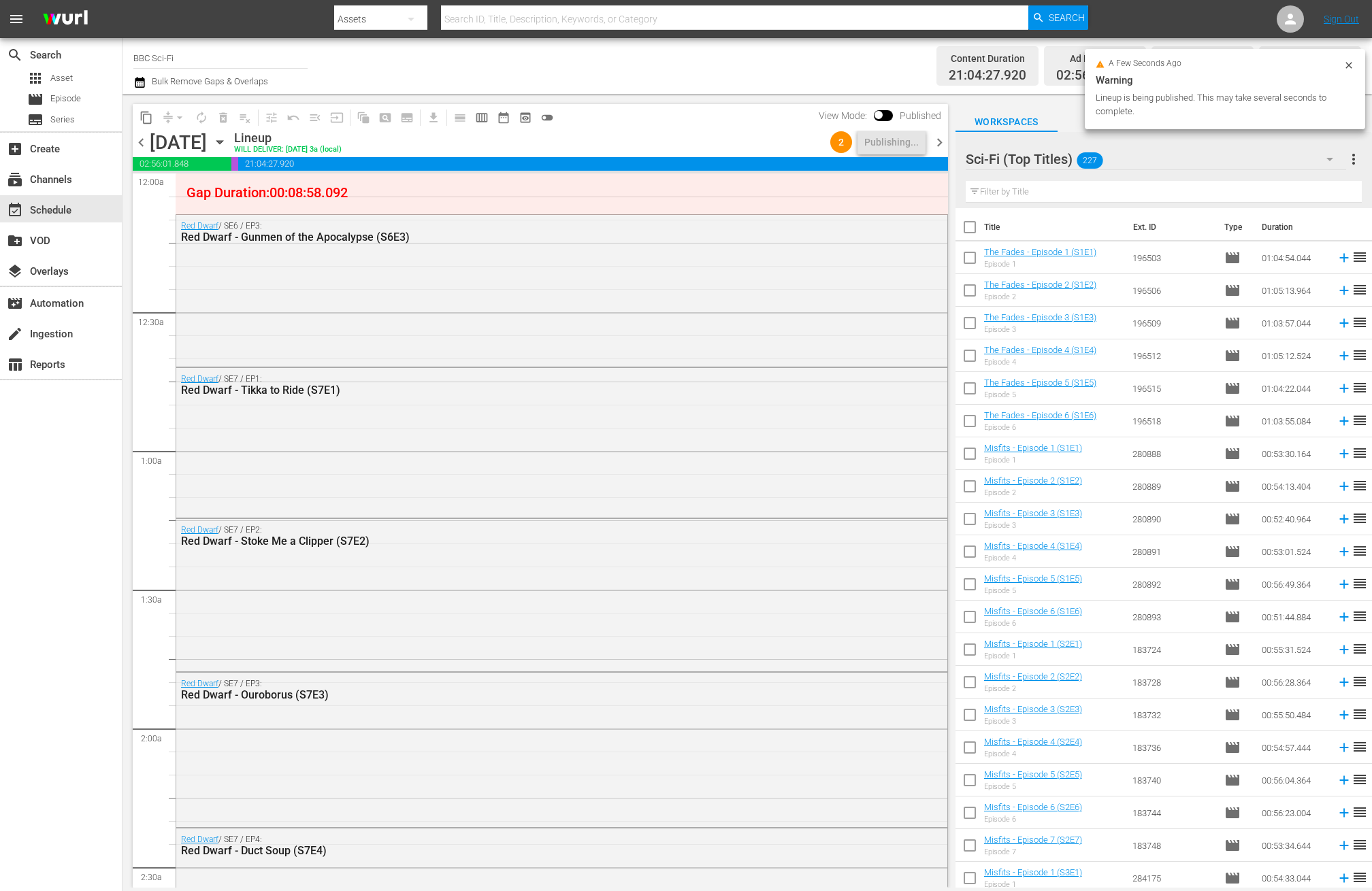
click at [940, 145] on span "chevron_right" at bounding box center [940, 142] width 17 height 17
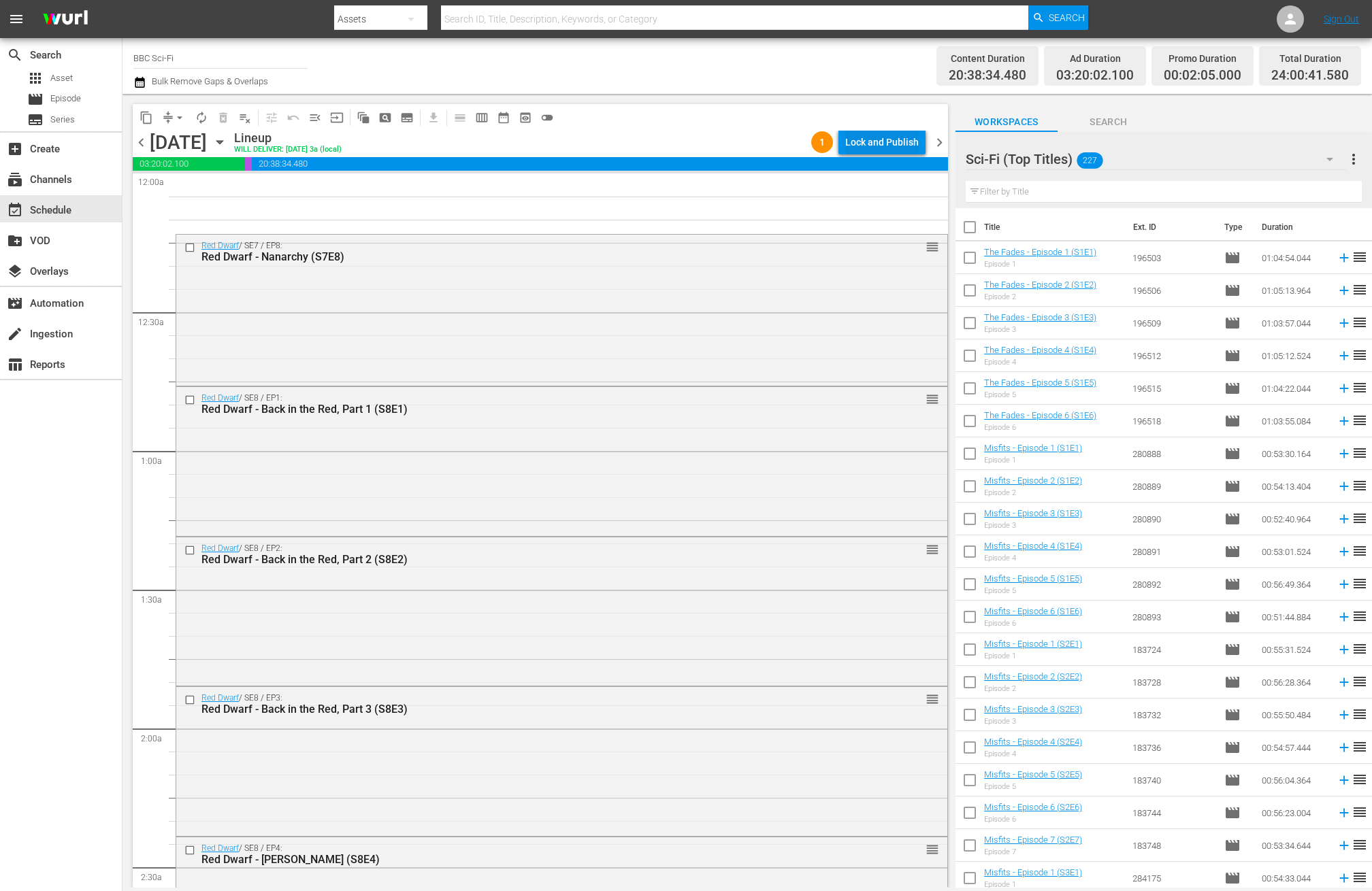
click at [912, 136] on div "Lock and Publish" at bounding box center [881, 142] width 73 height 25
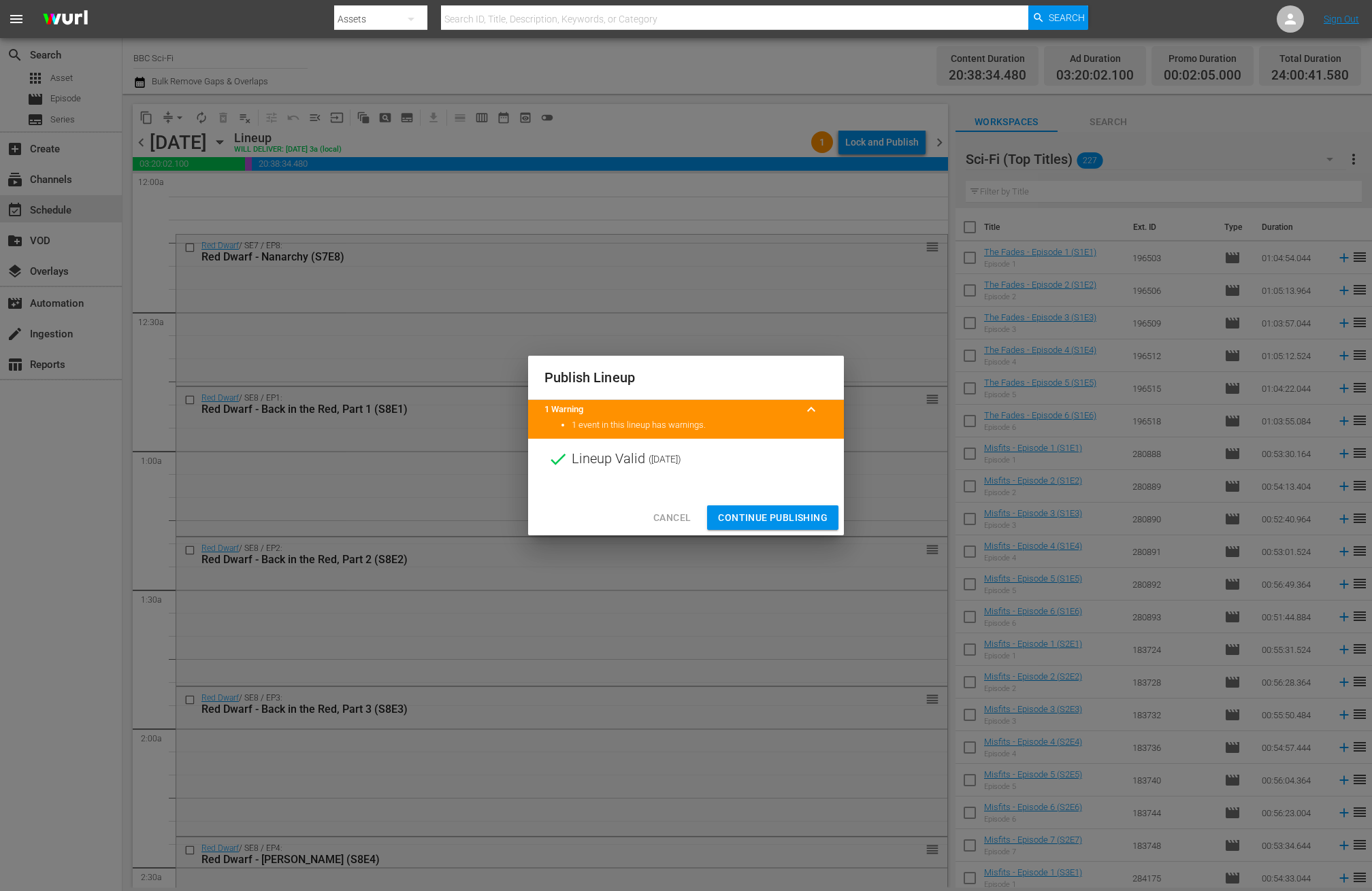
click at [759, 522] on span "Continue Publishing" at bounding box center [773, 518] width 109 height 17
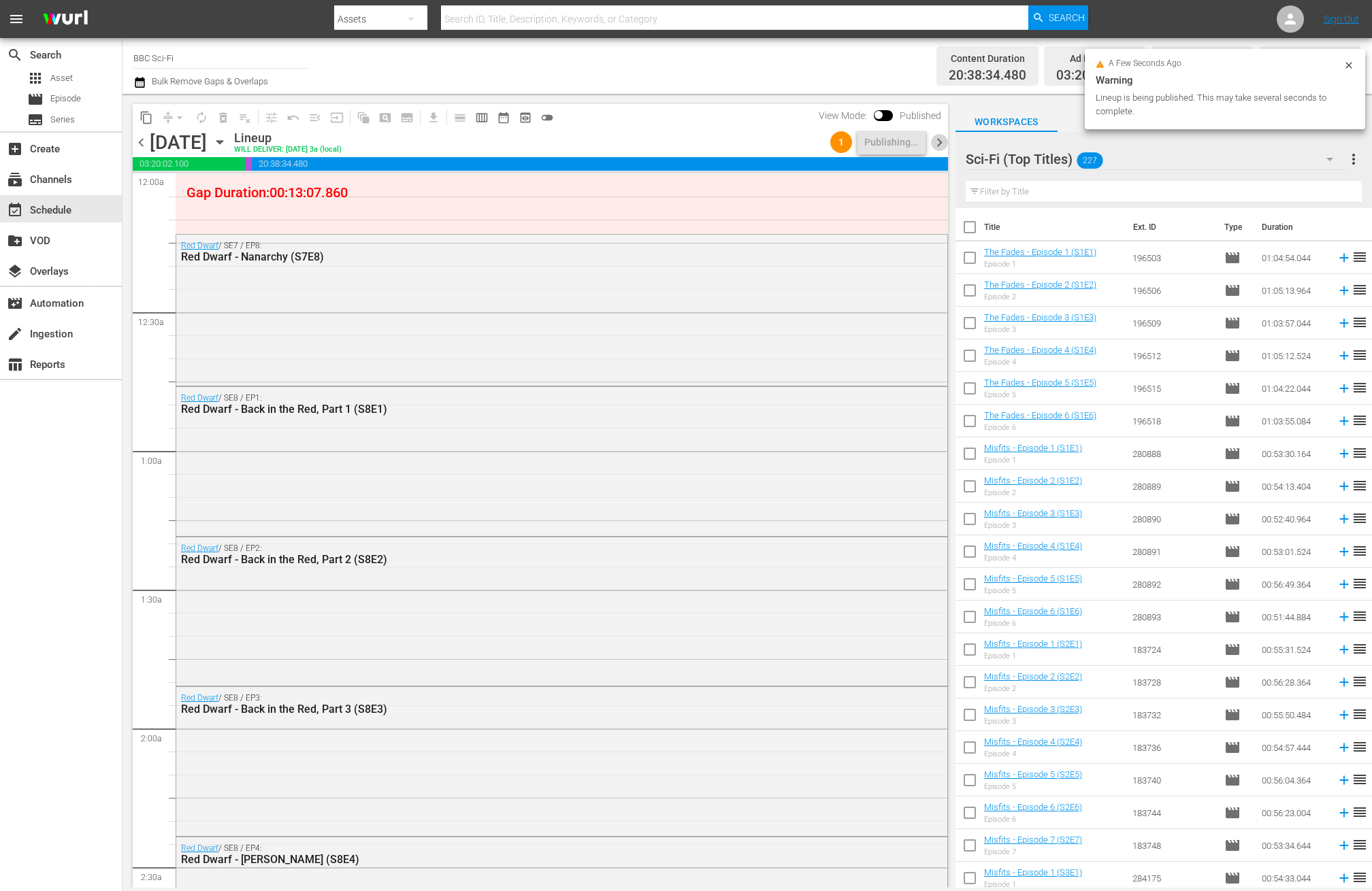
click at [940, 136] on span "chevron_right" at bounding box center [940, 142] width 17 height 17
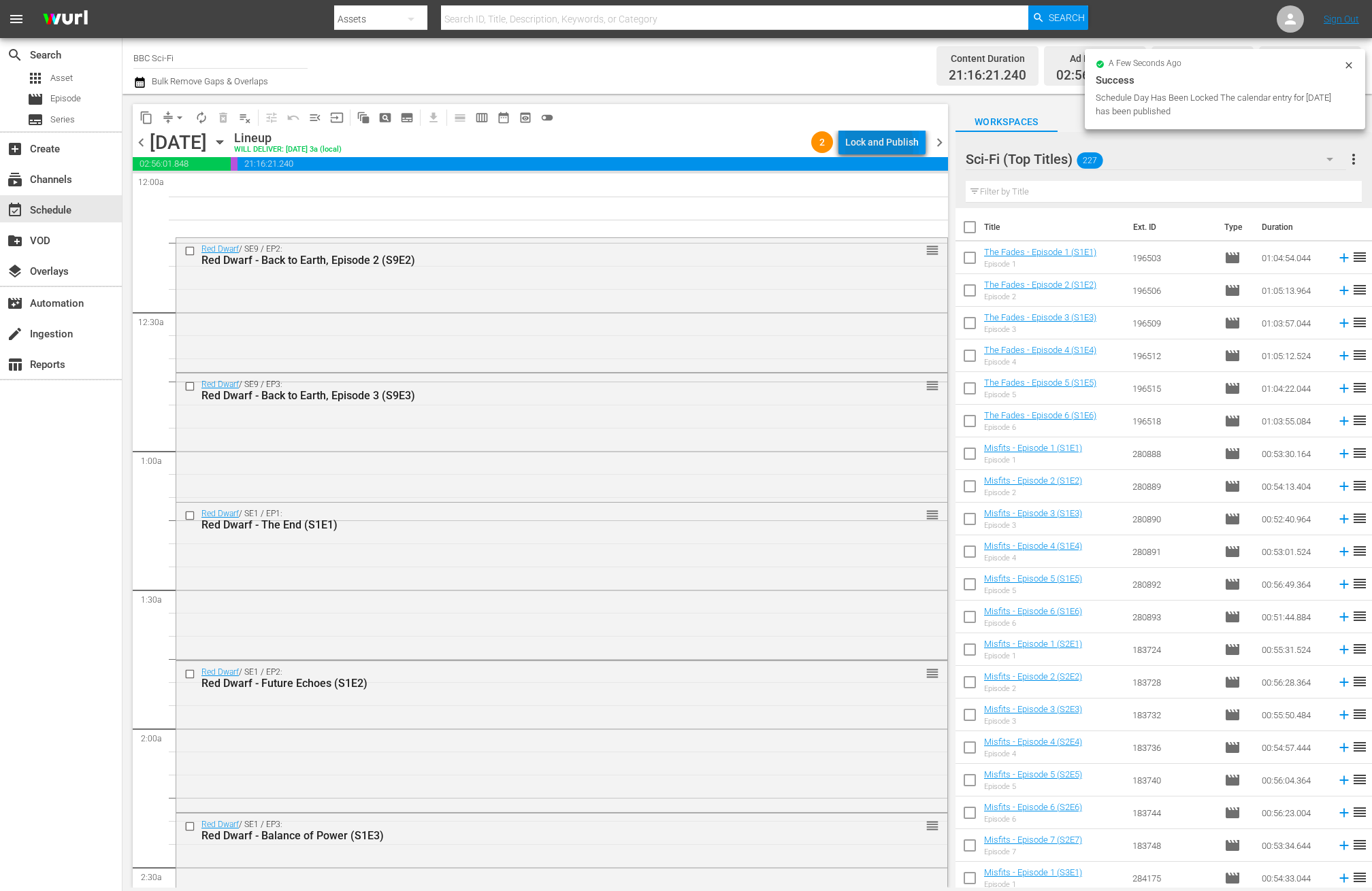
click at [857, 146] on div "Lock and Publish" at bounding box center [881, 142] width 73 height 25
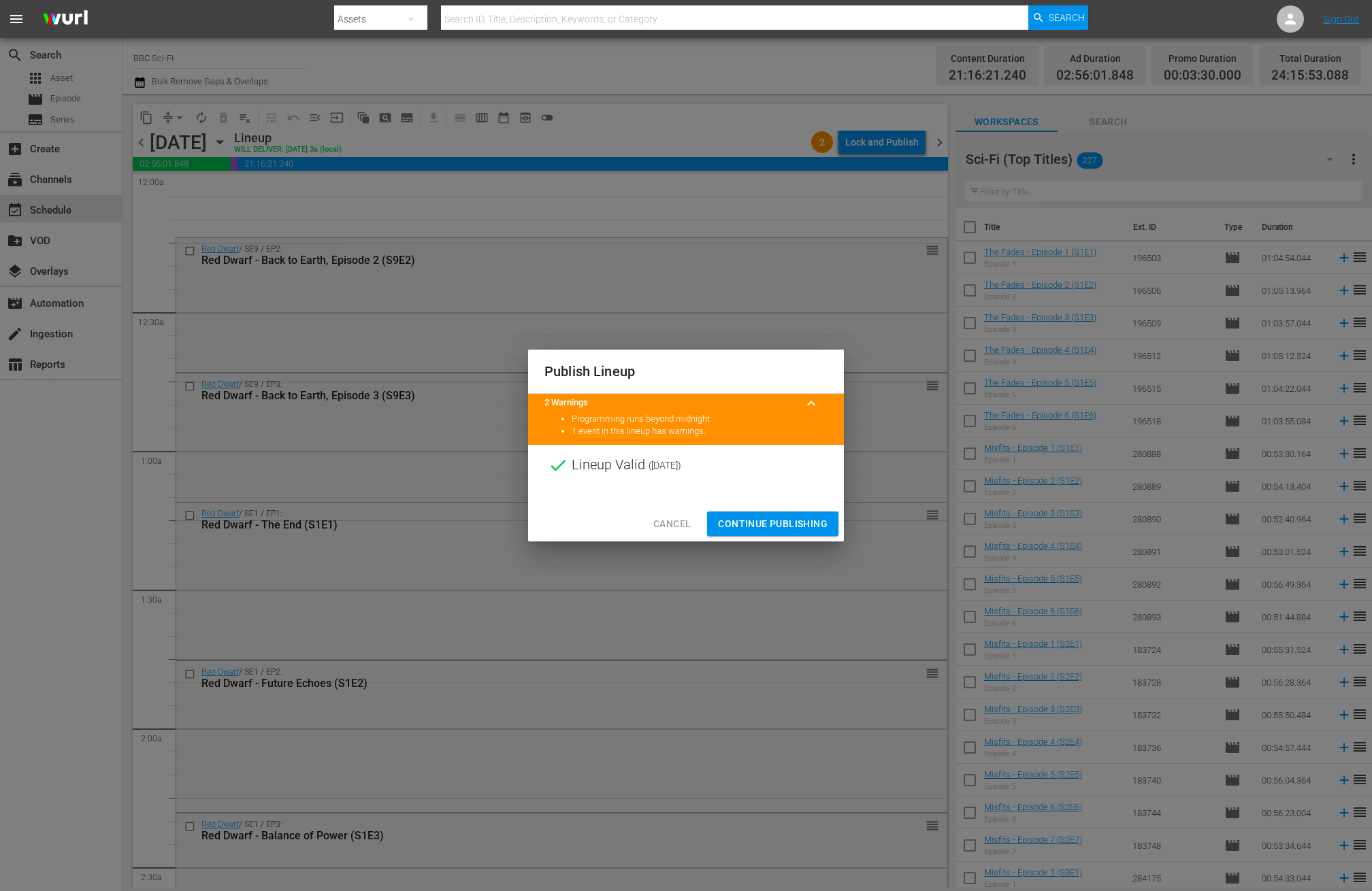
click at [783, 526] on span "Continue Publishing" at bounding box center [773, 524] width 109 height 17
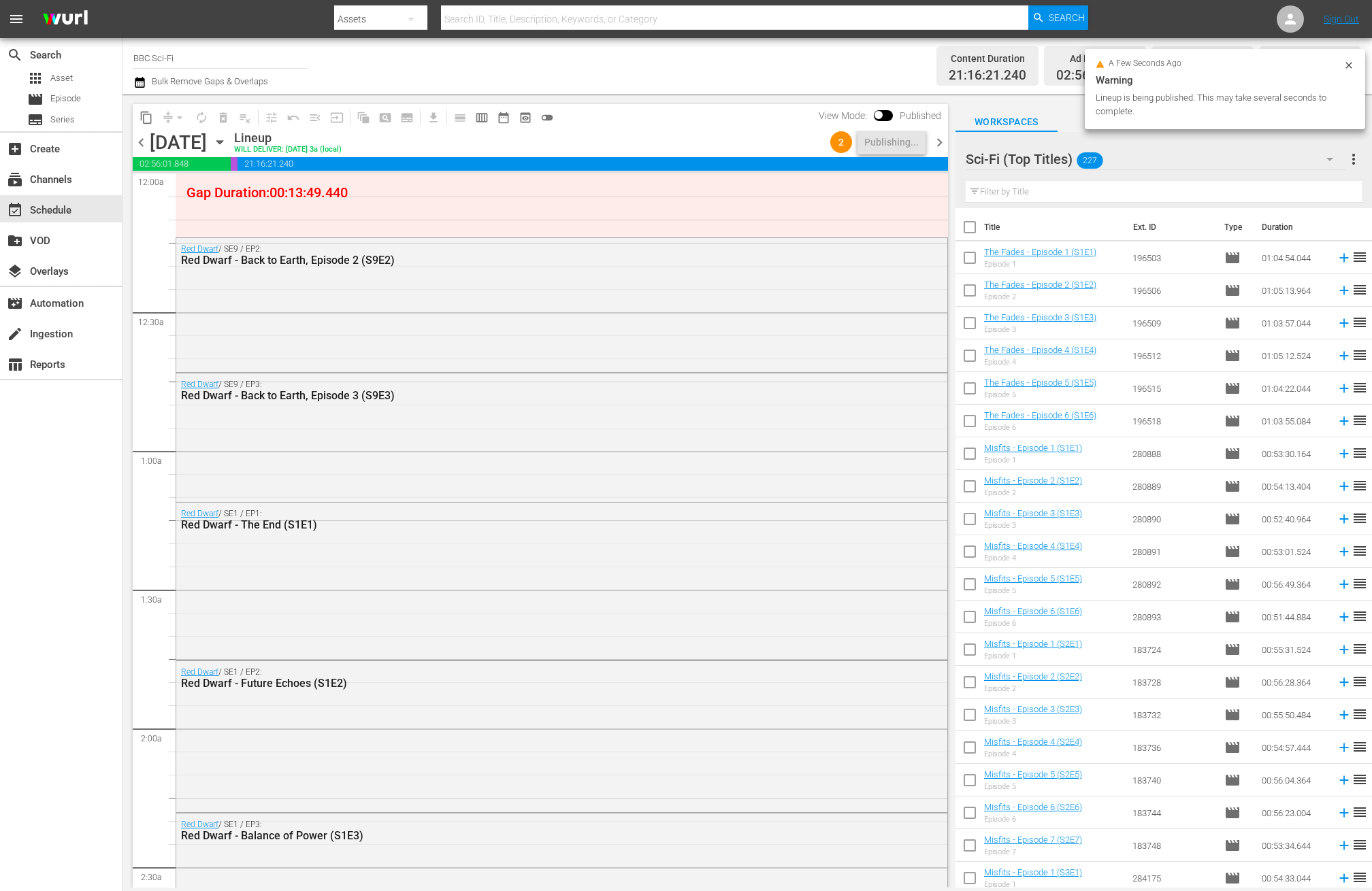
click at [943, 138] on span "chevron_right" at bounding box center [940, 142] width 17 height 17
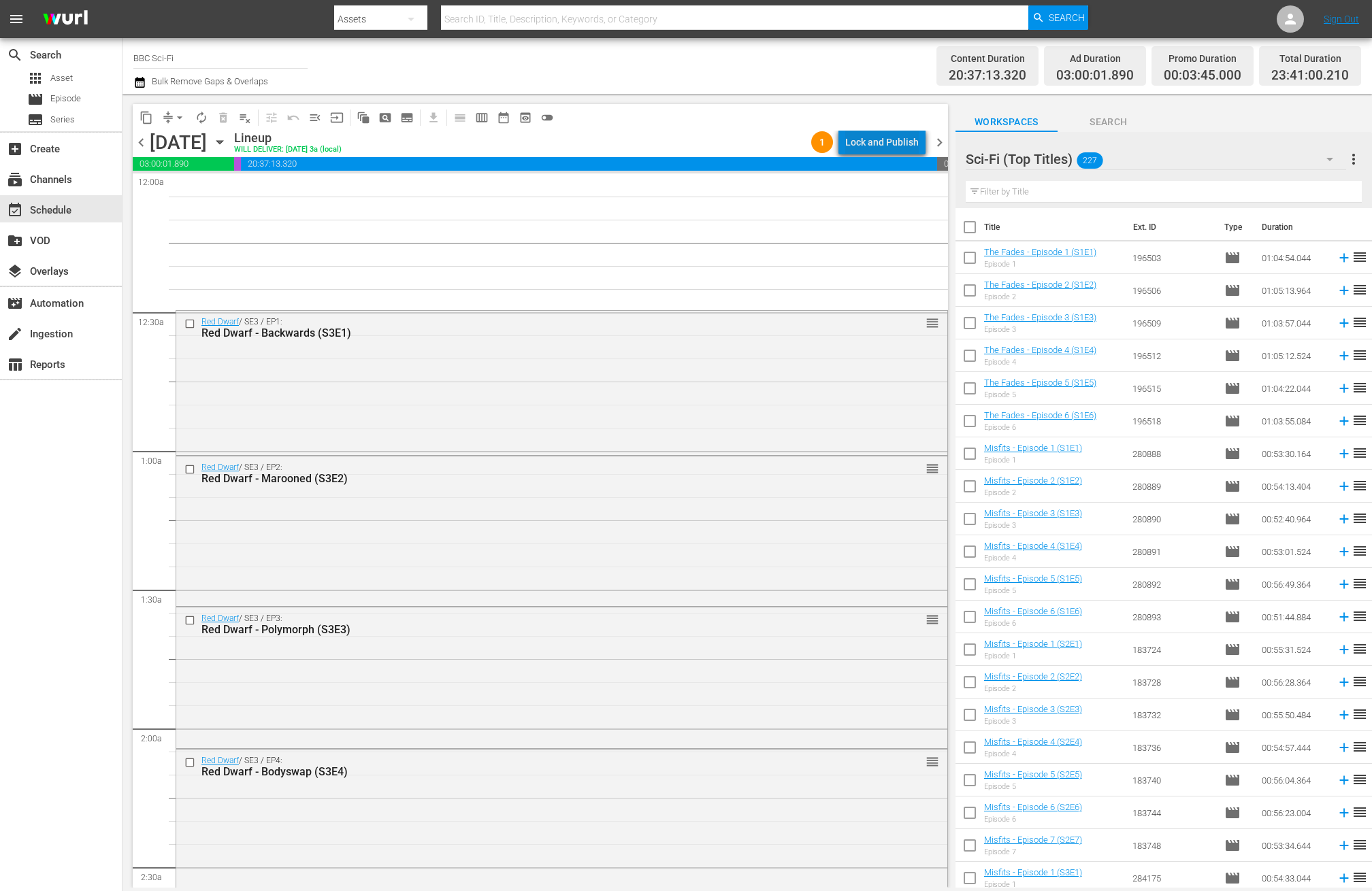
click at [905, 146] on div "Lock and Publish" at bounding box center [881, 142] width 73 height 25
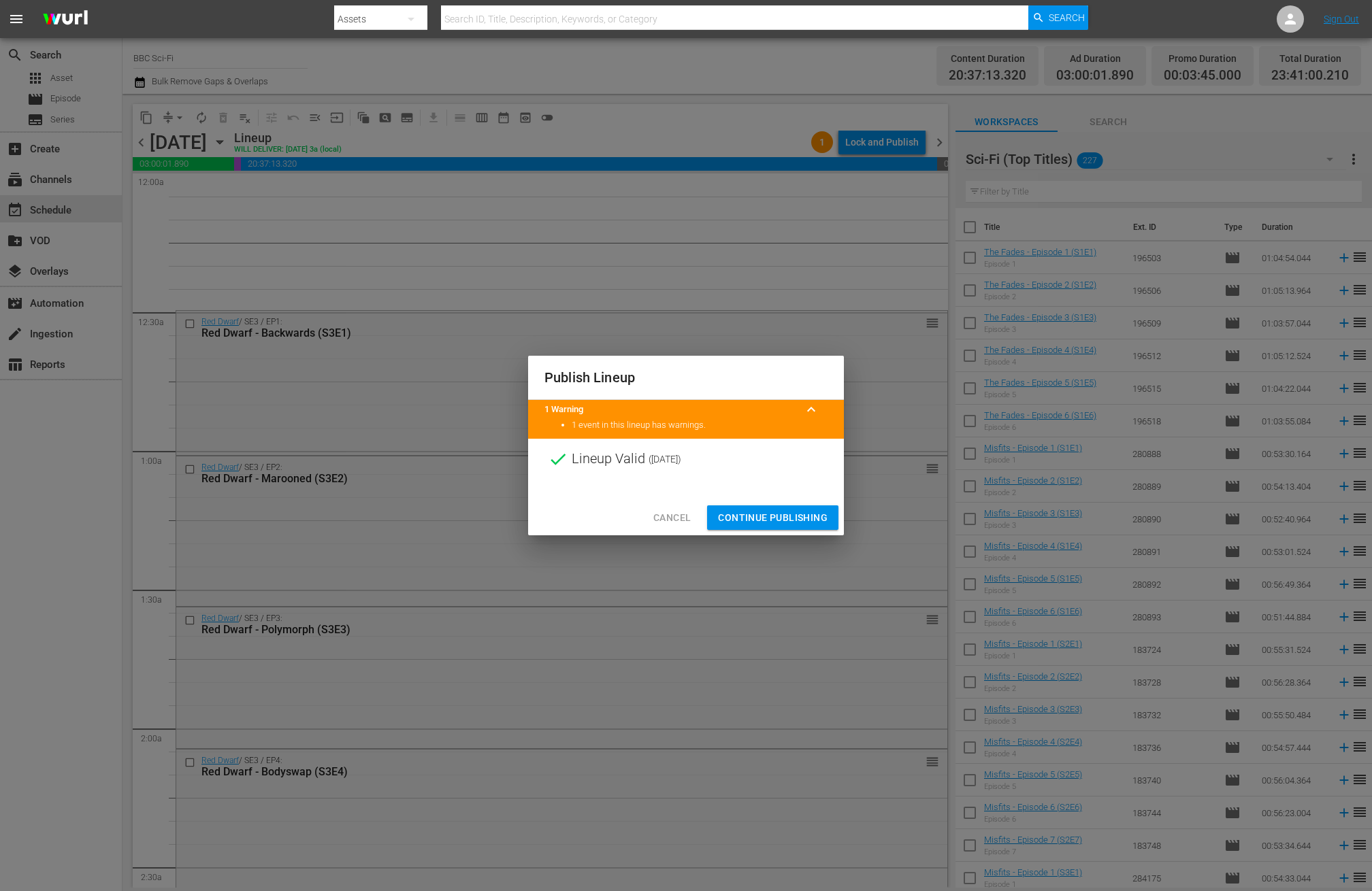
click at [780, 518] on span "Continue Publishing" at bounding box center [773, 518] width 109 height 17
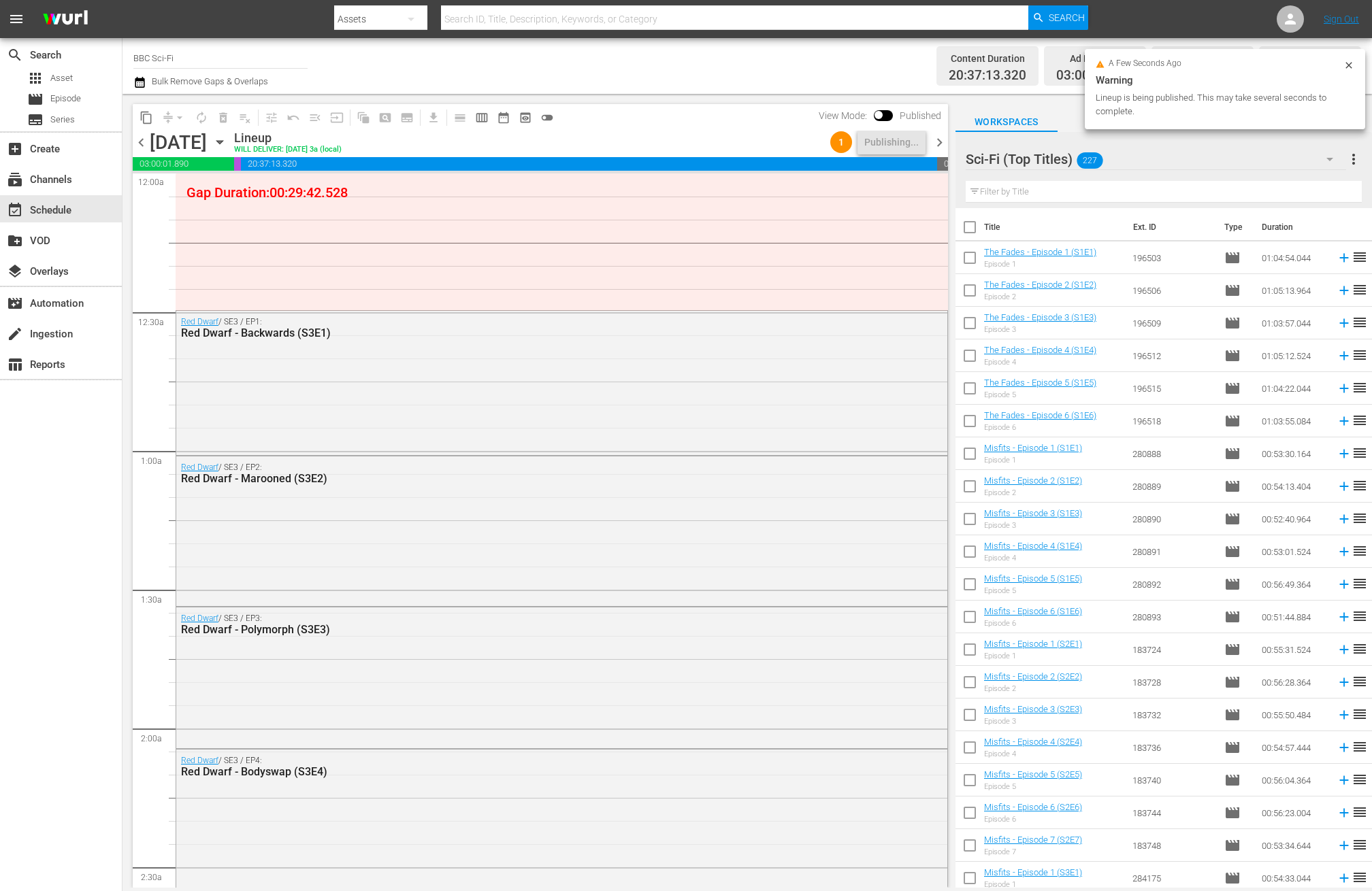
click at [938, 142] on span "chevron_right" at bounding box center [940, 142] width 17 height 17
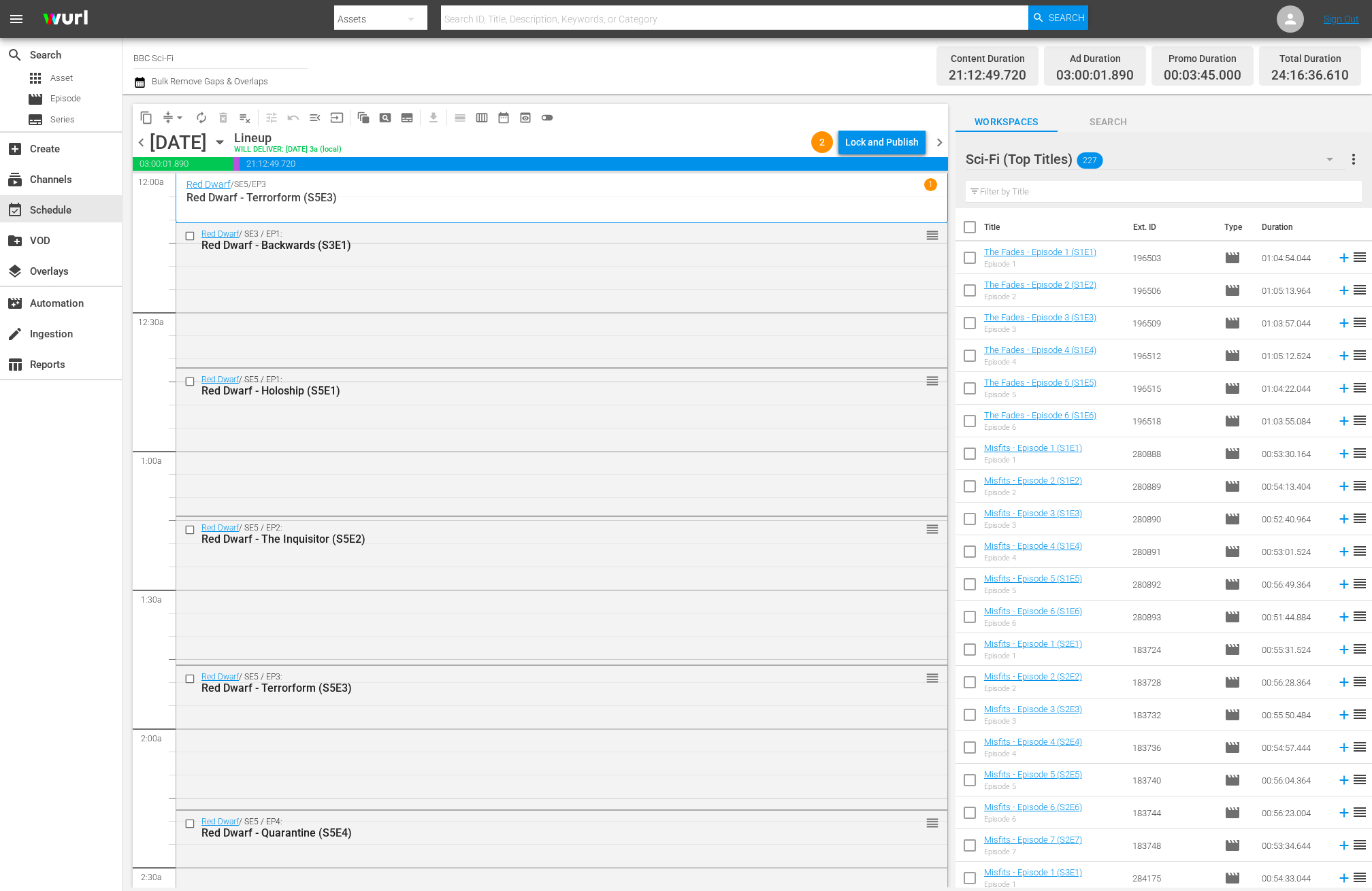
click at [907, 129] on div "content_copy compress arrow_drop_down autorenew_outlined delete_forever_outline…" at bounding box center [540, 117] width 815 height 26
click at [898, 142] on div "Lock and Publish" at bounding box center [881, 142] width 73 height 25
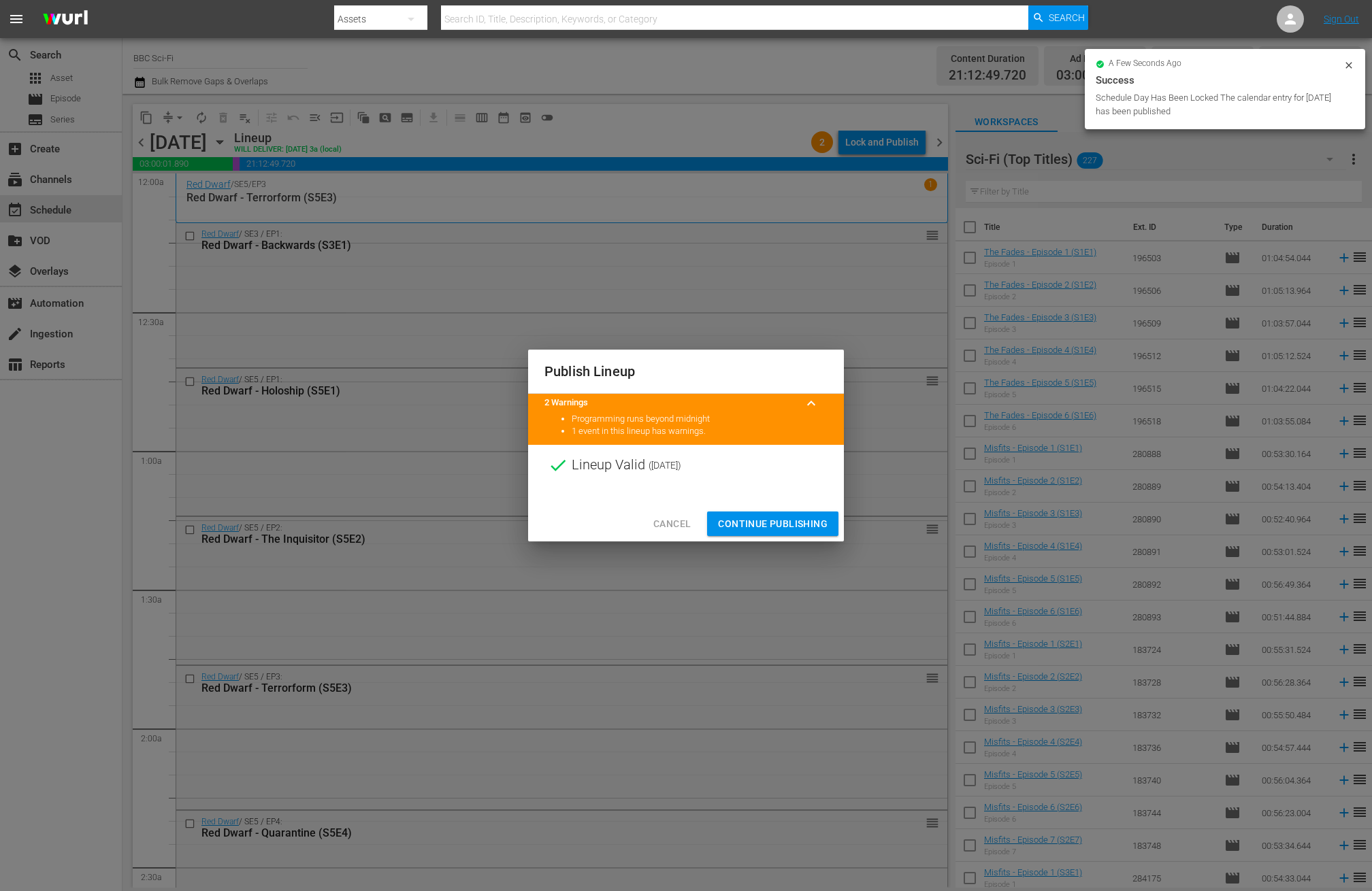
click at [780, 518] on span "Continue Publishing" at bounding box center [773, 524] width 109 height 17
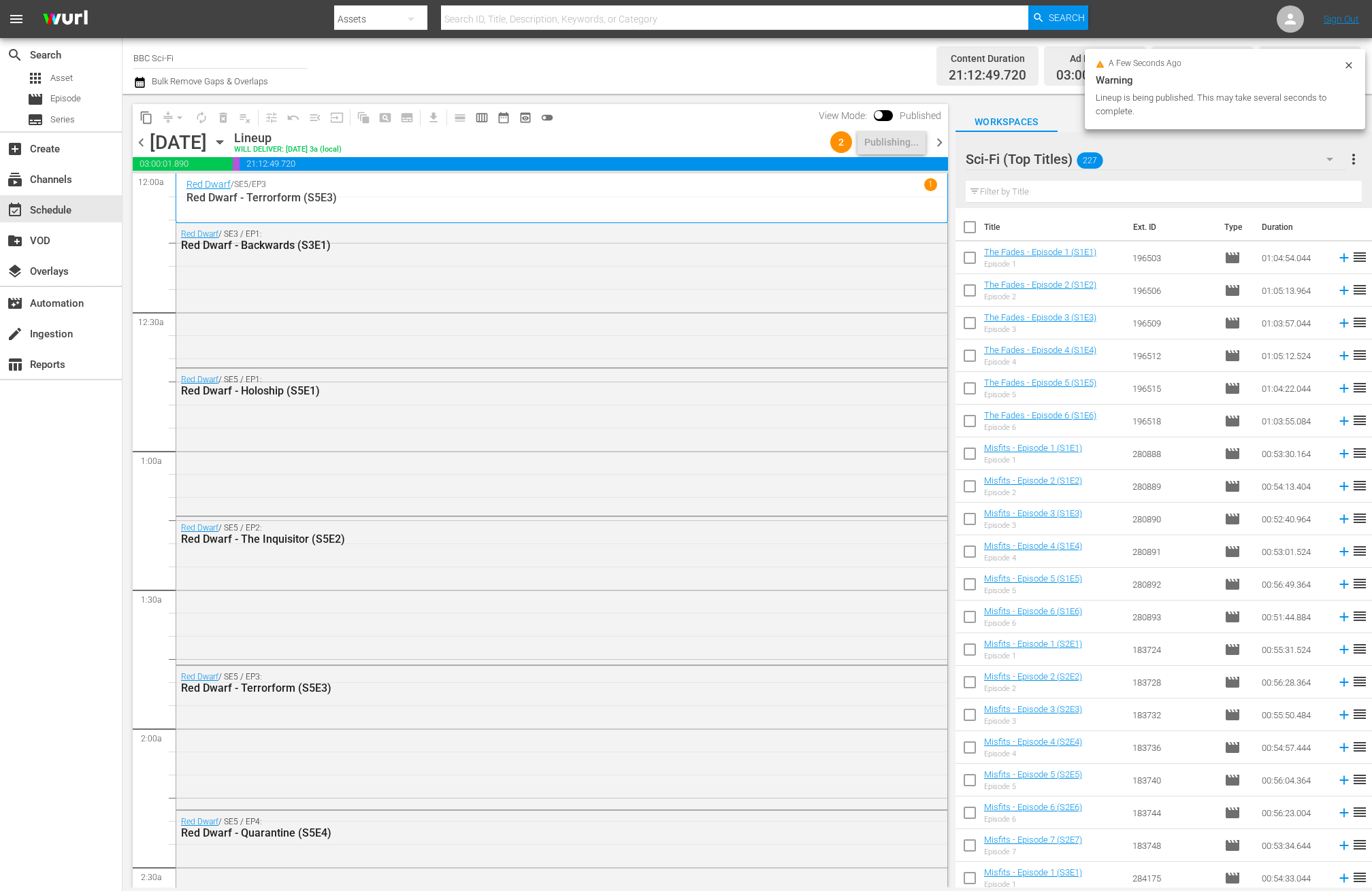
click at [935, 141] on span "chevron_right" at bounding box center [940, 142] width 17 height 17
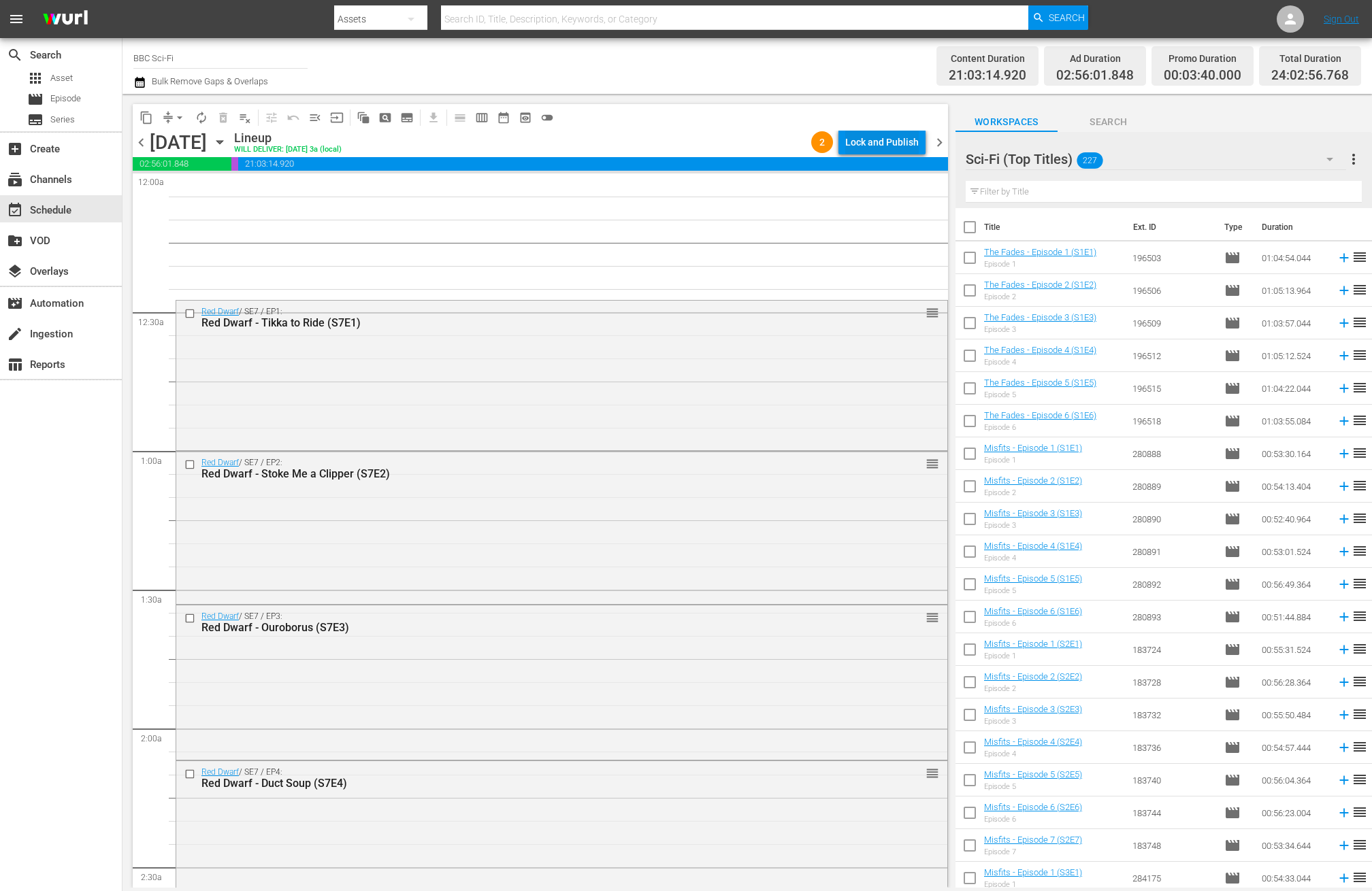
click at [873, 144] on div "Lock and Publish" at bounding box center [881, 142] width 73 height 25
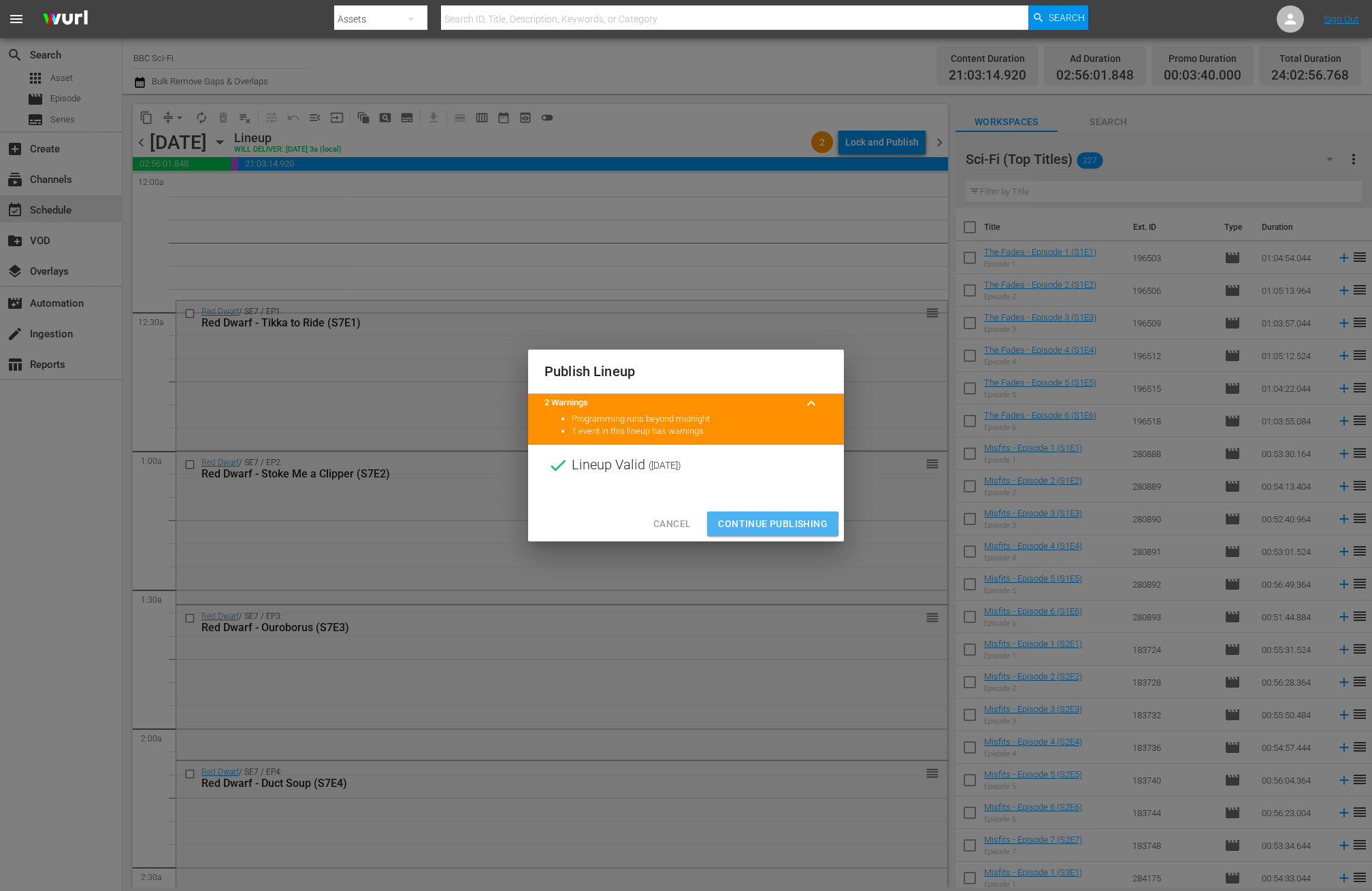
click at [708, 524] on button "Continue Publishing" at bounding box center [773, 524] width 132 height 25
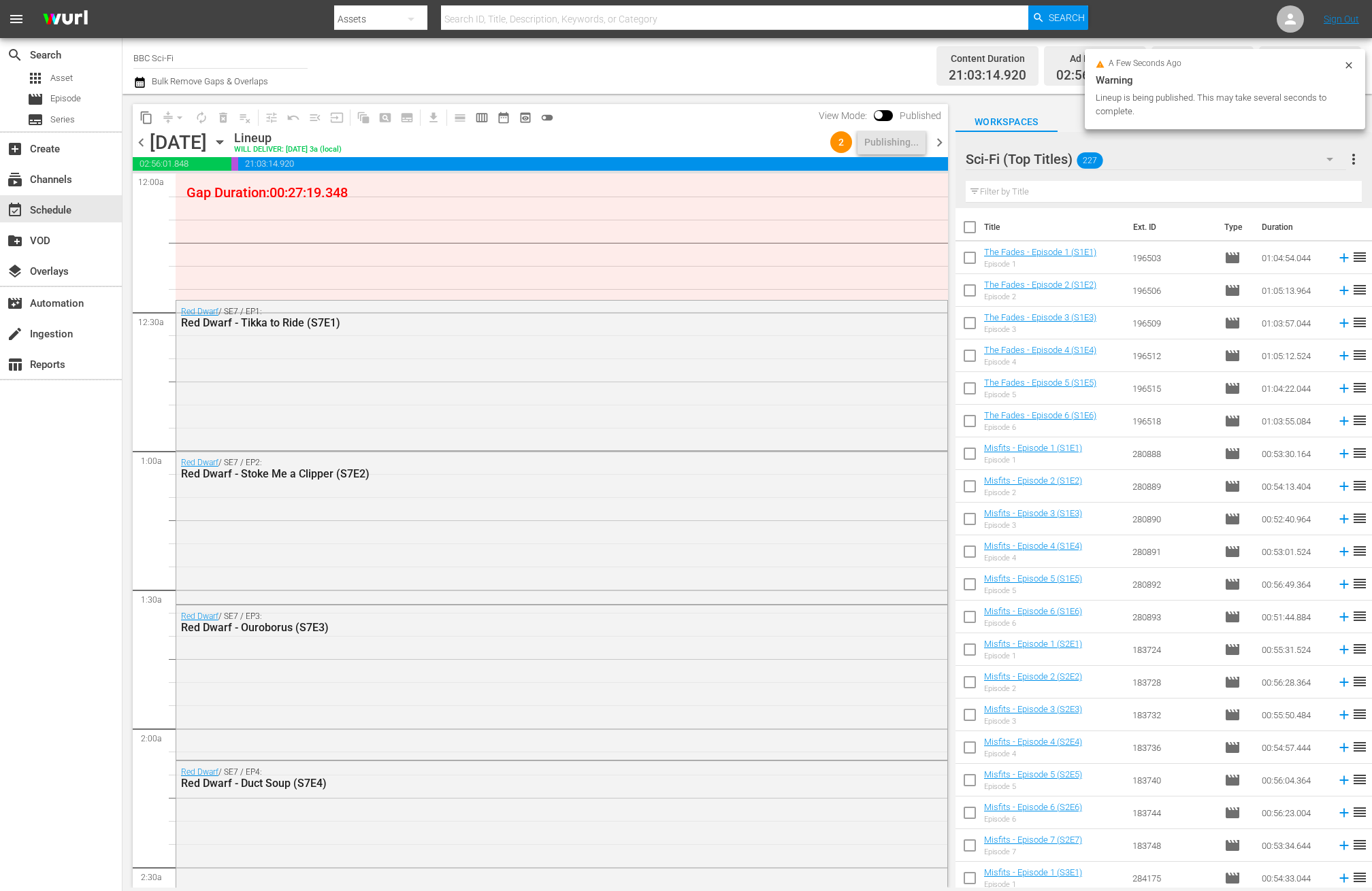
click at [941, 135] on span "chevron_right" at bounding box center [940, 142] width 17 height 17
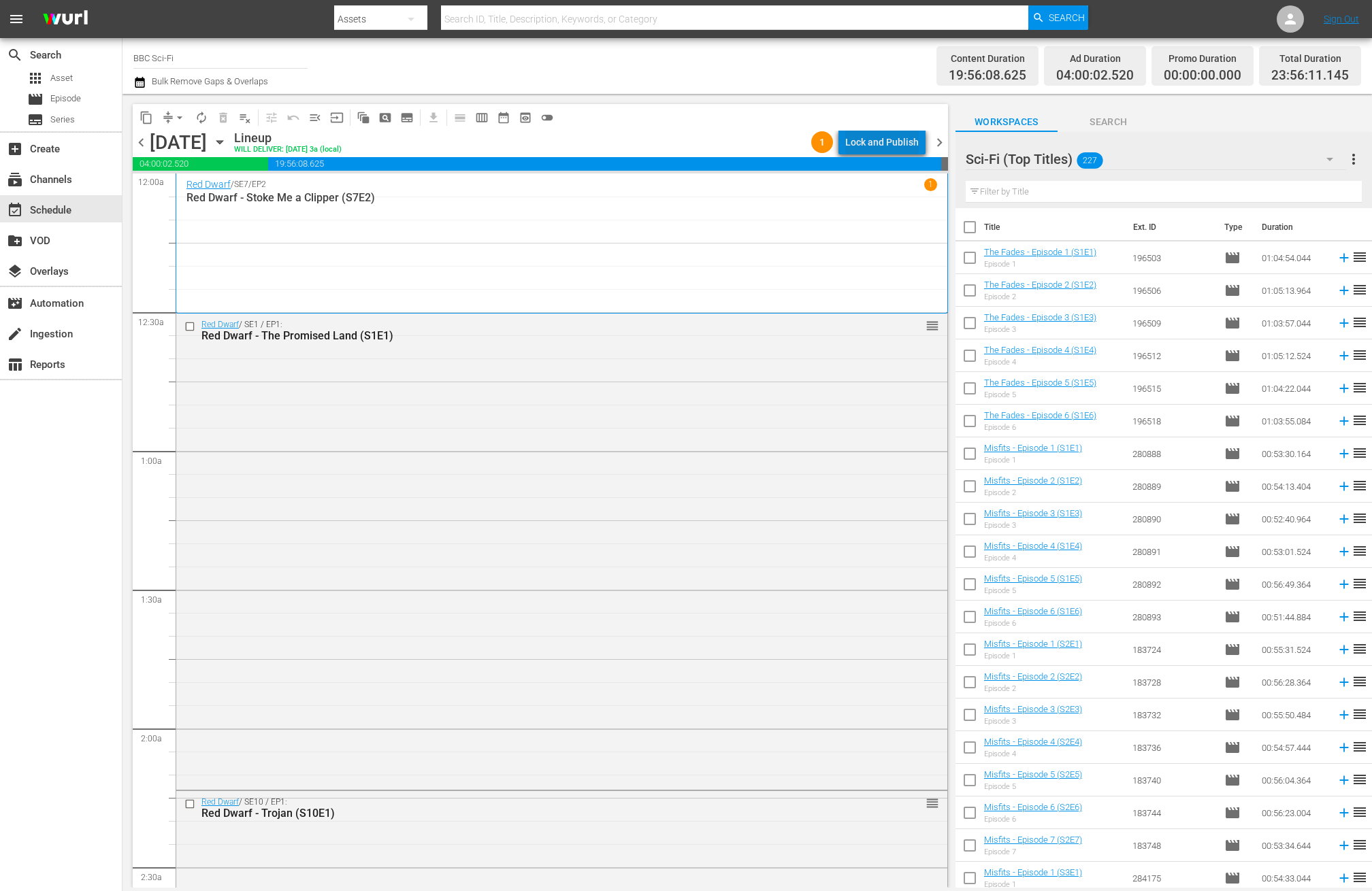
click at [897, 138] on div "Lock and Publish" at bounding box center [881, 142] width 73 height 25
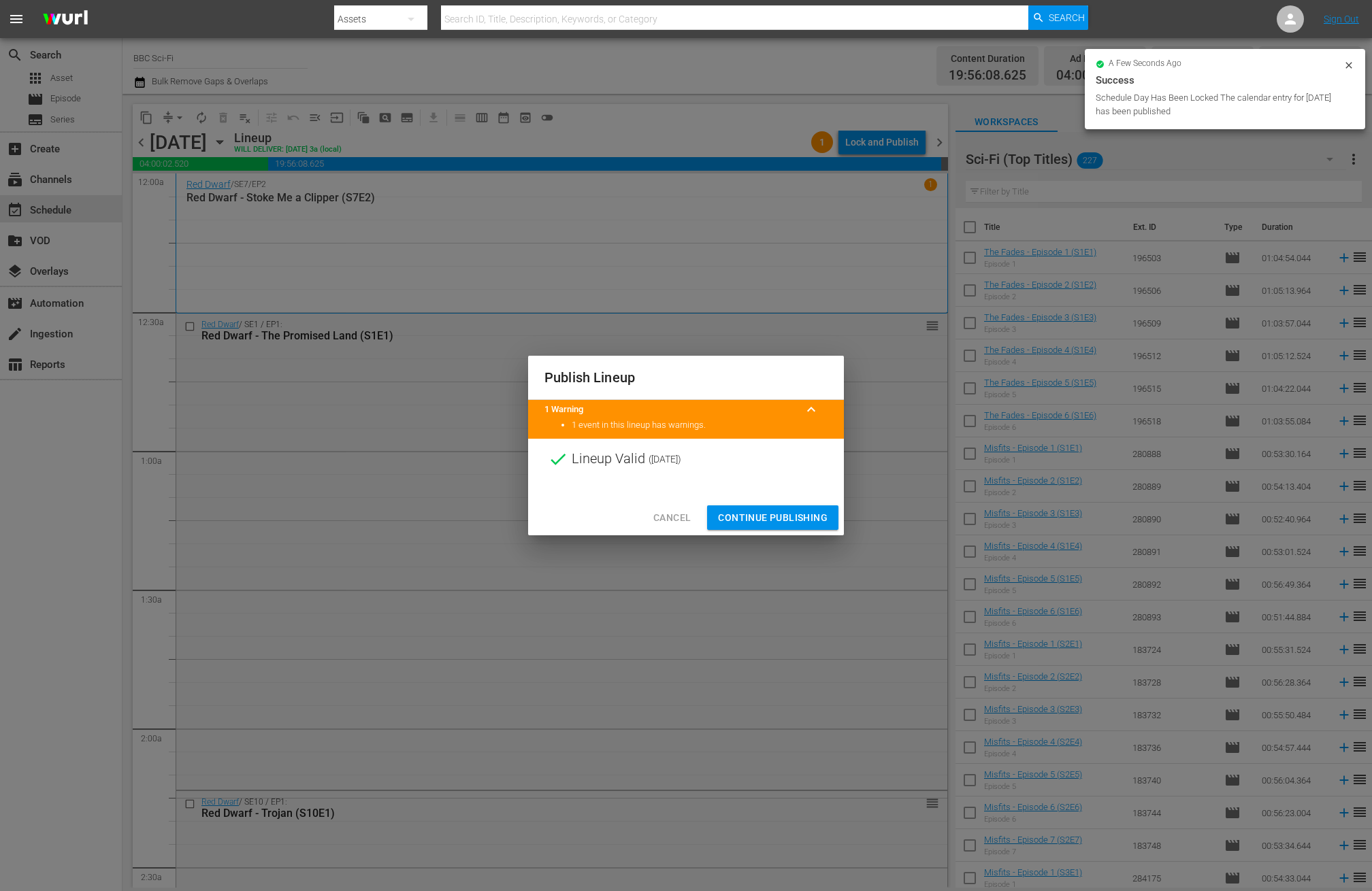
click at [808, 525] on span "Continue Publishing" at bounding box center [773, 518] width 109 height 17
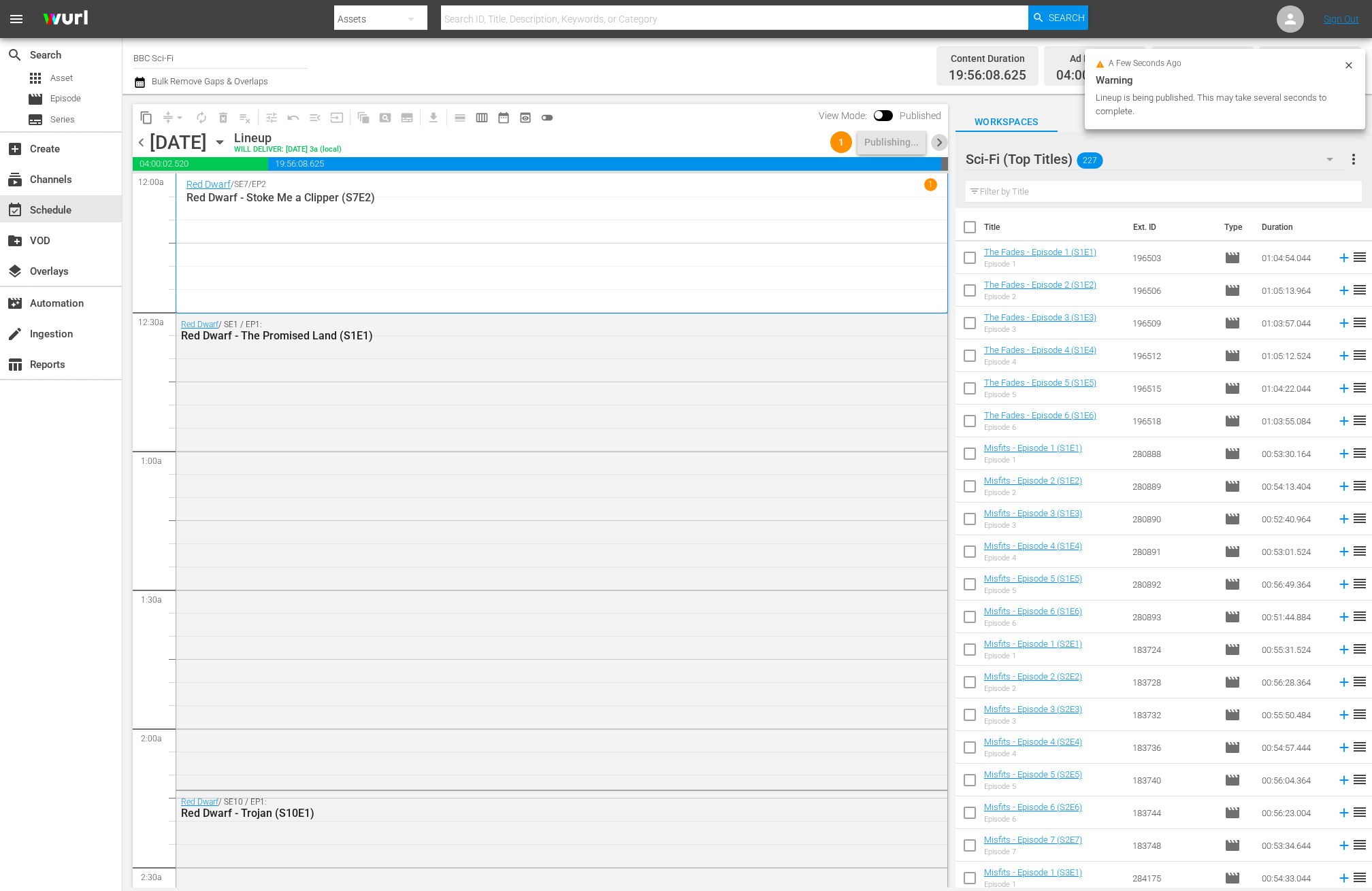
click at [944, 137] on span "chevron_right" at bounding box center [940, 142] width 17 height 17
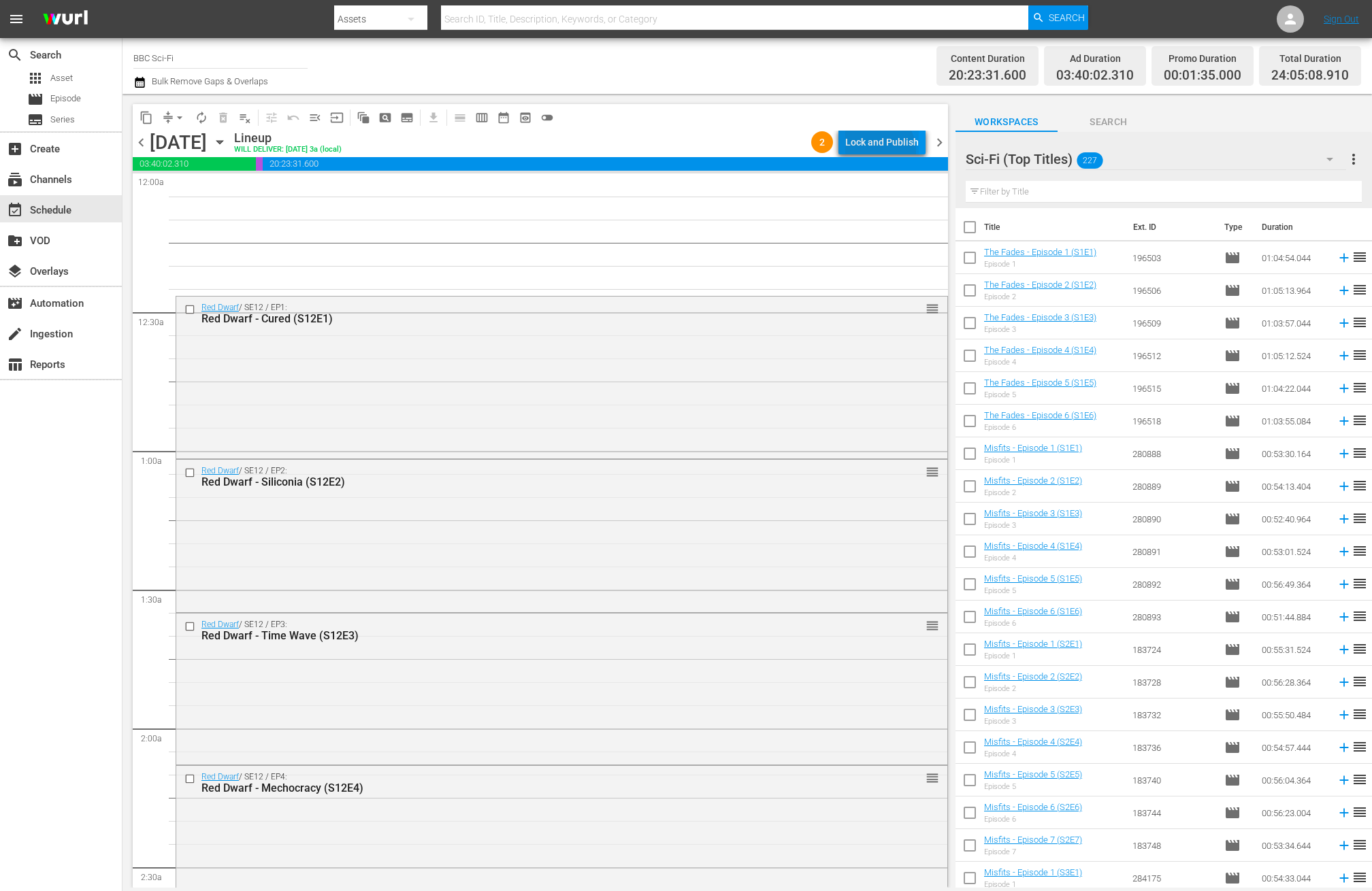
click at [873, 152] on div "Lock and Publish" at bounding box center [881, 142] width 73 height 25
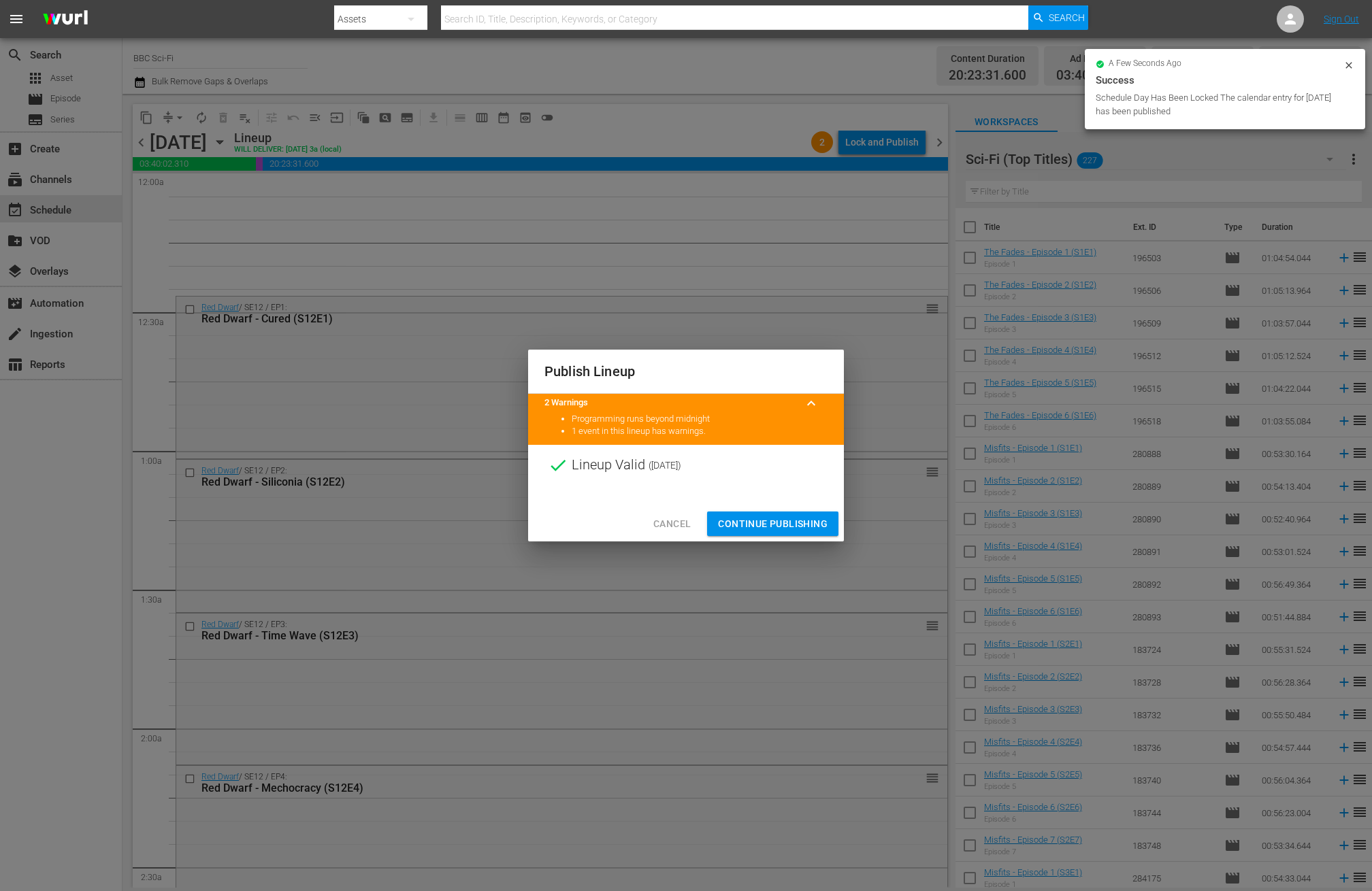
click at [767, 517] on span "Continue Publishing" at bounding box center [773, 524] width 109 height 17
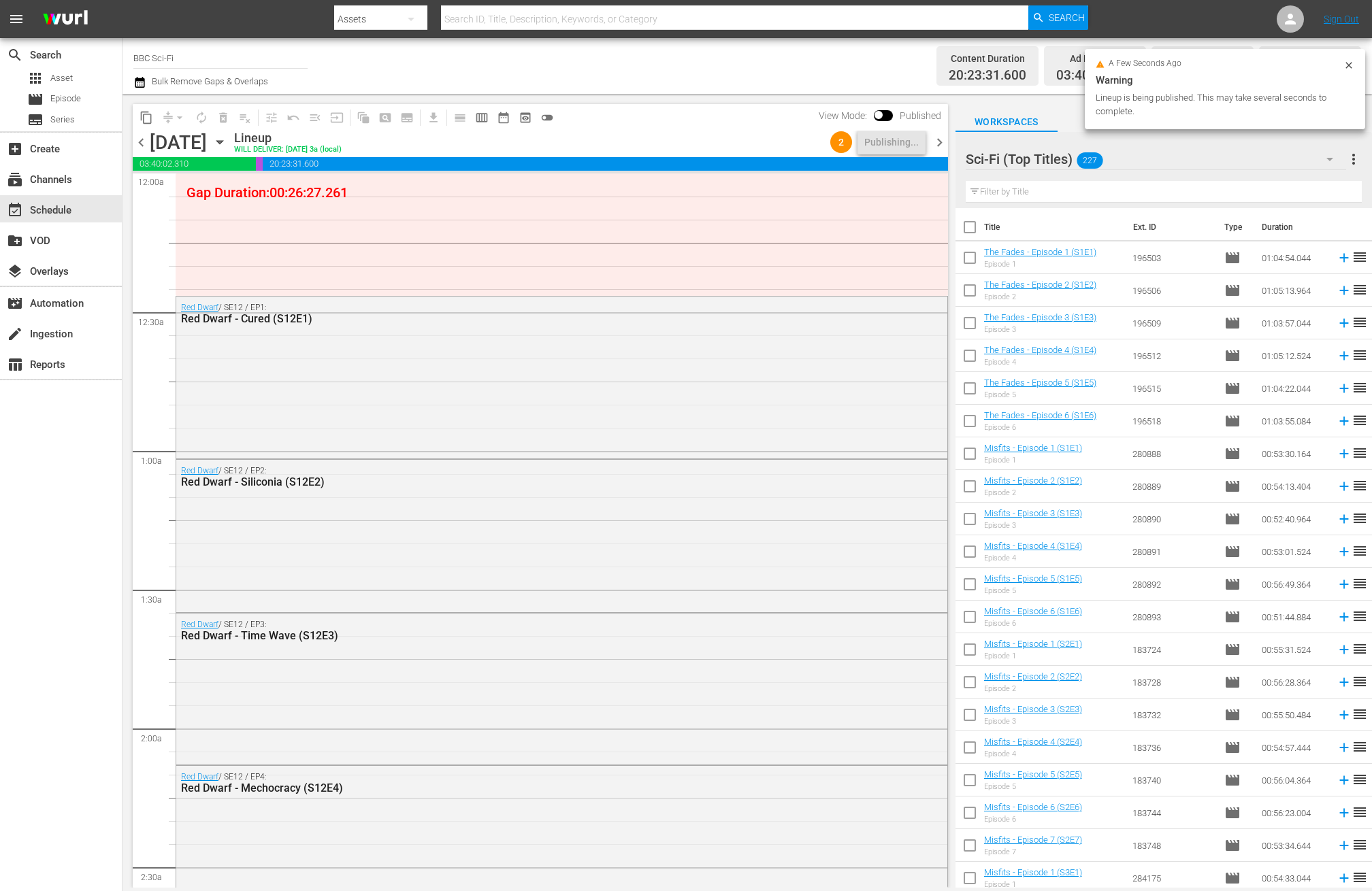
click at [943, 149] on span "chevron_right" at bounding box center [940, 142] width 17 height 17
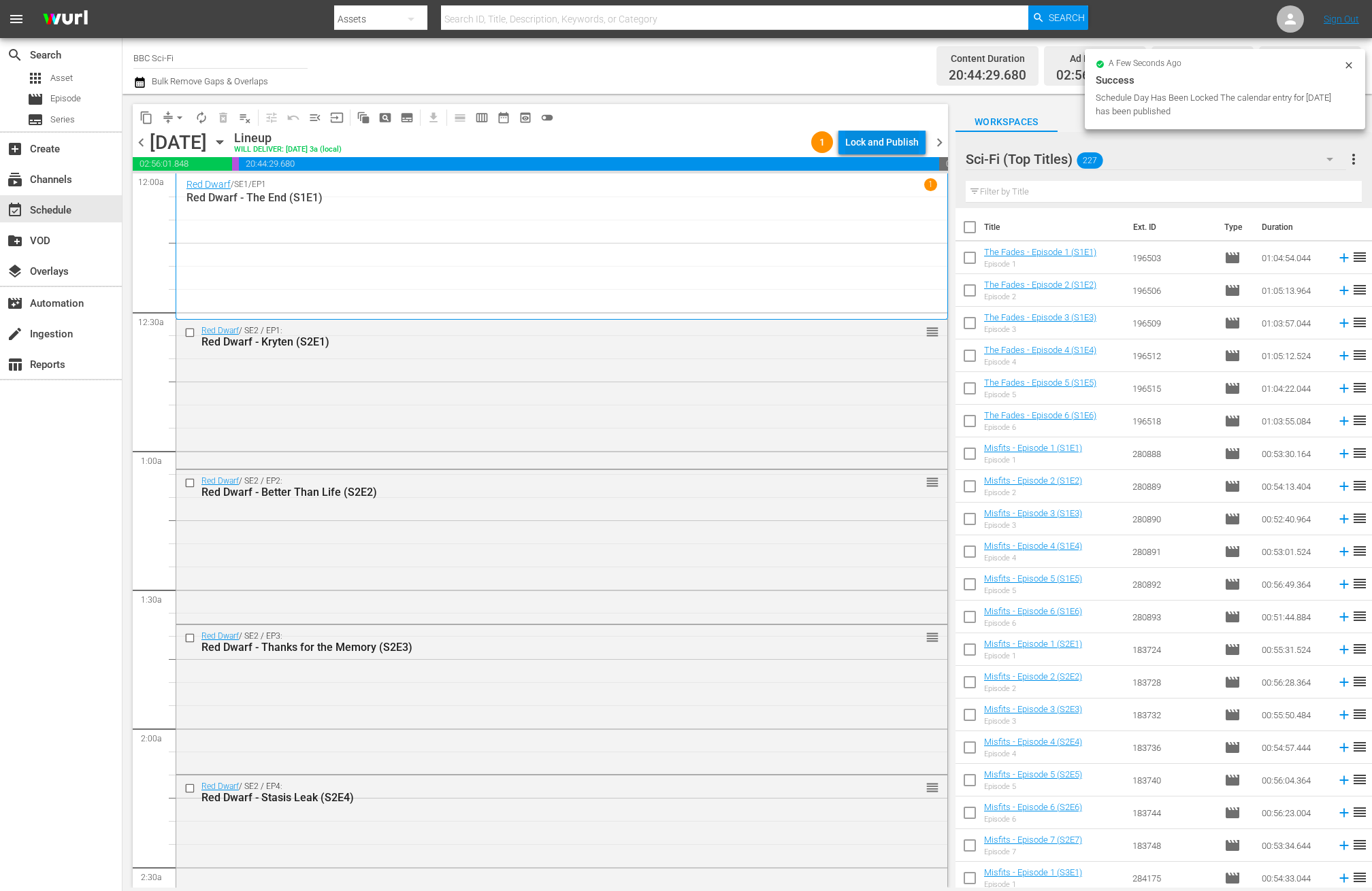
click at [902, 140] on div "Lock and Publish" at bounding box center [881, 142] width 73 height 25
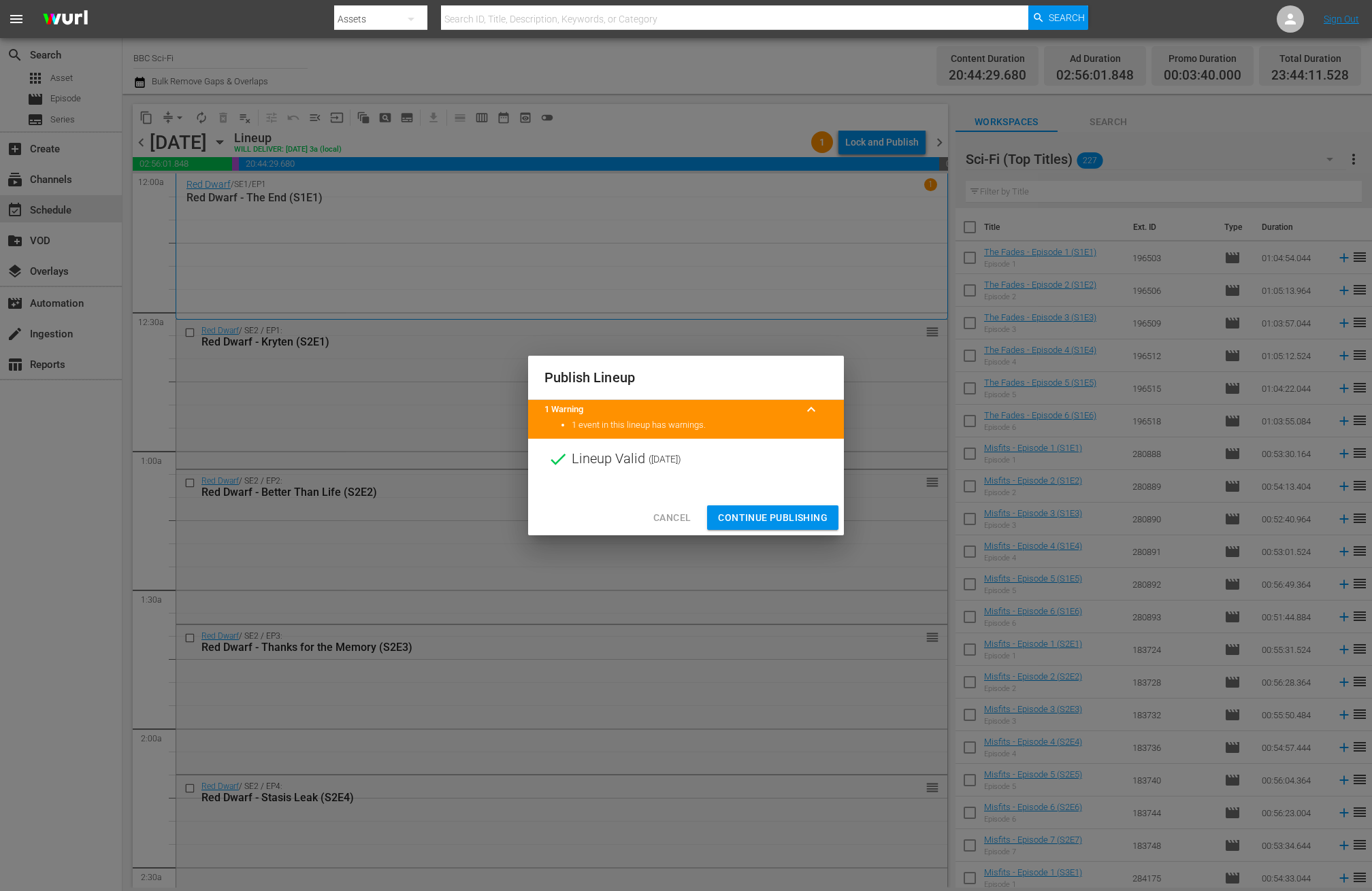
click at [773, 518] on span "Continue Publishing" at bounding box center [773, 518] width 109 height 17
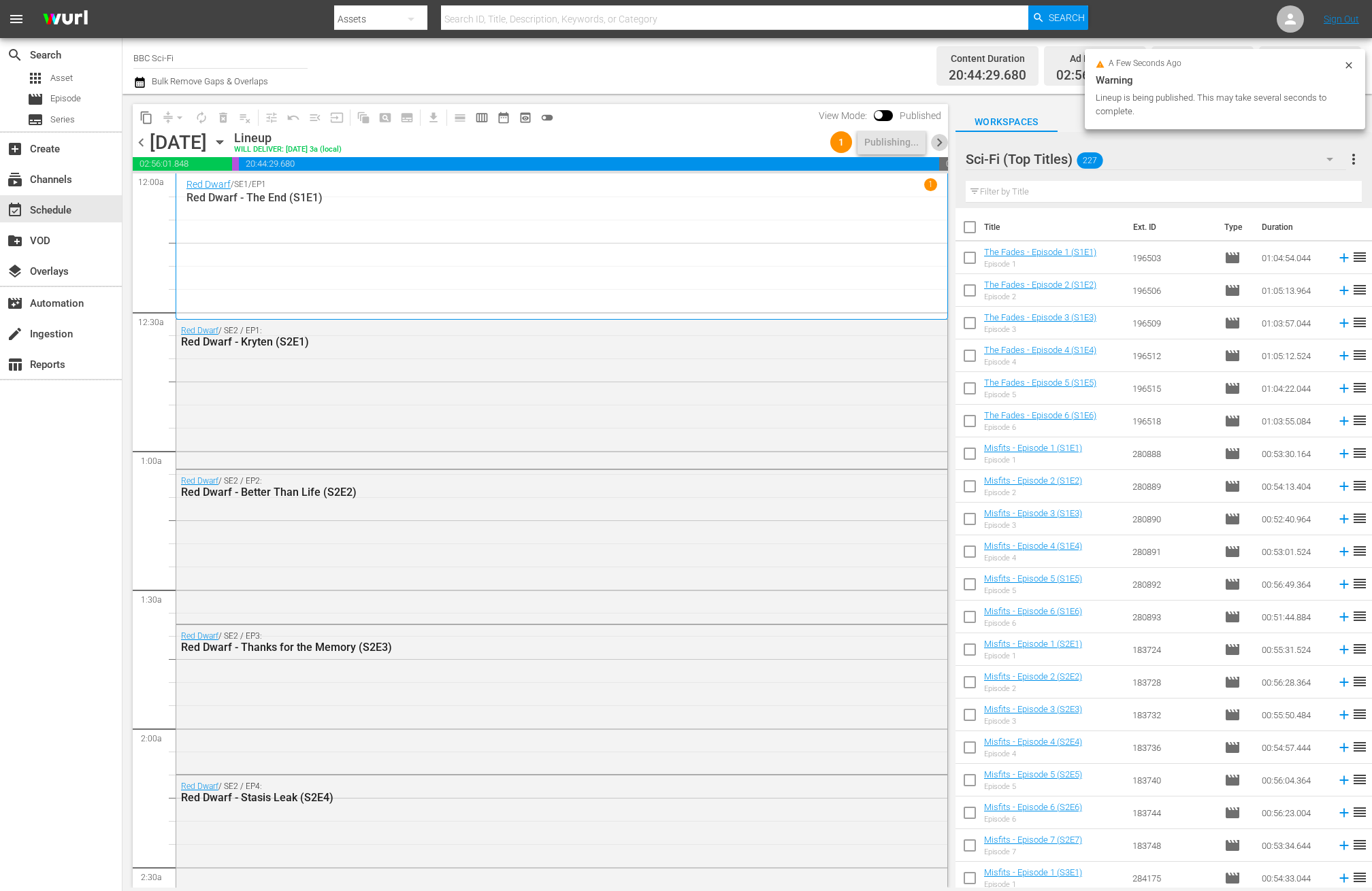
click at [943, 139] on span "chevron_right" at bounding box center [940, 142] width 17 height 17
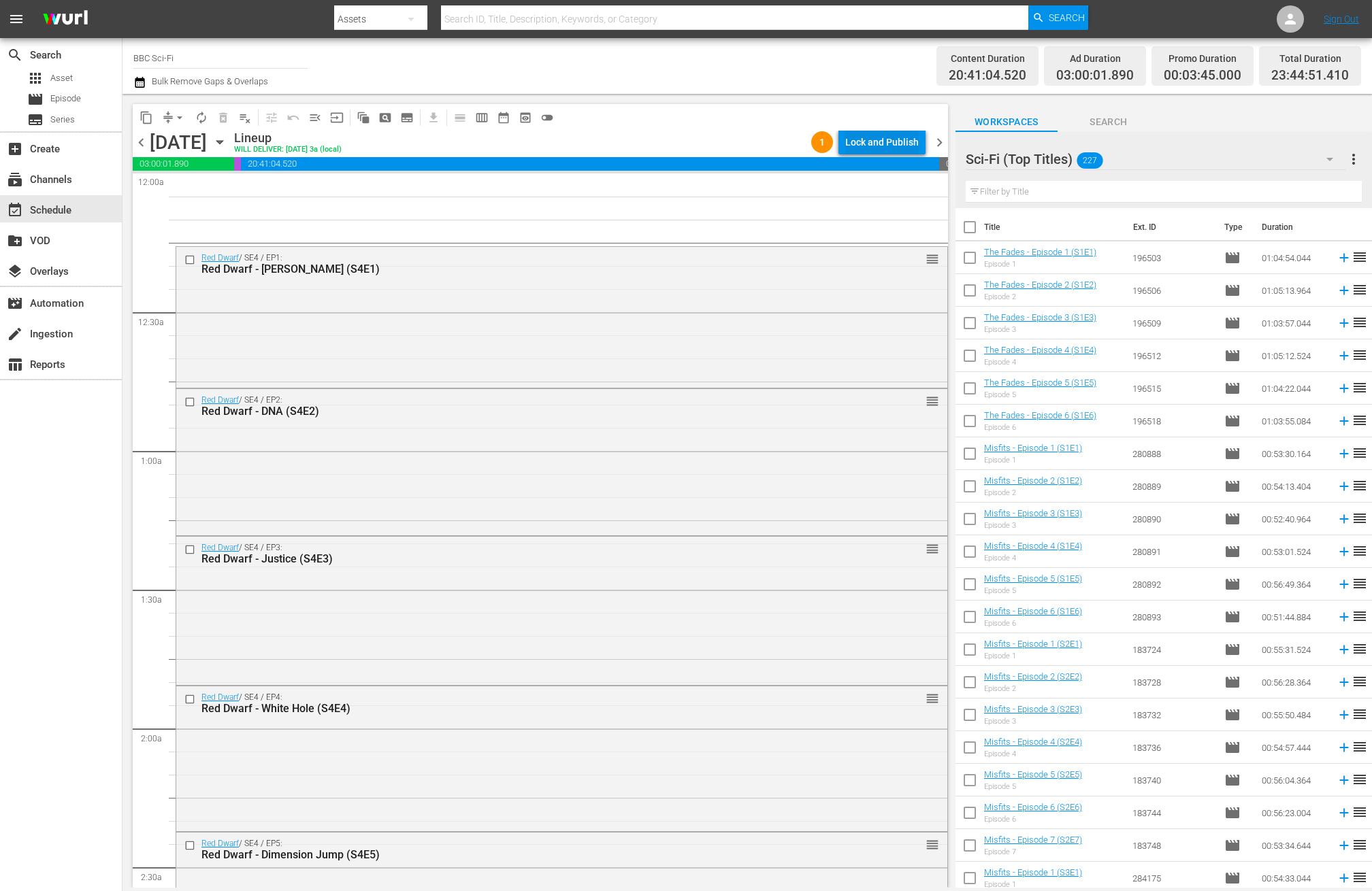
click at [861, 148] on div "Lock and Publish" at bounding box center [881, 142] width 73 height 25
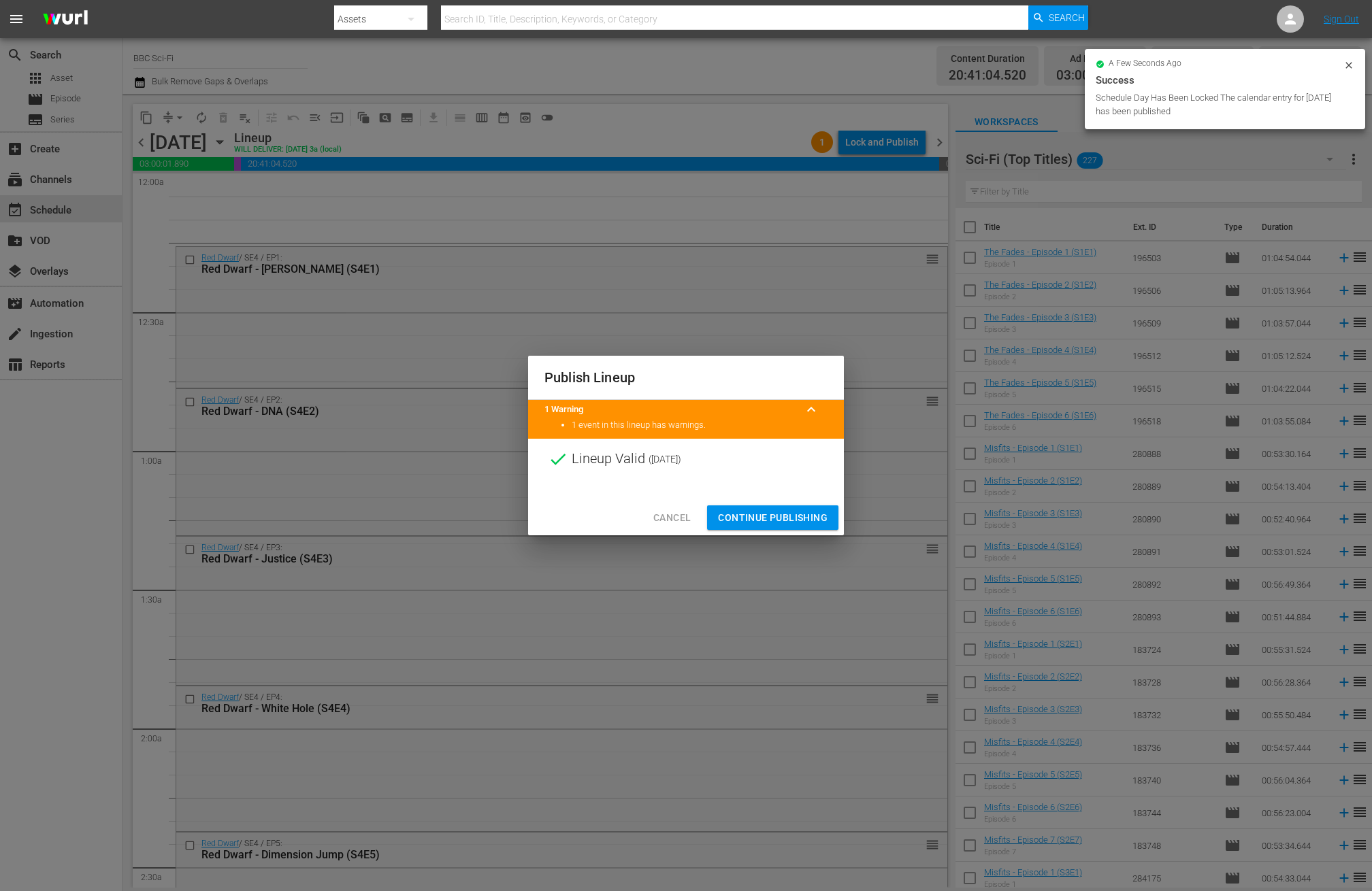
click at [733, 521] on span "Continue Publishing" at bounding box center [773, 518] width 109 height 17
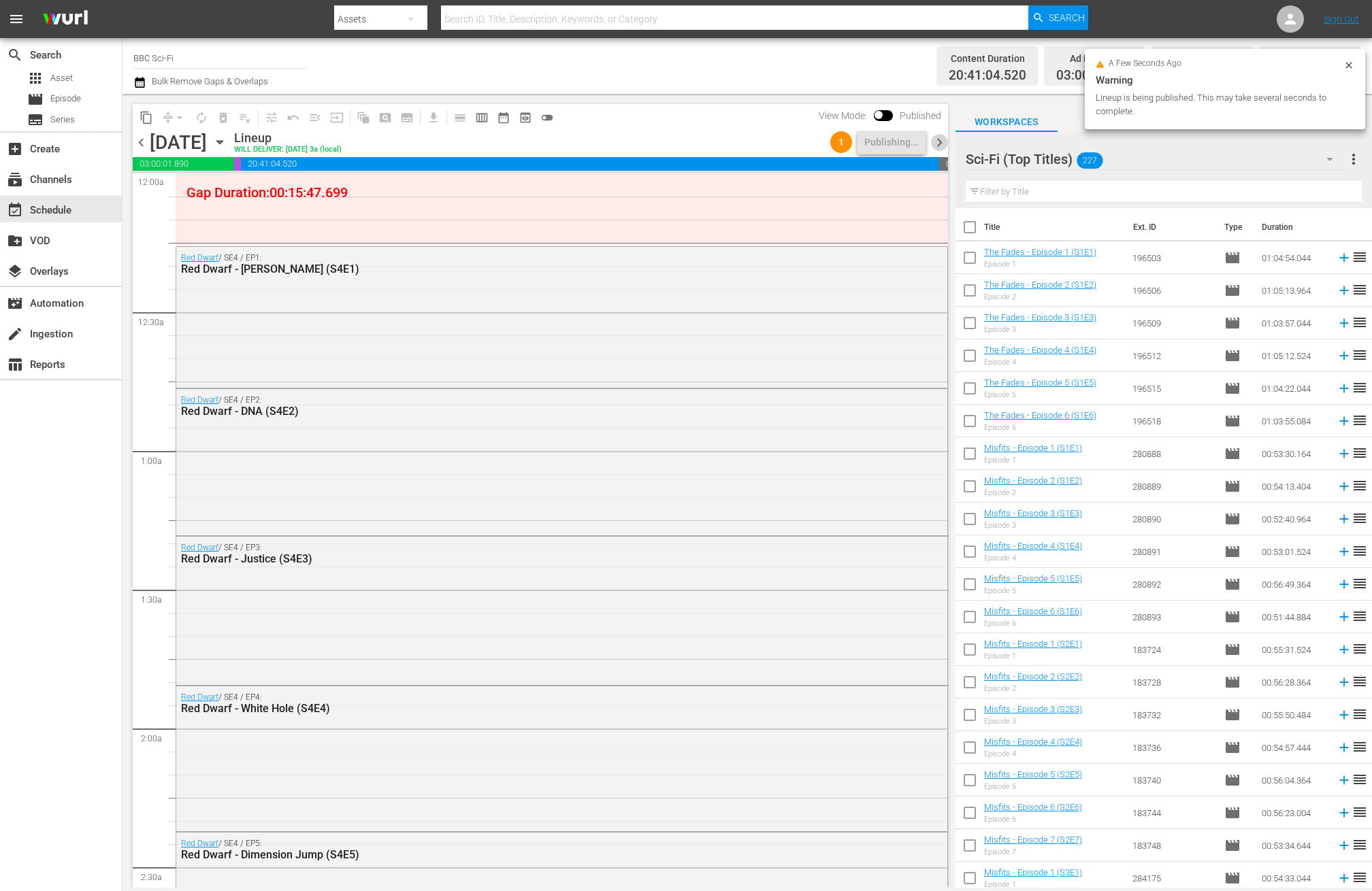
click at [939, 135] on span "chevron_right" at bounding box center [940, 142] width 17 height 17
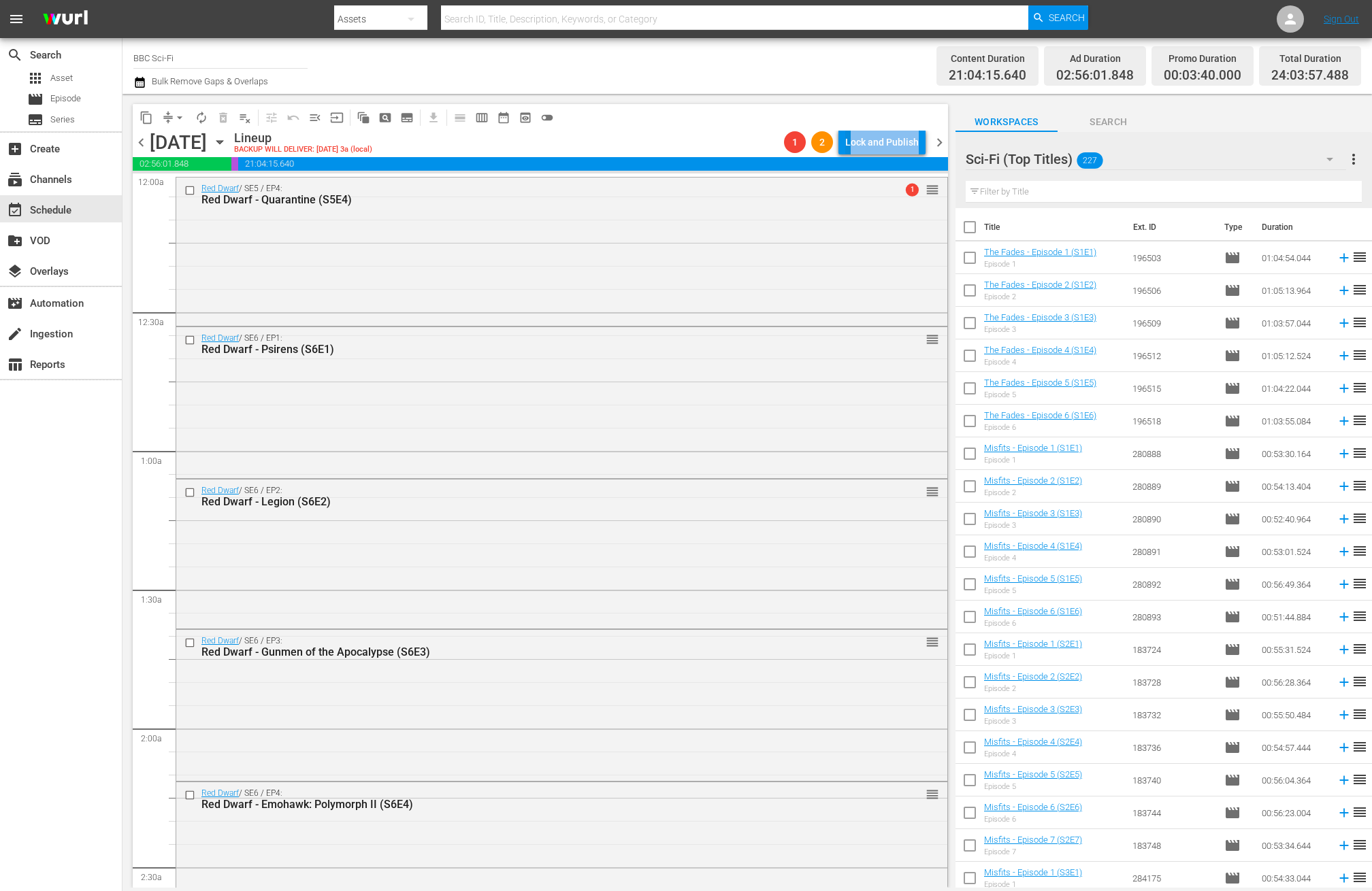
click at [850, 154] on div "chevron_left [DATE] [DATE] Lineup BACKUP WILL DELIVER: [DATE] 3a (local) 1 2 Lo…" at bounding box center [540, 144] width 815 height 26
click at [850, 146] on div "Lock and Publish" at bounding box center [881, 142] width 73 height 25
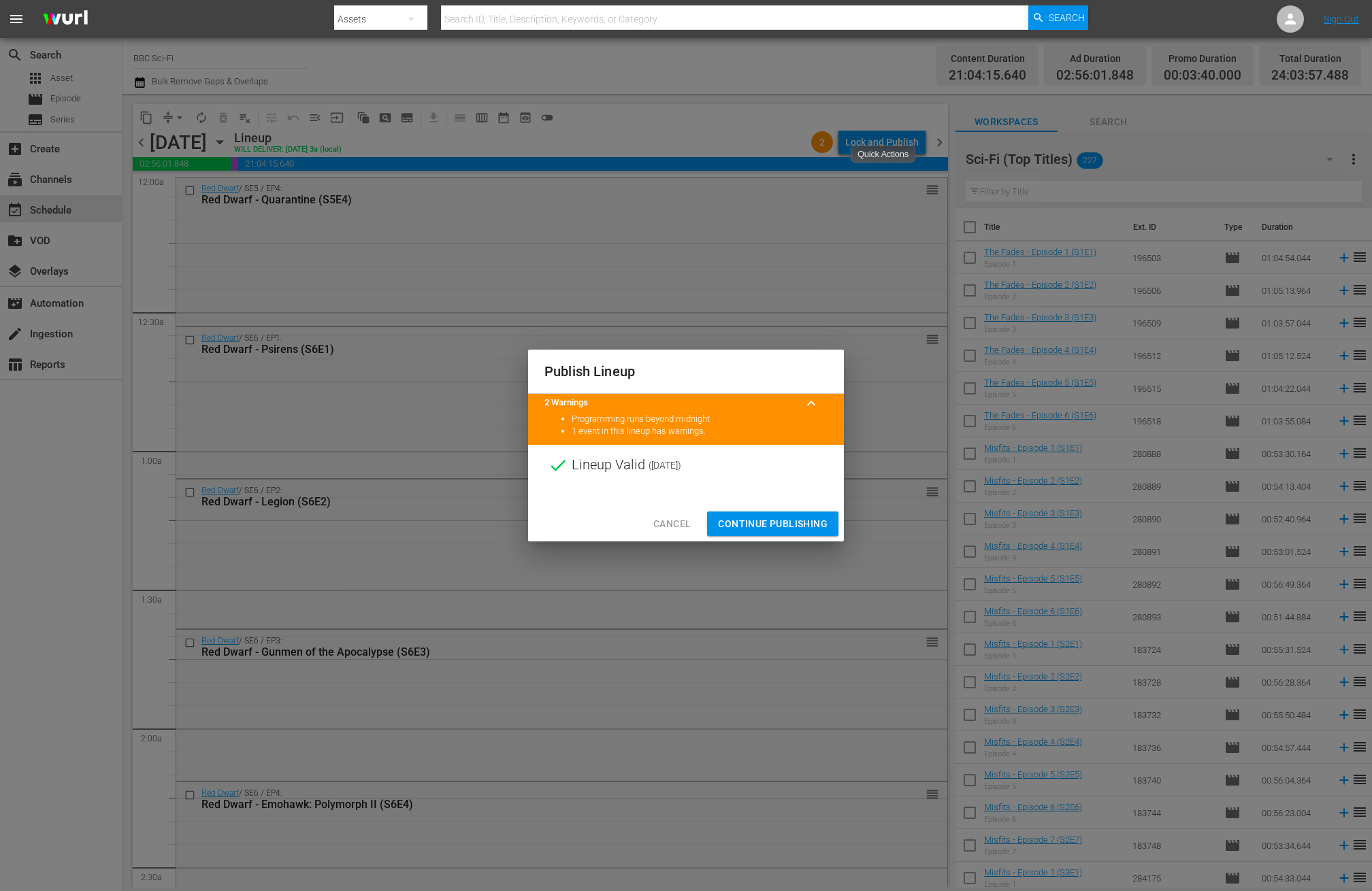
click at [753, 528] on span "Continue Publishing" at bounding box center [773, 524] width 109 height 17
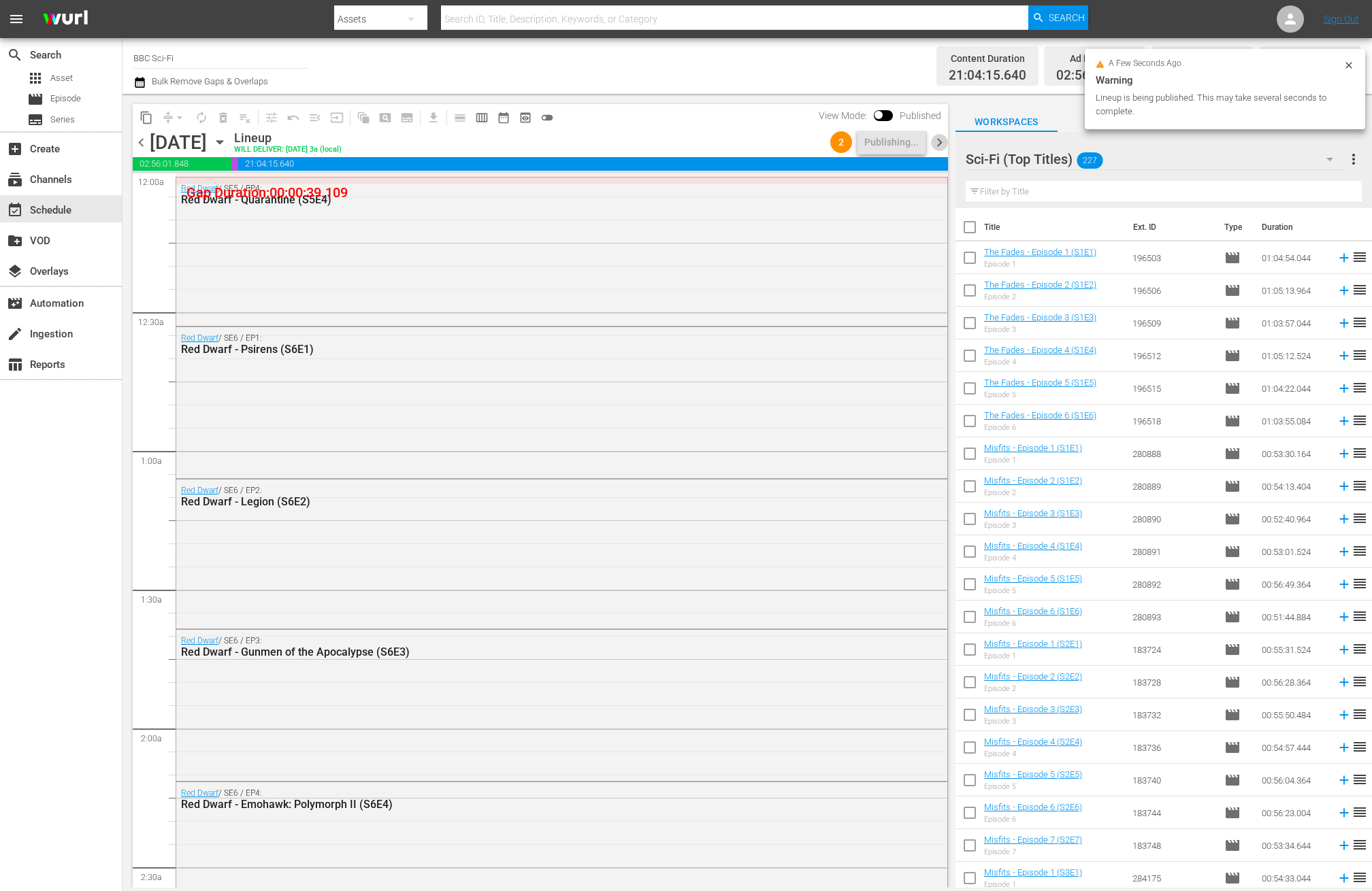
click at [938, 143] on span "chevron_right" at bounding box center [940, 142] width 17 height 17
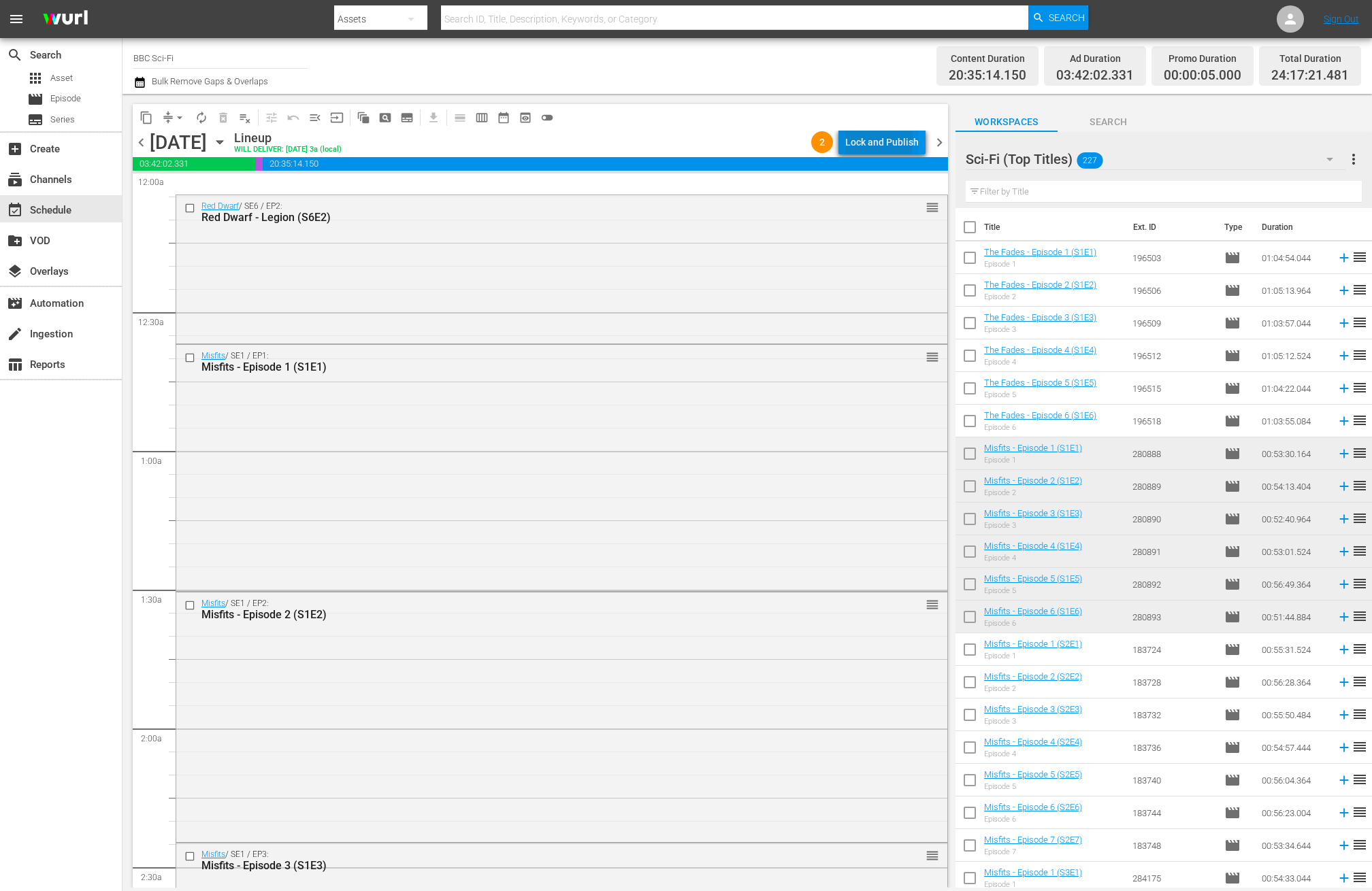
click at [859, 140] on div "Lock and Publish" at bounding box center [881, 142] width 73 height 25
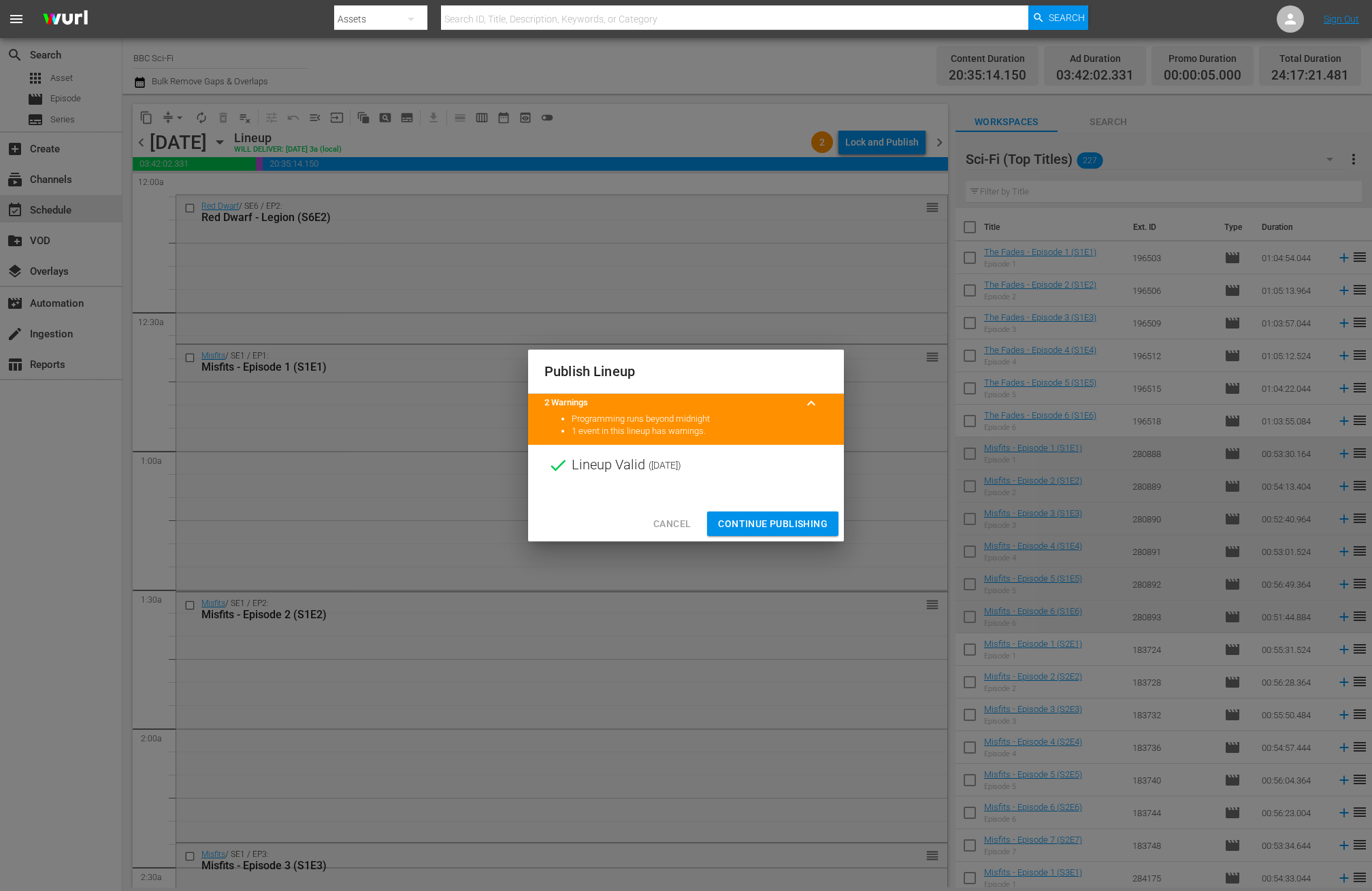
click at [754, 518] on span "Continue Publishing" at bounding box center [773, 524] width 109 height 17
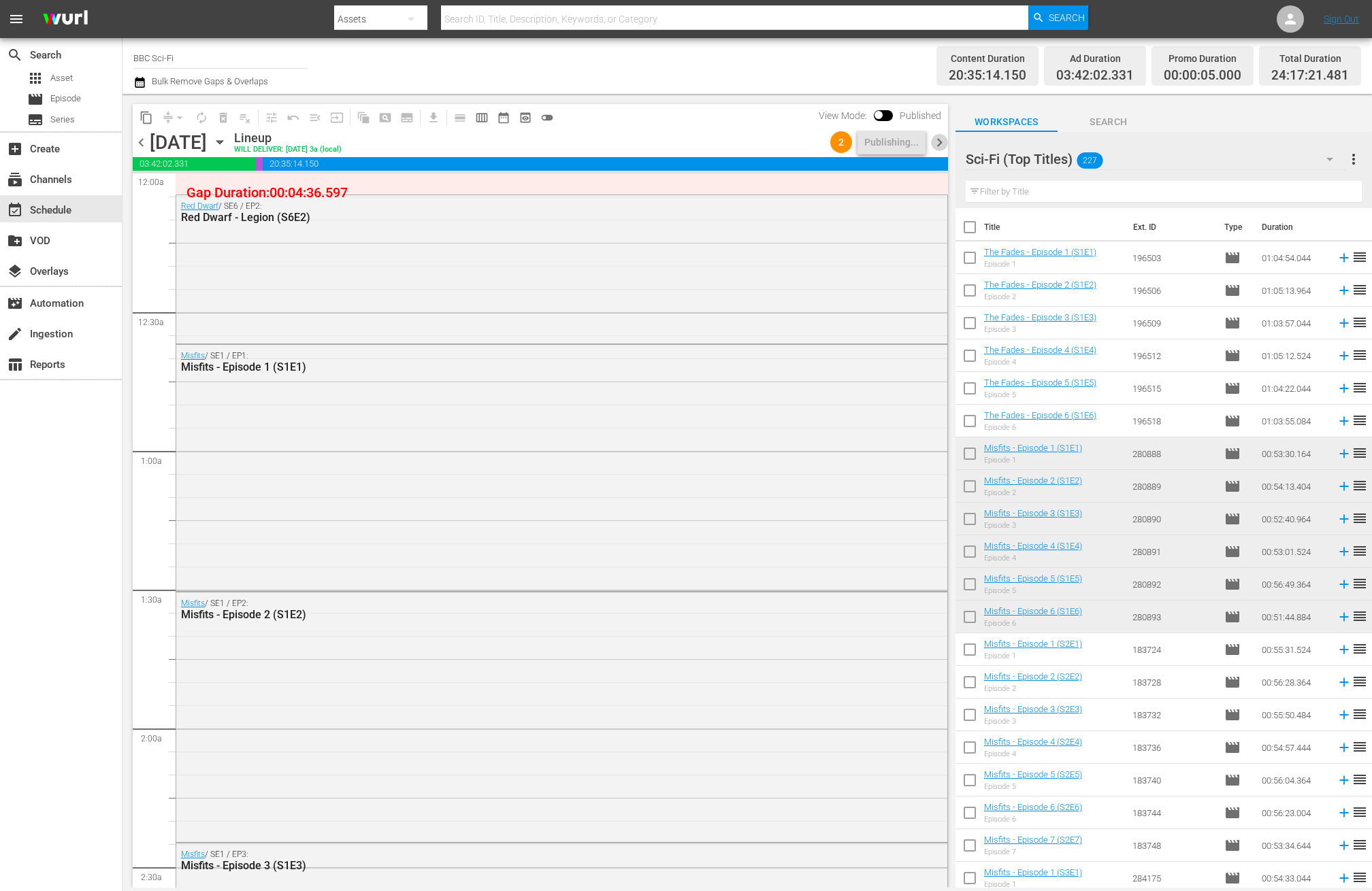
click at [932, 142] on span "chevron_right" at bounding box center [940, 142] width 17 height 17
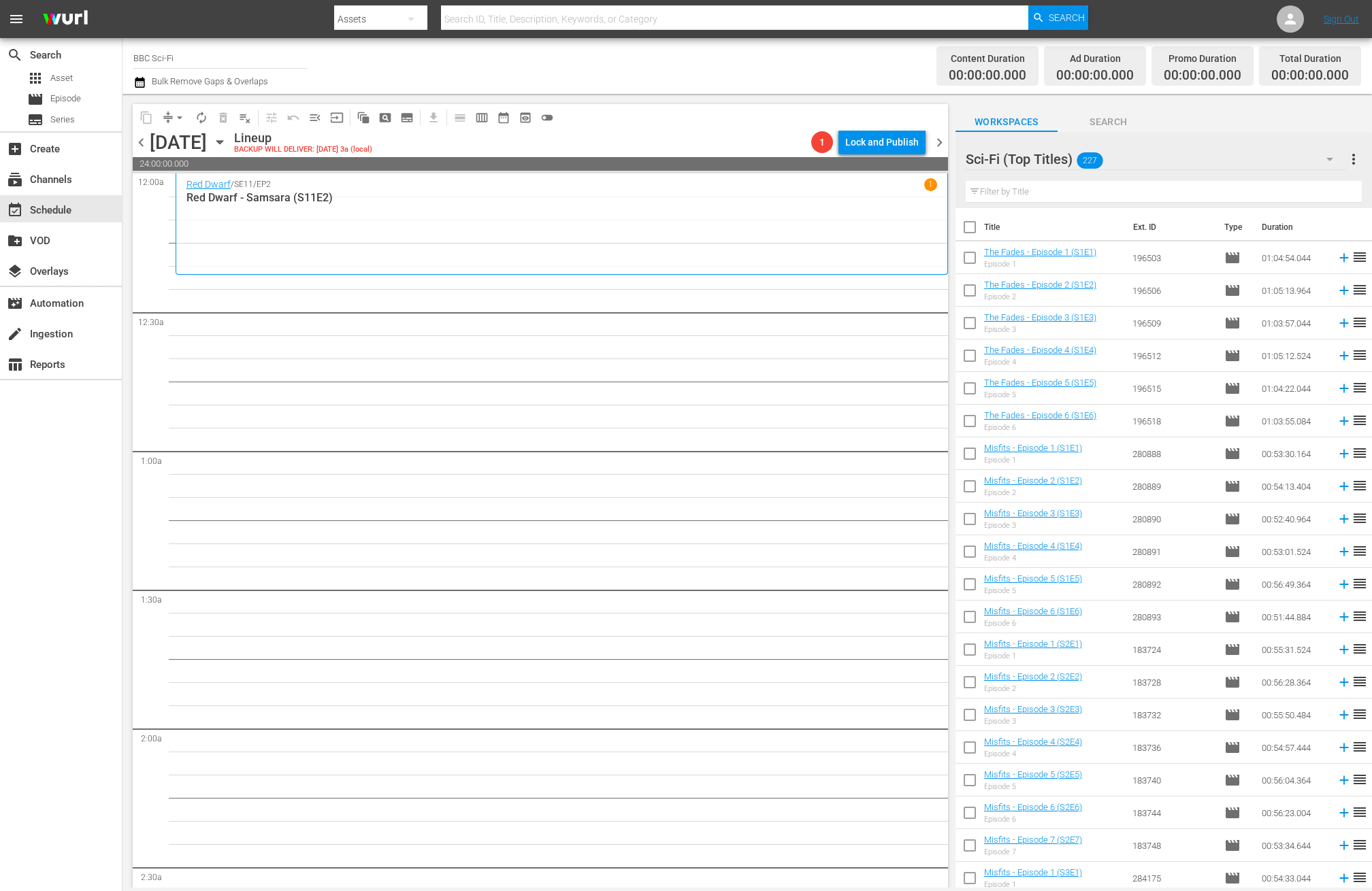
click at [1101, 189] on input "text" at bounding box center [1164, 192] width 396 height 22
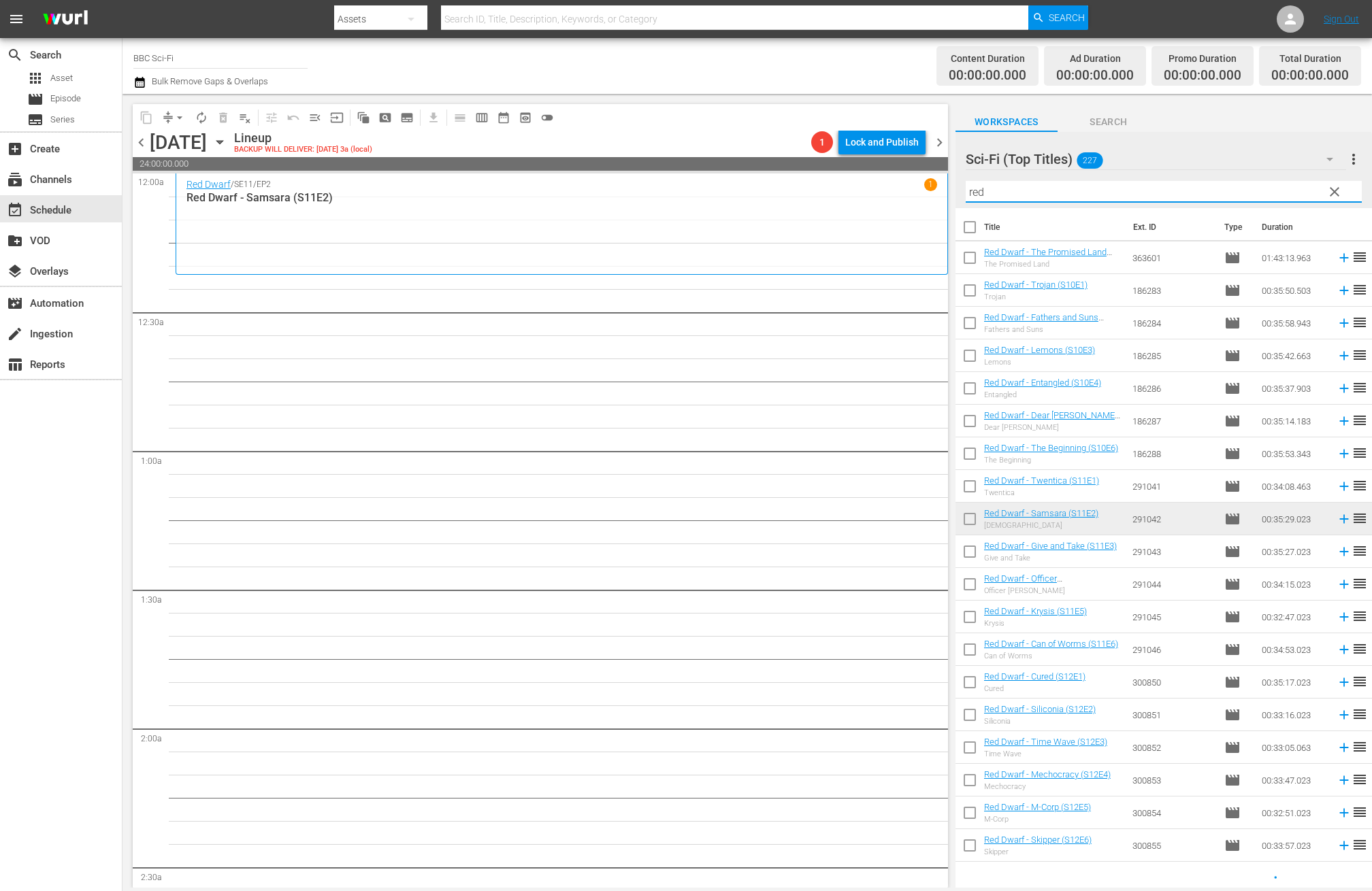
type input "red"
click at [139, 142] on span "chevron_left" at bounding box center [141, 142] width 17 height 17
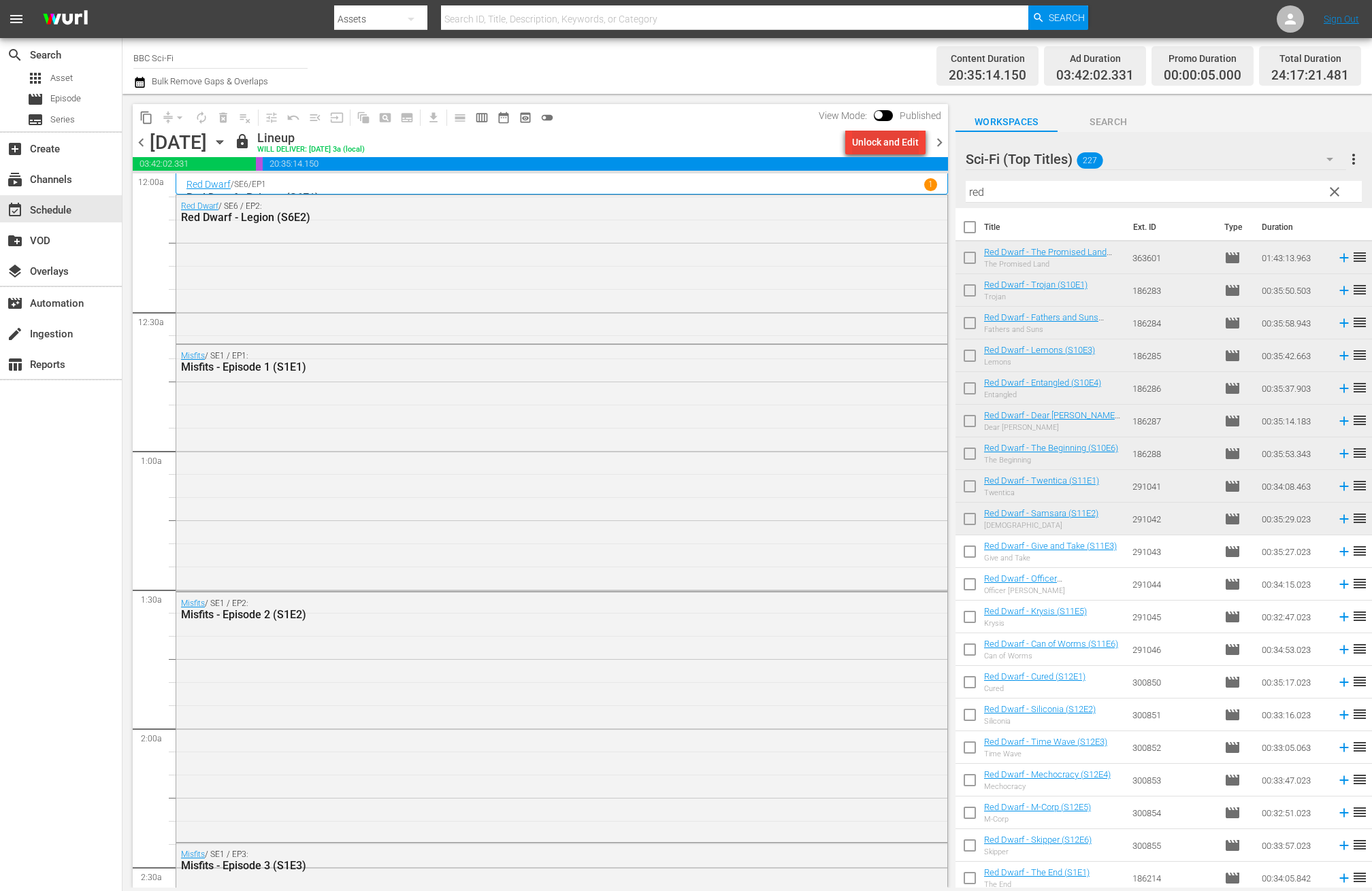
click at [863, 143] on div "Unlock and Edit" at bounding box center [885, 142] width 67 height 25
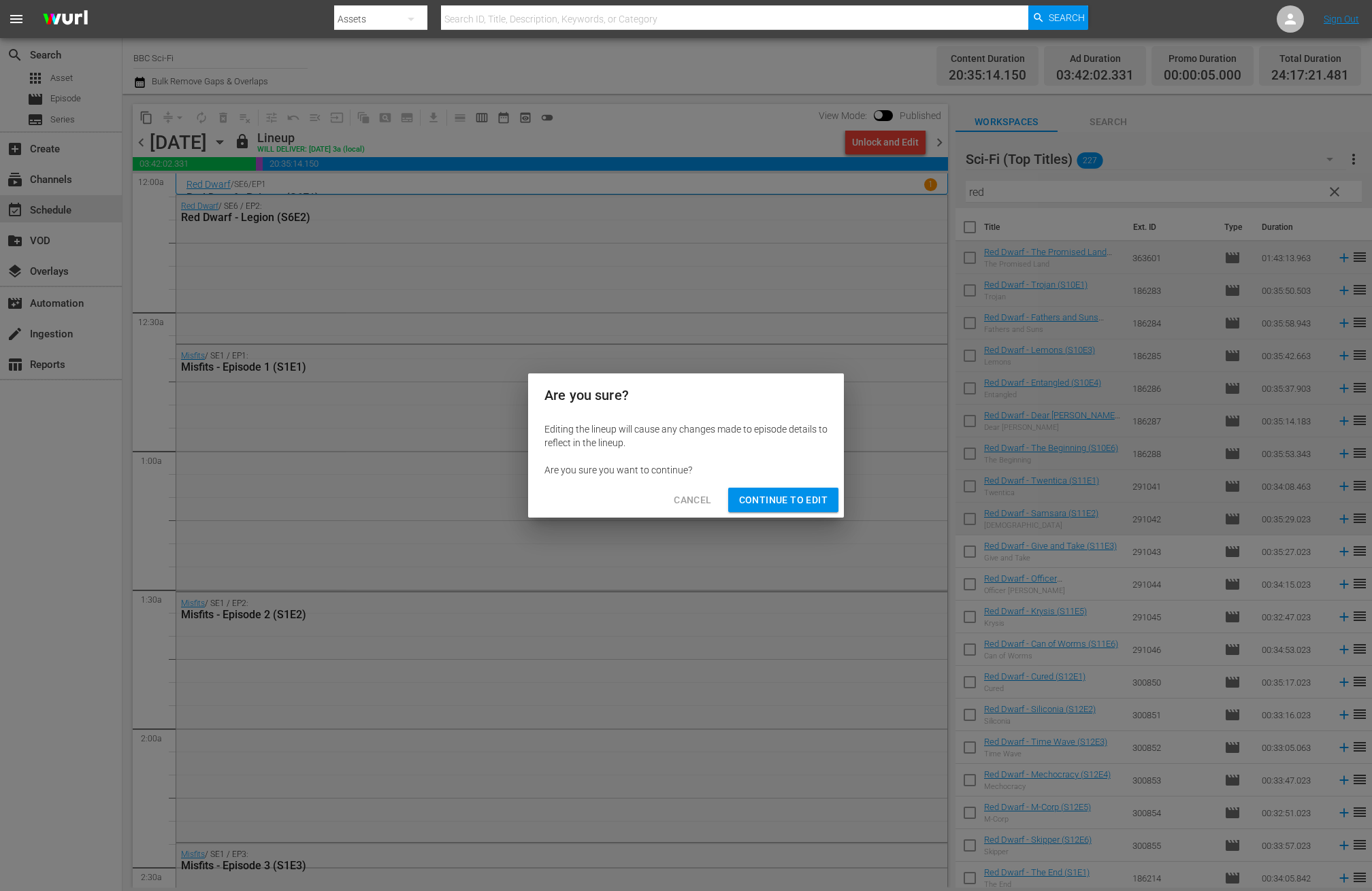
click at [791, 499] on span "Continue to Edit" at bounding box center [783, 501] width 89 height 17
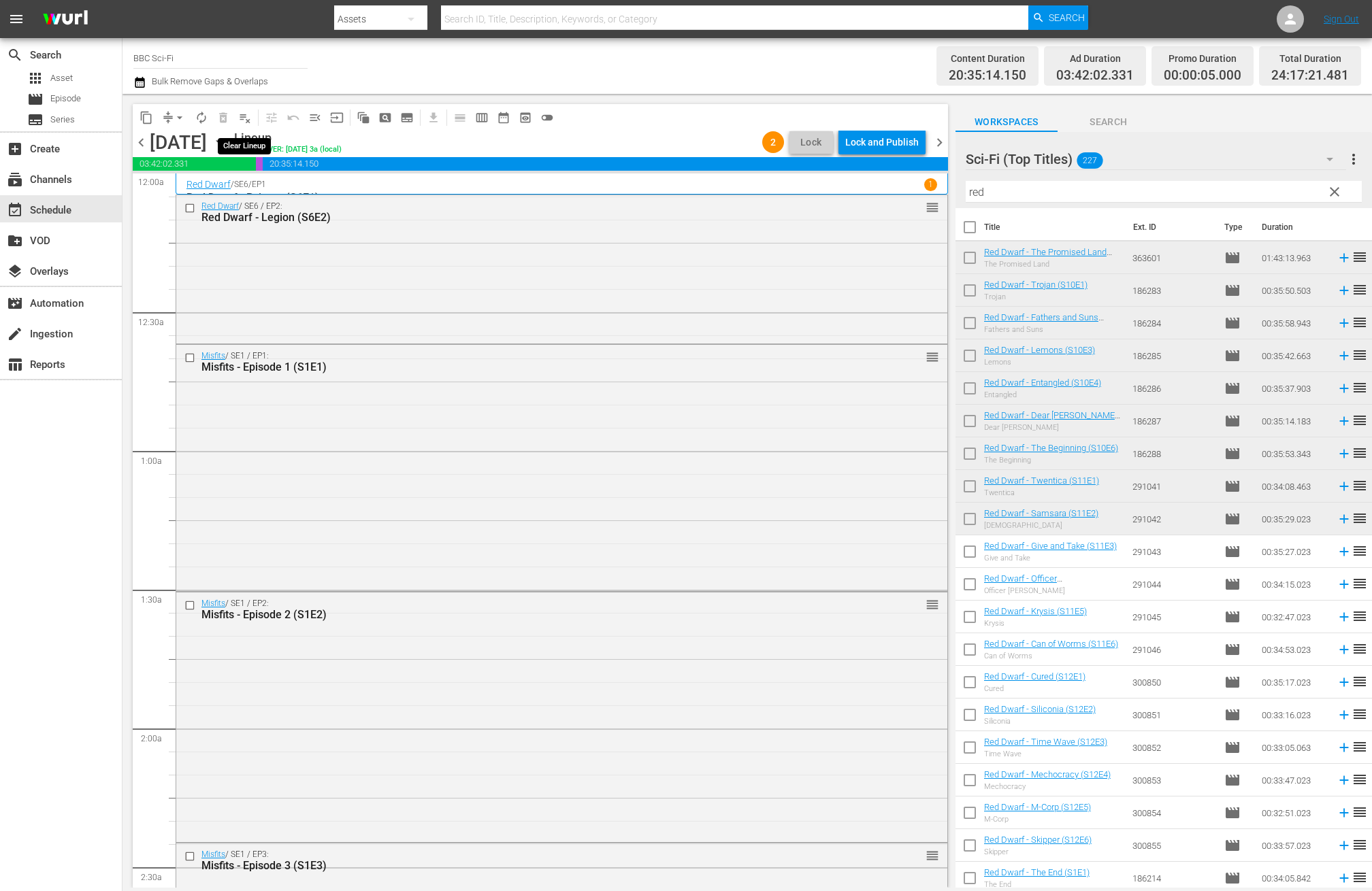
click at [244, 119] on span "playlist_remove_outlined" at bounding box center [245, 118] width 14 height 14
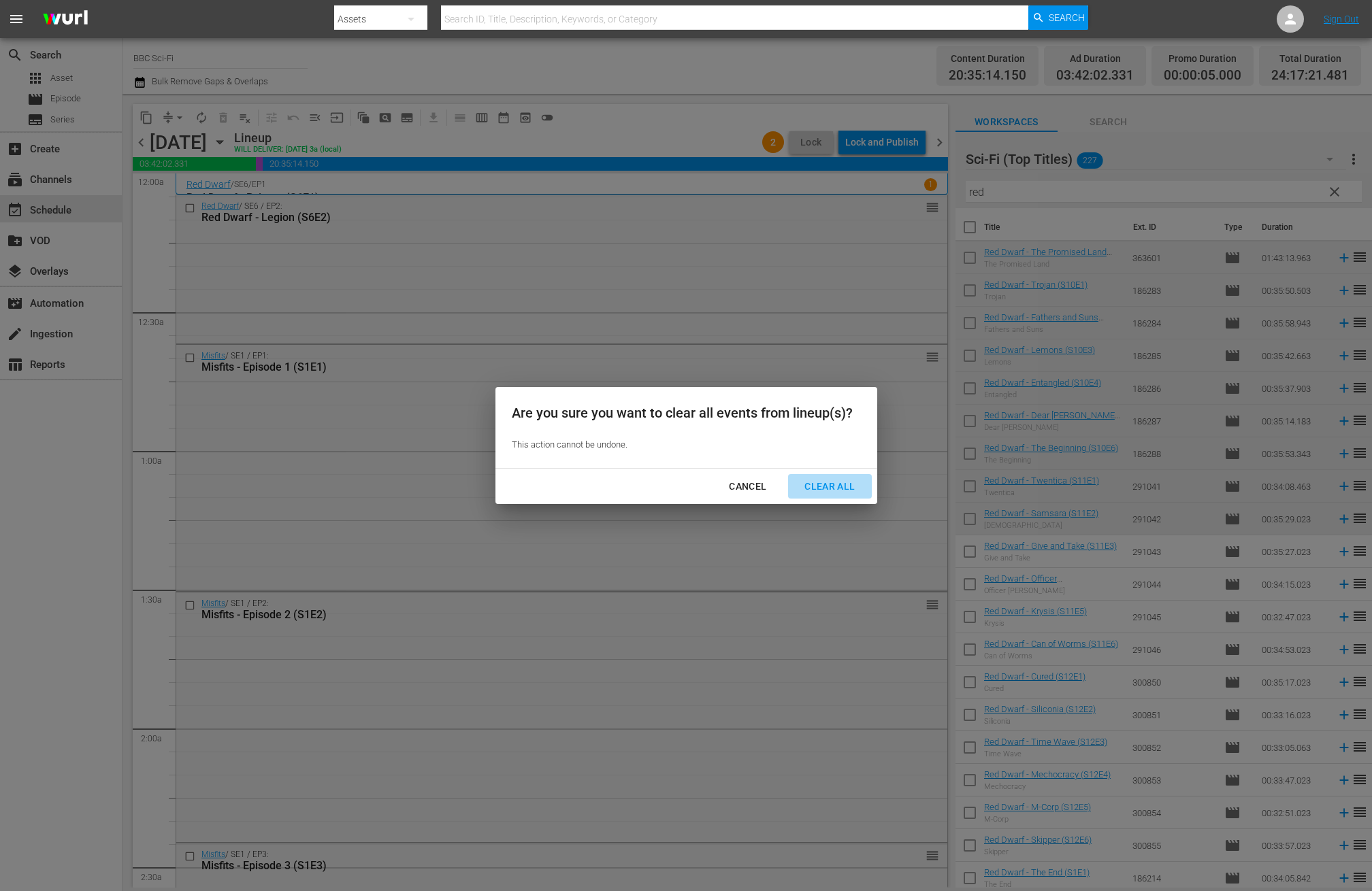
click at [810, 488] on div "Clear All" at bounding box center [830, 487] width 72 height 17
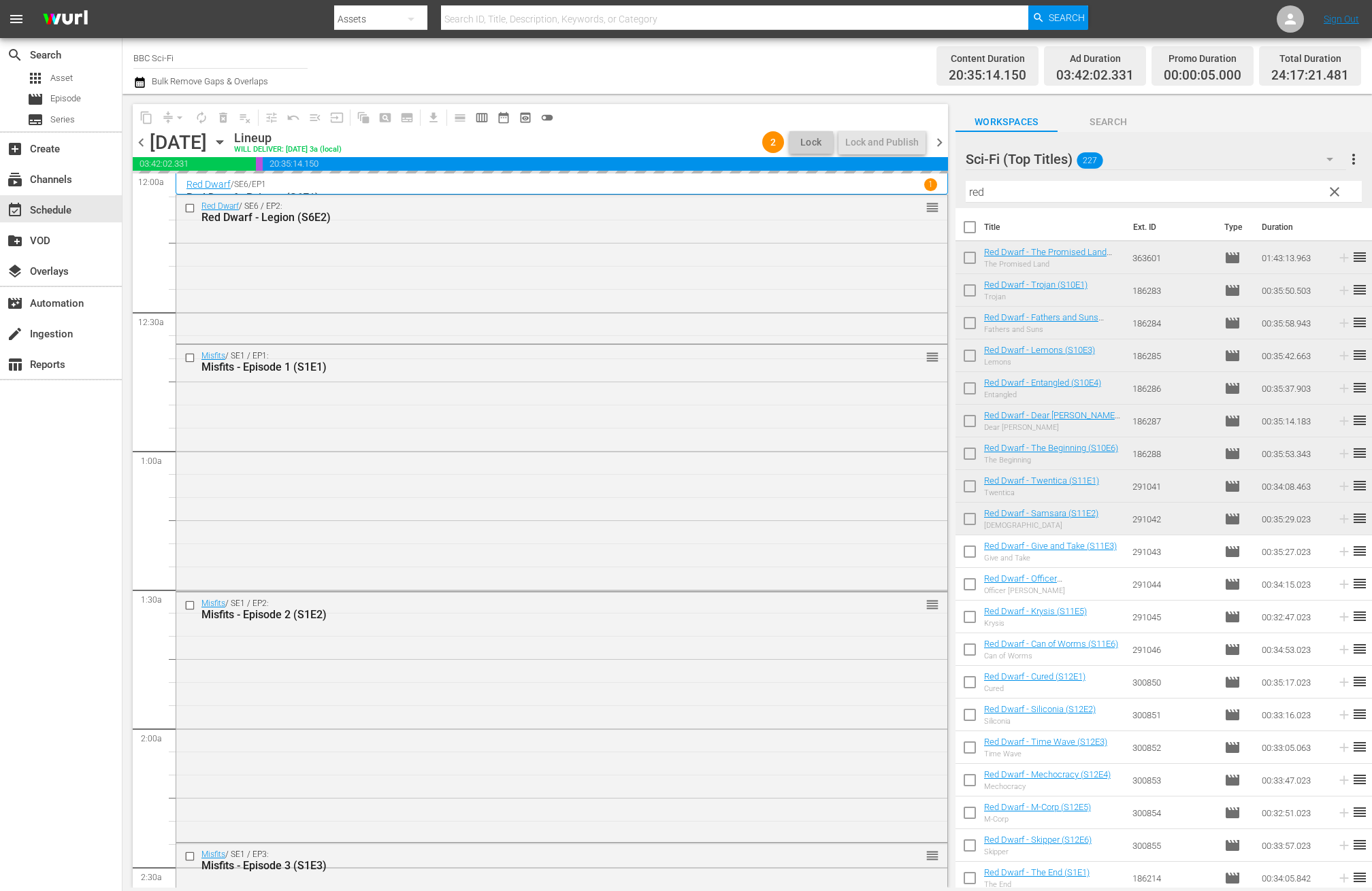
click at [137, 143] on span "chevron_left" at bounding box center [141, 142] width 17 height 17
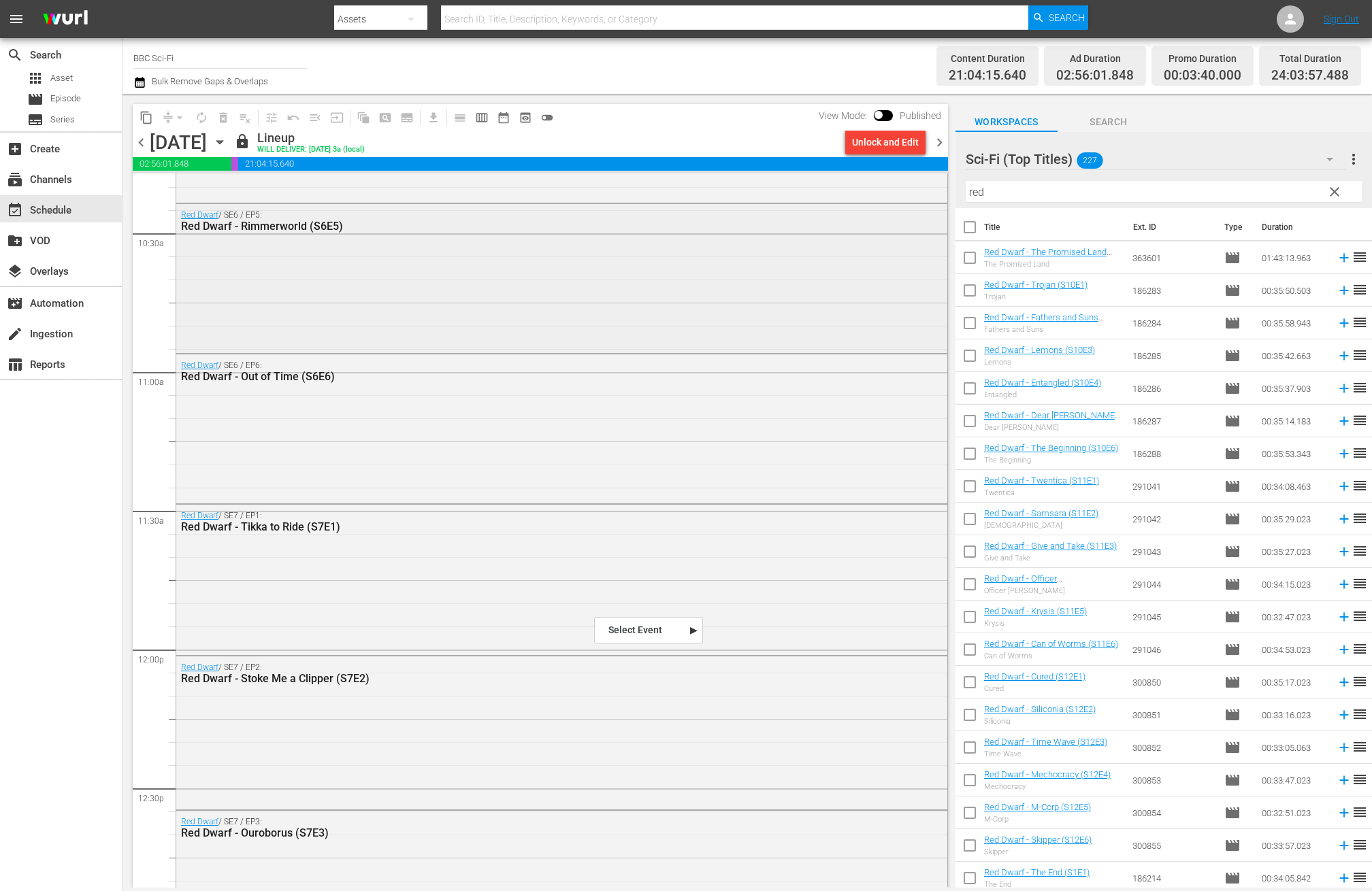
scroll to position [2902, 0]
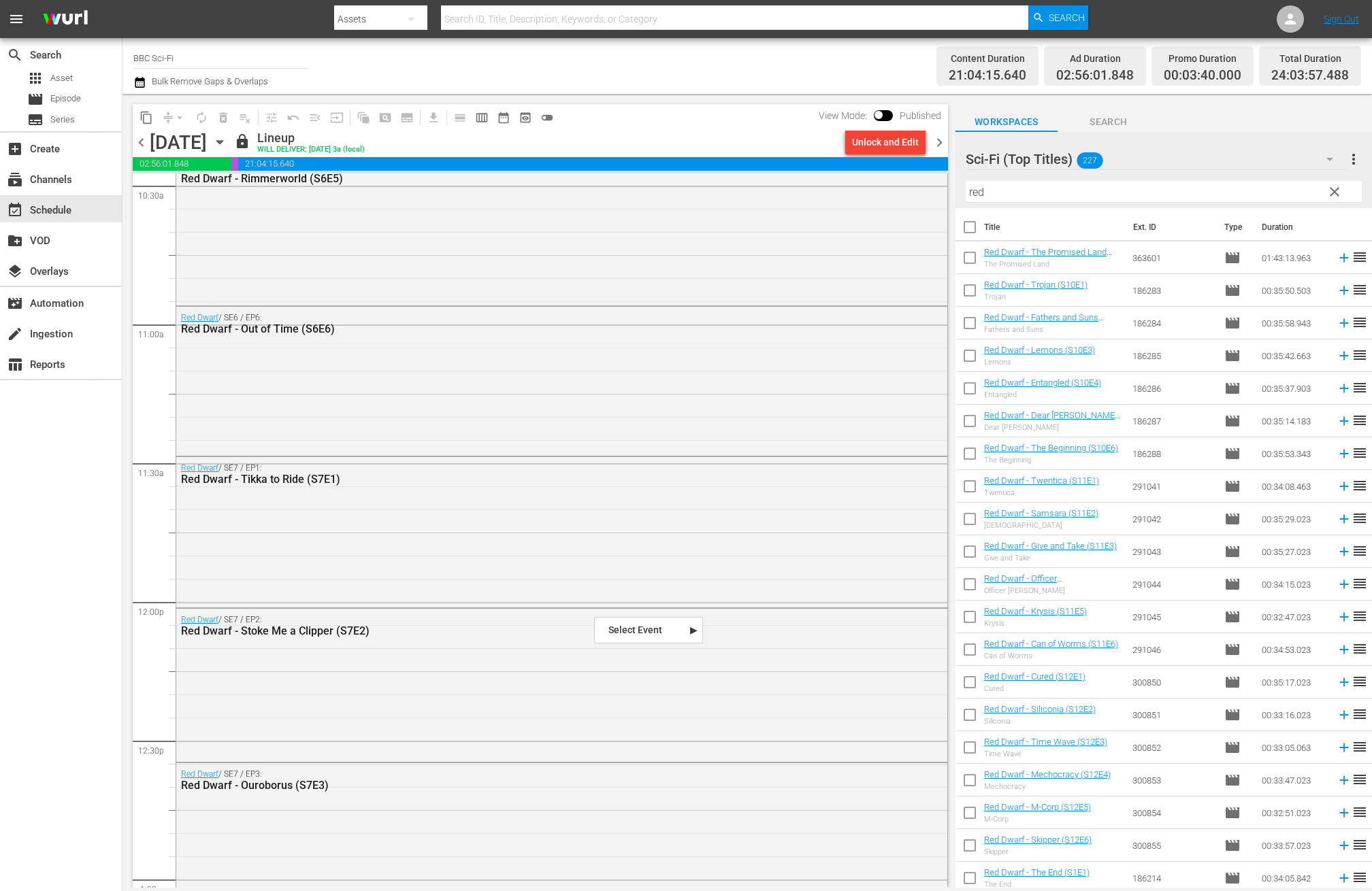
click at [869, 62] on div "Content Duration 21:04:15.640 Ad Duration 02:56:01.848 Promo Duration 00:03:40.…" at bounding box center [1082, 66] width 558 height 49
click at [943, 141] on span "chevron_right" at bounding box center [940, 142] width 17 height 17
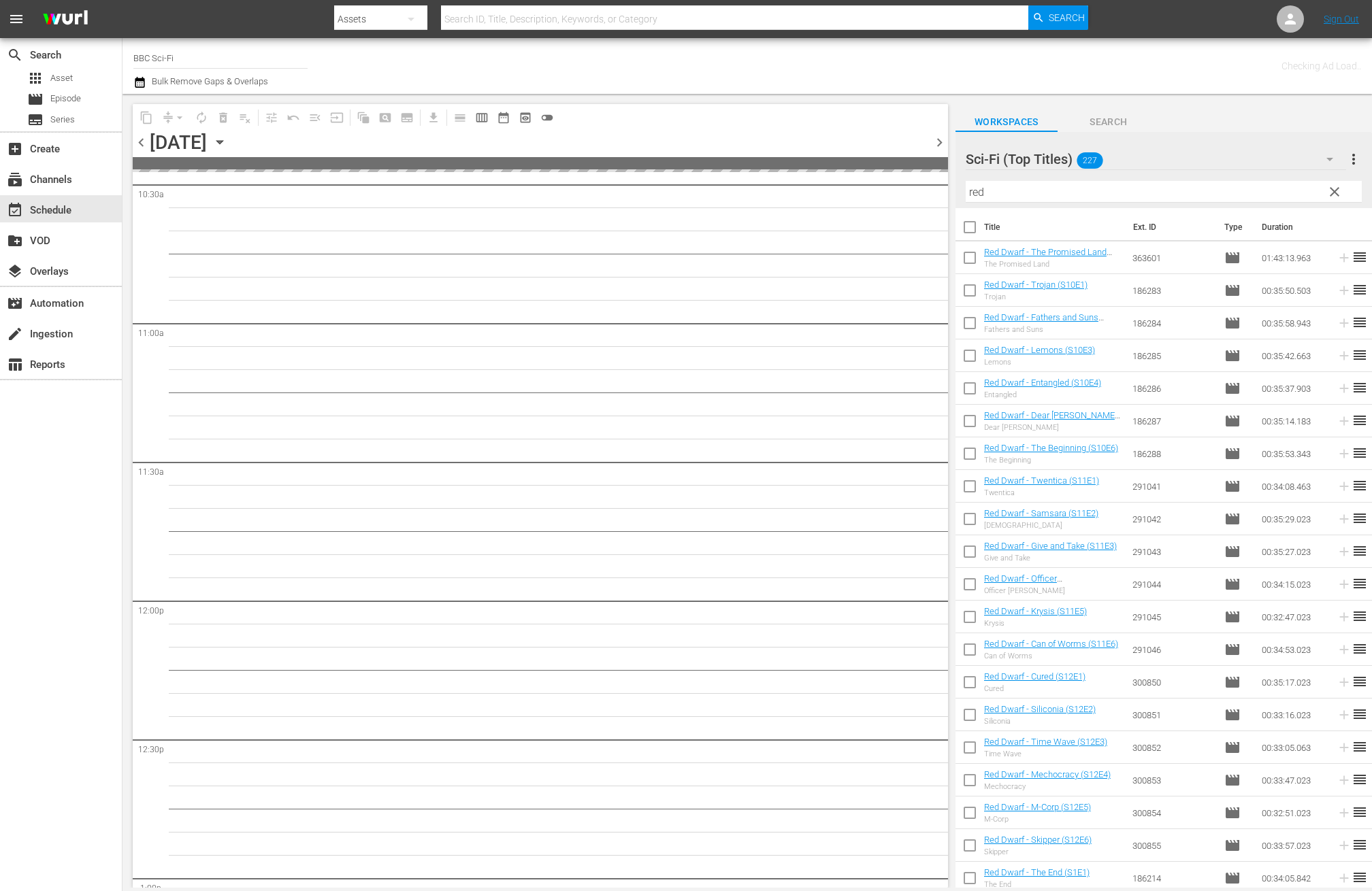
scroll to position [3250, 0]
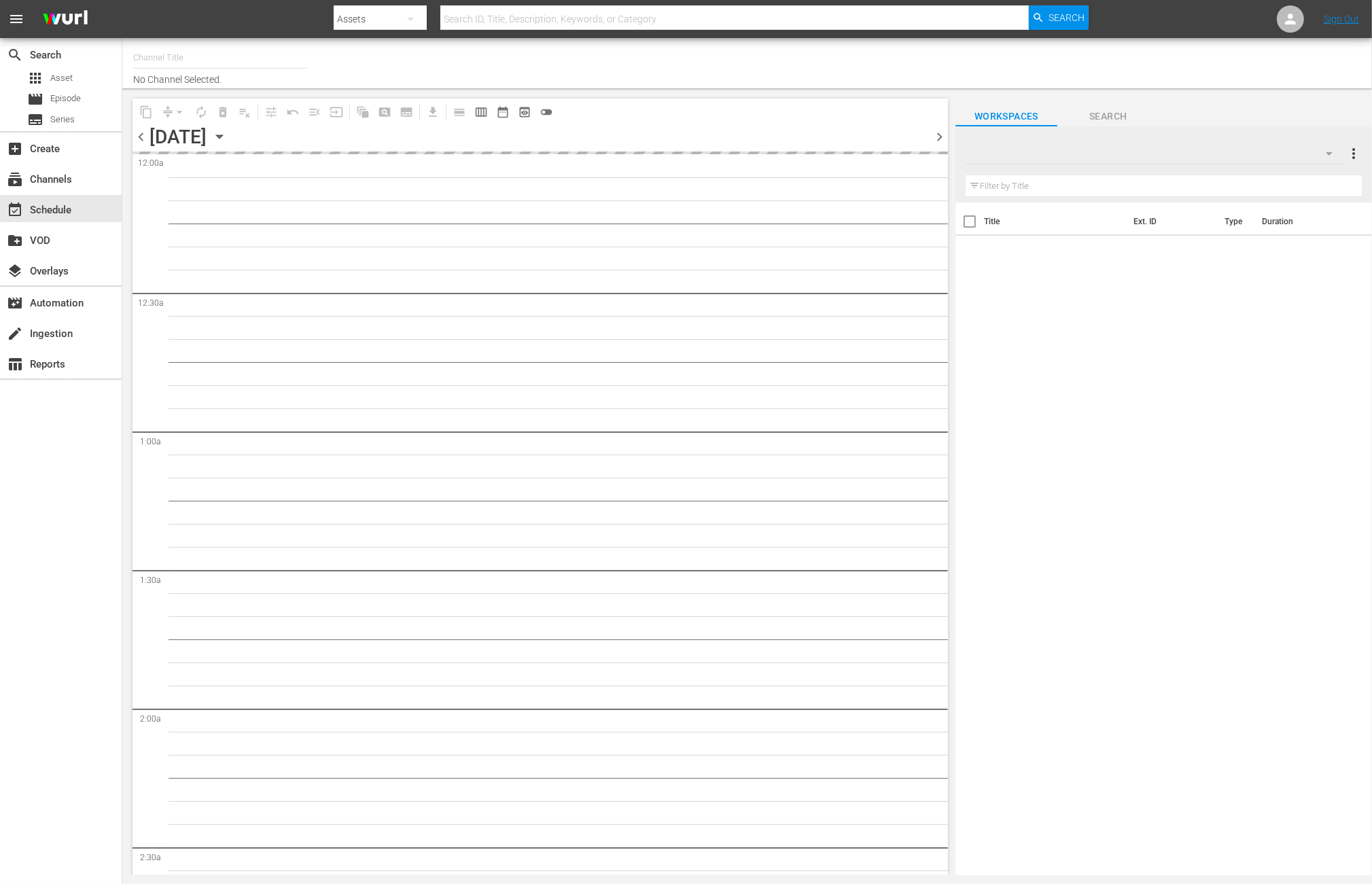
type input "BBC Sci-Fi (1574)"
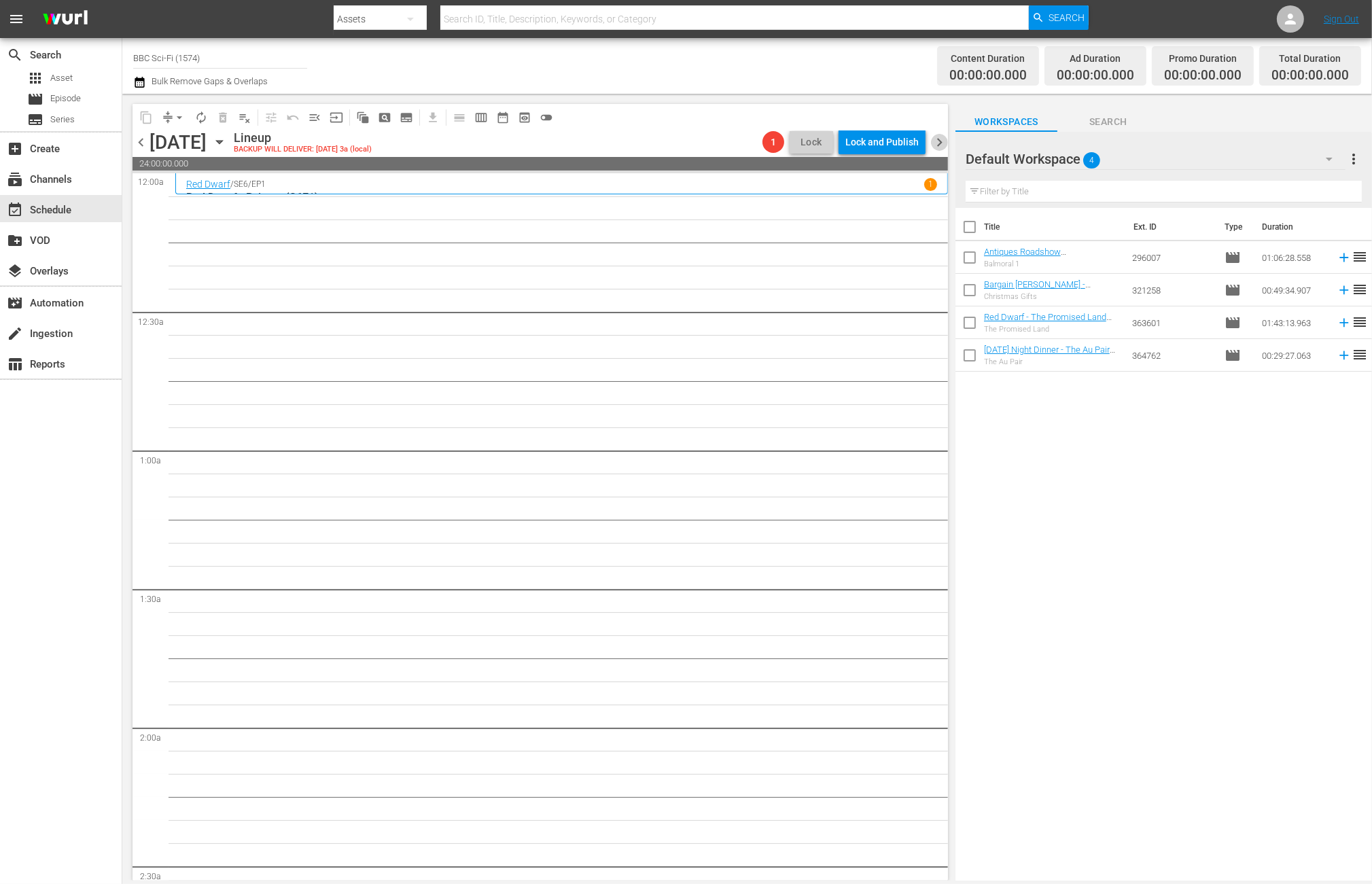
click at [931, 141] on span "chevron_right" at bounding box center [939, 142] width 17 height 17
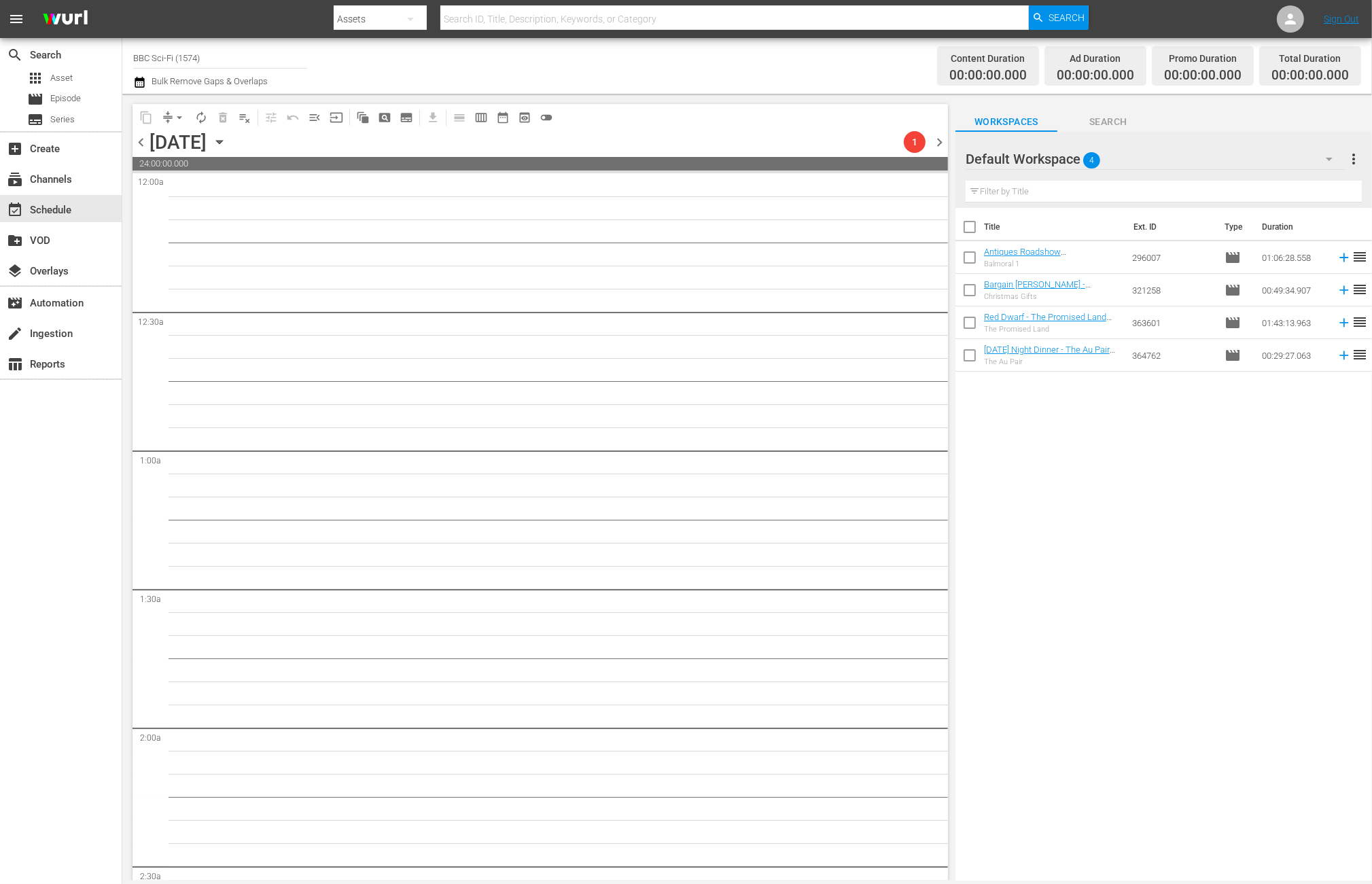
click at [138, 142] on span "chevron_left" at bounding box center [141, 142] width 17 height 17
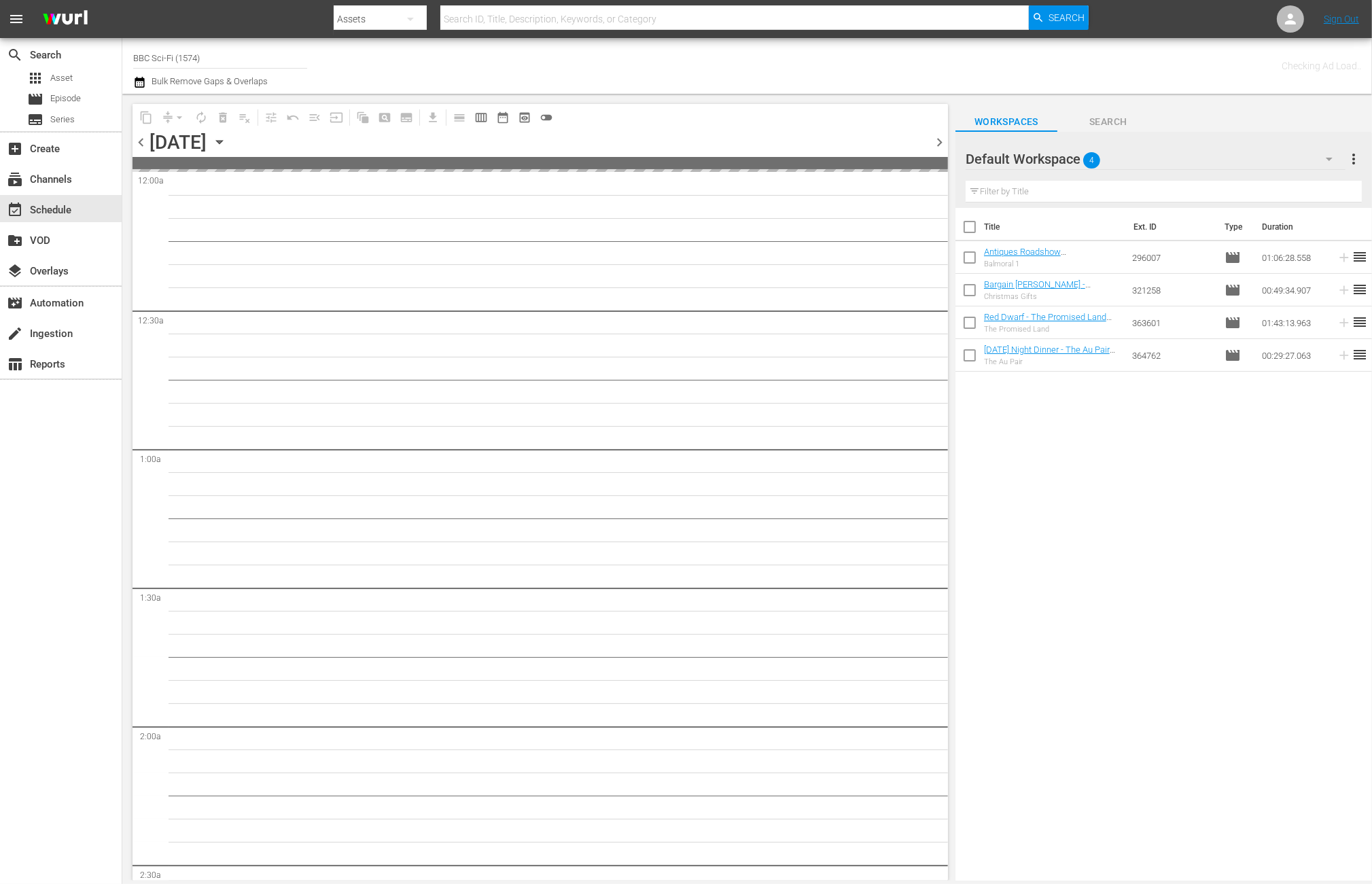
click at [1328, 159] on icon "button" at bounding box center [1329, 159] width 7 height 3
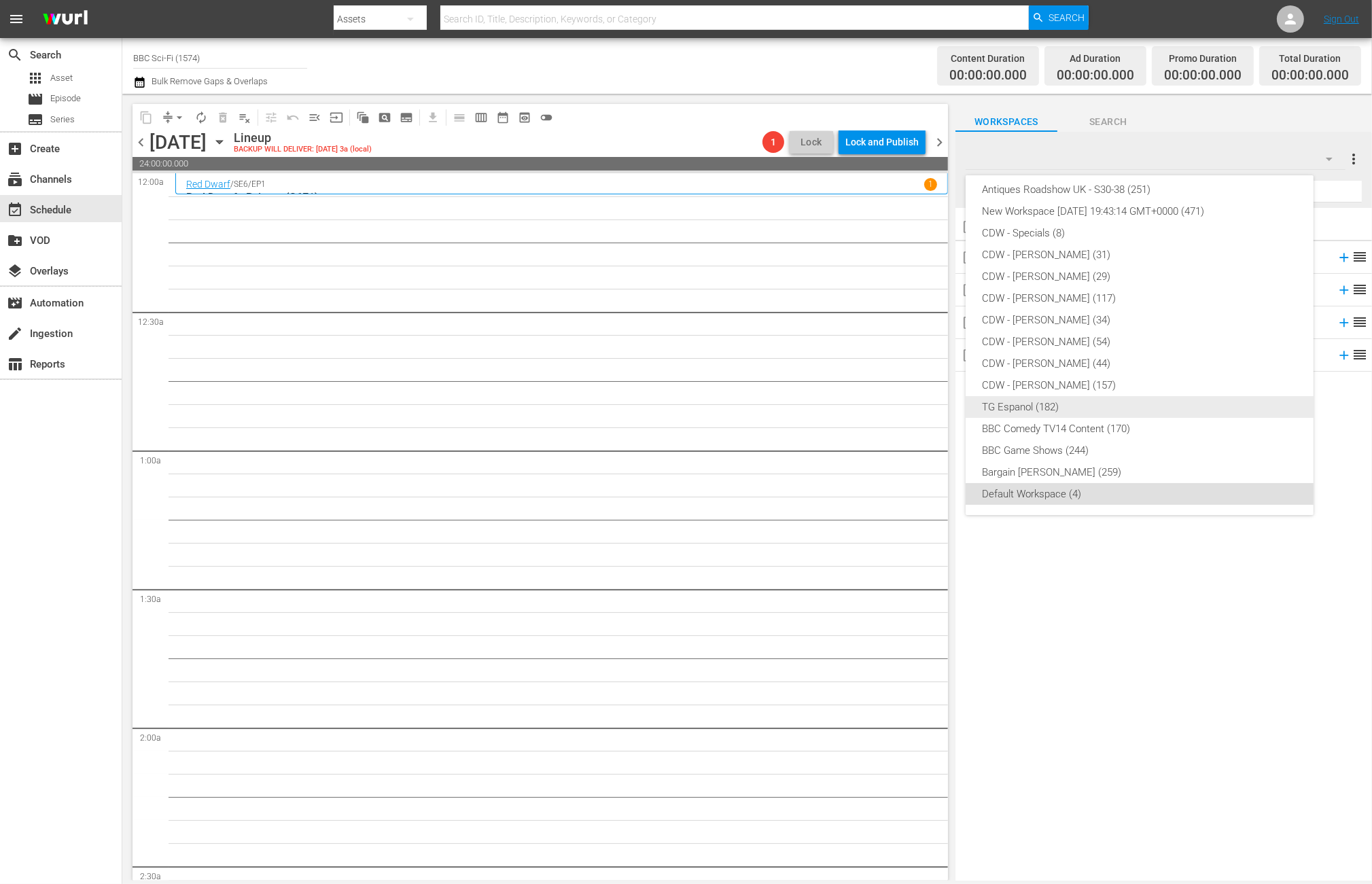
scroll to position [66, 0]
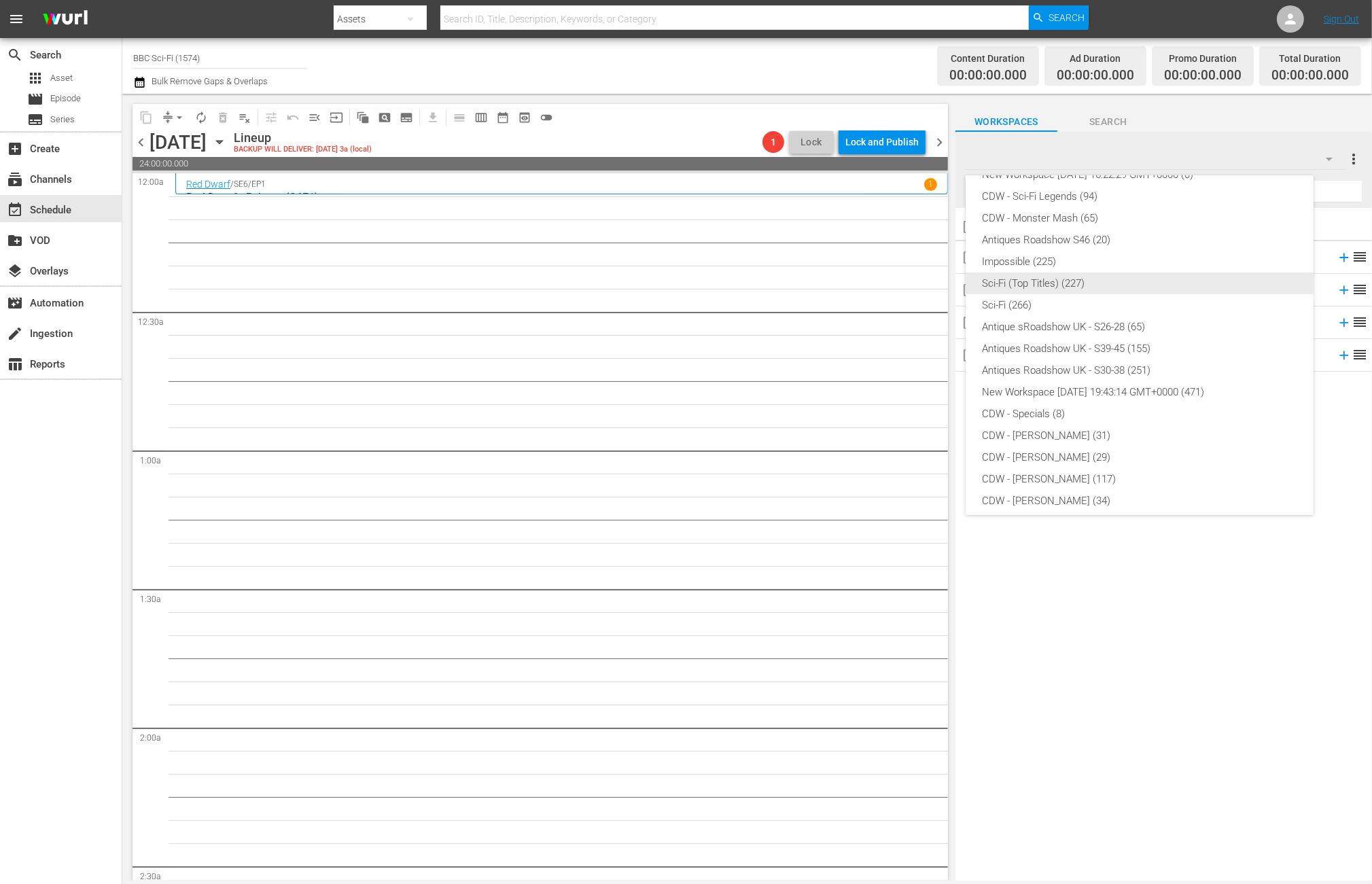
click at [1067, 288] on div "Sci-Fi (Top Titles) (227)" at bounding box center [1140, 283] width 315 height 22
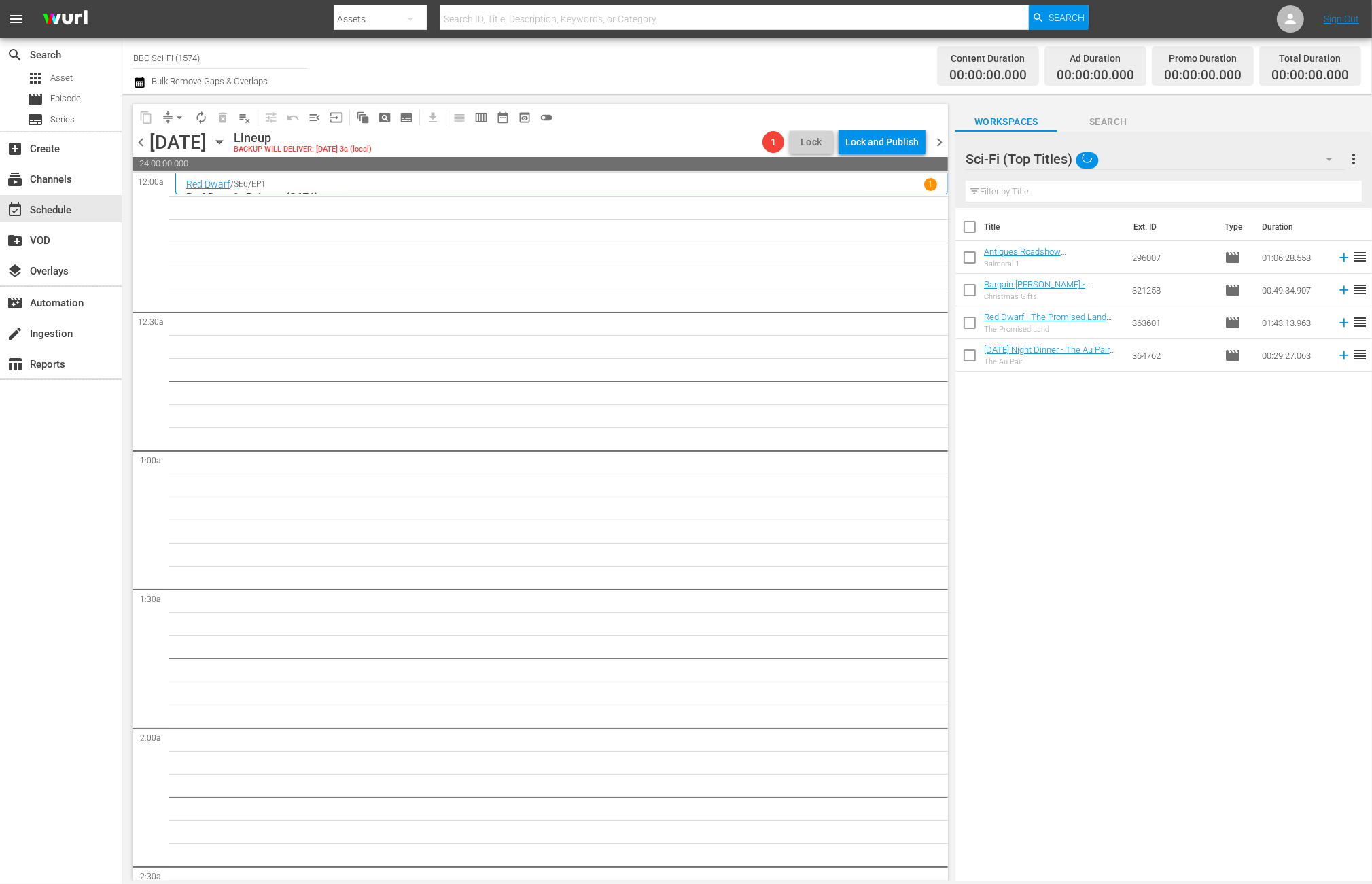
scroll to position [4, 0]
click at [1071, 197] on input "text" at bounding box center [1163, 192] width 396 height 22
type input "red dwarf"
click at [959, 262] on input "checkbox" at bounding box center [969, 260] width 28 height 28
checkbox input "true"
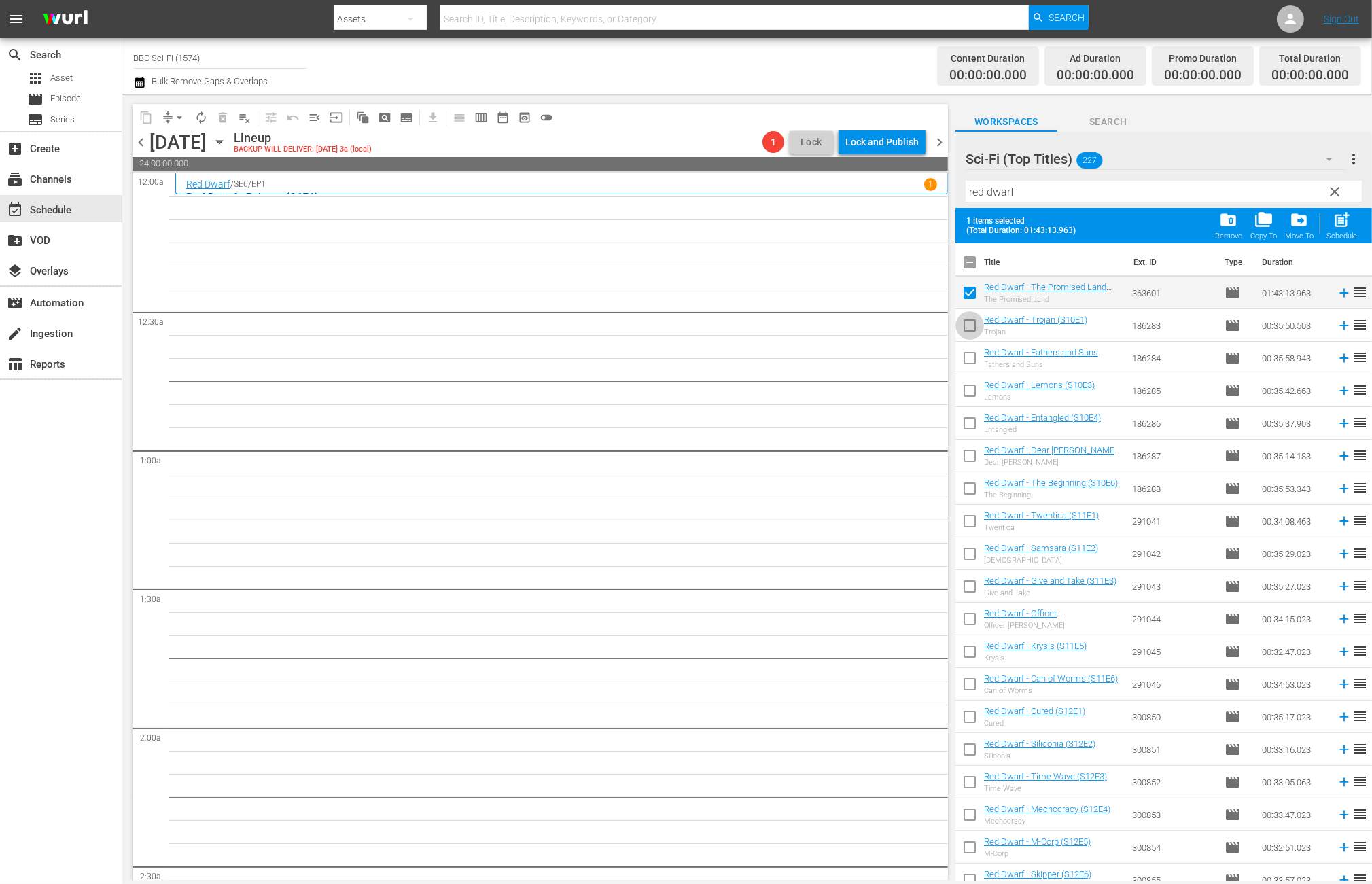
click at [966, 335] on input "checkbox" at bounding box center [969, 328] width 28 height 28
checkbox input "true"
click at [970, 359] on input "checkbox" at bounding box center [969, 361] width 28 height 28
checkbox input "true"
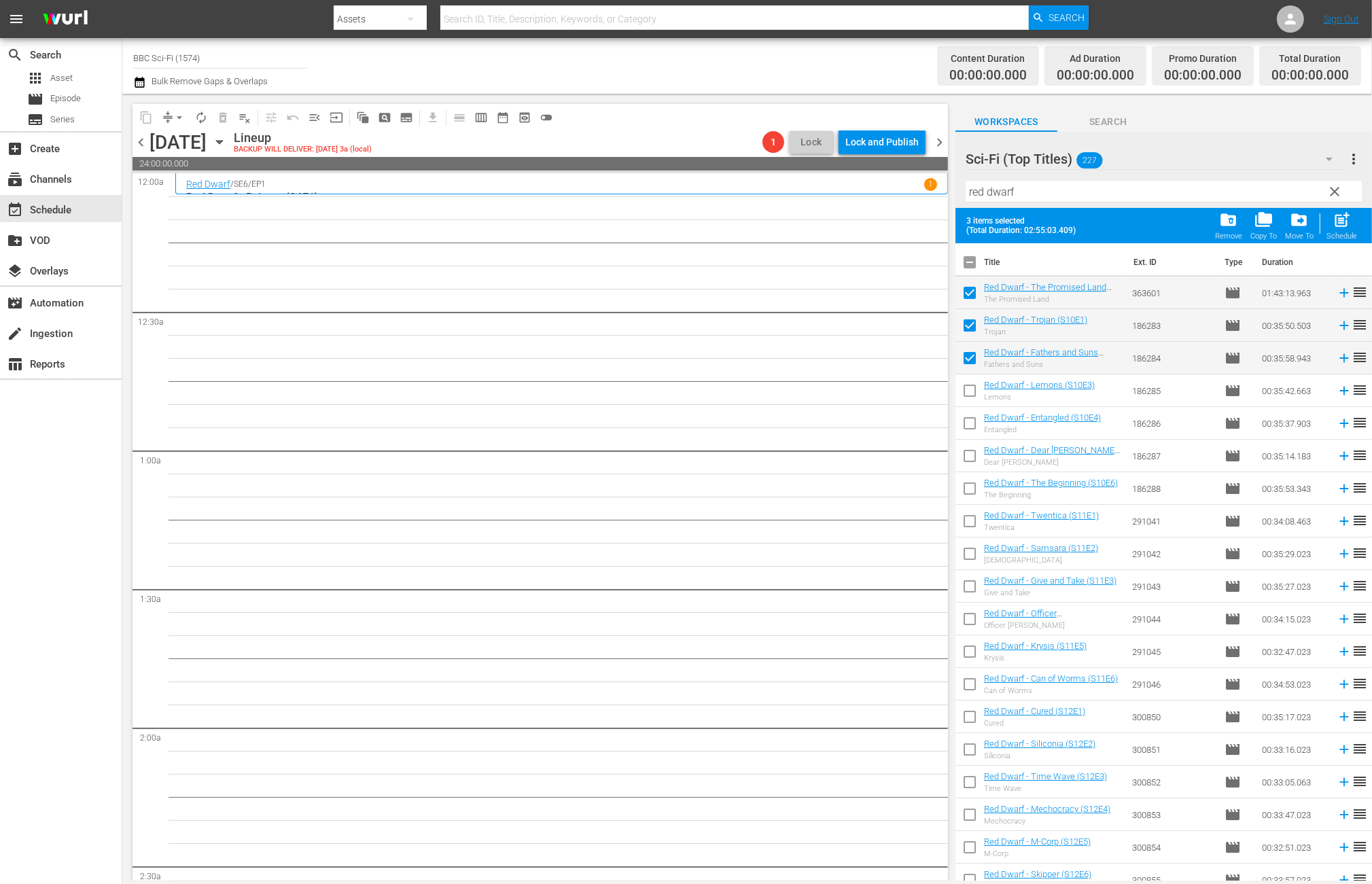
click at [972, 388] on input "checkbox" at bounding box center [969, 393] width 28 height 28
checkbox input "true"
click at [972, 420] on input "checkbox" at bounding box center [969, 425] width 28 height 28
checkbox input "true"
click at [965, 449] on input "checkbox" at bounding box center [969, 459] width 28 height 28
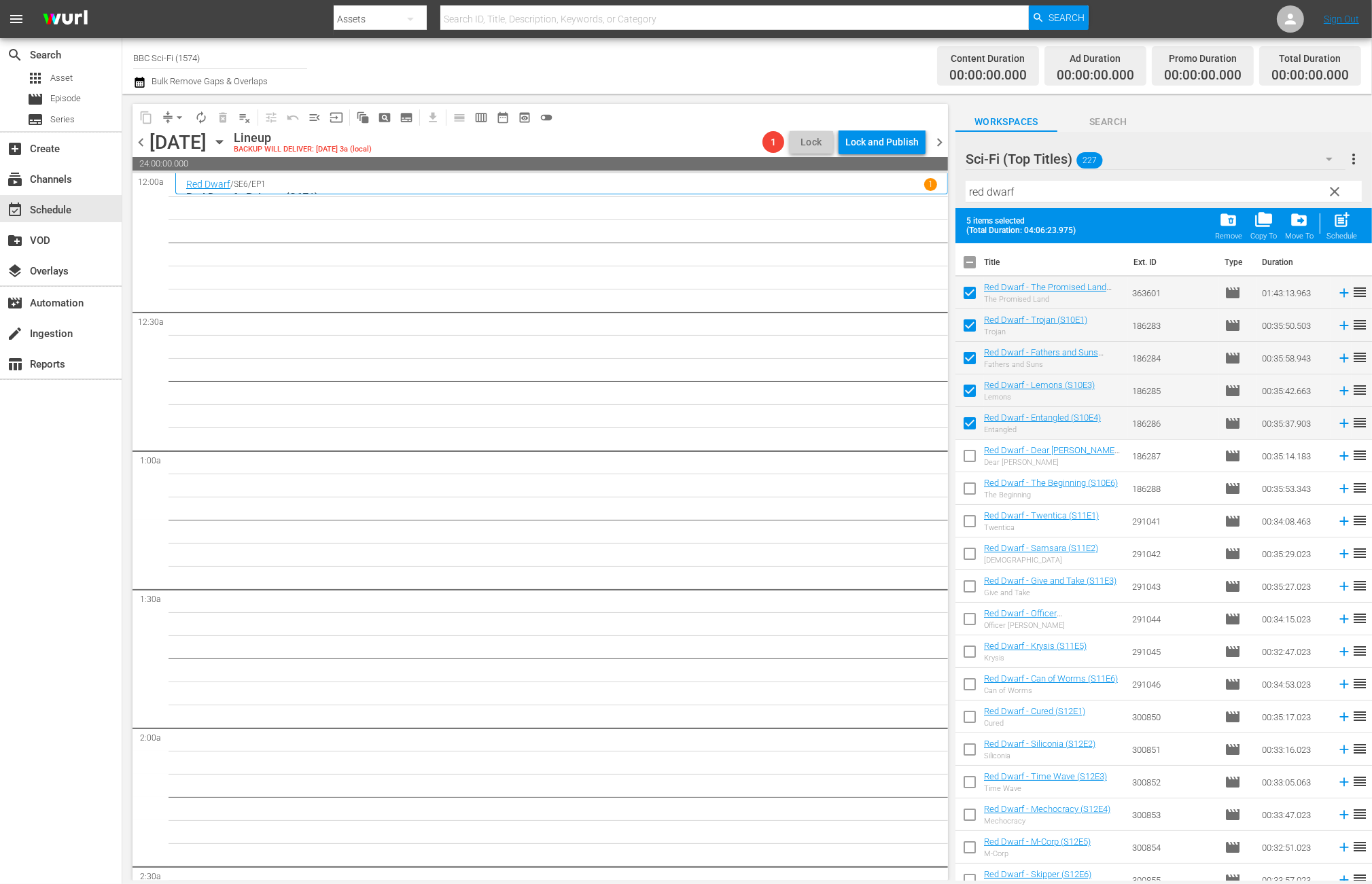
checkbox input "true"
click at [971, 494] on input "checkbox" at bounding box center [969, 491] width 28 height 28
checkbox input "true"
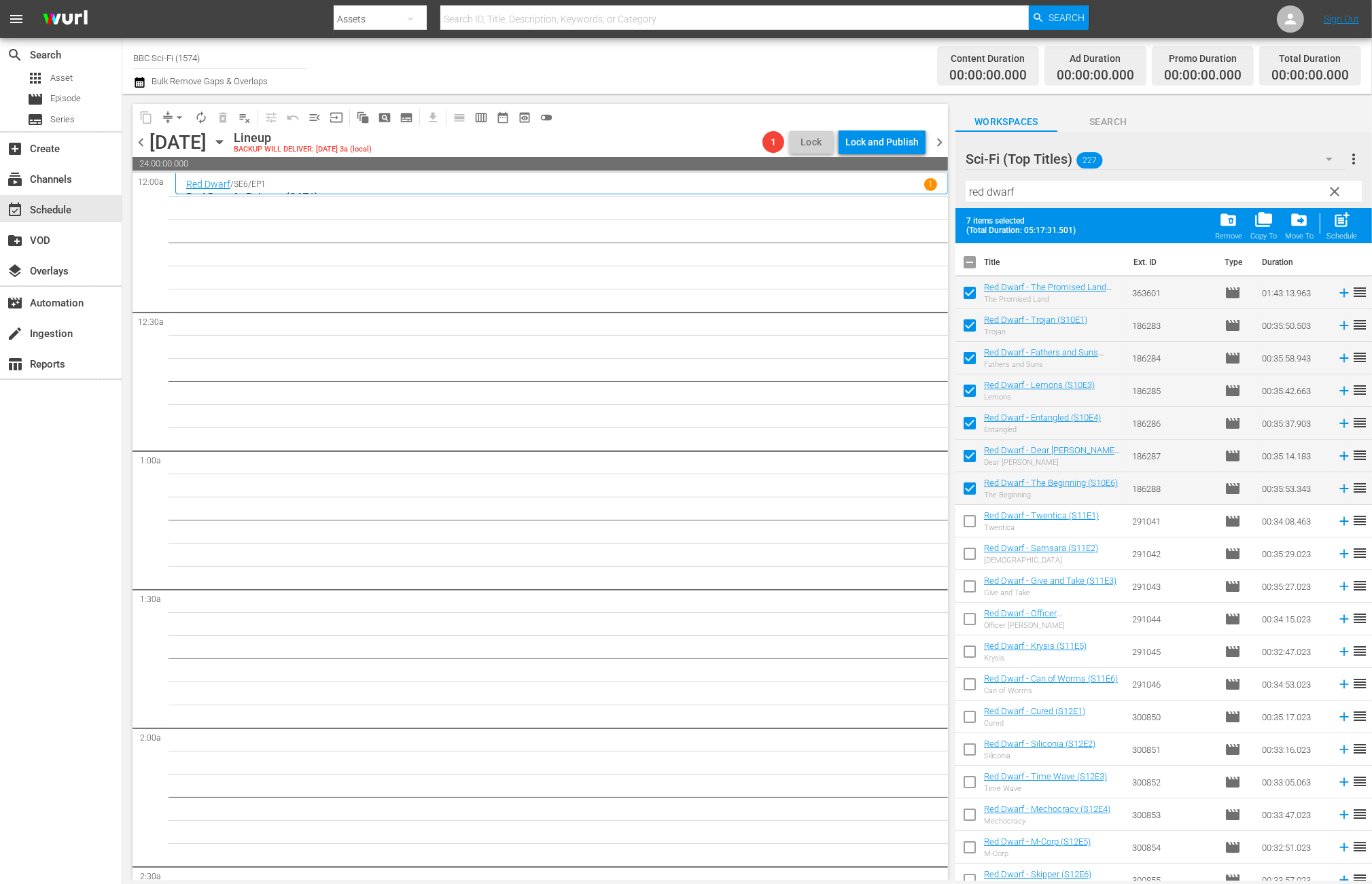
click at [973, 531] on input "checkbox" at bounding box center [969, 524] width 28 height 28
checkbox input "true"
click at [970, 552] on input "checkbox" at bounding box center [969, 556] width 28 height 28
checkbox input "true"
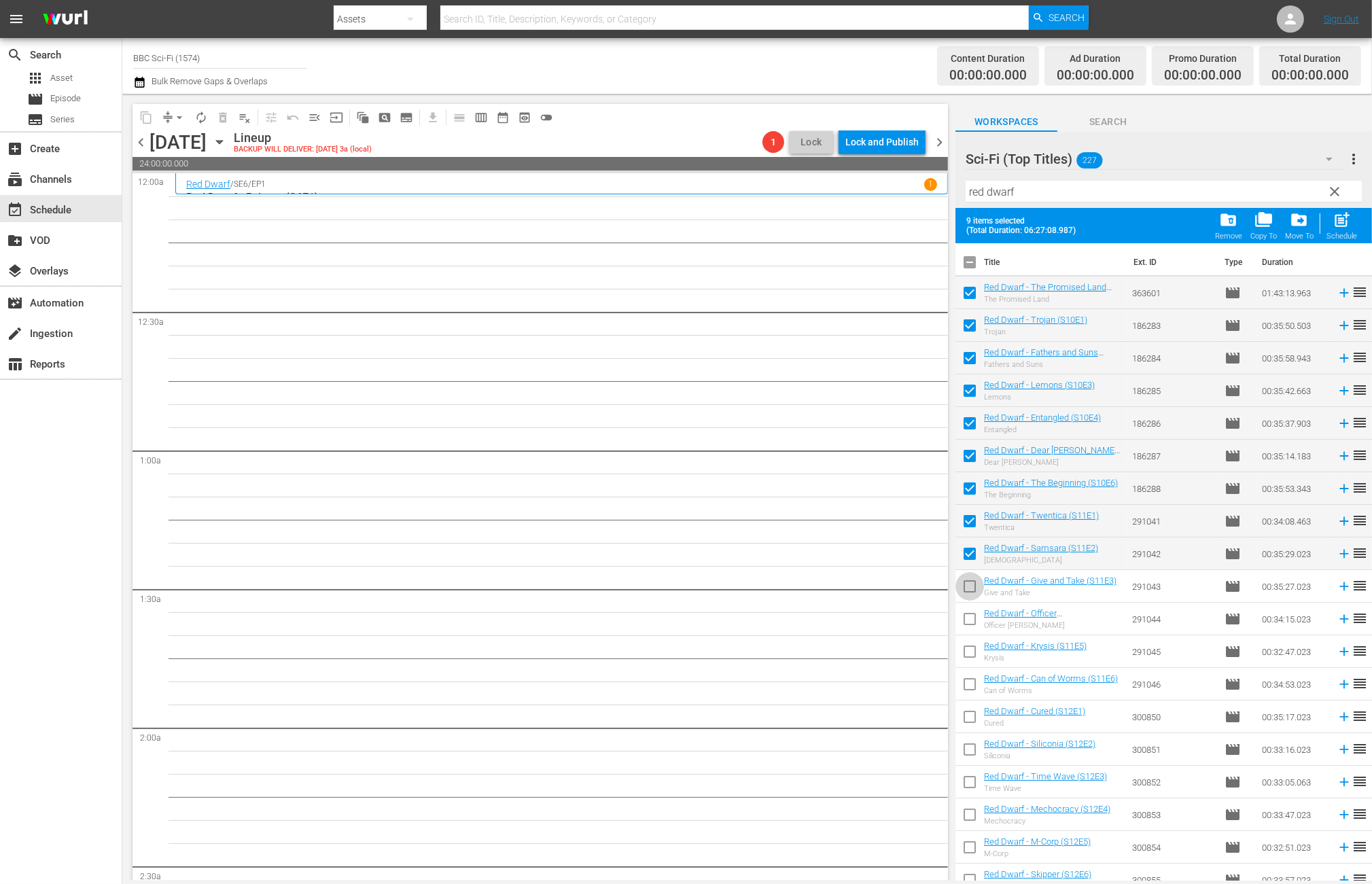
click at [969, 583] on input "checkbox" at bounding box center [969, 589] width 28 height 28
checkbox input "true"
click at [1332, 226] on span "post_add" at bounding box center [1341, 220] width 18 height 18
checkbox input "false"
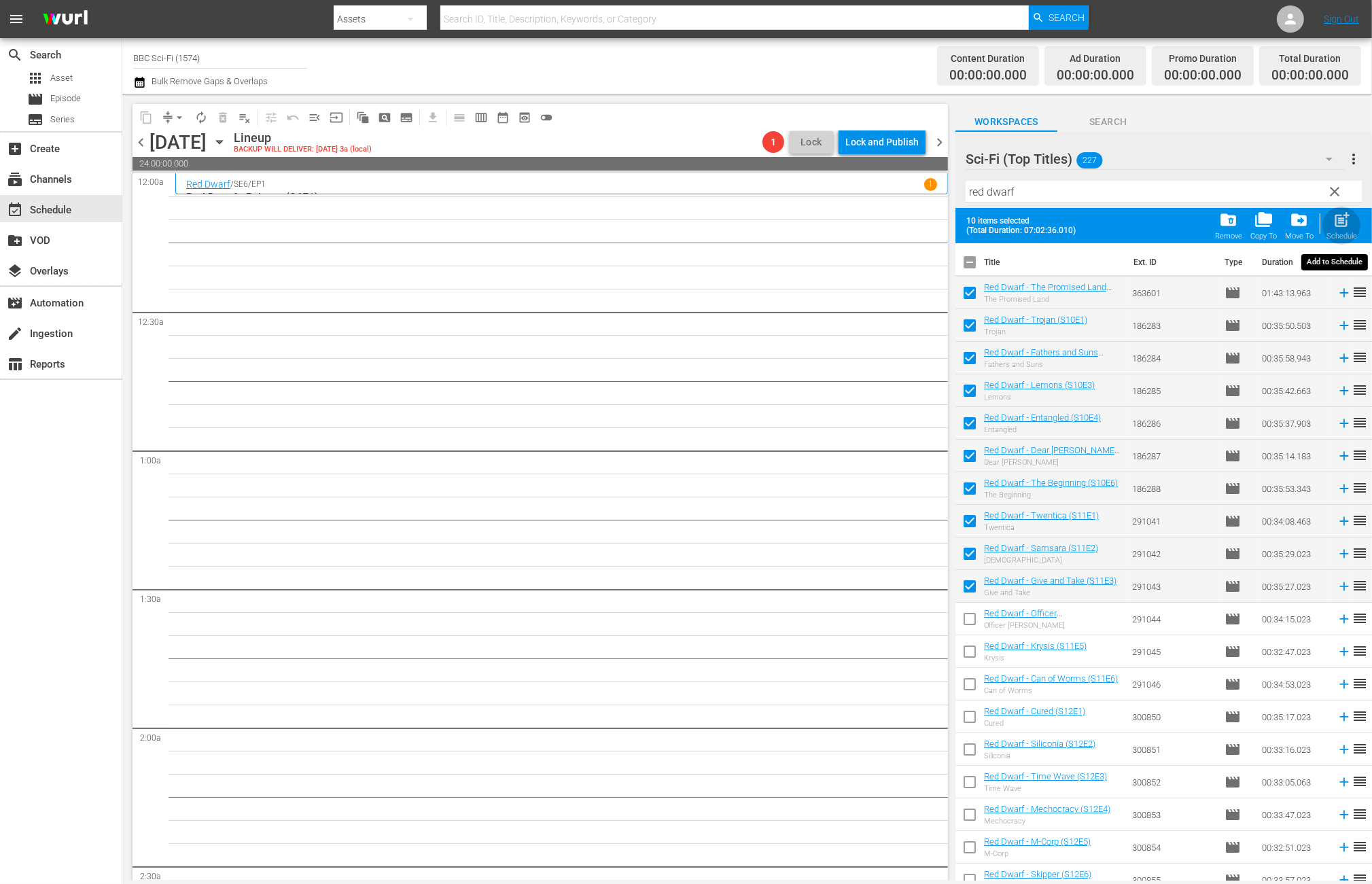
checkbox input "false"
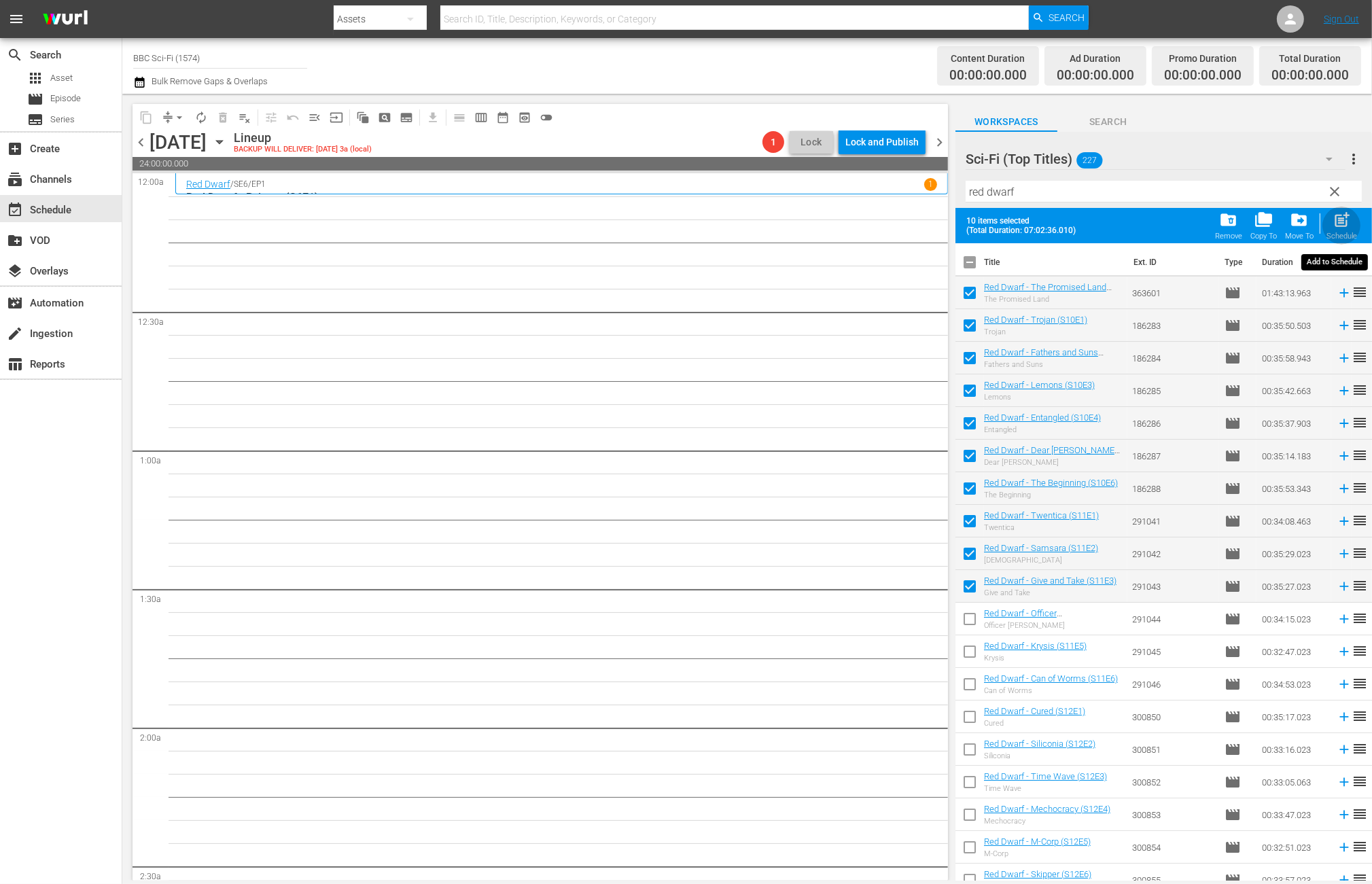
checkbox input "false"
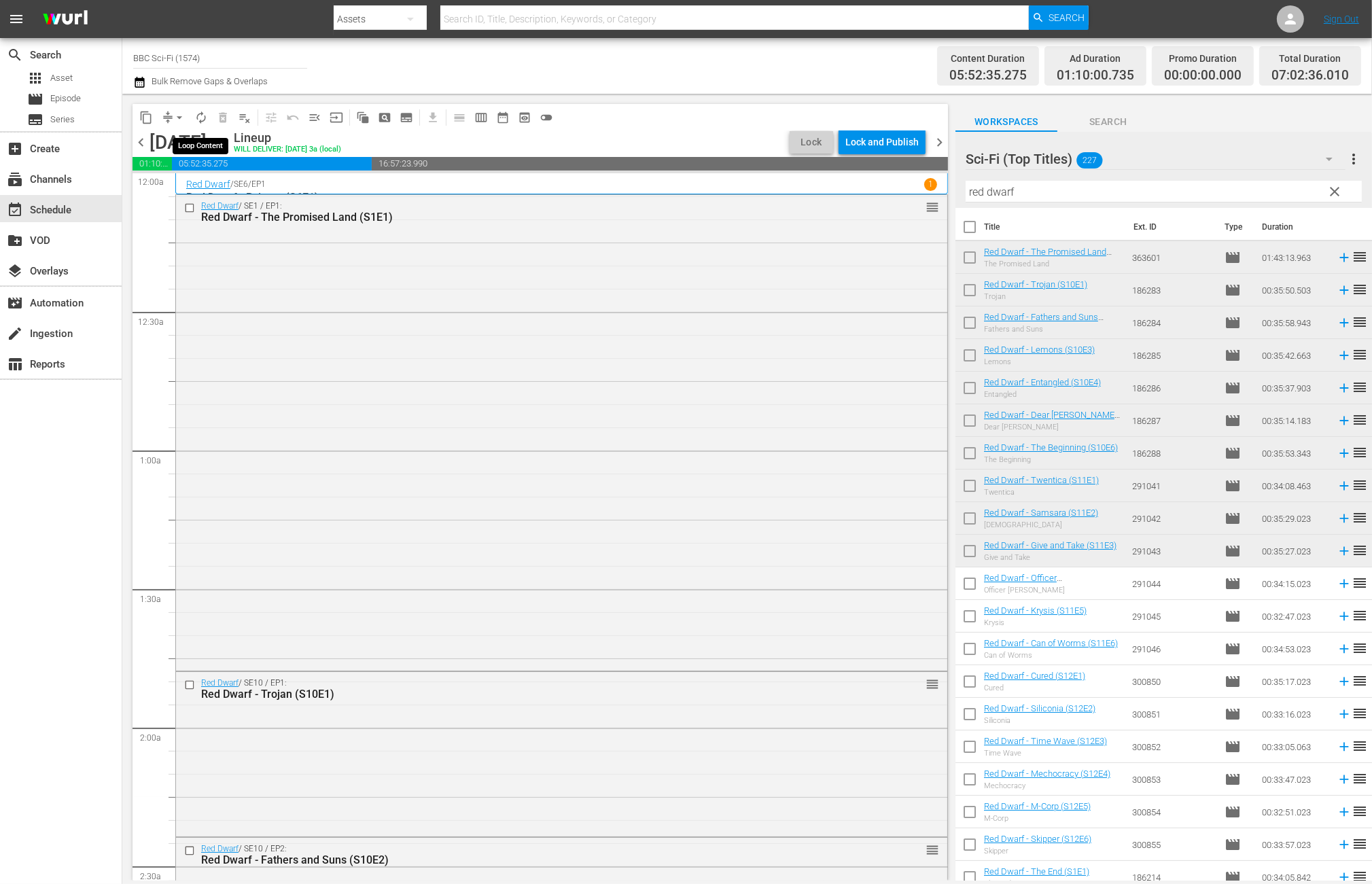
click at [202, 119] on span "autorenew_outlined" at bounding box center [201, 118] width 14 height 14
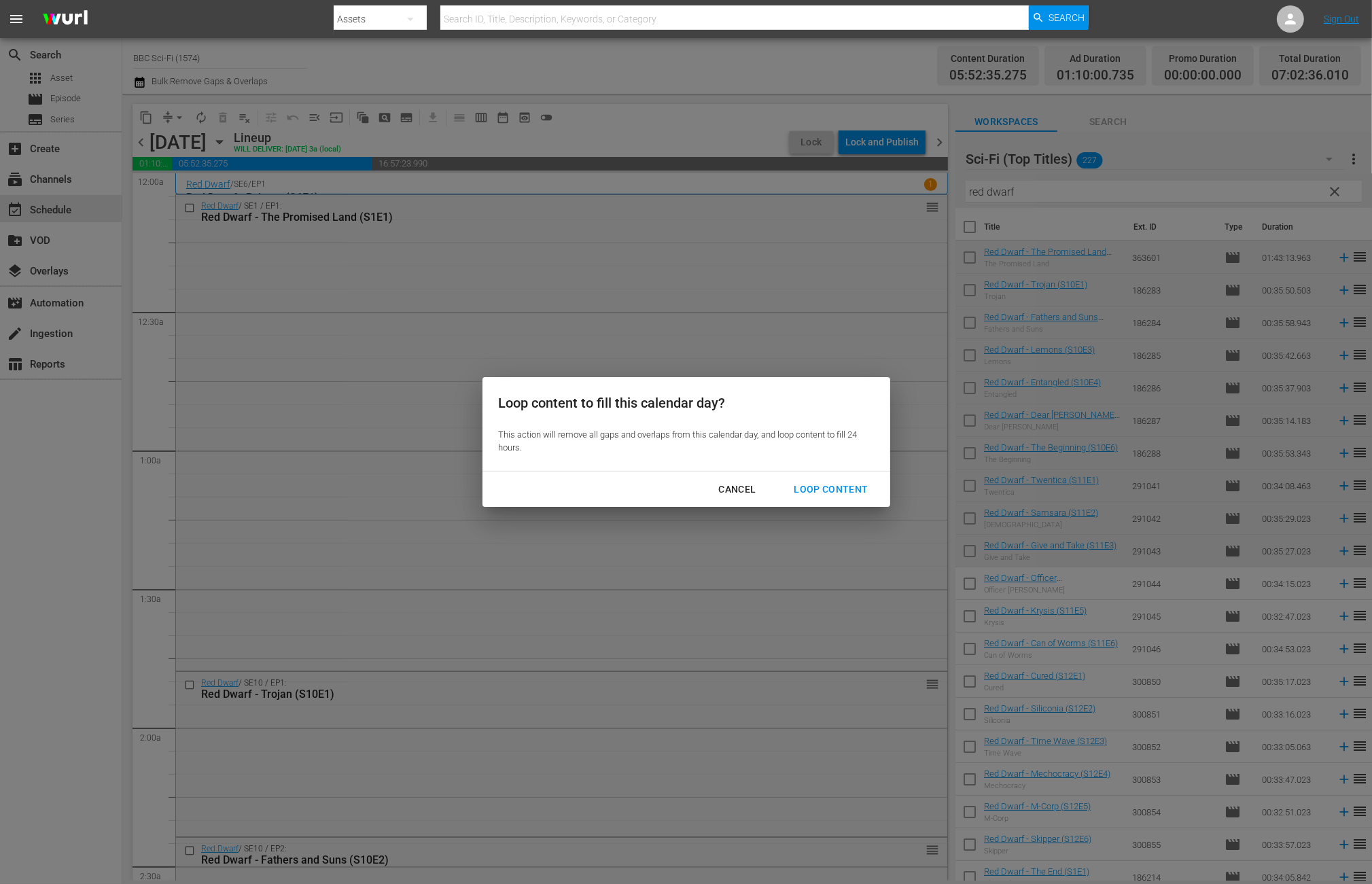
click at [859, 487] on div "Loop Content" at bounding box center [831, 489] width 96 height 17
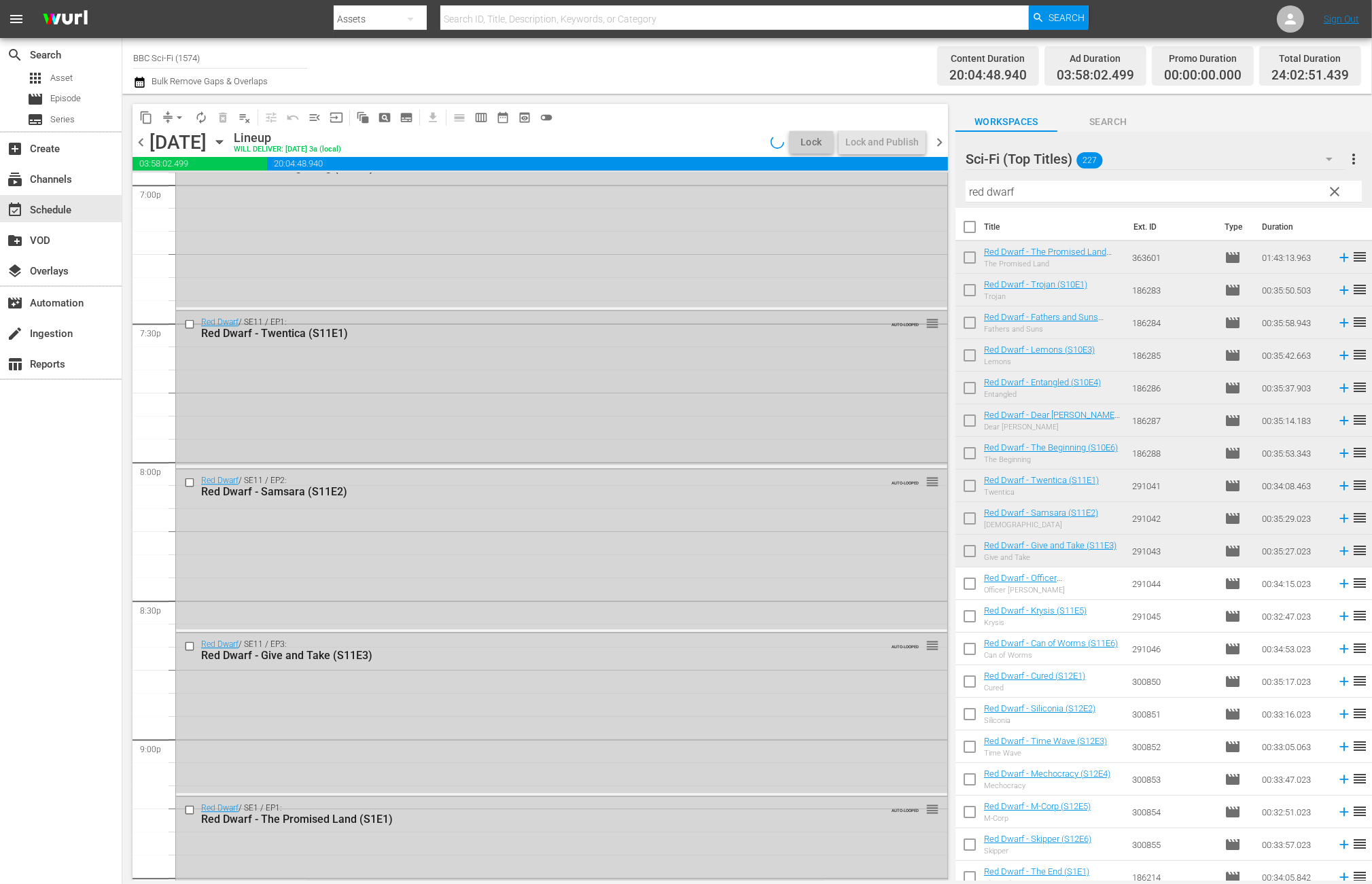
scroll to position [5711, 0]
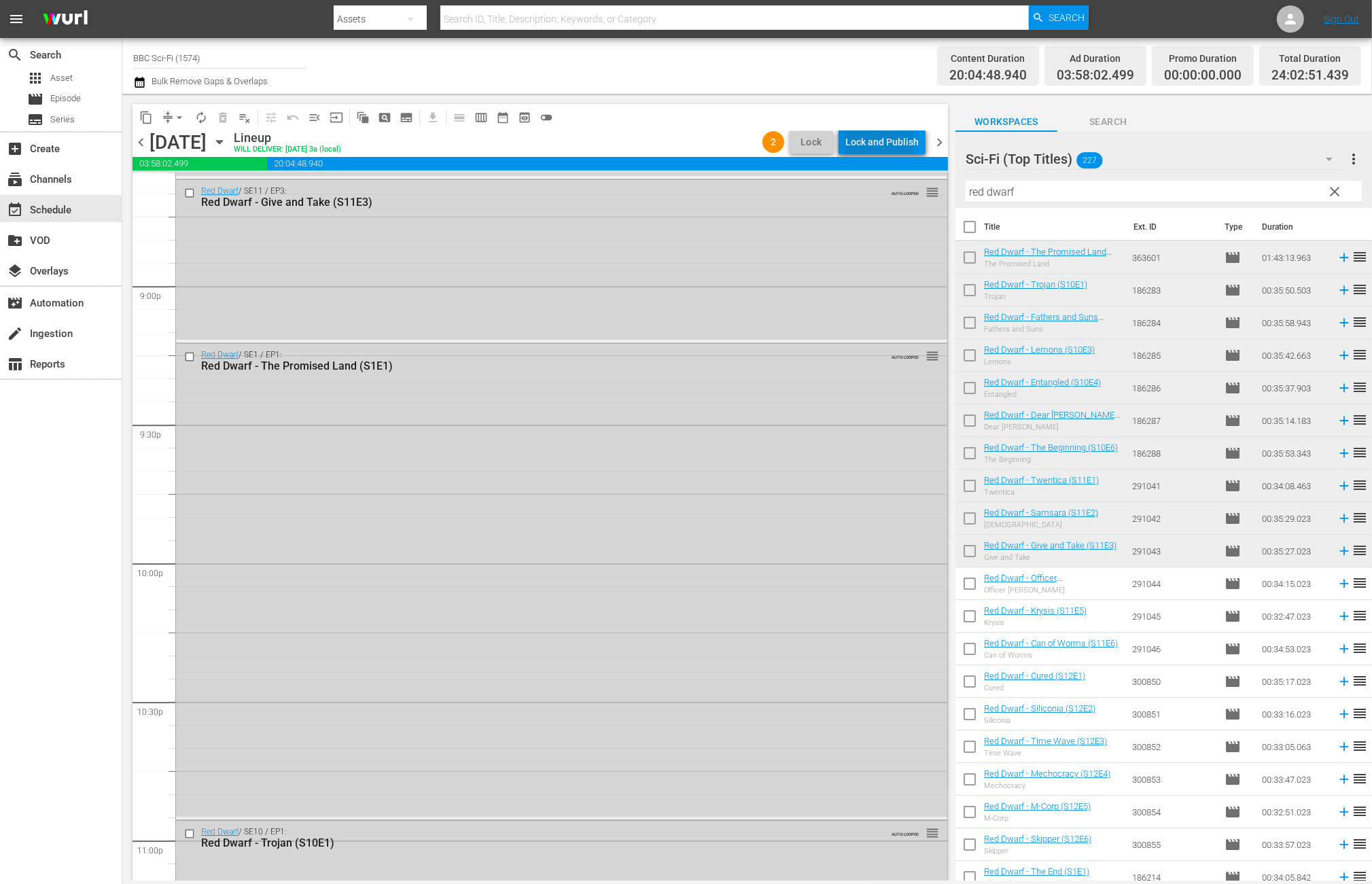
click at [847, 137] on div "Lock and Publish" at bounding box center [881, 142] width 73 height 25
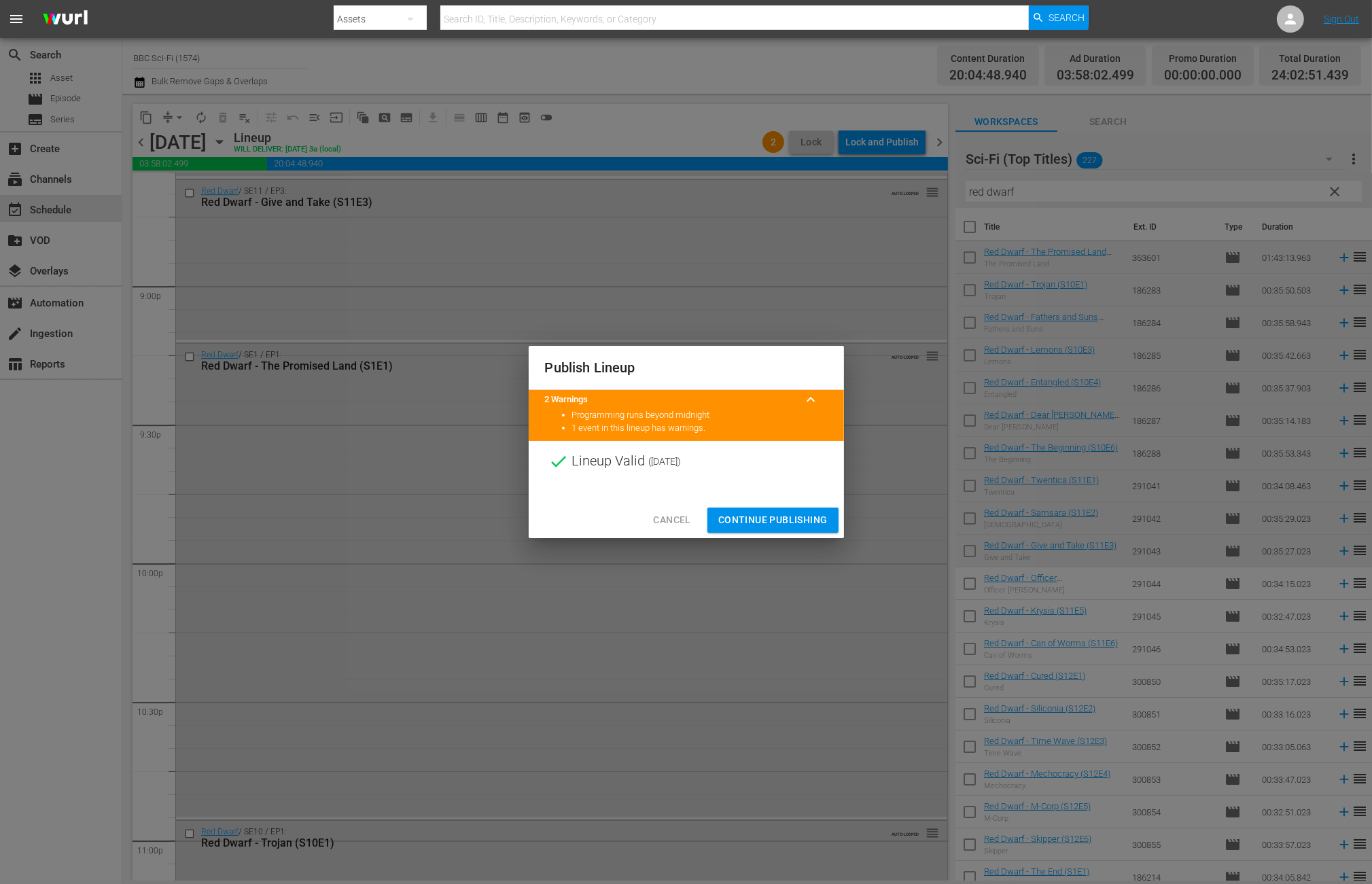
click at [817, 518] on span "Continue Publishing" at bounding box center [773, 520] width 109 height 17
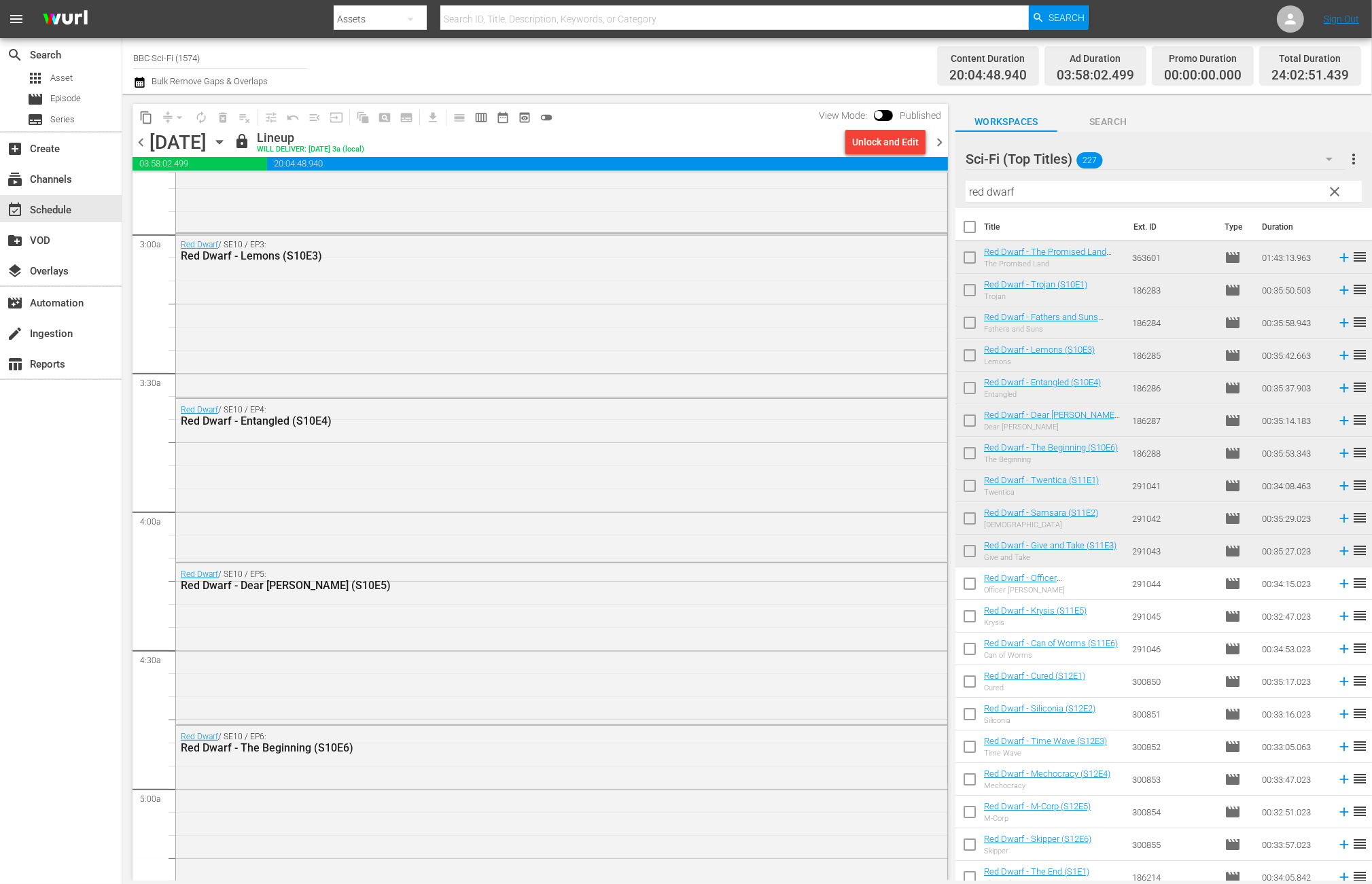
scroll to position [0, 0]
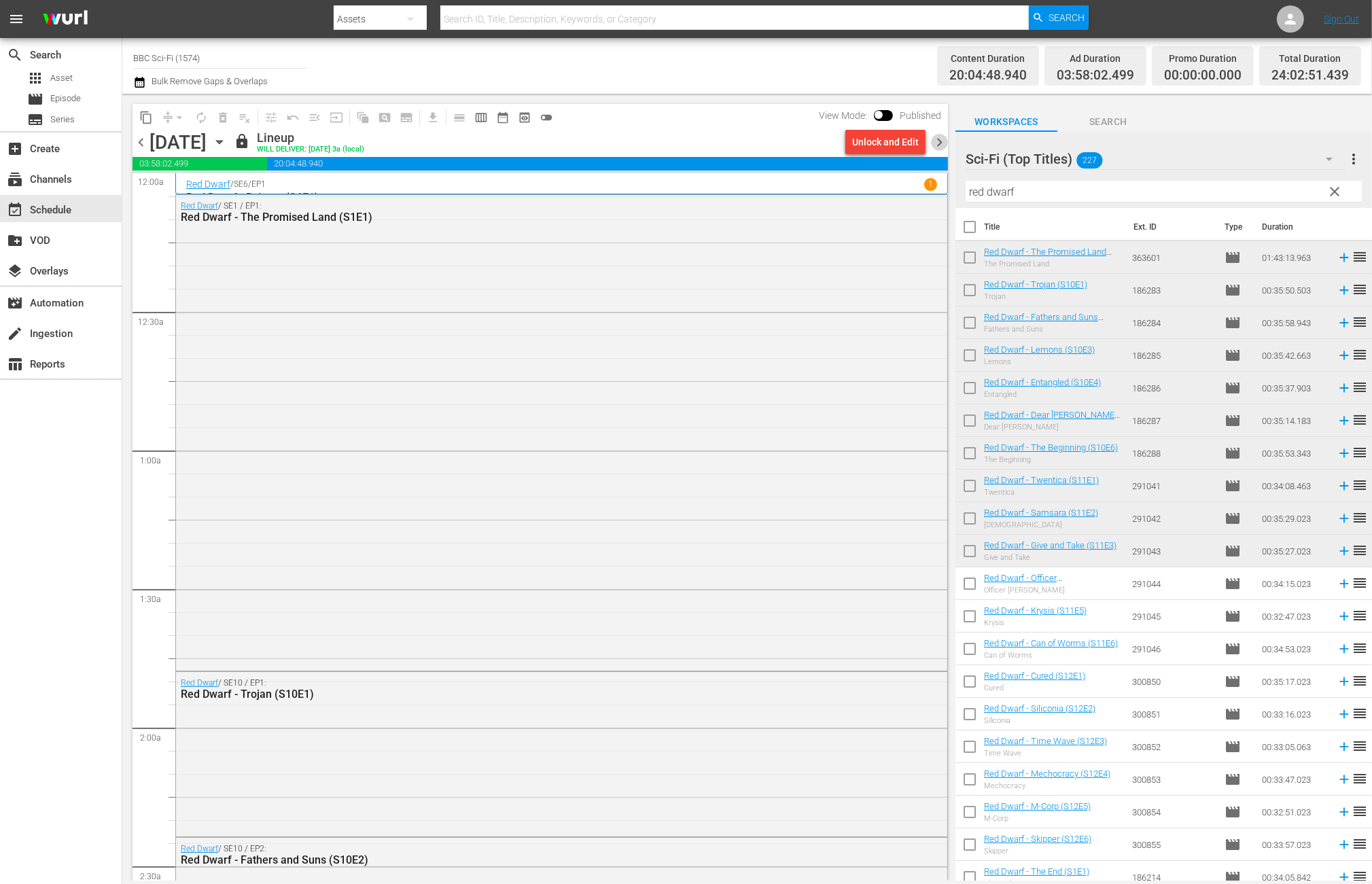
click at [939, 145] on span "chevron_right" at bounding box center [939, 142] width 17 height 17
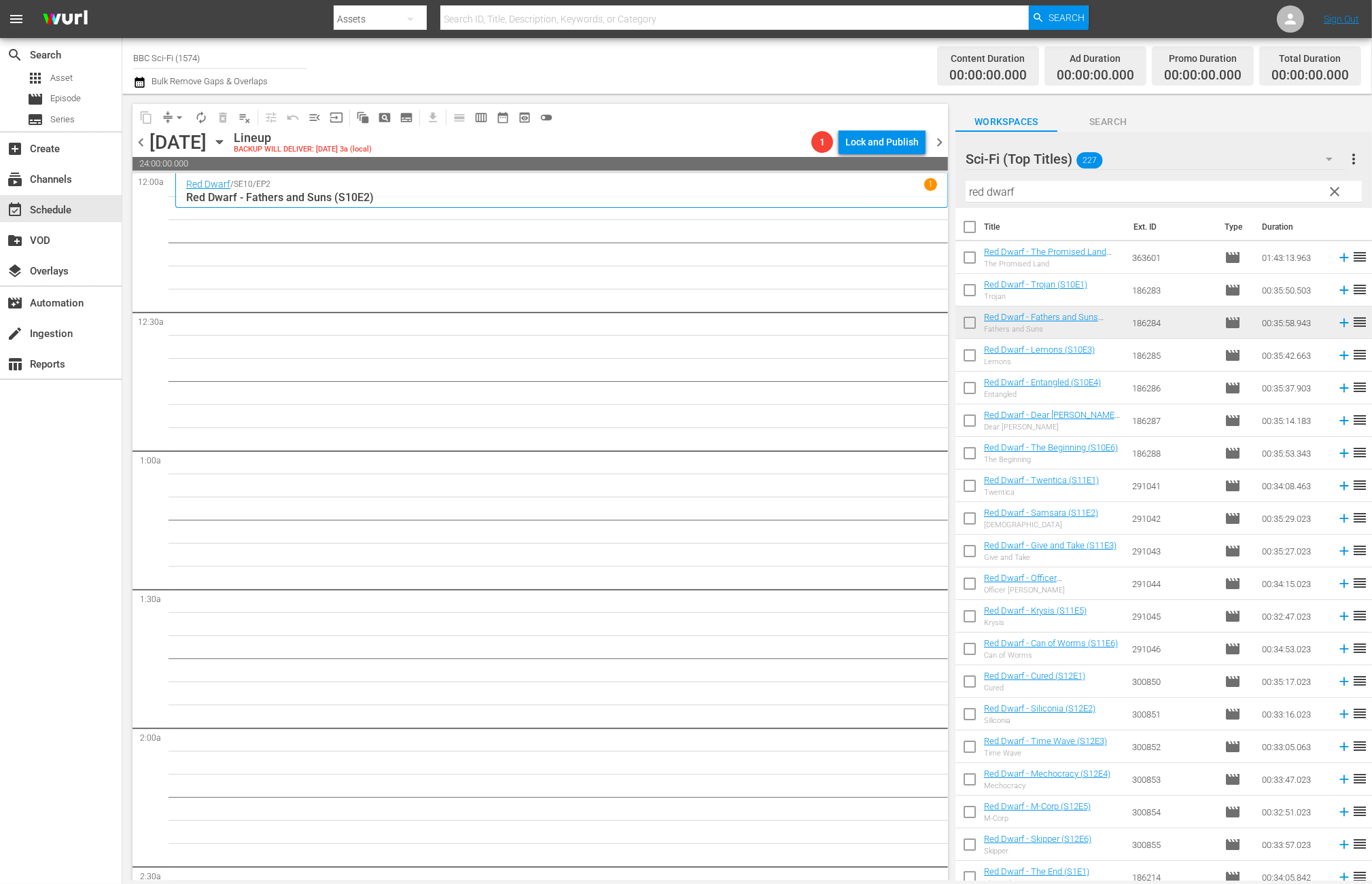
click at [973, 583] on input "checkbox" at bounding box center [969, 586] width 28 height 28
checkbox input "true"
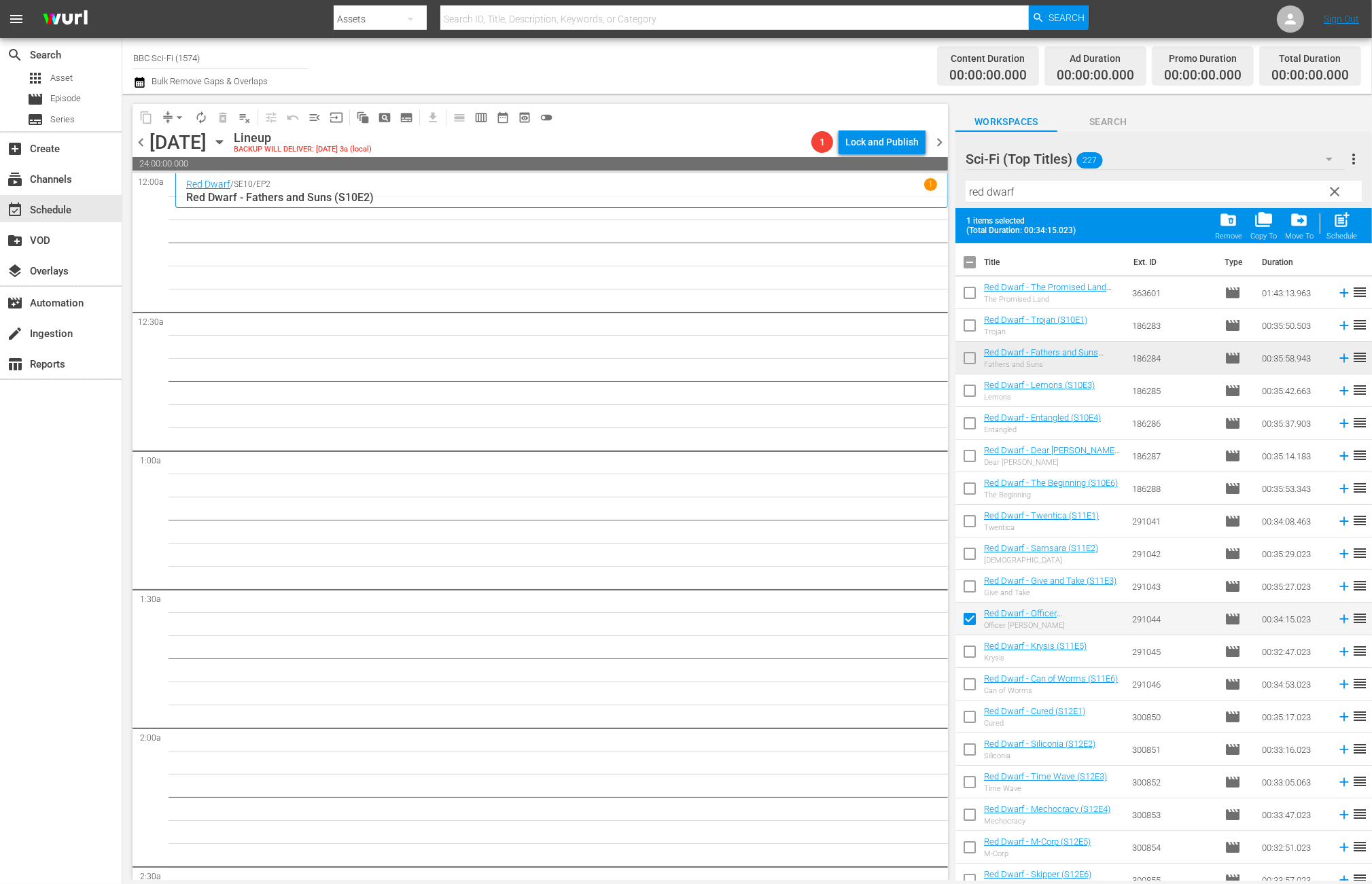
scroll to position [272, 0]
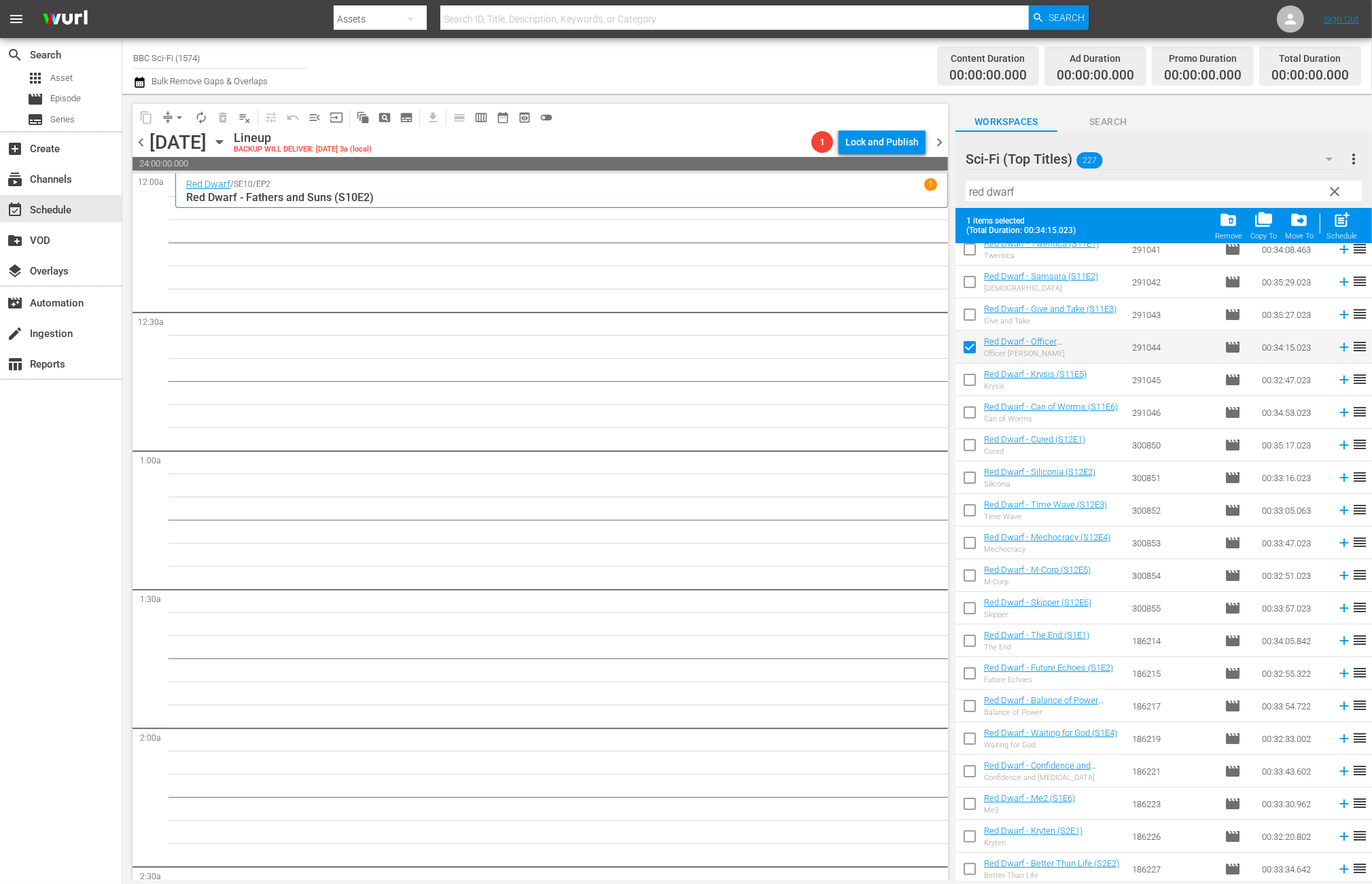
click at [969, 385] on input "checkbox" at bounding box center [969, 382] width 28 height 28
checkbox input "true"
click at [974, 421] on input "checkbox" at bounding box center [969, 415] width 28 height 28
checkbox input "true"
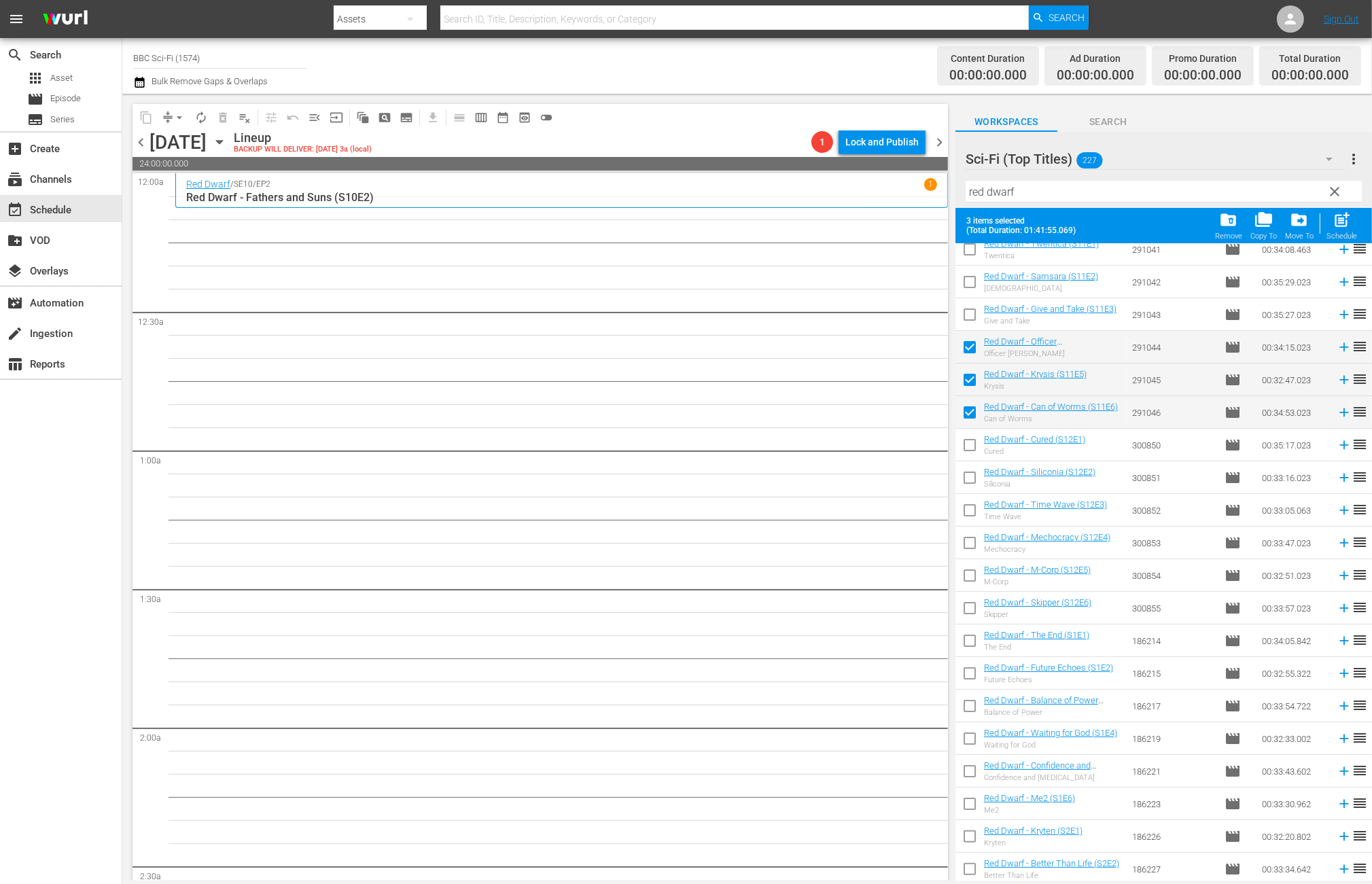
click at [969, 439] on input "checkbox" at bounding box center [969, 448] width 28 height 28
checkbox input "true"
click at [969, 472] on input "checkbox" at bounding box center [969, 480] width 28 height 28
checkbox input "true"
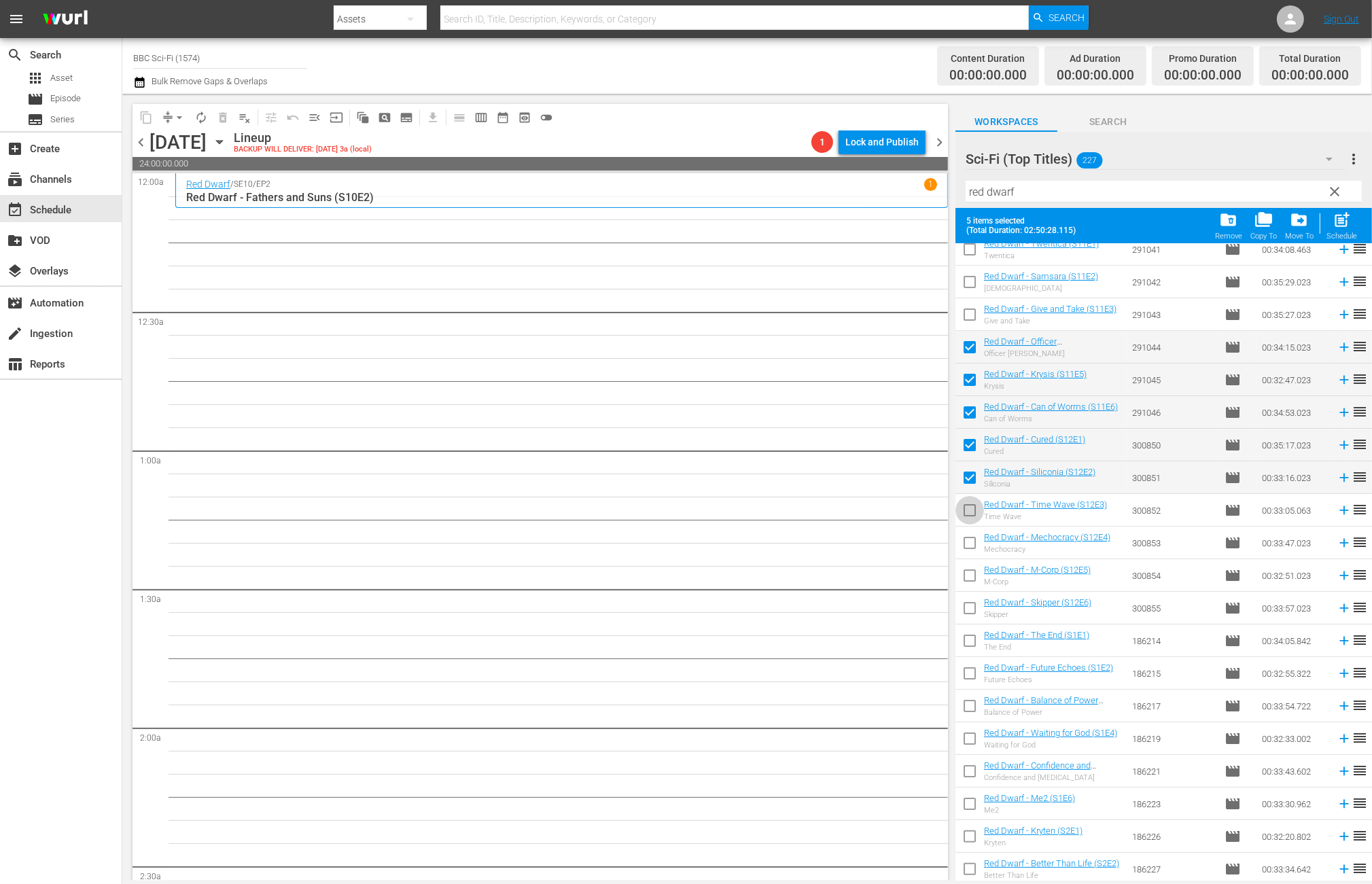
click at [964, 510] on input "checkbox" at bounding box center [969, 512] width 28 height 28
checkbox input "true"
click at [964, 545] on input "checkbox" at bounding box center [969, 545] width 28 height 28
checkbox input "true"
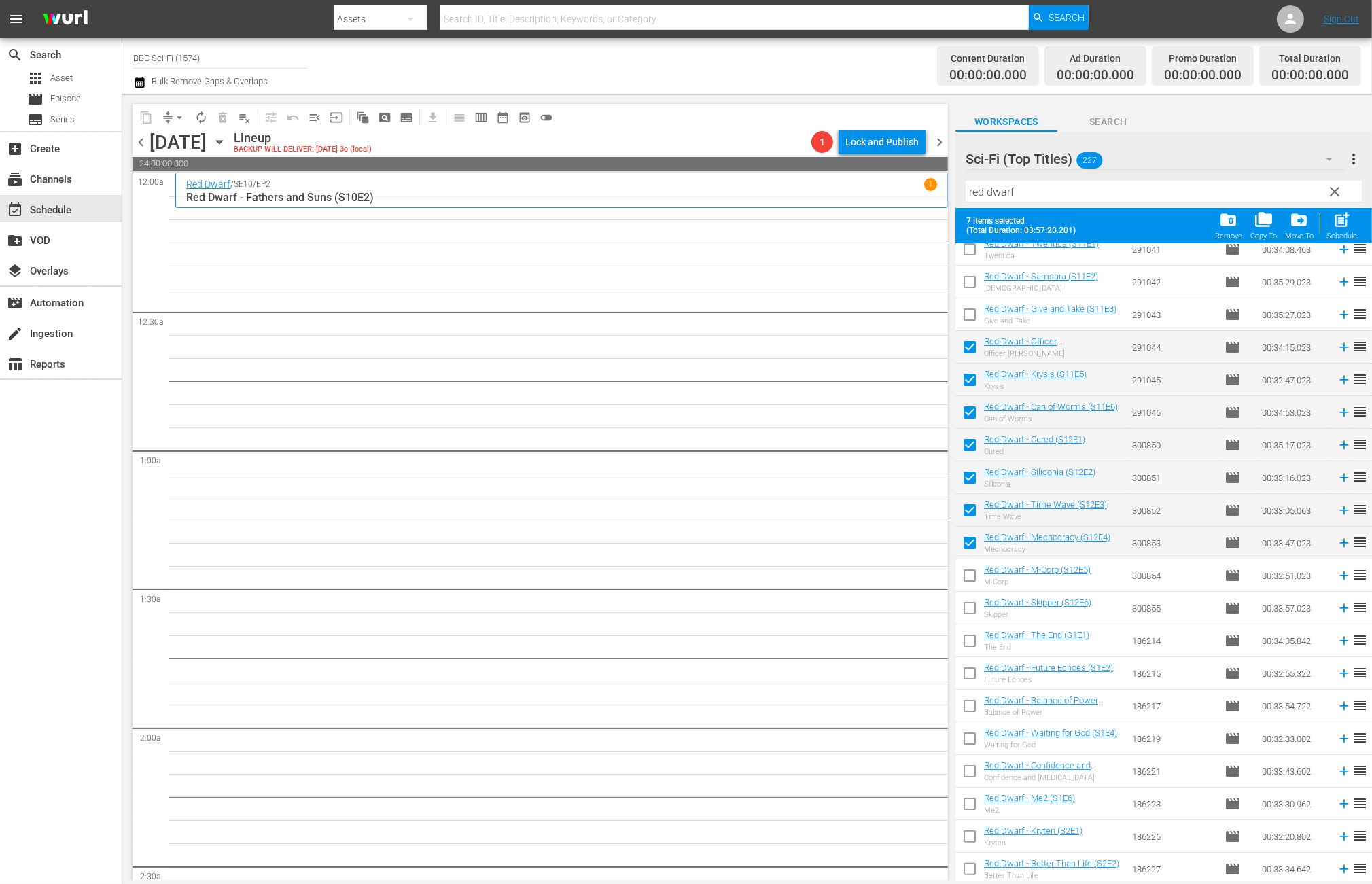
click at [965, 576] on input "checkbox" at bounding box center [969, 578] width 28 height 28
checkbox input "true"
click at [971, 609] on input "checkbox" at bounding box center [969, 611] width 28 height 28
checkbox input "true"
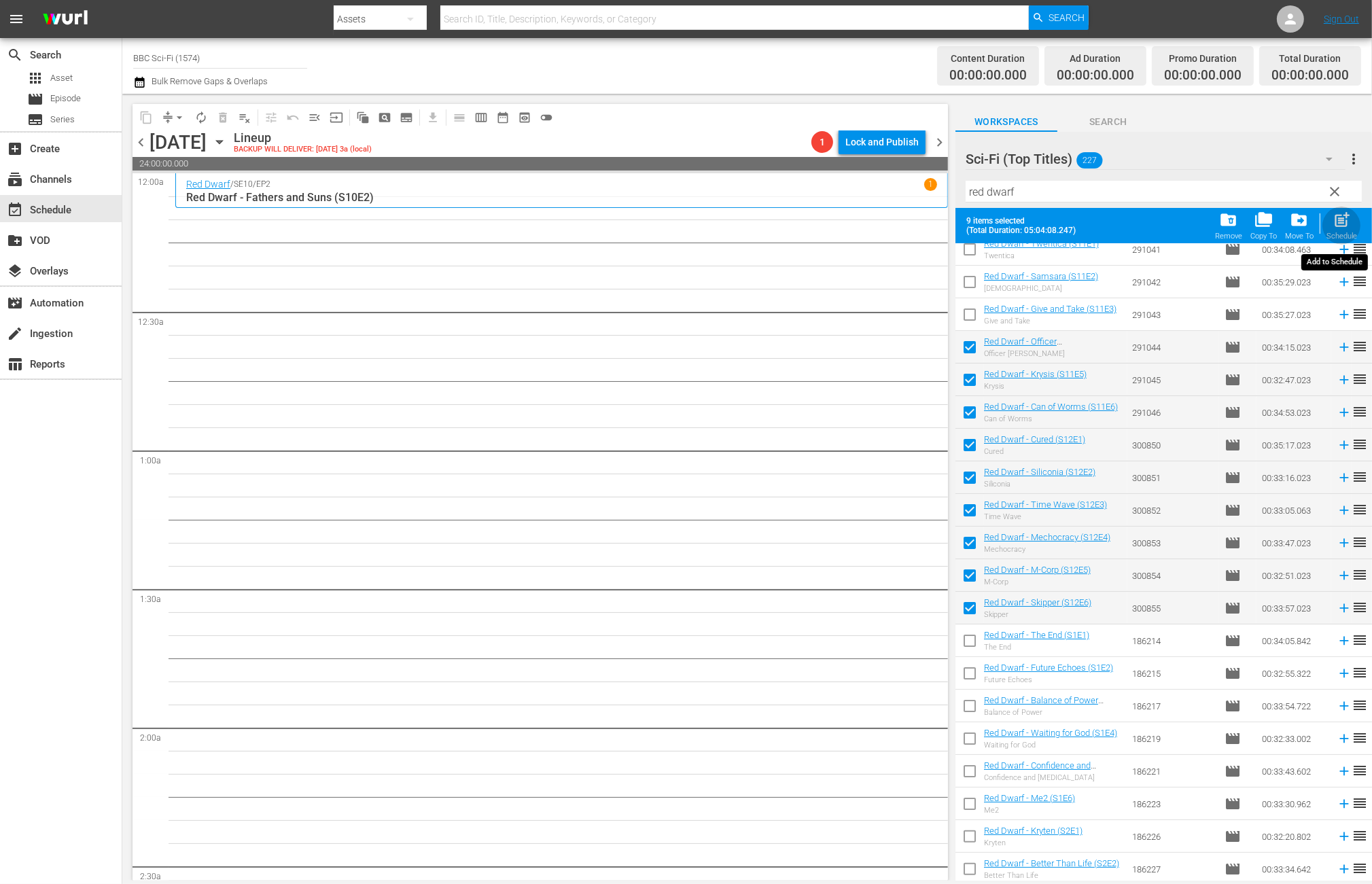
click at [1349, 235] on div "Schedule" at bounding box center [1341, 235] width 31 height 8
checkbox input "false"
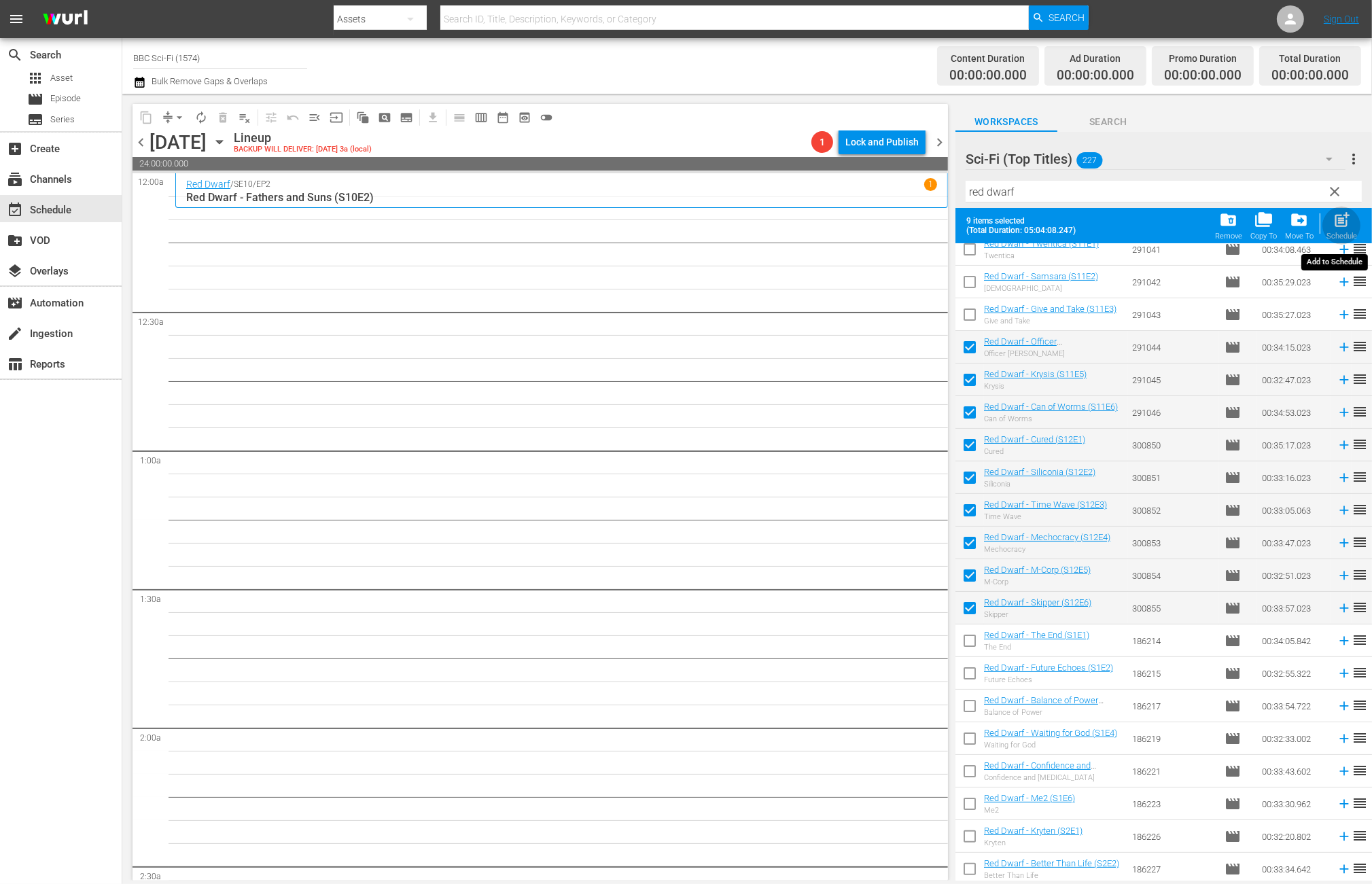
checkbox input "false"
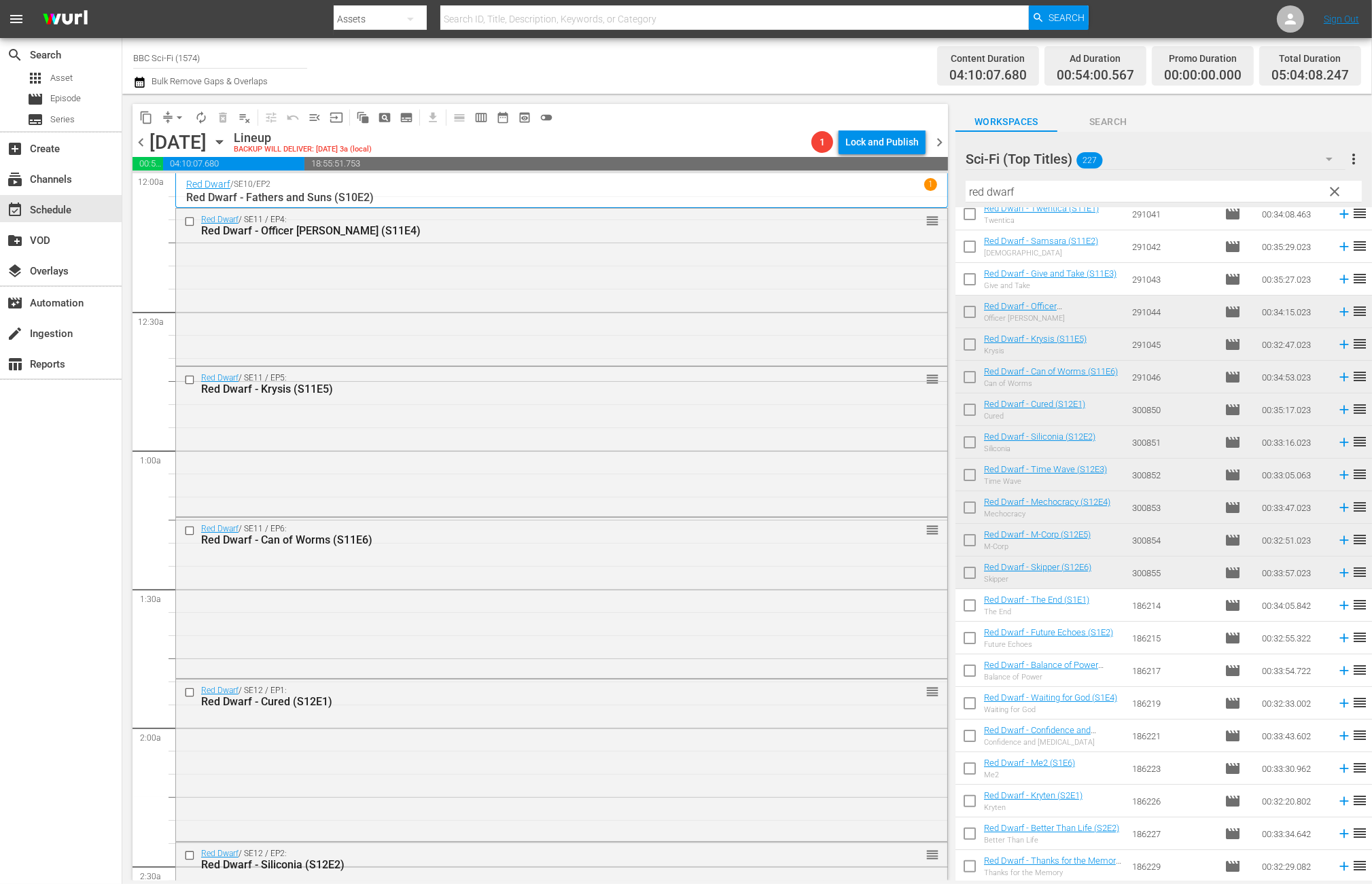
click at [207, 107] on span "autorenew_outlined" at bounding box center [201, 118] width 22 height 22
click at [195, 119] on span "autorenew_outlined" at bounding box center [201, 118] width 14 height 14
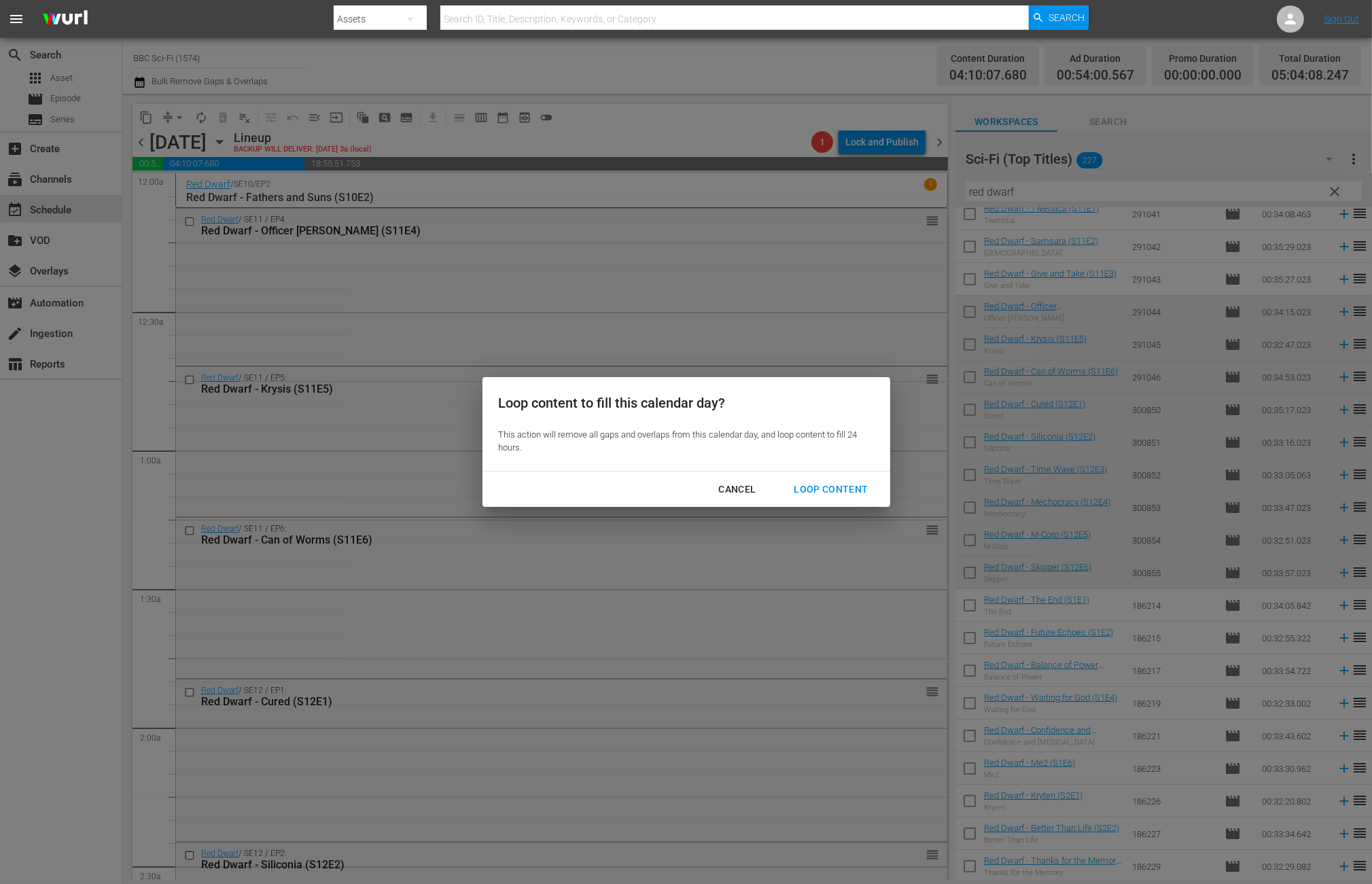
click at [813, 493] on div "Loop Content" at bounding box center [831, 489] width 96 height 17
